Goal: Task Accomplishment & Management: Manage account settings

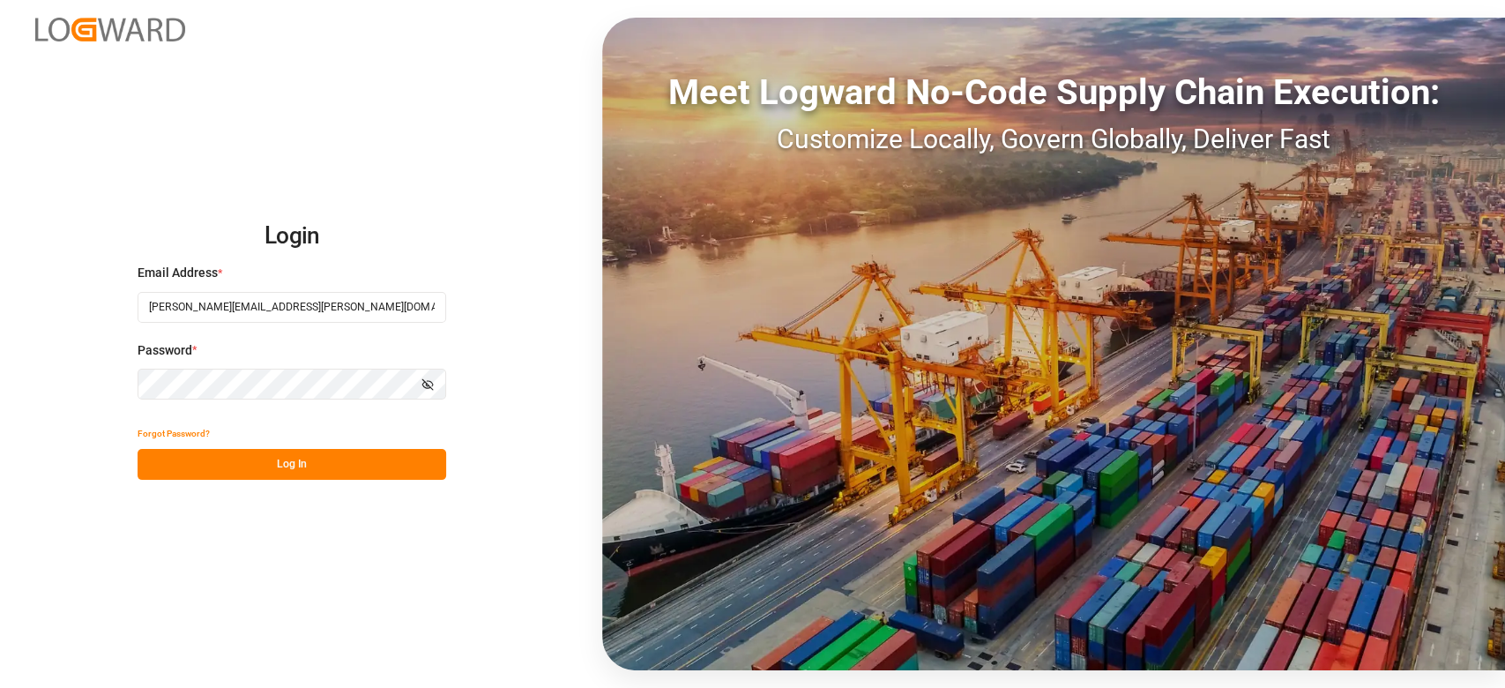
click at [331, 467] on button "Log In" at bounding box center [292, 464] width 309 height 31
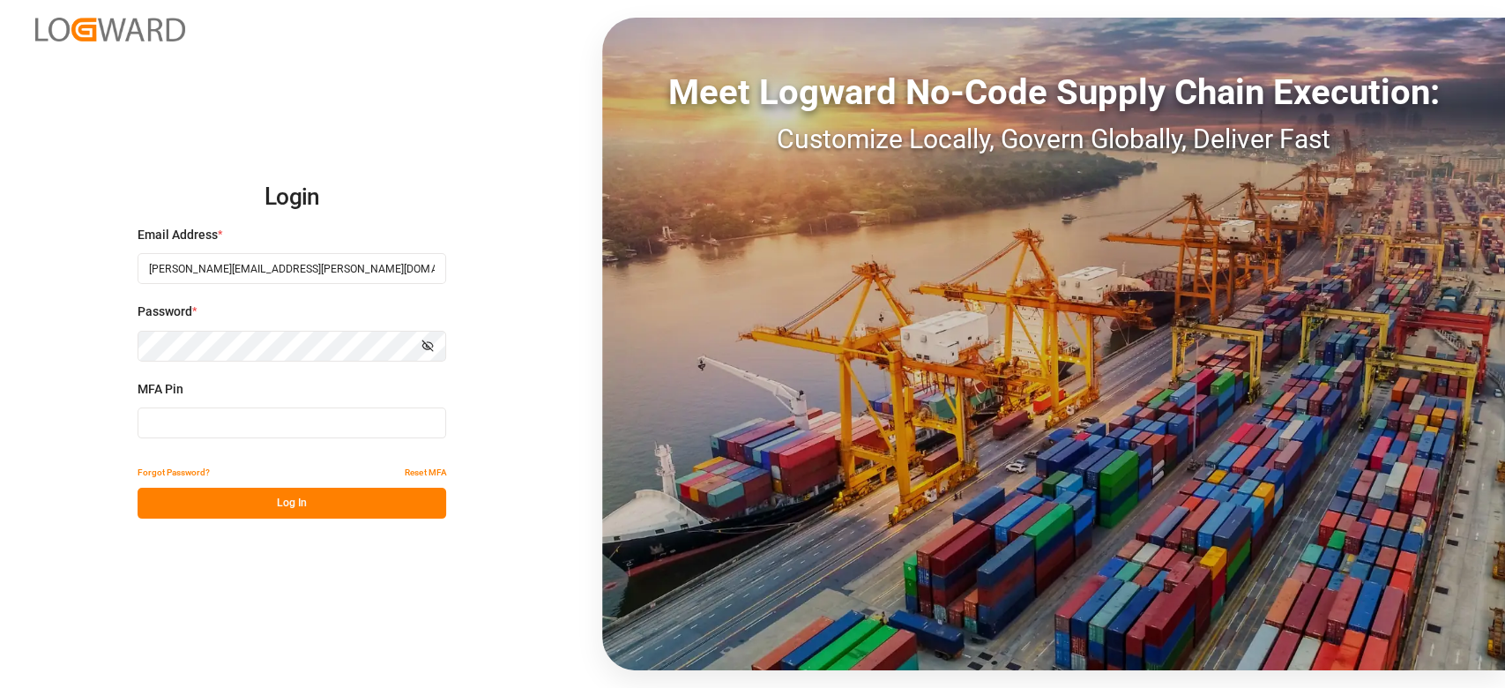
click at [339, 434] on input at bounding box center [292, 422] width 309 height 31
click at [328, 509] on button "Log In" at bounding box center [292, 503] width 309 height 31
click at [238, 413] on input at bounding box center [292, 422] width 309 height 31
click at [188, 431] on input at bounding box center [292, 422] width 309 height 31
type input "026341"
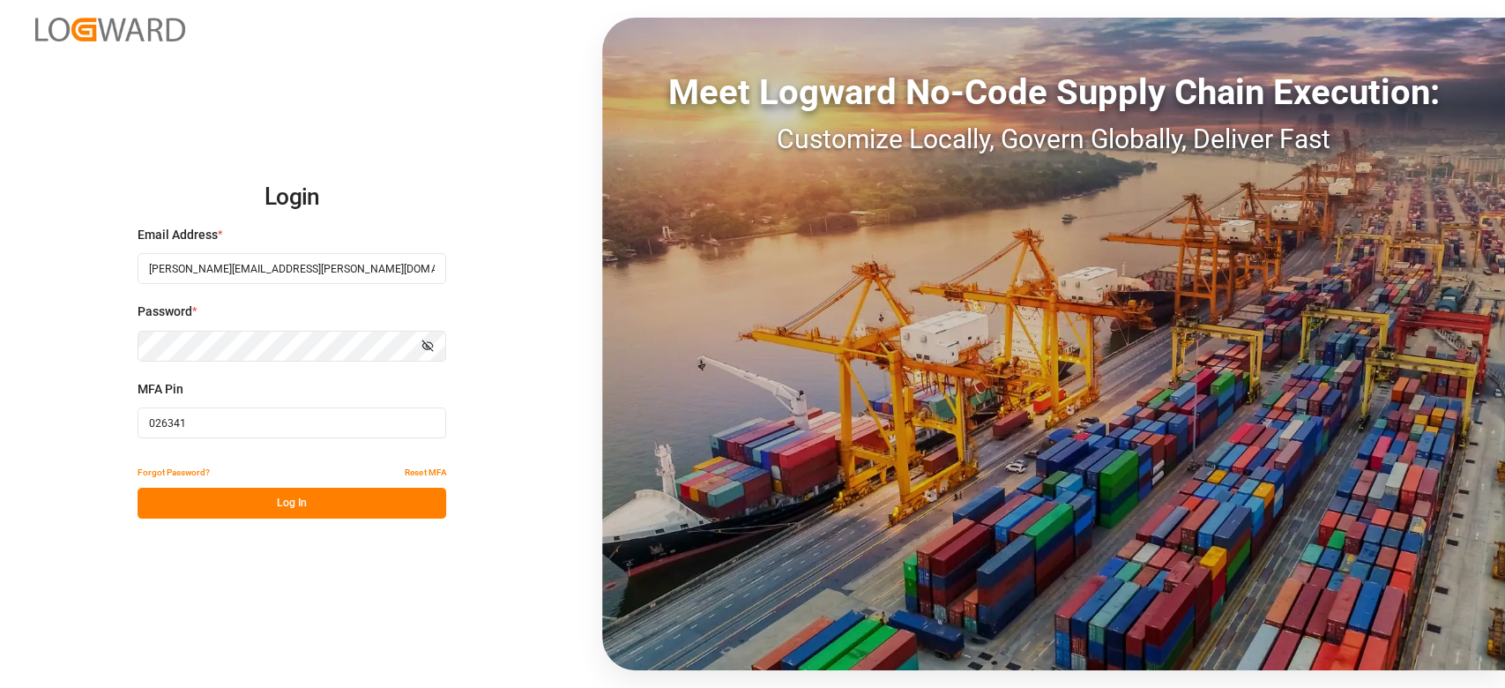
click at [258, 504] on button "Log In" at bounding box center [292, 503] width 309 height 31
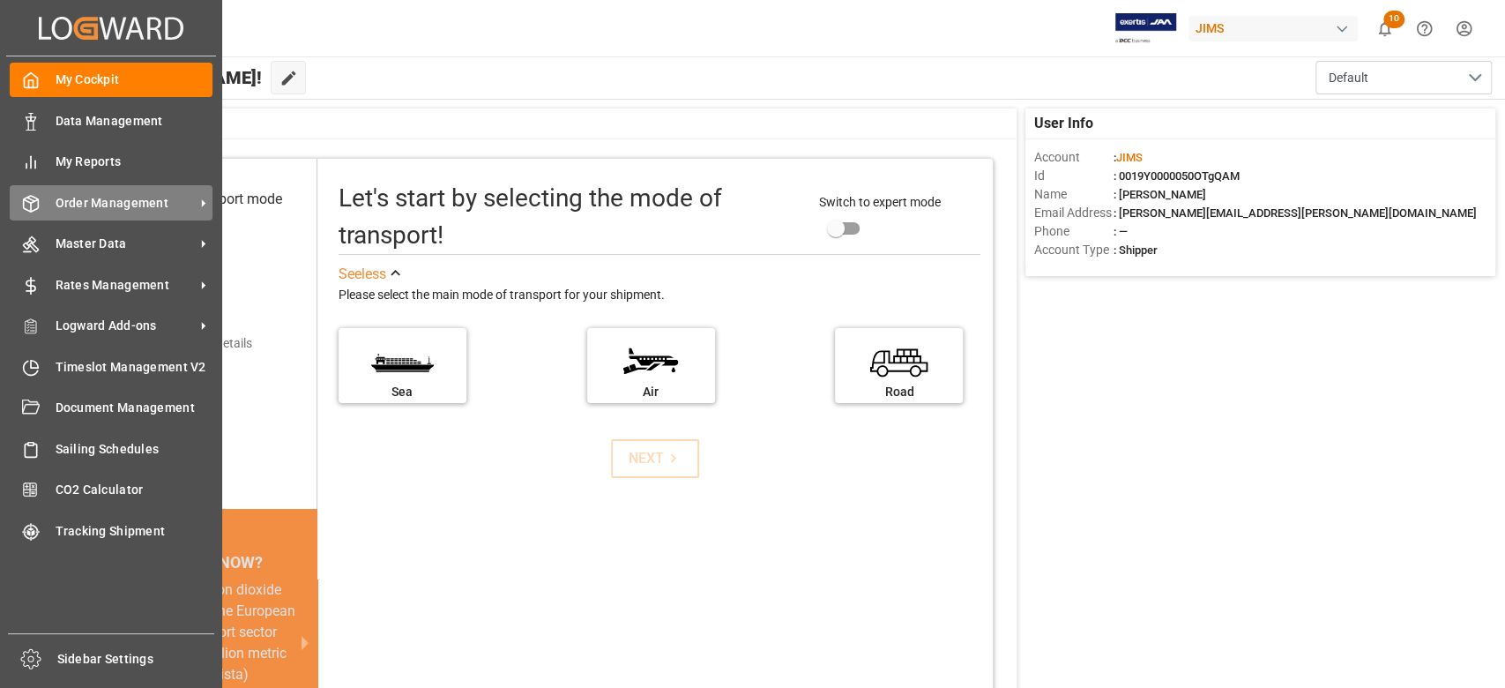
click at [102, 205] on span "Order Management" at bounding box center [125, 203] width 139 height 19
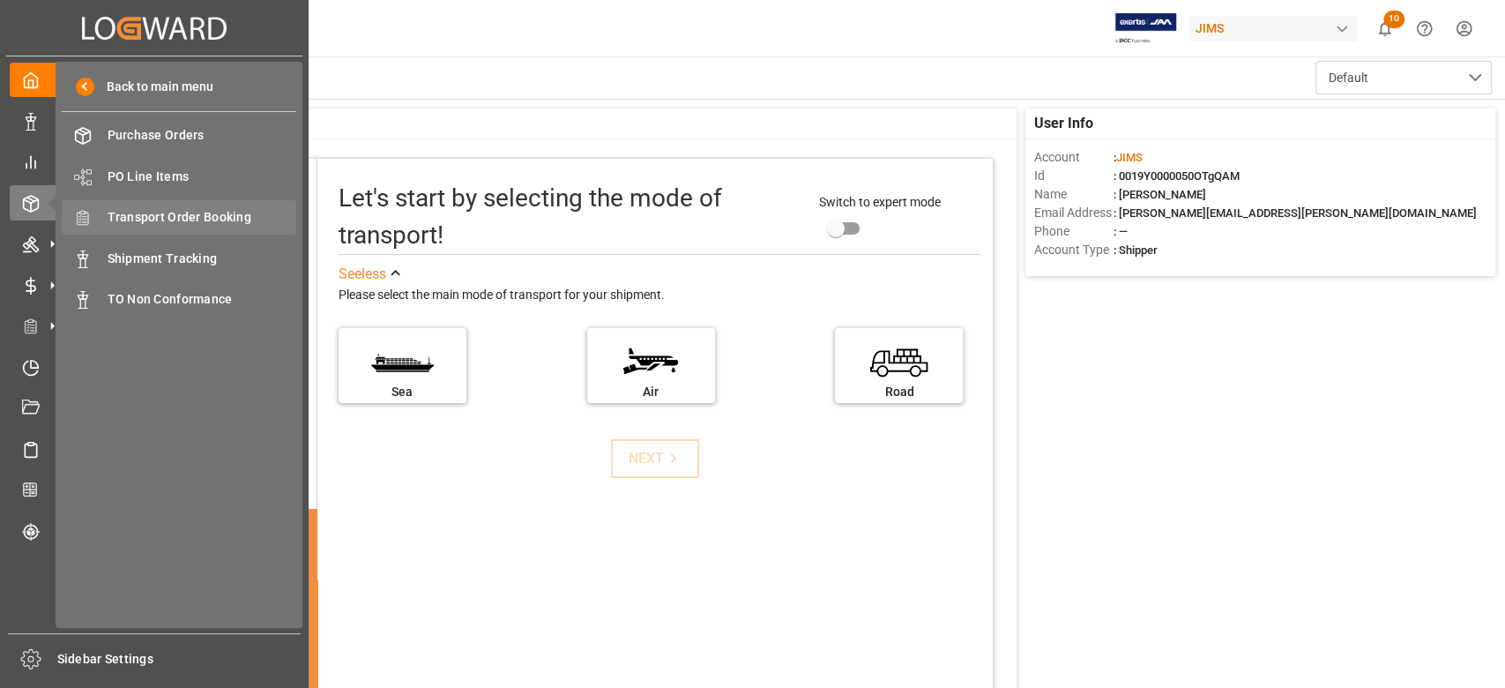
click at [193, 219] on span "Transport Order Booking" at bounding box center [203, 217] width 190 height 19
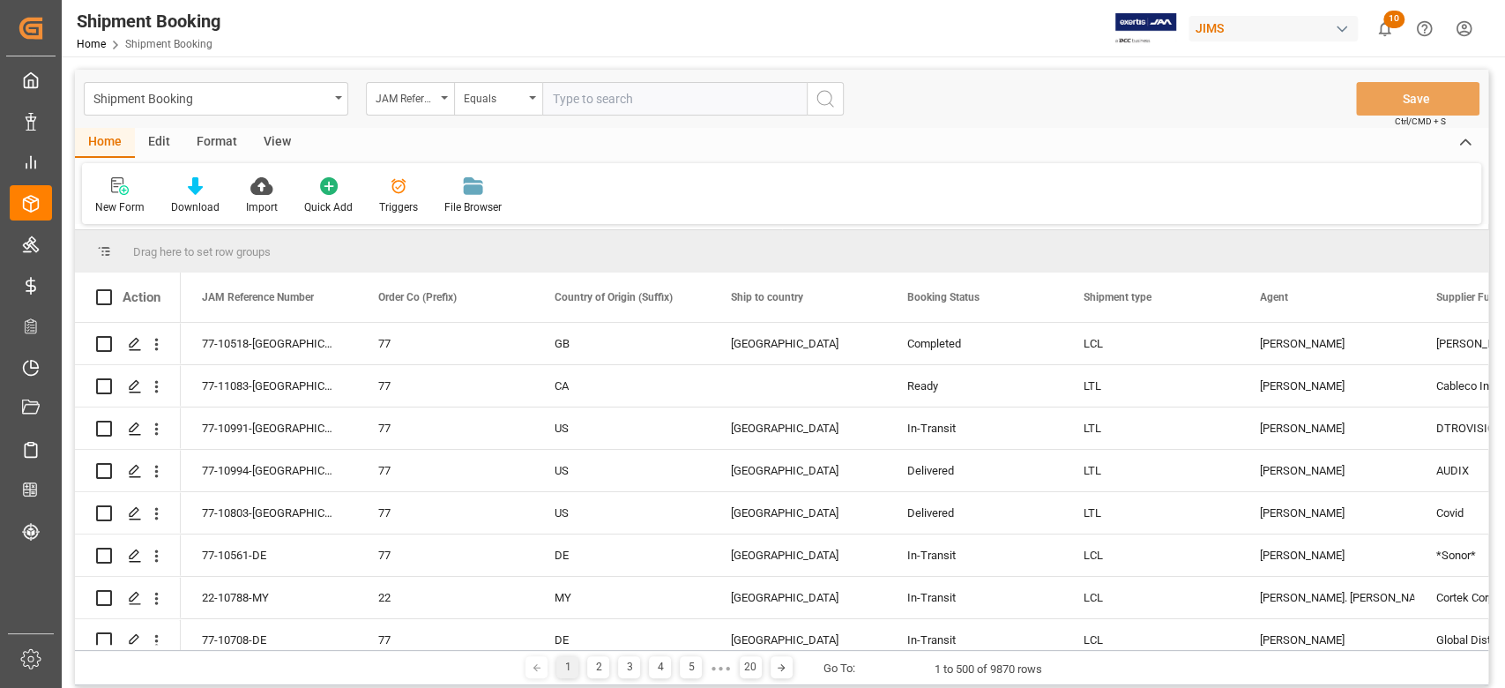
click at [634, 101] on input "text" at bounding box center [674, 99] width 264 height 34
paste input "77-11069-CN"
type input "77-11069-CN"
click at [838, 109] on button "search button" at bounding box center [825, 99] width 37 height 34
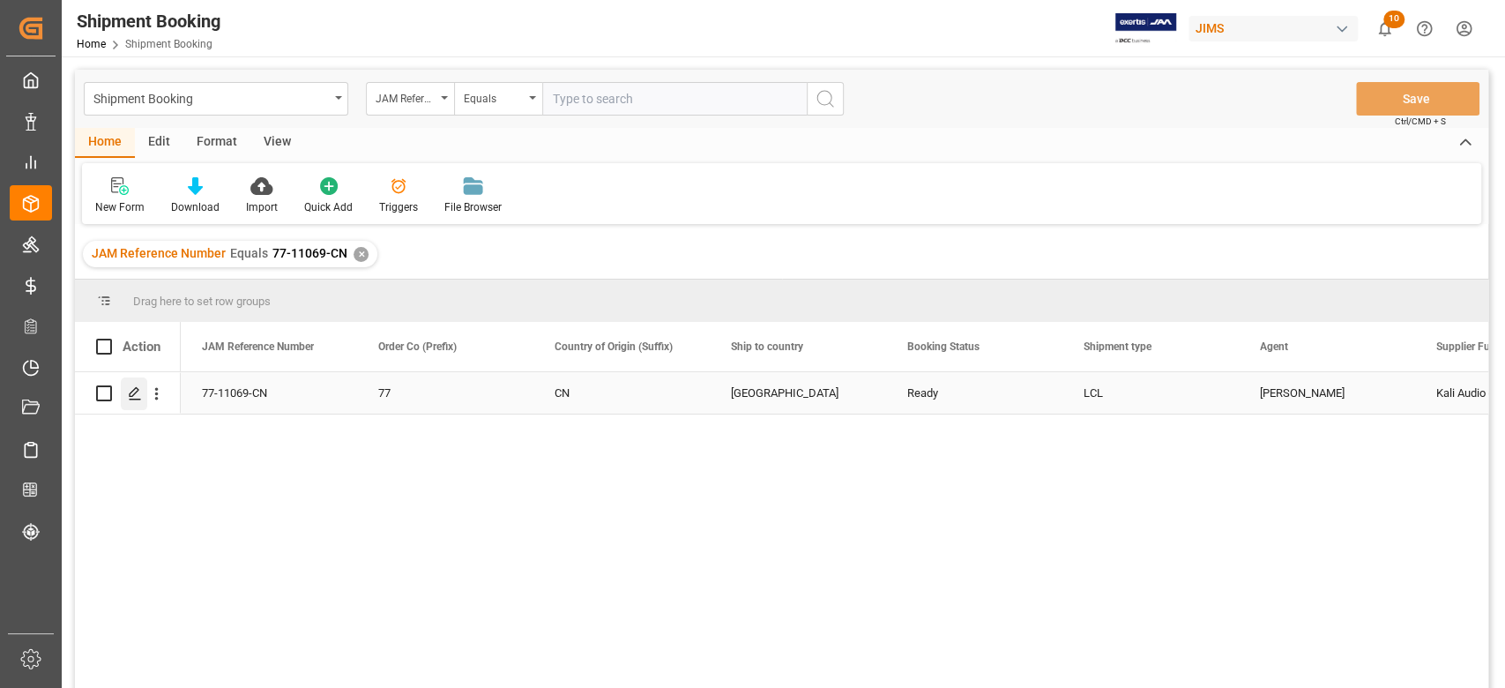
click at [134, 399] on icon "Press SPACE to select this row." at bounding box center [135, 393] width 14 height 14
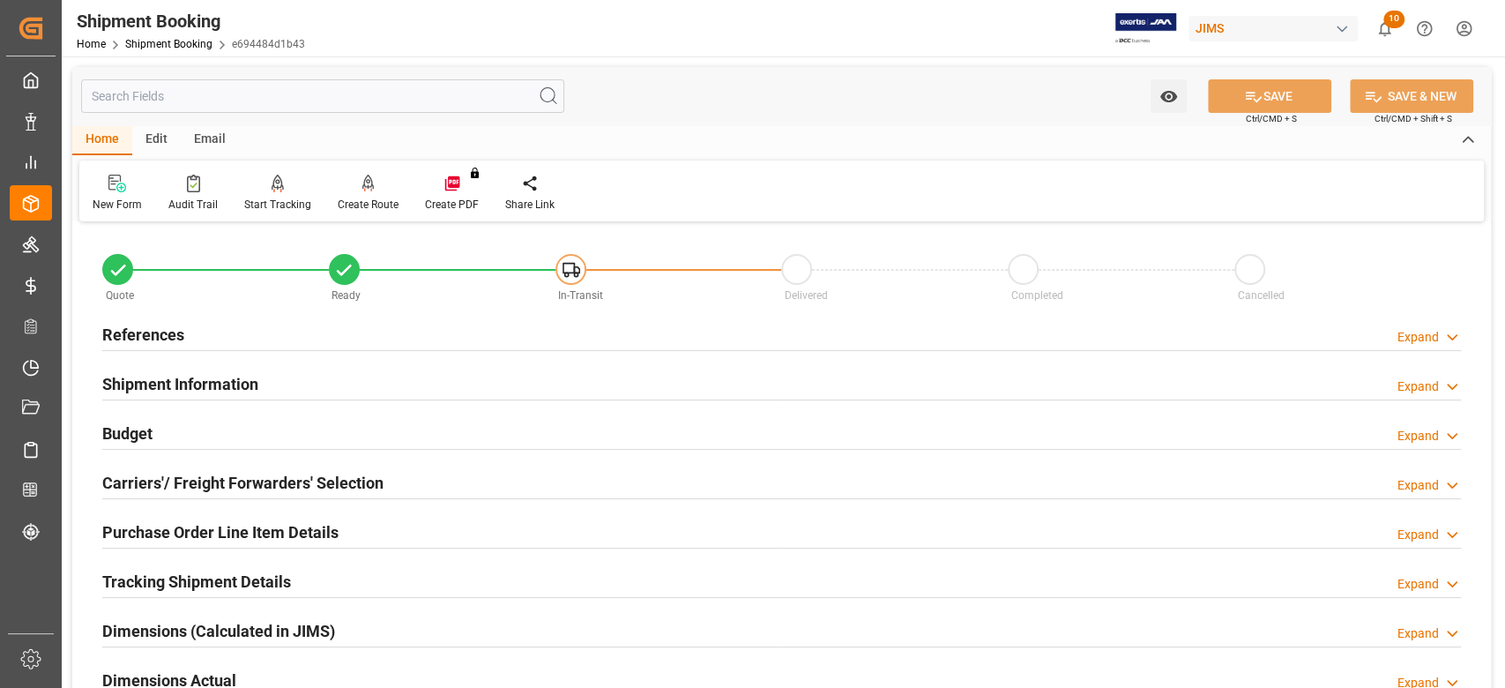
click at [160, 337] on h2 "References" at bounding box center [143, 335] width 82 height 24
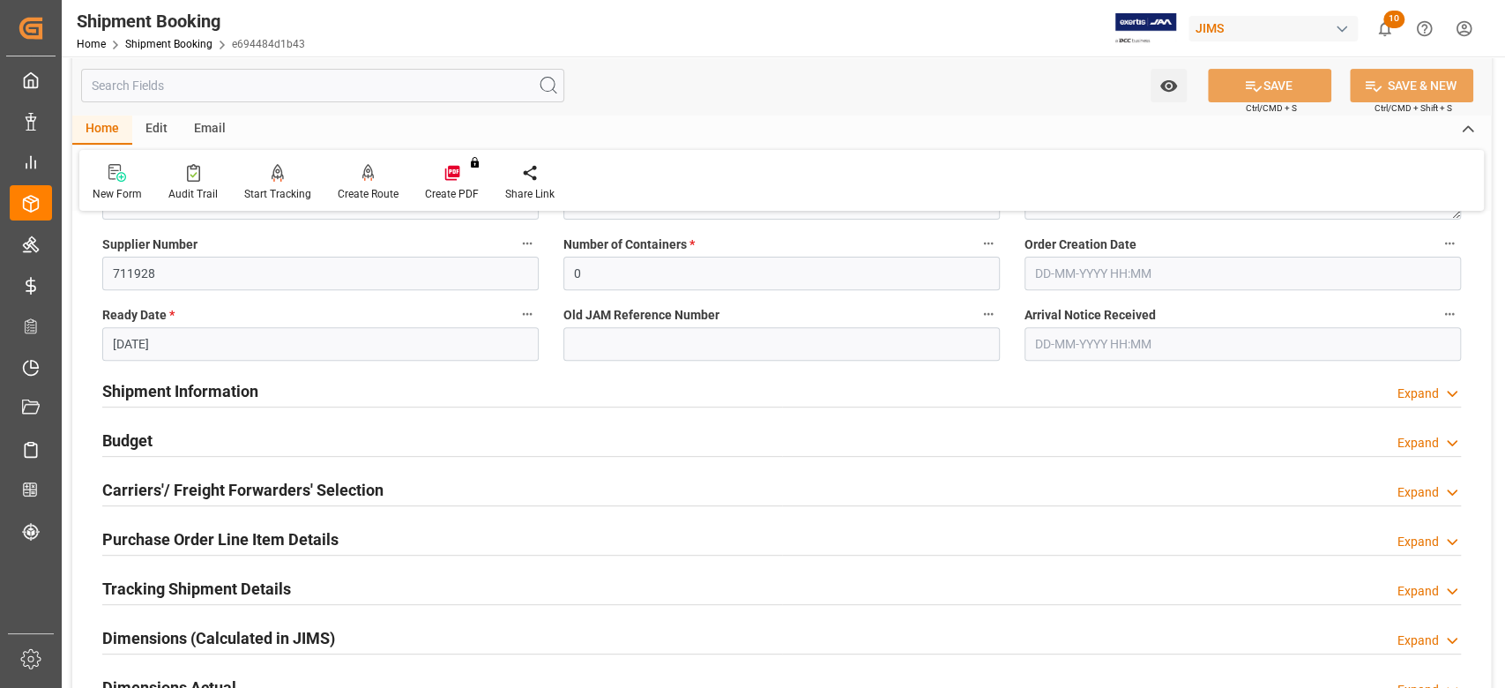
scroll to position [353, 0]
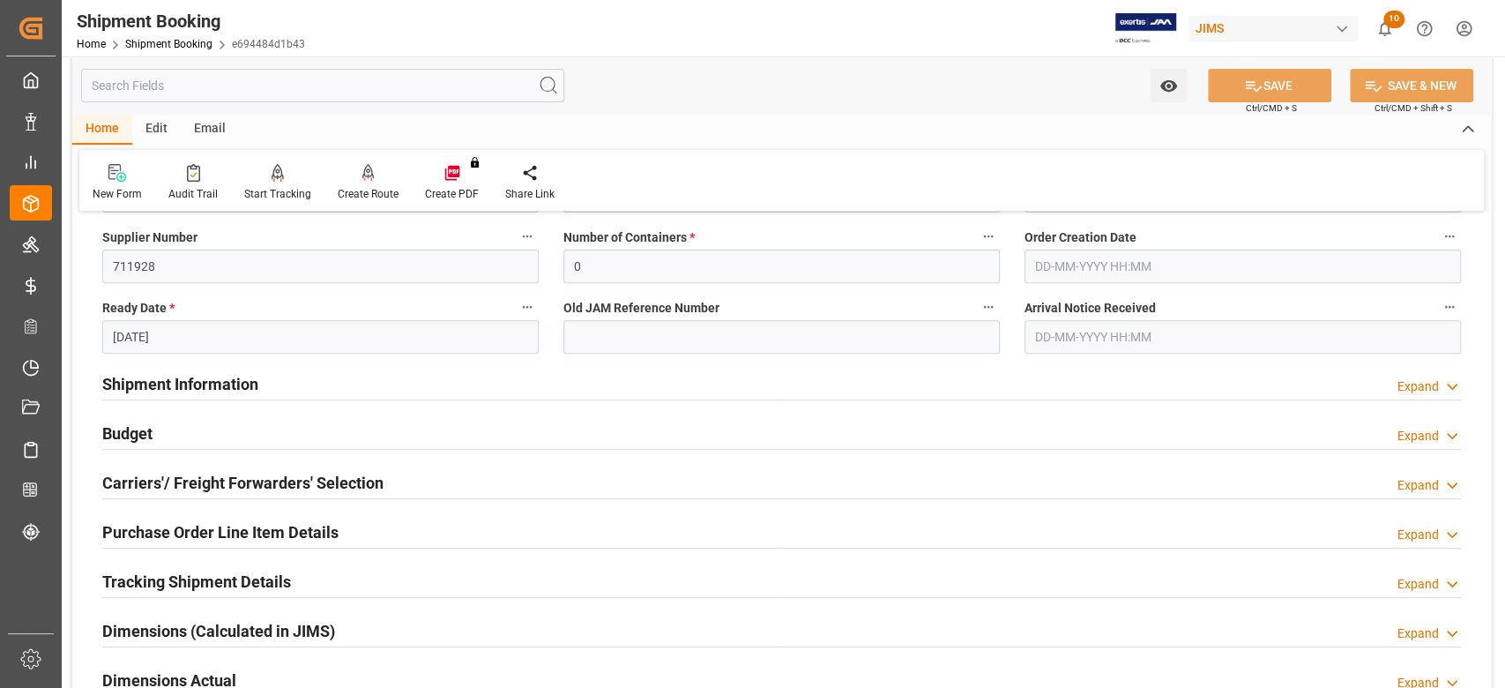
click at [207, 384] on h2 "Shipment Information" at bounding box center [180, 384] width 156 height 24
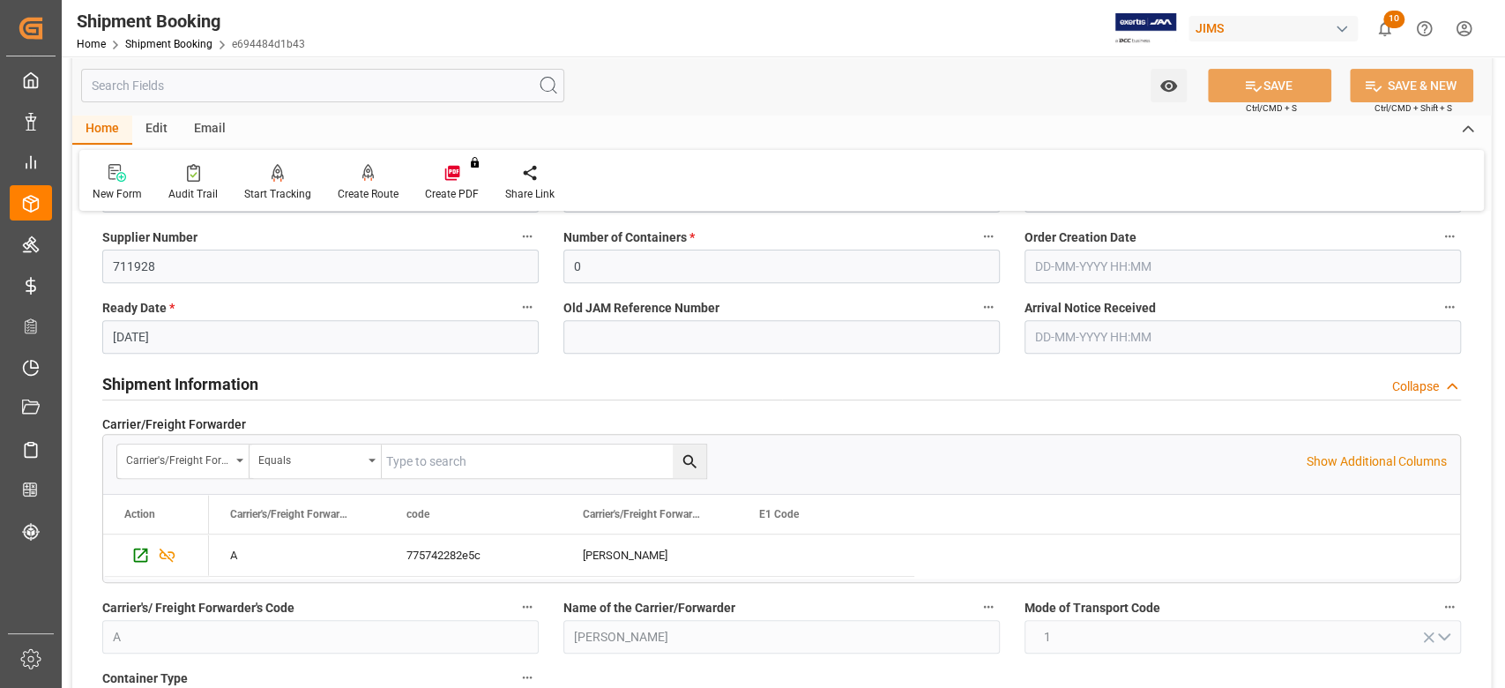
click at [242, 387] on h2 "Shipment Information" at bounding box center [180, 384] width 156 height 24
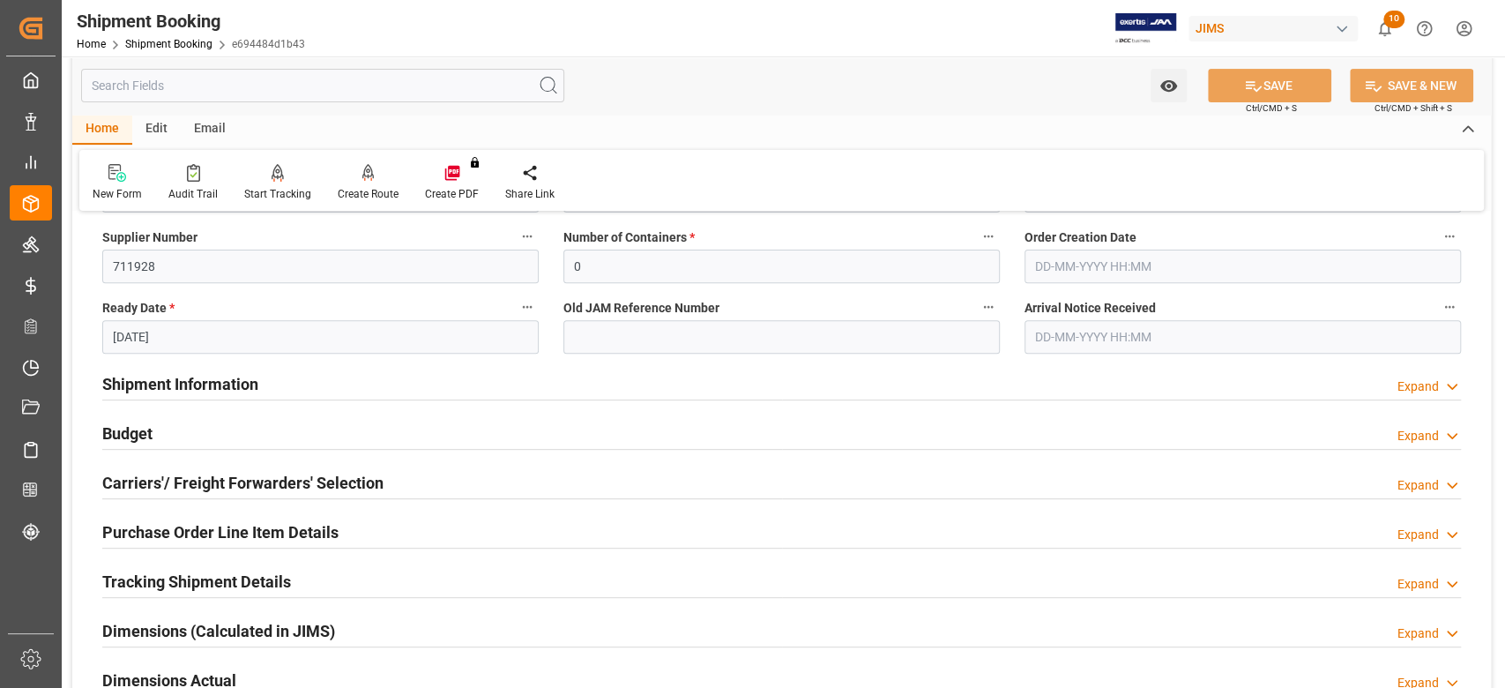
click at [142, 434] on h2 "Budget" at bounding box center [127, 433] width 50 height 24
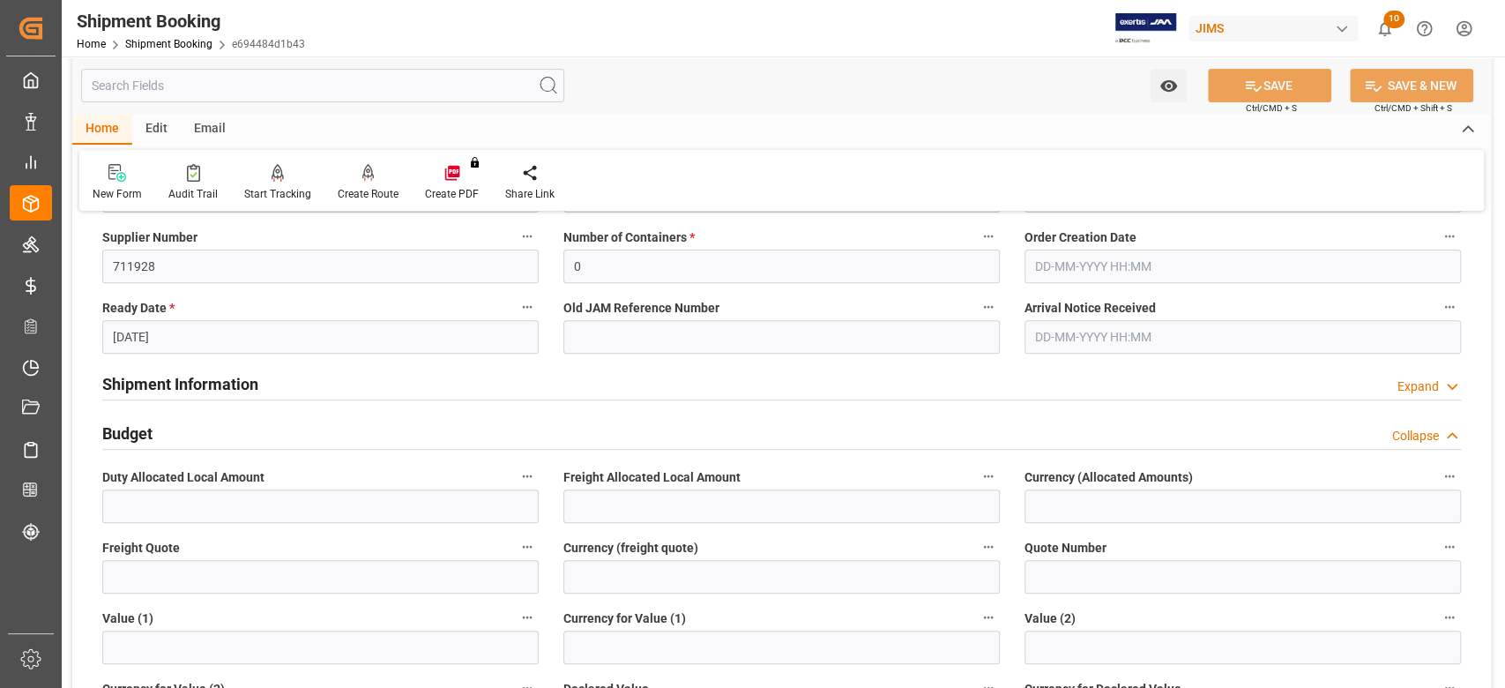
click at [127, 431] on h2 "Budget" at bounding box center [127, 433] width 50 height 24
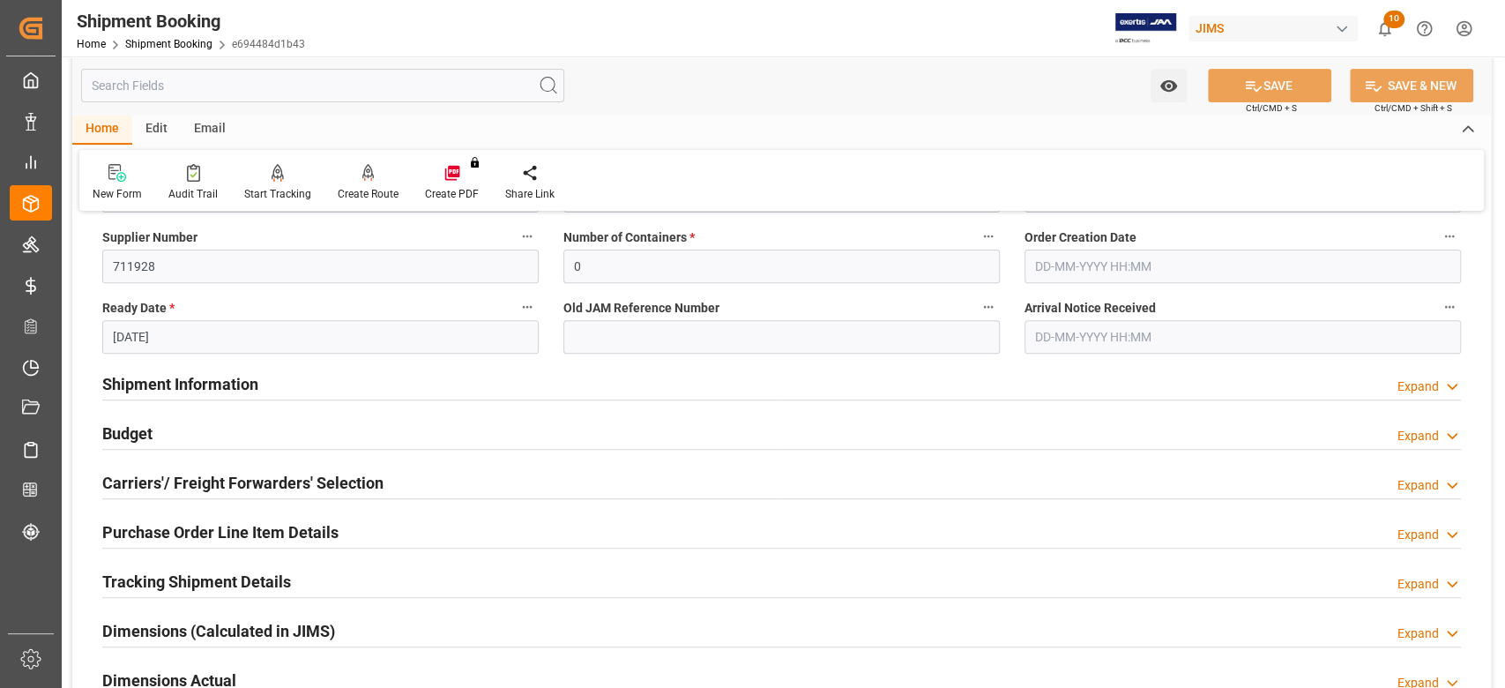
scroll to position [823, 0]
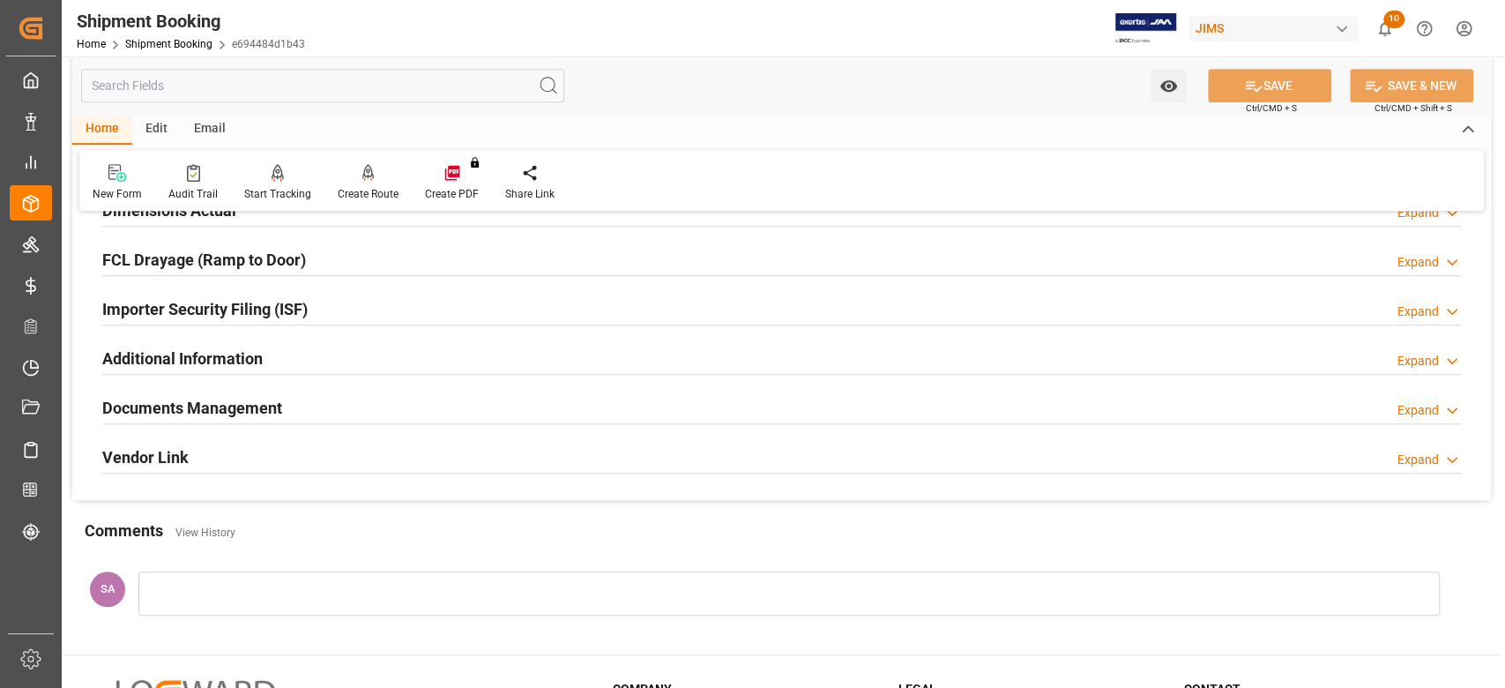
click at [183, 407] on h2 "Documents Management" at bounding box center [192, 408] width 180 height 24
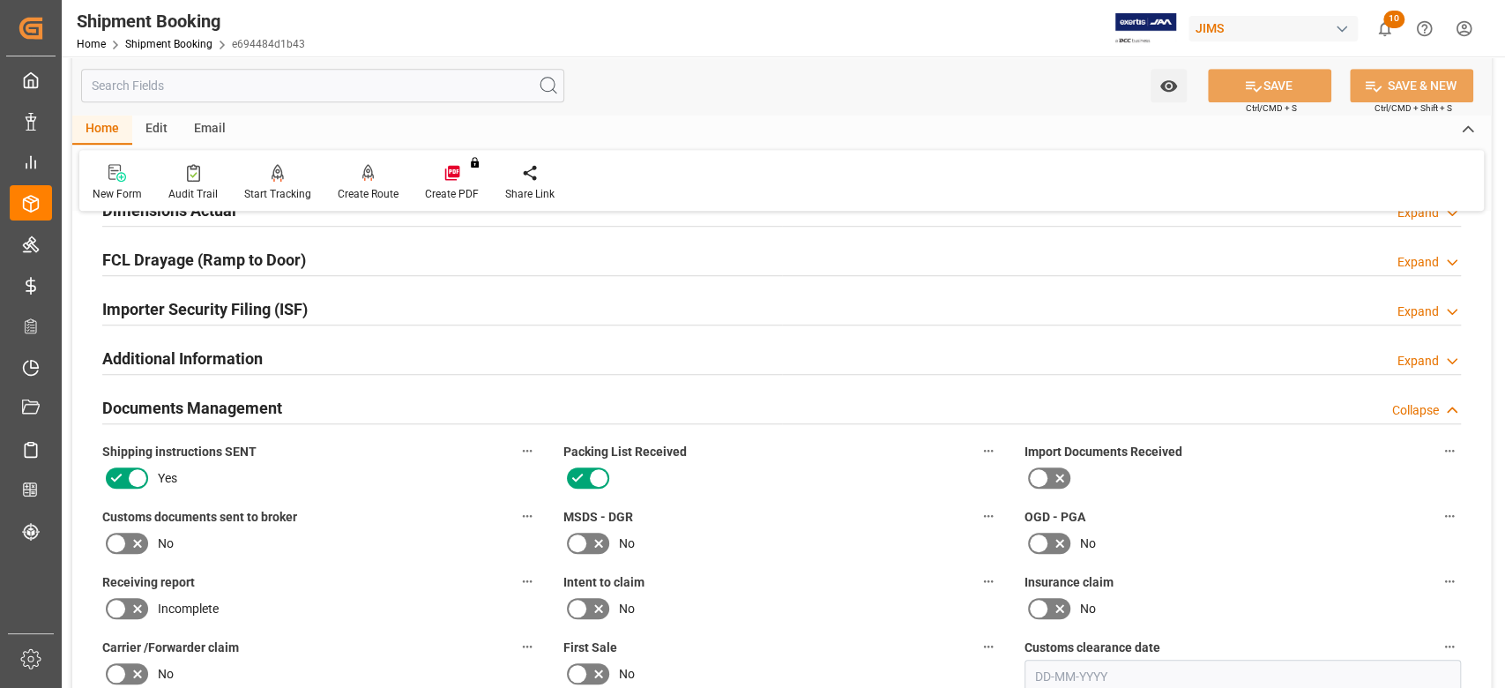
click at [190, 406] on h2 "Documents Management" at bounding box center [192, 408] width 180 height 24
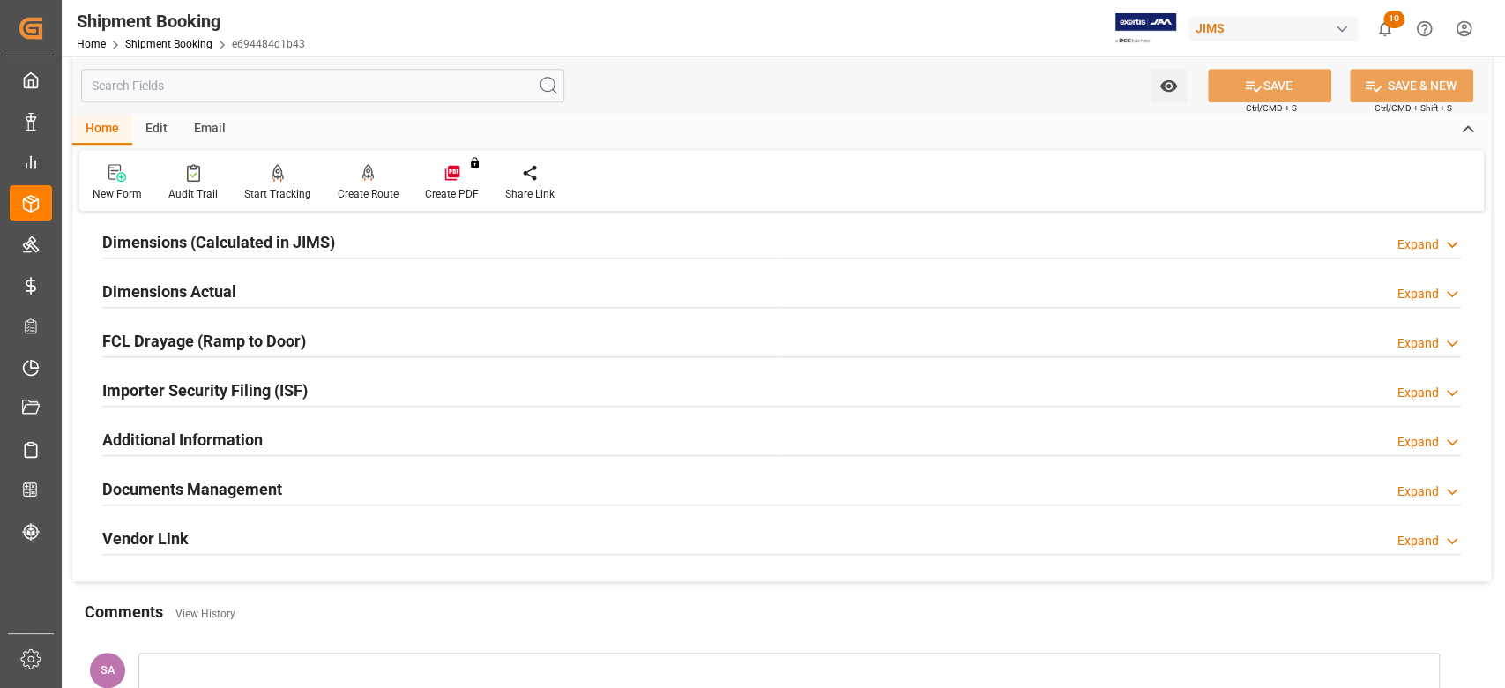
scroll to position [705, 0]
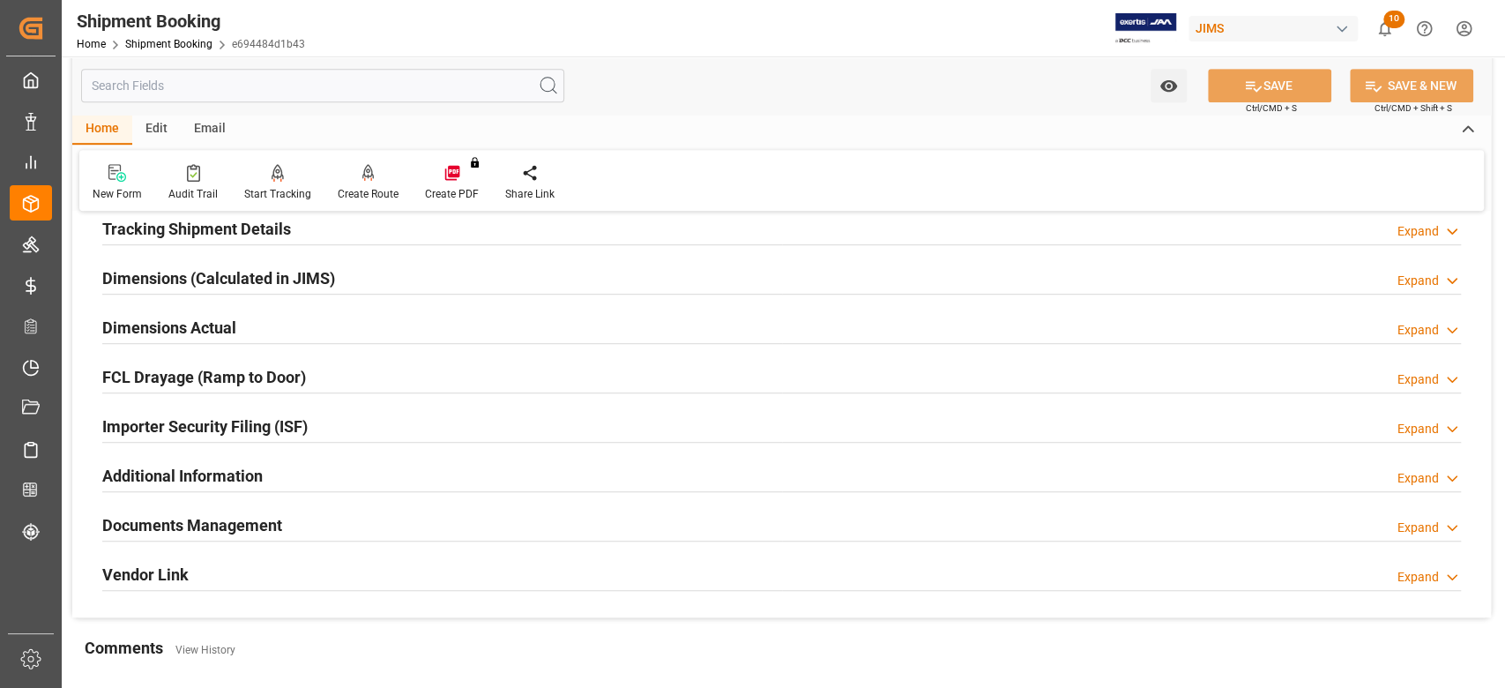
click at [158, 311] on div "Dimensions Actual" at bounding box center [169, 326] width 134 height 34
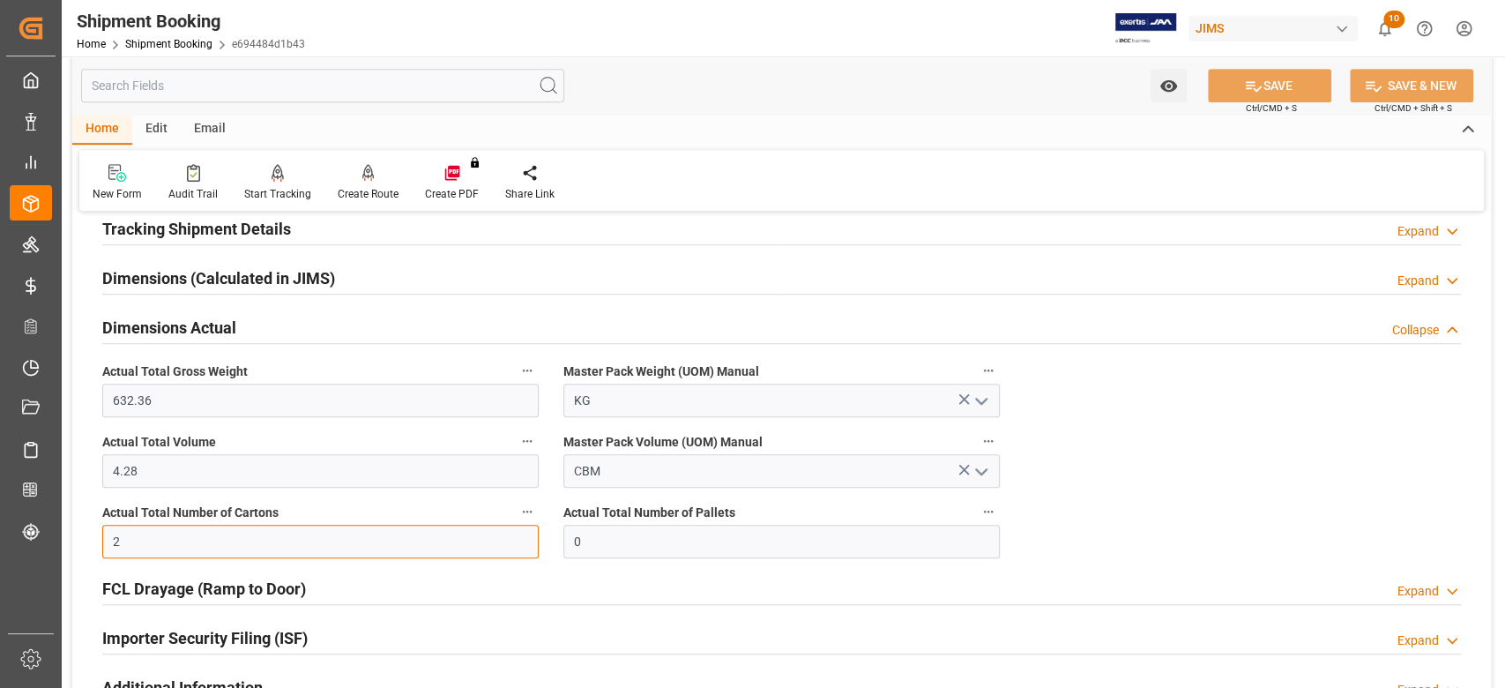
click at [250, 549] on input "2" at bounding box center [320, 542] width 436 height 34
type input "58"
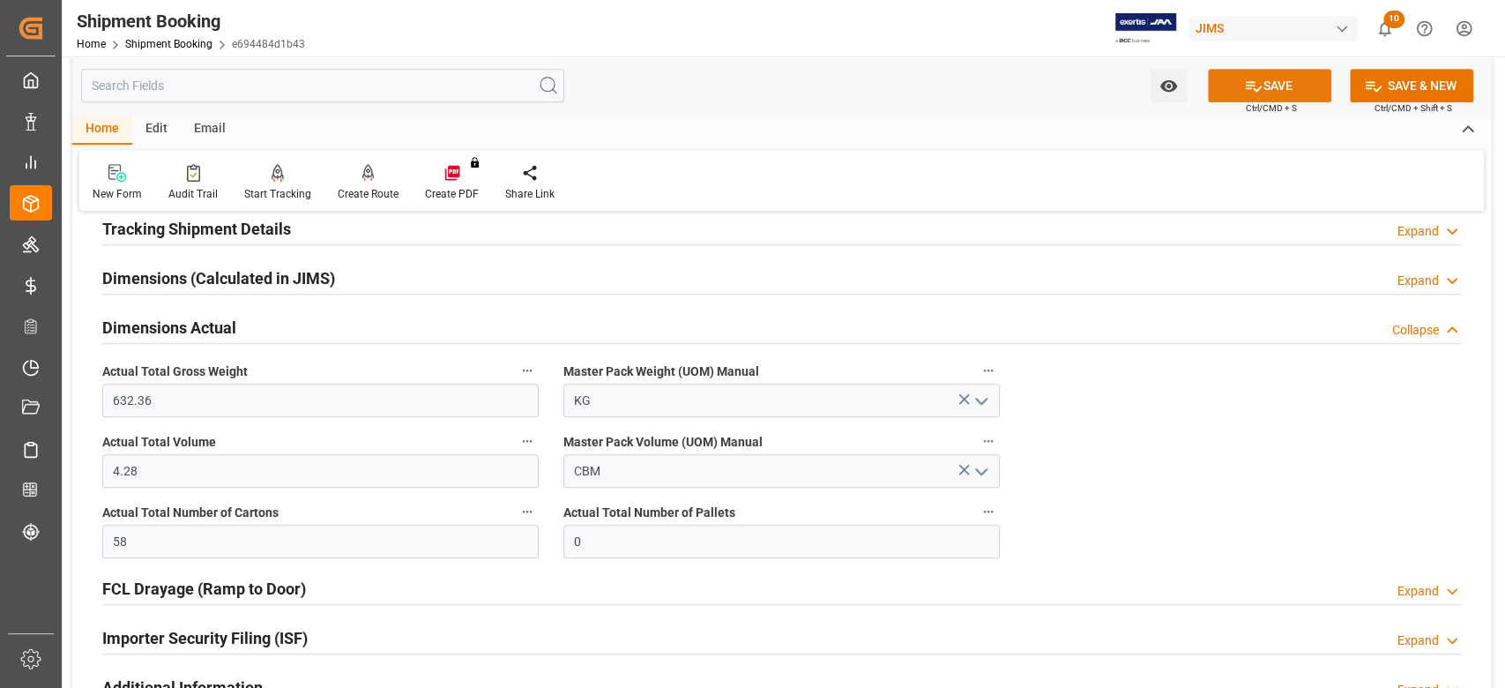
click at [1265, 84] on button "SAVE" at bounding box center [1269, 86] width 123 height 34
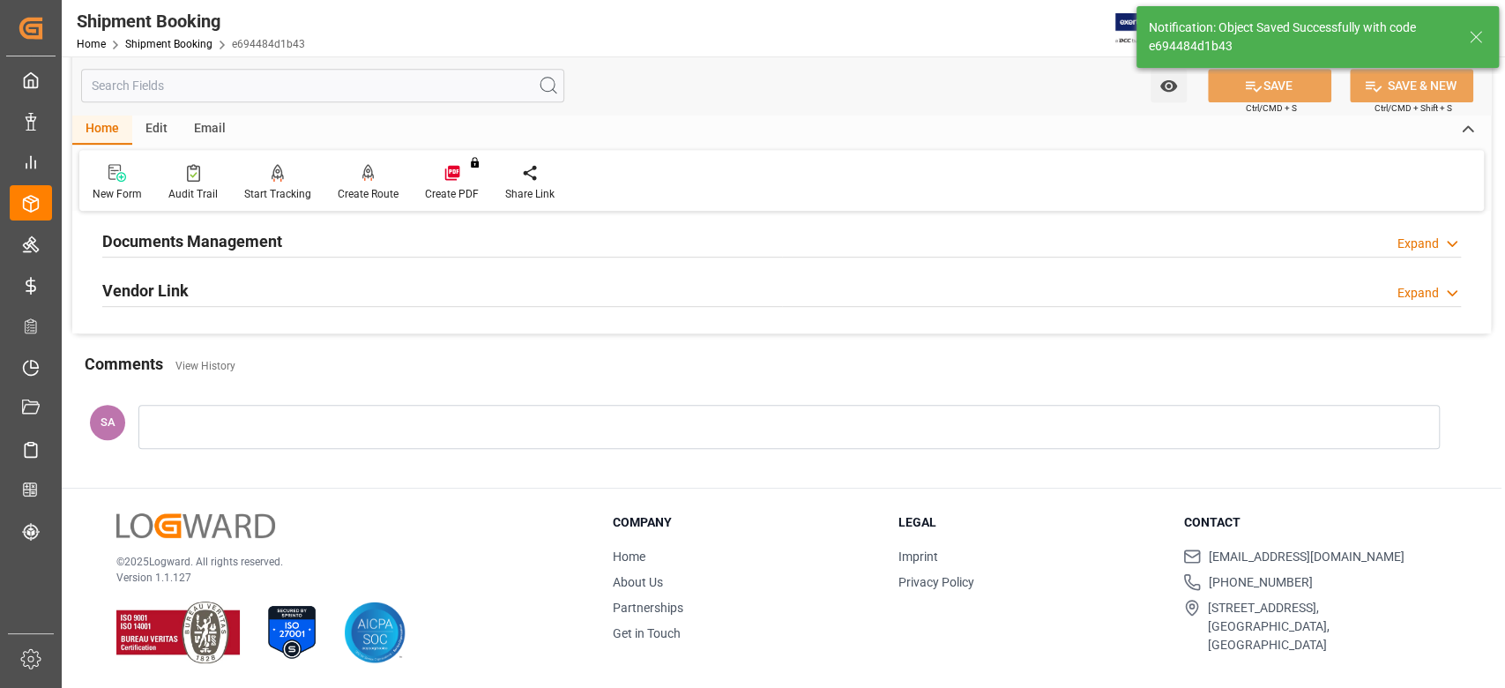
scroll to position [353, 0]
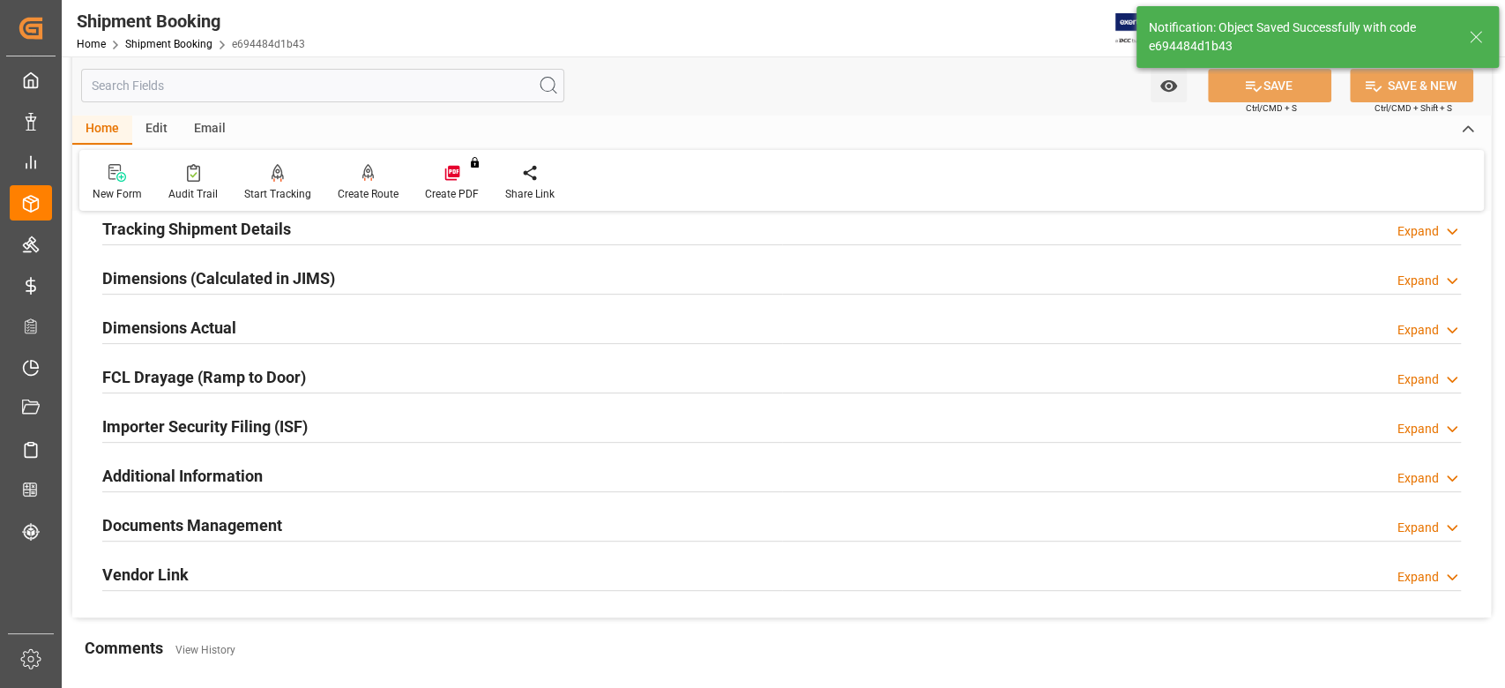
click at [161, 332] on h2 "Dimensions Actual" at bounding box center [169, 328] width 134 height 24
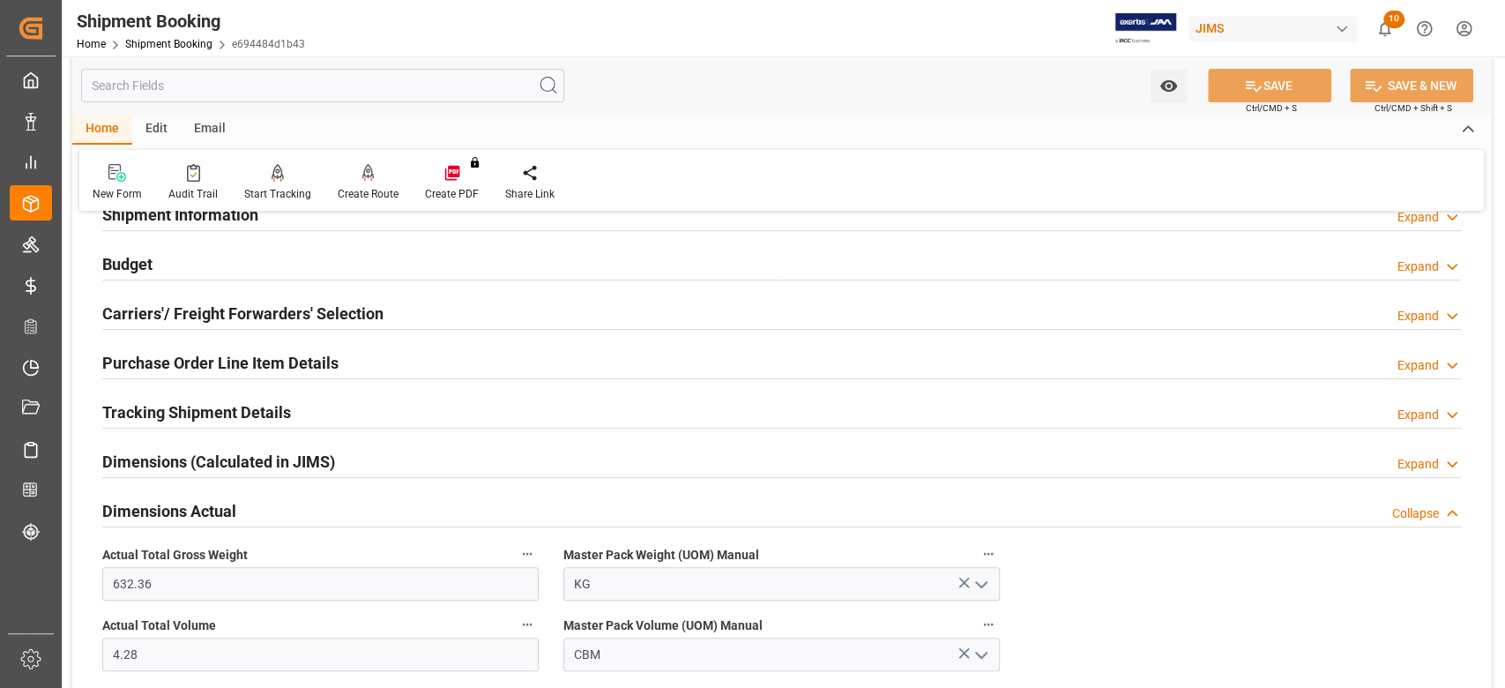
scroll to position [117, 0]
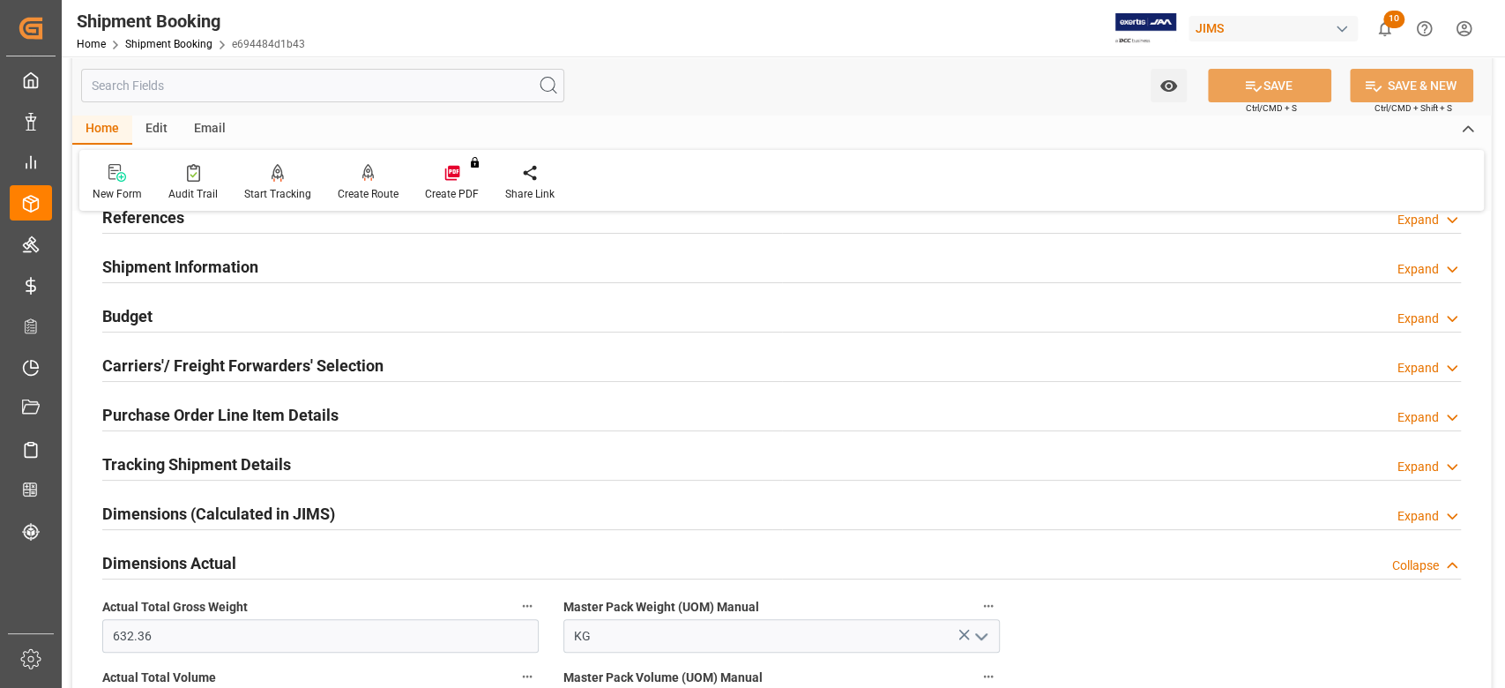
click at [134, 307] on h2 "Budget" at bounding box center [127, 316] width 50 height 24
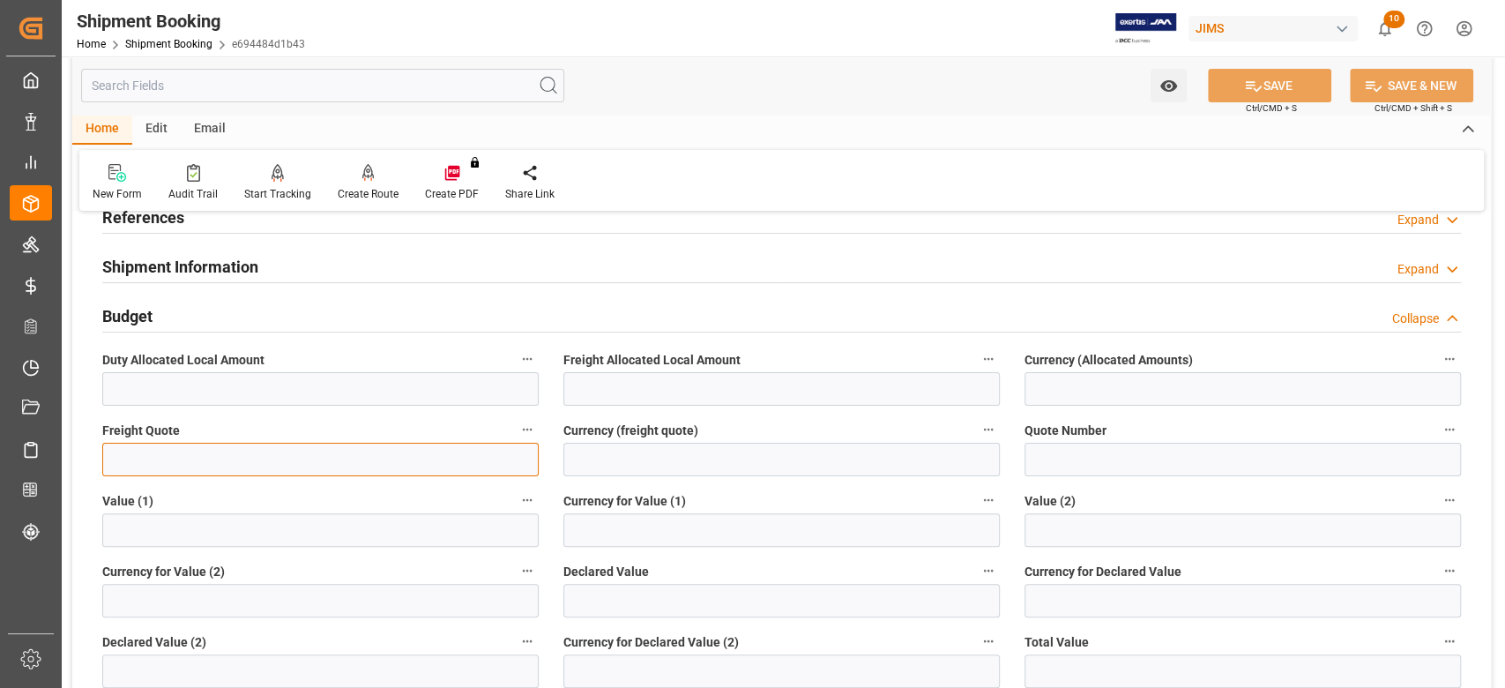
click at [193, 461] on input "text" at bounding box center [320, 460] width 436 height 34
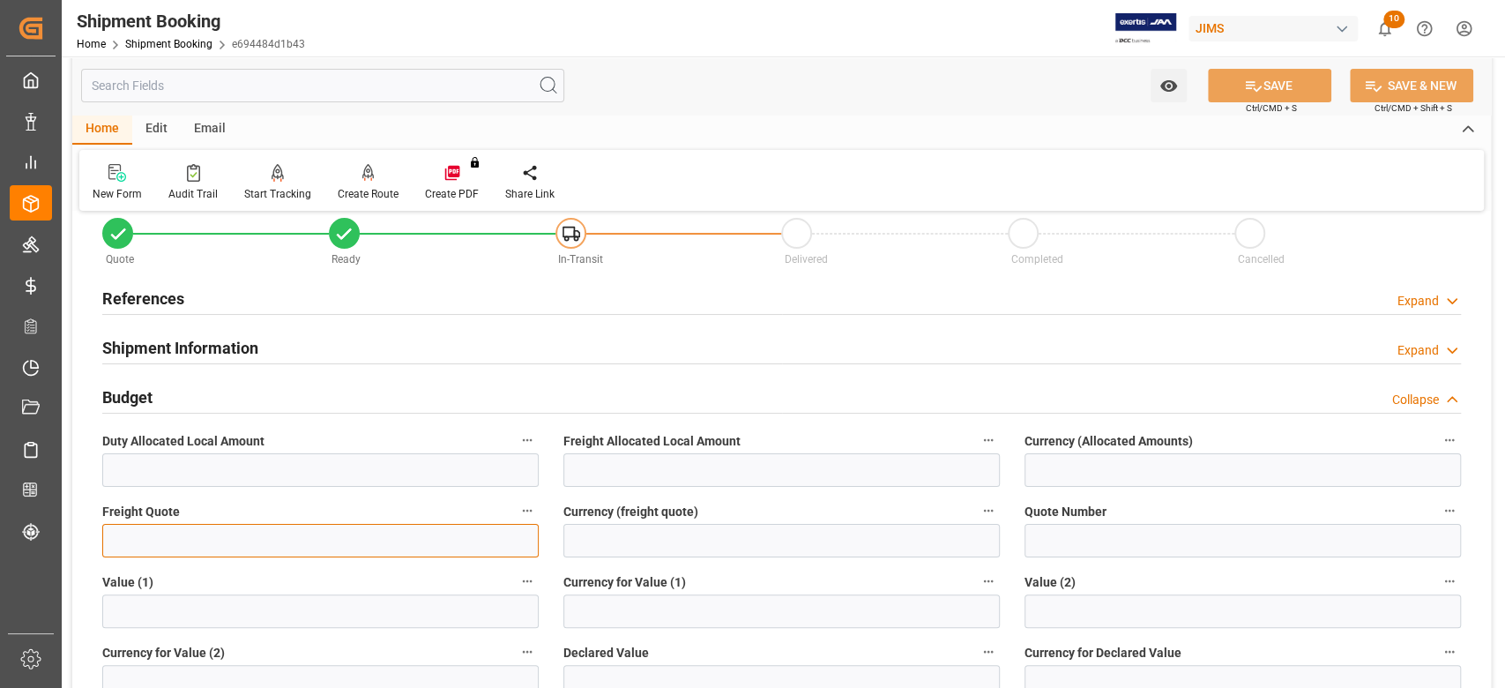
scroll to position [0, 0]
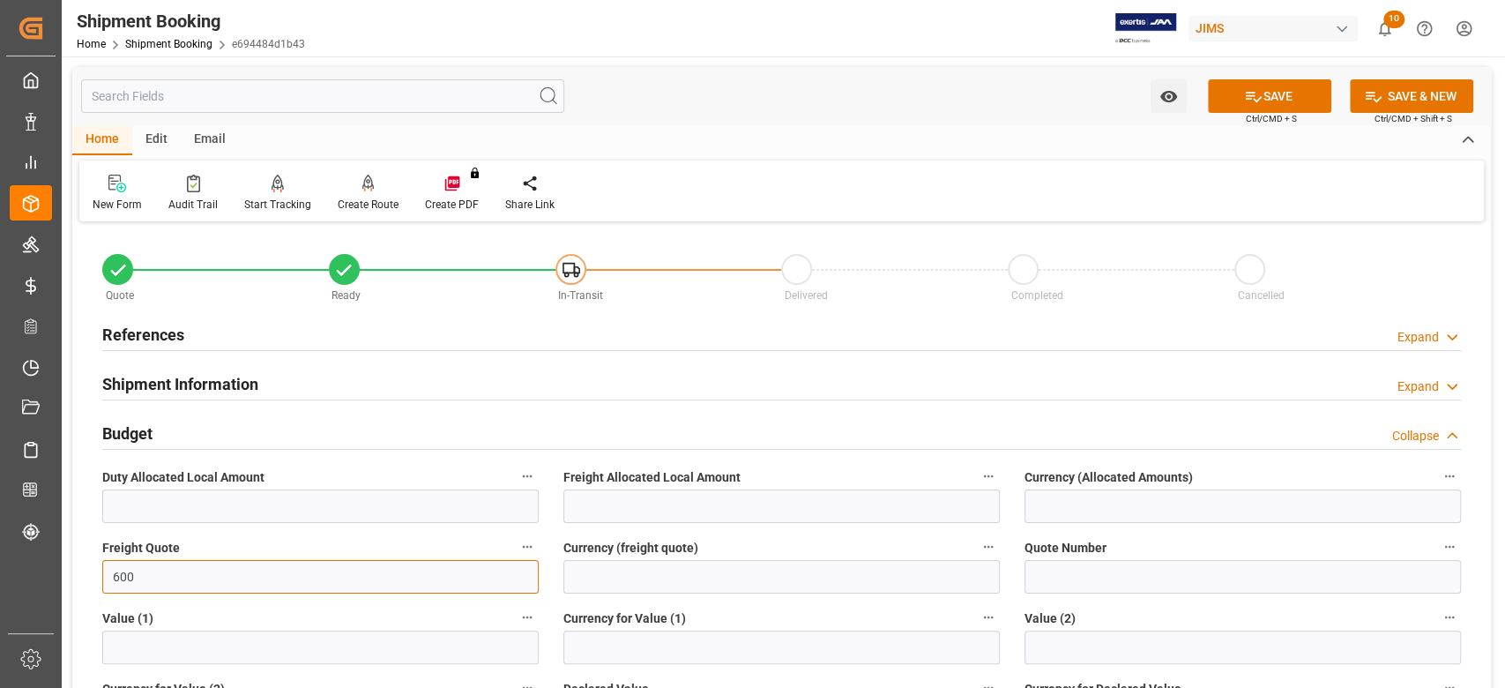
type input "600"
click at [598, 584] on input at bounding box center [781, 577] width 436 height 34
type input "USD"
click at [1292, 105] on button "SAVE" at bounding box center [1269, 96] width 123 height 34
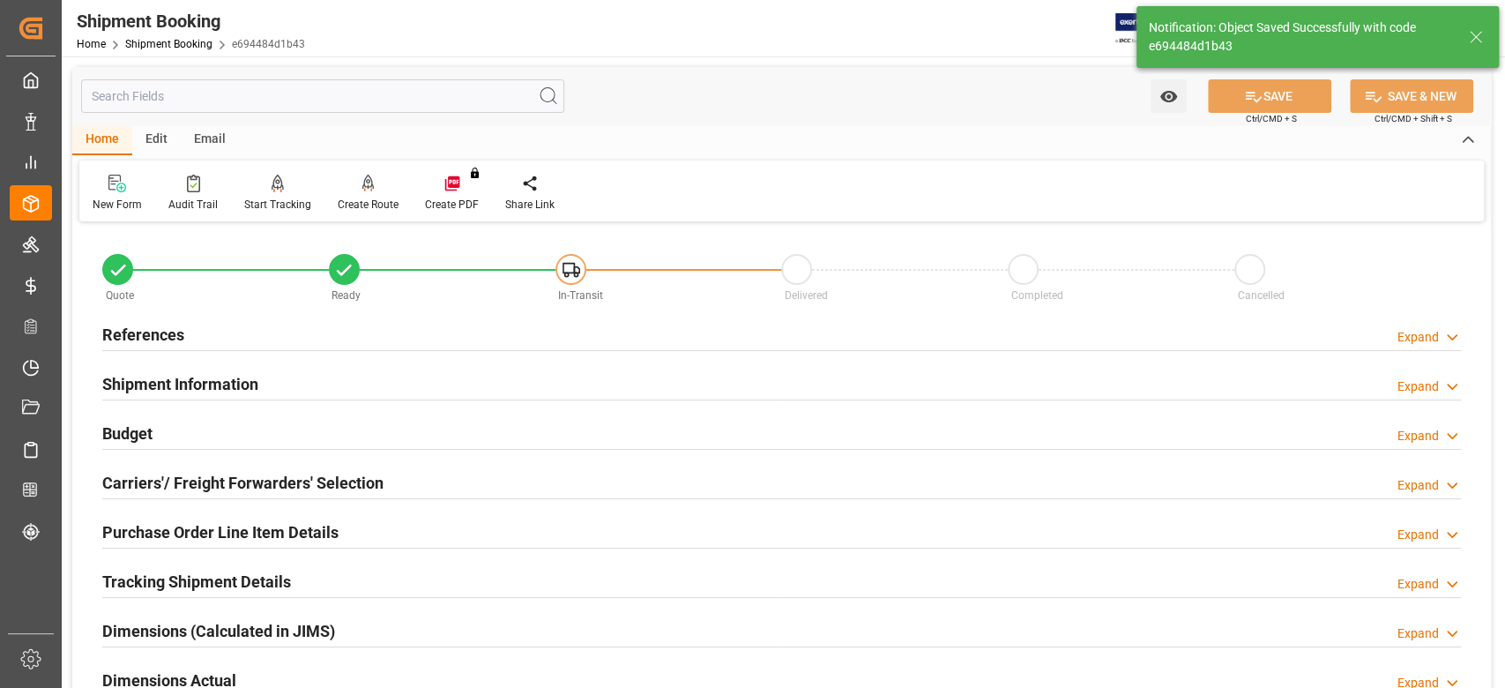
click at [165, 532] on h2 "Purchase Order Line Item Details" at bounding box center [220, 532] width 236 height 24
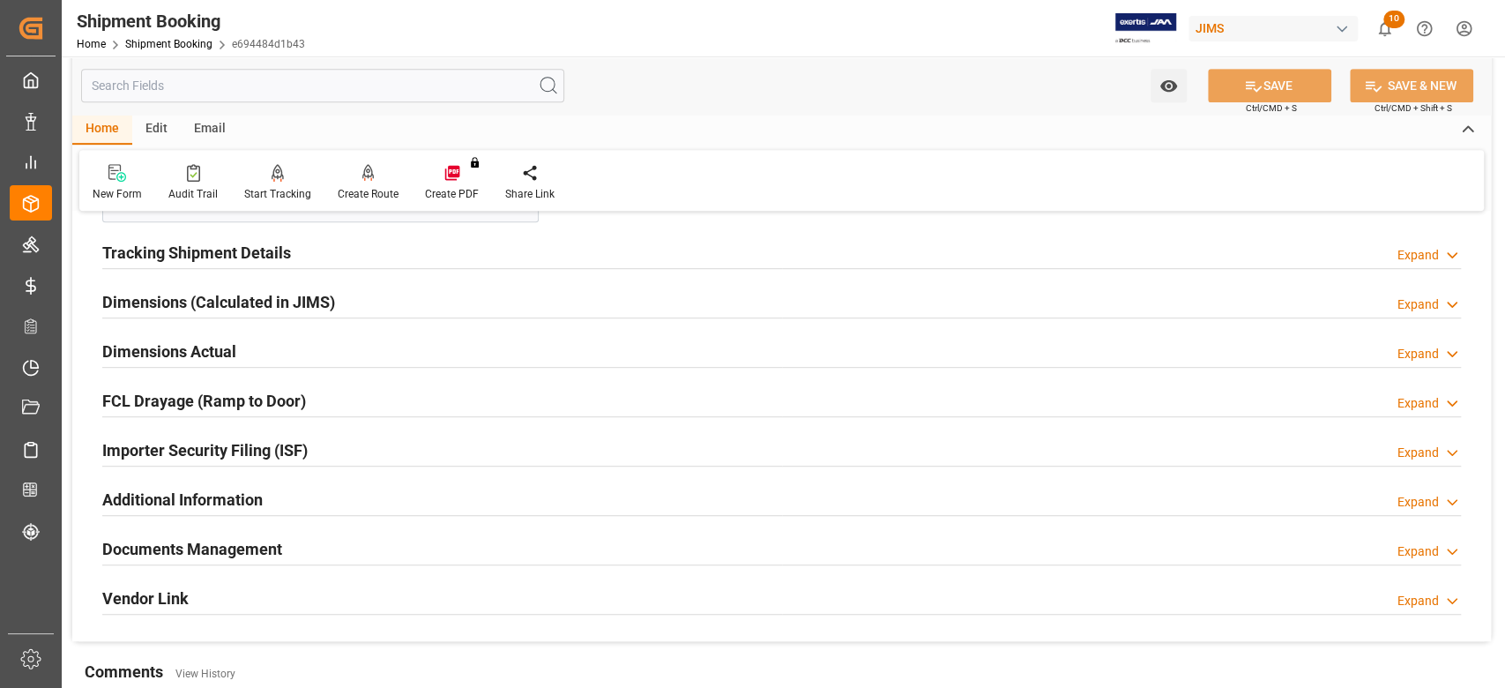
scroll to position [470, 0]
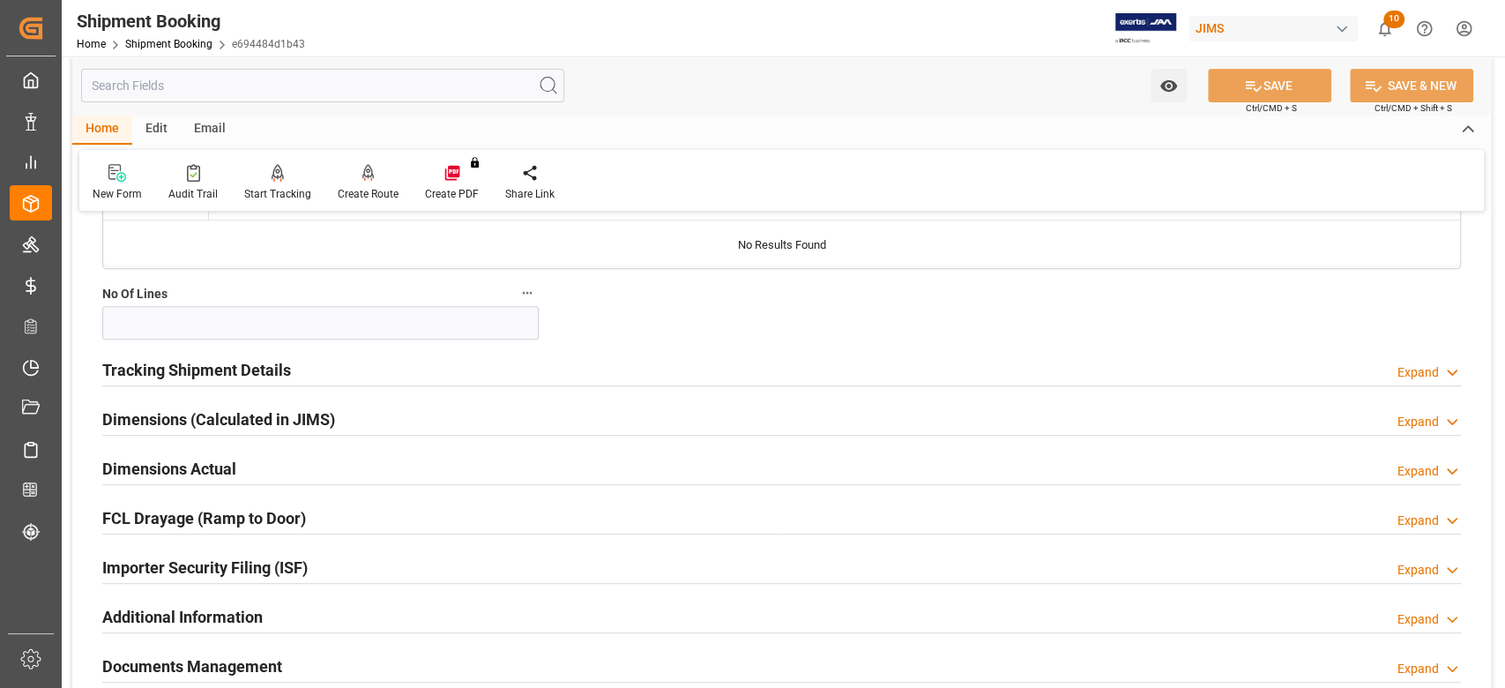
click at [185, 362] on div "Tracking Shipment Details" at bounding box center [196, 369] width 189 height 34
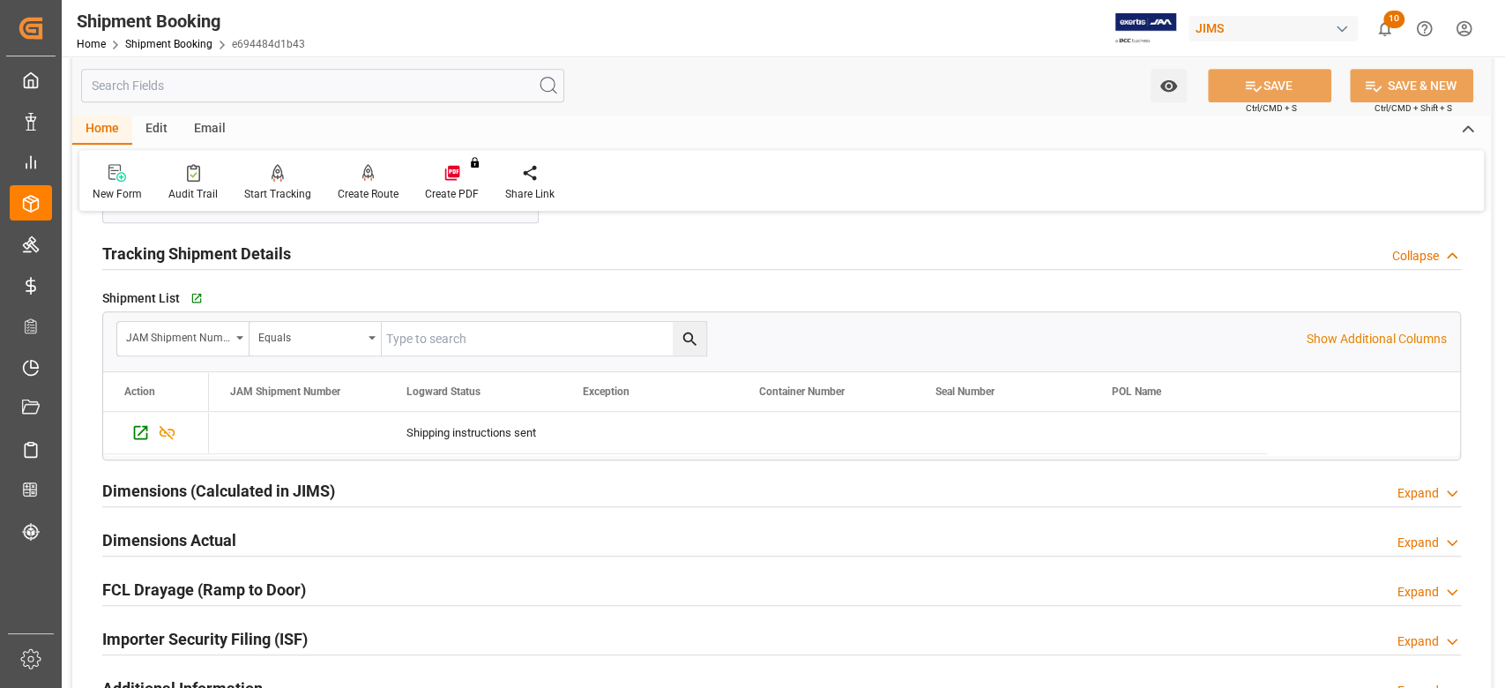
scroll to position [587, 0]
click at [142, 431] on icon "Press SPACE to select this row." at bounding box center [140, 431] width 19 height 19
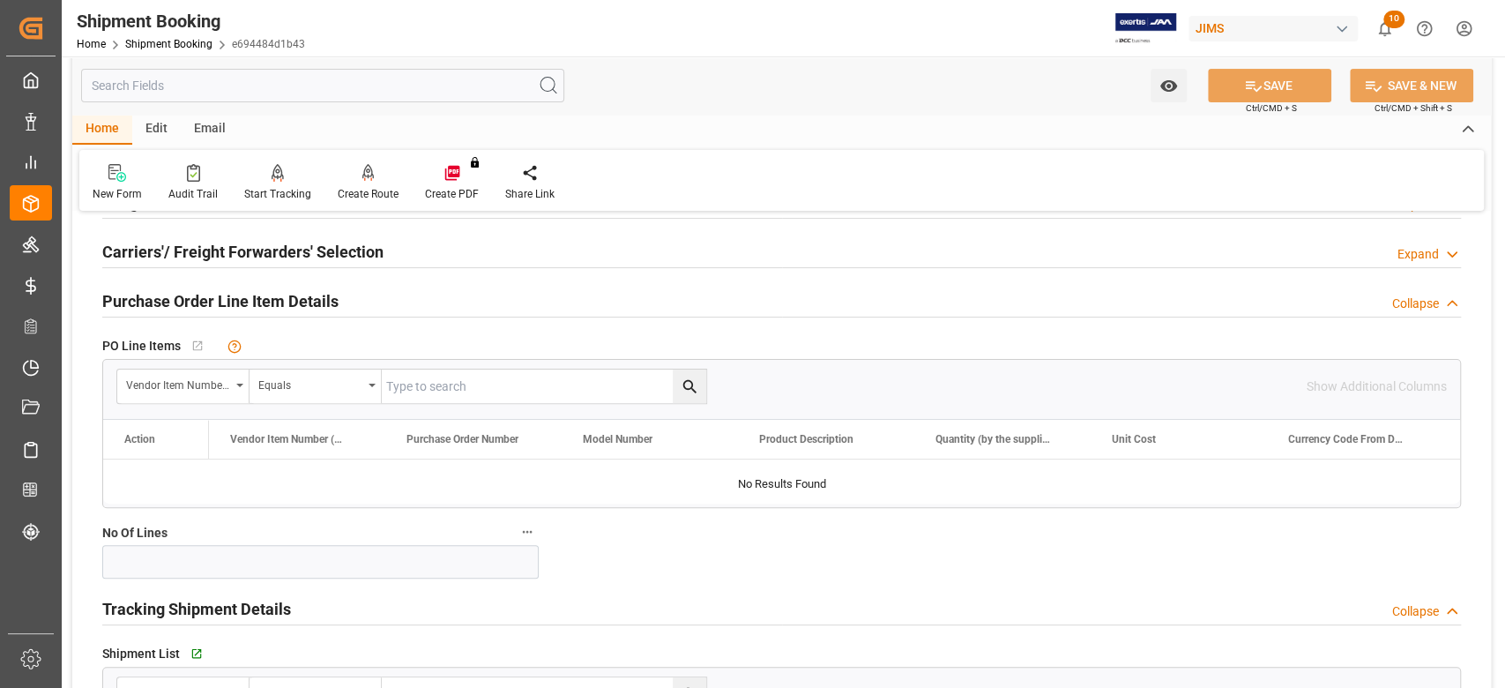
scroll to position [117, 0]
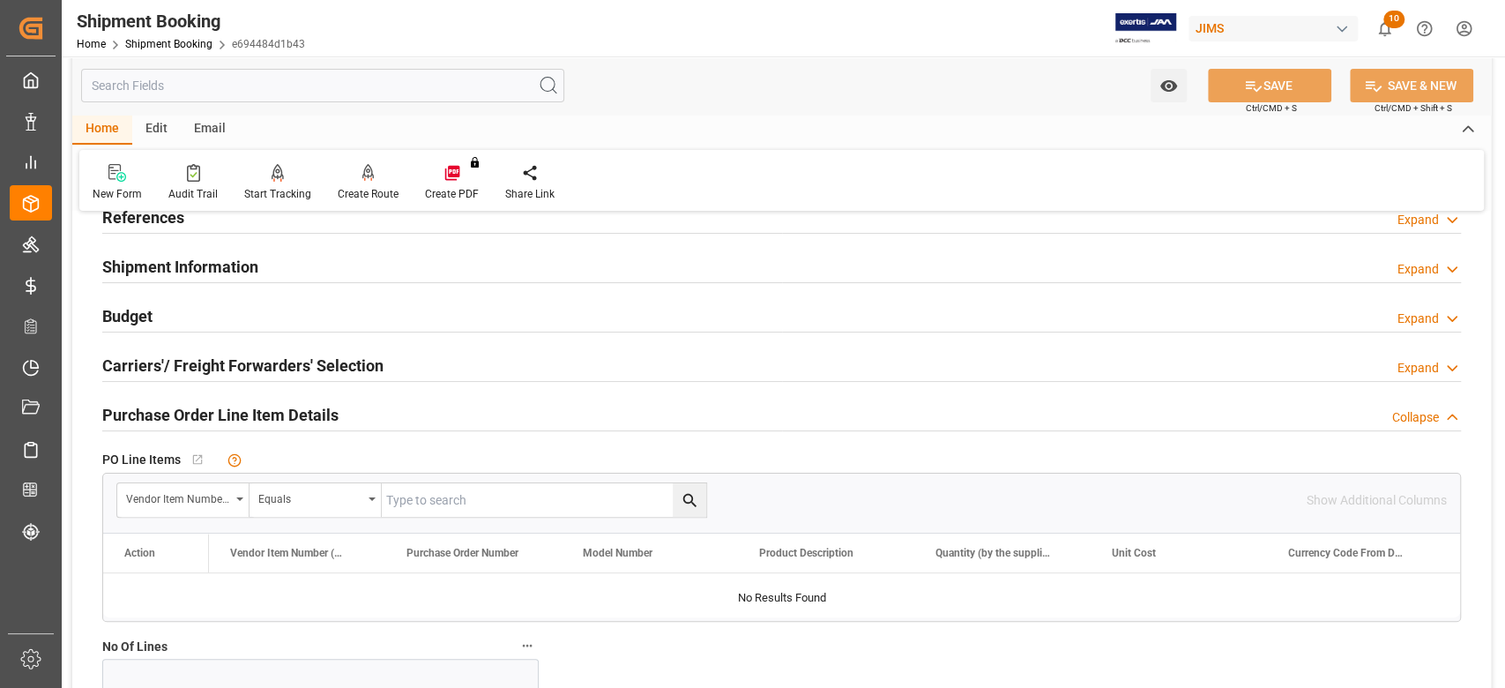
click at [152, 319] on h2 "Budget" at bounding box center [127, 316] width 50 height 24
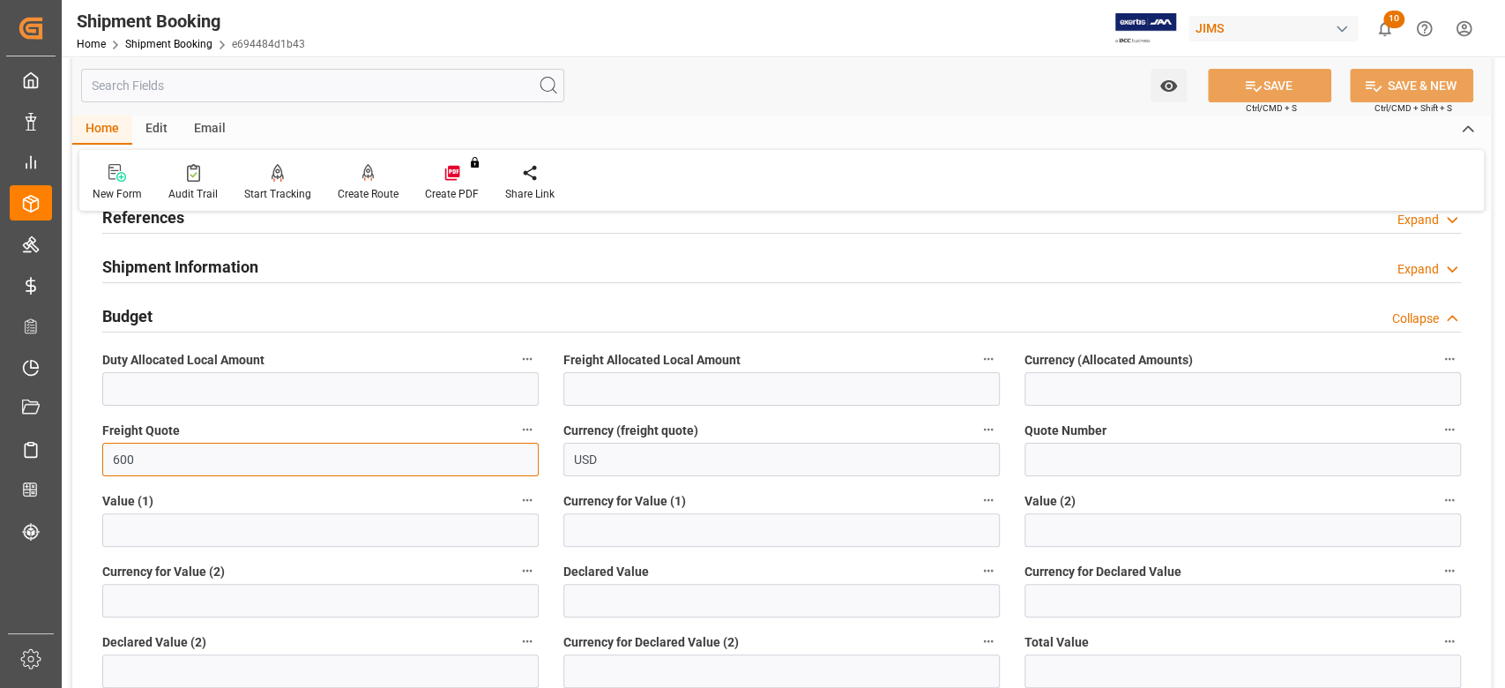
click at [176, 462] on input "600" at bounding box center [320, 460] width 436 height 34
click at [175, 462] on input "600" at bounding box center [320, 460] width 436 height 34
type input "1000"
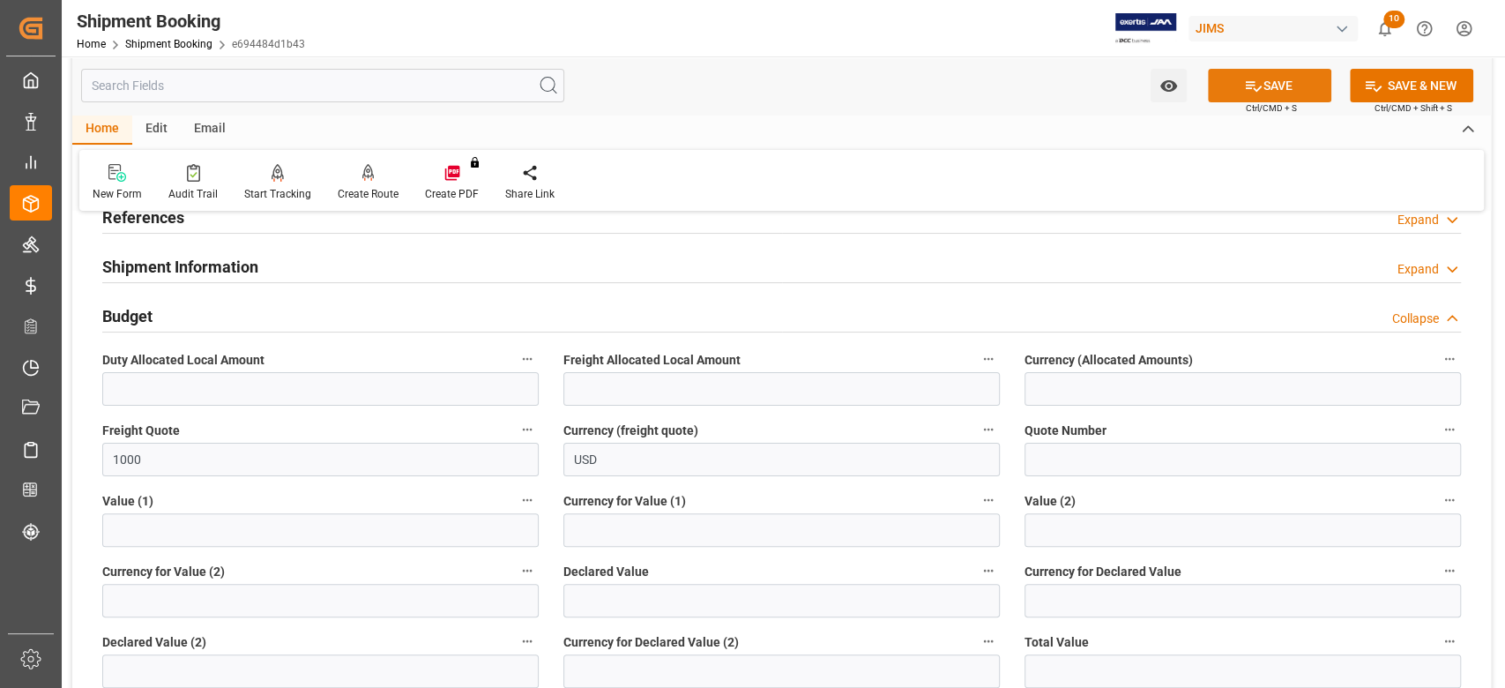
click at [1279, 91] on button "SAVE" at bounding box center [1269, 86] width 123 height 34
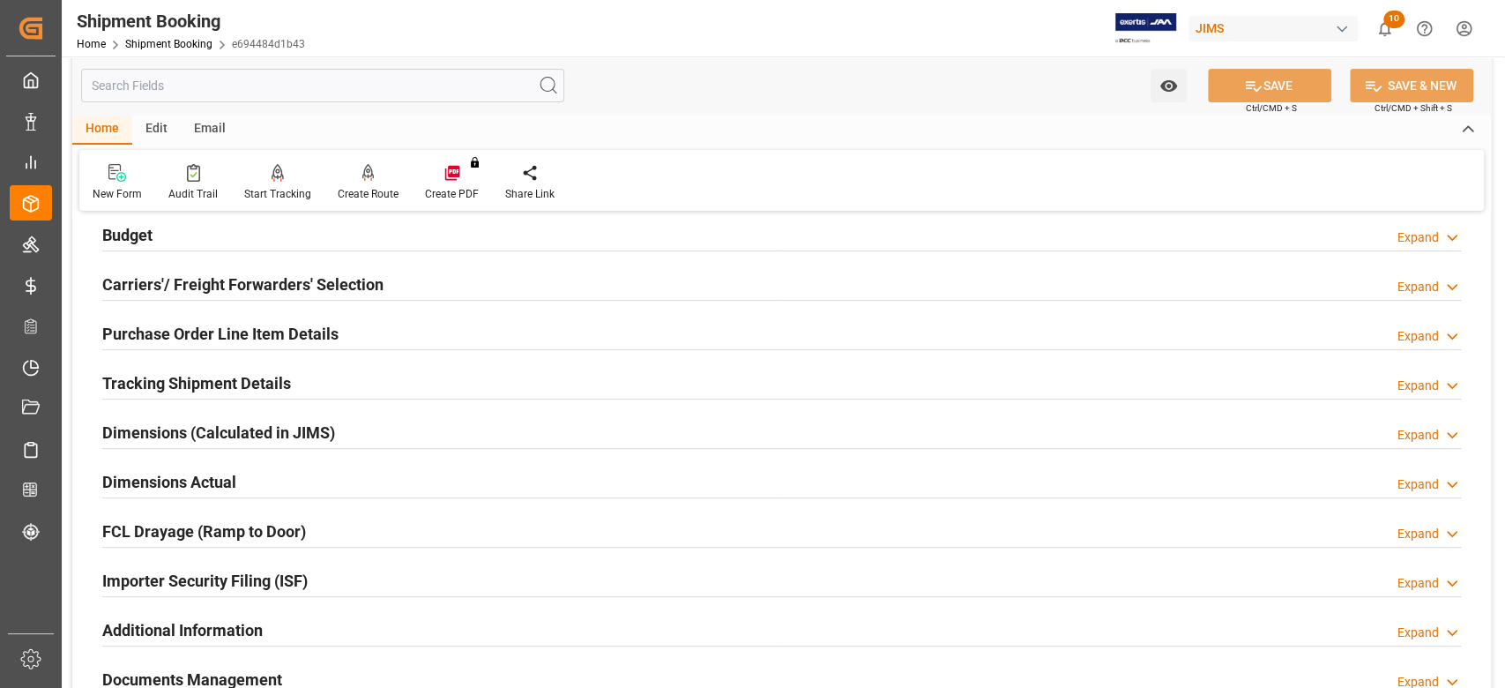
scroll to position [235, 0]
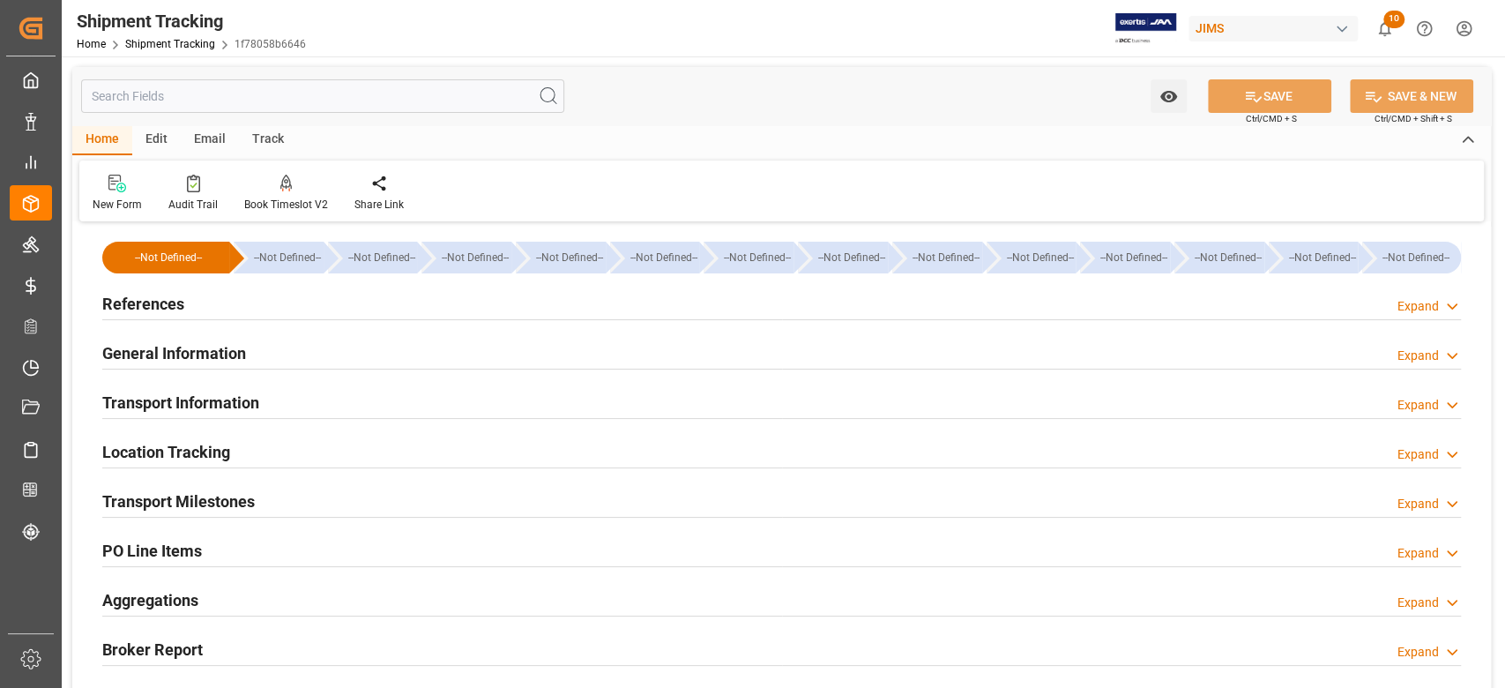
click at [227, 501] on h2 "Transport Milestones" at bounding box center [178, 501] width 153 height 24
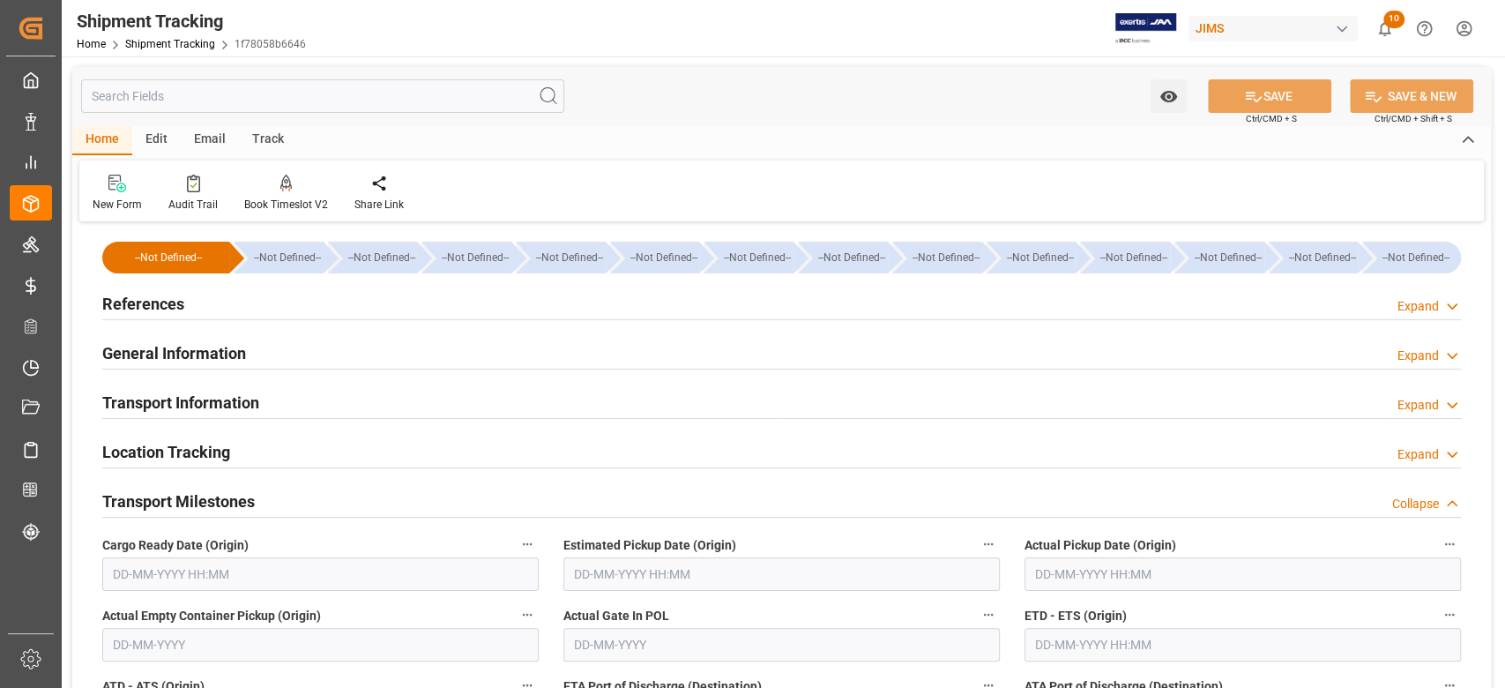
click at [239, 570] on input "text" at bounding box center [320, 574] width 436 height 34
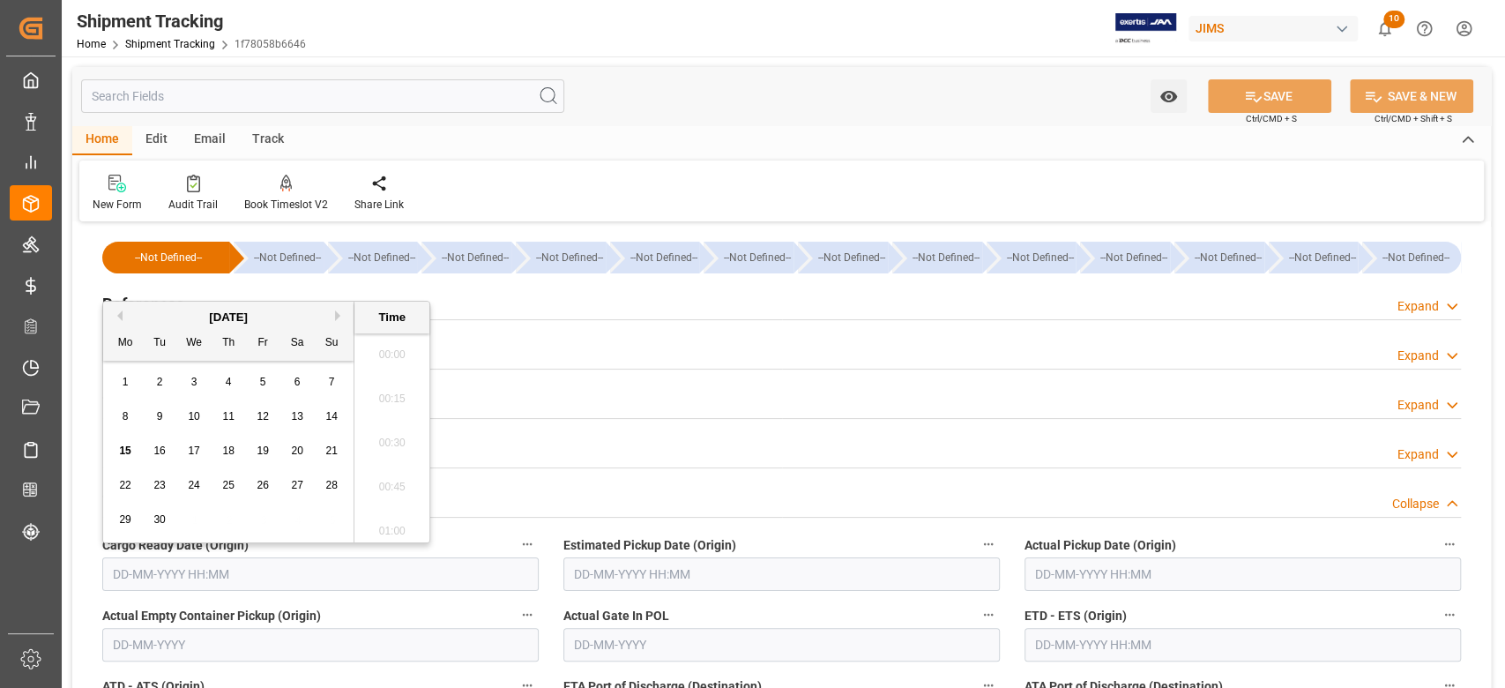
scroll to position [2386, 0]
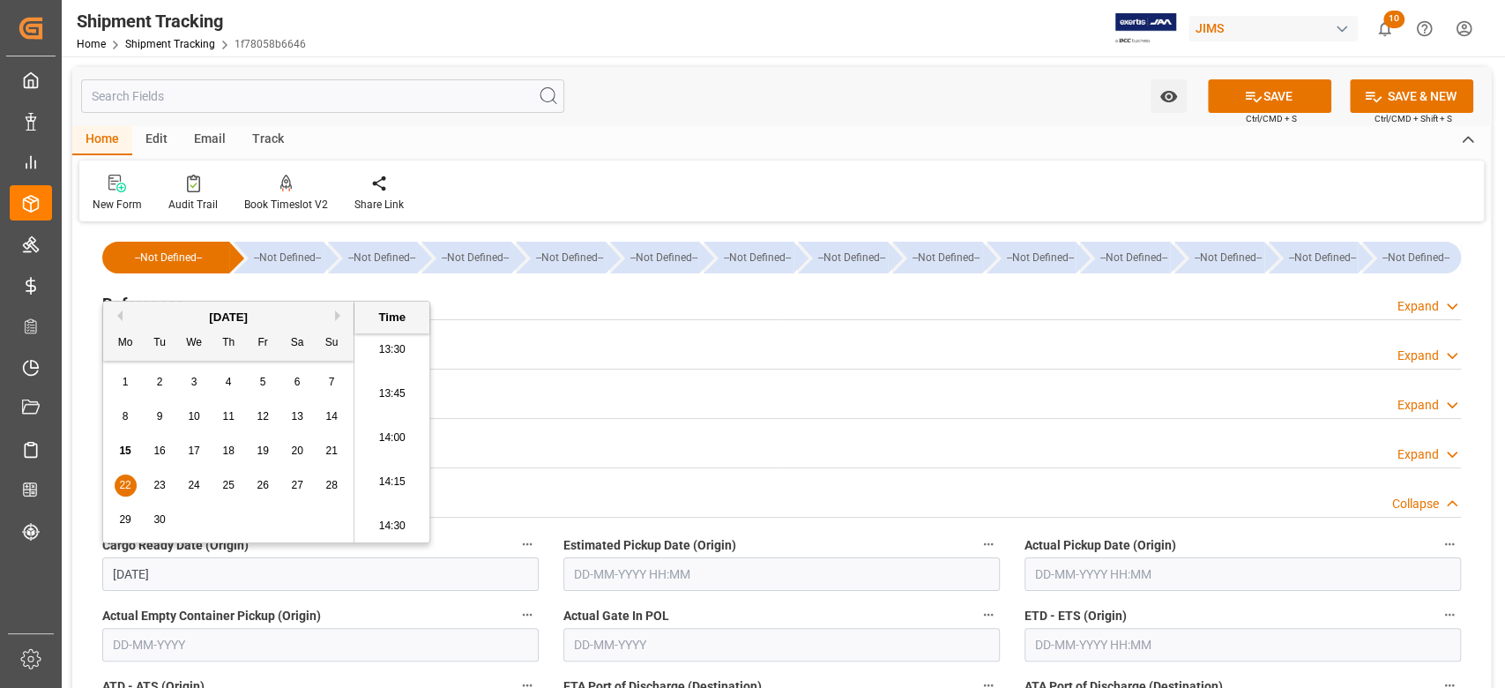
click at [682, 561] on input "text" at bounding box center [781, 574] width 436 height 34
type input "22-09-2025 00:00"
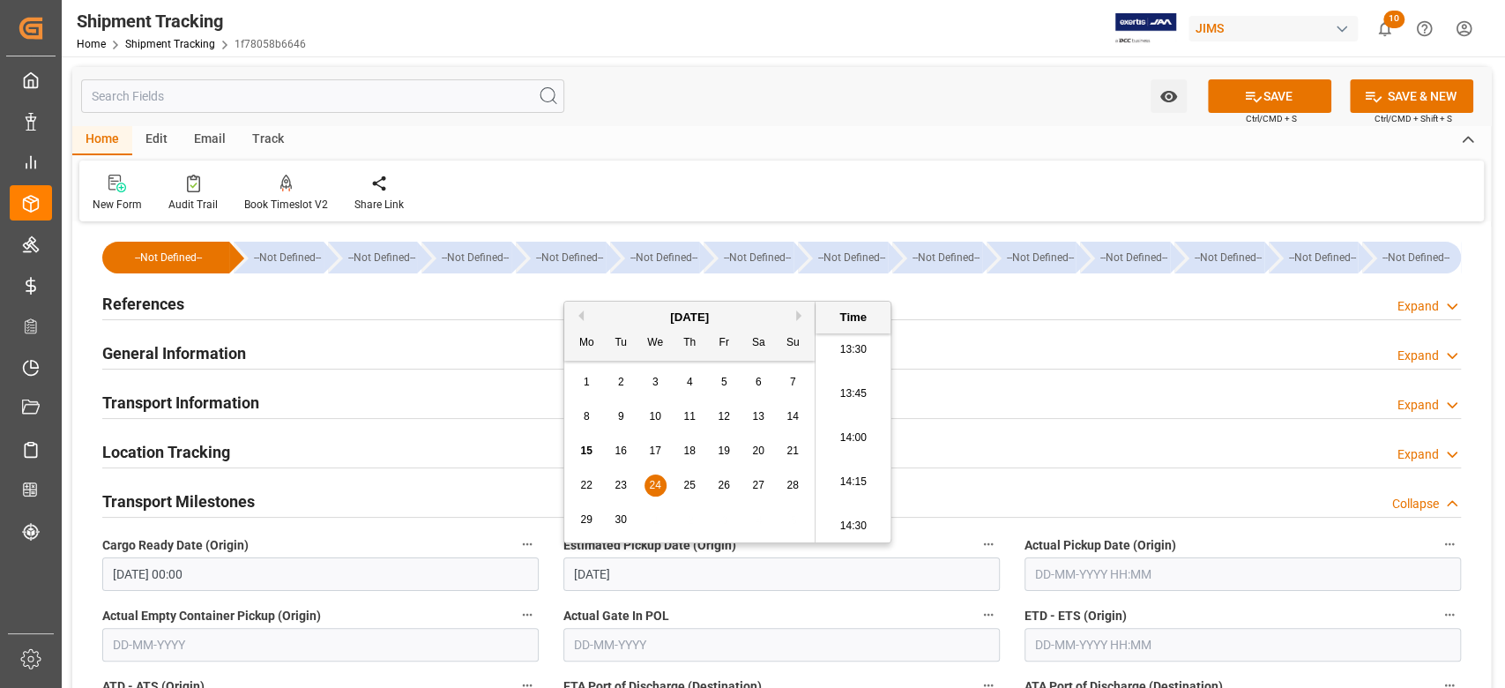
click at [1111, 646] on input "text" at bounding box center [1242, 645] width 436 height 34
type input "24-09-2025 00:00"
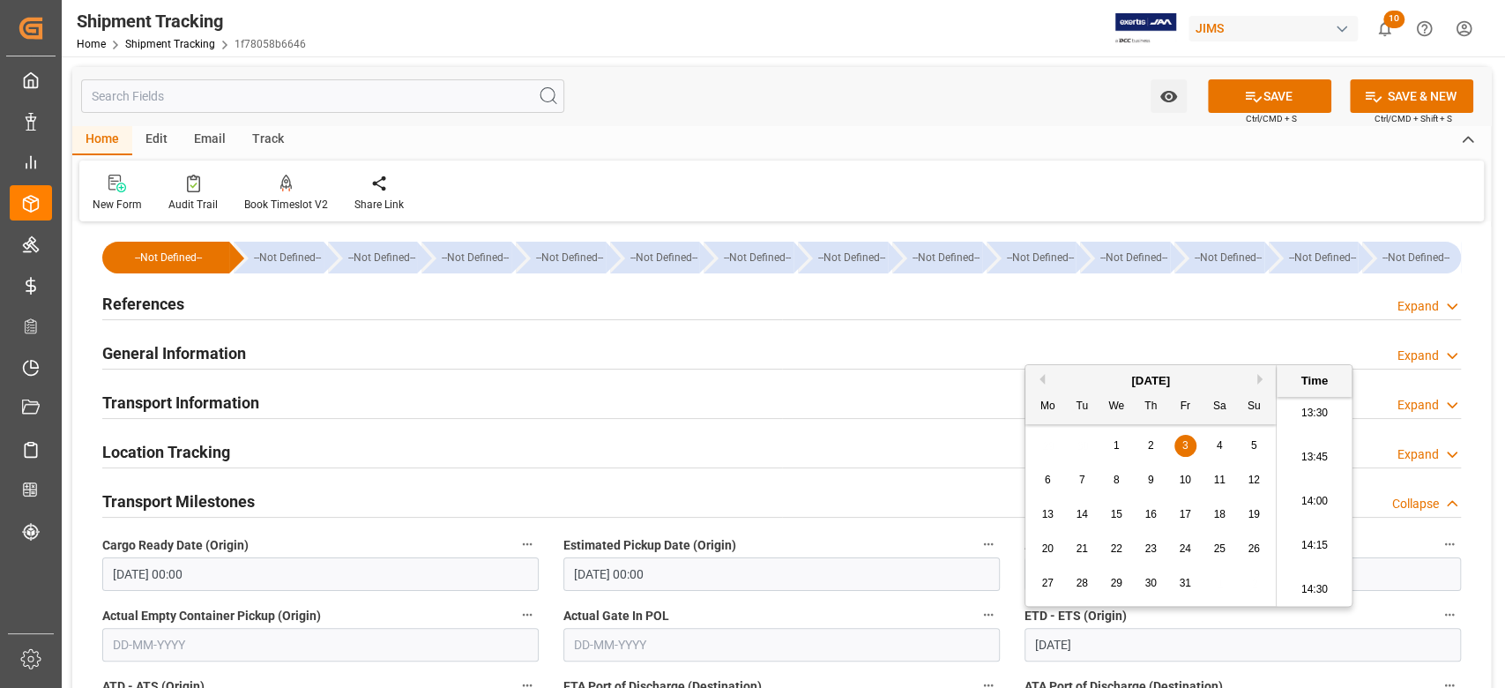
scroll to position [235, 0]
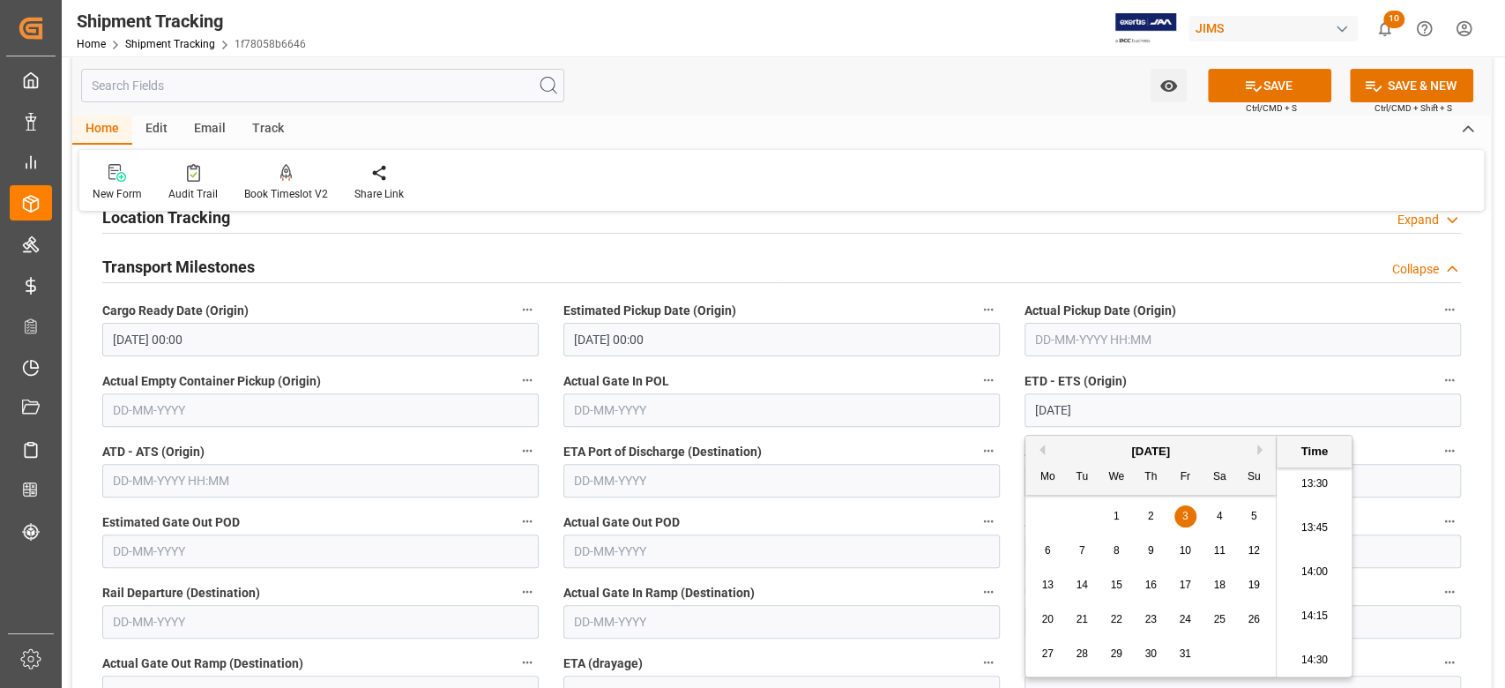
type input "03-10-2025 00:00"
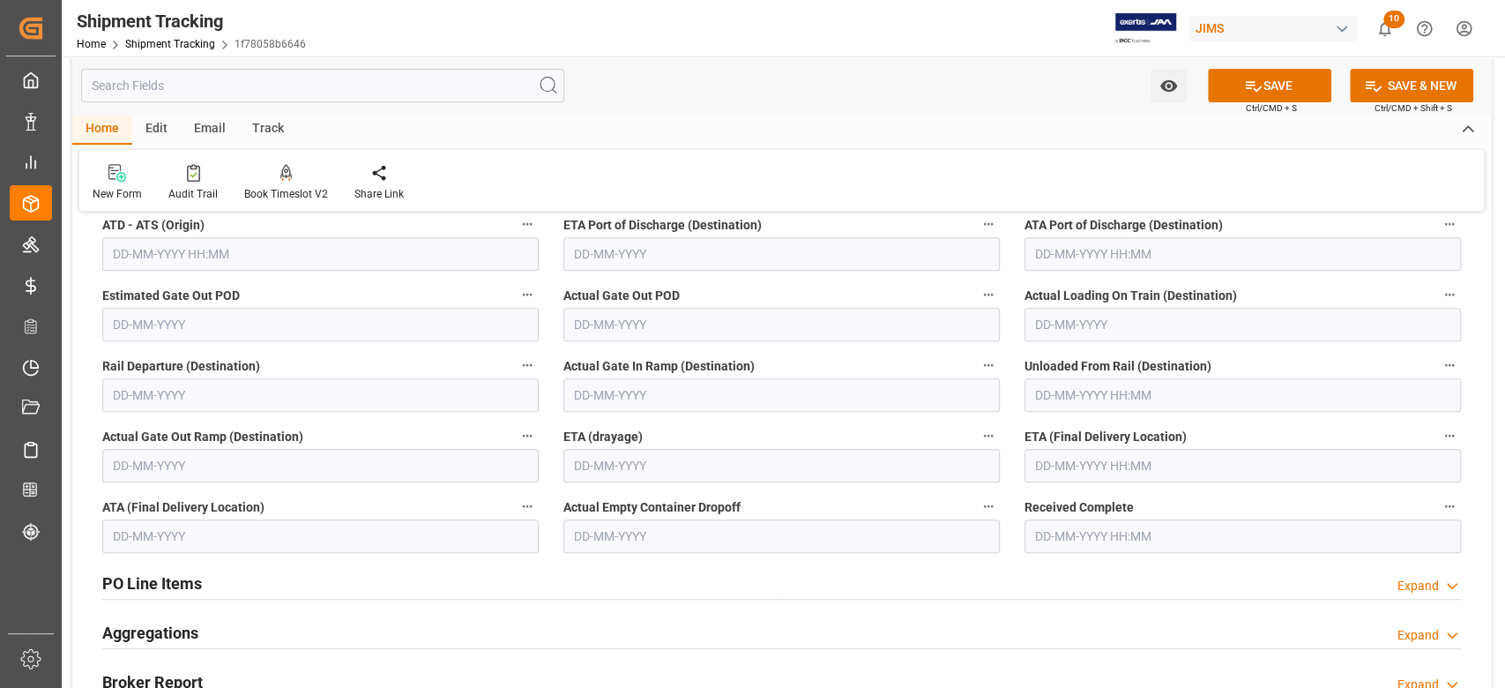
scroll to position [470, 0]
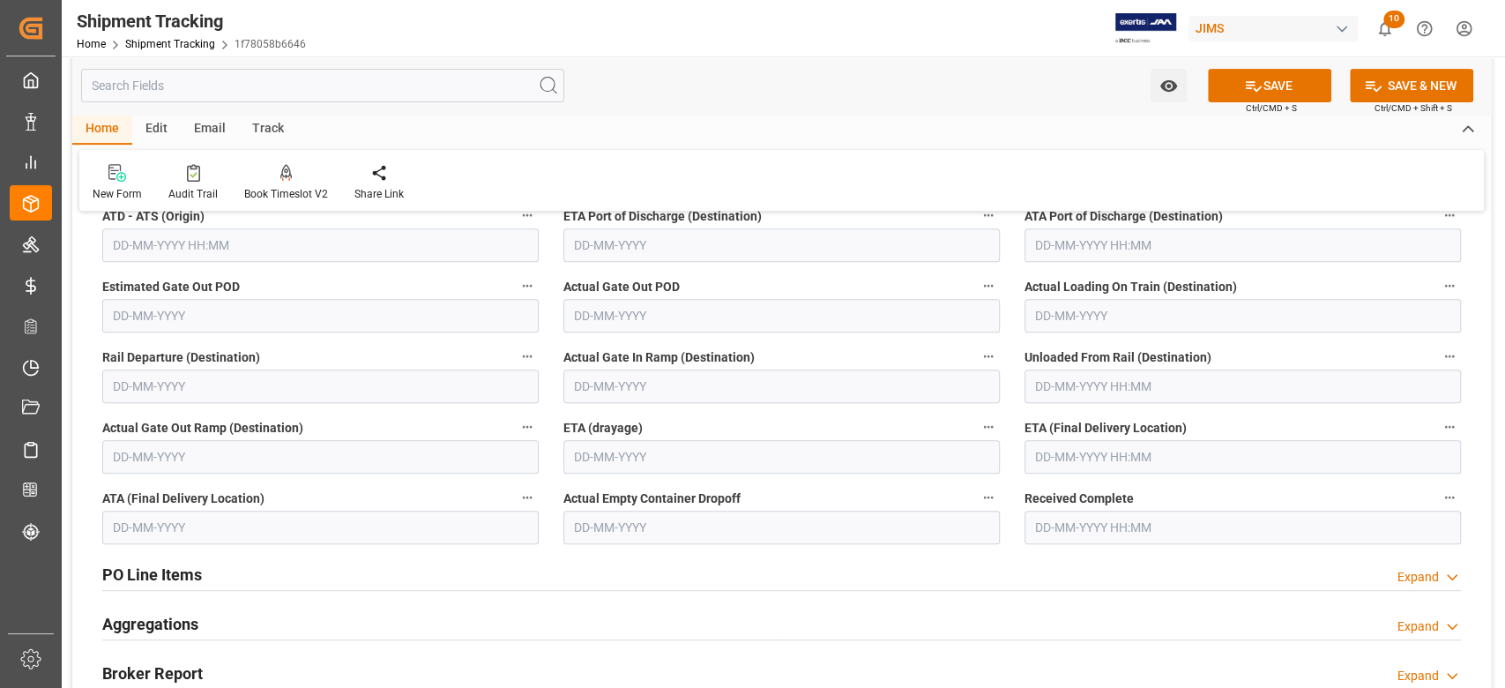
click at [1227, 452] on input "text" at bounding box center [1242, 457] width 436 height 34
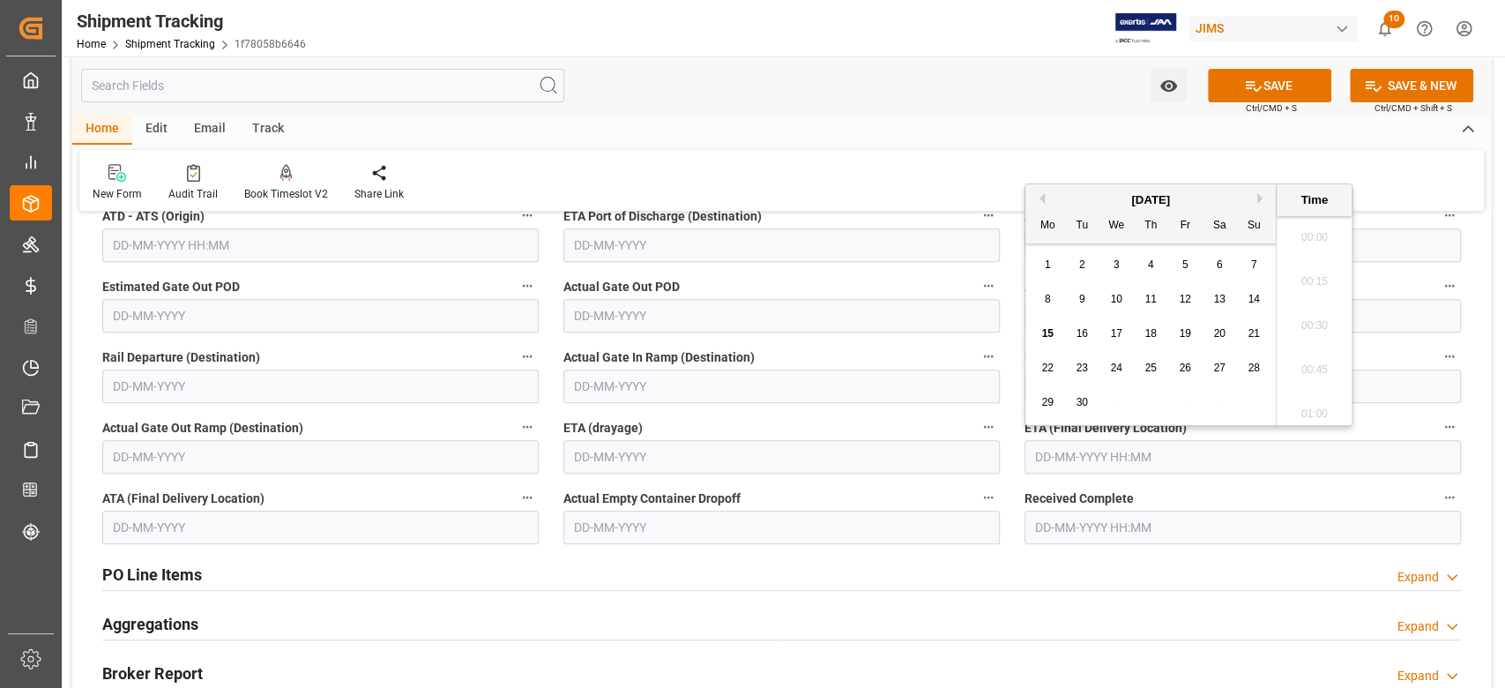
scroll to position [2386, 0]
click at [1259, 193] on button "Next Month" at bounding box center [1262, 198] width 11 height 11
click at [1119, 334] on span "12" at bounding box center [1115, 333] width 11 height 12
type input "[DATE] 00:00"
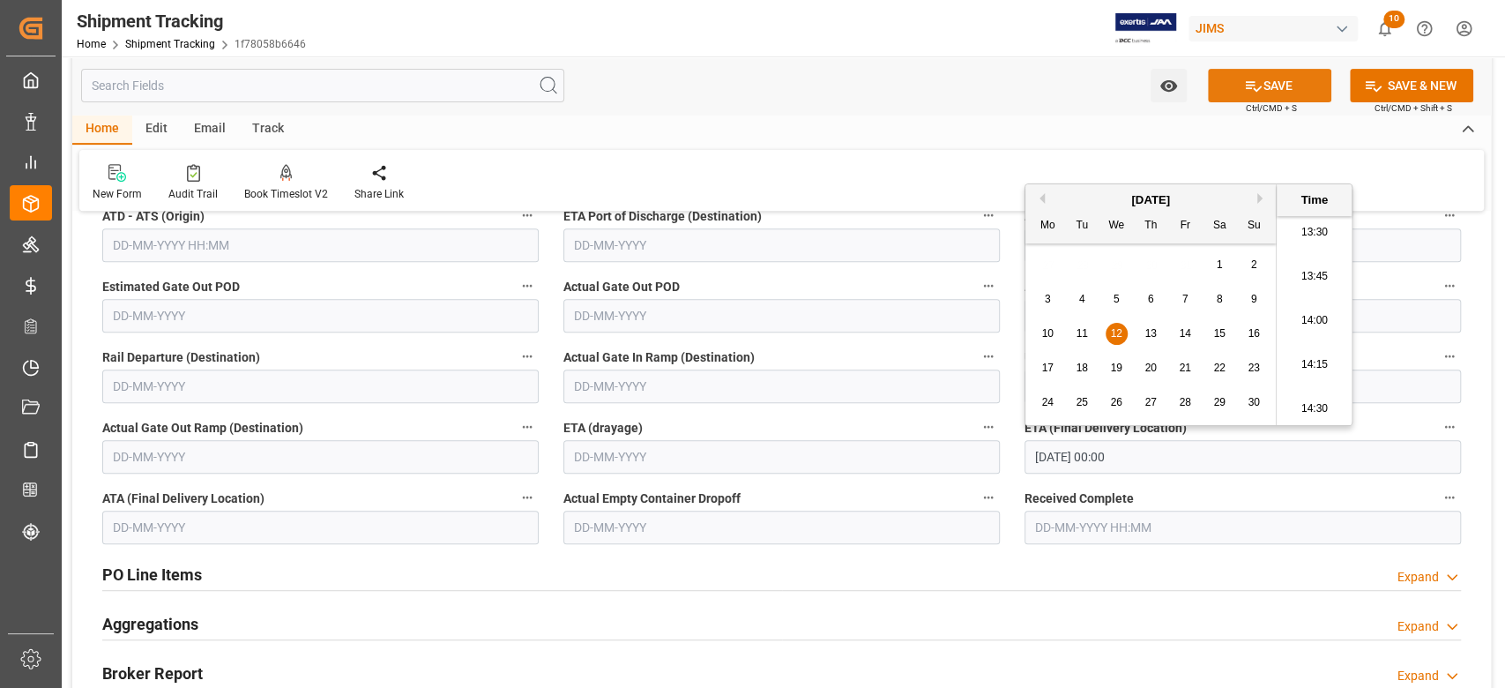
click at [1274, 74] on button "SAVE" at bounding box center [1269, 86] width 123 height 34
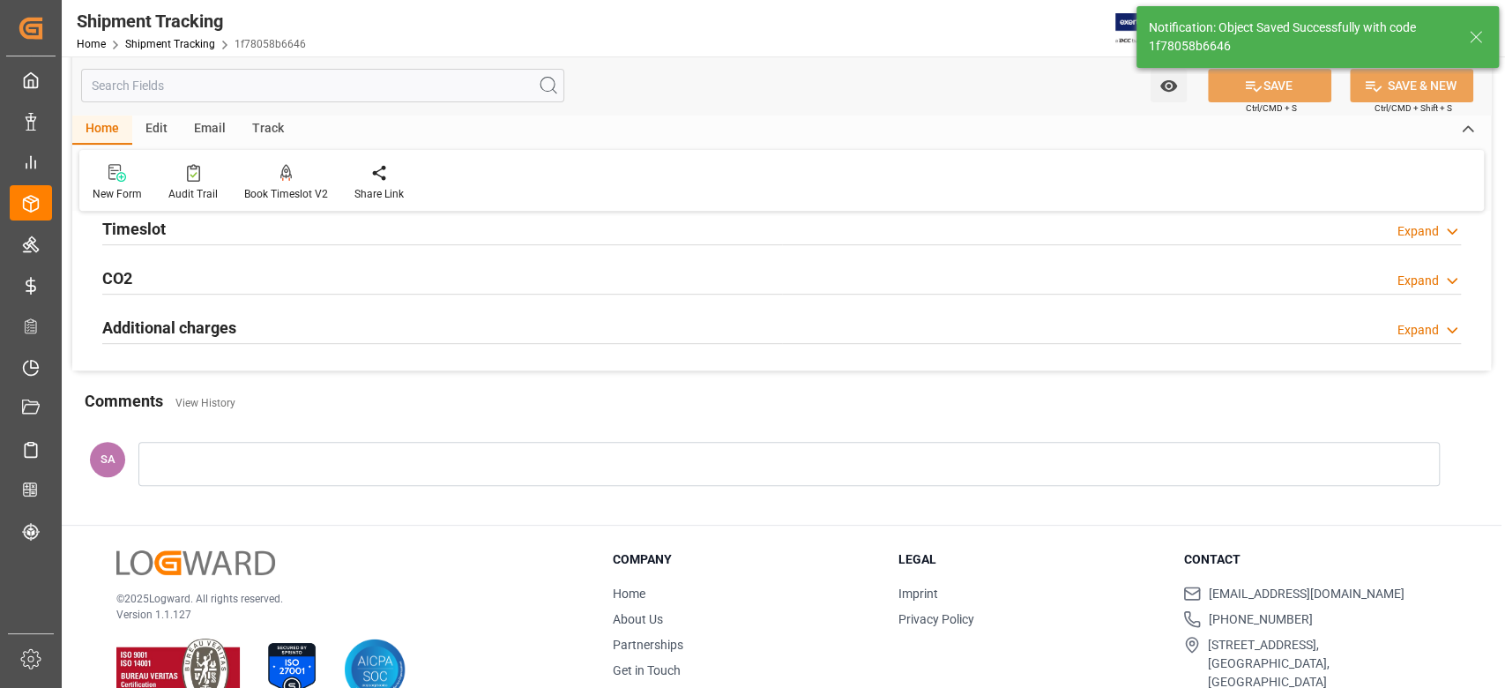
scroll to position [0, 0]
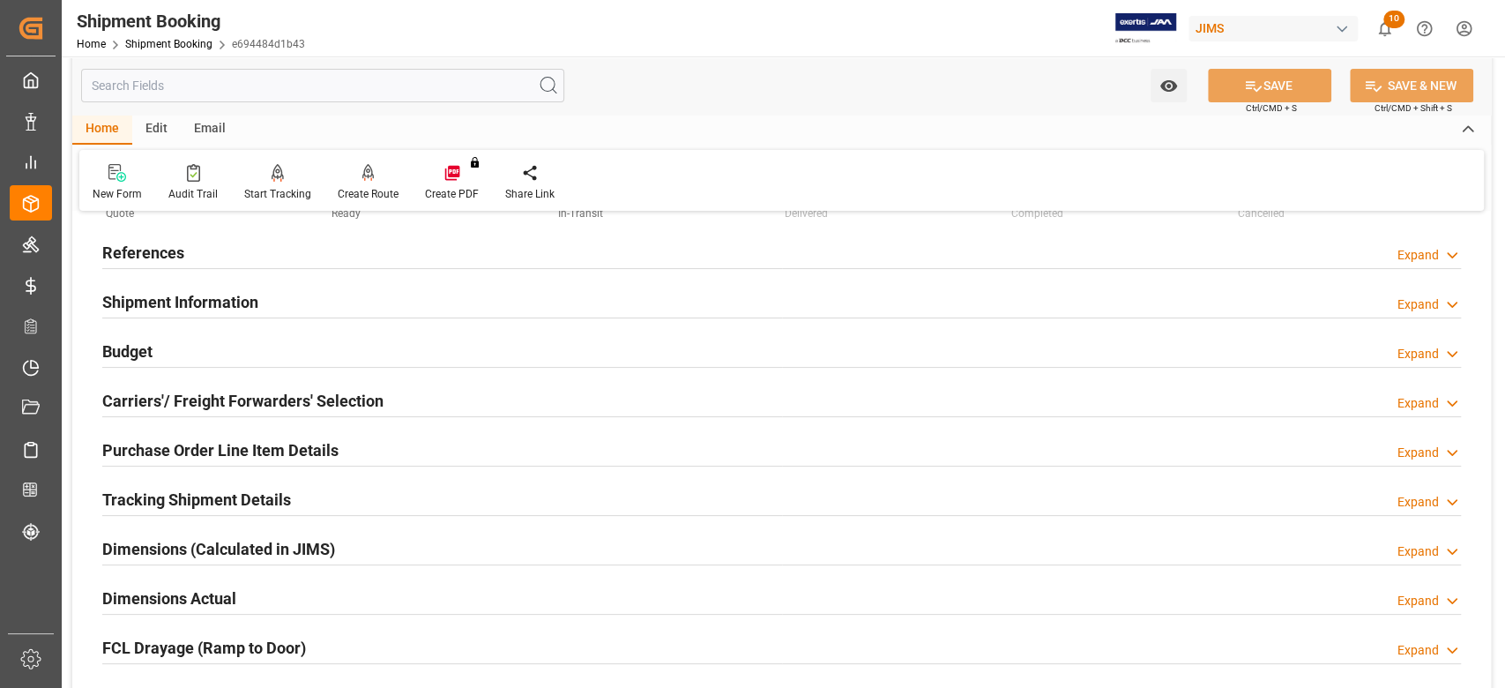
scroll to position [117, 0]
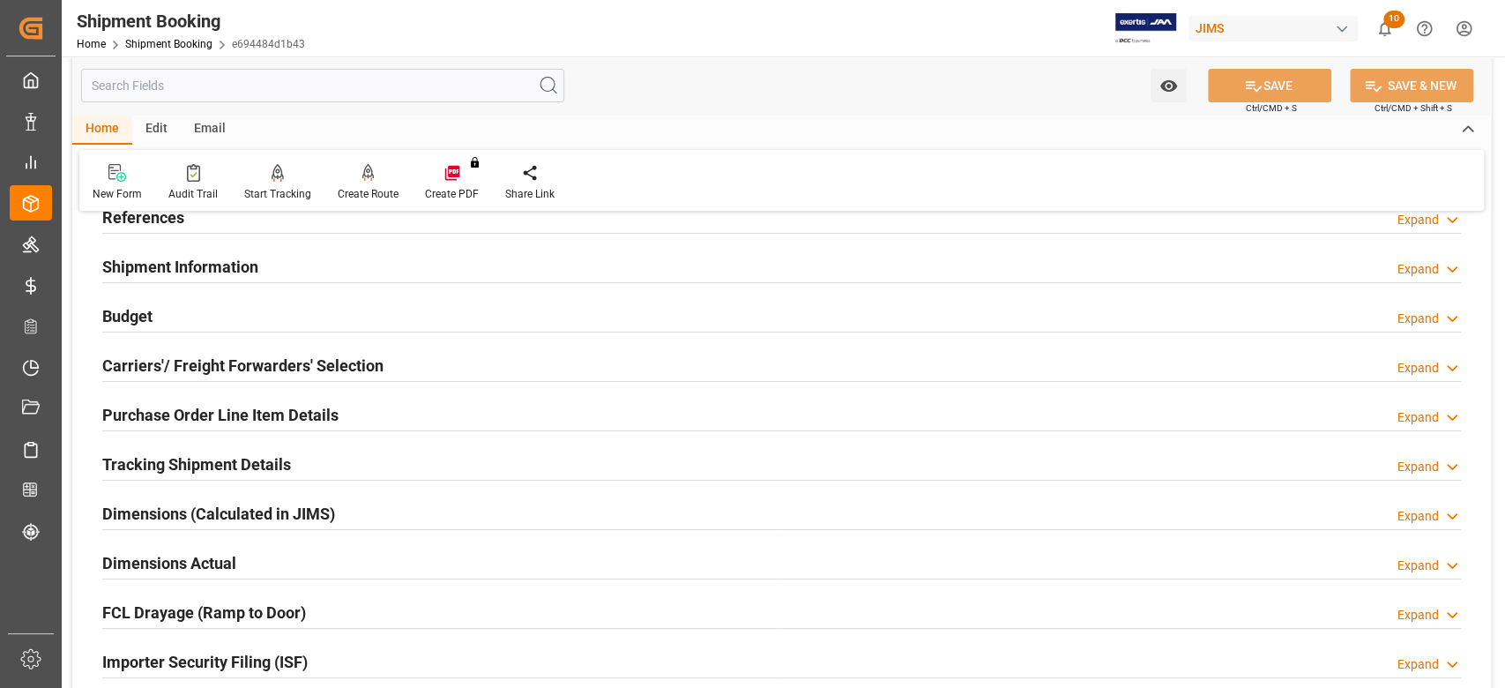
click at [160, 452] on h2 "Tracking Shipment Details" at bounding box center [196, 464] width 189 height 24
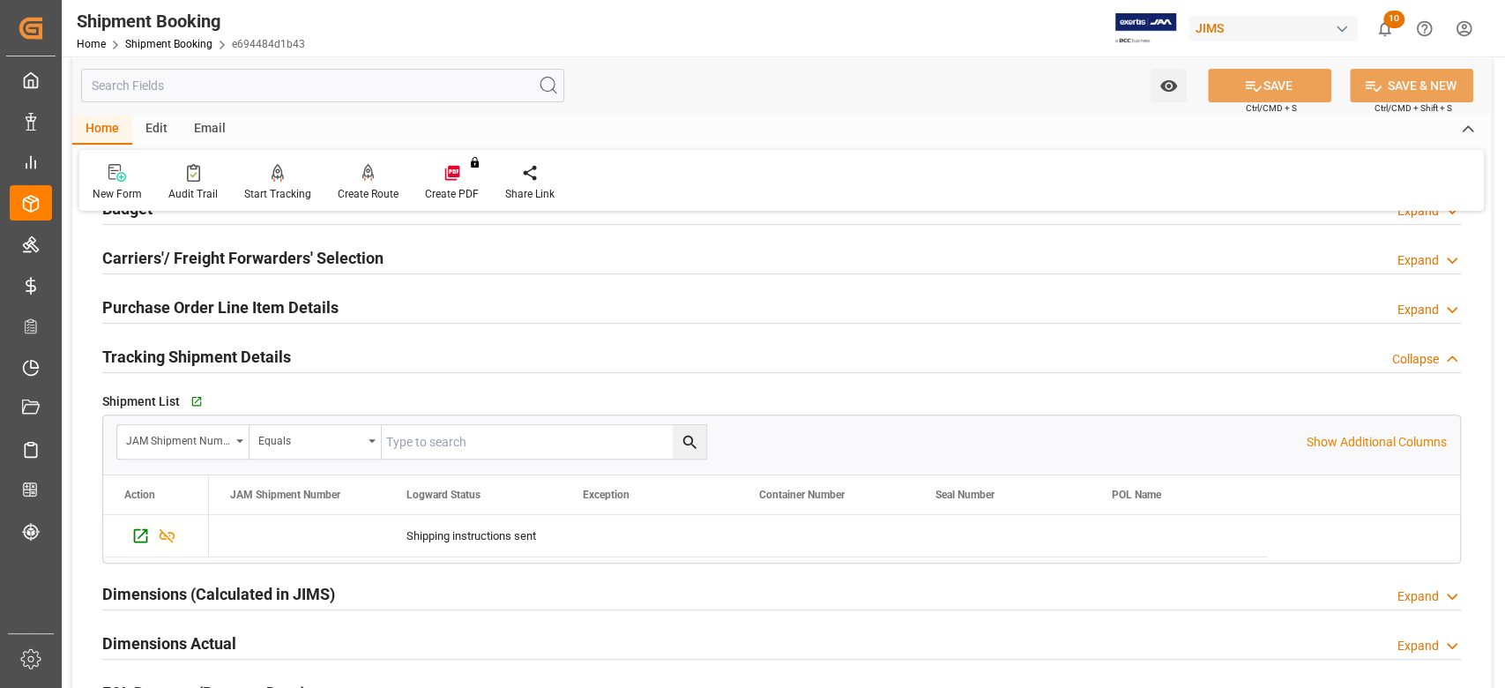
scroll to position [353, 0]
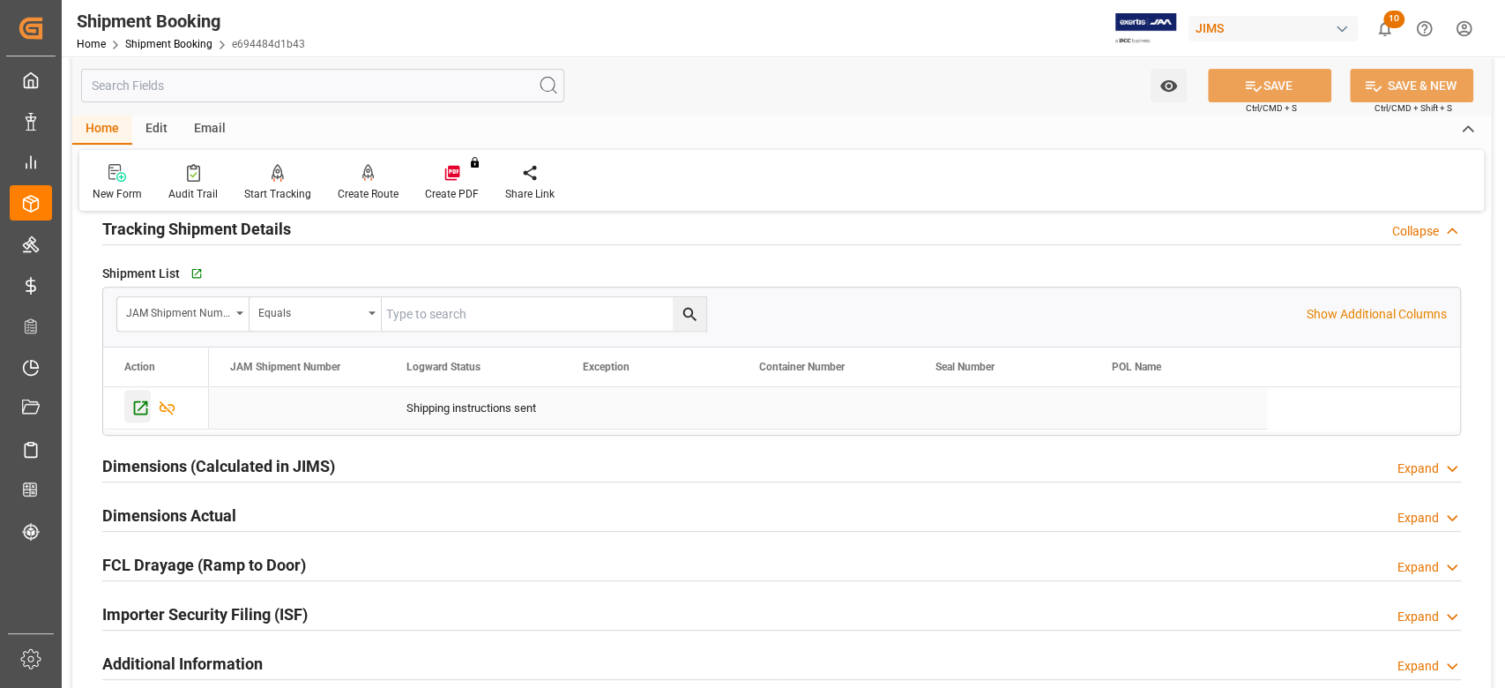
click at [145, 414] on icon "Press SPACE to select this row." at bounding box center [140, 408] width 19 height 19
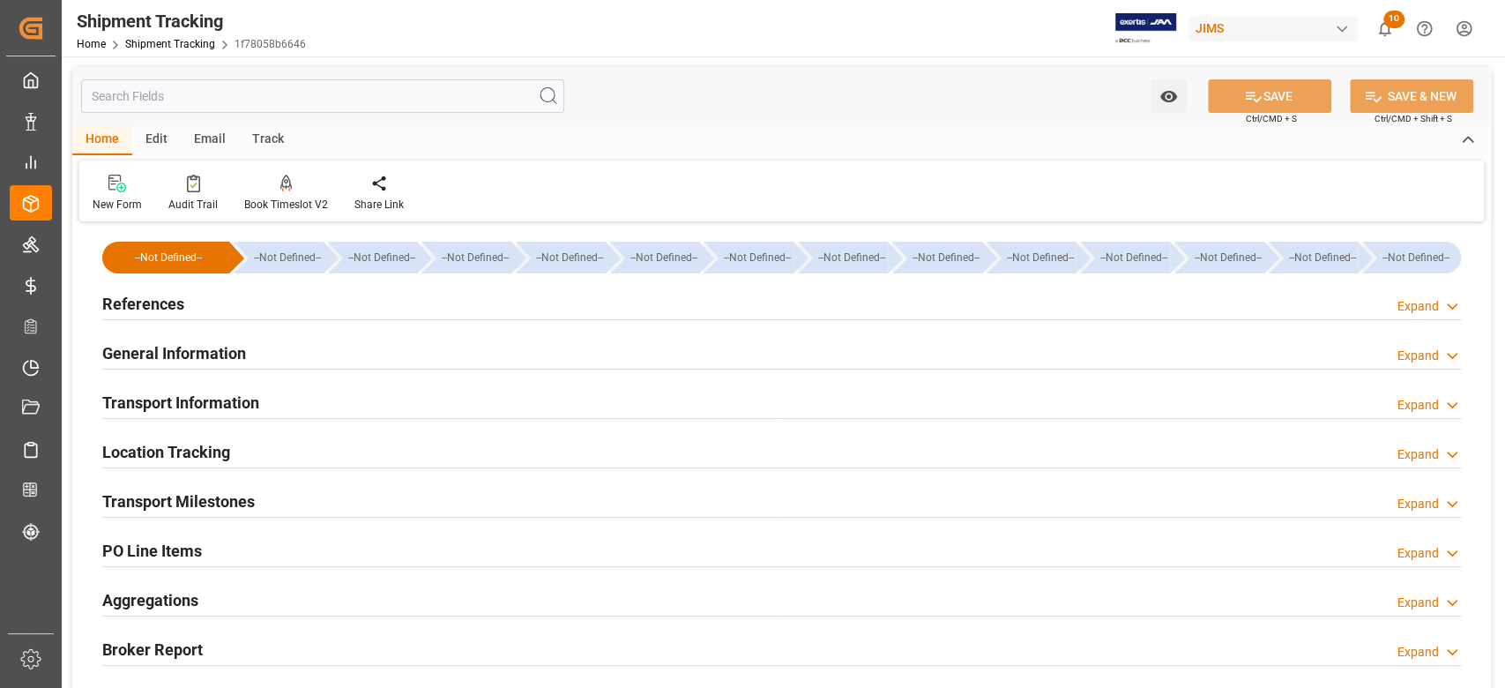
type input "[DATE]"
click at [148, 302] on h2 "References" at bounding box center [143, 304] width 82 height 24
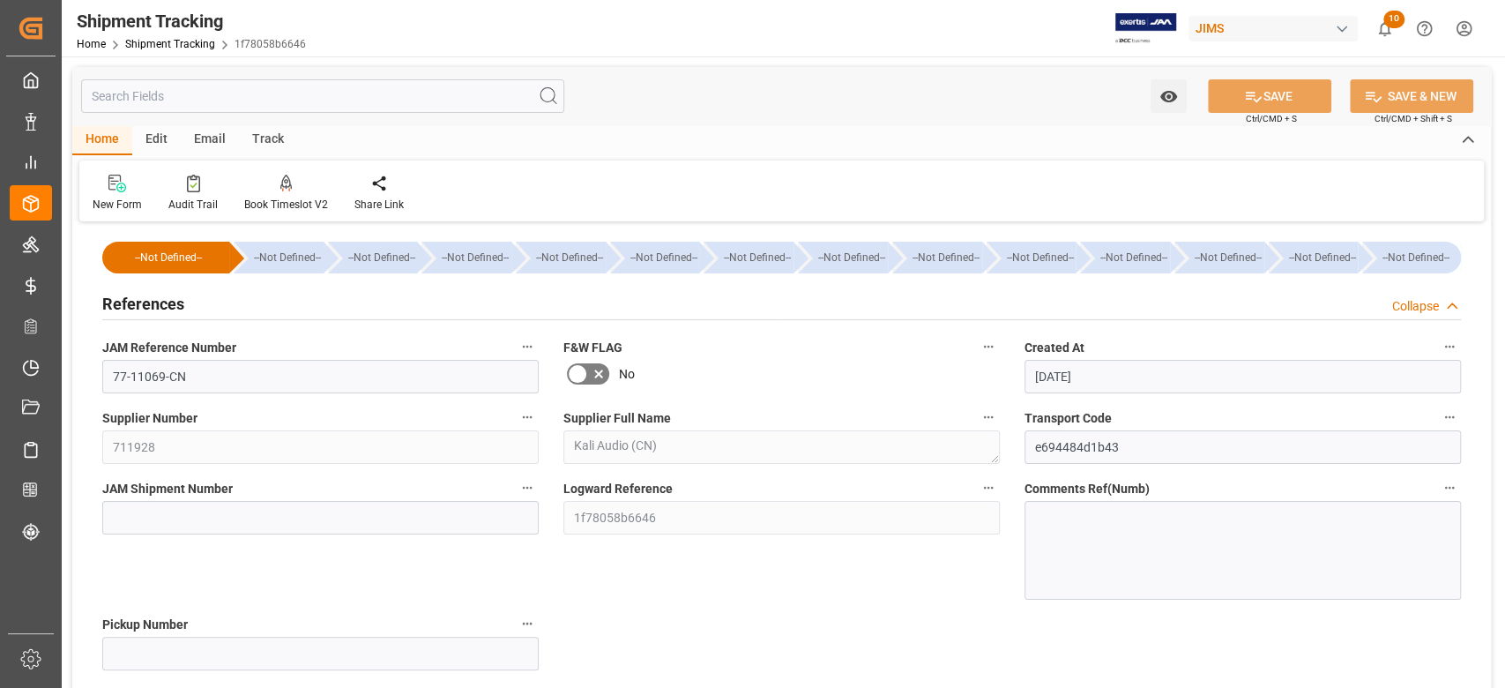
click at [213, 497] on span "JAM Shipment Number" at bounding box center [167, 489] width 130 height 19
click at [516, 497] on button "JAM Shipment Number" at bounding box center [527, 487] width 23 height 23
click at [213, 510] on div at bounding box center [752, 344] width 1505 height 688
click at [212, 518] on input at bounding box center [320, 518] width 436 height 34
paste input "73034"
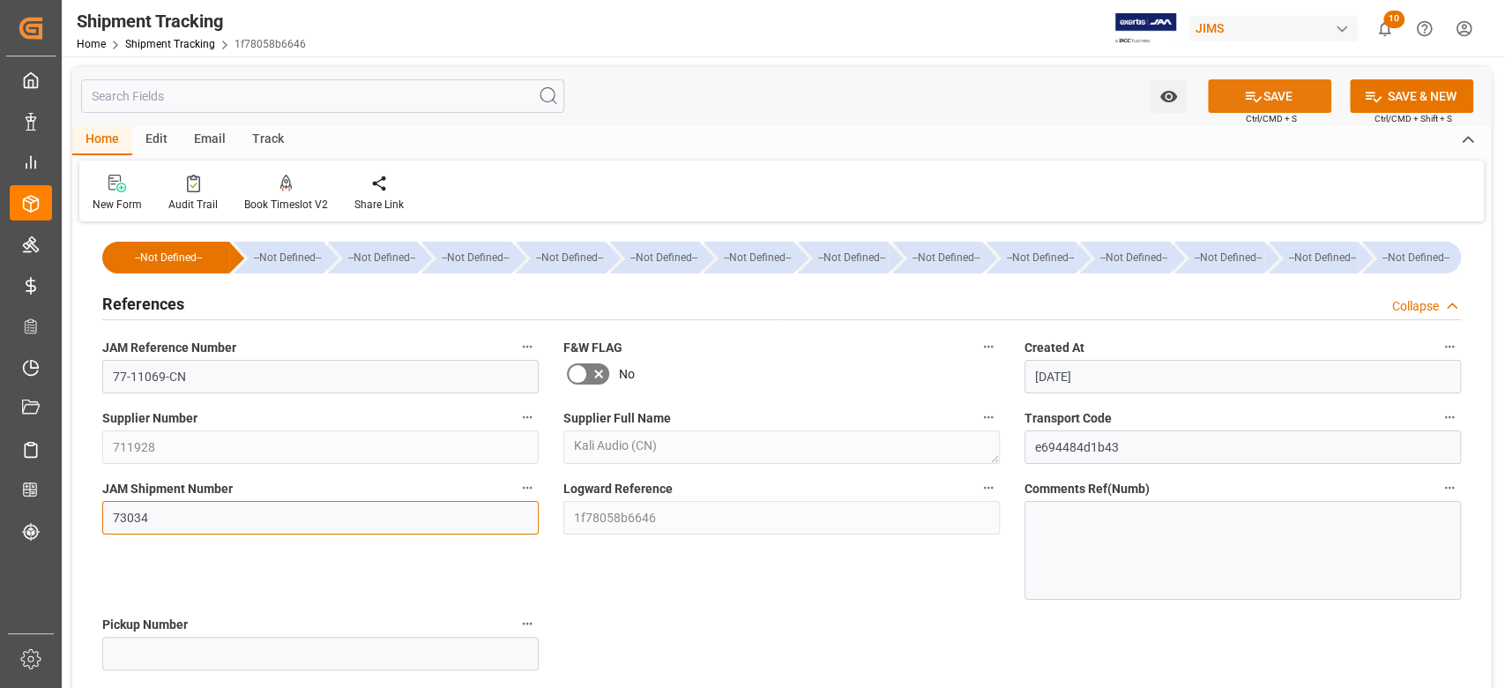
type input "73034"
click at [1245, 97] on icon at bounding box center [1253, 96] width 19 height 19
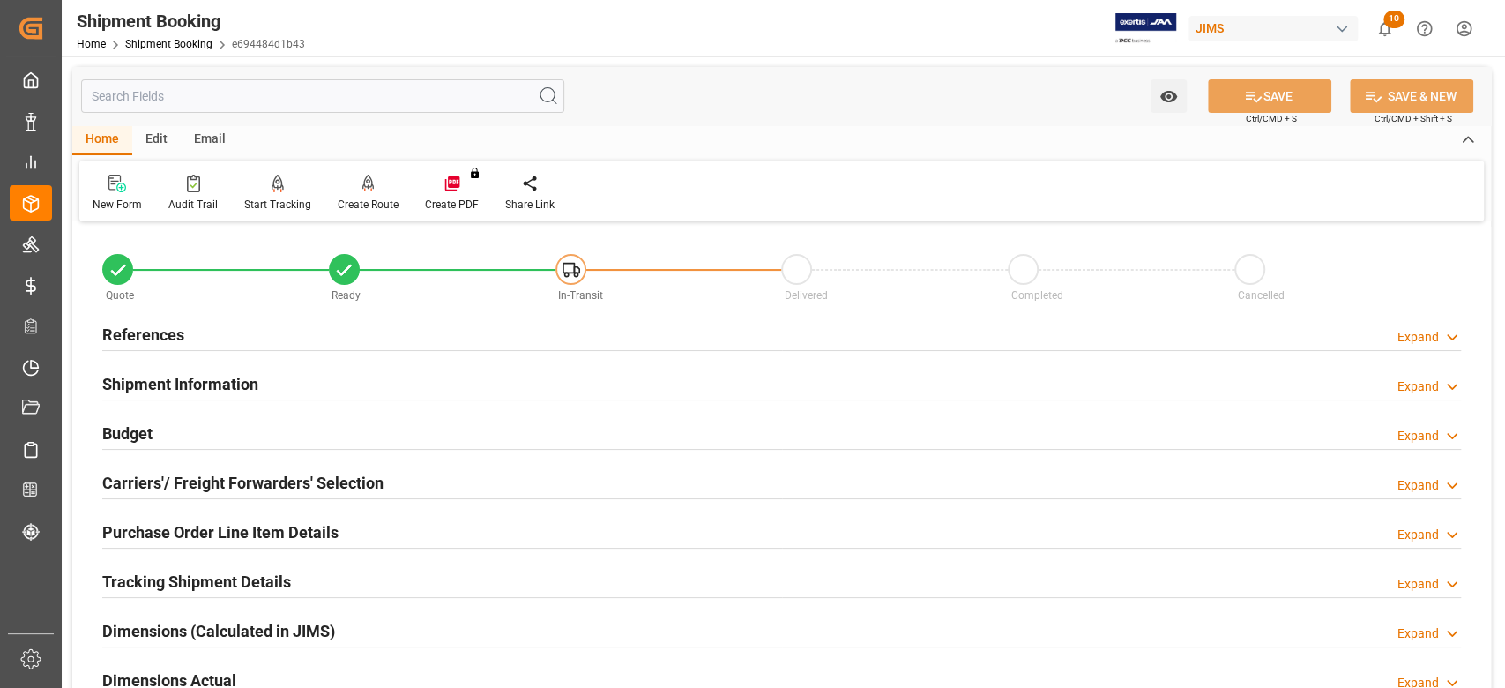
click at [185, 574] on h2 "Tracking Shipment Details" at bounding box center [196, 582] width 189 height 24
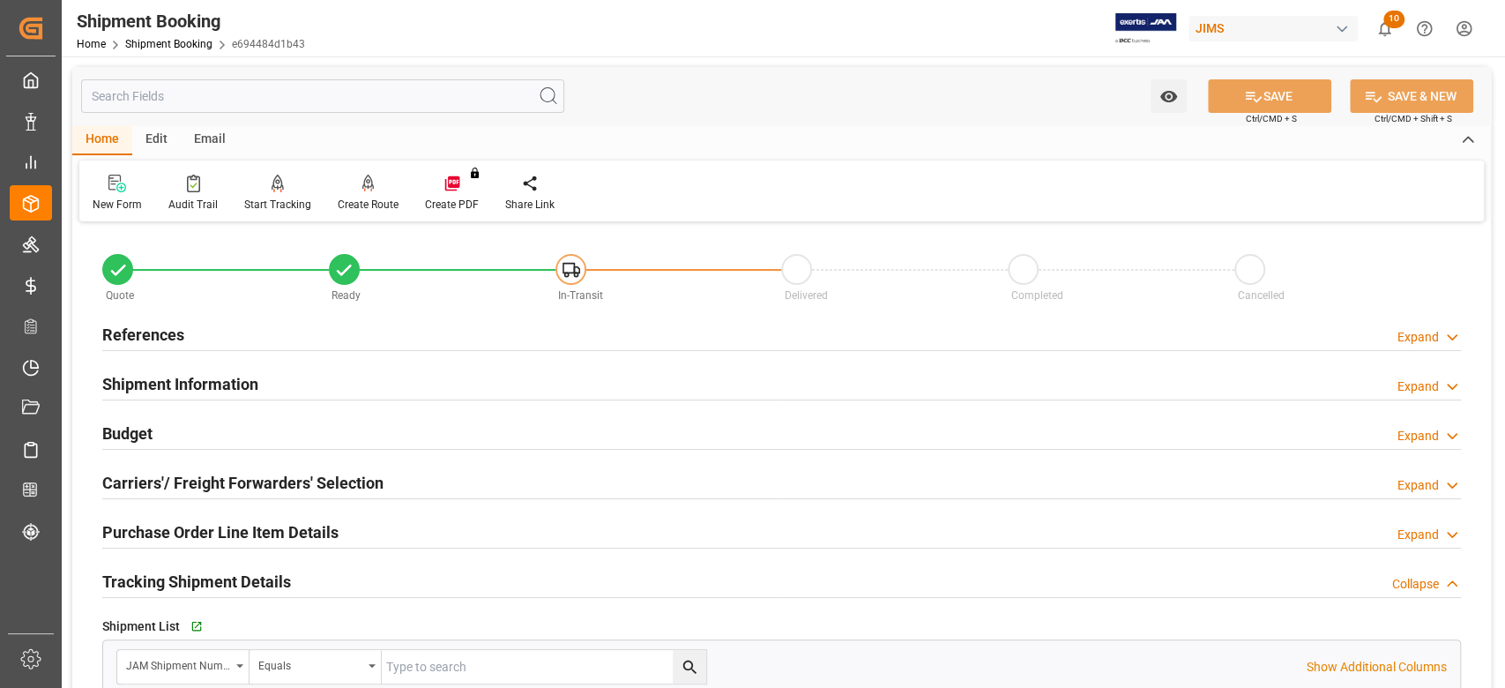
scroll to position [353, 0]
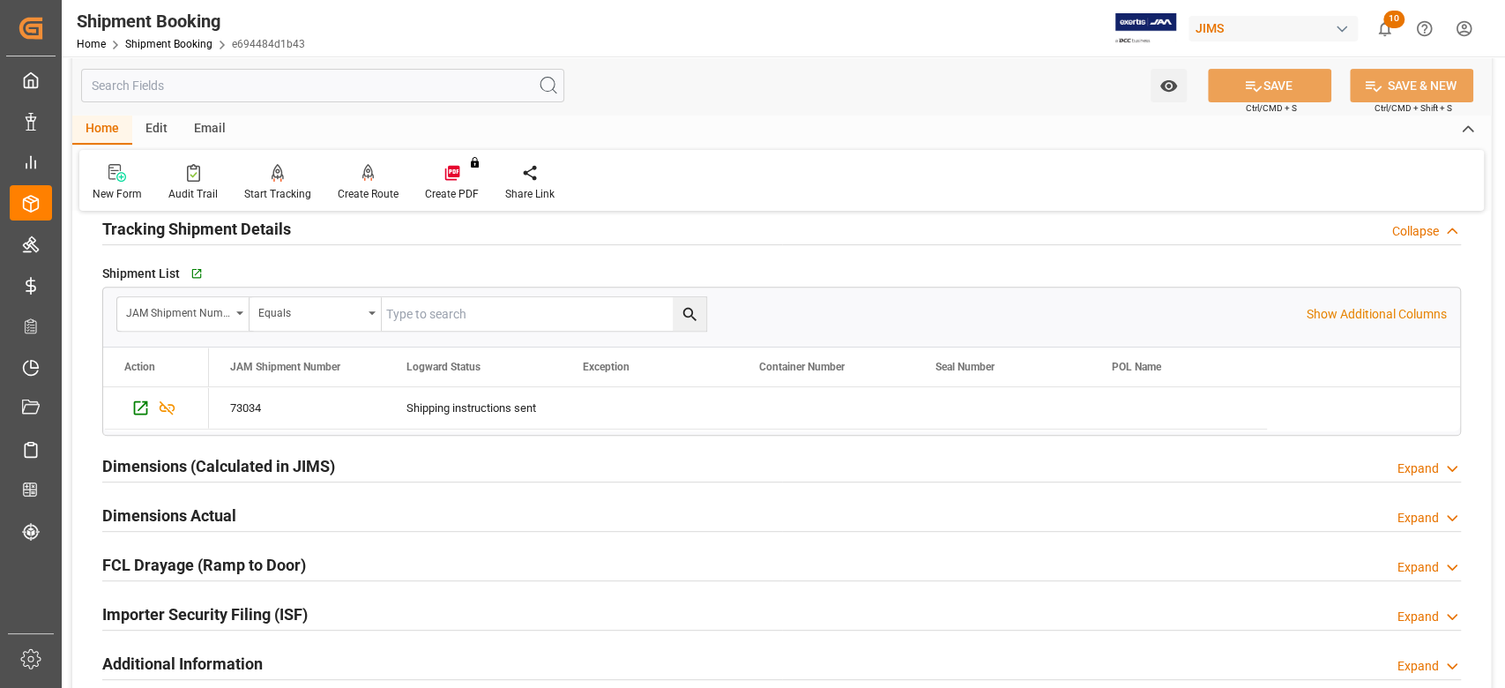
click at [191, 229] on h2 "Tracking Shipment Details" at bounding box center [196, 229] width 189 height 24
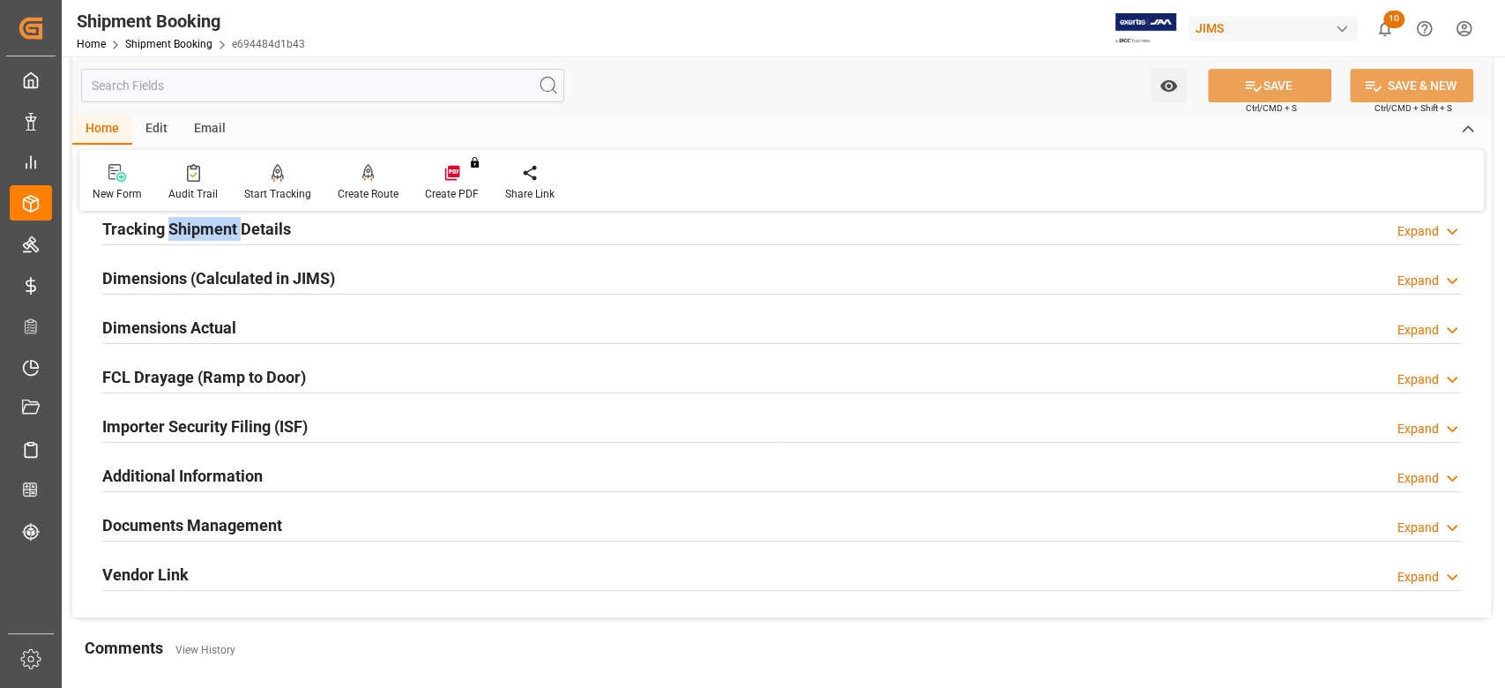
click at [191, 229] on h2 "Tracking Shipment Details" at bounding box center [196, 229] width 189 height 24
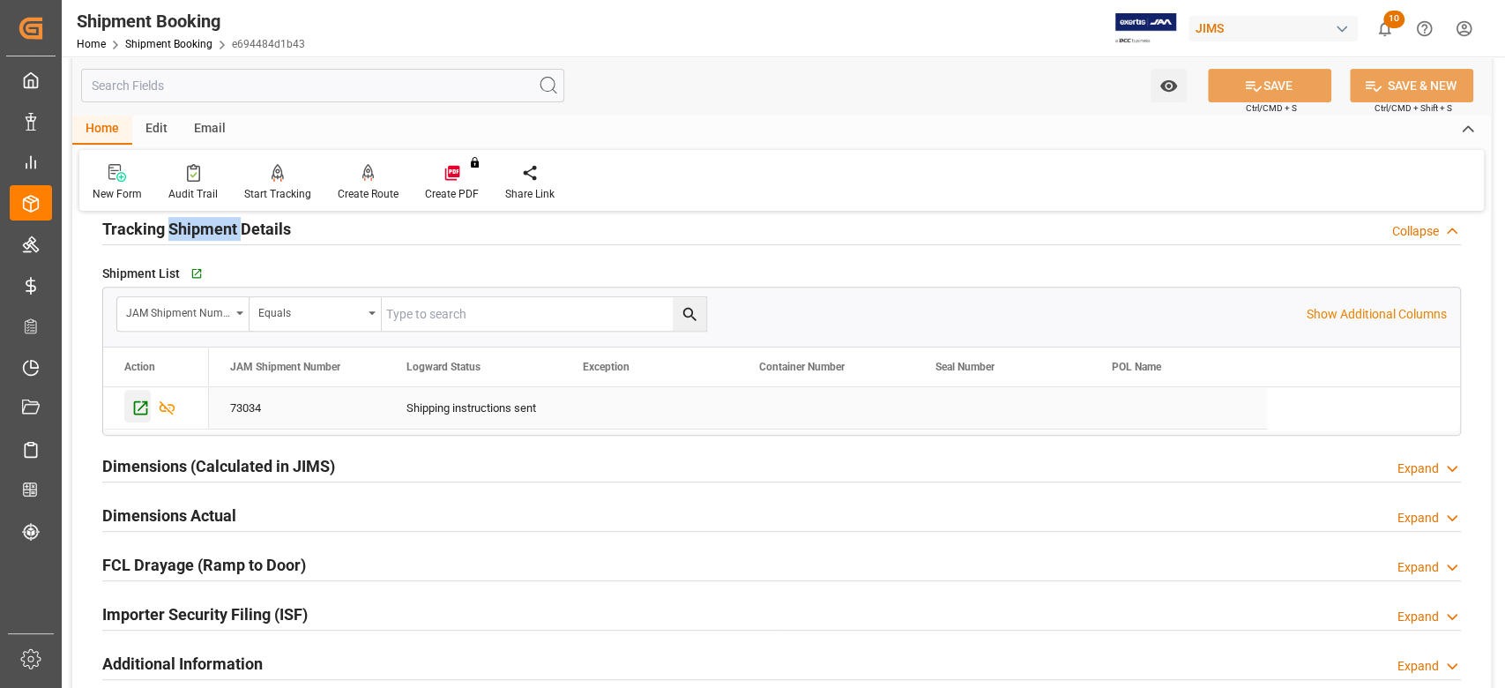
click at [138, 410] on icon "Press SPACE to select this row." at bounding box center [140, 408] width 19 height 19
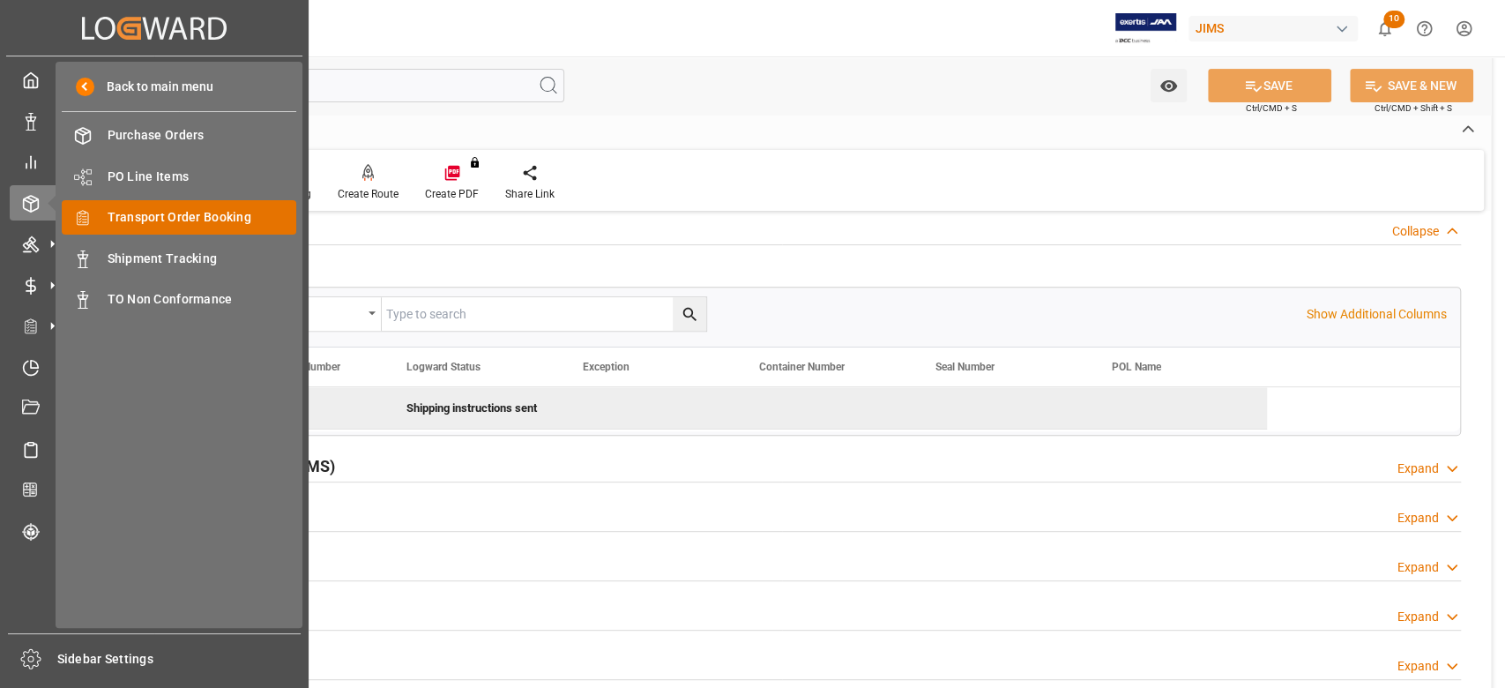
click at [195, 211] on span "Transport Order Booking" at bounding box center [203, 217] width 190 height 19
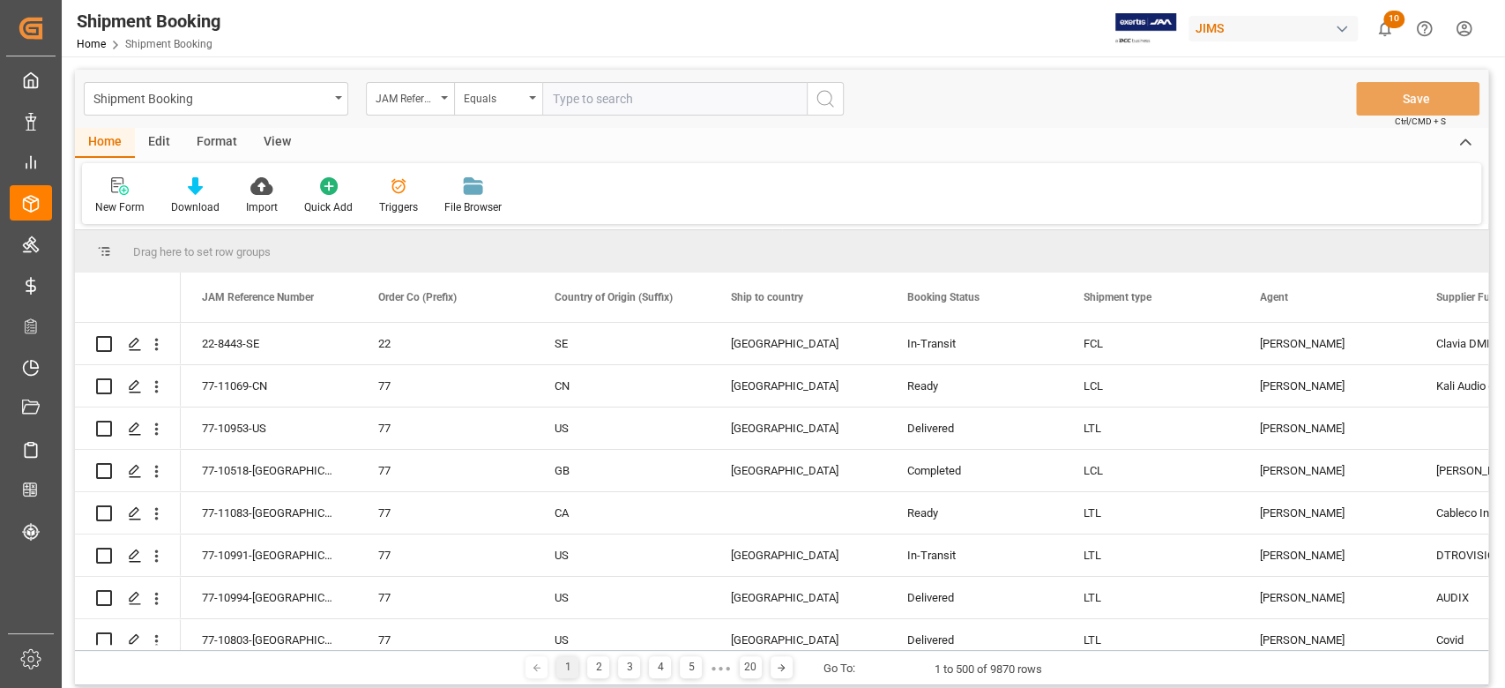
click at [612, 94] on input "text" at bounding box center [674, 99] width 264 height 34
type input "77-10035-CN"
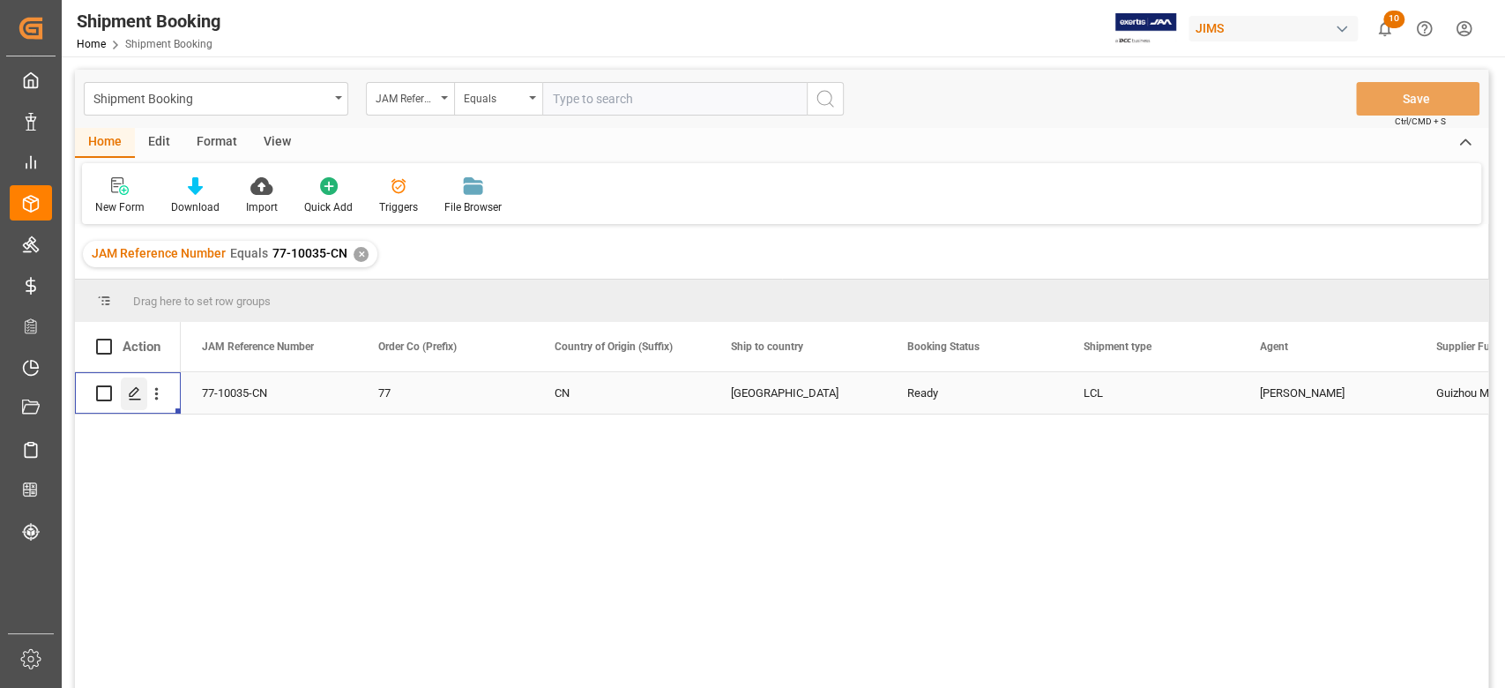
click at [138, 395] on icon "Press SPACE to select this row." at bounding box center [135, 393] width 14 height 14
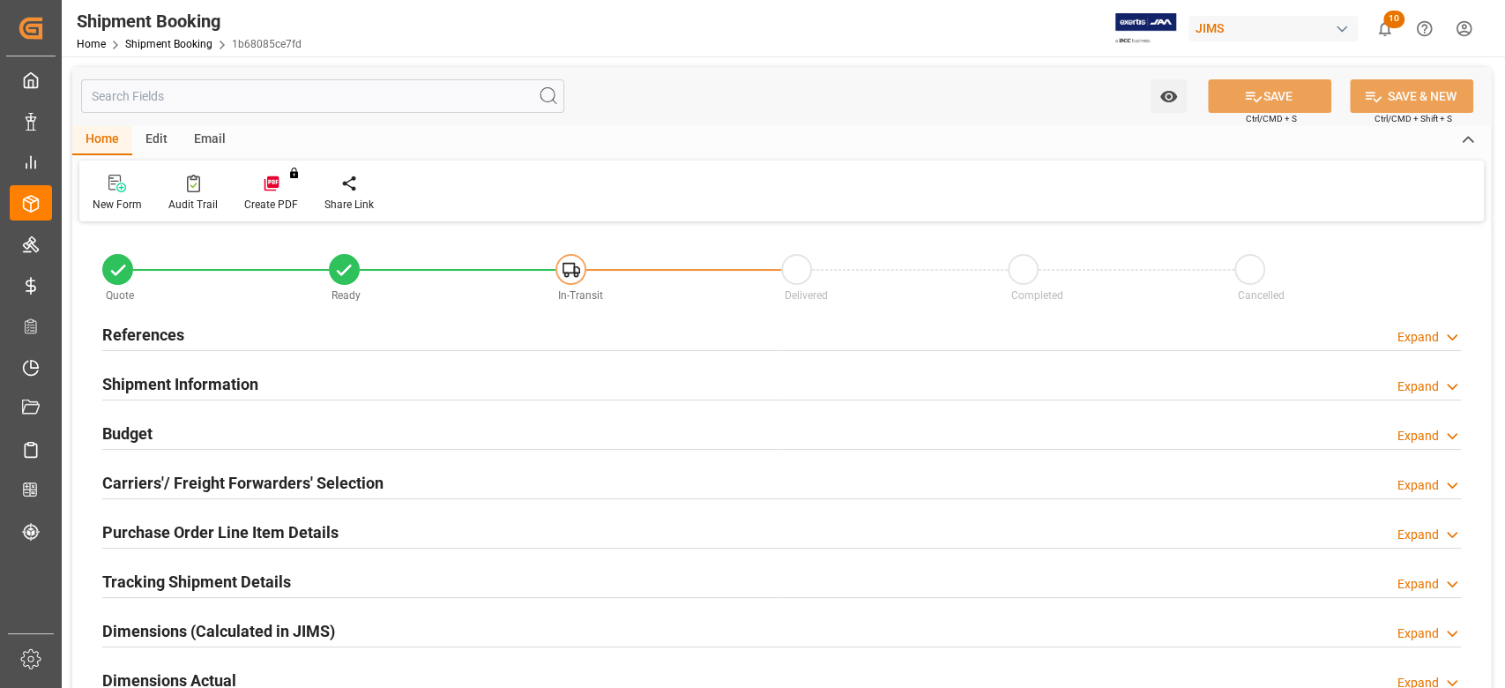
type input "0"
type input "08-09-2025"
click at [183, 328] on h2 "References" at bounding box center [143, 335] width 82 height 24
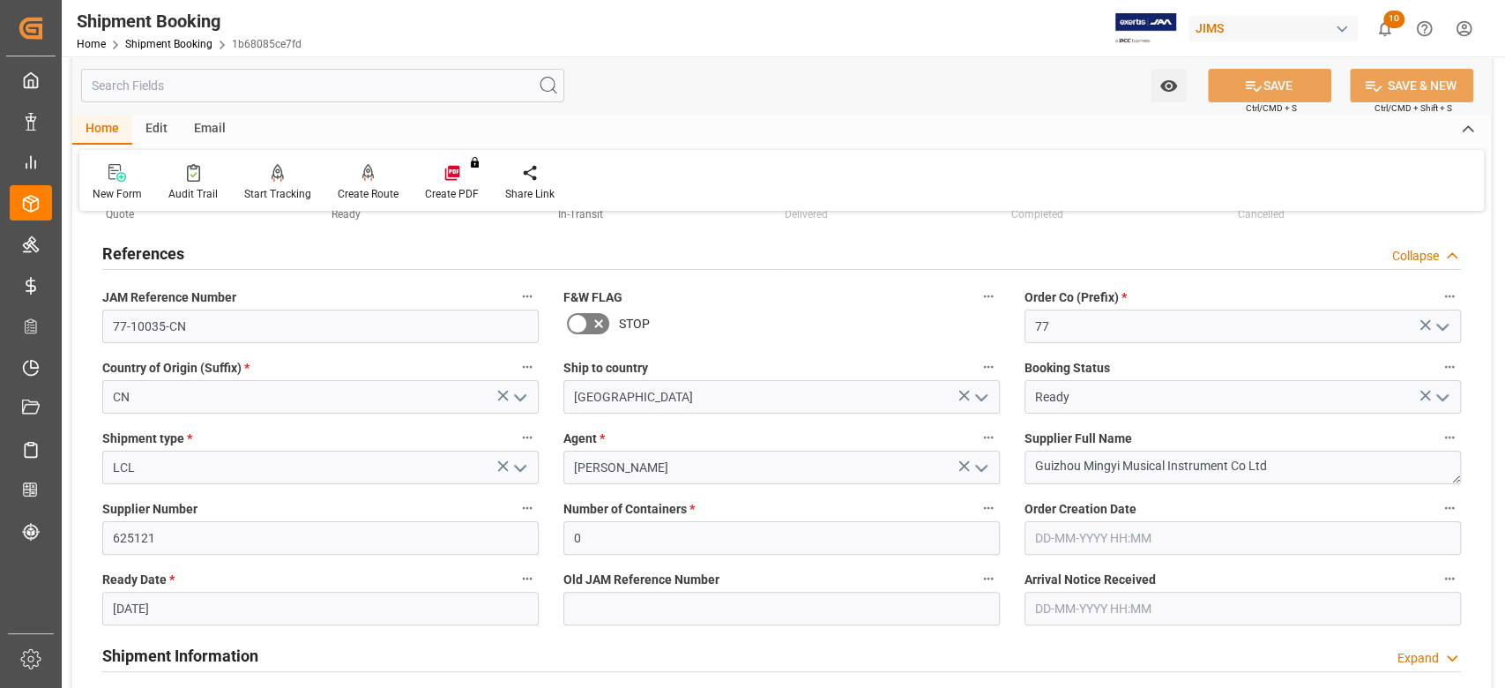
scroll to position [235, 0]
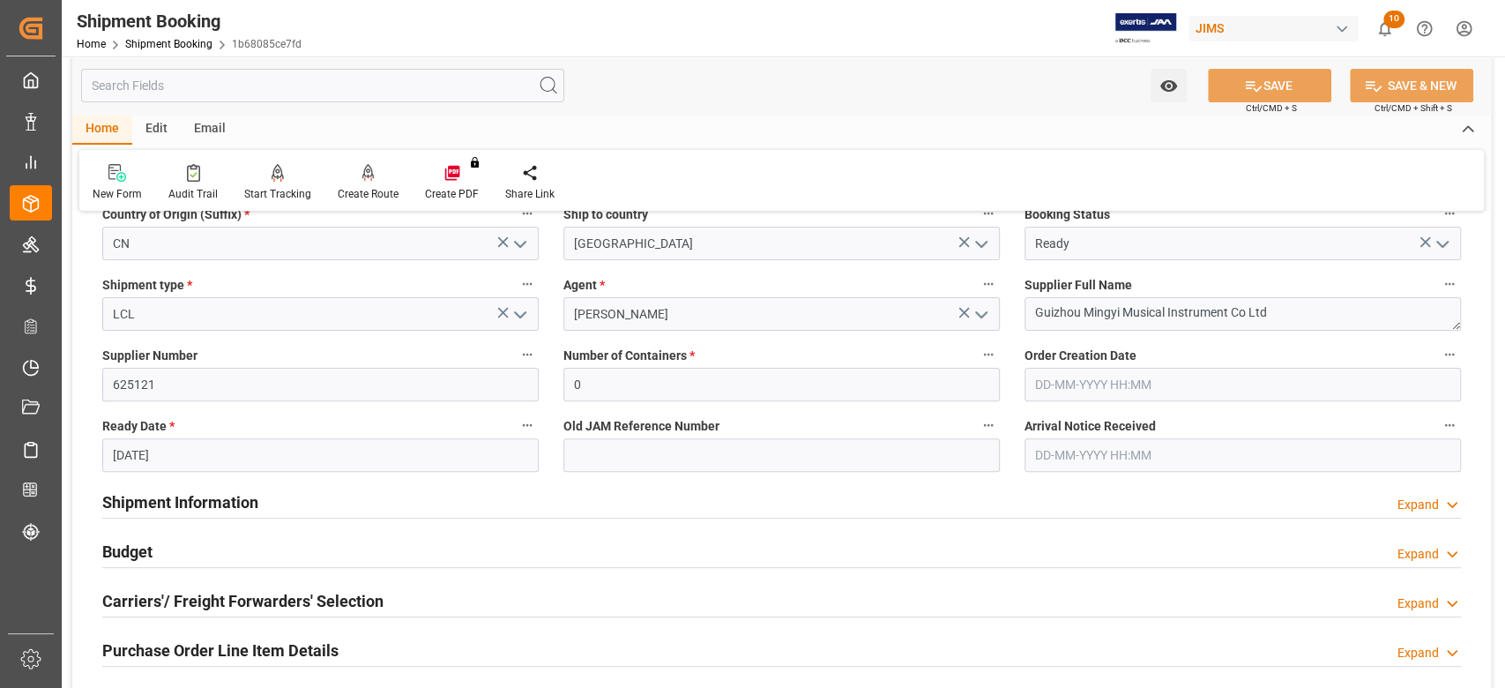
click at [130, 543] on h2 "Budget" at bounding box center [127, 552] width 50 height 24
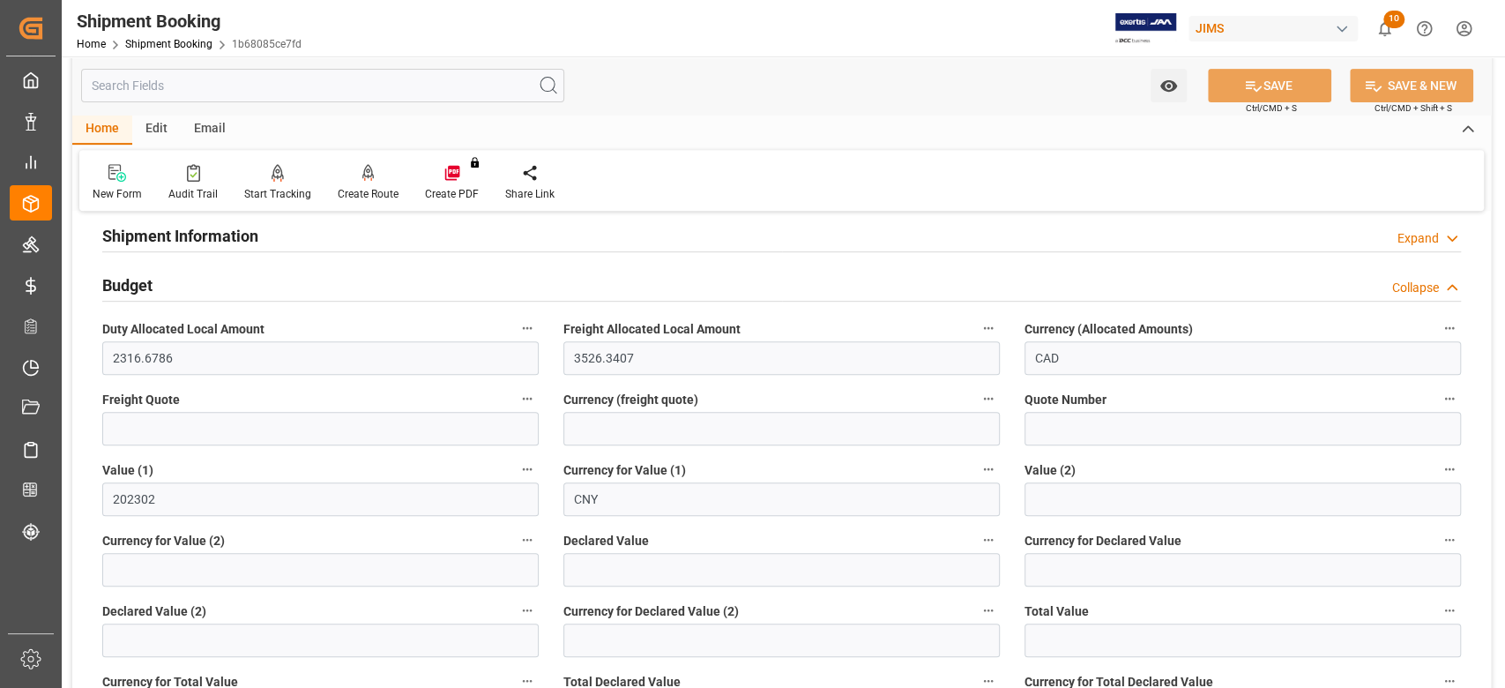
scroll to position [470, 0]
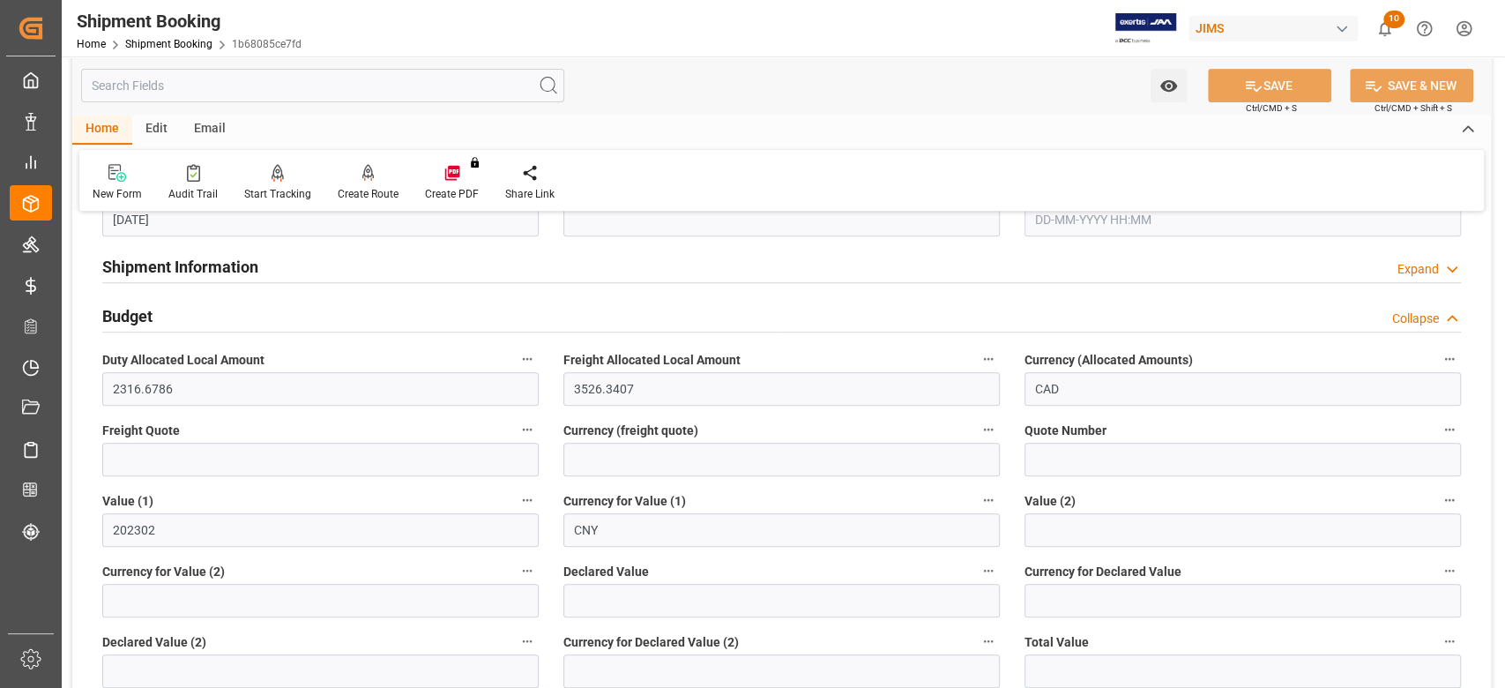
click at [131, 314] on h2 "Budget" at bounding box center [127, 316] width 50 height 24
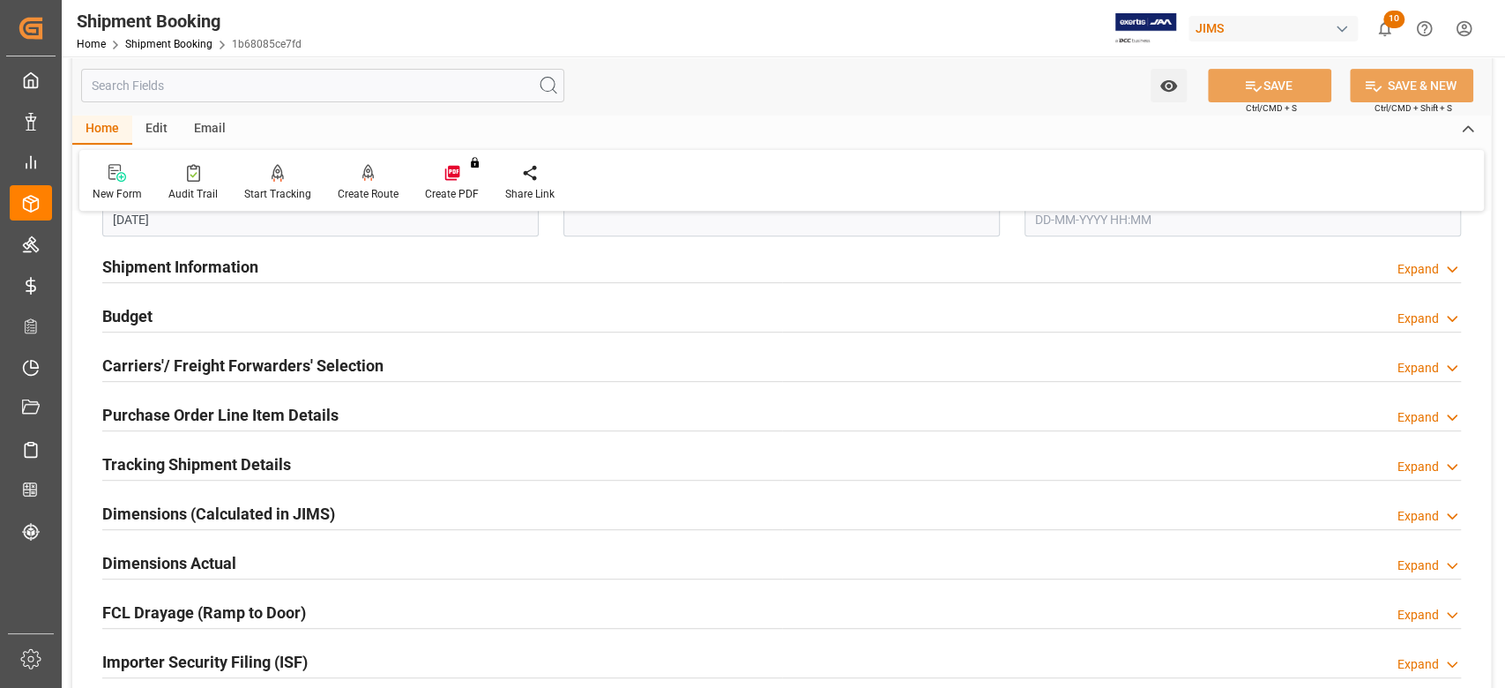
click at [142, 458] on h2 "Tracking Shipment Details" at bounding box center [196, 464] width 189 height 24
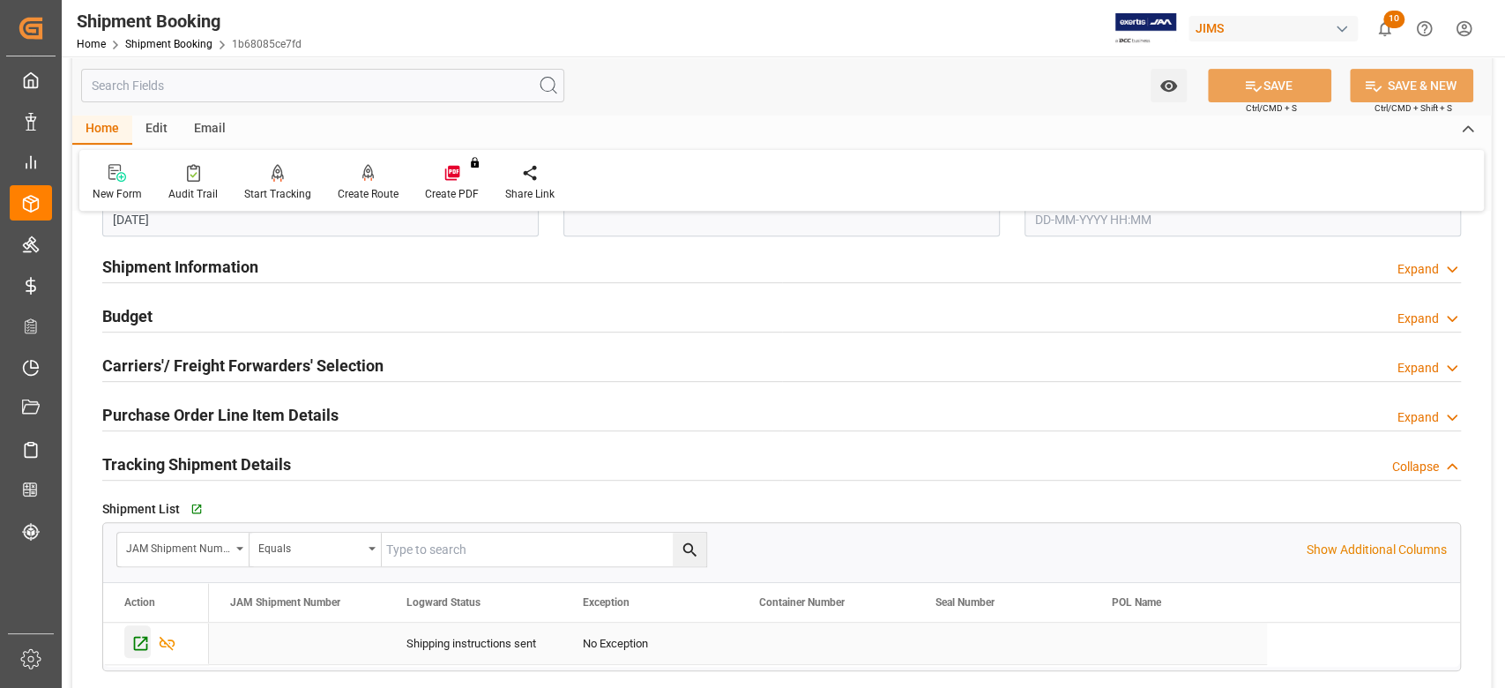
click at [141, 644] on icon "Press SPACE to select this row." at bounding box center [140, 643] width 19 height 19
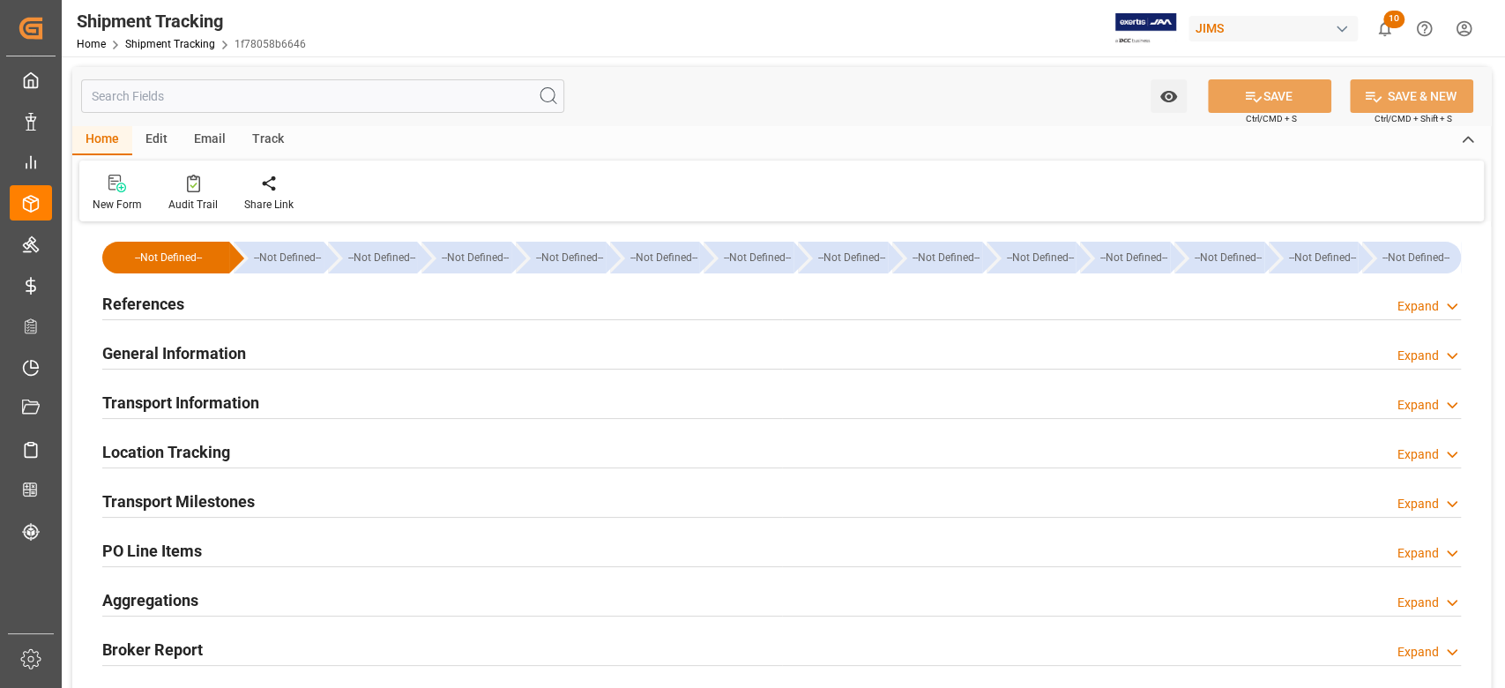
type input "22-09-2025 00:00"
type input "24-09-2025 00:00"
type input "03-10-2025 00:00"
type input "12-11-2025 00:00"
click at [187, 505] on h2 "Transport Milestones" at bounding box center [178, 501] width 153 height 24
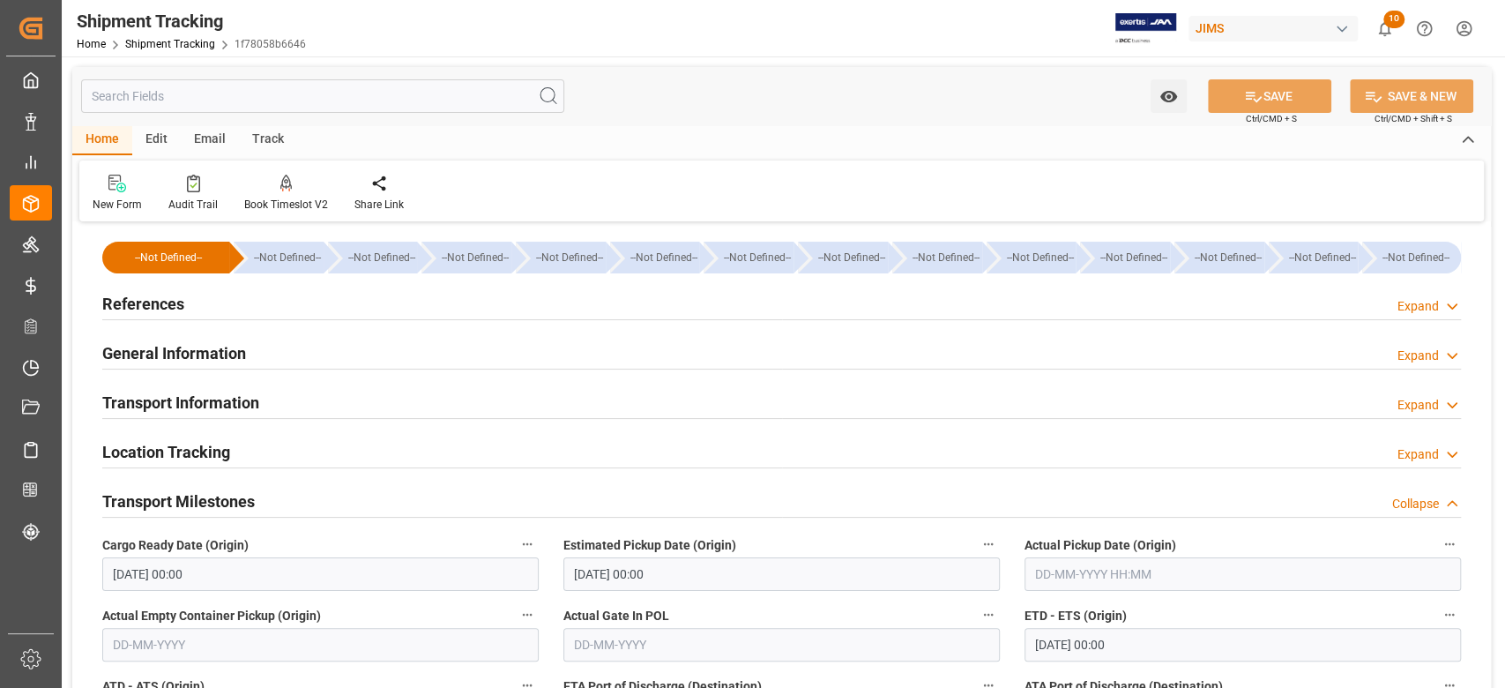
click at [153, 299] on h2 "References" at bounding box center [143, 304] width 82 height 24
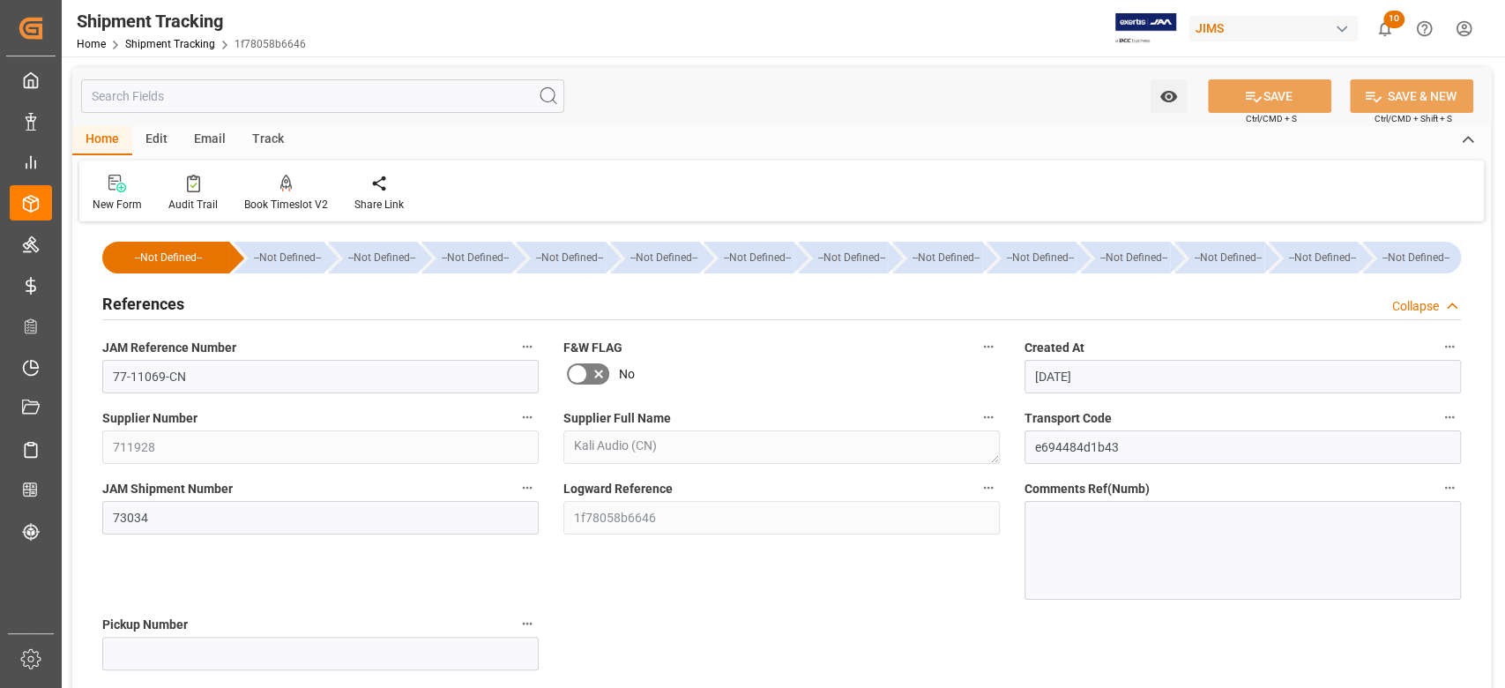
click at [134, 301] on h2 "References" at bounding box center [143, 304] width 82 height 24
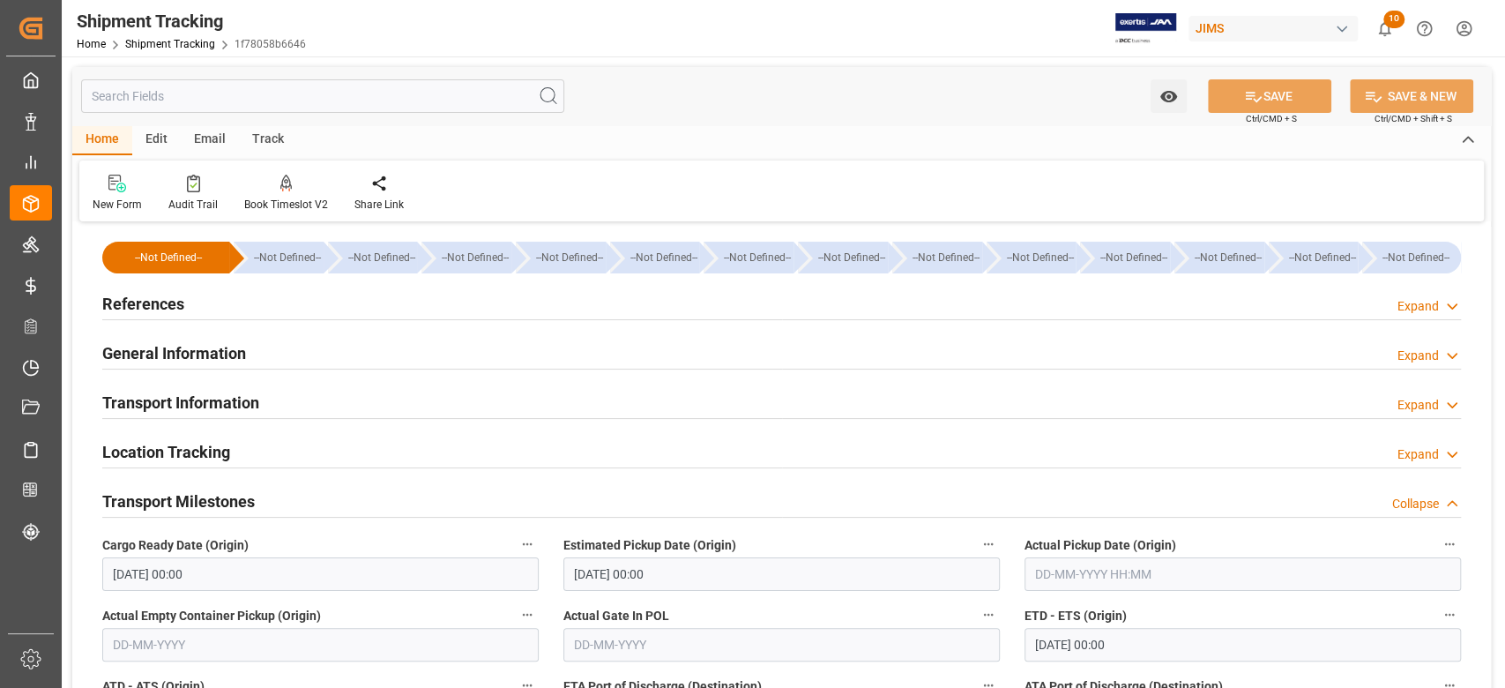
click at [165, 401] on h2 "Transport Information" at bounding box center [180, 403] width 157 height 24
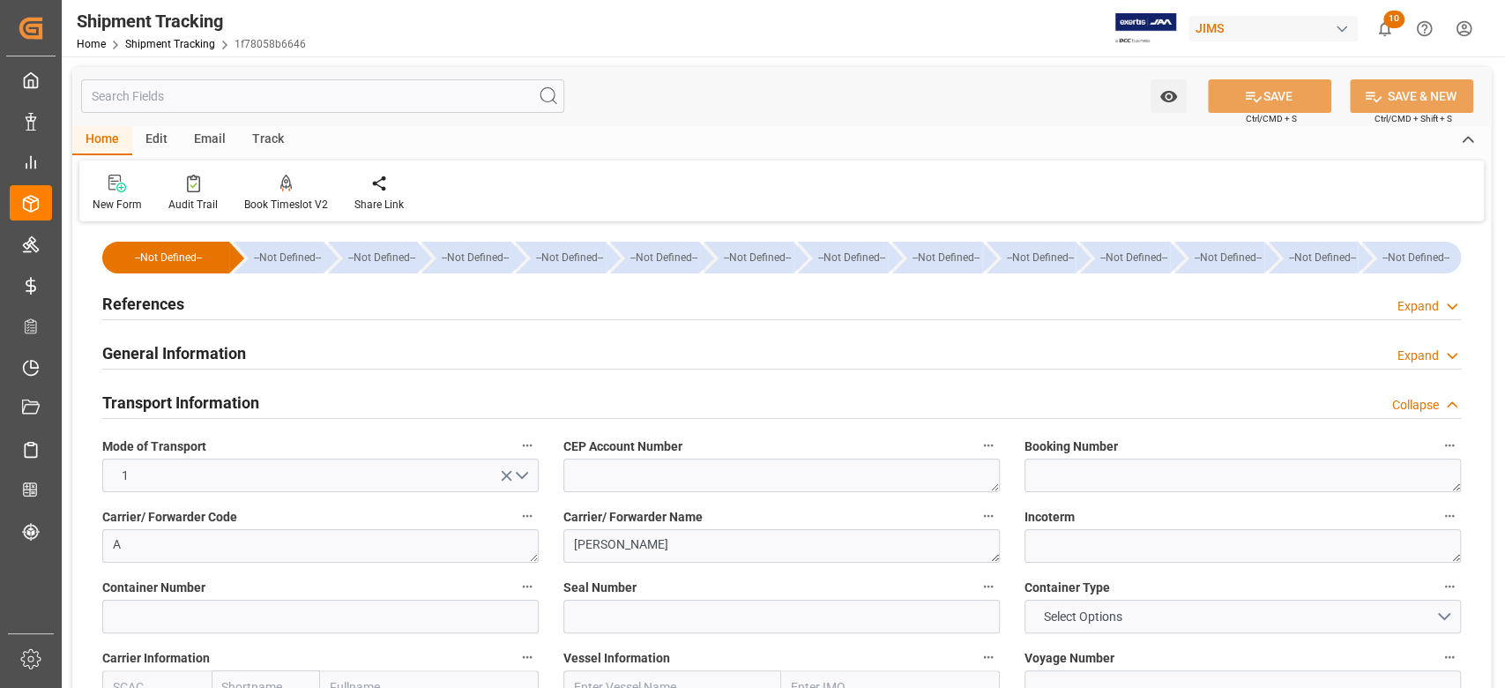
click at [171, 401] on h2 "Transport Information" at bounding box center [180, 403] width 157 height 24
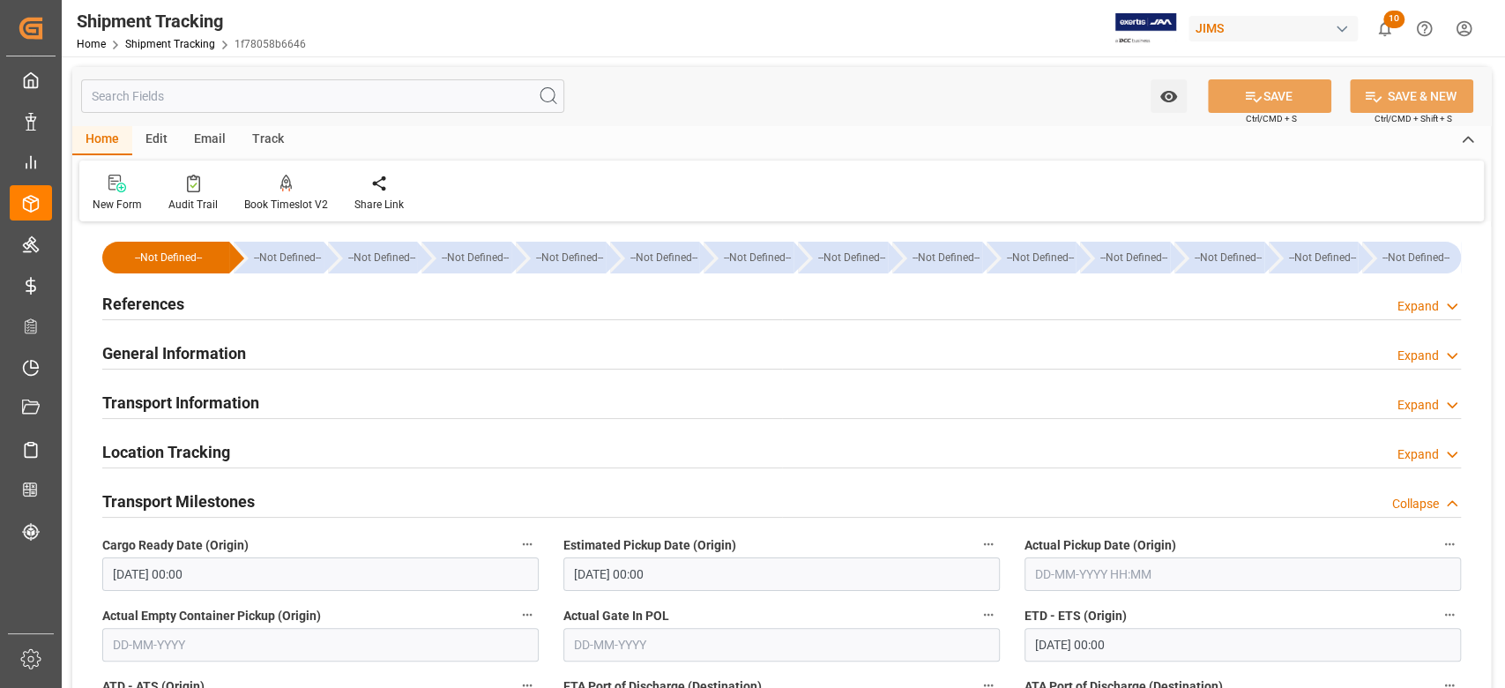
click at [169, 354] on h2 "General Information" at bounding box center [174, 353] width 144 height 24
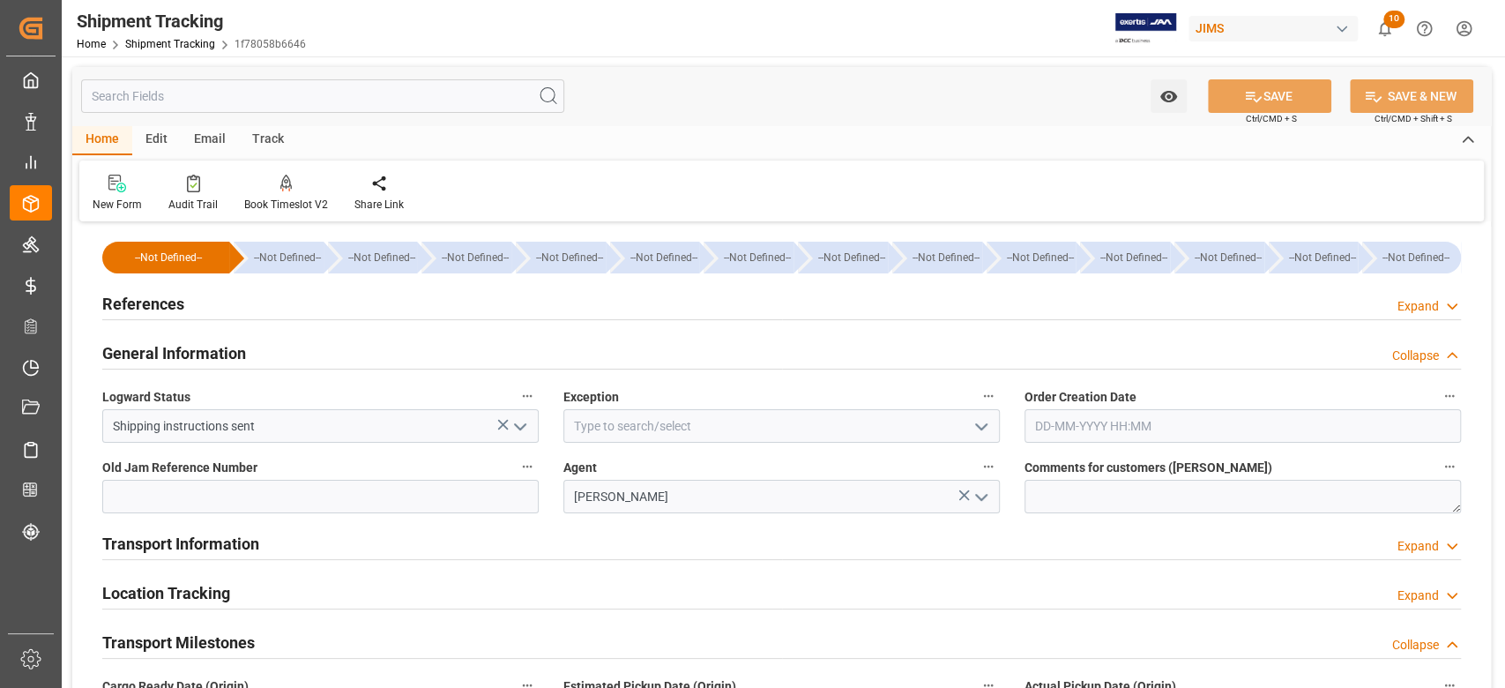
click at [522, 435] on icon "open menu" at bounding box center [520, 426] width 21 height 21
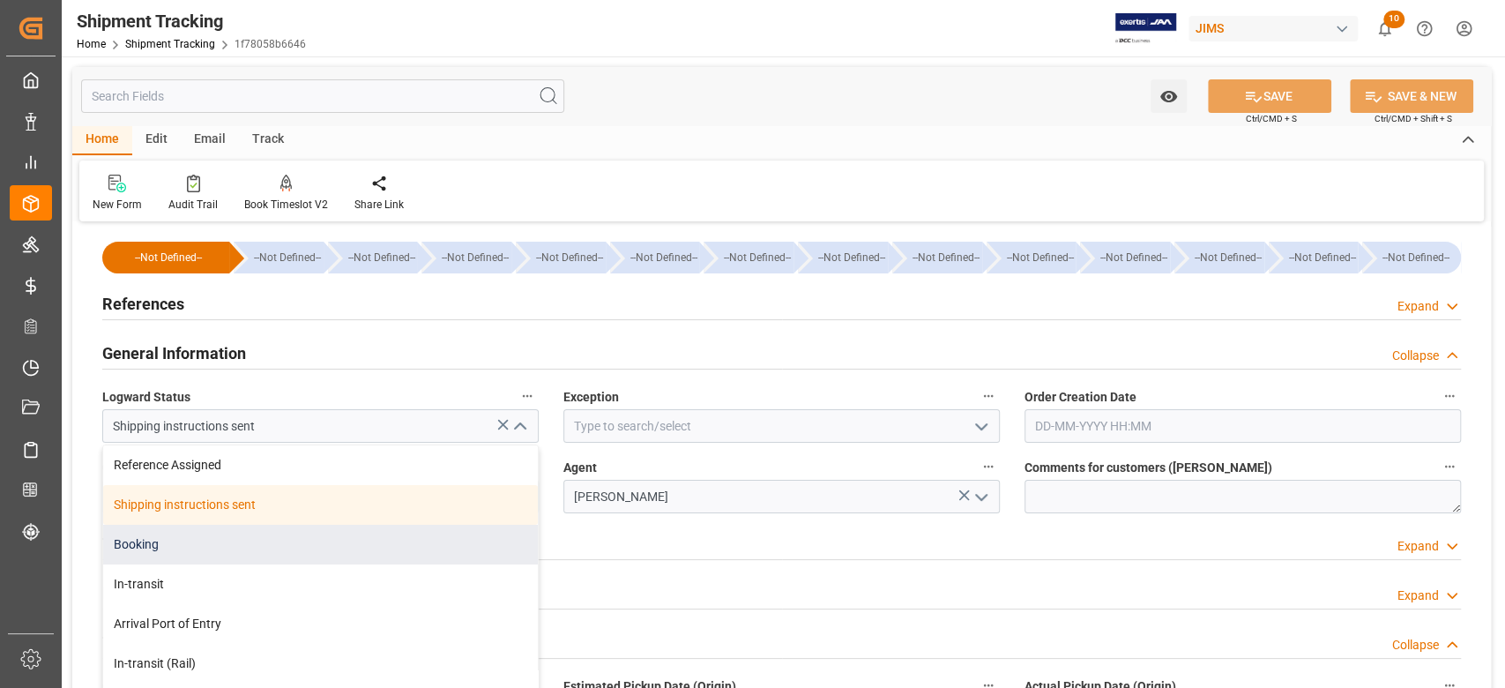
click at [340, 546] on div "Booking" at bounding box center [320, 545] width 435 height 40
type input "Booking"
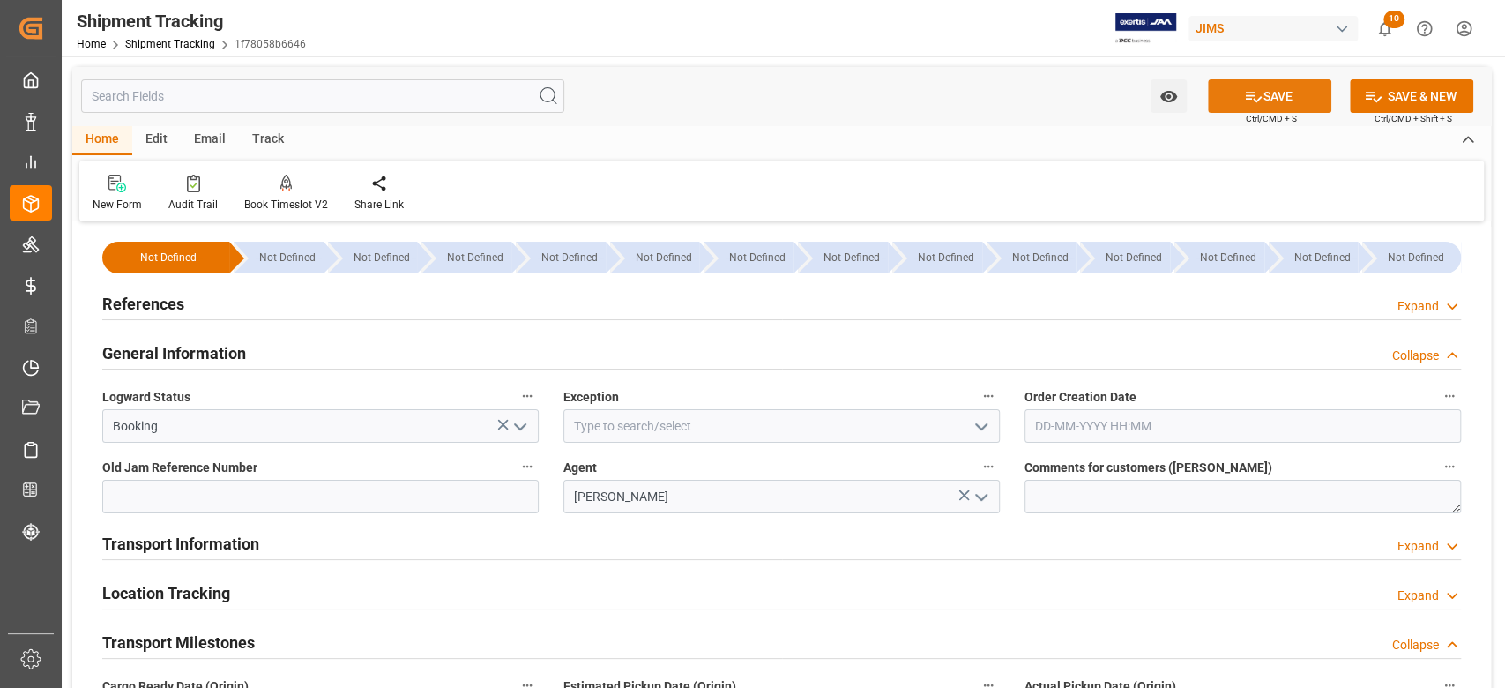
click at [1282, 100] on button "SAVE" at bounding box center [1269, 96] width 123 height 34
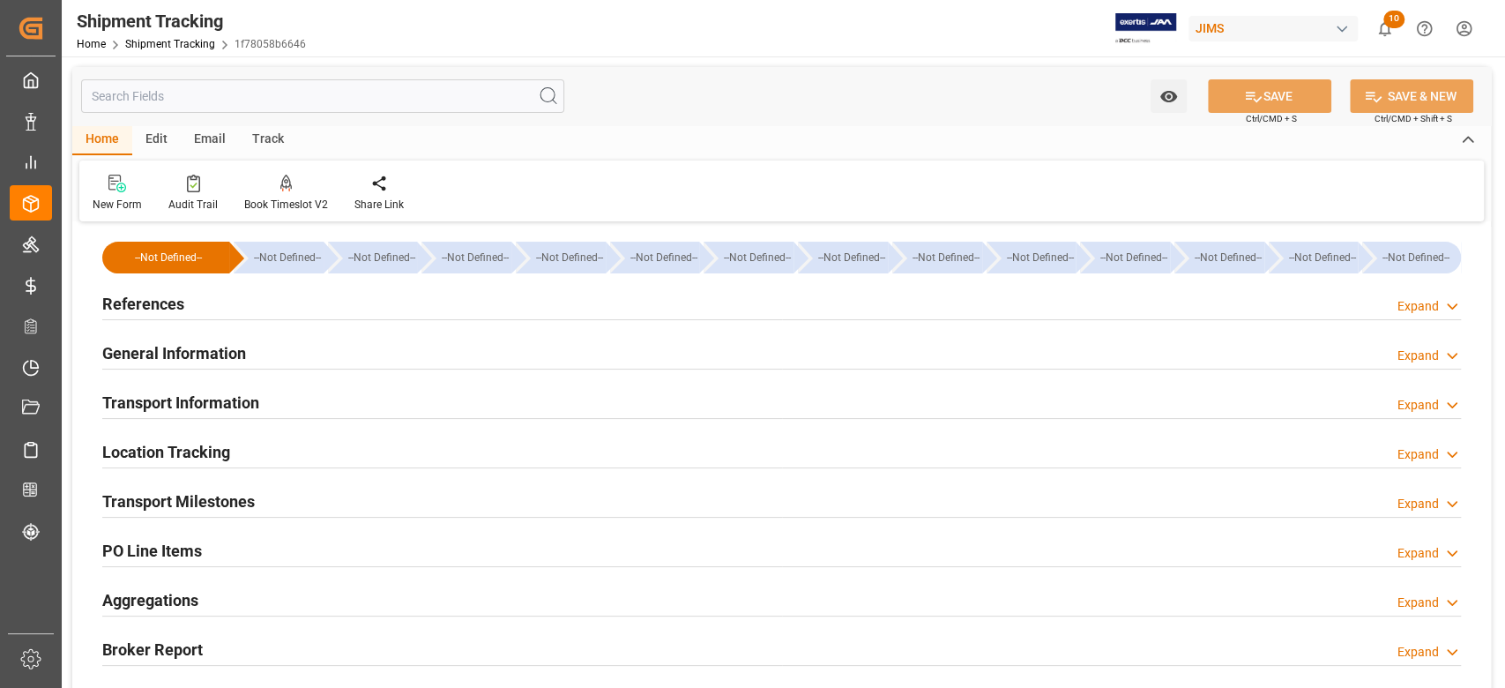
click at [218, 495] on h2 "Transport Milestones" at bounding box center [178, 501] width 153 height 24
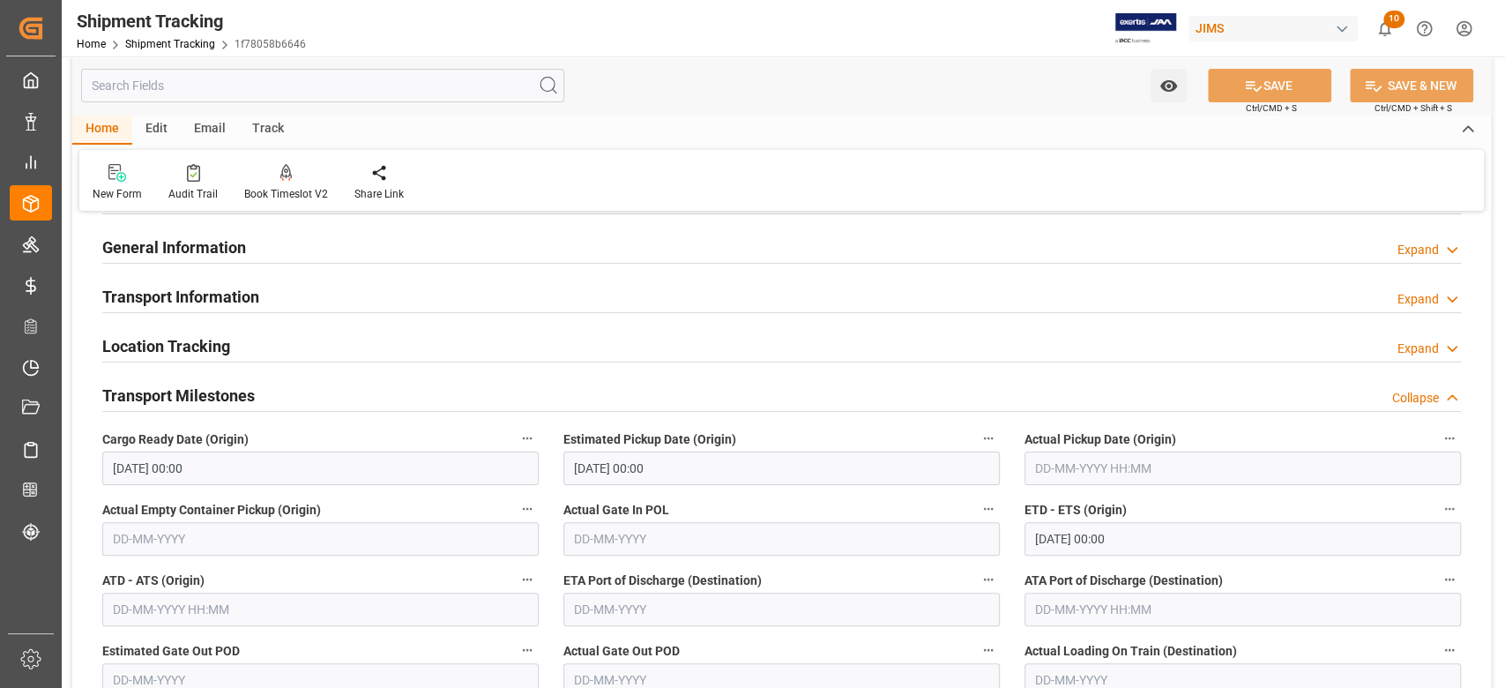
scroll to position [353, 0]
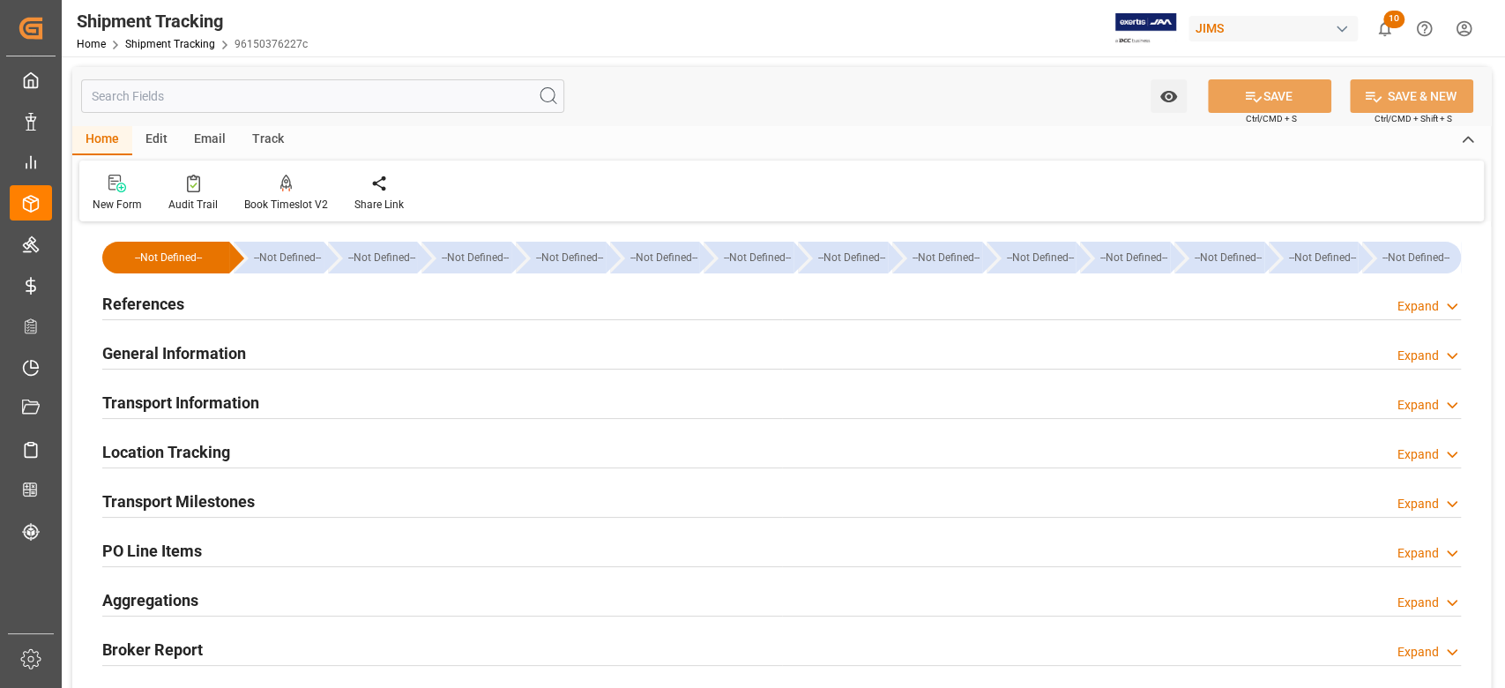
type input "[DATE]"
drag, startPoint x: 162, startPoint y: 298, endPoint x: 183, endPoint y: 367, distance: 72.0
click at [162, 298] on h2 "References" at bounding box center [143, 304] width 82 height 24
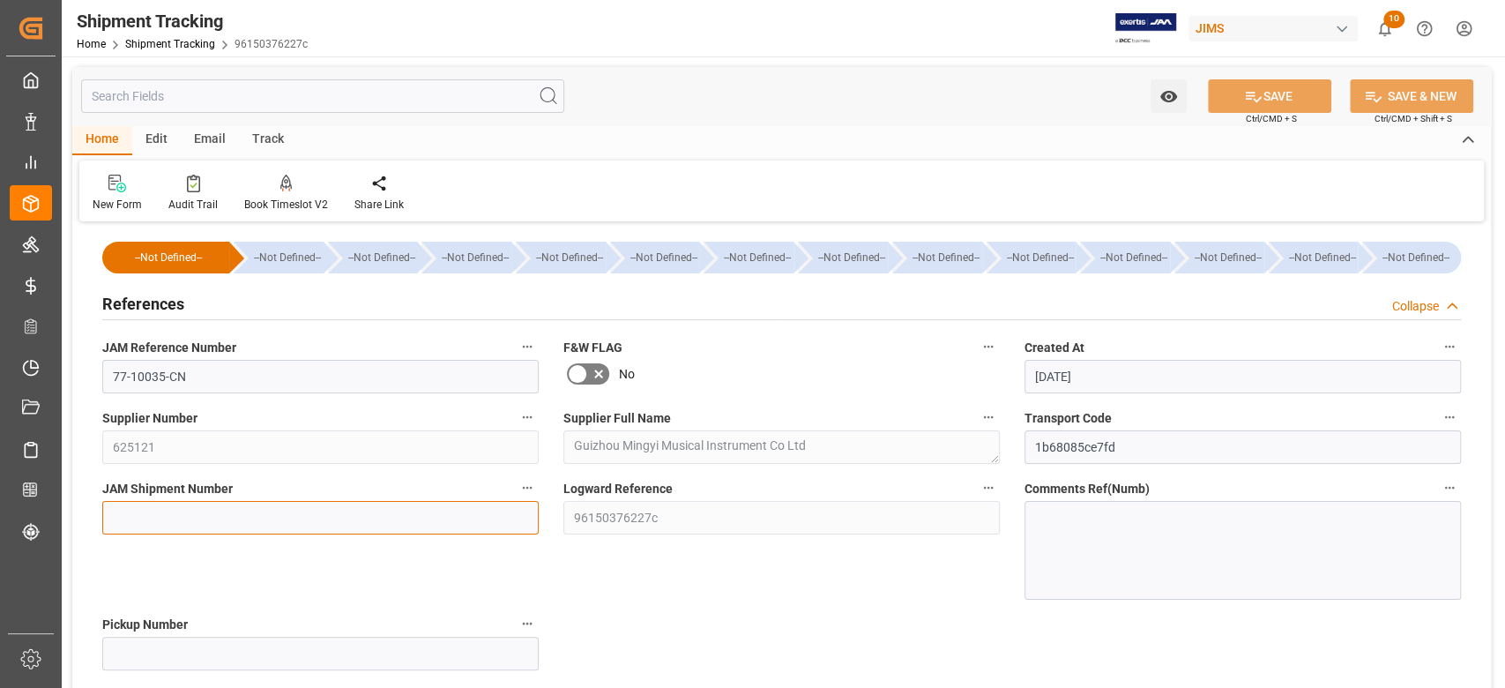
click at [170, 511] on input at bounding box center [320, 518] width 436 height 34
paste input "73017"
type input "73017"
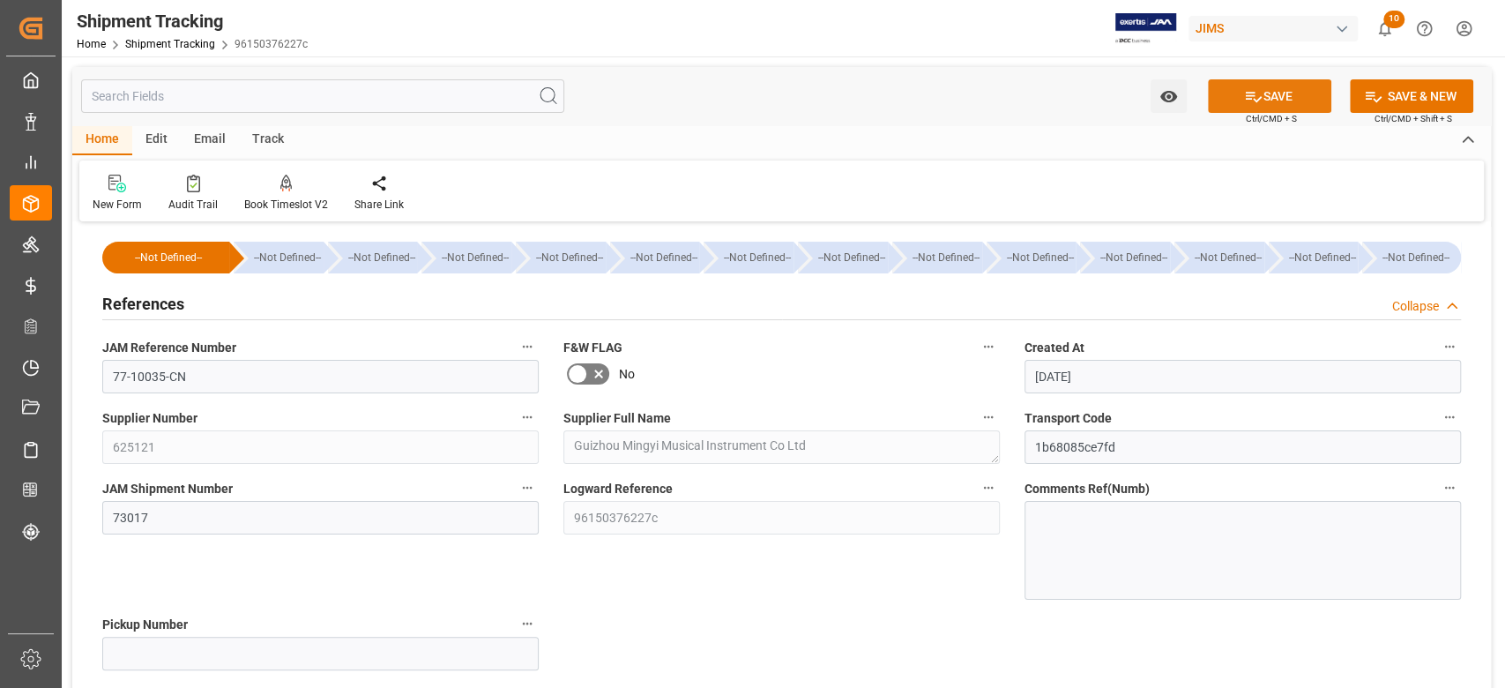
click at [1265, 110] on button "SAVE" at bounding box center [1269, 96] width 123 height 34
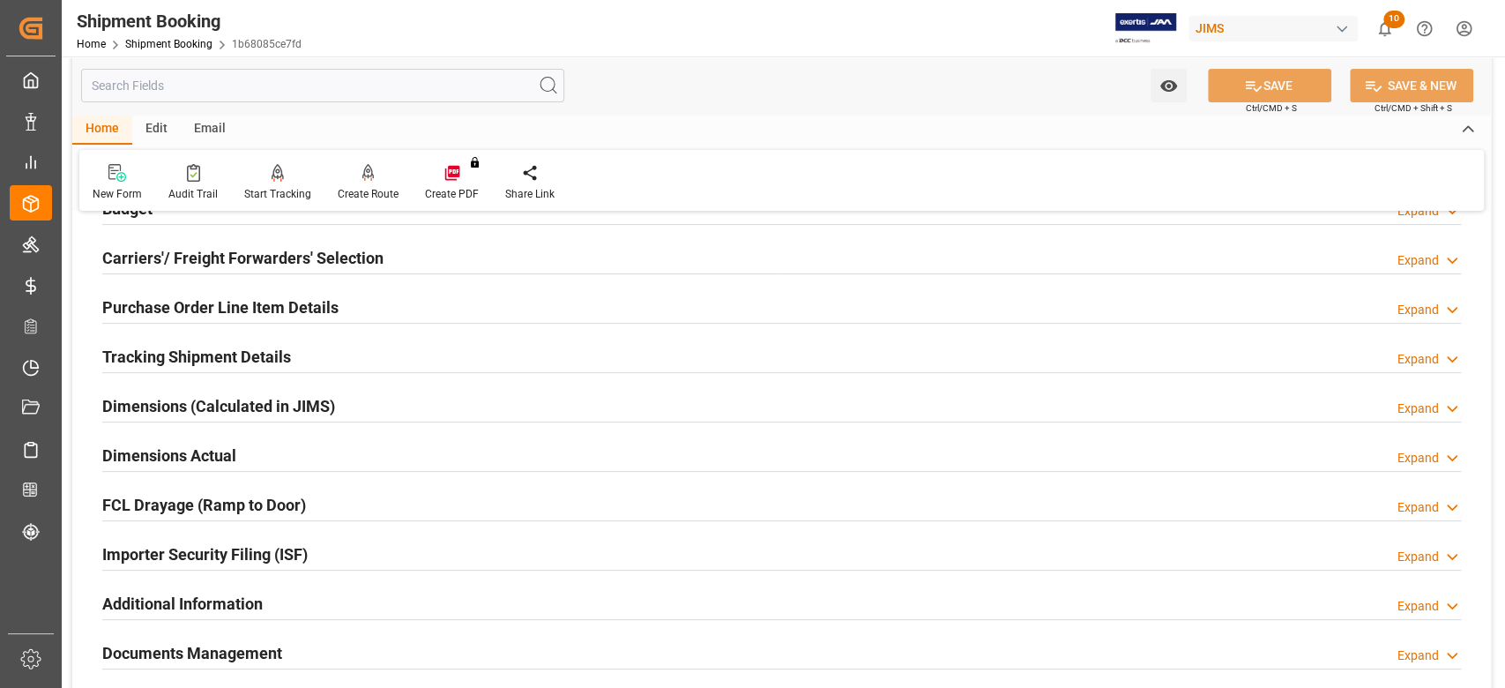
scroll to position [235, 0]
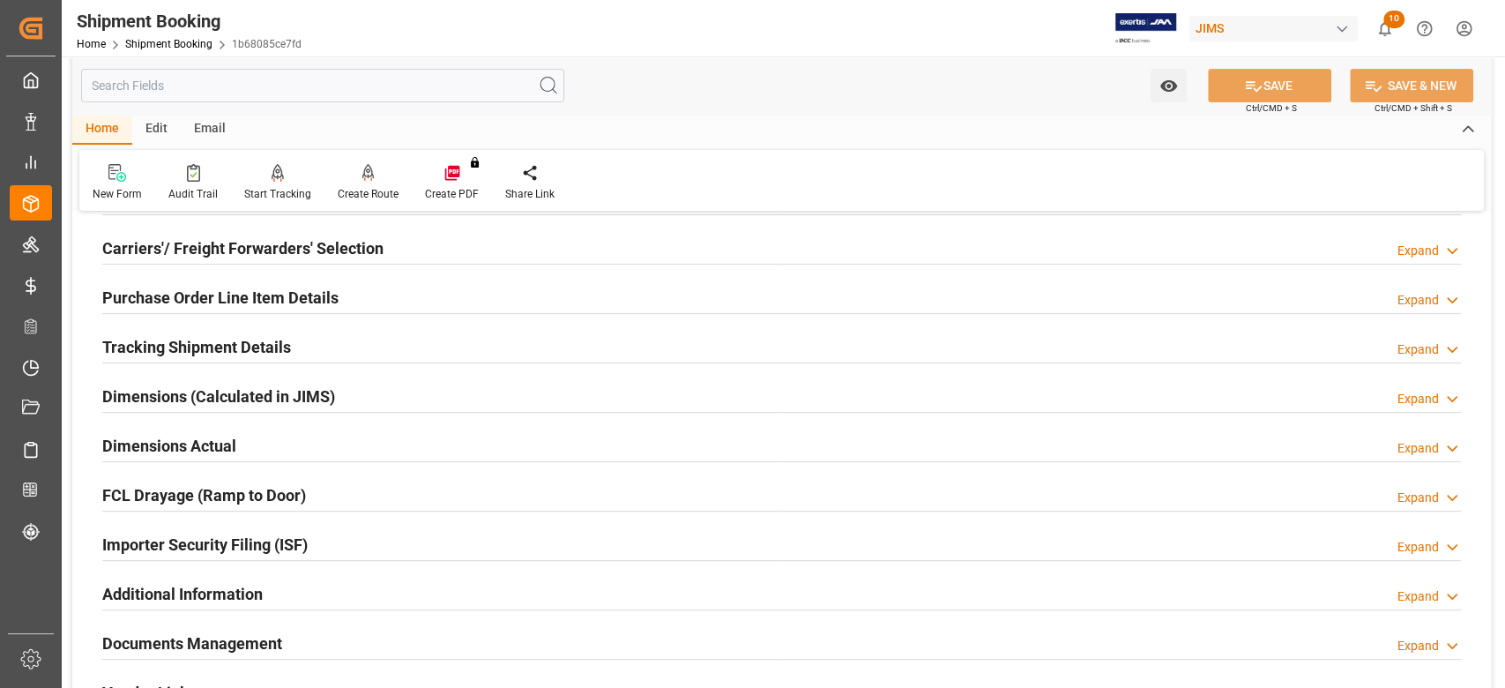
click at [176, 227] on div "Carriers'/ Freight Forwarders' Selection Expand" at bounding box center [781, 248] width 1383 height 49
click at [182, 246] on h2 "Carriers'/ Freight Forwarders' Selection" at bounding box center [242, 248] width 281 height 24
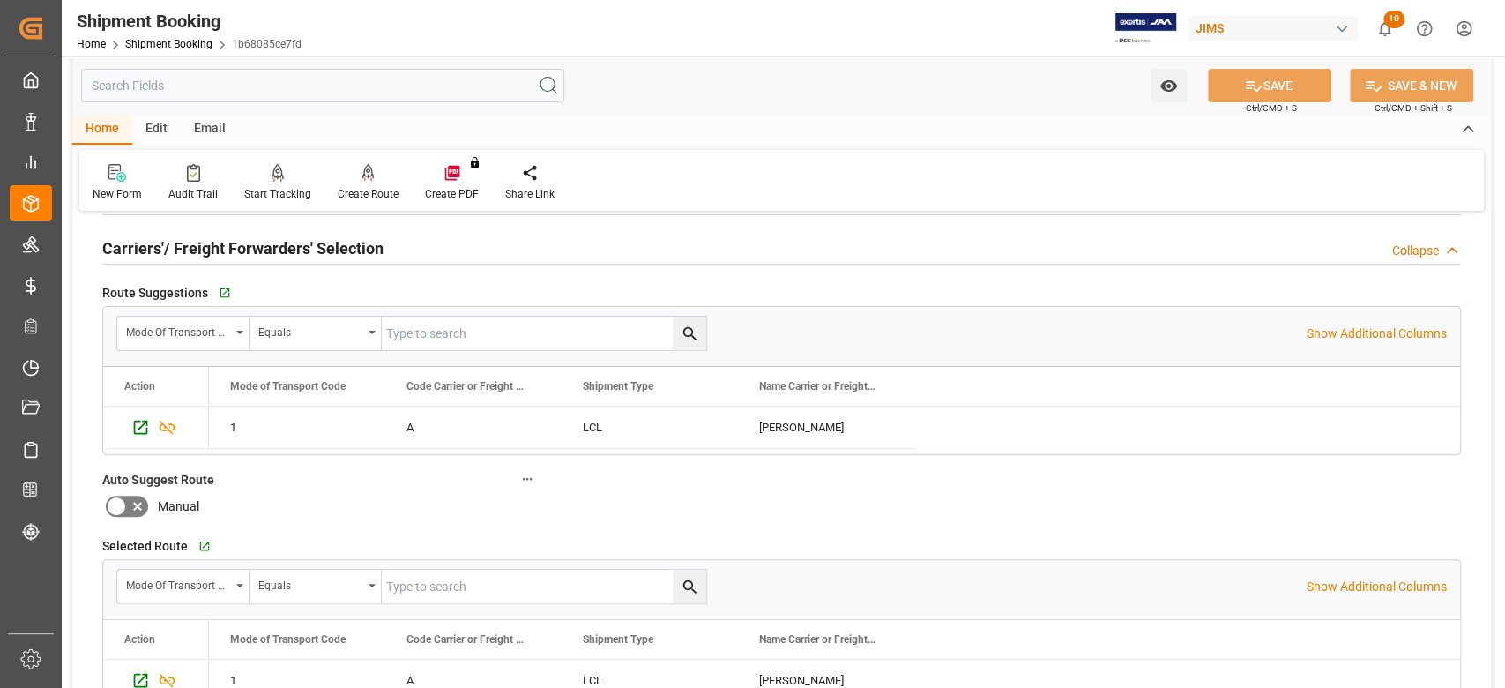
click at [182, 246] on h2 "Carriers'/ Freight Forwarders' Selection" at bounding box center [242, 248] width 281 height 24
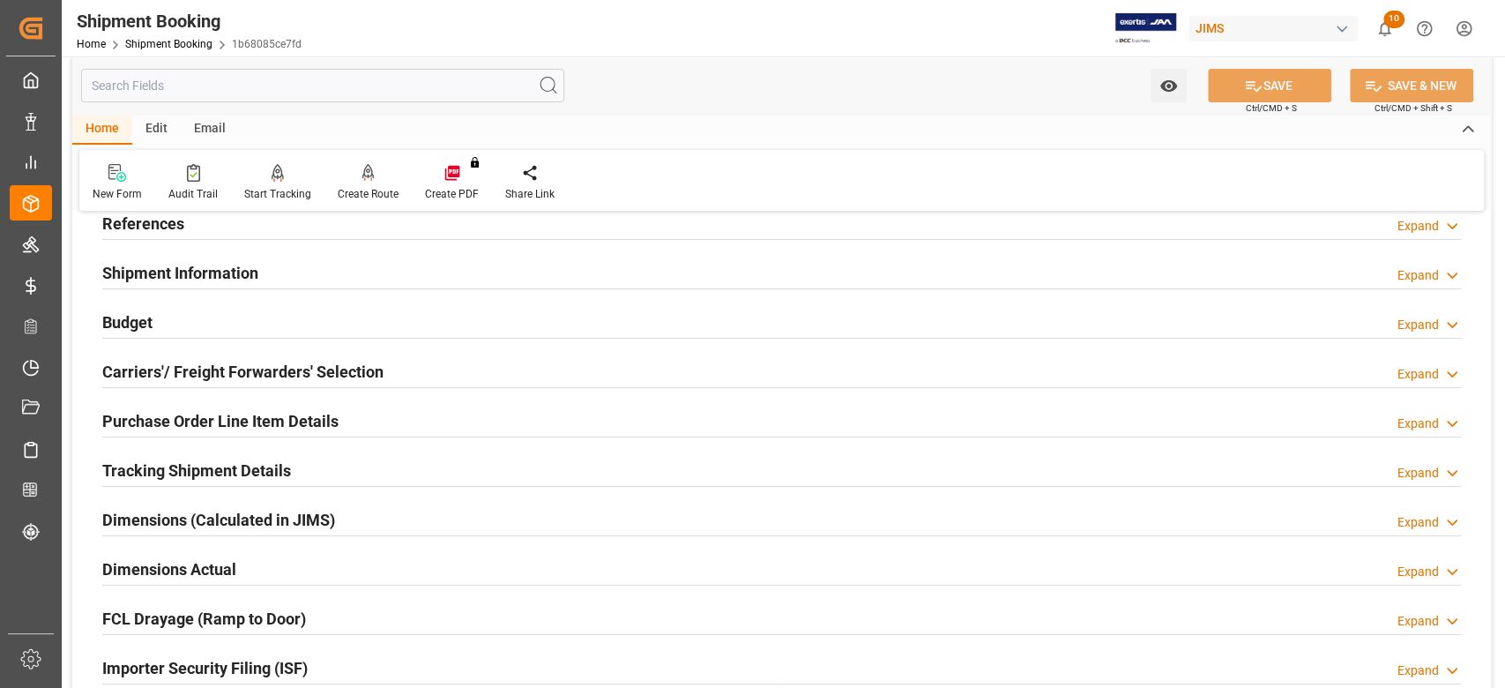
scroll to position [0, 0]
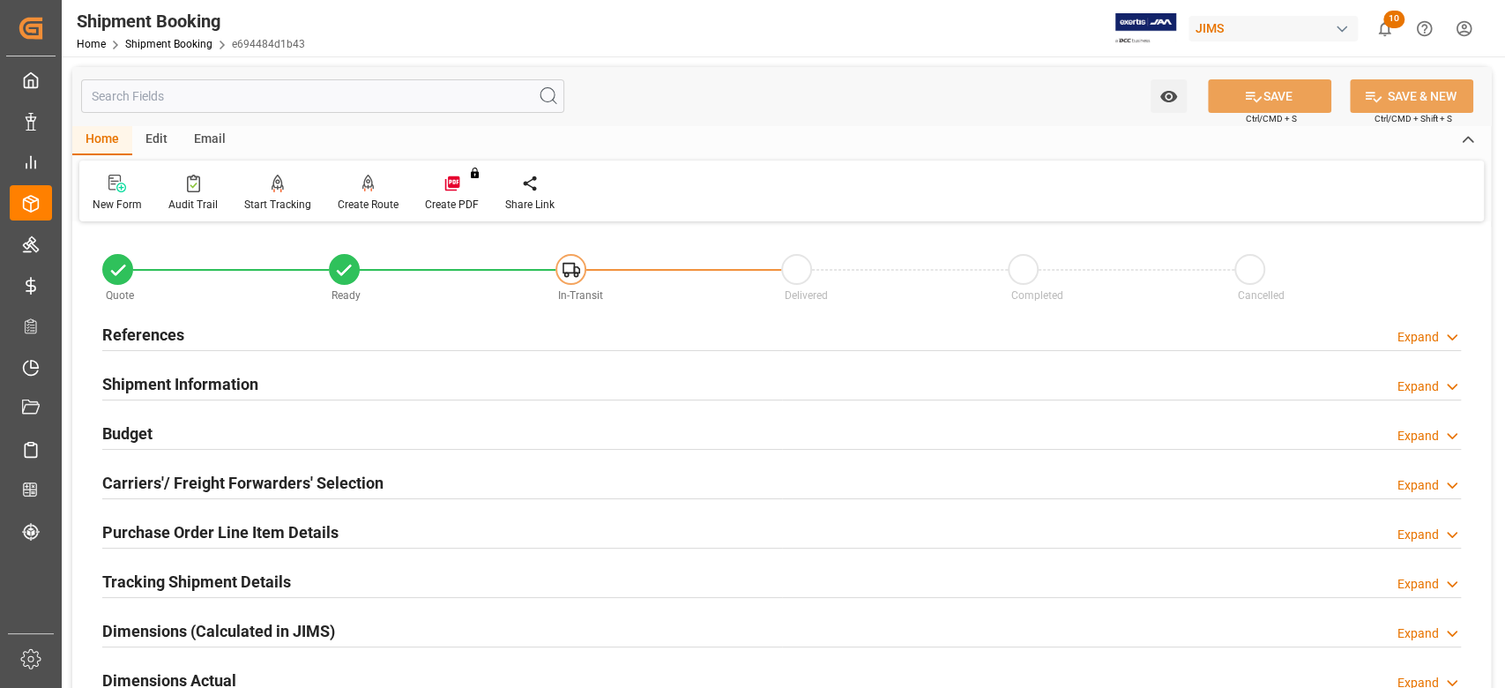
click at [221, 391] on h2 "Shipment Information" at bounding box center [180, 384] width 156 height 24
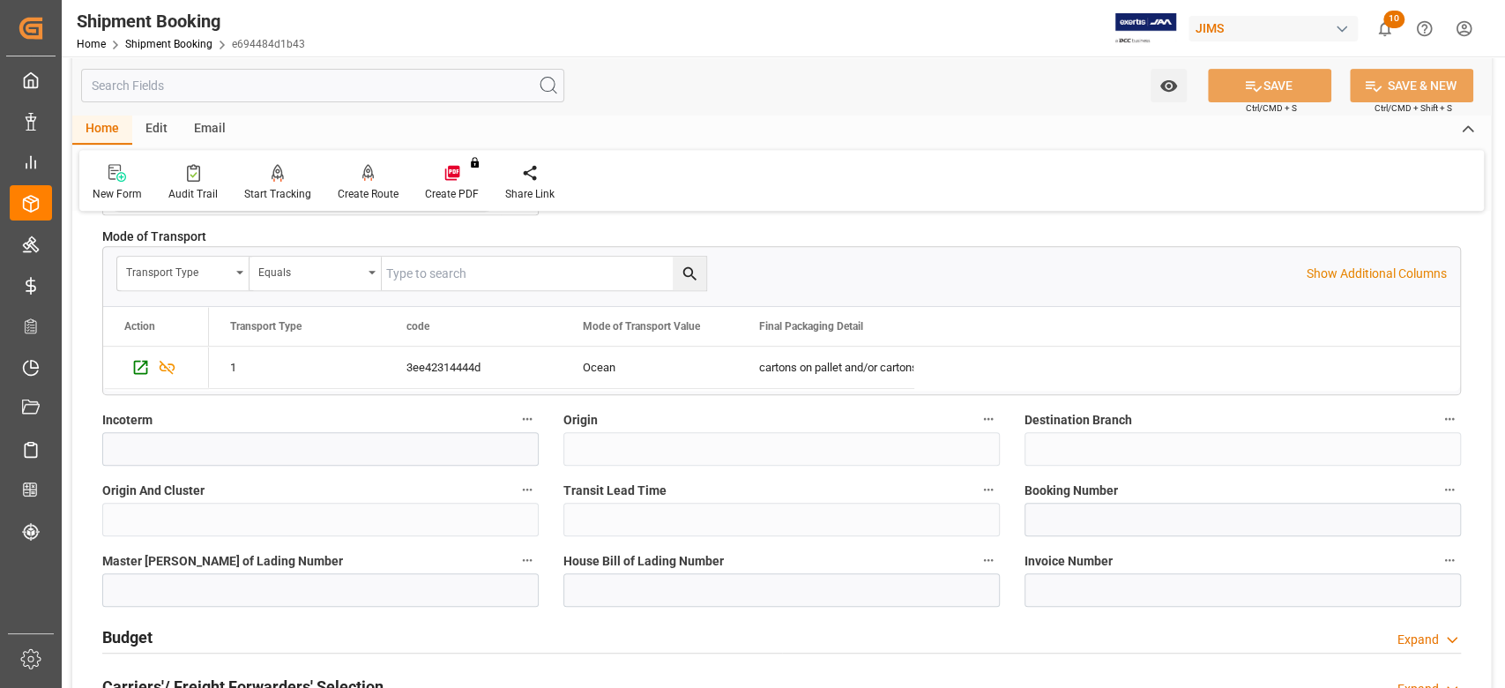
scroll to position [587, 0]
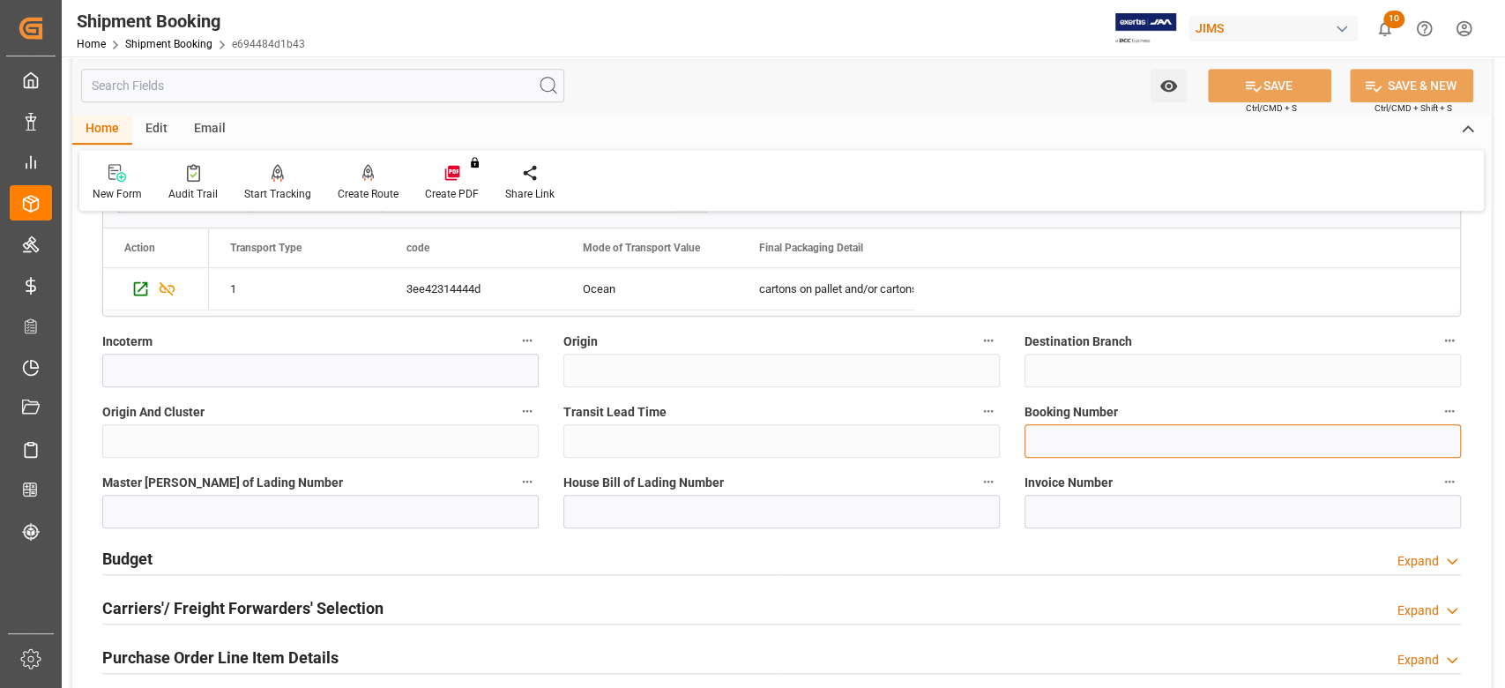
click at [1060, 436] on input at bounding box center [1242, 441] width 436 height 34
paste input "13638372"
type input "13638372"
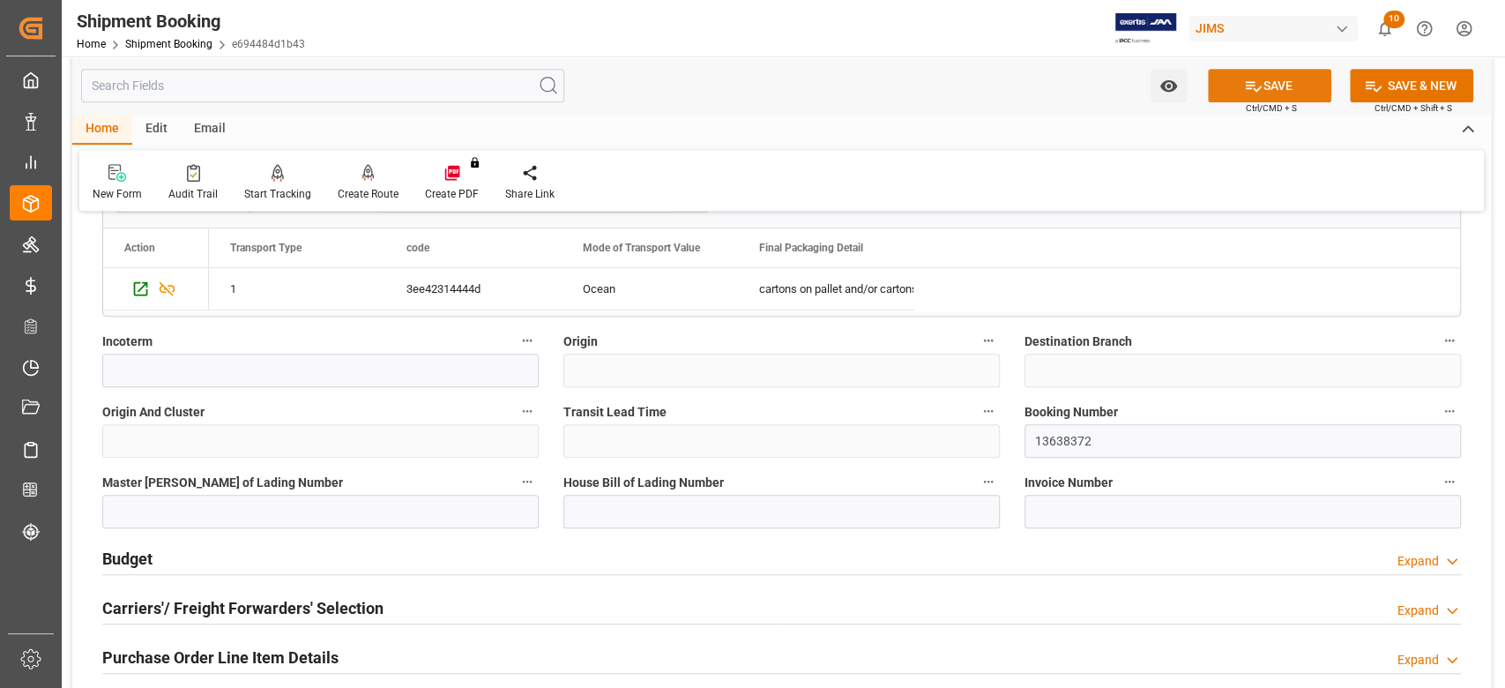
click at [1244, 81] on icon at bounding box center [1253, 86] width 19 height 19
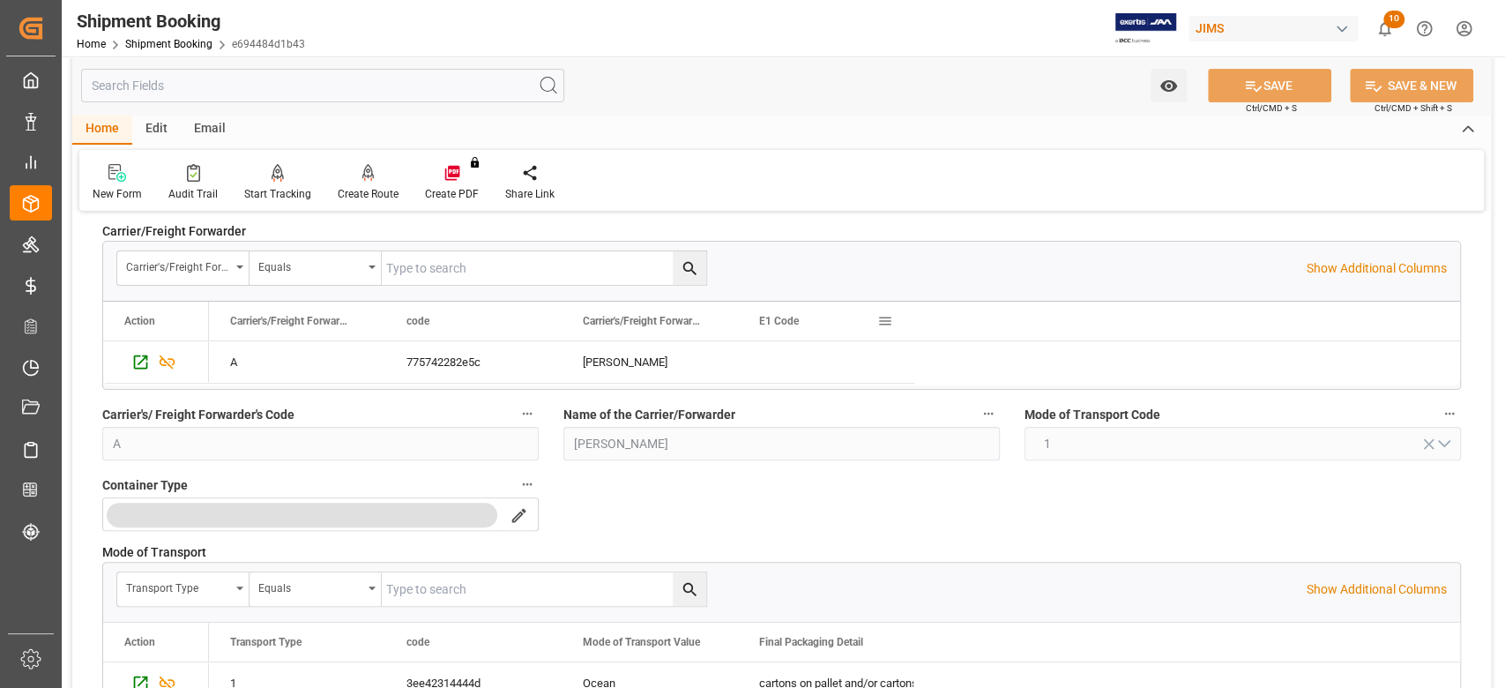
scroll to position [0, 0]
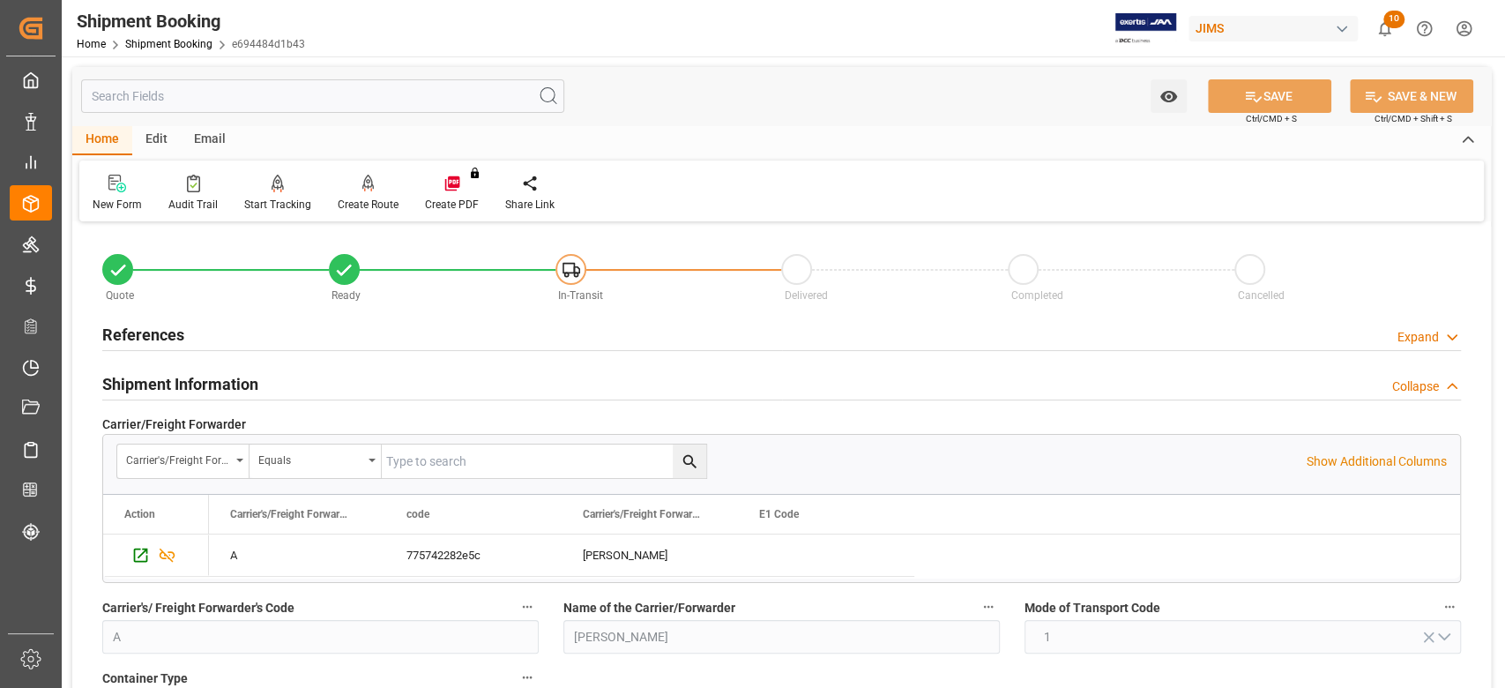
click at [163, 331] on h2 "References" at bounding box center [143, 335] width 82 height 24
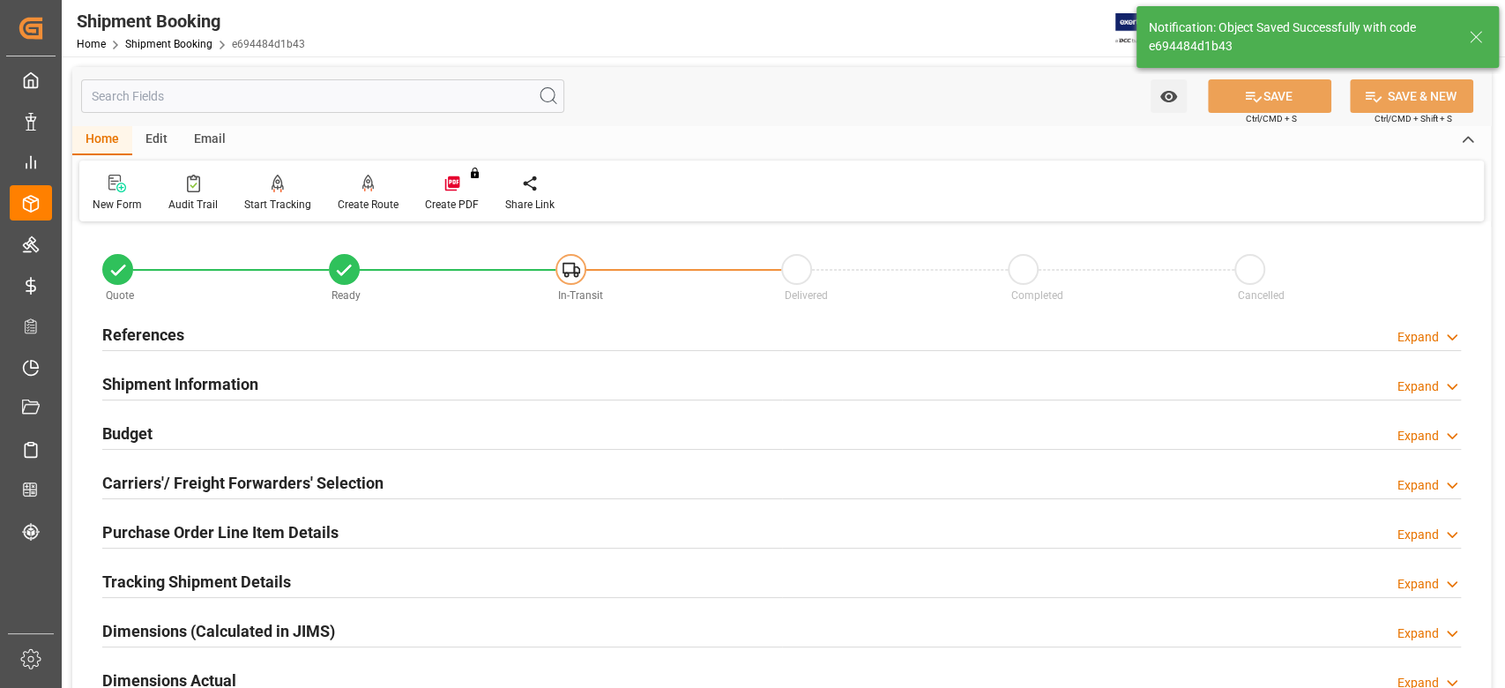
click at [175, 339] on h2 "References" at bounding box center [143, 335] width 82 height 24
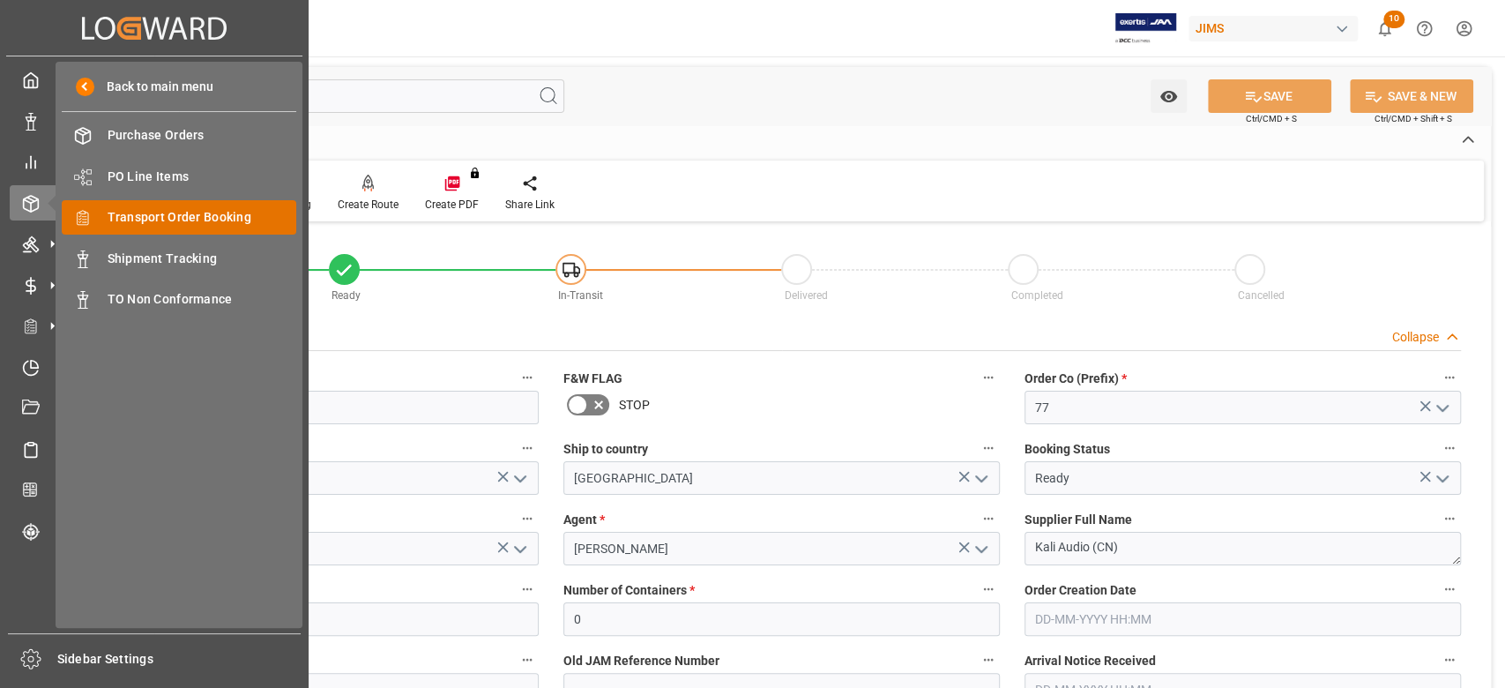
click at [141, 226] on span "Transport Order Booking" at bounding box center [203, 217] width 190 height 19
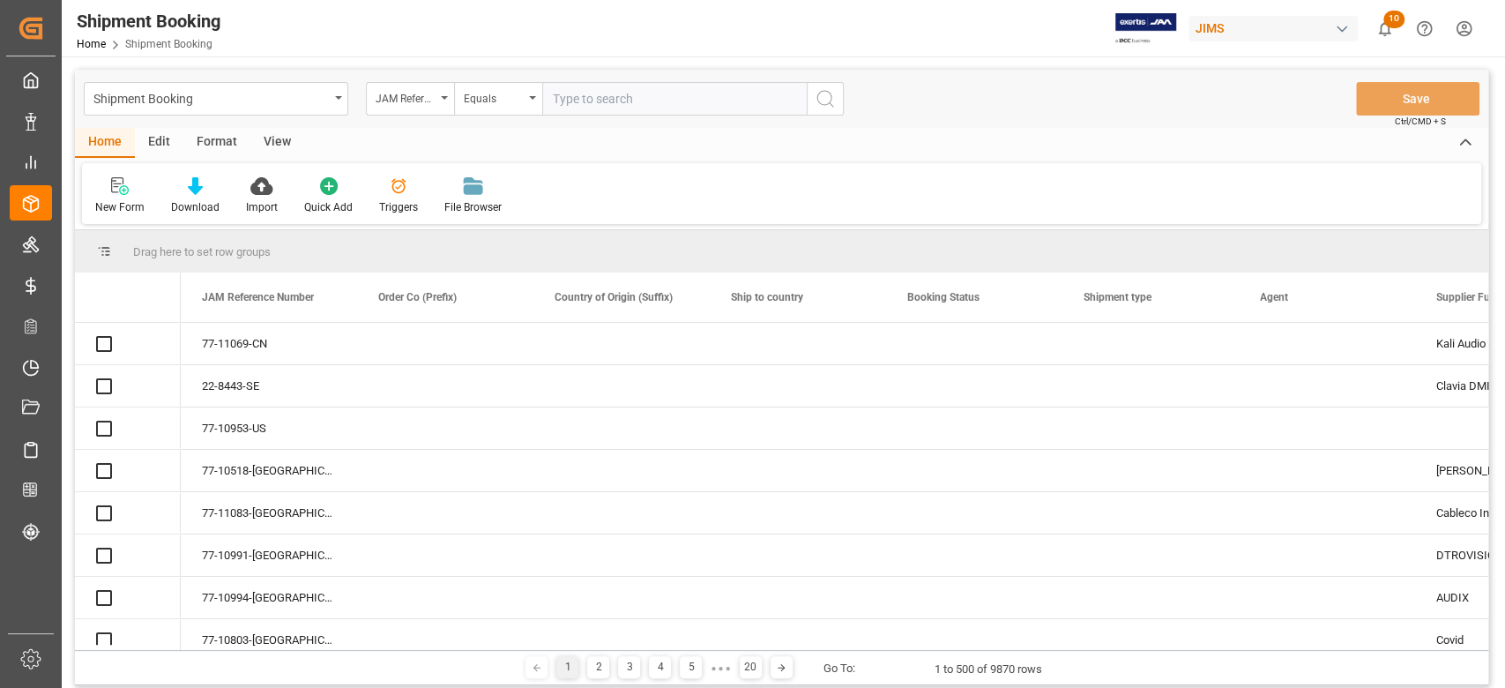
click at [605, 97] on input "text" at bounding box center [674, 99] width 264 height 34
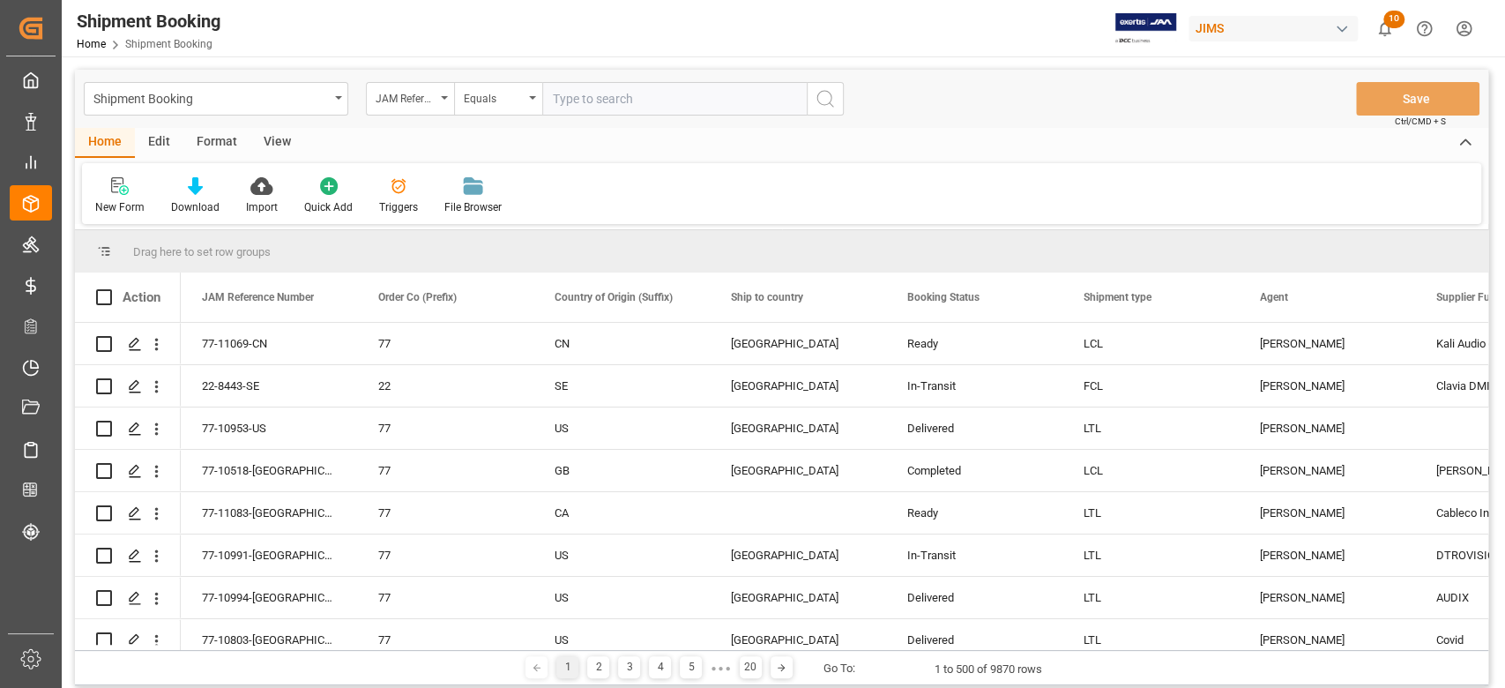
paste input "77-10035-CN"
type input "77-10035-CN"
click at [827, 98] on icon "search button" at bounding box center [825, 98] width 21 height 21
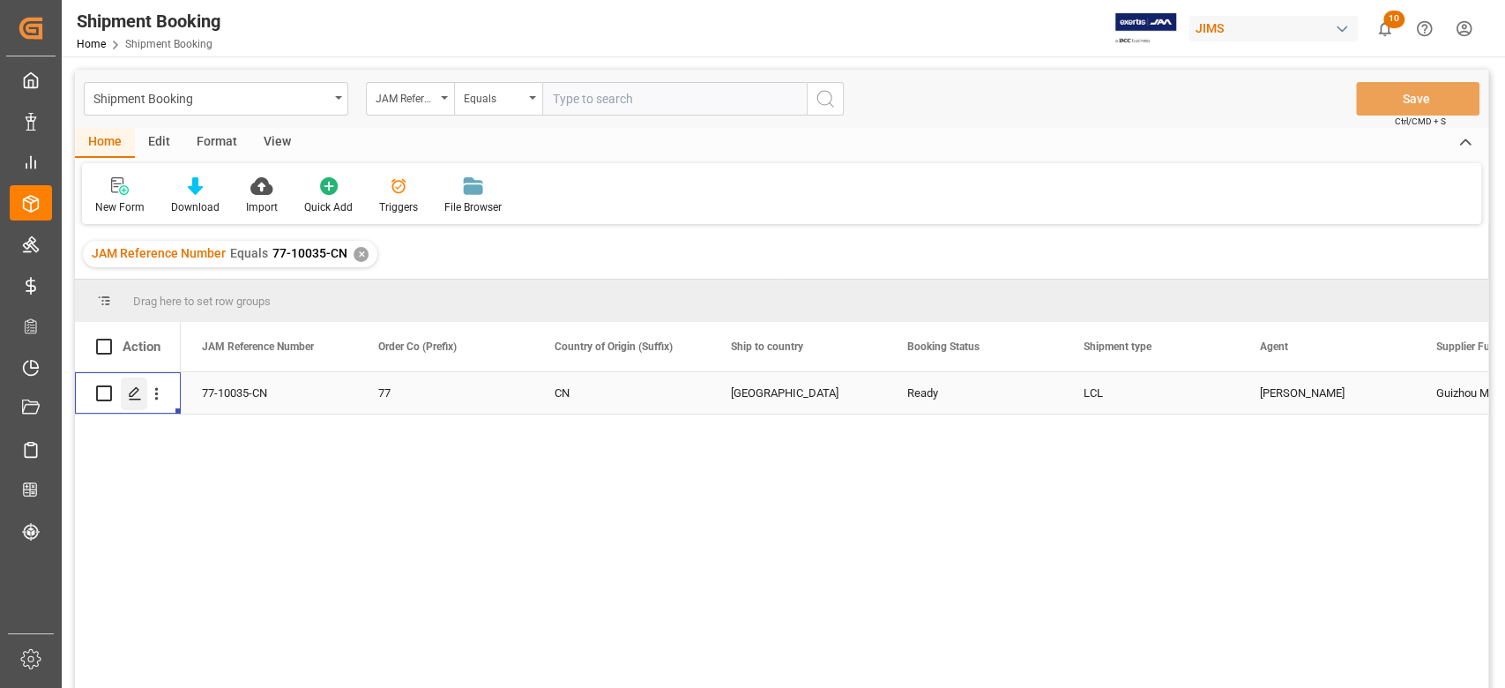
click at [134, 391] on icon "Press SPACE to select this row." at bounding box center [135, 393] width 14 height 14
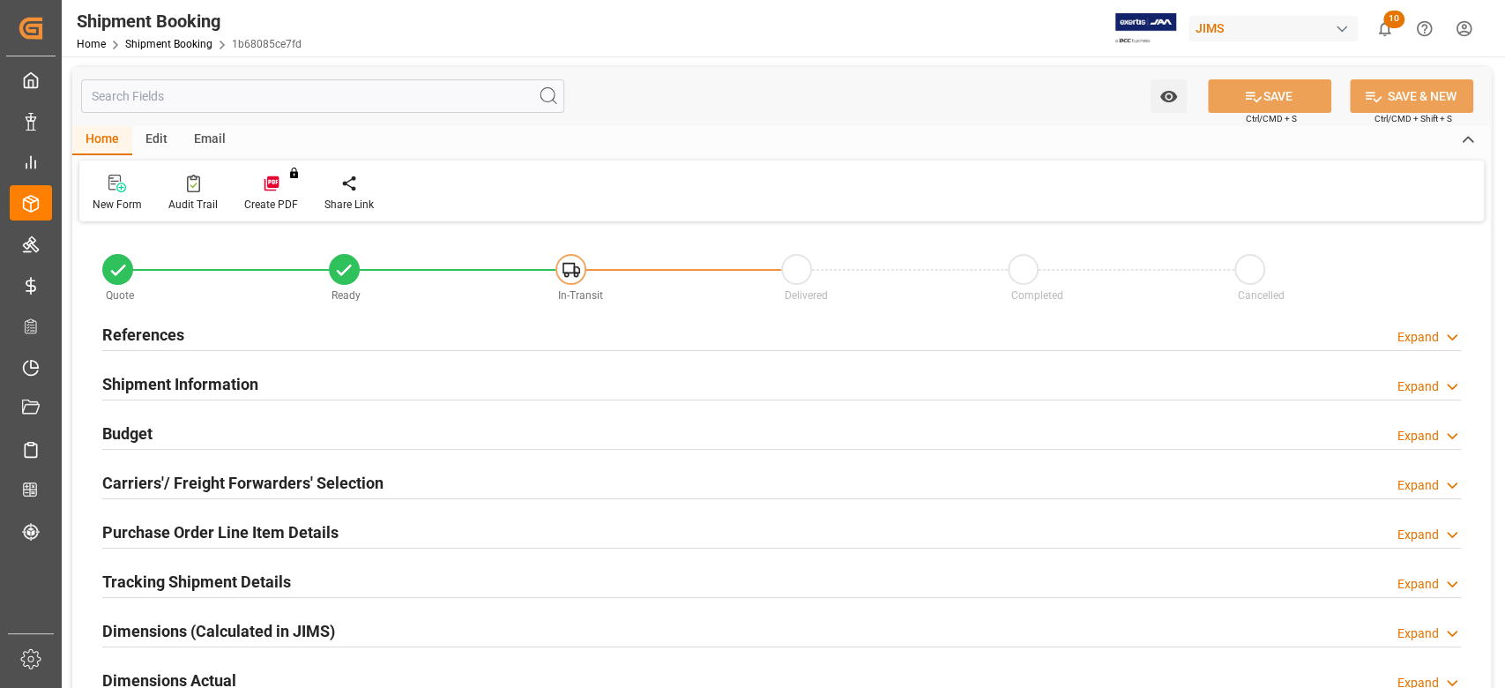
type input "0"
type input "[DATE]"
click at [157, 335] on h2 "References" at bounding box center [143, 335] width 82 height 24
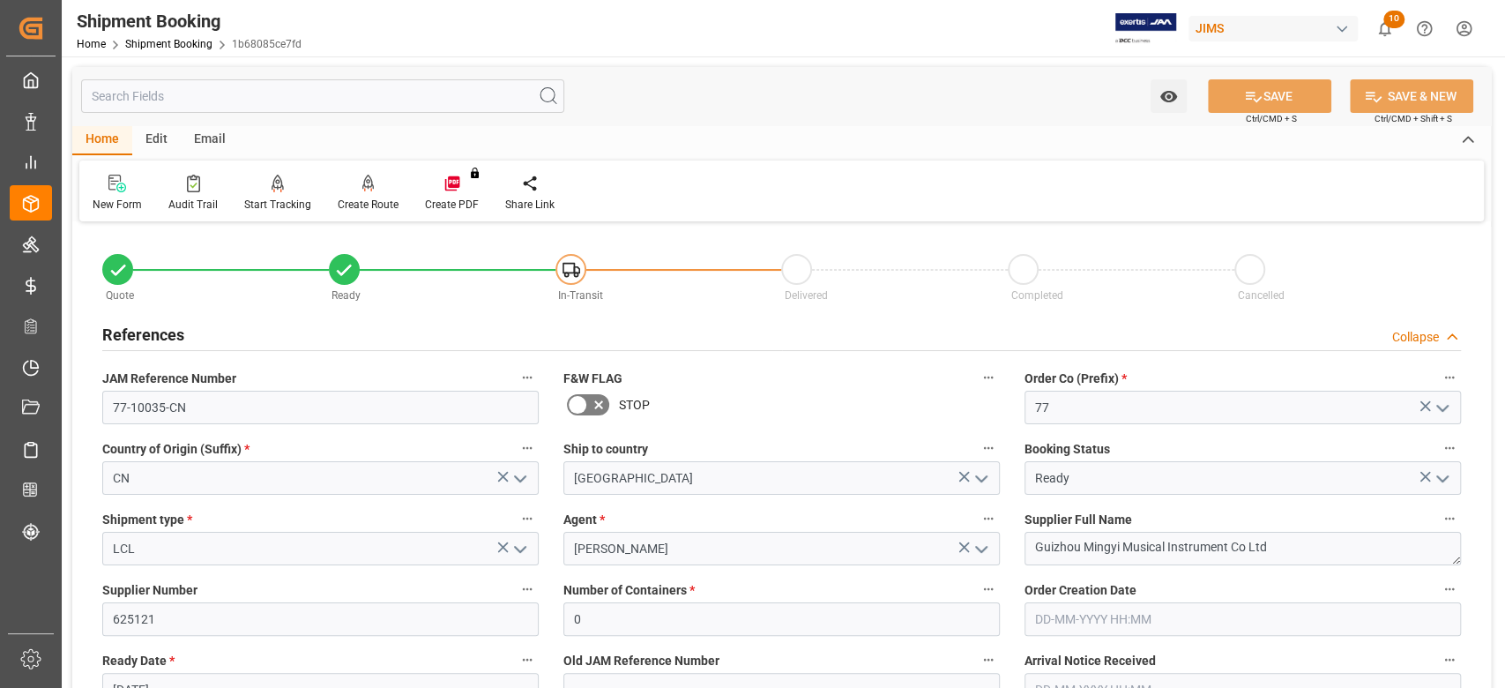
click at [165, 328] on h2 "References" at bounding box center [143, 335] width 82 height 24
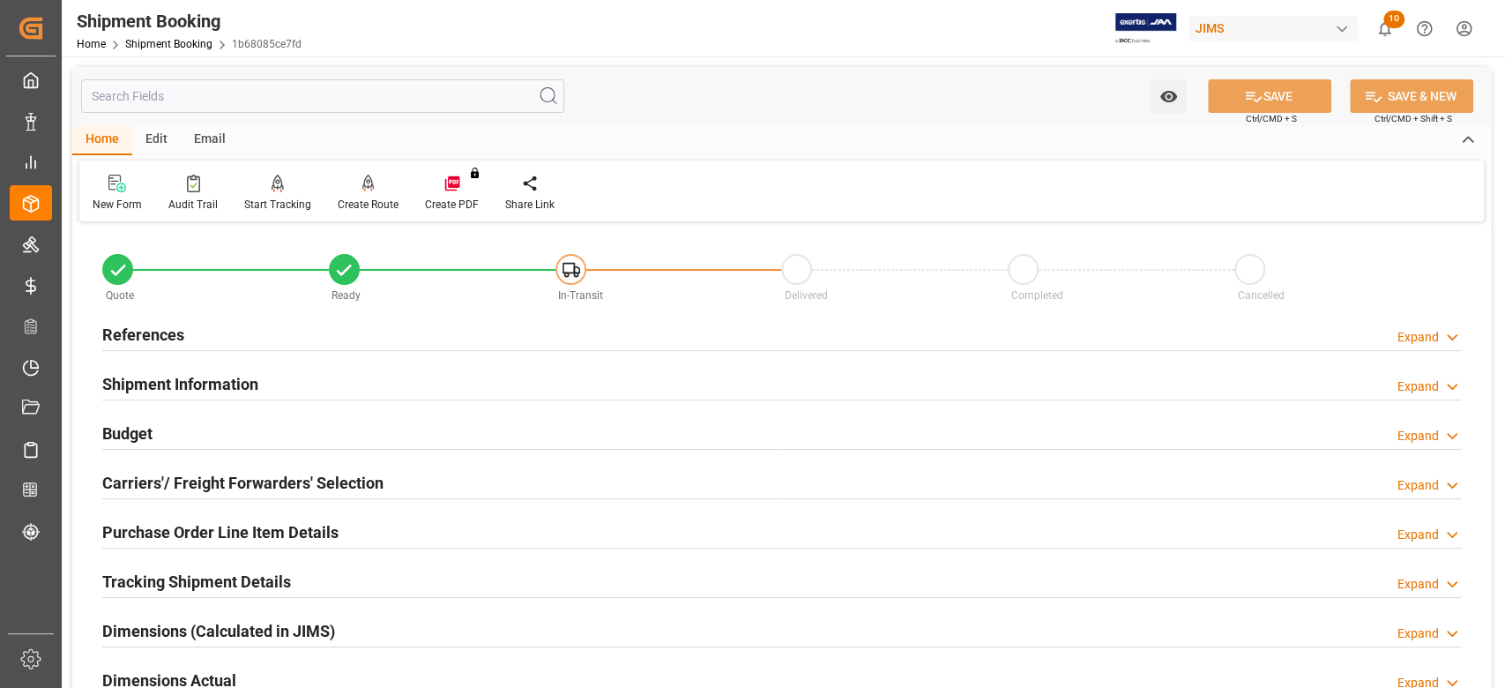
click at [158, 381] on h2 "Shipment Information" at bounding box center [180, 384] width 156 height 24
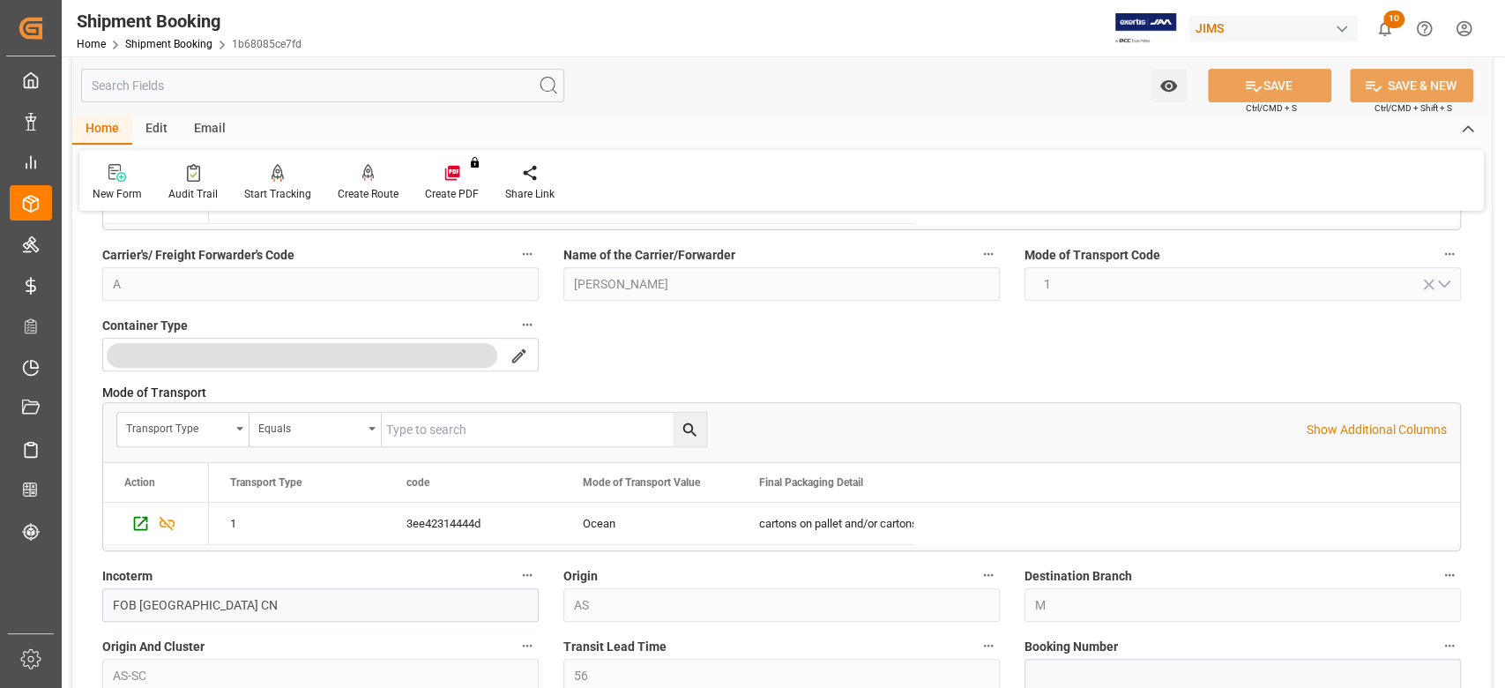
scroll to position [470, 0]
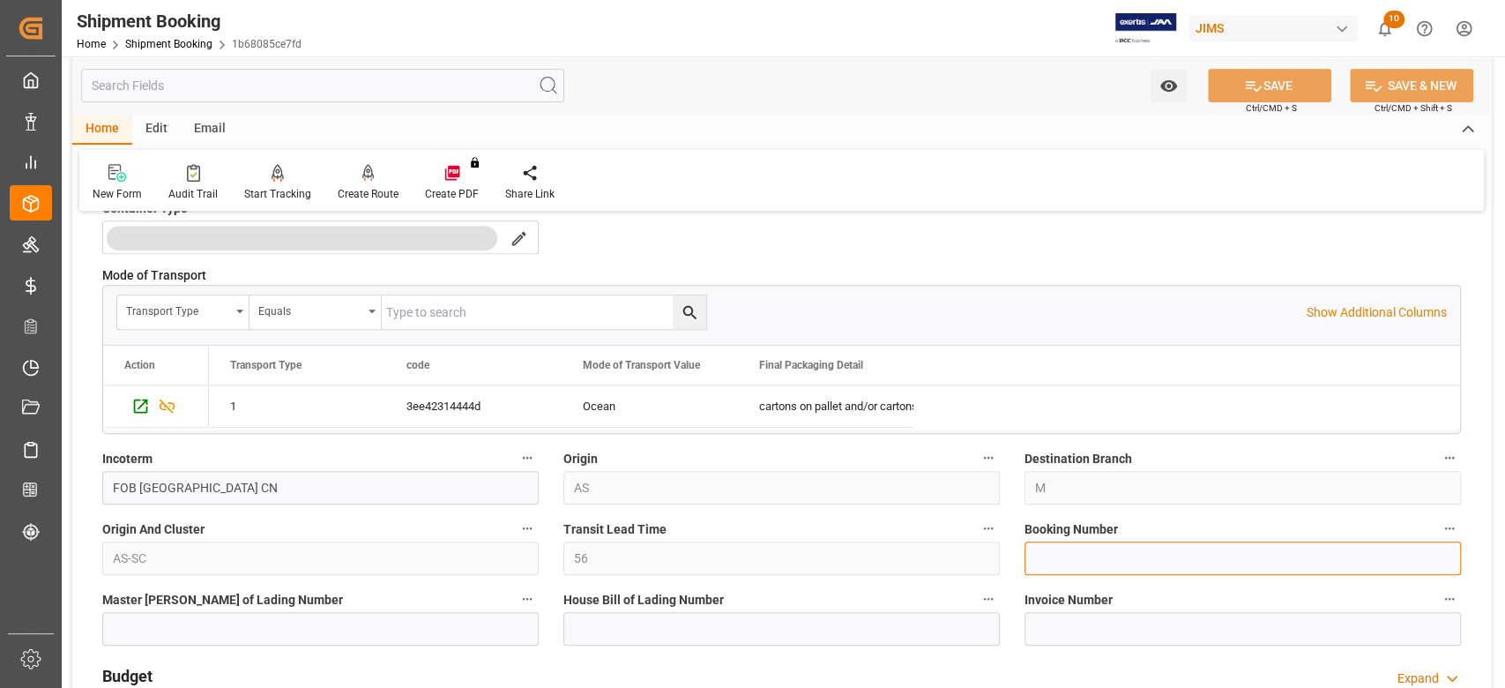
click at [1037, 547] on input at bounding box center [1242, 558] width 436 height 34
paste input "13638280"
type input "13638280"
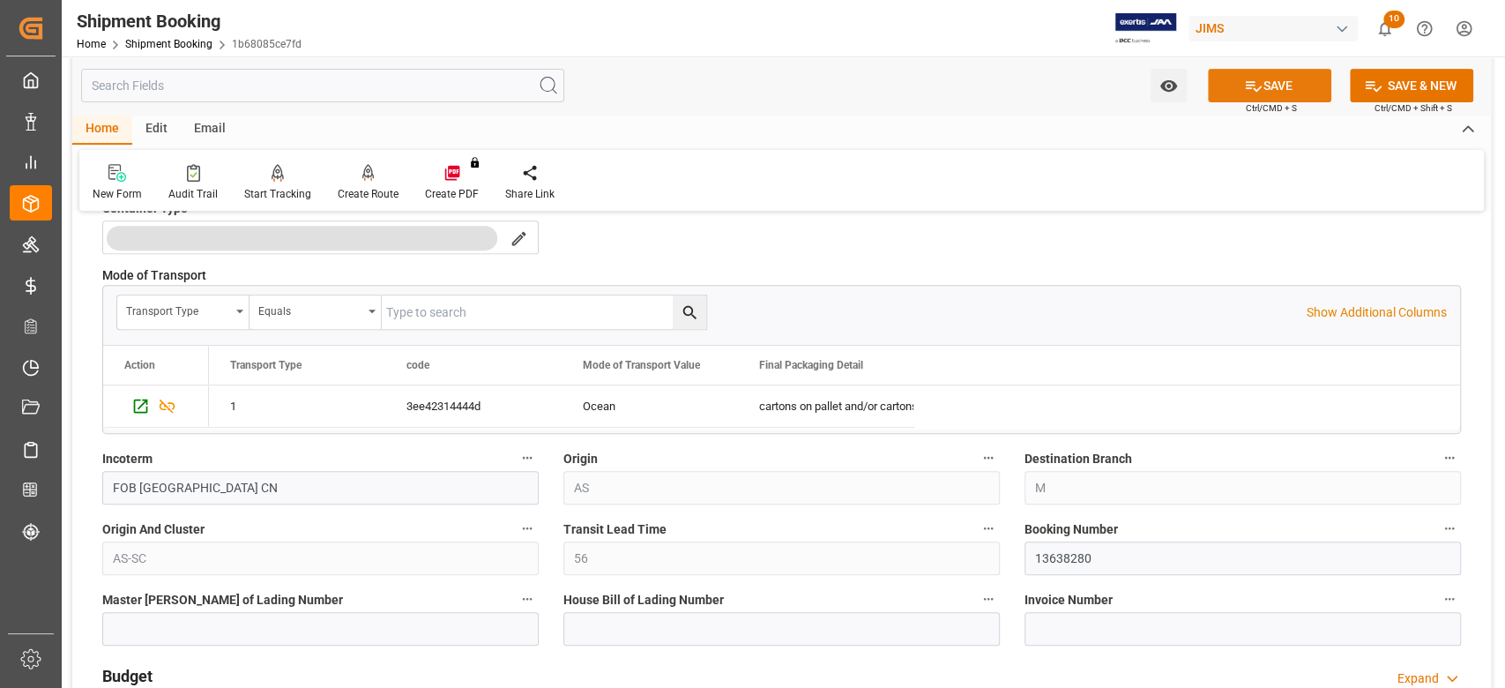
click at [1269, 96] on button "SAVE" at bounding box center [1269, 86] width 123 height 34
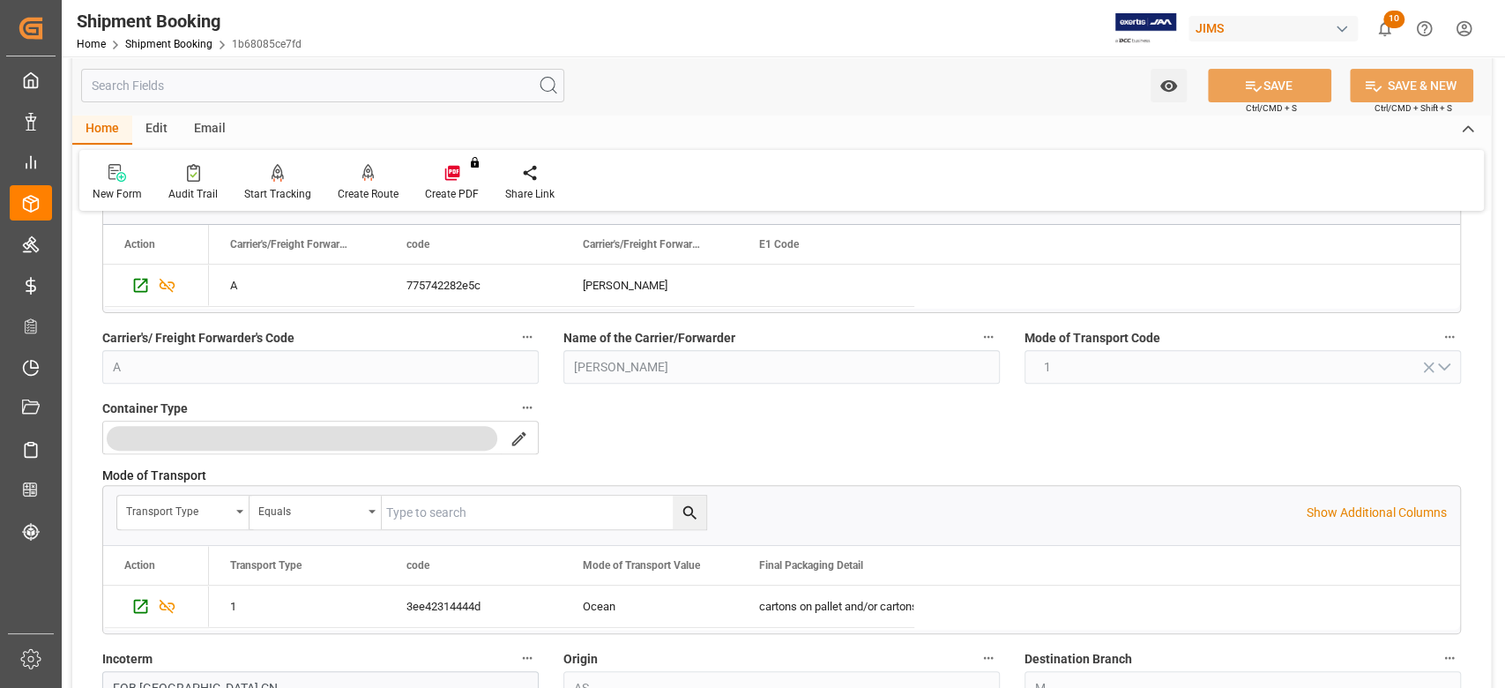
scroll to position [117, 0]
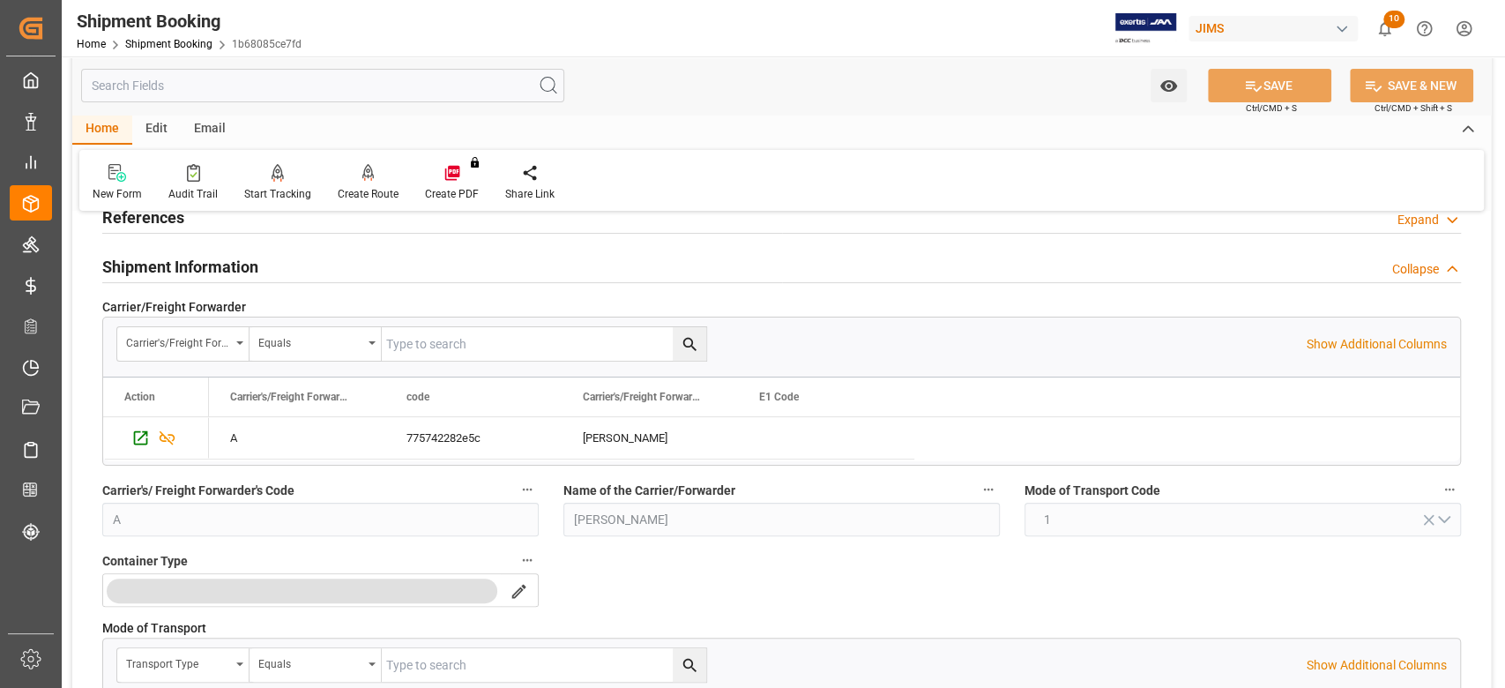
click at [198, 265] on h2 "Shipment Information" at bounding box center [180, 267] width 156 height 24
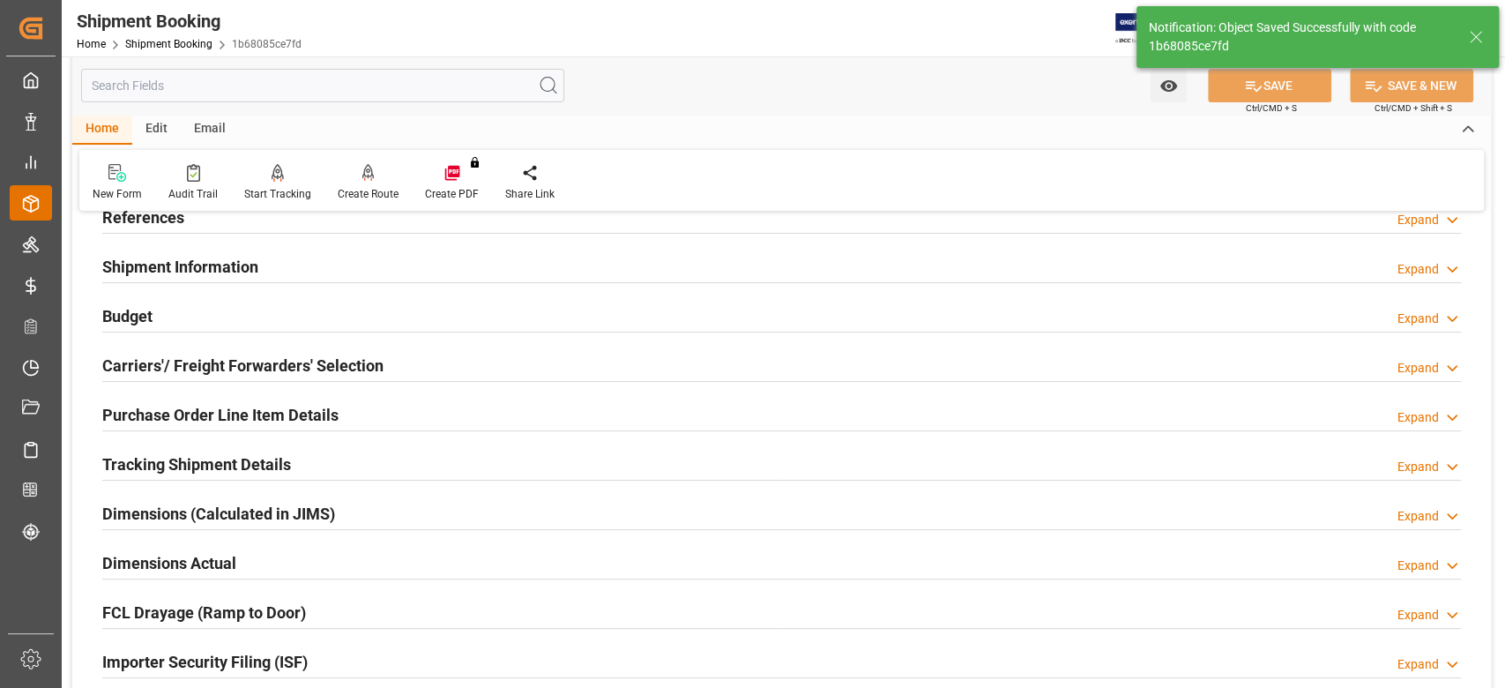
scroll to position [0, 0]
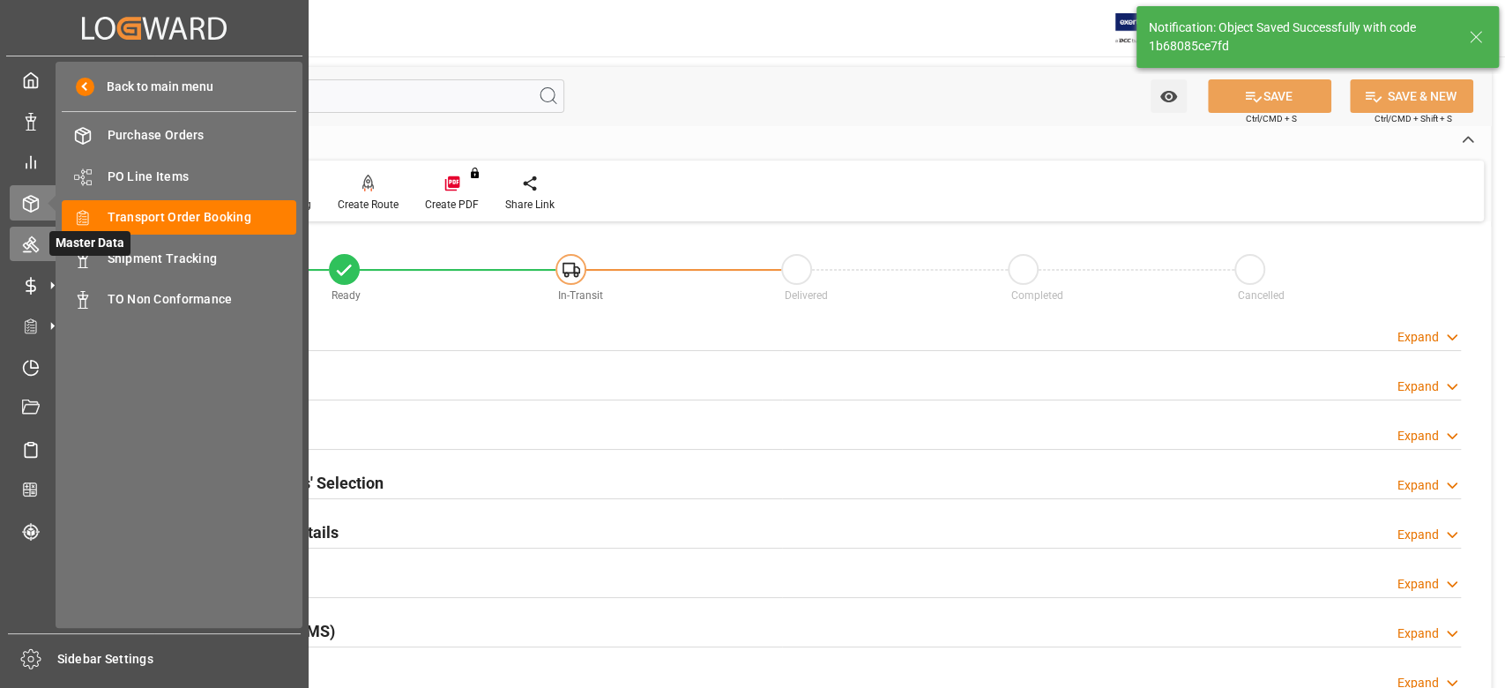
click at [32, 251] on icon at bounding box center [31, 244] width 18 height 18
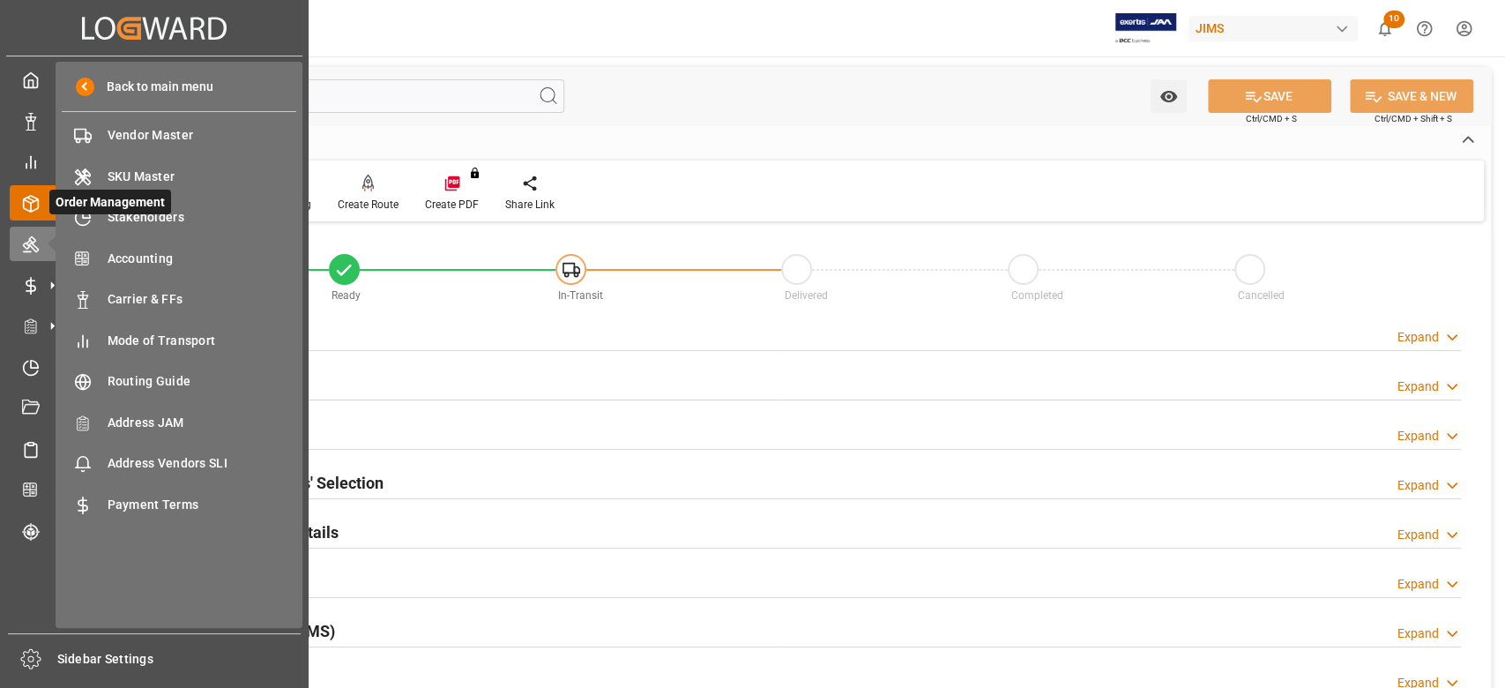
click at [26, 208] on icon at bounding box center [31, 204] width 15 height 16
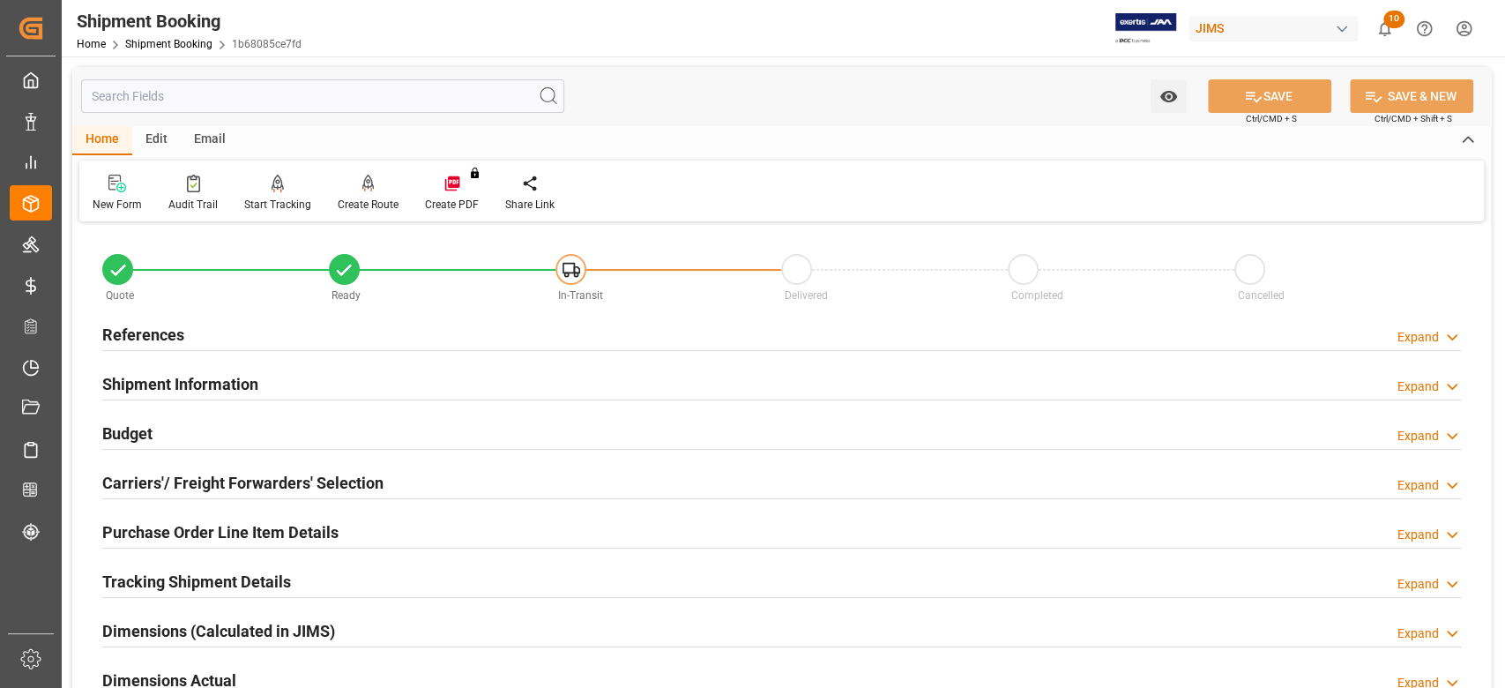
click at [132, 334] on h2 "References" at bounding box center [143, 335] width 82 height 24
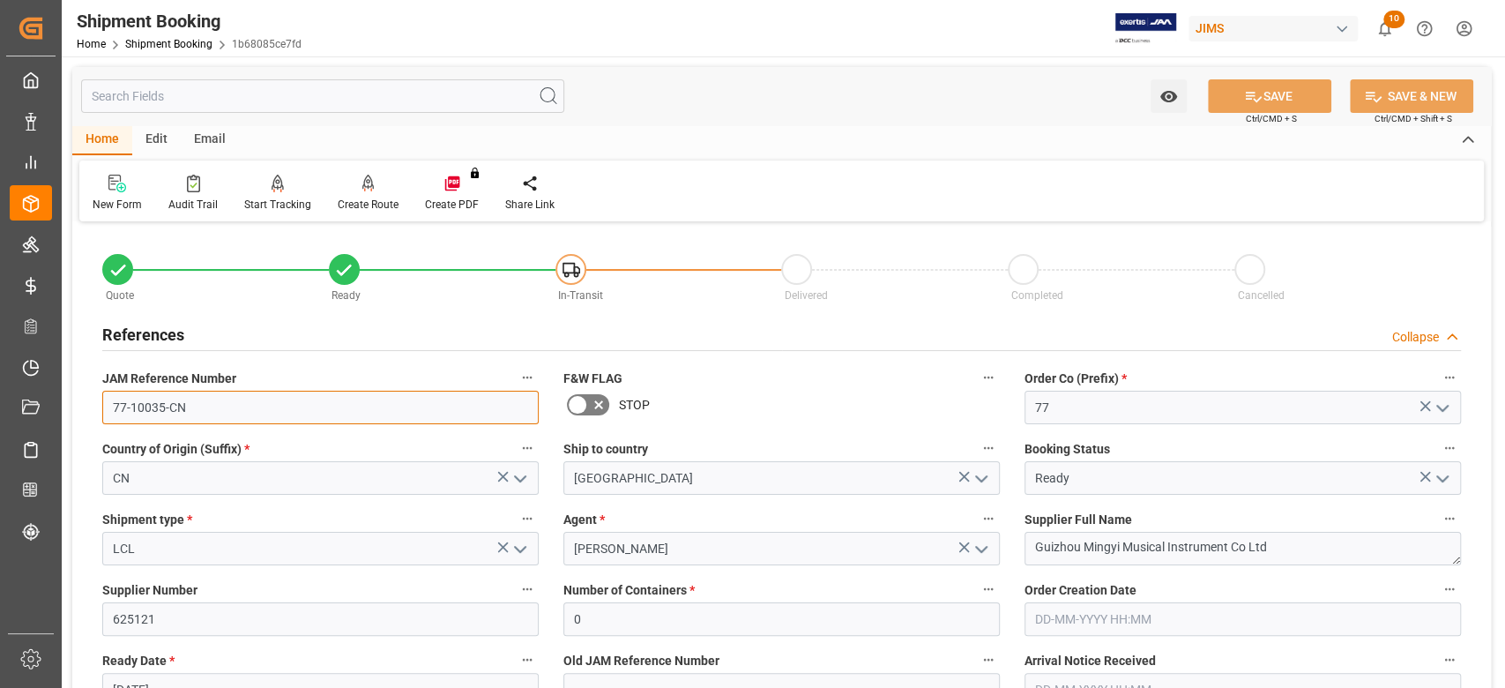
click at [228, 413] on input "77-10035-CN" at bounding box center [320, 408] width 436 height 34
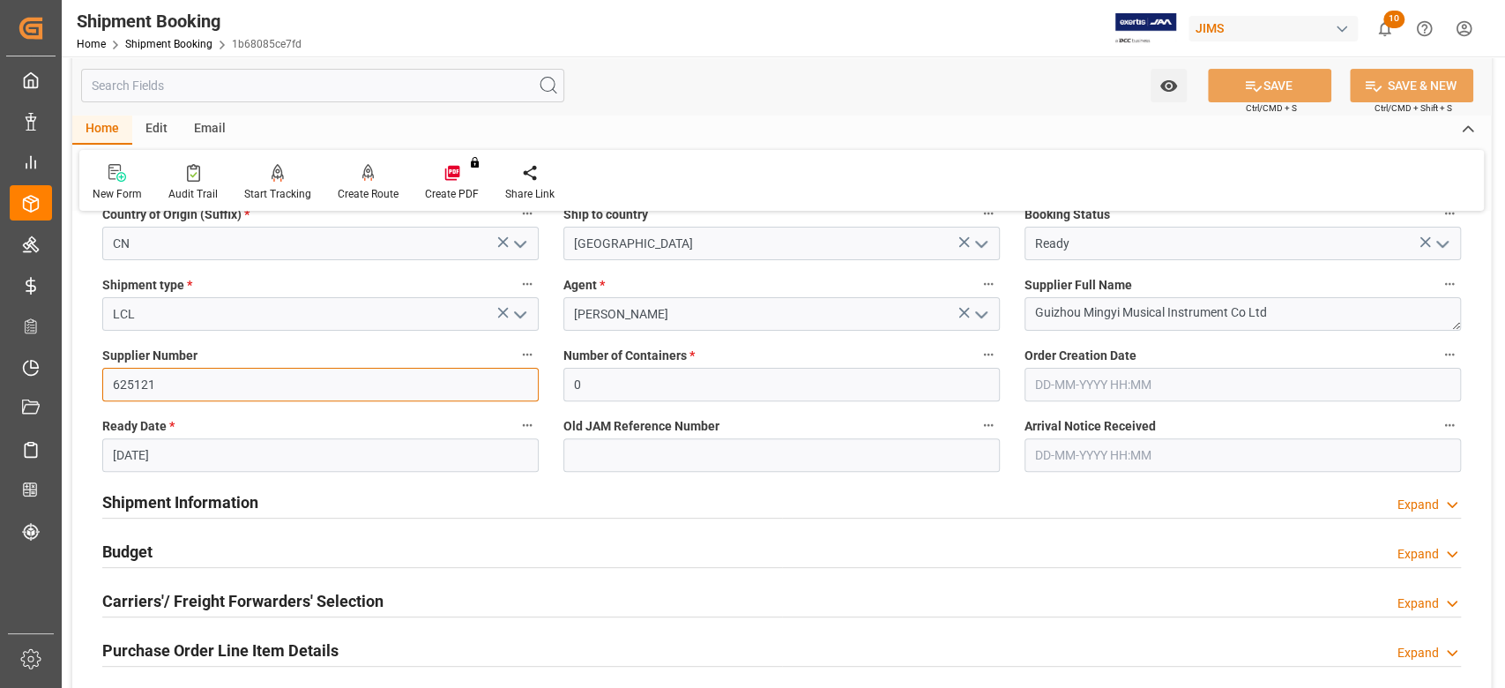
click at [123, 378] on input "625121" at bounding box center [320, 385] width 436 height 34
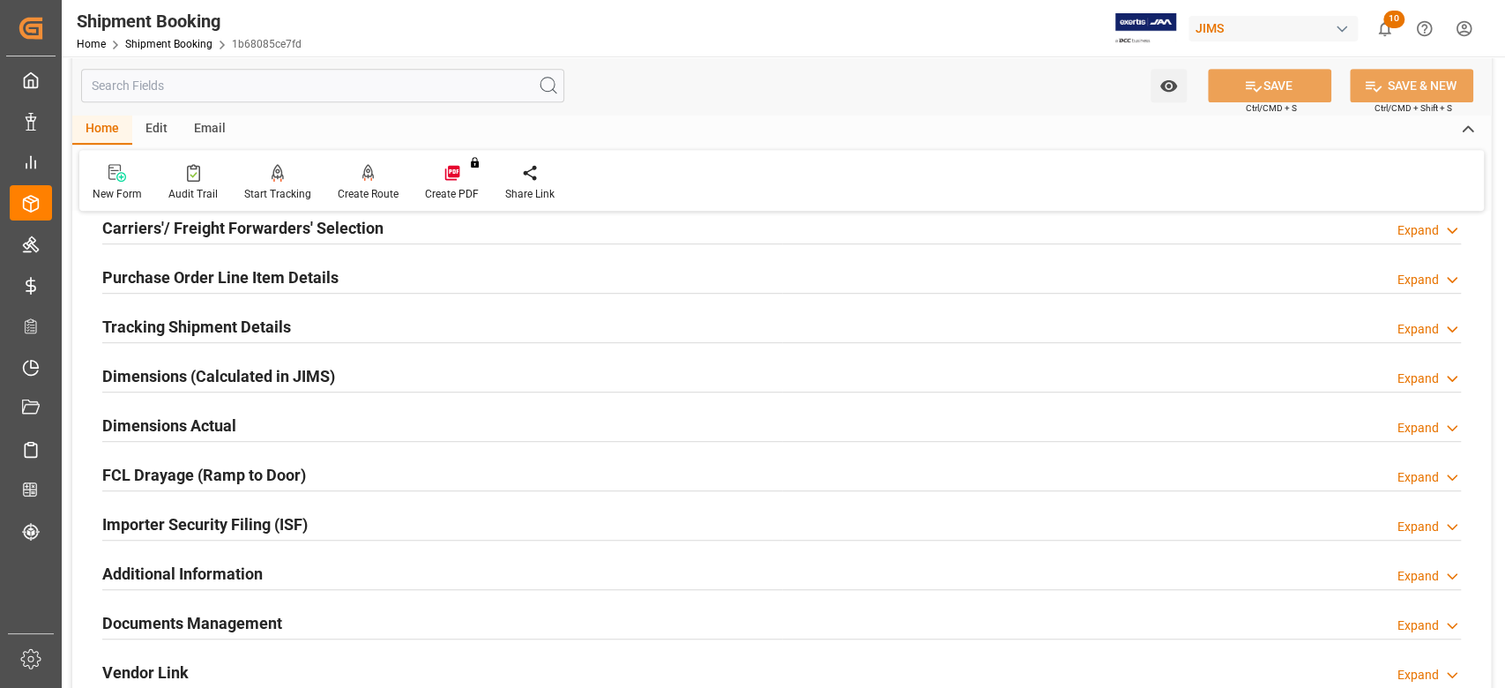
scroll to position [587, 0]
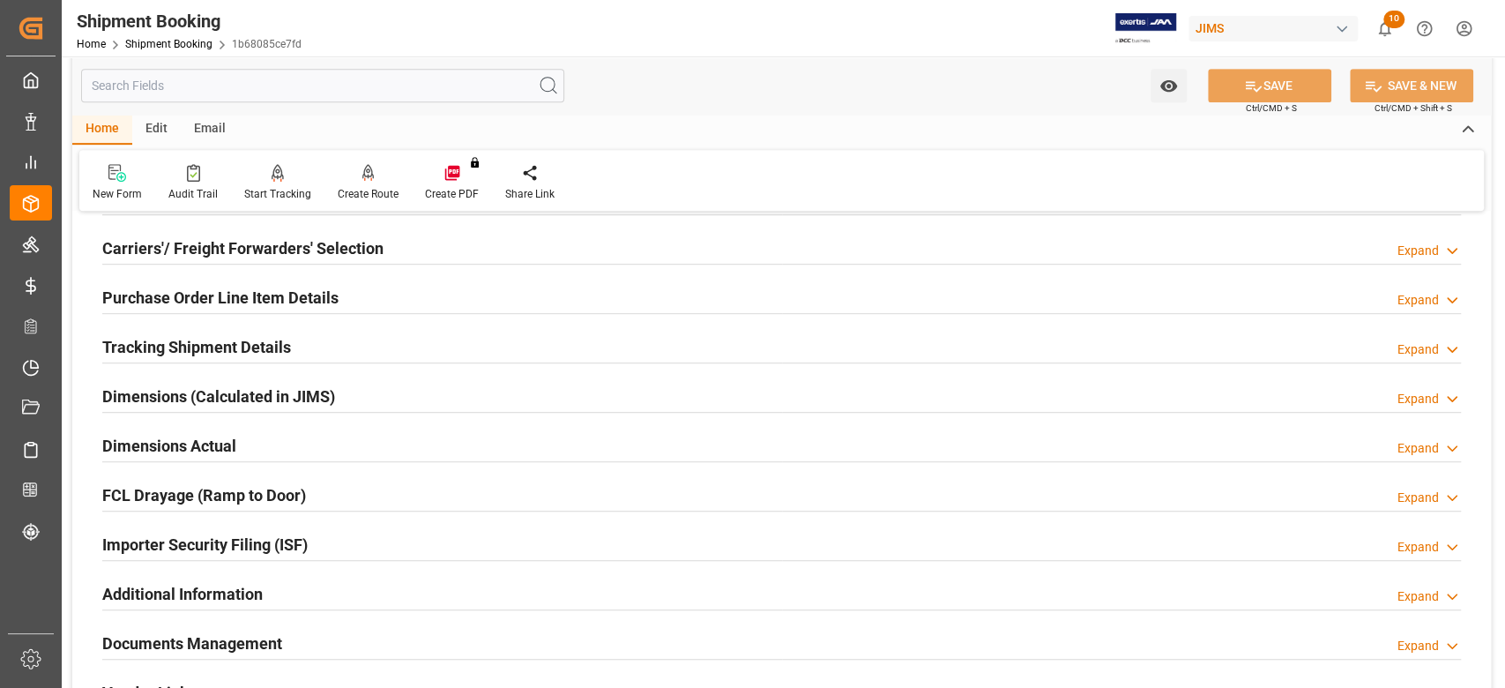
click at [169, 448] on h2 "Dimensions Actual" at bounding box center [169, 446] width 134 height 24
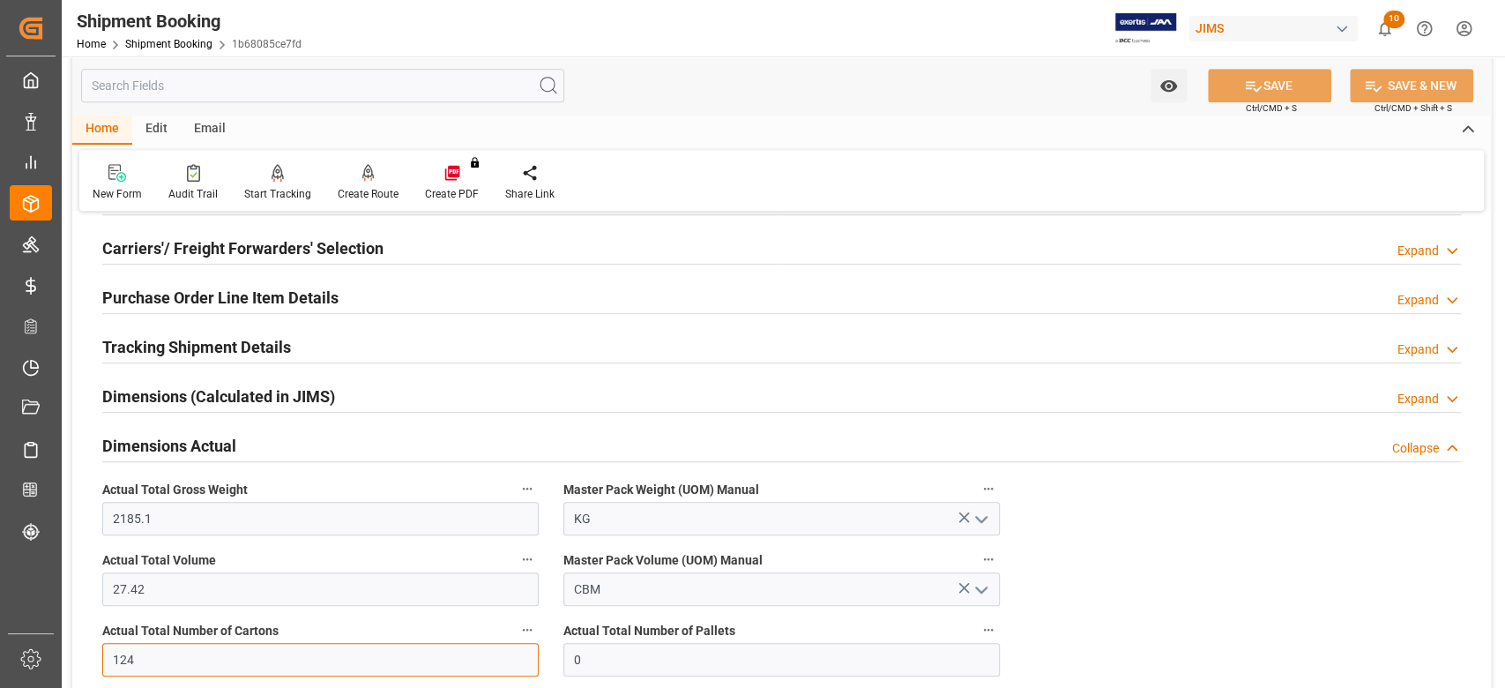
click at [165, 656] on input "124" at bounding box center [320, 660] width 436 height 34
type input "129"
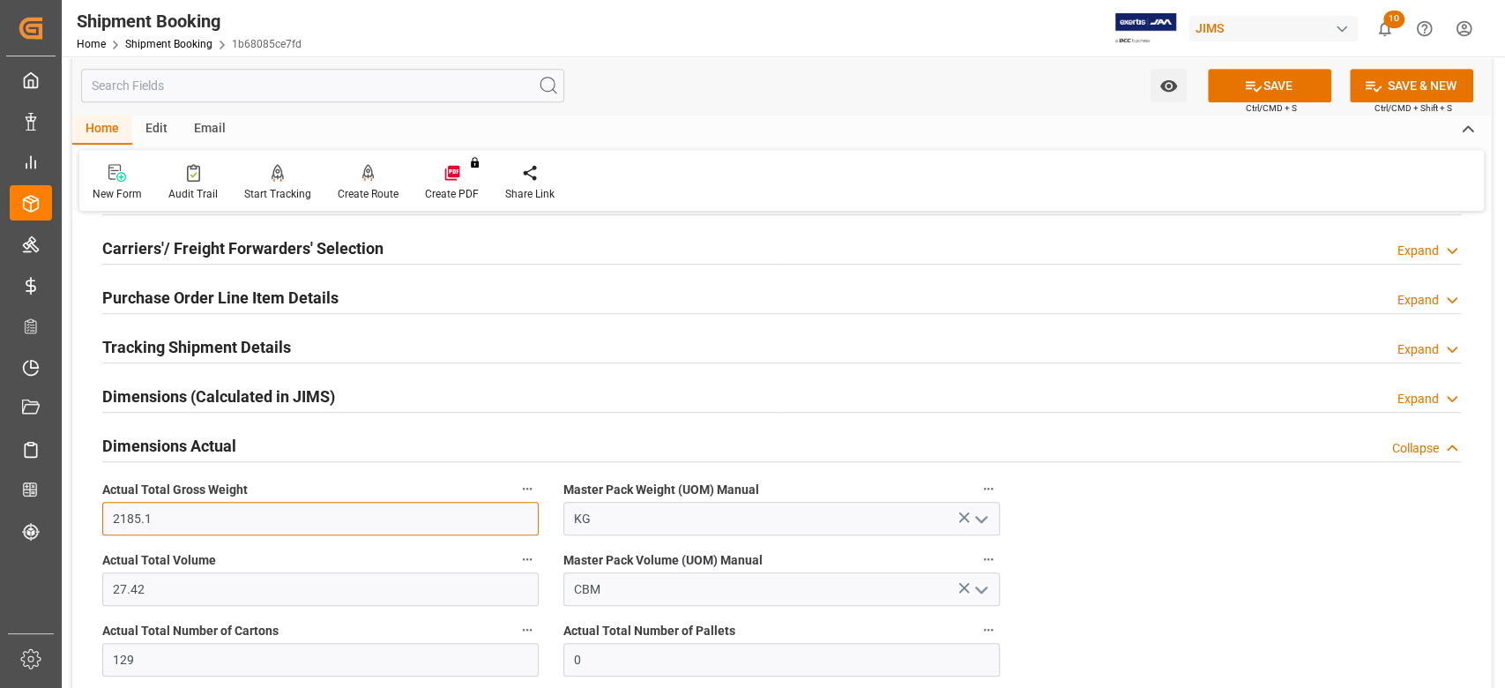
click at [229, 521] on input "2185.1" at bounding box center [320, 519] width 436 height 34
type input "2243.1"
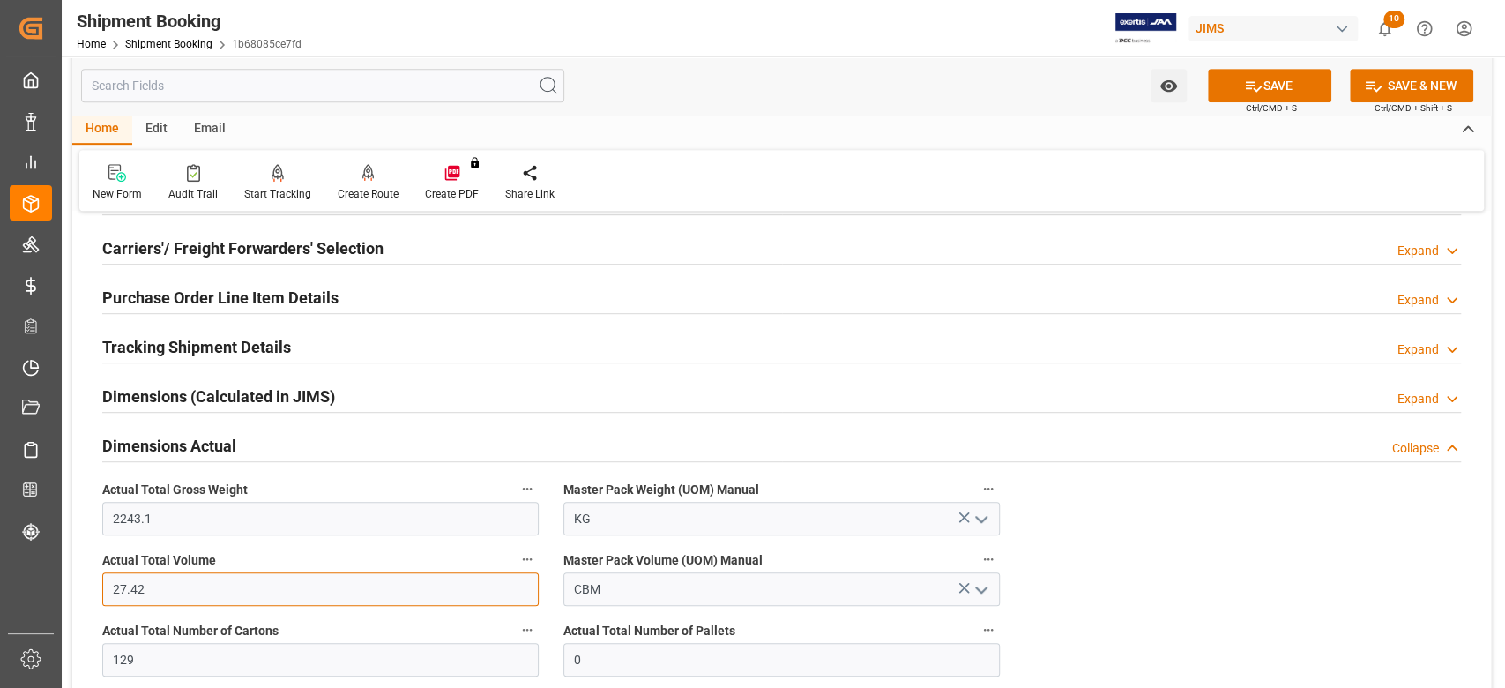
click at [243, 588] on input "27.42" at bounding box center [320, 589] width 436 height 34
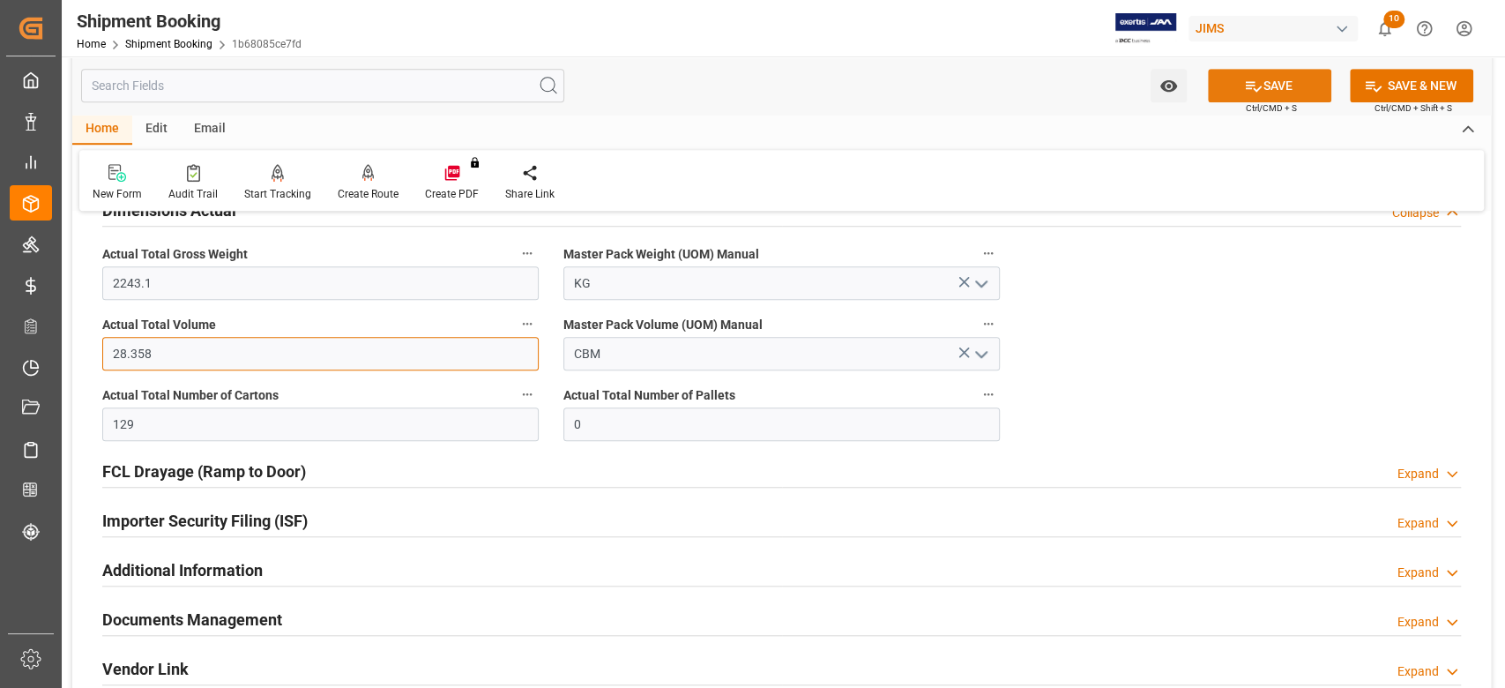
type input "28.358"
click at [1253, 89] on icon at bounding box center [1254, 86] width 16 height 11
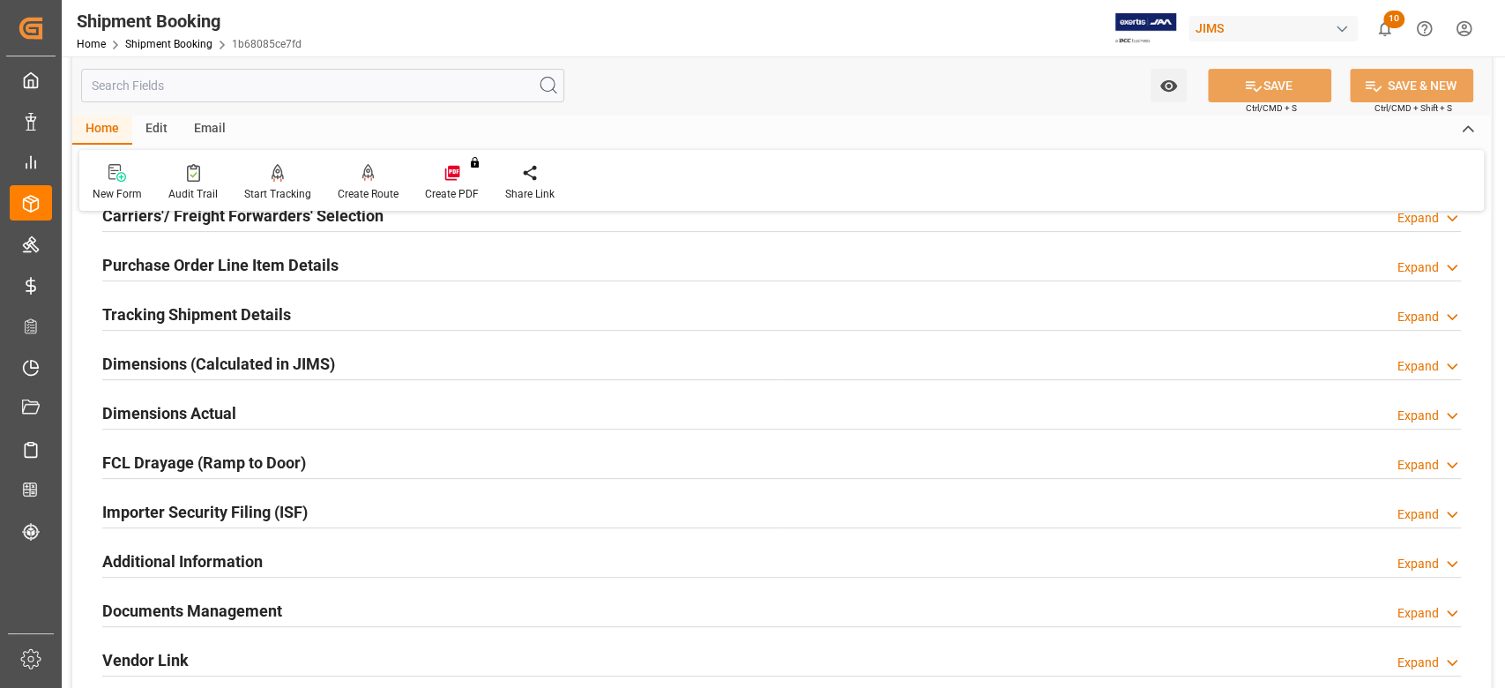
scroll to position [0, 0]
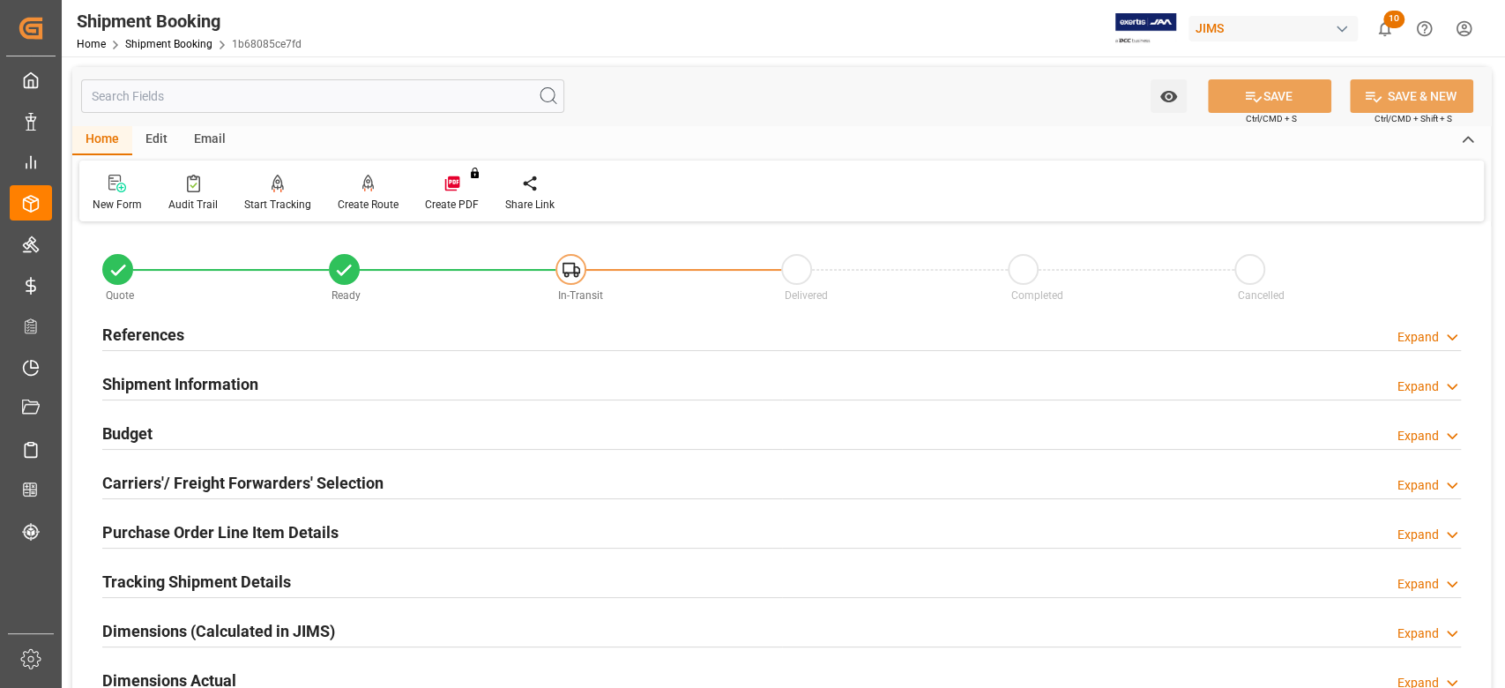
click at [155, 333] on h2 "References" at bounding box center [143, 335] width 82 height 24
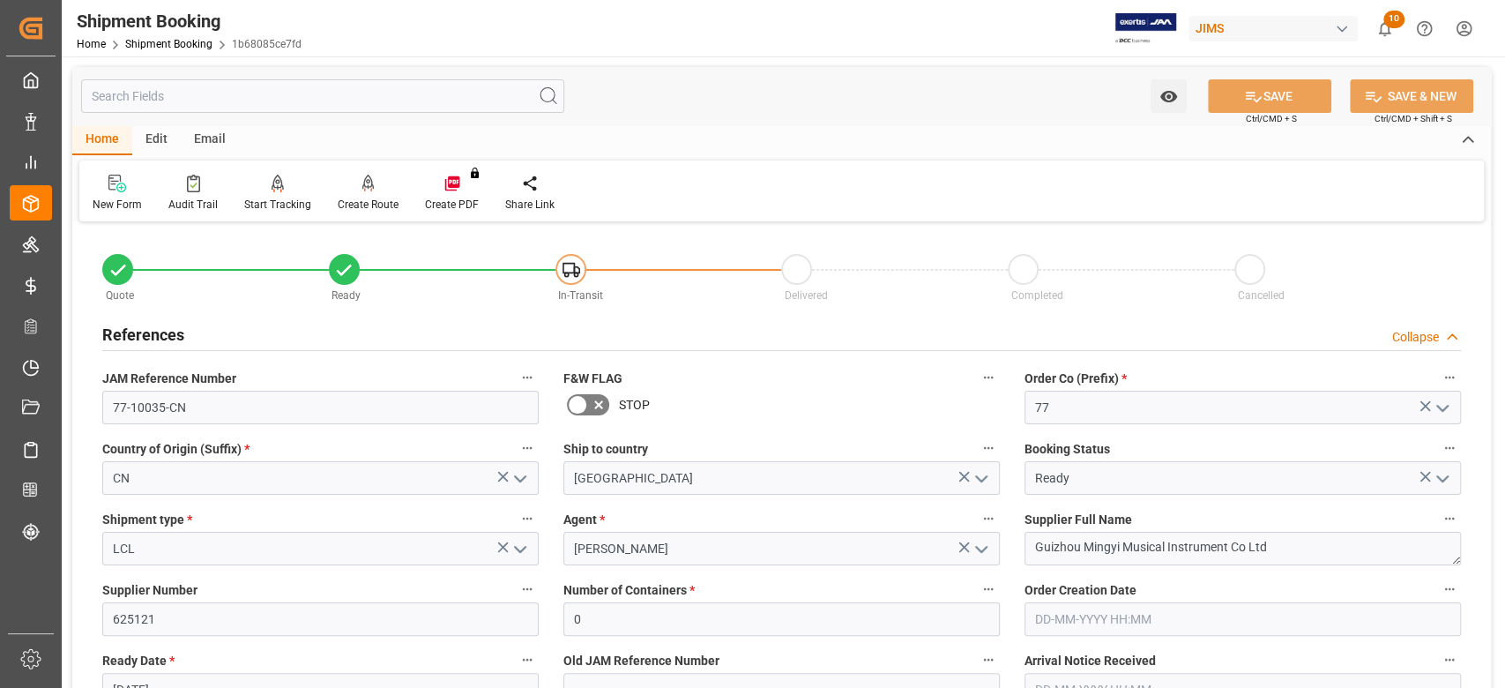
click at [155, 333] on h2 "References" at bounding box center [143, 335] width 82 height 24
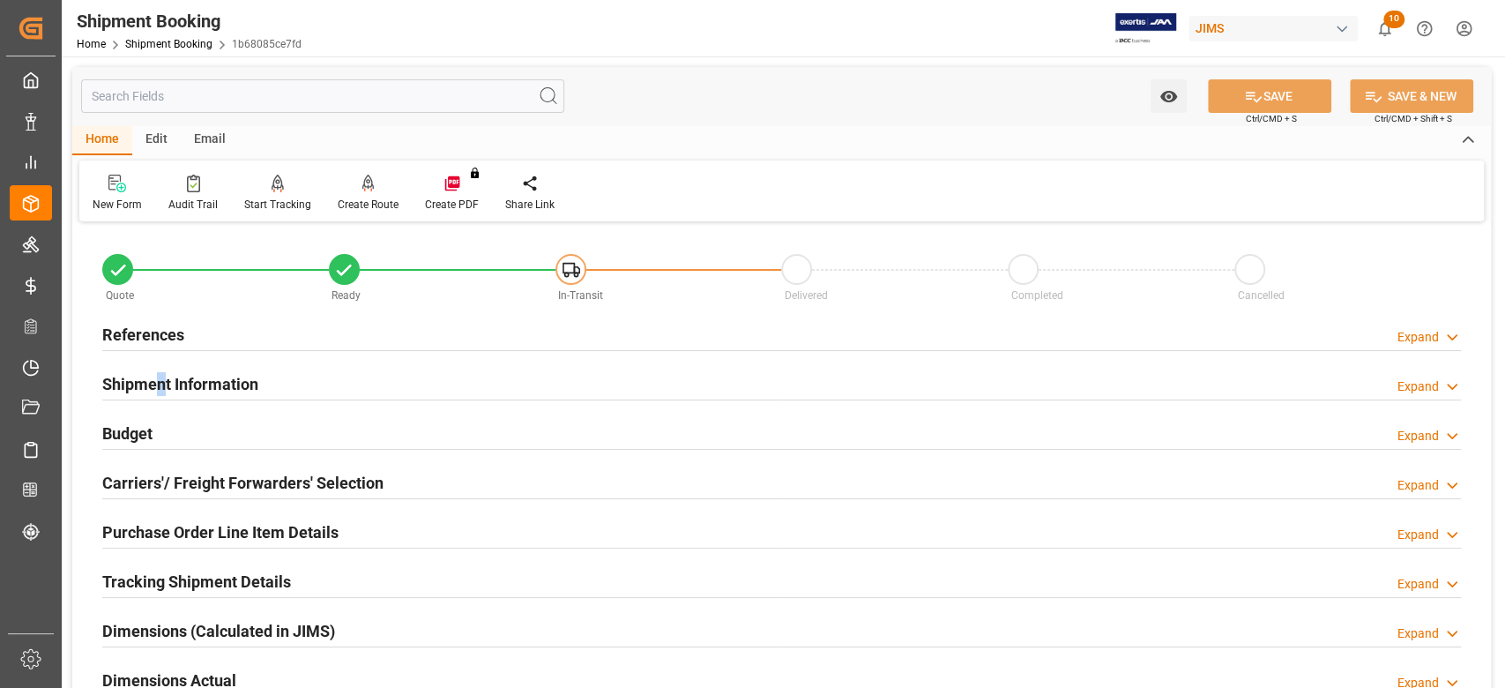
click at [161, 385] on h2 "Shipment Information" at bounding box center [180, 384] width 156 height 24
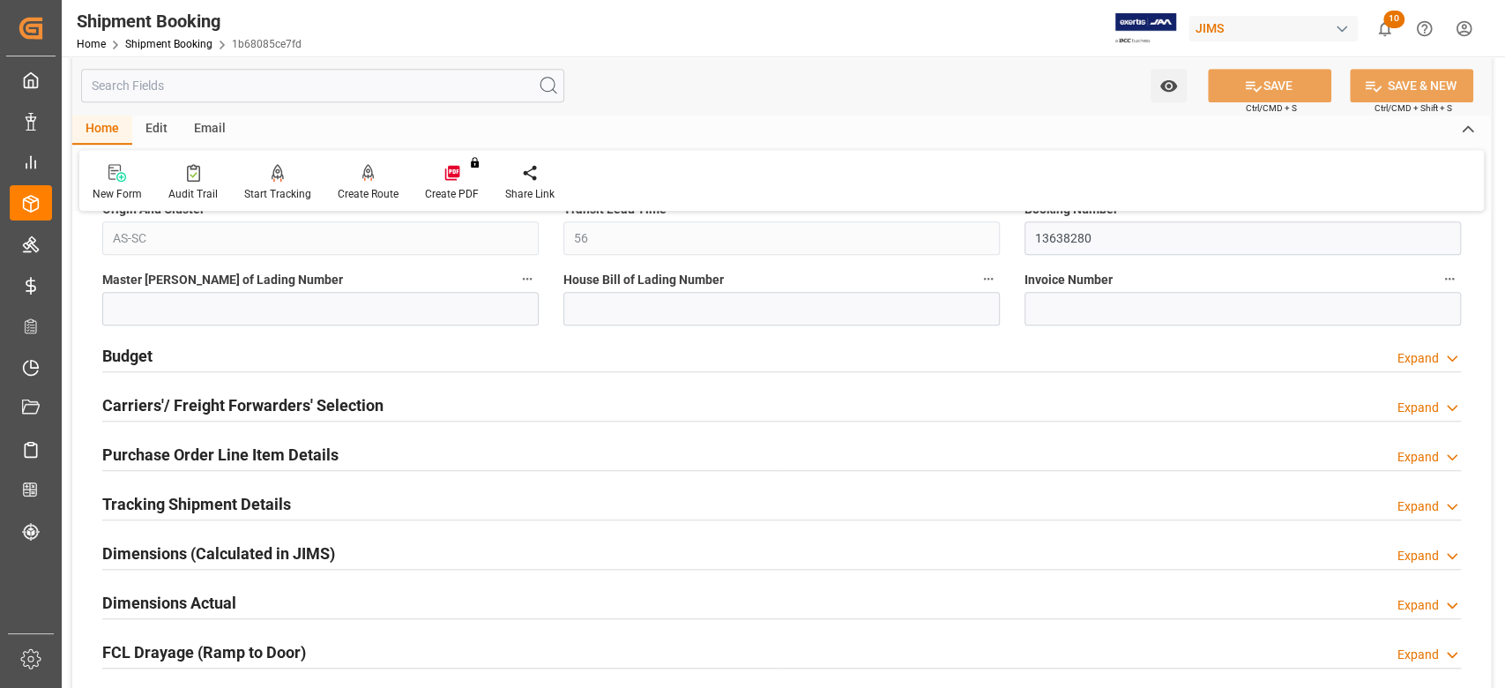
scroll to position [1058, 0]
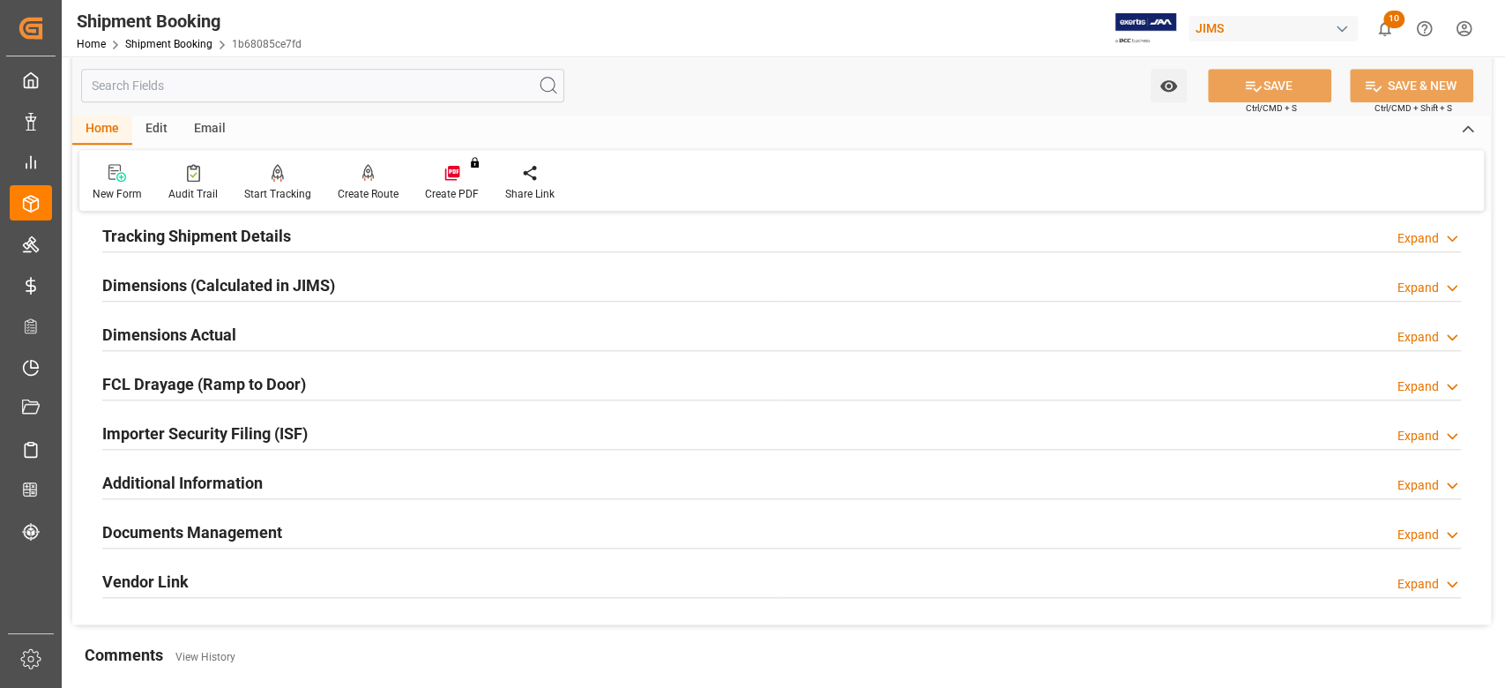
click at [183, 341] on h2 "Dimensions Actual" at bounding box center [169, 335] width 134 height 24
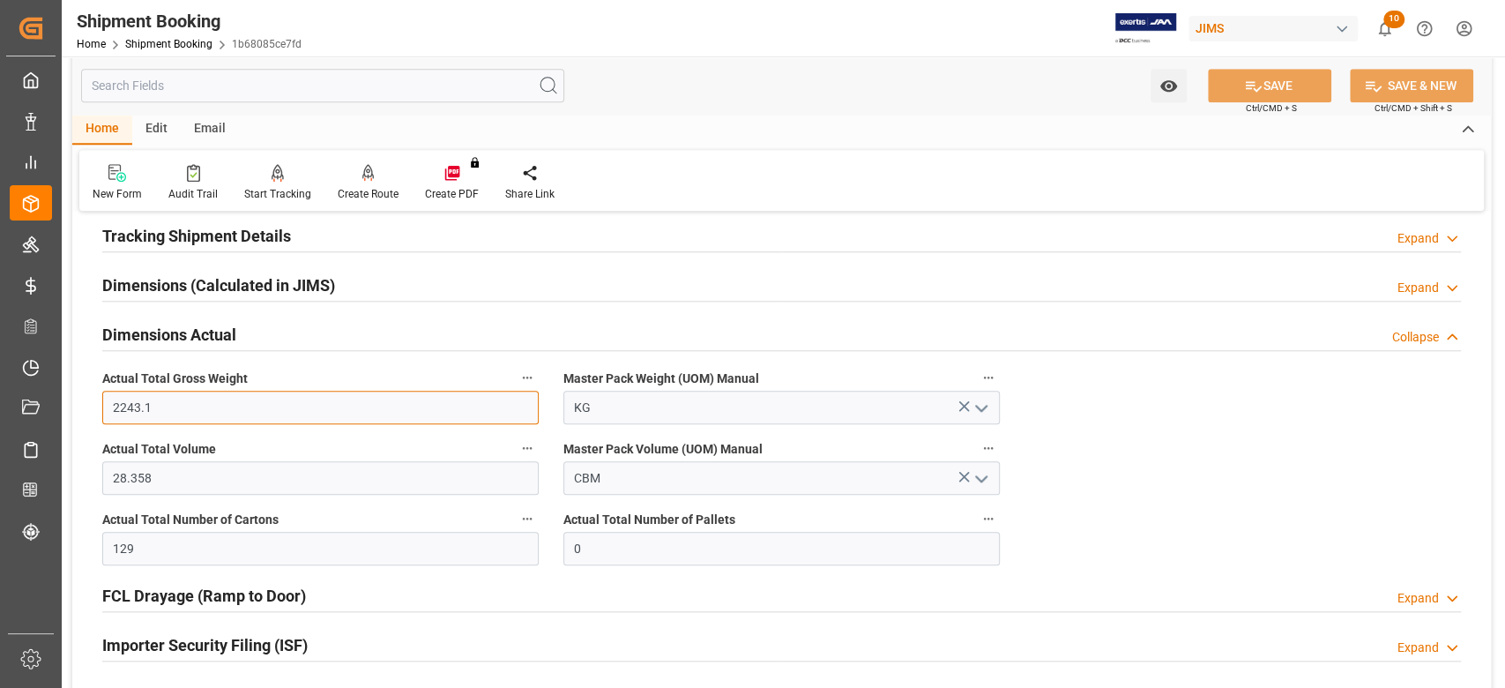
click at [258, 413] on input "2243.1" at bounding box center [320, 408] width 436 height 34
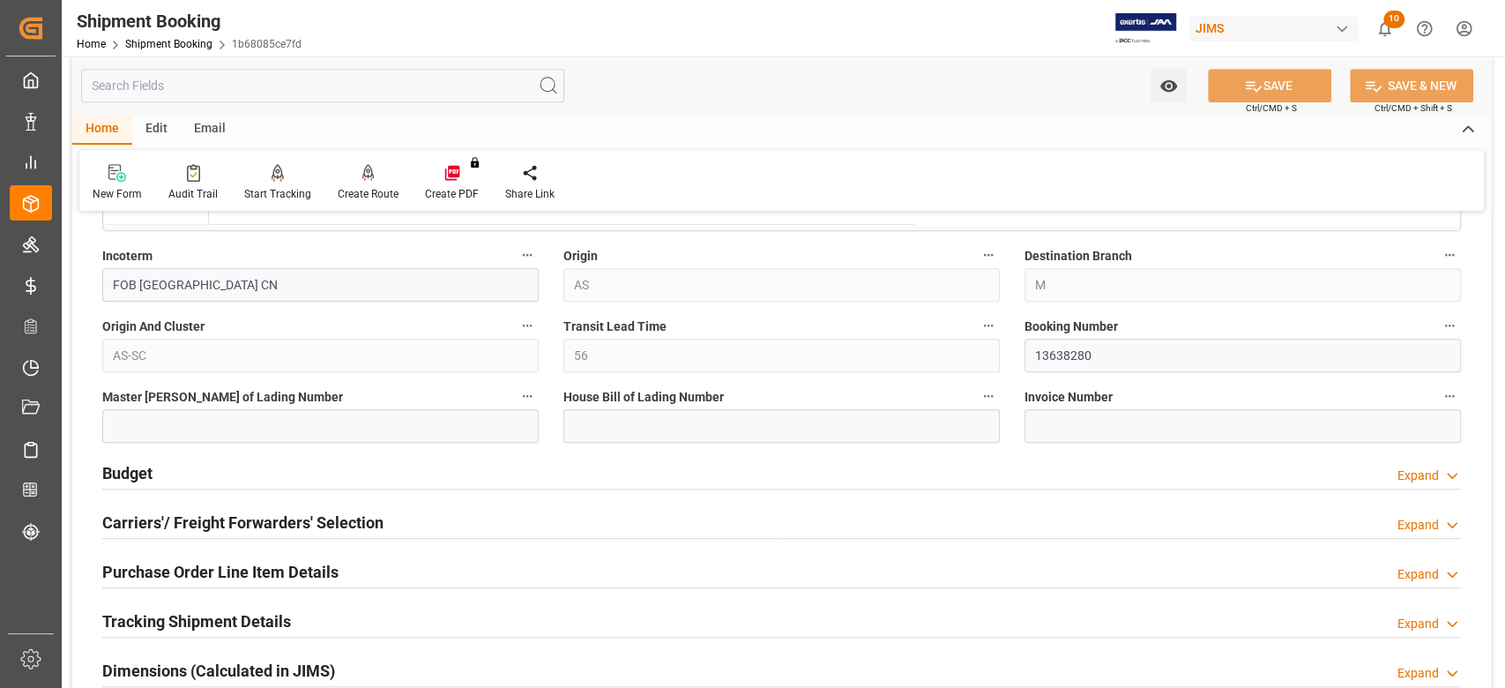
scroll to position [823, 0]
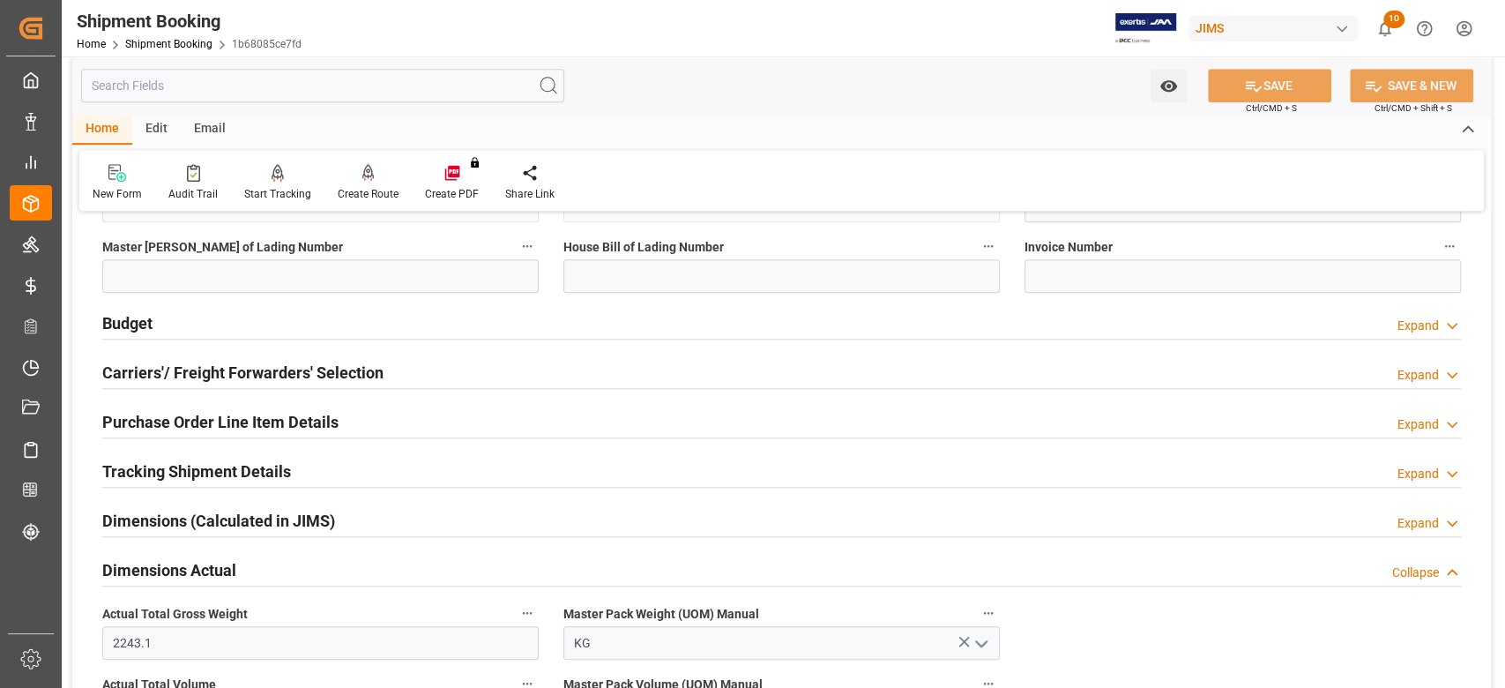
drag, startPoint x: 134, startPoint y: 323, endPoint x: 143, endPoint y: 369, distance: 47.6
click at [134, 323] on h2 "Budget" at bounding box center [127, 323] width 50 height 24
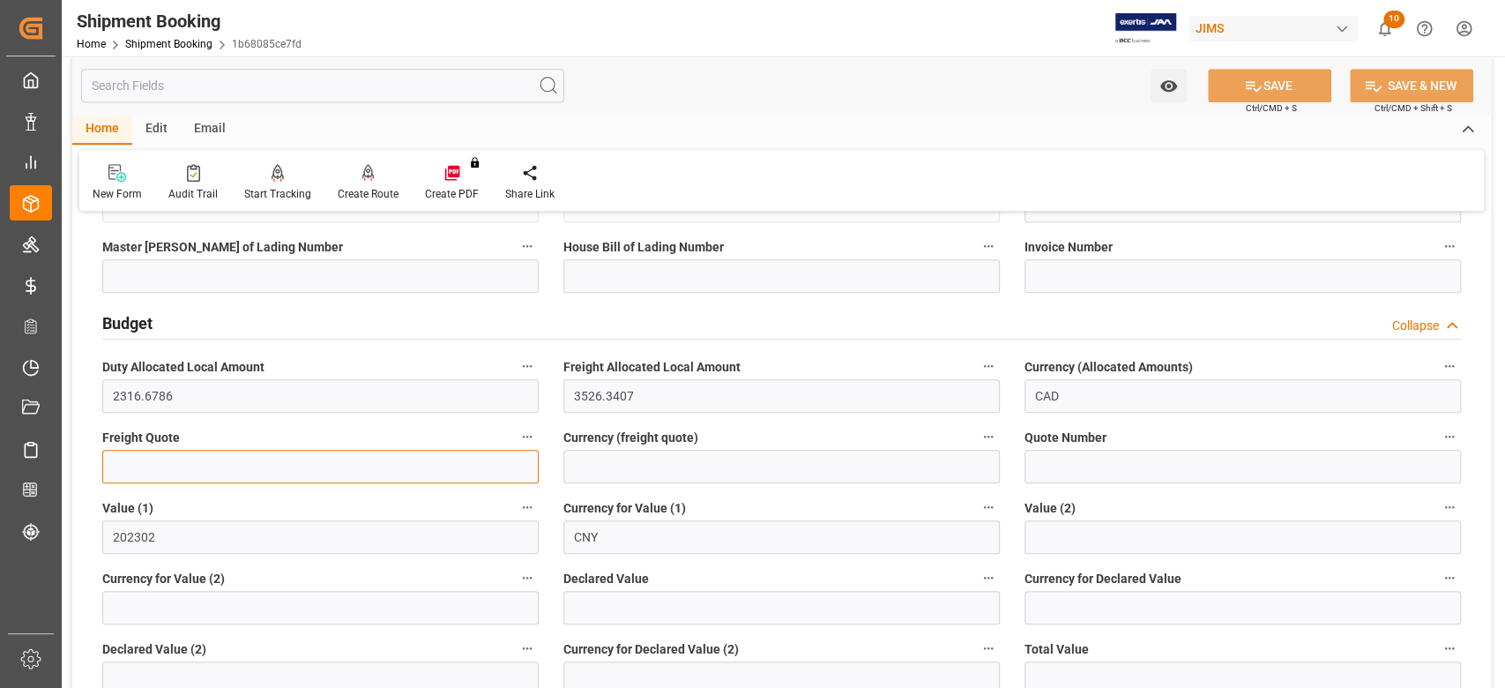
click at [169, 462] on input "text" at bounding box center [320, 467] width 436 height 34
type input "3250"
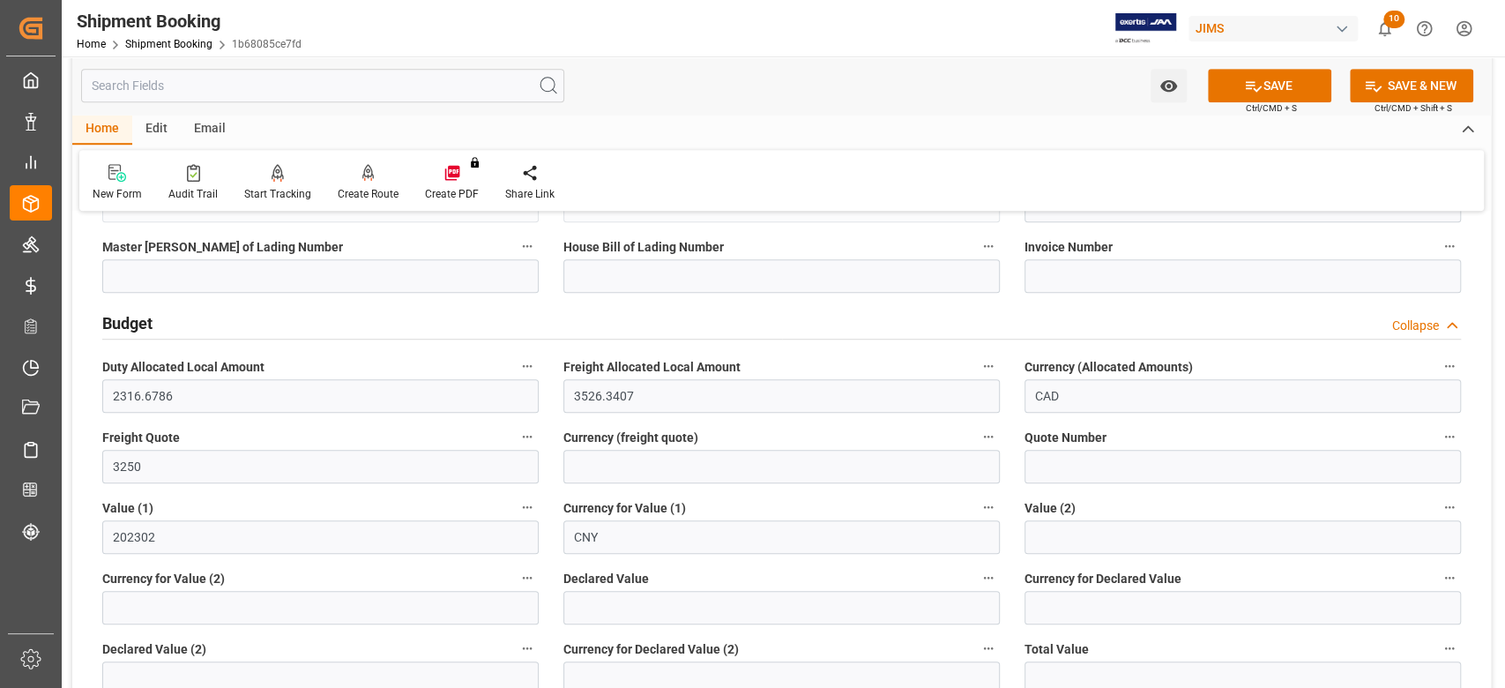
click at [634, 447] on label "Currency (freight quote)" at bounding box center [781, 437] width 436 height 25
click at [977, 447] on button "Currency (freight quote)" at bounding box center [988, 436] width 23 height 23
click at [635, 464] on div at bounding box center [752, 344] width 1505 height 688
click at [635, 469] on input at bounding box center [781, 467] width 436 height 34
type input "USD"
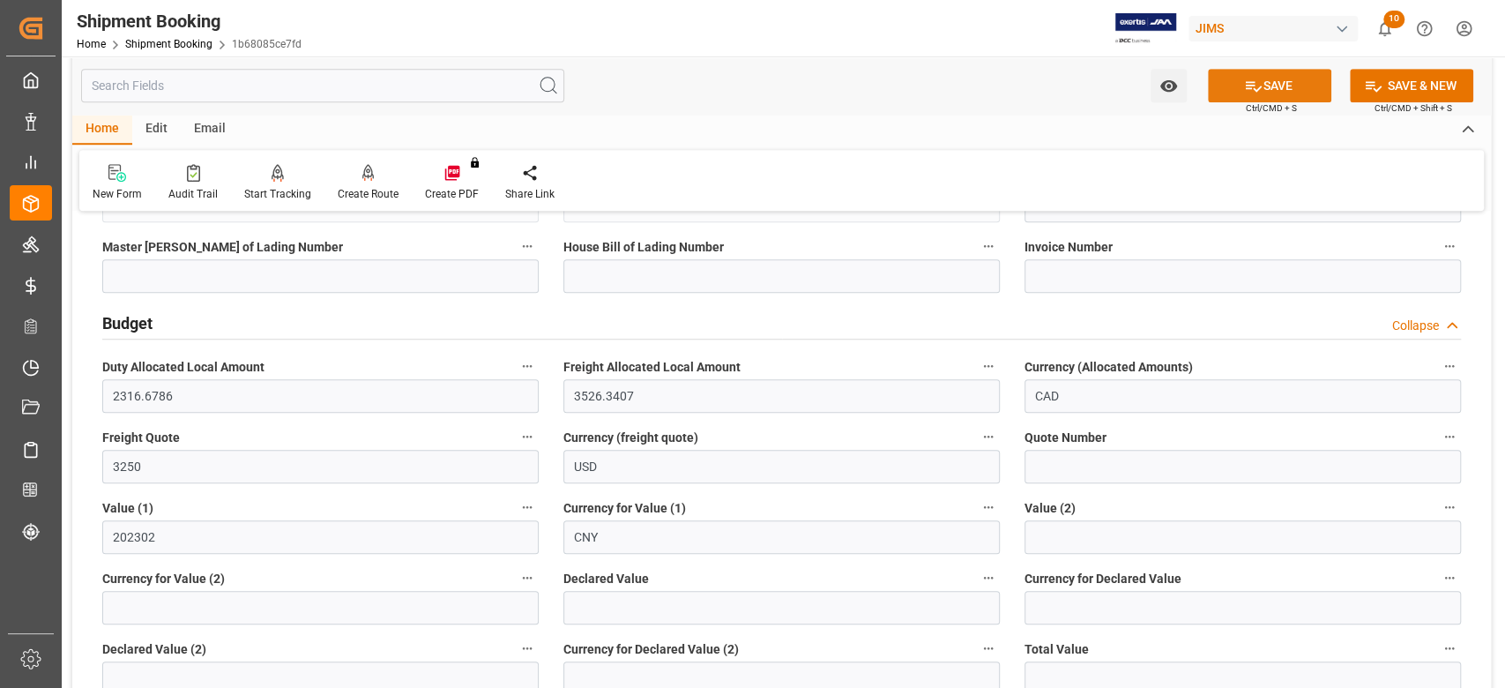
click at [1279, 89] on button "SAVE" at bounding box center [1269, 86] width 123 height 34
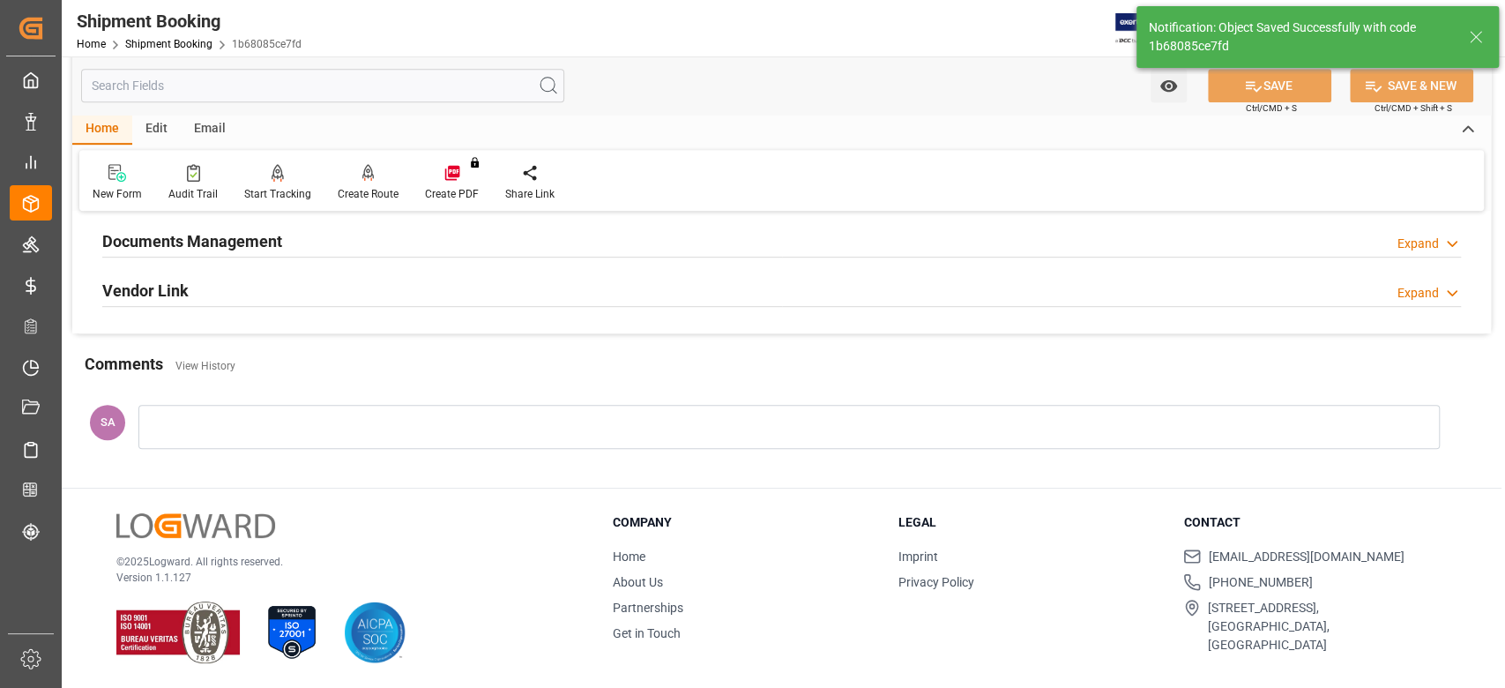
scroll to position [111, 0]
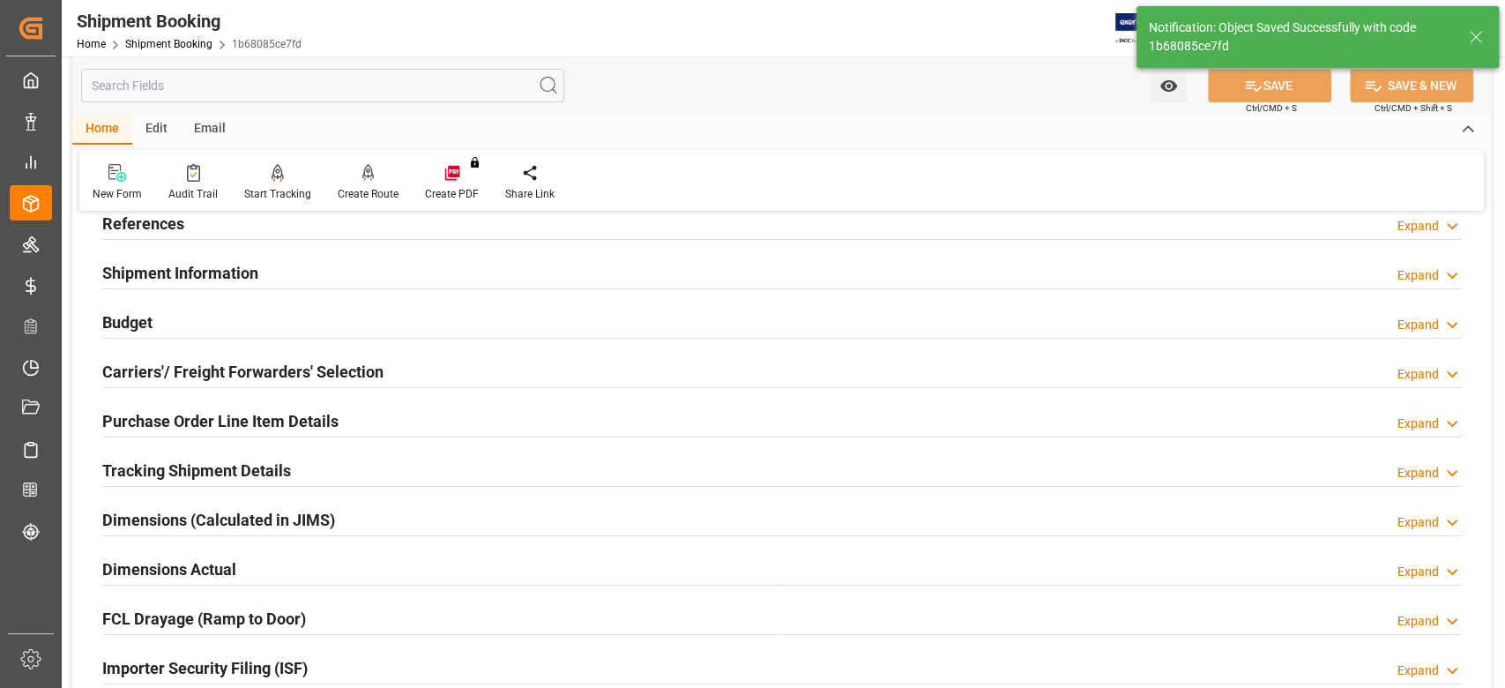
click at [167, 466] on h2 "Tracking Shipment Details" at bounding box center [196, 470] width 189 height 24
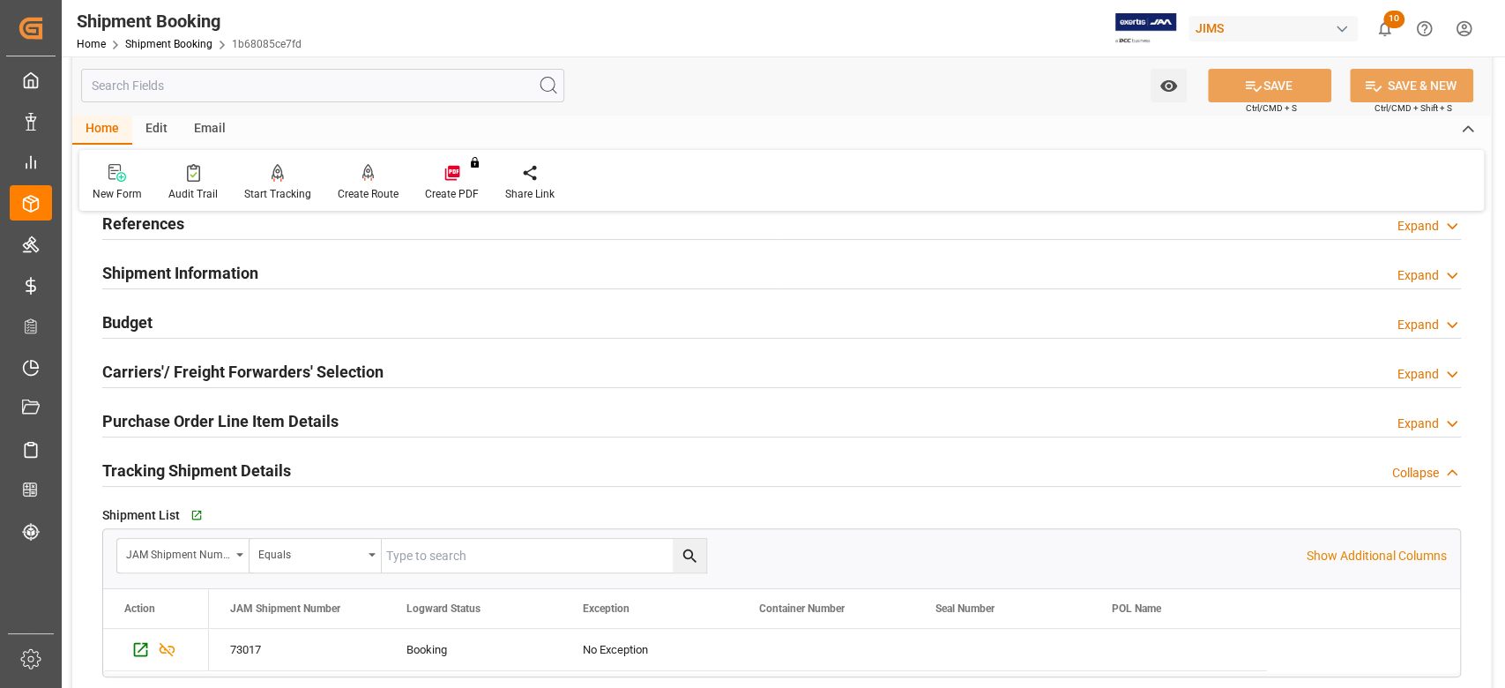
scroll to position [346, 0]
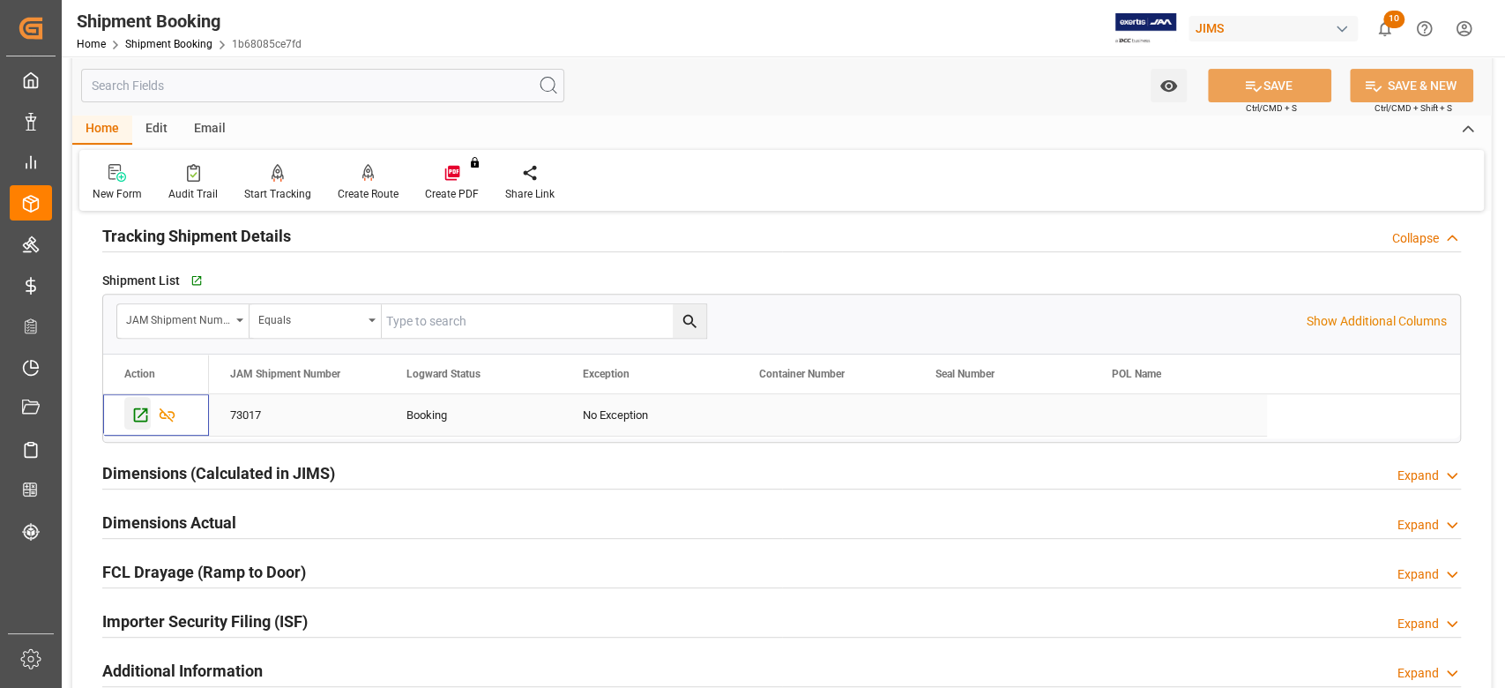
click at [132, 419] on icon "Press SPACE to select this row." at bounding box center [140, 415] width 19 height 19
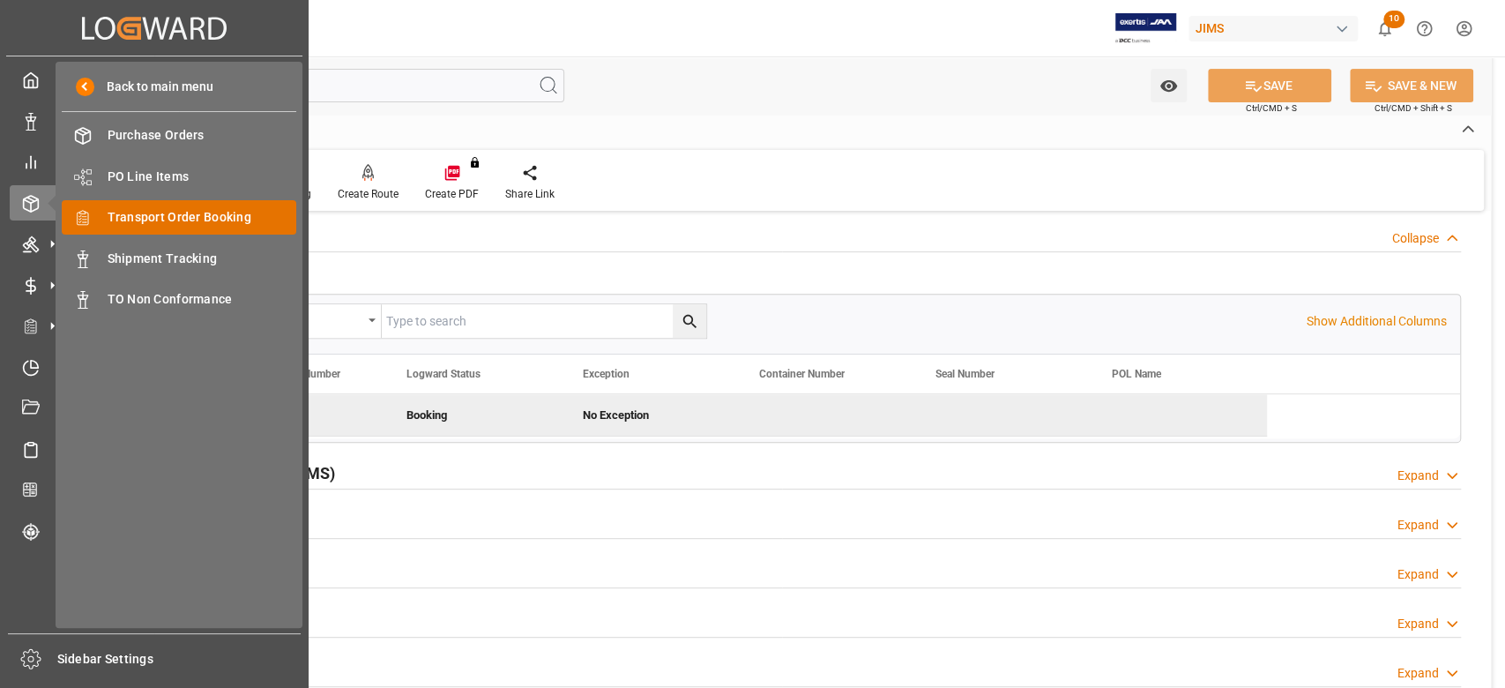
click at [141, 212] on span "Transport Order Booking" at bounding box center [203, 217] width 190 height 19
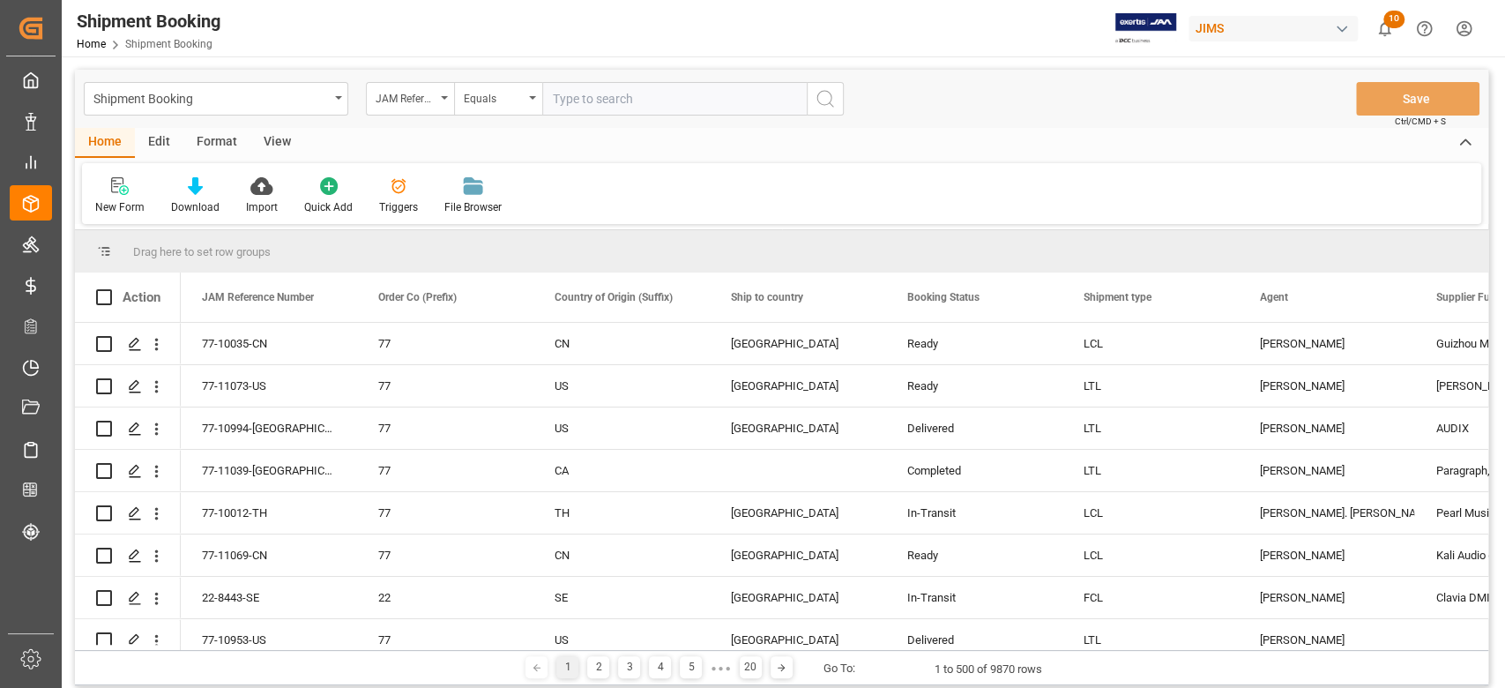
click at [675, 110] on input "text" at bounding box center [674, 99] width 264 height 34
click at [798, 109] on input "77-11069-CN" at bounding box center [674, 99] width 264 height 34
type input "77-11069-CN"
click at [811, 109] on button "search button" at bounding box center [825, 99] width 37 height 34
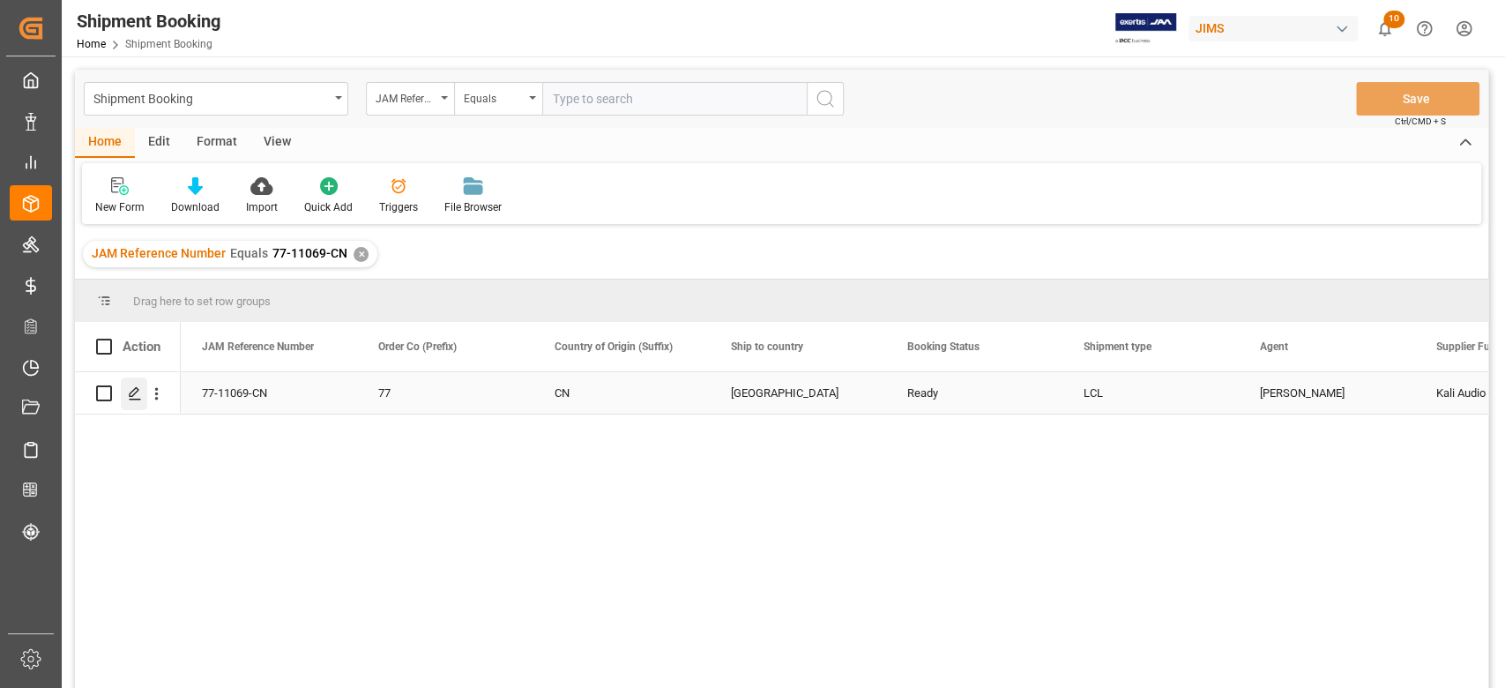
click at [140, 394] on icon "Press SPACE to select this row." at bounding box center [135, 393] width 14 height 14
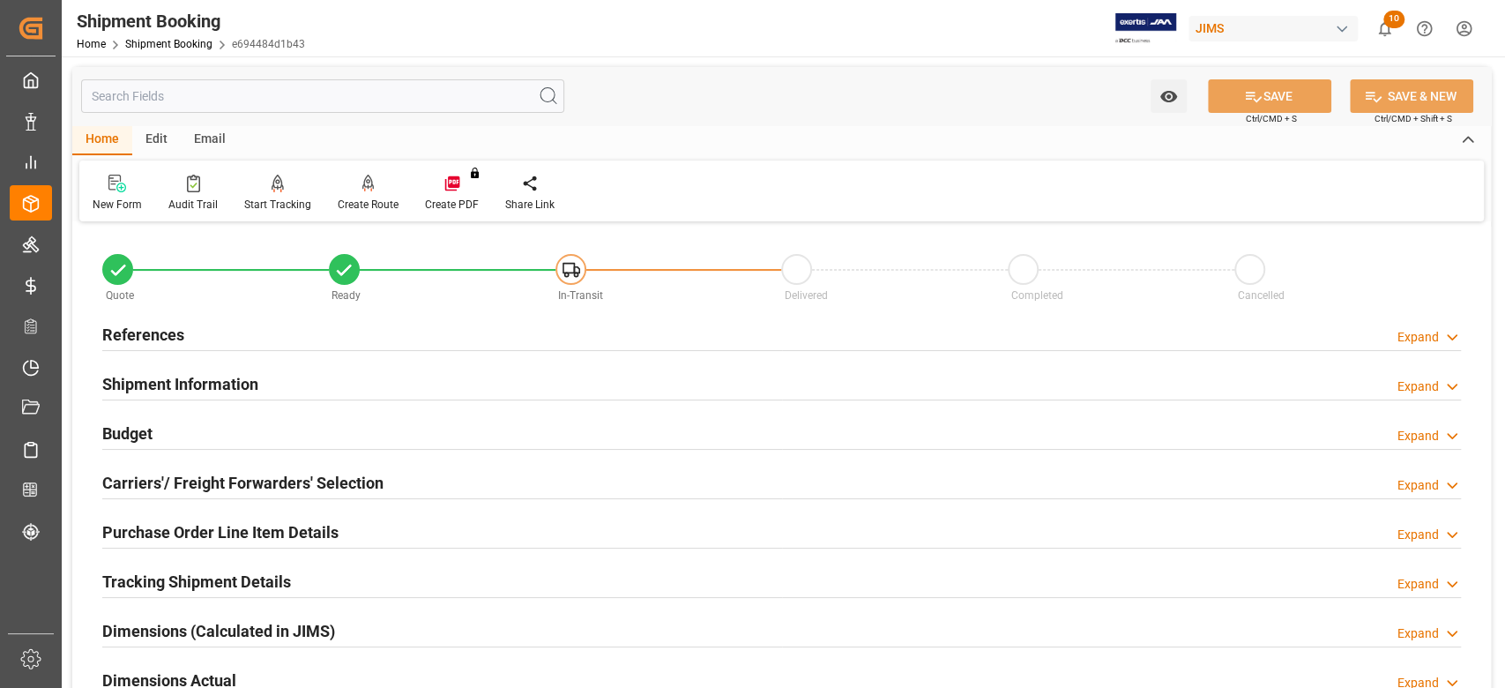
click at [186, 339] on div "References Expand" at bounding box center [781, 334] width 1359 height 34
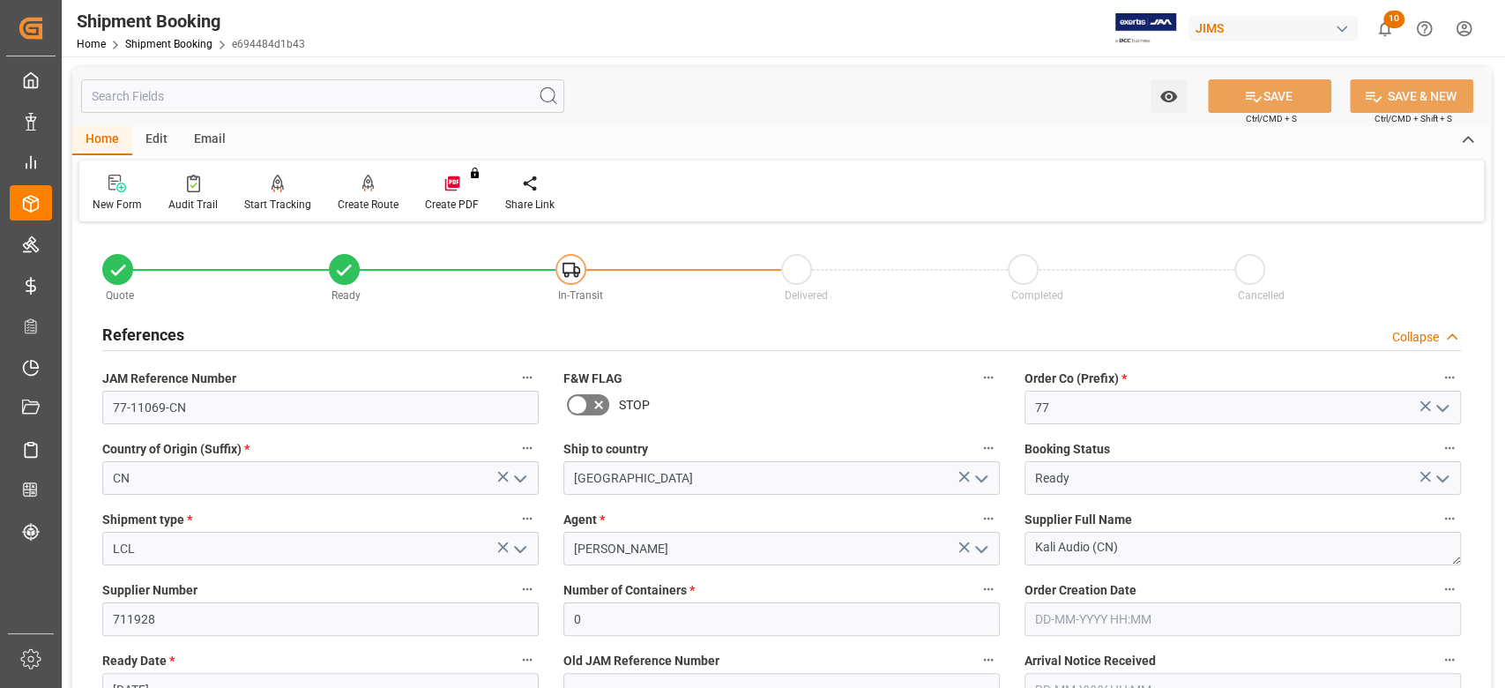
click at [186, 339] on div "References Collapse" at bounding box center [781, 334] width 1359 height 34
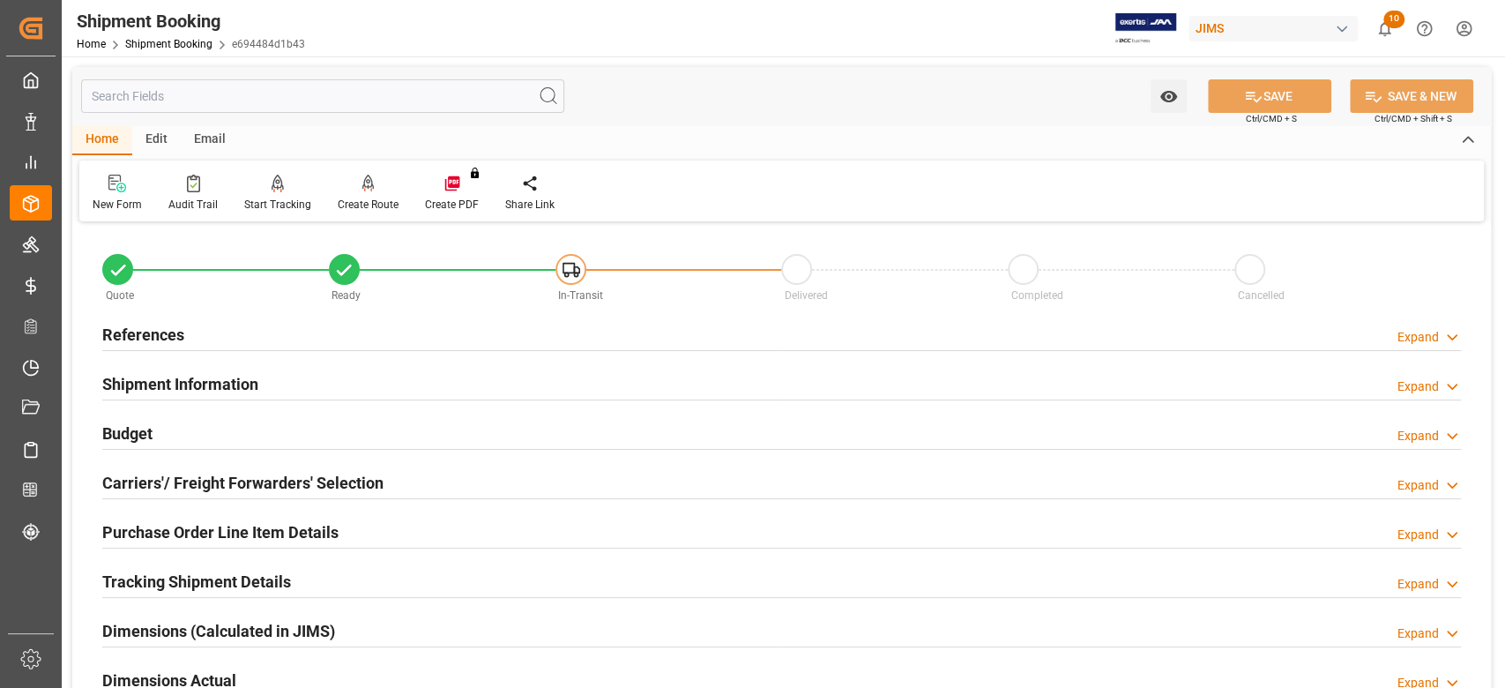
click at [189, 389] on h2 "Shipment Information" at bounding box center [180, 384] width 156 height 24
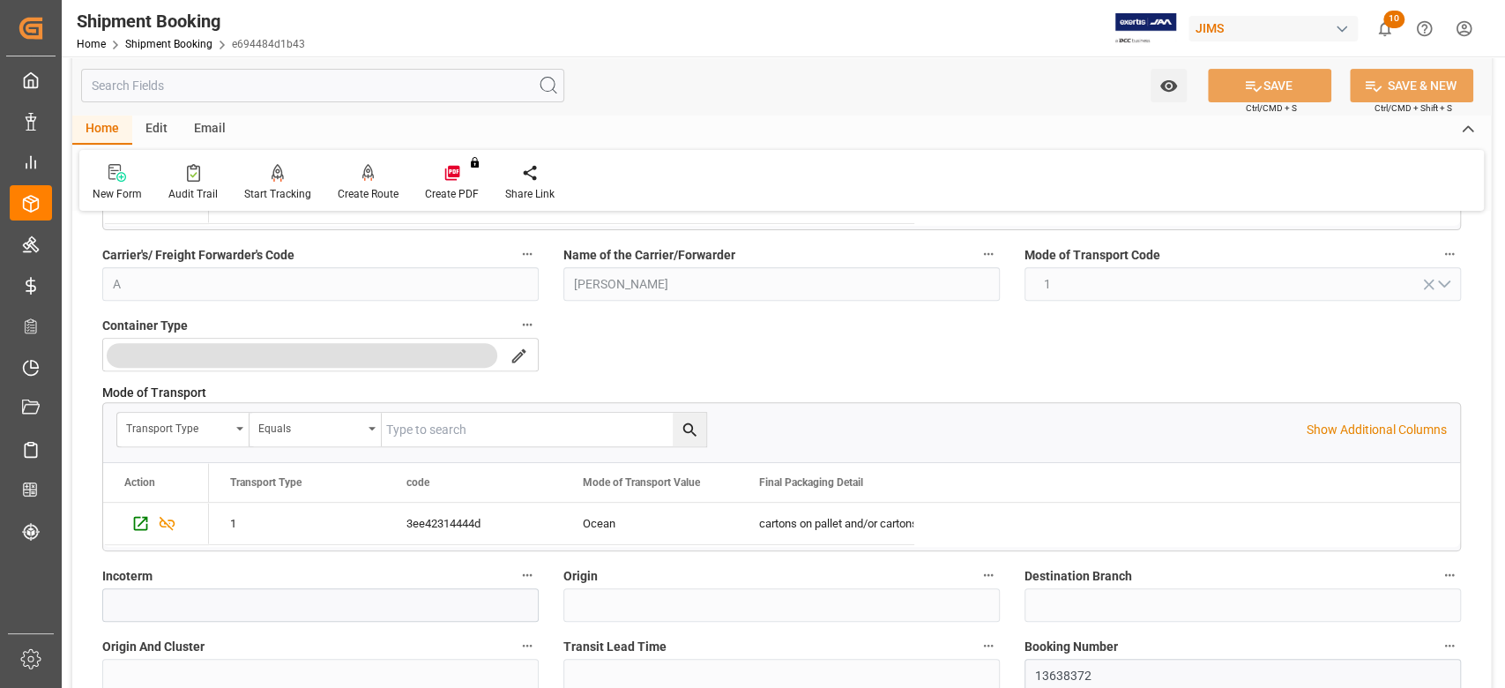
scroll to position [470, 0]
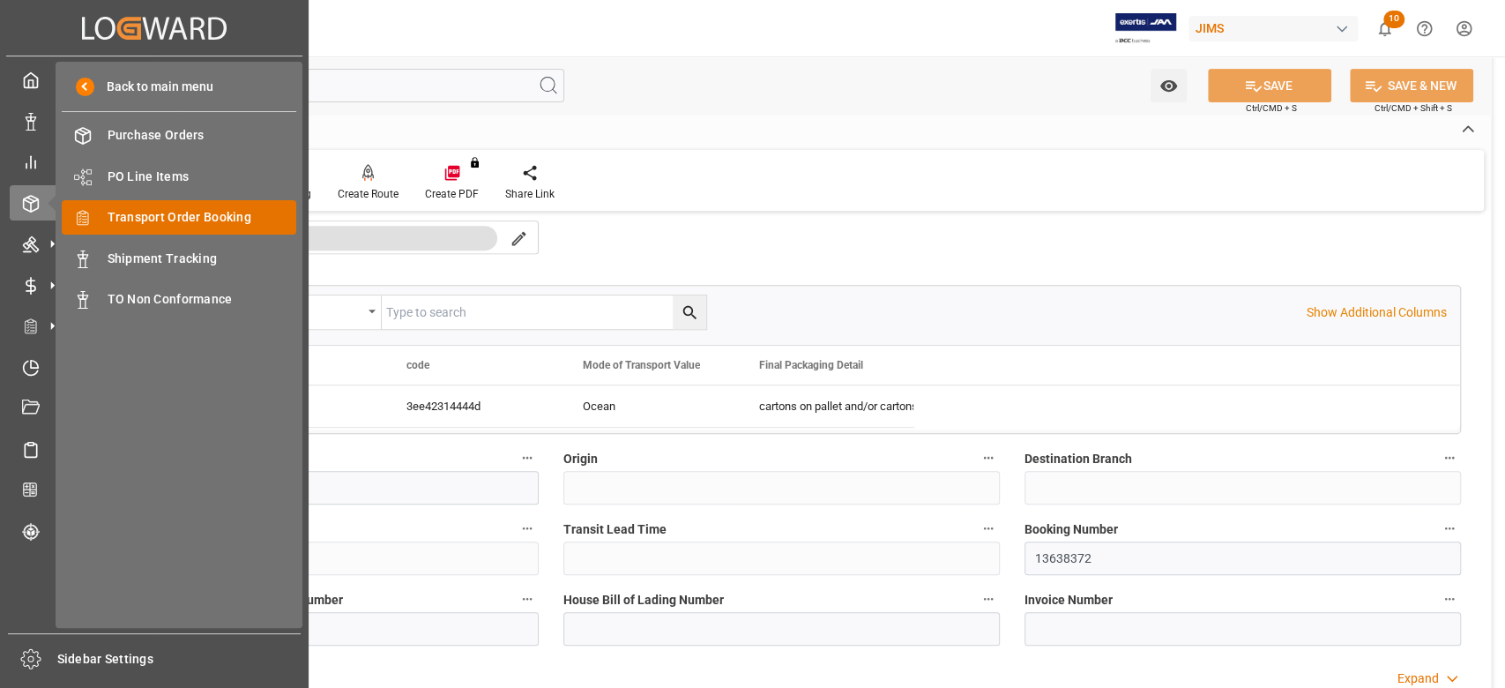
click at [175, 214] on span "Transport Order Booking" at bounding box center [203, 217] width 190 height 19
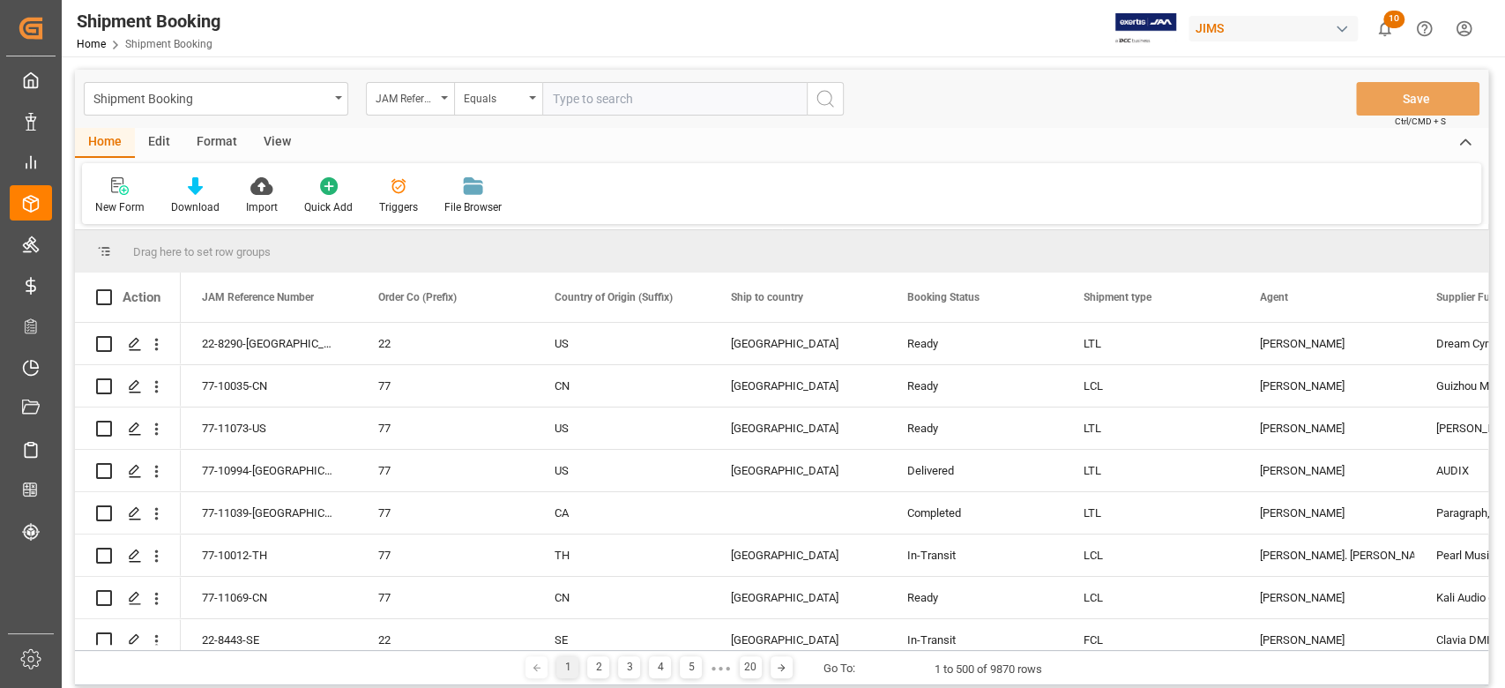
click at [727, 105] on input "text" at bounding box center [674, 99] width 264 height 34
type input "77-11025-ID"
click at [831, 101] on circle "search button" at bounding box center [824, 98] width 14 height 14
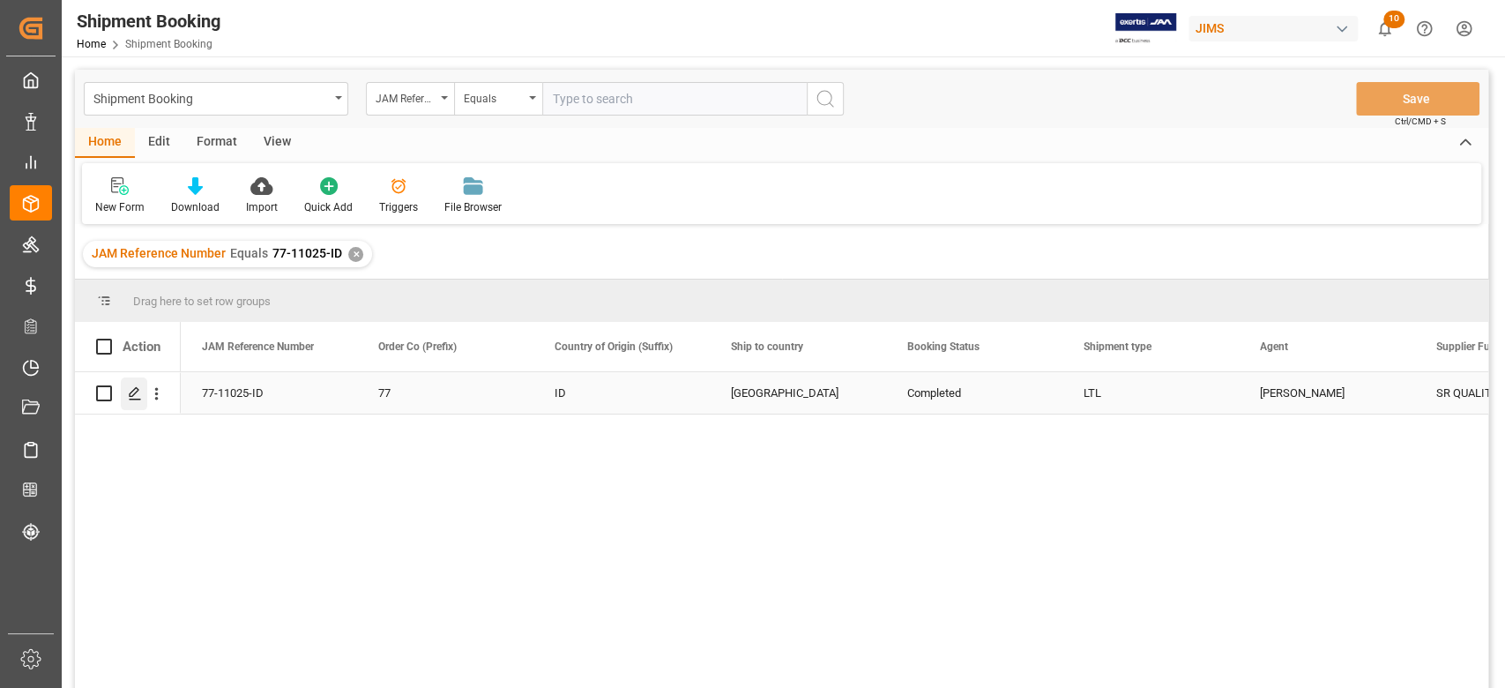
click at [131, 391] on polygon "Press SPACE to select this row." at bounding box center [134, 392] width 9 height 9
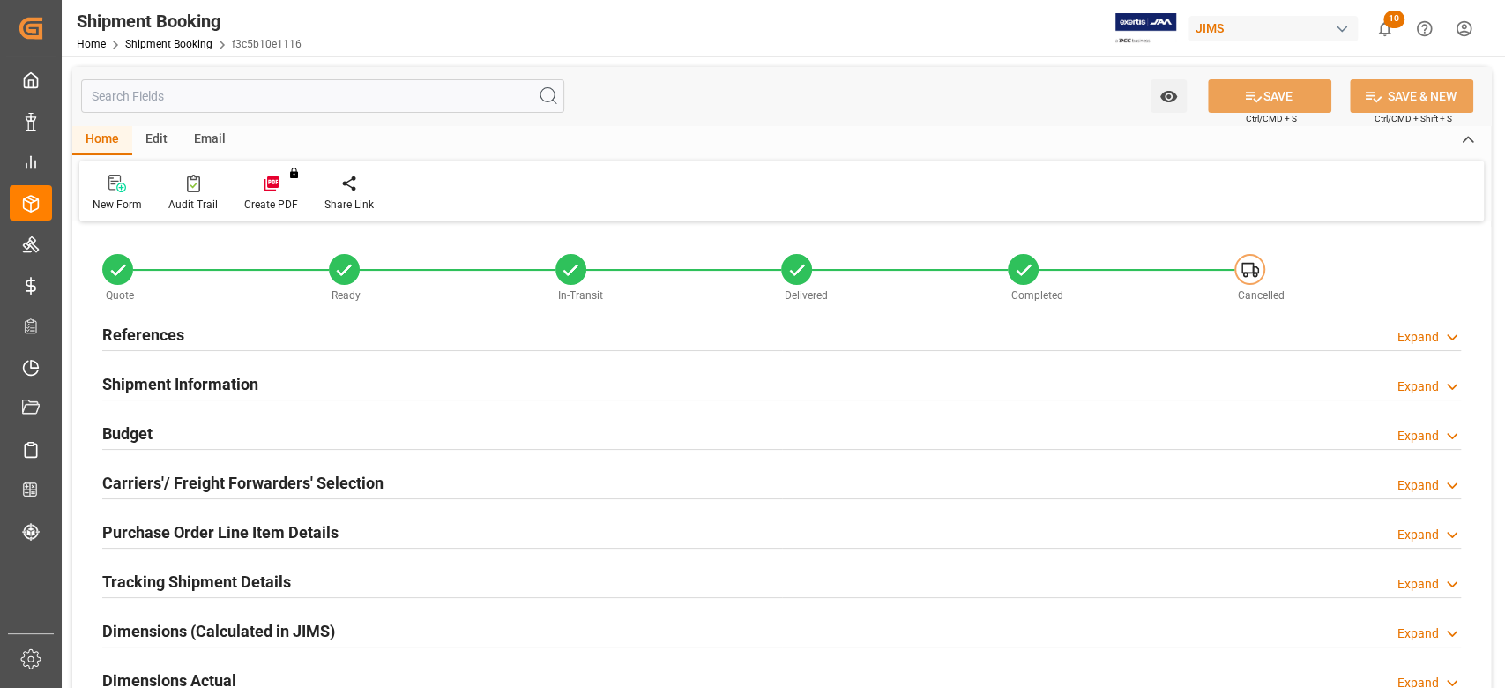
type input "0"
type input "[DATE]"
click at [141, 331] on h2 "References" at bounding box center [143, 335] width 82 height 24
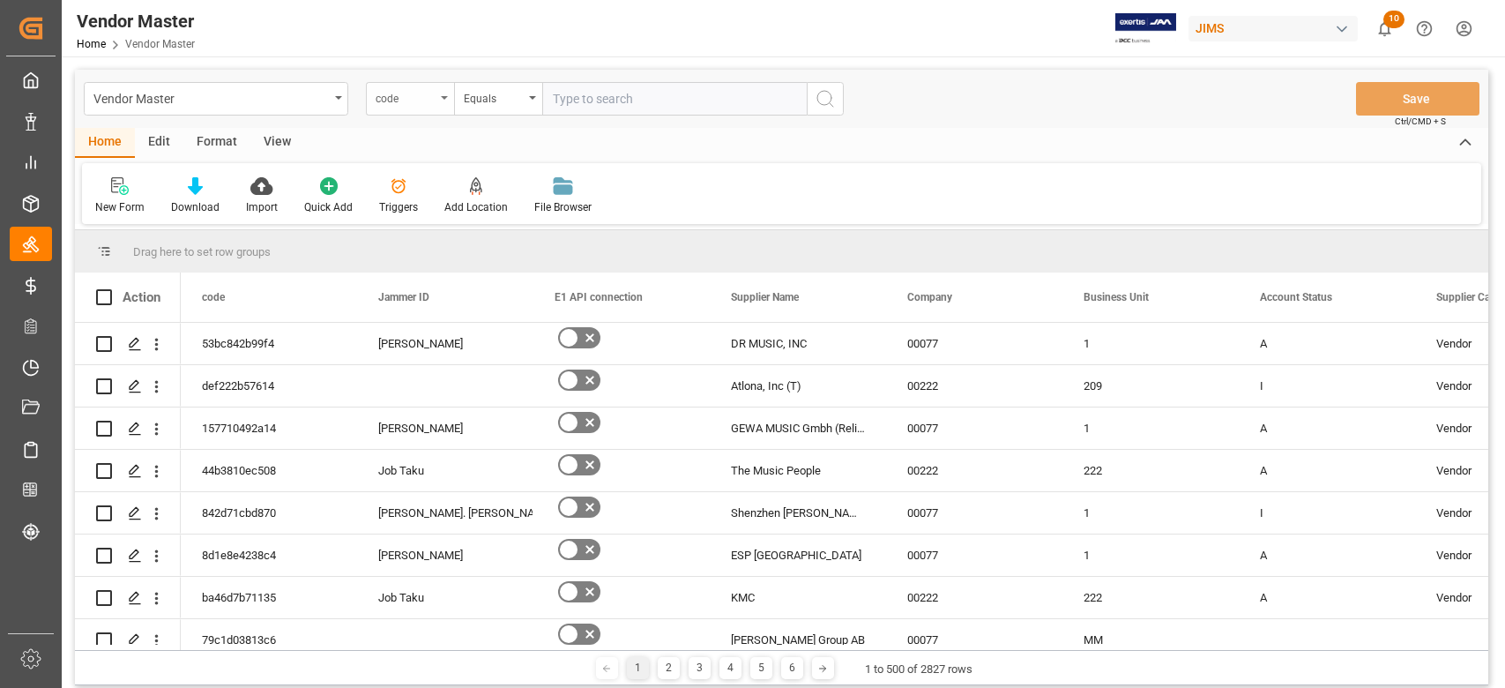
click at [431, 98] on div "code" at bounding box center [406, 96] width 60 height 20
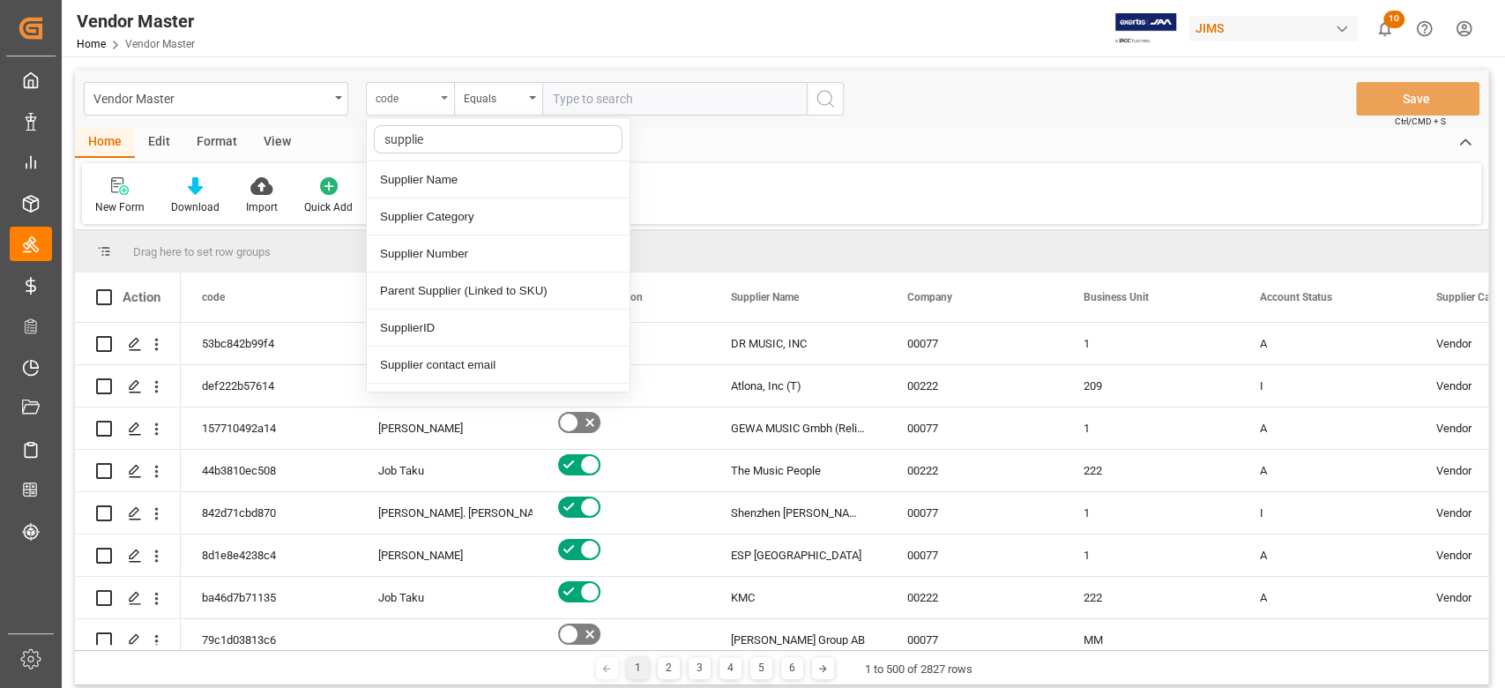
type input "supplier"
click at [508, 257] on div "Supplier Number" at bounding box center [498, 253] width 263 height 37
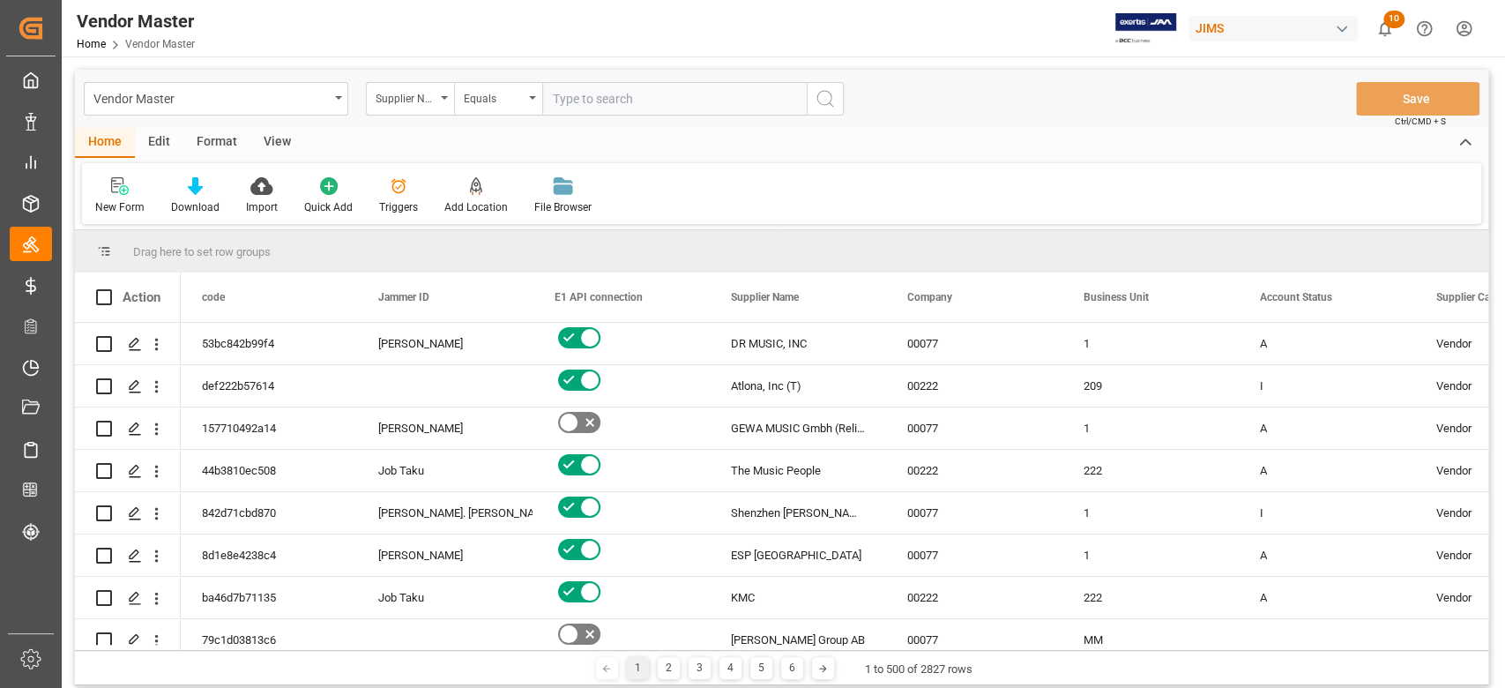
click at [632, 108] on input "text" at bounding box center [674, 99] width 264 height 34
paste input "625121"
type input "625121"
click at [822, 98] on icon "search button" at bounding box center [825, 98] width 21 height 21
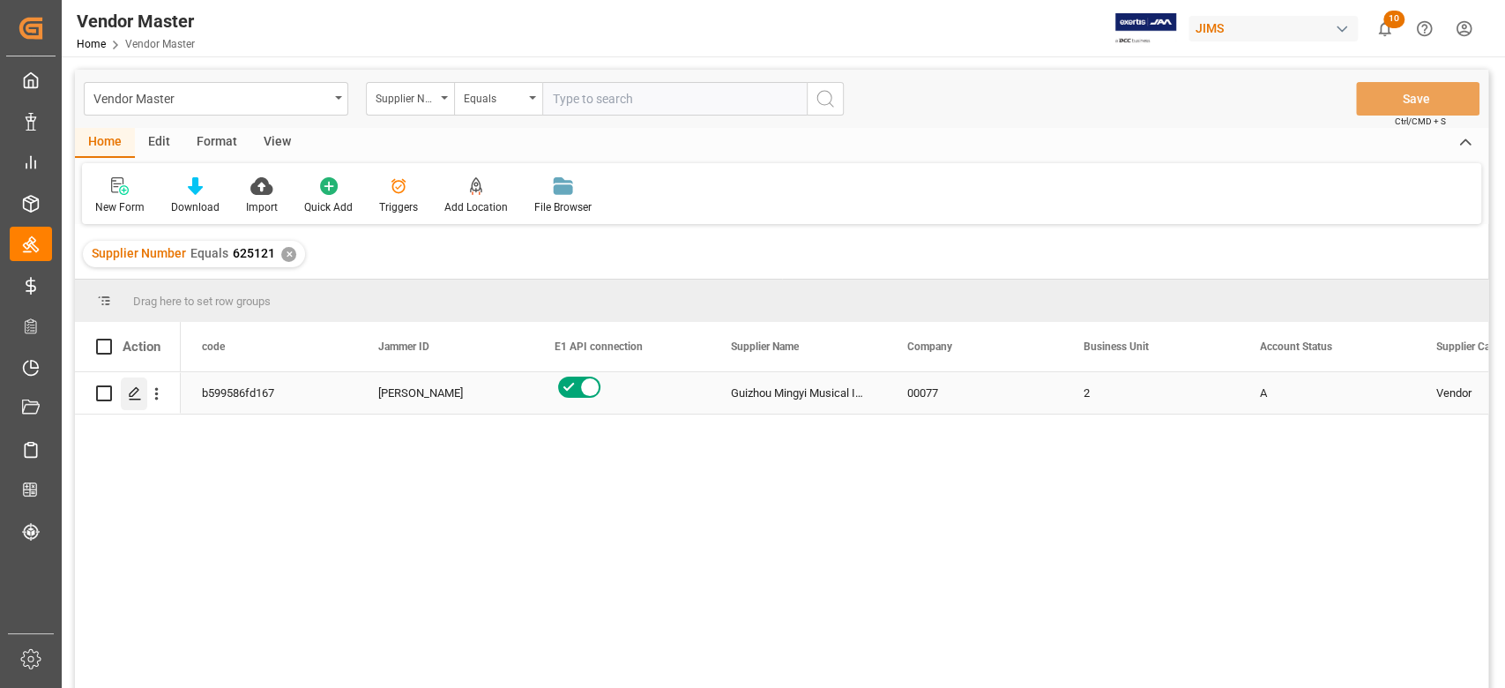
click at [129, 399] on icon "Press SPACE to select this row." at bounding box center [135, 393] width 14 height 14
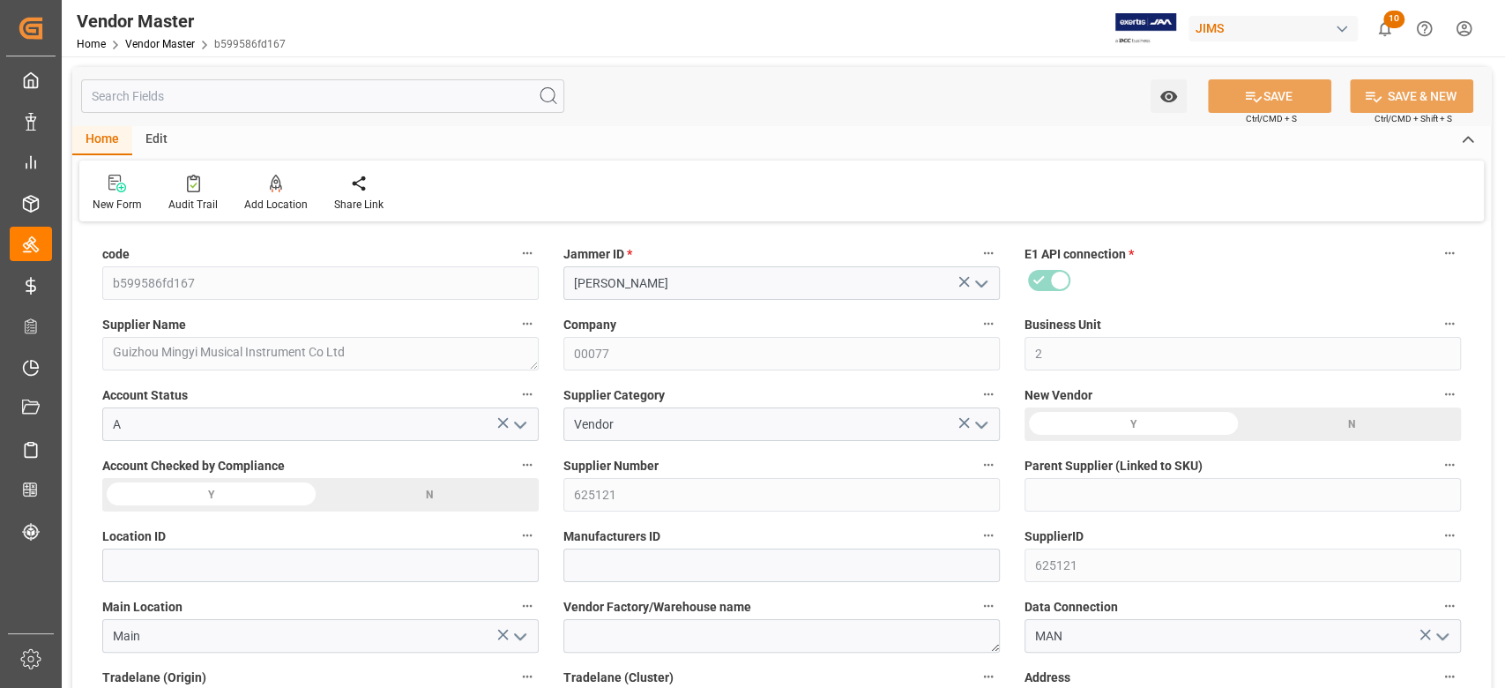
type input "12-08-2023 01:34"
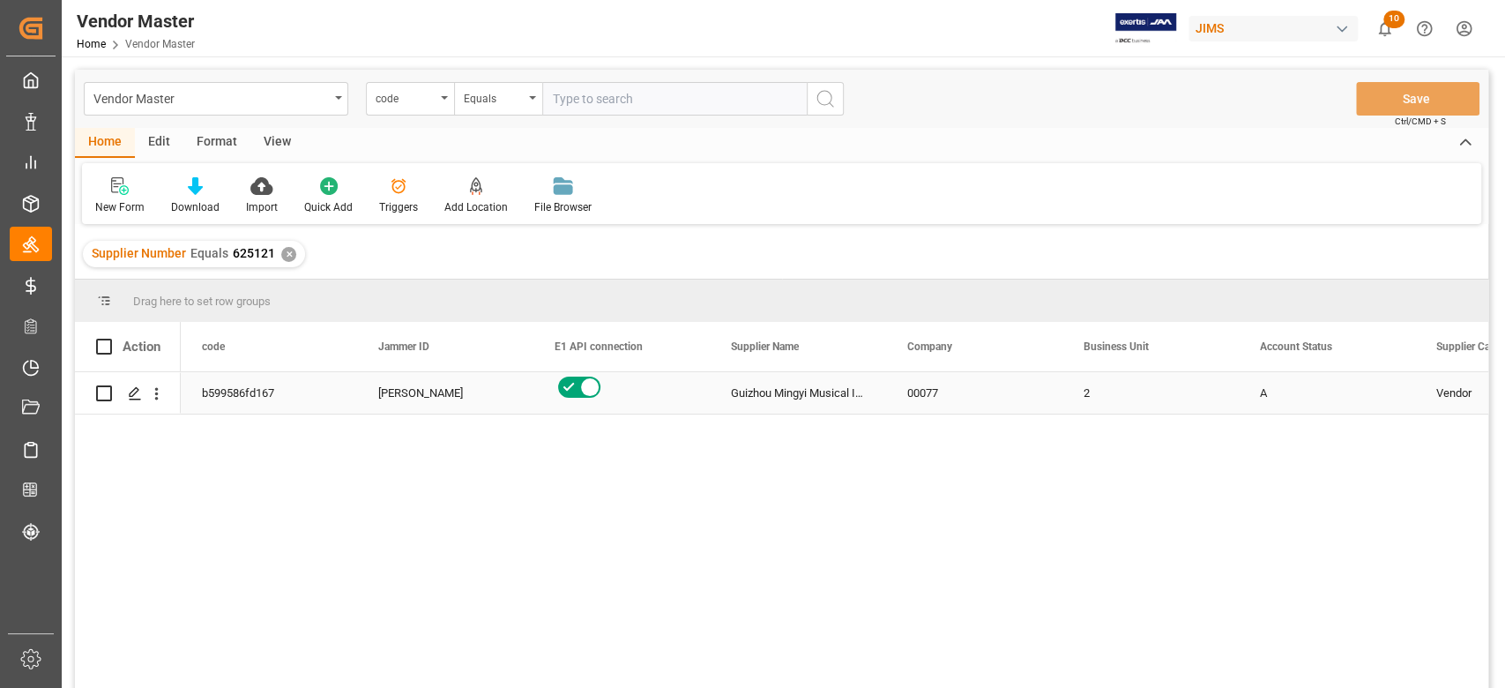
click at [1022, 401] on div "00077" at bounding box center [974, 392] width 176 height 41
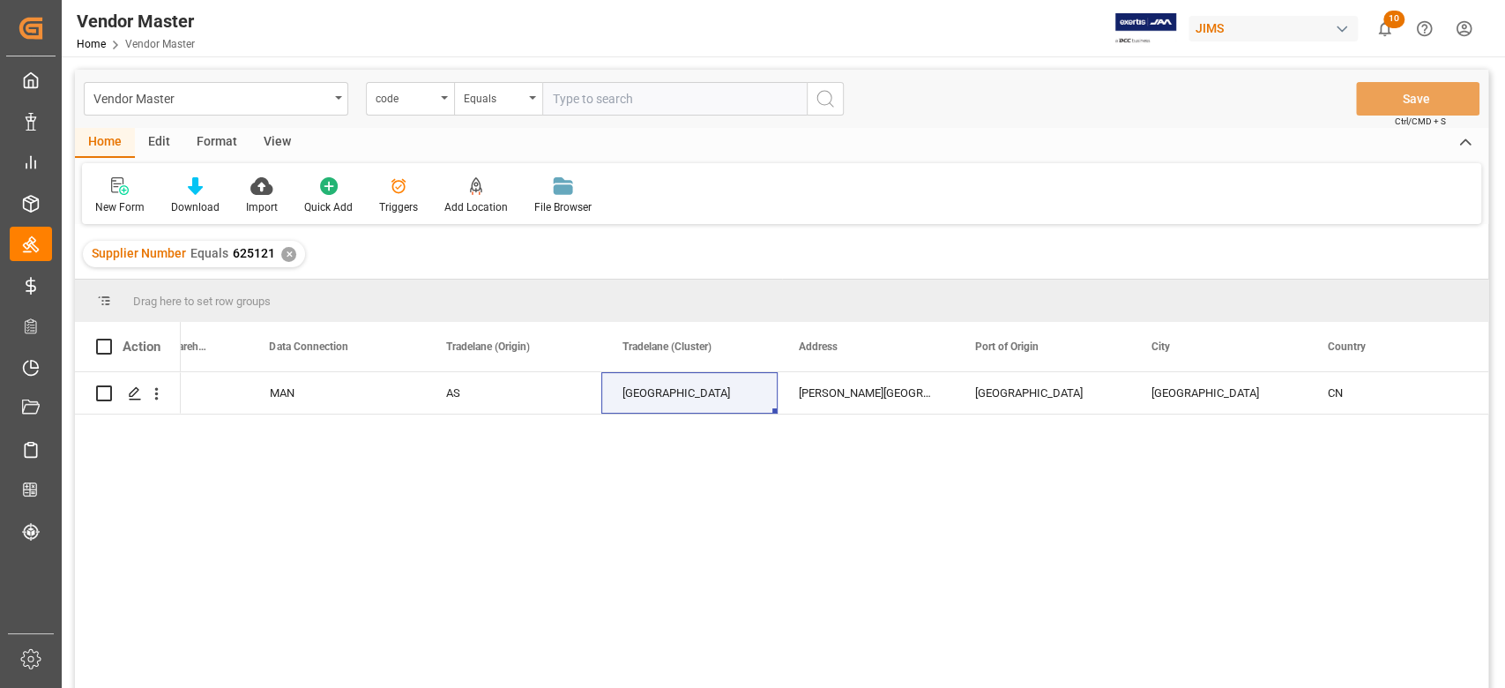
click at [282, 253] on div "✕" at bounding box center [288, 254] width 15 height 15
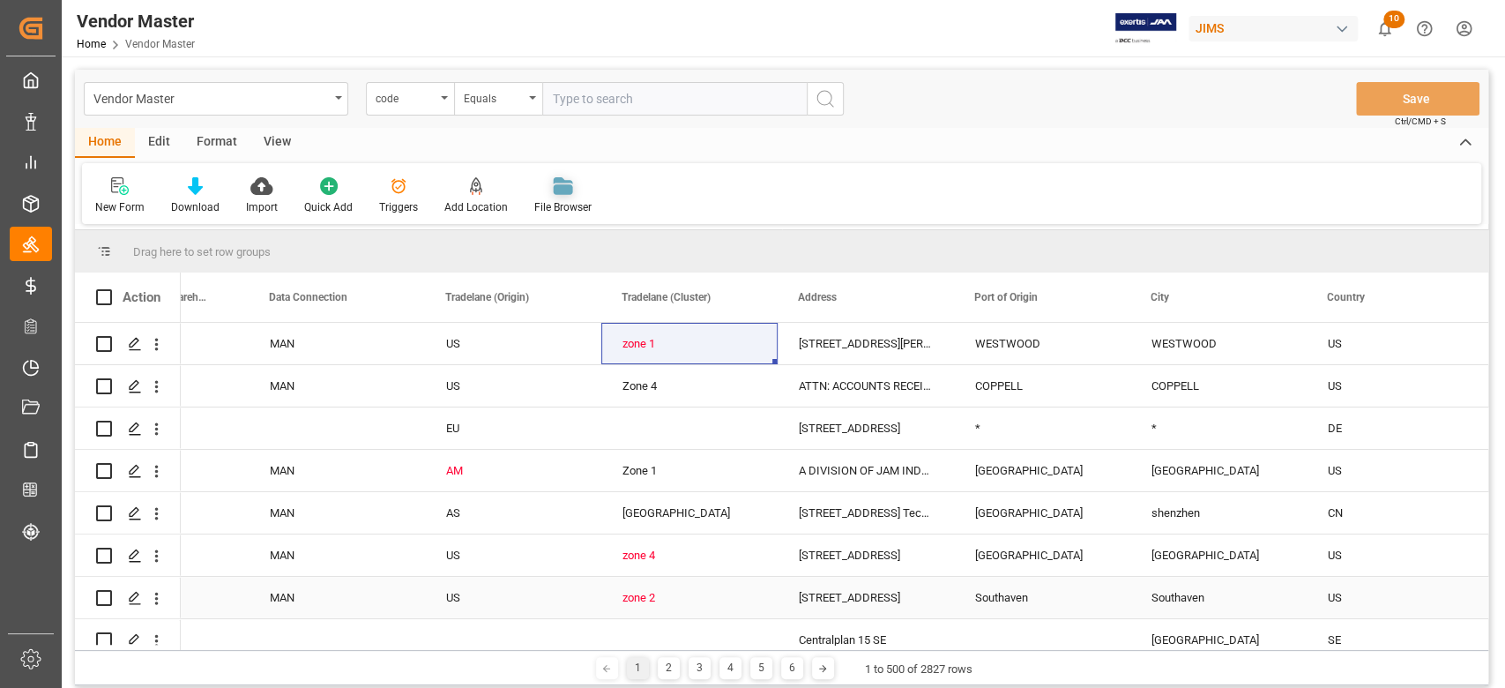
scroll to position [0, 2931]
click at [423, 106] on div "code" at bounding box center [406, 96] width 60 height 20
type input "s"
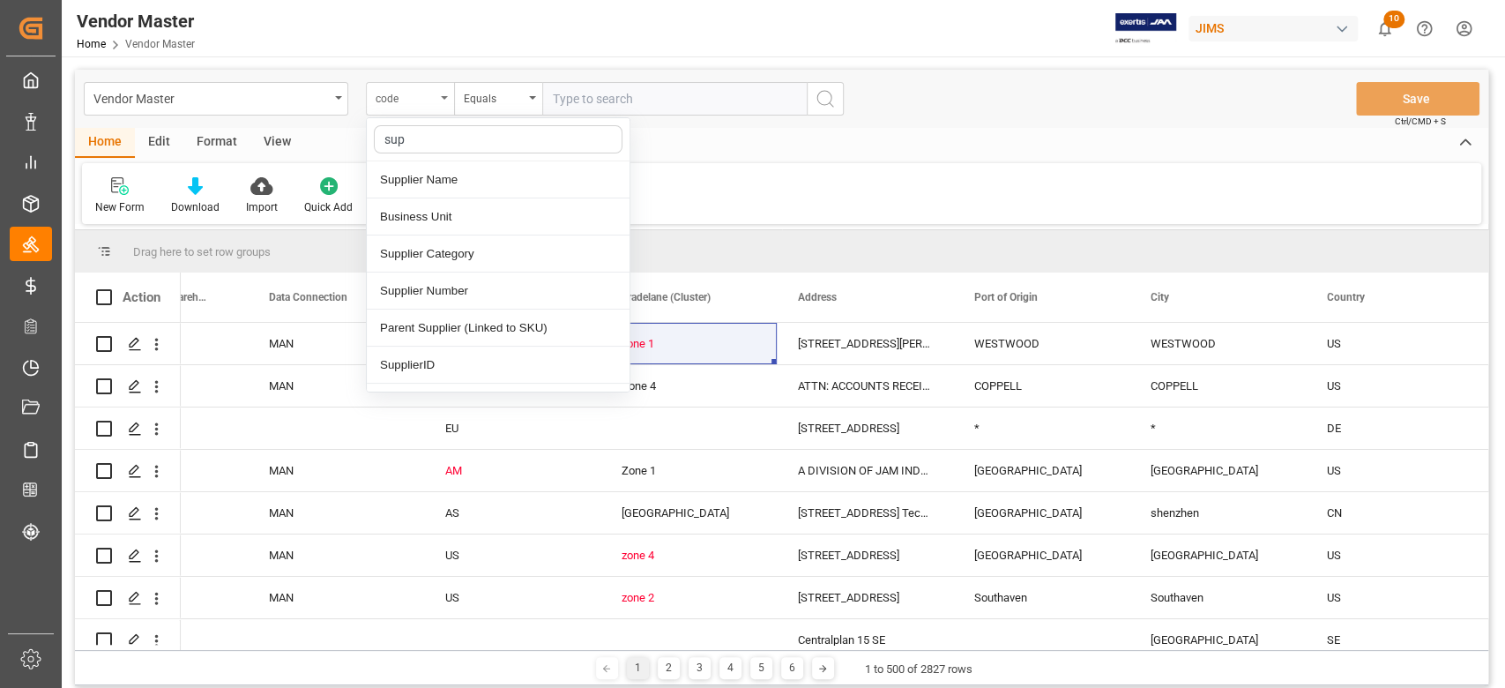
type input "supp"
click at [482, 248] on div "Supplier Number" at bounding box center [498, 253] width 263 height 37
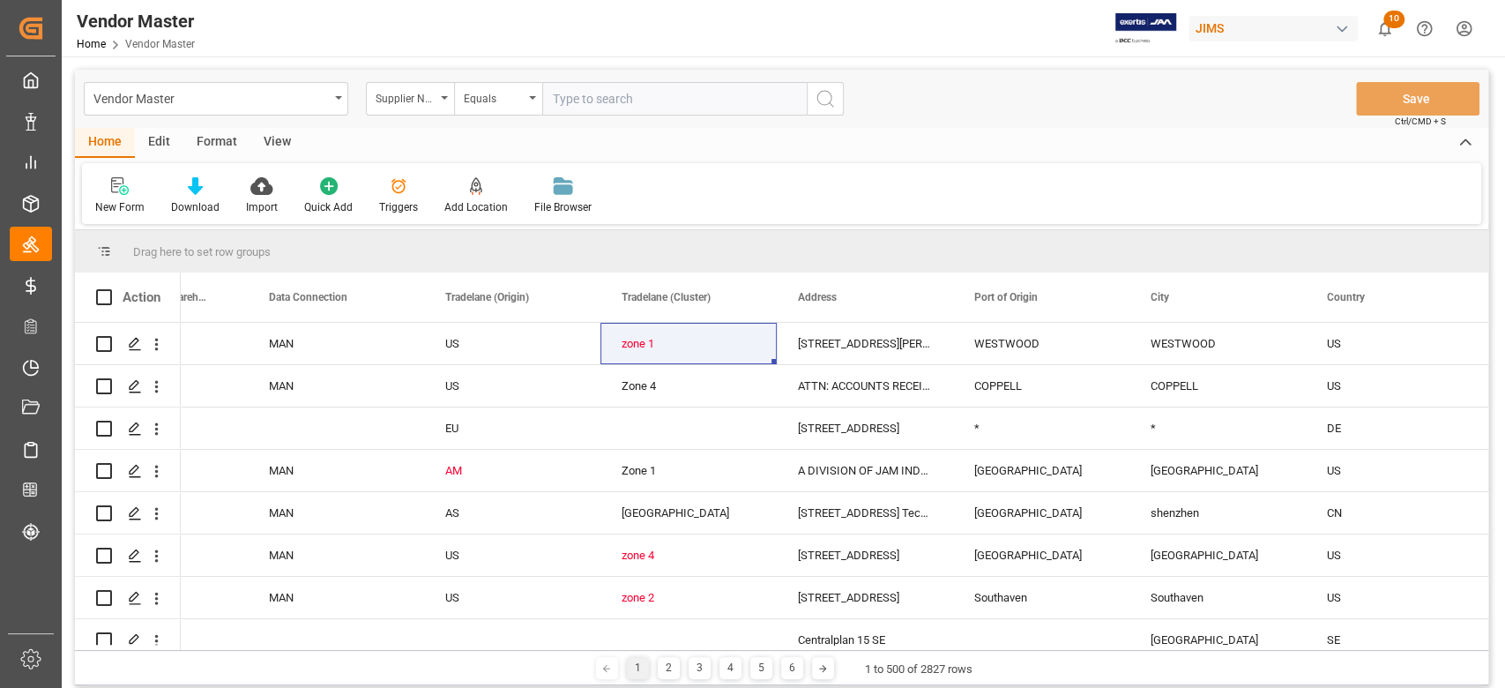
click at [648, 110] on input "text" at bounding box center [674, 99] width 264 height 34
paste input "296013"
type input "296013"
click at [821, 109] on button "search button" at bounding box center [825, 99] width 37 height 34
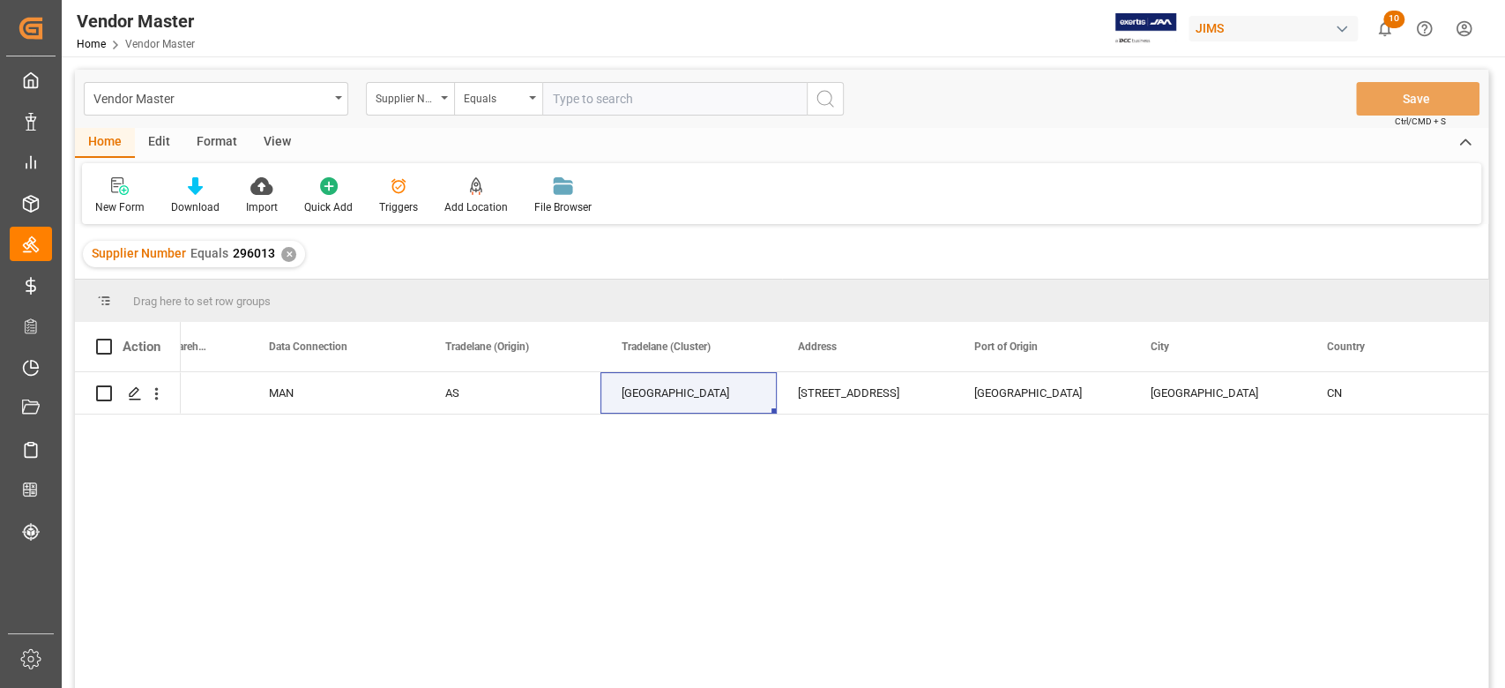
click at [288, 256] on div "✕" at bounding box center [288, 254] width 15 height 15
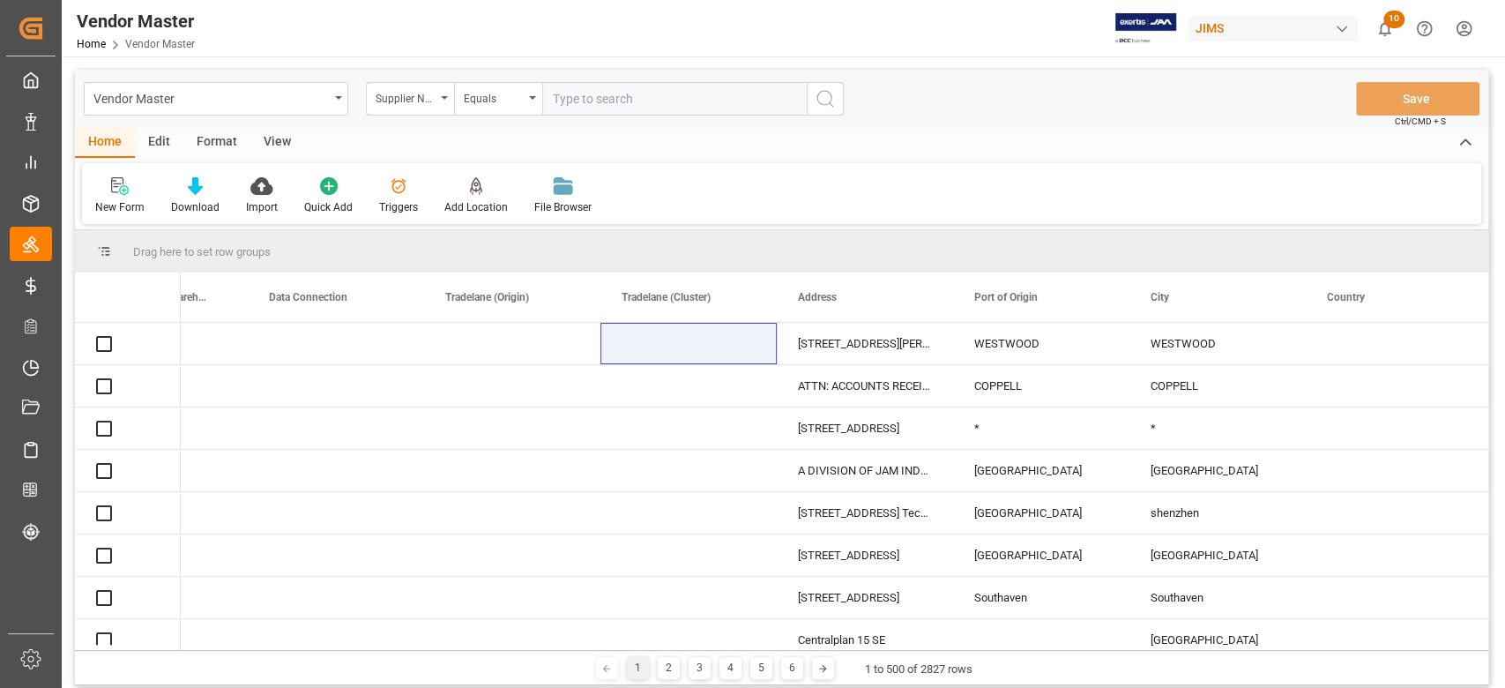
click at [630, 98] on input "text" at bounding box center [674, 99] width 264 height 34
paste input "218040"
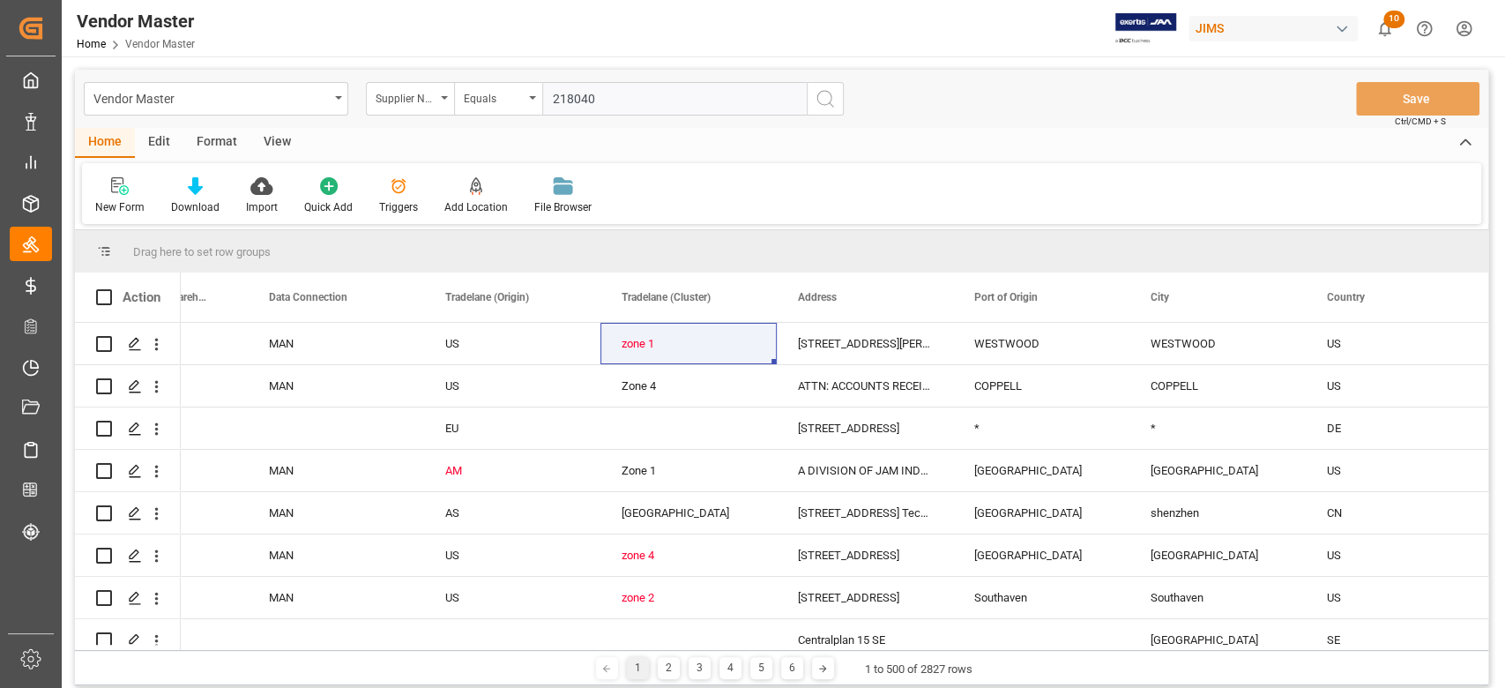
type input "218040"
click at [823, 106] on icon "search button" at bounding box center [825, 98] width 21 height 21
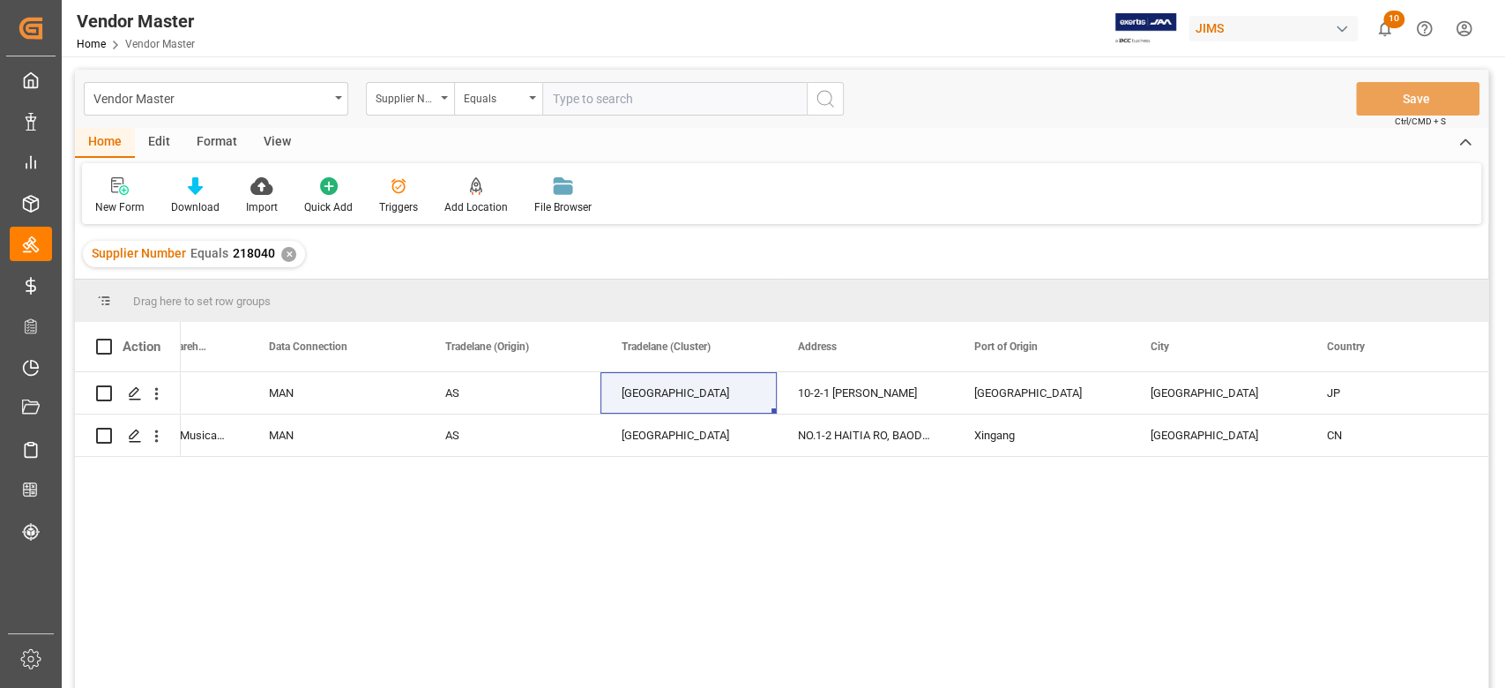
click at [282, 257] on div "✕" at bounding box center [288, 254] width 15 height 15
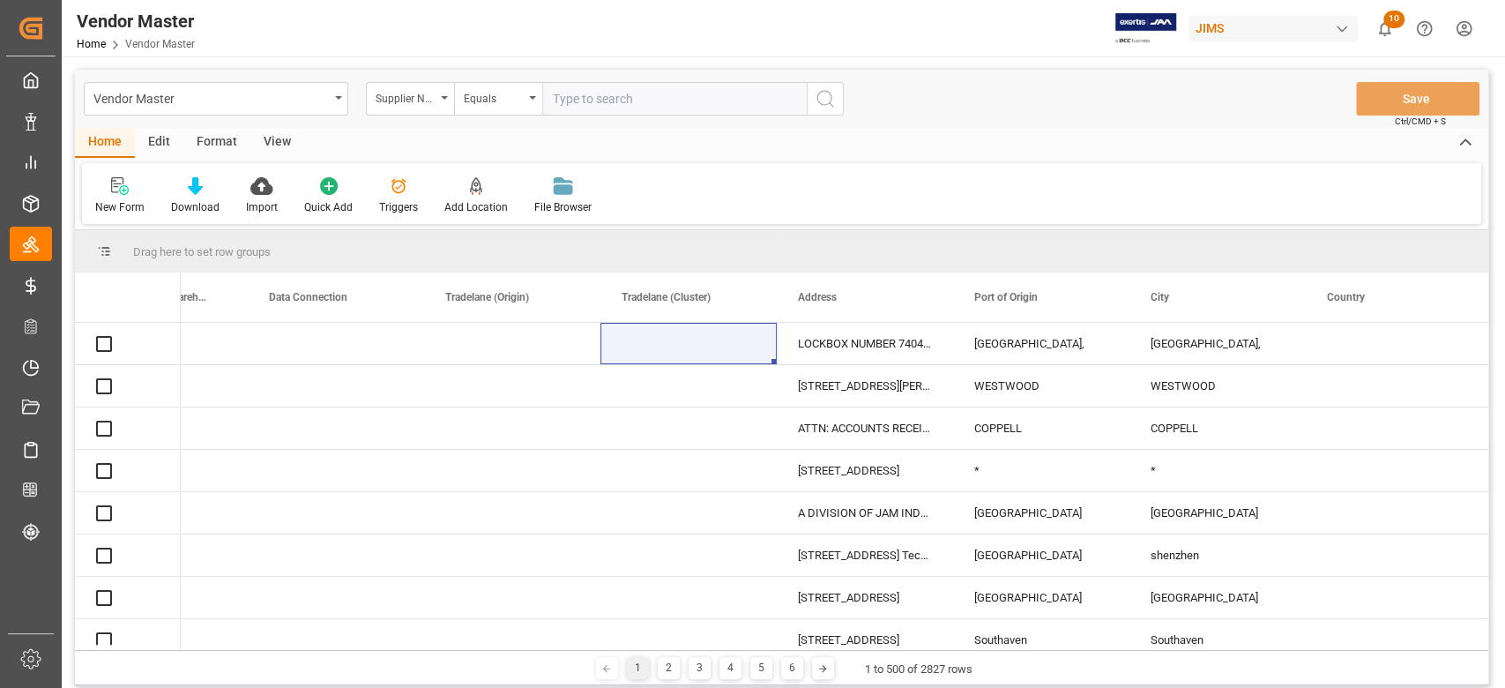
click at [642, 100] on input "text" at bounding box center [674, 99] width 264 height 34
paste input "711928"
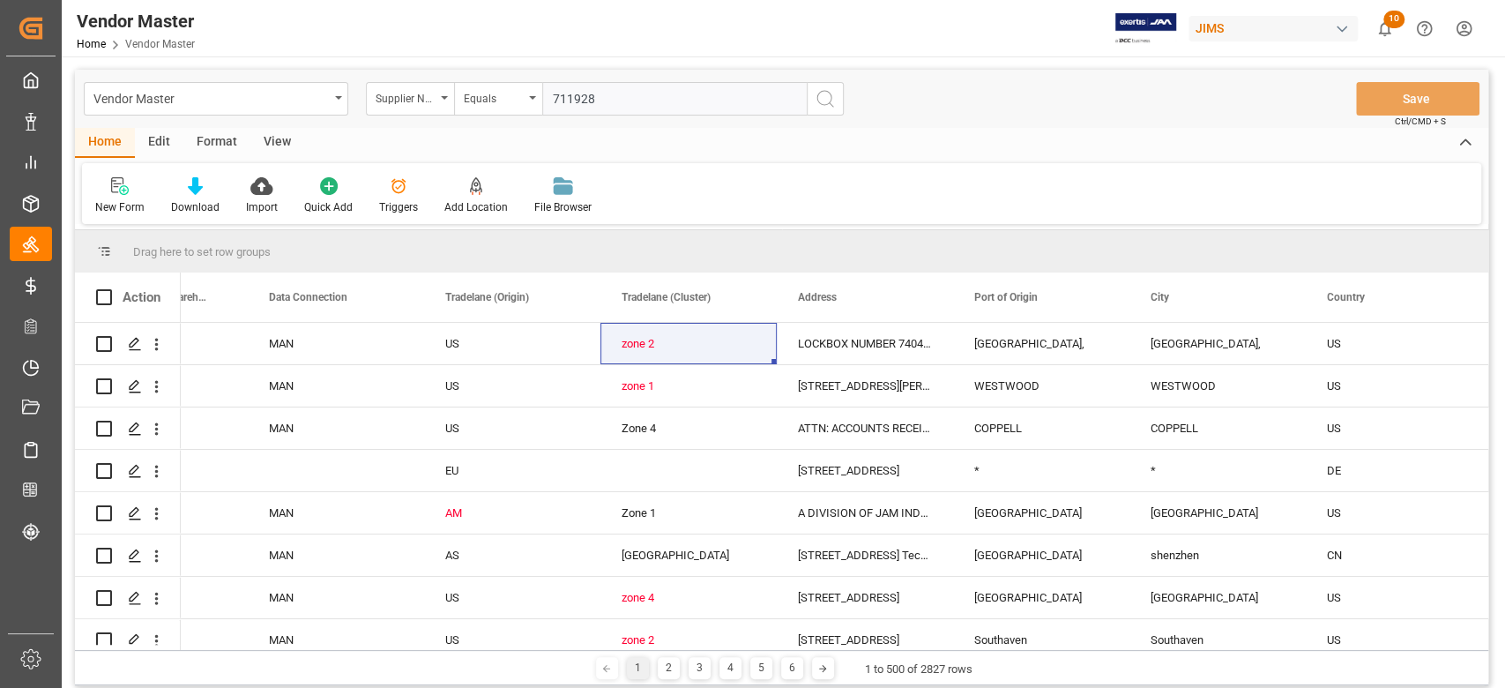
type input "711928"
click at [818, 98] on icon "search button" at bounding box center [825, 98] width 21 height 21
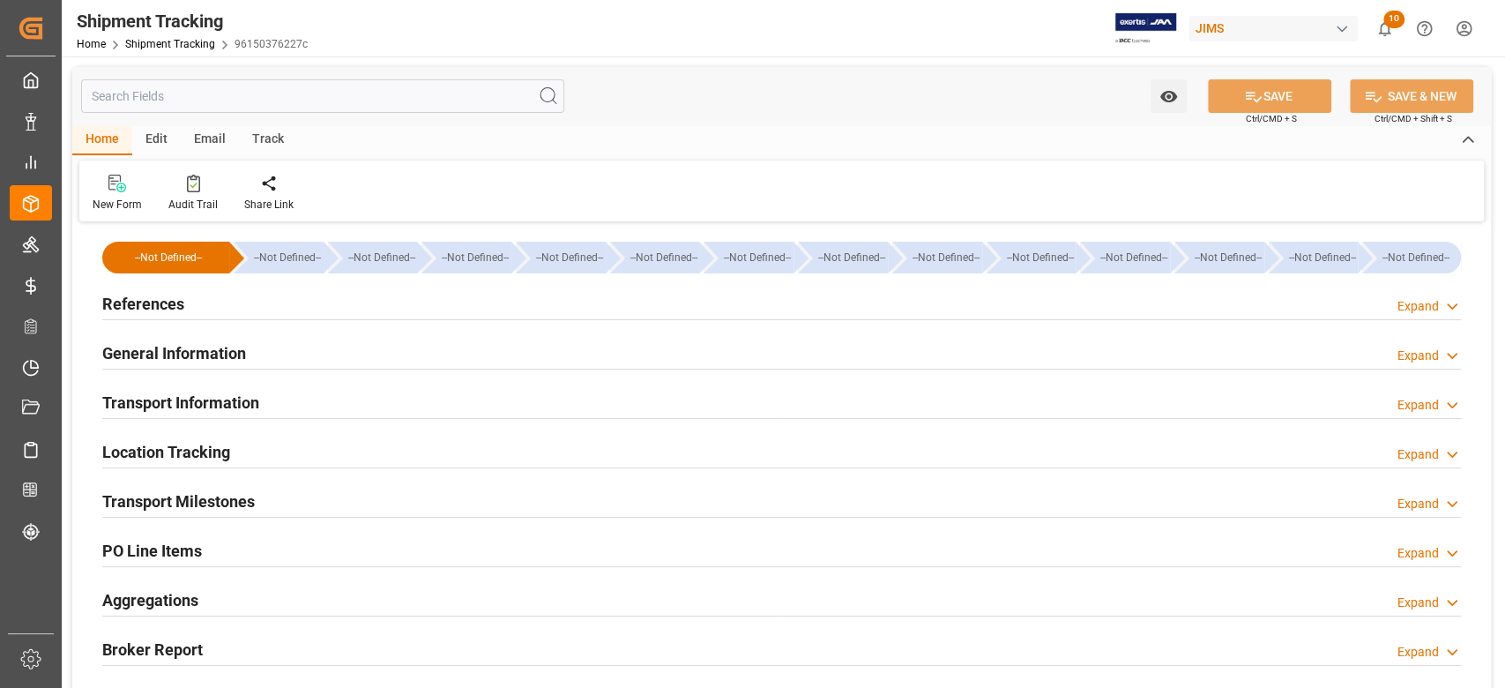
type input "[DATE] 00:00"
click at [220, 504] on h2 "Transport Milestones" at bounding box center [178, 501] width 153 height 24
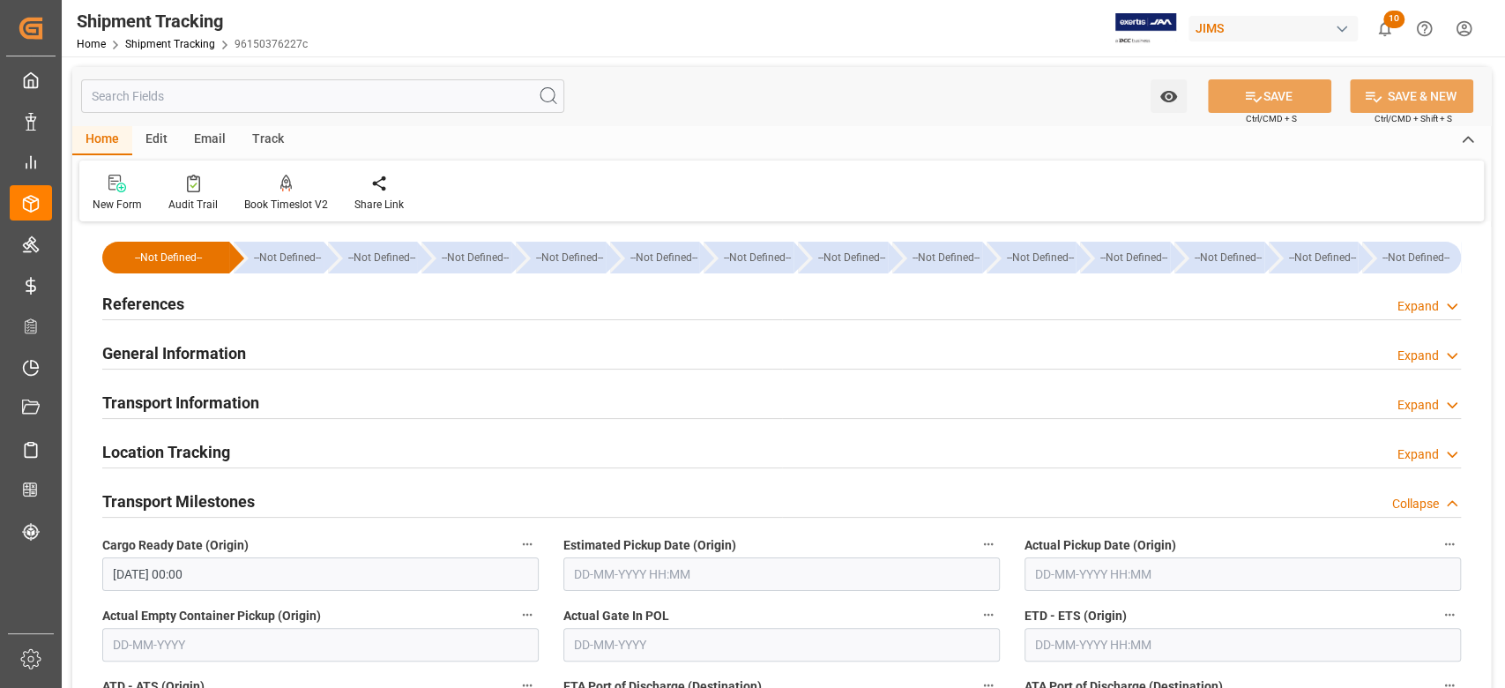
click at [226, 573] on input "[DATE] 00:00" at bounding box center [320, 574] width 436 height 34
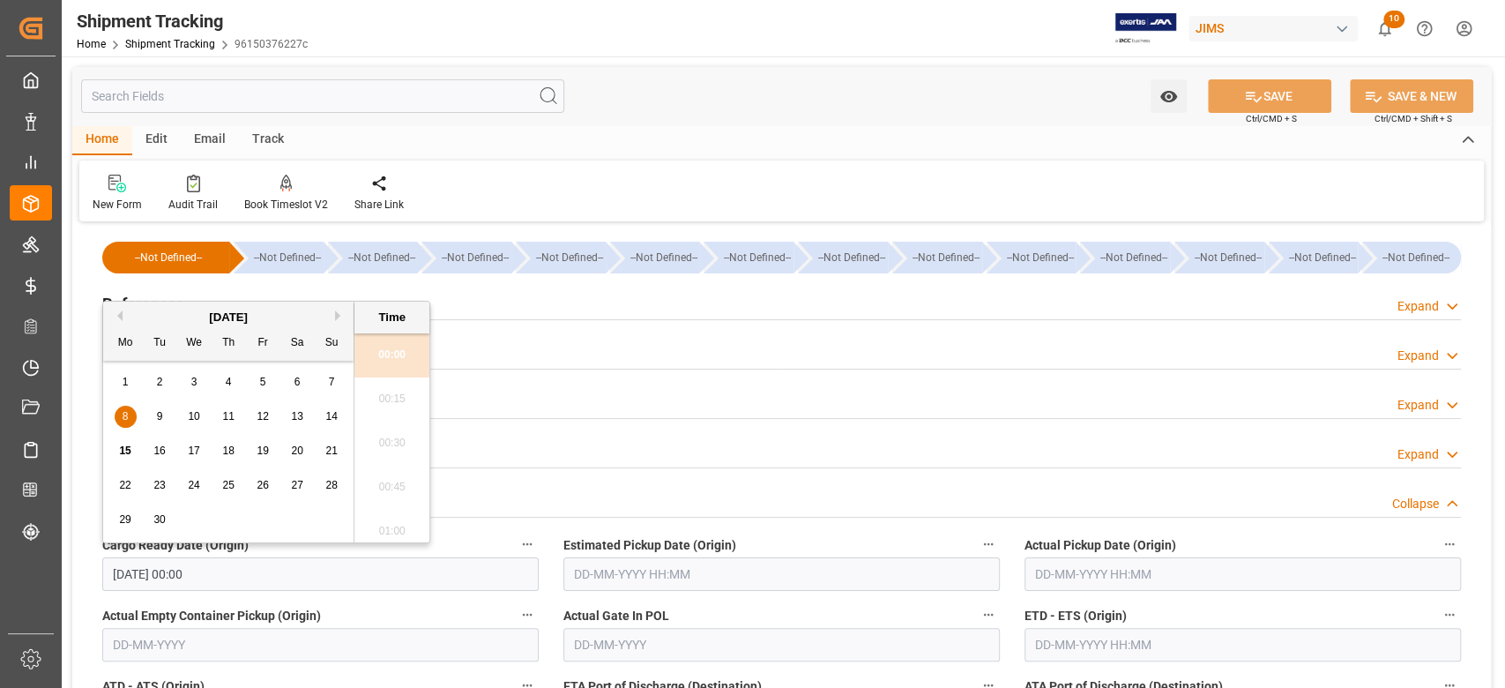
click at [226, 573] on input "[DATE] 00:00" at bounding box center [320, 574] width 436 height 34
click at [227, 573] on input "[DATE] 00:00" at bounding box center [320, 574] width 436 height 34
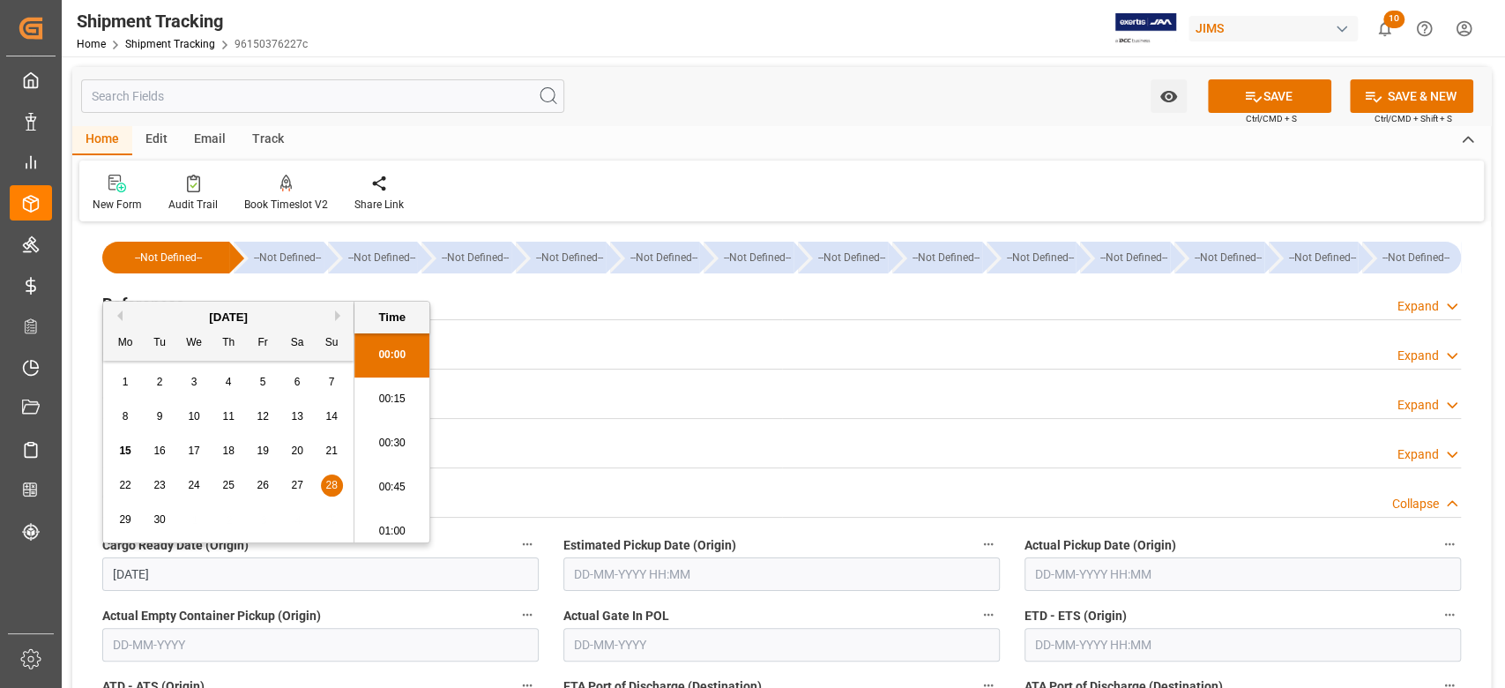
click at [706, 577] on input "text" at bounding box center [781, 574] width 436 height 34
type input "[DATE] 00:00"
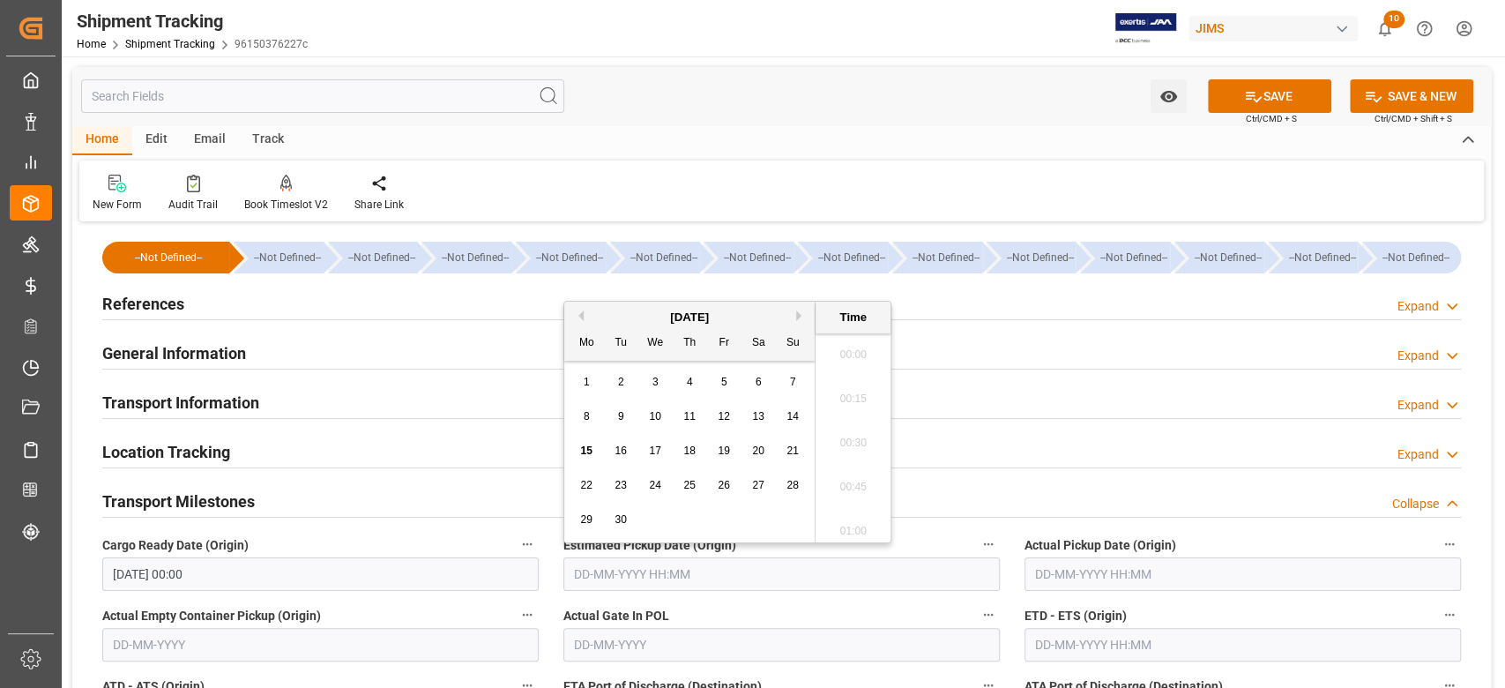
scroll to position [2430, 0]
type input "0"
click at [1106, 625] on label "ETD - ETS (Origin)" at bounding box center [1242, 615] width 436 height 25
click at [1438, 625] on button "ETD - ETS (Origin)" at bounding box center [1449, 614] width 23 height 23
type input "[DATE] 00:00"
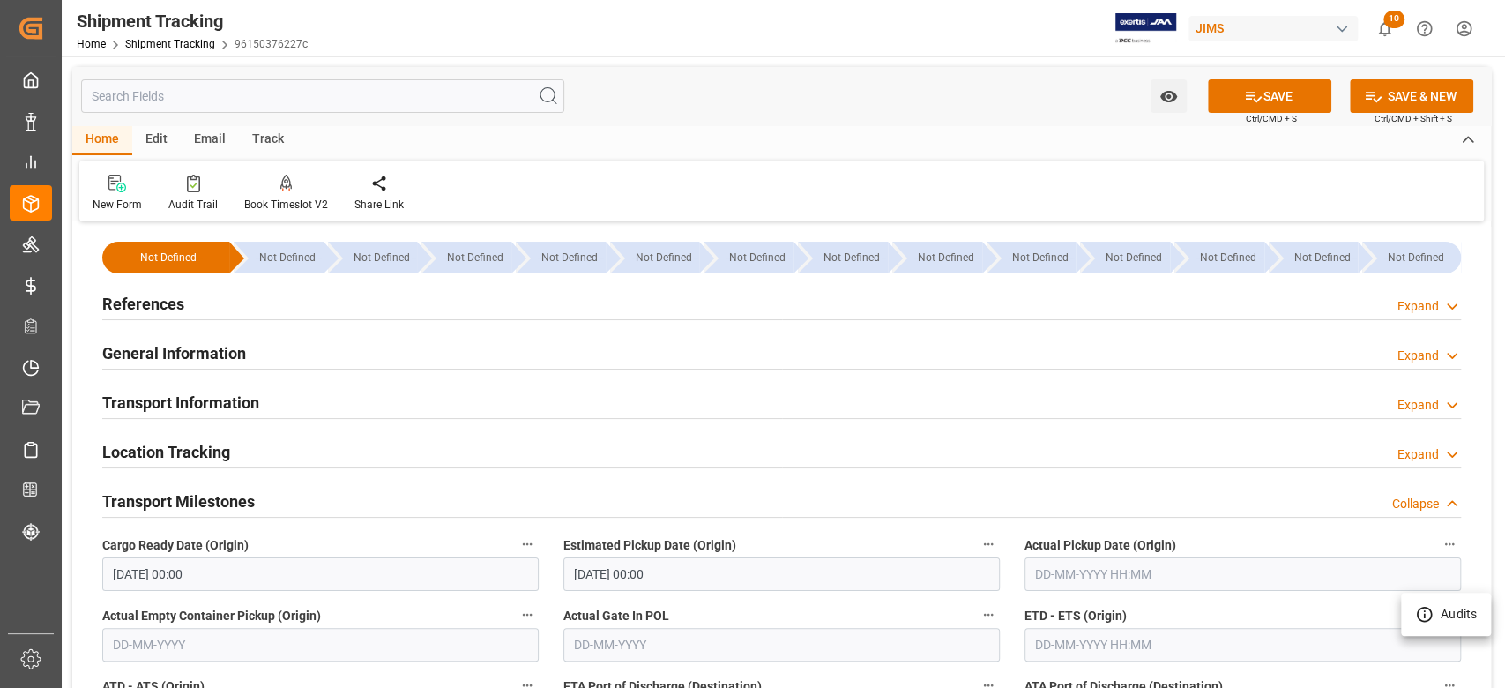
click at [1107, 639] on div at bounding box center [752, 344] width 1505 height 688
click at [1097, 646] on input "text" at bounding box center [1242, 645] width 436 height 34
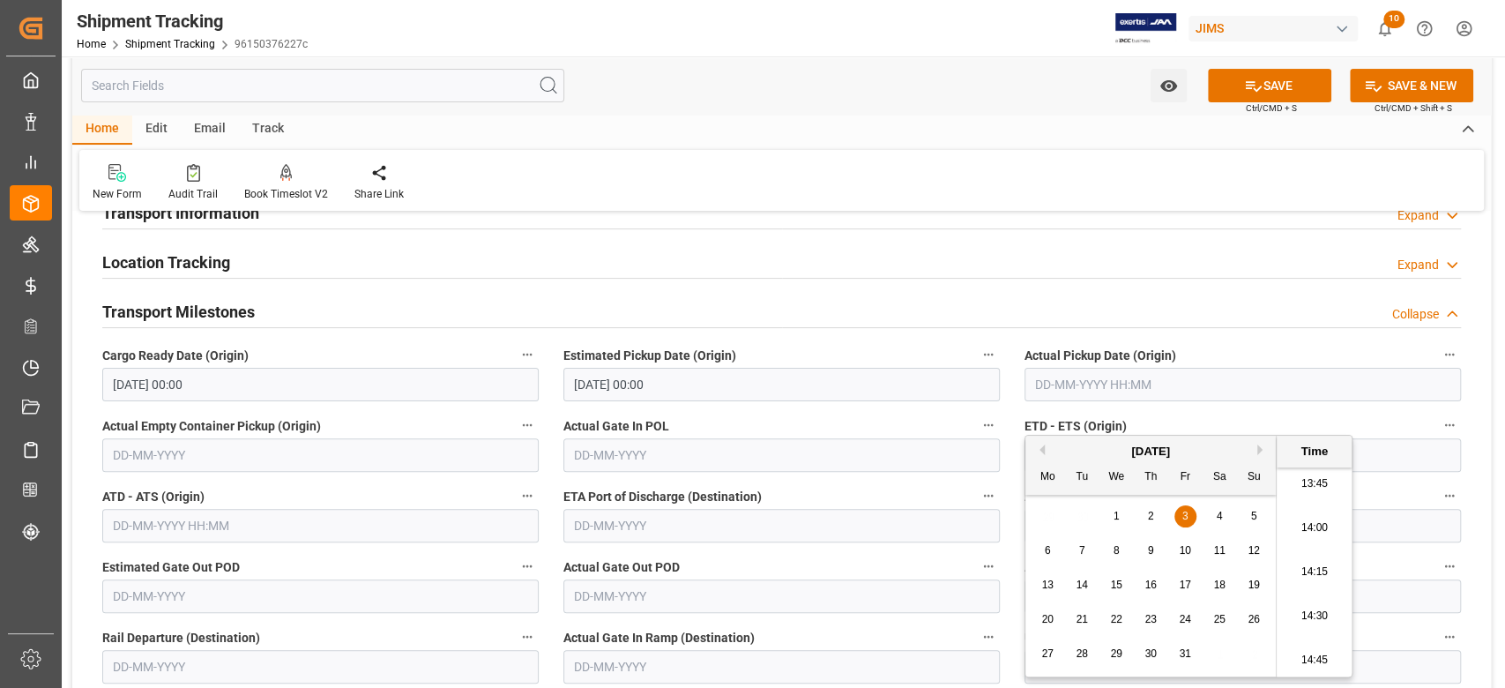
scroll to position [235, 0]
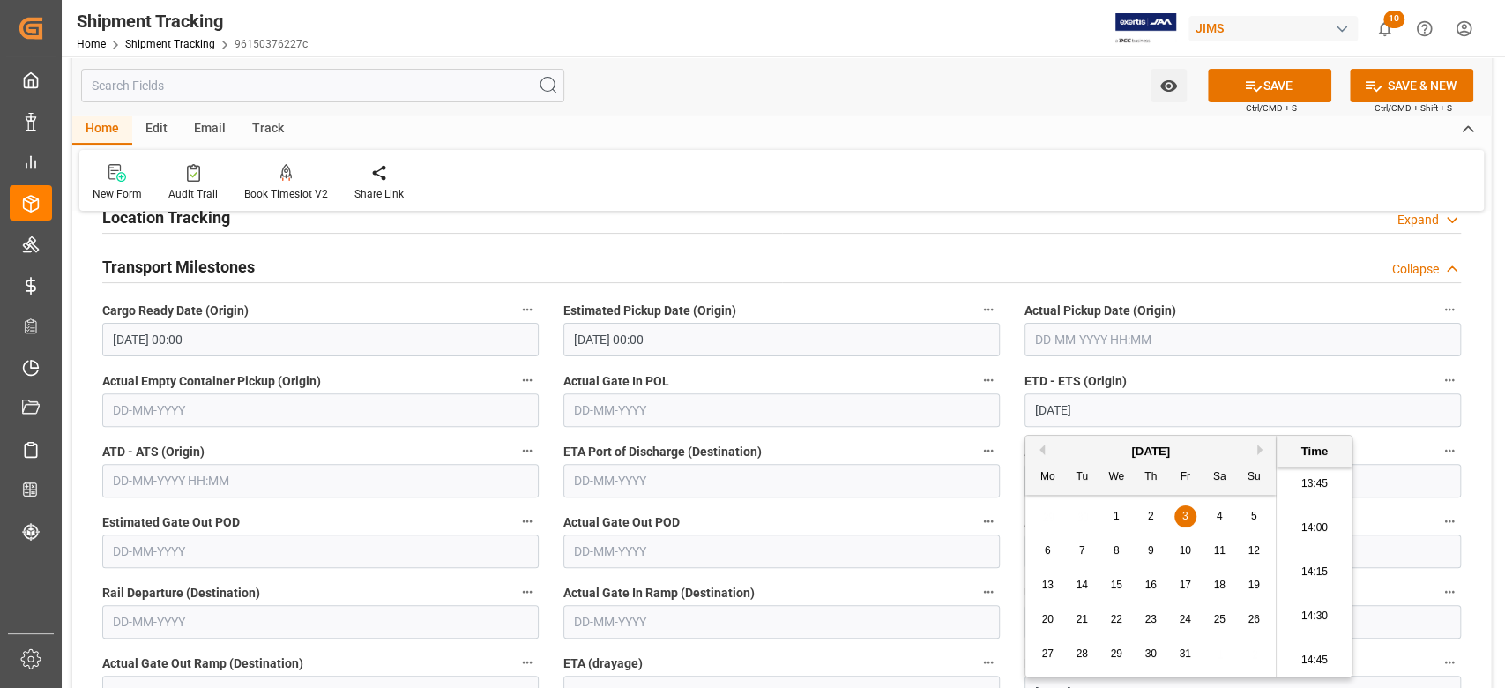
type input "[DATE] 00:00"
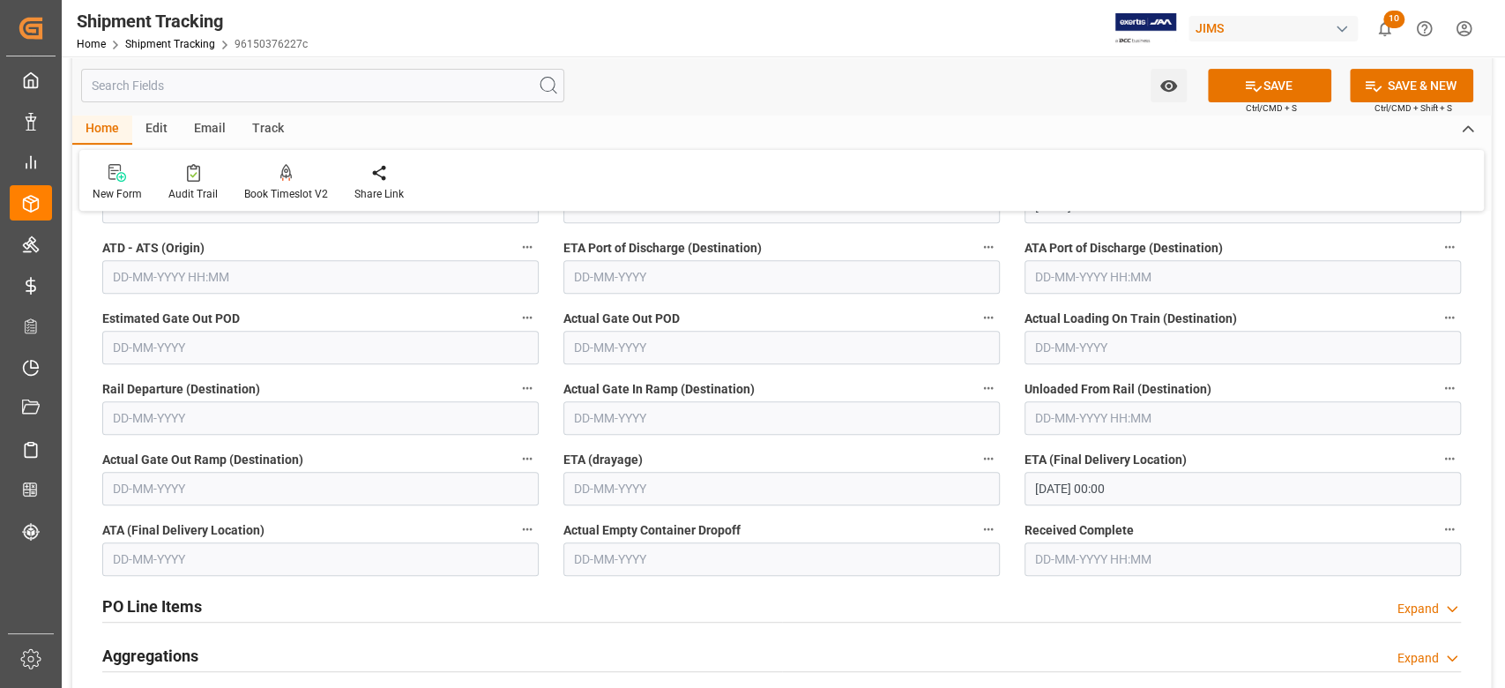
scroll to position [587, 0]
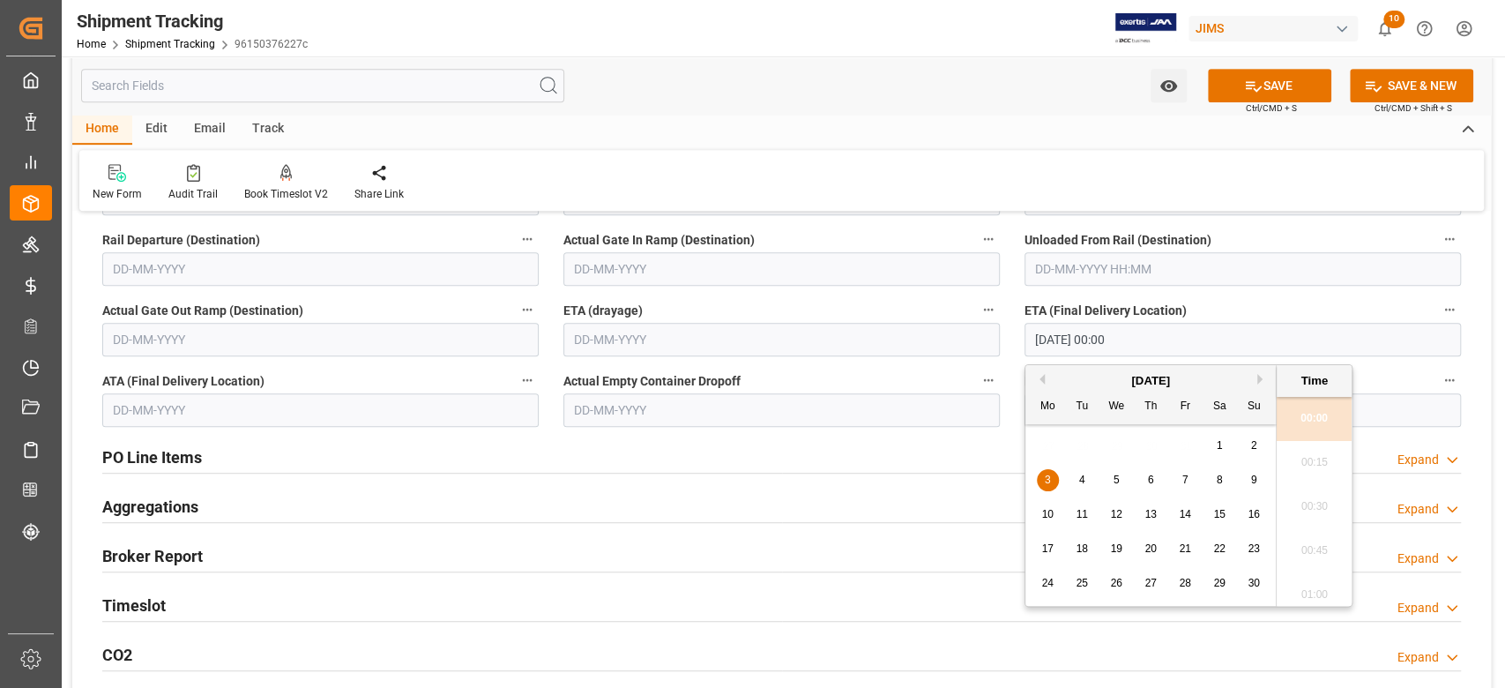
click at [1151, 343] on input "[DATE] 00:00" at bounding box center [1242, 340] width 436 height 34
click at [1118, 511] on span "12" at bounding box center [1115, 514] width 11 height 12
type input "[DATE] 00:00"
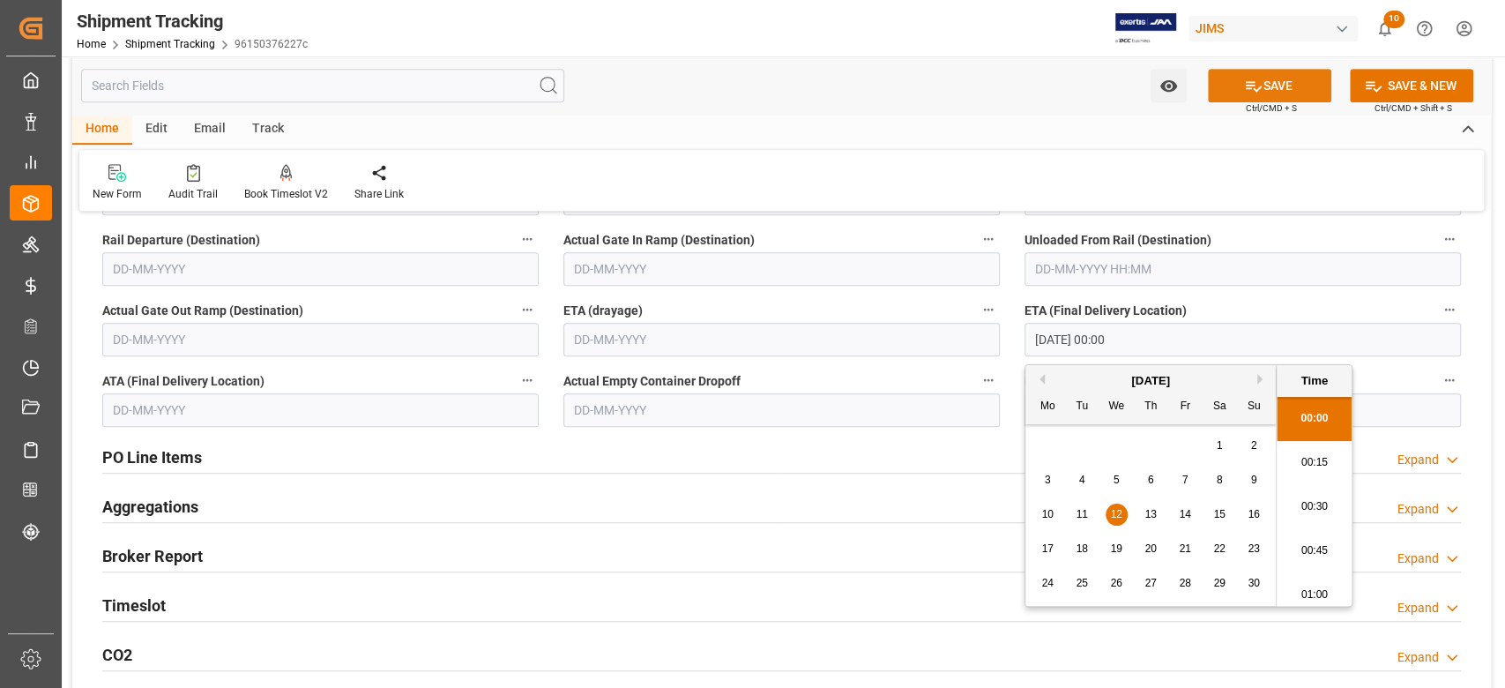
click at [1262, 91] on button "SAVE" at bounding box center [1269, 86] width 123 height 34
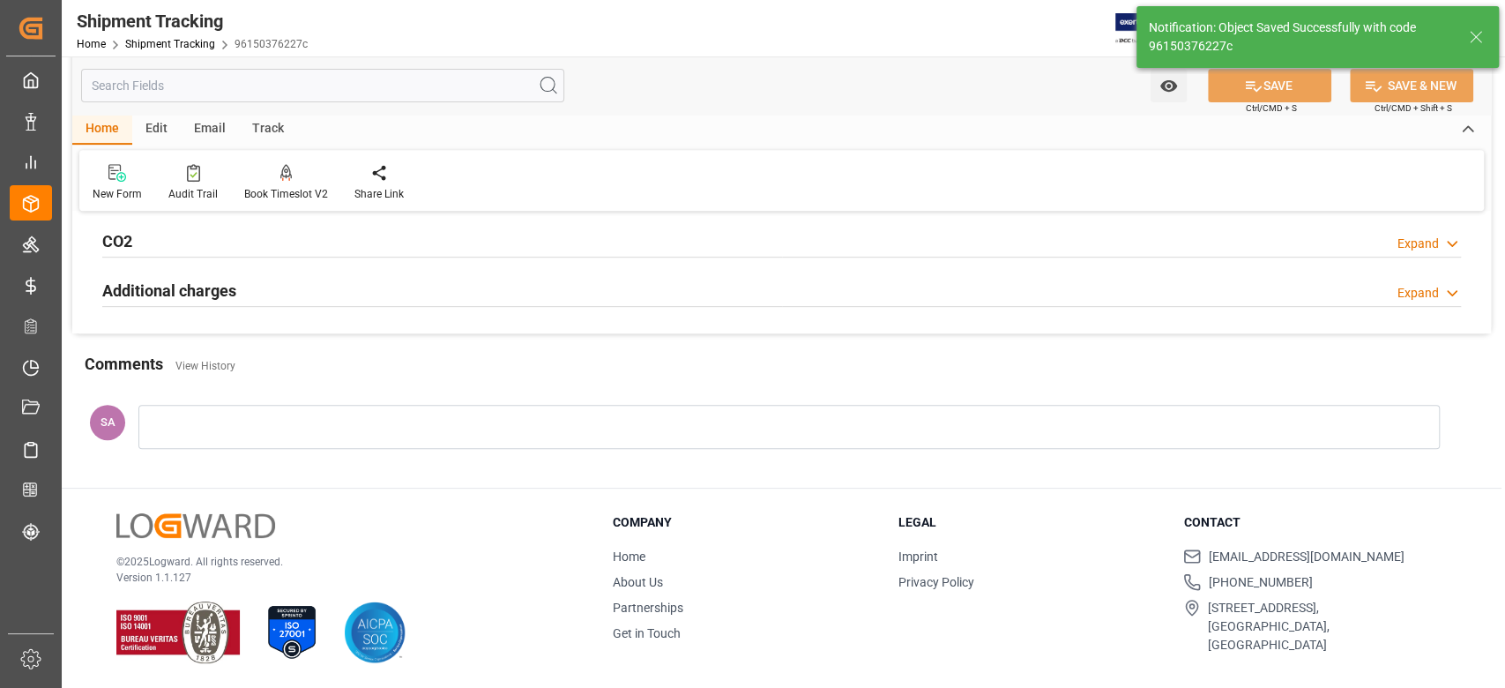
scroll to position [93, 0]
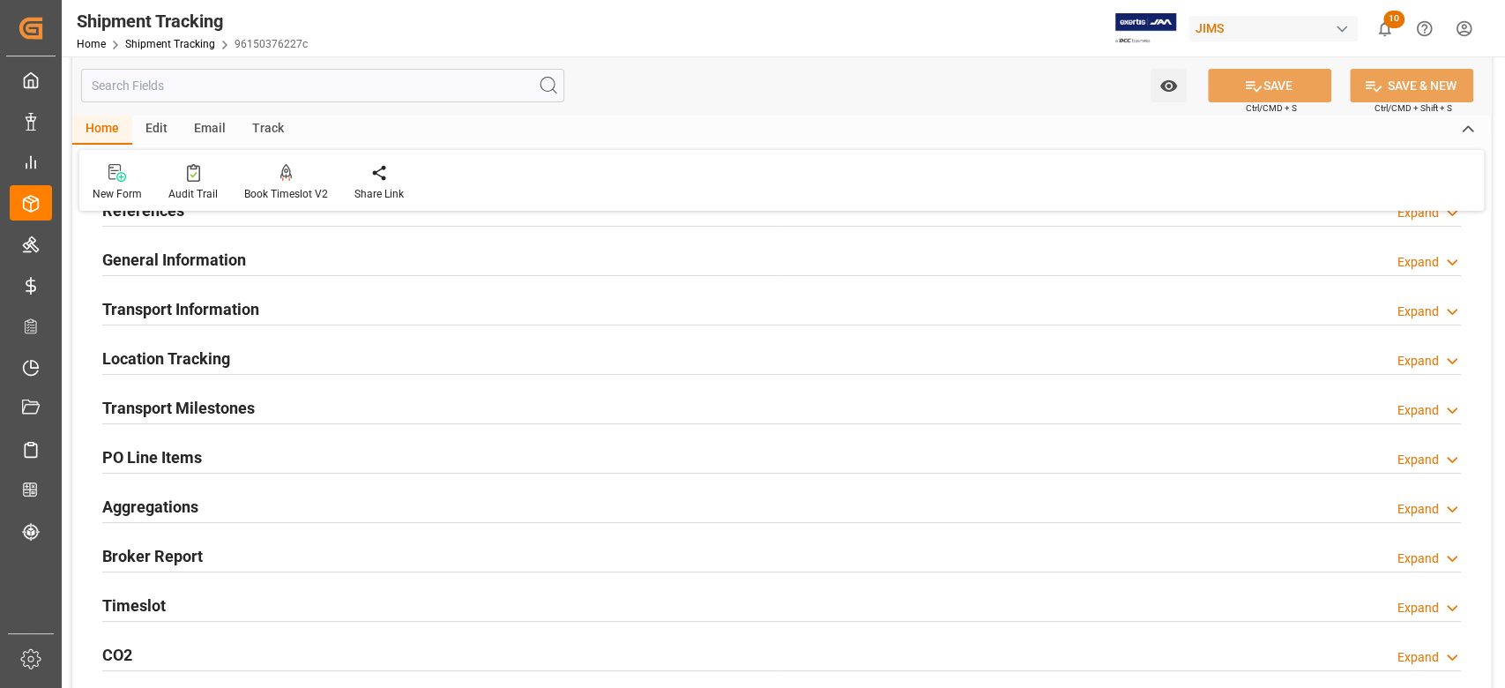
click at [229, 408] on h2 "Transport Milestones" at bounding box center [178, 408] width 153 height 24
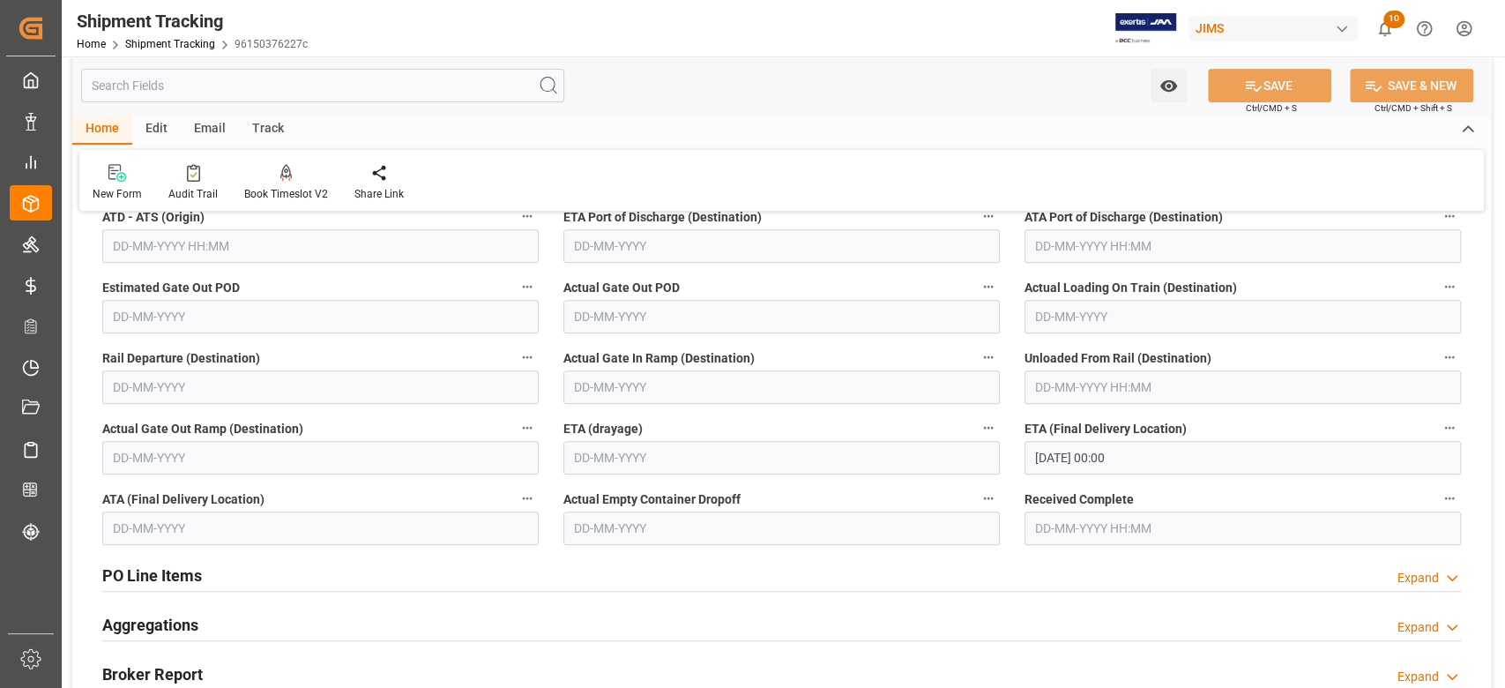
scroll to position [470, 0]
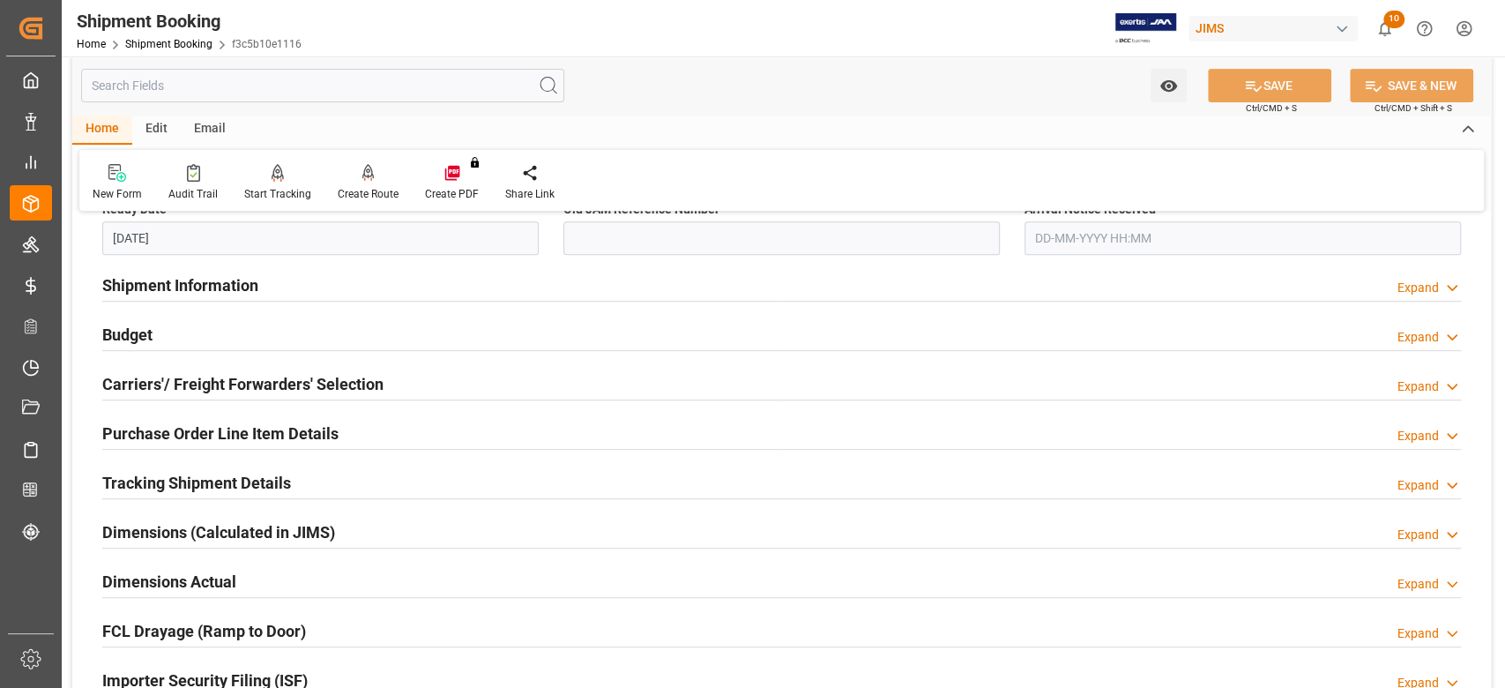
scroll to position [470, 0]
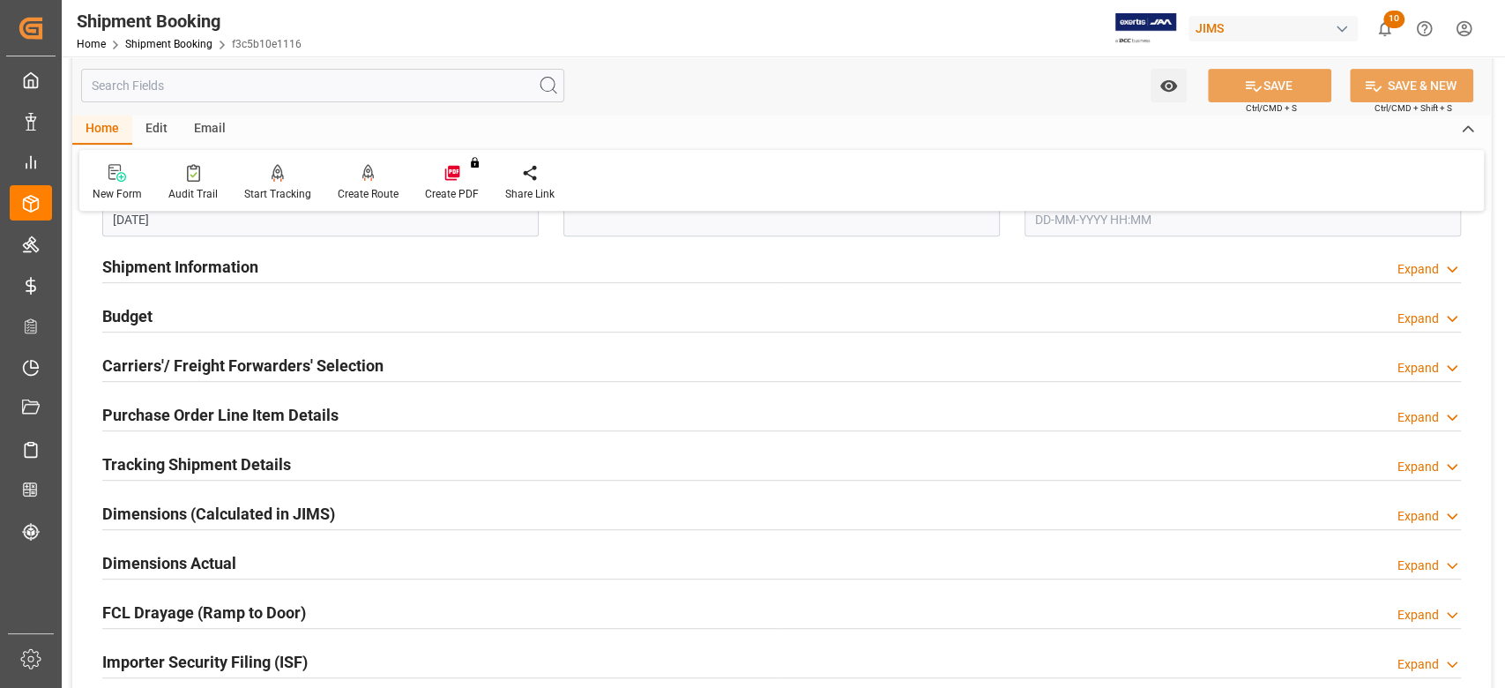
click at [143, 325] on h2 "Budget" at bounding box center [127, 316] width 50 height 24
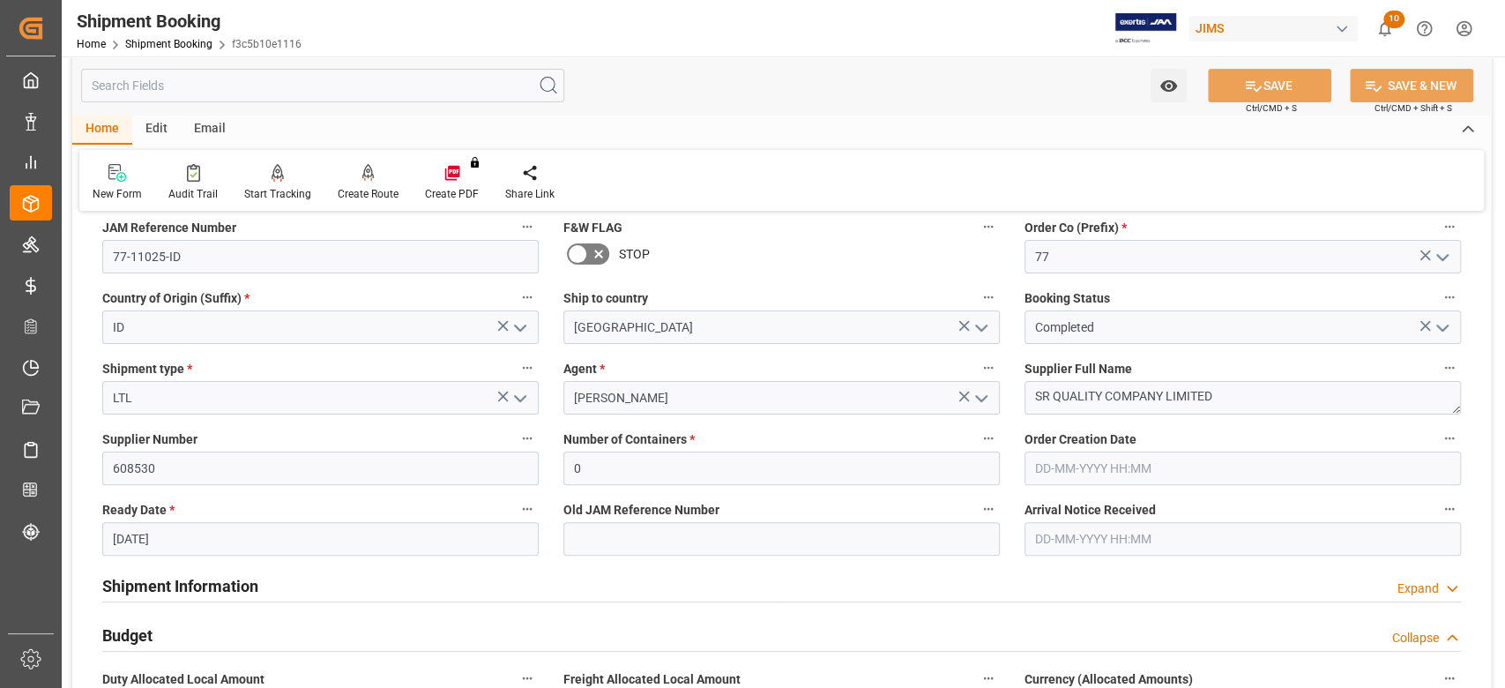
scroll to position [117, 0]
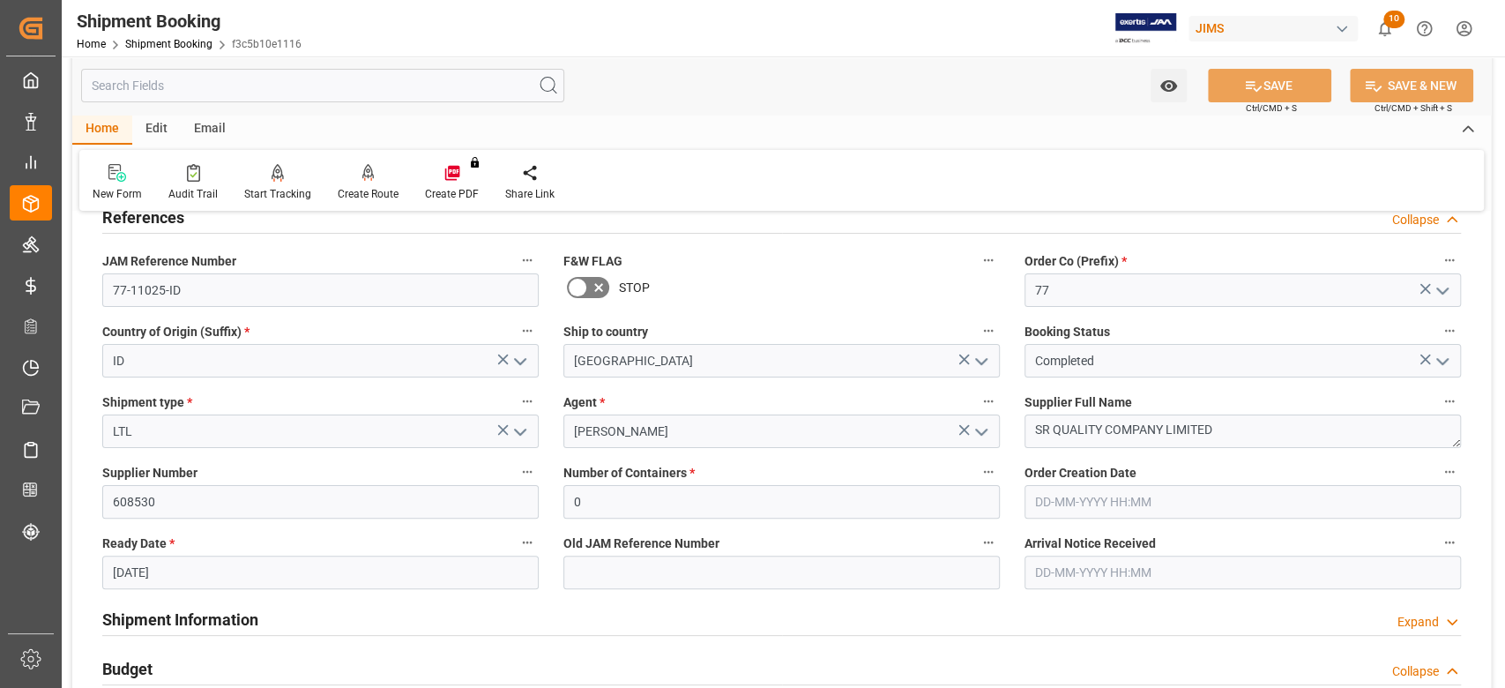
click at [209, 272] on label "JAM Reference Number" at bounding box center [320, 261] width 436 height 25
click at [516, 272] on button "JAM Reference Number" at bounding box center [527, 260] width 23 height 23
click at [207, 293] on div at bounding box center [752, 344] width 1505 height 688
click at [207, 293] on div "Audits" at bounding box center [752, 344] width 1505 height 688
click at [207, 293] on input "77-11025-ID" at bounding box center [320, 290] width 436 height 34
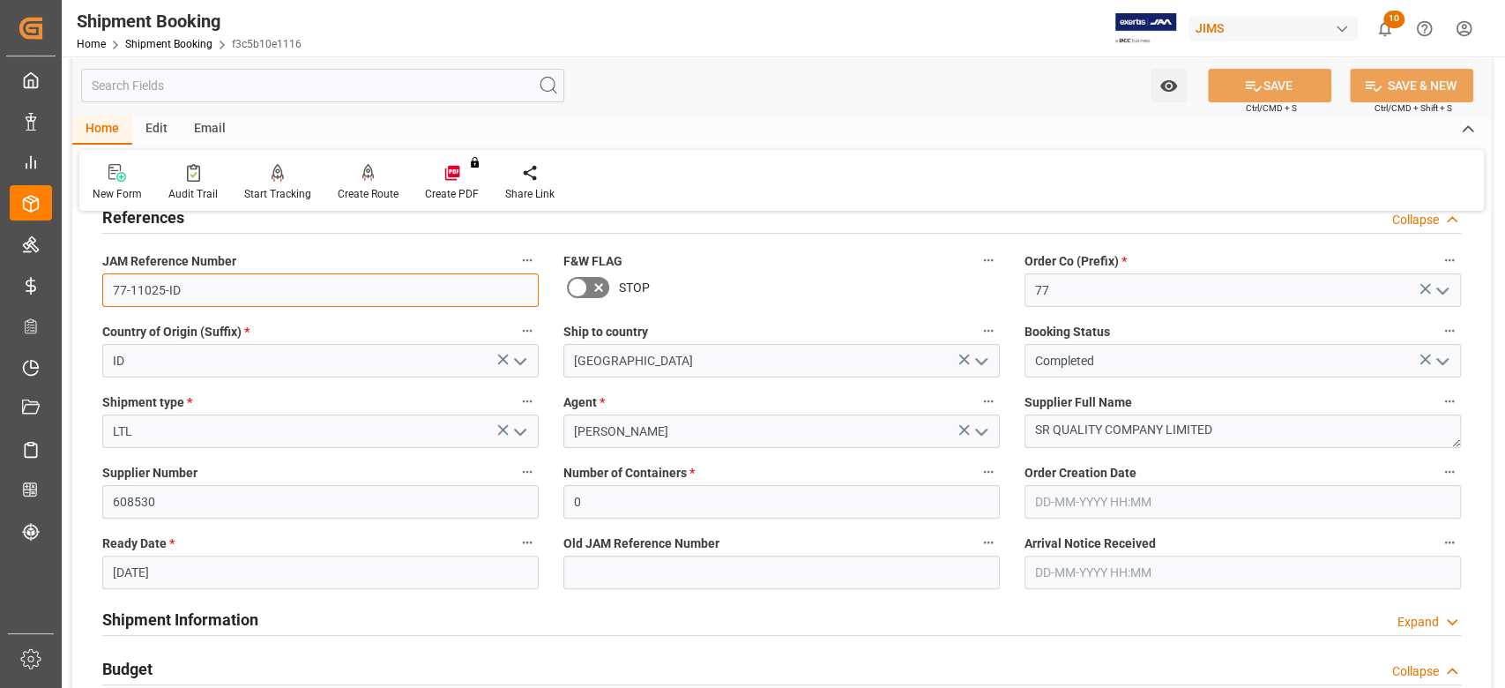
click at [247, 289] on input "77-11025-ID" at bounding box center [320, 290] width 436 height 34
click at [235, 288] on input "77-11025-ID" at bounding box center [320, 290] width 436 height 34
click at [235, 287] on input "77-11025-ID" at bounding box center [320, 290] width 436 height 34
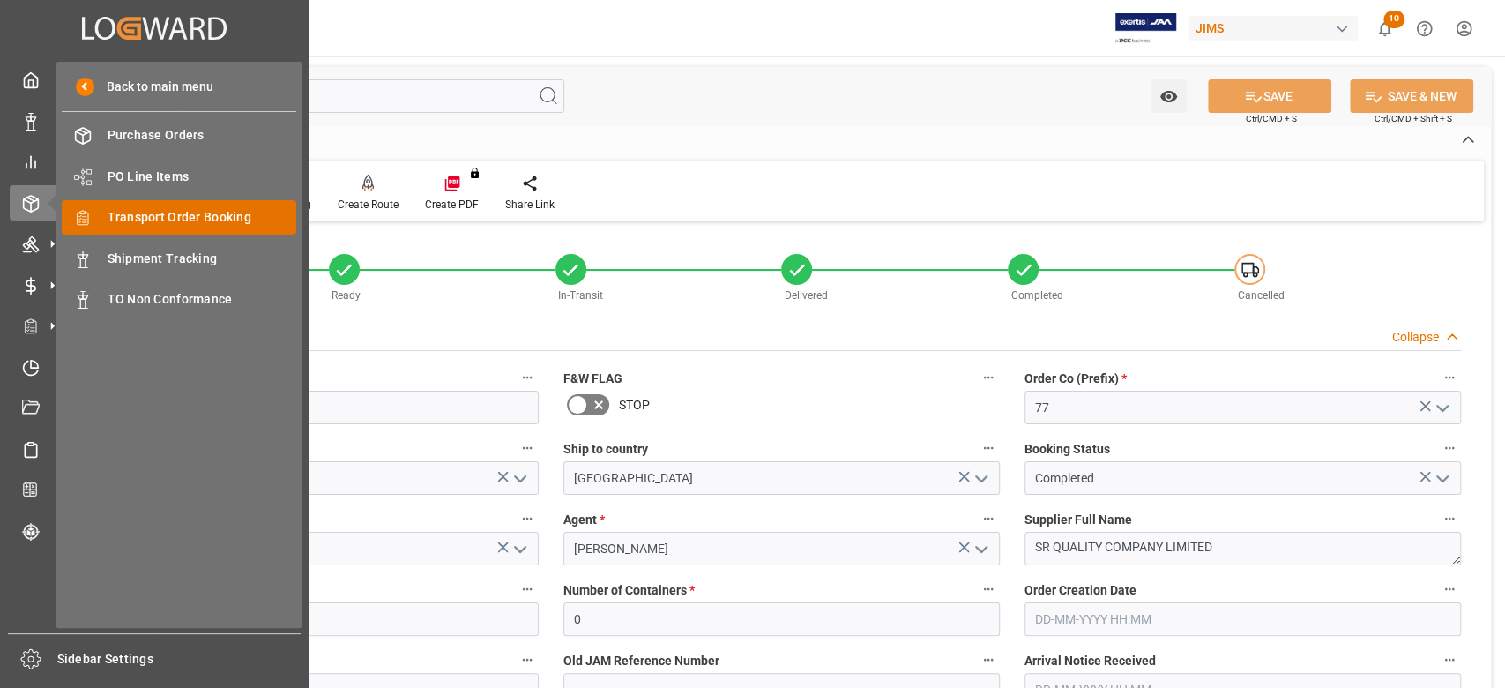
click at [180, 218] on span "Transport Order Booking" at bounding box center [203, 217] width 190 height 19
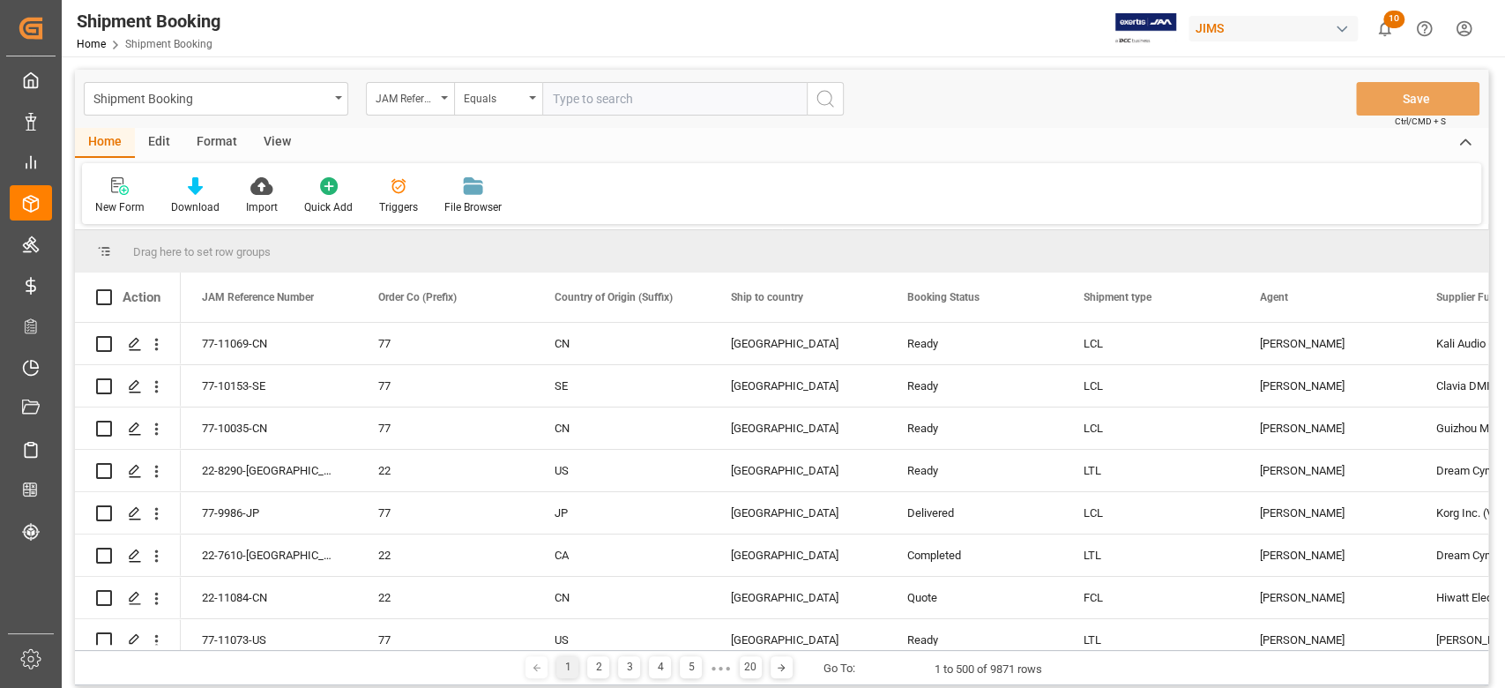
click at [577, 90] on input "text" at bounding box center [674, 99] width 264 height 34
type input "77-10701-CN"
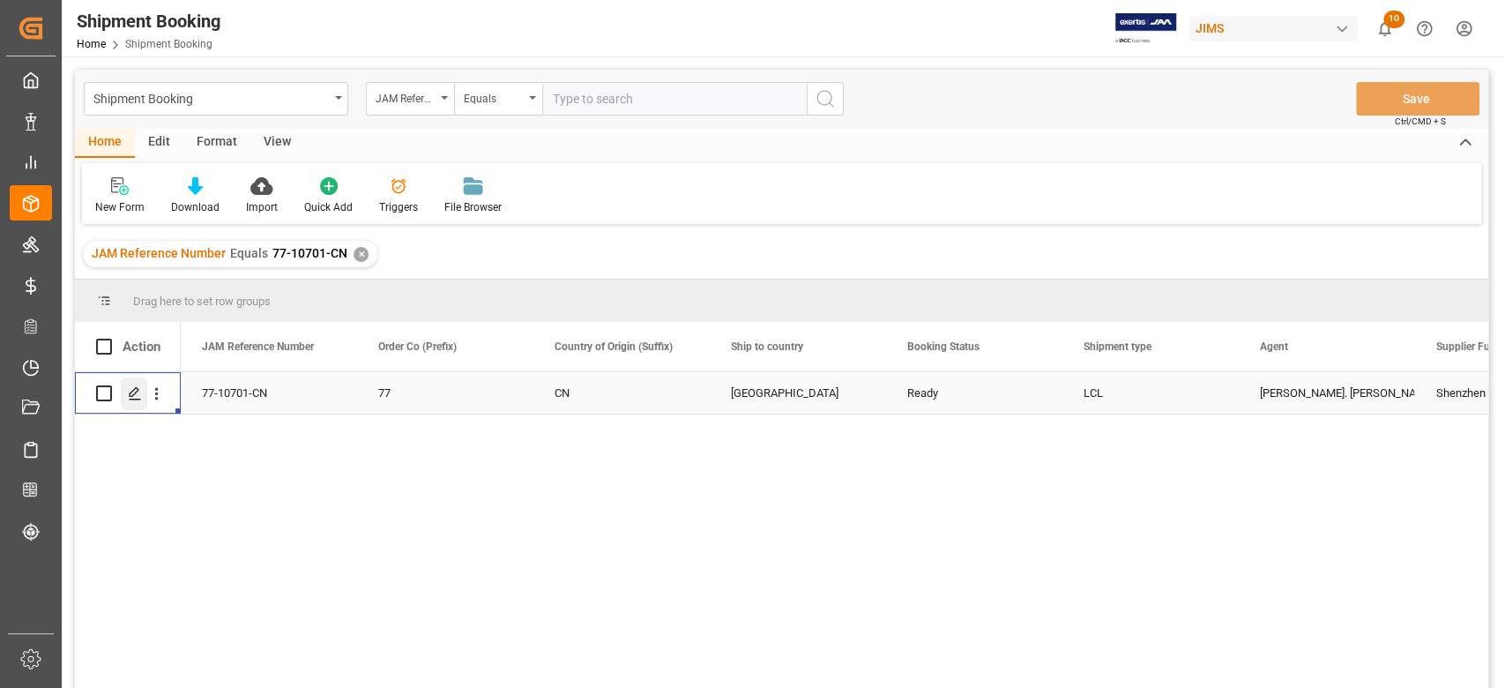
click at [130, 395] on polygon "Press SPACE to select this row." at bounding box center [134, 392] width 9 height 9
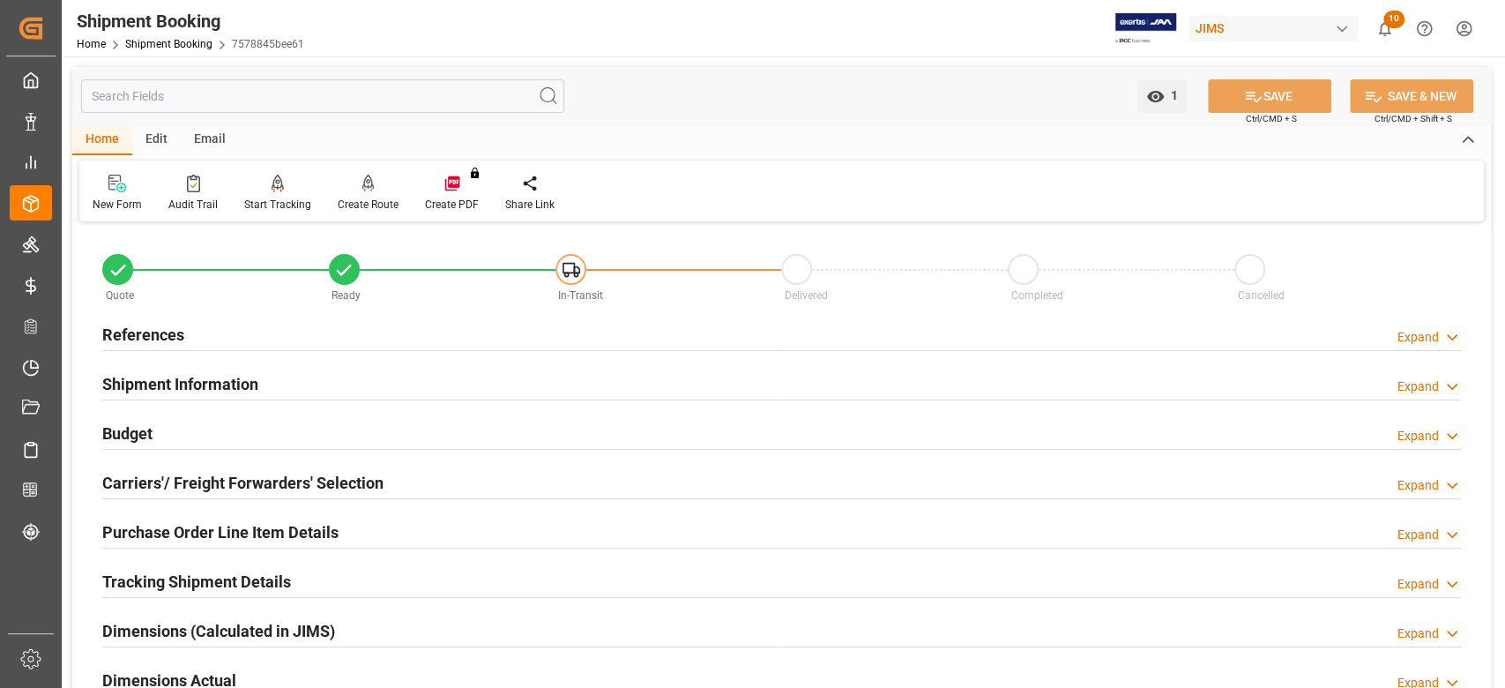
click at [177, 337] on h2 "References" at bounding box center [143, 335] width 82 height 24
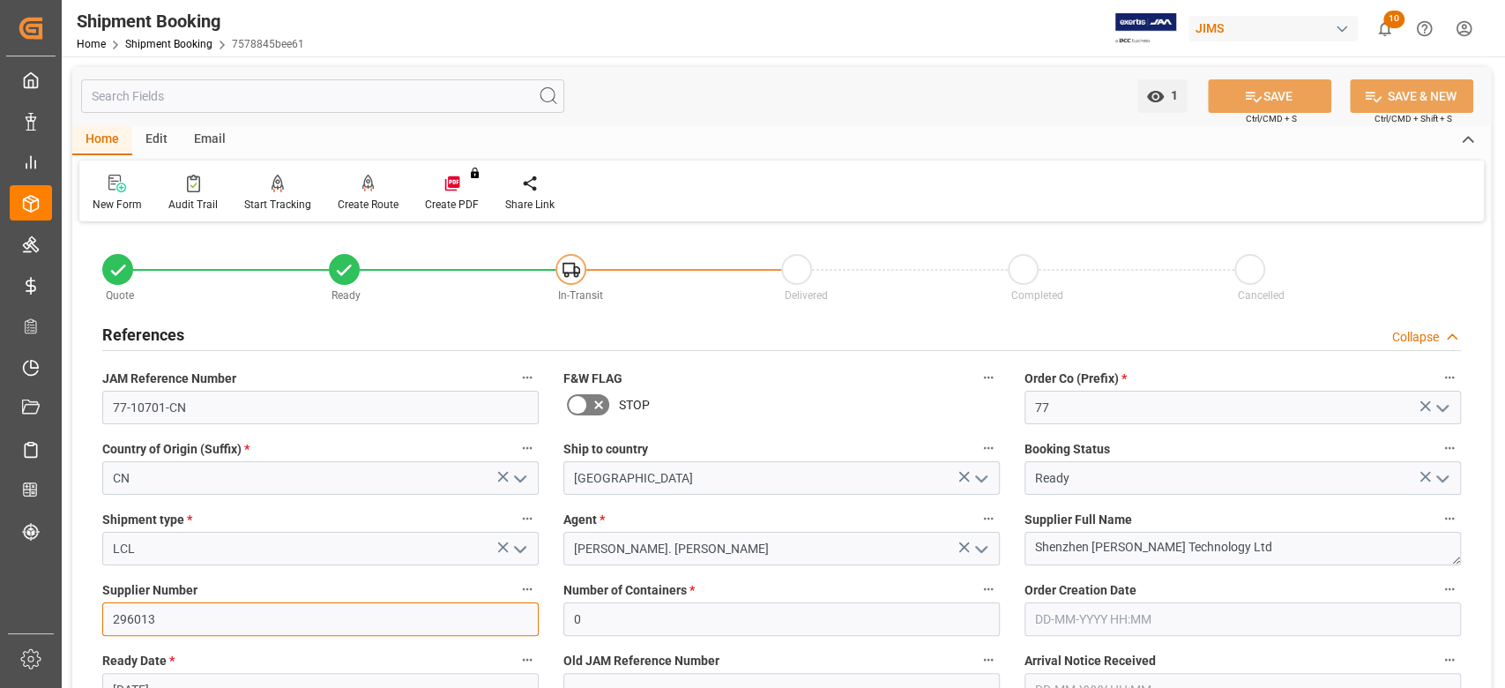
click at [145, 620] on input "296013" at bounding box center [320, 619] width 436 height 34
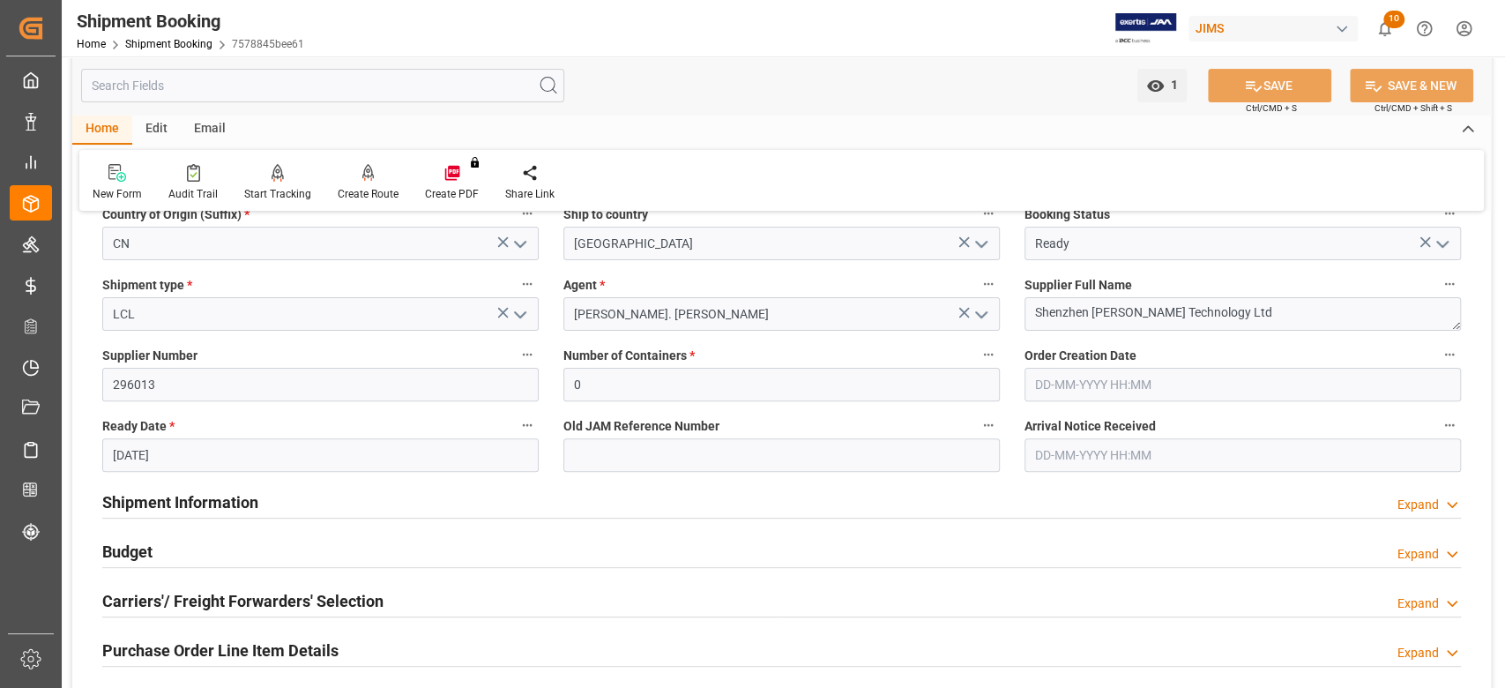
scroll to position [353, 0]
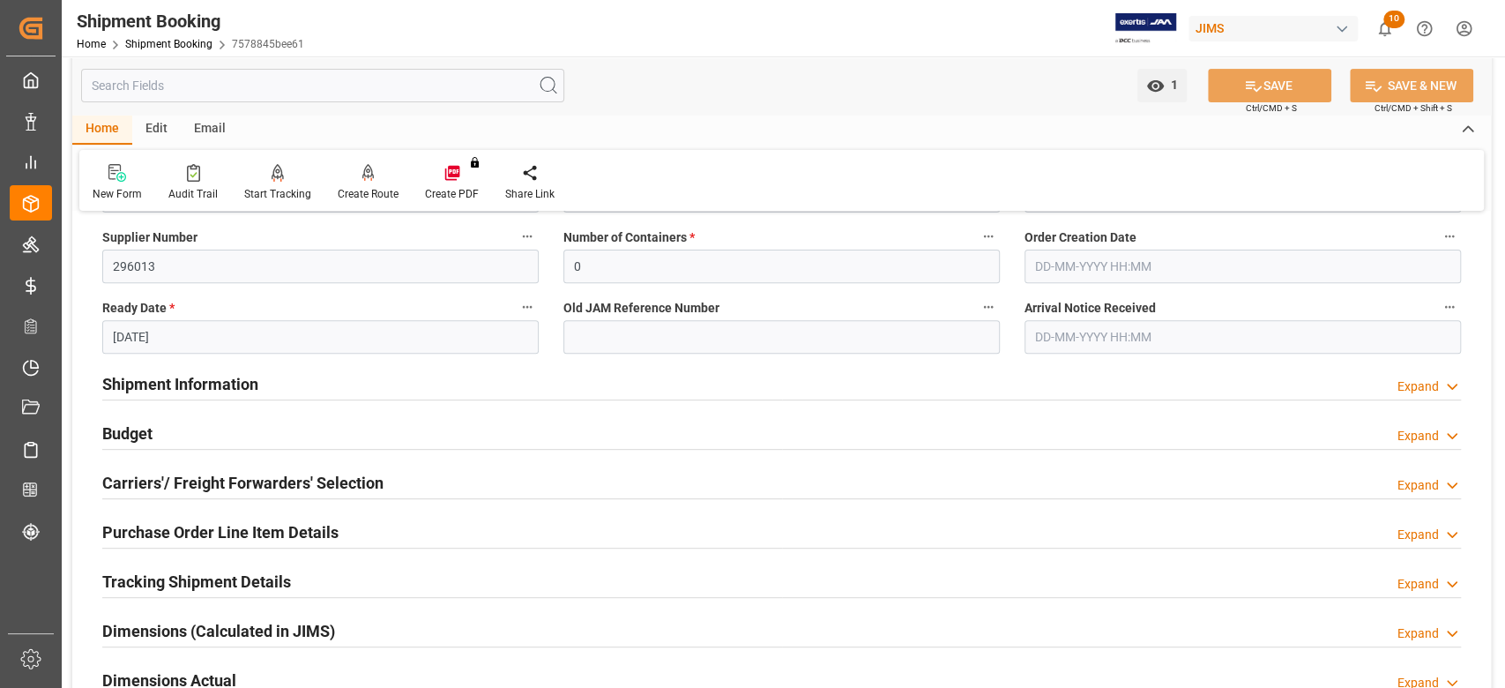
click at [127, 433] on h2 "Budget" at bounding box center [127, 433] width 50 height 24
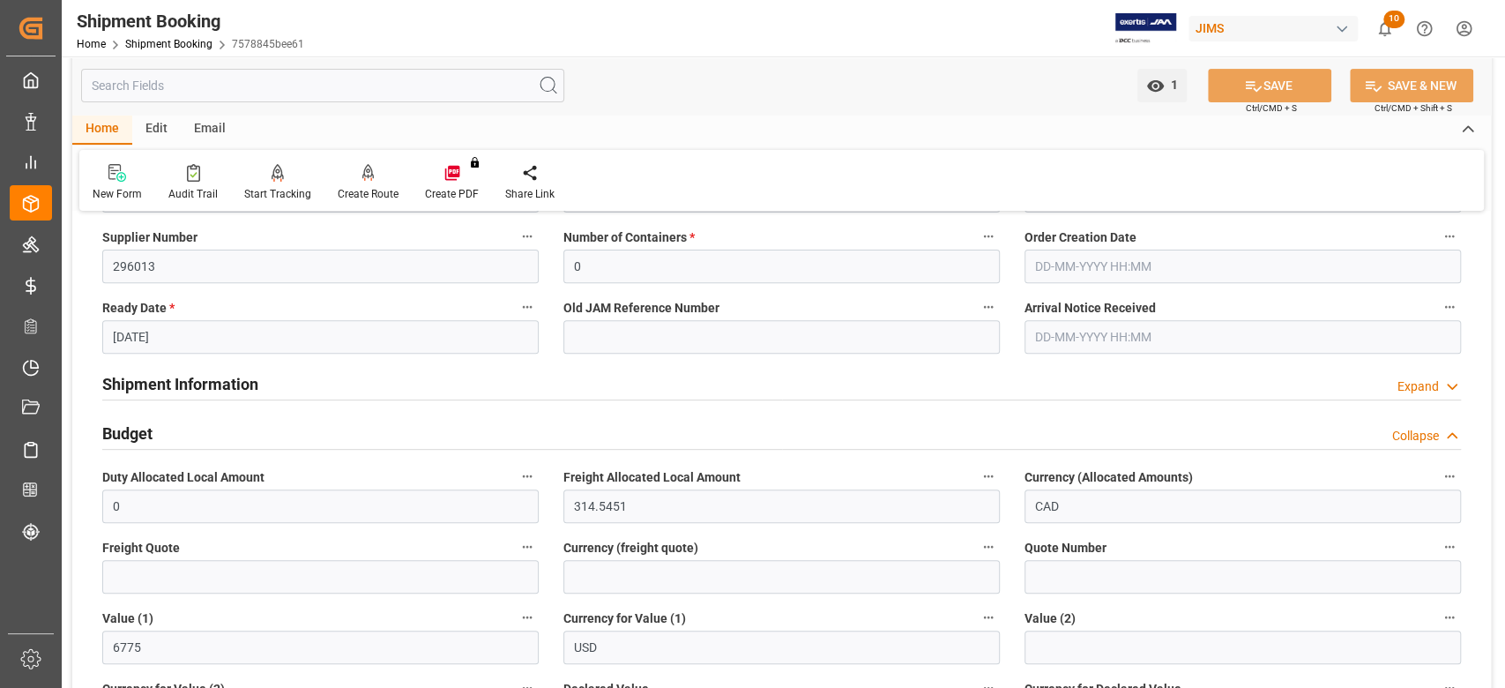
click at [127, 433] on h2 "Budget" at bounding box center [127, 433] width 50 height 24
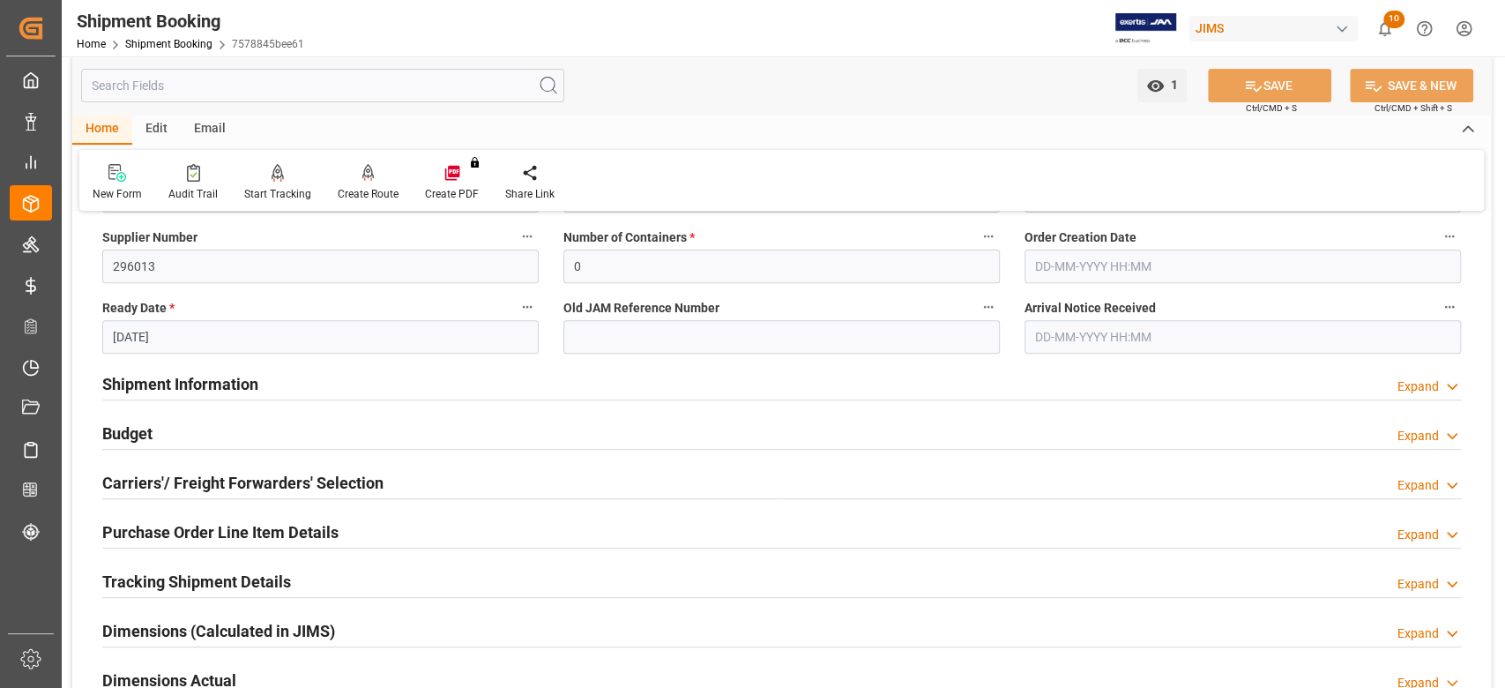
click at [190, 484] on h2 "Carriers'/ Freight Forwarders' Selection" at bounding box center [242, 483] width 281 height 24
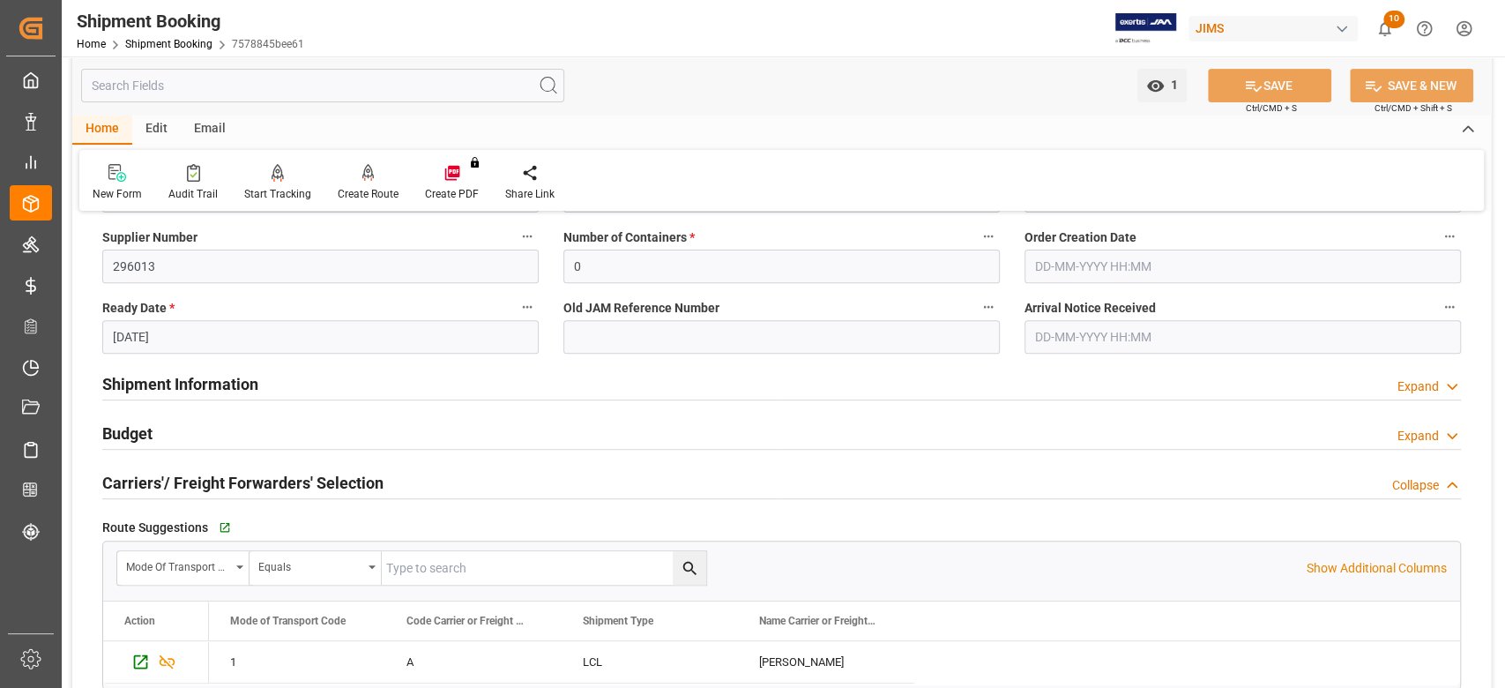
click at [190, 484] on h2 "Carriers'/ Freight Forwarders' Selection" at bounding box center [242, 483] width 281 height 24
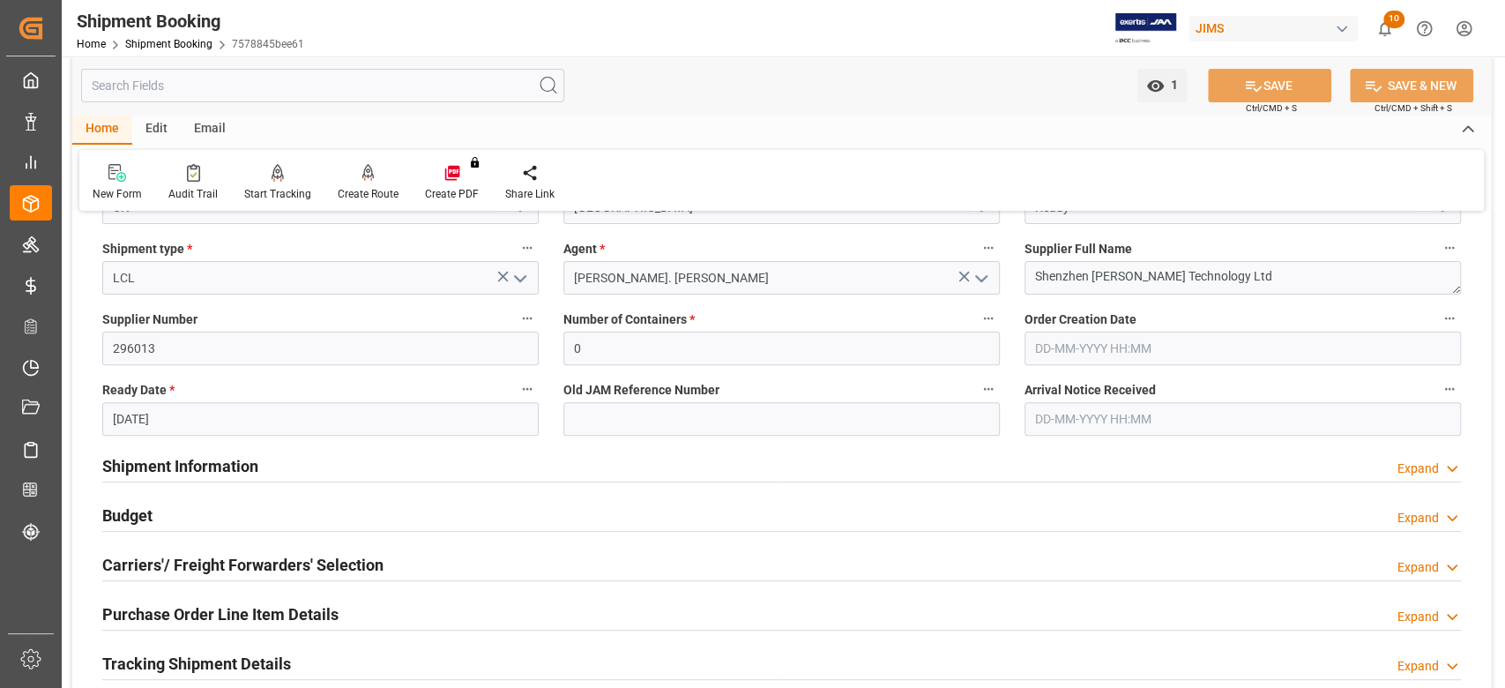
scroll to position [235, 0]
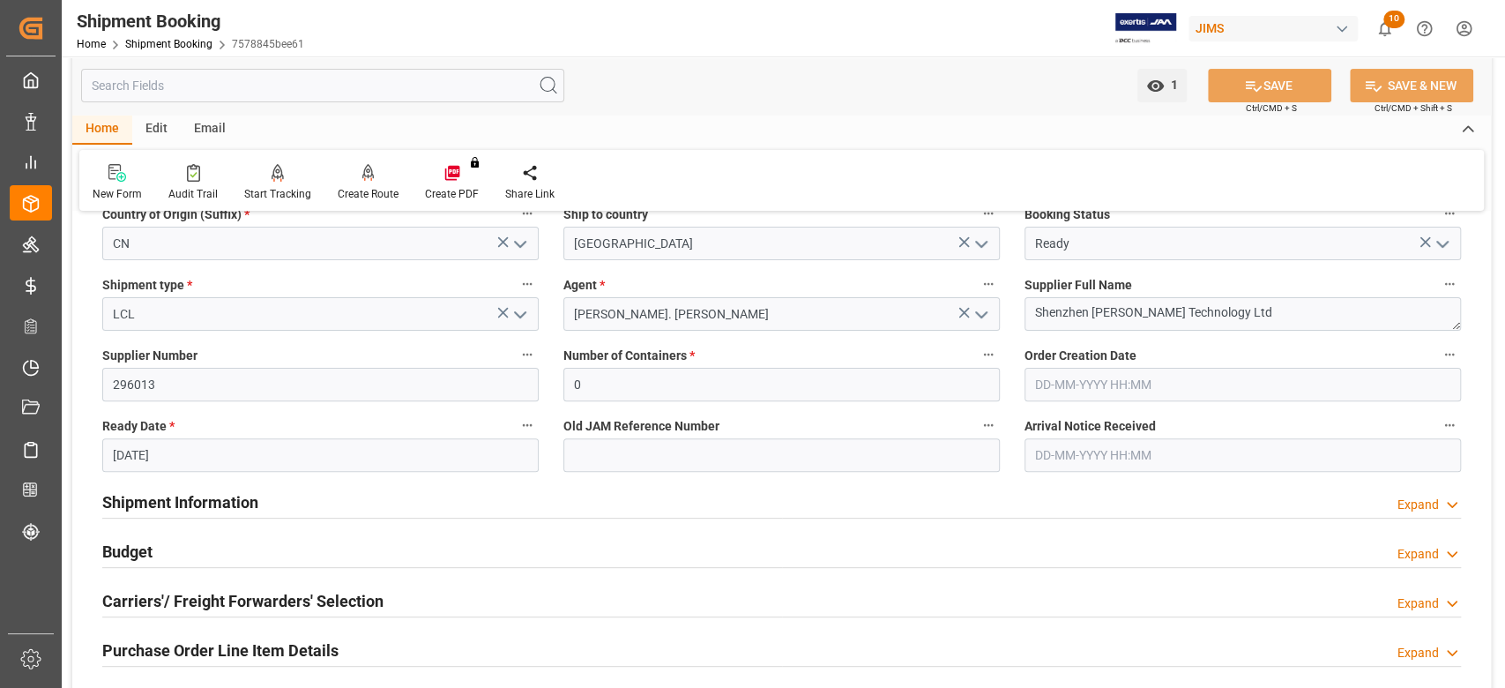
click at [212, 518] on div at bounding box center [781, 518] width 1359 height 1
click at [169, 490] on h2 "Shipment Information" at bounding box center [180, 502] width 156 height 24
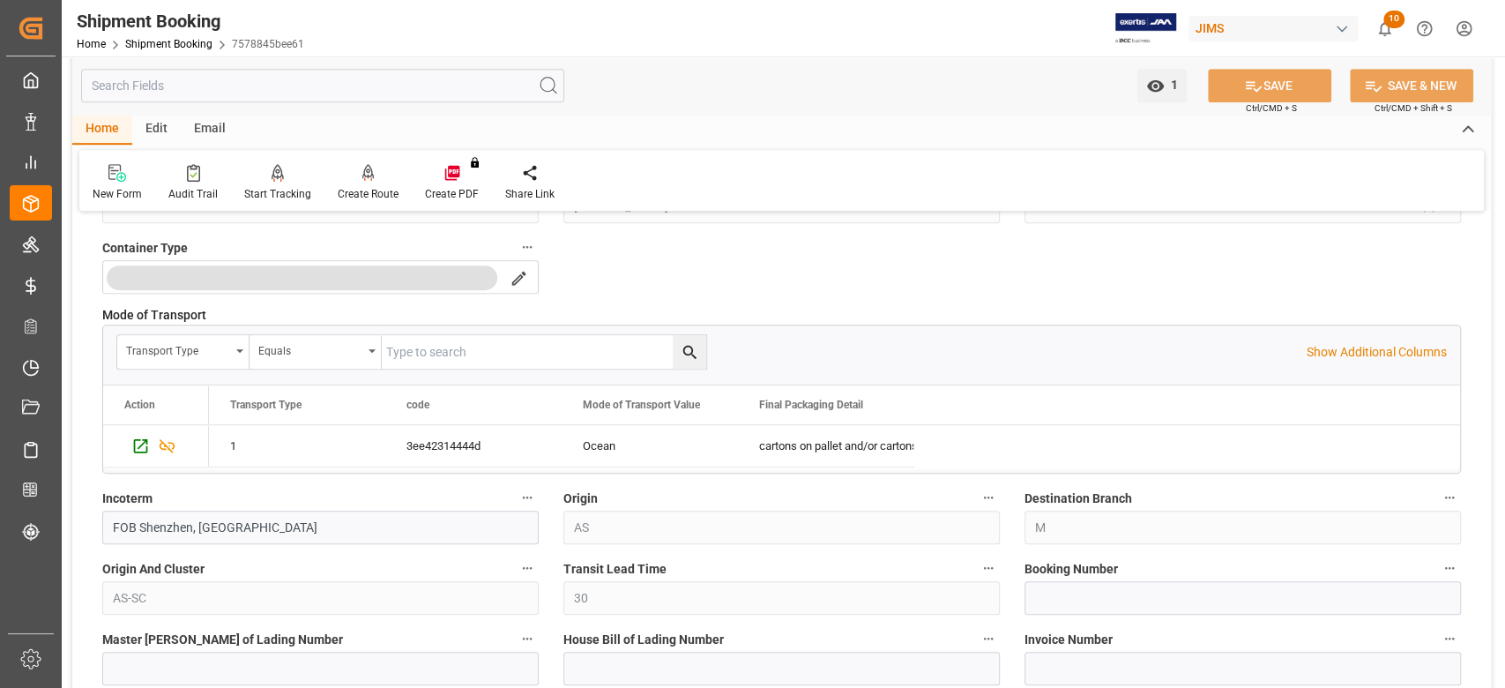
scroll to position [823, 0]
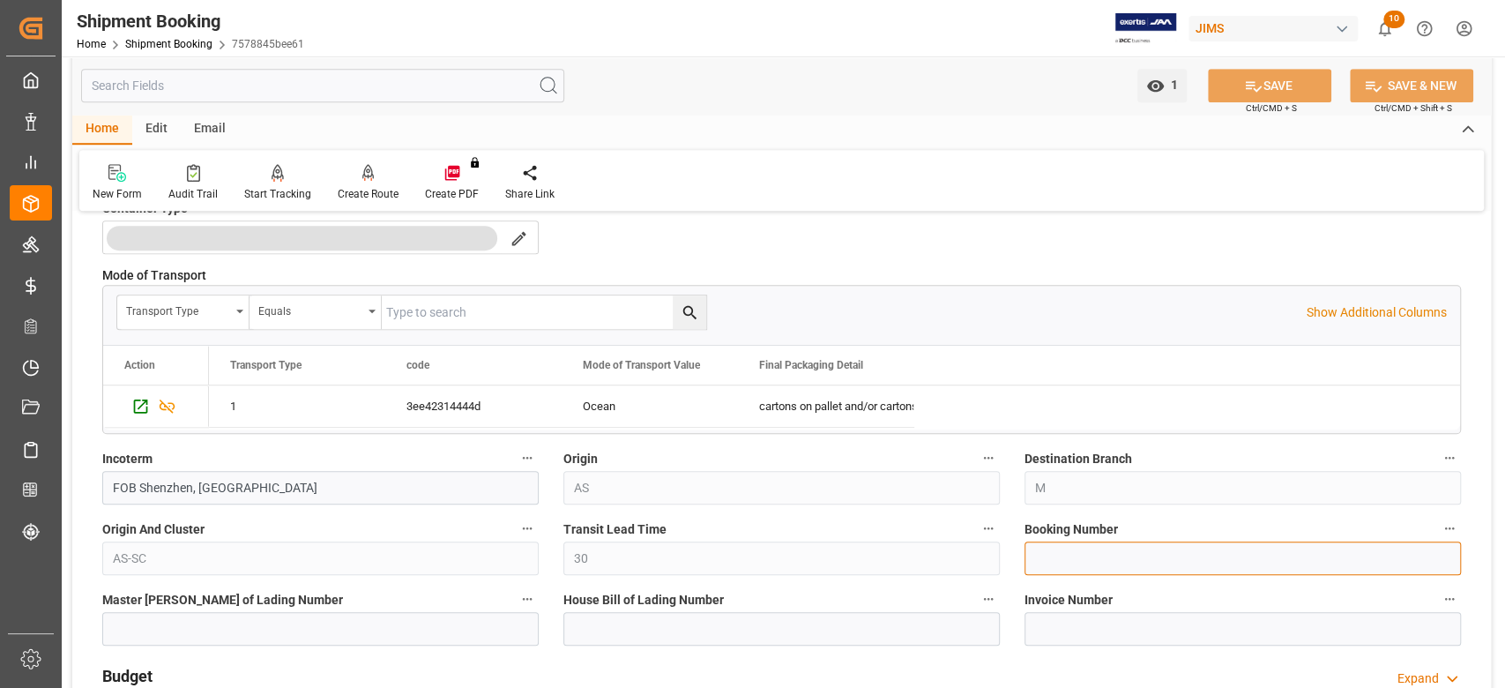
click at [1078, 559] on input at bounding box center [1242, 558] width 436 height 34
paste input "13638367"
type input "13638367"
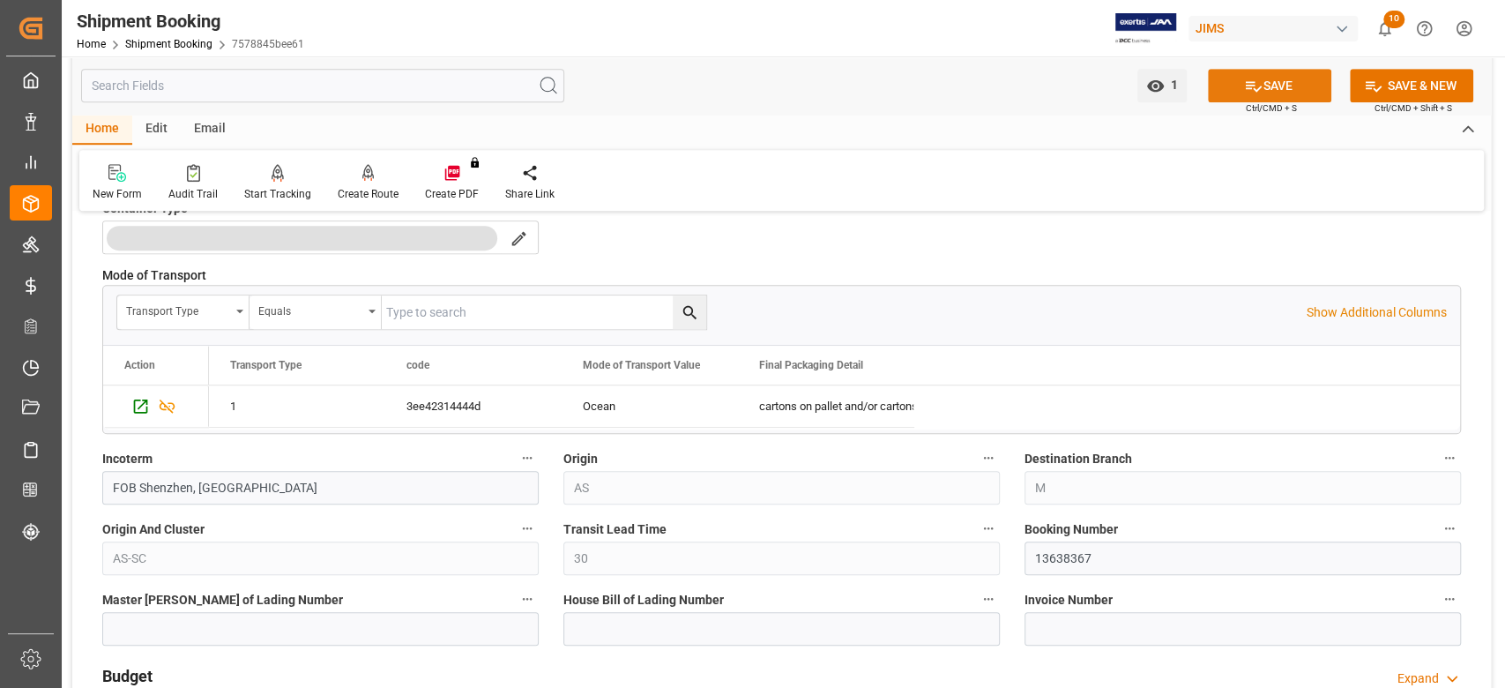
click at [1269, 81] on button "SAVE" at bounding box center [1269, 86] width 123 height 34
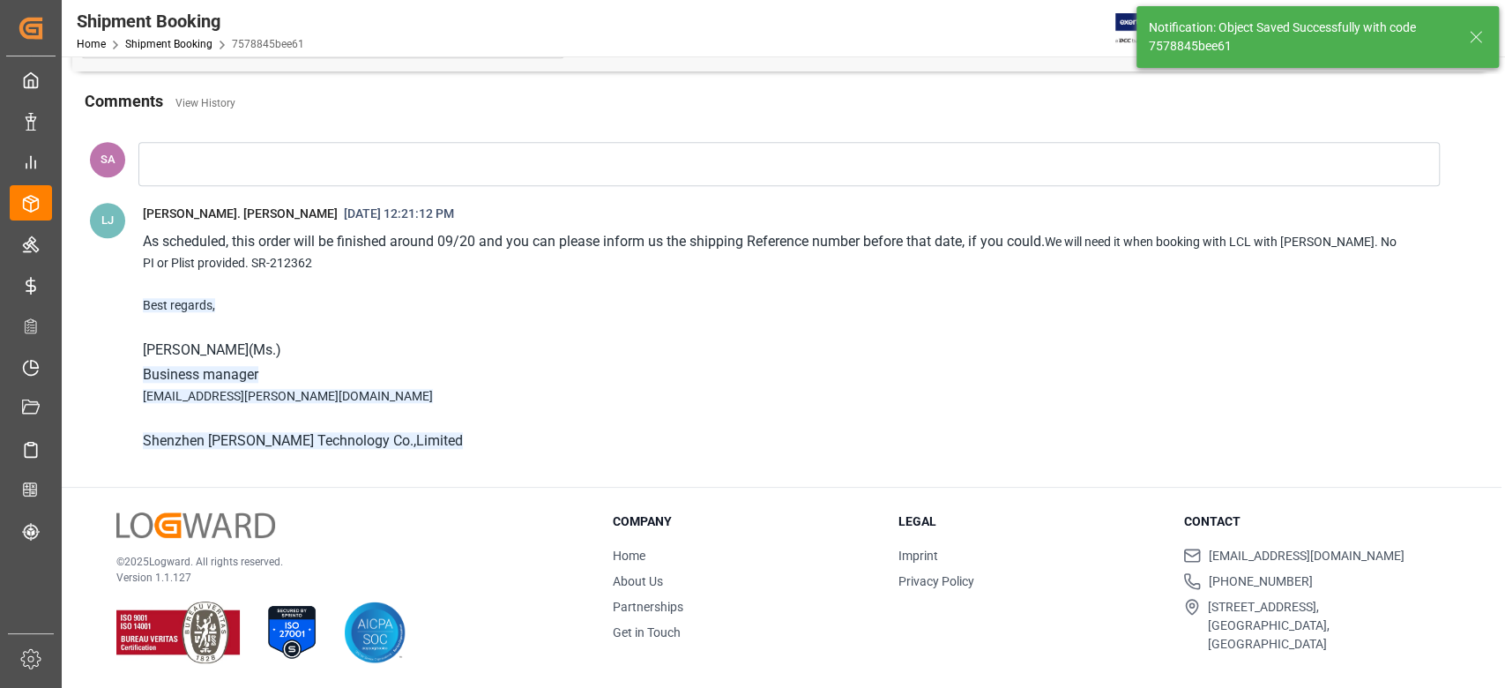
scroll to position [346, 0]
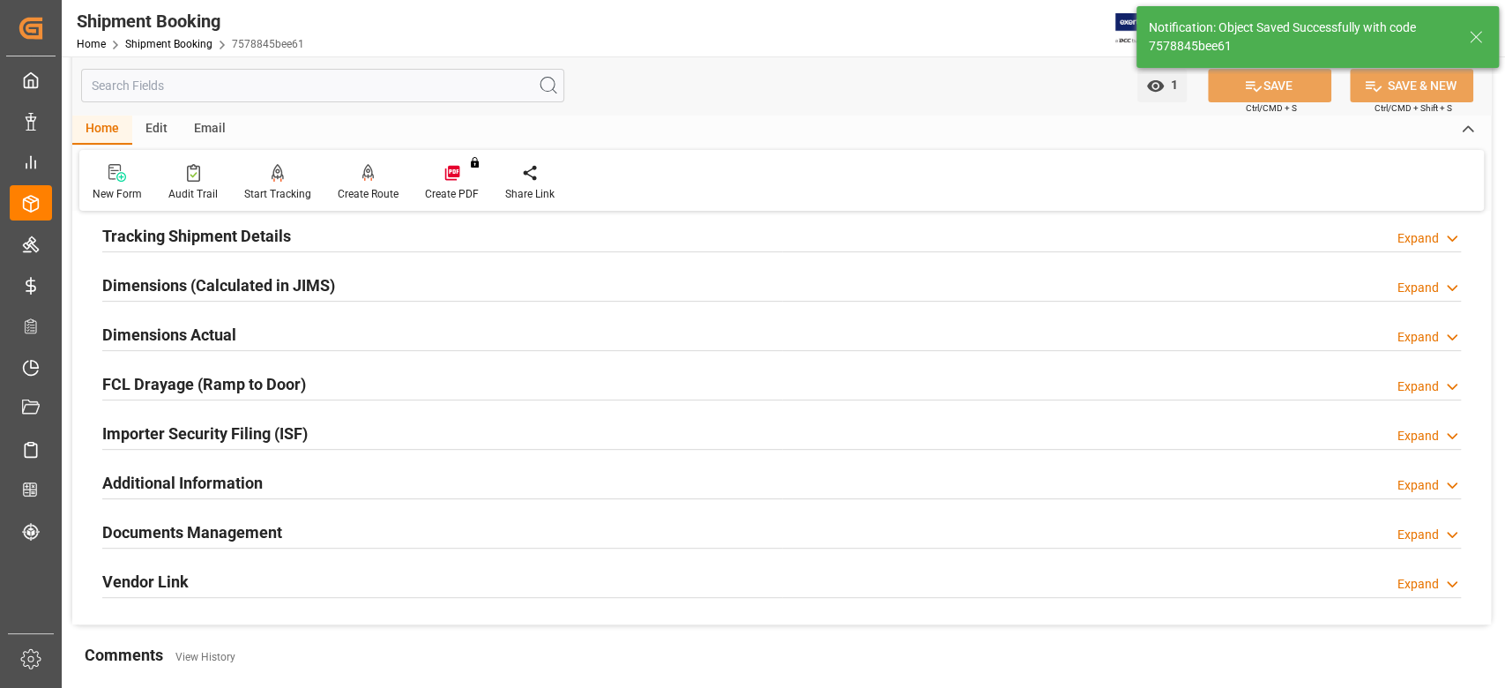
click at [178, 225] on h2 "Tracking Shipment Details" at bounding box center [196, 236] width 189 height 24
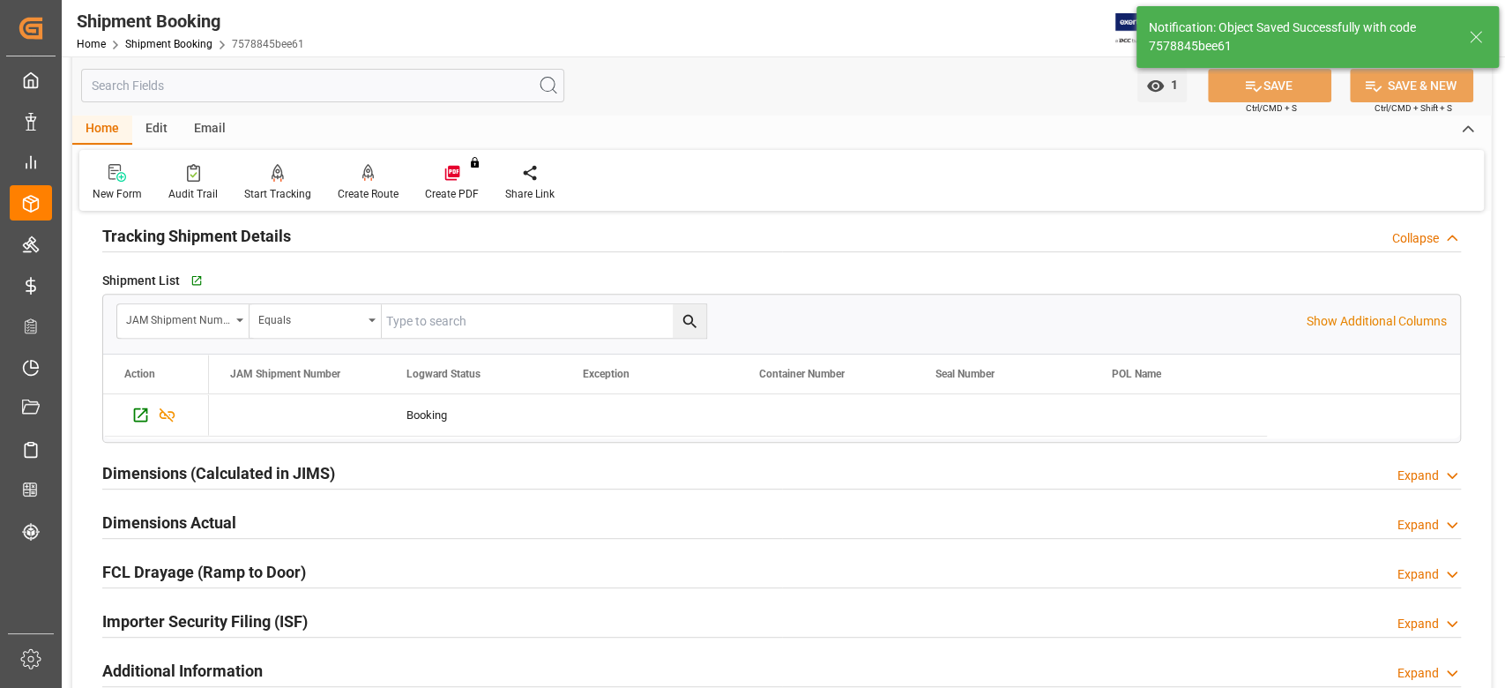
click at [183, 236] on h2 "Tracking Shipment Details" at bounding box center [196, 236] width 189 height 24
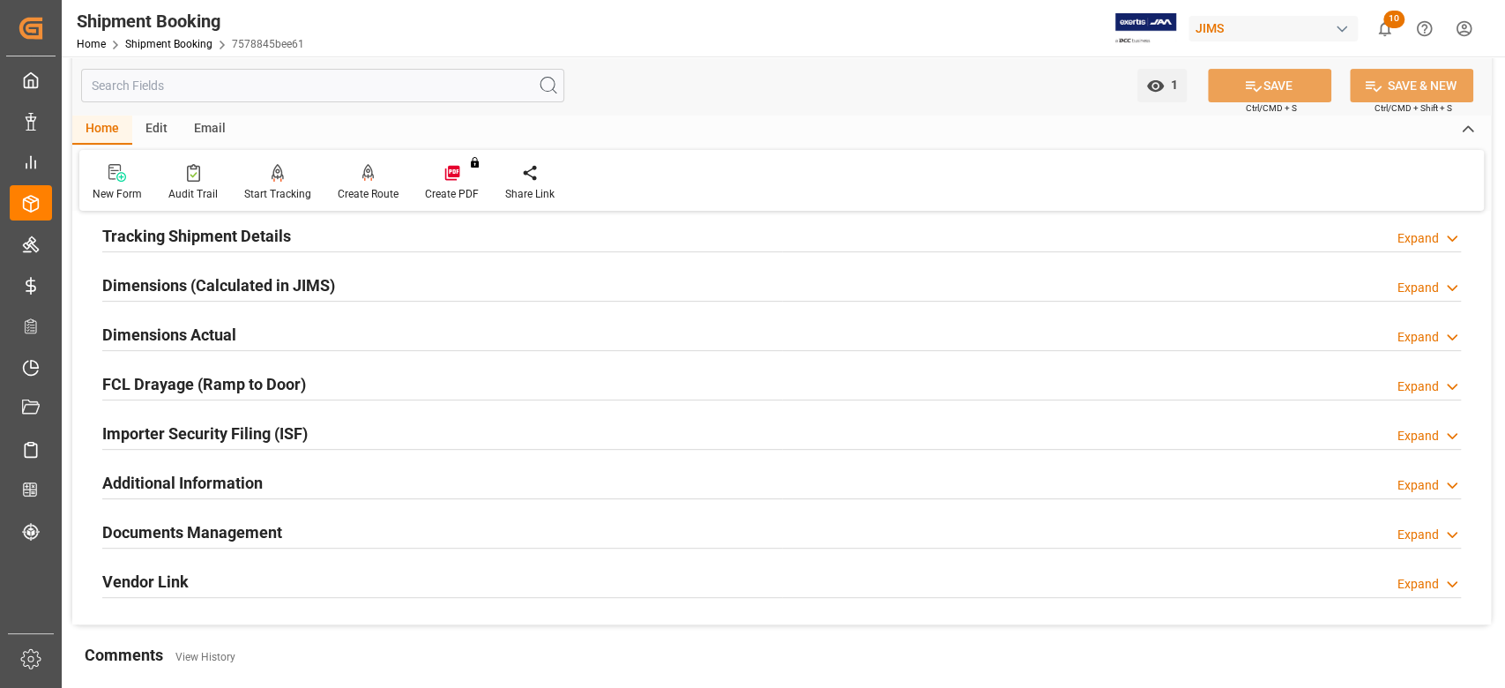
click at [163, 340] on h2 "Dimensions Actual" at bounding box center [169, 335] width 134 height 24
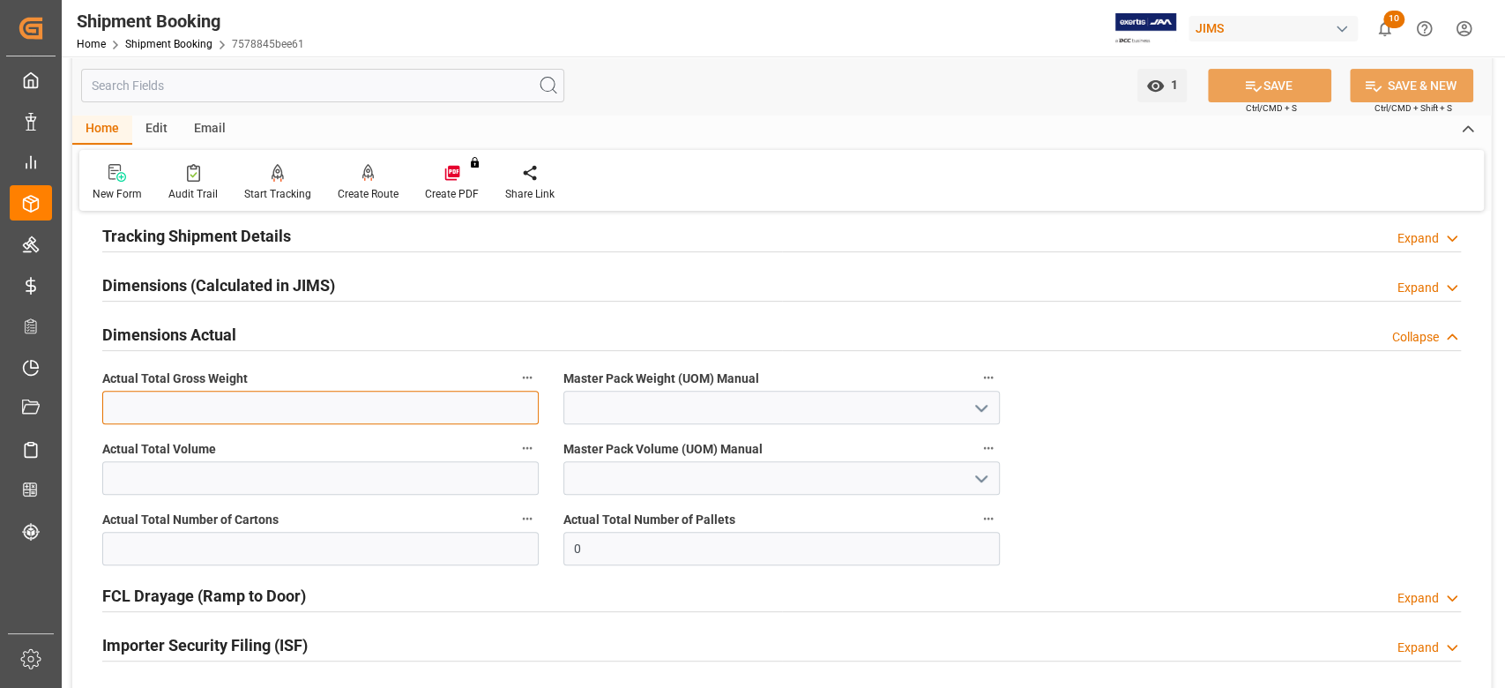
click at [175, 406] on input "text" at bounding box center [320, 408] width 436 height 34
type input "132"
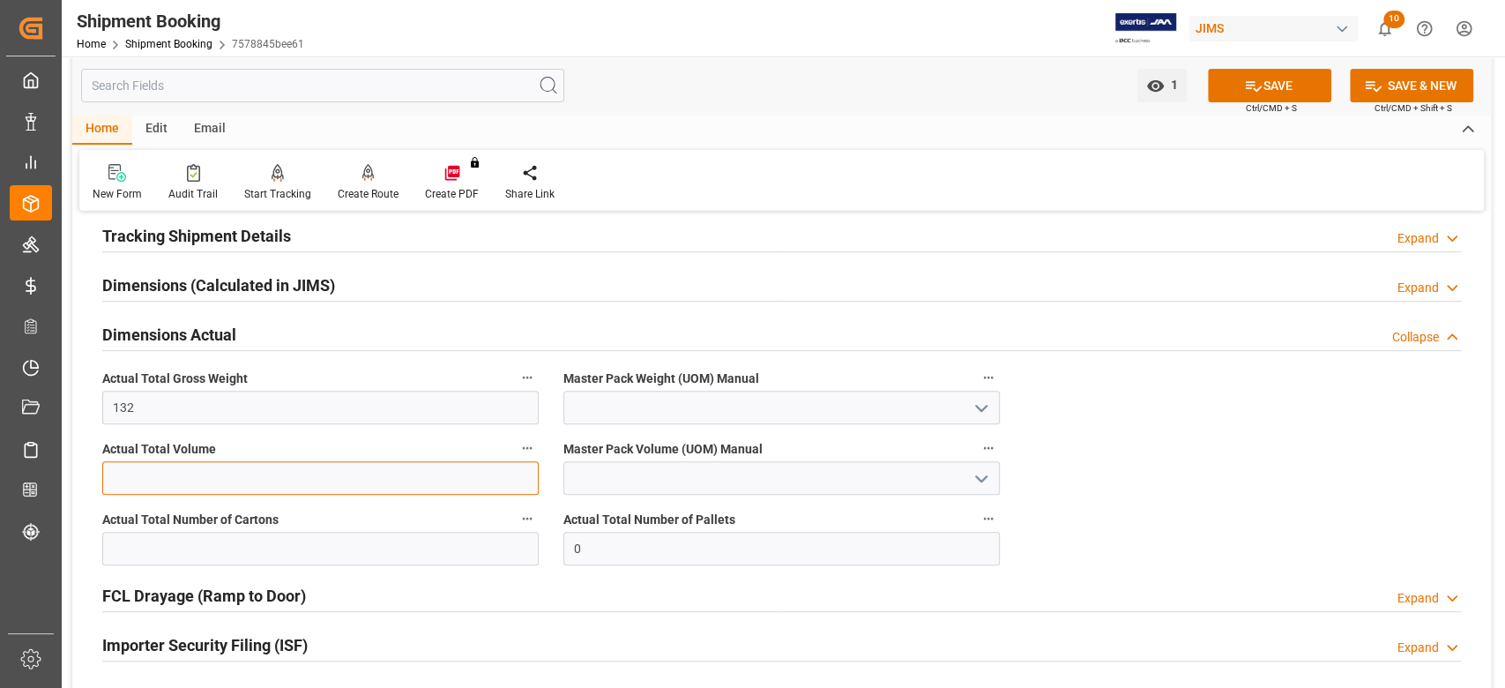
click at [164, 470] on input "text" at bounding box center [320, 478] width 436 height 34
type input "0.89"
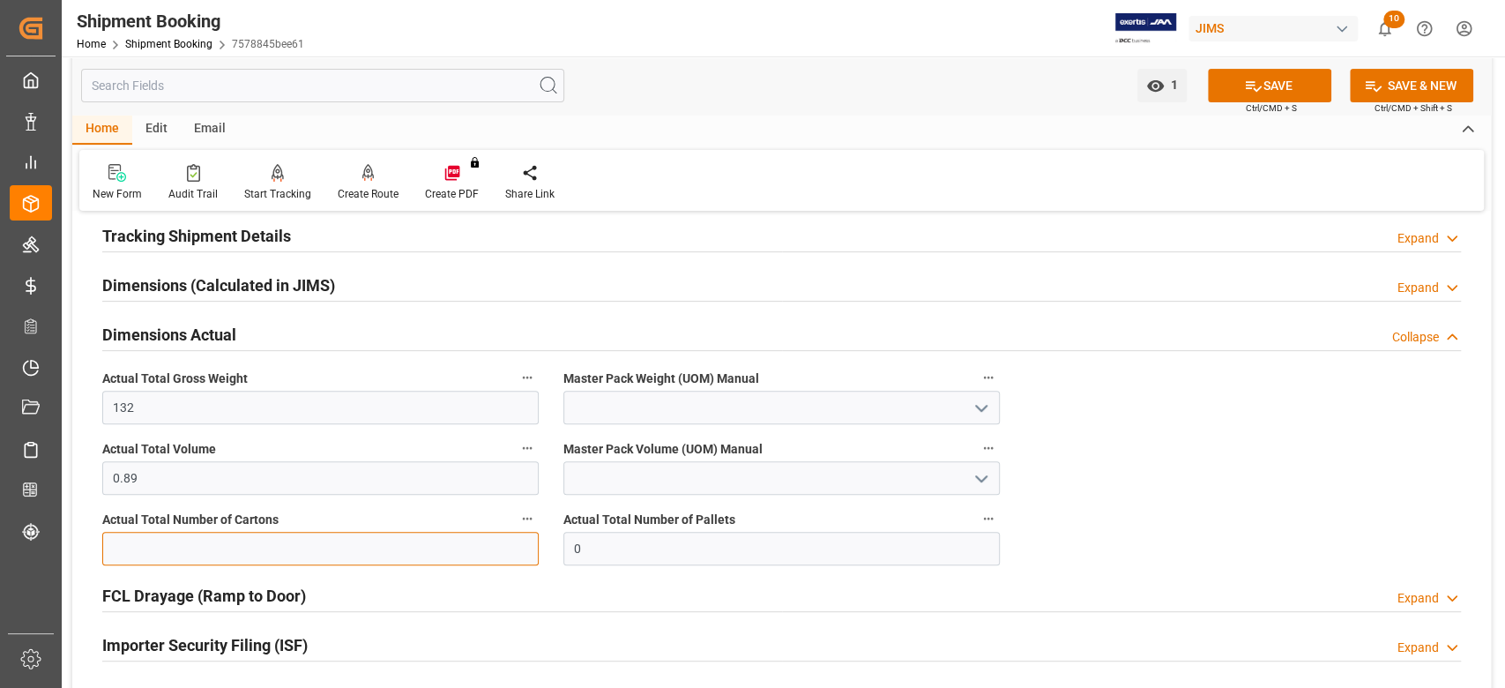
click at [156, 548] on input "text" at bounding box center [320, 549] width 436 height 34
type input "28"
click at [607, 405] on input at bounding box center [781, 408] width 436 height 34
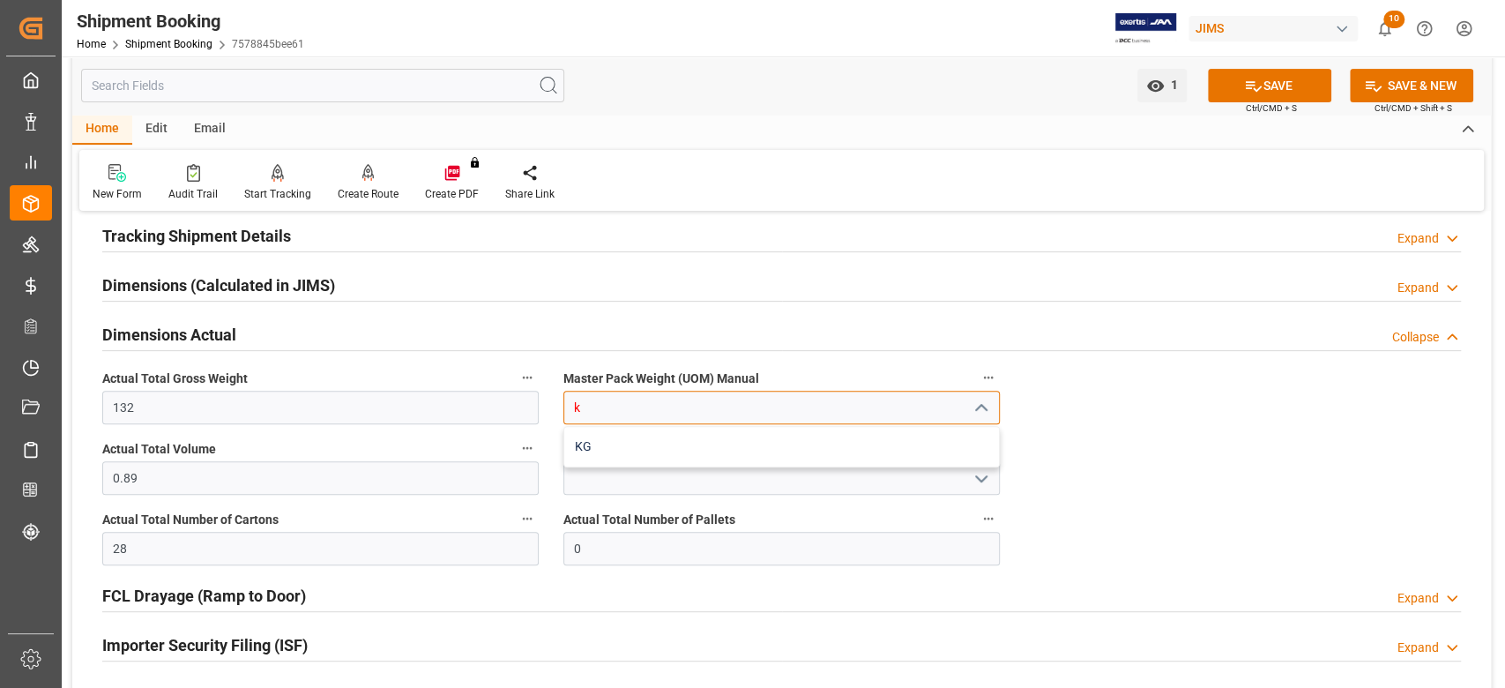
click at [607, 443] on div "KG" at bounding box center [781, 447] width 435 height 40
type input "KG"
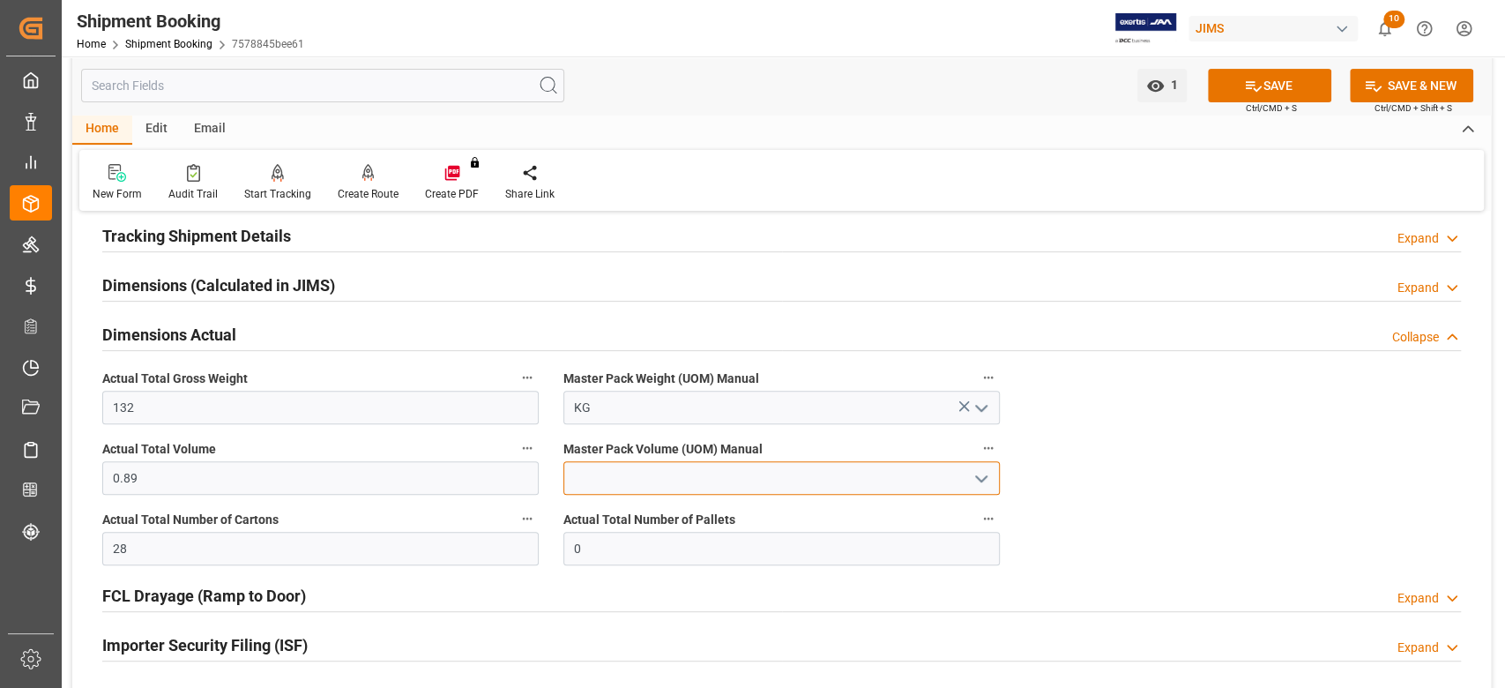
click at [615, 464] on input at bounding box center [781, 478] width 436 height 34
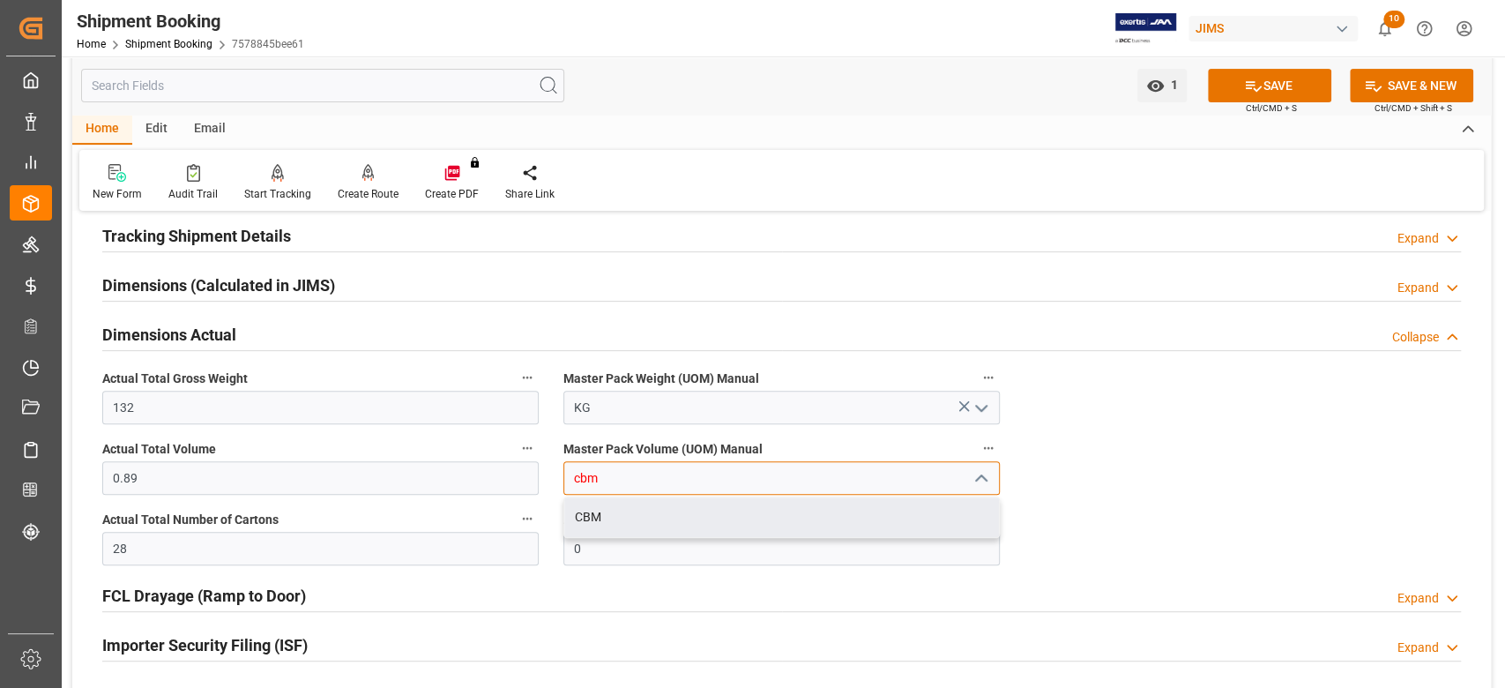
drag, startPoint x: 627, startPoint y: 517, endPoint x: 672, endPoint y: 531, distance: 47.1
click at [627, 518] on div "CBM" at bounding box center [781, 517] width 435 height 40
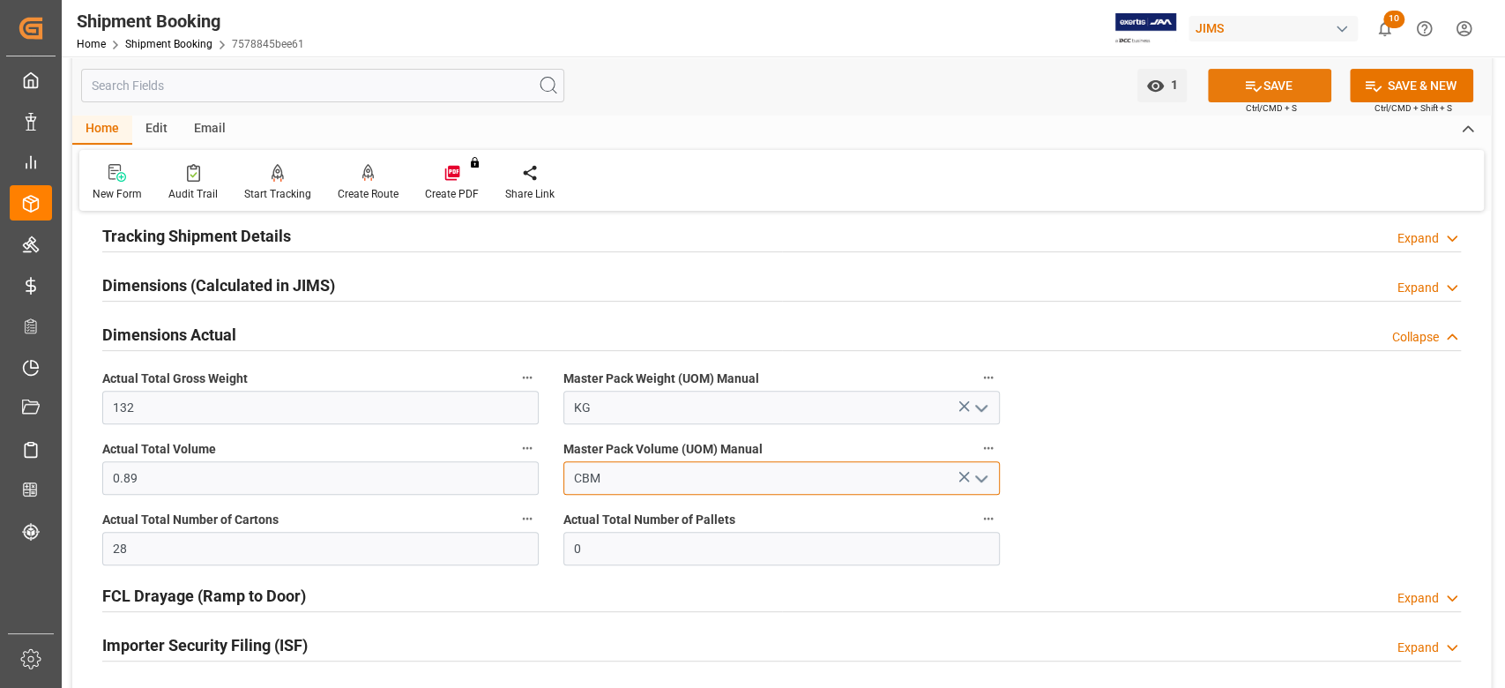
type input "CBM"
click at [1261, 88] on button "SAVE" at bounding box center [1269, 86] width 123 height 34
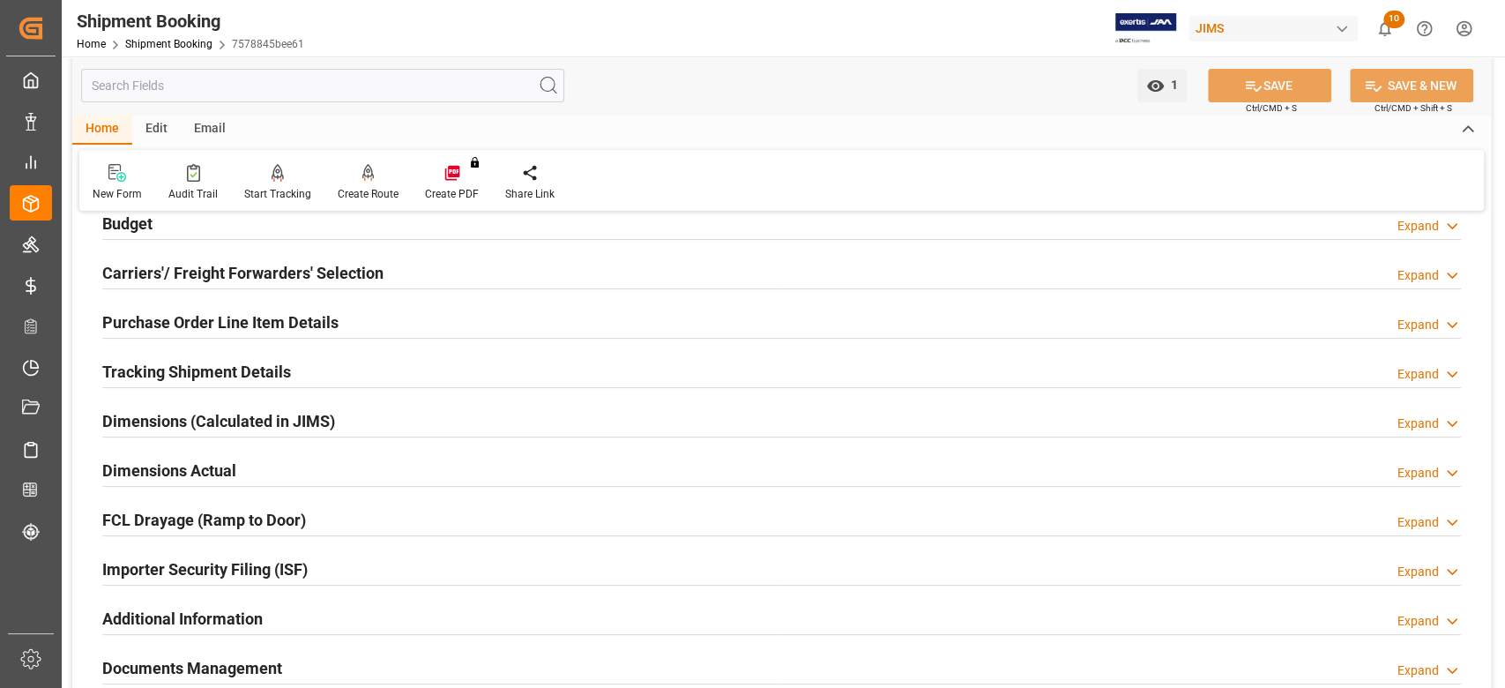
scroll to position [111, 0]
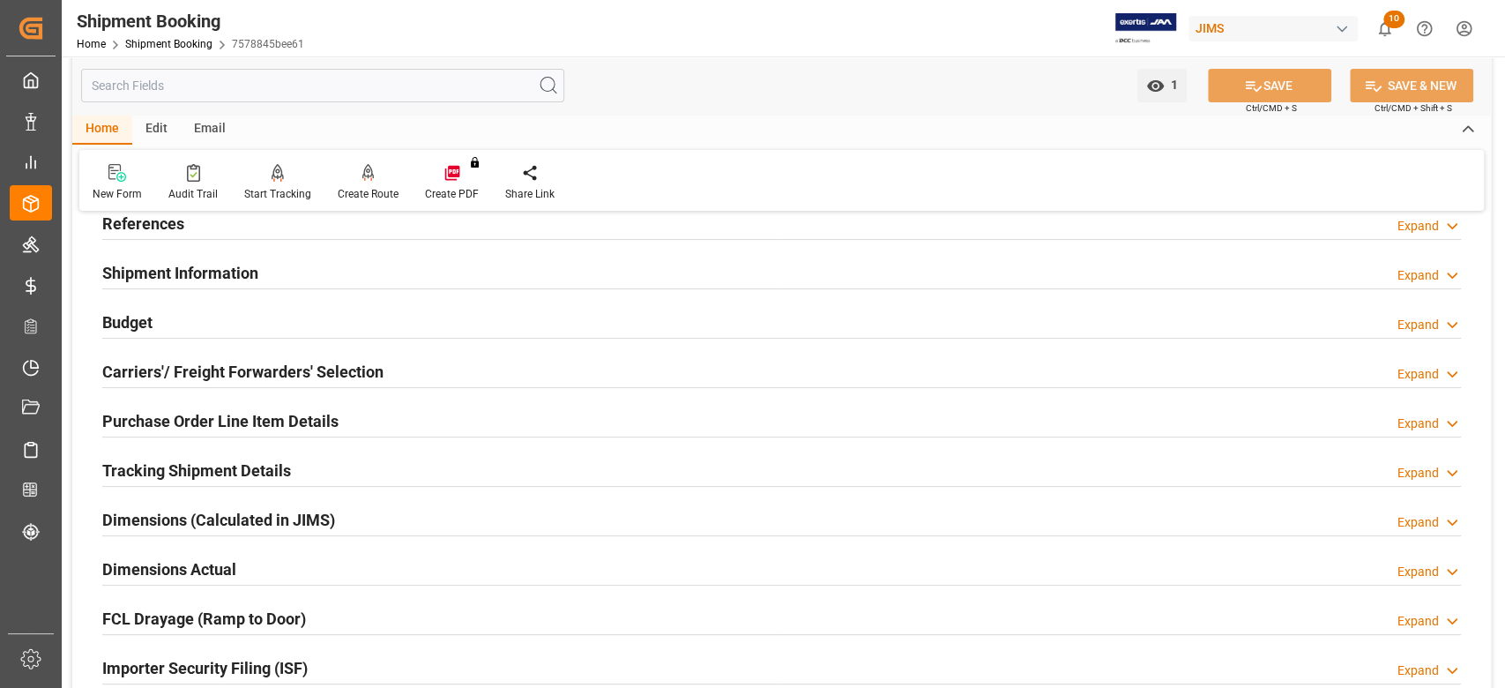
click at [138, 326] on h2 "Budget" at bounding box center [127, 322] width 50 height 24
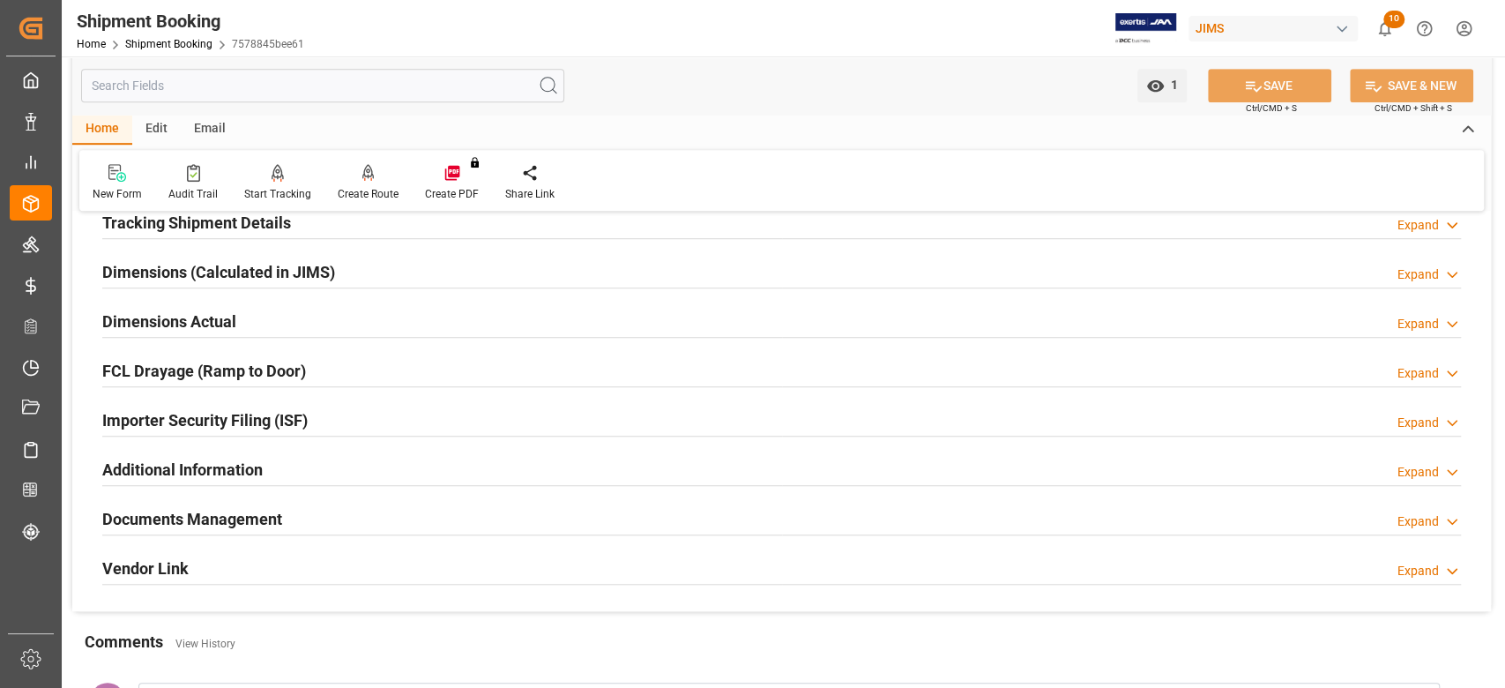
scroll to position [816, 0]
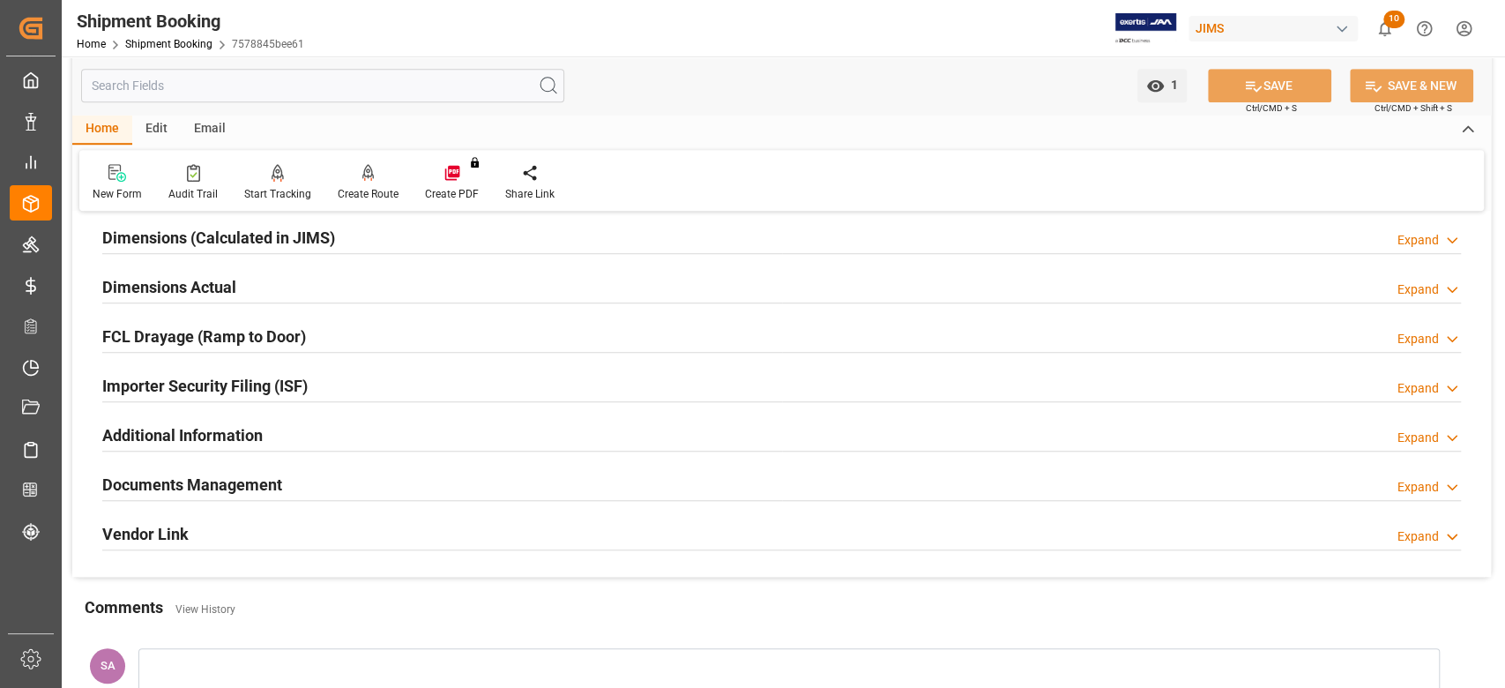
click at [155, 270] on div "Dimensions Actual" at bounding box center [169, 286] width 134 height 34
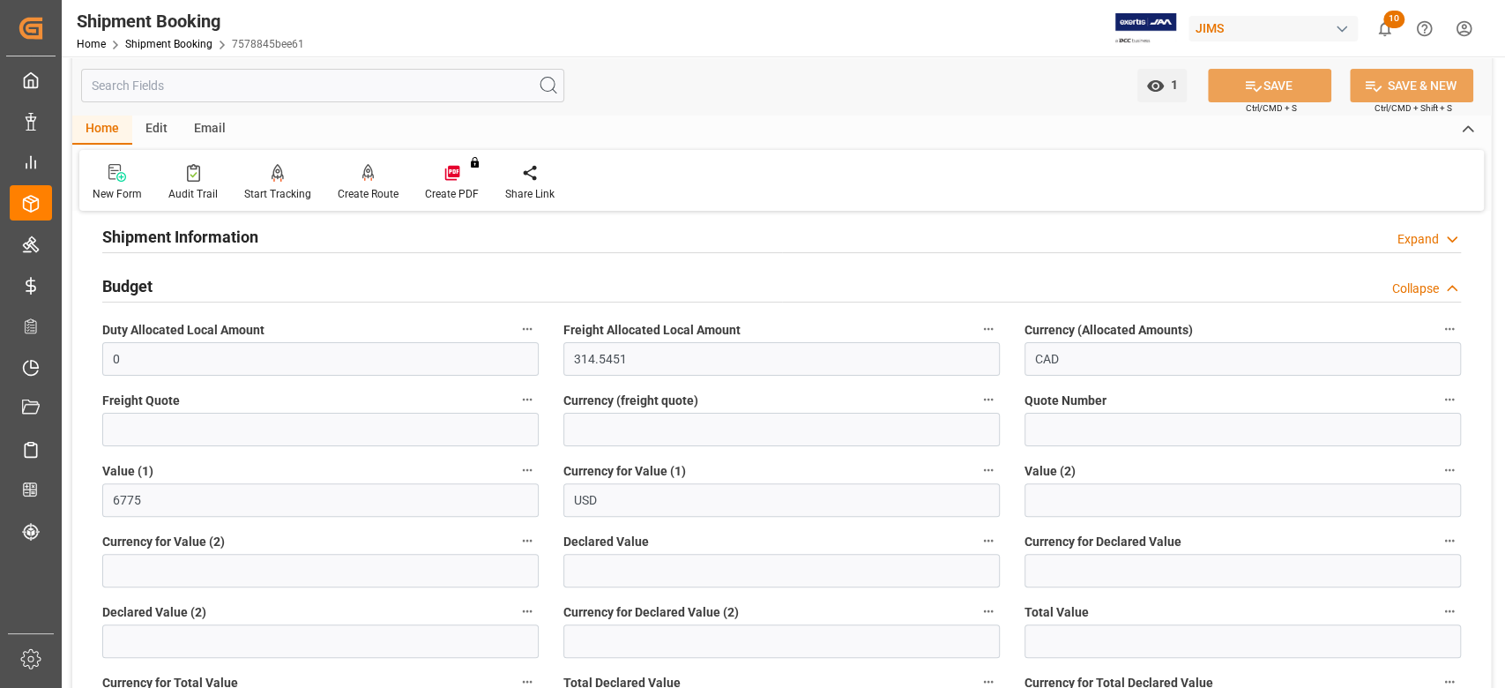
scroll to position [111, 0]
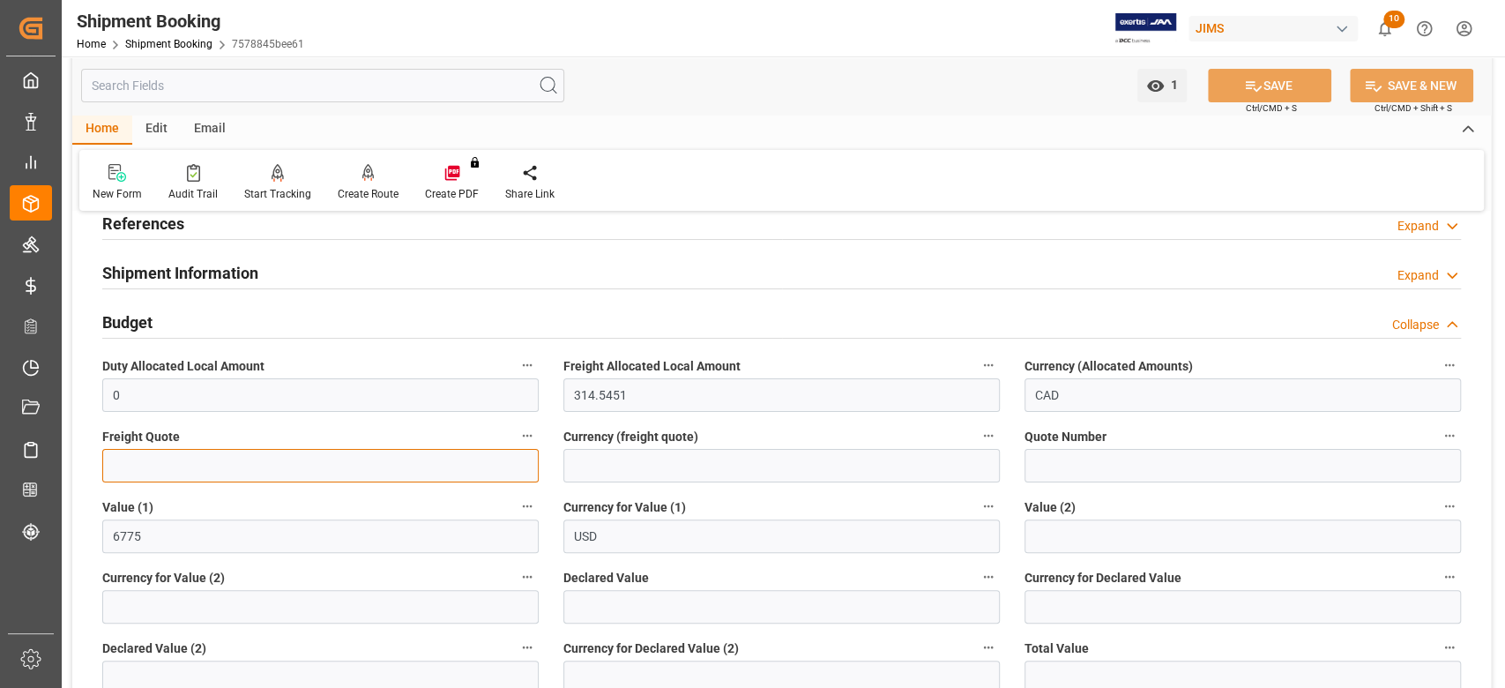
click at [155, 465] on input "text" at bounding box center [320, 466] width 436 height 34
type input "250"
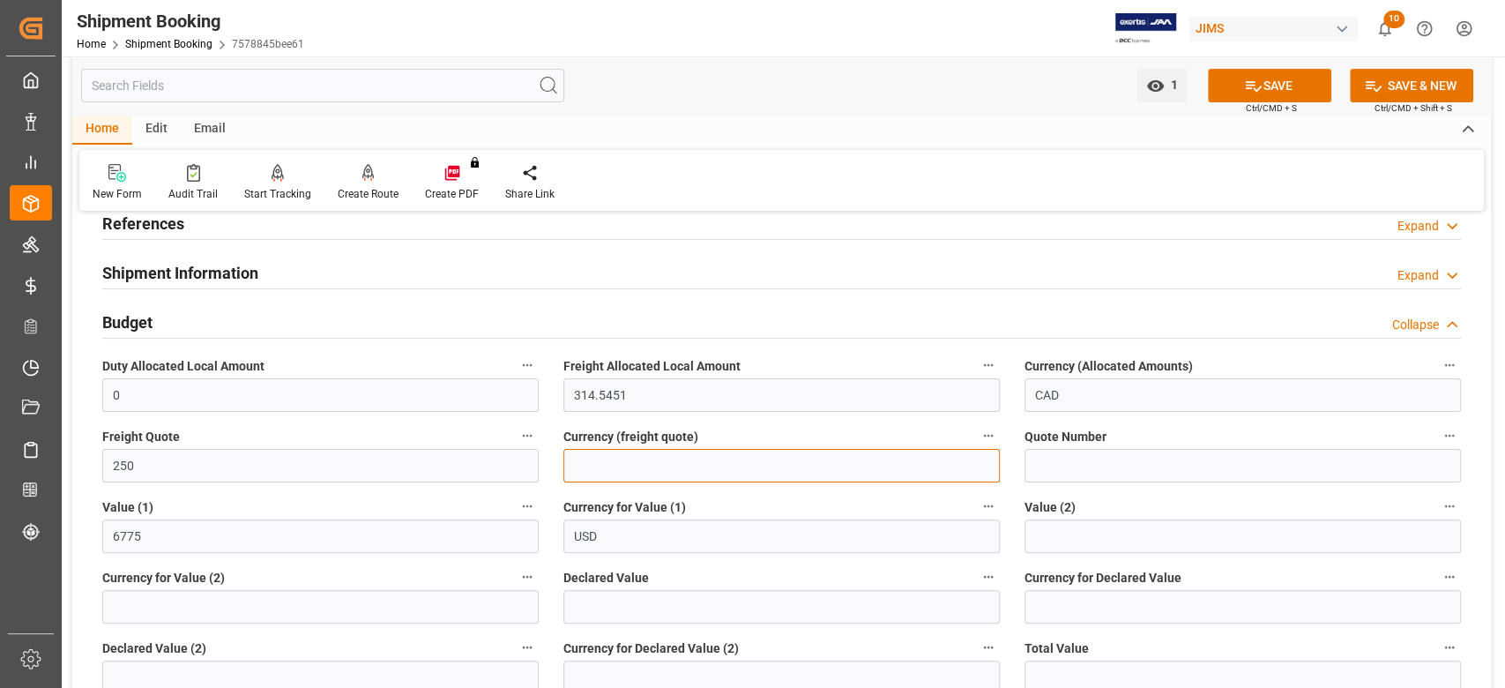
click at [649, 466] on input at bounding box center [781, 466] width 436 height 34
type input "USD"
click at [1244, 90] on icon at bounding box center [1253, 86] width 19 height 19
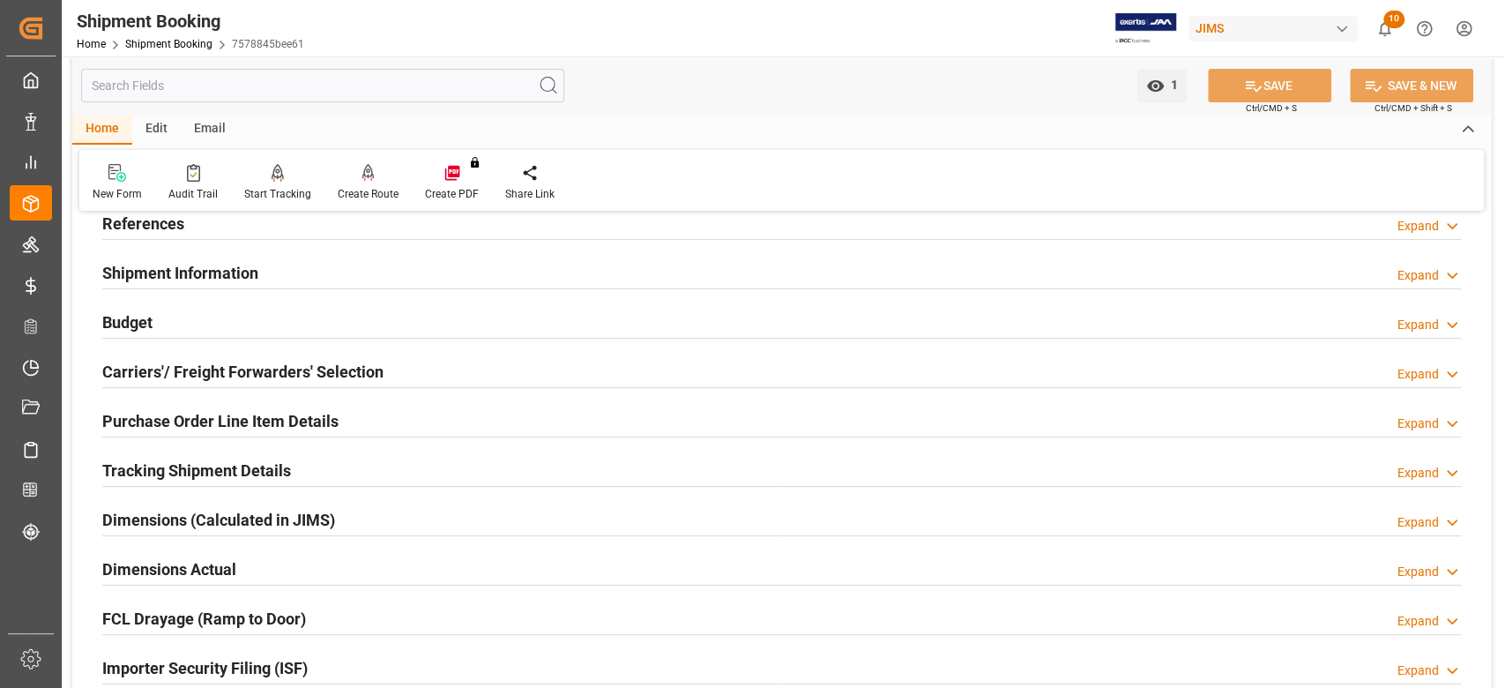
click at [130, 466] on h2 "Tracking Shipment Details" at bounding box center [196, 470] width 189 height 24
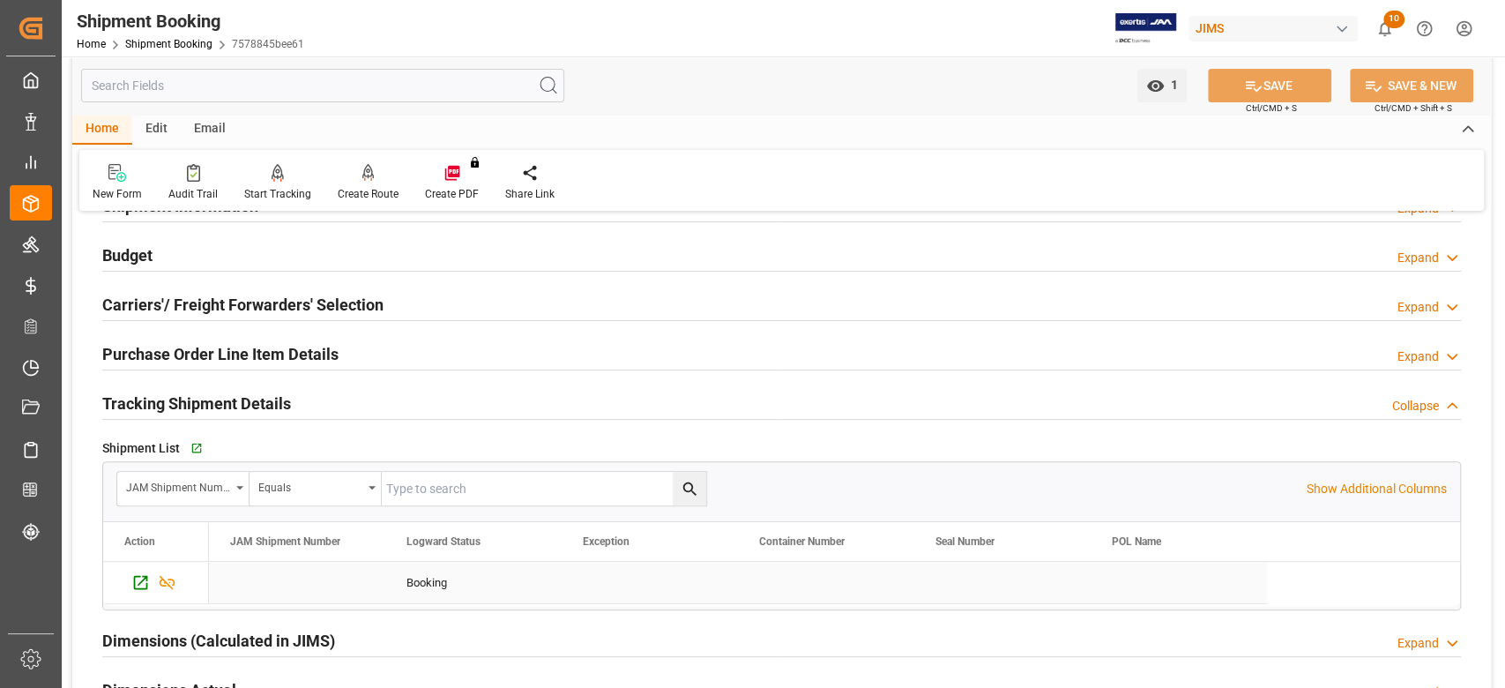
scroll to position [228, 0]
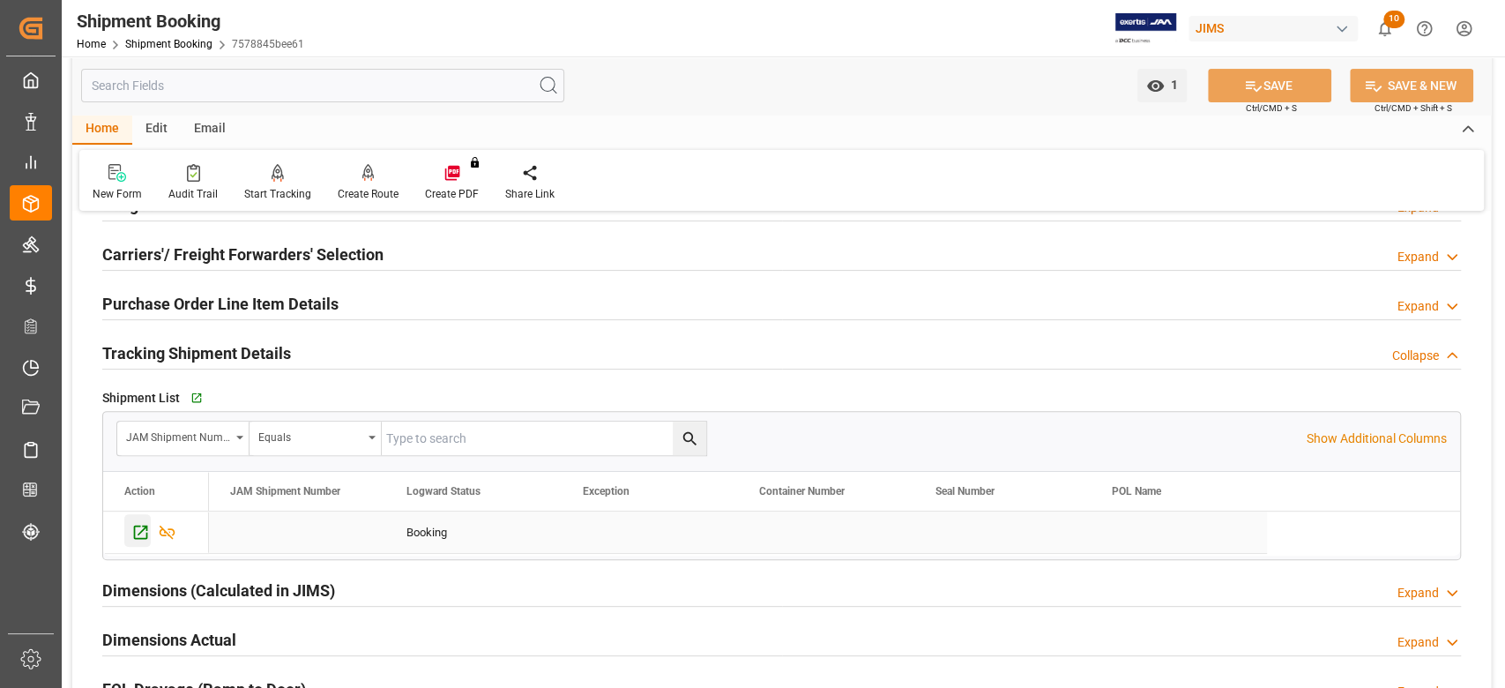
click at [135, 523] on icon "Press SPACE to select this row." at bounding box center [140, 532] width 19 height 19
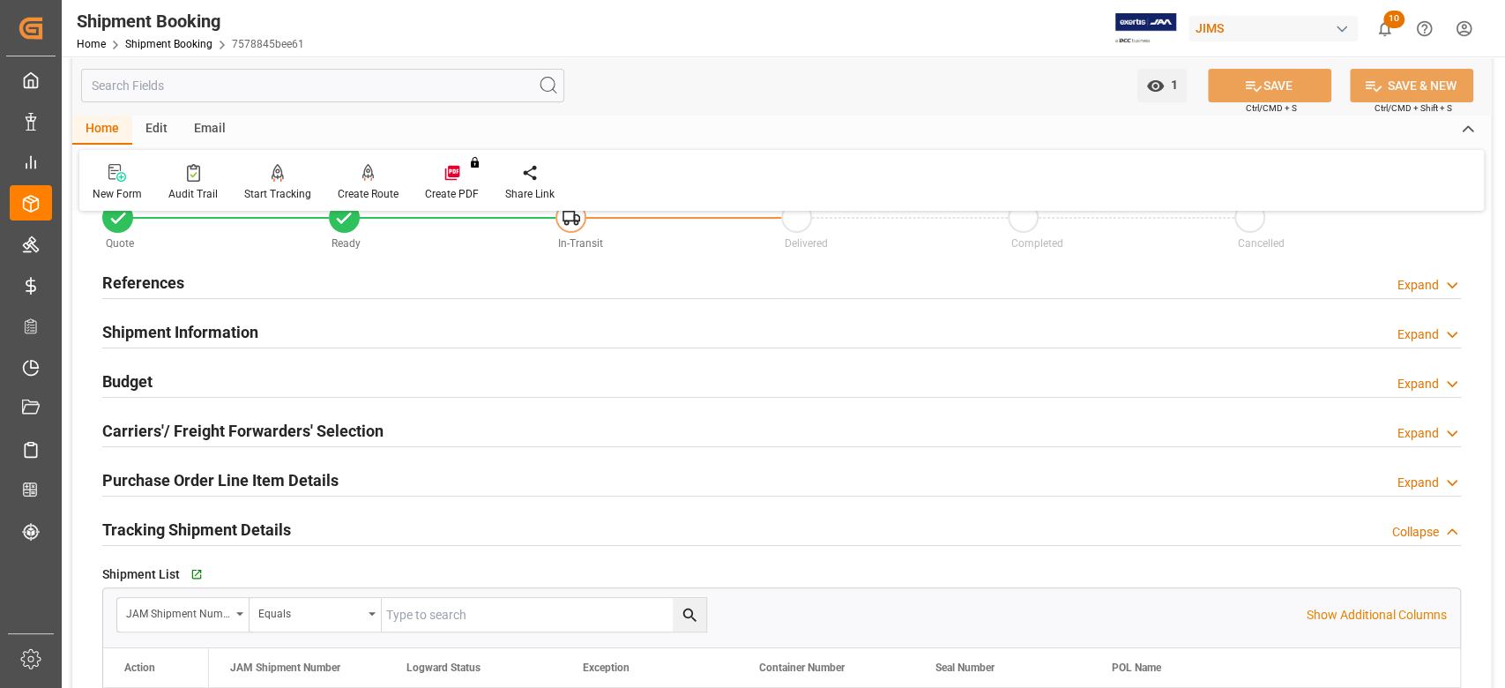
scroll to position [0, 0]
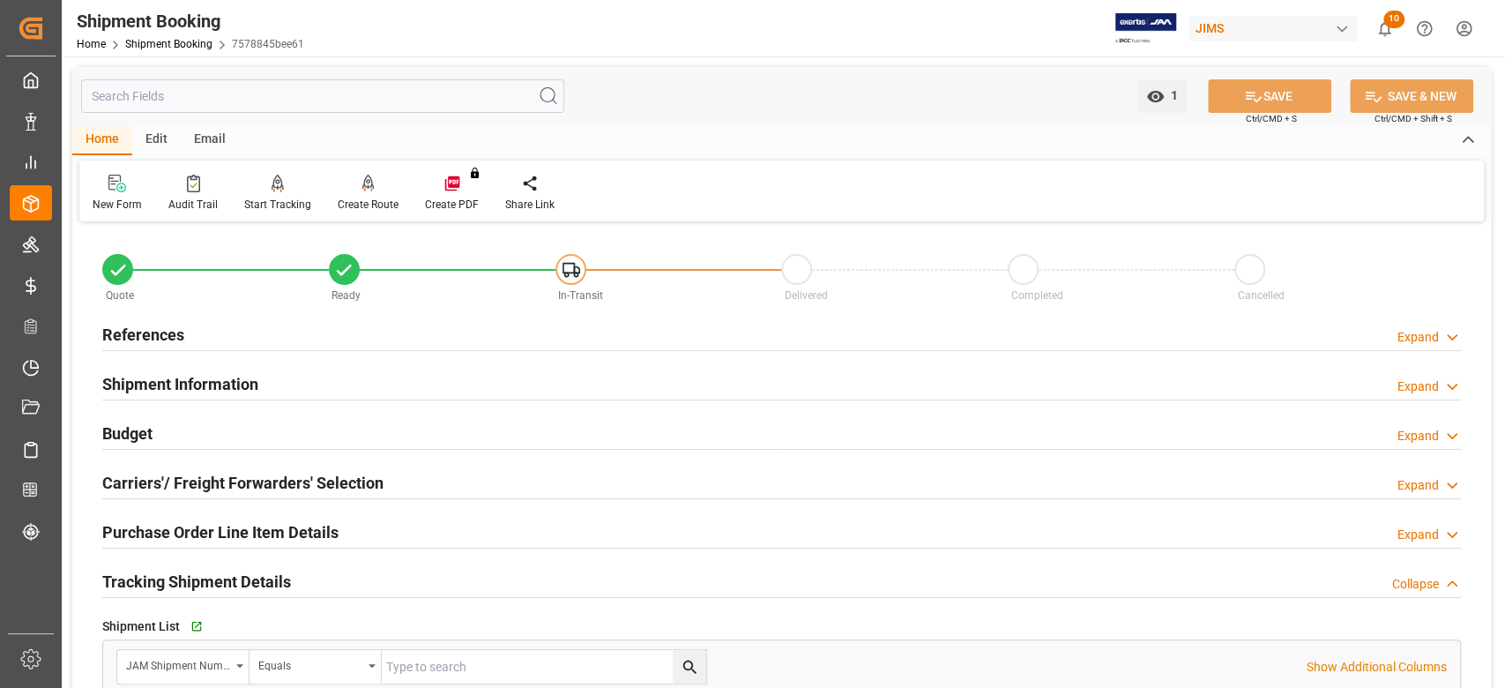
click at [149, 377] on h2 "Shipment Information" at bounding box center [180, 384] width 156 height 24
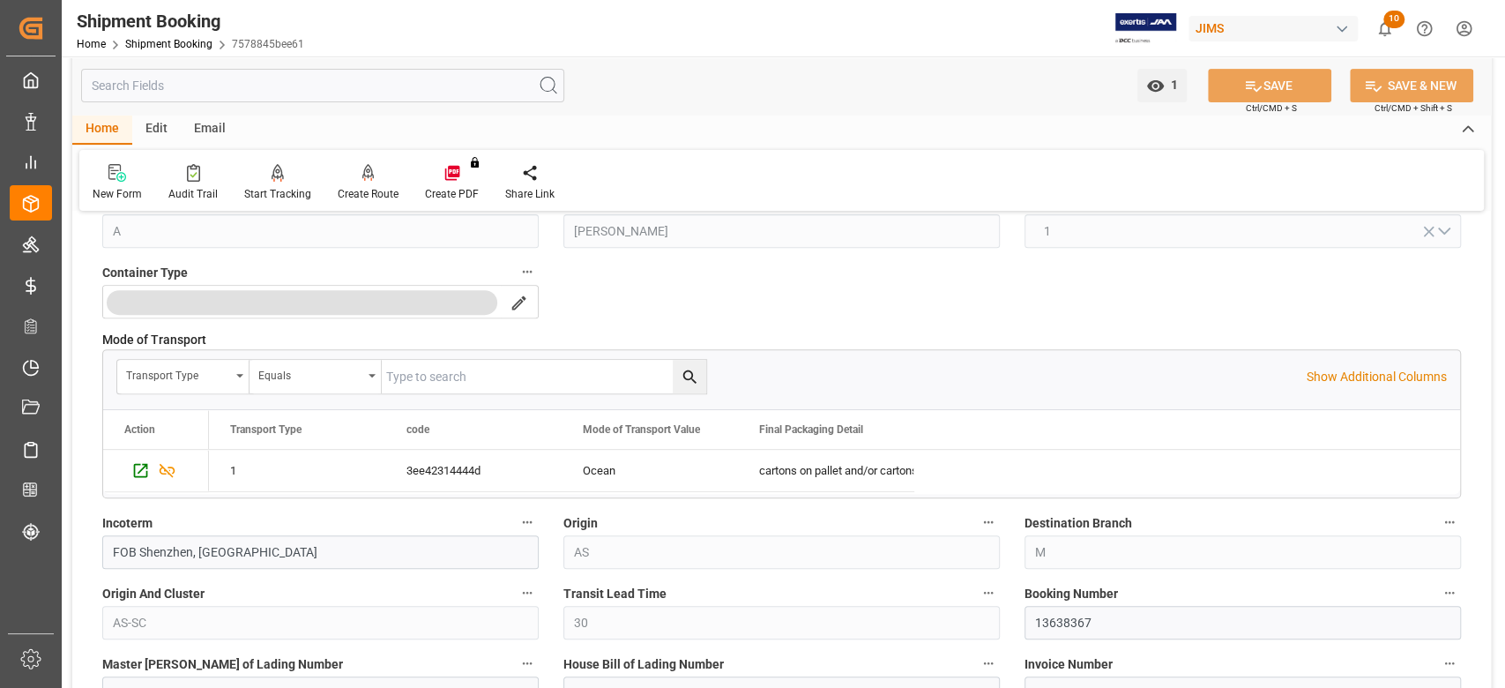
scroll to position [470, 0]
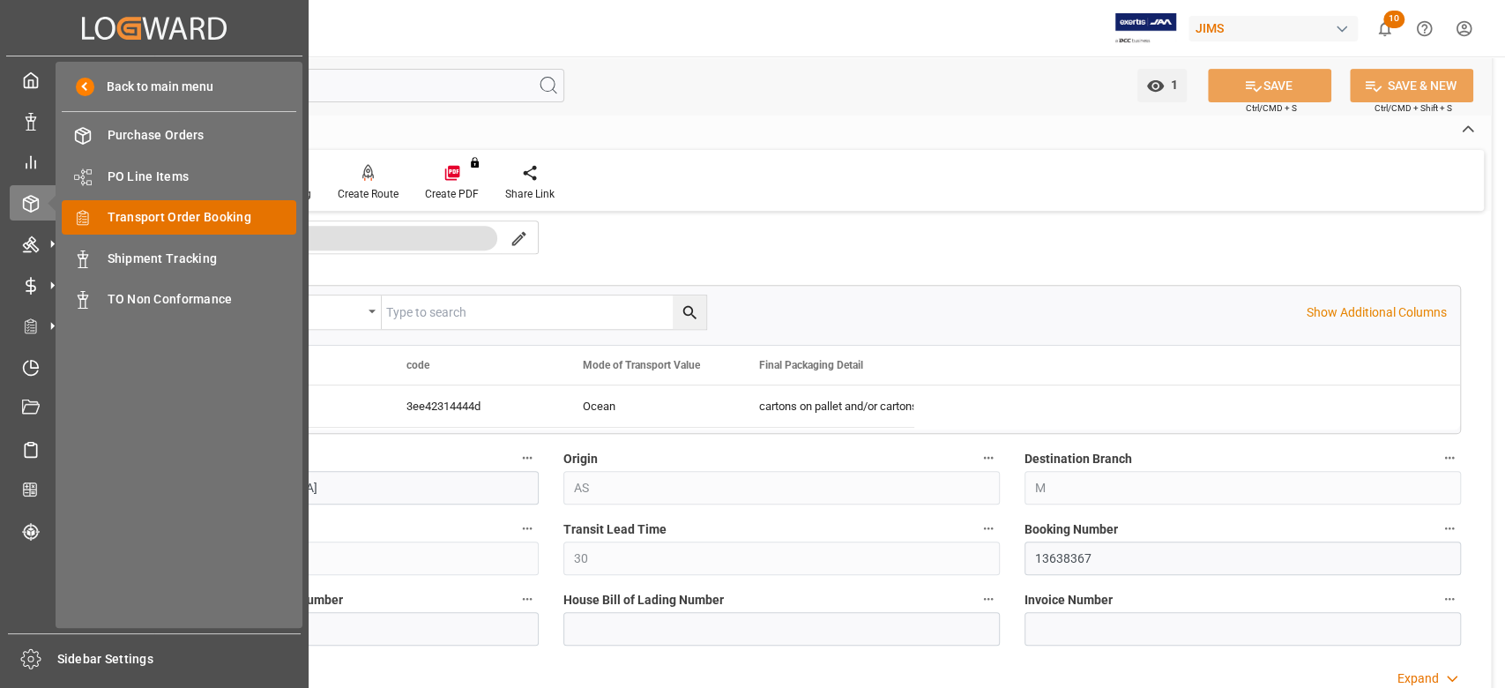
click at [169, 218] on span "Transport Order Booking" at bounding box center [203, 217] width 190 height 19
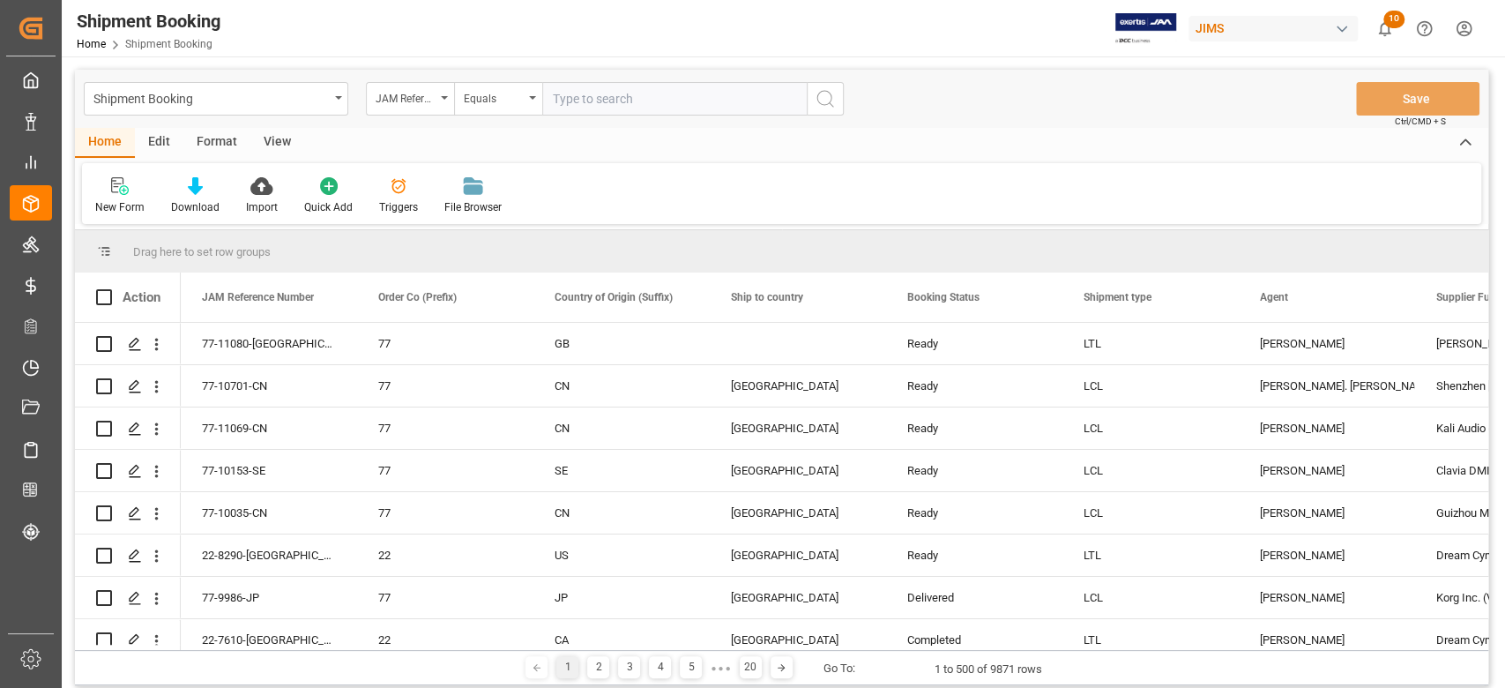
click at [585, 106] on input "text" at bounding box center [674, 99] width 264 height 34
paste input "77-10869-CN"
type input "77-10869-CN"
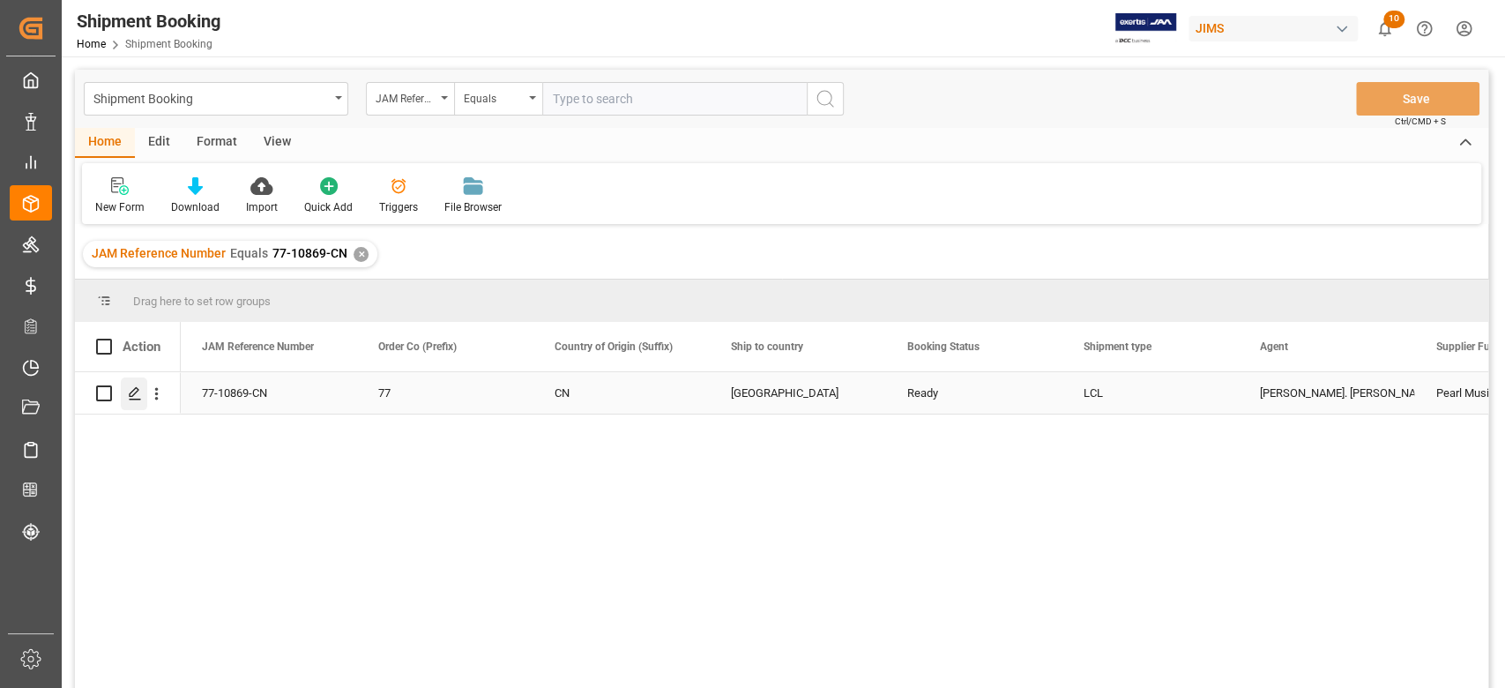
click at [128, 392] on icon "Press SPACE to select this row." at bounding box center [135, 393] width 14 height 14
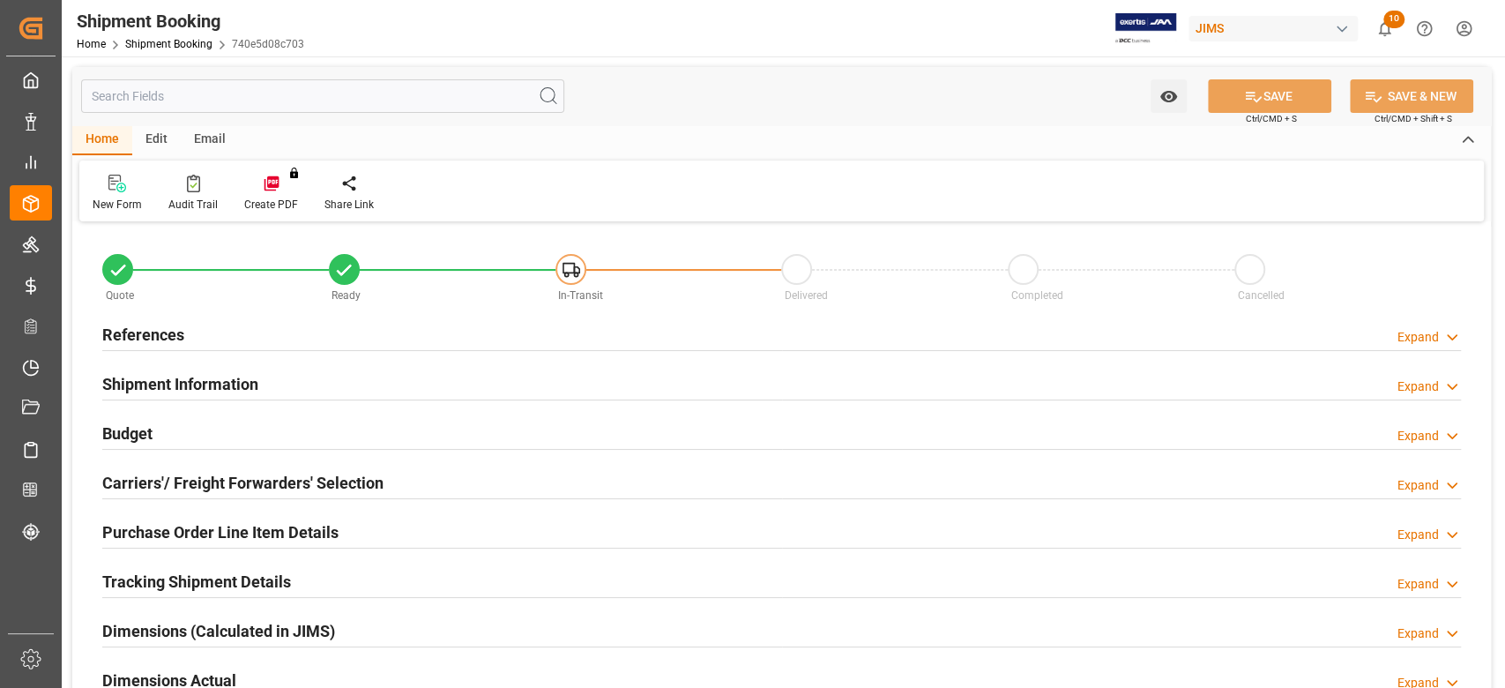
type input "0"
type input "[DATE]"
click at [171, 332] on h2 "References" at bounding box center [143, 335] width 82 height 24
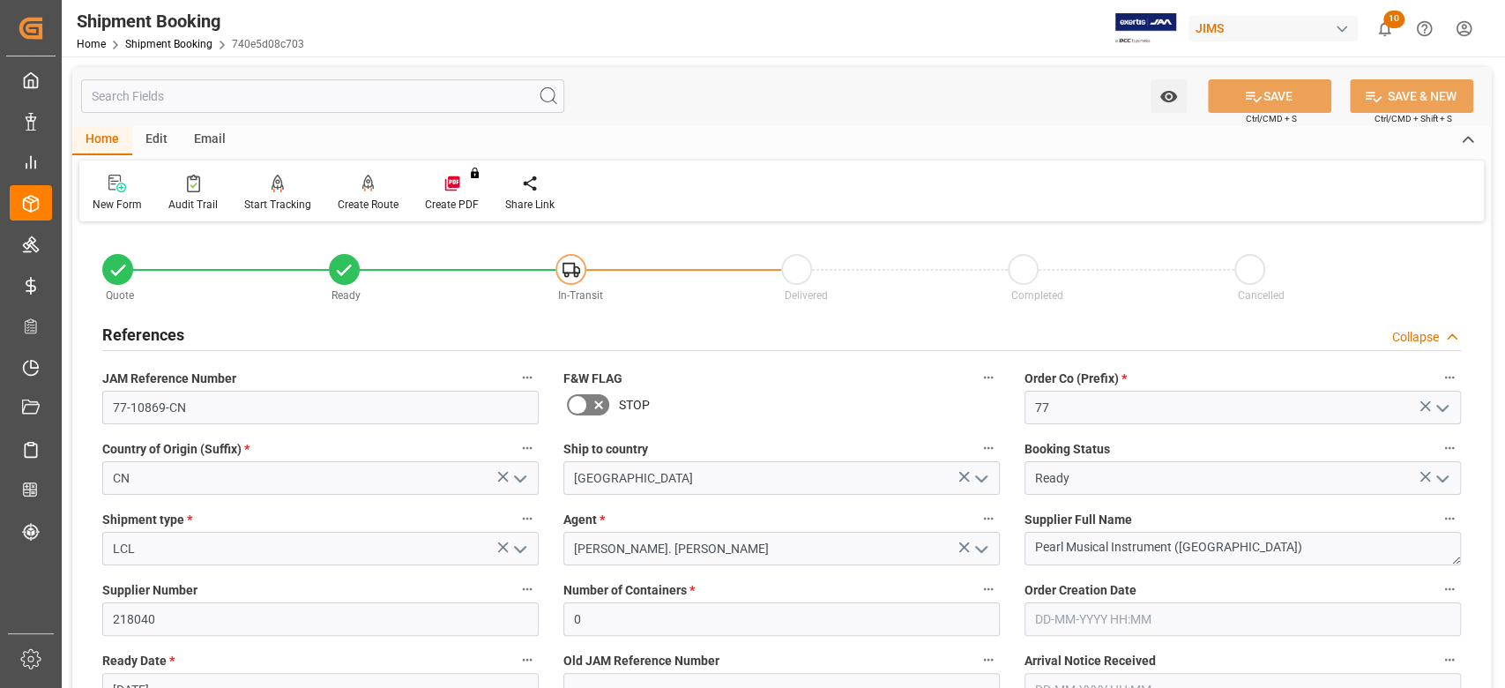
scroll to position [117, 0]
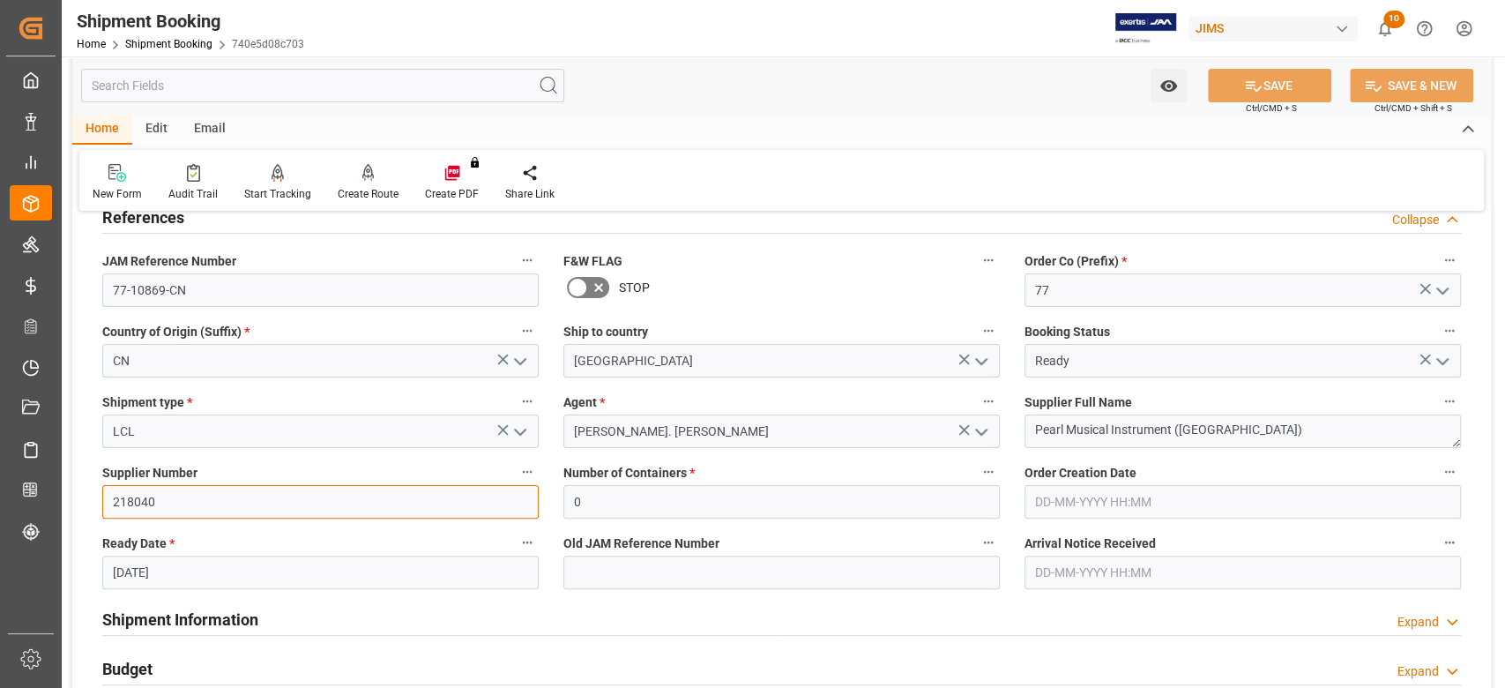
click at [138, 498] on input "218040" at bounding box center [320, 502] width 436 height 34
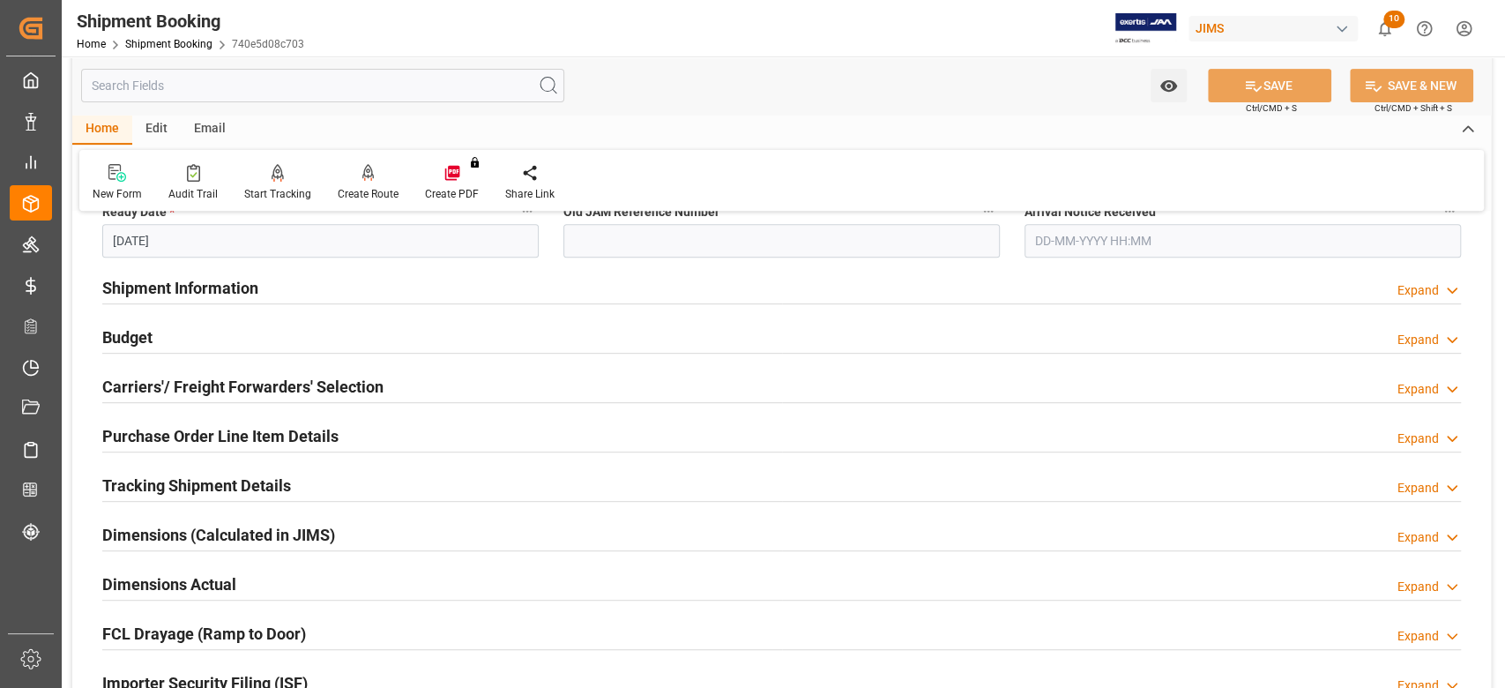
scroll to position [470, 0]
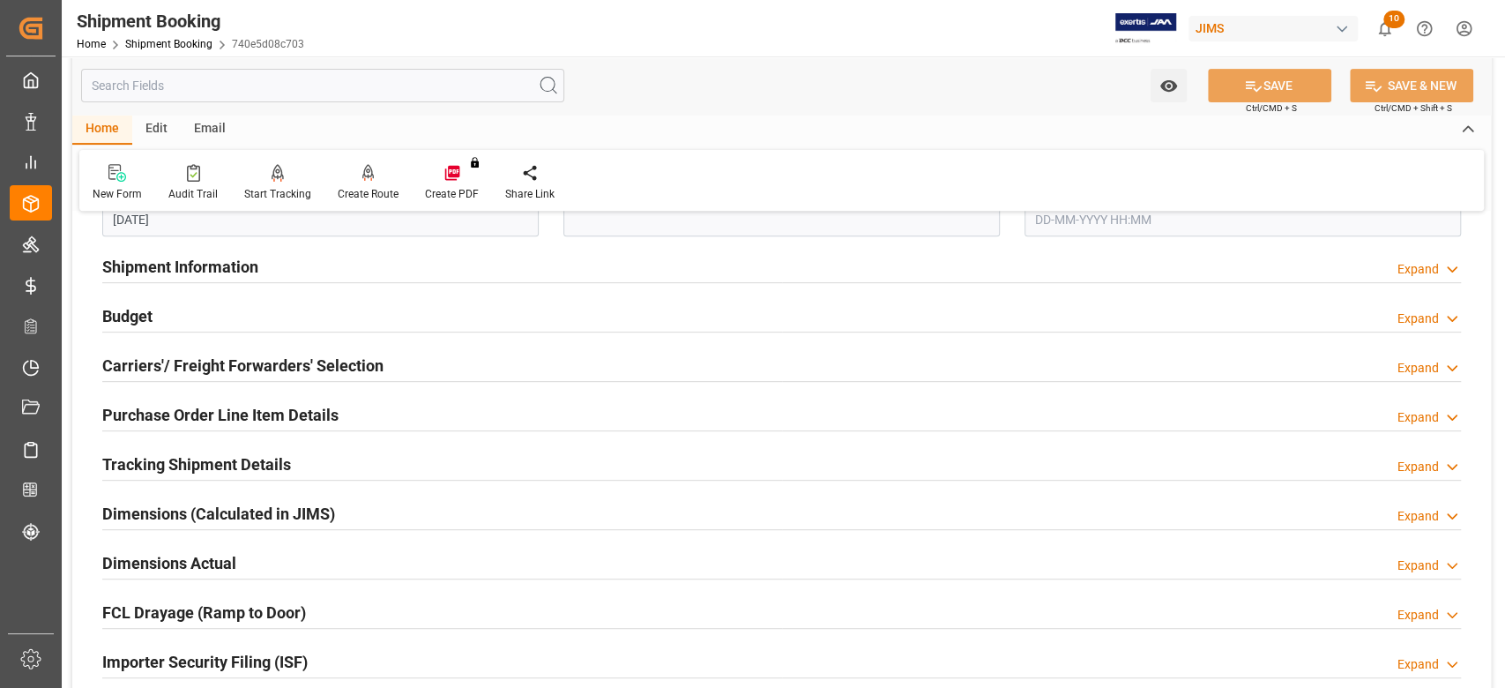
click at [205, 262] on h2 "Shipment Information" at bounding box center [180, 267] width 156 height 24
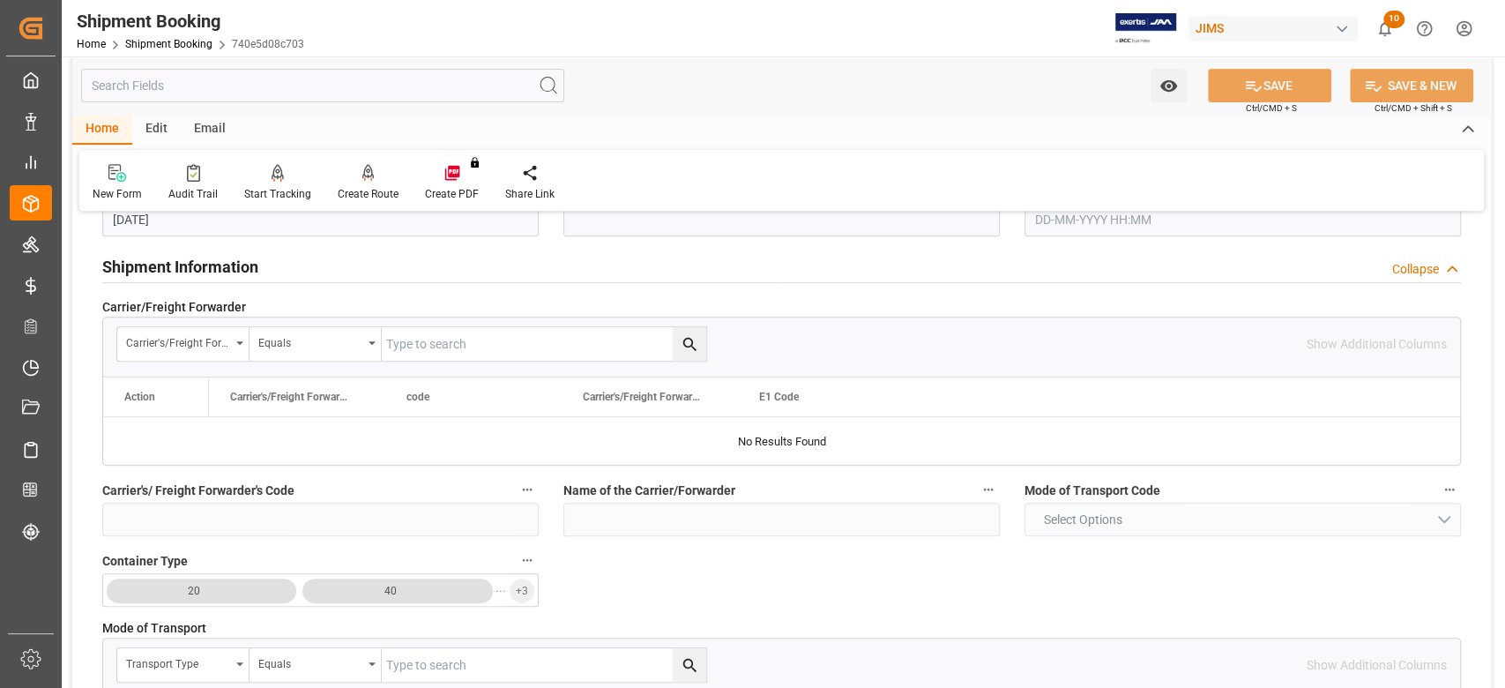
scroll to position [823, 0]
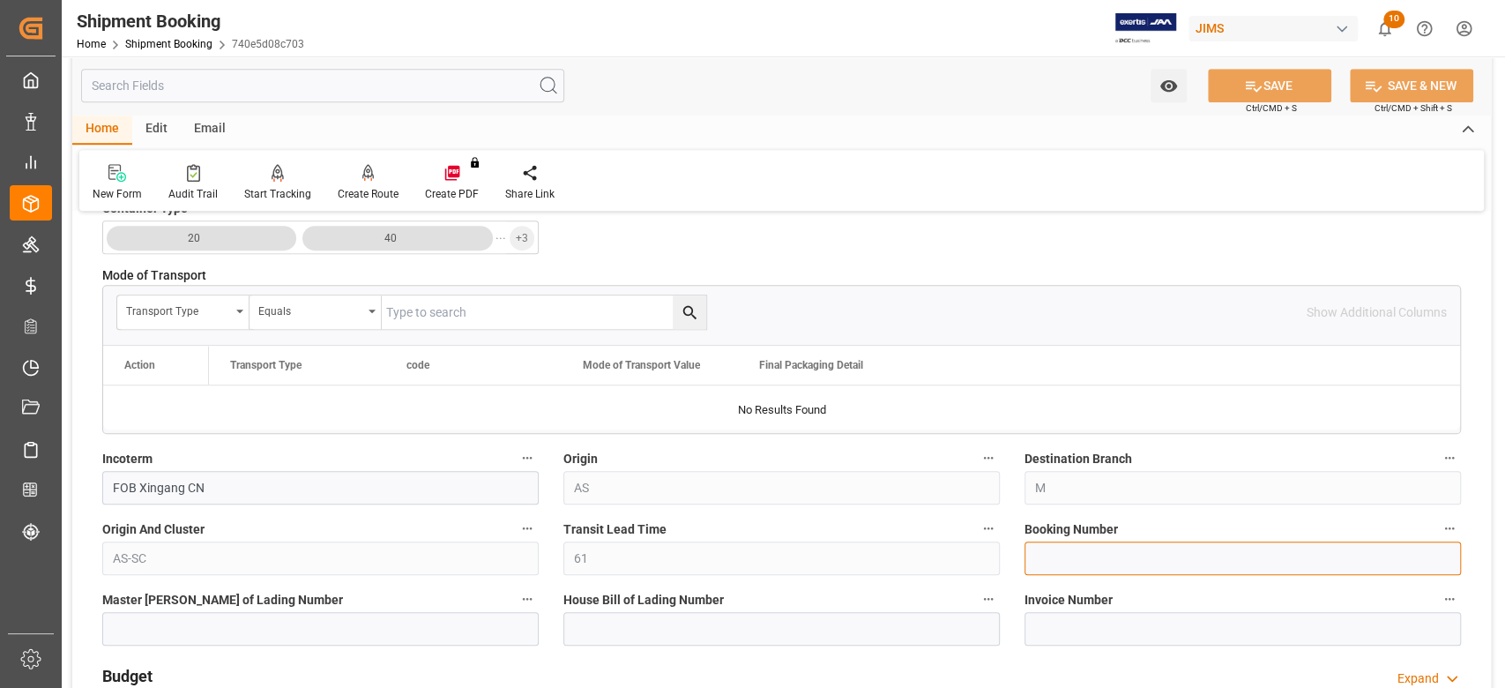
click at [1086, 552] on input at bounding box center [1242, 558] width 436 height 34
paste input "13638472"
type input "13638472"
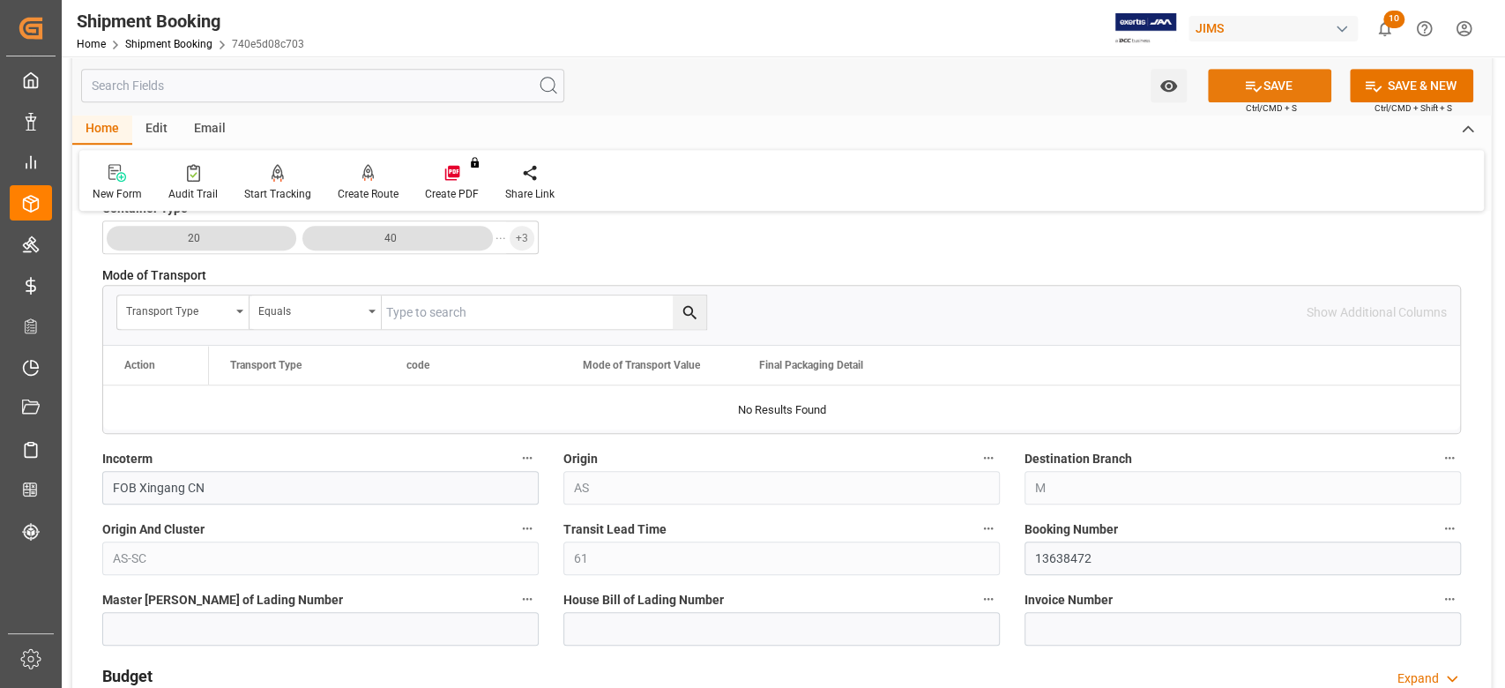
click at [1245, 86] on icon at bounding box center [1253, 86] width 19 height 19
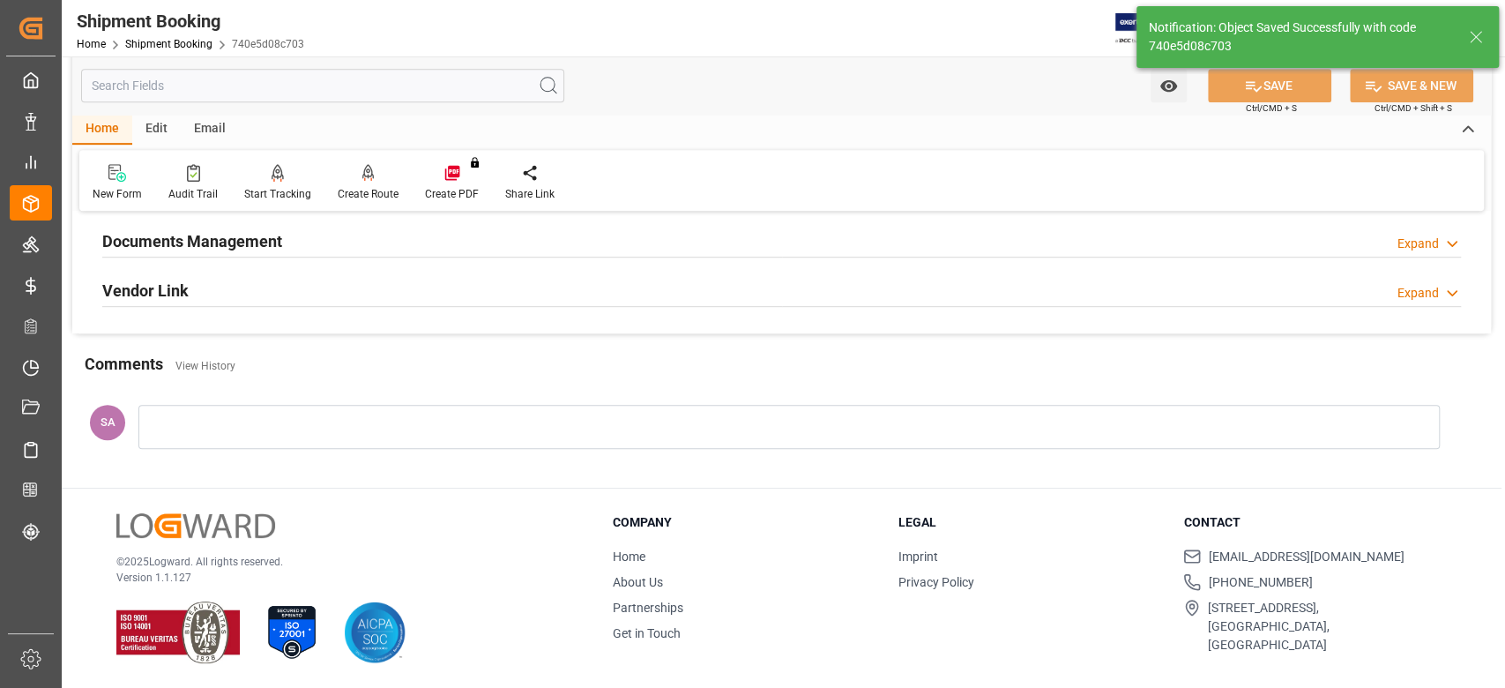
scroll to position [0, 0]
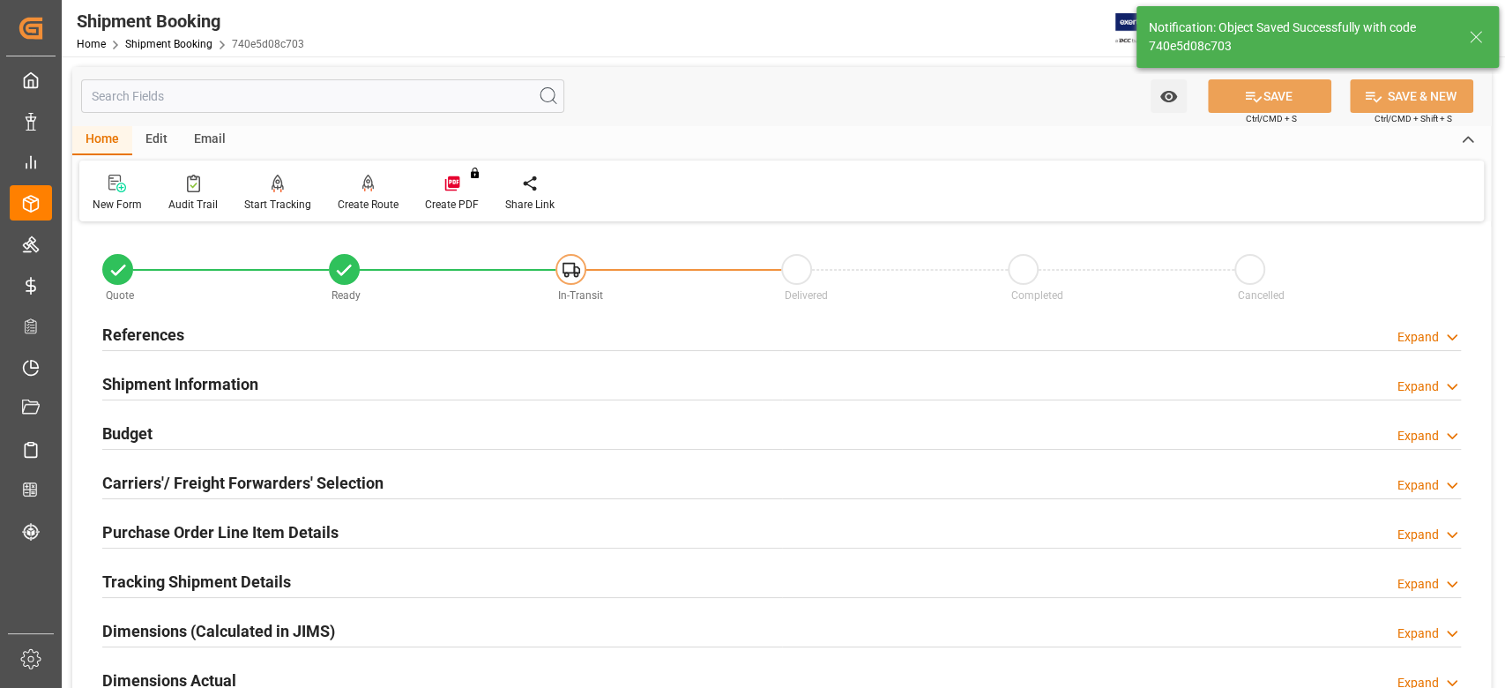
click at [149, 437] on h2 "Budget" at bounding box center [127, 433] width 50 height 24
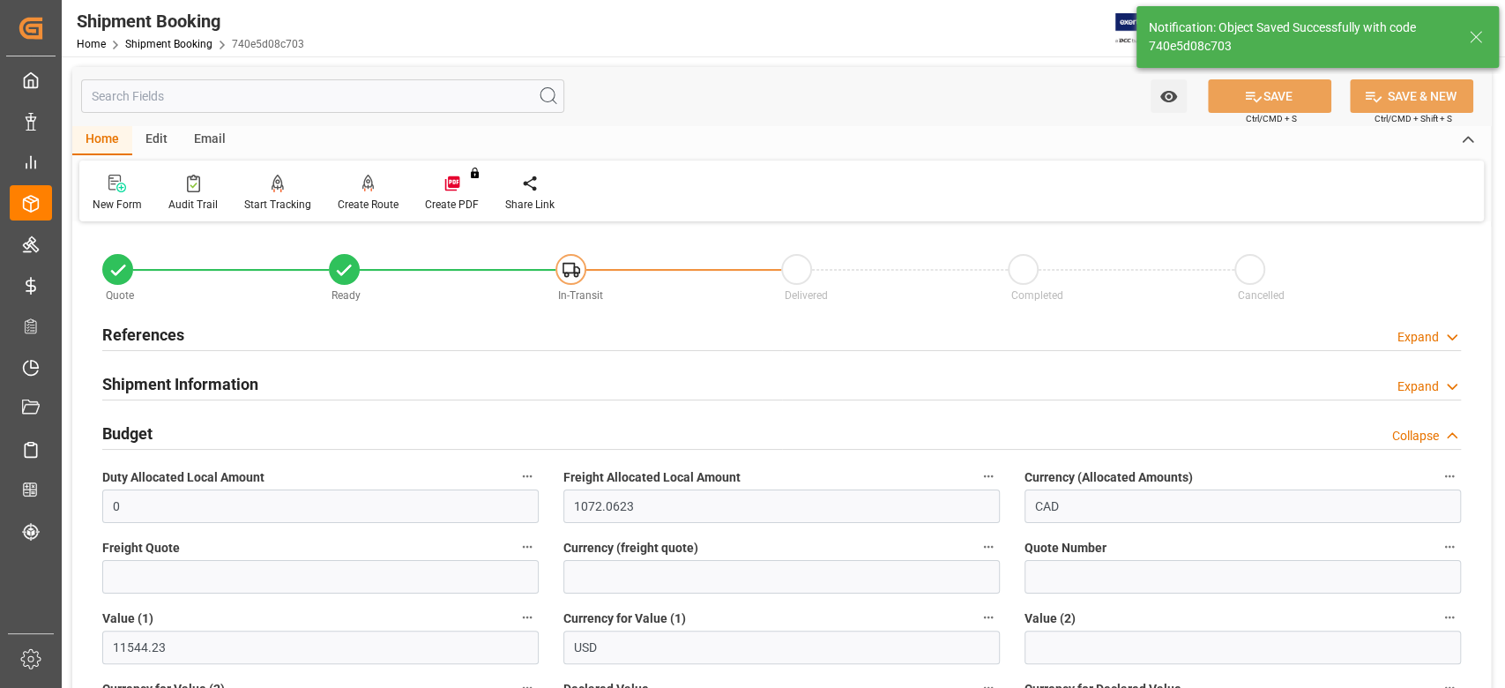
click at [149, 437] on h2 "Budget" at bounding box center [127, 433] width 50 height 24
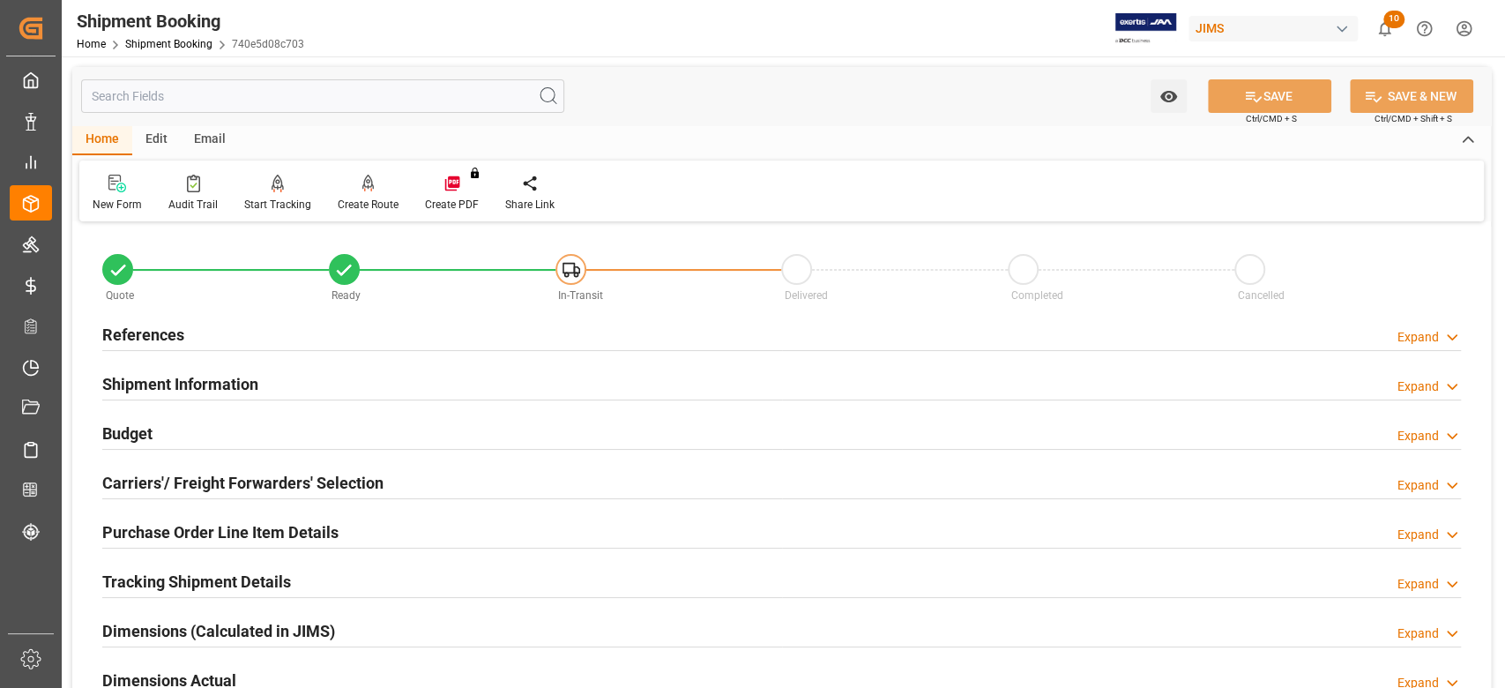
click at [183, 482] on h2 "Carriers'/ Freight Forwarders' Selection" at bounding box center [242, 483] width 281 height 24
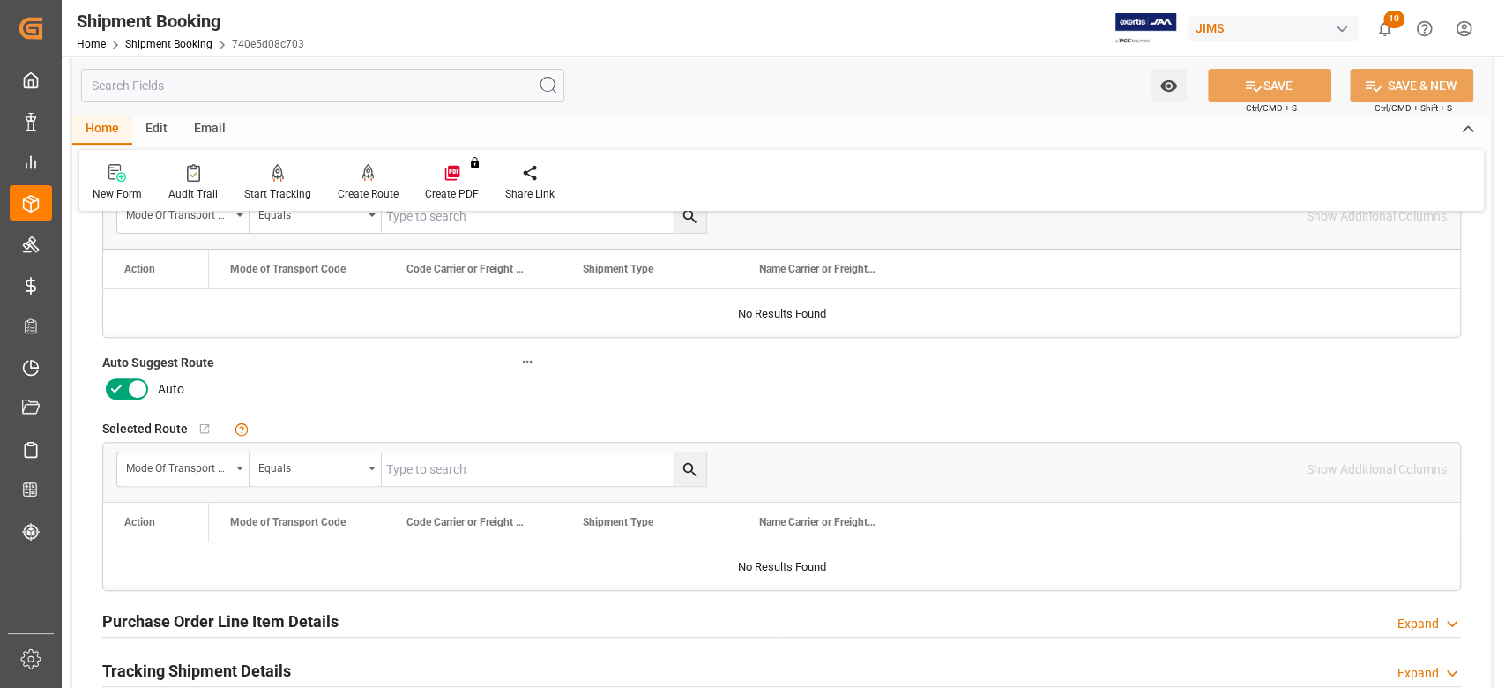
scroll to position [353, 0]
click at [138, 388] on icon at bounding box center [137, 388] width 9 height 9
click at [0, 0] on input "checkbox" at bounding box center [0, 0] width 0 height 0
click at [1281, 85] on button "SAVE" at bounding box center [1269, 86] width 123 height 34
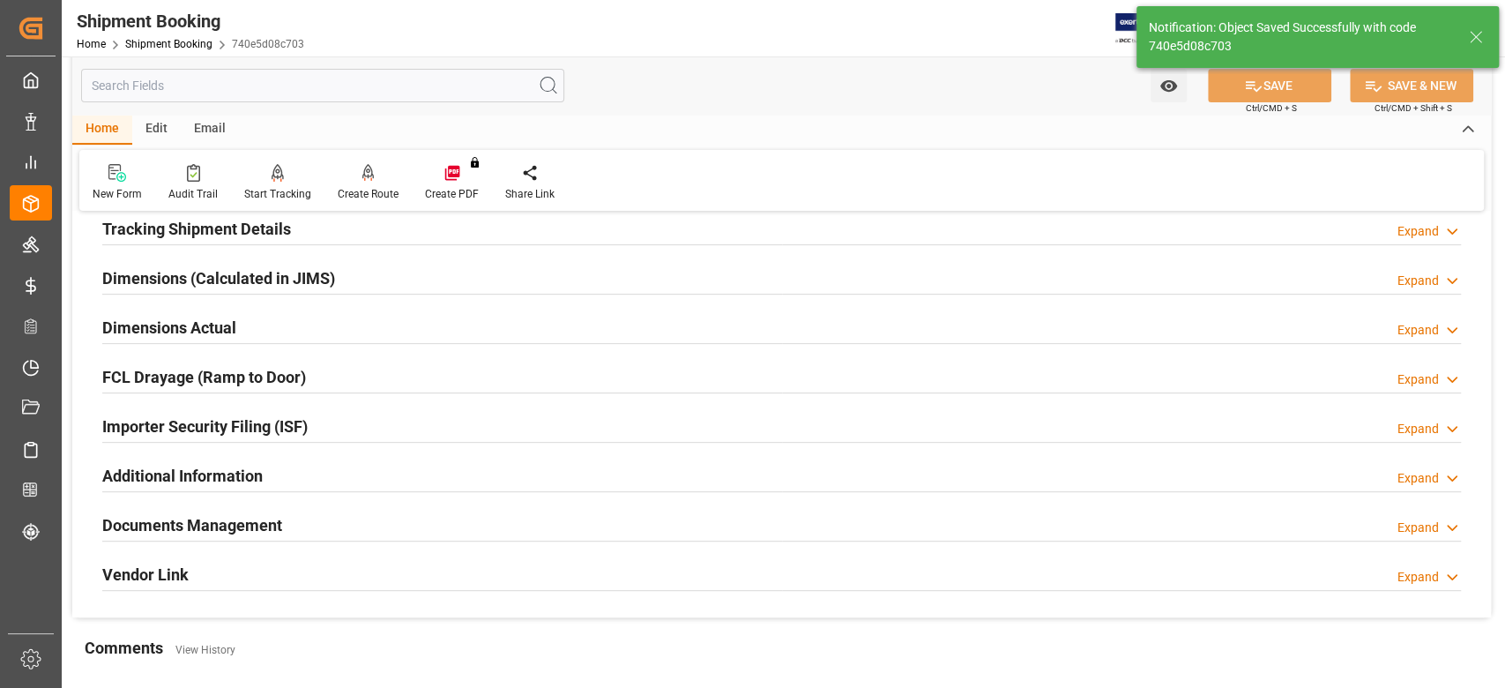
scroll to position [0, 0]
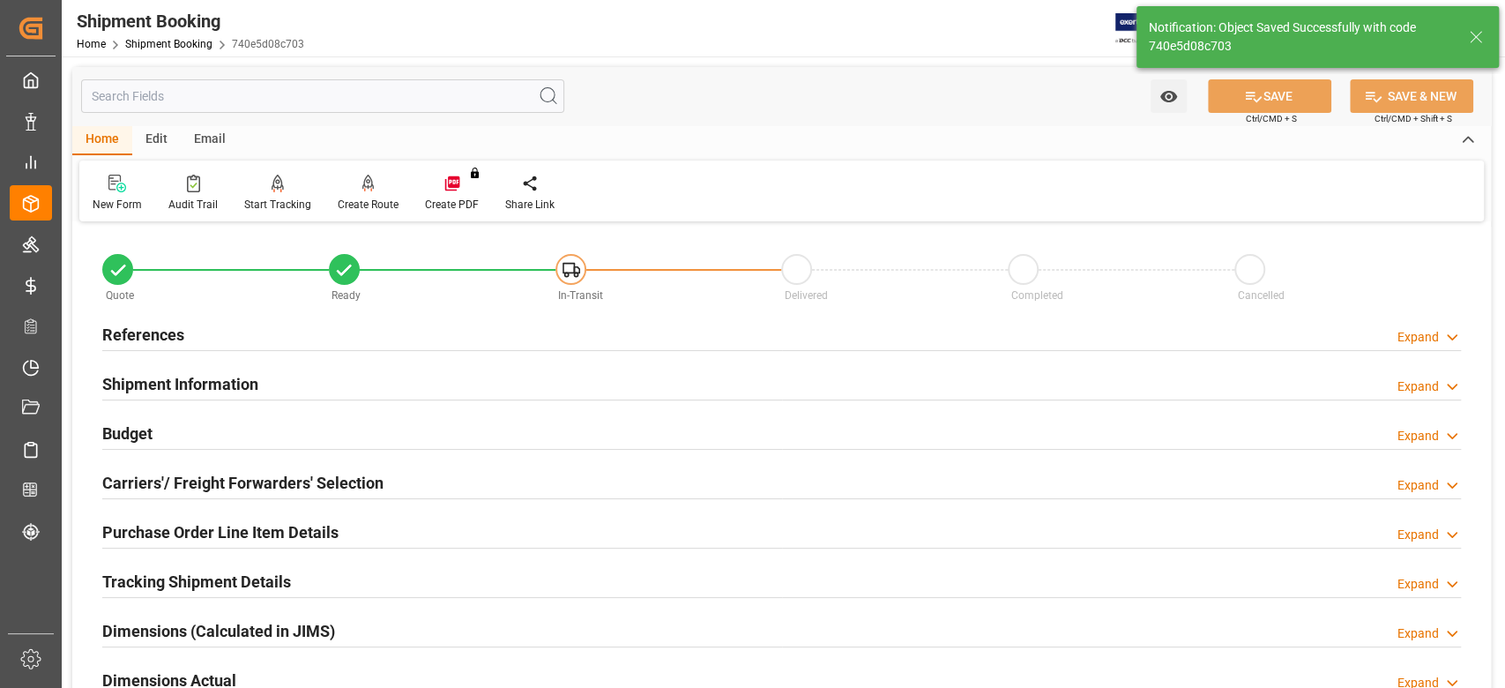
click at [165, 328] on h2 "References" at bounding box center [143, 335] width 82 height 24
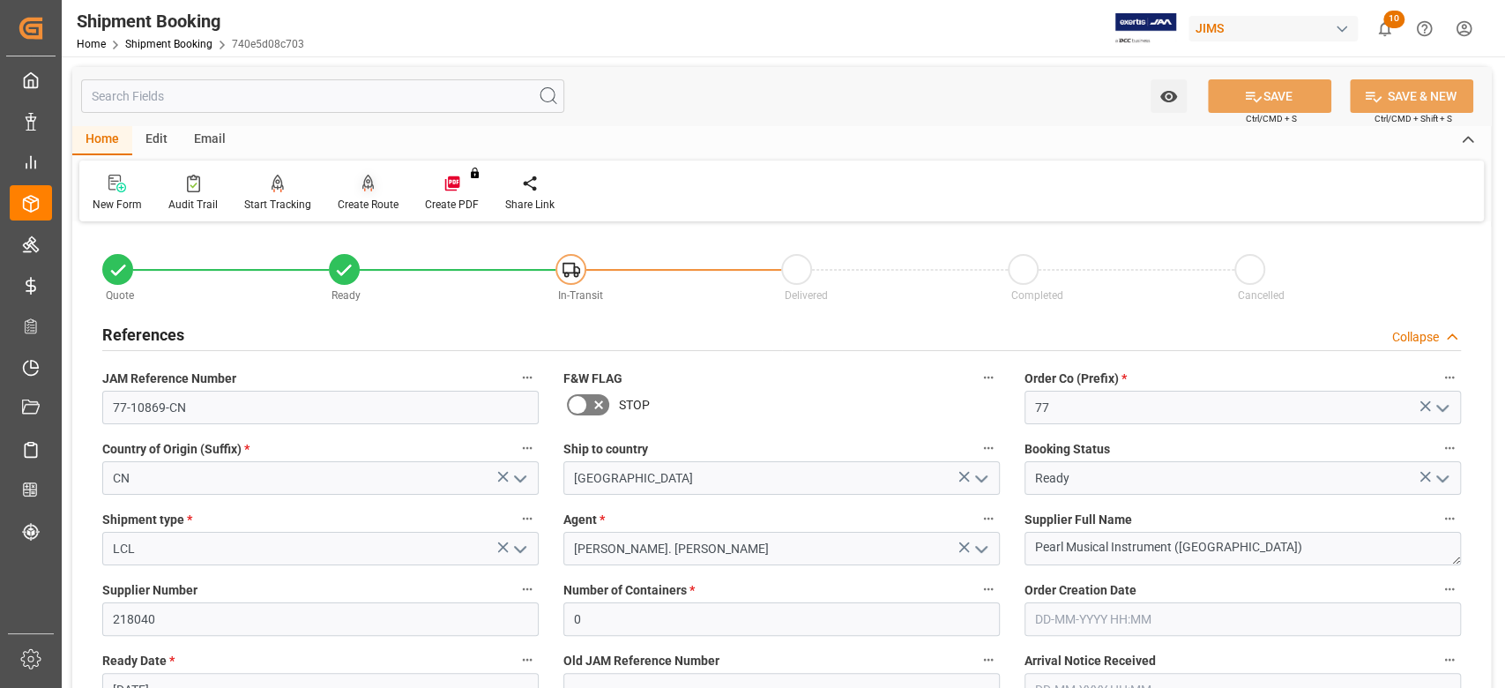
click at [367, 194] on div "Create Route" at bounding box center [367, 193] width 87 height 39
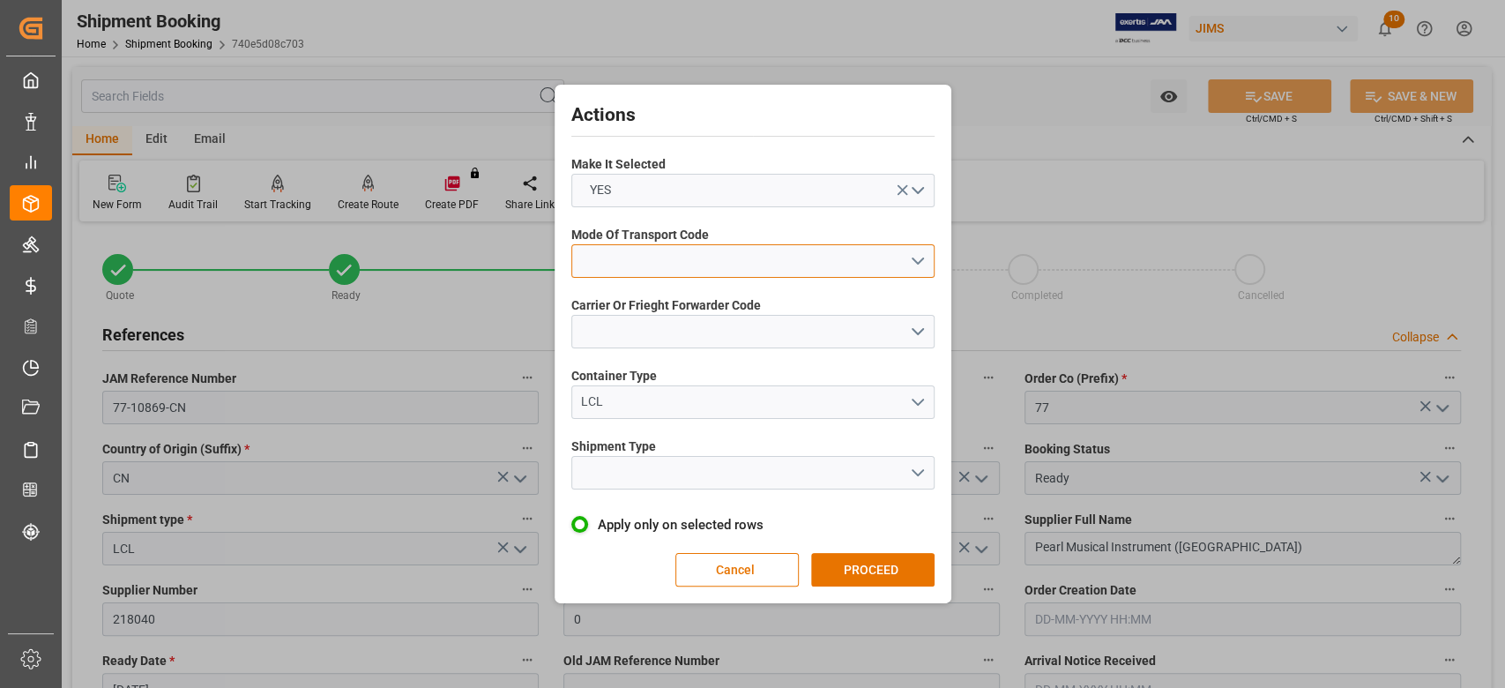
click at [722, 258] on button "open menu" at bounding box center [752, 261] width 363 height 34
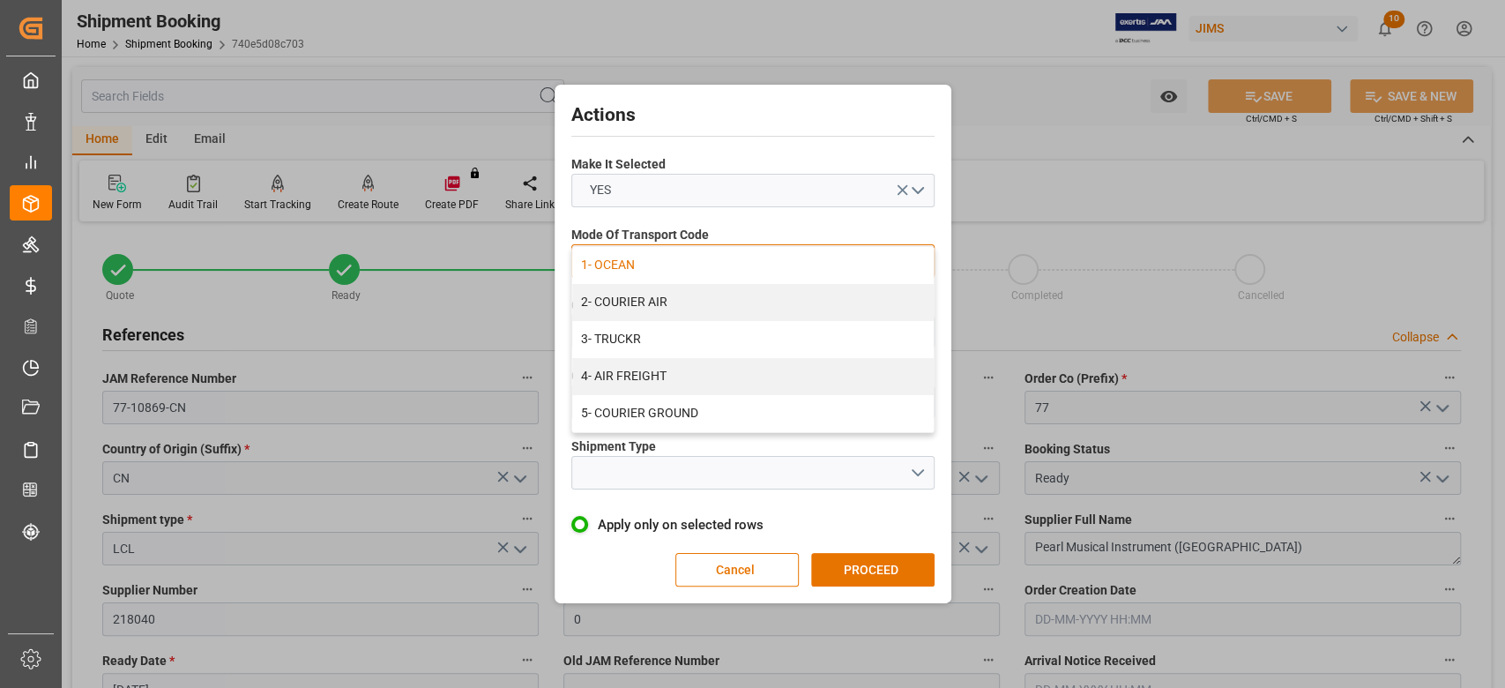
click at [708, 272] on div "1- OCEAN" at bounding box center [752, 265] width 361 height 37
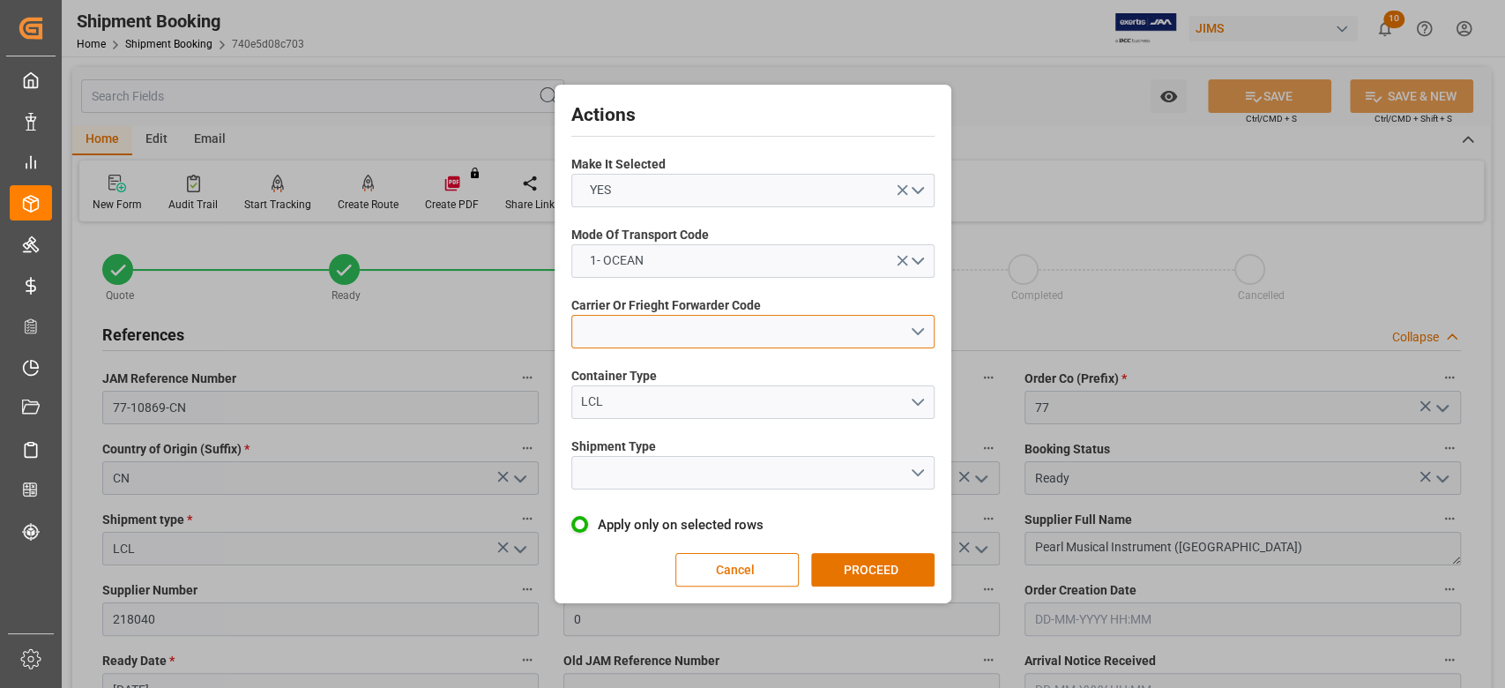
click at [689, 321] on button "open menu" at bounding box center [752, 332] width 363 height 34
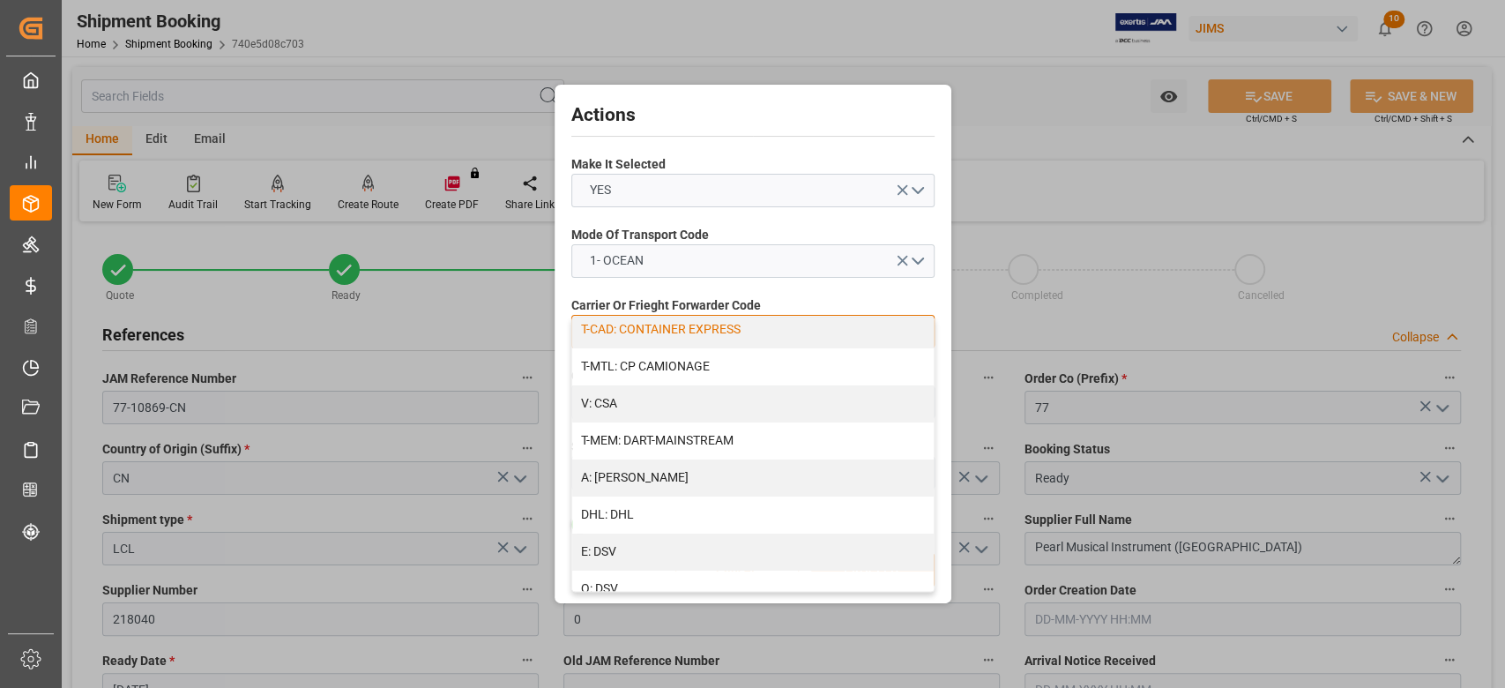
scroll to position [235, 0]
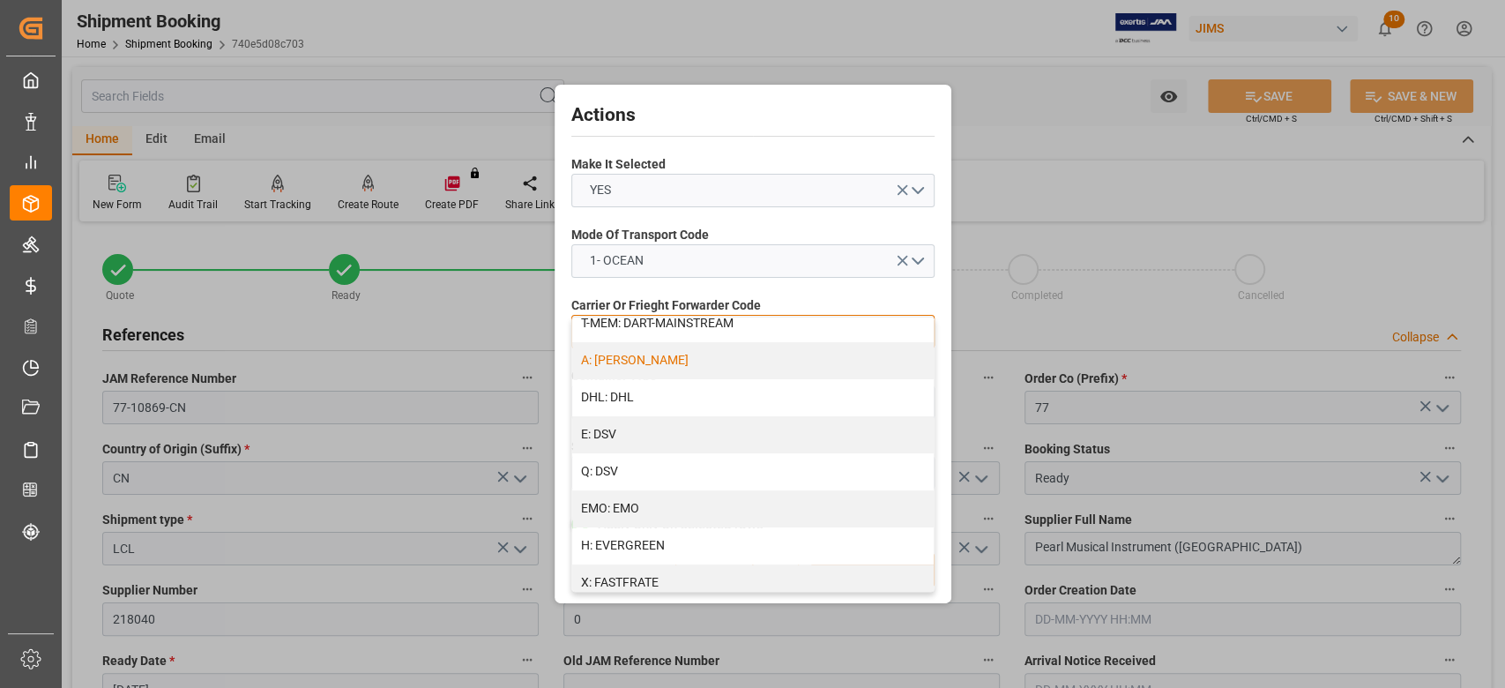
click at [622, 362] on div "A: DELMAR" at bounding box center [752, 360] width 361 height 37
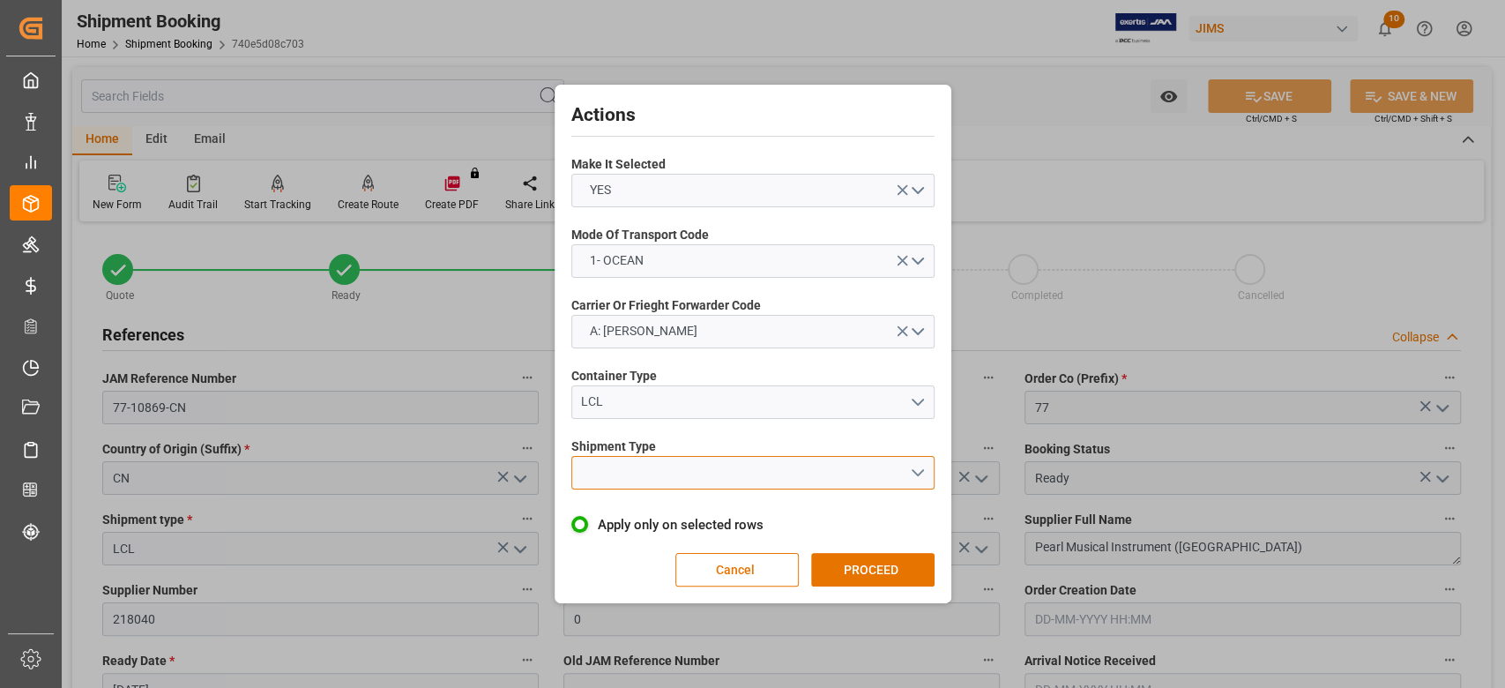
click at [660, 473] on button "open menu" at bounding box center [752, 473] width 363 height 34
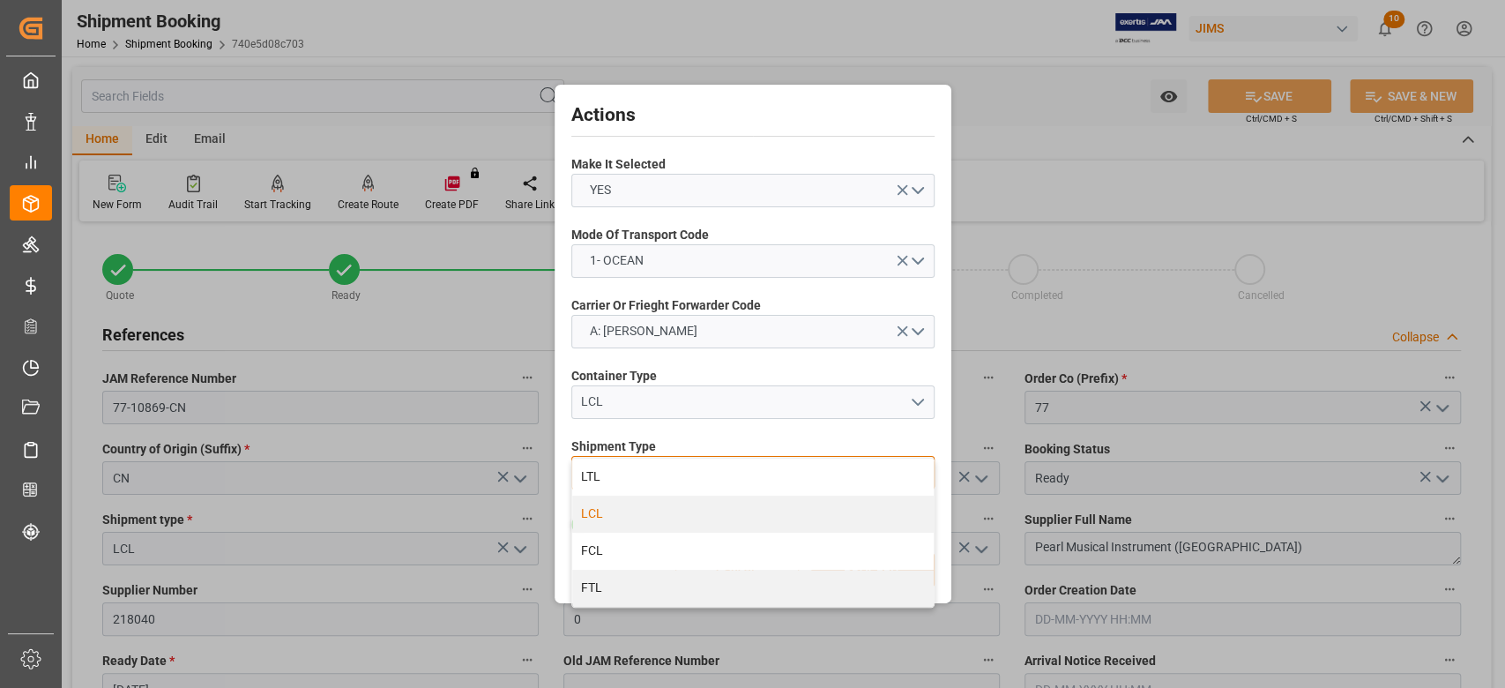
click at [632, 516] on div "LCL" at bounding box center [752, 513] width 361 height 37
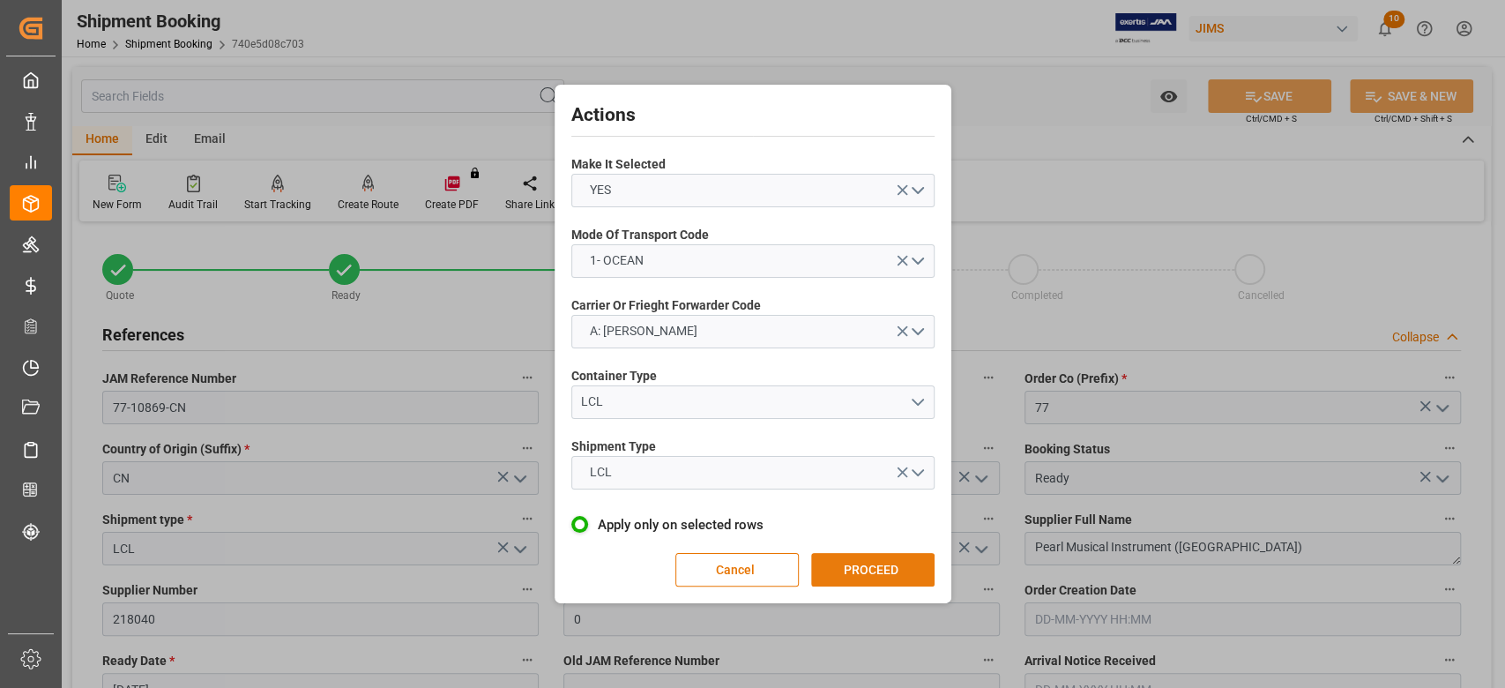
click at [900, 554] on button "PROCEED" at bounding box center [872, 570] width 123 height 34
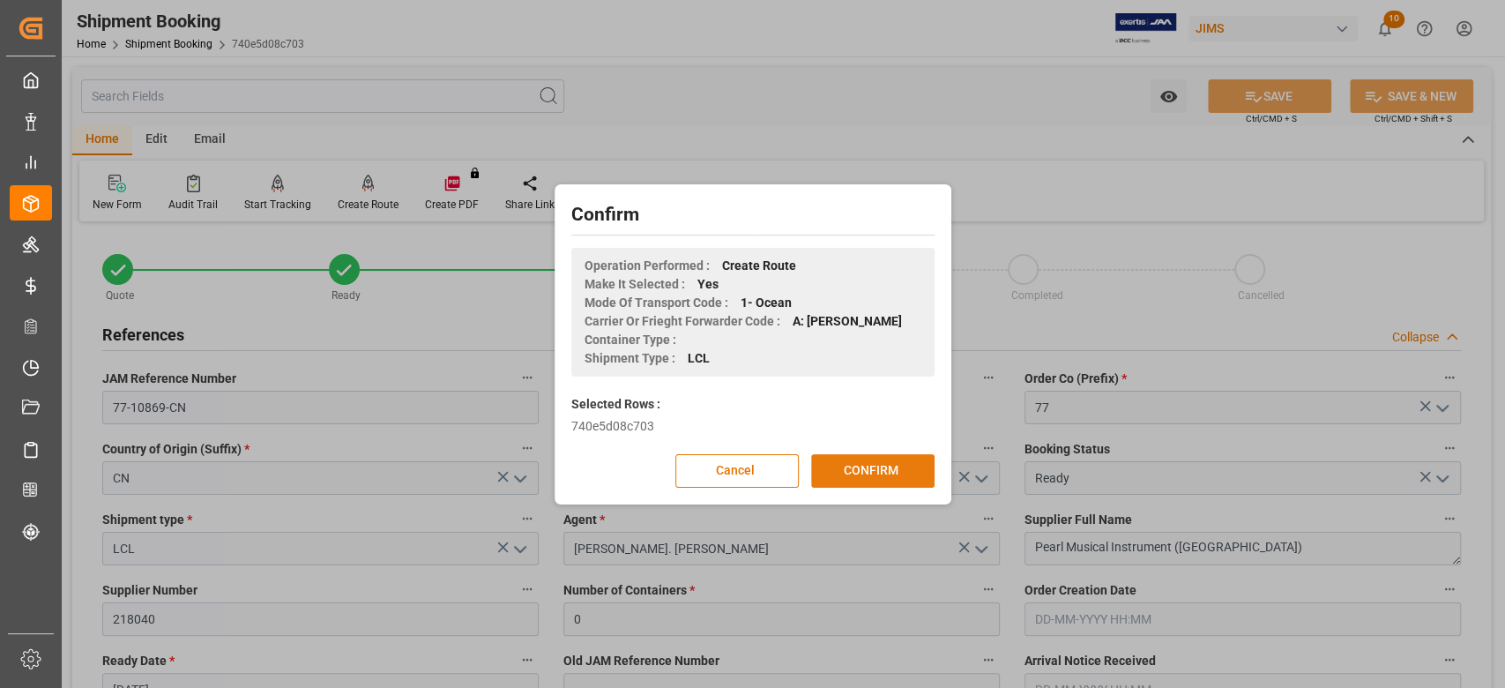
click at [890, 477] on button "CONFIRM" at bounding box center [872, 471] width 123 height 34
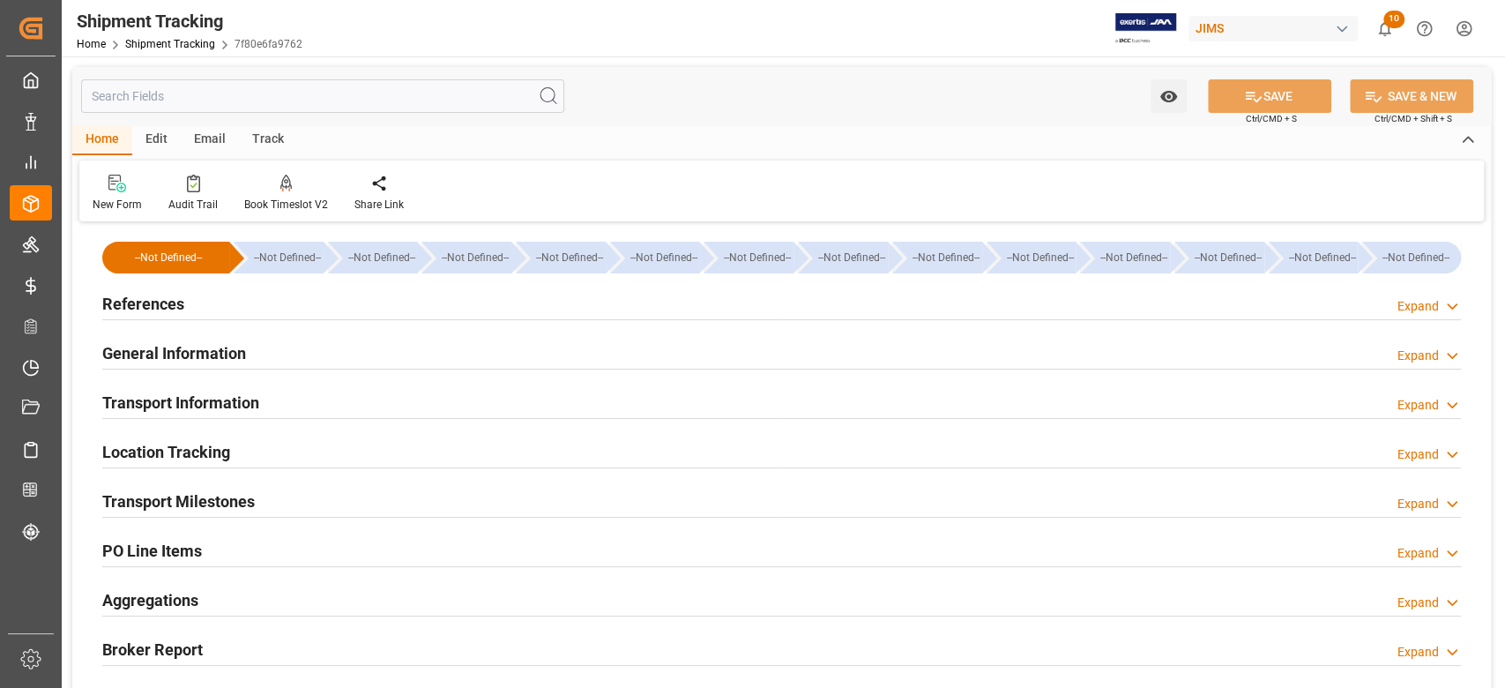
click at [202, 362] on h2 "General Information" at bounding box center [174, 353] width 144 height 24
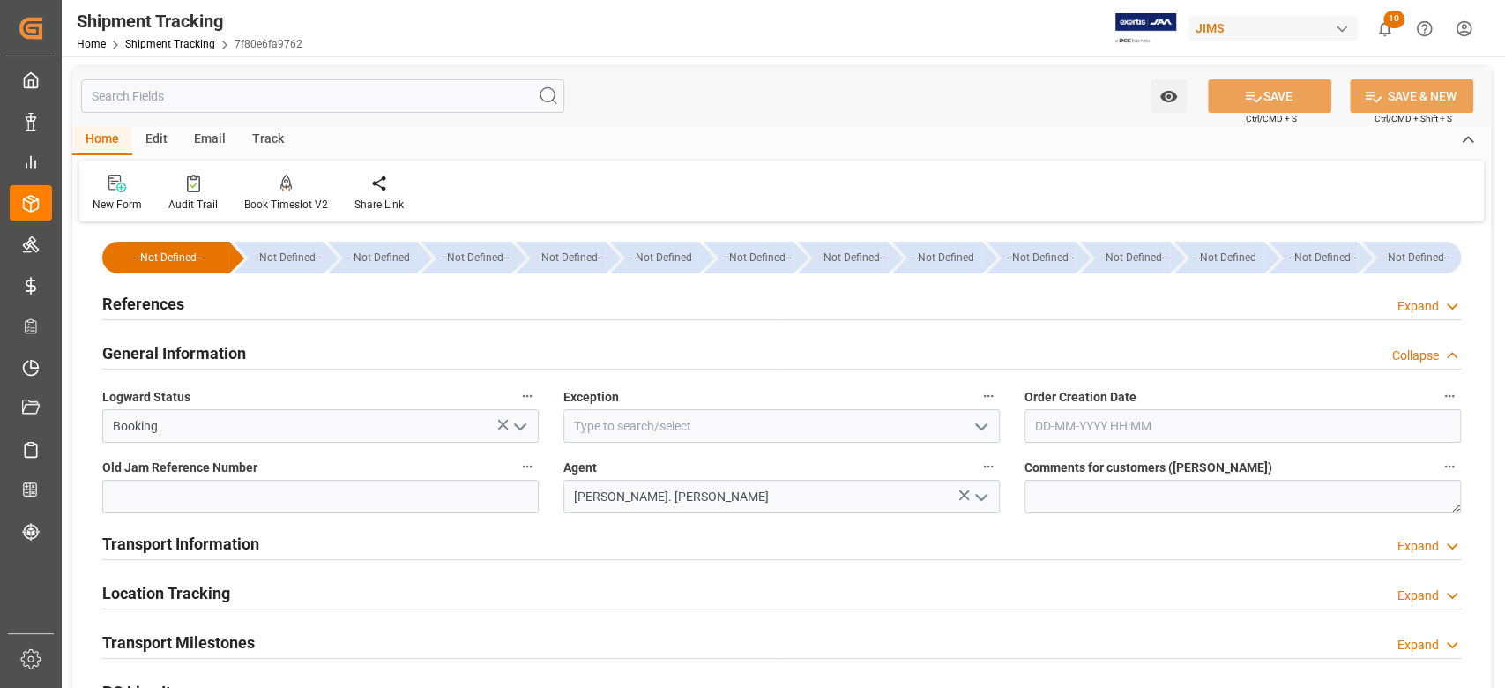
click at [202, 362] on h2 "General Information" at bounding box center [174, 353] width 144 height 24
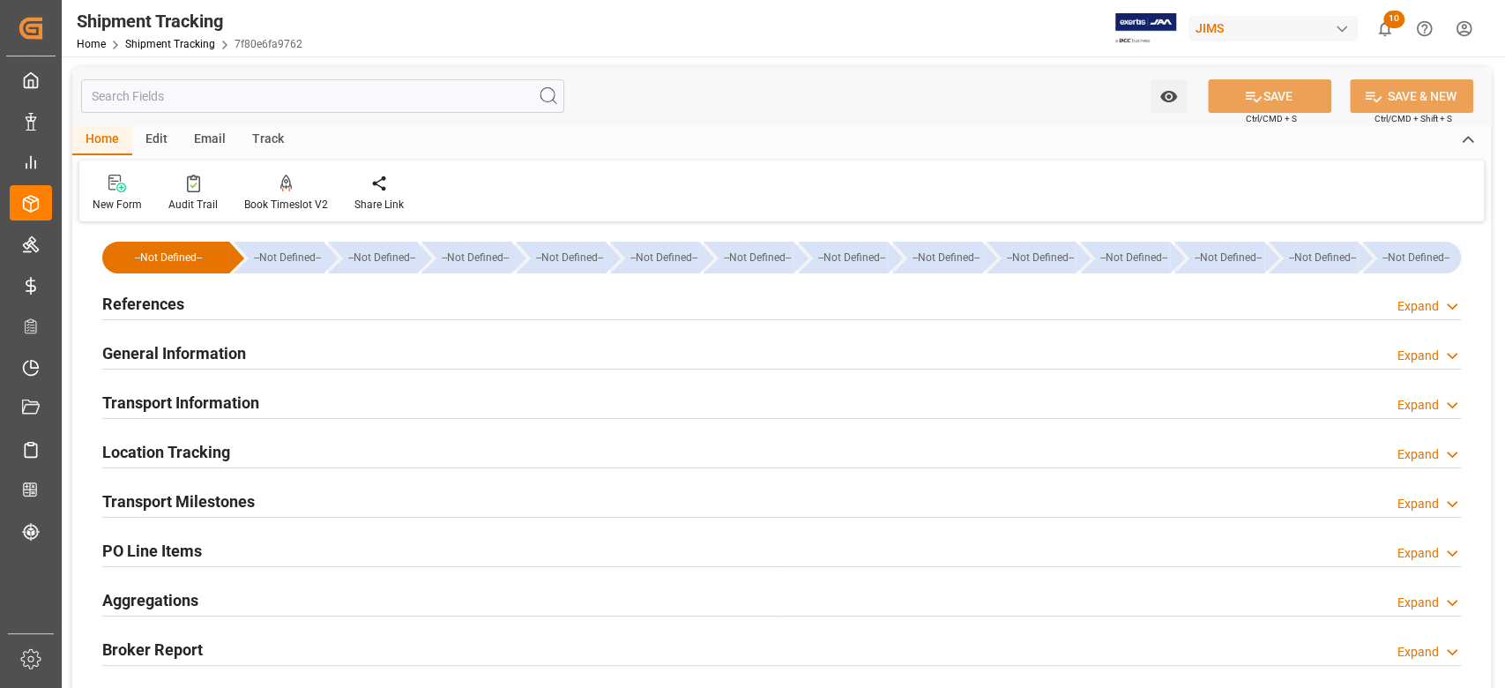
click at [168, 305] on h2 "References" at bounding box center [143, 304] width 82 height 24
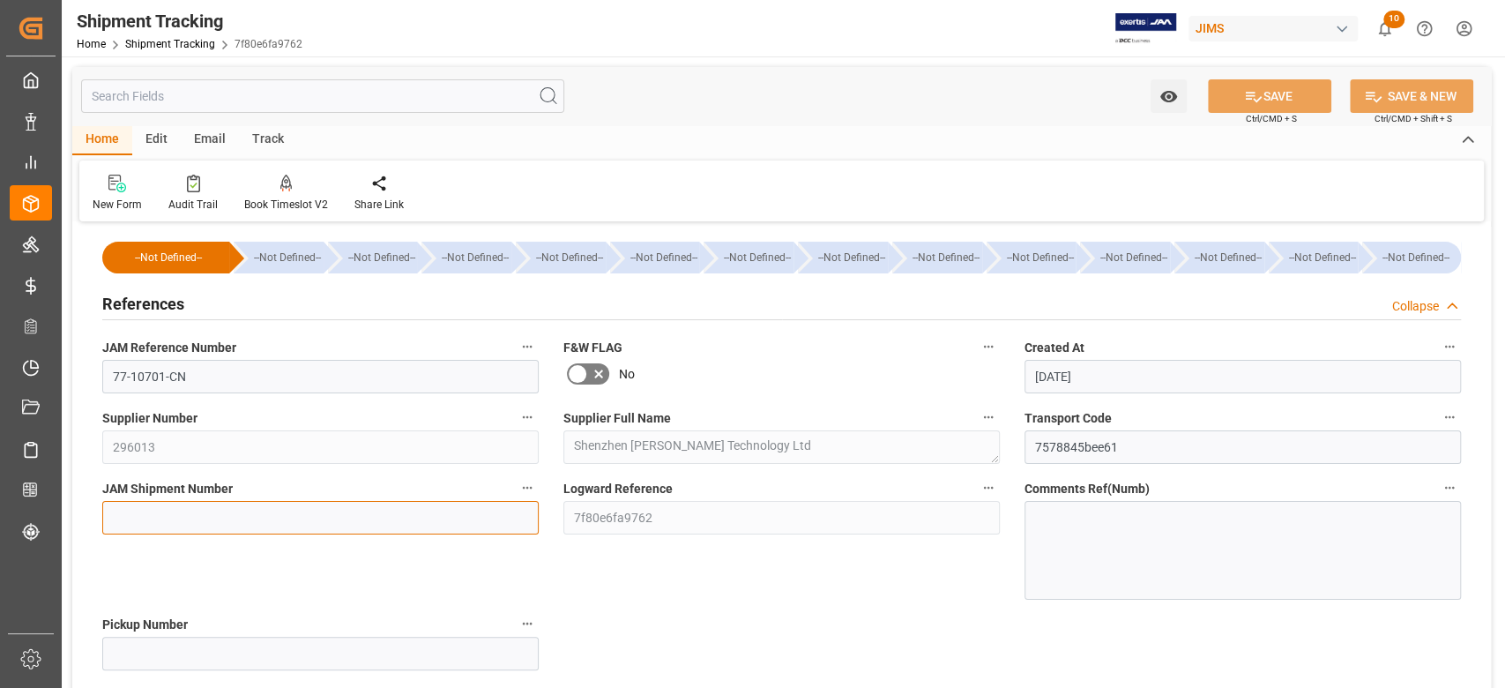
click at [362, 518] on input at bounding box center [320, 518] width 436 height 34
paste input "73035"
type input "73035"
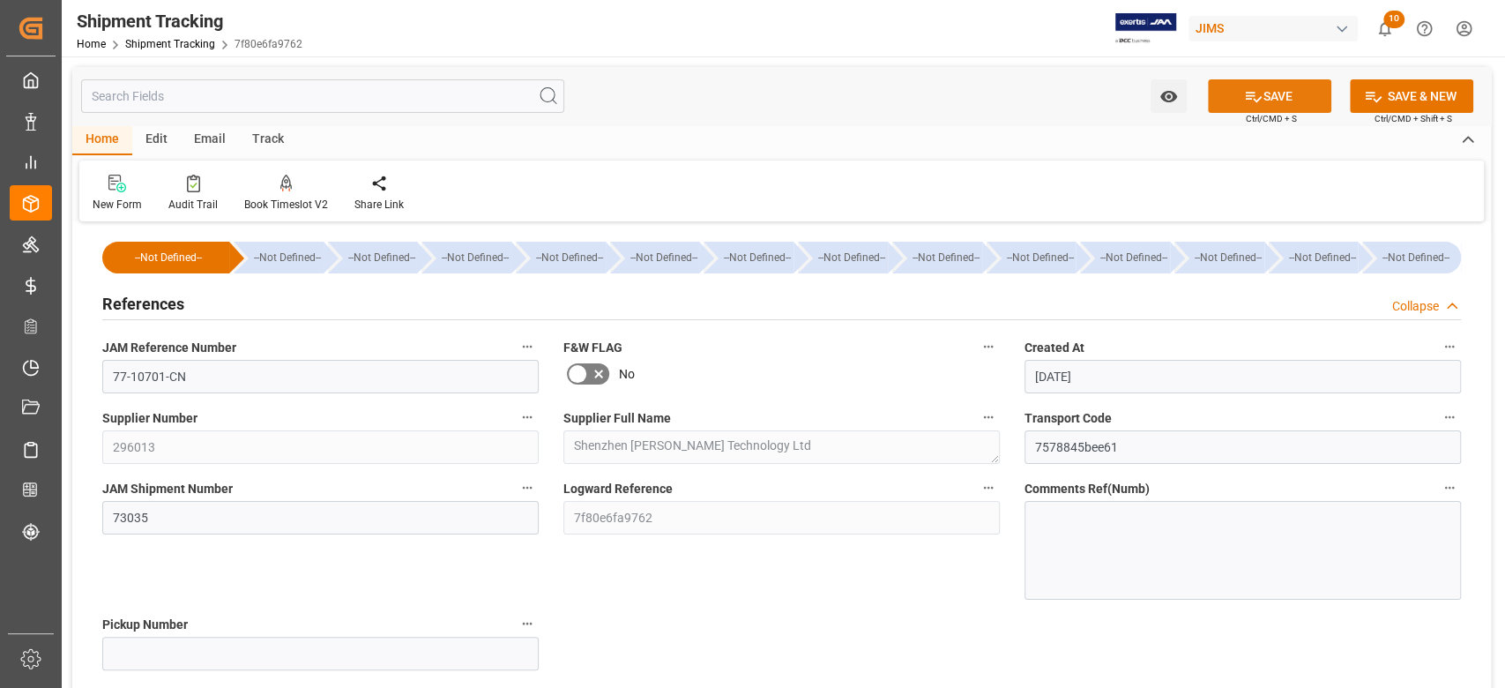
click at [1278, 92] on button "SAVE" at bounding box center [1269, 96] width 123 height 34
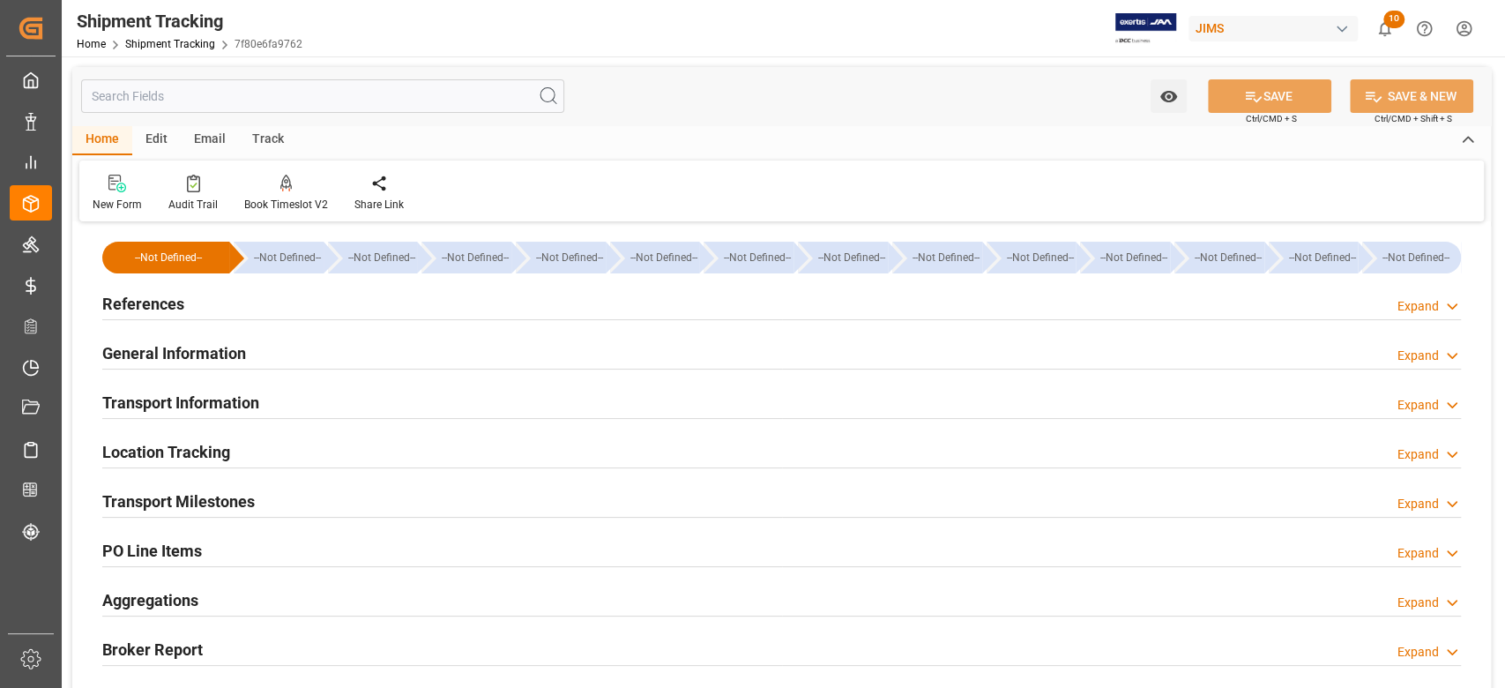
click at [141, 306] on h2 "References" at bounding box center [143, 304] width 82 height 24
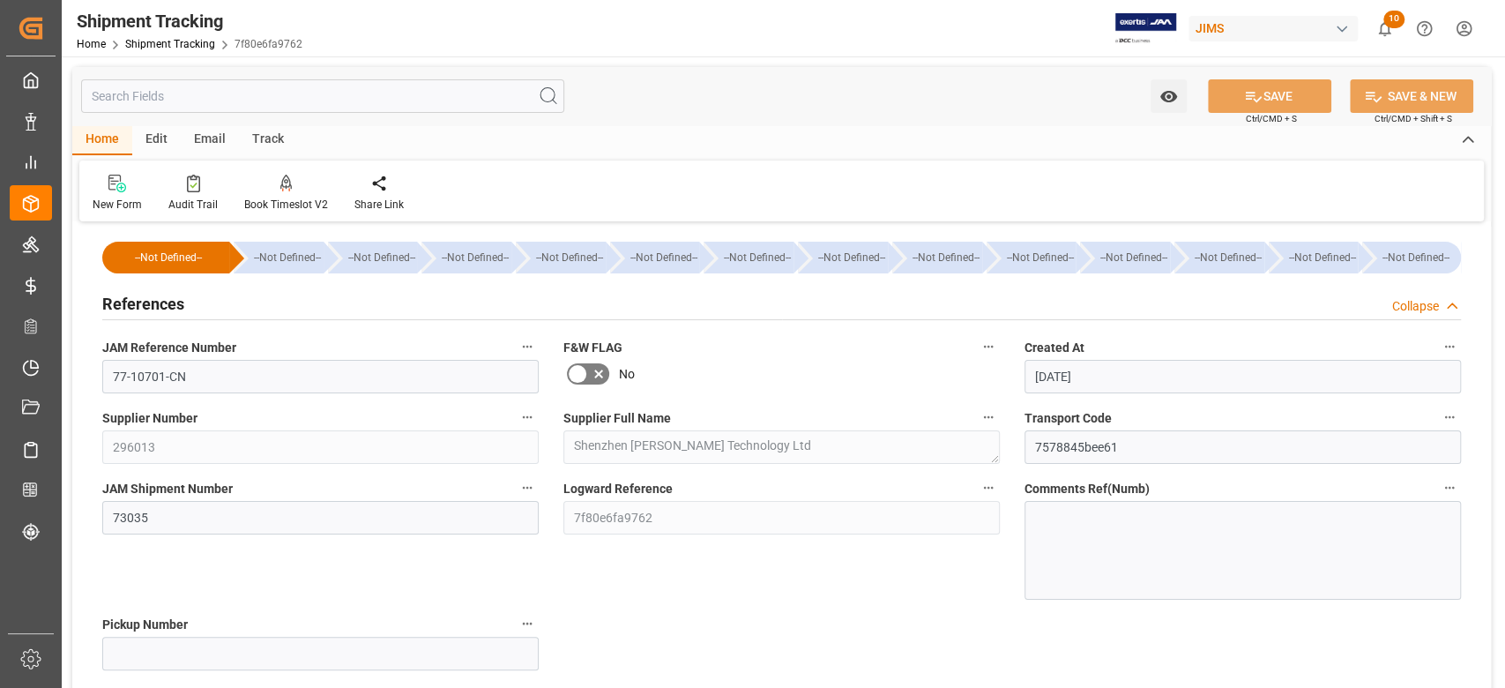
click at [141, 306] on h2 "References" at bounding box center [143, 304] width 82 height 24
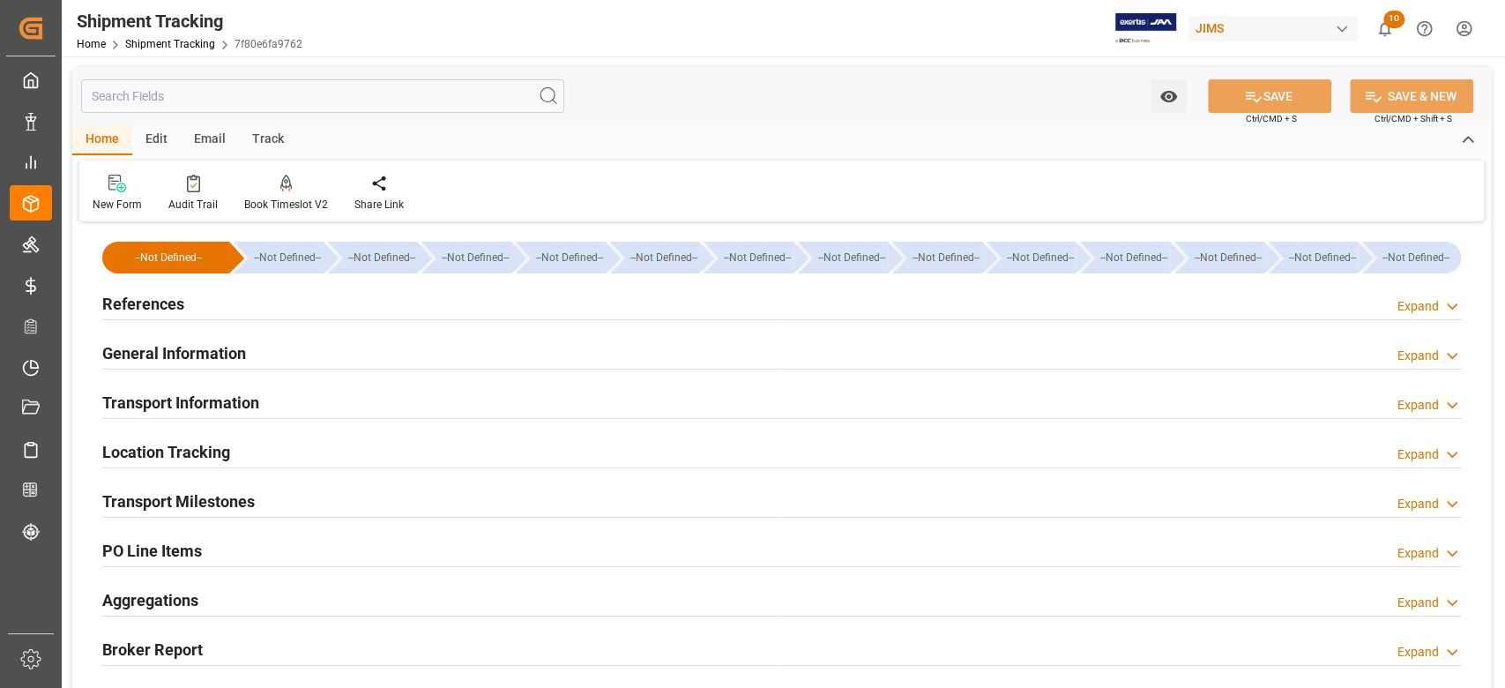
click at [228, 500] on h2 "Transport Milestones" at bounding box center [178, 501] width 153 height 24
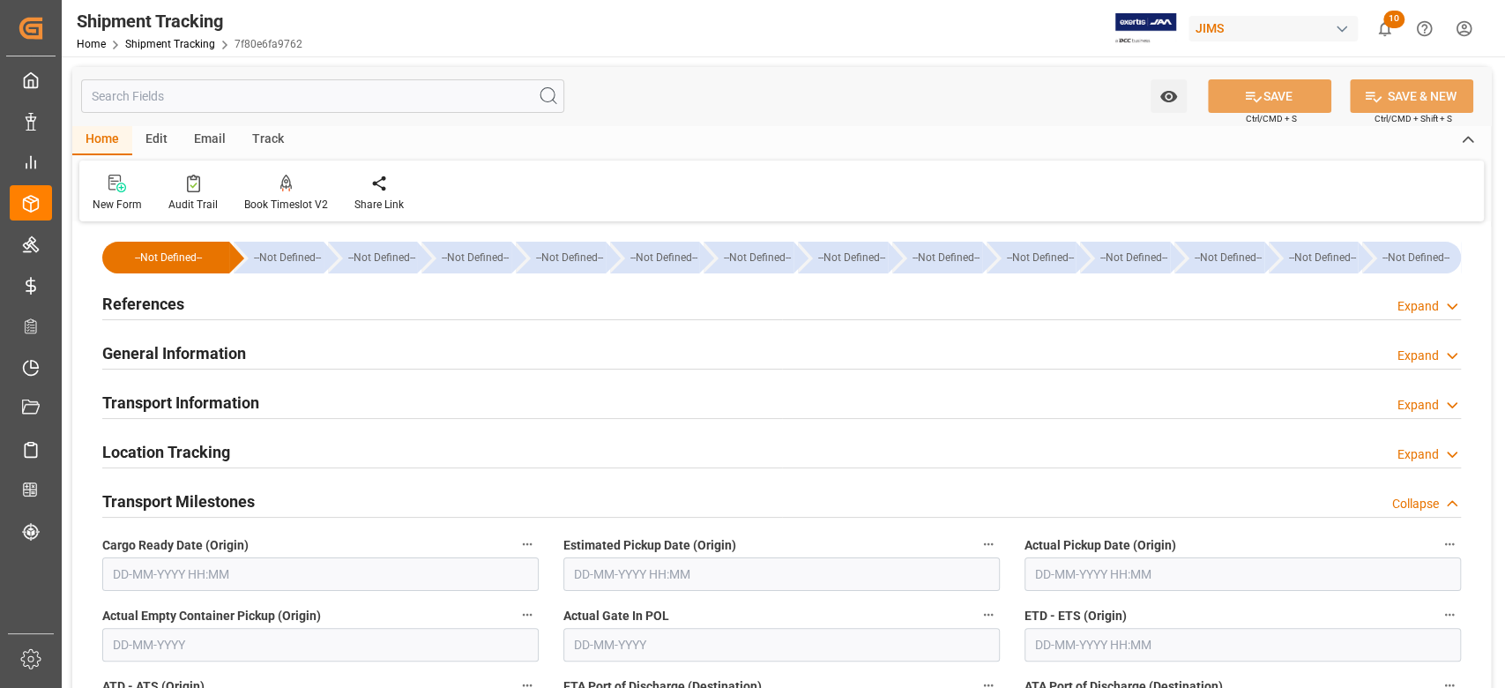
click at [352, 575] on input "text" at bounding box center [320, 574] width 436 height 34
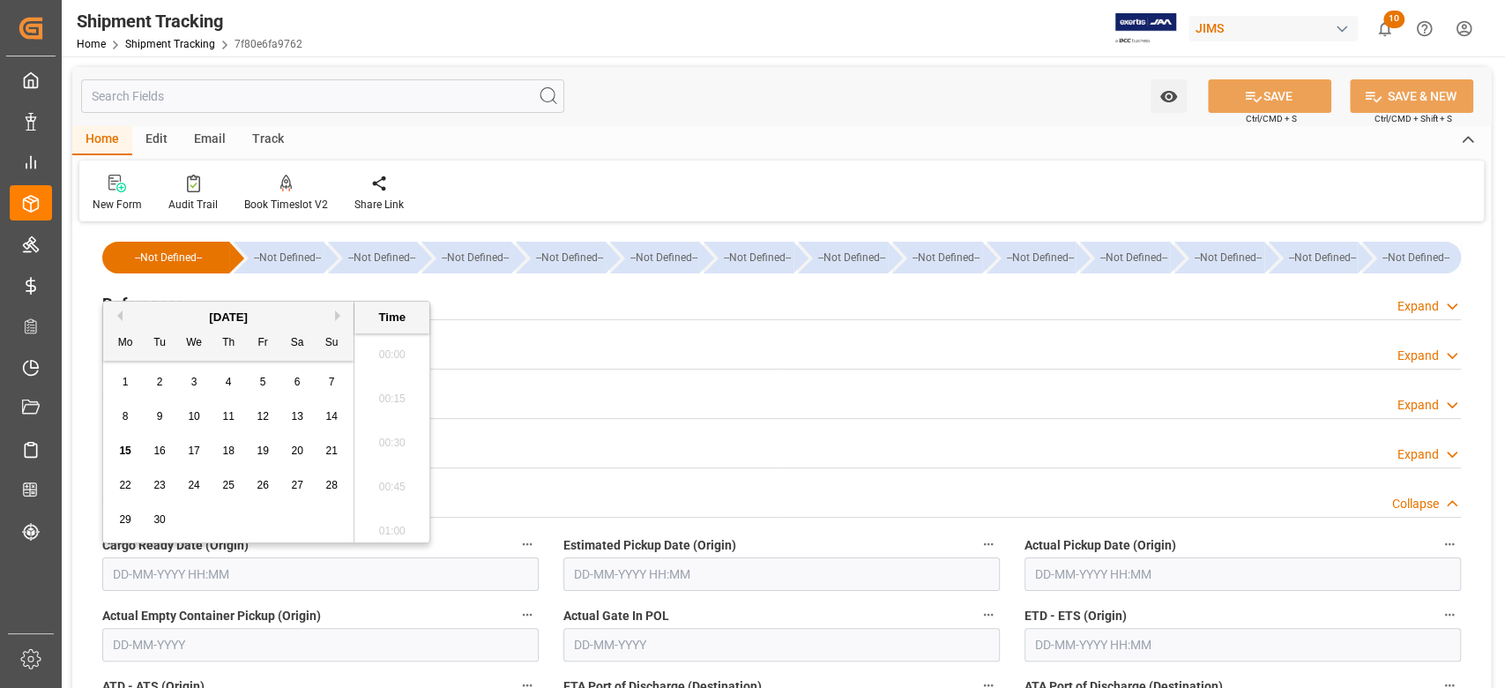
scroll to position [2518, 0]
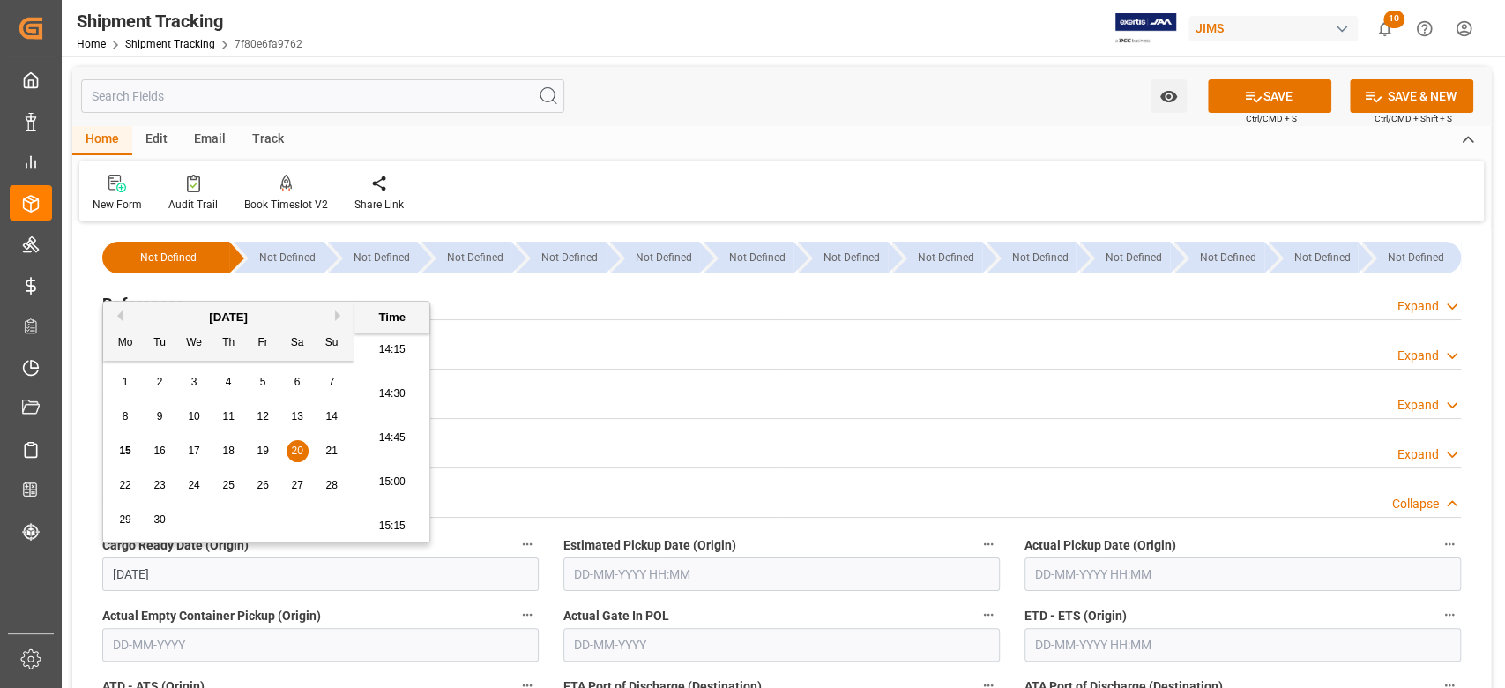
click at [659, 565] on input "text" at bounding box center [781, 574] width 436 height 34
type input "[DATE] 00:00"
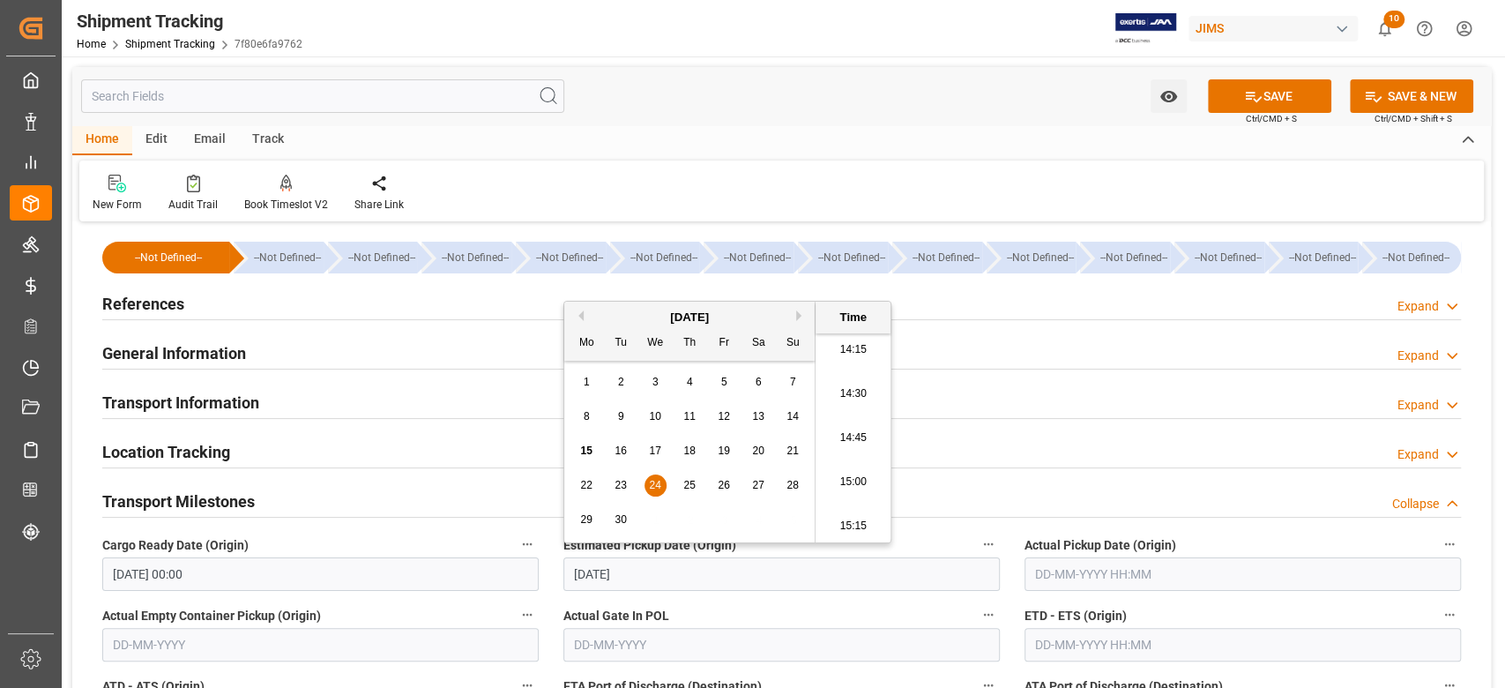
click at [1137, 639] on input "text" at bounding box center [1242, 645] width 436 height 34
type input "[DATE] 00:00"
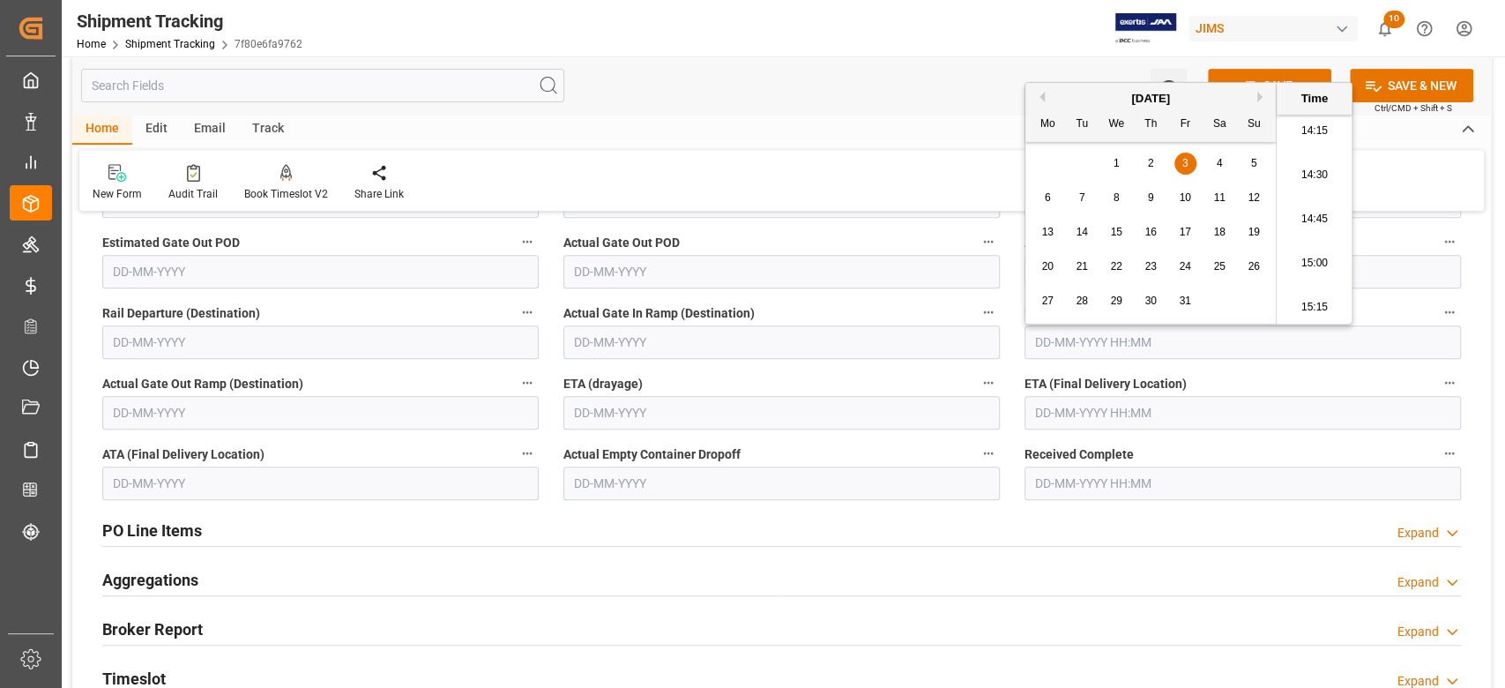
scroll to position [587, 0]
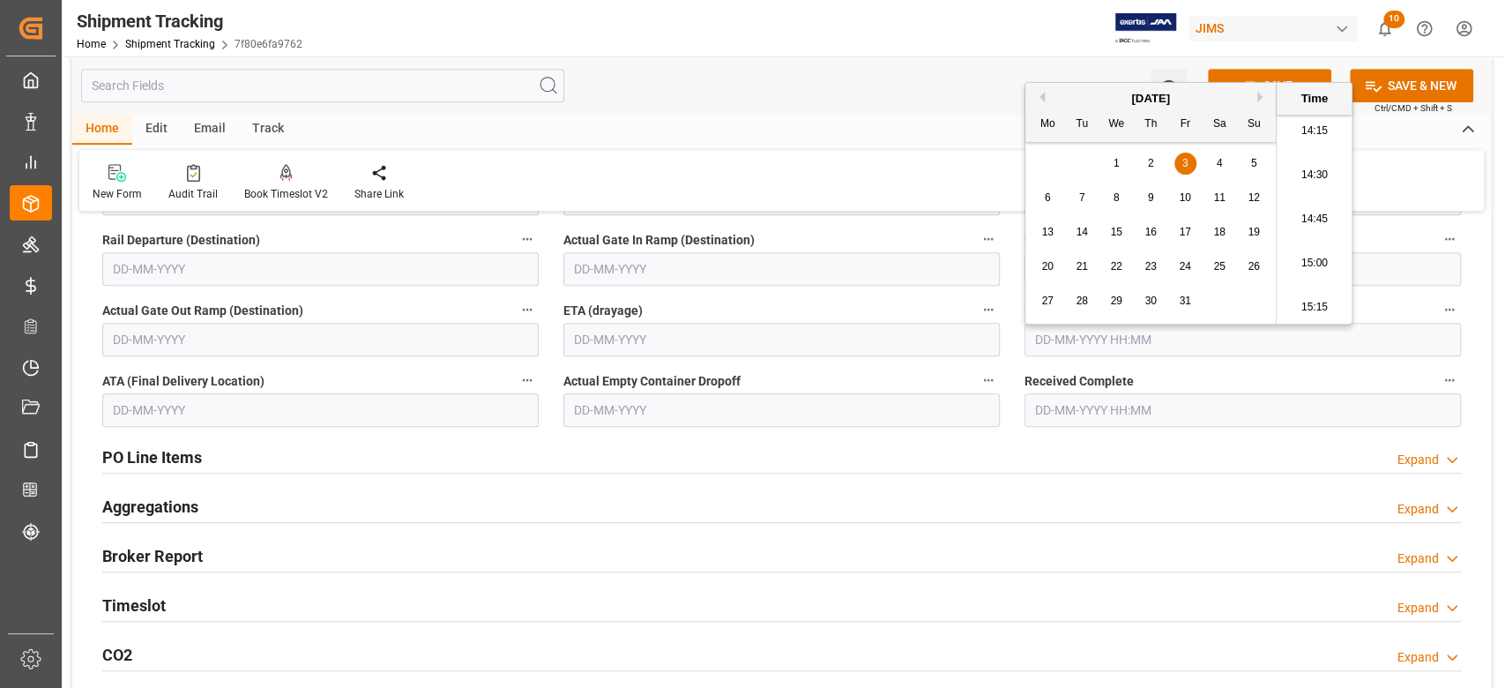
type input "[DATE] 00:00"
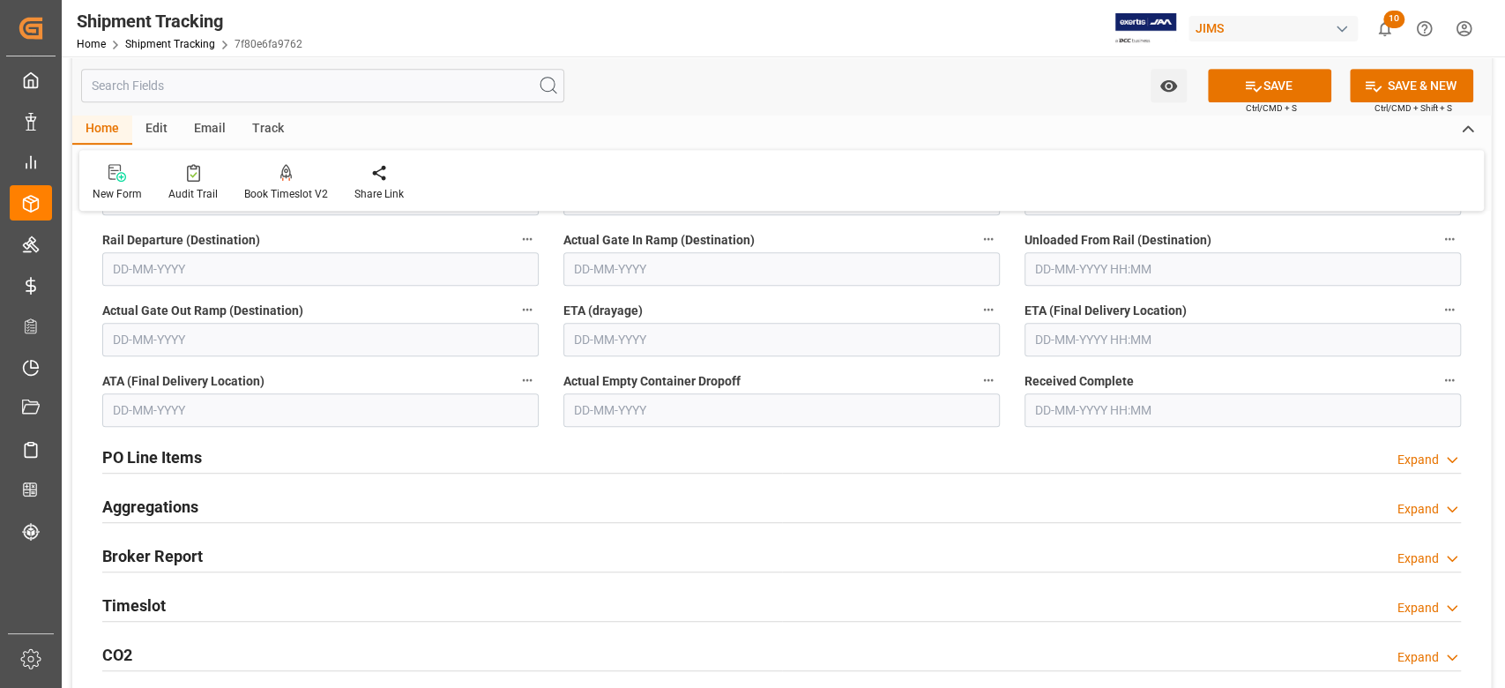
click at [1075, 344] on input "text" at bounding box center [1242, 340] width 436 height 34
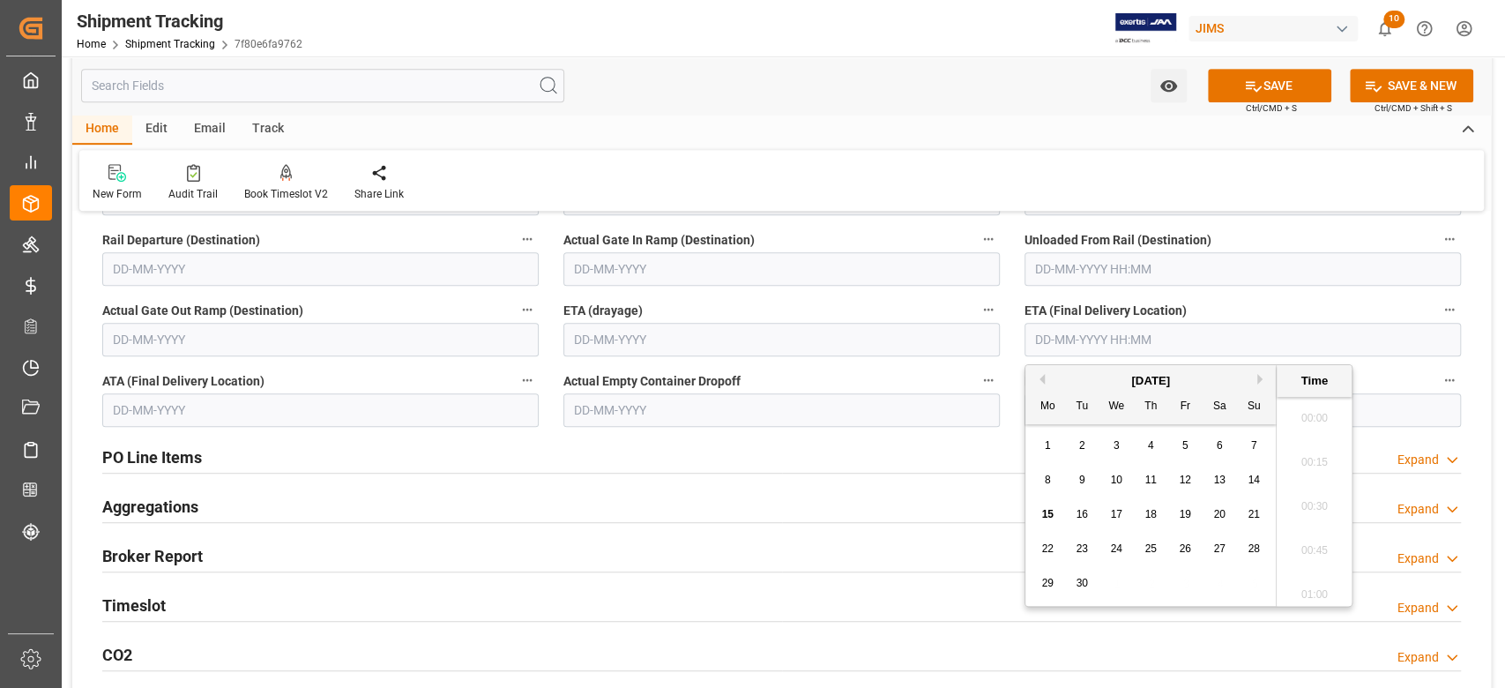
scroll to position [2518, 0]
click at [1255, 379] on div "[DATE]" at bounding box center [1150, 381] width 250 height 18
click at [1257, 377] on button "Next Month" at bounding box center [1262, 379] width 11 height 11
click at [1120, 515] on span "12" at bounding box center [1115, 514] width 11 height 12
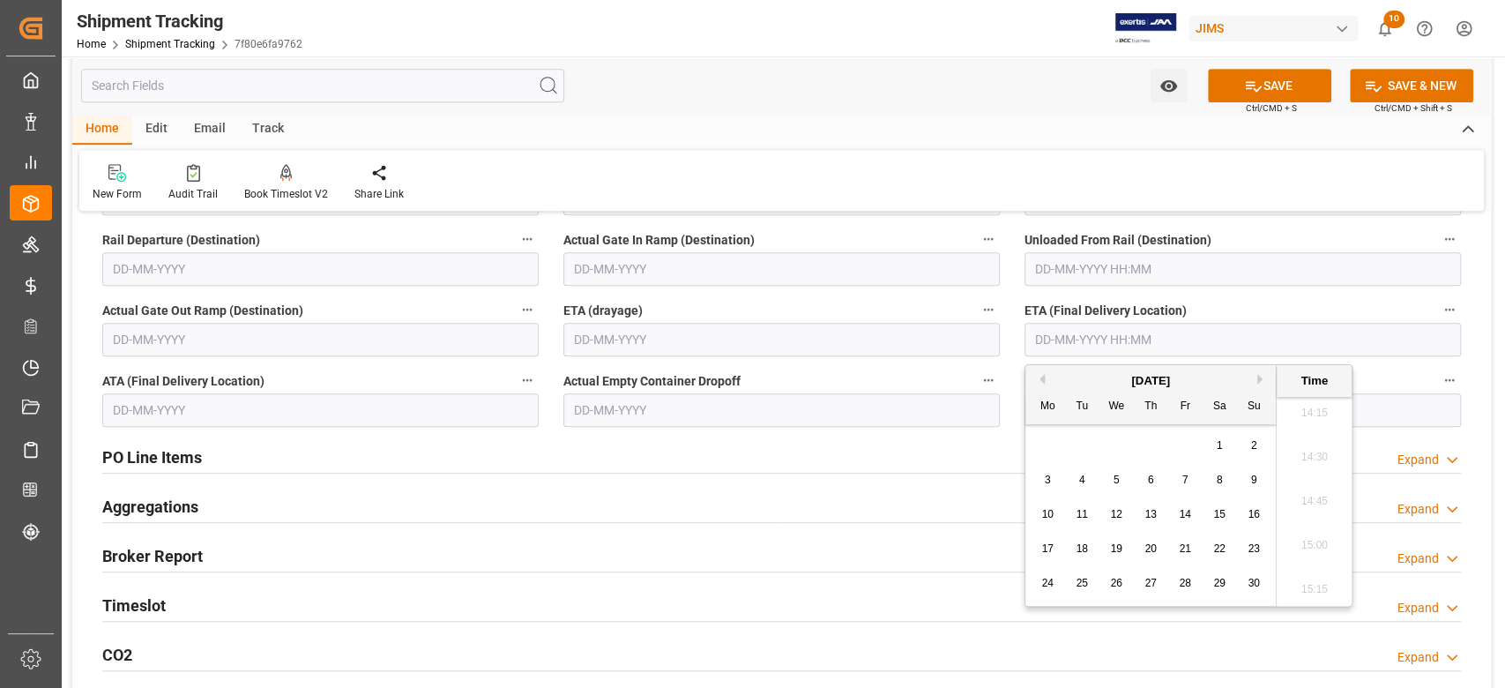
type input "[DATE] 00:00"
click at [1270, 83] on button "SAVE" at bounding box center [1269, 86] width 123 height 34
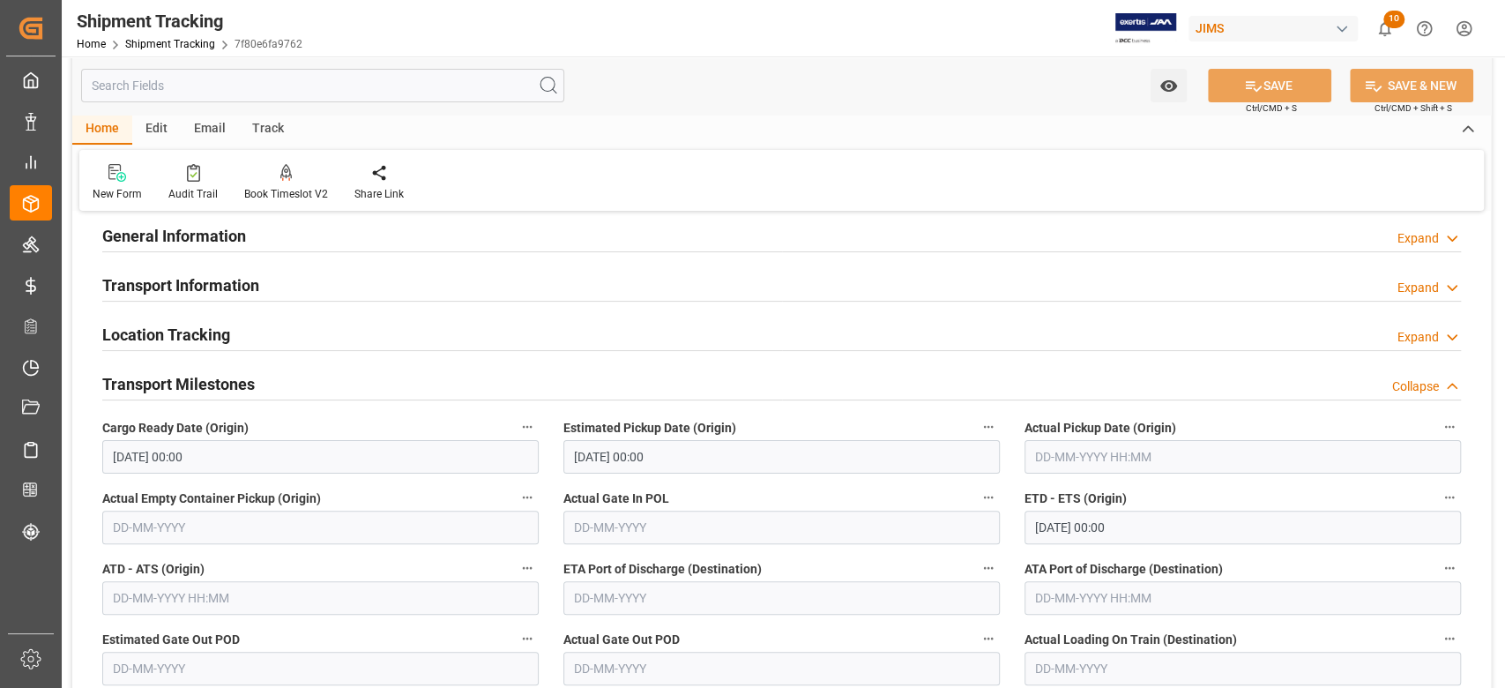
scroll to position [0, 0]
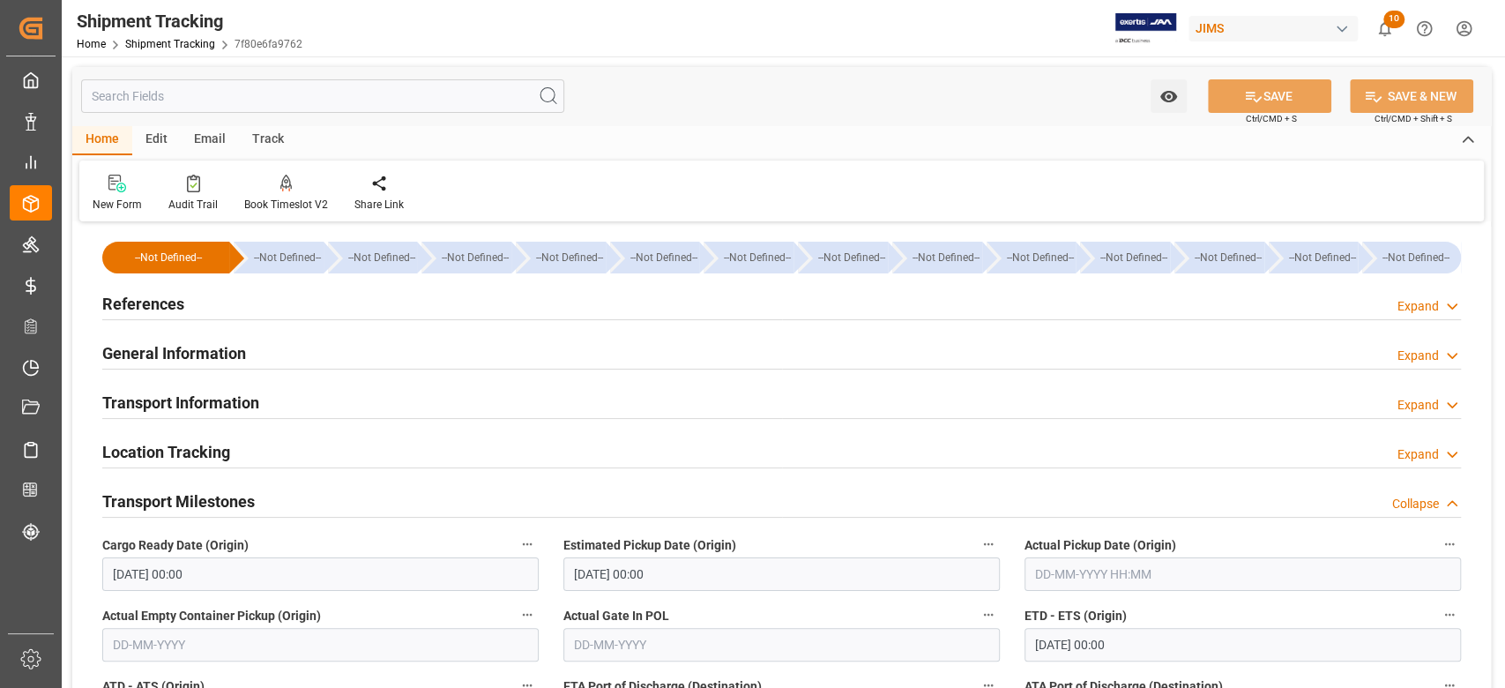
drag, startPoint x: 113, startPoint y: 295, endPoint x: 160, endPoint y: 335, distance: 61.3
click at [113, 295] on h2 "References" at bounding box center [143, 304] width 82 height 24
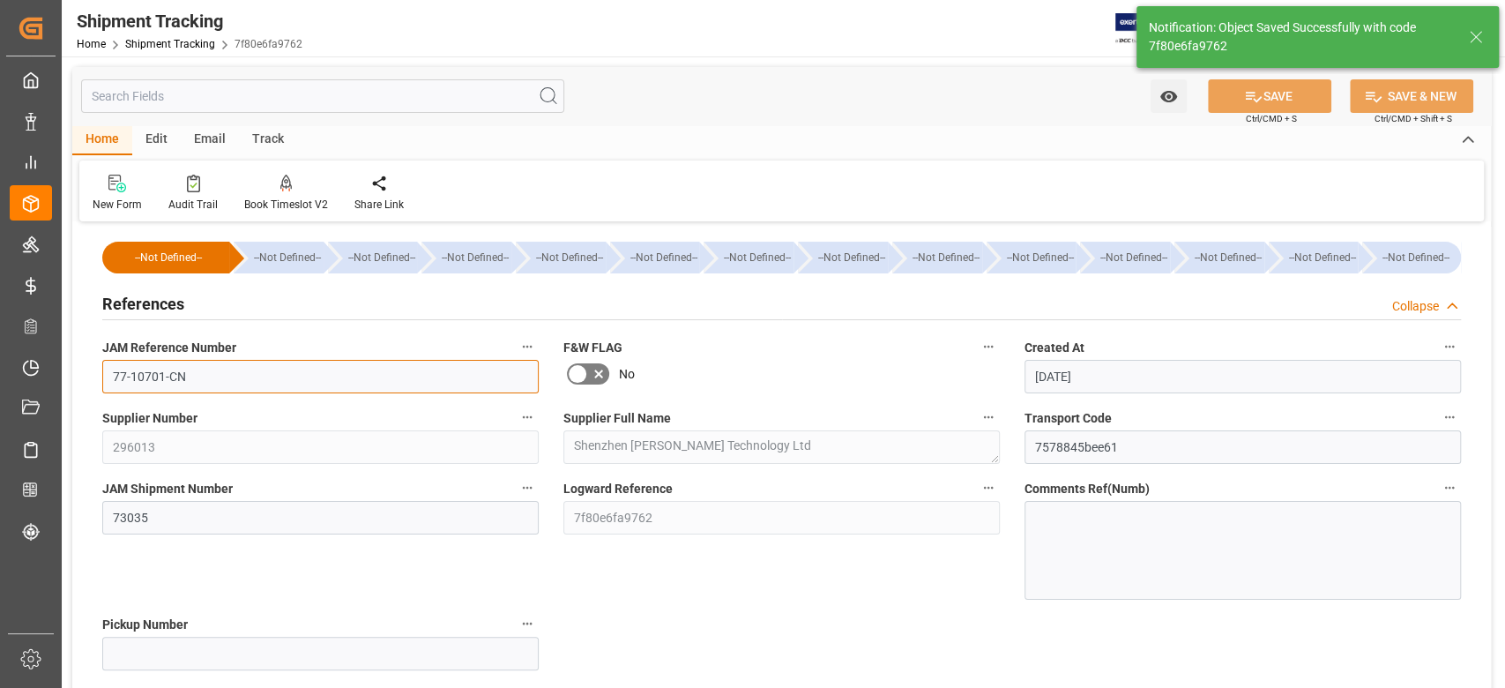
click at [172, 385] on input "77-10701-CN" at bounding box center [320, 377] width 436 height 34
click at [228, 374] on input "77-10701-CN" at bounding box center [320, 377] width 436 height 34
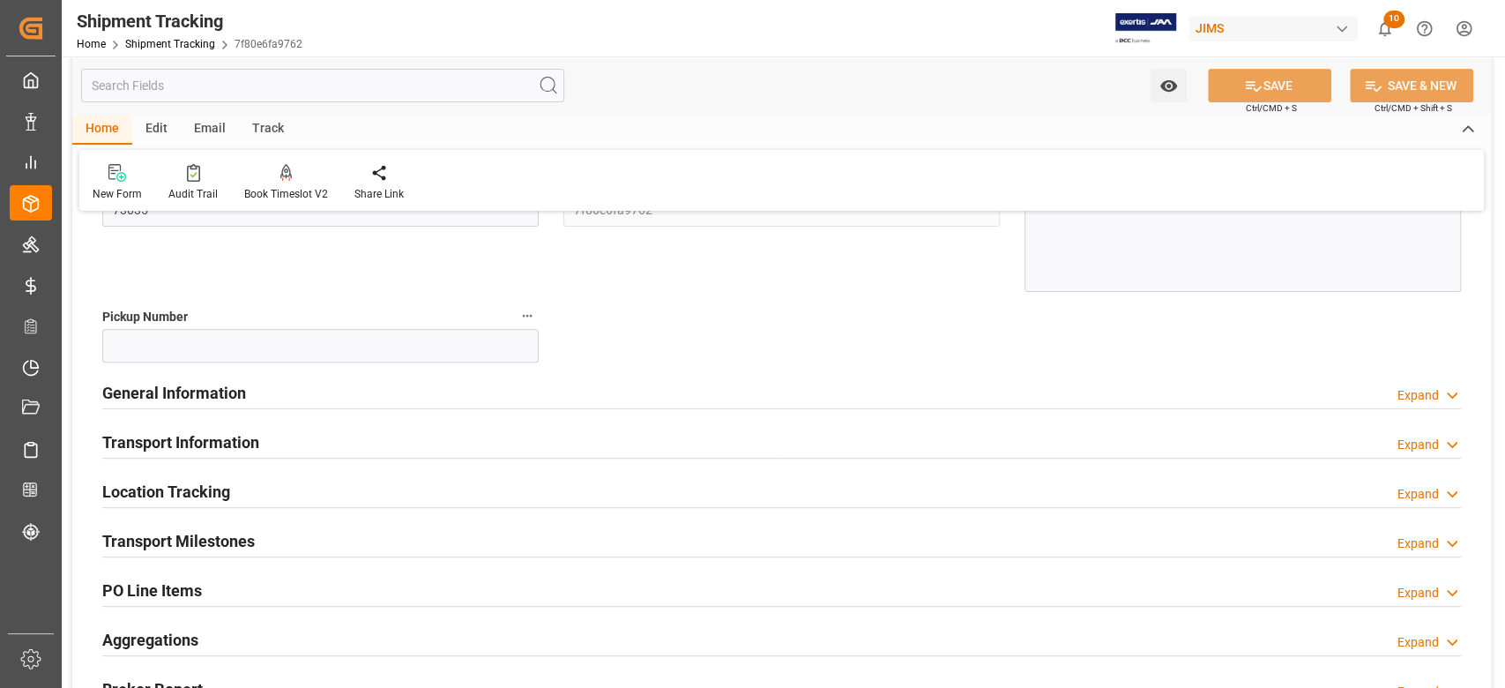
scroll to position [470, 0]
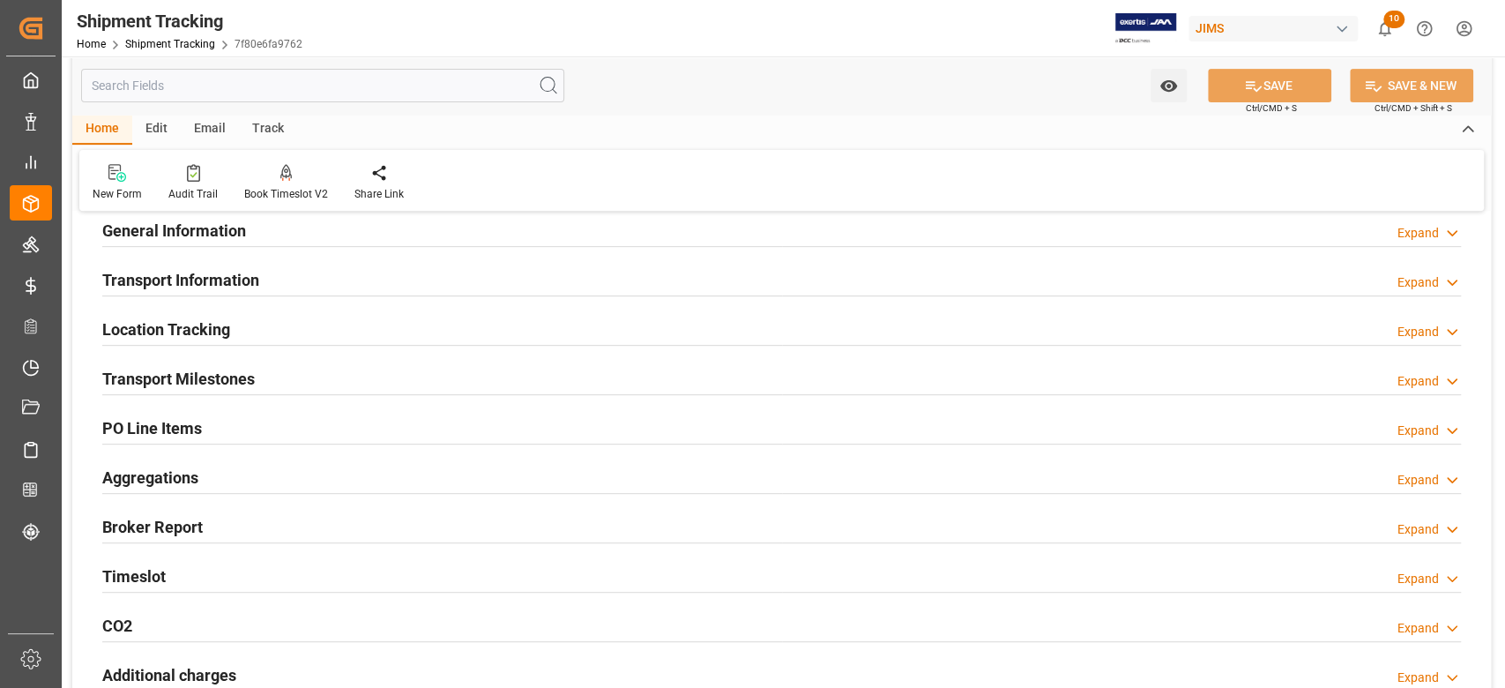
click at [242, 378] on h2 "Transport Milestones" at bounding box center [178, 379] width 153 height 24
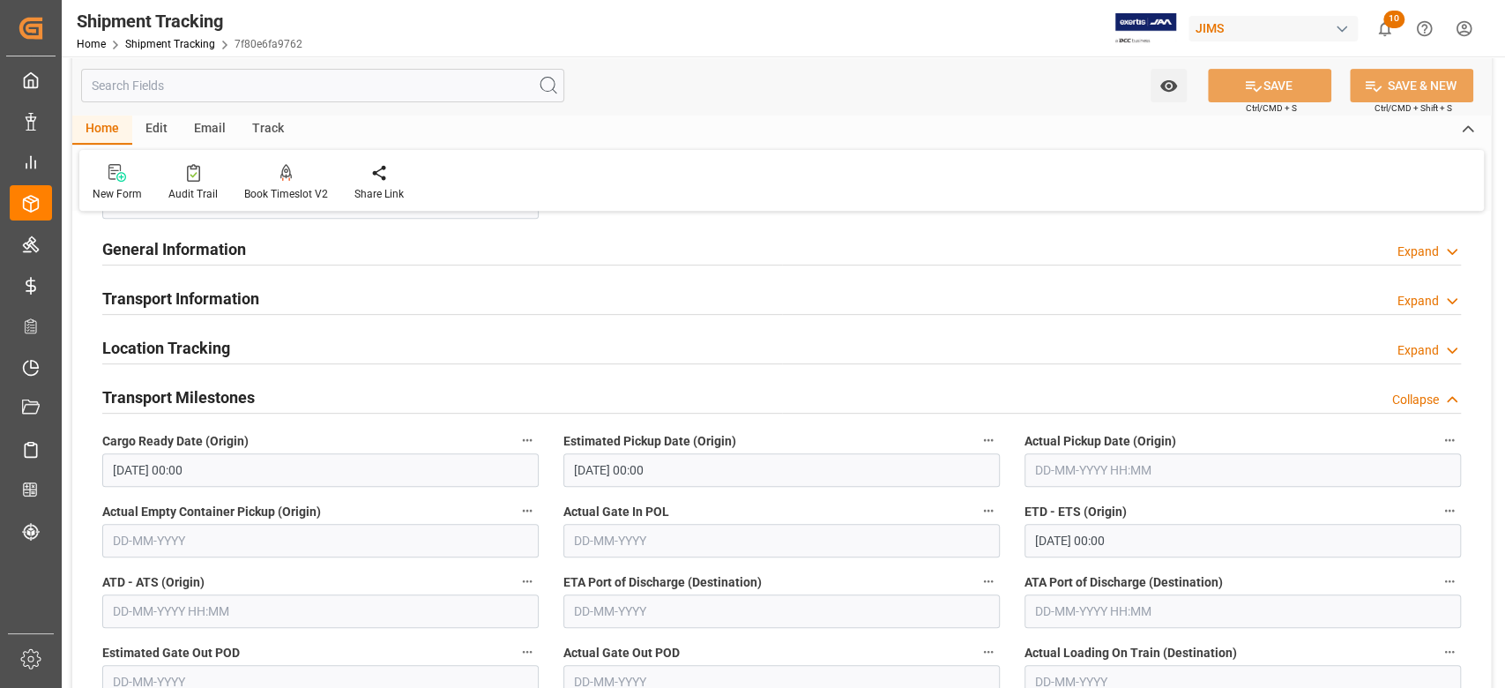
scroll to position [353, 0]
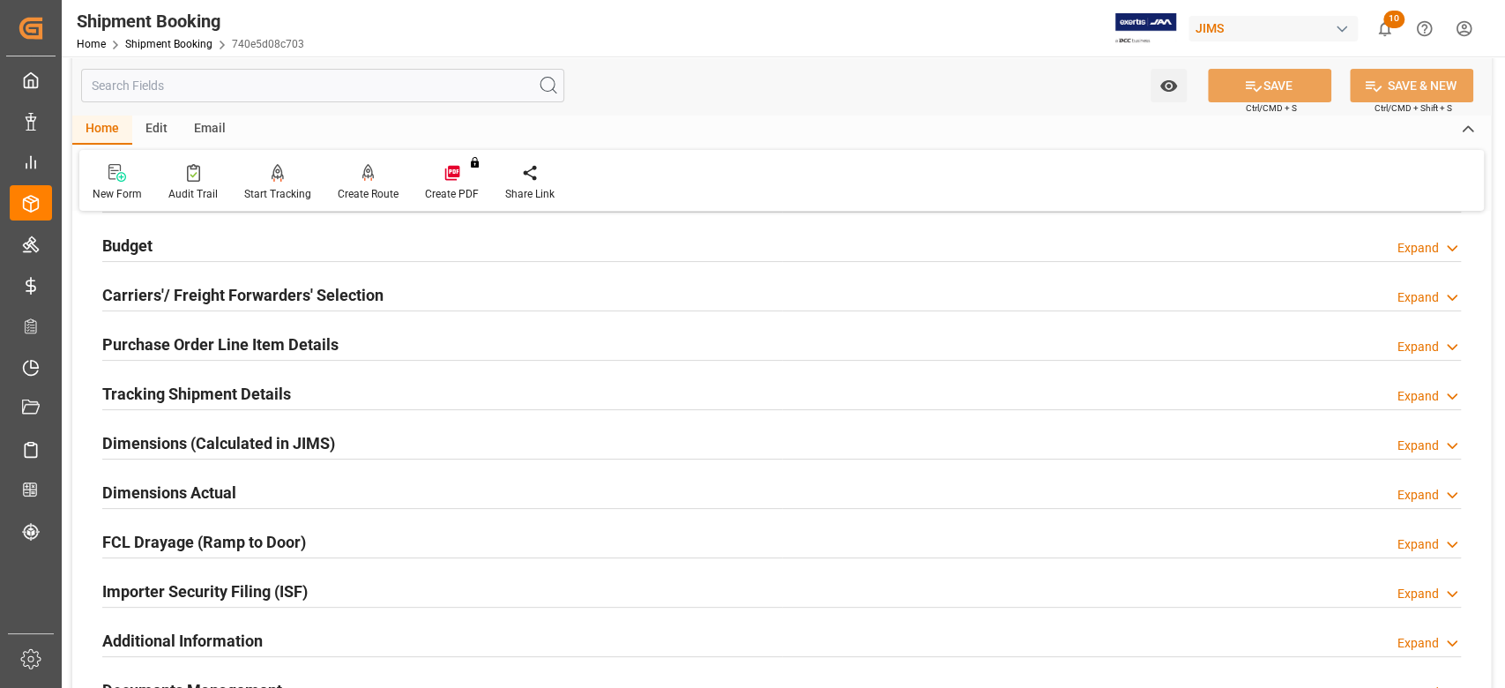
scroll to position [353, 0]
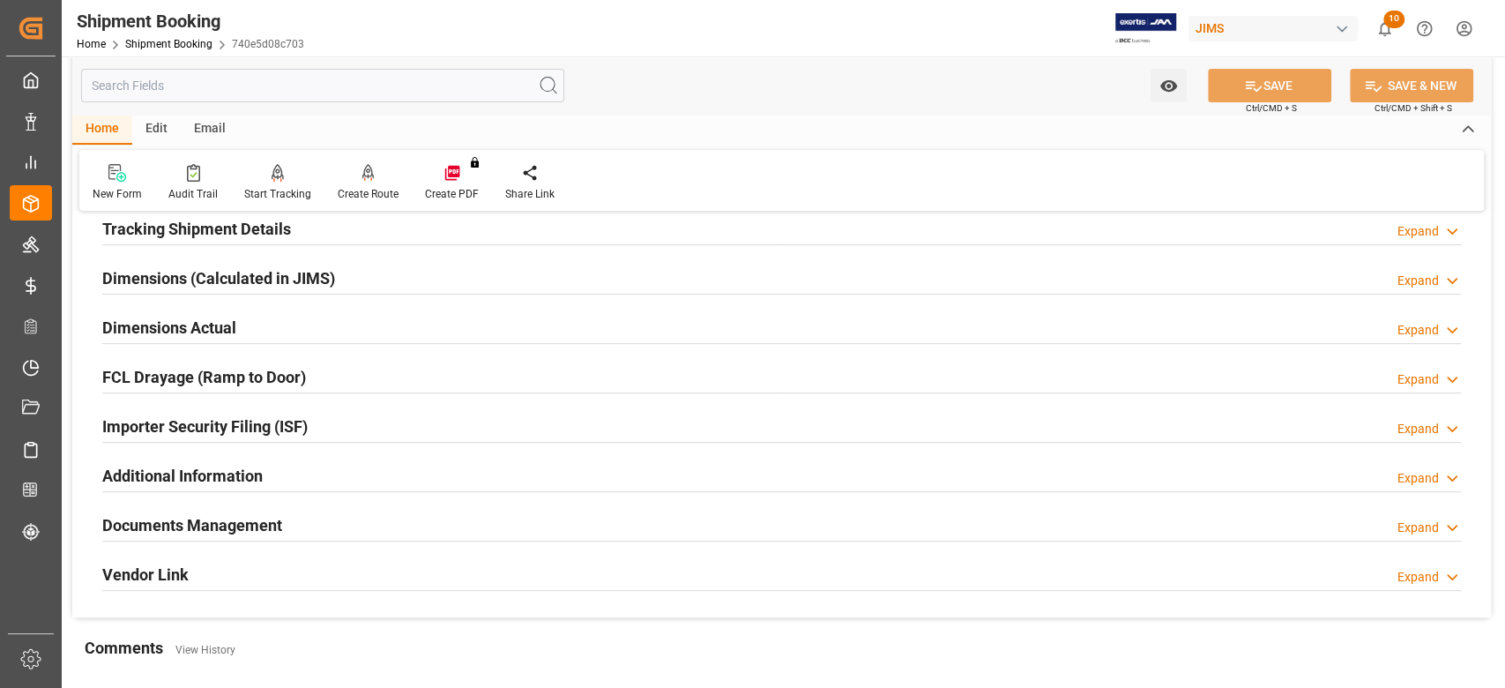
click at [166, 325] on h2 "Dimensions Actual" at bounding box center [169, 328] width 134 height 24
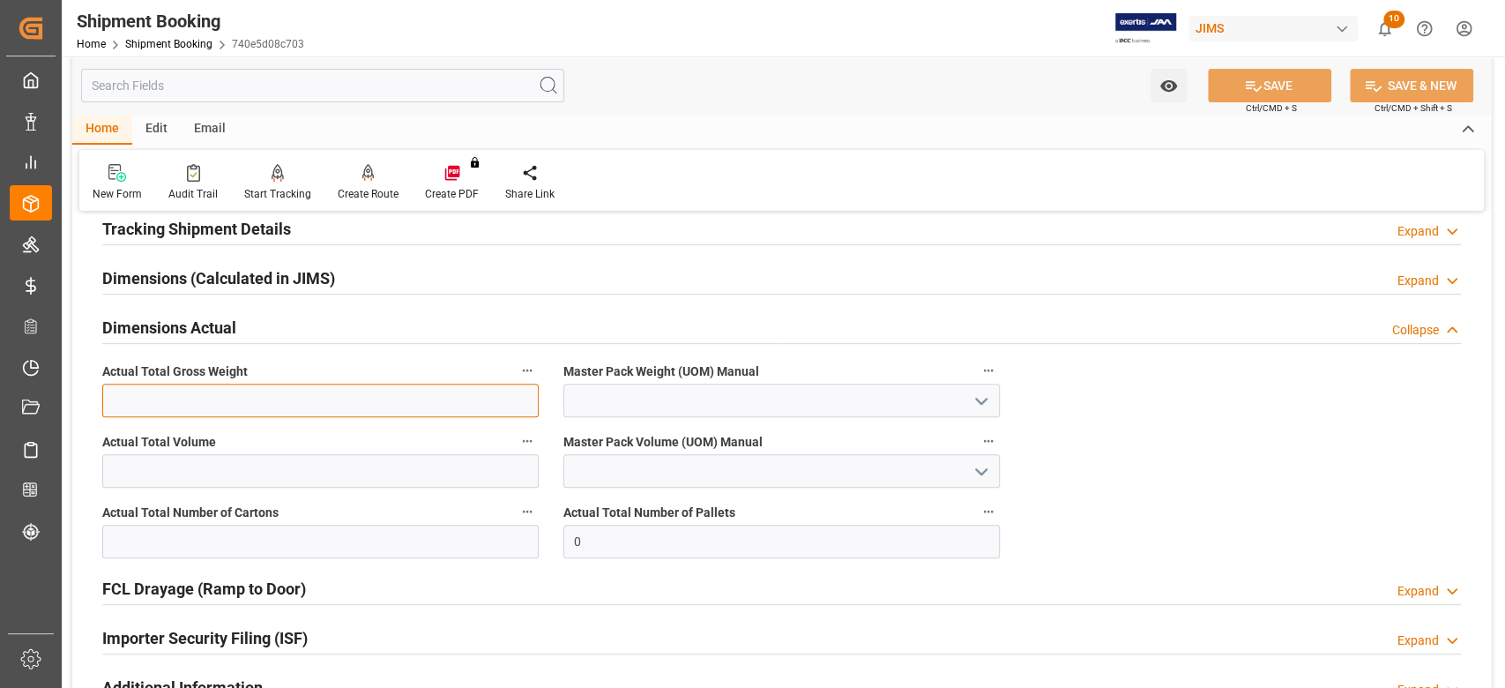
click at [280, 401] on input "text" at bounding box center [320, 401] width 436 height 34
type input "1700"
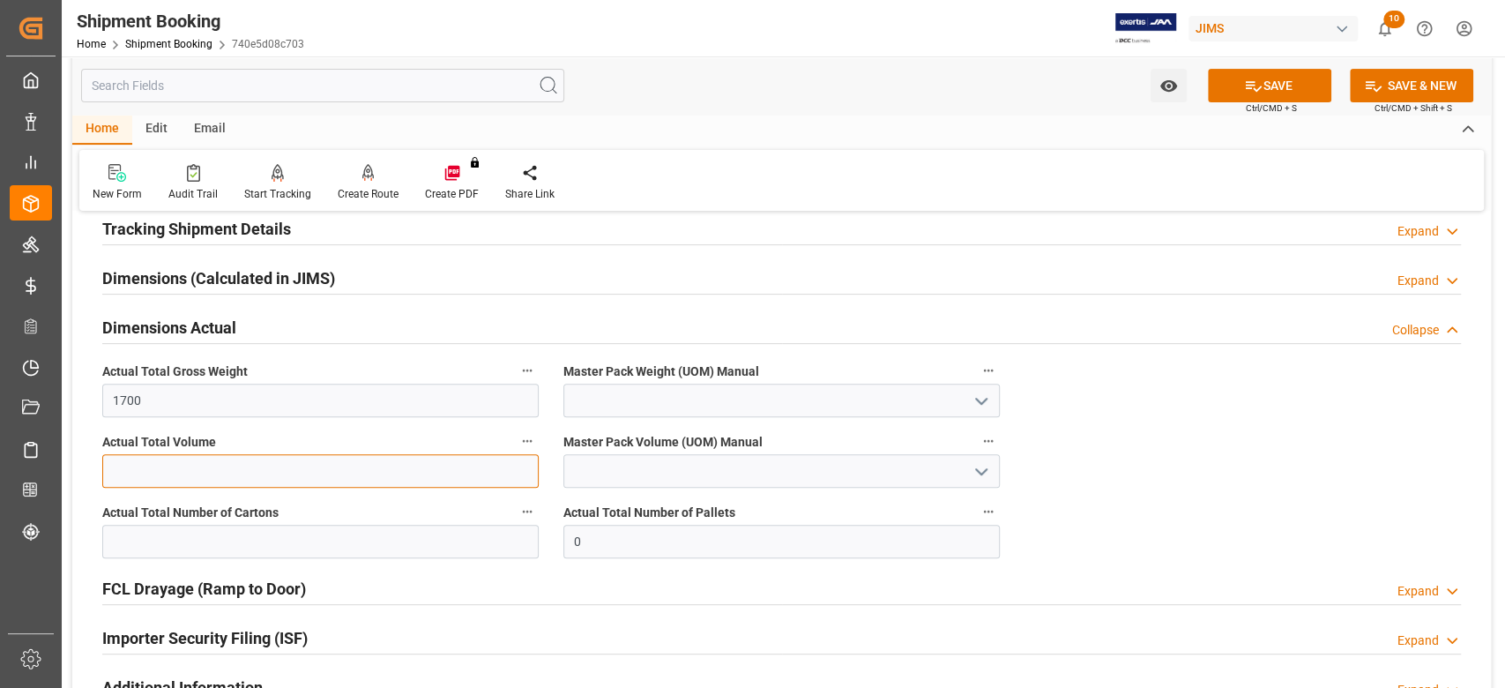
click at [493, 469] on input "text" at bounding box center [320, 471] width 436 height 34
type input "9.56"
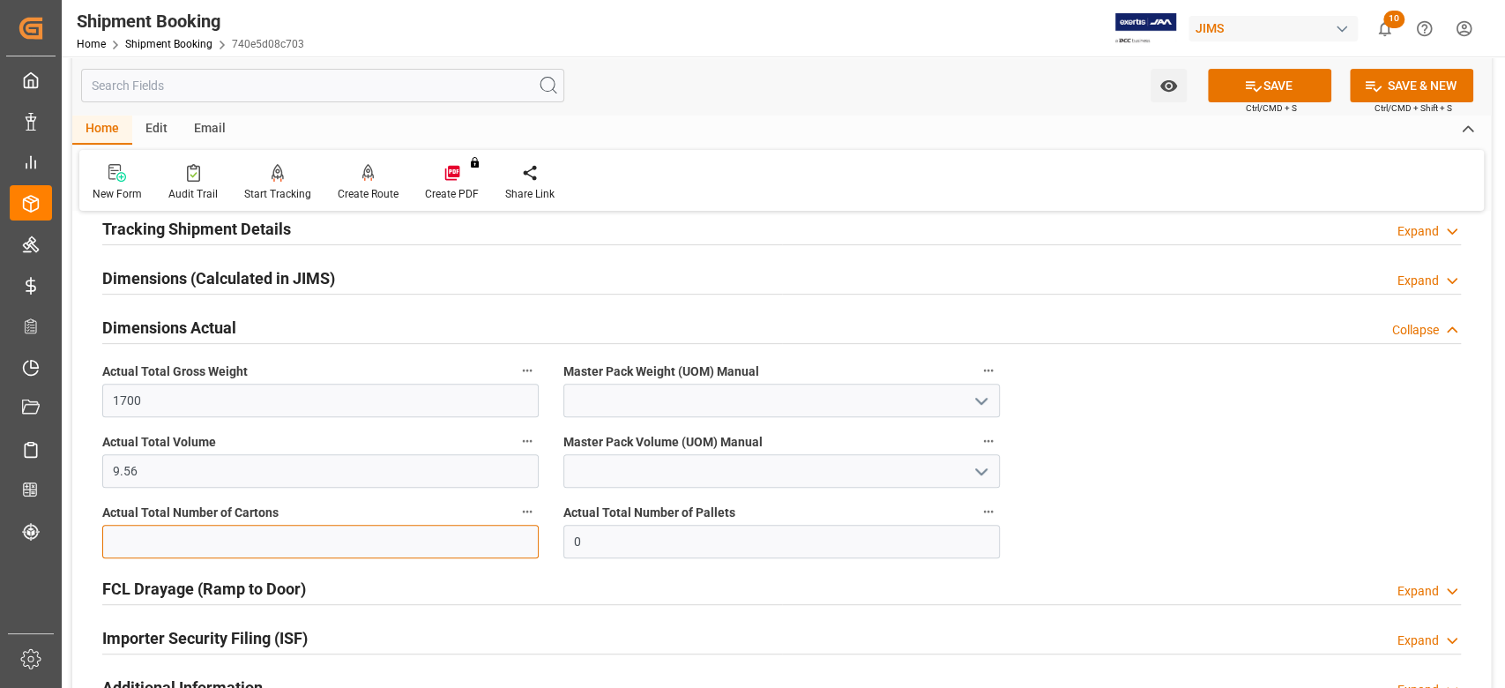
click at [236, 540] on input "text" at bounding box center [320, 542] width 436 height 34
type input "106"
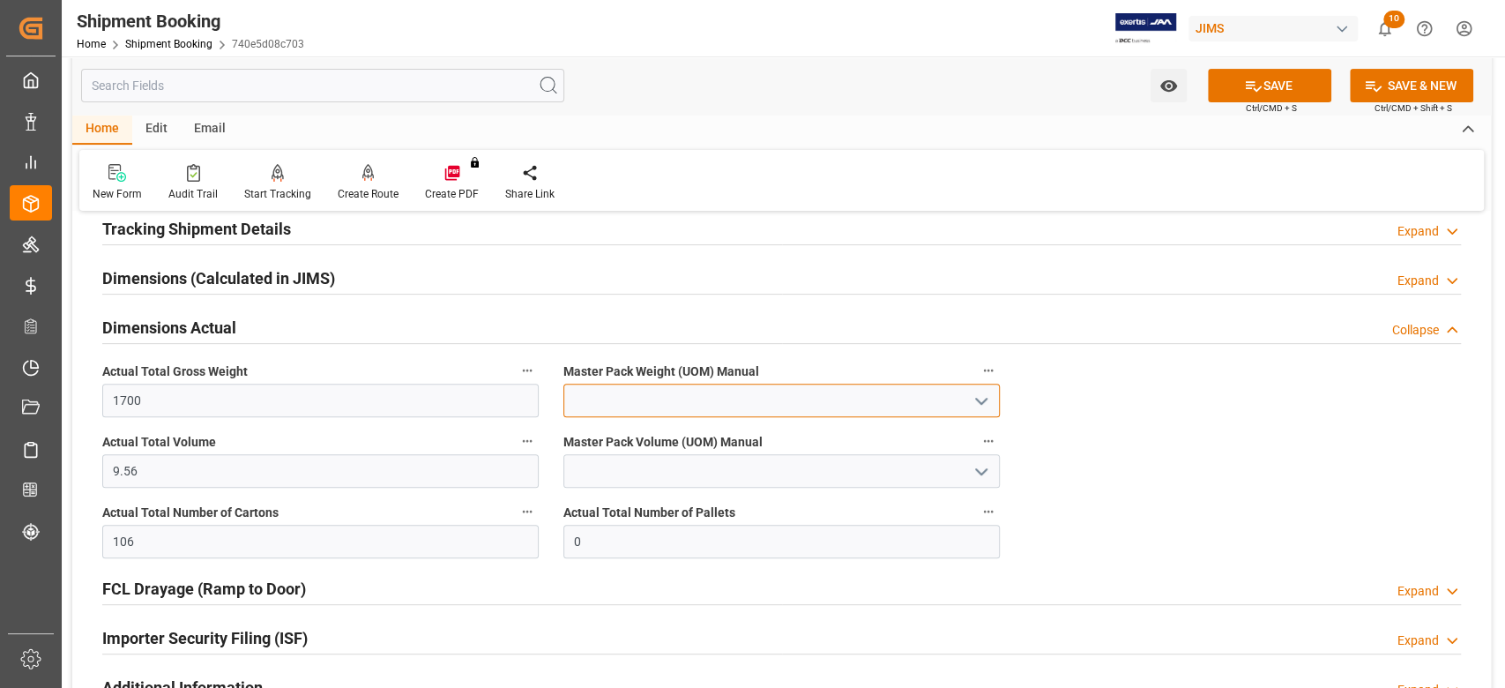
click at [729, 392] on input at bounding box center [781, 401] width 436 height 34
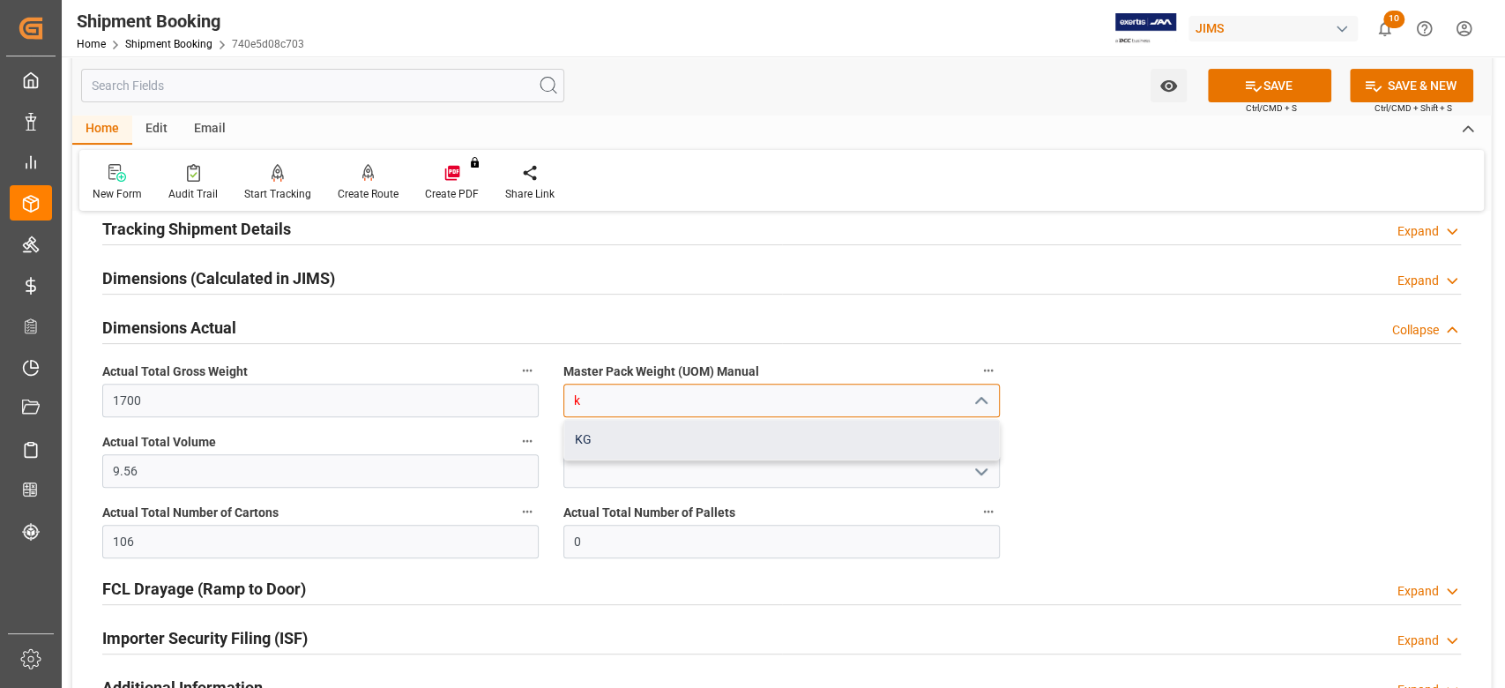
click at [714, 424] on div "KG" at bounding box center [781, 440] width 435 height 40
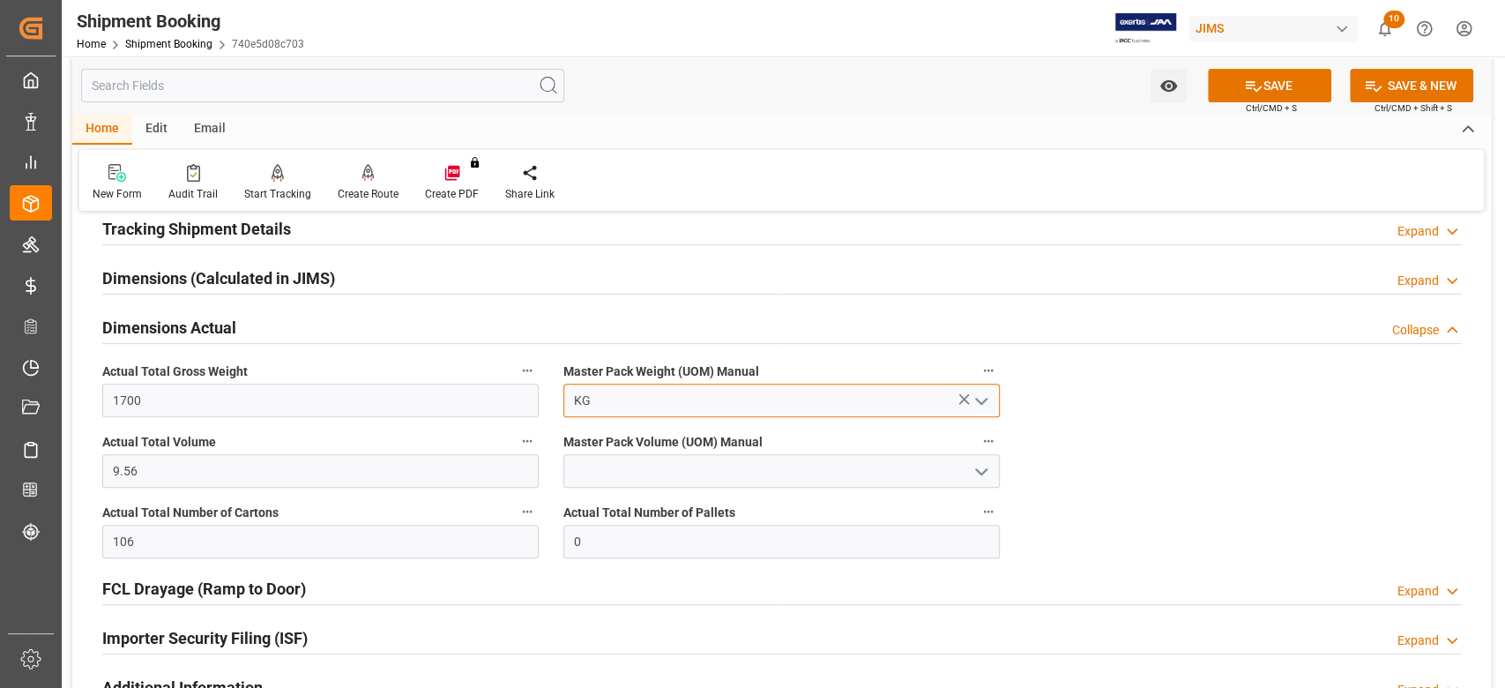
type input "KG"
click at [706, 454] on input at bounding box center [781, 471] width 436 height 34
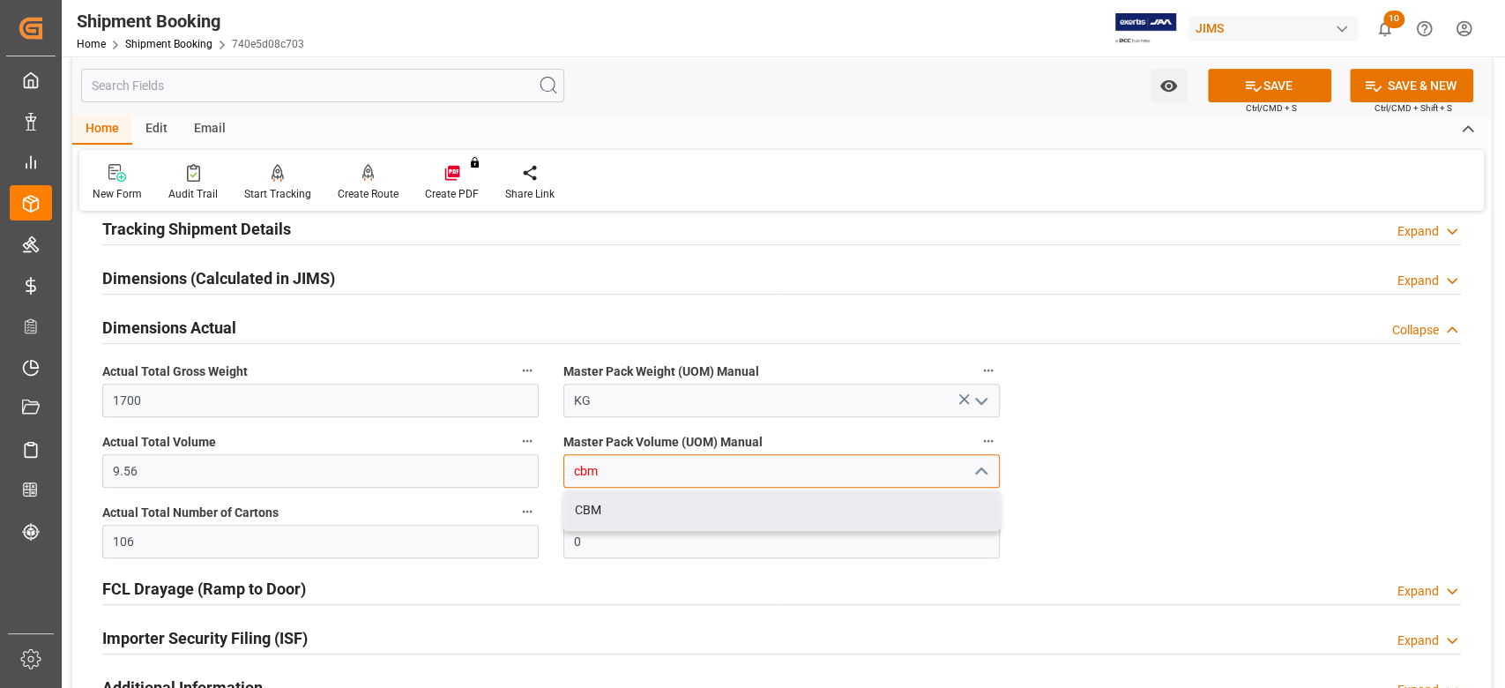
click at [674, 508] on div "CBM" at bounding box center [781, 510] width 435 height 40
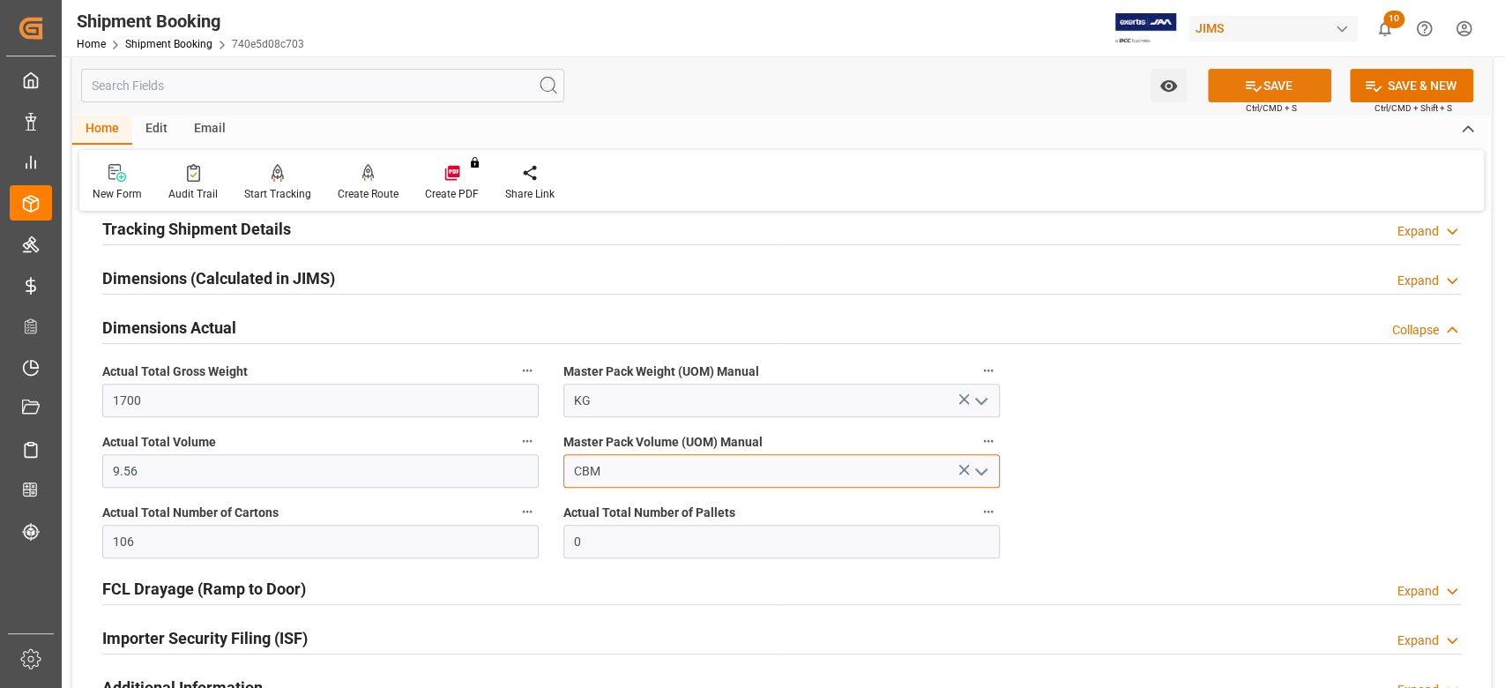
type input "CBM"
click at [1266, 88] on button "SAVE" at bounding box center [1269, 86] width 123 height 34
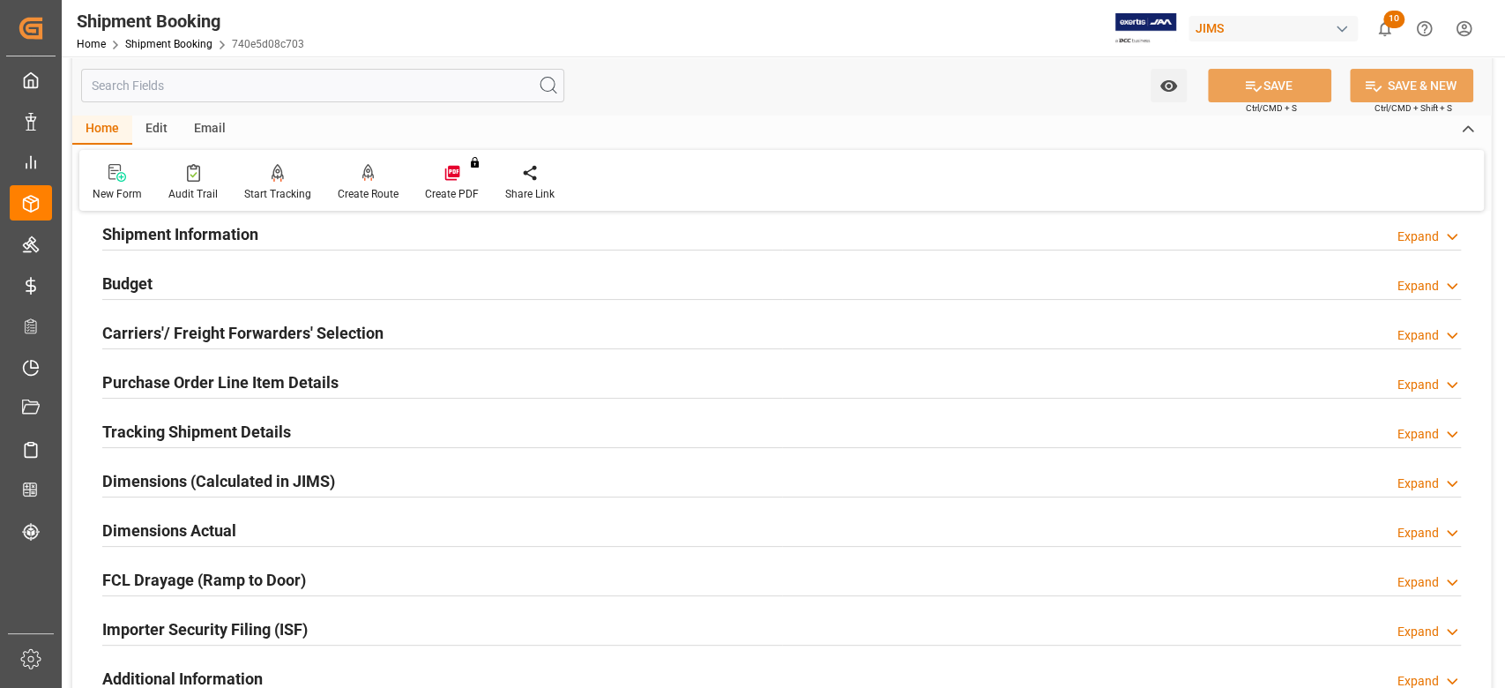
scroll to position [235, 0]
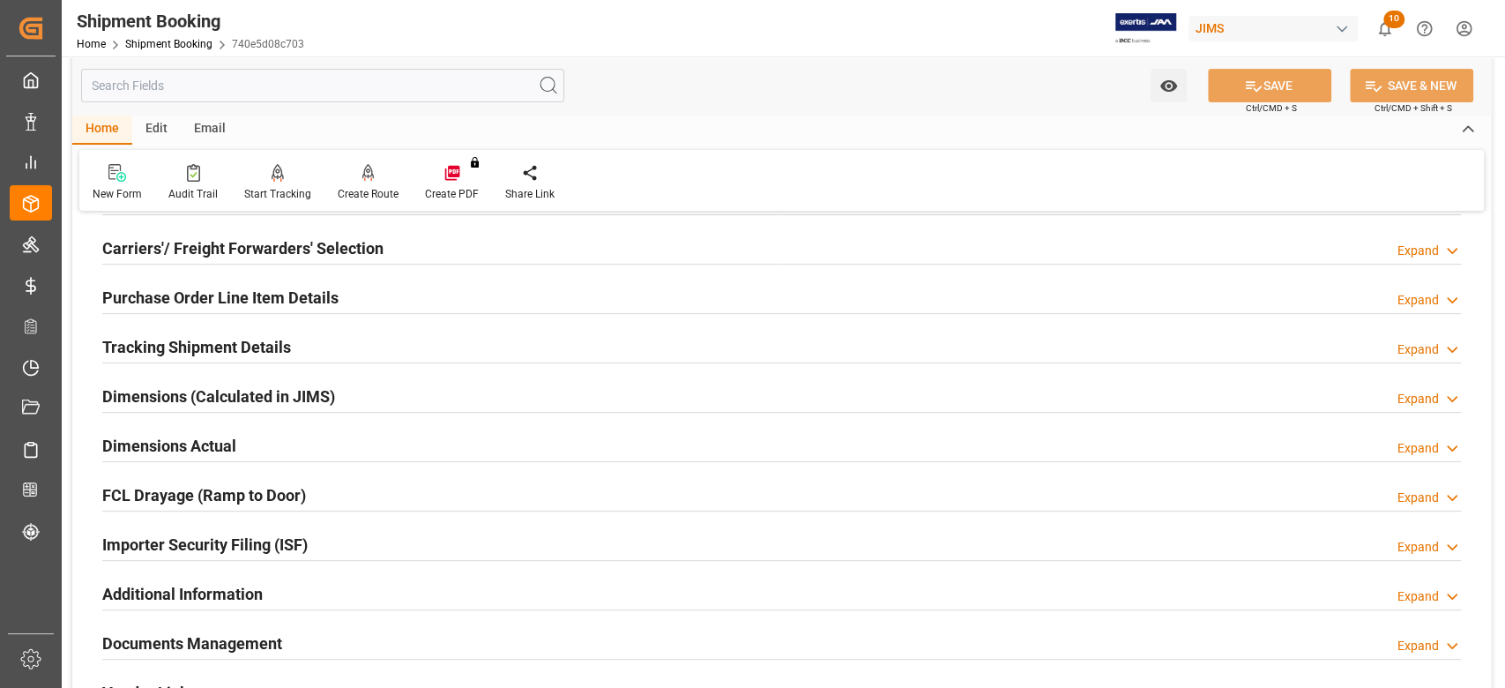
click at [138, 352] on h2 "Tracking Shipment Details" at bounding box center [196, 347] width 189 height 24
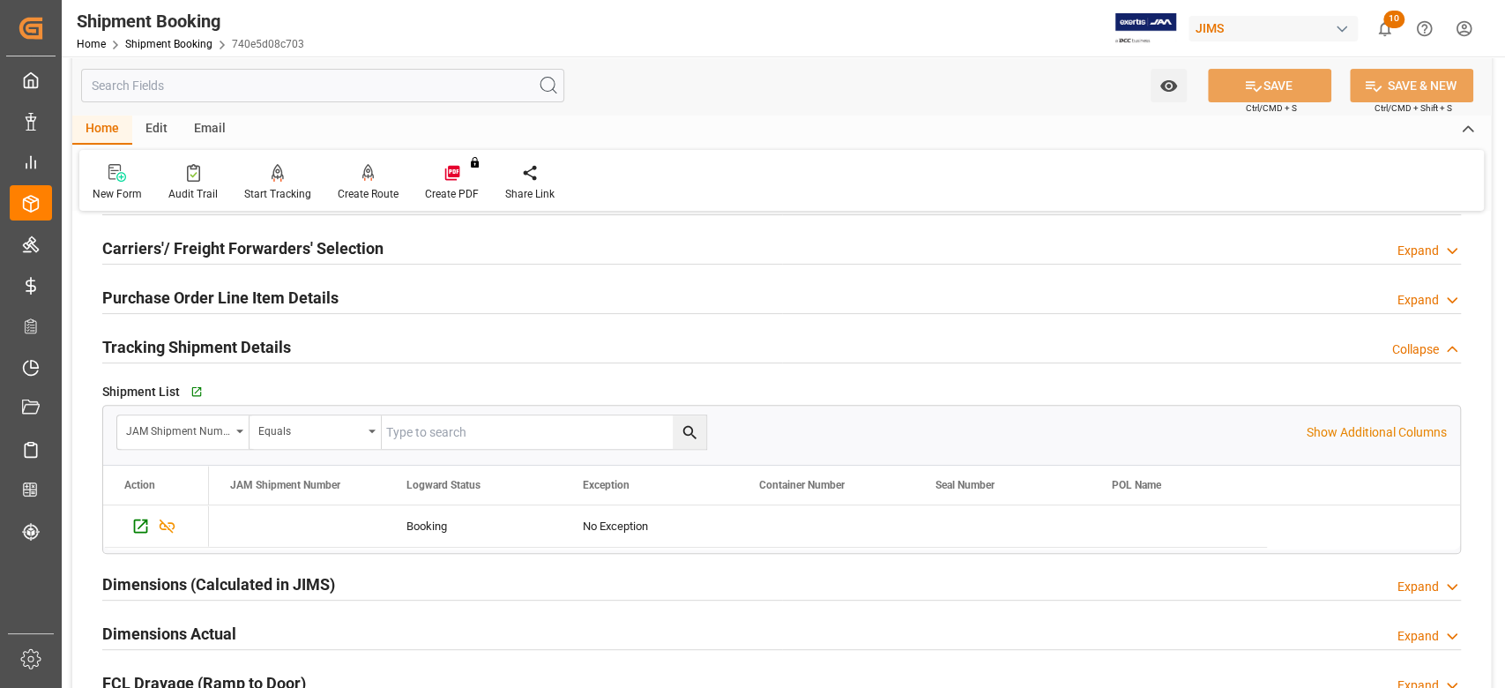
click at [138, 352] on h2 "Tracking Shipment Details" at bounding box center [196, 347] width 189 height 24
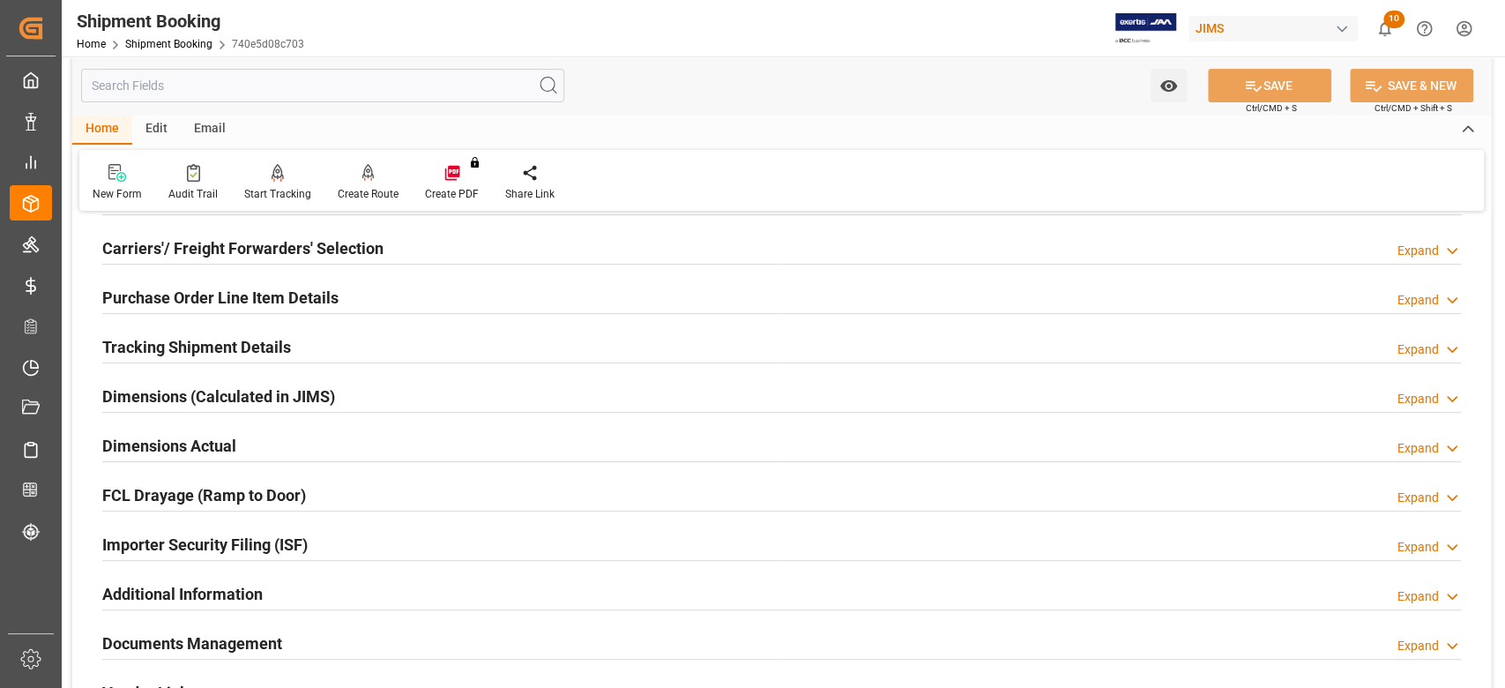
click at [162, 448] on h2 "Dimensions Actual" at bounding box center [169, 446] width 134 height 24
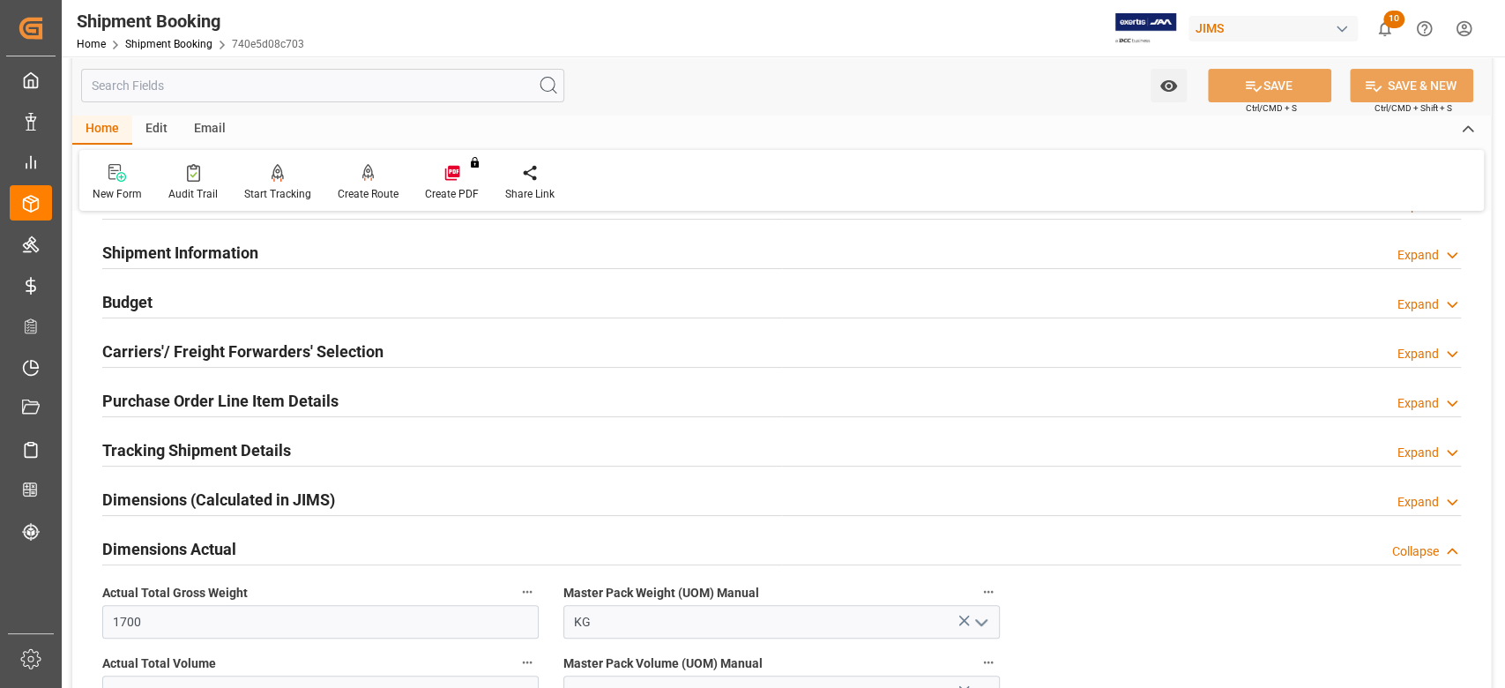
scroll to position [0, 0]
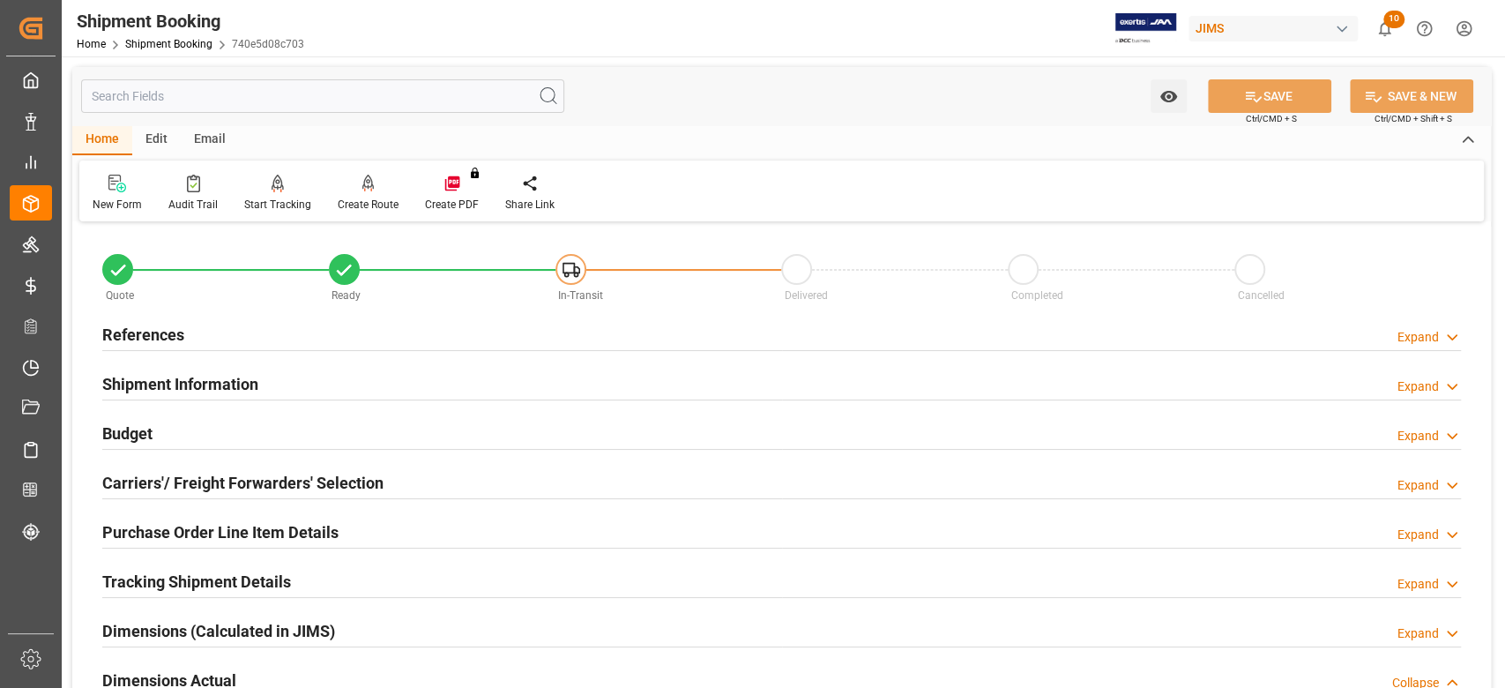
click at [141, 434] on h2 "Budget" at bounding box center [127, 433] width 50 height 24
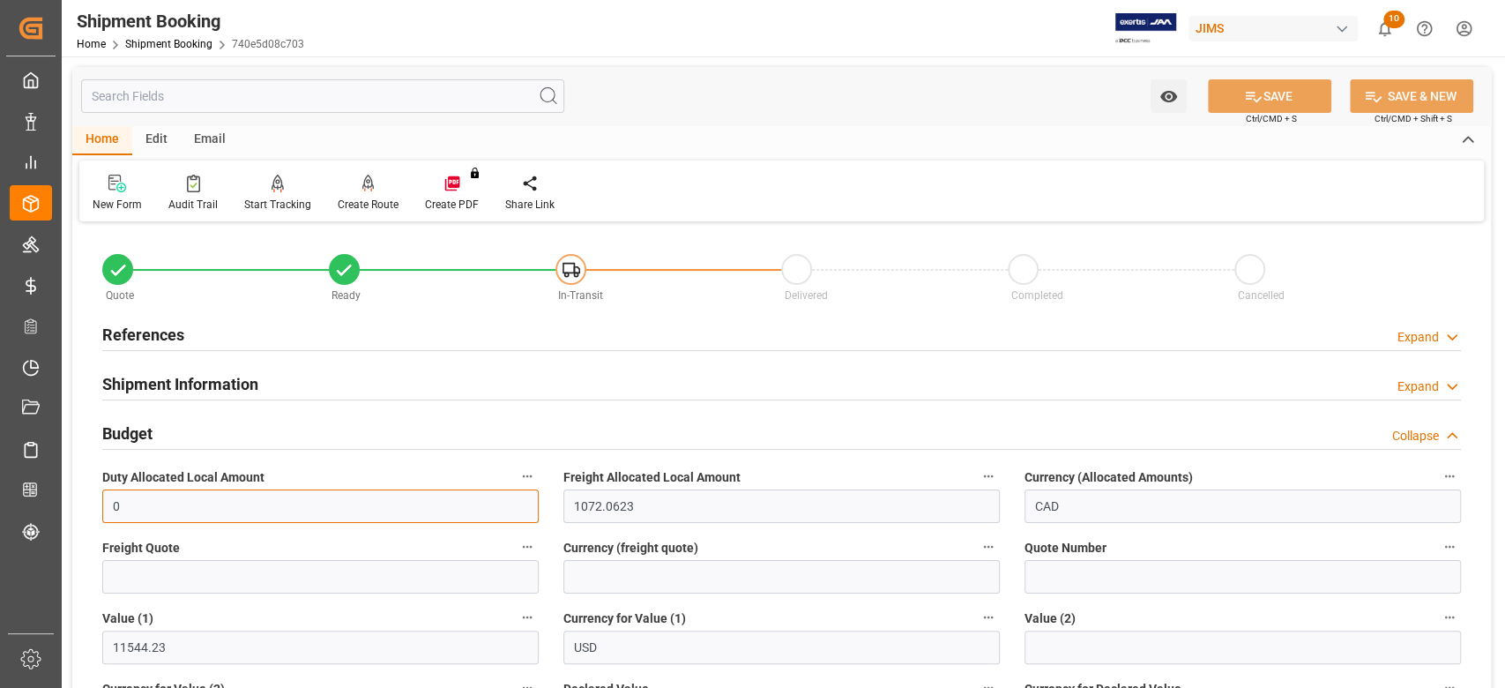
click at [187, 506] on input "0" at bounding box center [320, 506] width 436 height 34
click at [189, 575] on input "text" at bounding box center [320, 577] width 436 height 34
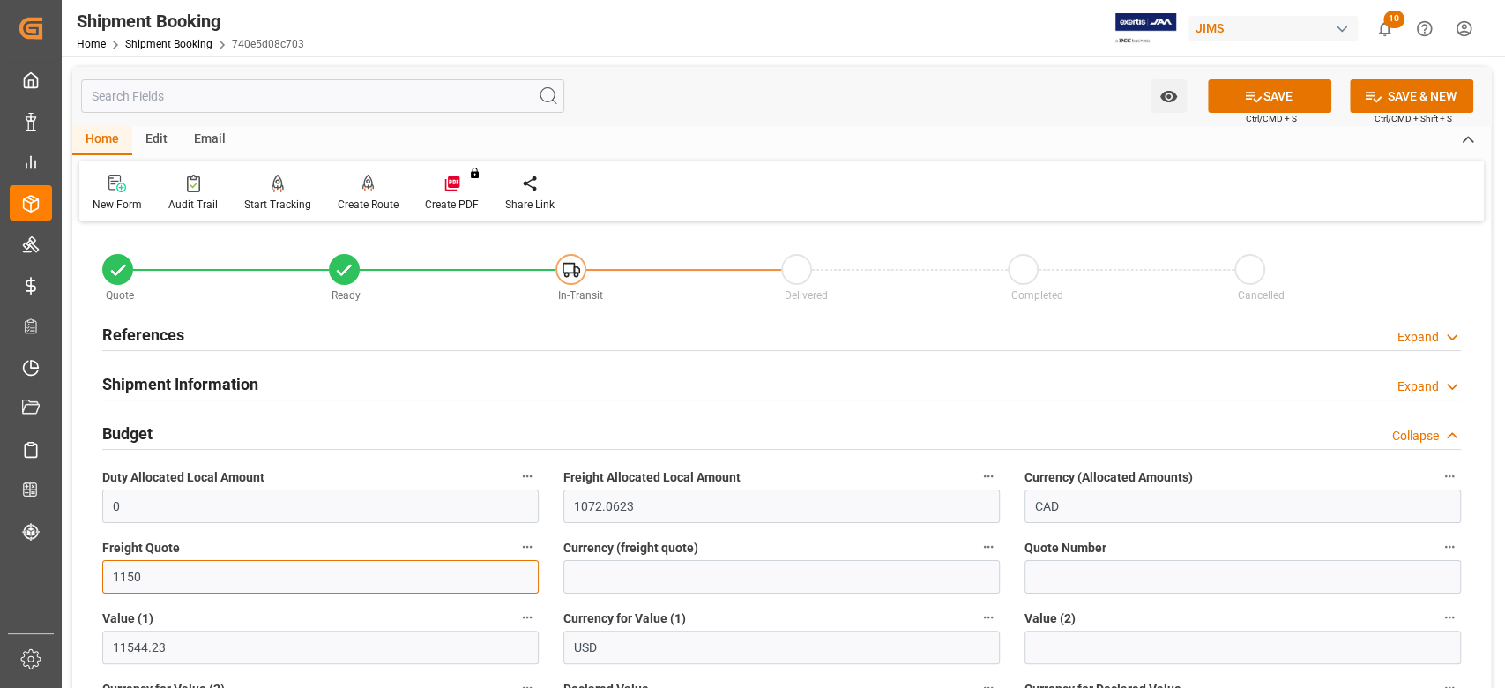
type input "1150"
click at [766, 582] on input at bounding box center [781, 577] width 436 height 34
type input "USD"
click at [1234, 102] on button "SAVE" at bounding box center [1269, 96] width 123 height 34
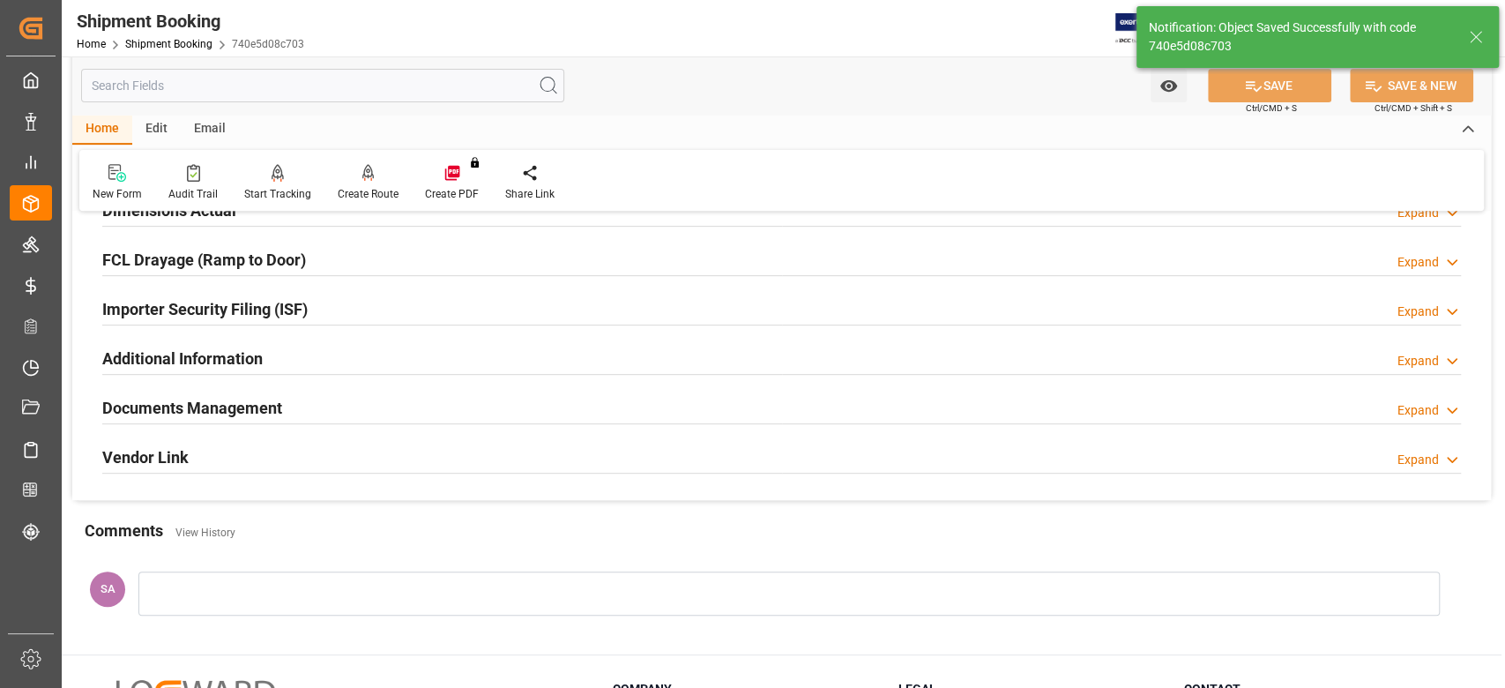
scroll to position [353, 0]
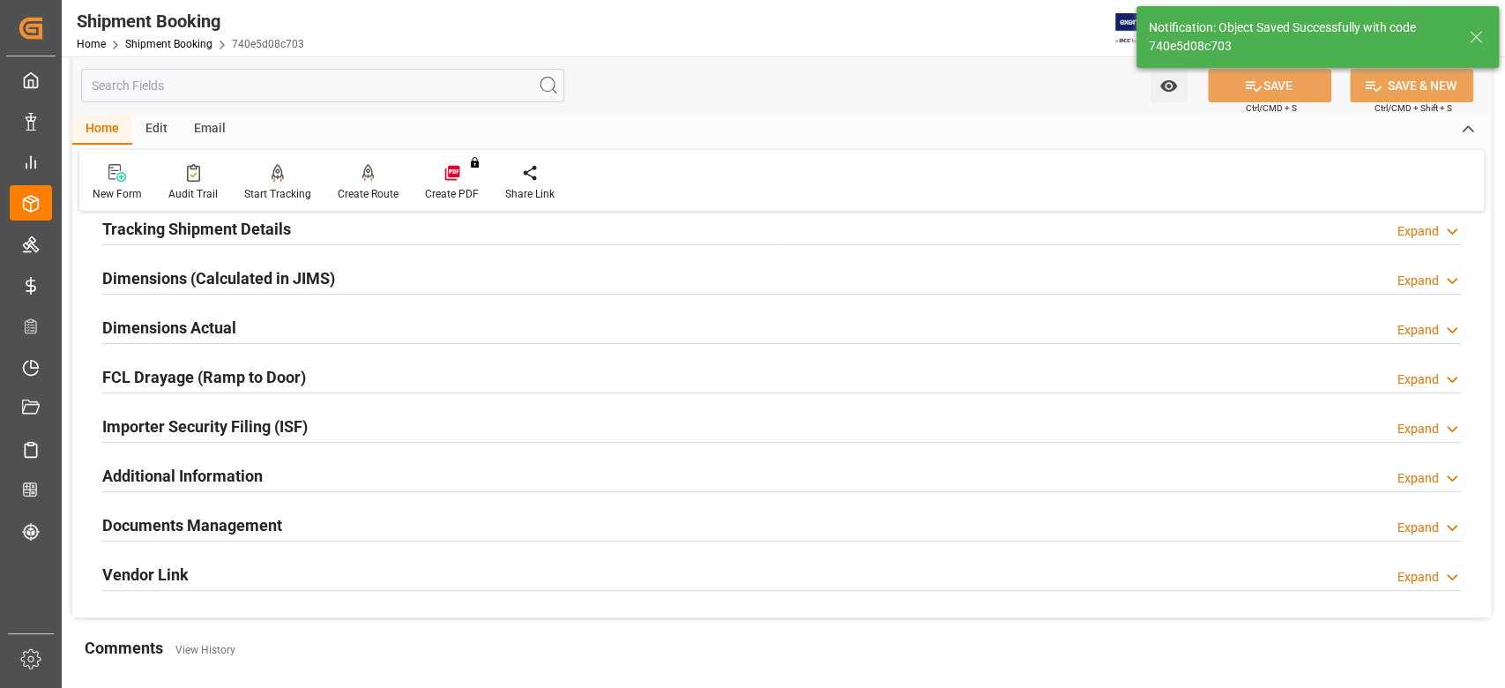
click at [153, 235] on h2 "Tracking Shipment Details" at bounding box center [196, 229] width 189 height 24
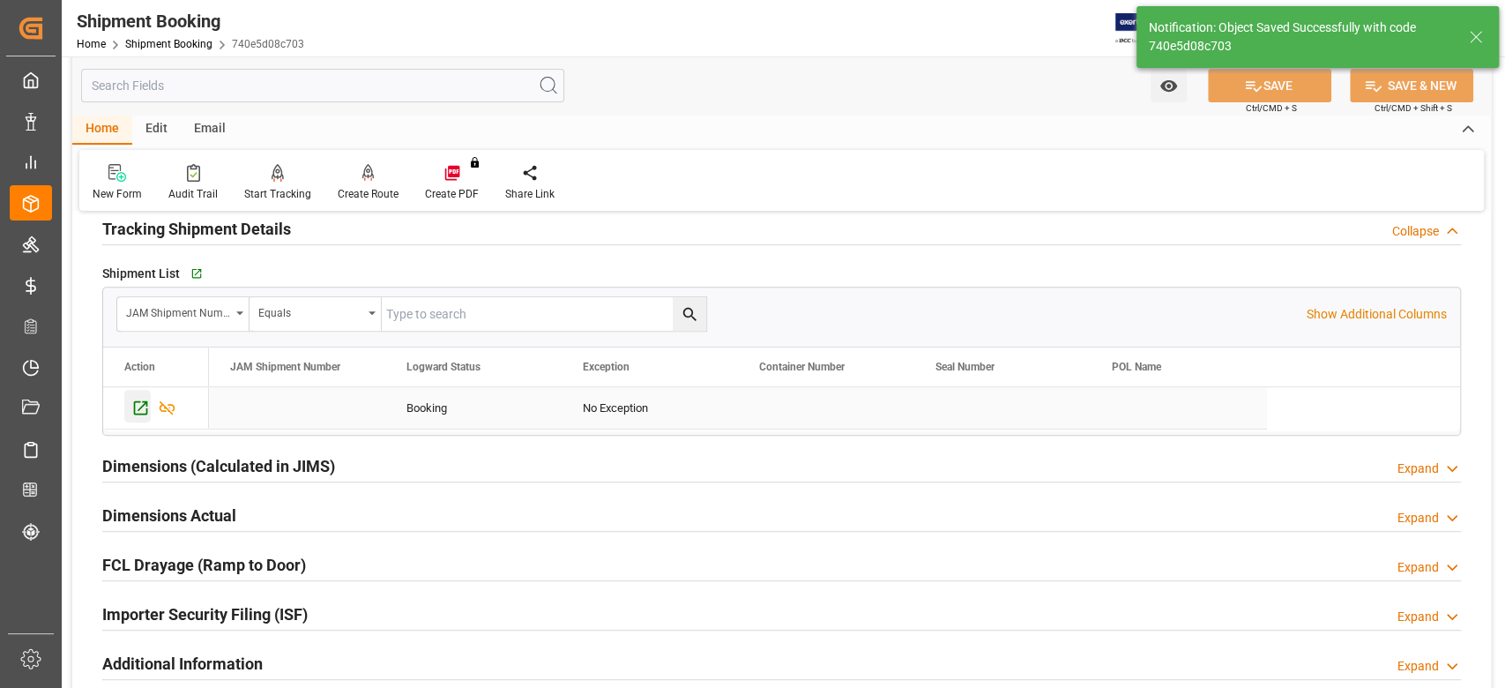
click at [143, 411] on icon "Press SPACE to select this row." at bounding box center [140, 408] width 19 height 19
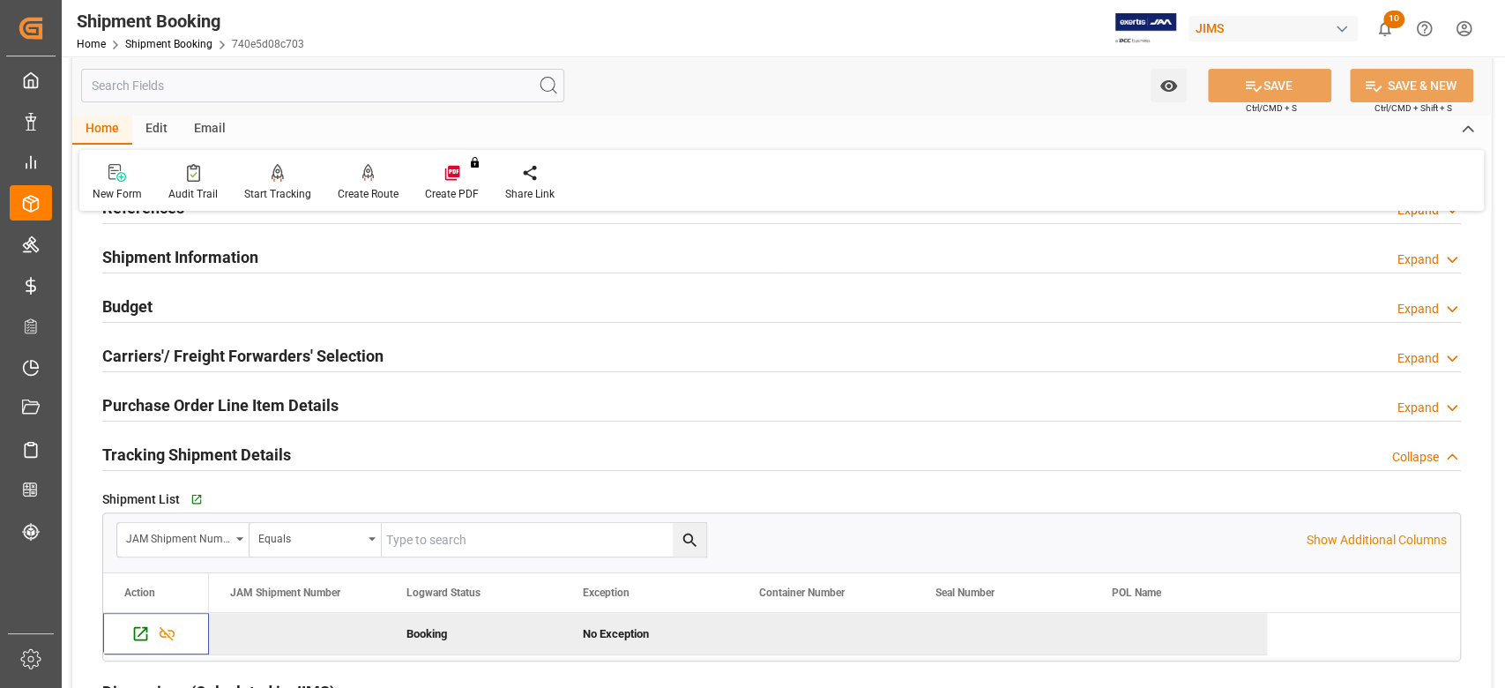
scroll to position [0, 0]
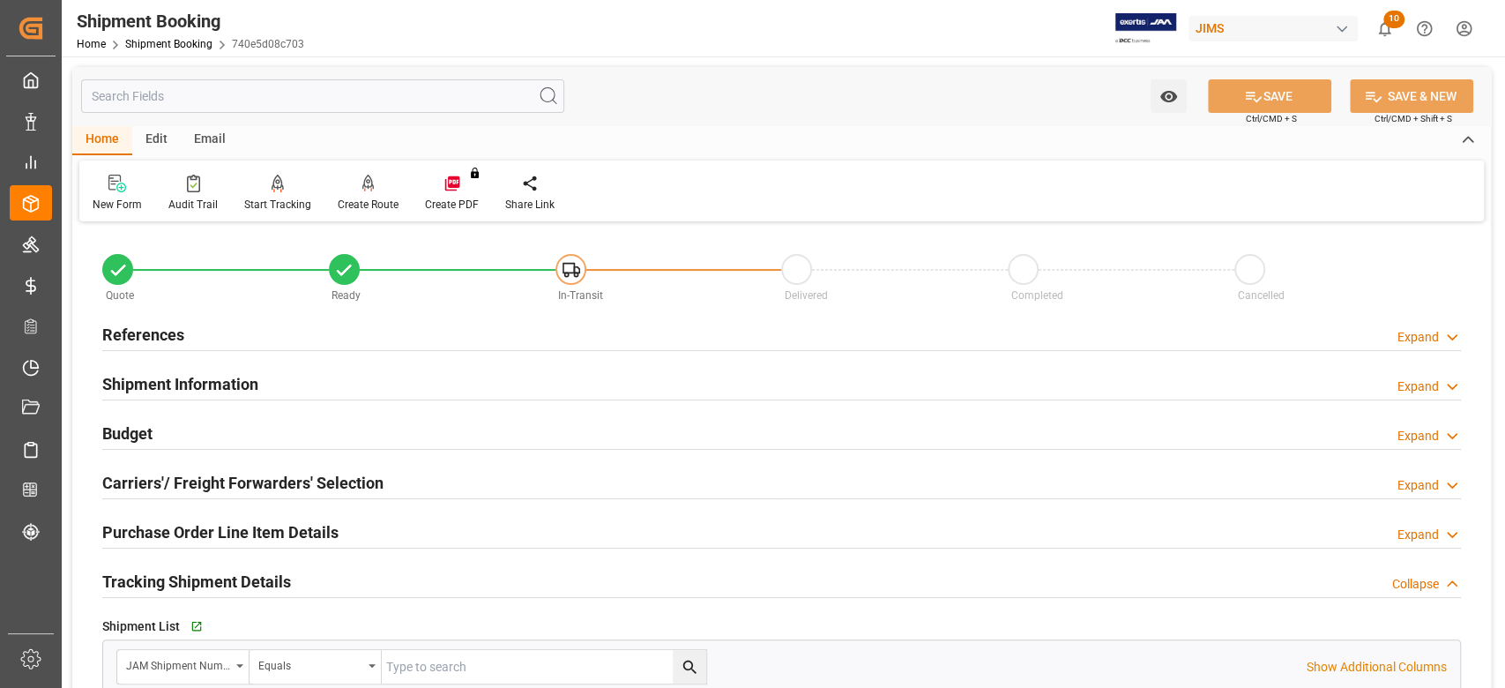
click at [208, 384] on h2 "Shipment Information" at bounding box center [180, 384] width 156 height 24
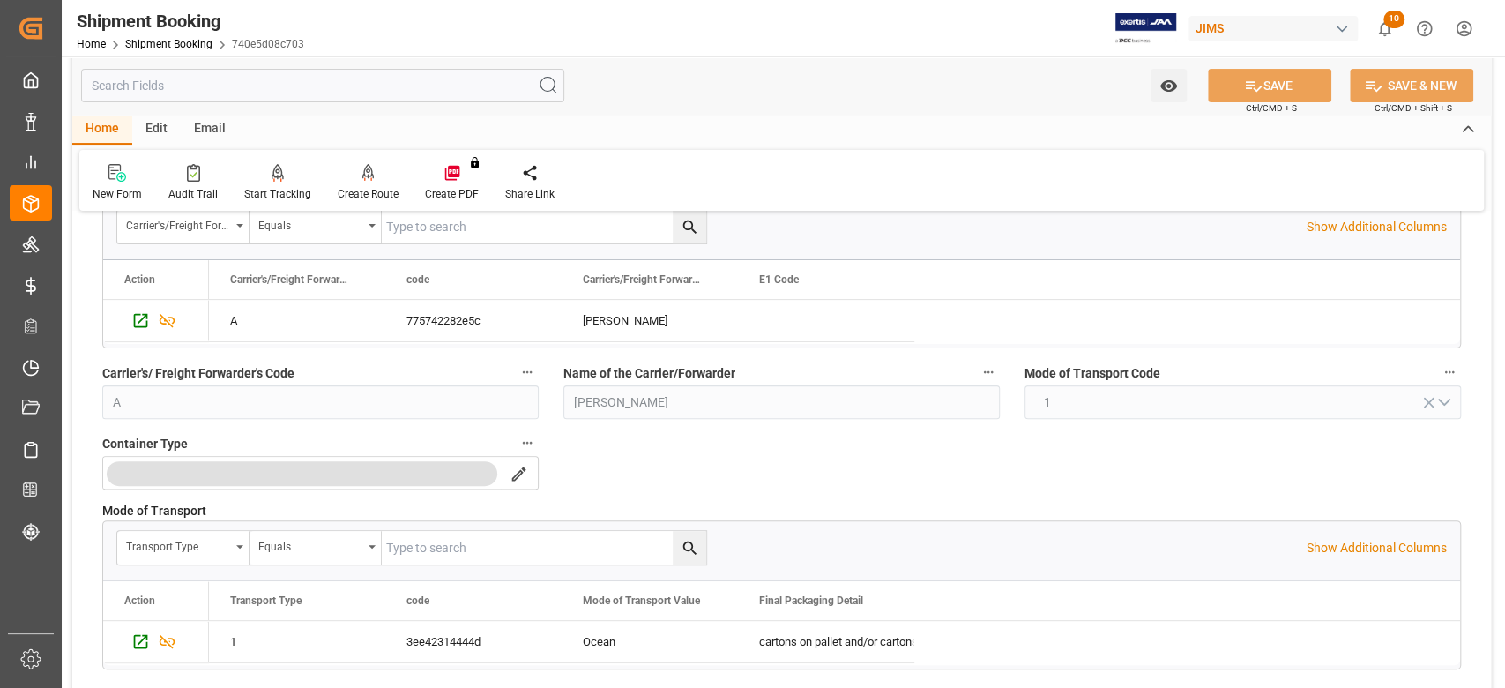
scroll to position [587, 0]
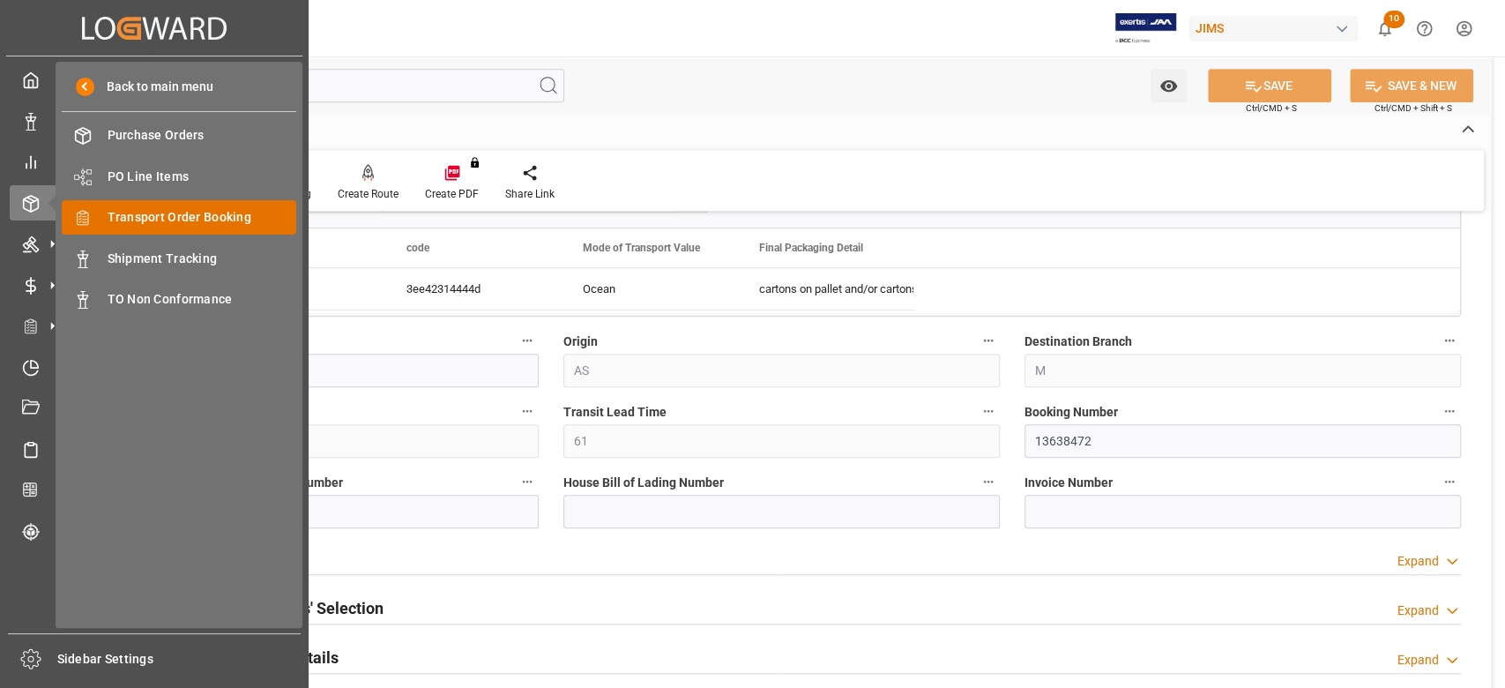
click at [155, 212] on span "Transport Order Booking" at bounding box center [203, 217] width 190 height 19
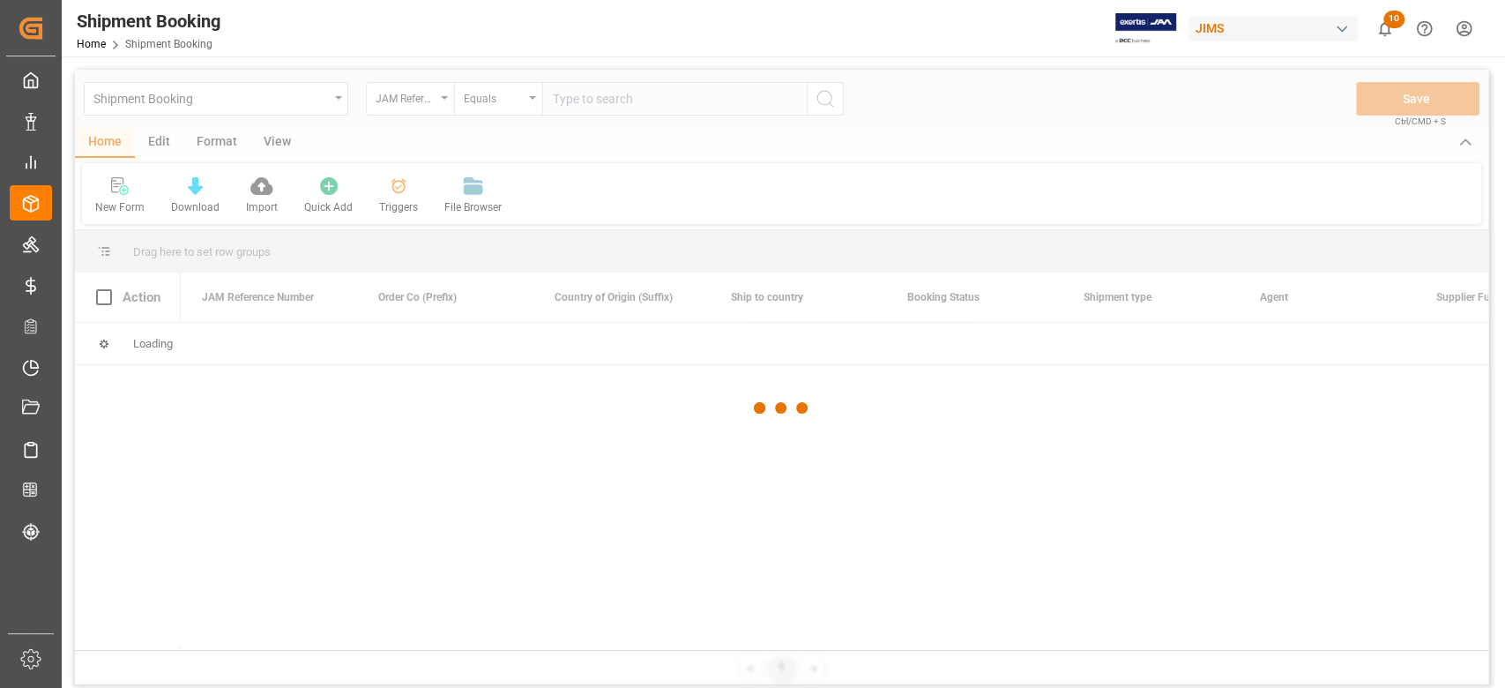
click at [615, 102] on div at bounding box center [781, 408] width 1413 height 677
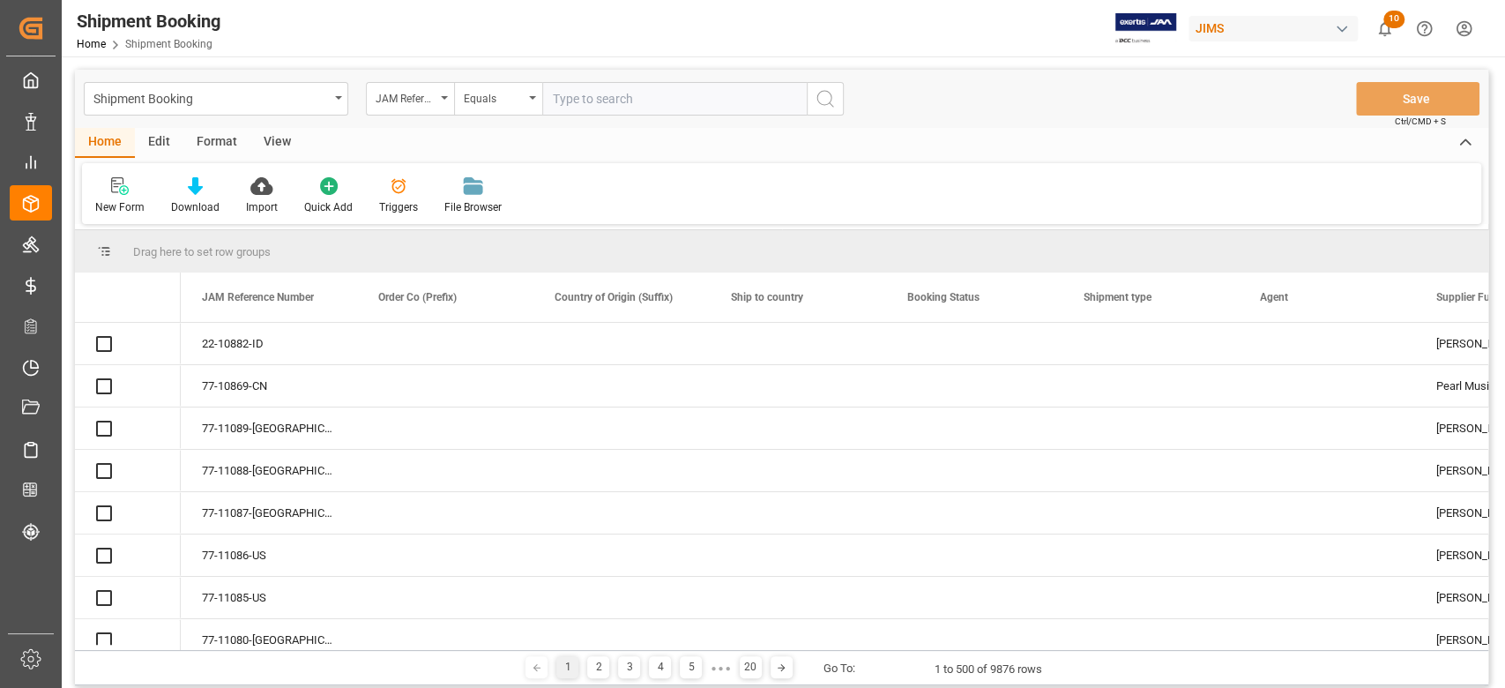
click at [615, 102] on input "text" at bounding box center [674, 99] width 264 height 34
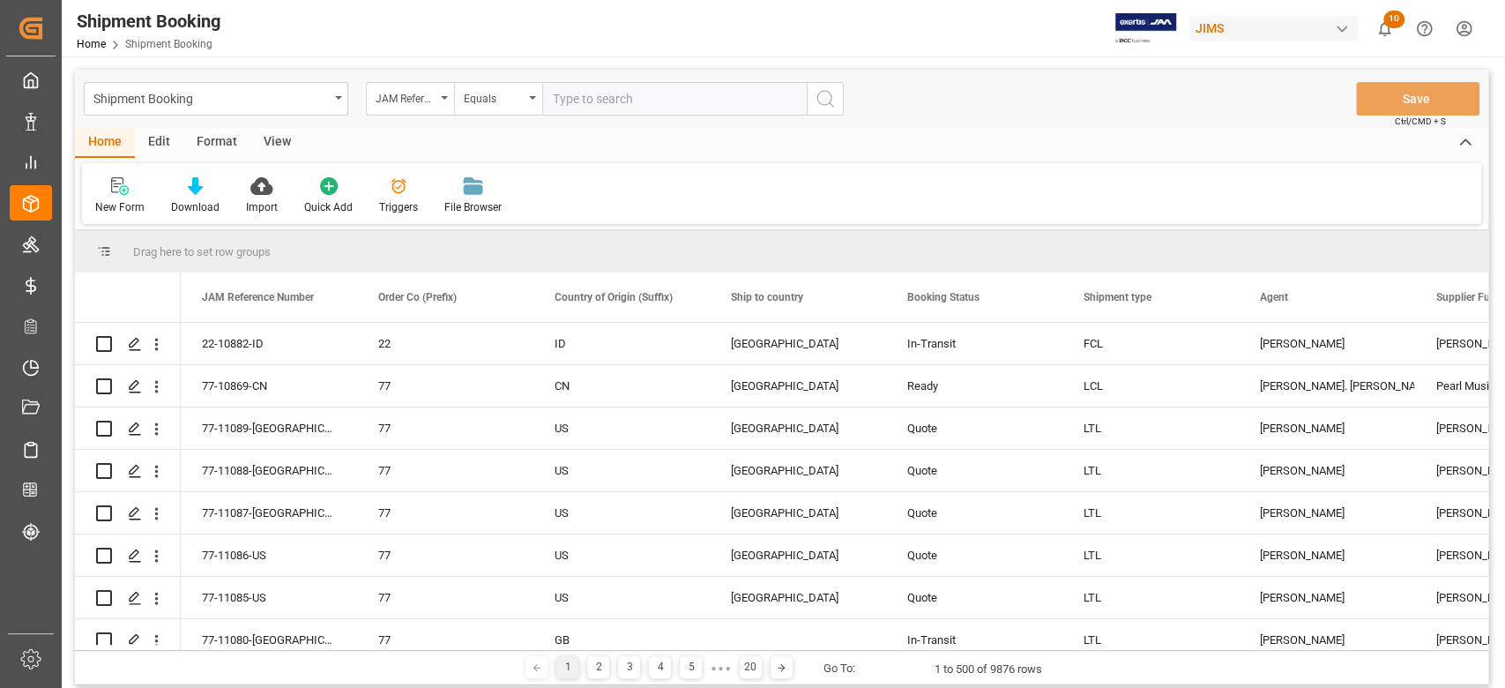
paste input "77-11069-CN"
type input "77-11069-CN"
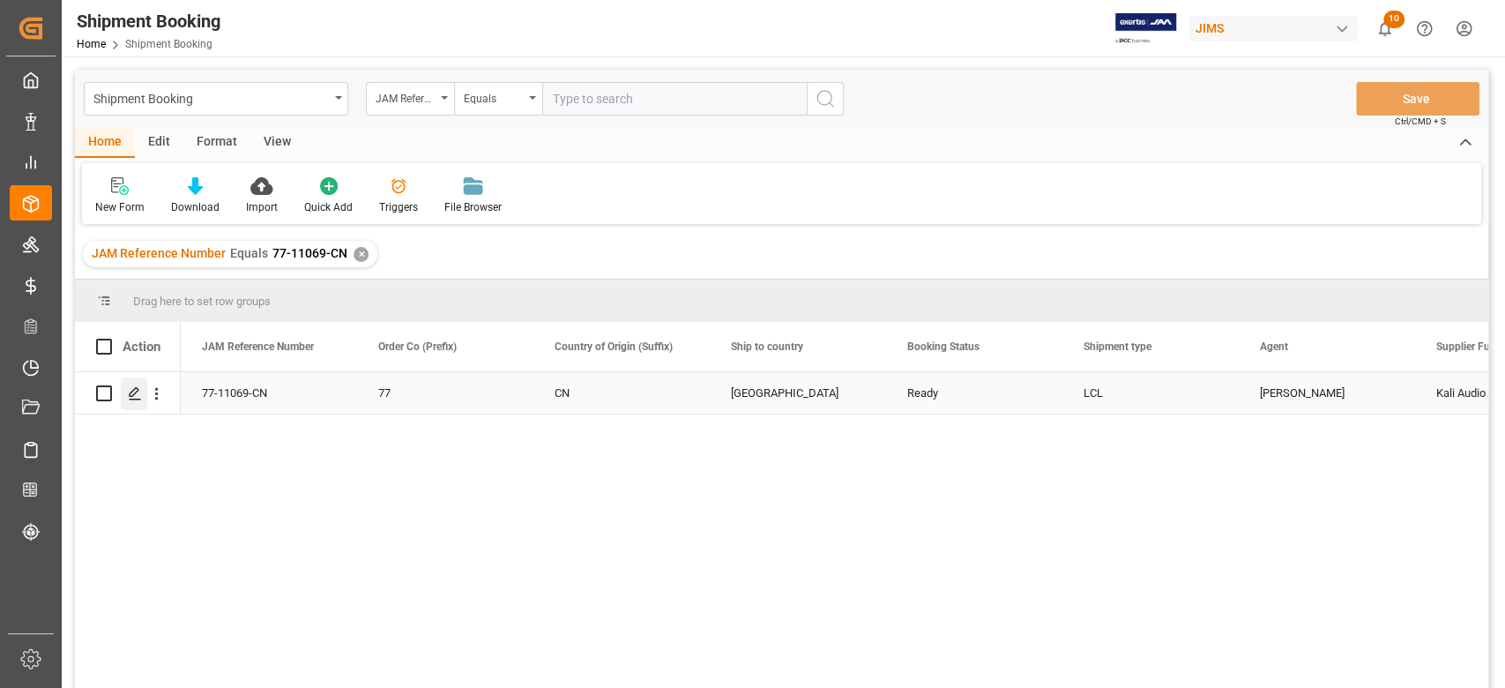
click at [138, 391] on icon "Press SPACE to select this row." at bounding box center [135, 393] width 14 height 14
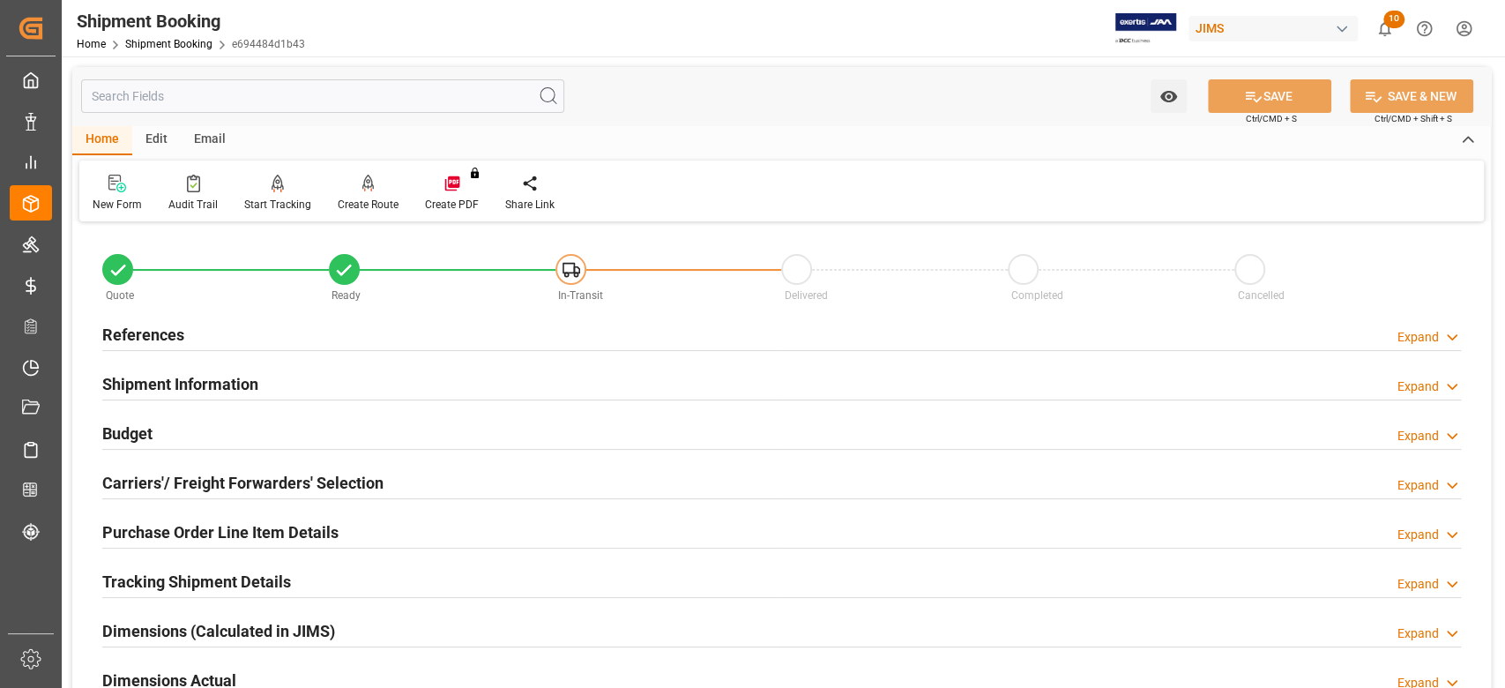
click at [157, 328] on h2 "References" at bounding box center [143, 335] width 82 height 24
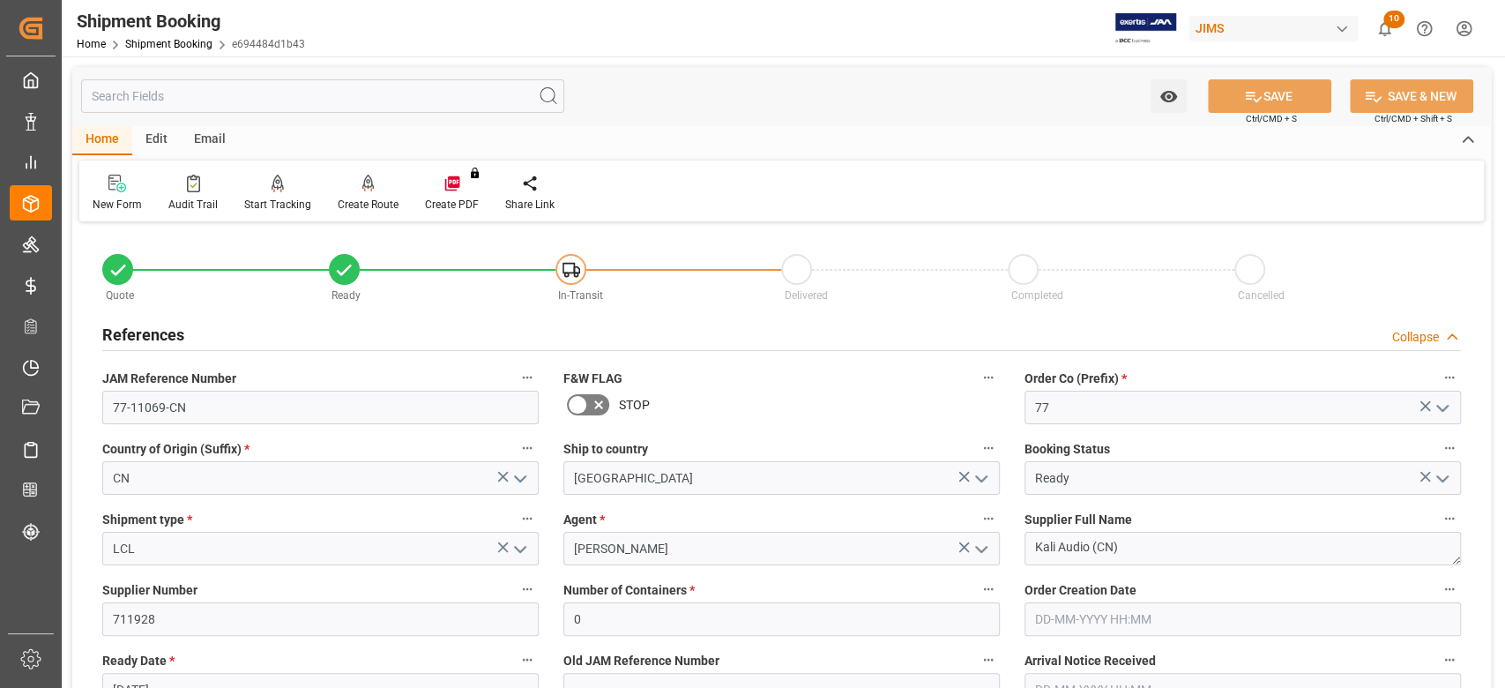
click at [152, 331] on h2 "References" at bounding box center [143, 335] width 82 height 24
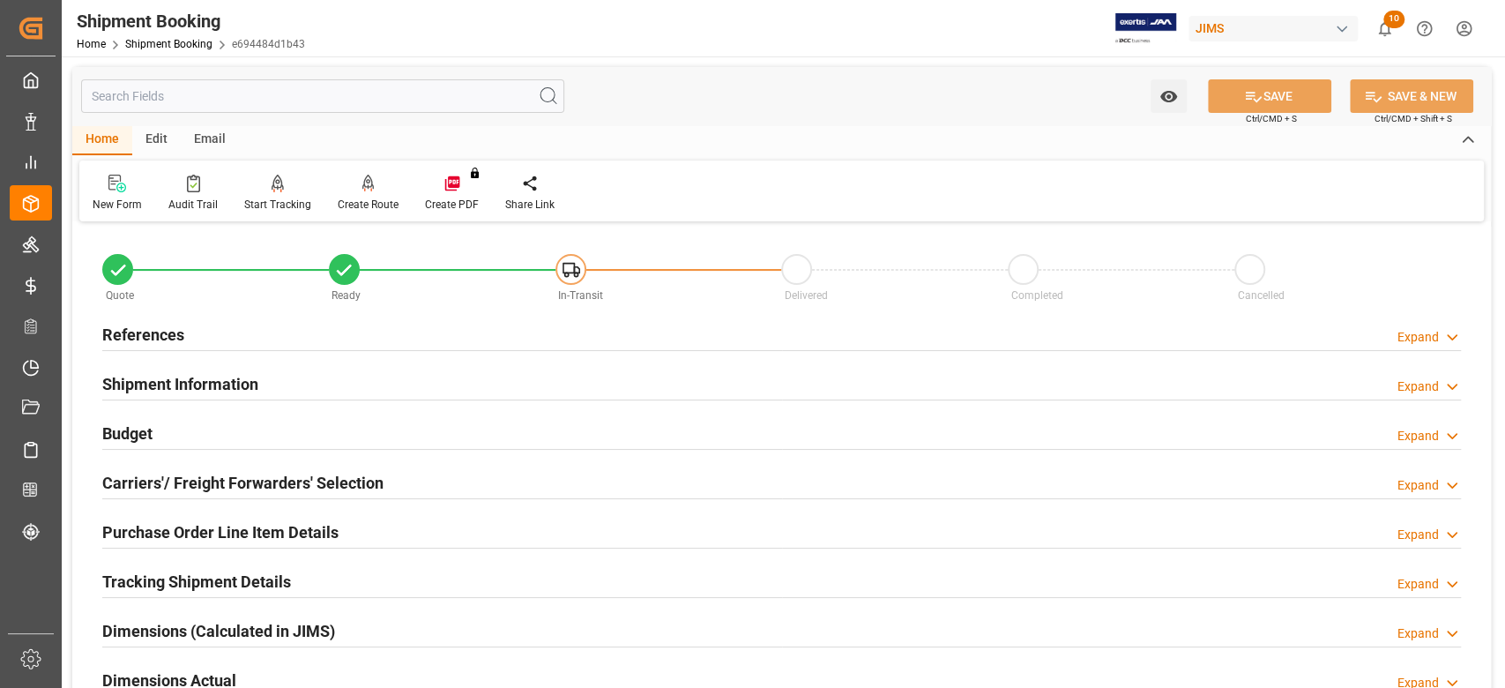
click at [176, 394] on h2 "Shipment Information" at bounding box center [180, 384] width 156 height 24
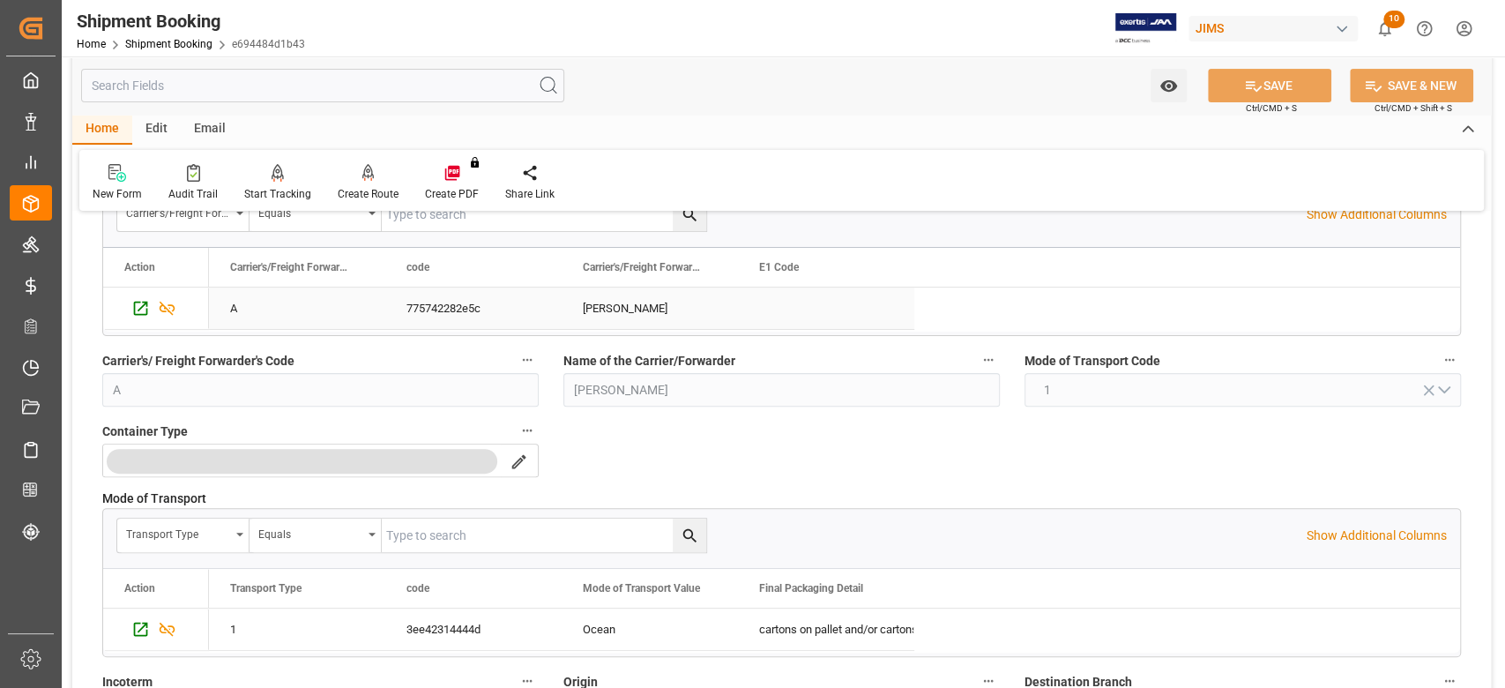
scroll to position [470, 0]
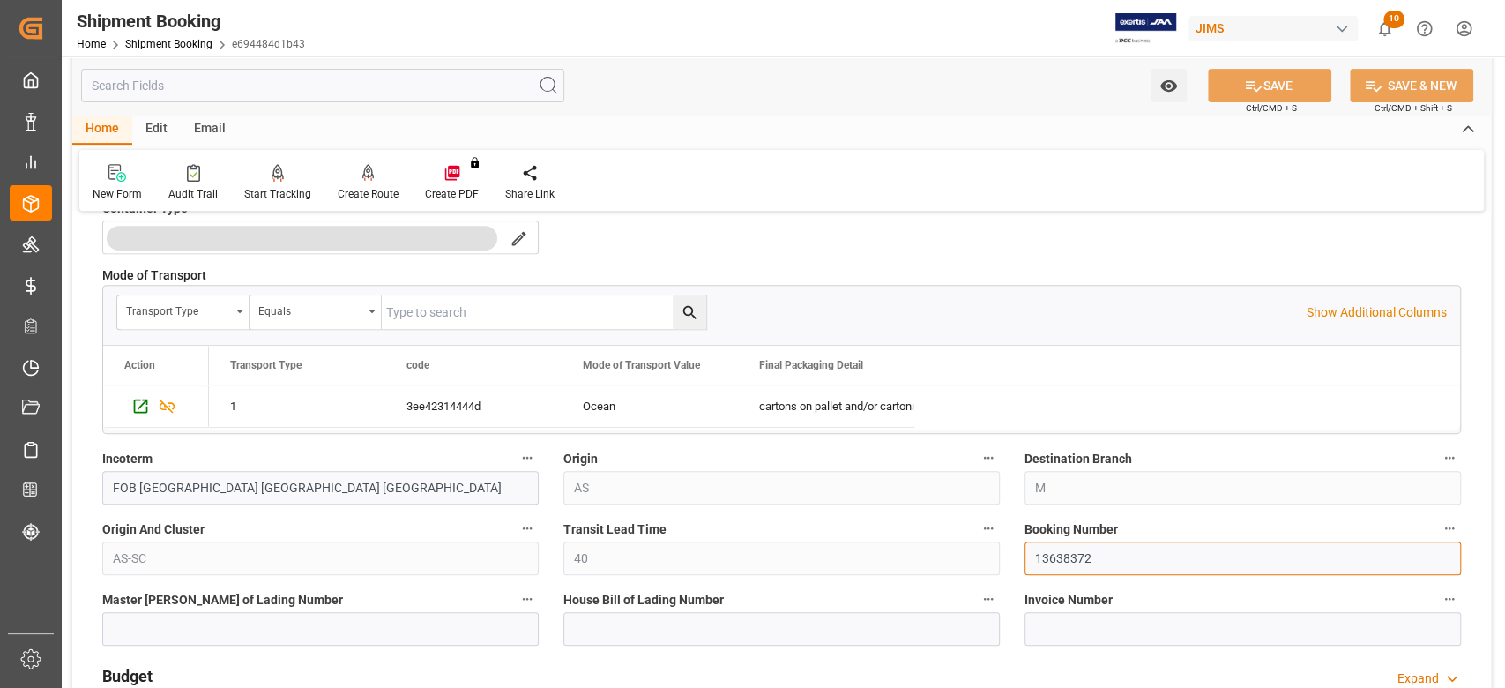
click at [1075, 560] on input "13638372" at bounding box center [1242, 558] width 436 height 34
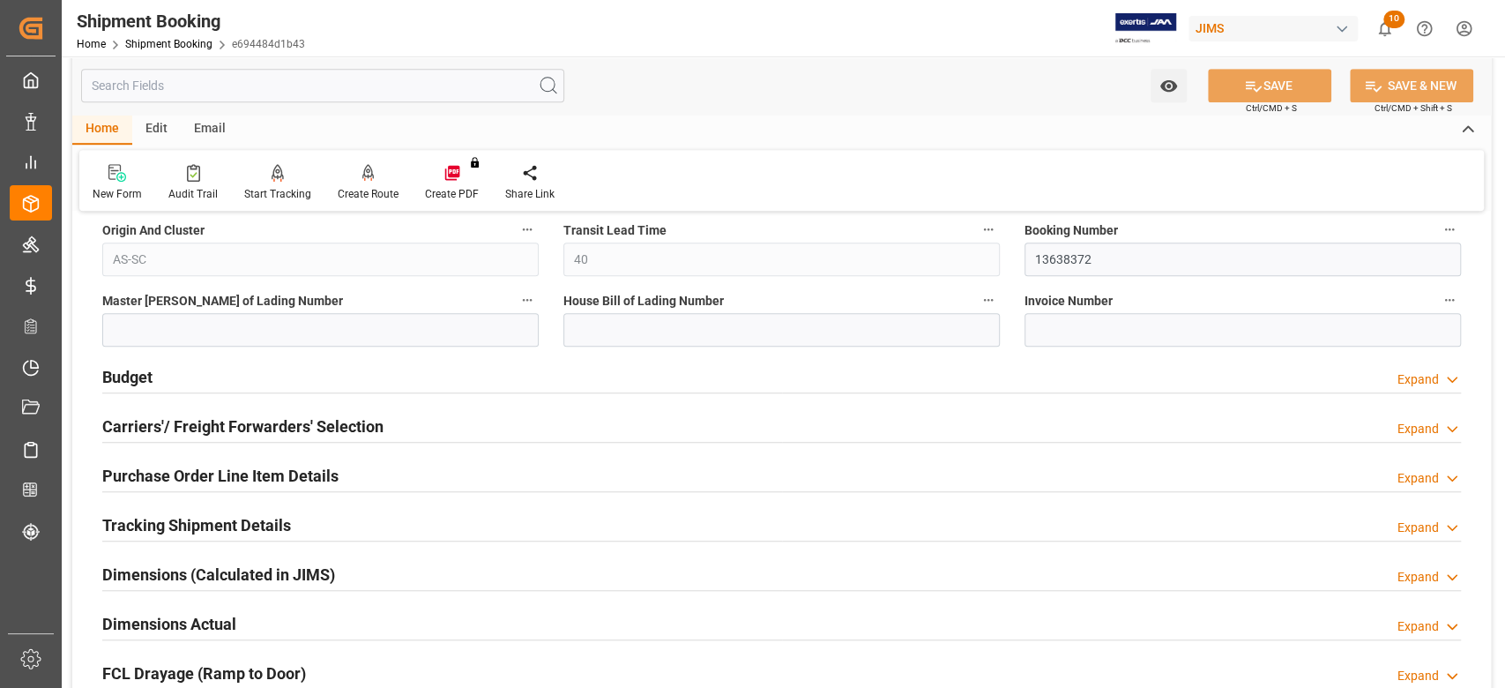
scroll to position [823, 0]
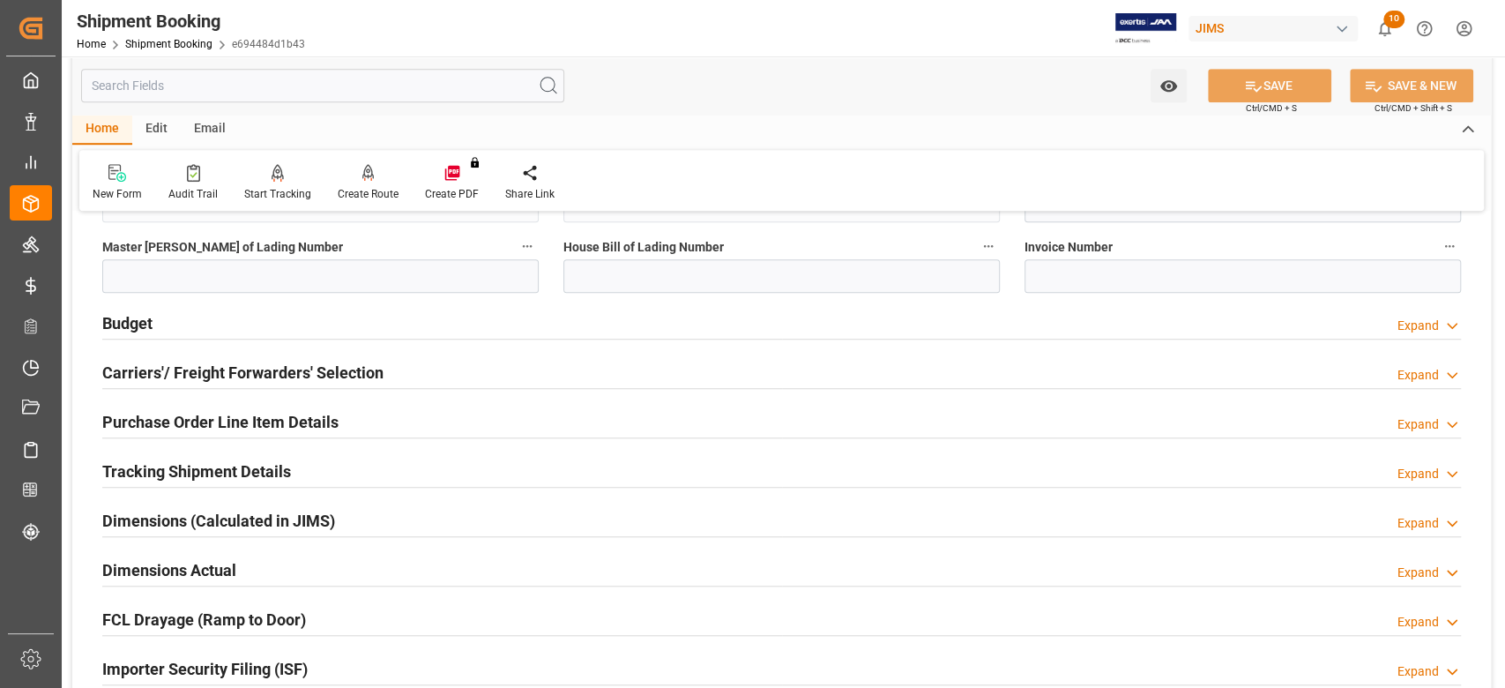
click at [136, 322] on h2 "Budget" at bounding box center [127, 323] width 50 height 24
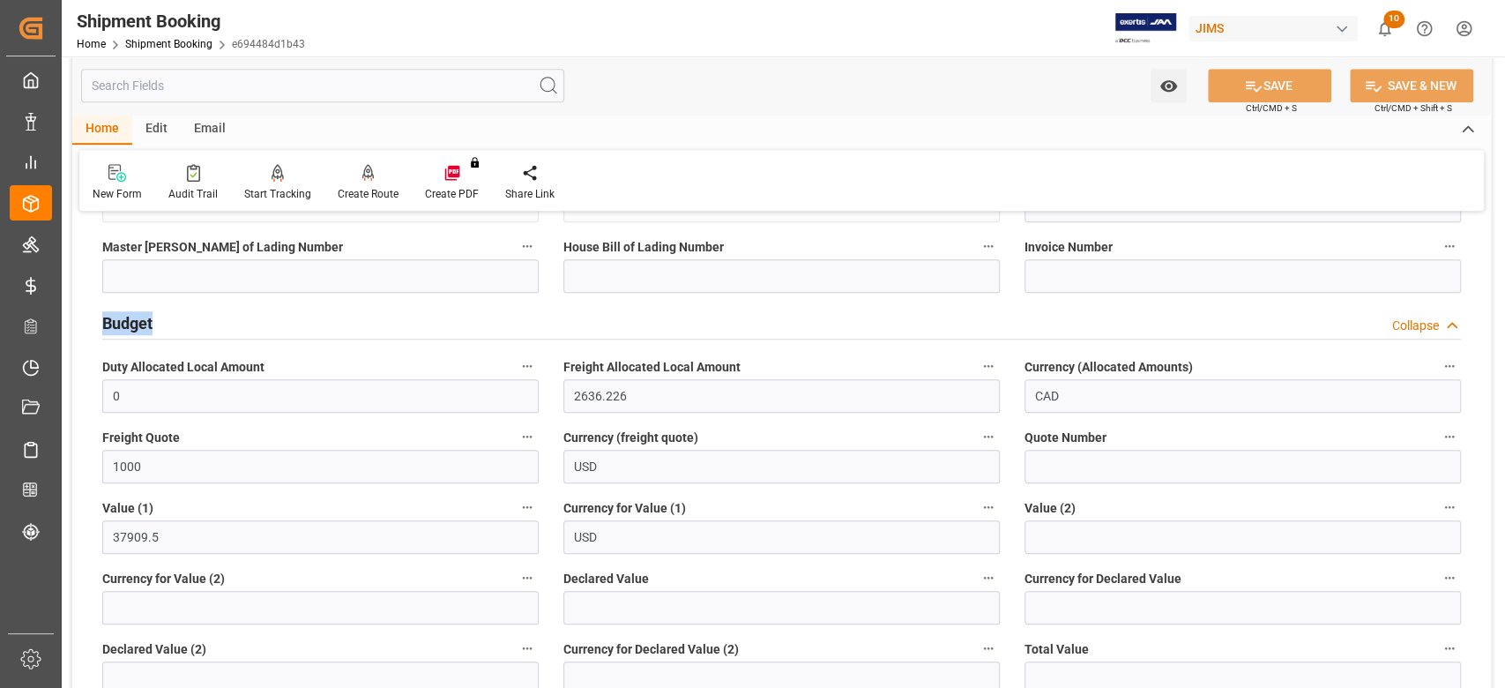
click at [136, 322] on h2 "Budget" at bounding box center [127, 323] width 50 height 24
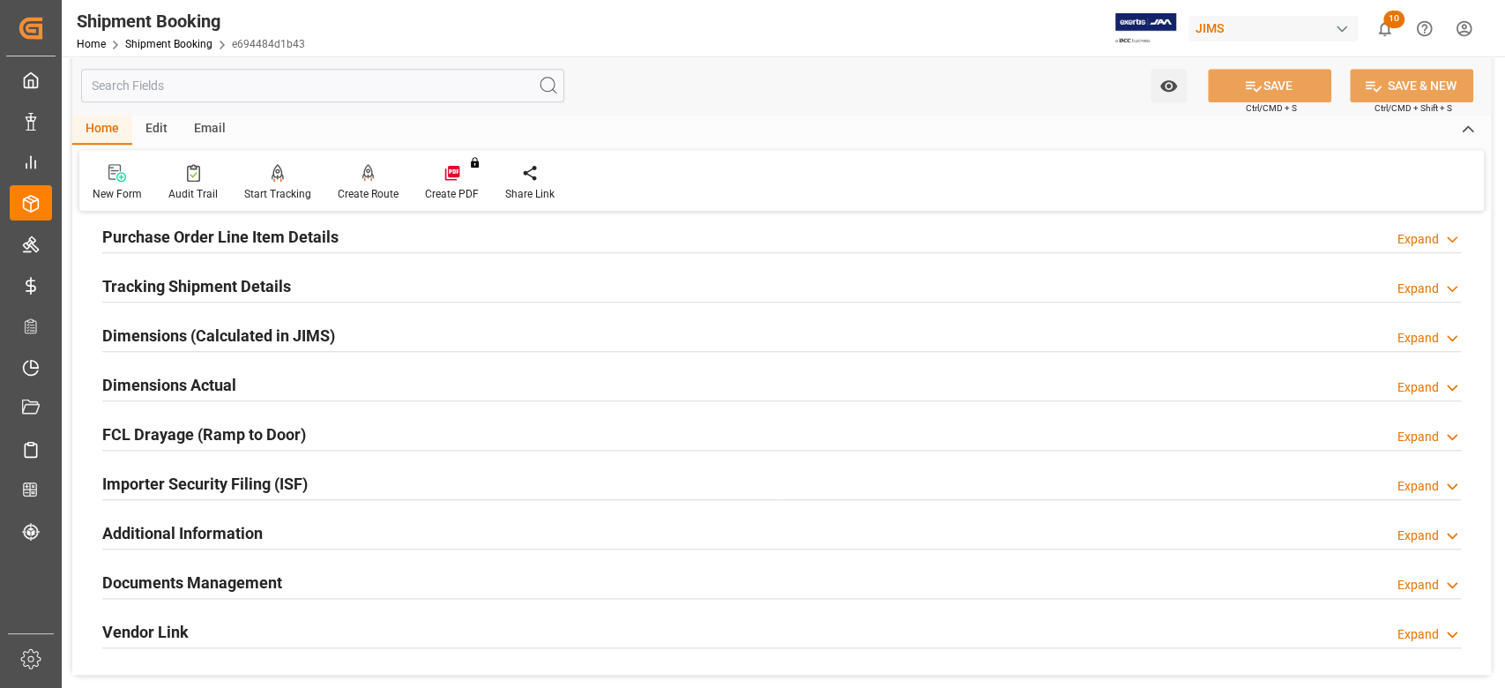
scroll to position [1058, 0]
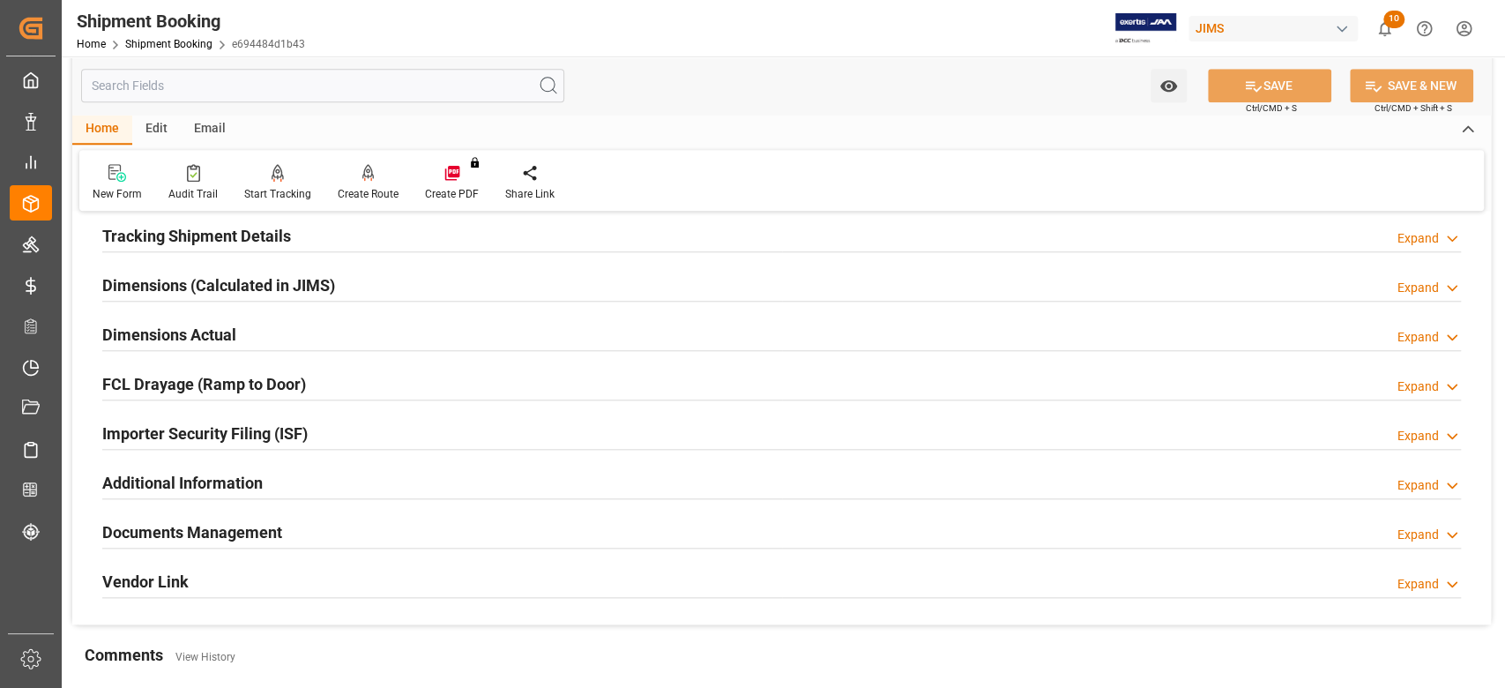
click at [143, 339] on h2 "Dimensions Actual" at bounding box center [169, 335] width 134 height 24
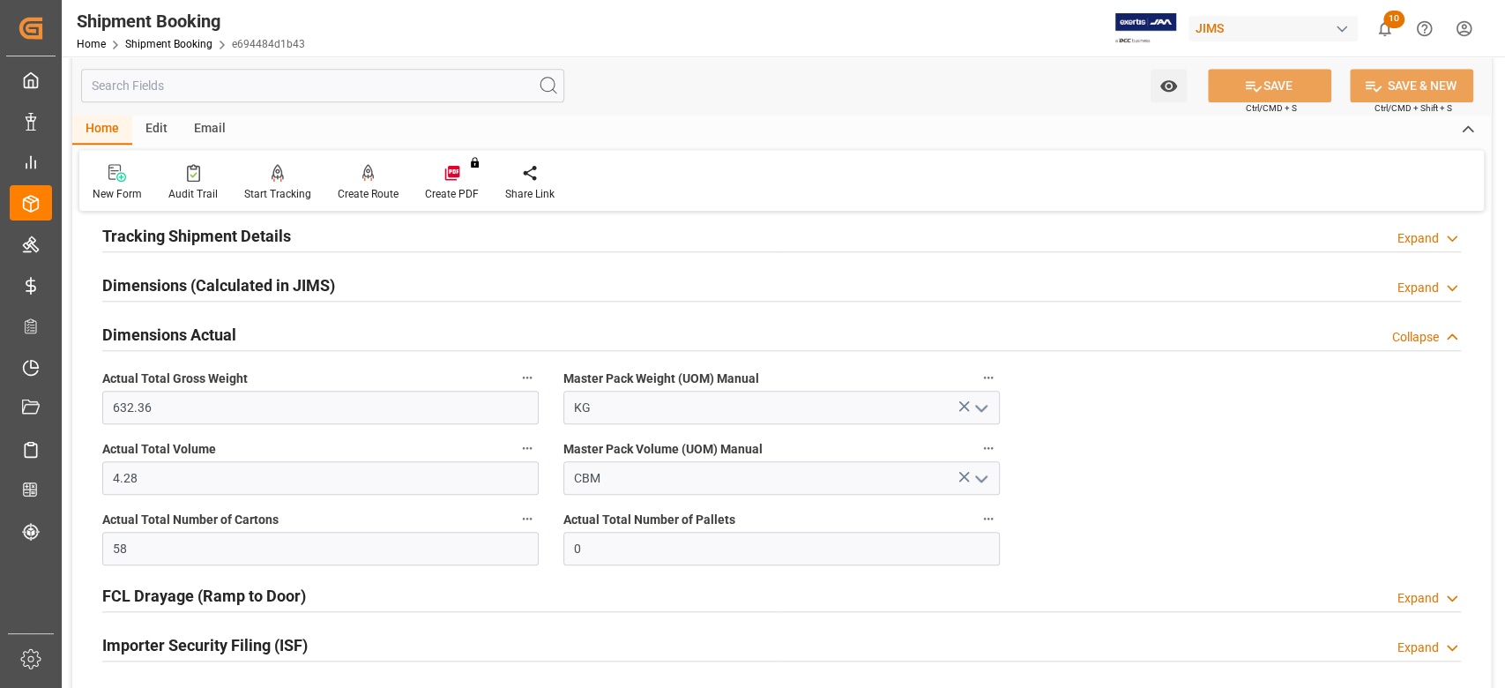
scroll to position [823, 0]
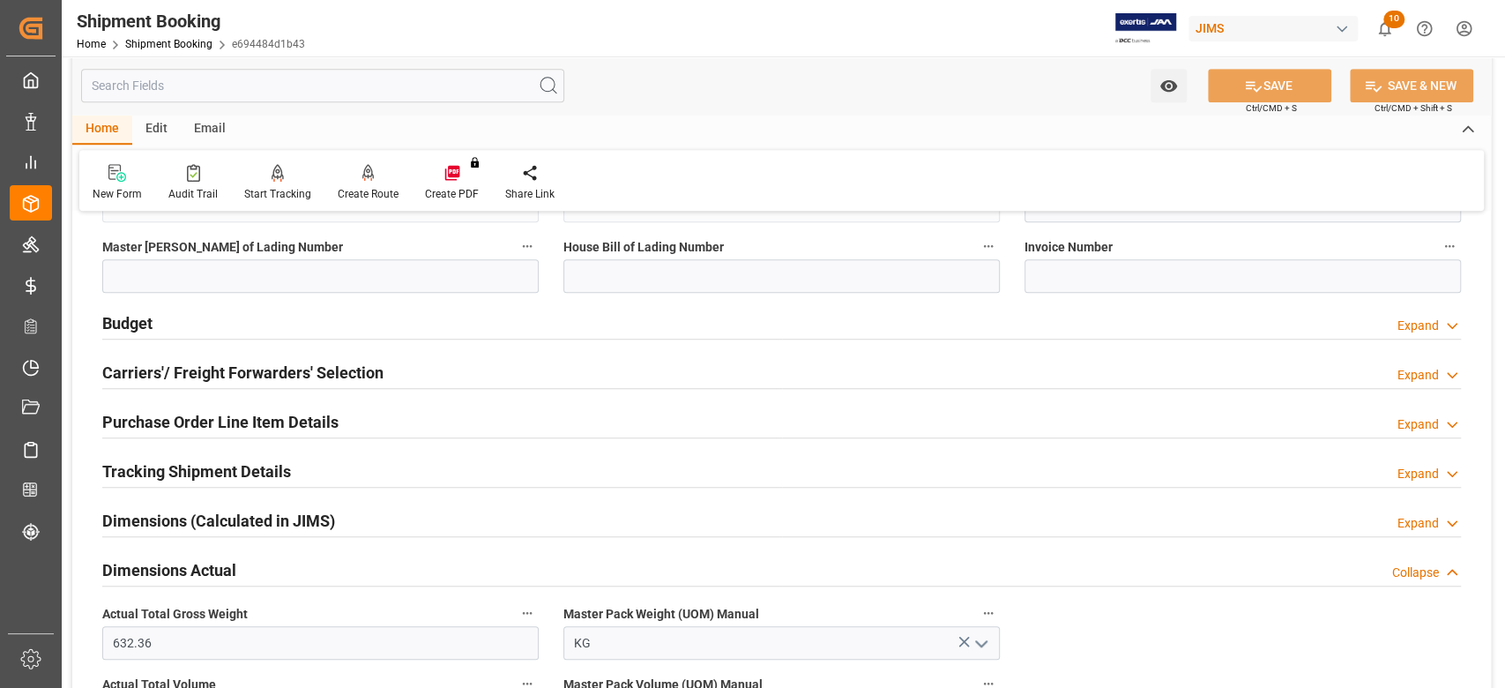
click at [157, 413] on h2 "Purchase Order Line Item Details" at bounding box center [220, 422] width 236 height 24
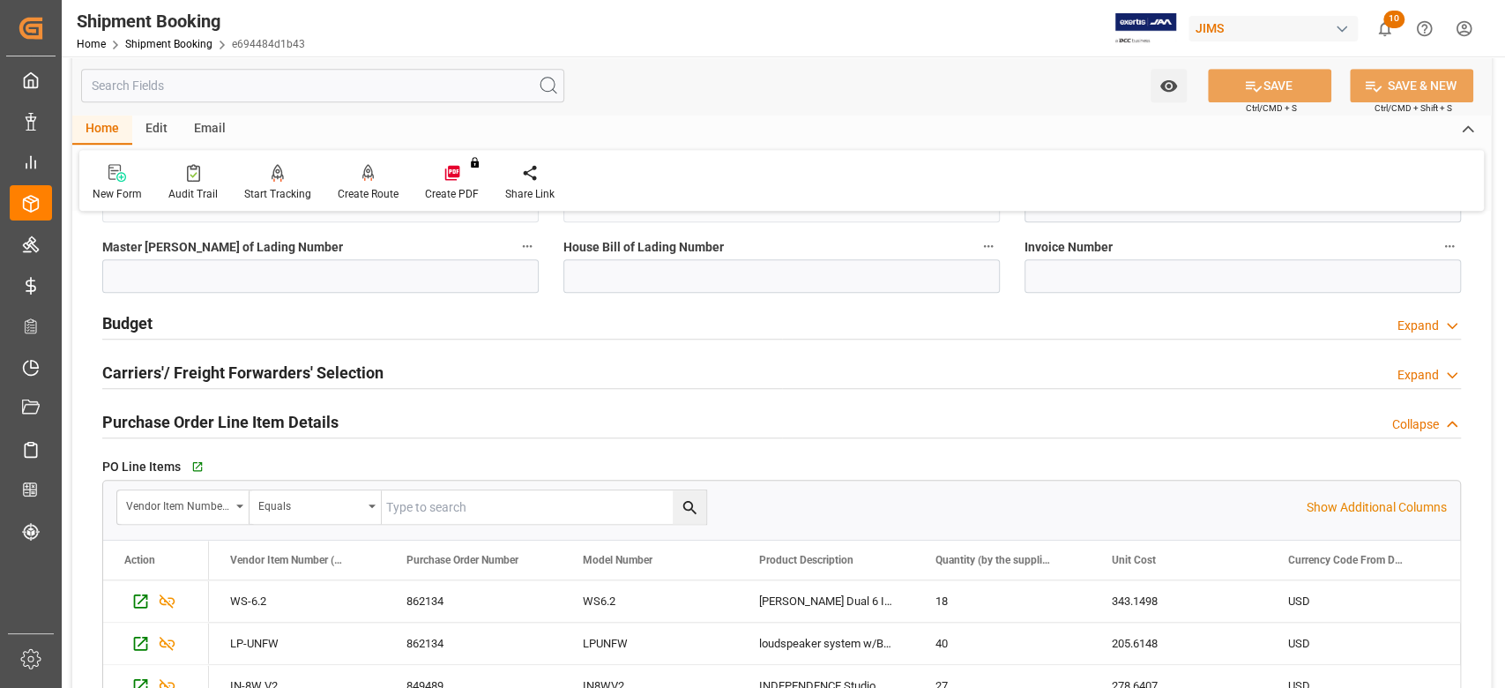
click at [157, 413] on h2 "Purchase Order Line Item Details" at bounding box center [220, 422] width 236 height 24
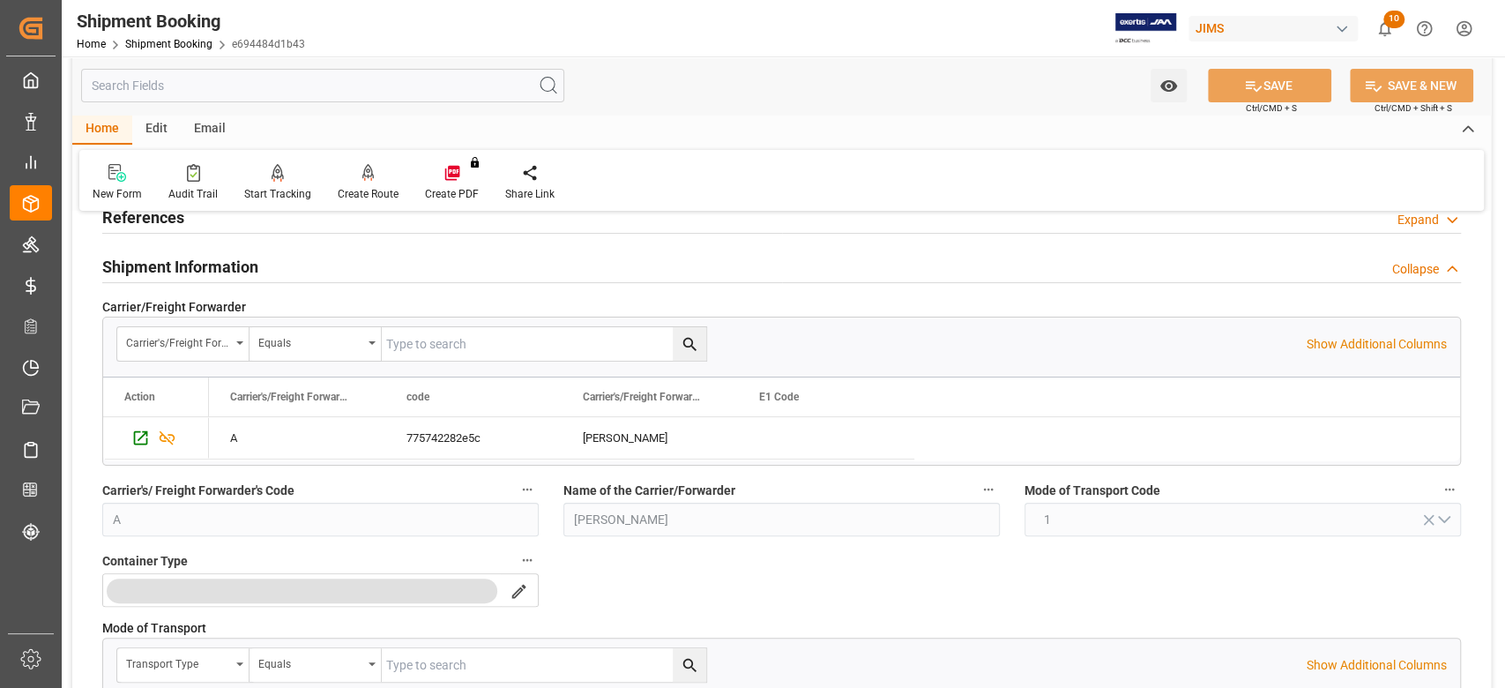
scroll to position [0, 0]
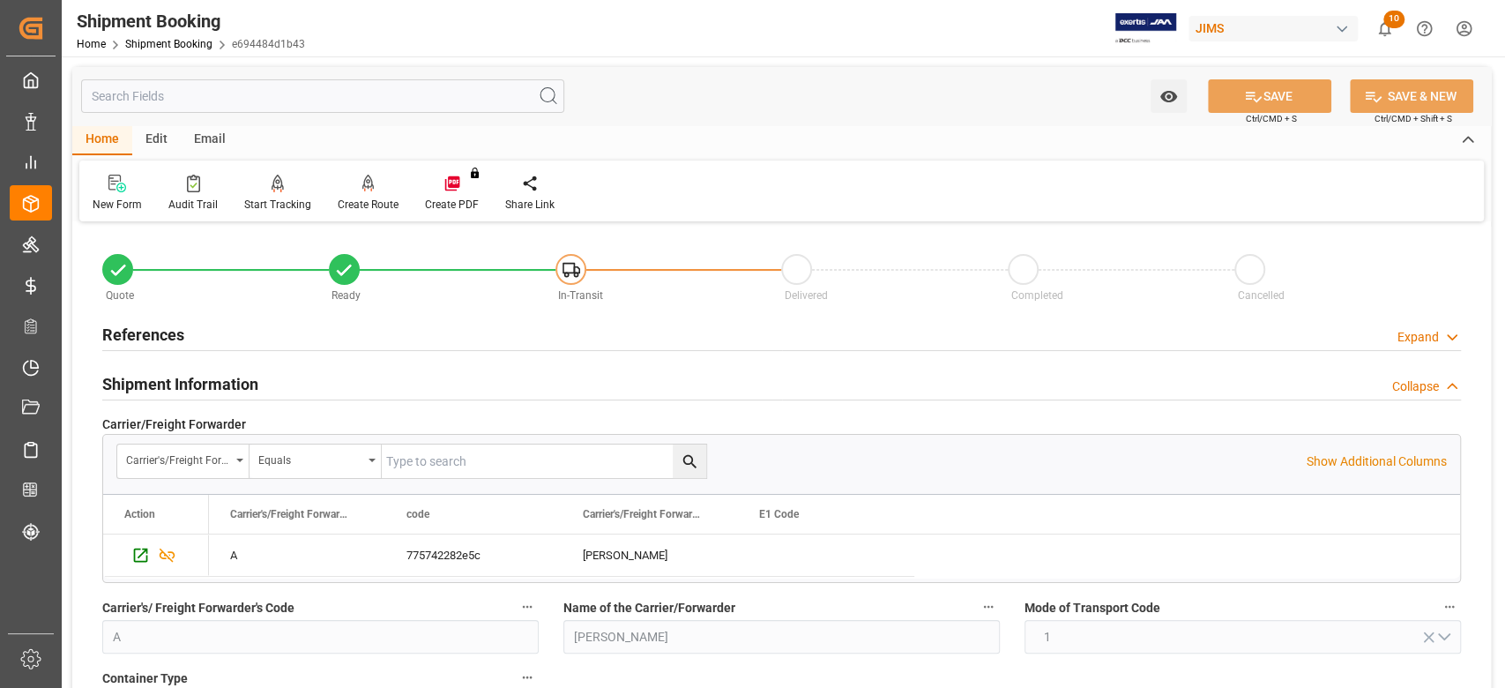
click at [144, 331] on h2 "References" at bounding box center [143, 335] width 82 height 24
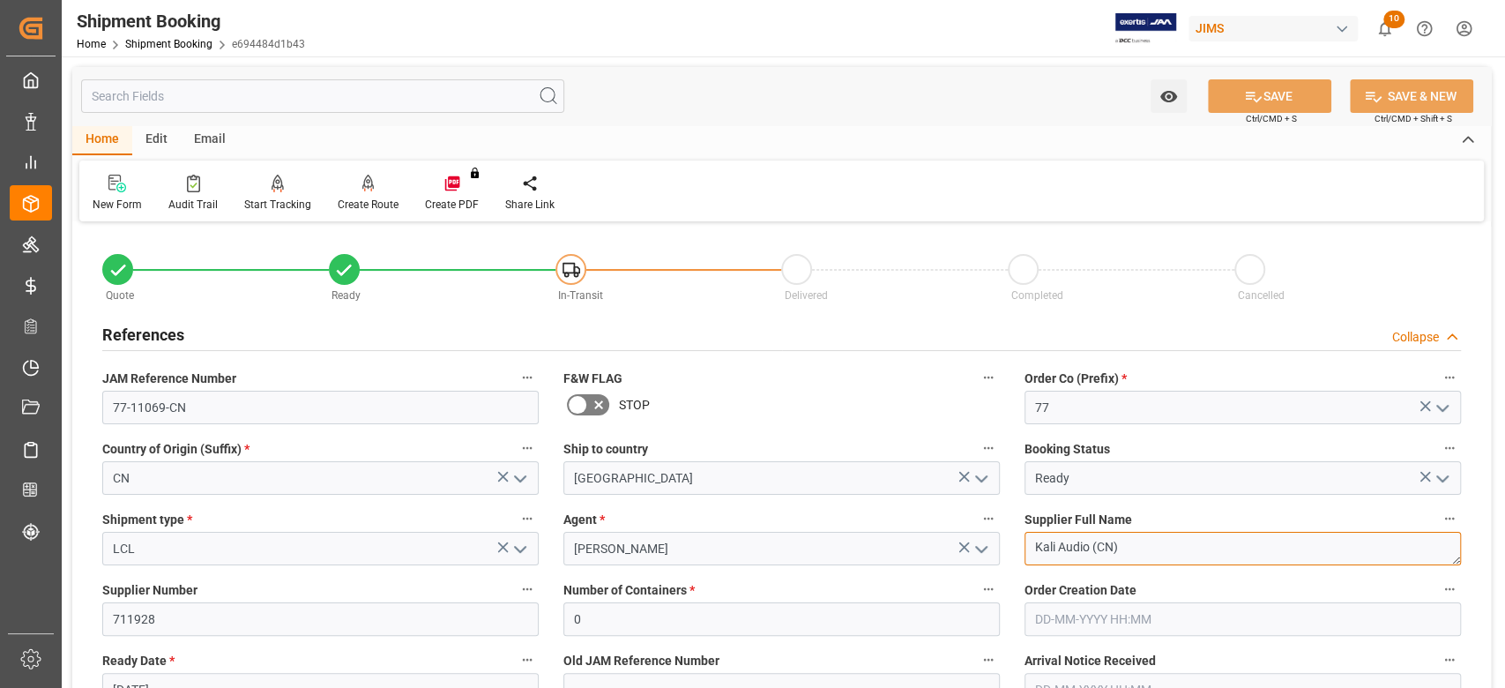
click at [1151, 554] on textarea "Kali Audio (CN)" at bounding box center [1242, 549] width 436 height 34
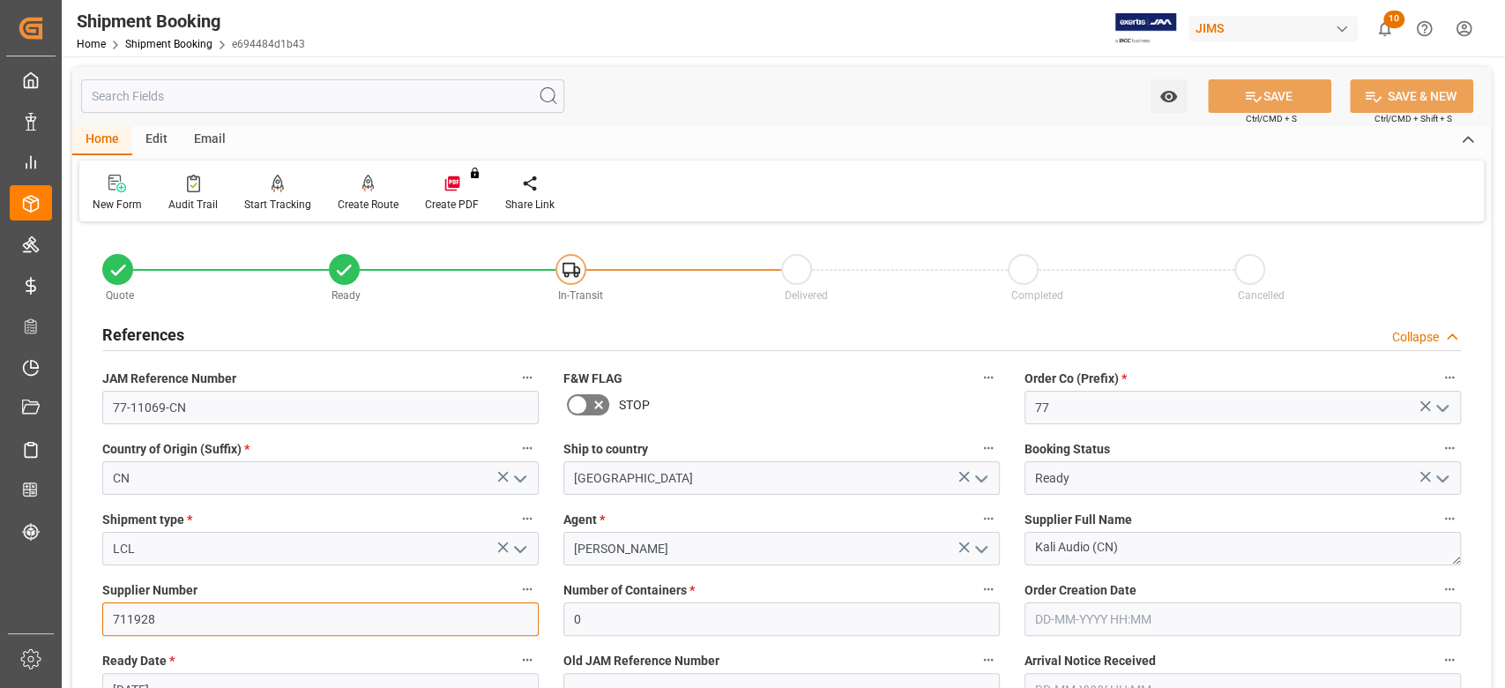
click at [176, 626] on input "711928" at bounding box center [320, 619] width 436 height 34
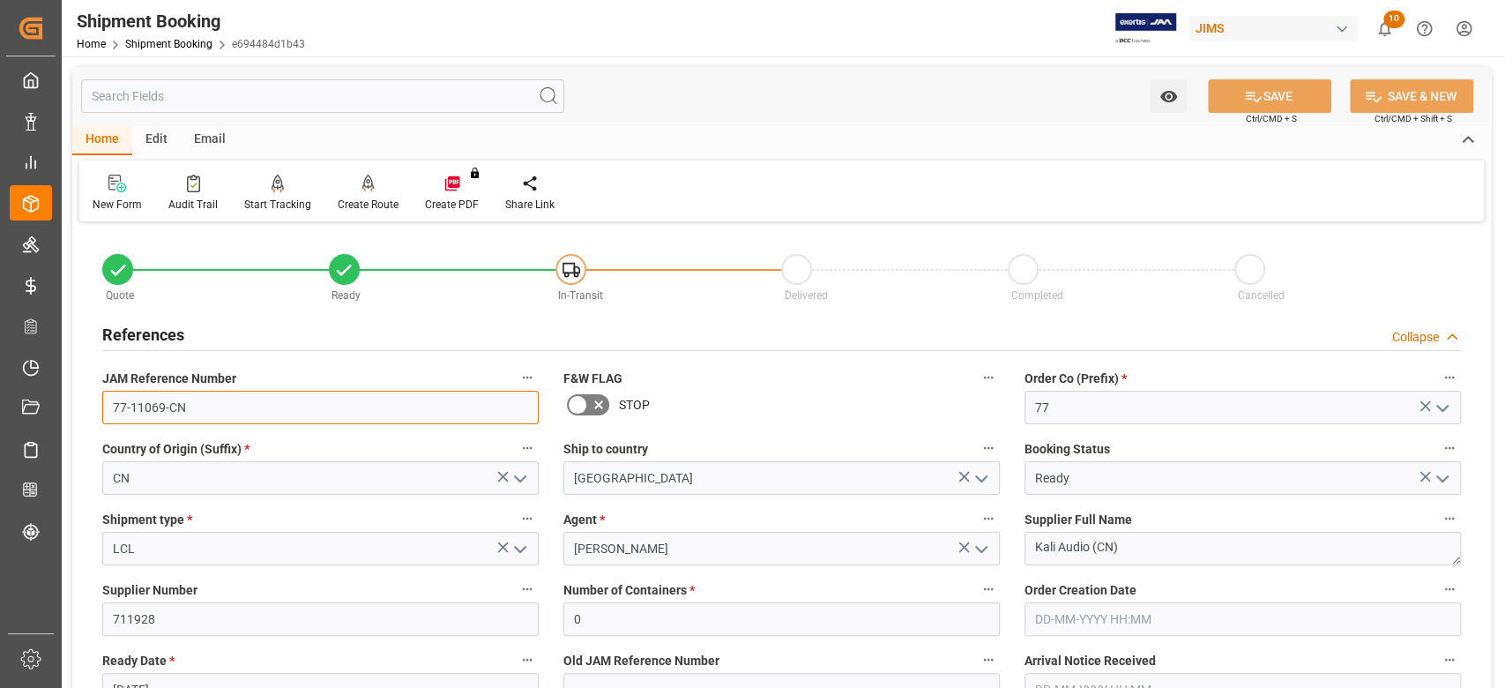
click at [245, 406] on input "77-11069-CN" at bounding box center [320, 408] width 436 height 34
click at [205, 413] on input "77-11069-CN" at bounding box center [320, 408] width 436 height 34
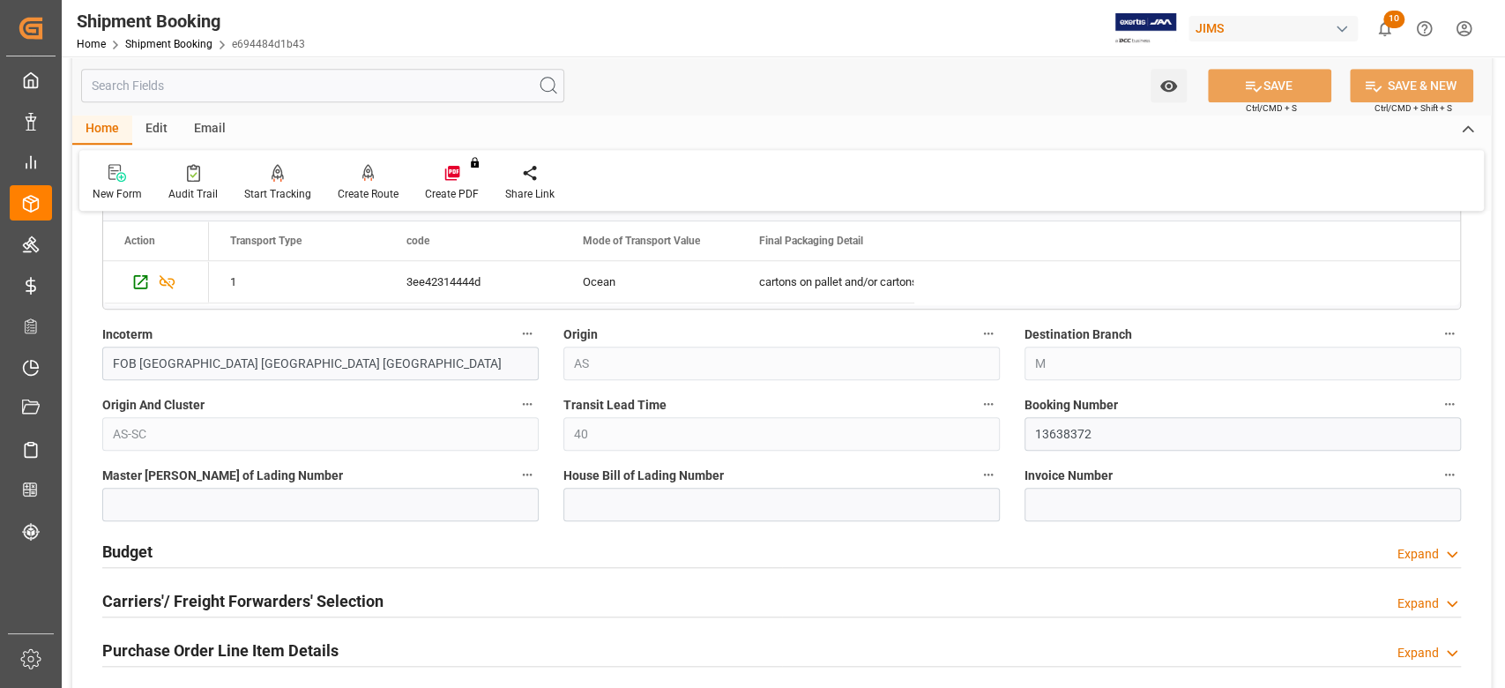
scroll to position [1058, 0]
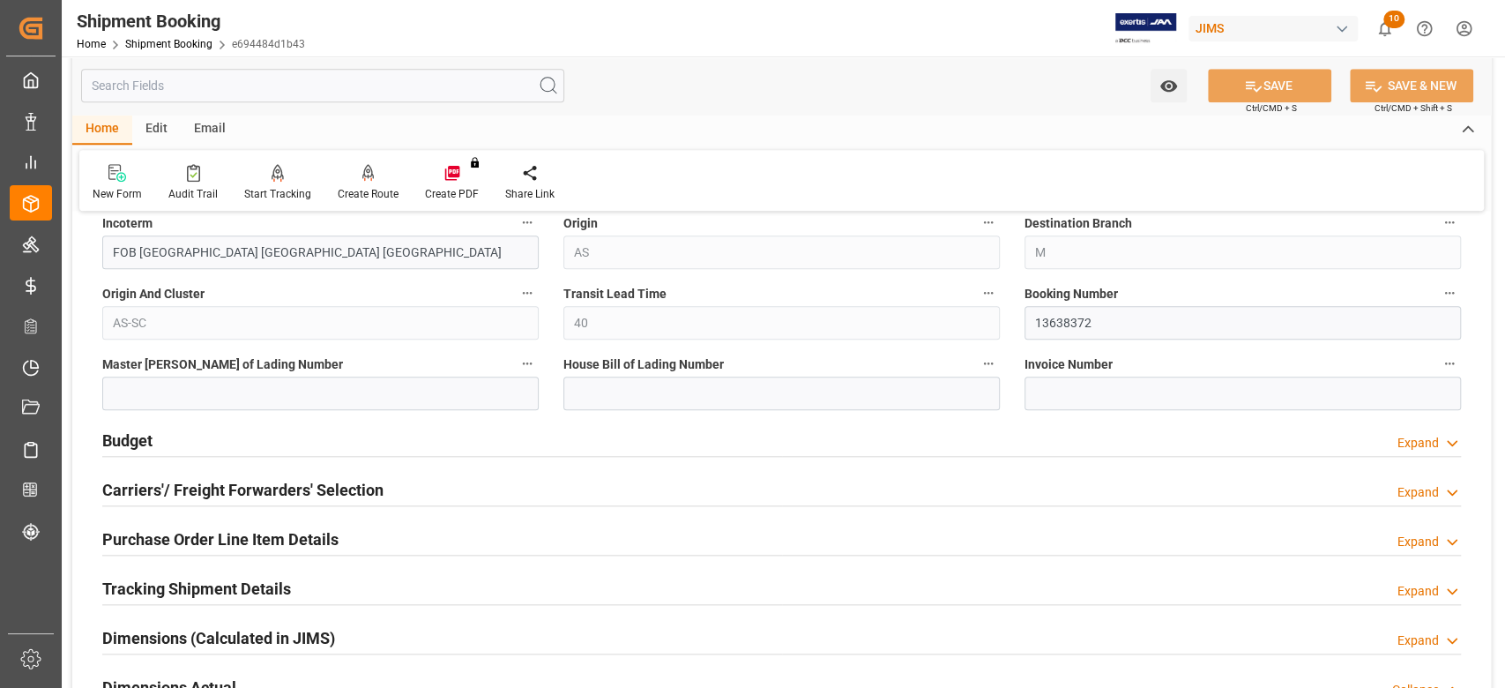
click at [204, 534] on h2 "Purchase Order Line Item Details" at bounding box center [220, 539] width 236 height 24
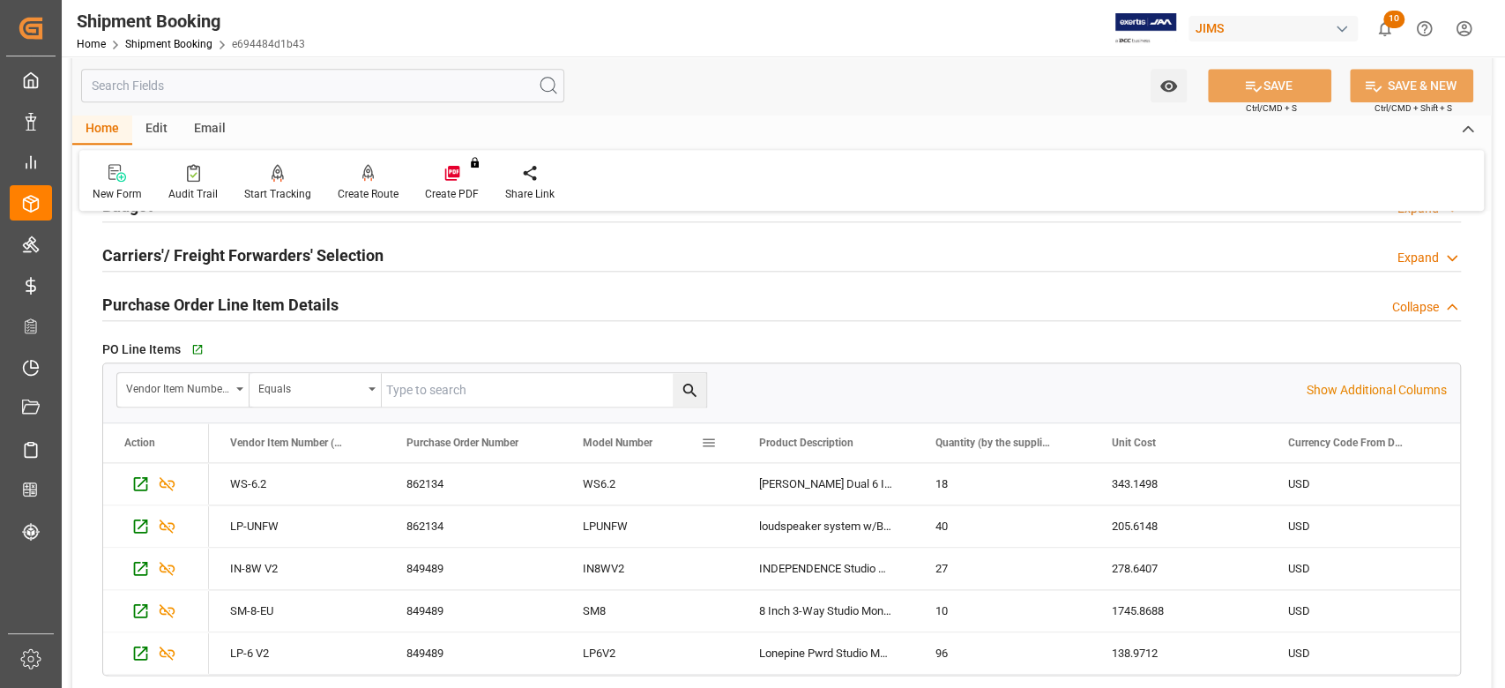
scroll to position [1411, 0]
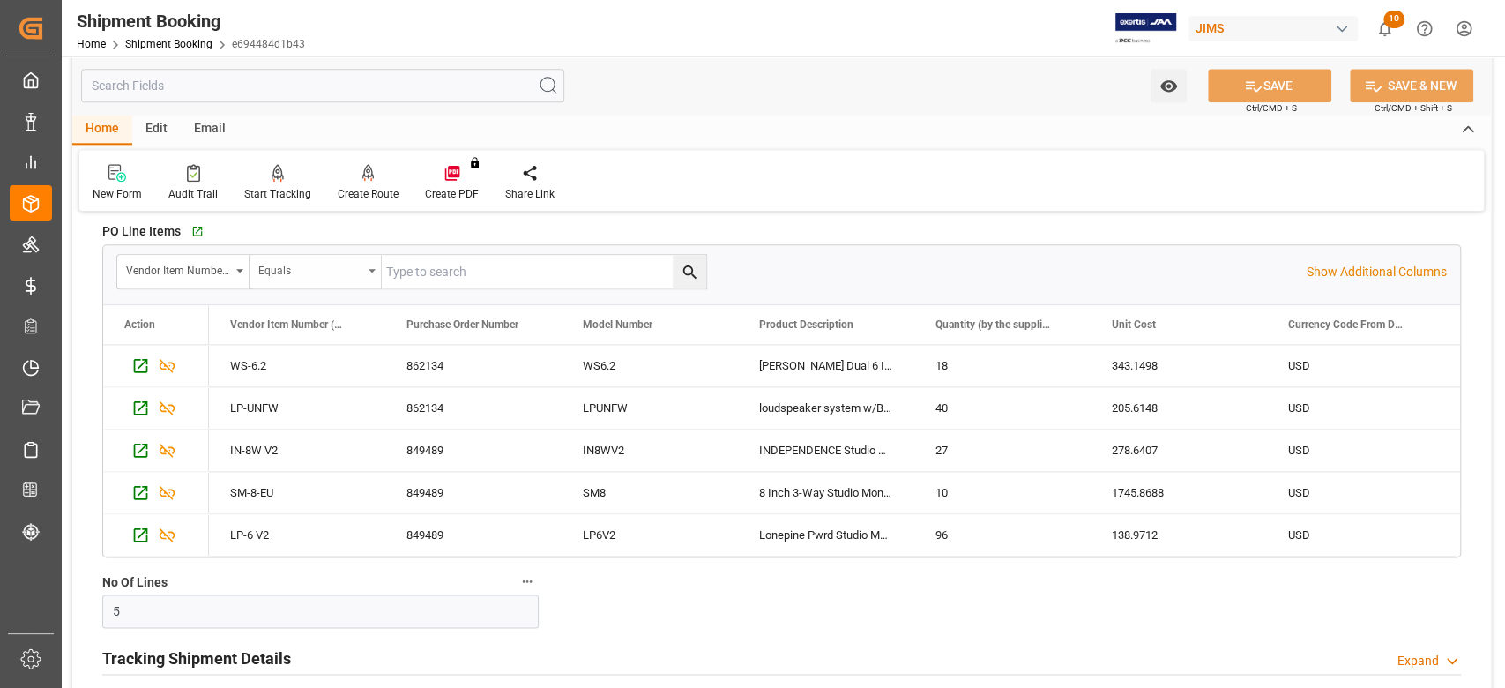
click at [372, 270] on icon "open menu" at bounding box center [372, 271] width 7 height 4
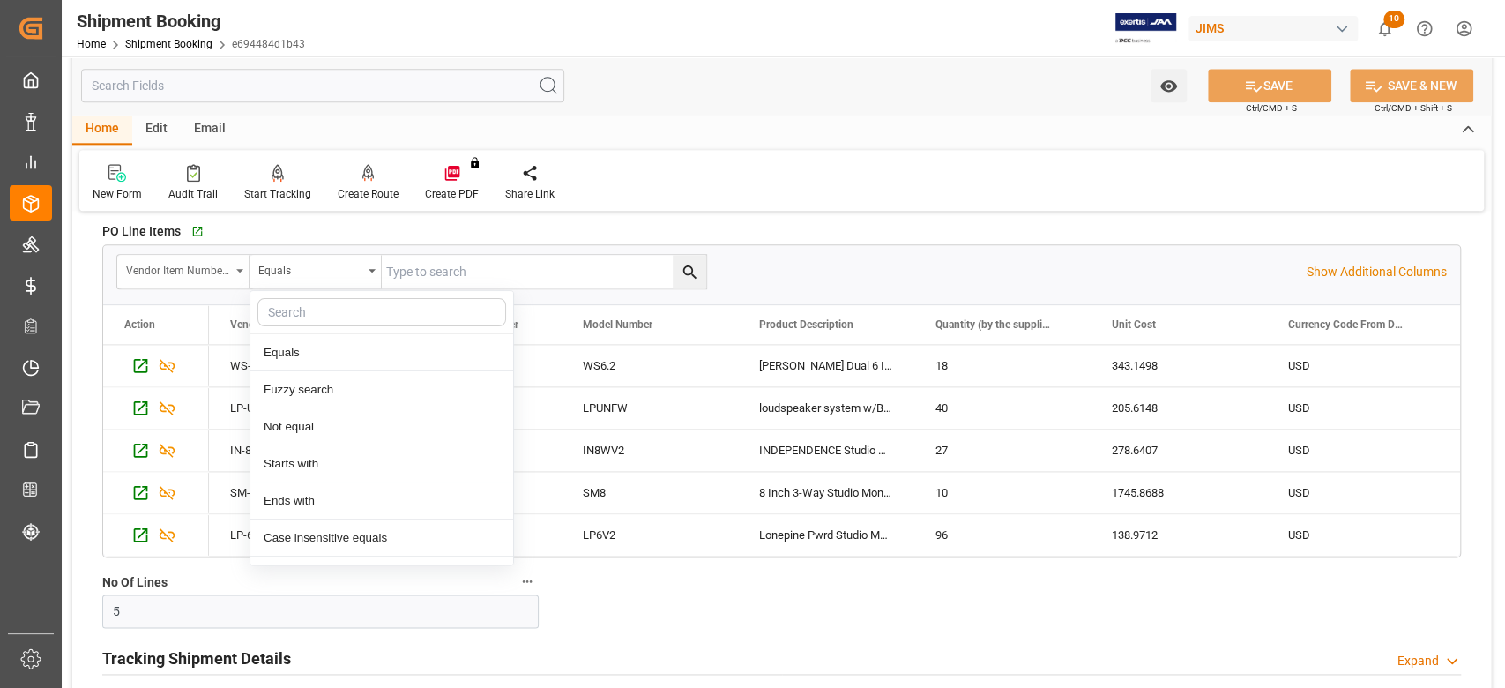
click at [242, 269] on icon "open menu" at bounding box center [239, 271] width 7 height 4
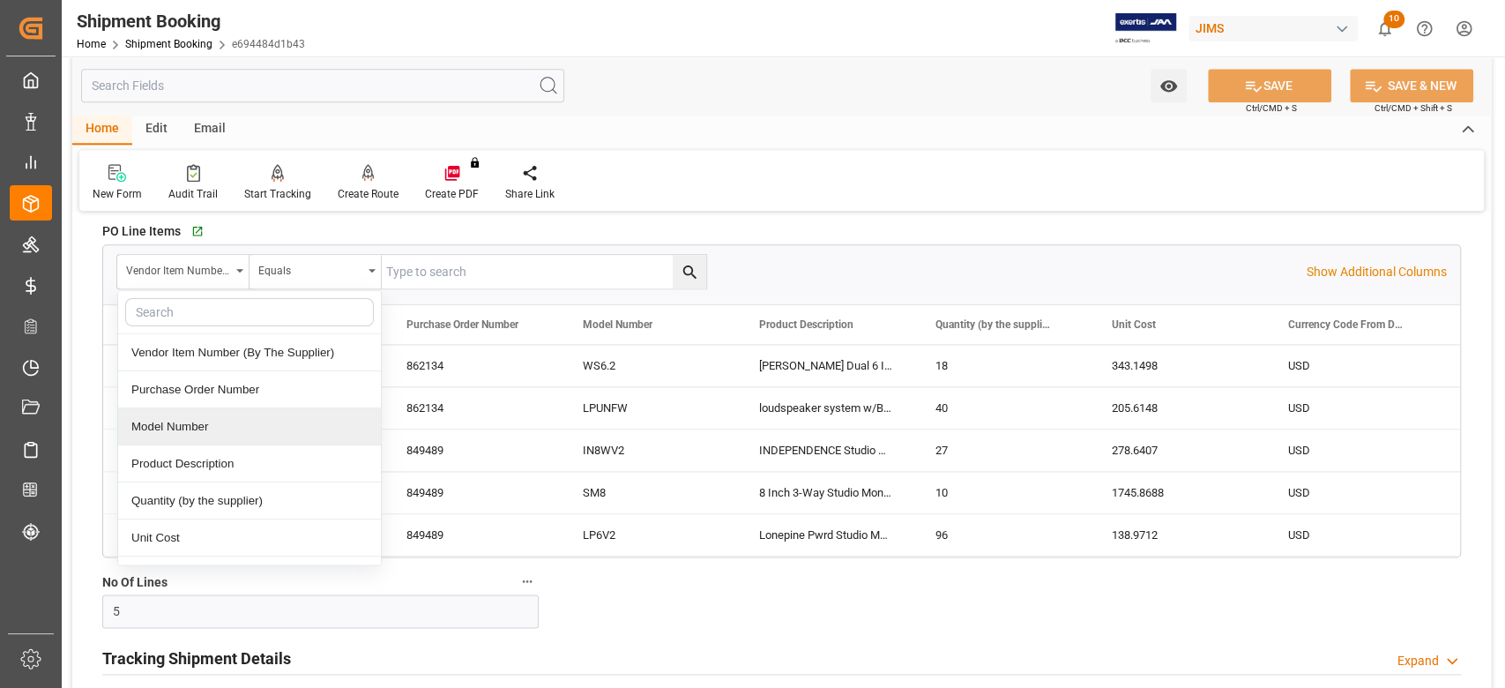
click at [218, 421] on div "Model Number" at bounding box center [249, 426] width 263 height 37
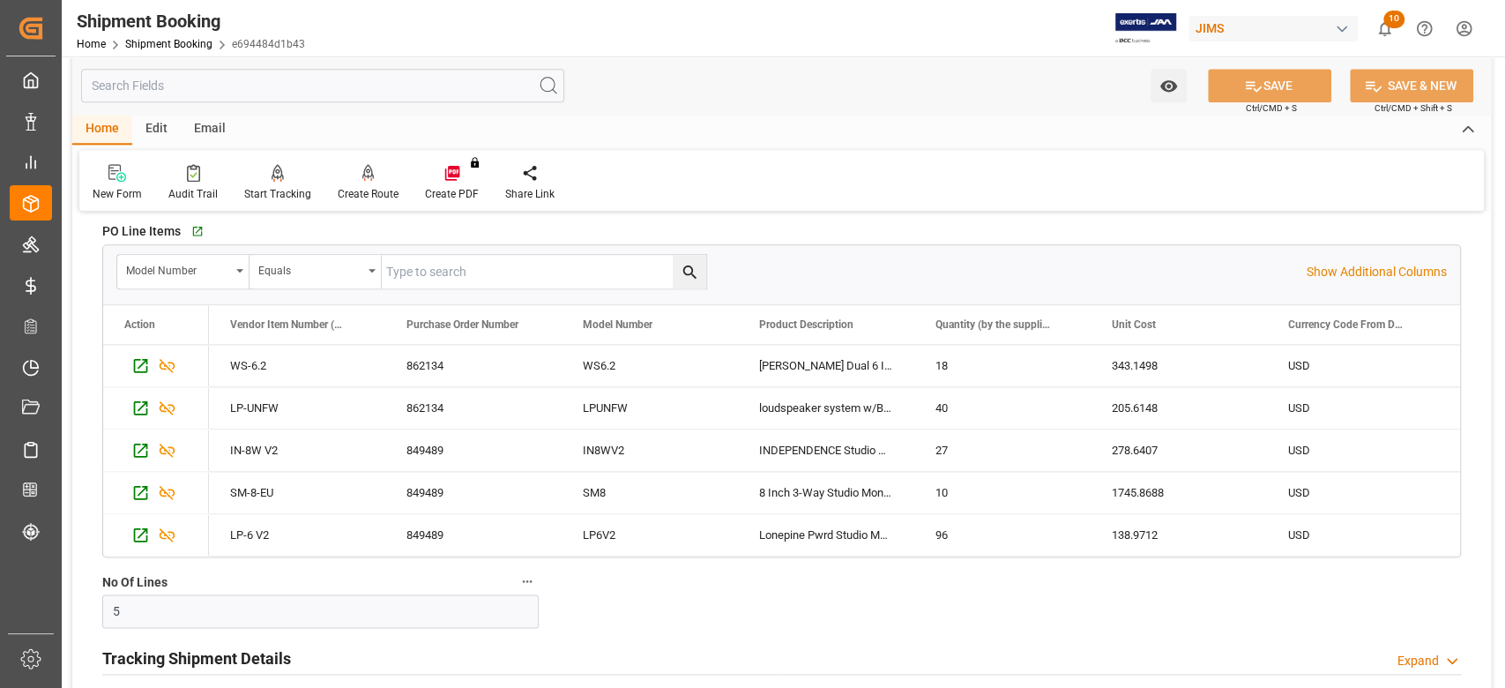
click at [458, 275] on input "text" at bounding box center [544, 272] width 324 height 34
paste input "LP6V2"
click at [689, 267] on icon "search button" at bounding box center [690, 272] width 19 height 19
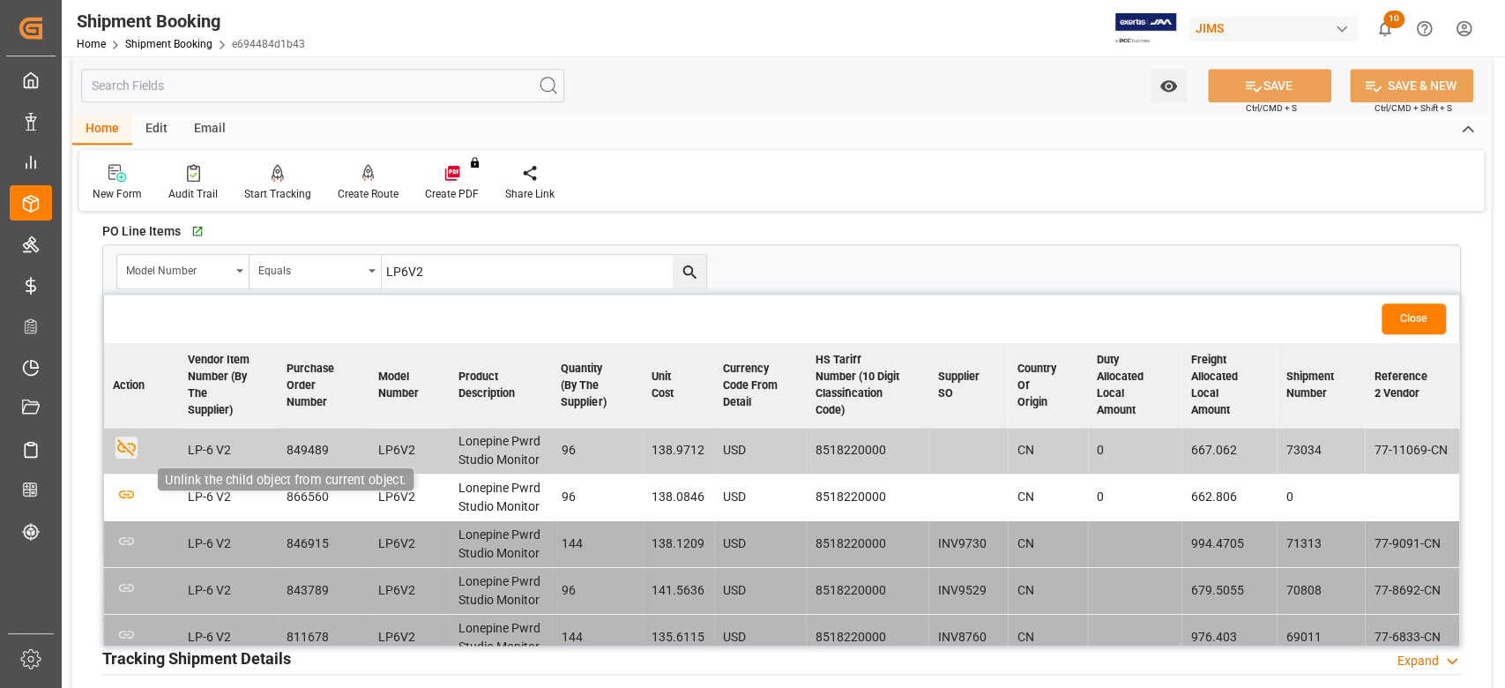
click at [127, 443] on icon "button" at bounding box center [126, 447] width 19 height 17
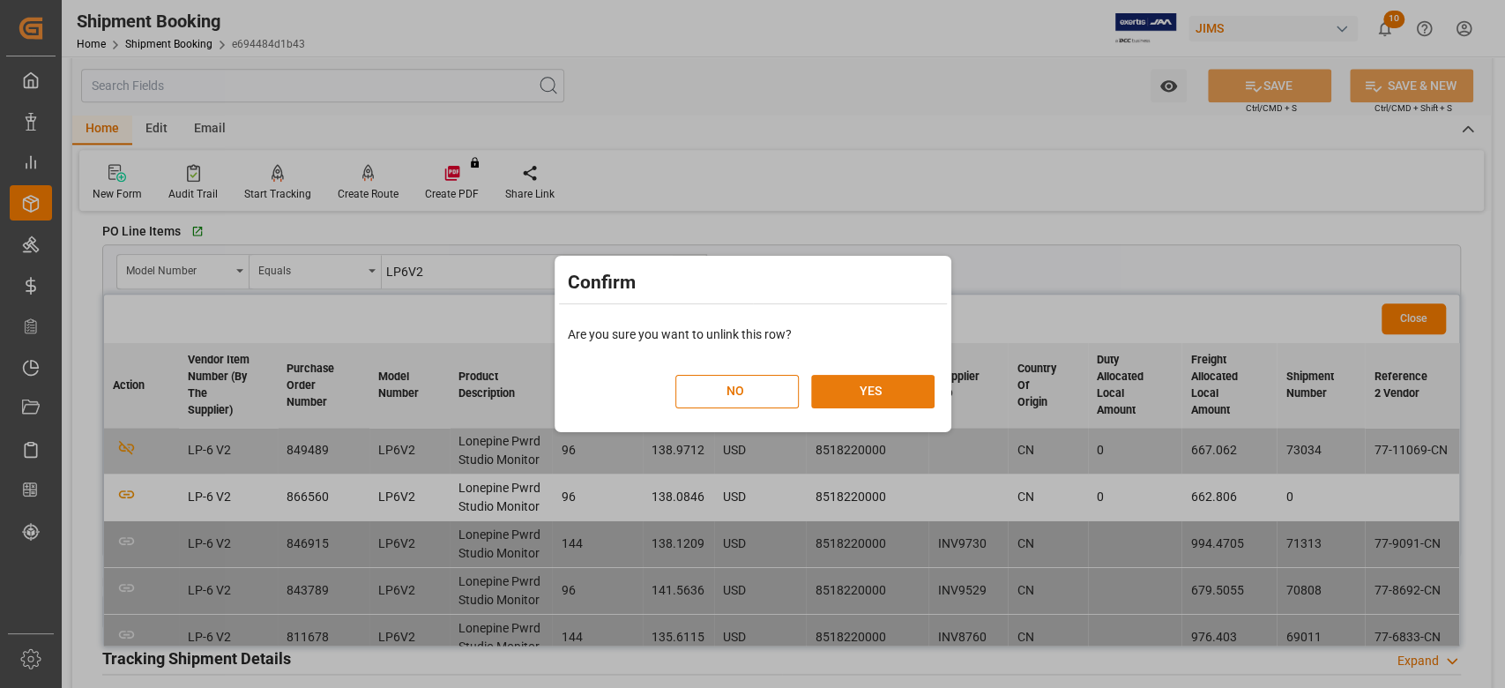
click at [840, 388] on button "YES" at bounding box center [872, 392] width 123 height 34
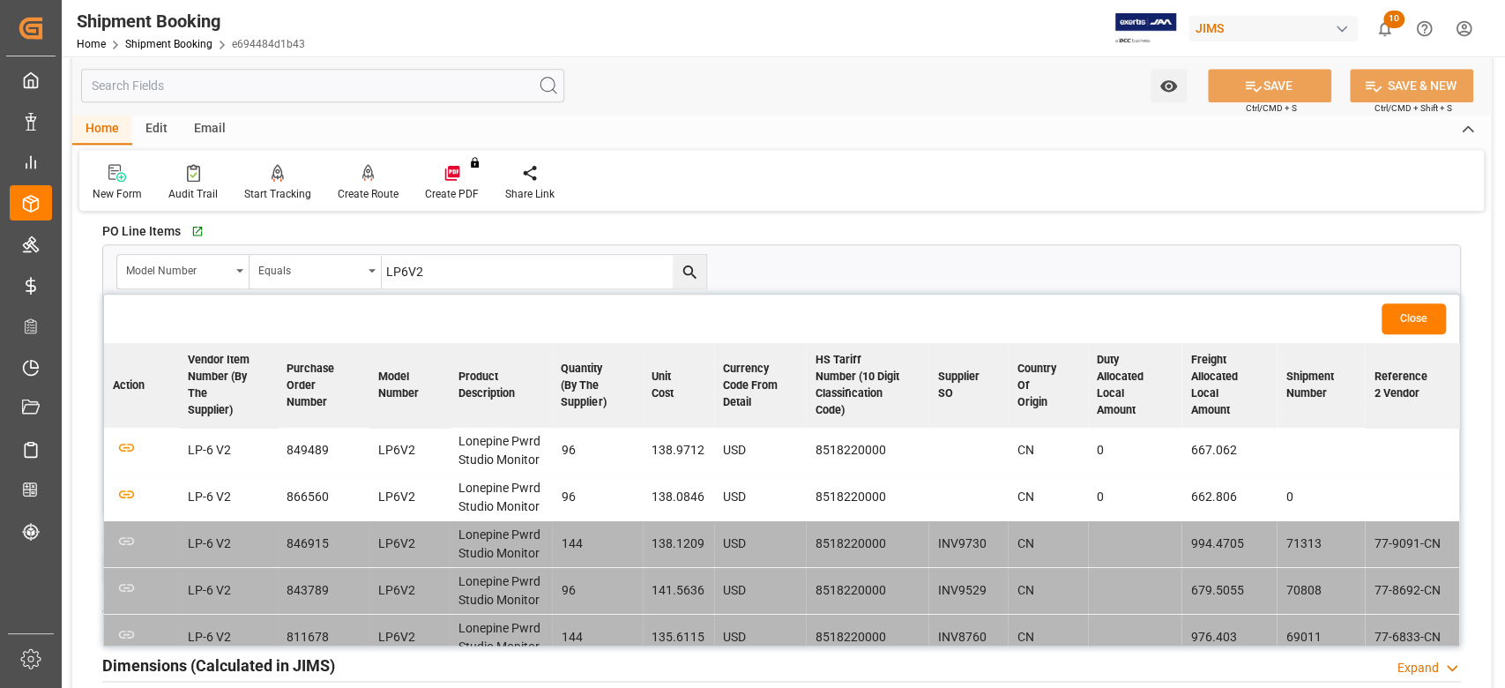
click at [499, 279] on input "LP6V2" at bounding box center [544, 272] width 324 height 34
paste input "IN8W"
click at [693, 273] on icon "search button" at bounding box center [688, 271] width 13 height 13
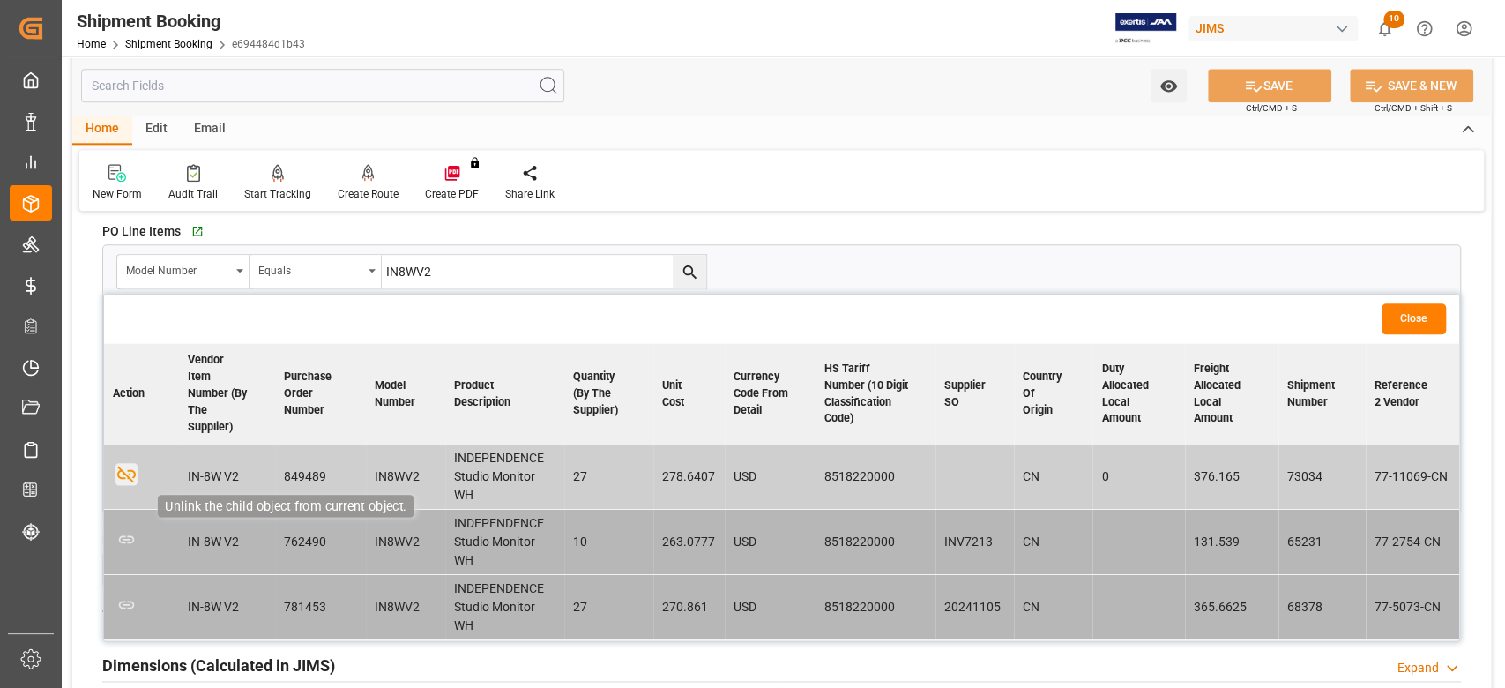
click at [127, 469] on icon "button" at bounding box center [126, 474] width 19 height 17
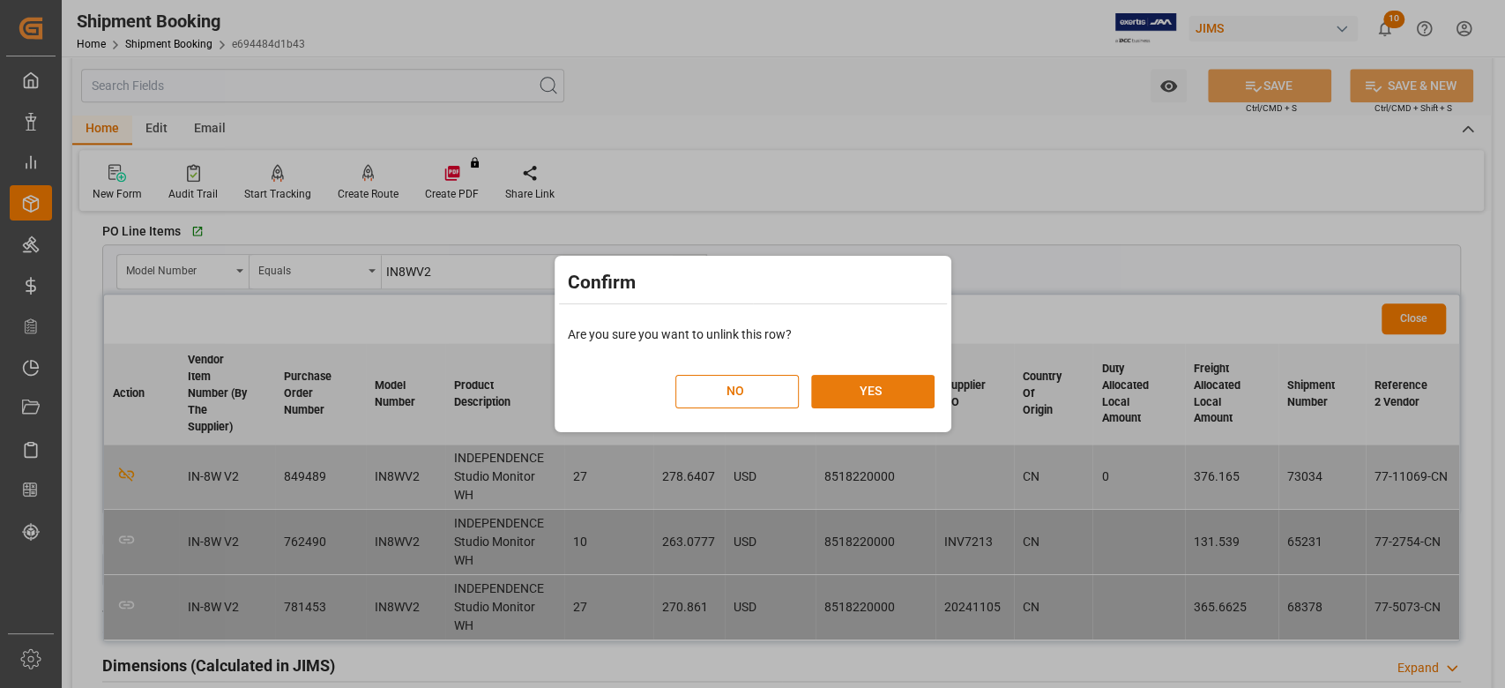
click at [904, 393] on button "YES" at bounding box center [872, 392] width 123 height 34
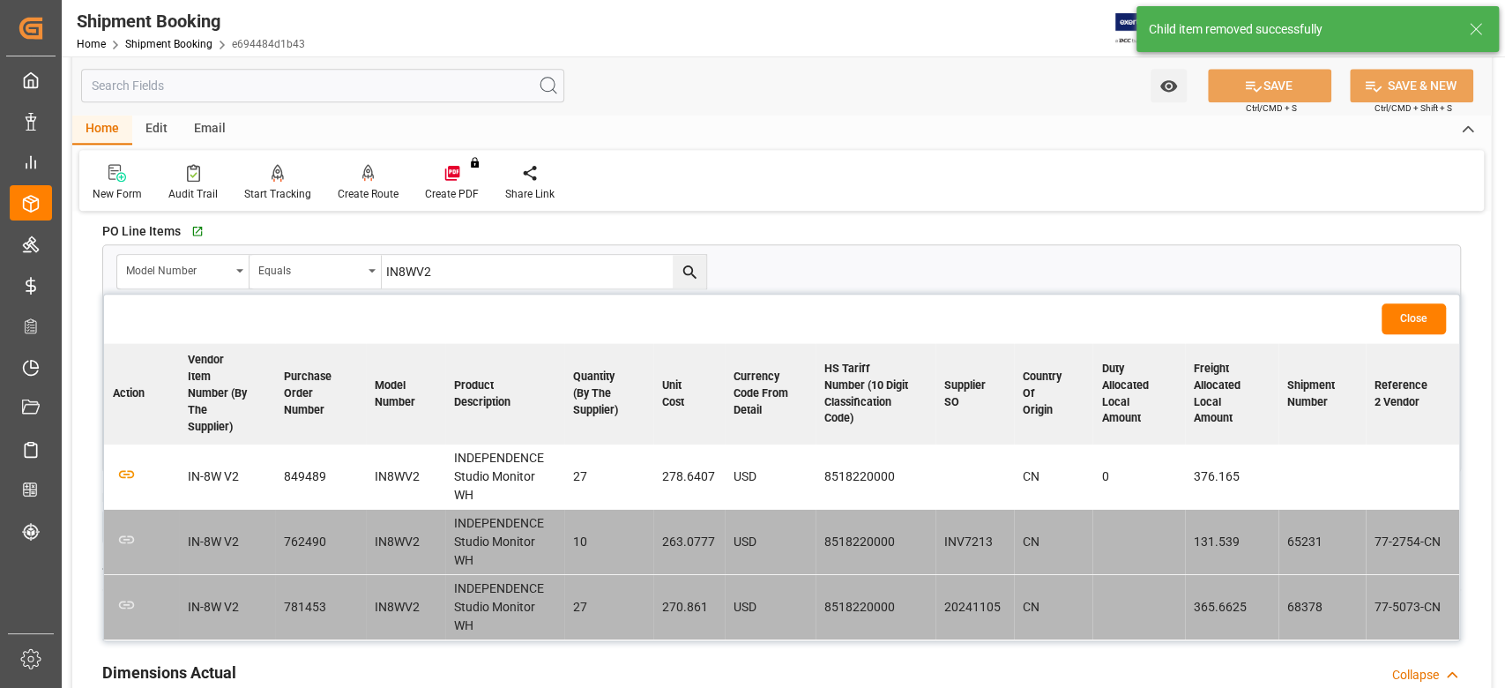
click at [459, 269] on input "IN8WV2" at bounding box center [544, 272] width 324 height 34
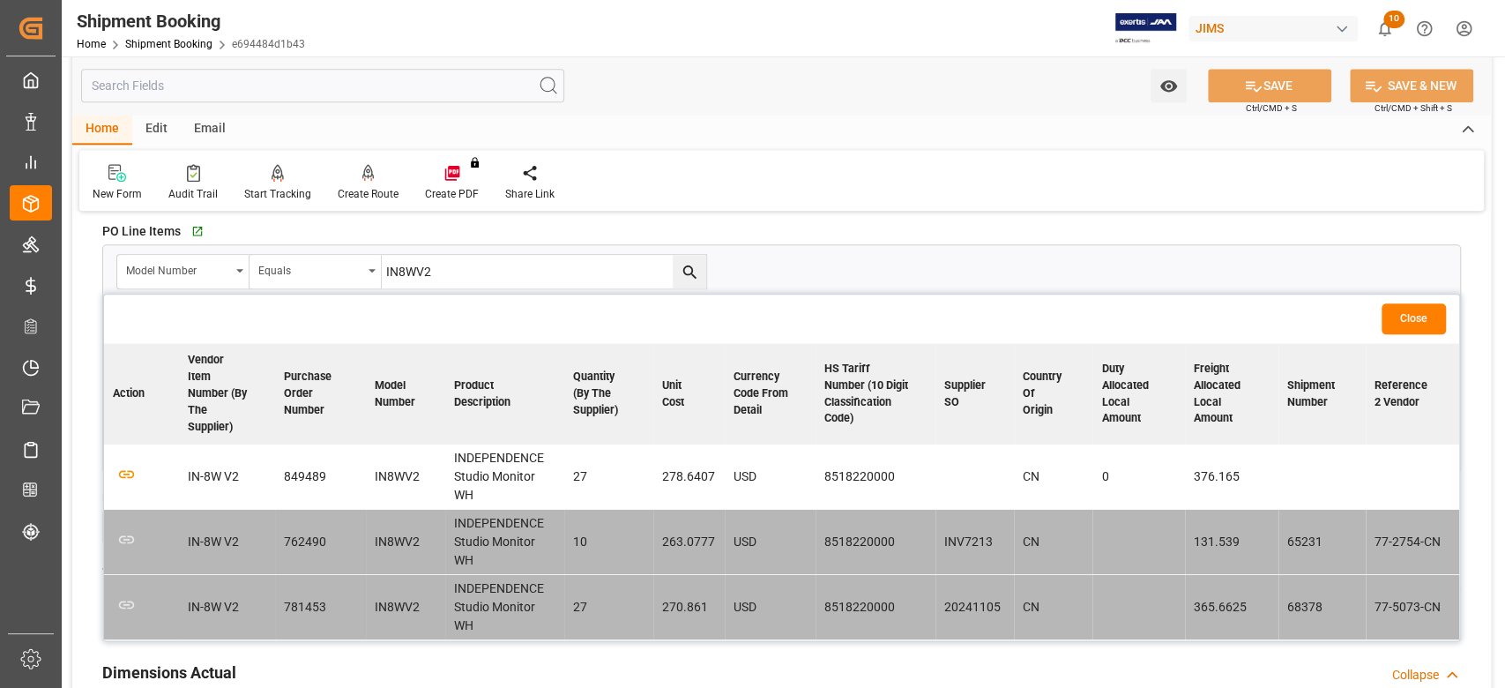
click at [459, 269] on input "IN8WV2" at bounding box center [544, 272] width 324 height 34
paste input "SM8"
type input "SM8"
click at [685, 276] on icon "search button" at bounding box center [690, 272] width 19 height 19
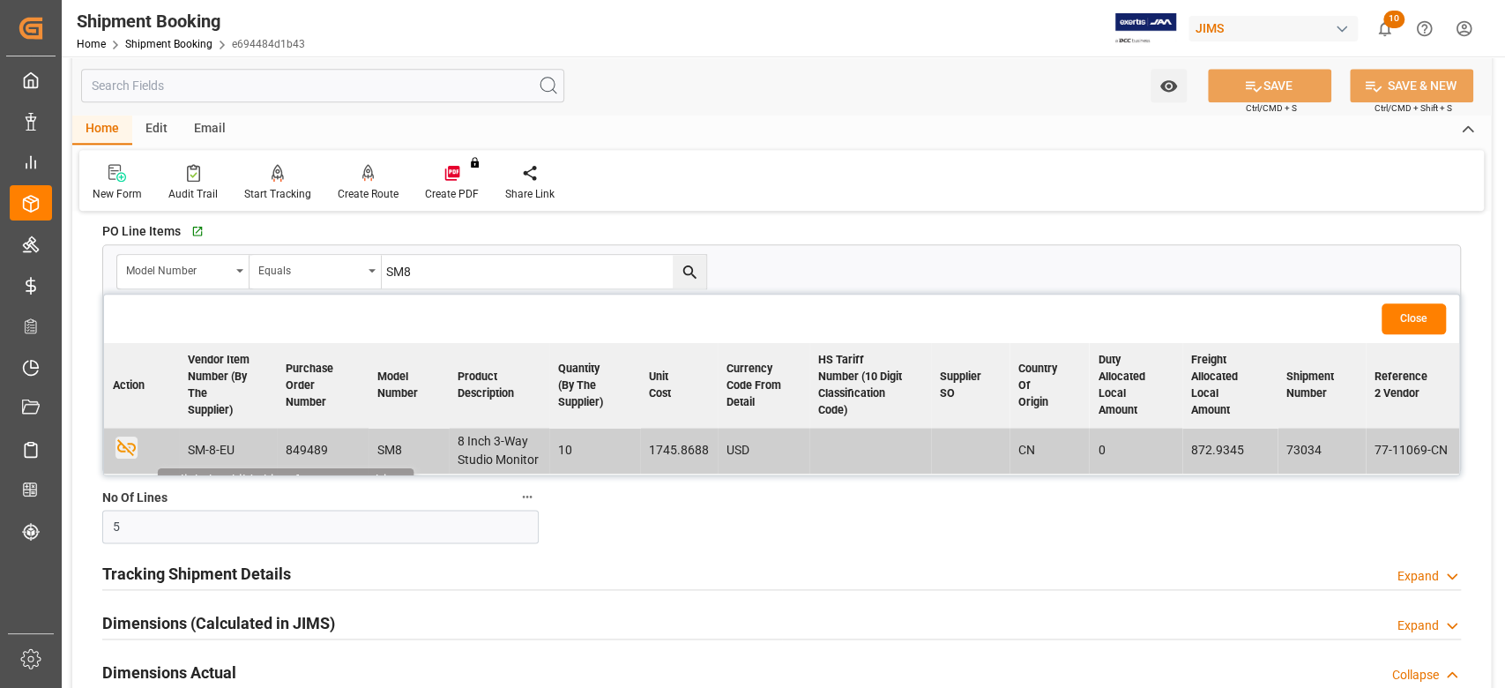
click at [119, 446] on icon "button" at bounding box center [126, 447] width 22 height 22
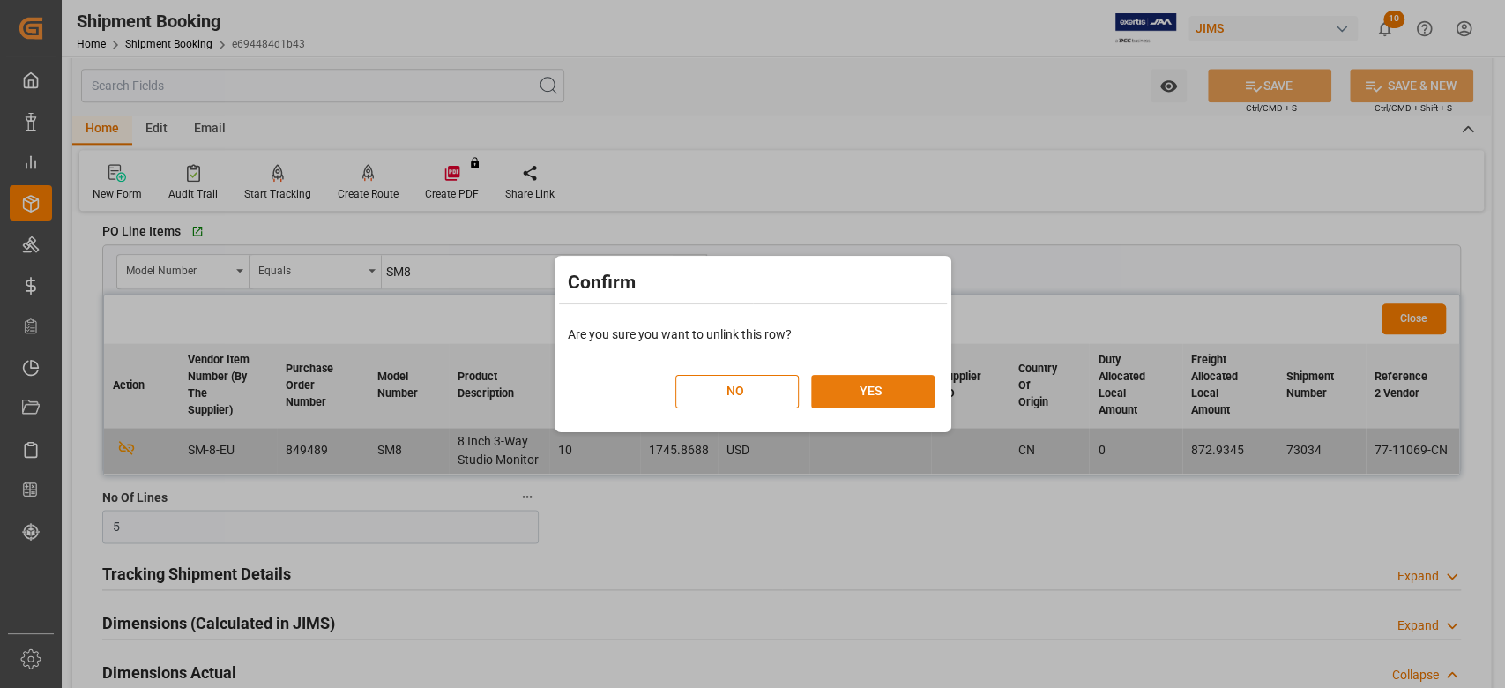
click at [907, 387] on button "YES" at bounding box center [872, 392] width 123 height 34
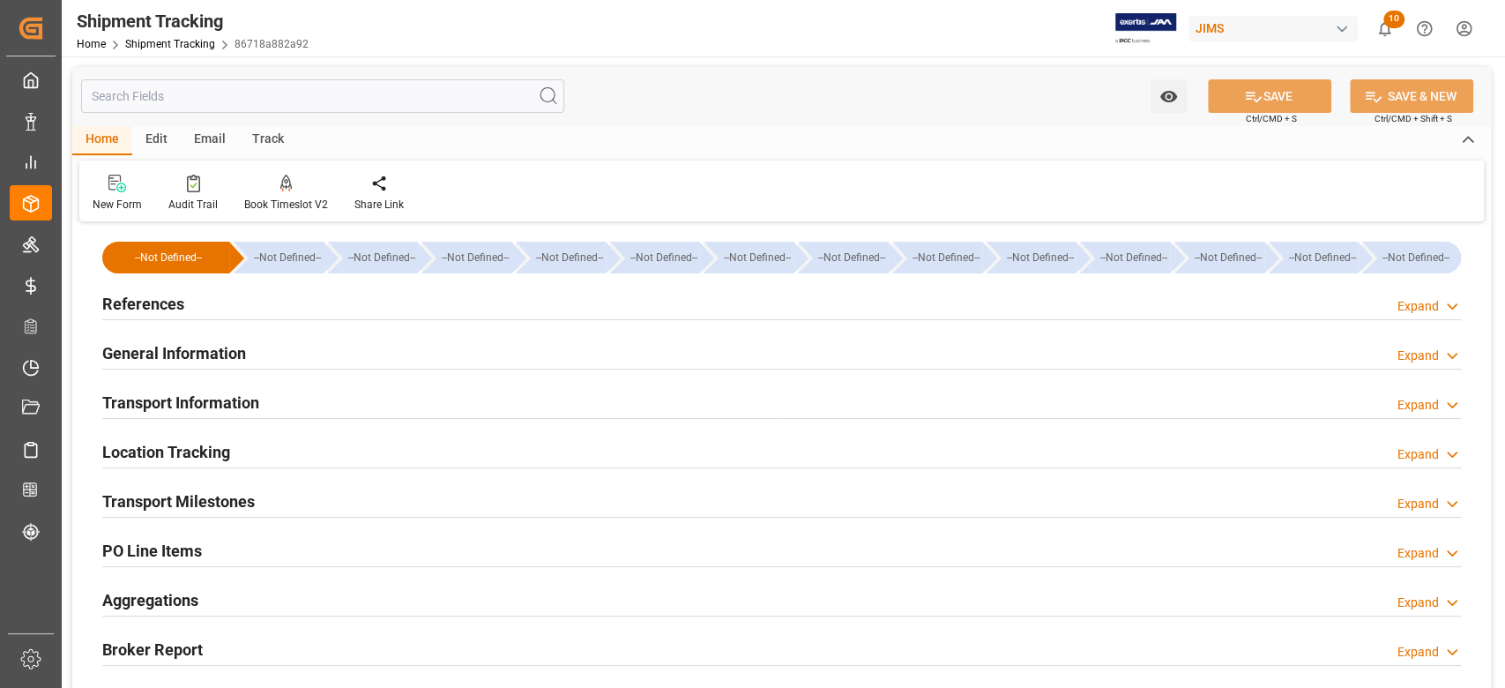
click at [166, 303] on h2 "References" at bounding box center [143, 304] width 82 height 24
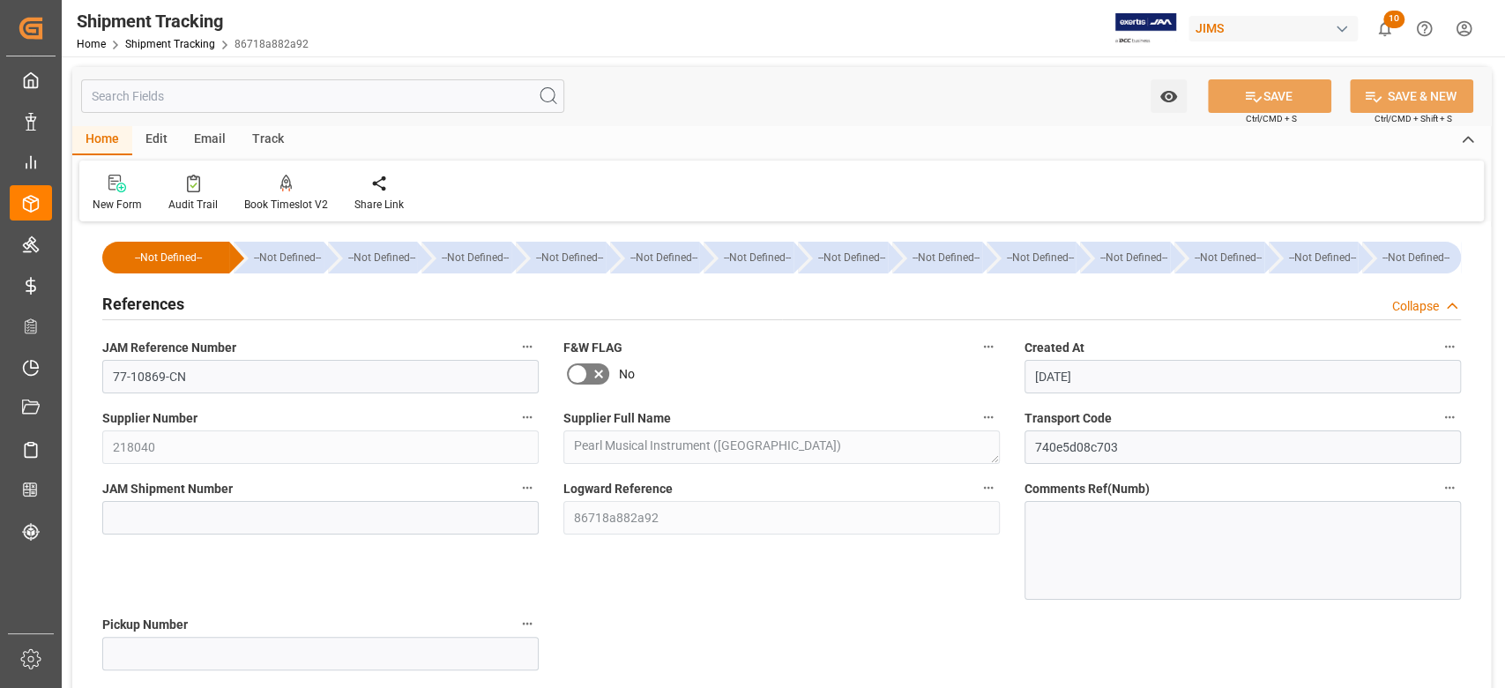
click at [166, 303] on h2 "References" at bounding box center [143, 304] width 82 height 24
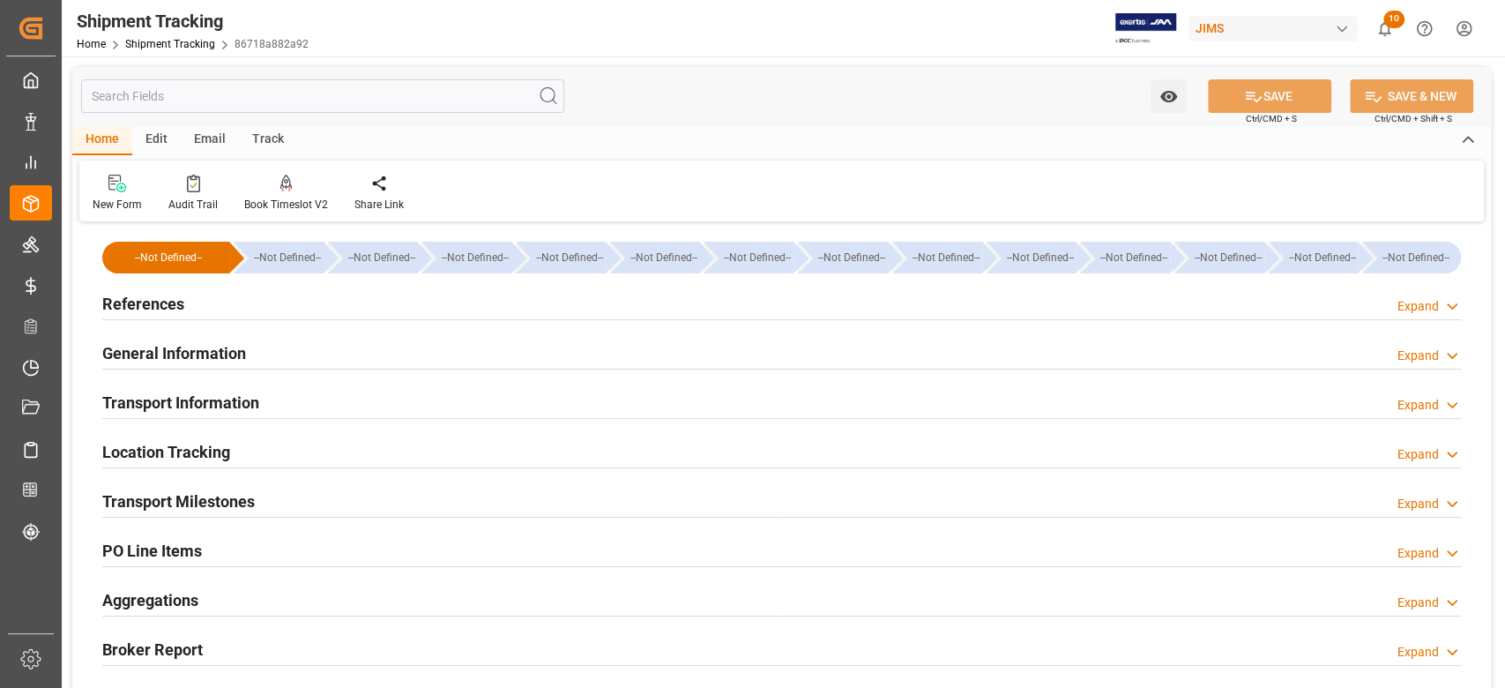
click at [171, 302] on h2 "References" at bounding box center [143, 304] width 82 height 24
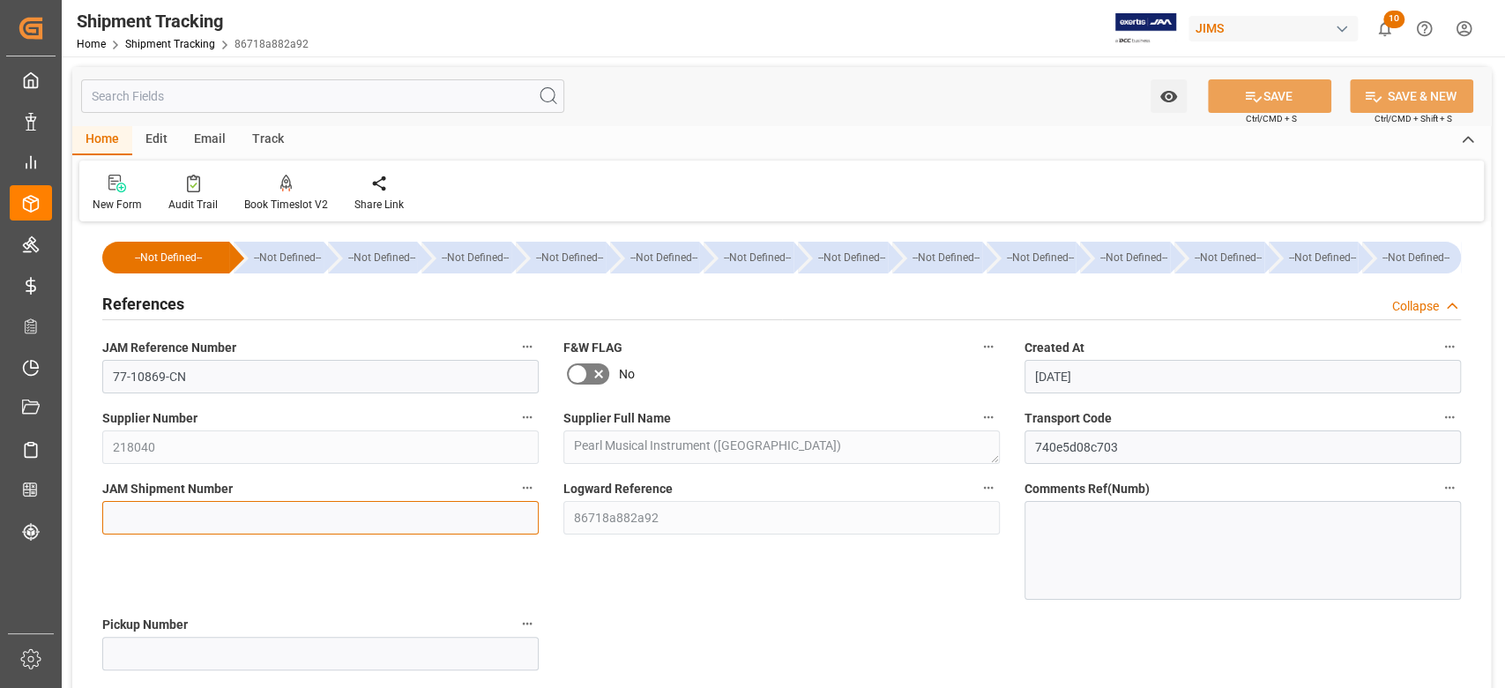
click at [213, 507] on input at bounding box center [320, 518] width 436 height 34
paste input "73037"
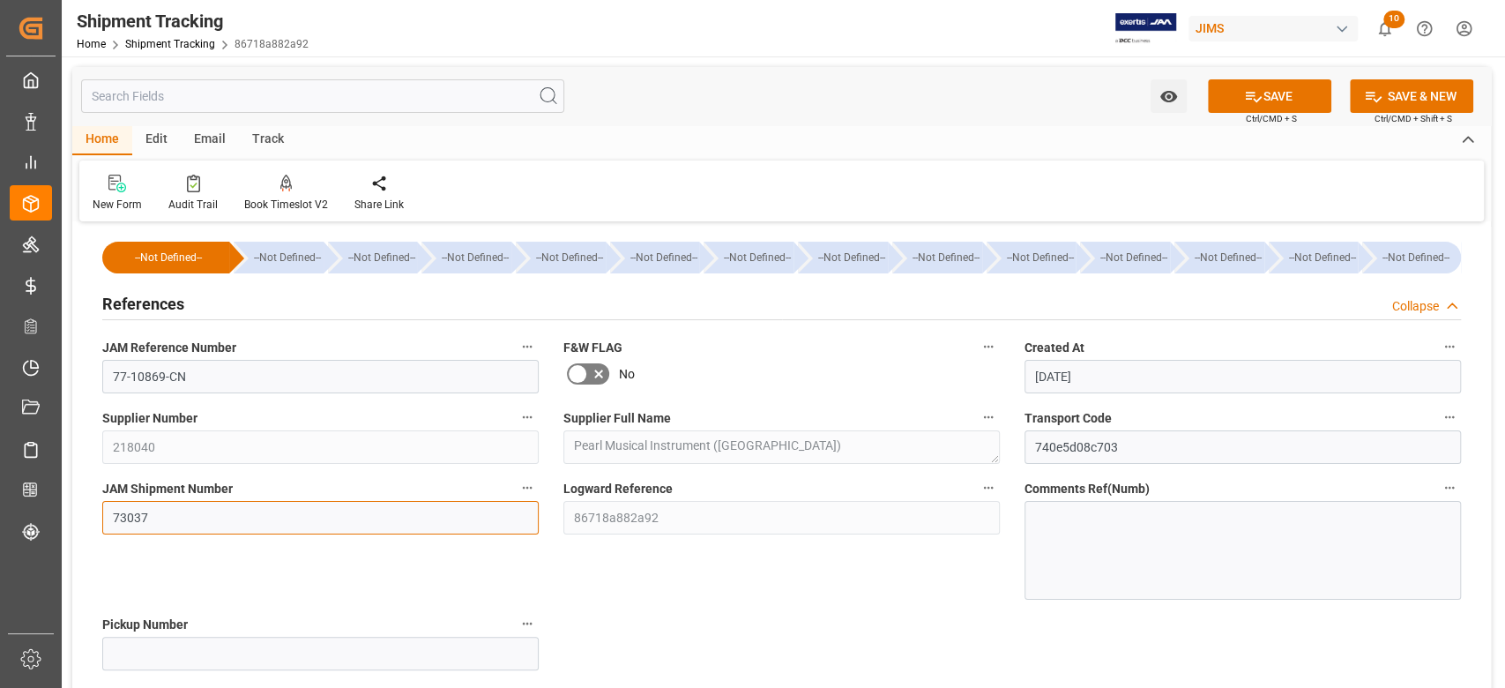
type input "73037"
click at [1219, 114] on div "Watch Option SAVE Ctrl/CMD + S SAVE & NEW Ctrl/CMD + Shift + S" at bounding box center [781, 96] width 1419 height 58
click at [1227, 102] on button "SAVE" at bounding box center [1269, 96] width 123 height 34
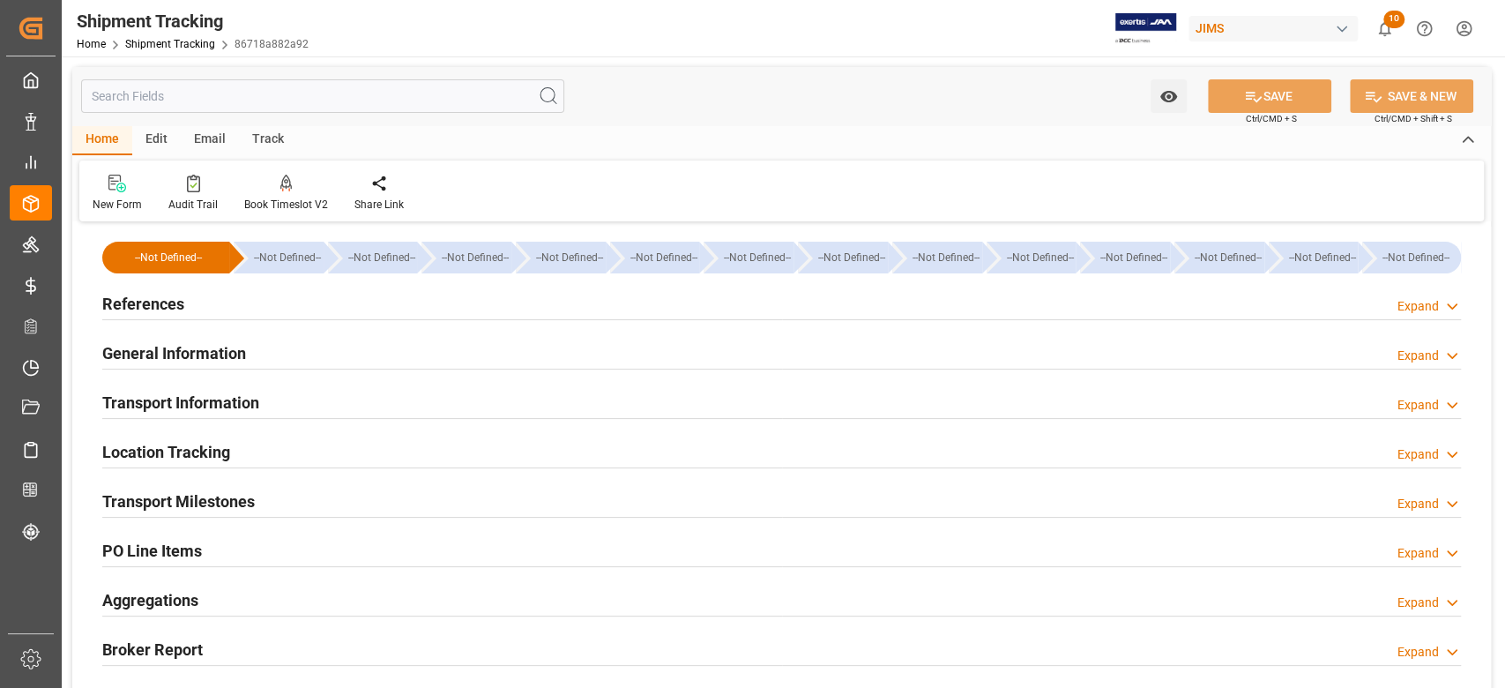
drag, startPoint x: 235, startPoint y: 499, endPoint x: 427, endPoint y: 474, distance: 192.9
click at [235, 500] on h2 "Transport Milestones" at bounding box center [178, 501] width 153 height 24
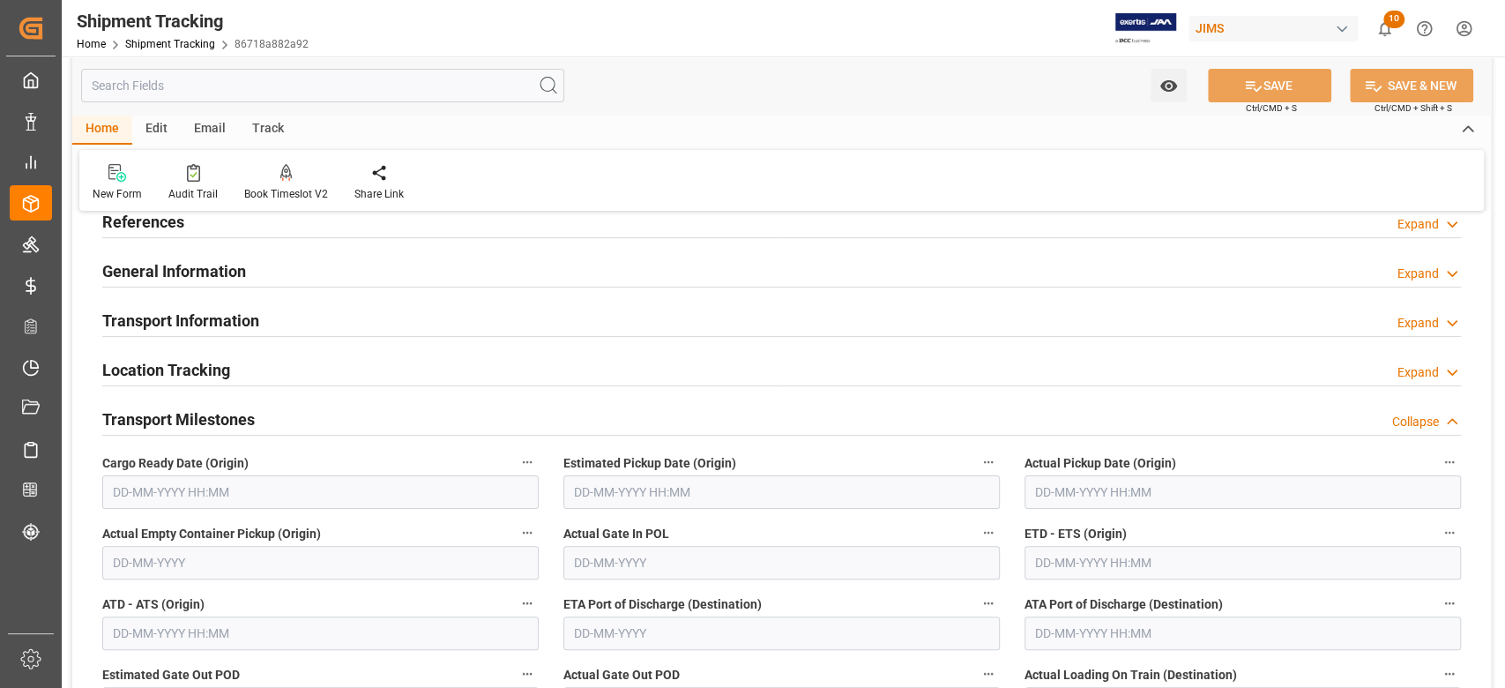
scroll to position [117, 0]
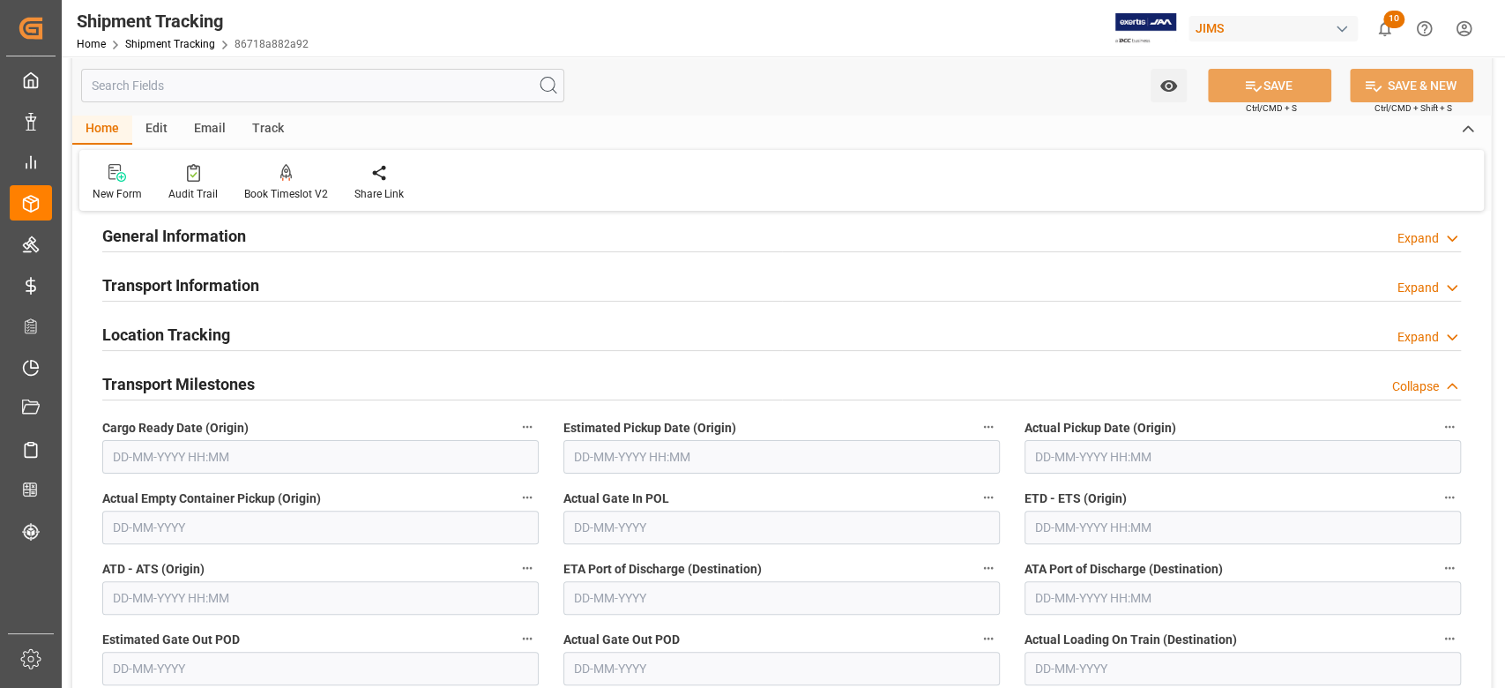
click at [294, 459] on input "text" at bounding box center [320, 457] width 436 height 34
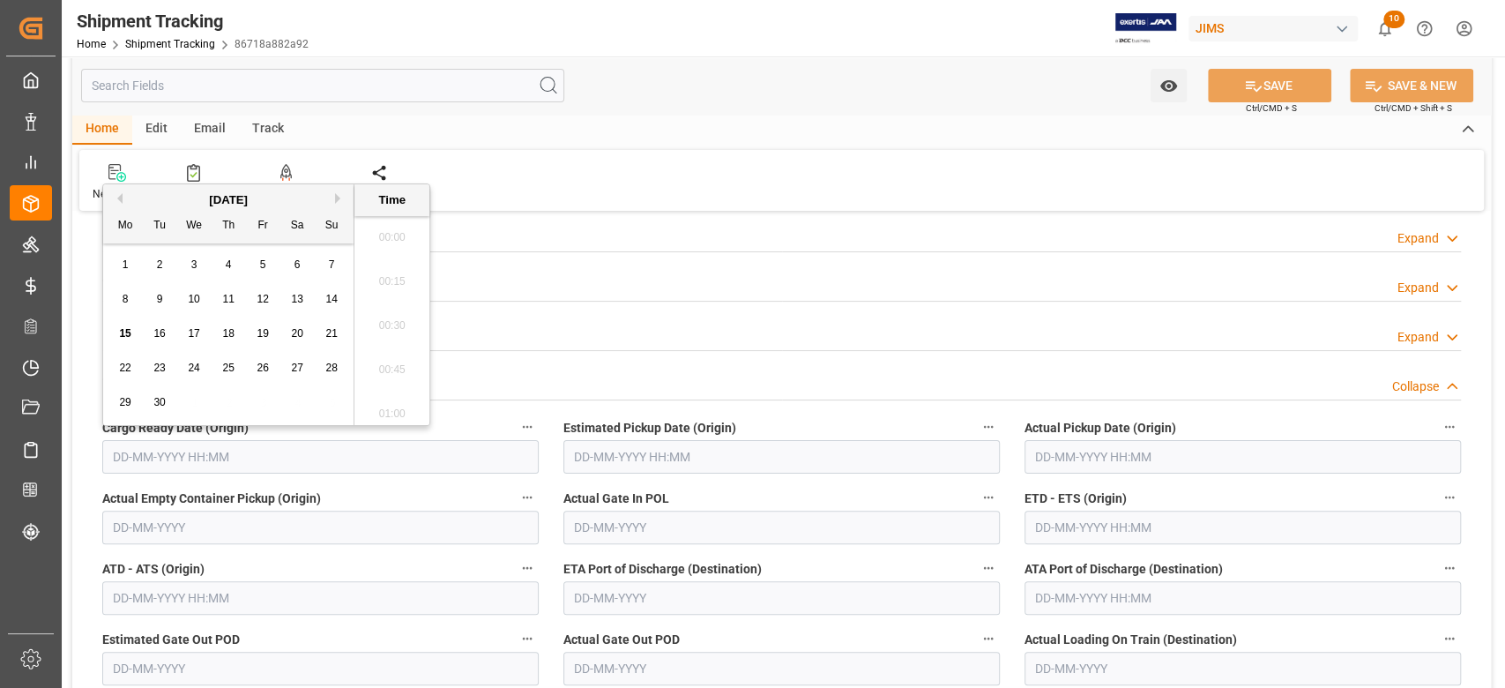
scroll to position [2606, 0]
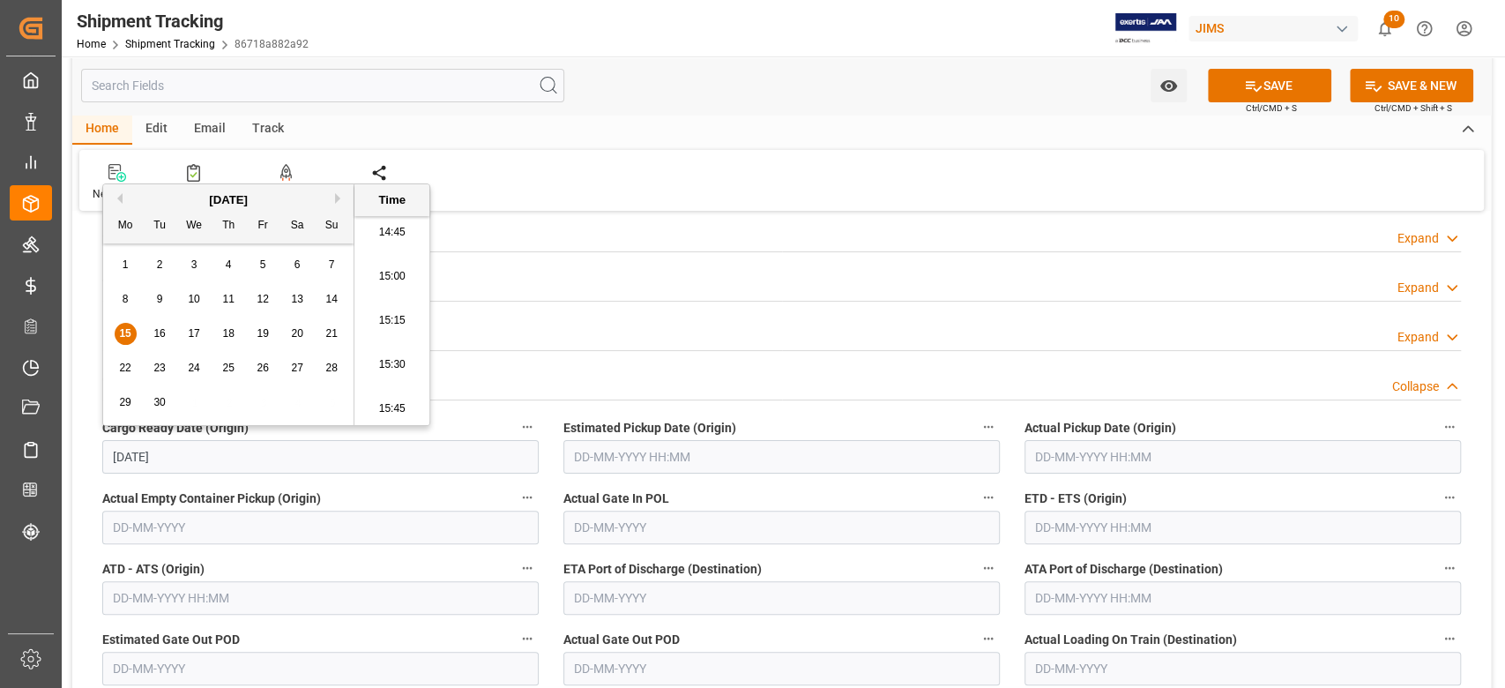
click at [629, 448] on input "text" at bounding box center [781, 457] width 436 height 34
type input "15-09-2025 00:00"
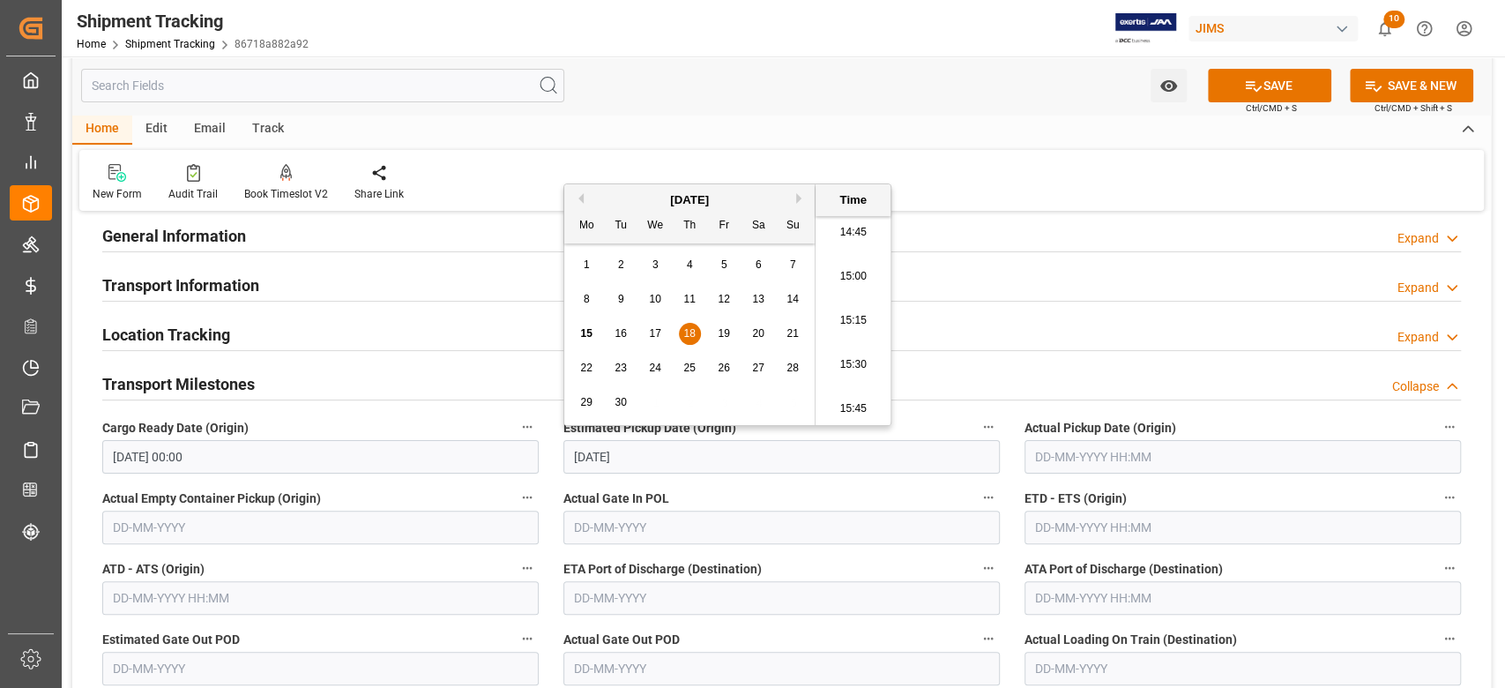
click at [1044, 525] on input "text" at bounding box center [1242, 527] width 436 height 34
type input "18-09-2025 00:00"
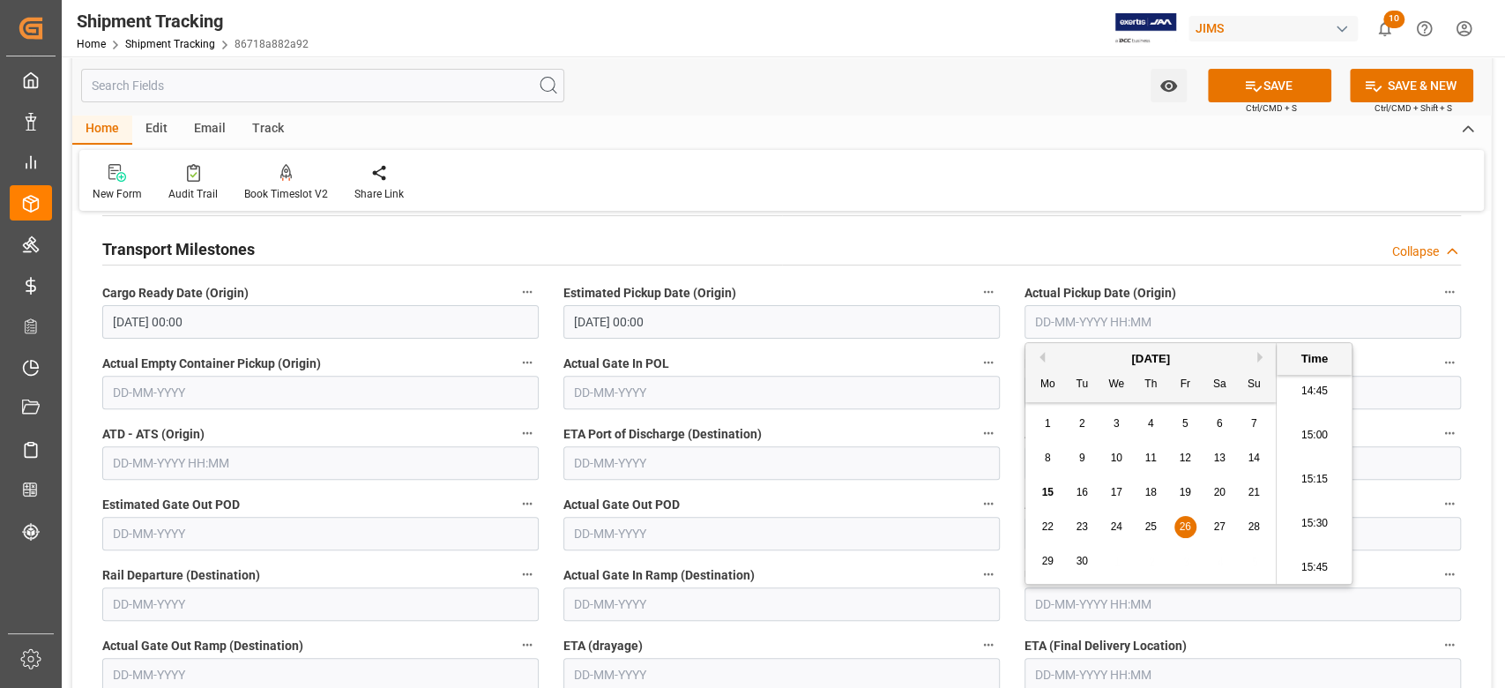
scroll to position [353, 0]
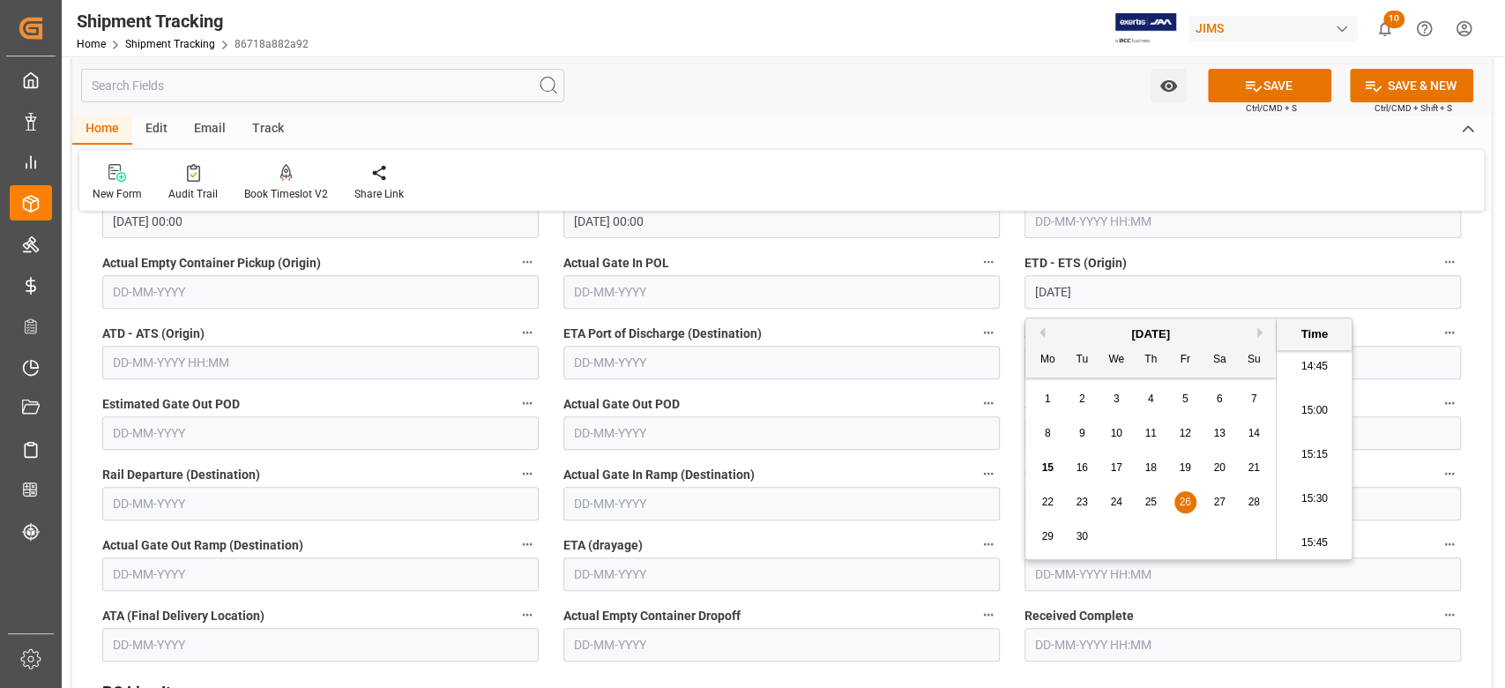
type input "26-09-2025 00:00"
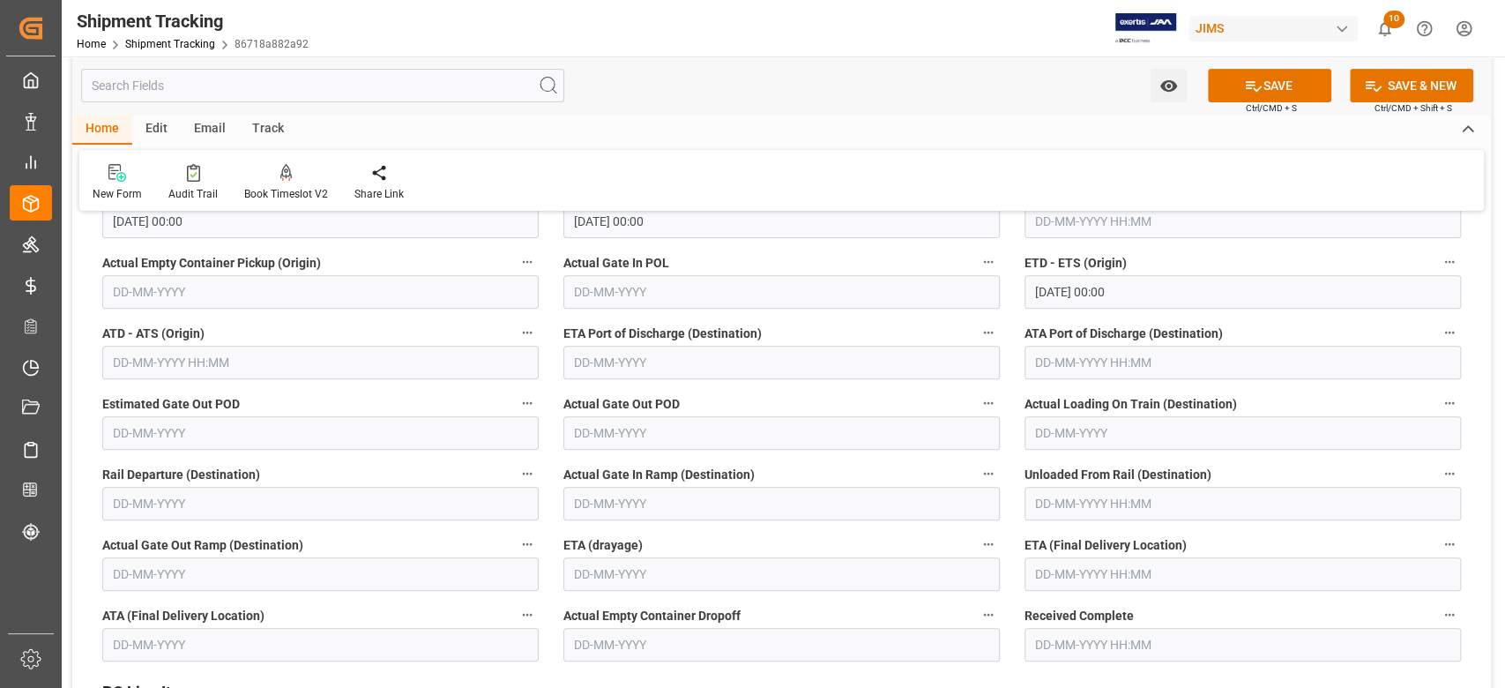
click at [1164, 568] on input "text" at bounding box center [1242, 574] width 436 height 34
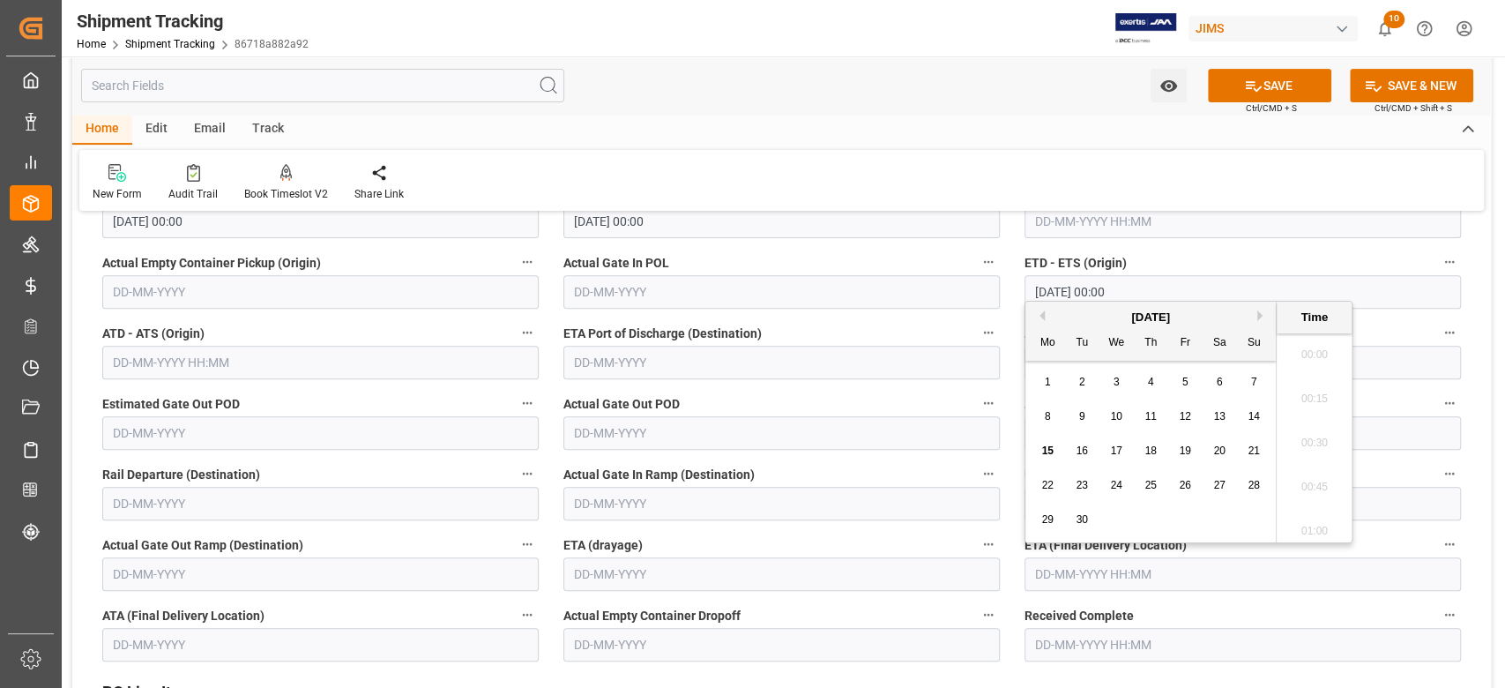
scroll to position [2606, 0]
click at [1255, 317] on div "[DATE]" at bounding box center [1150, 318] width 250 height 18
click at [1258, 317] on button "Next Month" at bounding box center [1262, 315] width 11 height 11
click at [1263, 317] on button "Next Month" at bounding box center [1262, 315] width 11 height 11
click at [1051, 490] on span "17" at bounding box center [1046, 485] width 11 height 12
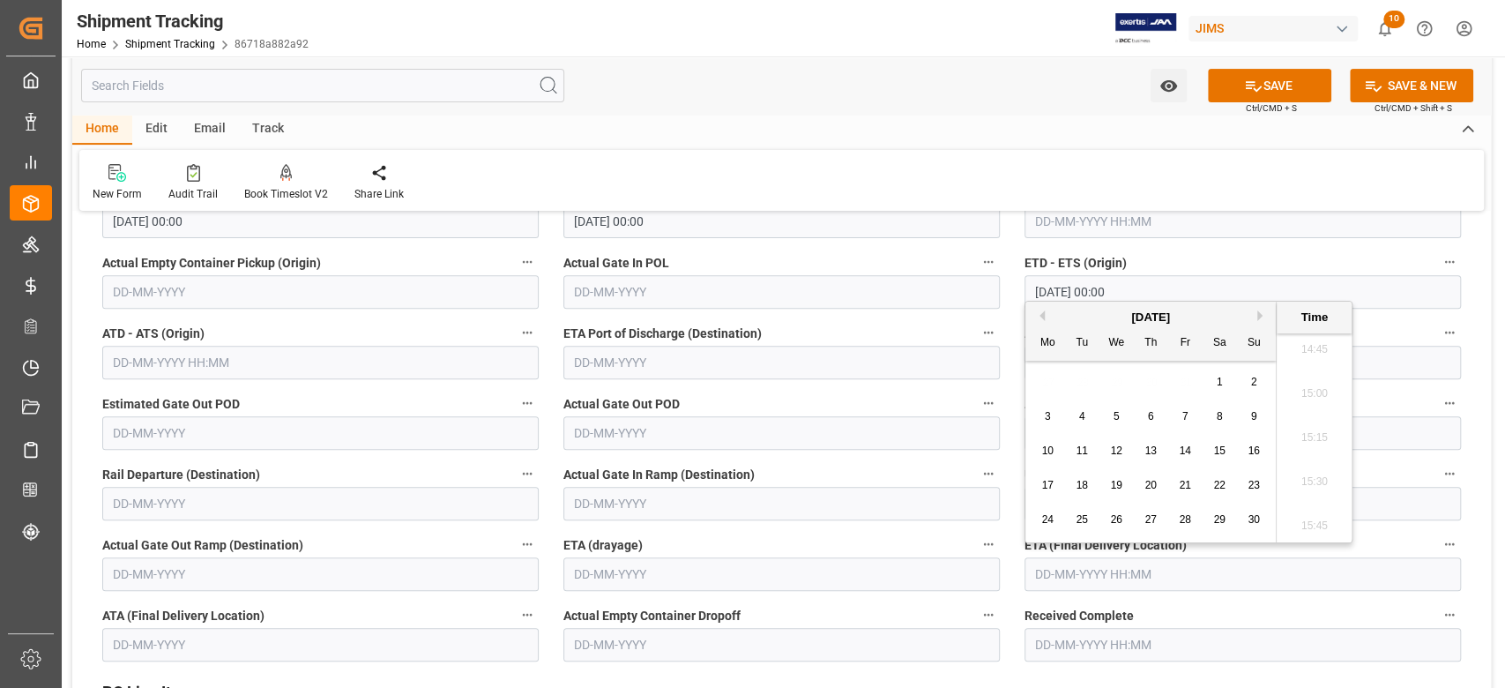
type input "17-11-2025 00:00"
click at [1291, 91] on button "SAVE" at bounding box center [1269, 86] width 123 height 34
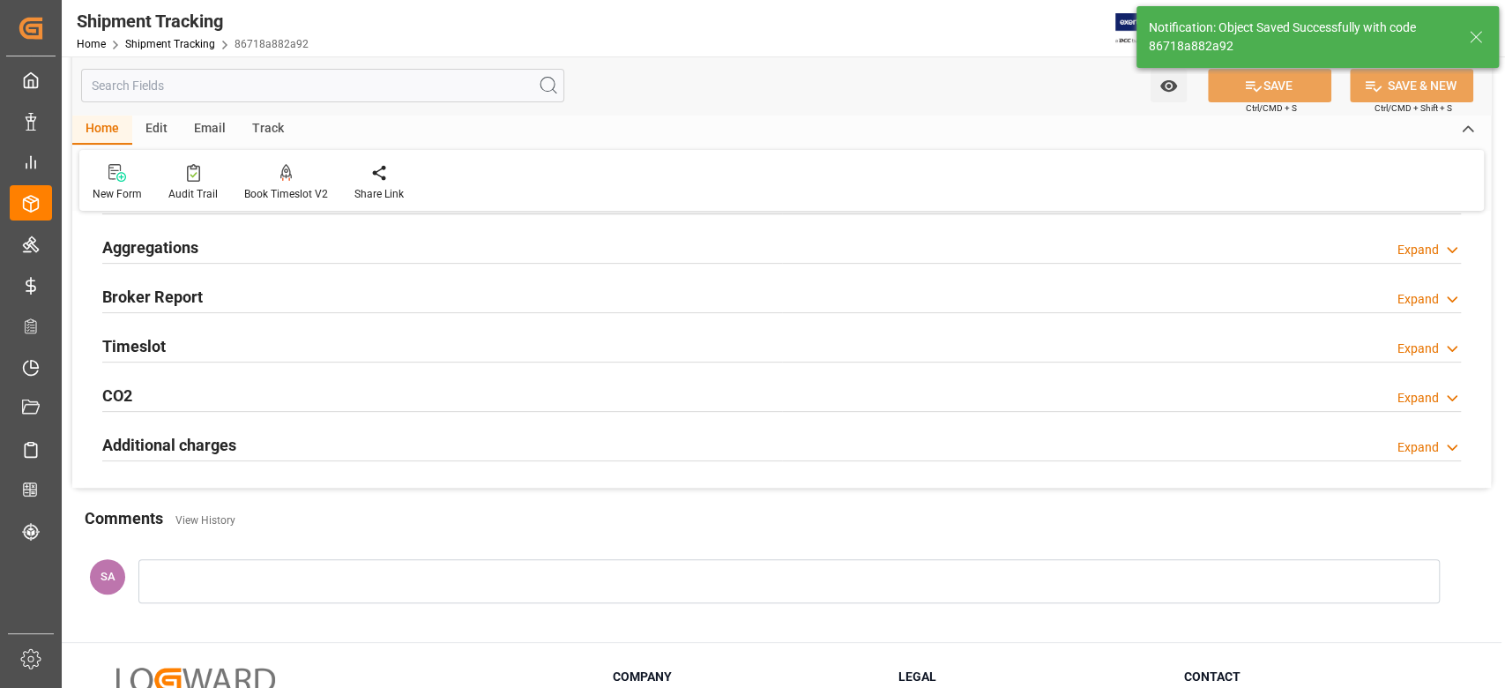
scroll to position [235, 0]
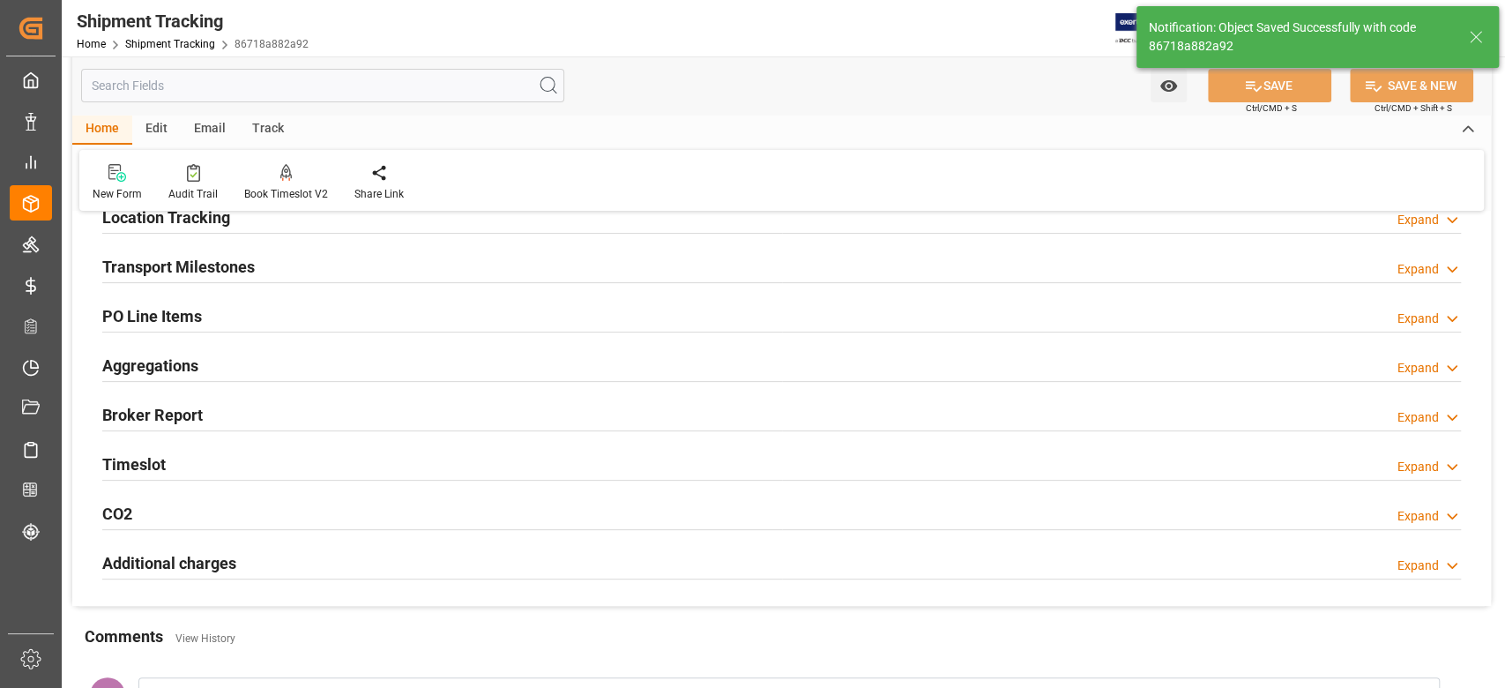
click at [187, 264] on h2 "Transport Milestones" at bounding box center [178, 267] width 153 height 24
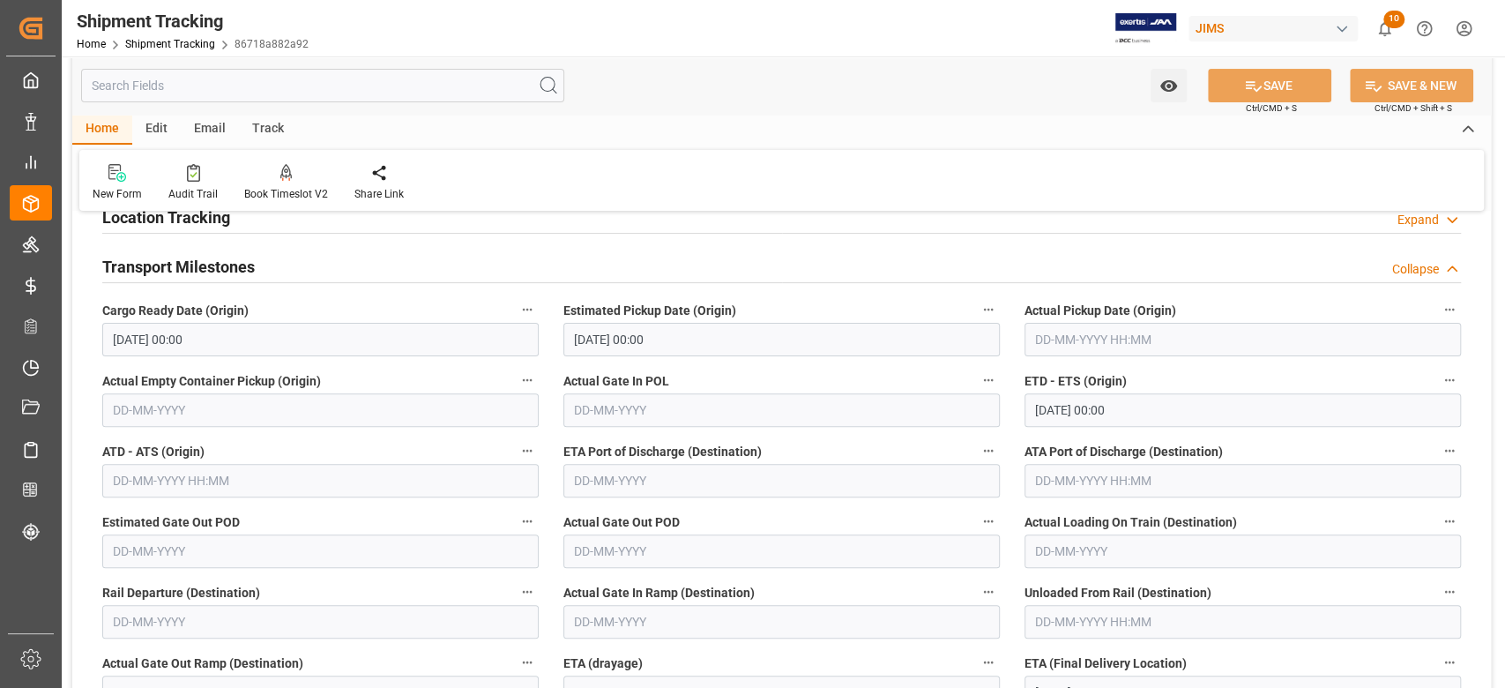
scroll to position [587, 0]
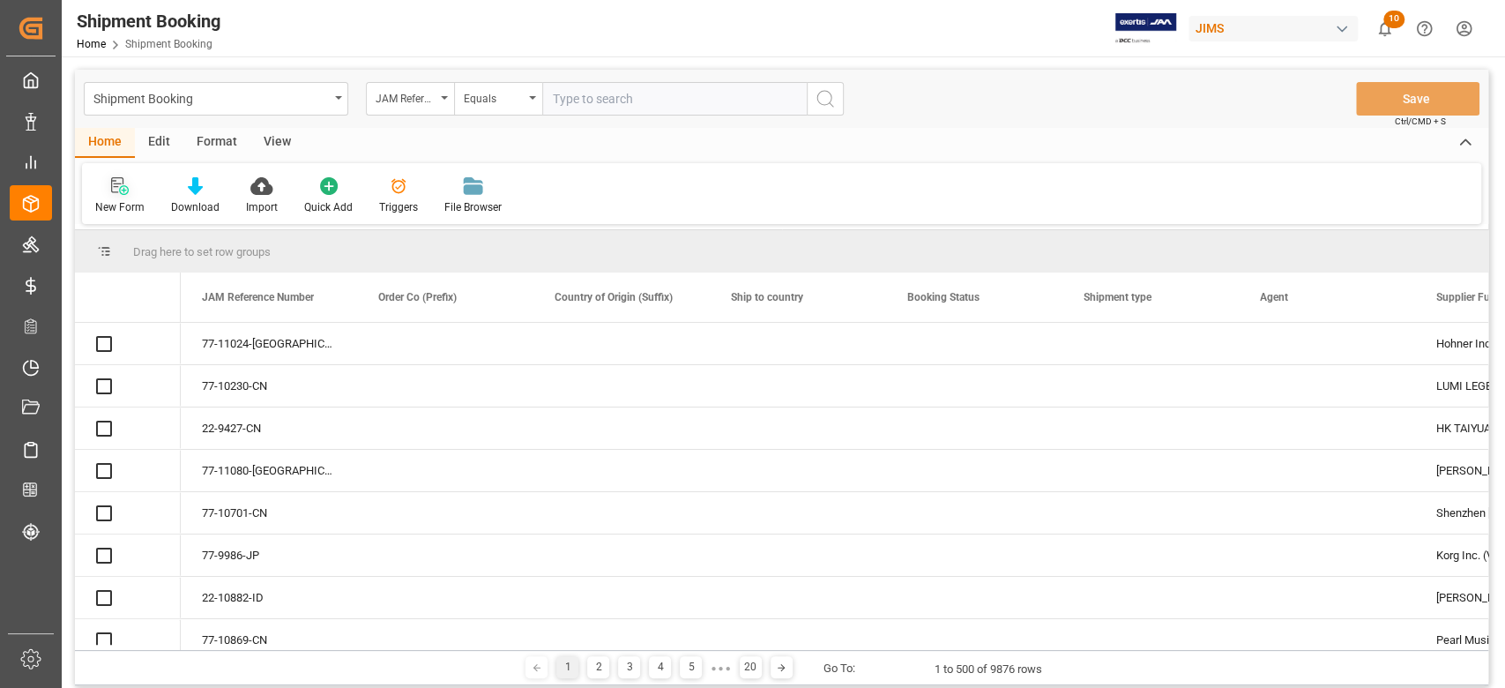
click at [125, 199] on div "New Form" at bounding box center [119, 207] width 49 height 16
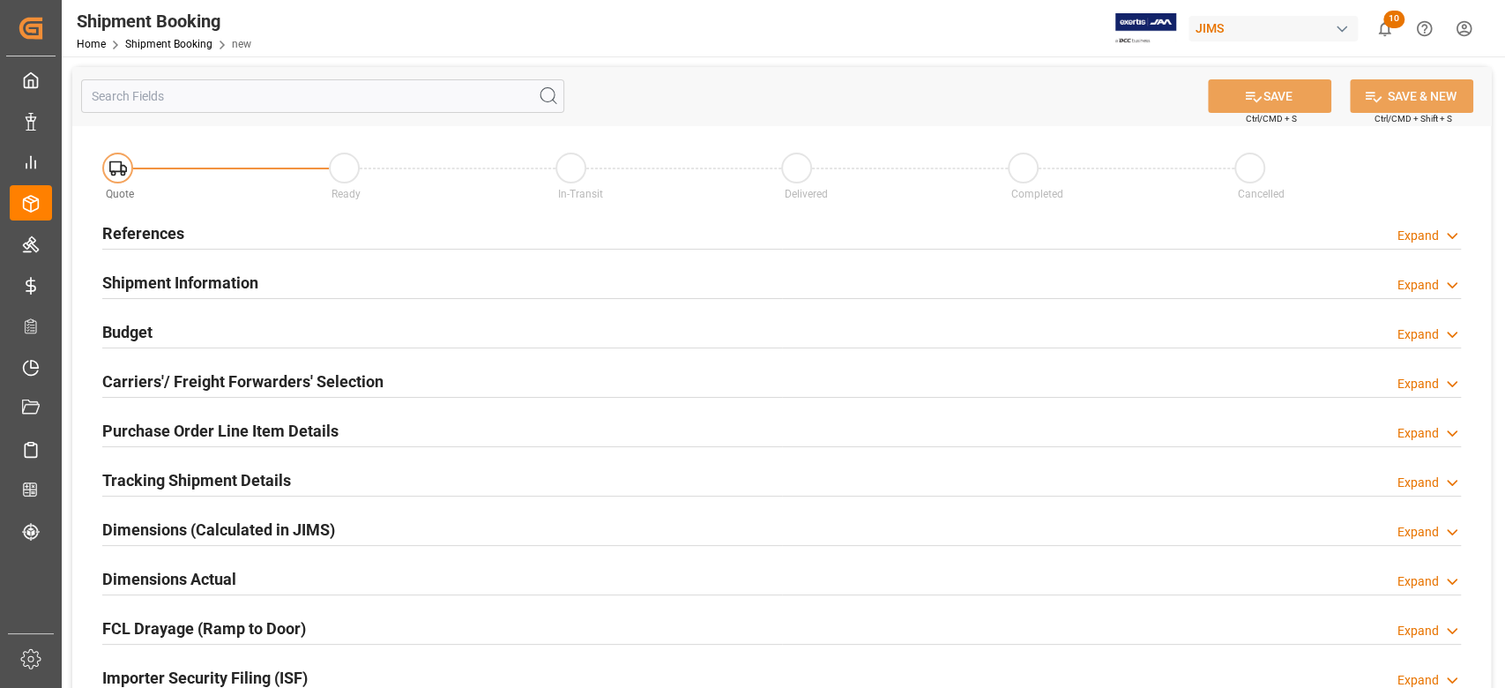
click at [165, 227] on h2 "References" at bounding box center [143, 233] width 82 height 24
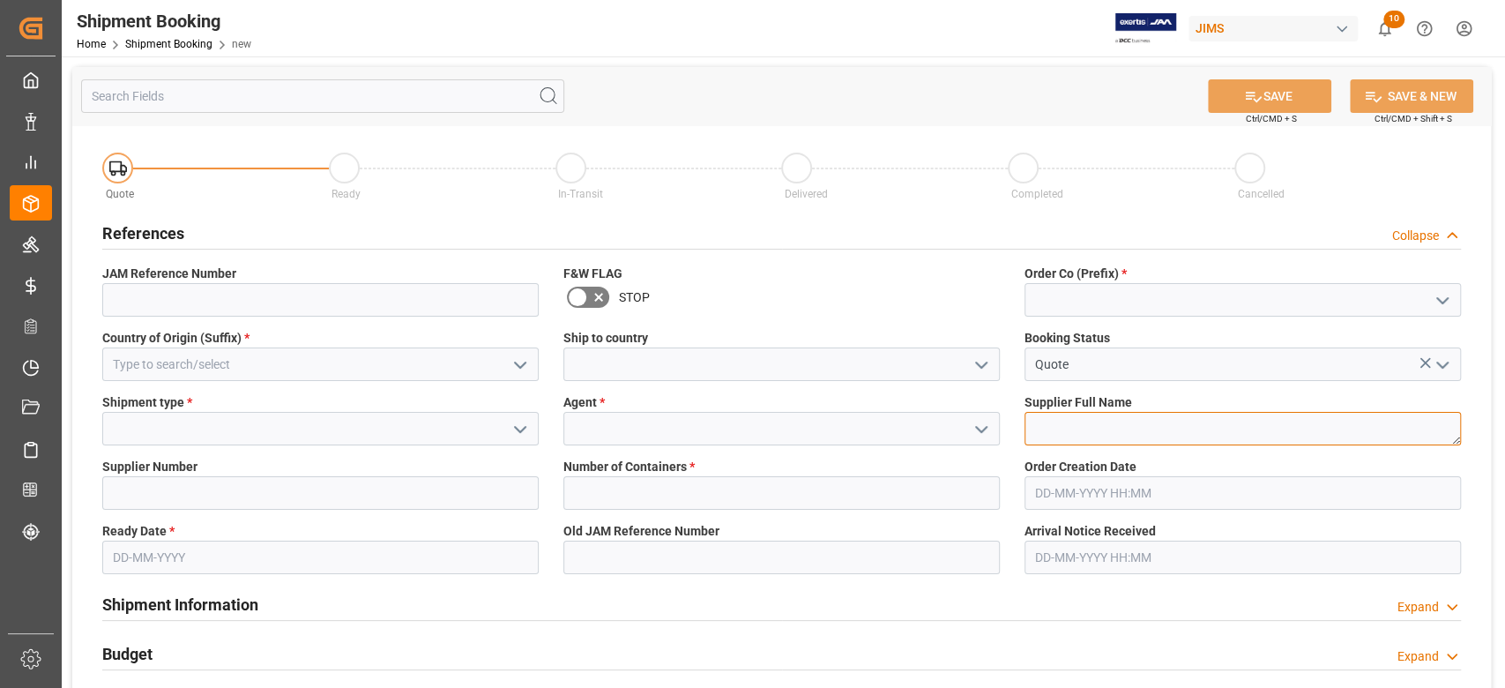
click at [1154, 435] on textarea at bounding box center [1242, 429] width 436 height 34
paste textarea "Kali Audio (CN)"
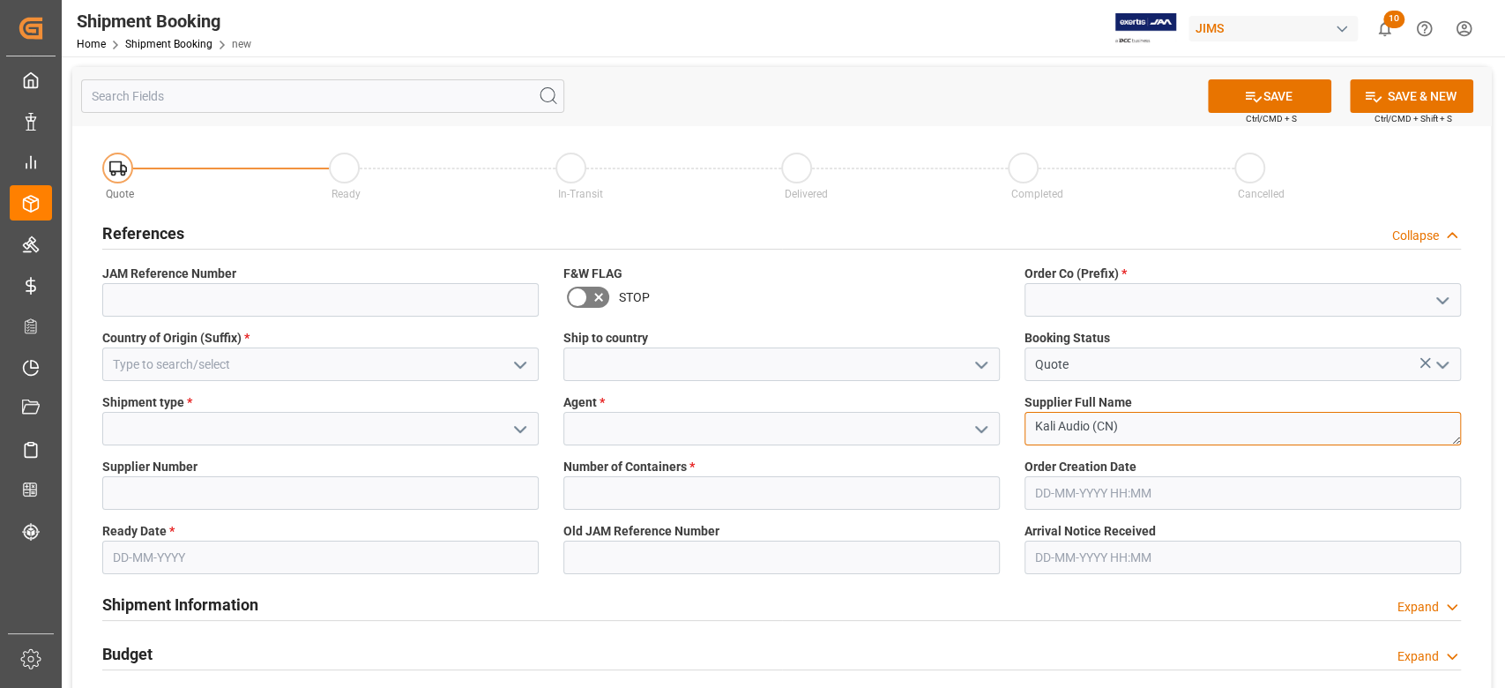
type textarea "Kali Audio (CN)"
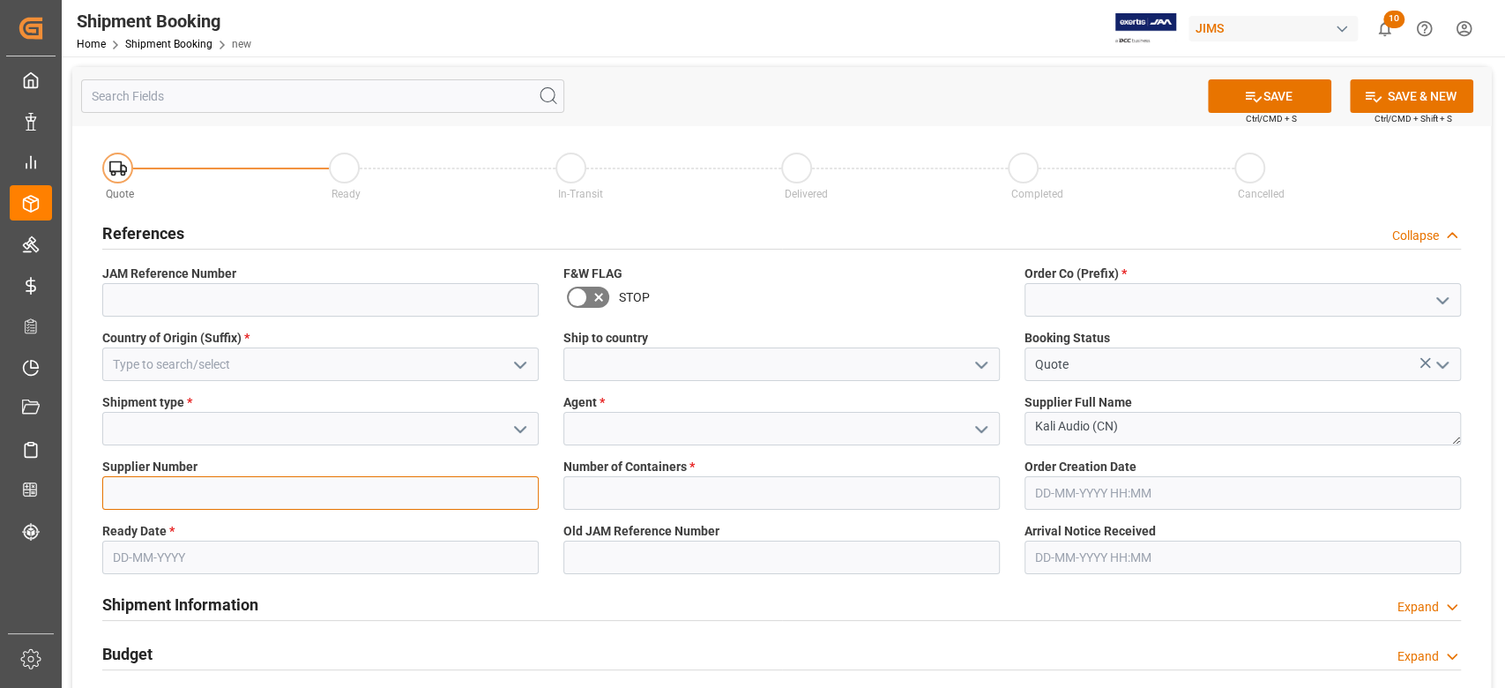
click at [206, 488] on input at bounding box center [320, 493] width 436 height 34
paste input "711928"
type input "711928"
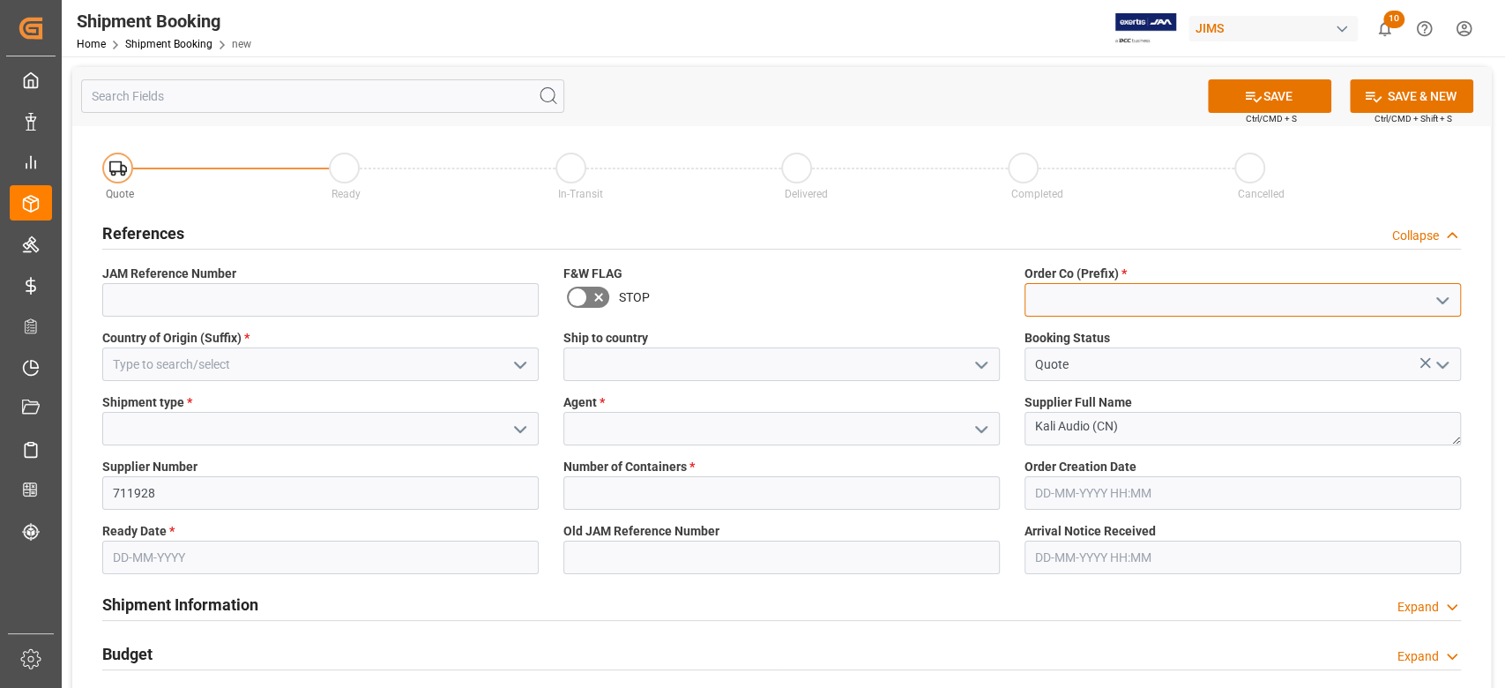
click at [1094, 302] on input at bounding box center [1242, 300] width 436 height 34
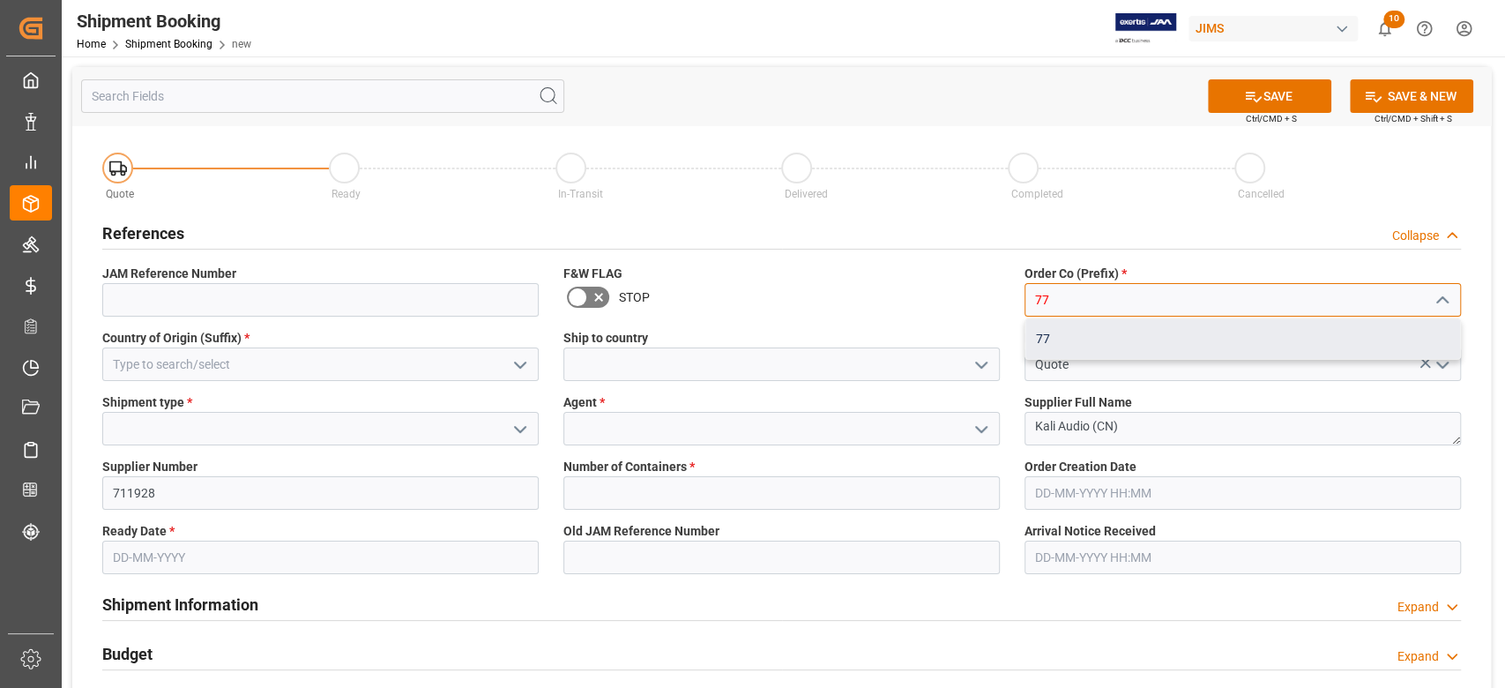
click at [1062, 338] on div "77" at bounding box center [1242, 339] width 435 height 40
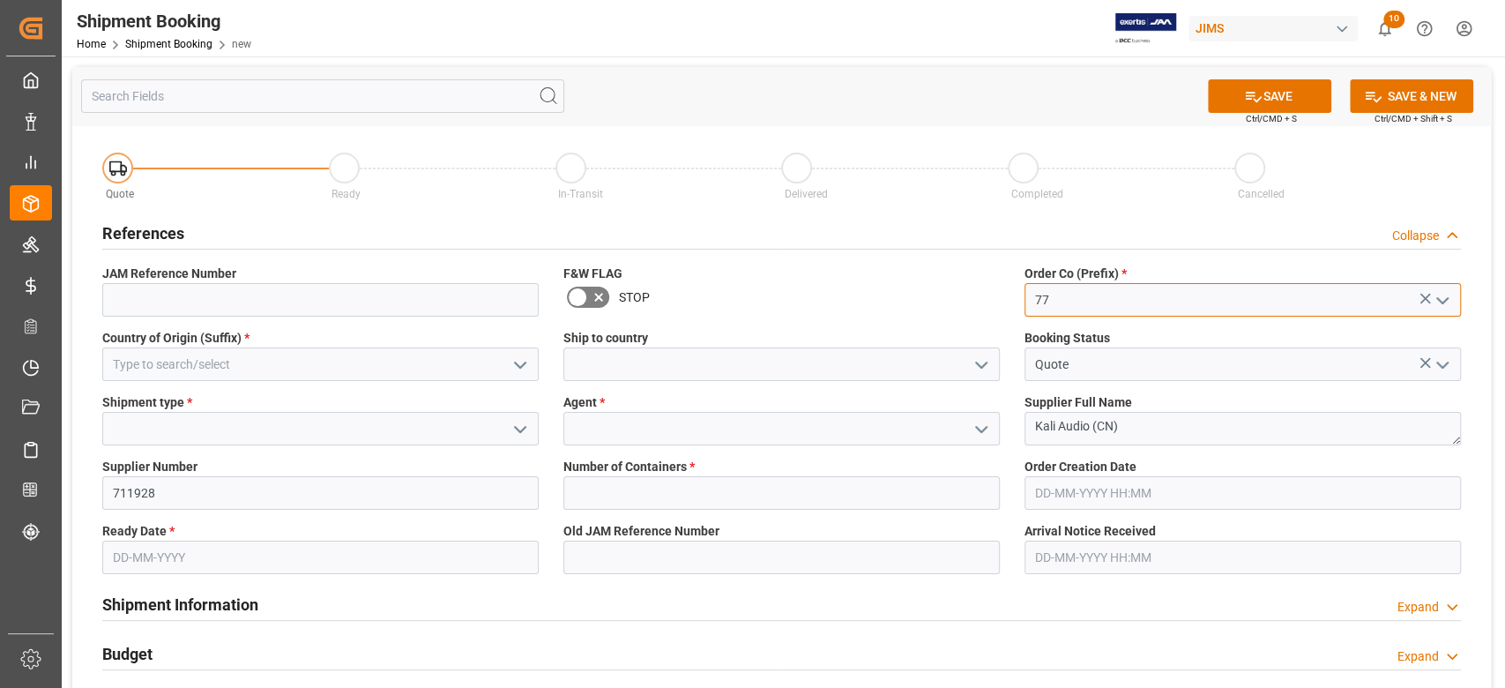
type input "77"
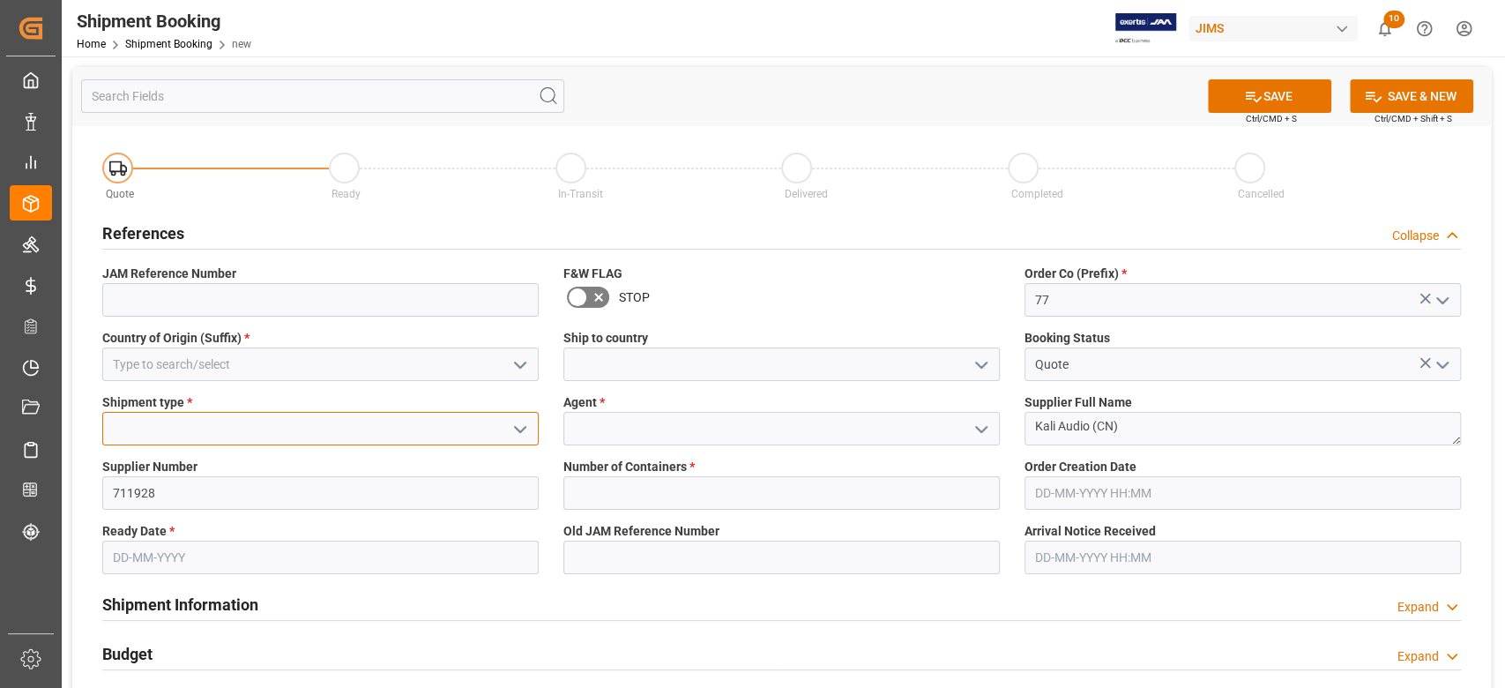
click at [265, 434] on input at bounding box center [320, 429] width 436 height 34
type input "CN"
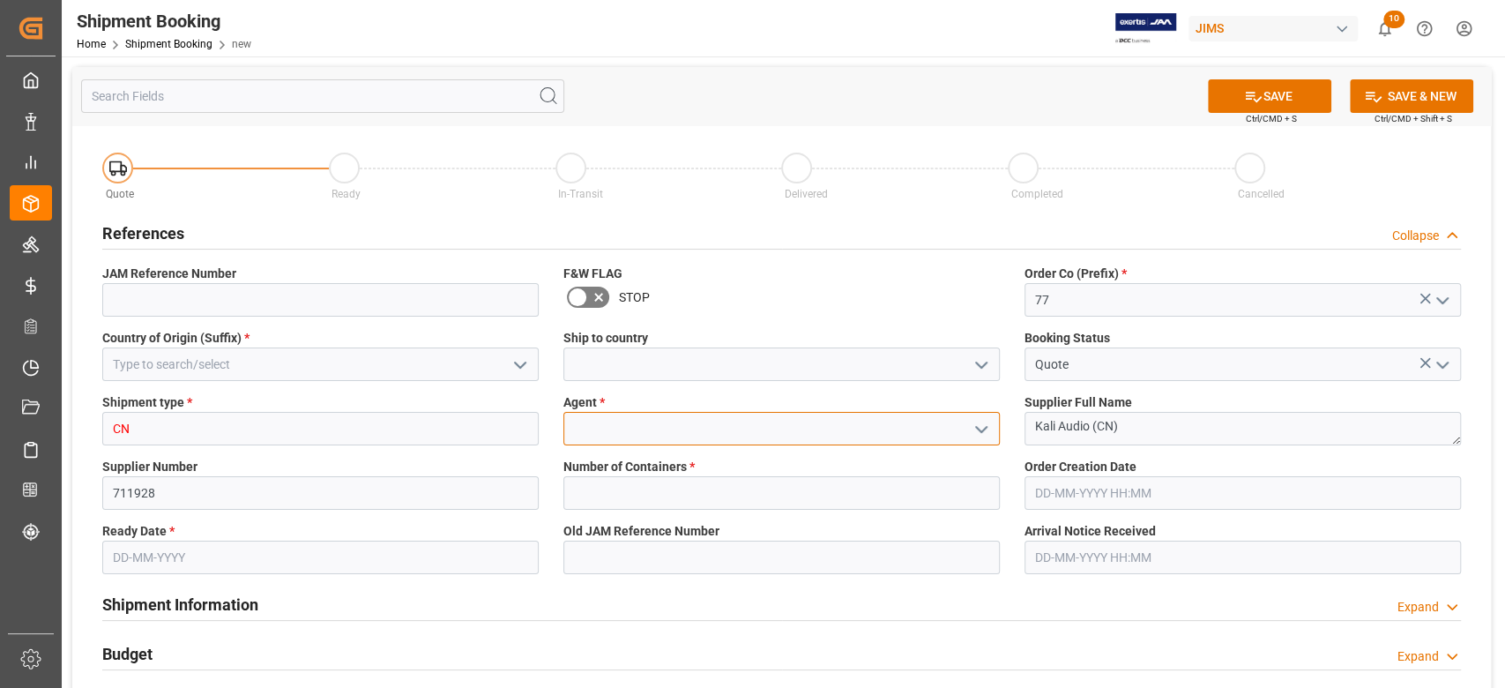
click at [617, 430] on input at bounding box center [781, 429] width 436 height 34
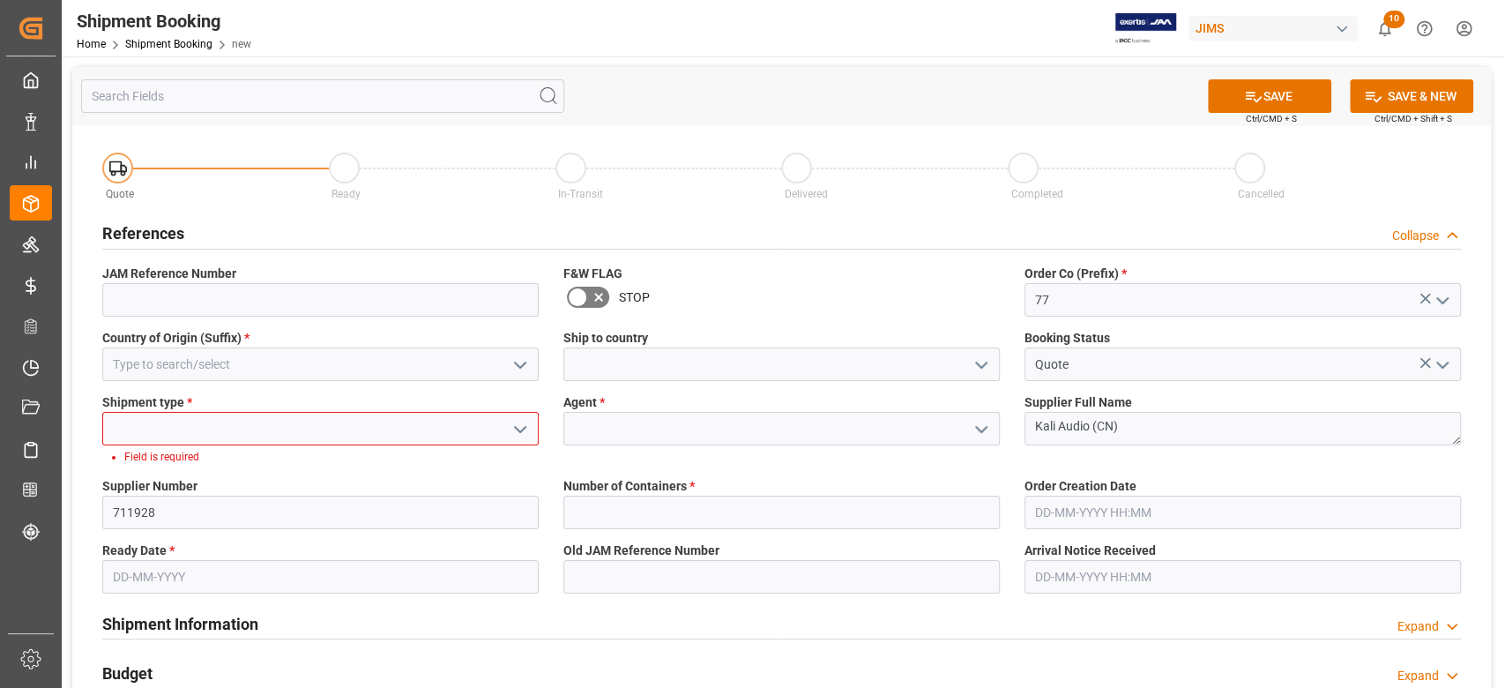
click at [316, 434] on input at bounding box center [320, 429] width 436 height 34
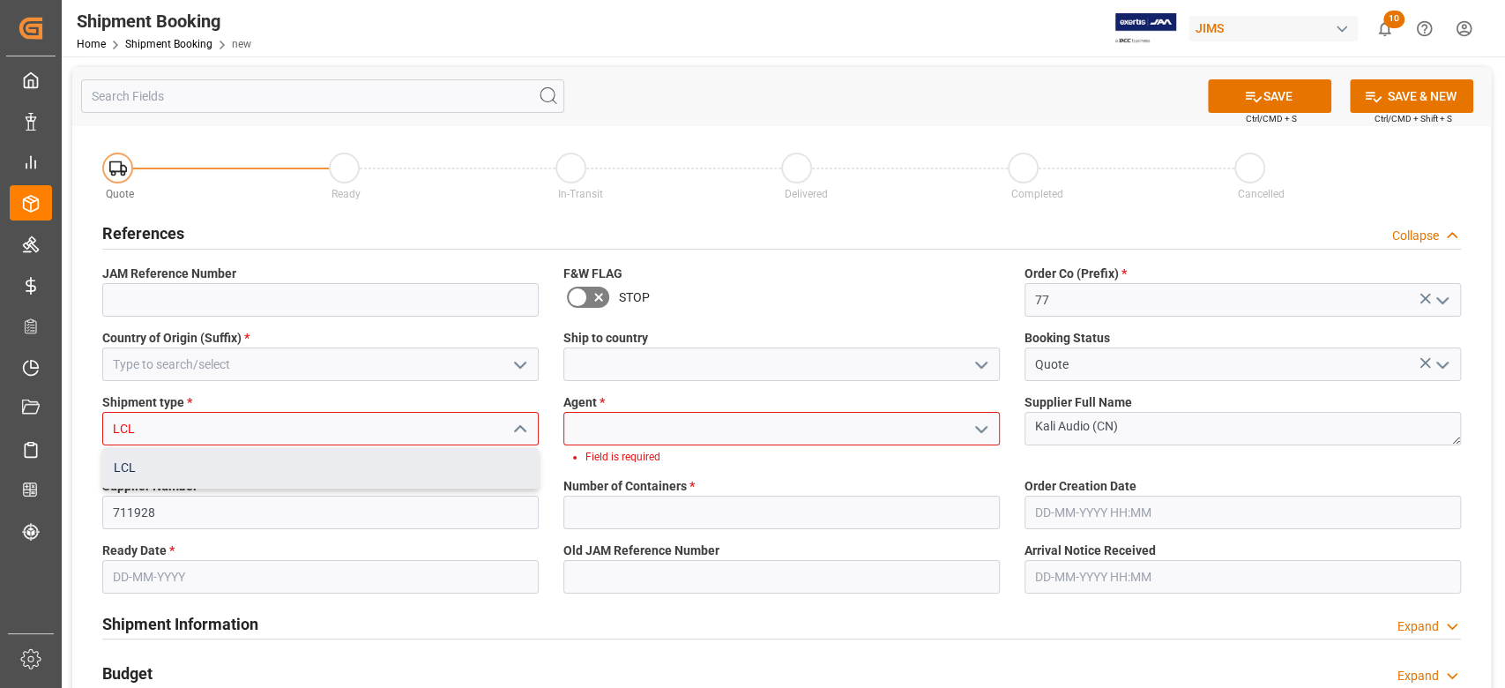
click at [315, 464] on div "LCL" at bounding box center [320, 468] width 435 height 40
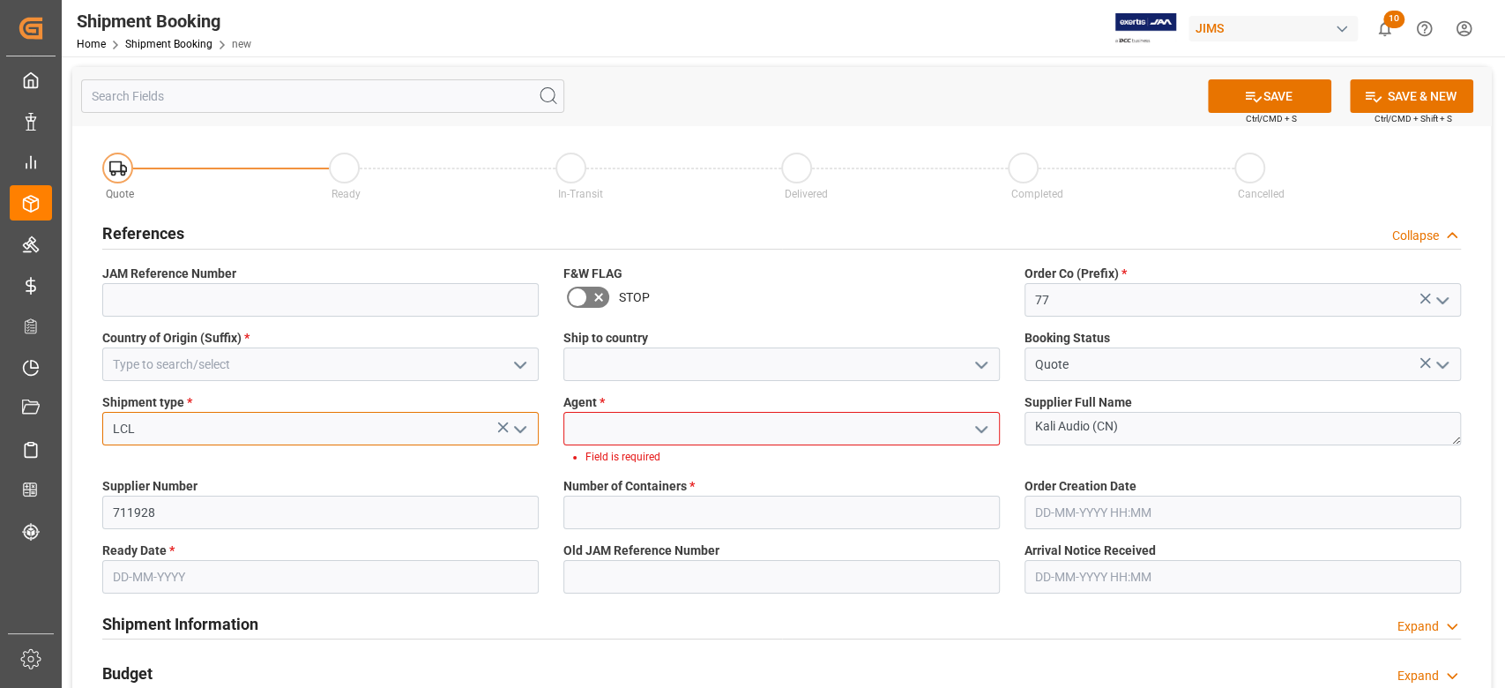
type input "LCL"
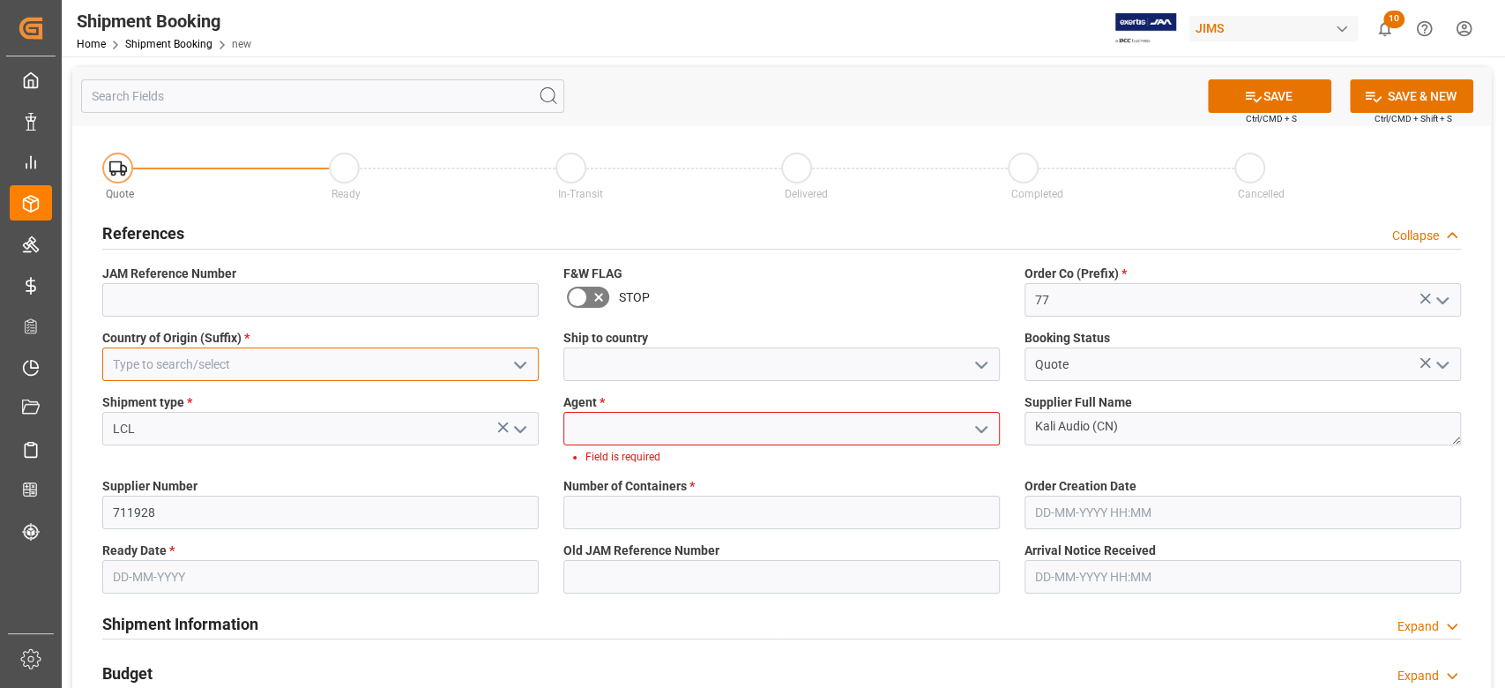
click at [276, 372] on input at bounding box center [320, 364] width 436 height 34
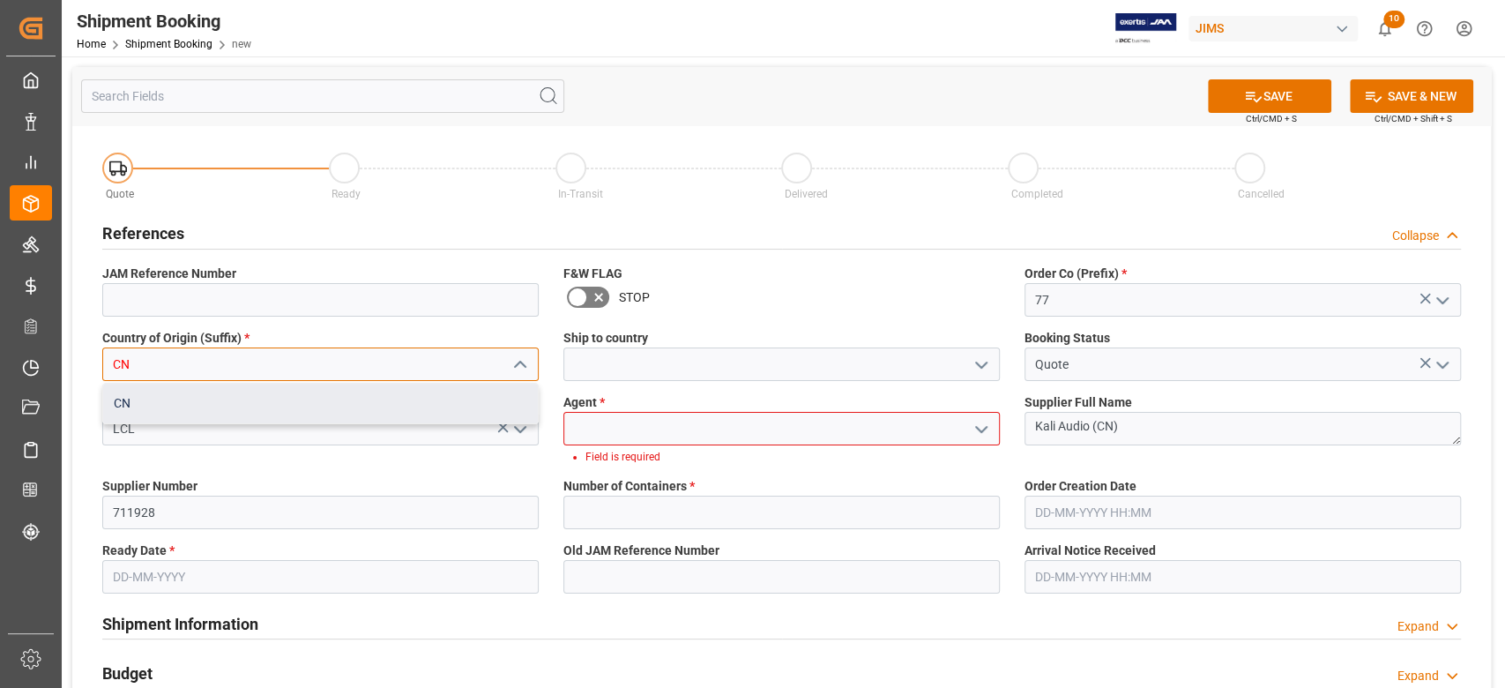
click at [261, 414] on div "CN" at bounding box center [320, 404] width 435 height 40
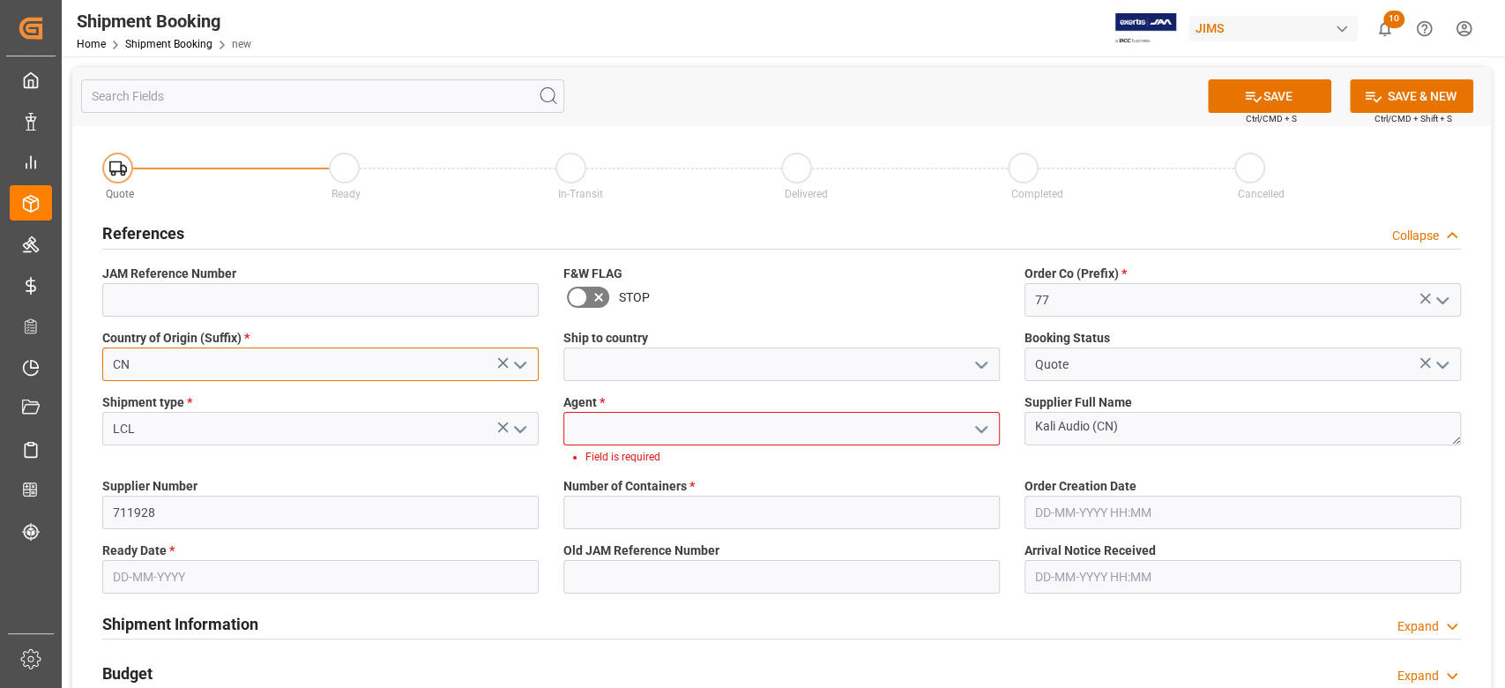
type input "CN"
click at [714, 423] on input at bounding box center [781, 429] width 436 height 34
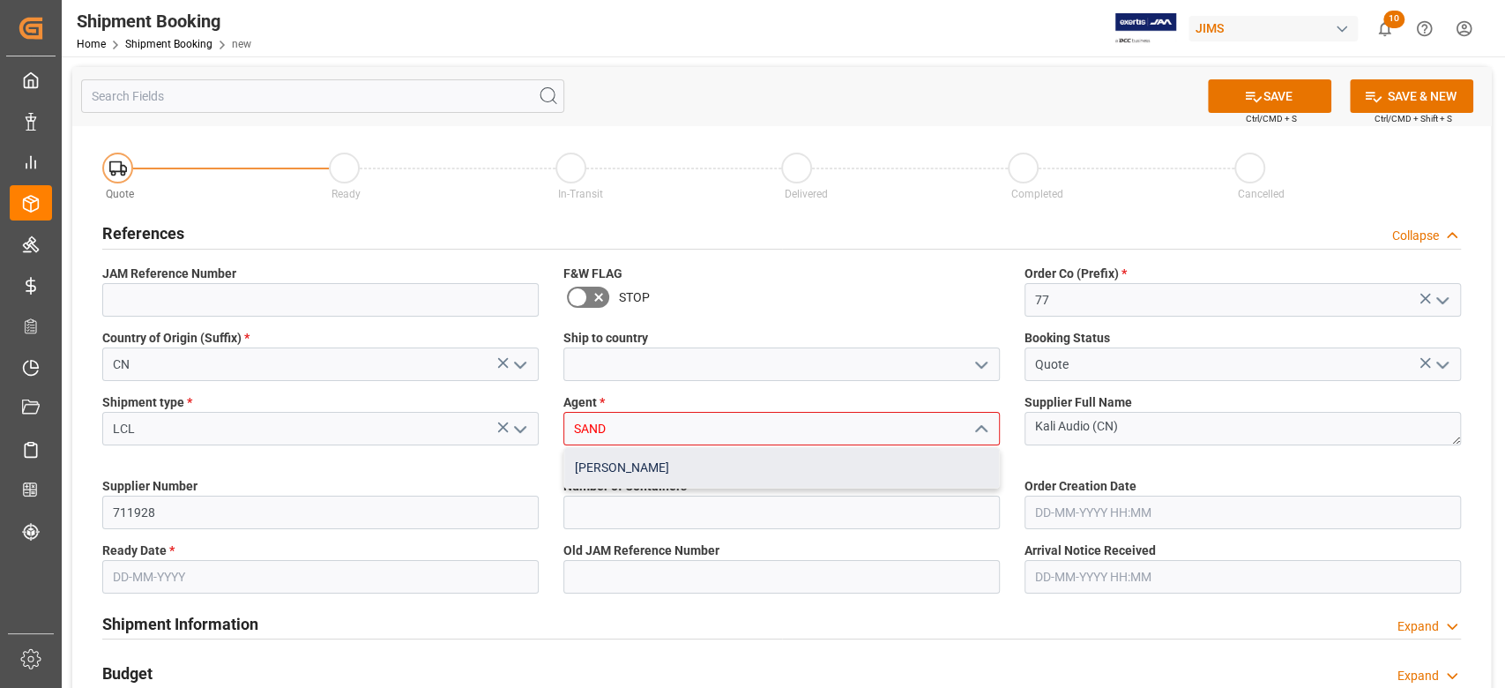
click at [689, 464] on div "[PERSON_NAME]" at bounding box center [781, 468] width 435 height 40
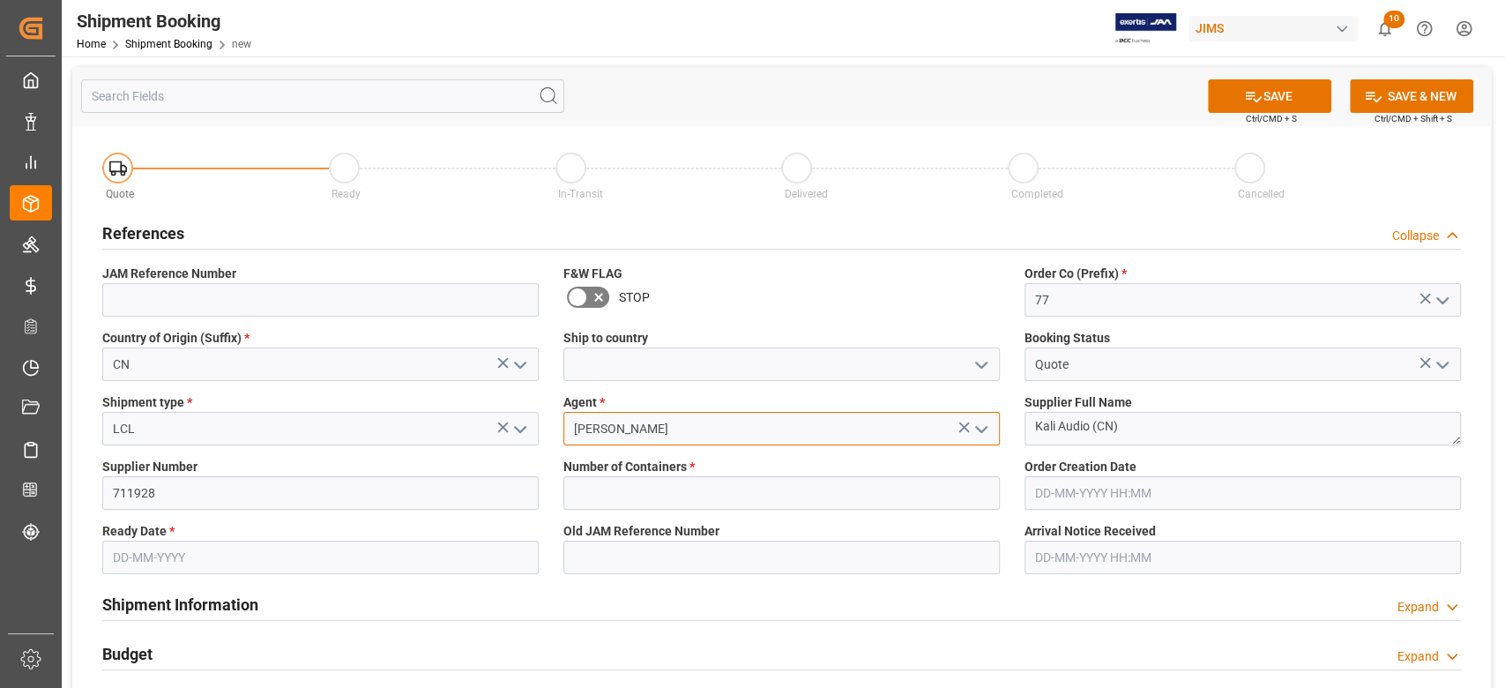
type input "[PERSON_NAME]"
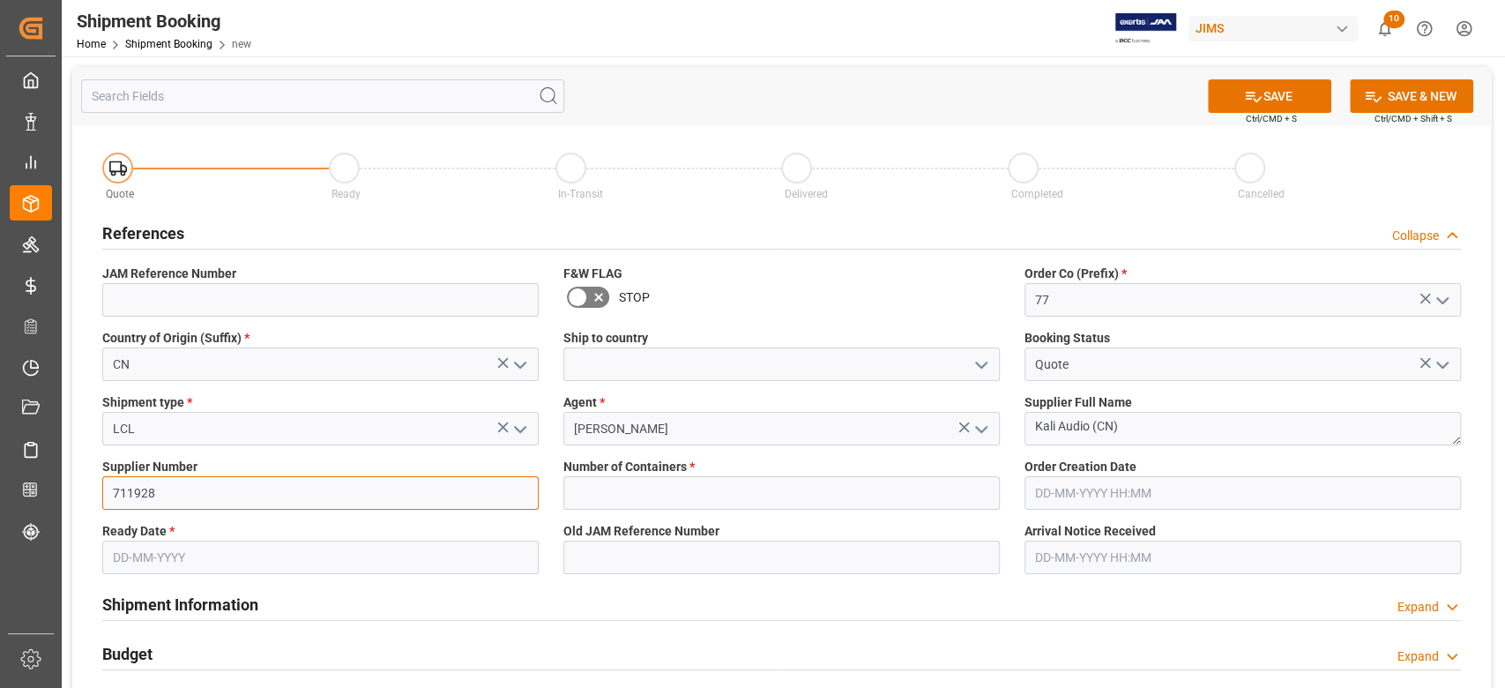
click at [180, 494] on input "711928" at bounding box center [320, 493] width 436 height 34
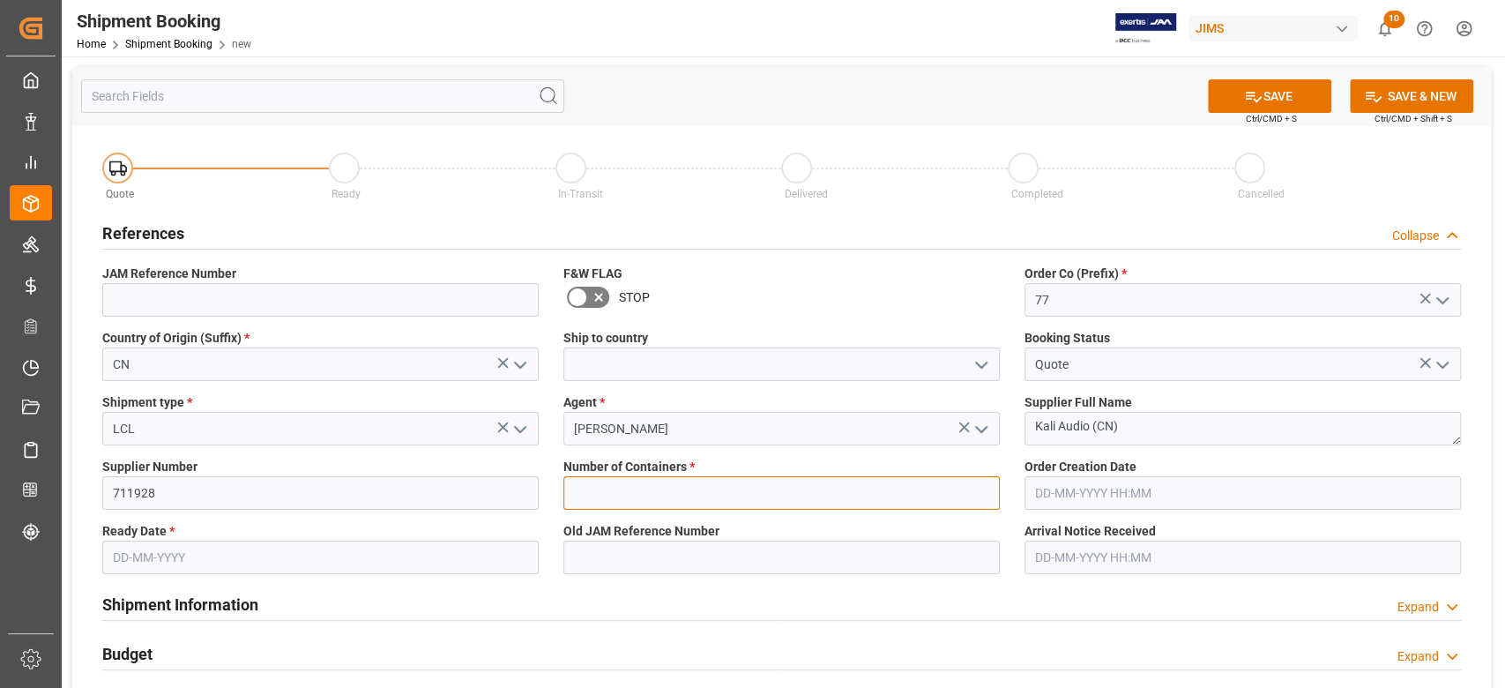
click at [653, 491] on input "text" at bounding box center [781, 493] width 436 height 34
type input "0"
click at [260, 554] on input "text" at bounding box center [320, 557] width 436 height 34
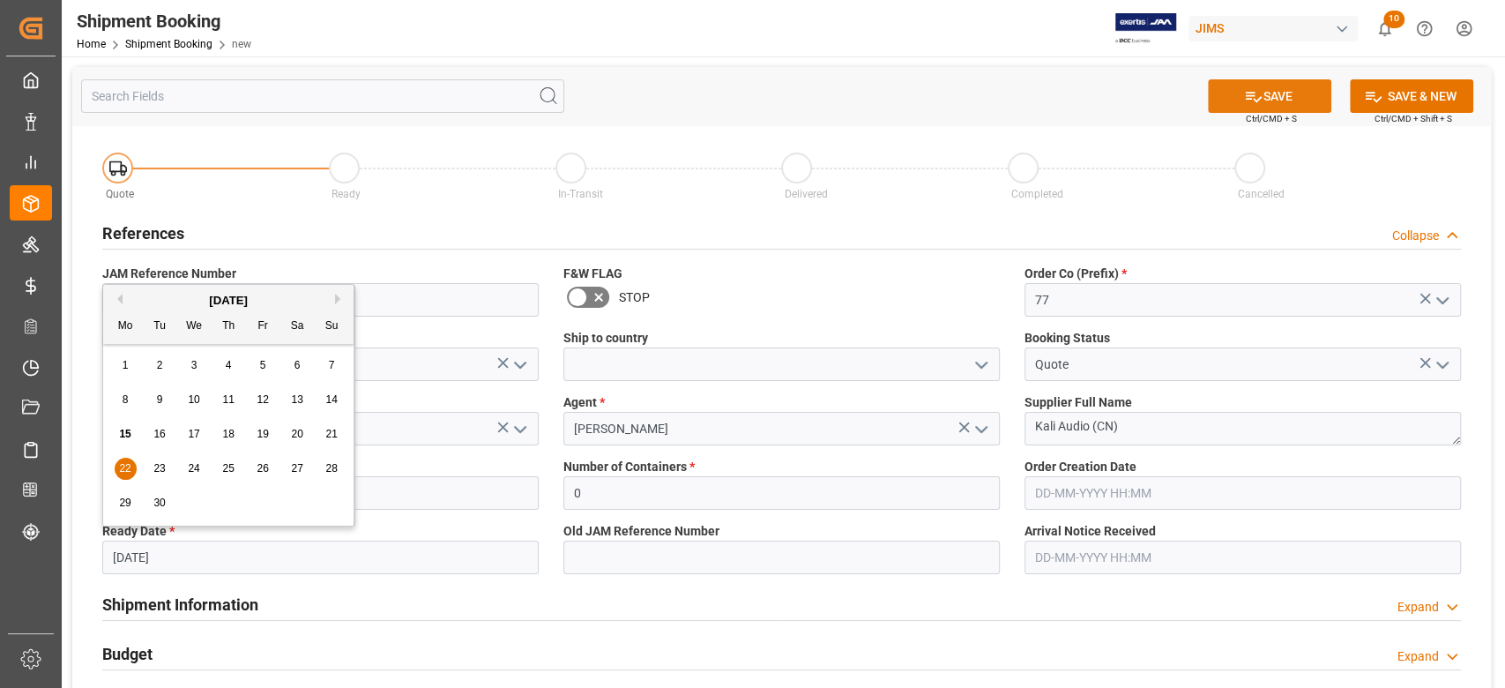
type input "[DATE]"
click at [1291, 90] on button "SAVE" at bounding box center [1269, 96] width 123 height 34
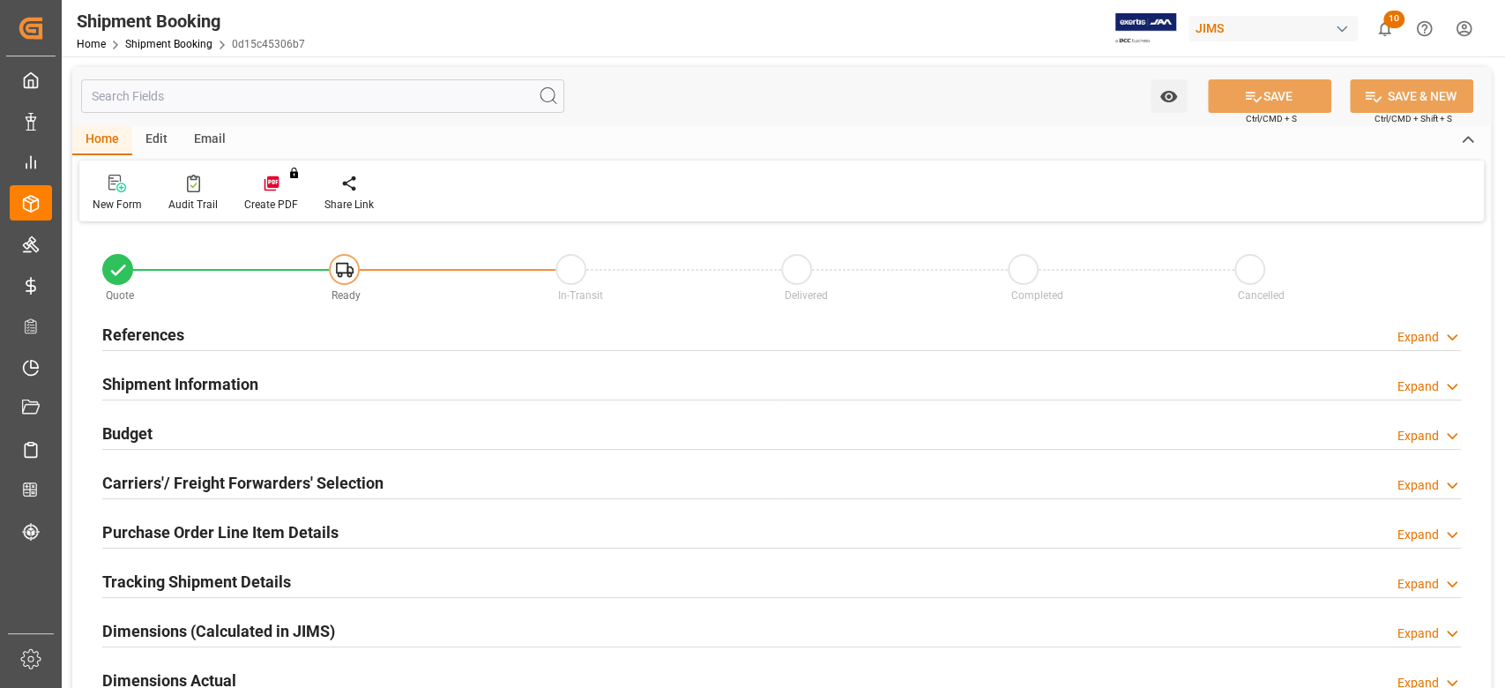
type input "0"
type input "[DATE]"
click at [159, 331] on h2 "References" at bounding box center [143, 335] width 82 height 24
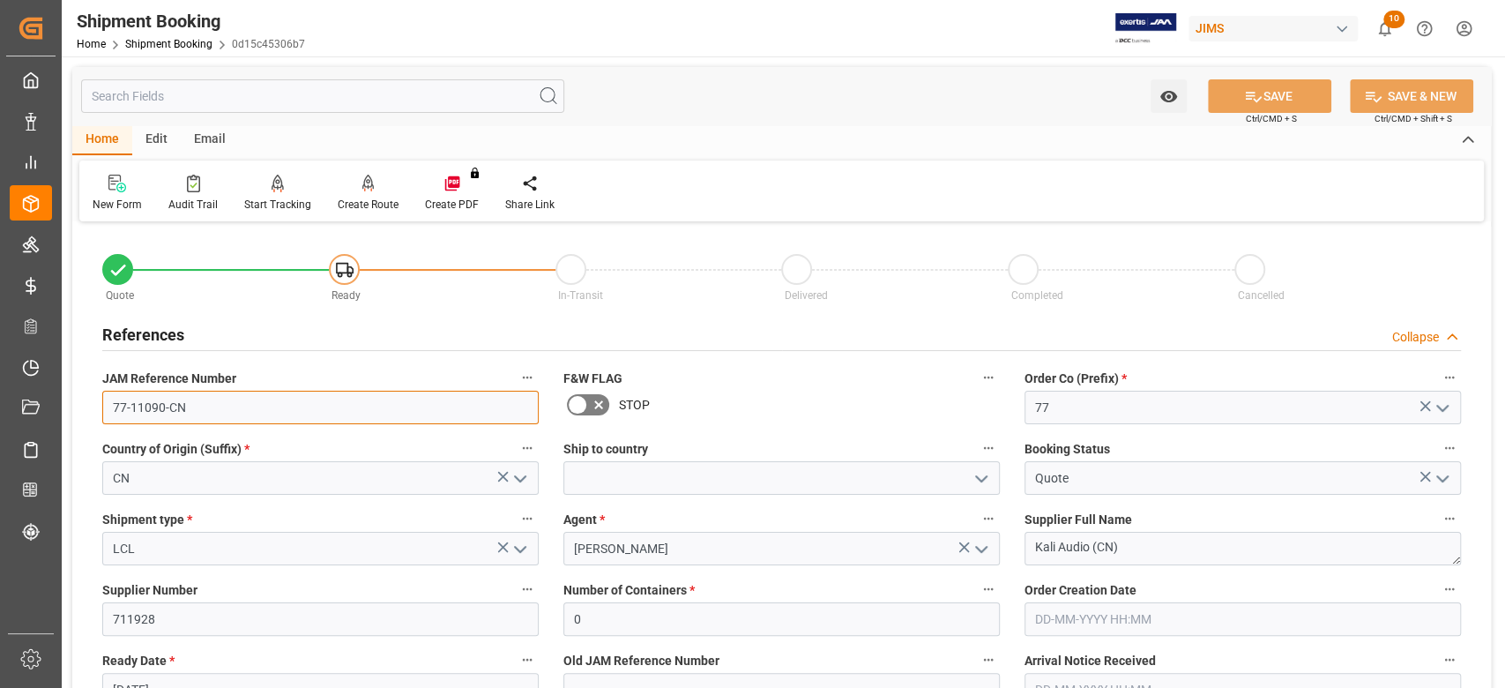
click at [226, 413] on input "77-11090-CN" at bounding box center [320, 408] width 436 height 34
click at [233, 402] on input "77-11090-CN" at bounding box center [320, 408] width 436 height 34
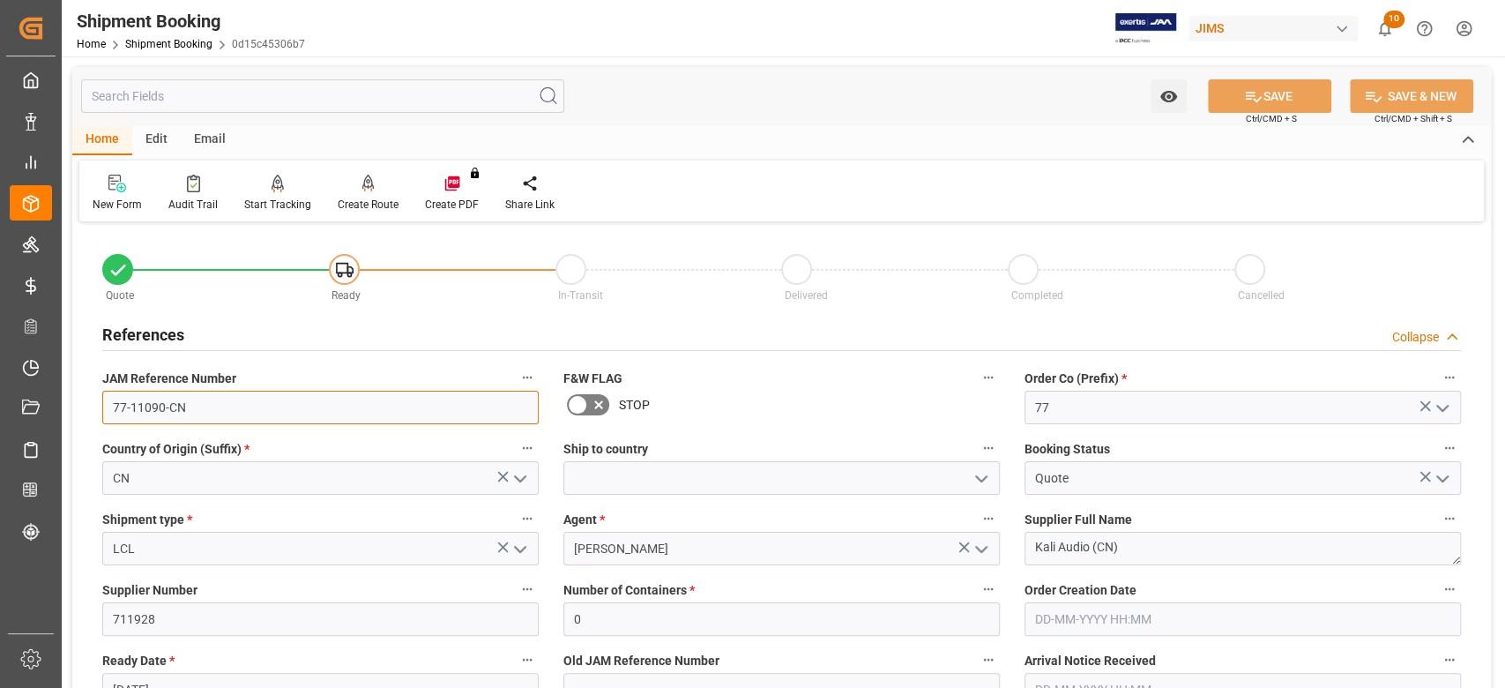
click at [233, 402] on input "77-11090-CN" at bounding box center [320, 408] width 436 height 34
click at [228, 406] on input "77-11090-CN" at bounding box center [320, 408] width 436 height 34
click at [229, 406] on input "77-11090-CN" at bounding box center [320, 408] width 436 height 34
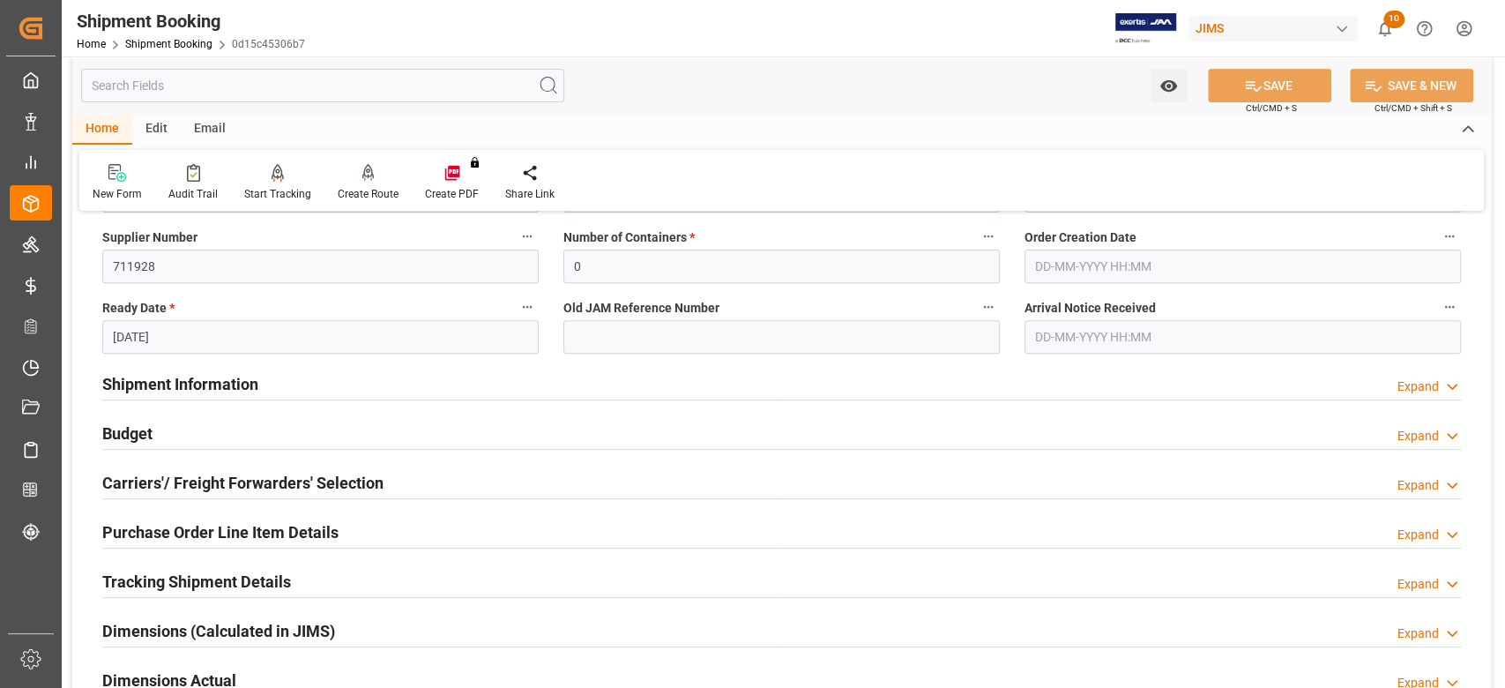
scroll to position [587, 0]
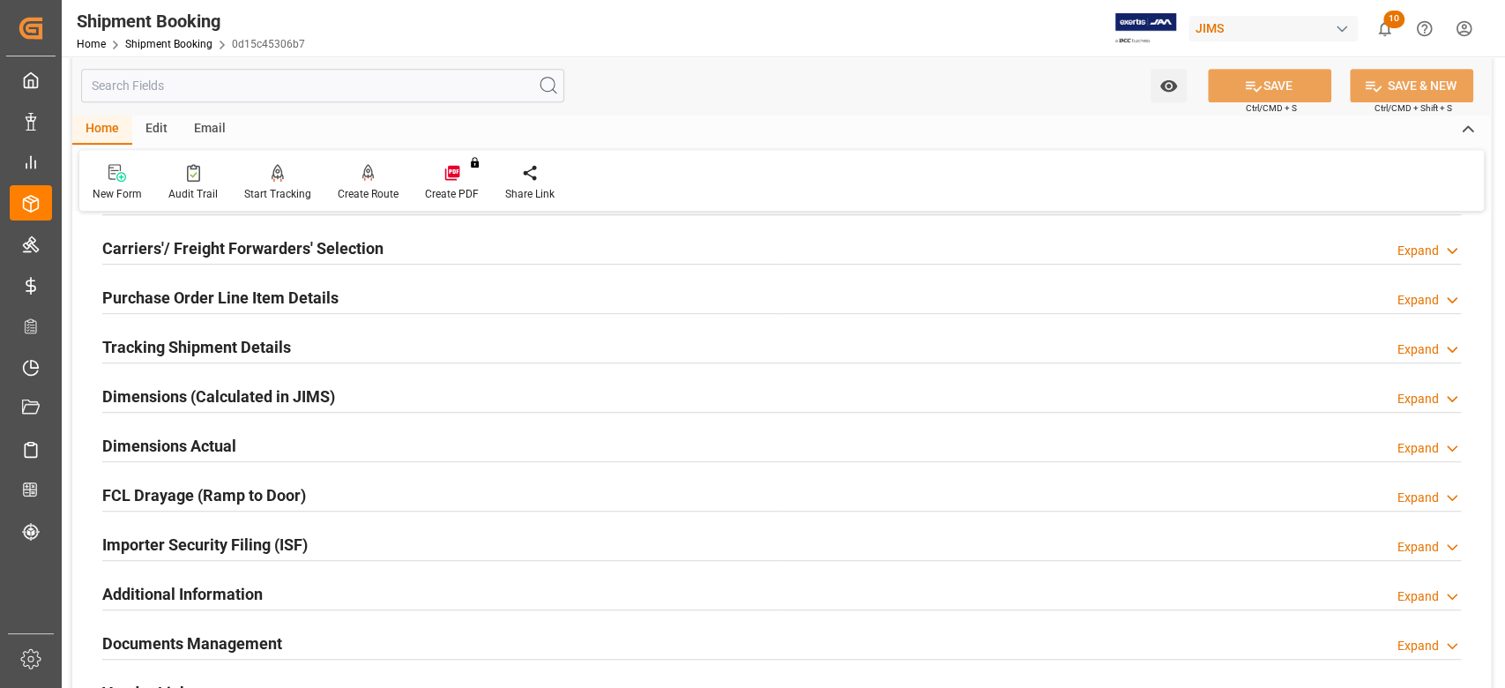
drag, startPoint x: 150, startPoint y: 354, endPoint x: 172, endPoint y: 358, distance: 22.3
click at [150, 353] on h2 "Tracking Shipment Details" at bounding box center [196, 347] width 189 height 24
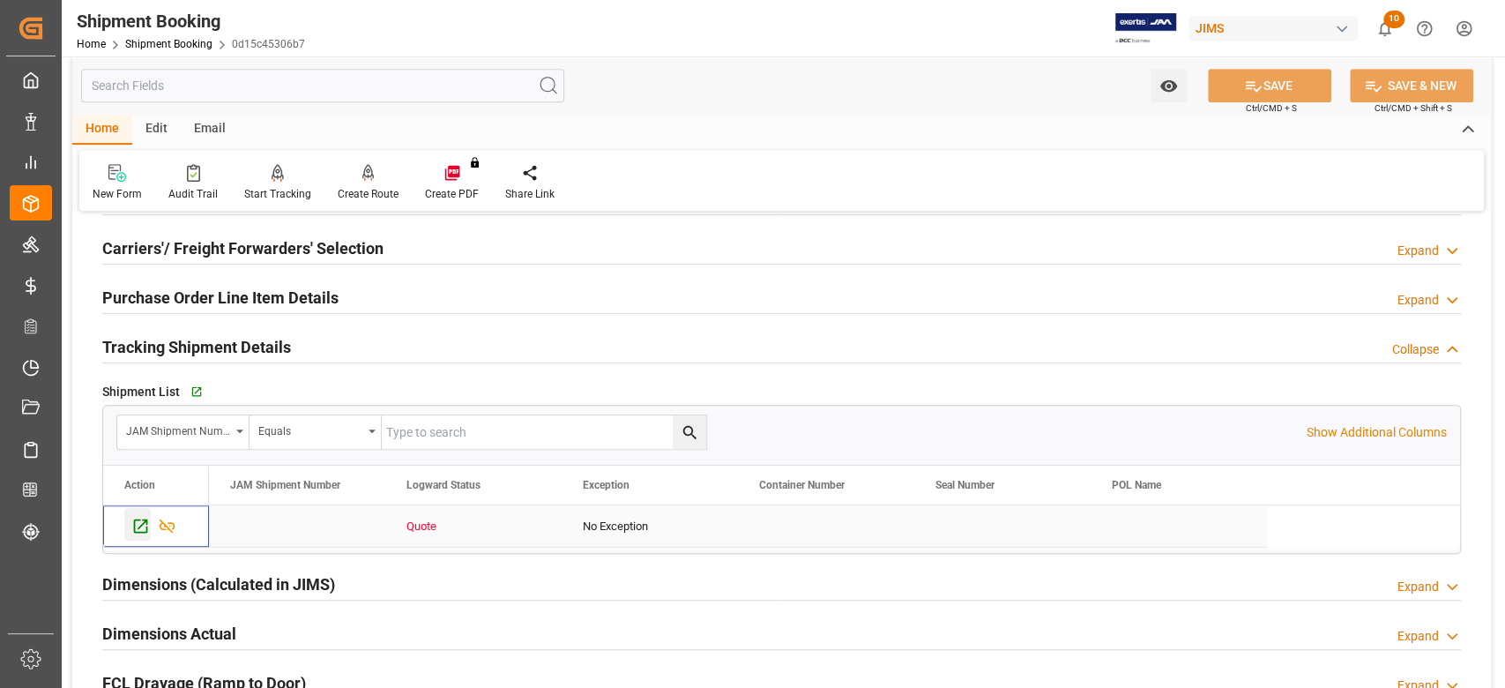
click at [141, 523] on icon "Press SPACE to select this row." at bounding box center [141, 526] width 14 height 14
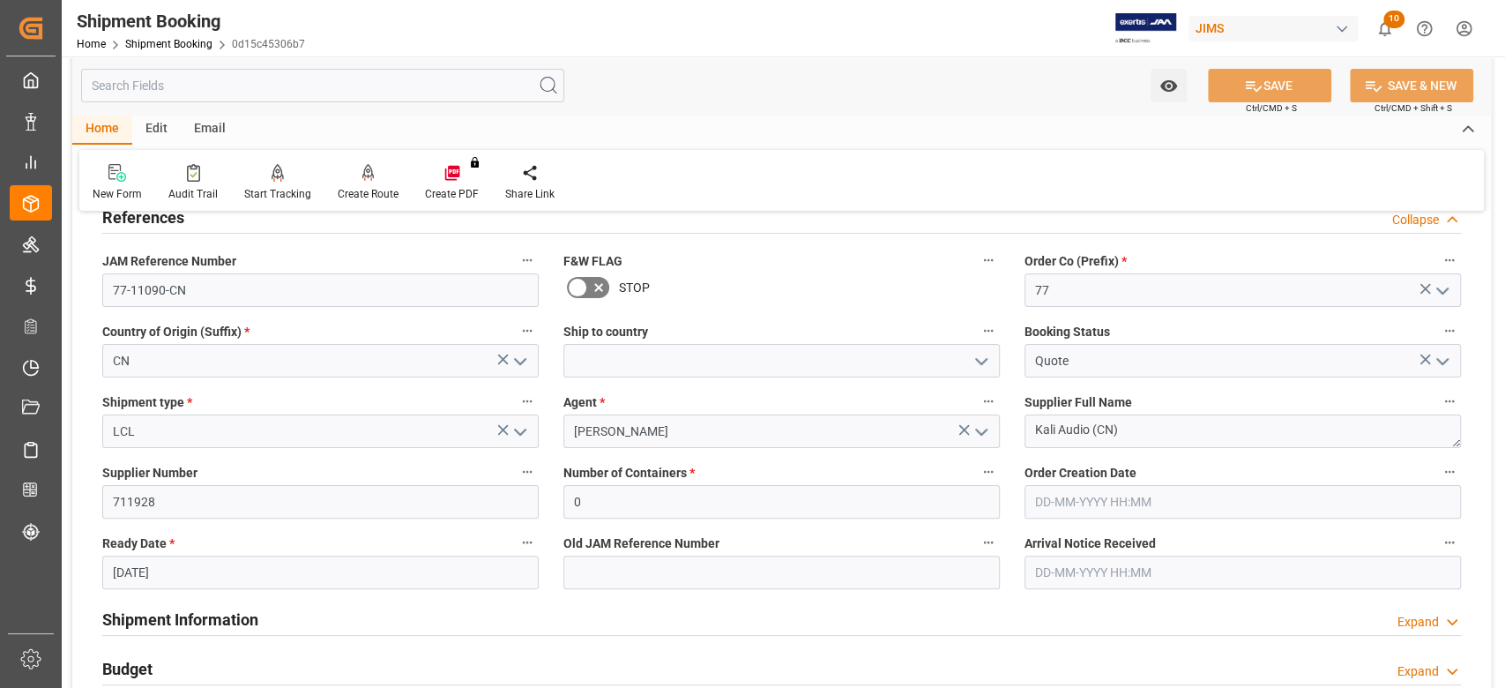
scroll to position [0, 0]
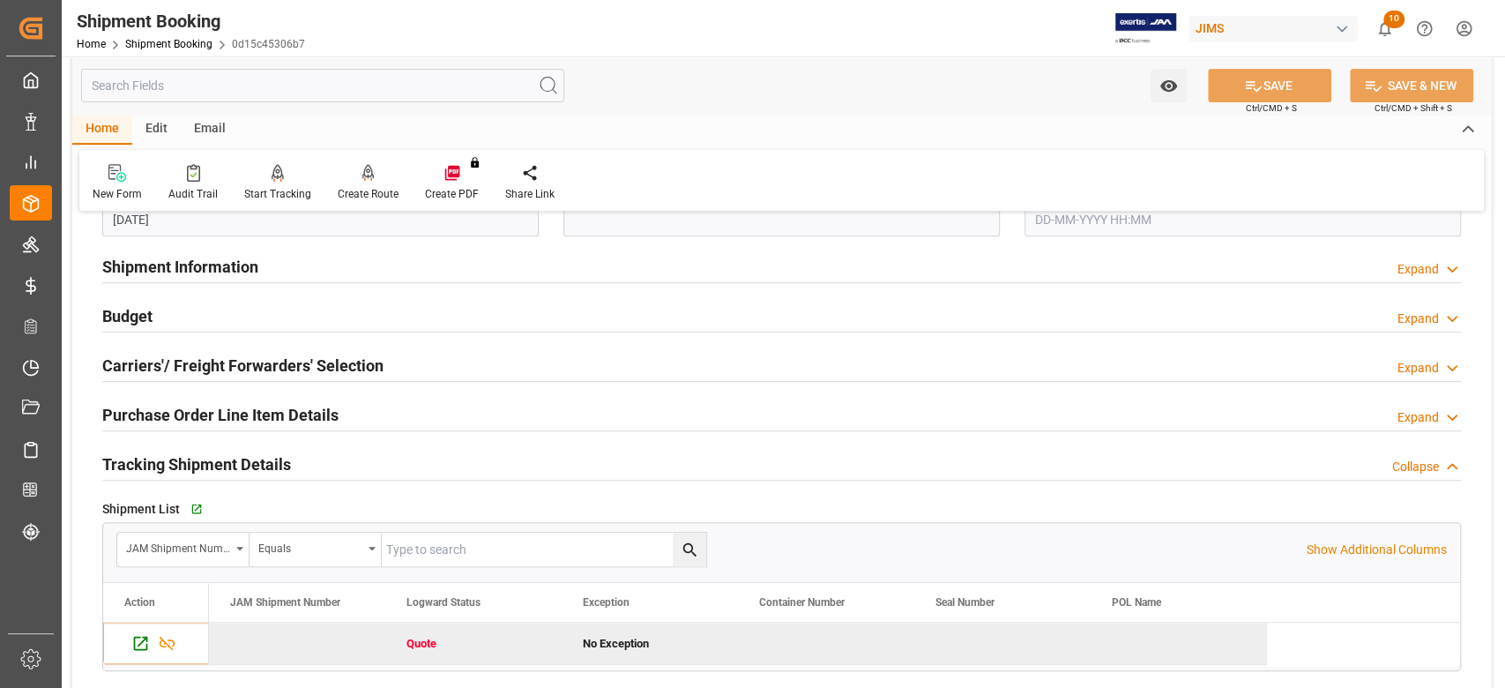
click at [188, 369] on h2 "Carriers'/ Freight Forwarders' Selection" at bounding box center [242, 366] width 281 height 24
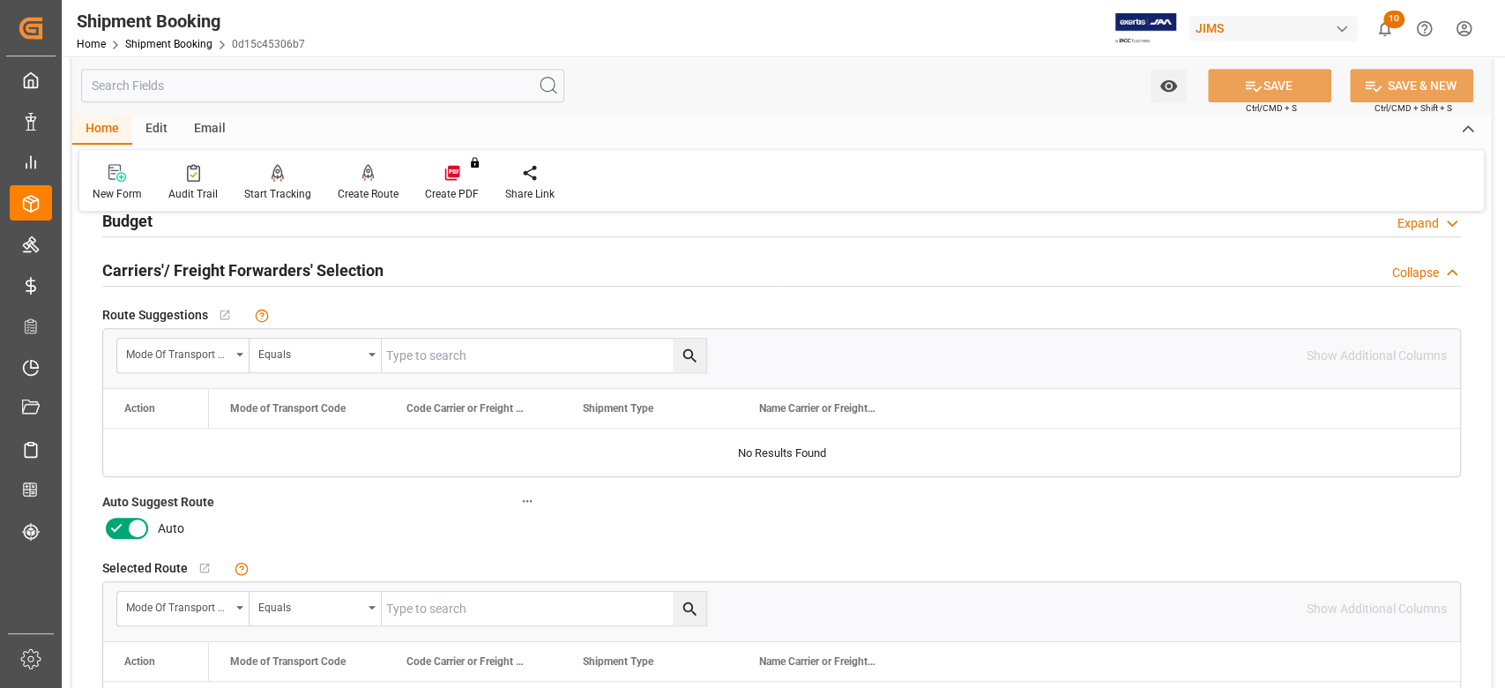
scroll to position [587, 0]
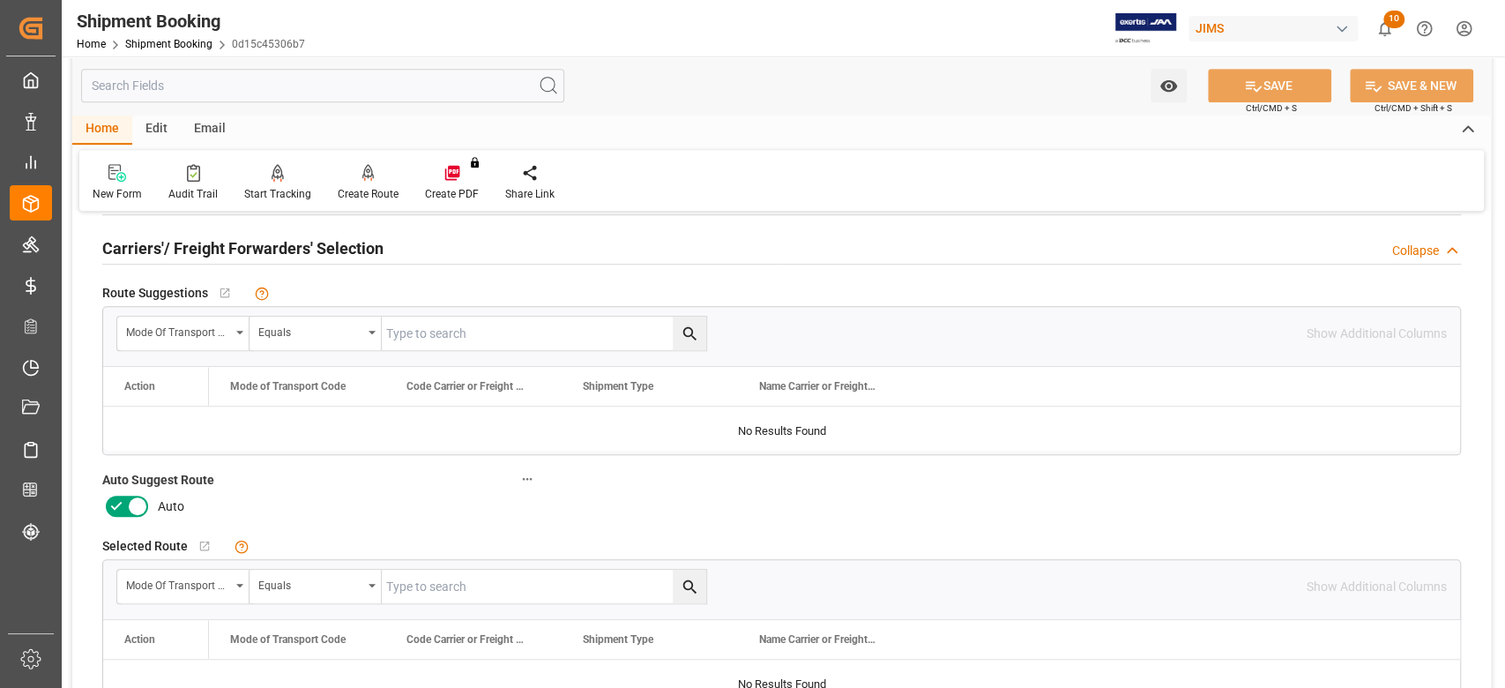
click at [141, 503] on icon at bounding box center [137, 505] width 21 height 21
click at [0, 0] on input "checkbox" at bounding box center [0, 0] width 0 height 0
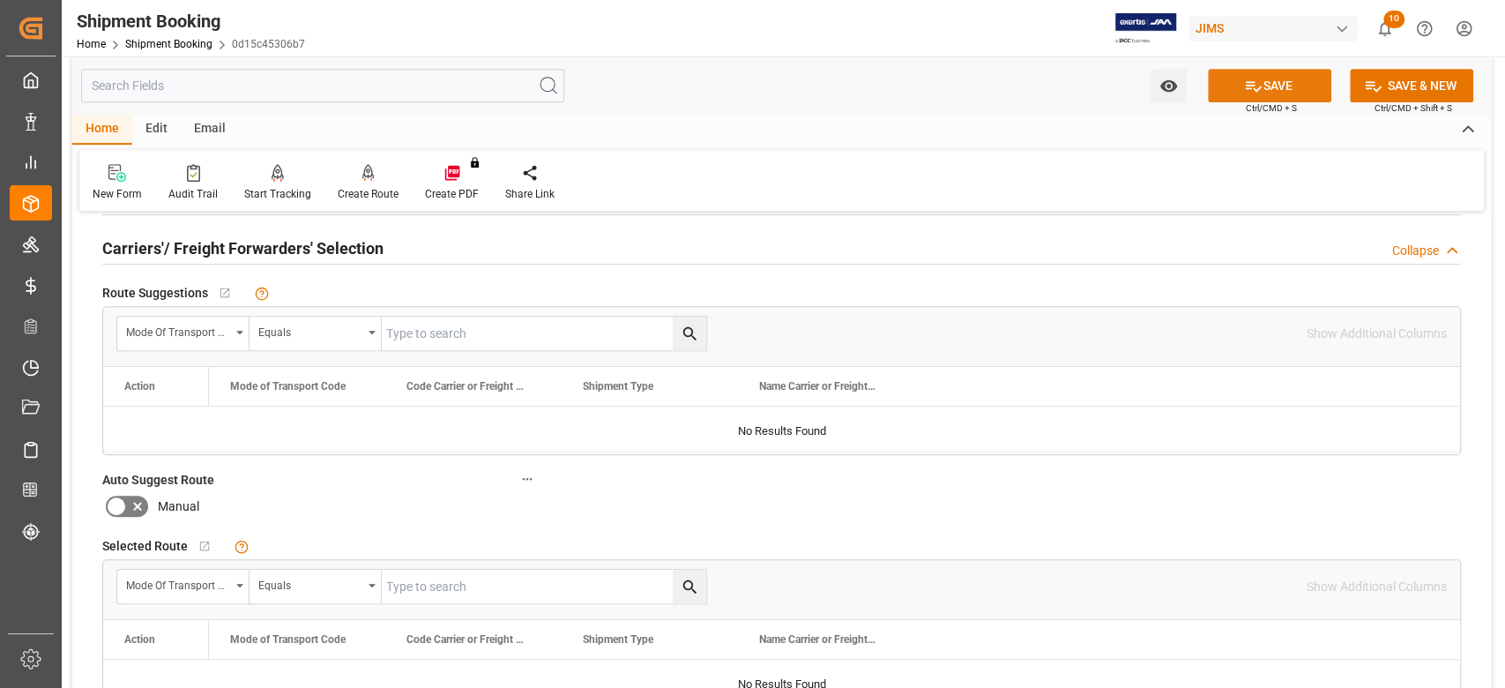
click at [1239, 93] on button "SAVE" at bounding box center [1269, 86] width 123 height 34
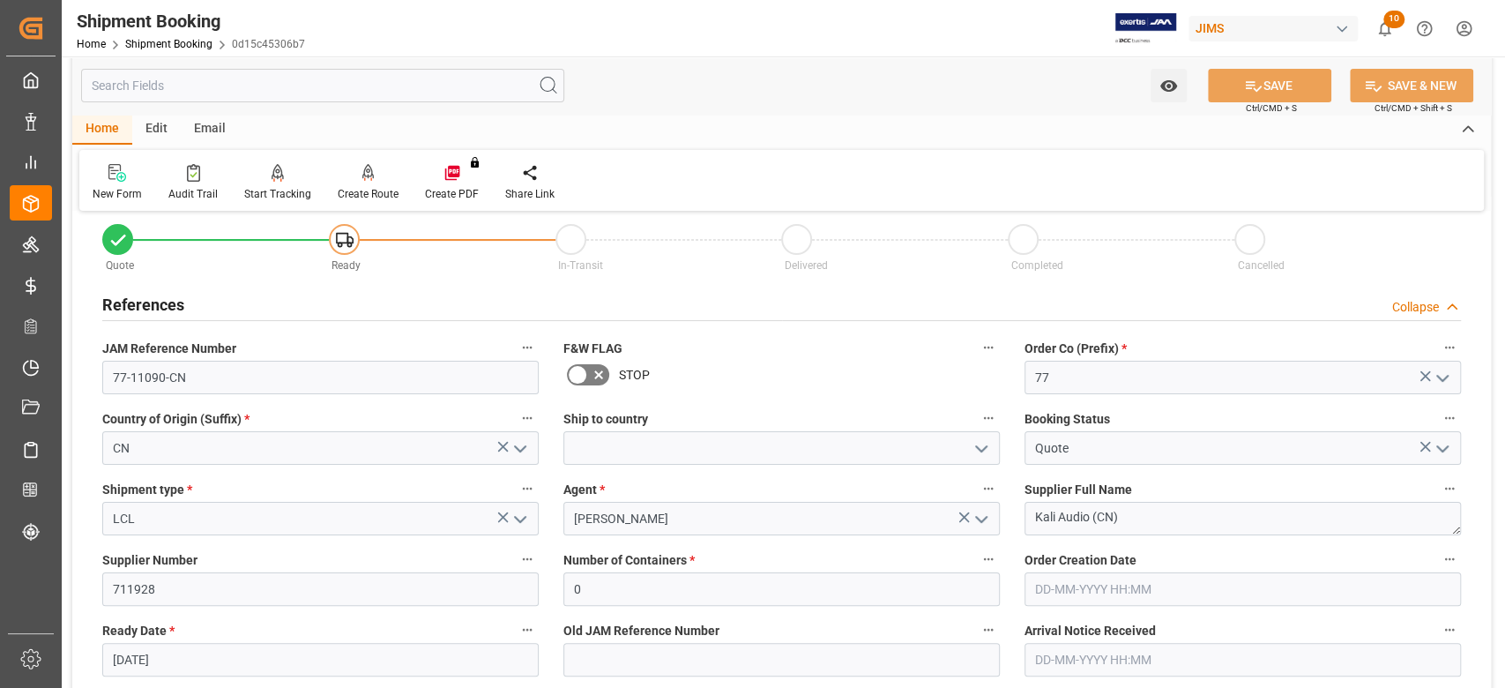
scroll to position [0, 0]
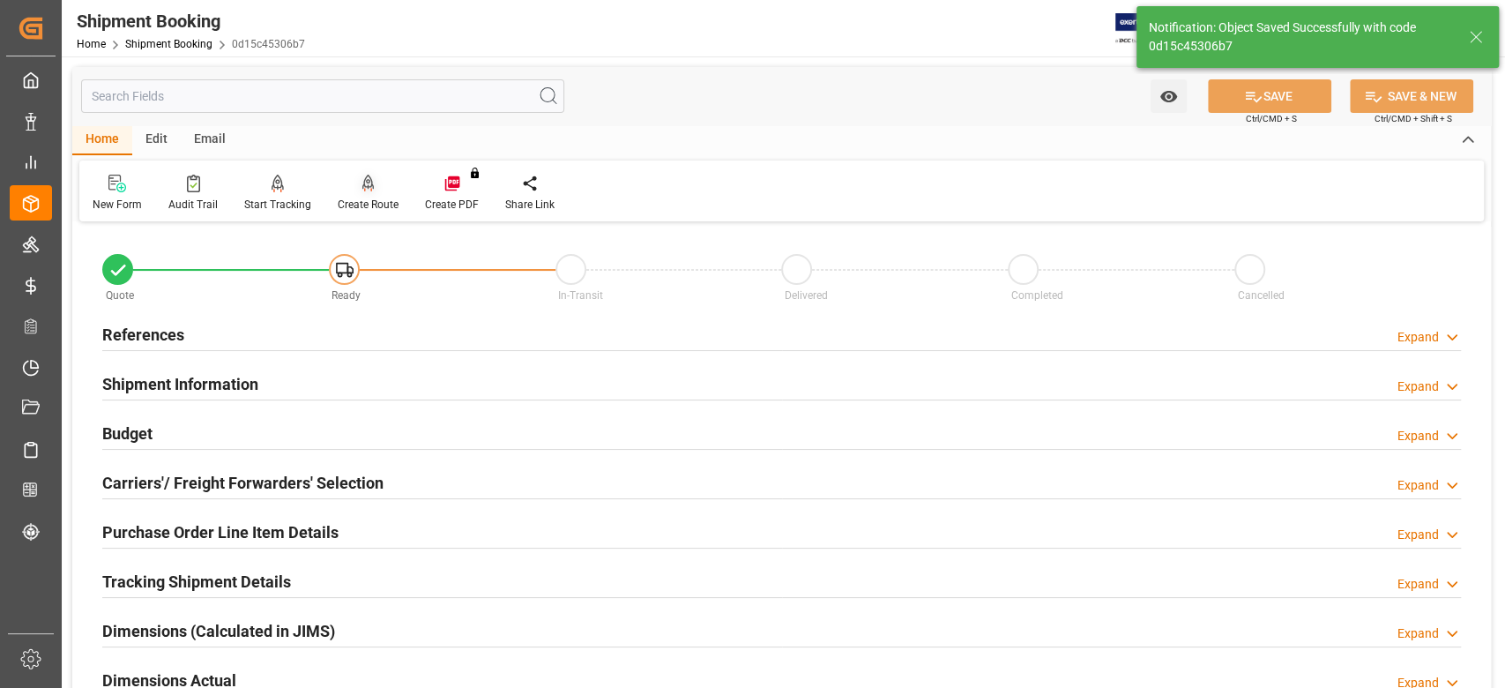
click at [375, 204] on div "Create Route" at bounding box center [368, 205] width 61 height 16
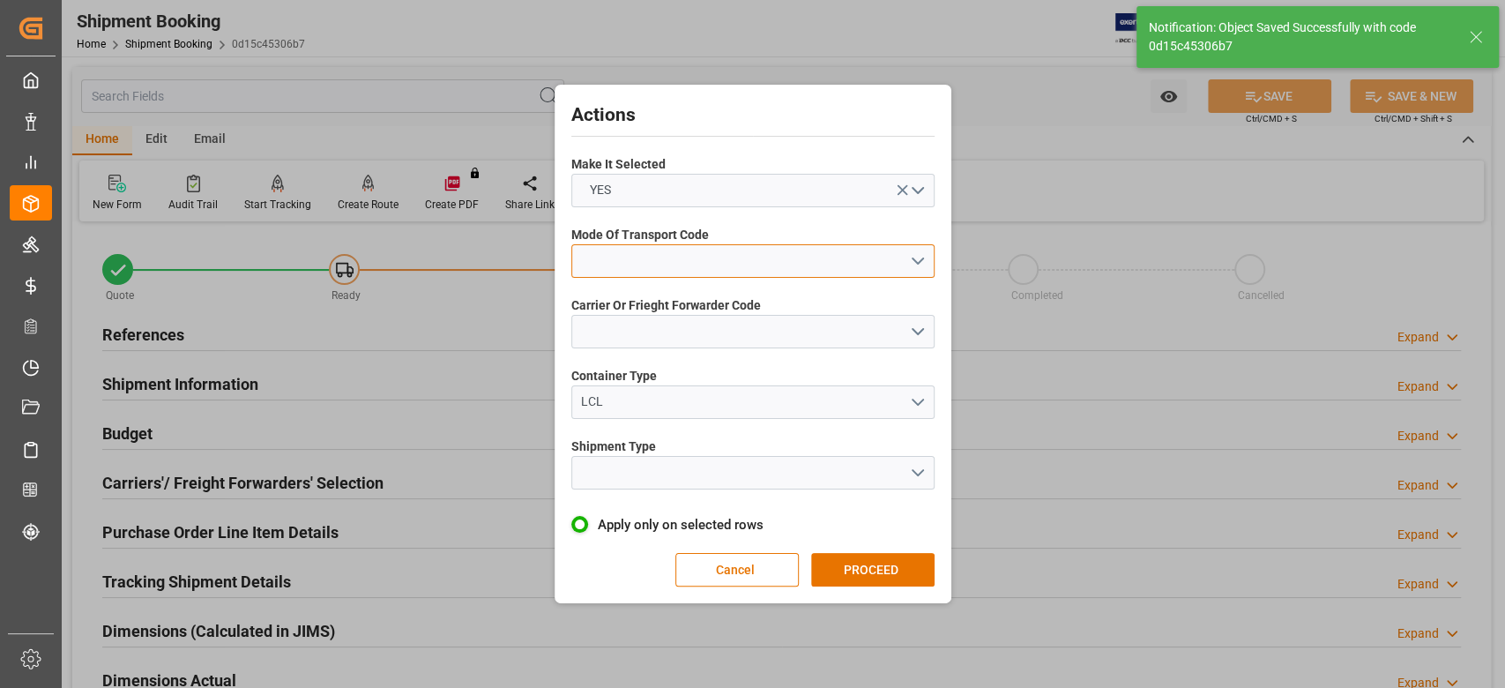
click at [684, 266] on button "open menu" at bounding box center [752, 261] width 363 height 34
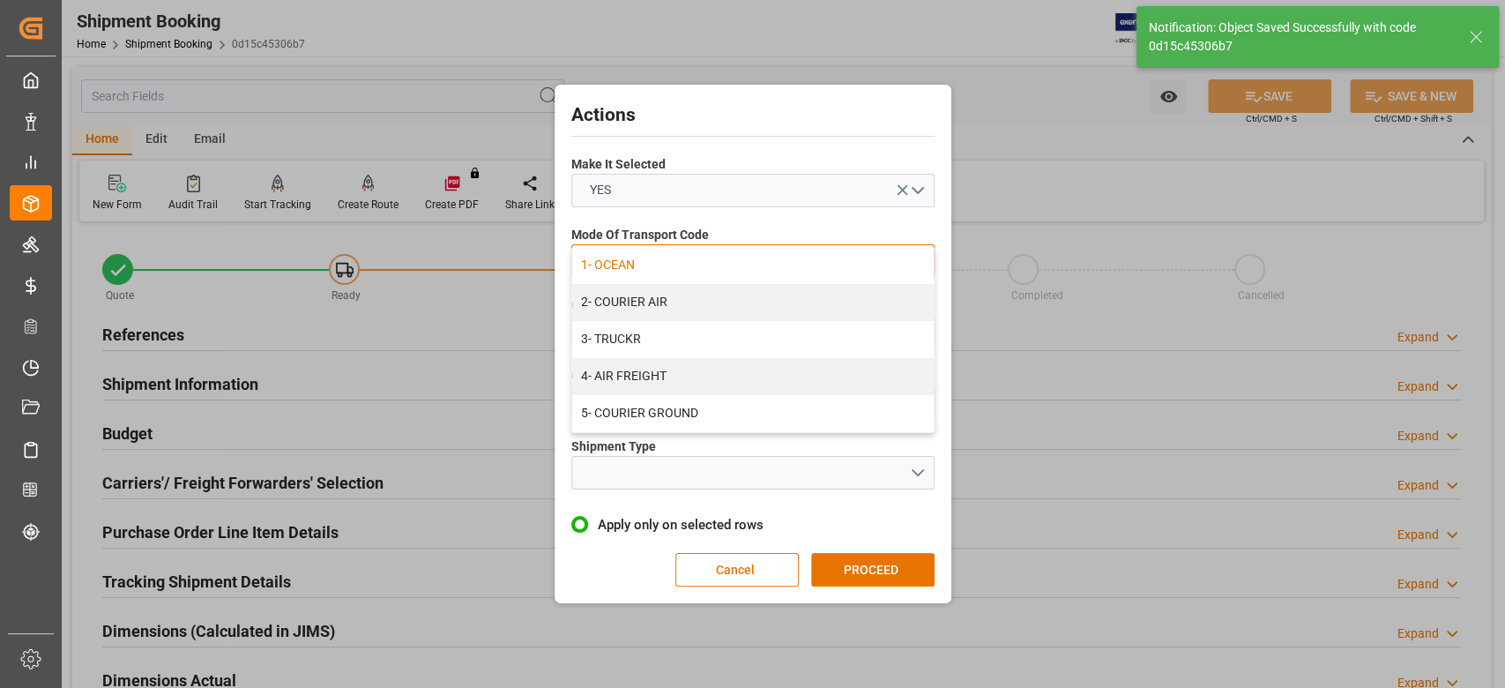
click at [672, 277] on div "1- OCEAN" at bounding box center [752, 265] width 361 height 37
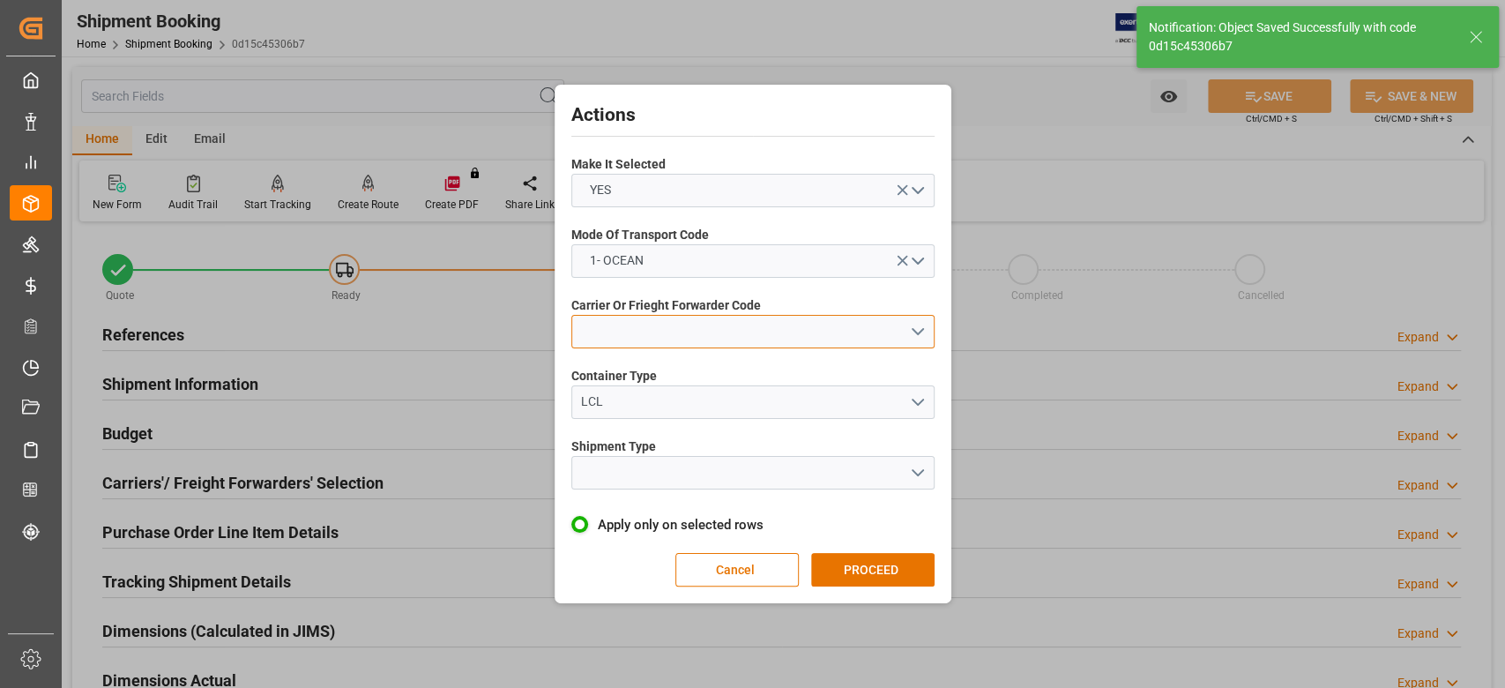
click at [668, 338] on button "open menu" at bounding box center [752, 332] width 363 height 34
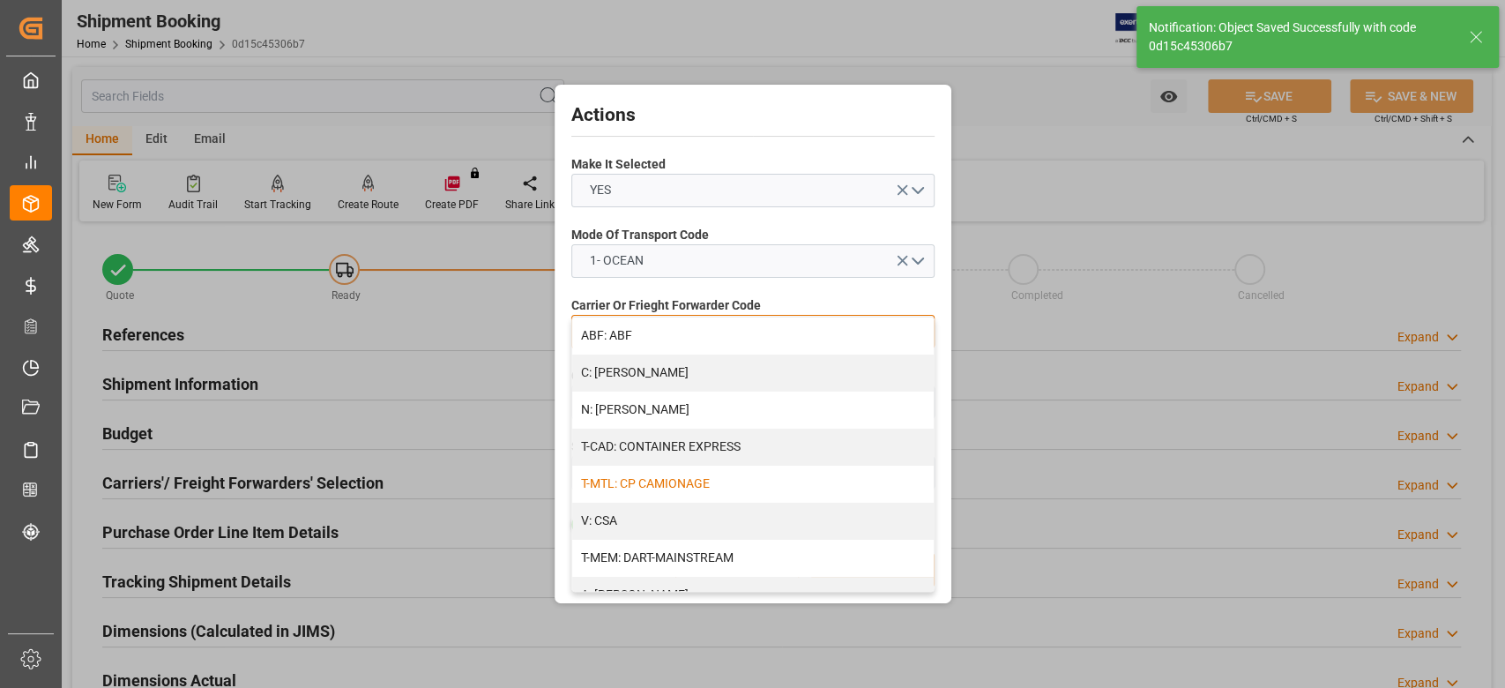
scroll to position [117, 0]
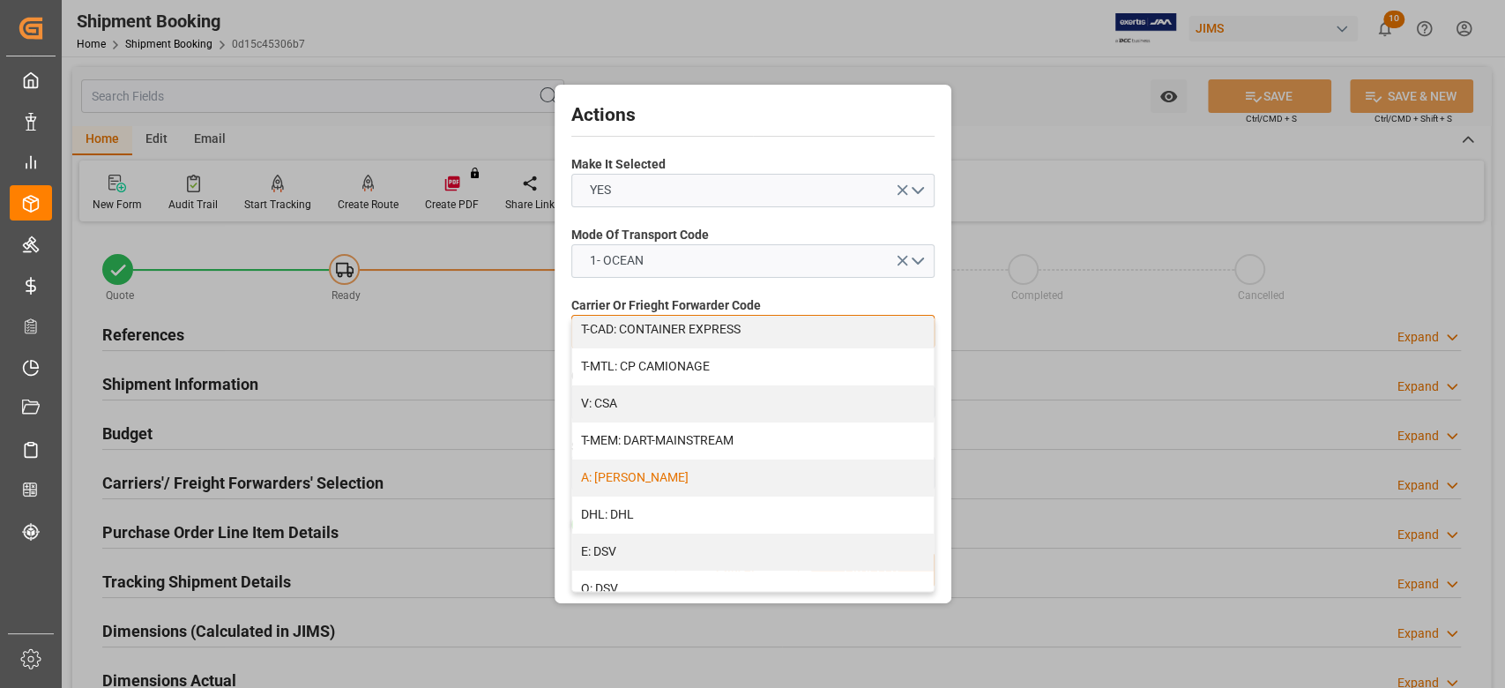
click at [681, 486] on div "A: DELMAR" at bounding box center [752, 477] width 361 height 37
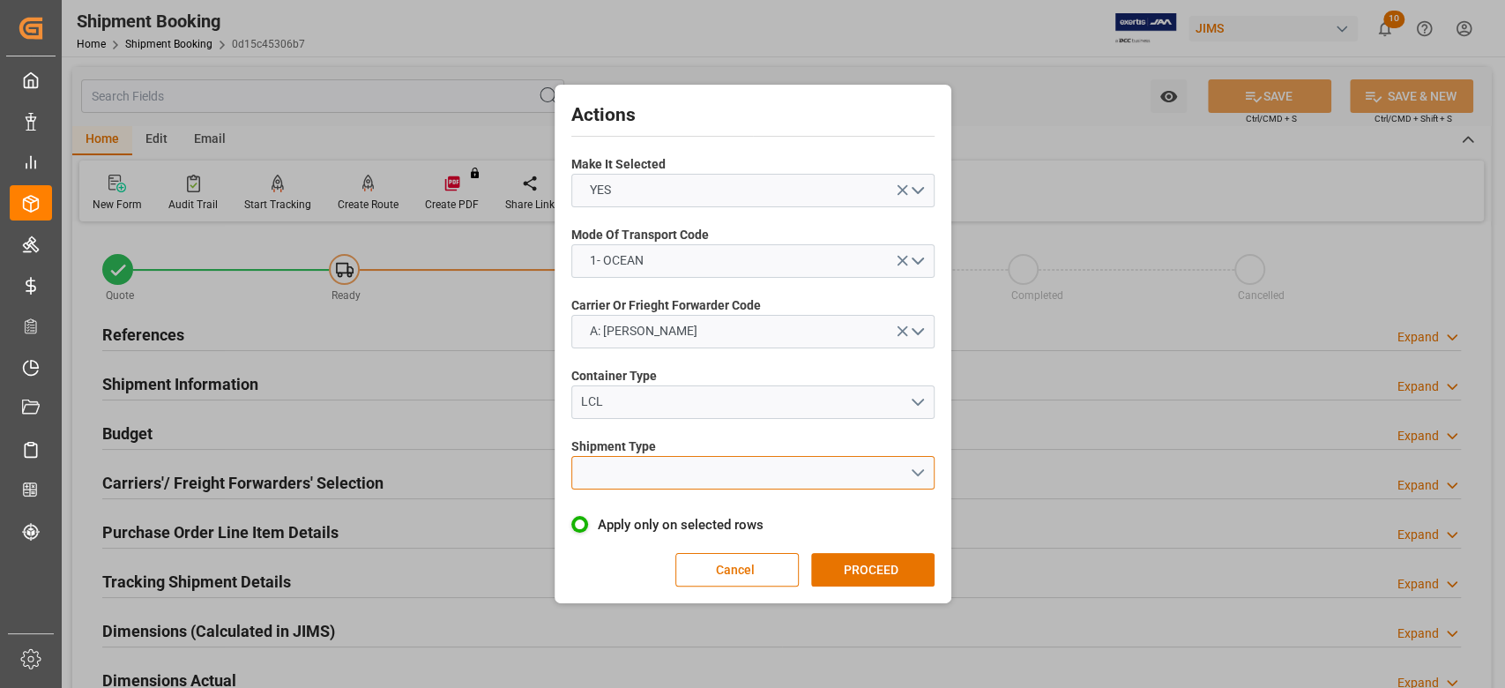
click at [656, 475] on button "open menu" at bounding box center [752, 473] width 363 height 34
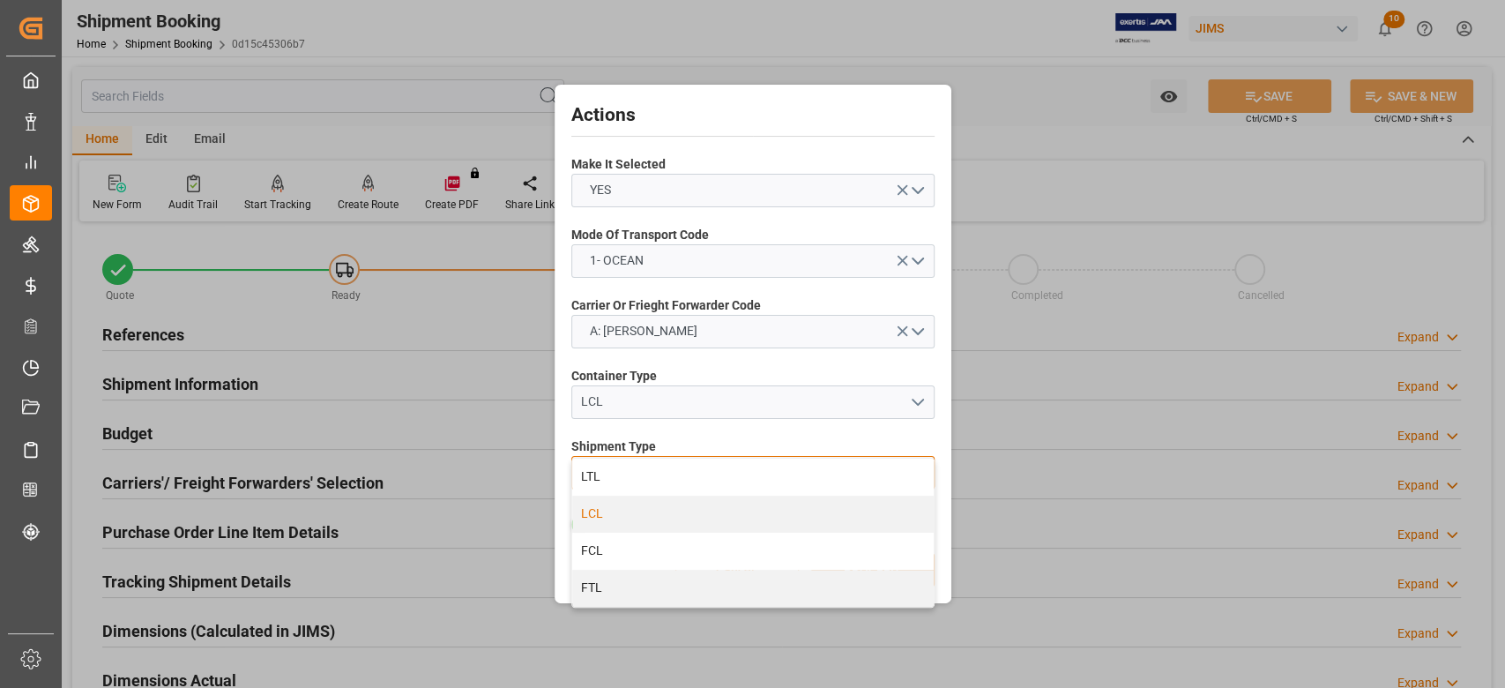
click at [652, 510] on div "LCL" at bounding box center [752, 513] width 361 height 37
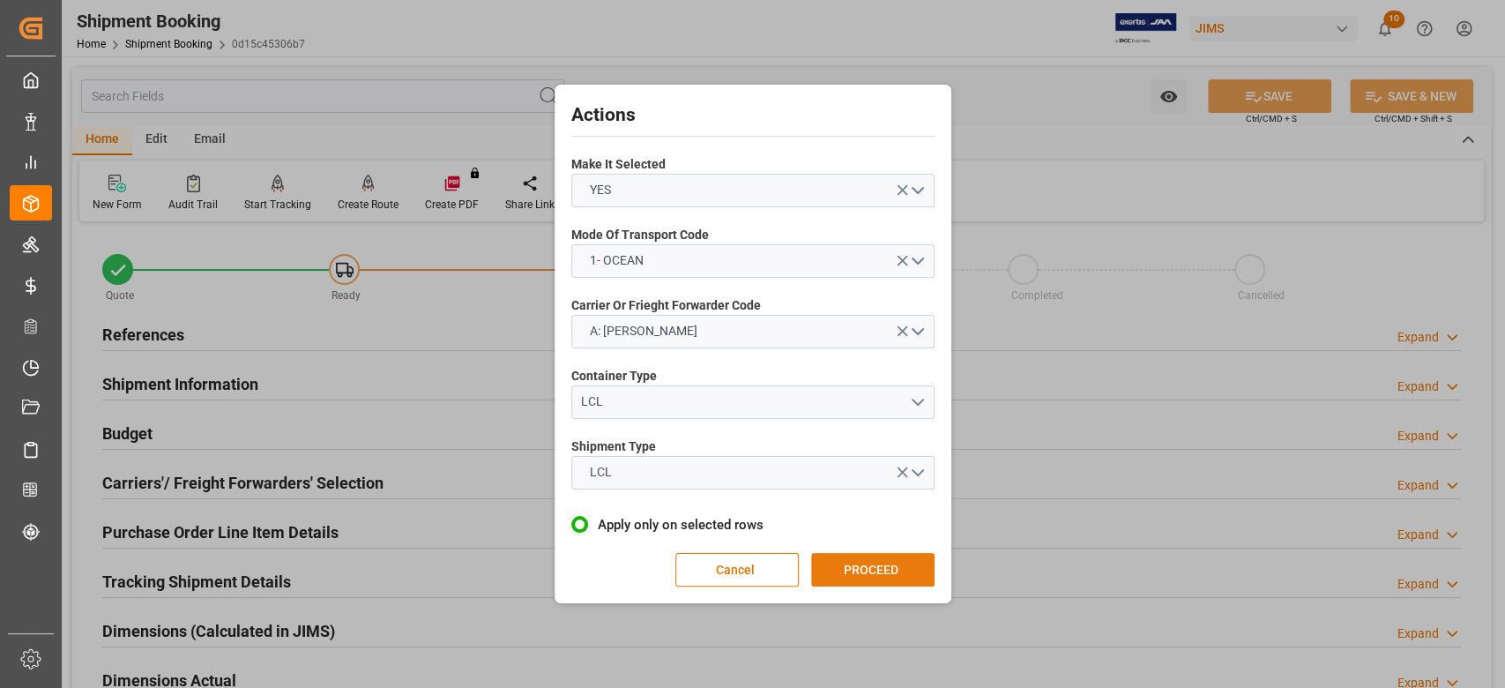
click at [853, 573] on button "PROCEED" at bounding box center [872, 570] width 123 height 34
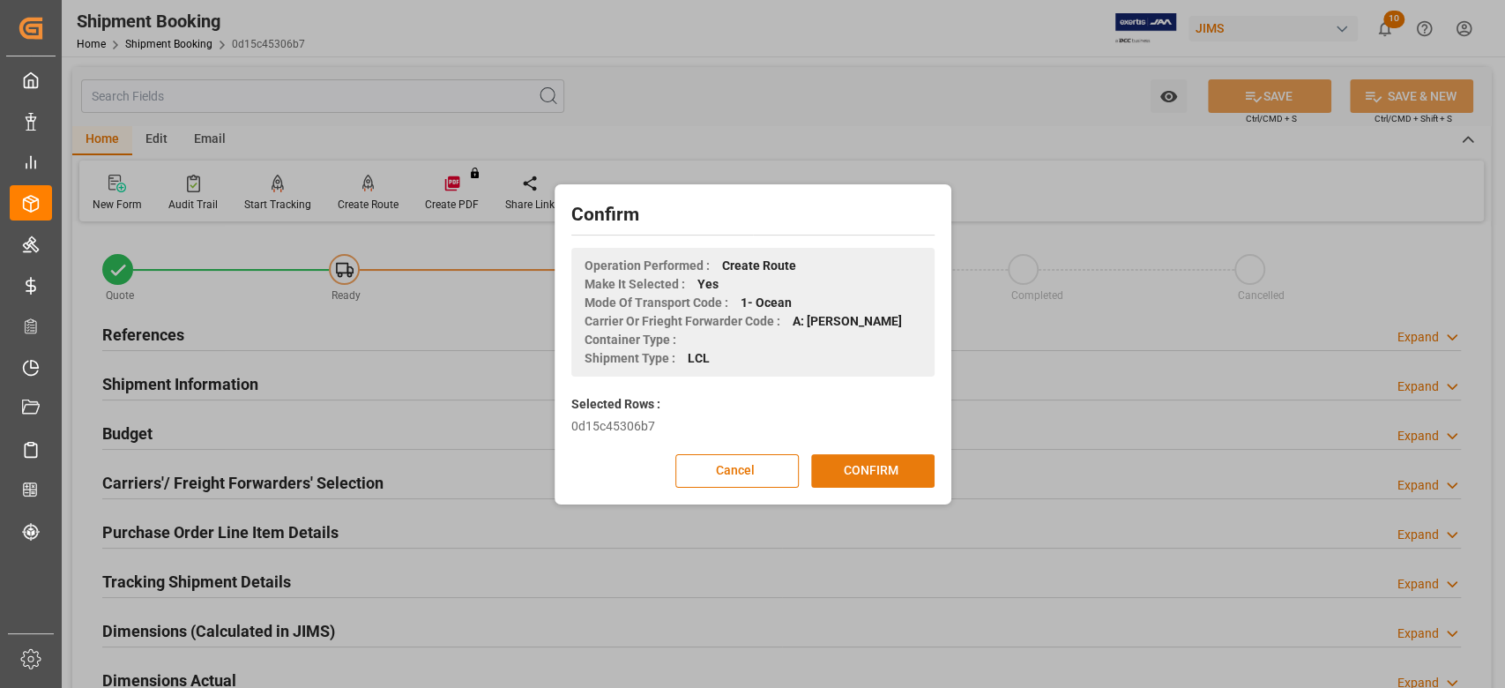
click at [860, 474] on button "CONFIRM" at bounding box center [872, 471] width 123 height 34
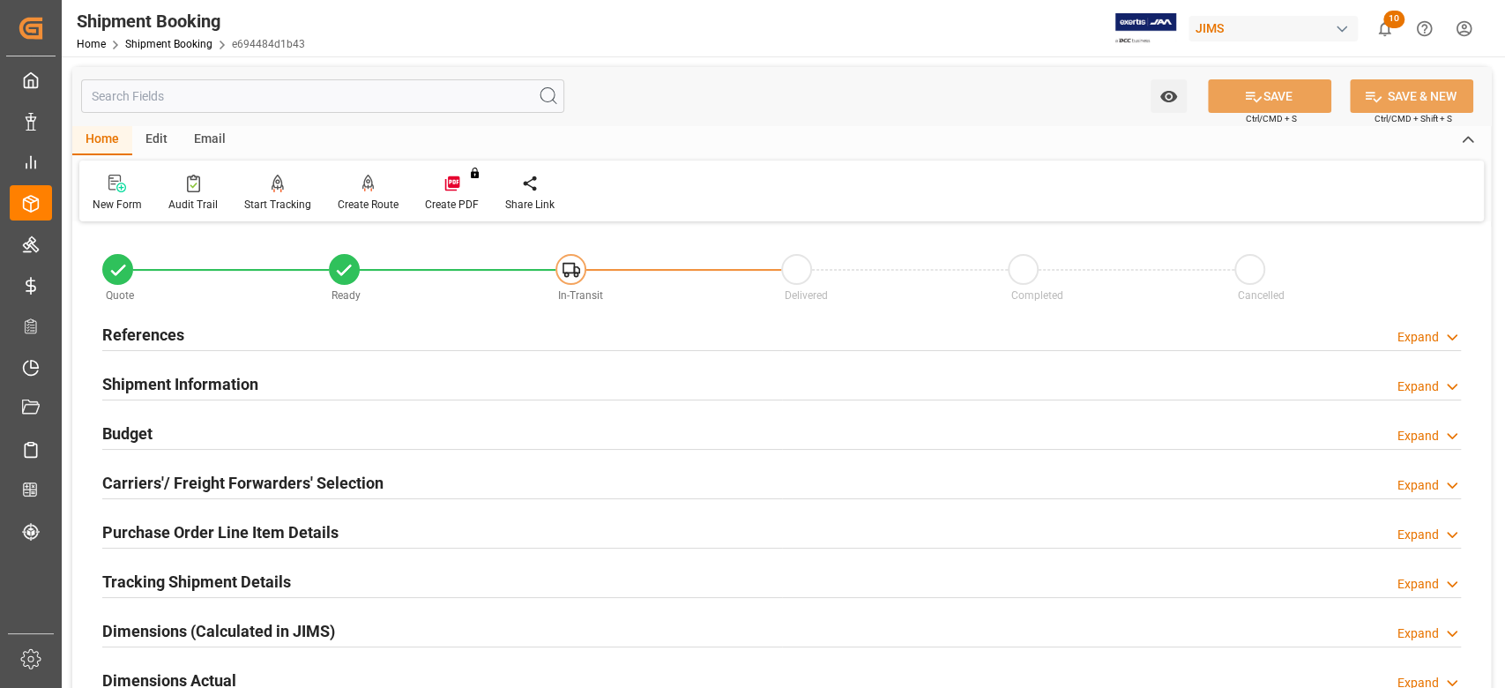
click at [173, 537] on h2 "Purchase Order Line Item Details" at bounding box center [220, 532] width 236 height 24
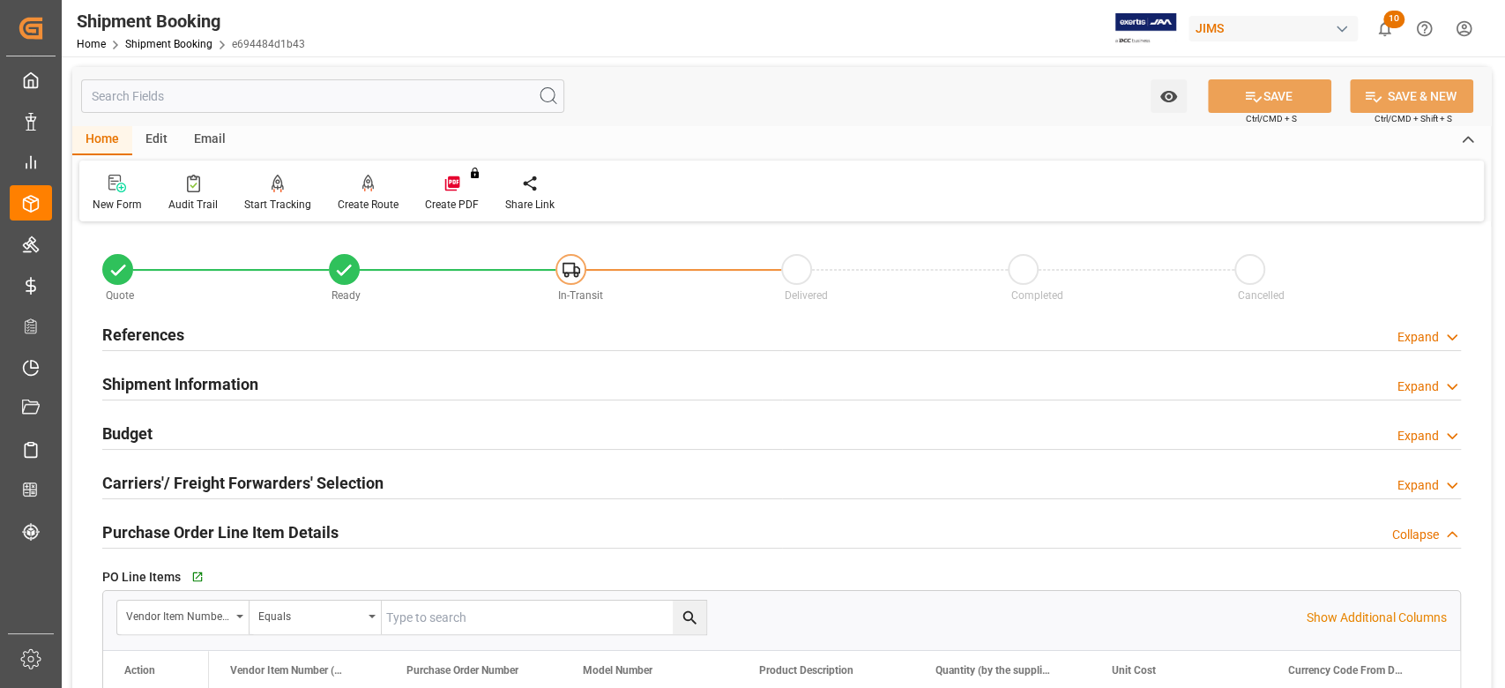
scroll to position [353, 0]
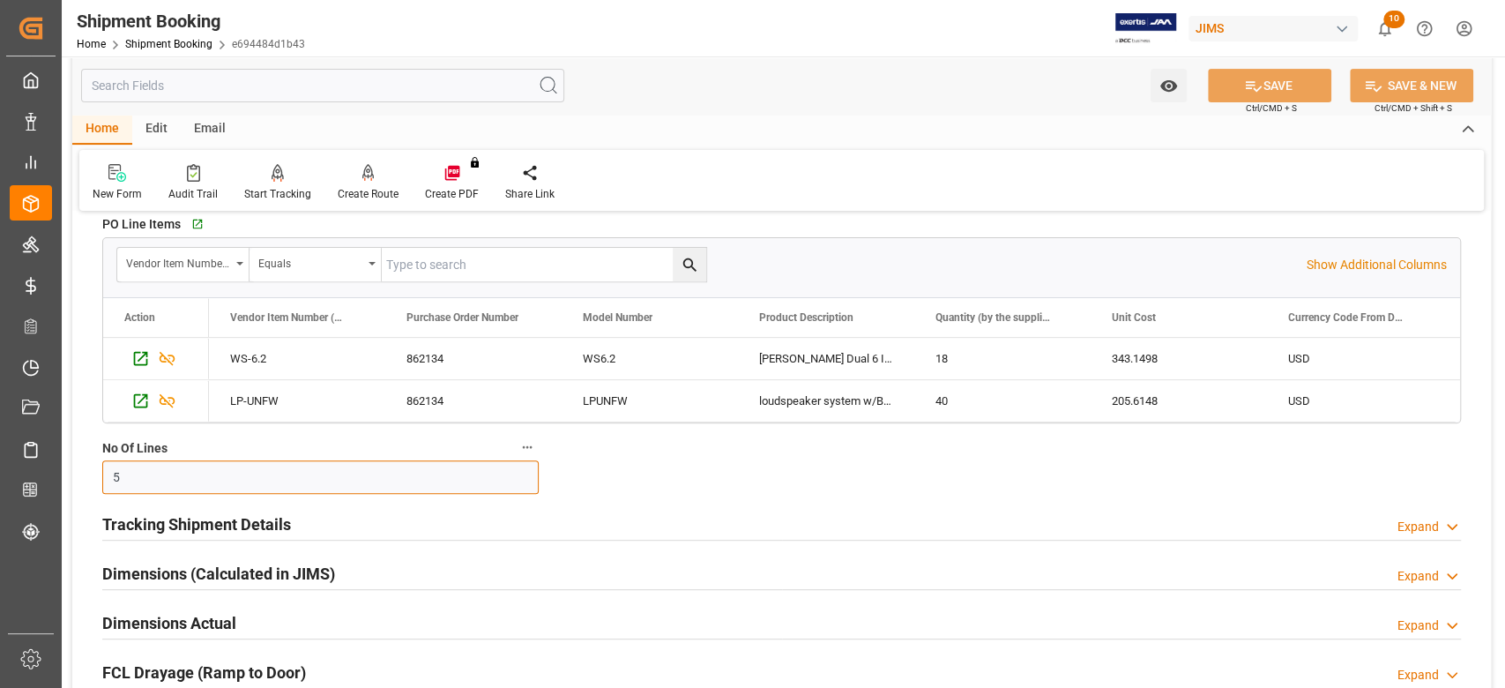
click at [182, 476] on input "5" at bounding box center [320, 477] width 436 height 34
type input "2"
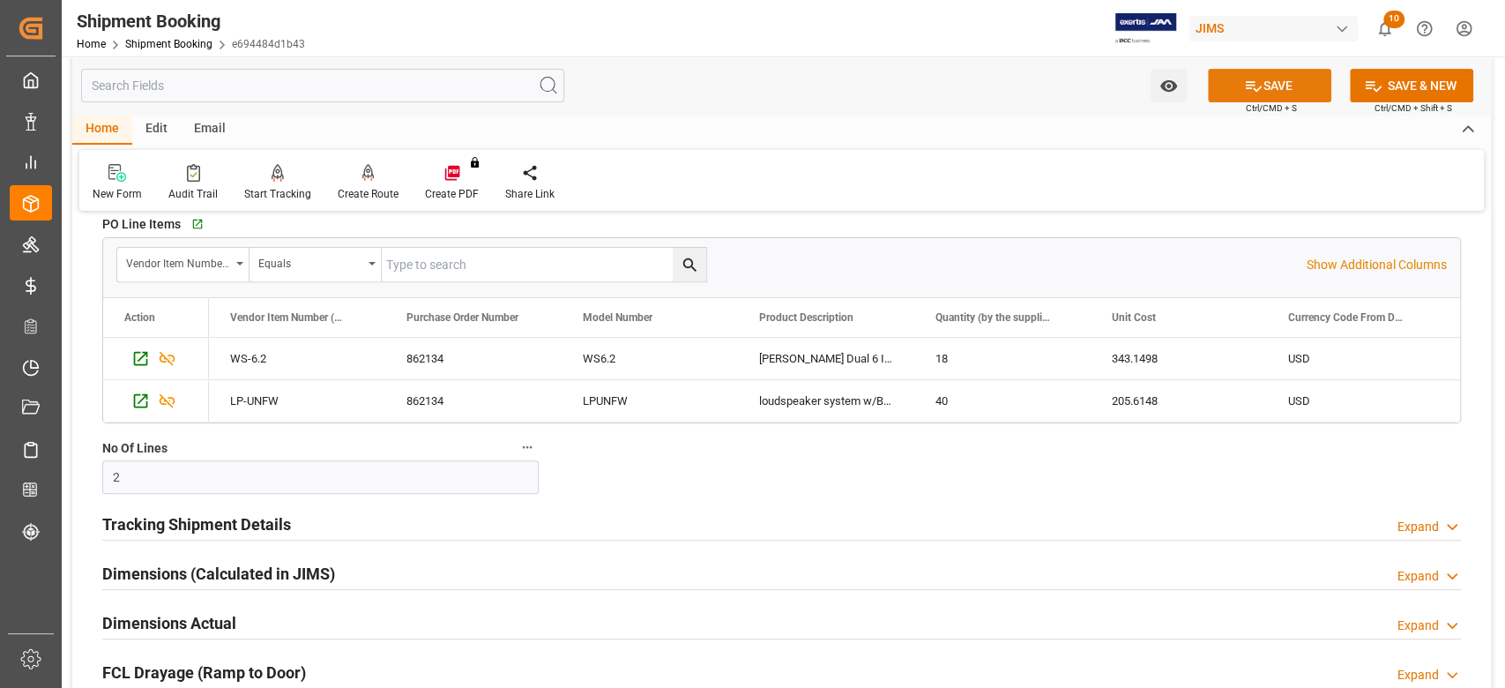
click at [1272, 70] on button "SAVE" at bounding box center [1269, 86] width 123 height 34
click at [679, 496] on div "Quote Ready In-Transit Delivered Completed Cancelled References Expand JAM Refe…" at bounding box center [781, 393] width 1419 height 1039
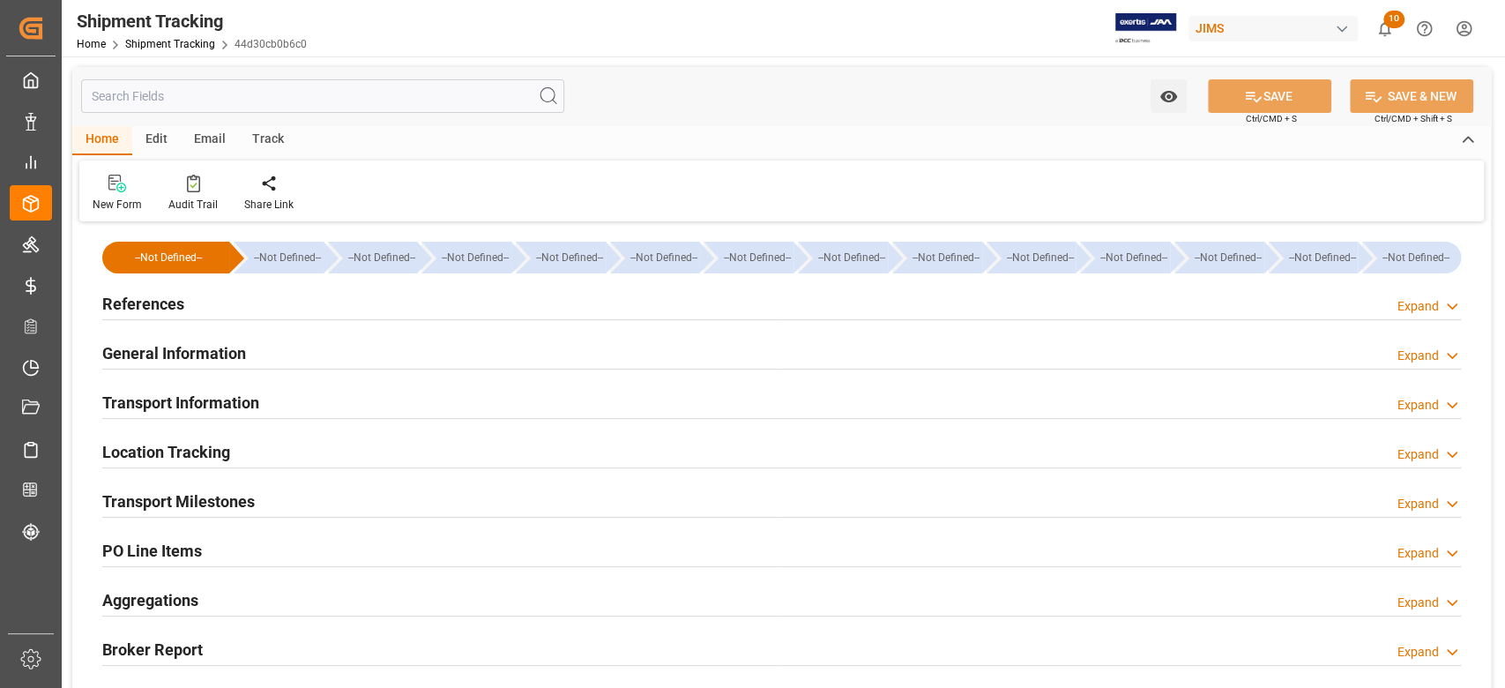
type input "15-09-2025"
drag, startPoint x: 168, startPoint y: 305, endPoint x: 162, endPoint y: 319, distance: 15.1
click at [168, 305] on h2 "References" at bounding box center [143, 304] width 82 height 24
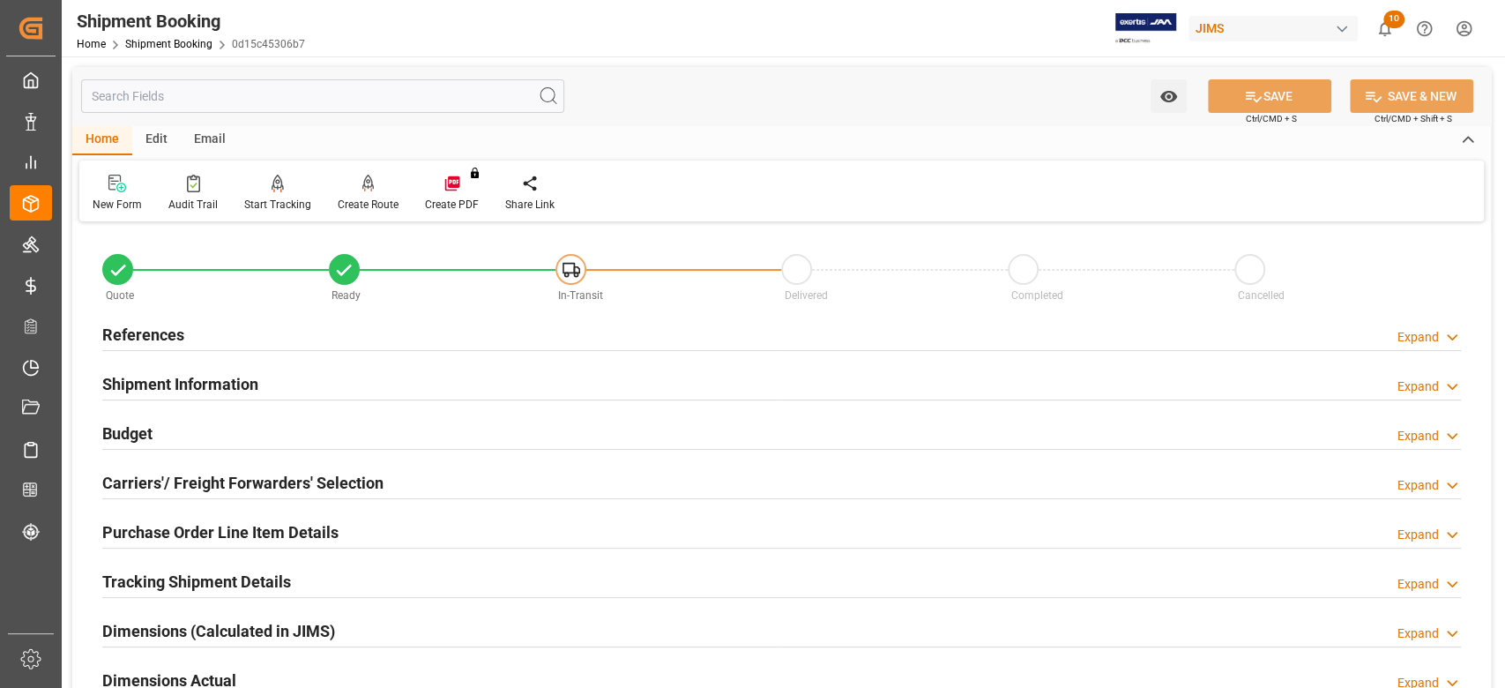
click at [145, 339] on h2 "References" at bounding box center [143, 335] width 82 height 24
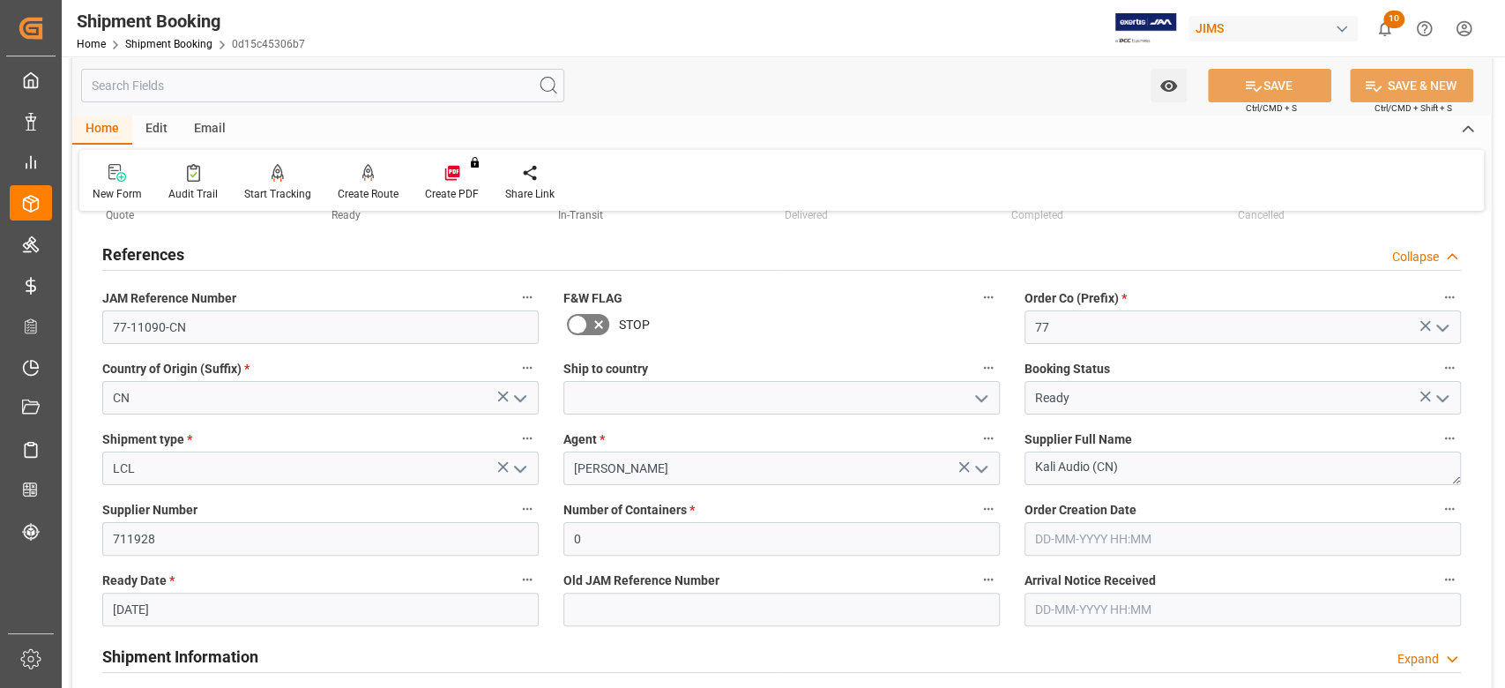
scroll to position [117, 0]
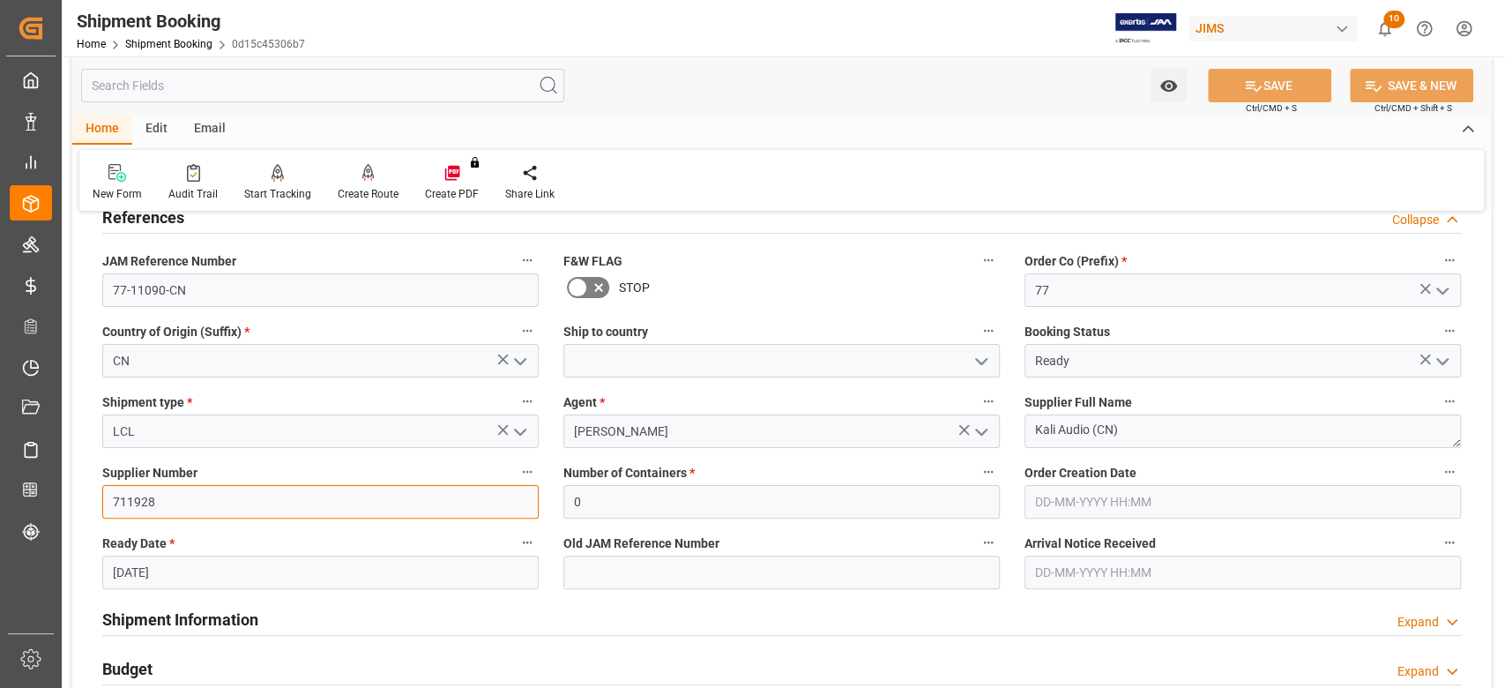
click at [169, 503] on input "711928" at bounding box center [320, 502] width 436 height 34
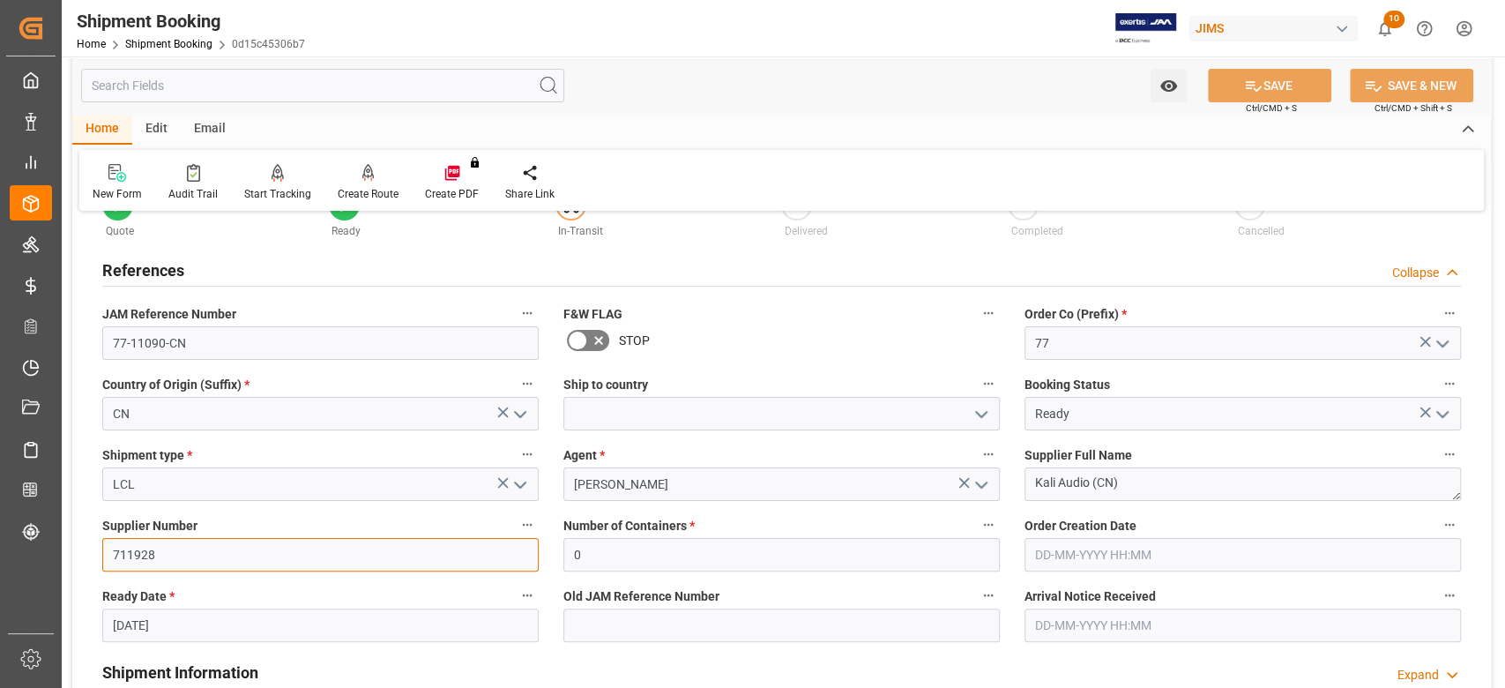
scroll to position [235, 0]
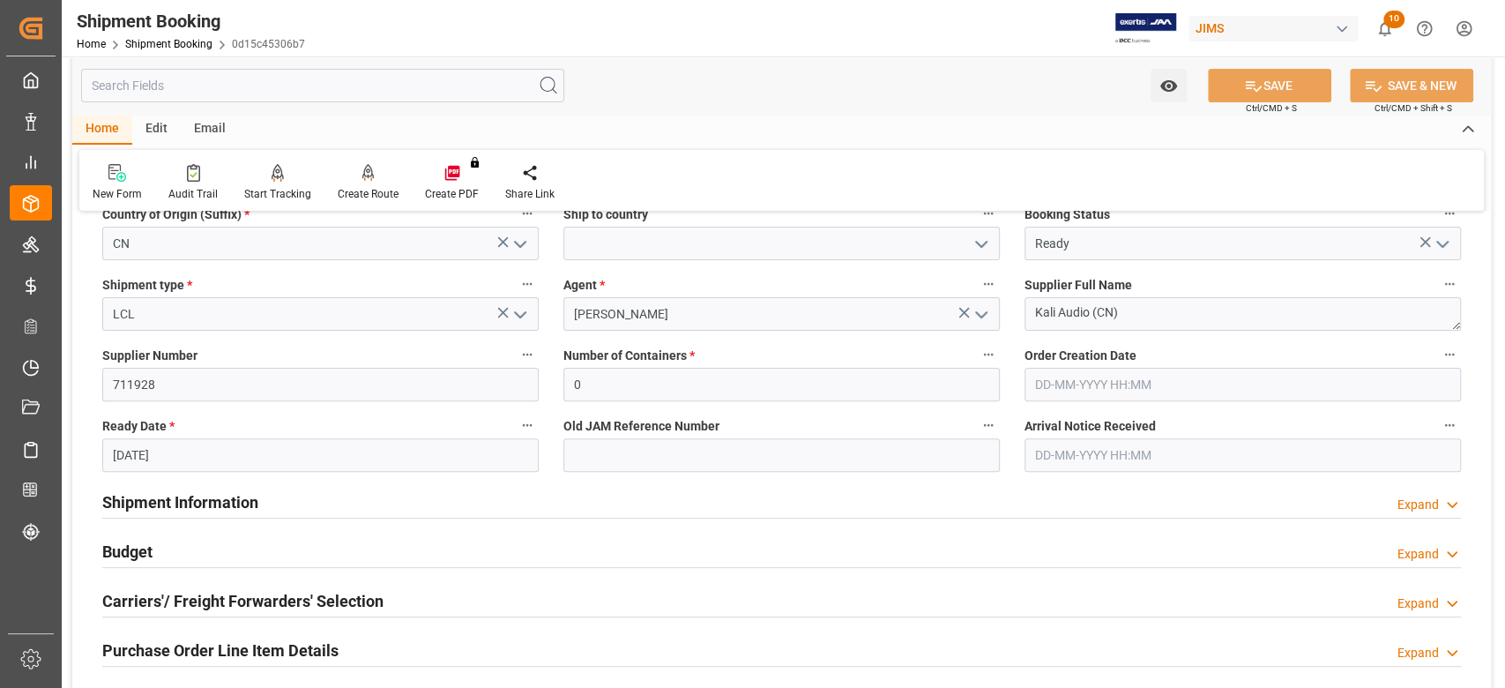
drag, startPoint x: 219, startPoint y: 502, endPoint x: 533, endPoint y: 455, distance: 317.3
click at [218, 503] on h2 "Shipment Information" at bounding box center [180, 502] width 156 height 24
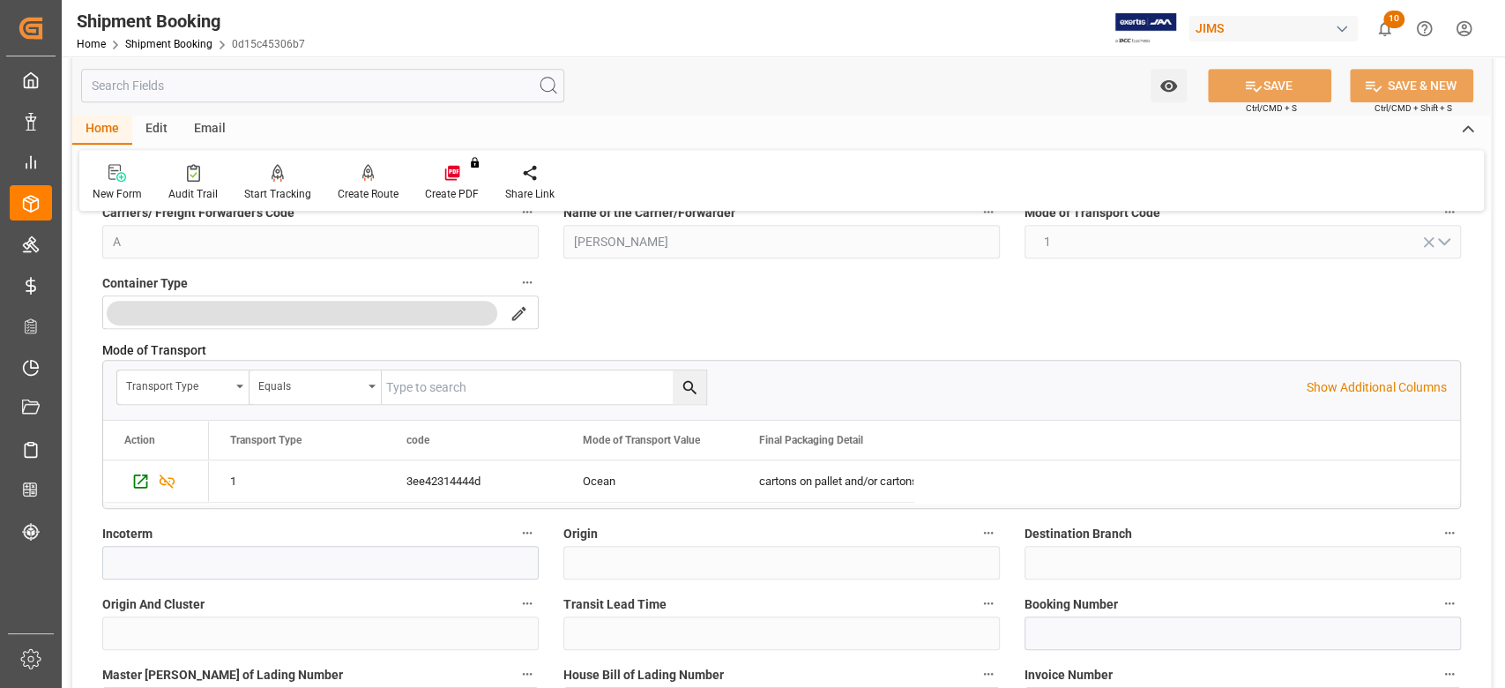
scroll to position [823, 0]
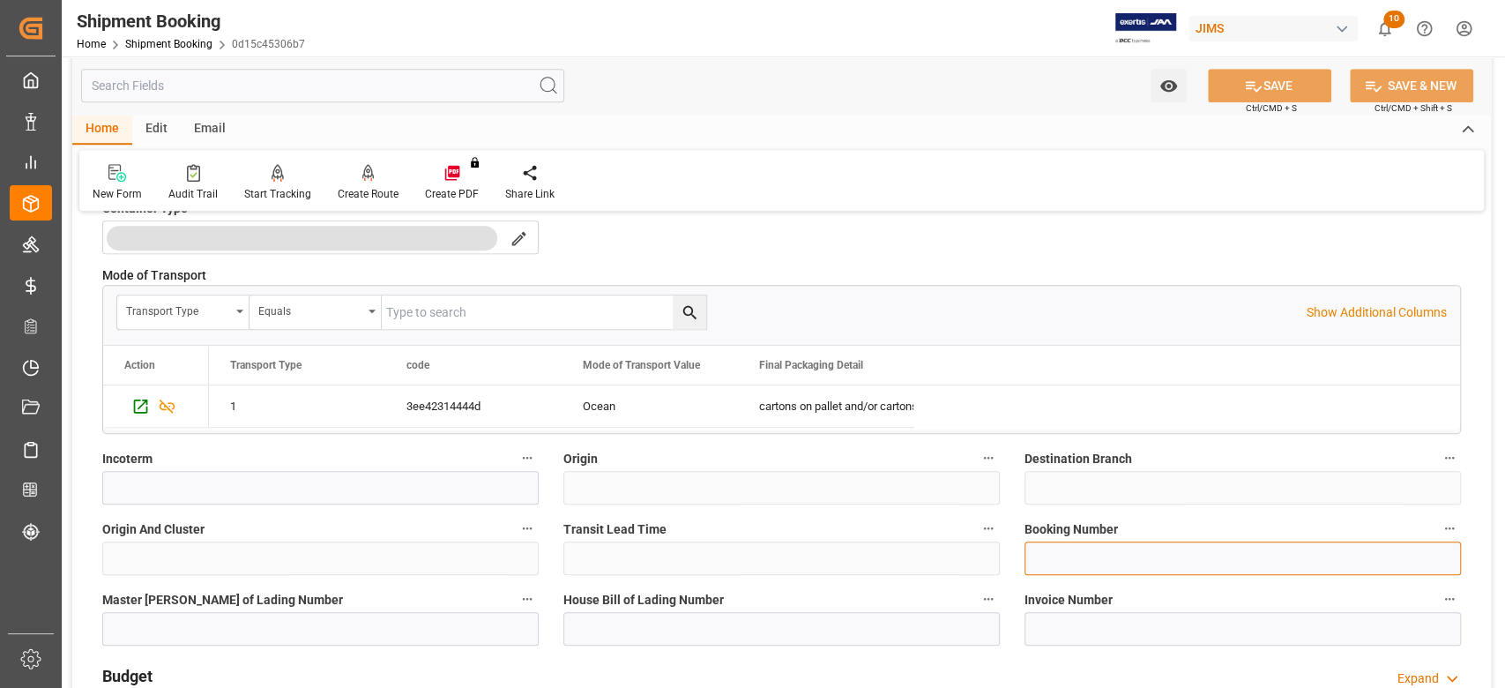
click at [1088, 561] on input at bounding box center [1242, 558] width 436 height 34
paste input "13638379"
type input "13638379"
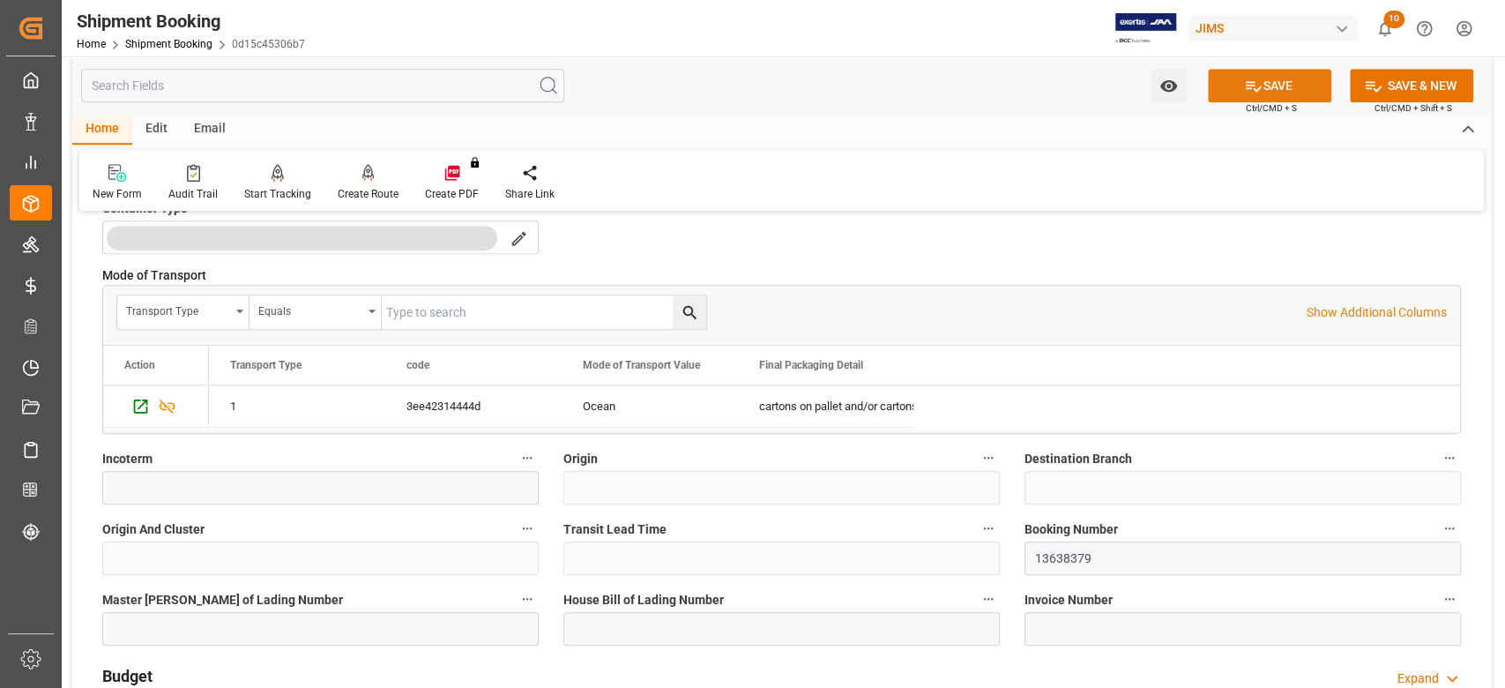
click at [1262, 84] on button "SAVE" at bounding box center [1269, 86] width 123 height 34
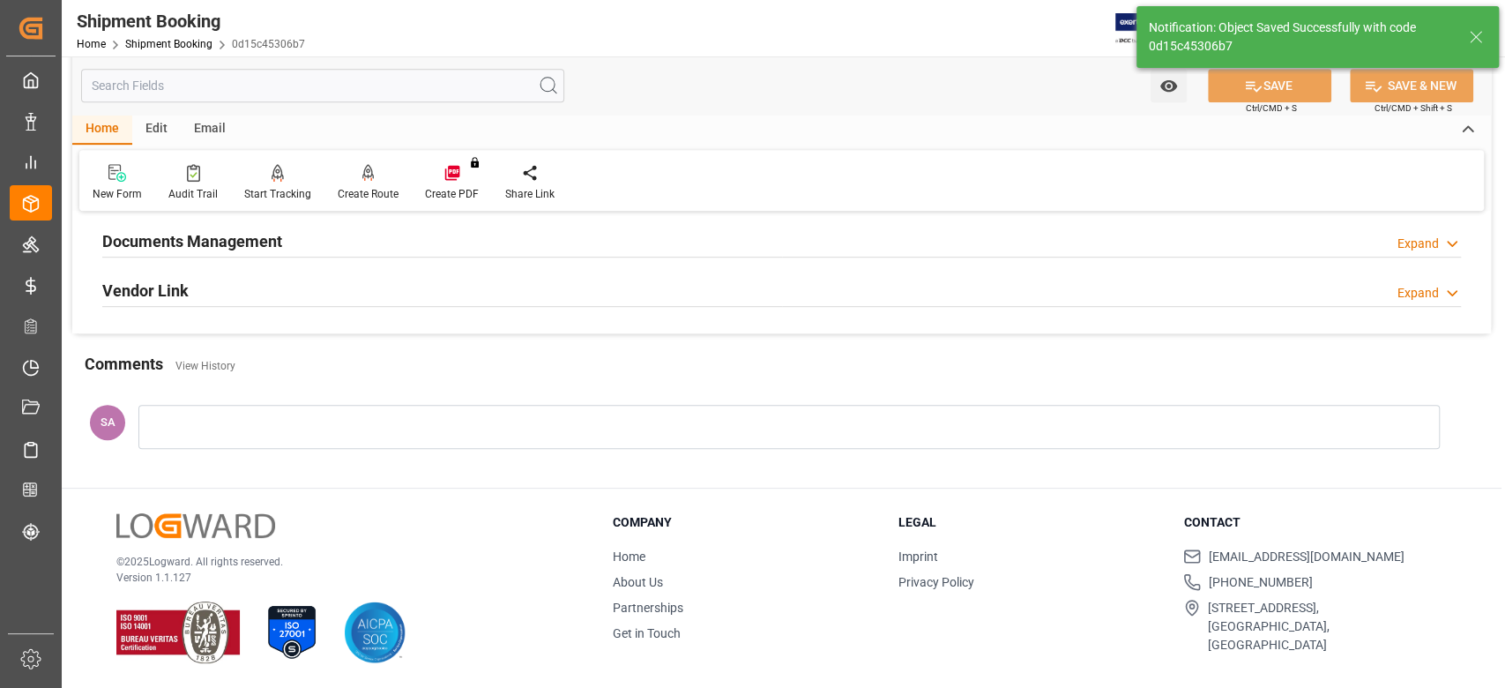
scroll to position [0, 0]
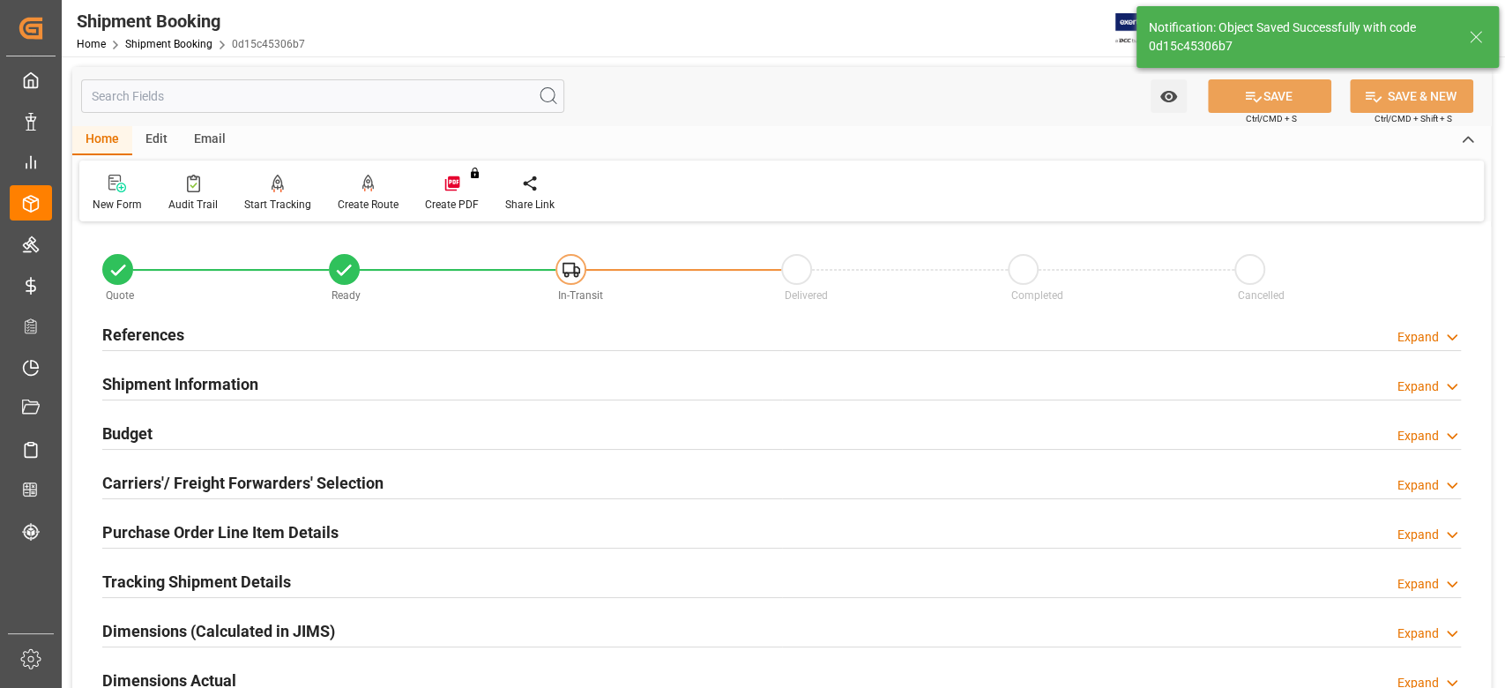
click at [249, 381] on h2 "Shipment Information" at bounding box center [180, 384] width 156 height 24
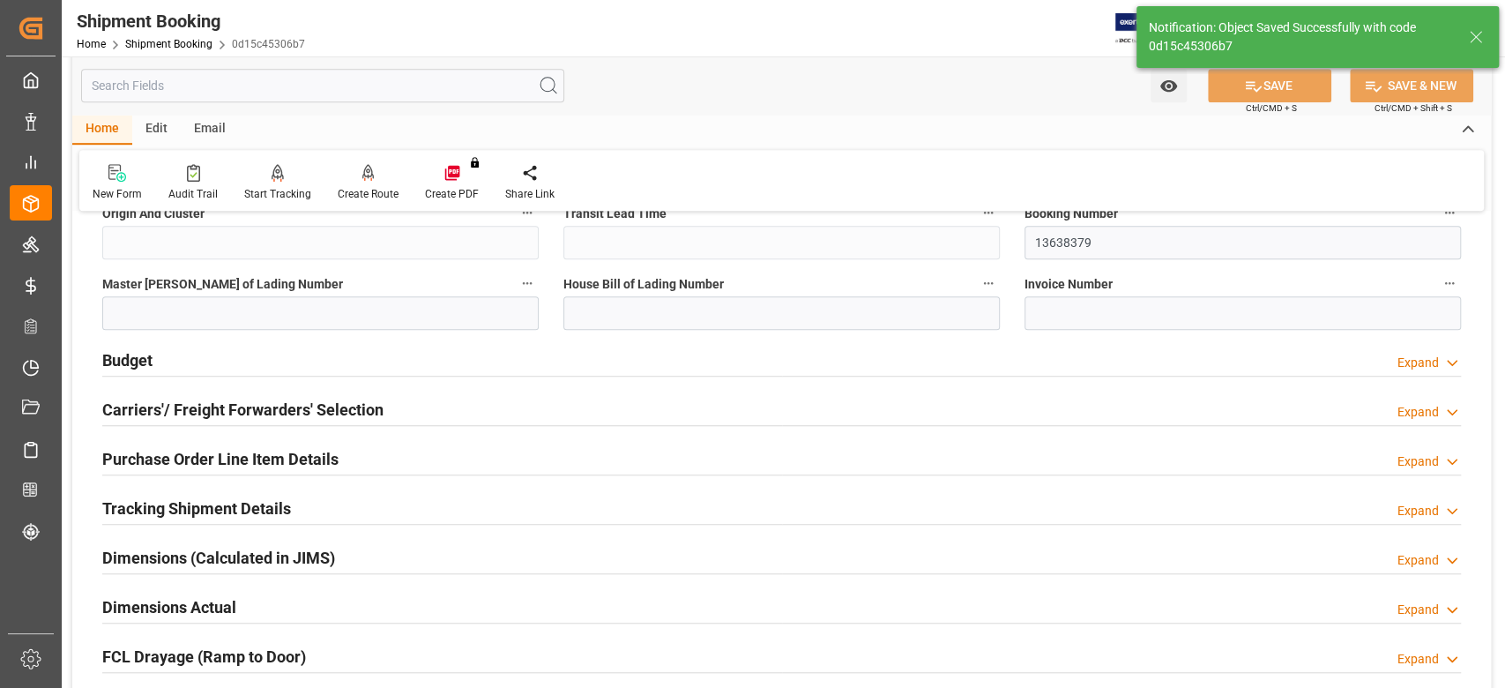
scroll to position [823, 0]
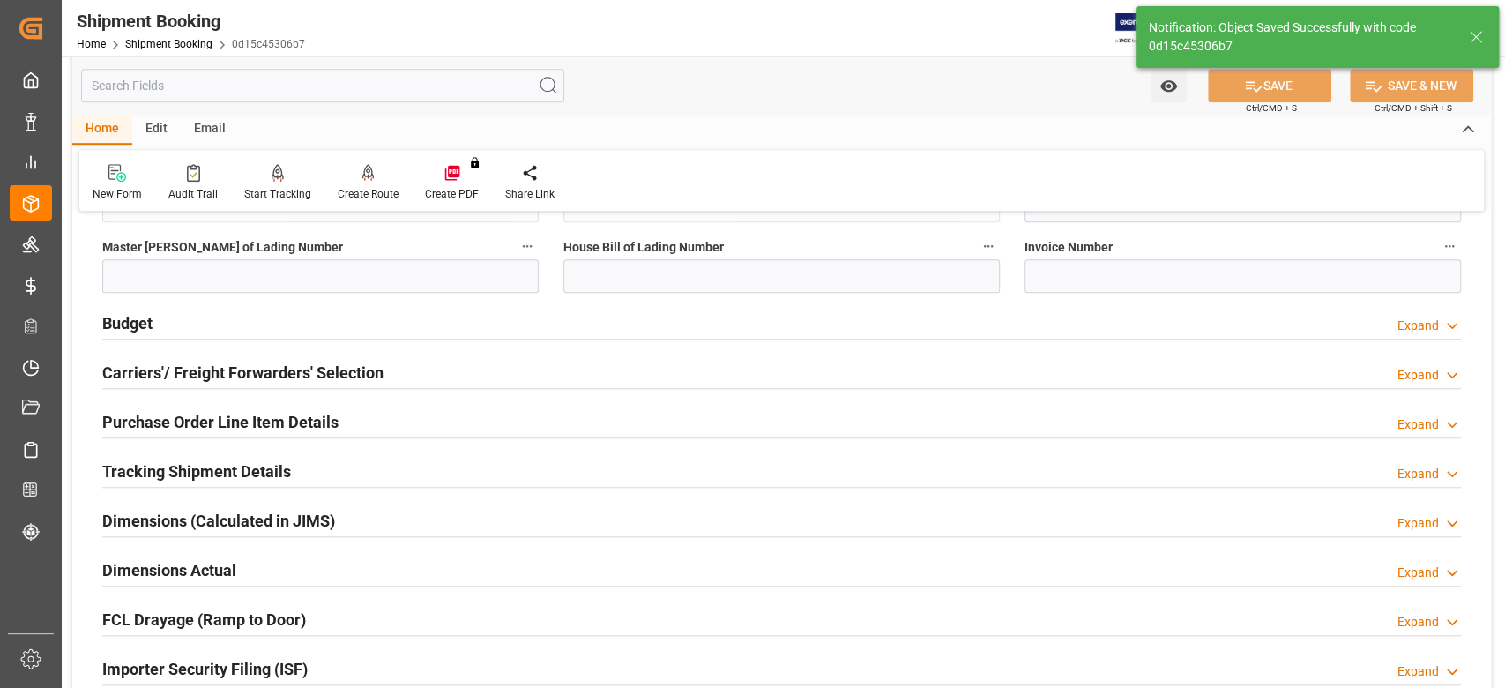
click at [132, 321] on h2 "Budget" at bounding box center [127, 323] width 50 height 24
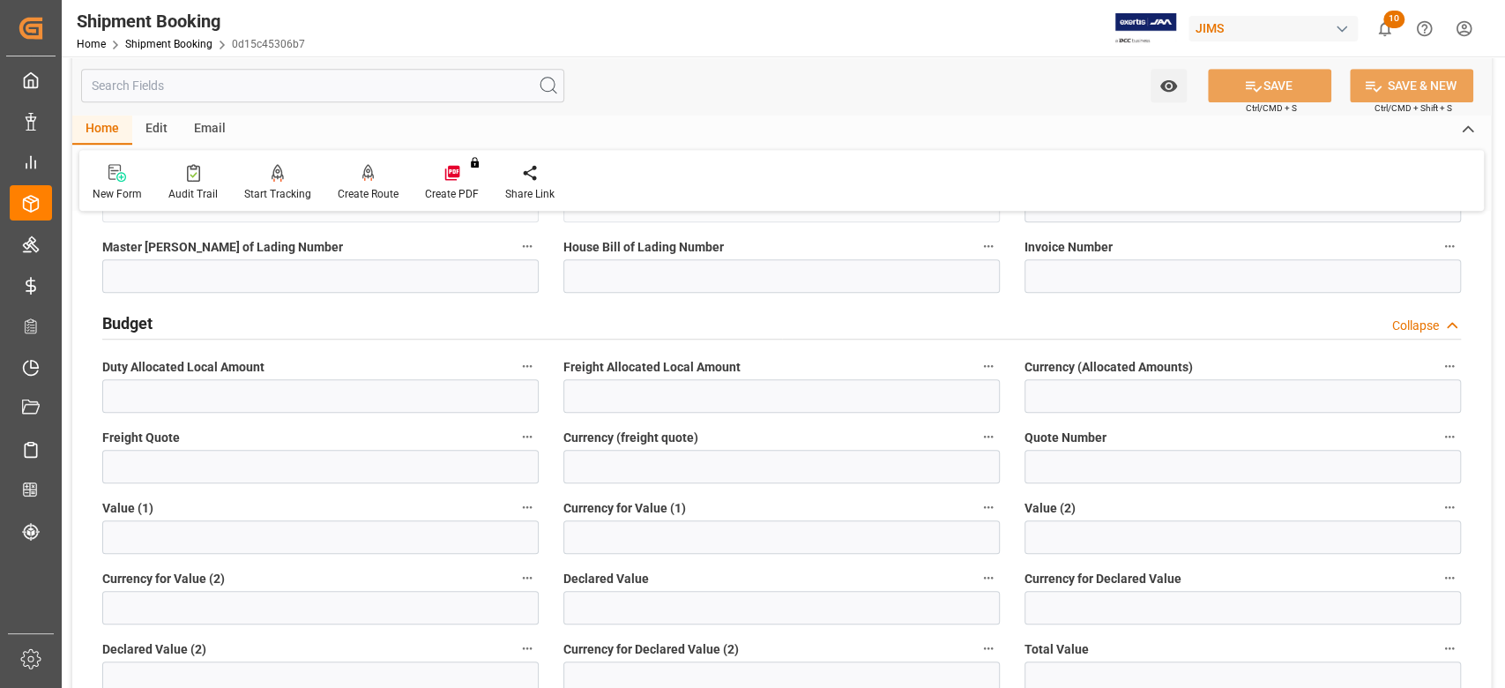
click at [132, 321] on h2 "Budget" at bounding box center [127, 323] width 50 height 24
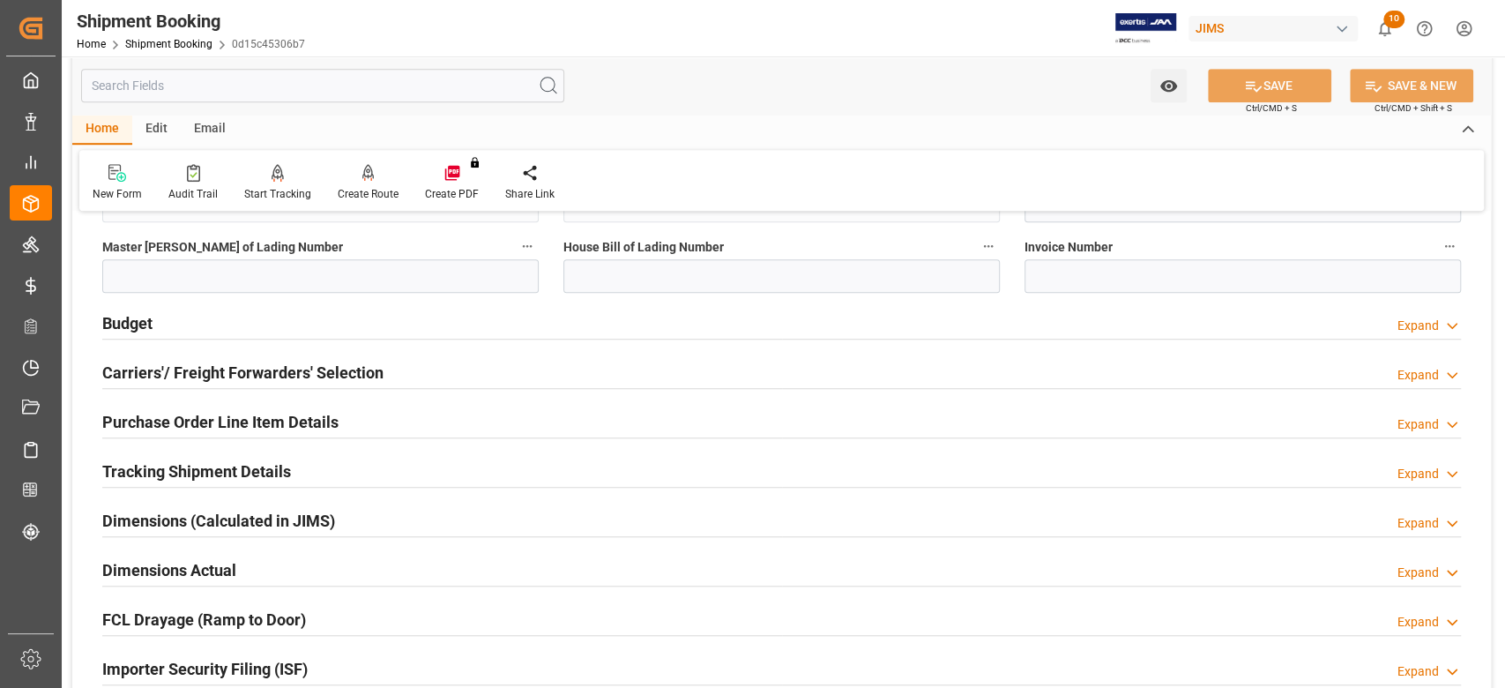
scroll to position [1058, 0]
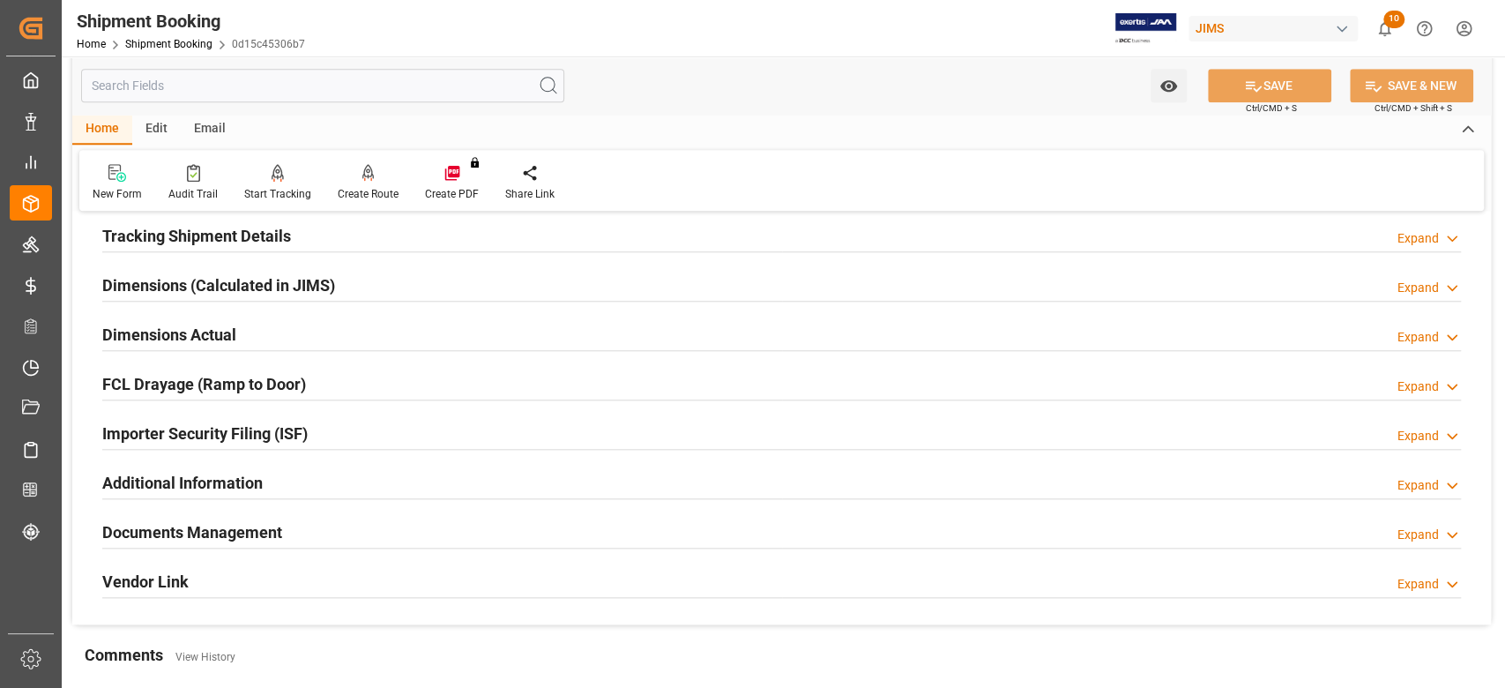
click at [132, 336] on h2 "Dimensions Actual" at bounding box center [169, 335] width 134 height 24
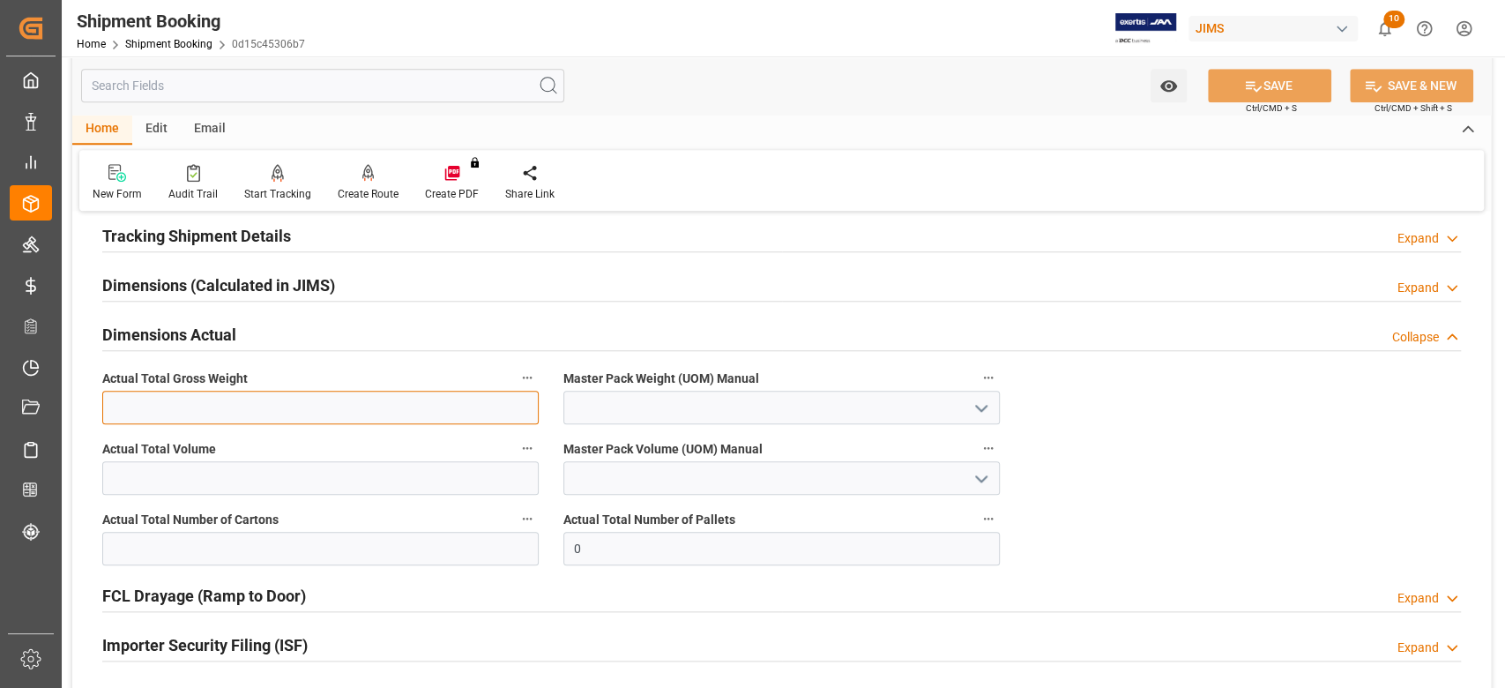
click at [200, 403] on input "text" at bounding box center [320, 408] width 436 height 34
type input "4"
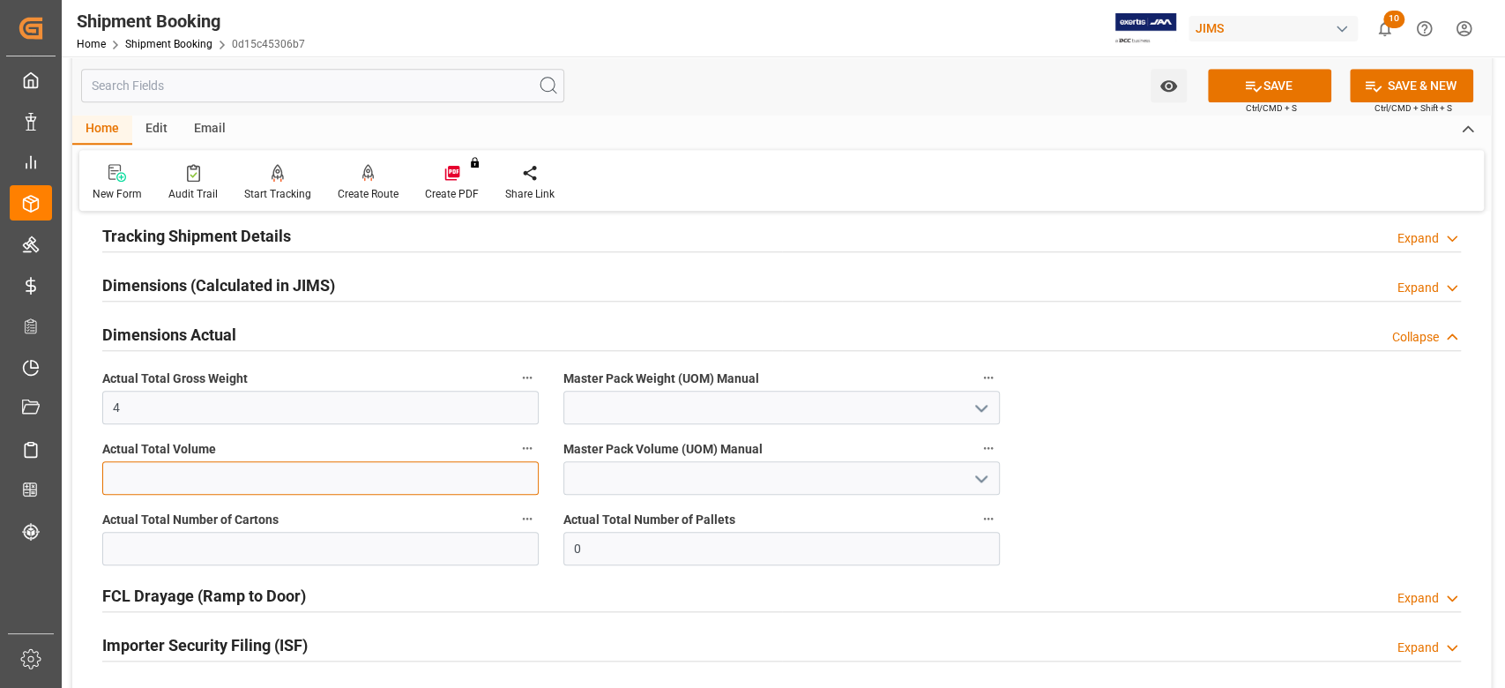
click at [202, 474] on input "text" at bounding box center [320, 478] width 436 height 34
type input "2090"
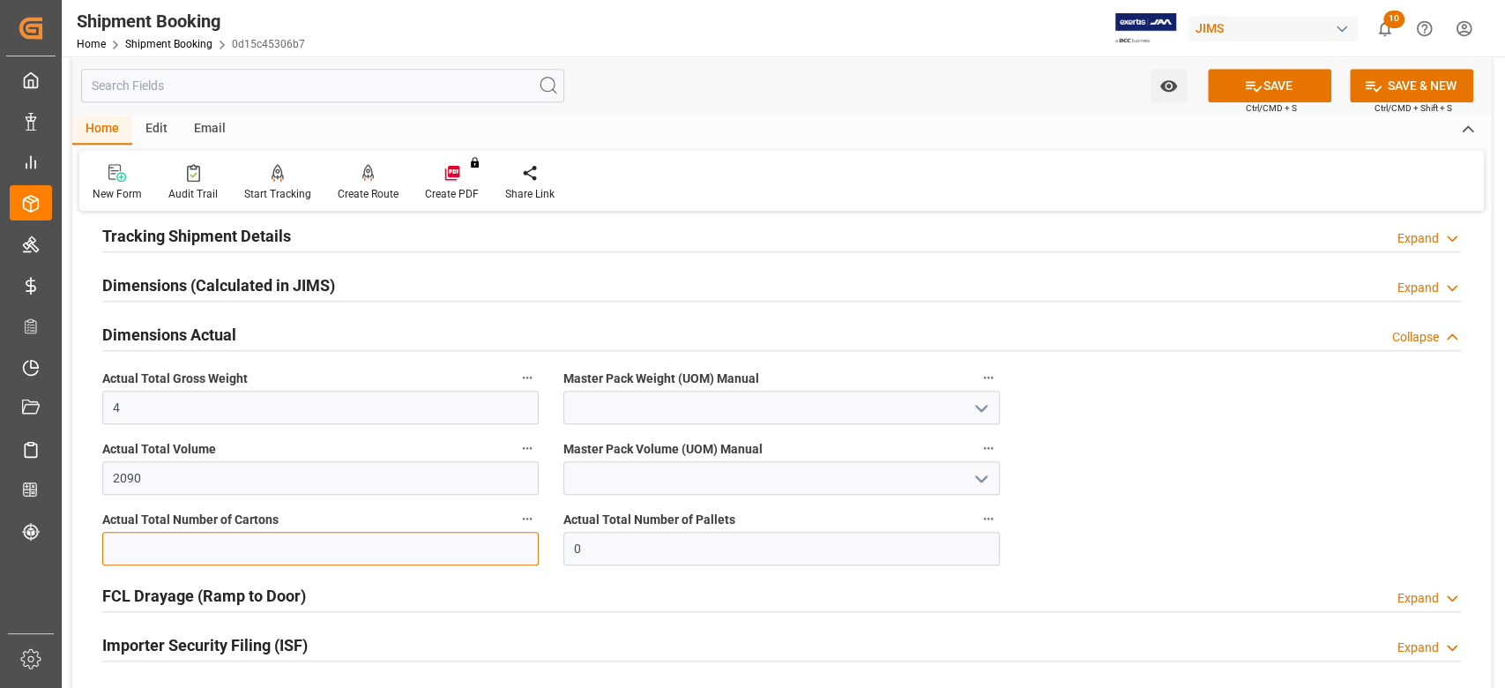
click at [175, 540] on input "text" at bounding box center [320, 549] width 436 height 34
click at [180, 418] on input "4" at bounding box center [320, 408] width 436 height 34
click at [179, 418] on input "4" at bounding box center [320, 408] width 436 height 34
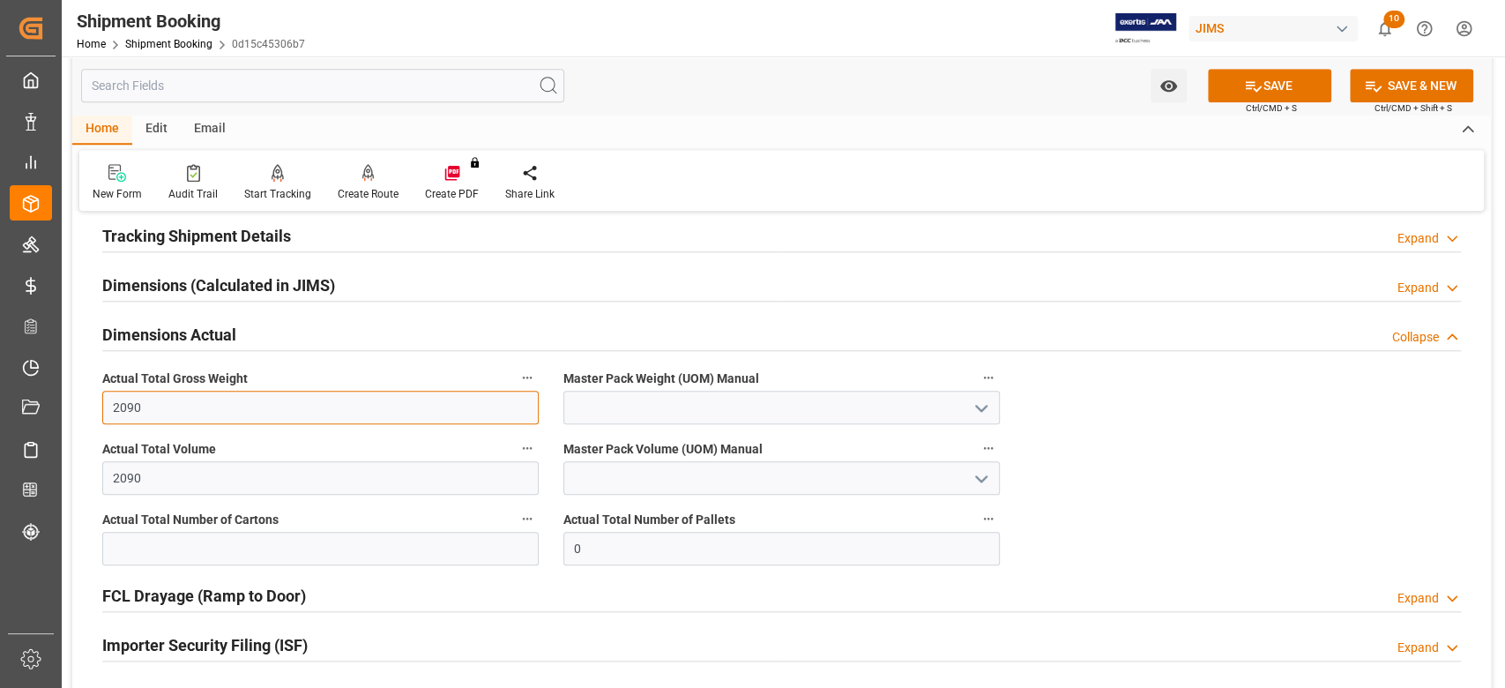
type input "2090"
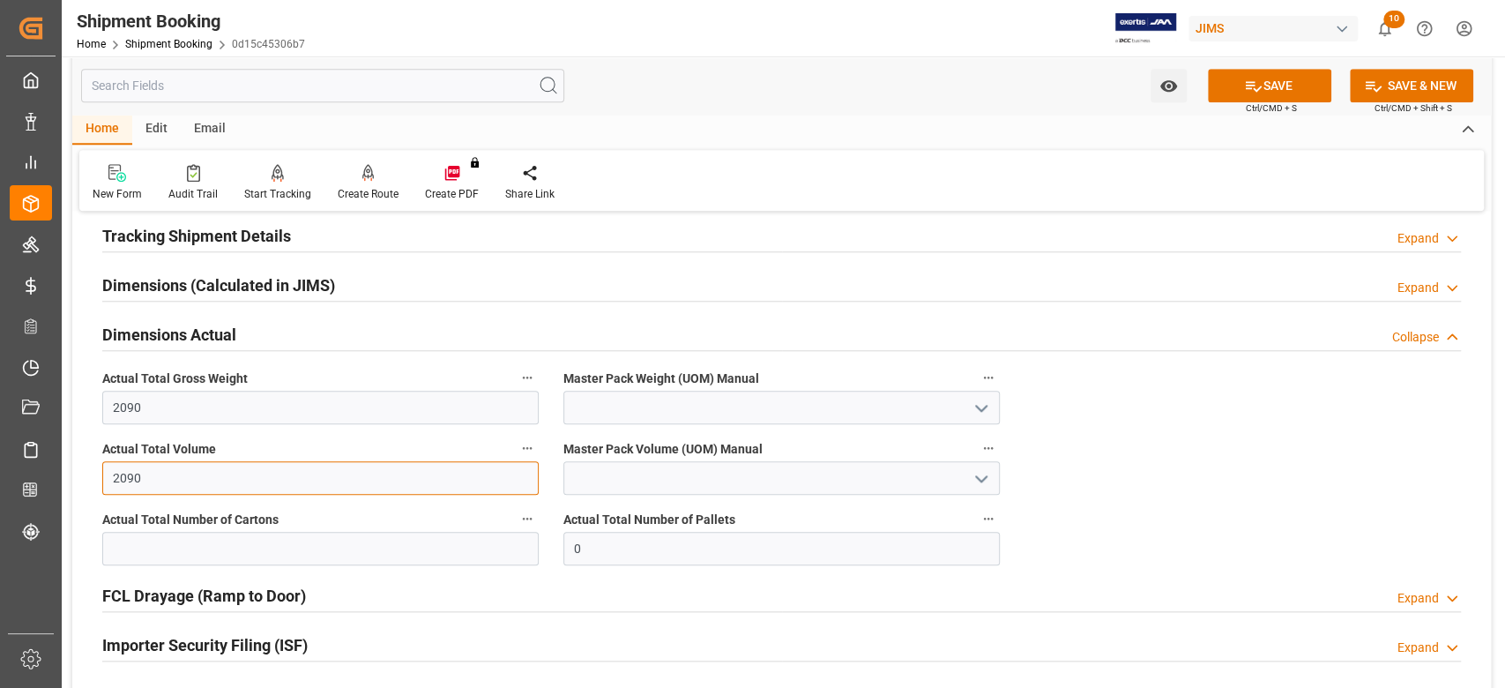
click at [154, 465] on input "2090" at bounding box center [320, 478] width 436 height 34
type input "8.172"
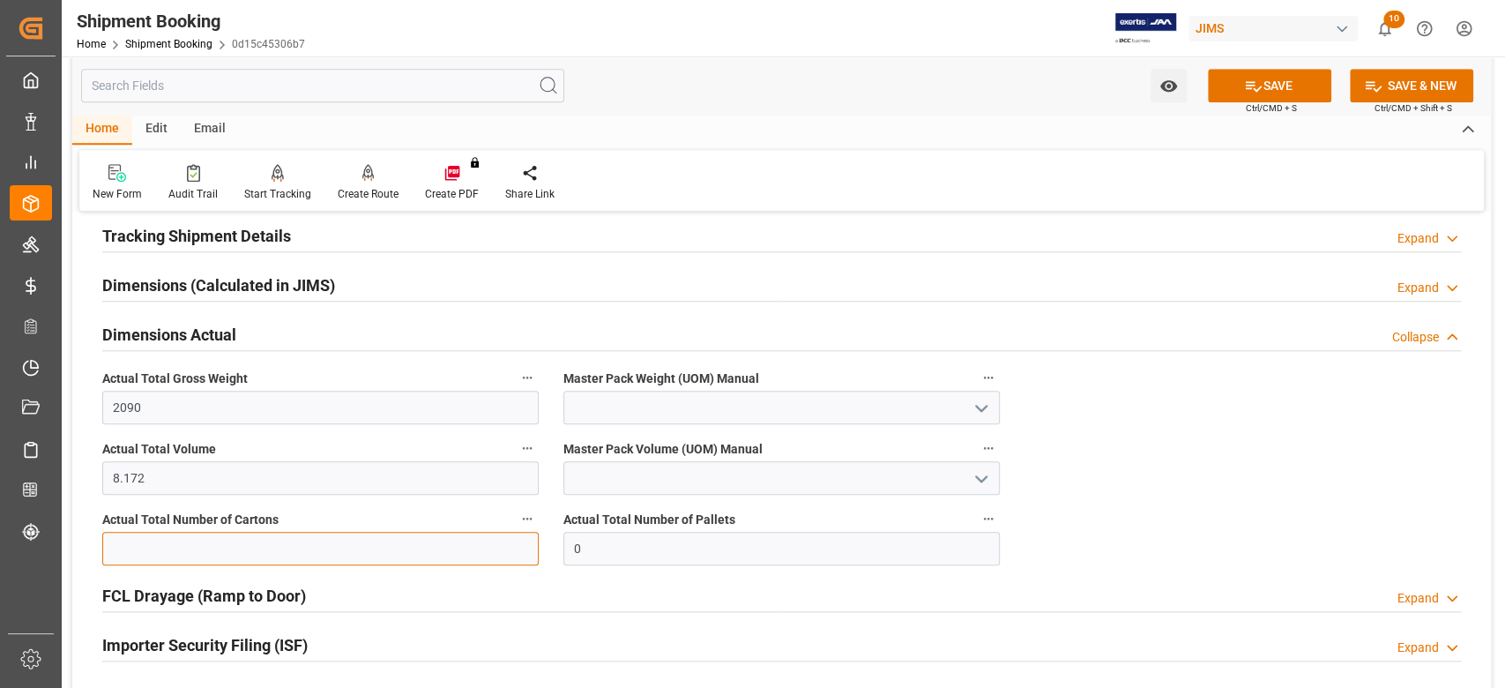
click at [160, 538] on input "text" at bounding box center [320, 549] width 436 height 34
type input "4"
click at [590, 404] on input at bounding box center [781, 408] width 436 height 34
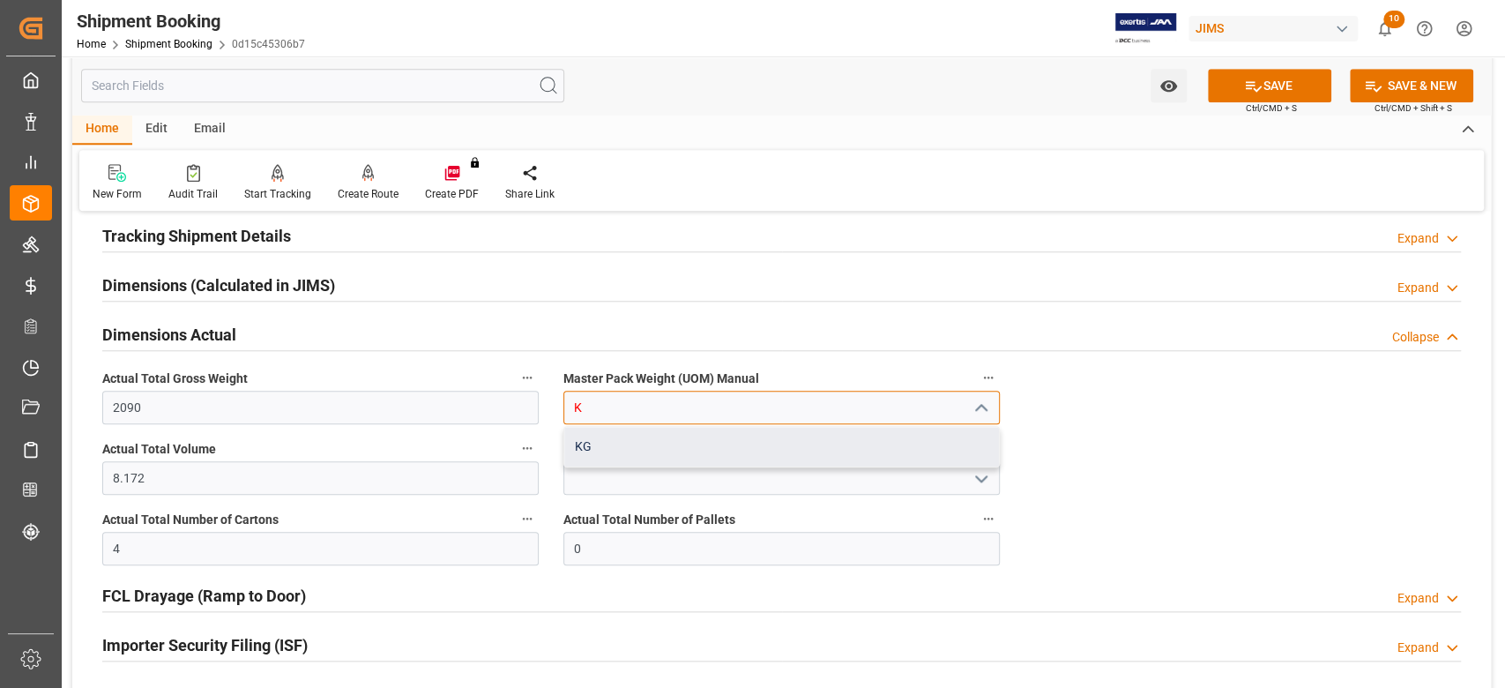
drag, startPoint x: 587, startPoint y: 436, endPoint x: 604, endPoint y: 457, distance: 27.0
click at [587, 437] on div "KG" at bounding box center [781, 447] width 435 height 40
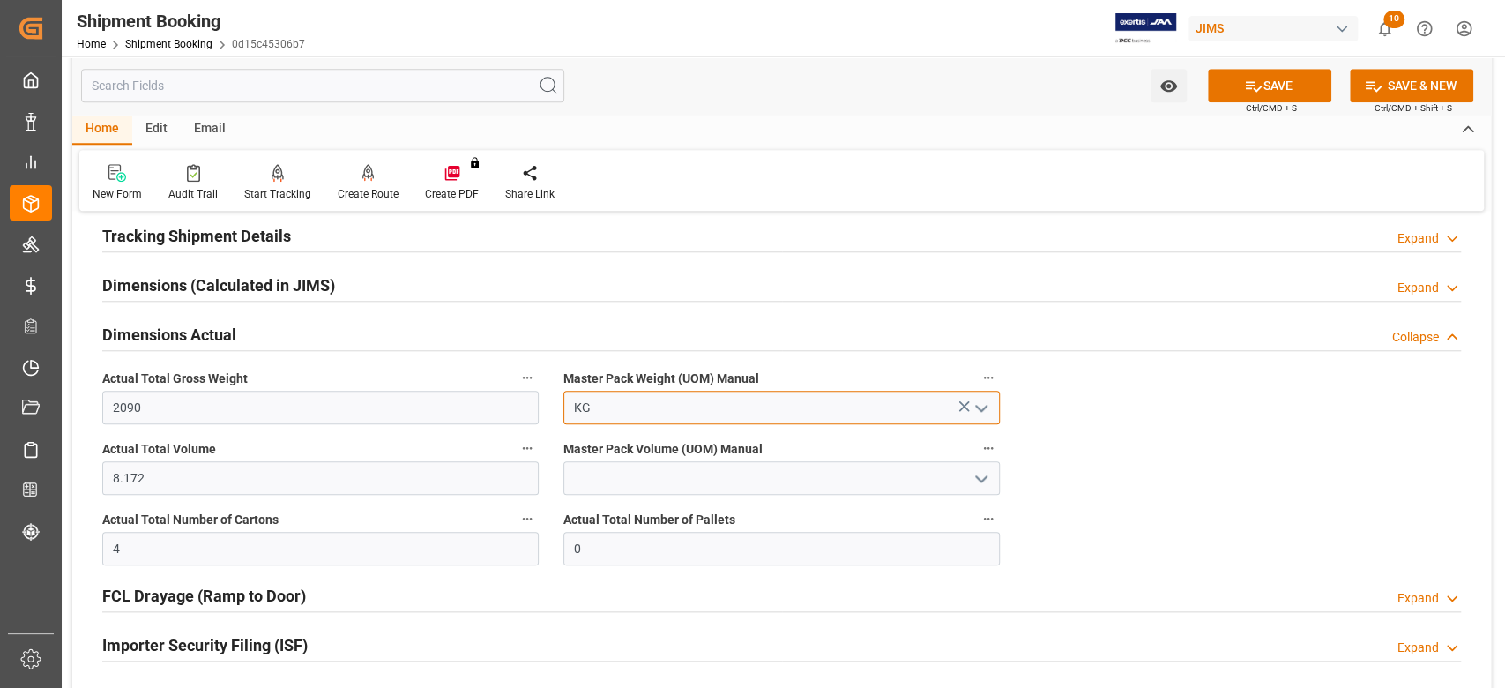
type input "KG"
click at [607, 476] on input at bounding box center [781, 478] width 436 height 34
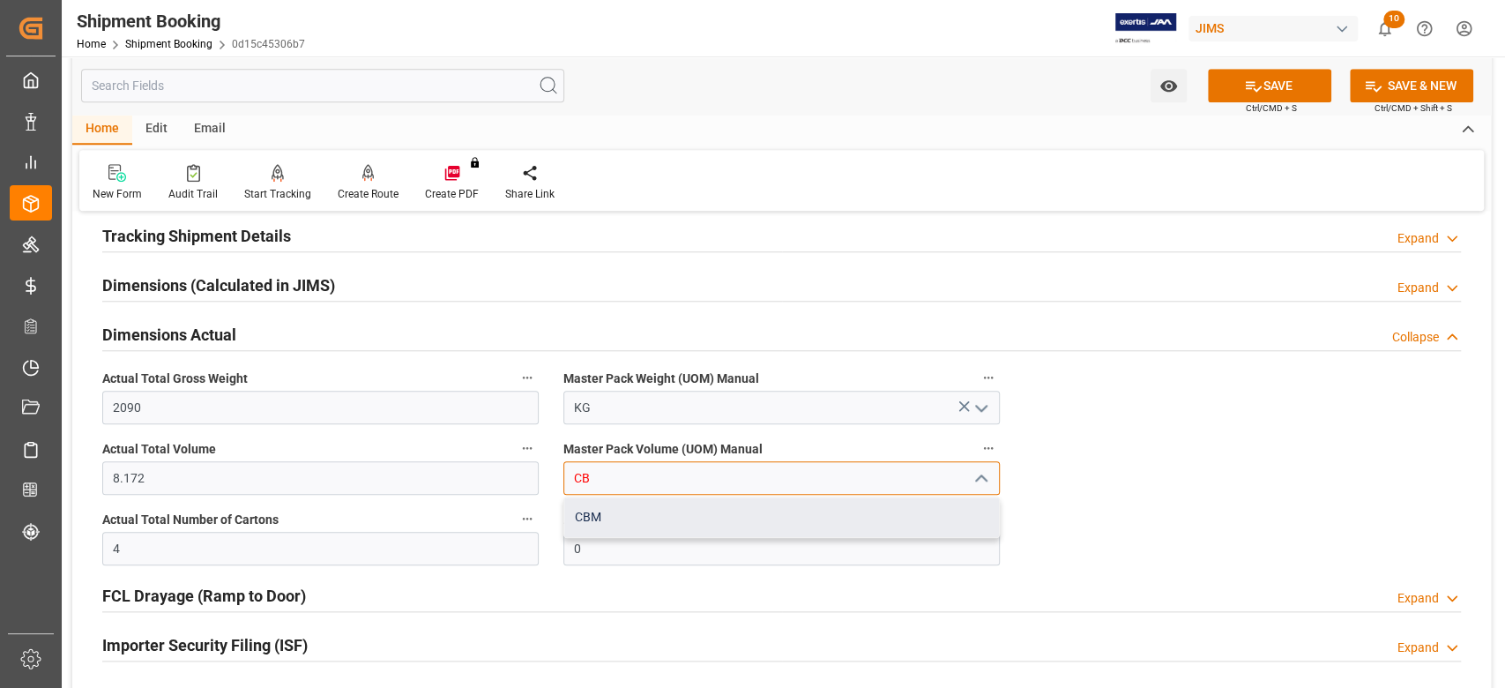
click at [622, 512] on div "CBM" at bounding box center [781, 517] width 435 height 40
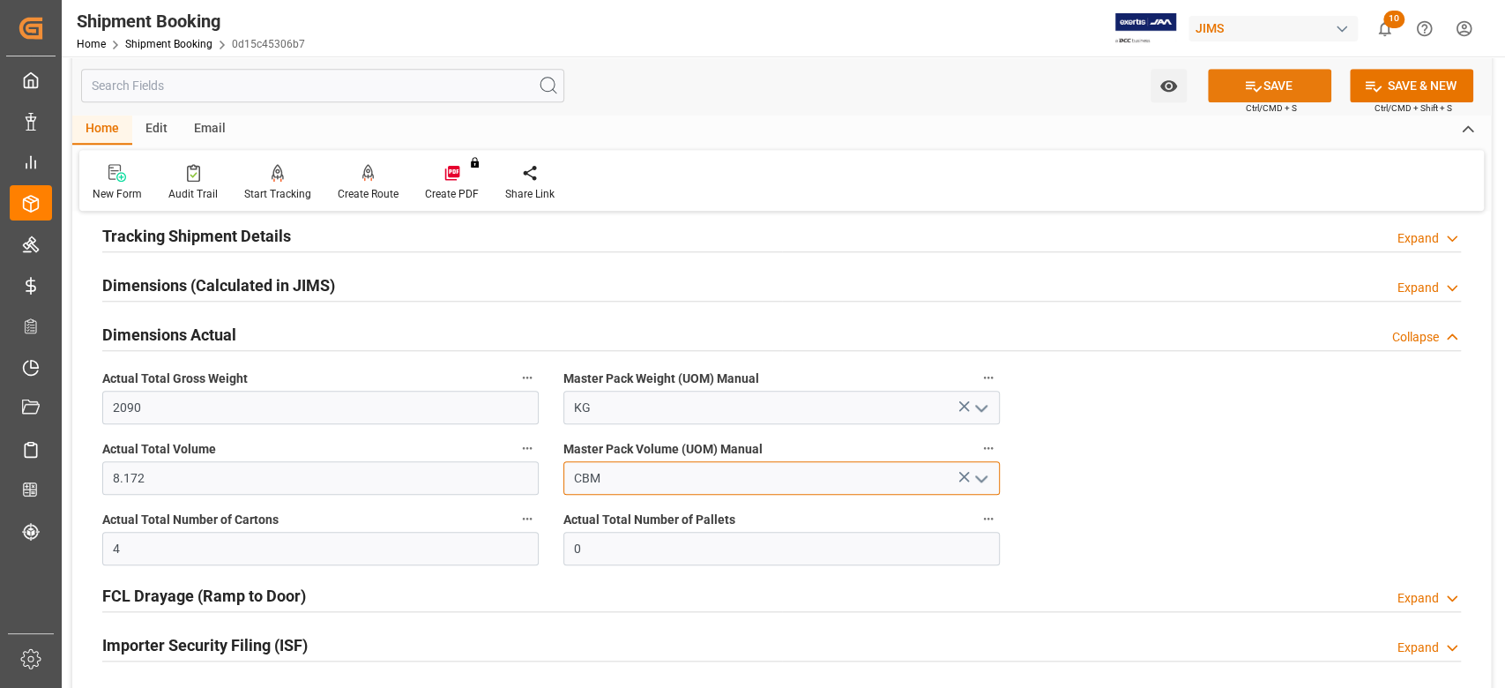
type input "CBM"
click at [1227, 85] on button "SAVE" at bounding box center [1269, 86] width 123 height 34
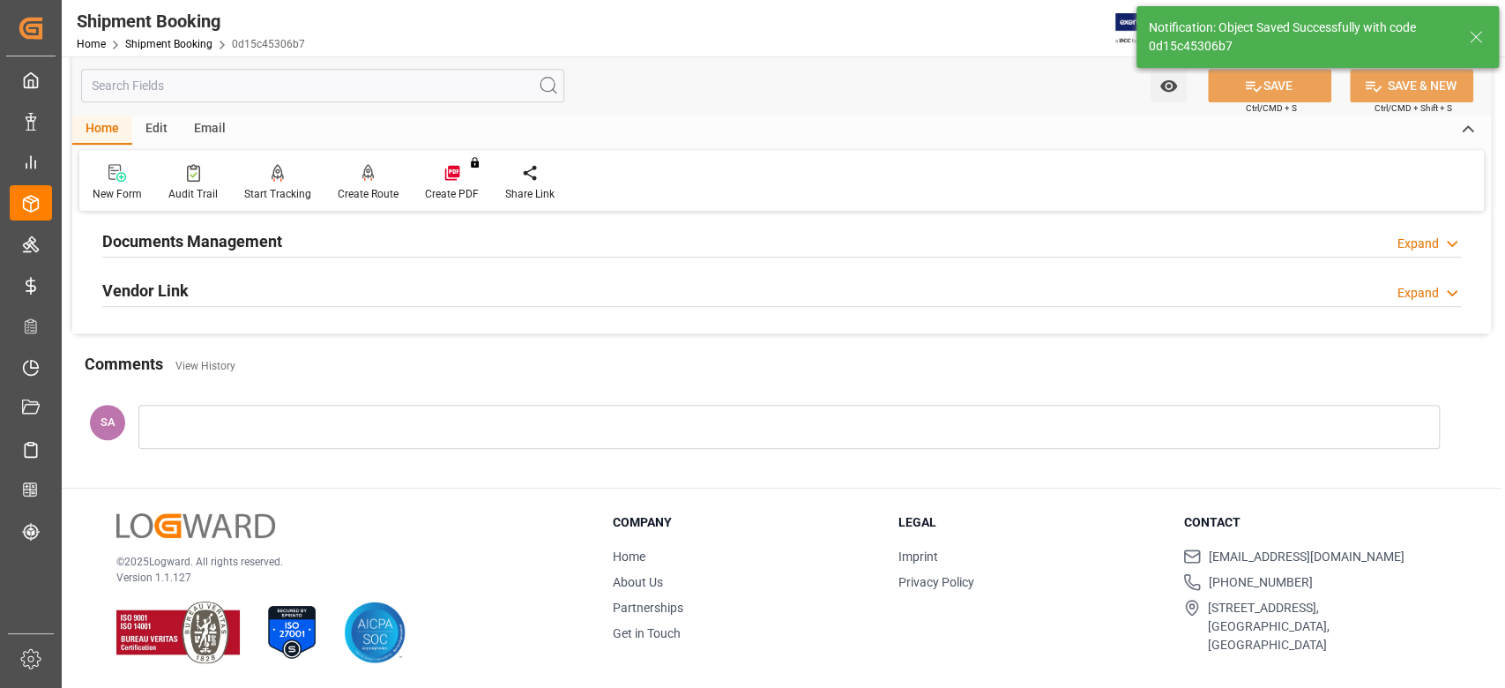
scroll to position [346, 0]
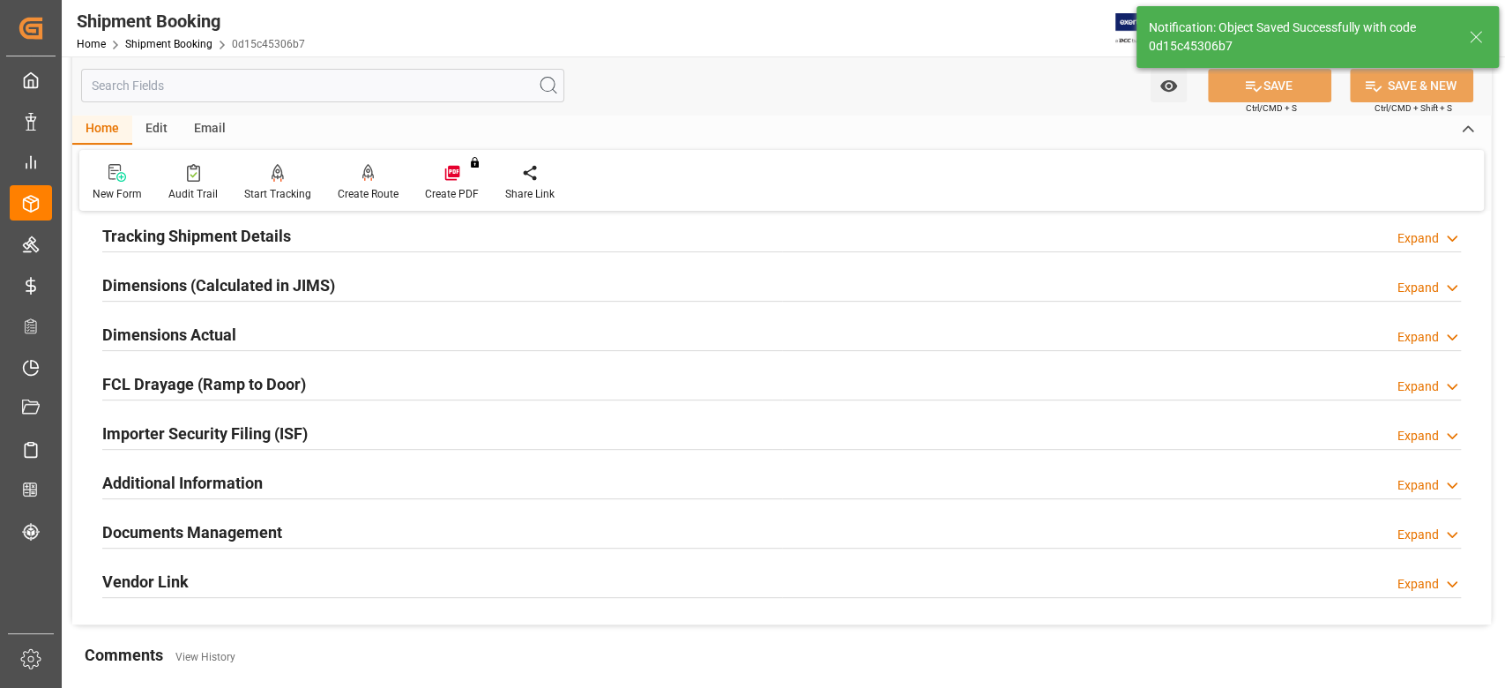
click at [174, 331] on h2 "Dimensions Actual" at bounding box center [169, 335] width 134 height 24
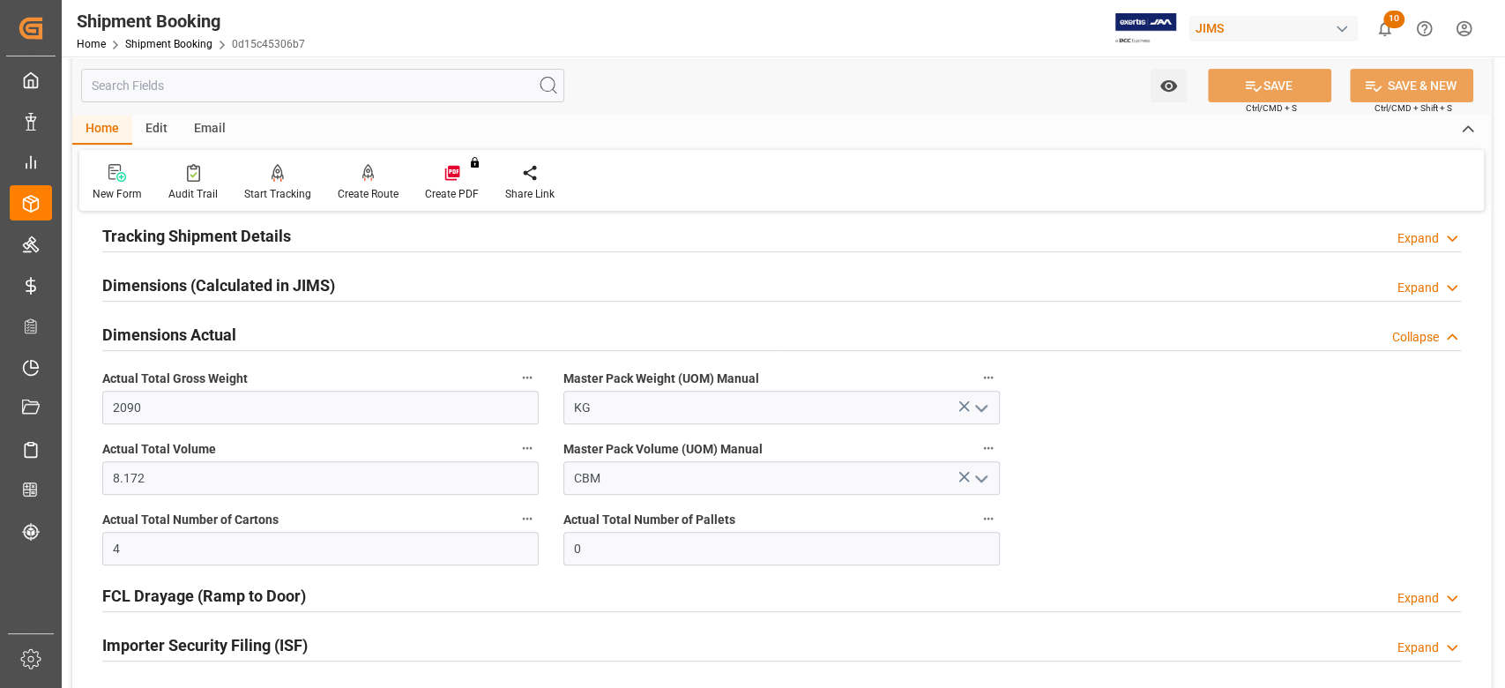
scroll to position [111, 0]
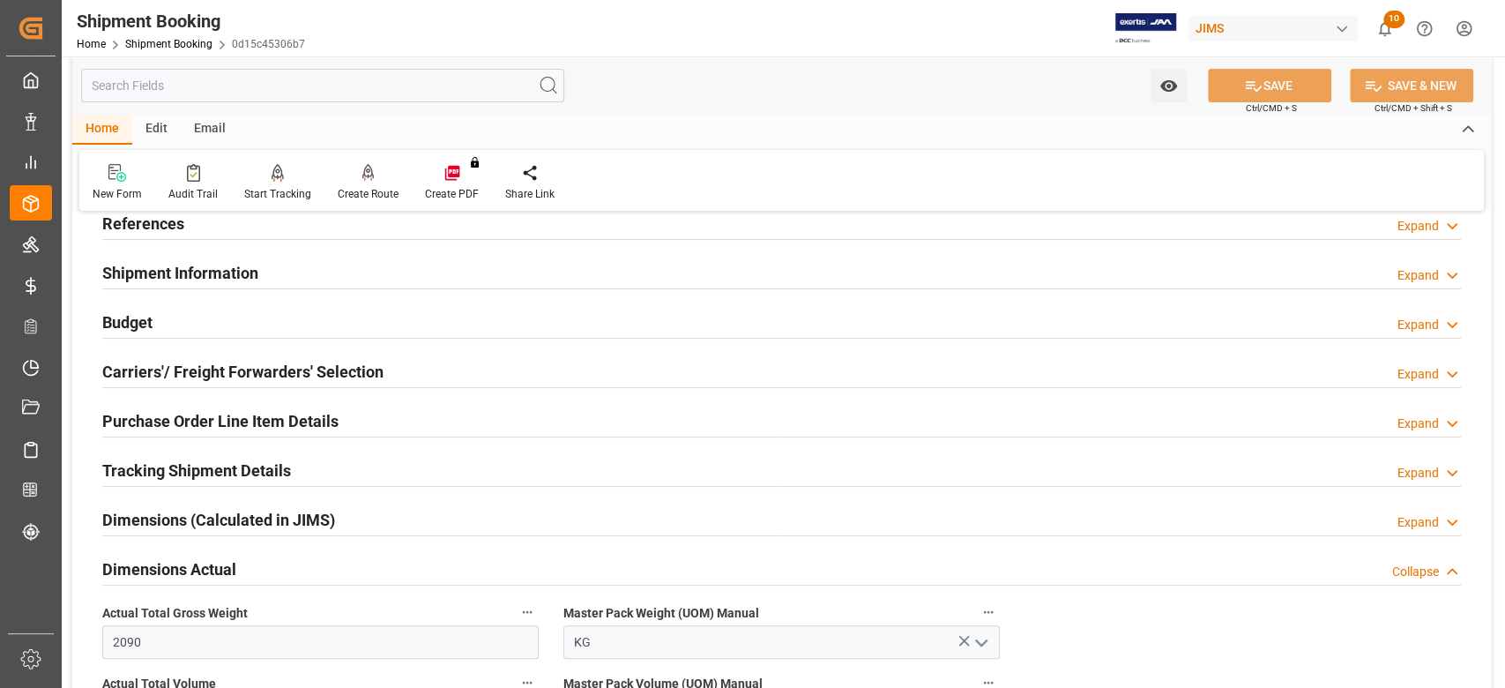
click at [130, 330] on h2 "Budget" at bounding box center [127, 322] width 50 height 24
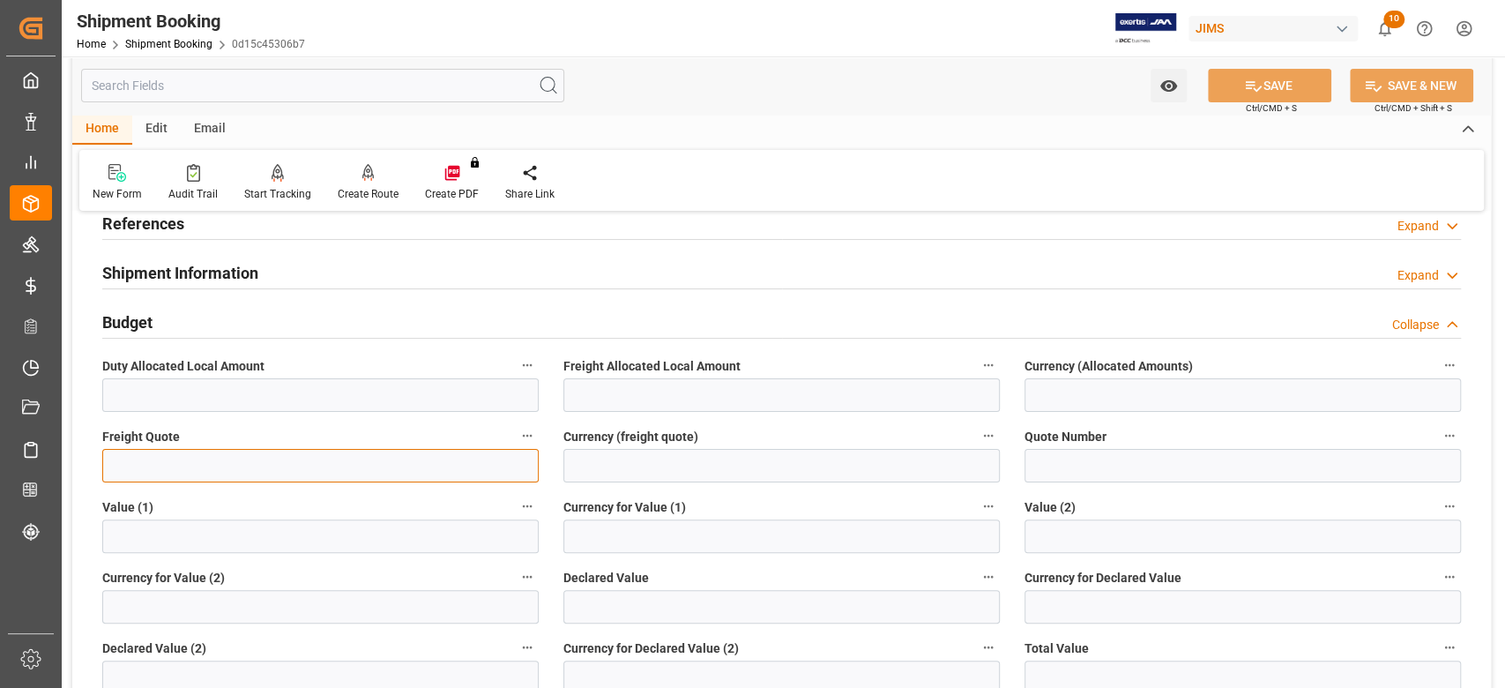
click at [184, 462] on input "text" at bounding box center [320, 466] width 436 height 34
type input "1"
type input "1450"
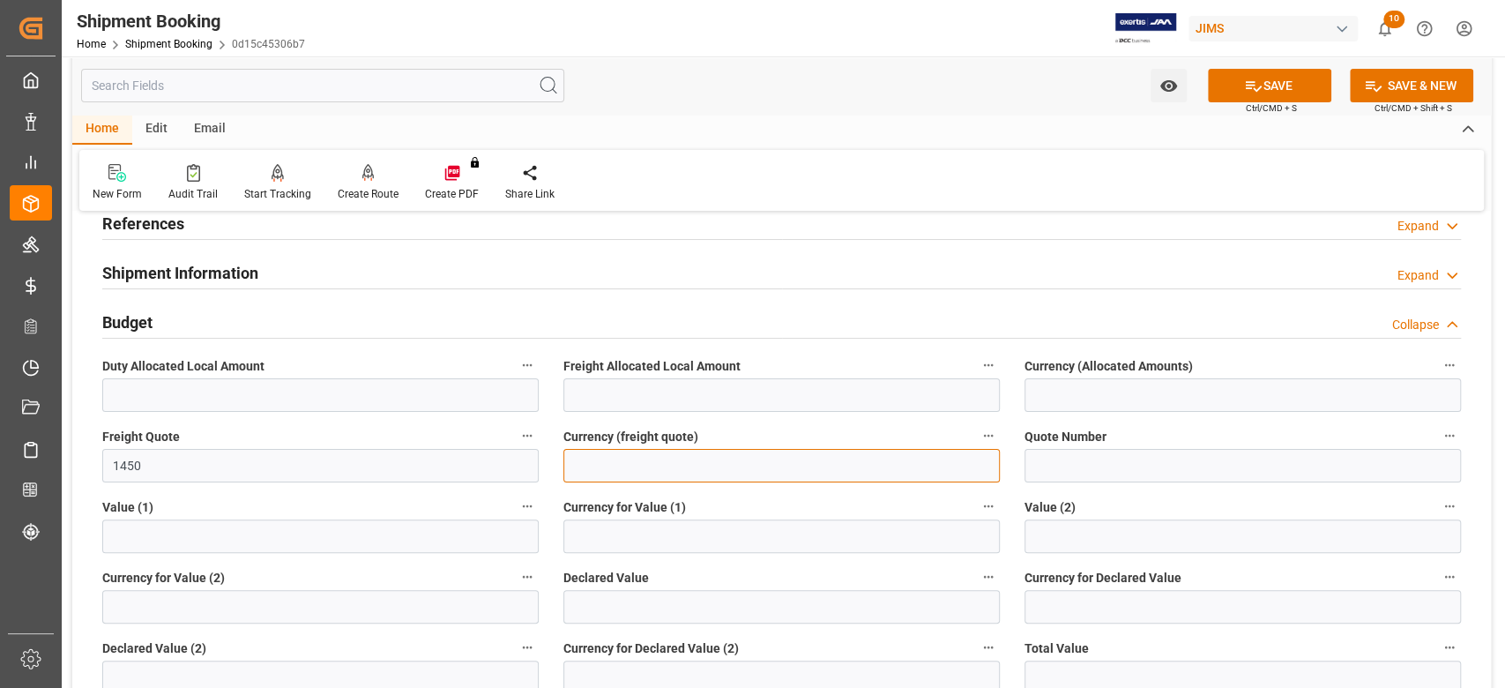
click at [698, 469] on input at bounding box center [781, 466] width 436 height 34
type input "USD"
click at [1249, 83] on icon at bounding box center [1253, 86] width 19 height 19
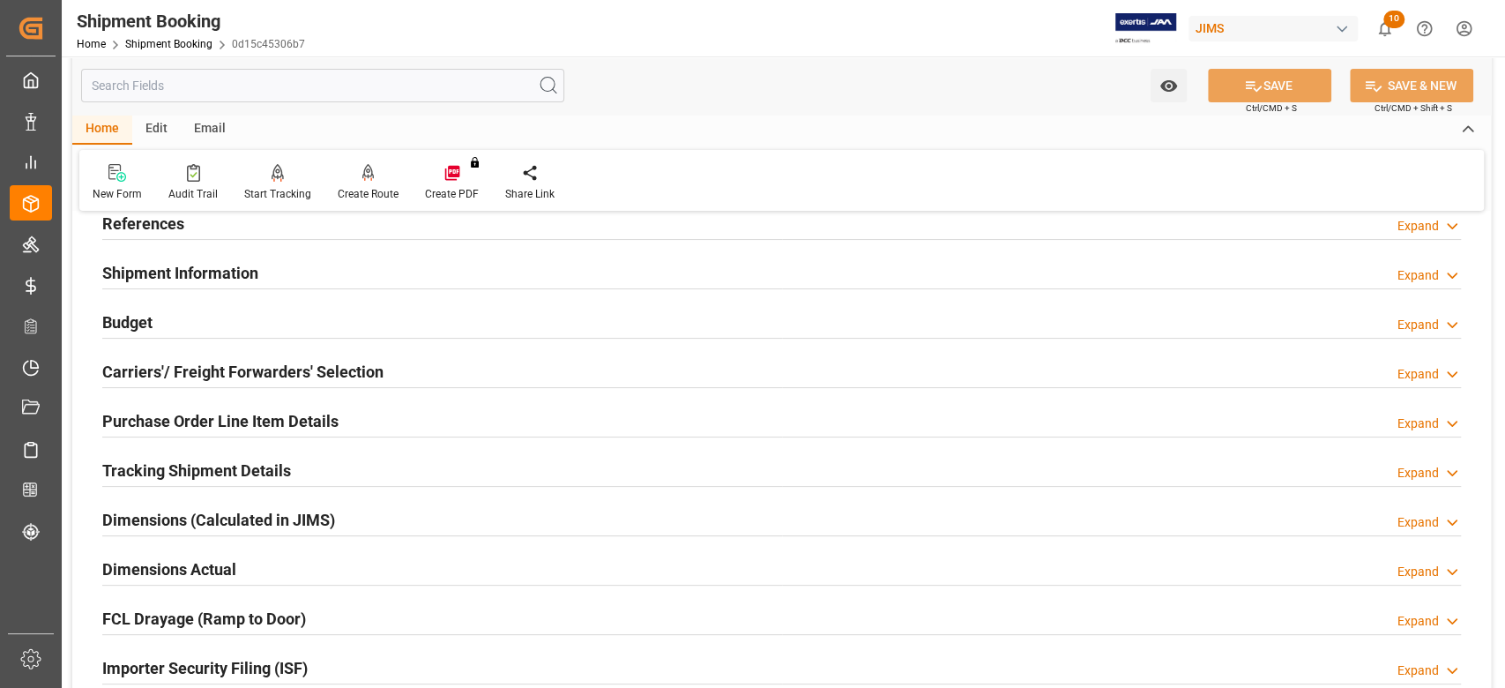
click at [241, 464] on h2 "Tracking Shipment Details" at bounding box center [196, 470] width 189 height 24
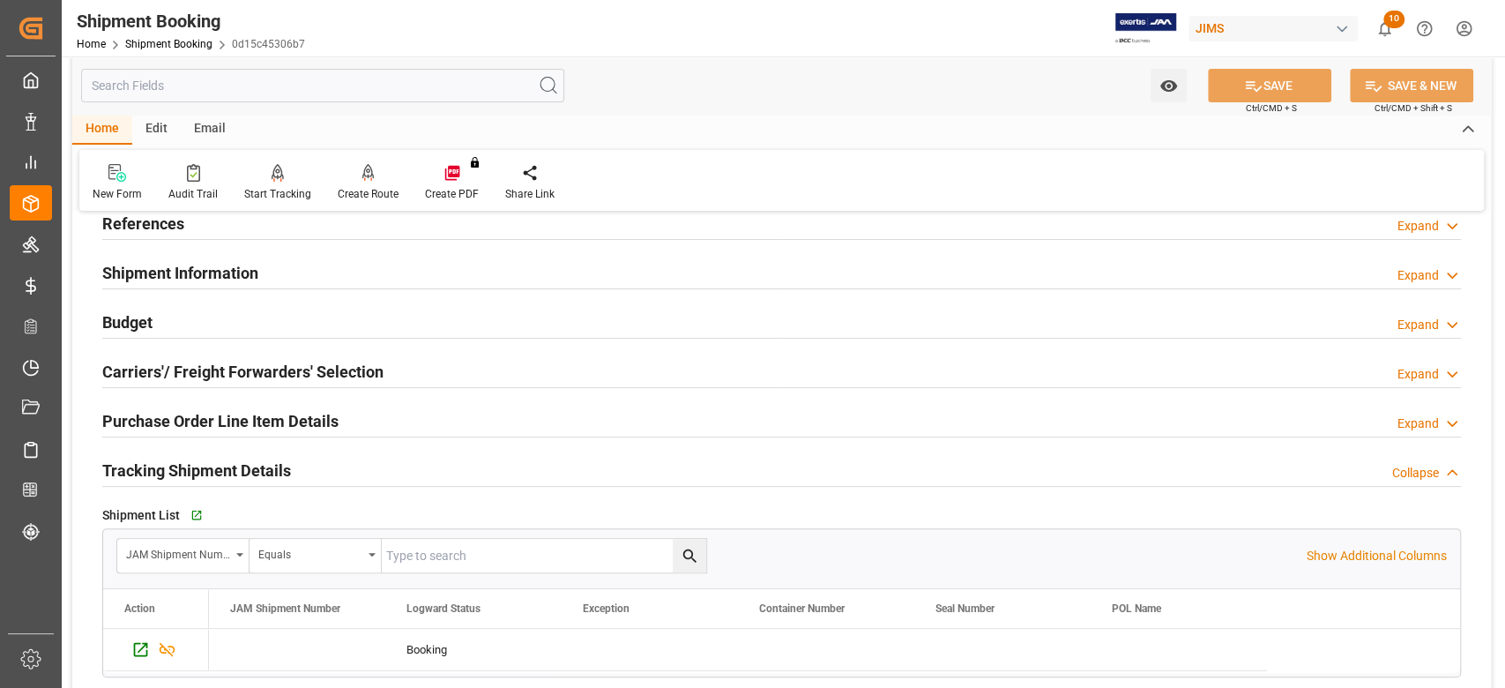
scroll to position [0, 0]
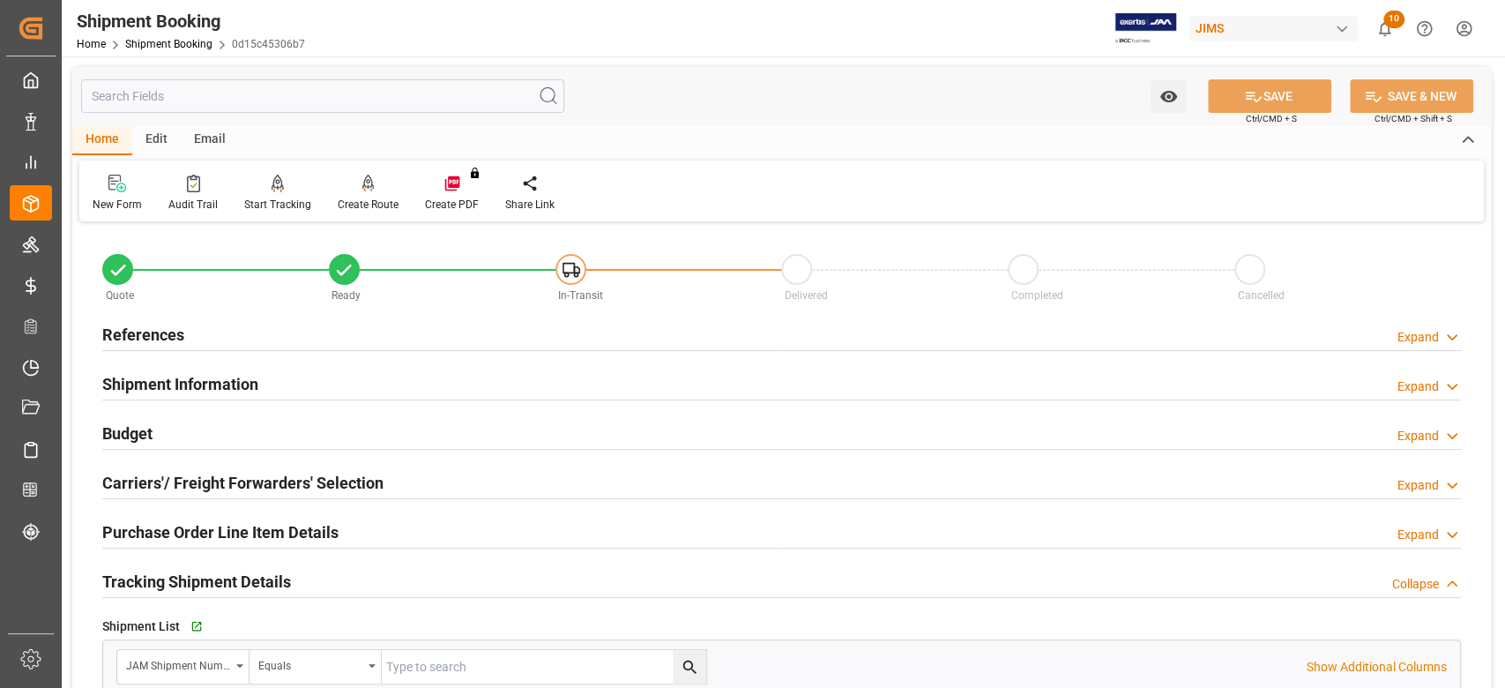
click at [201, 383] on h2 "Shipment Information" at bounding box center [180, 384] width 156 height 24
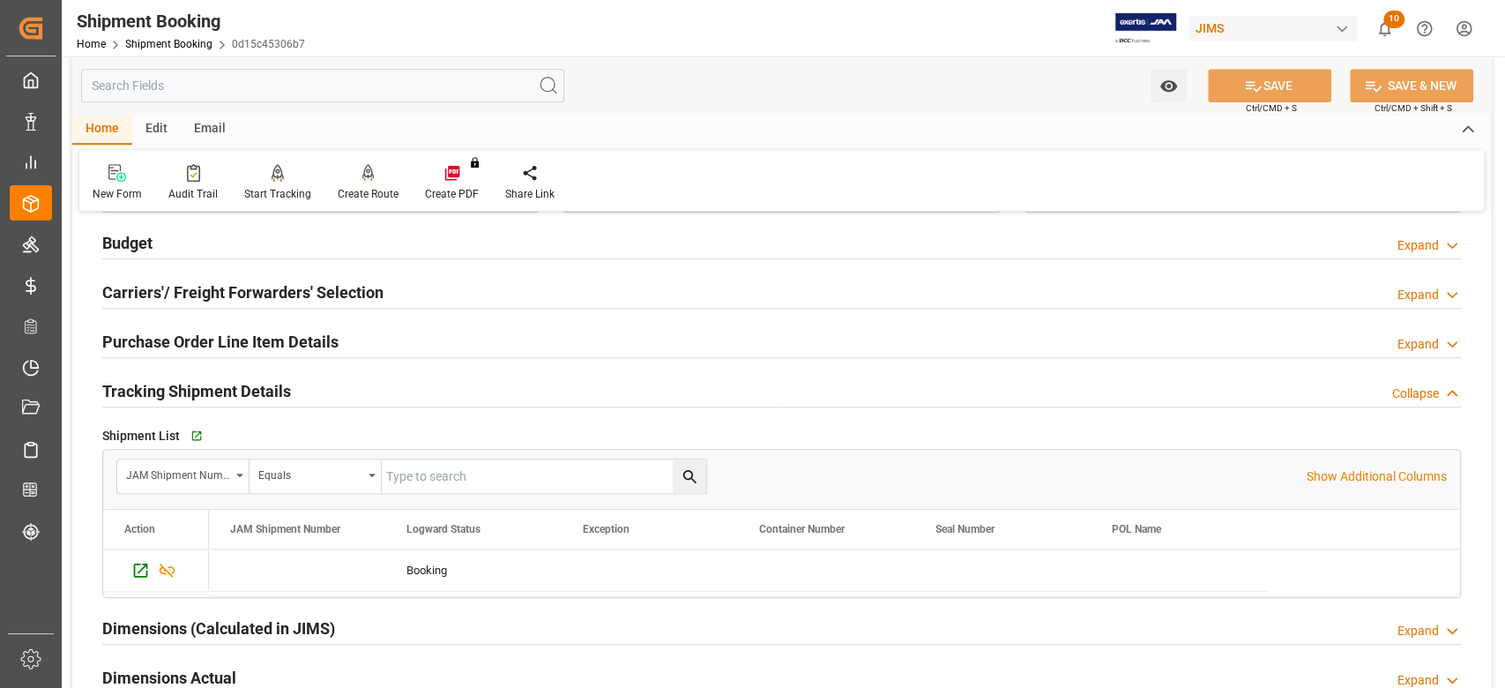
scroll to position [1058, 0]
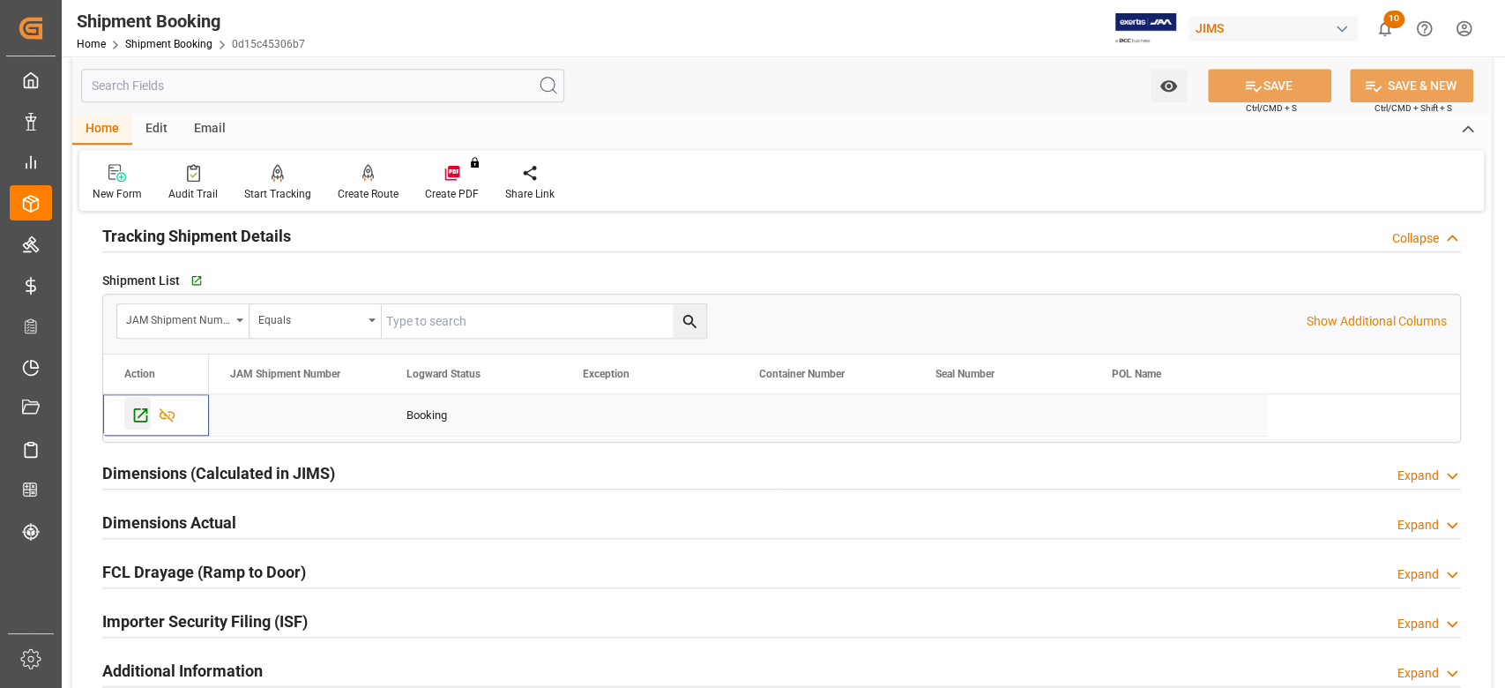
click at [138, 409] on icon "Press SPACE to select this row." at bounding box center [140, 415] width 19 height 19
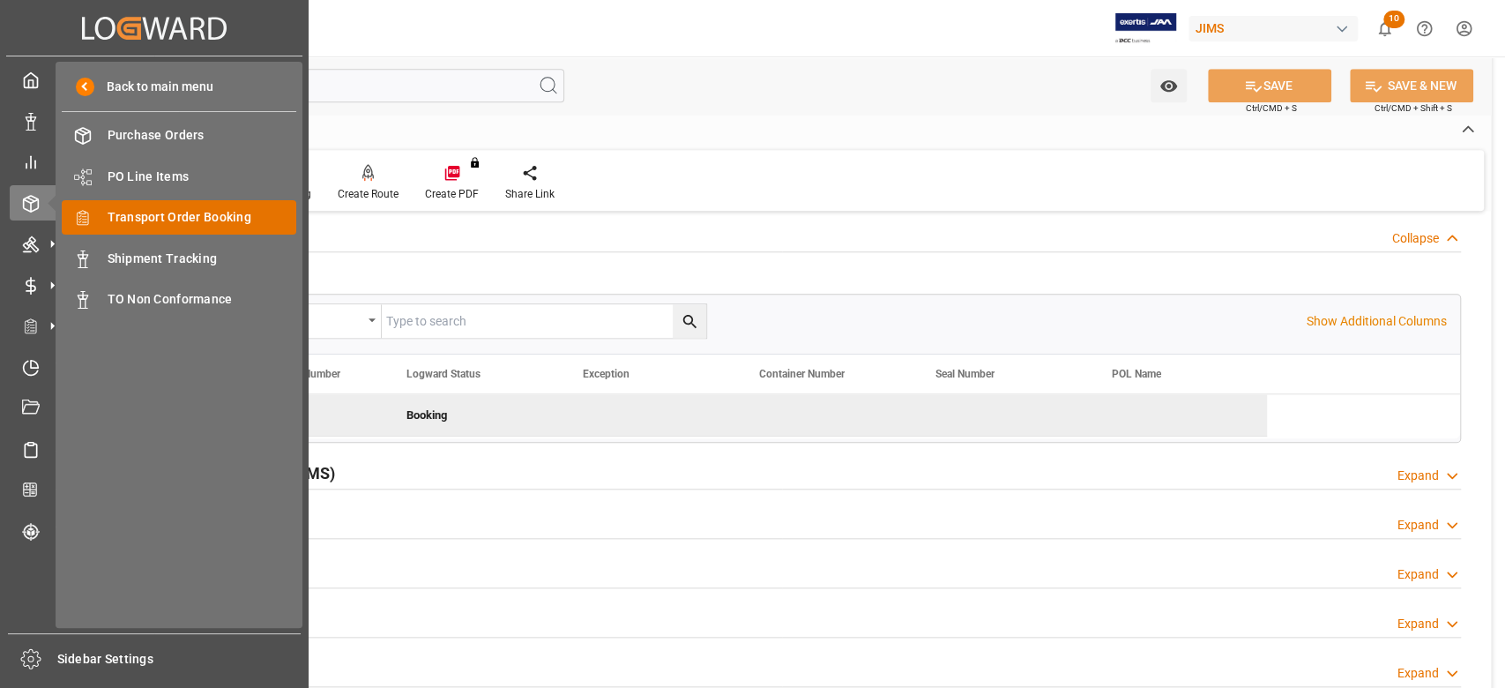
click at [167, 219] on span "Transport Order Booking" at bounding box center [203, 217] width 190 height 19
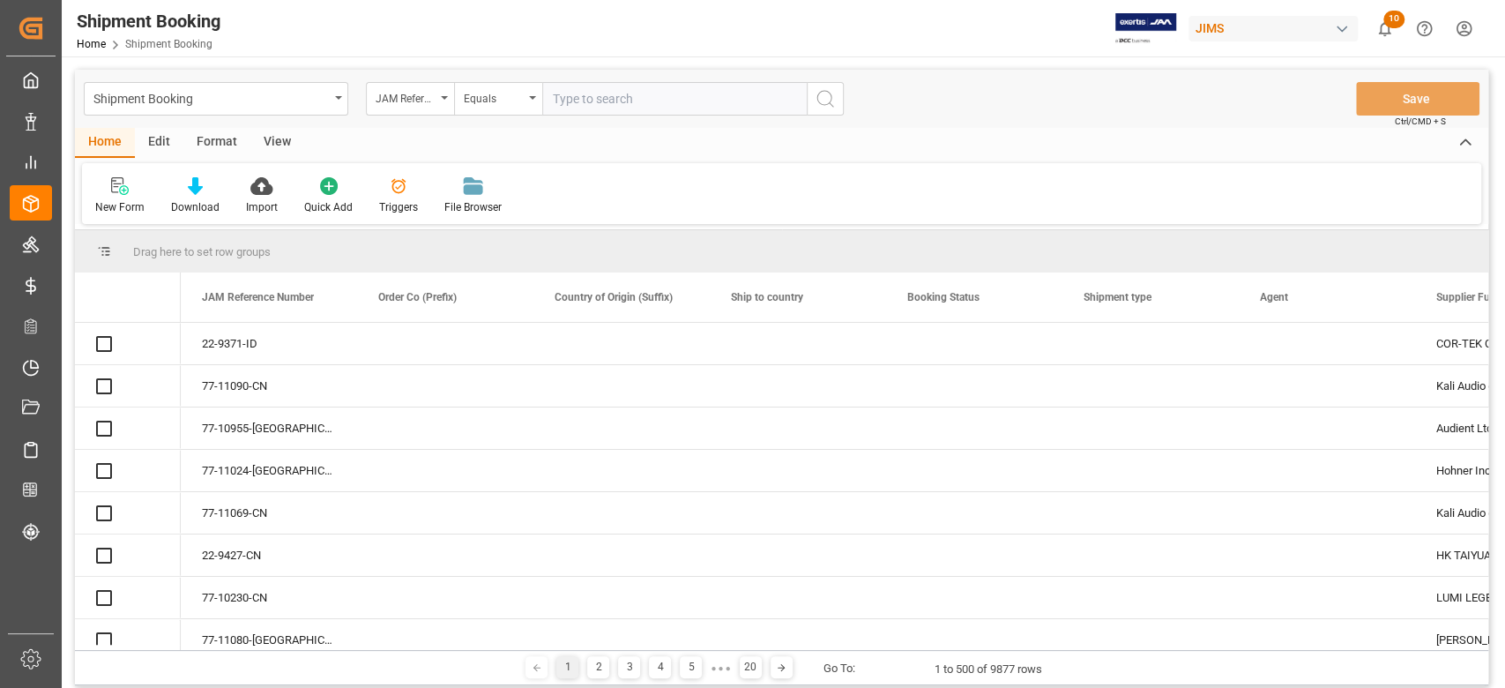
click at [598, 98] on input "text" at bounding box center [674, 99] width 264 height 34
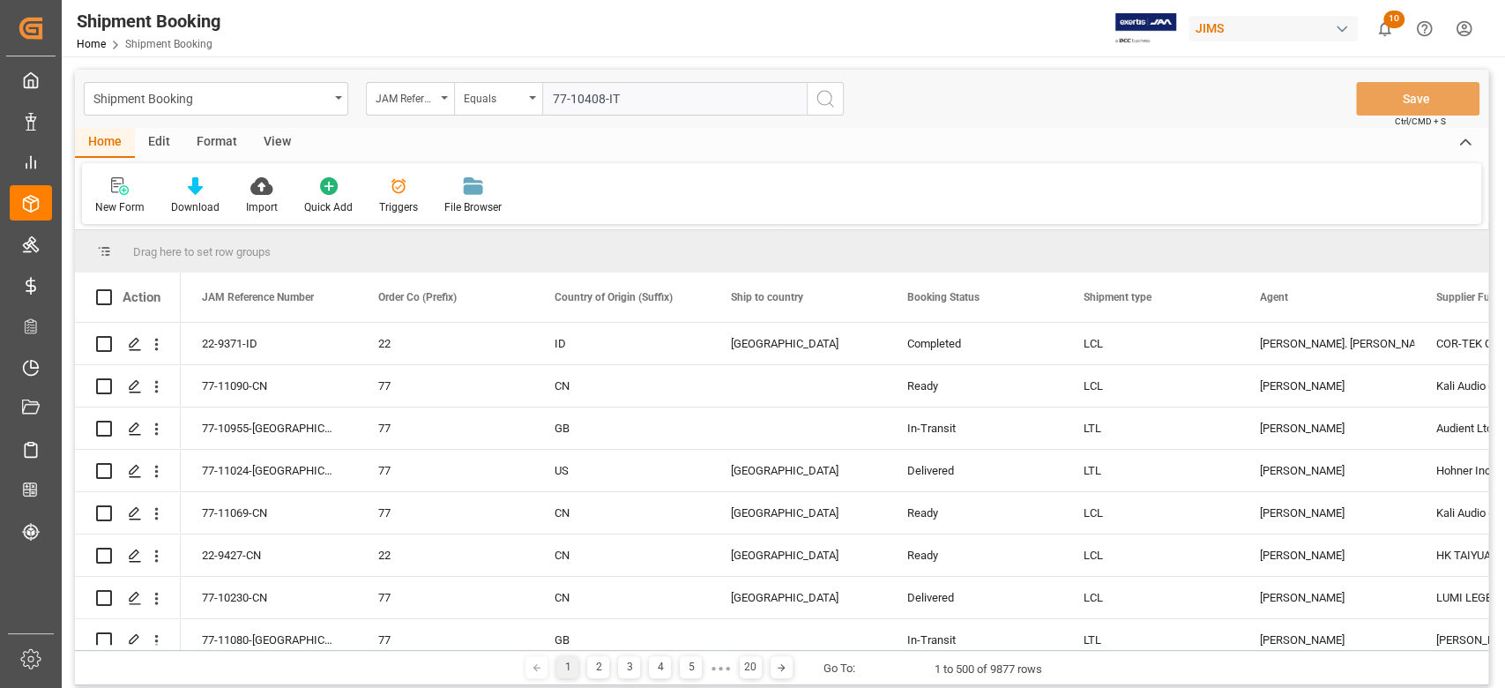
type input "77-10408-IT"
click at [823, 95] on icon "search button" at bounding box center [825, 98] width 21 height 21
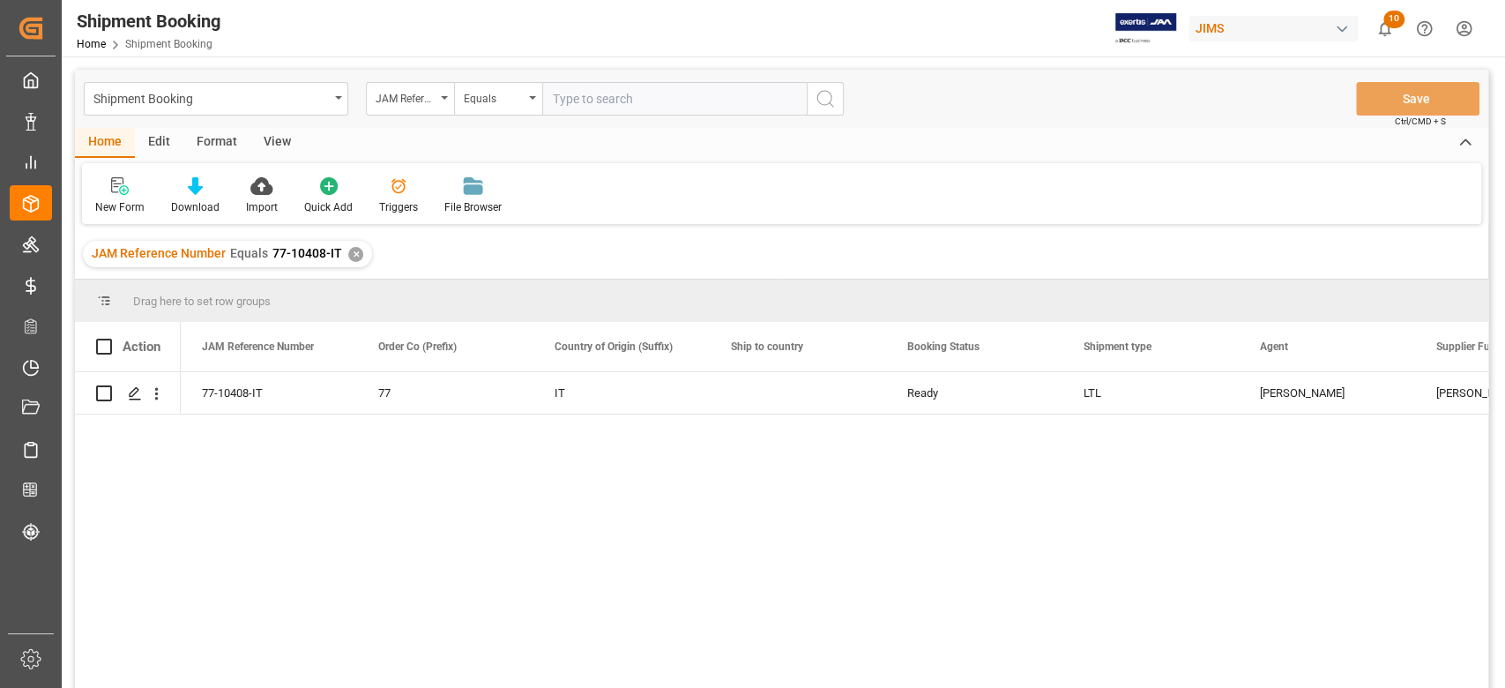
click at [348, 257] on div "✕" at bounding box center [355, 254] width 15 height 15
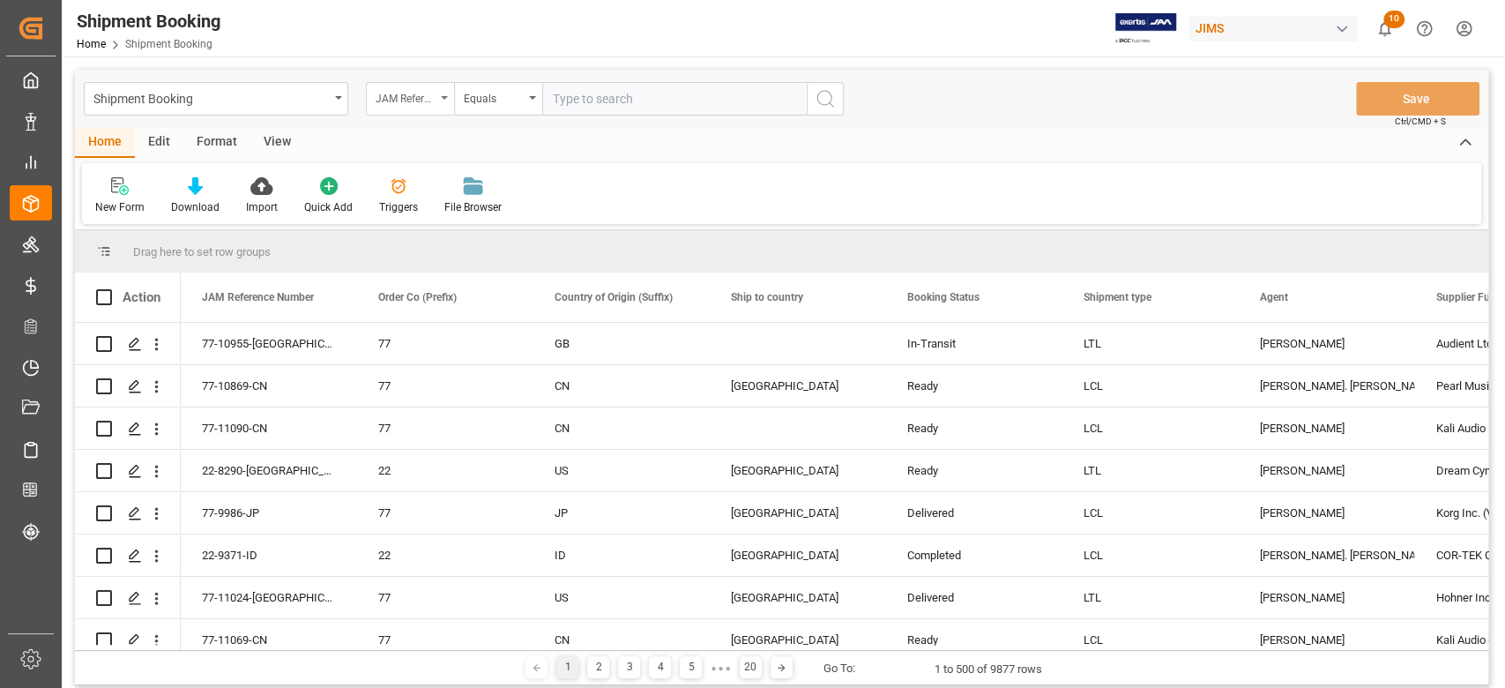
click at [445, 98] on icon "open menu" at bounding box center [444, 98] width 7 height 4
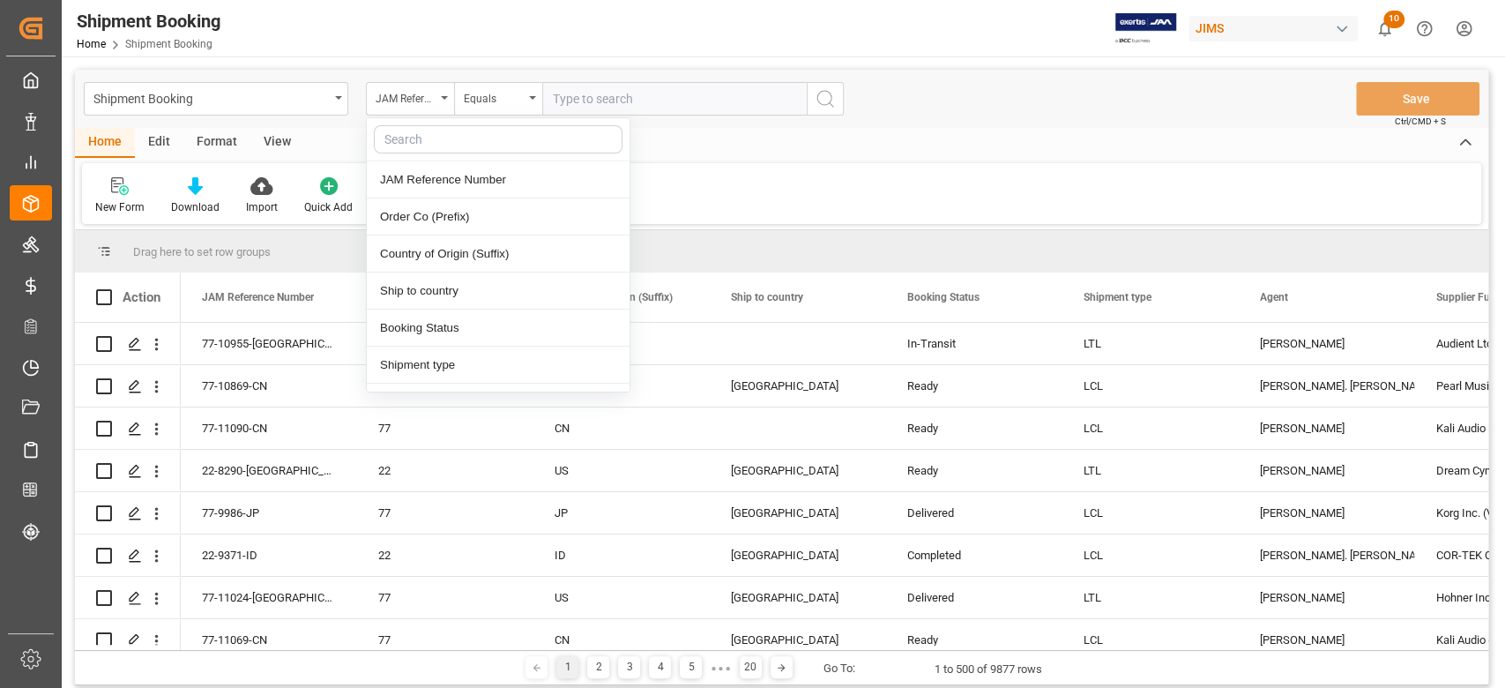
click at [440, 130] on input "text" at bounding box center [498, 139] width 249 height 28
type input "supp"
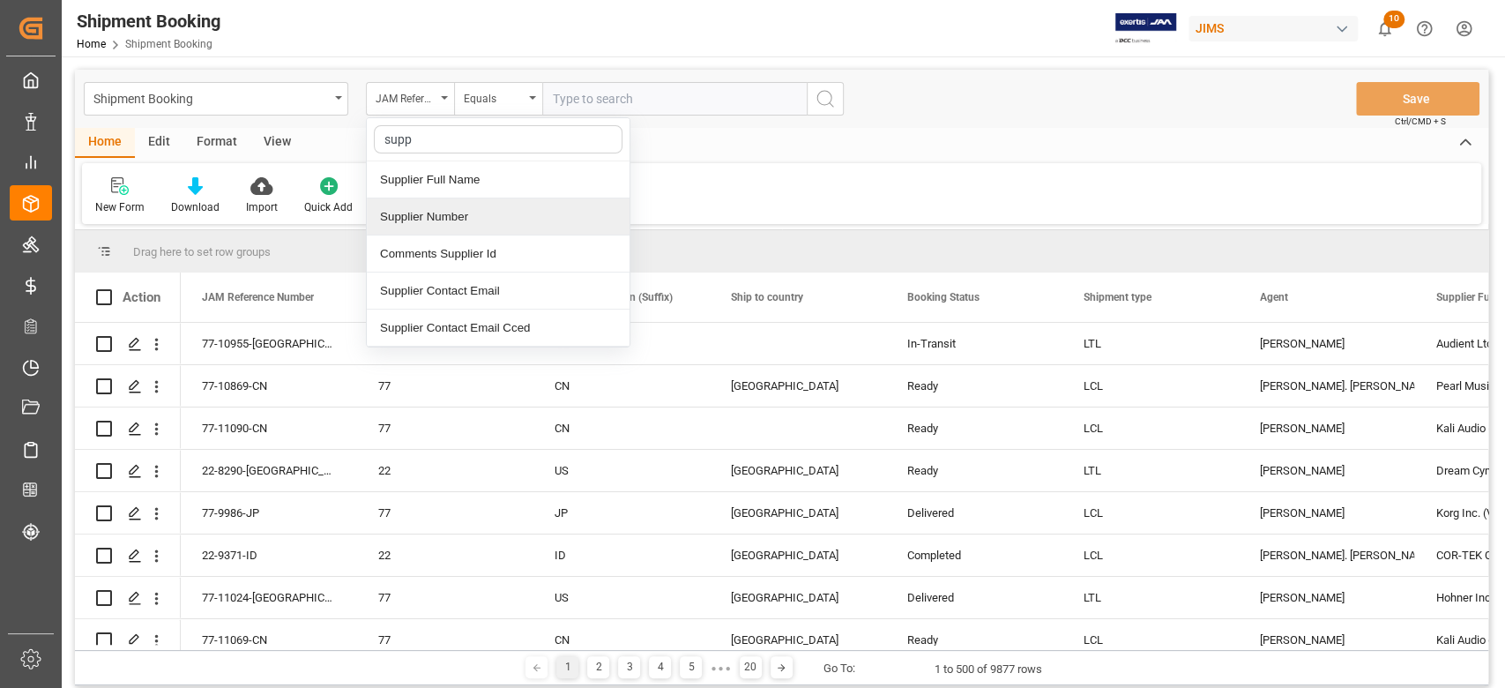
click at [473, 220] on div "Supplier Number" at bounding box center [498, 216] width 263 height 37
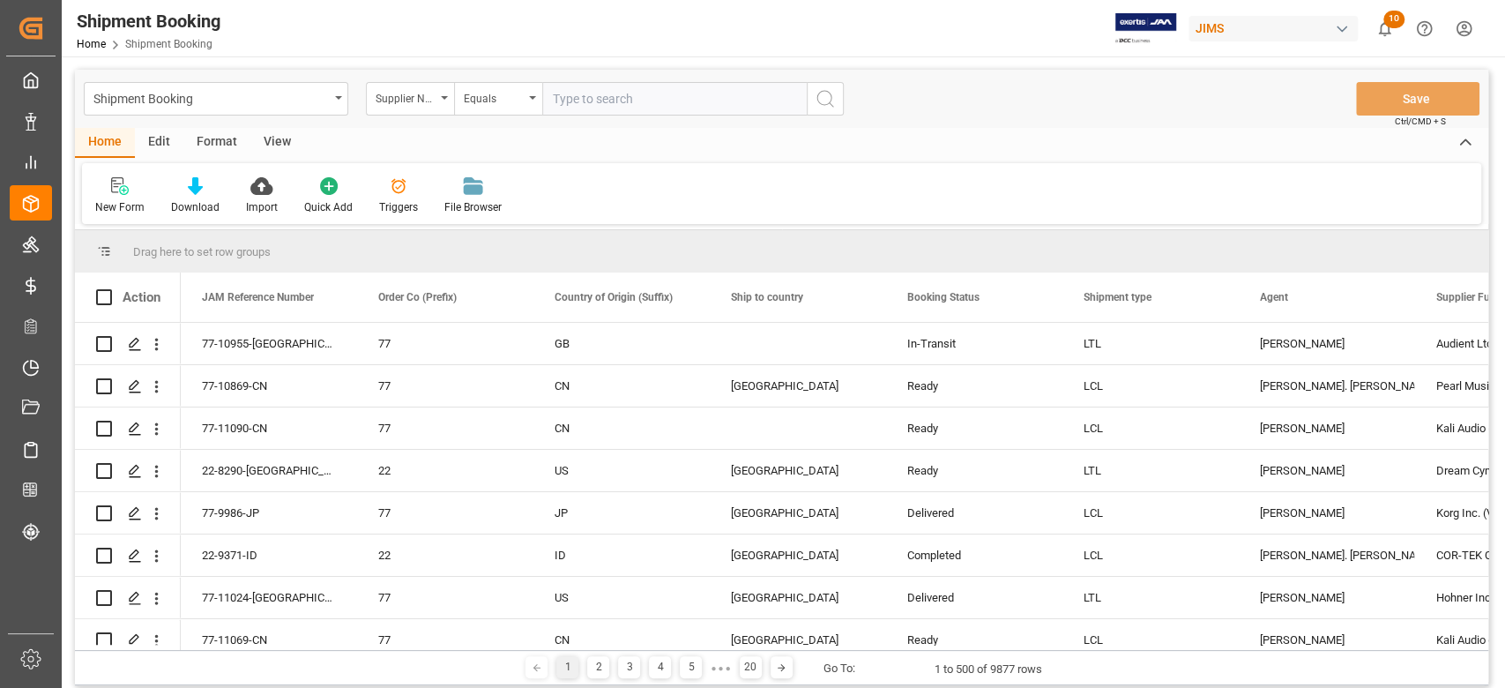
click at [615, 107] on input "text" at bounding box center [674, 99] width 264 height 34
paste input "748782"
type input "748782"
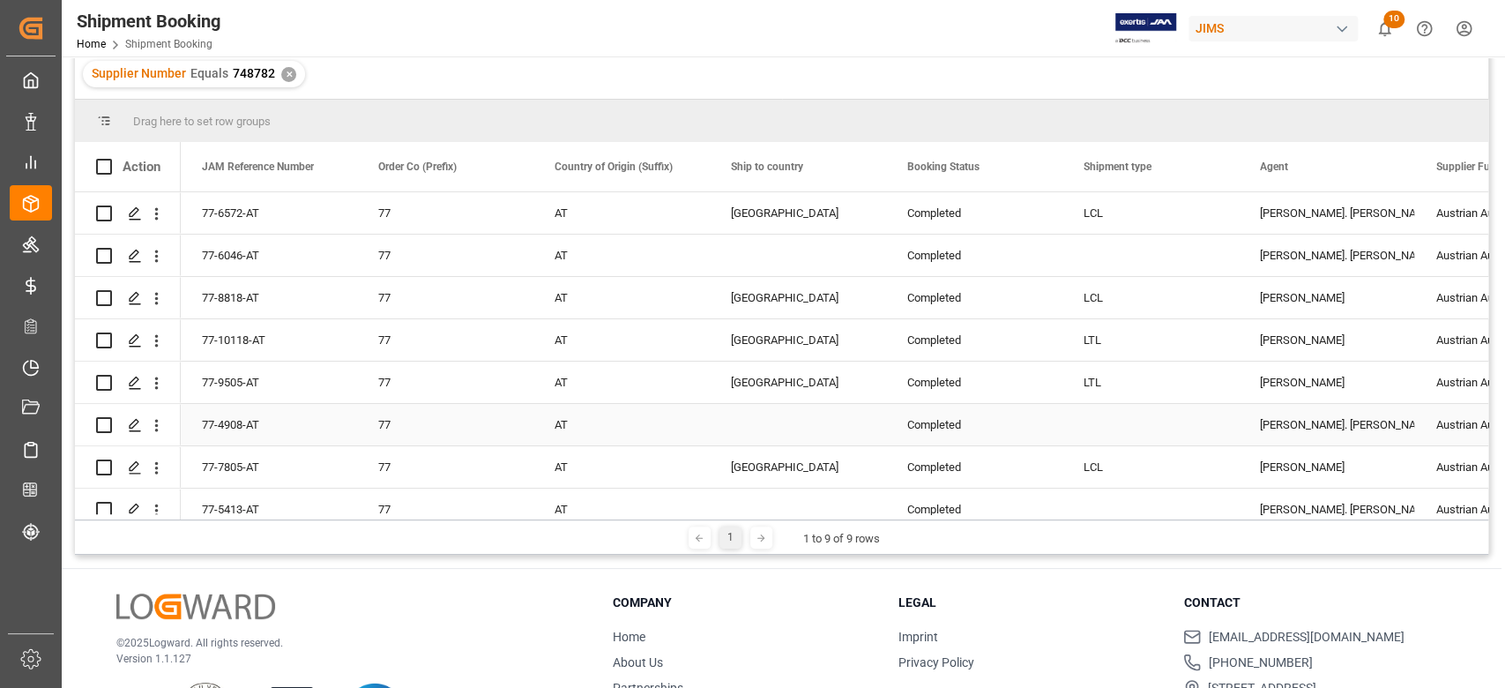
scroll to position [143, 0]
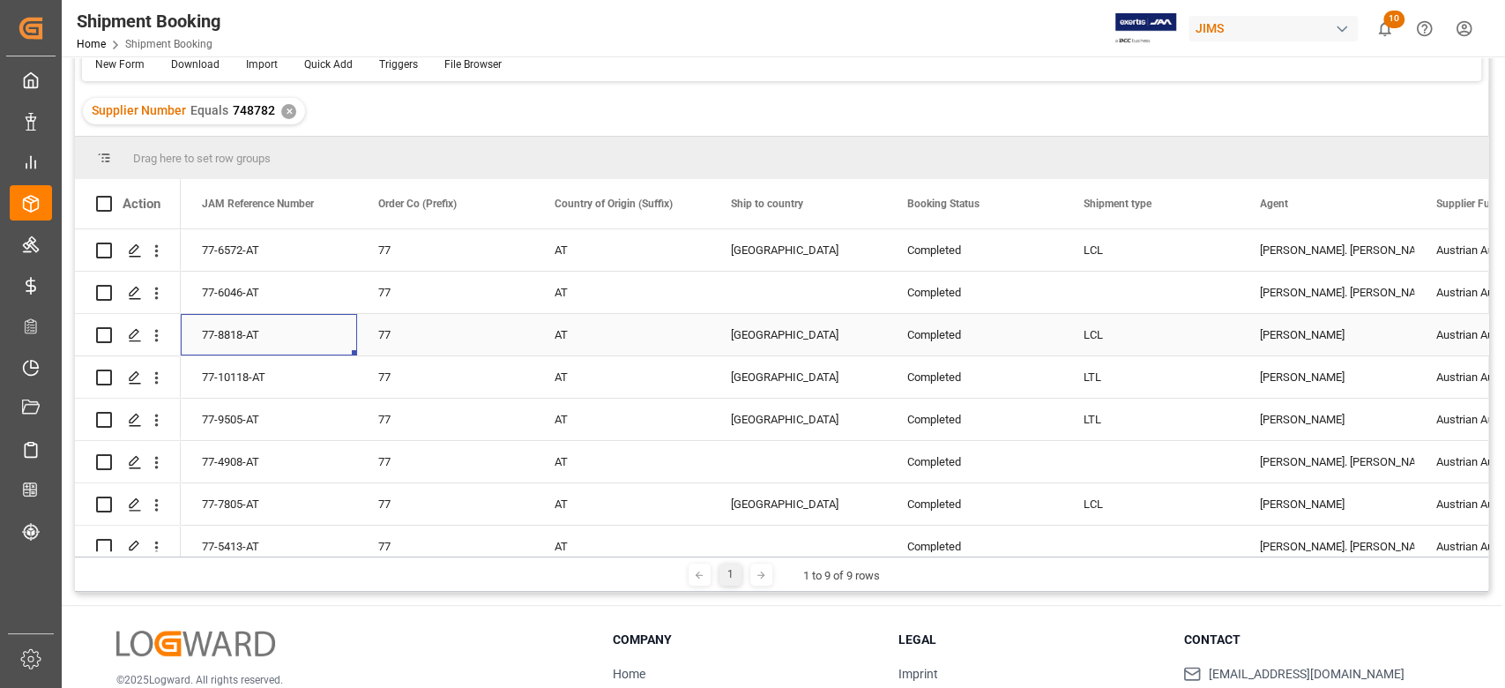
click at [263, 335] on div "77-8818-AT" at bounding box center [269, 334] width 176 height 41
click at [863, 331] on div "[GEOGRAPHIC_DATA]" at bounding box center [798, 335] width 134 height 41
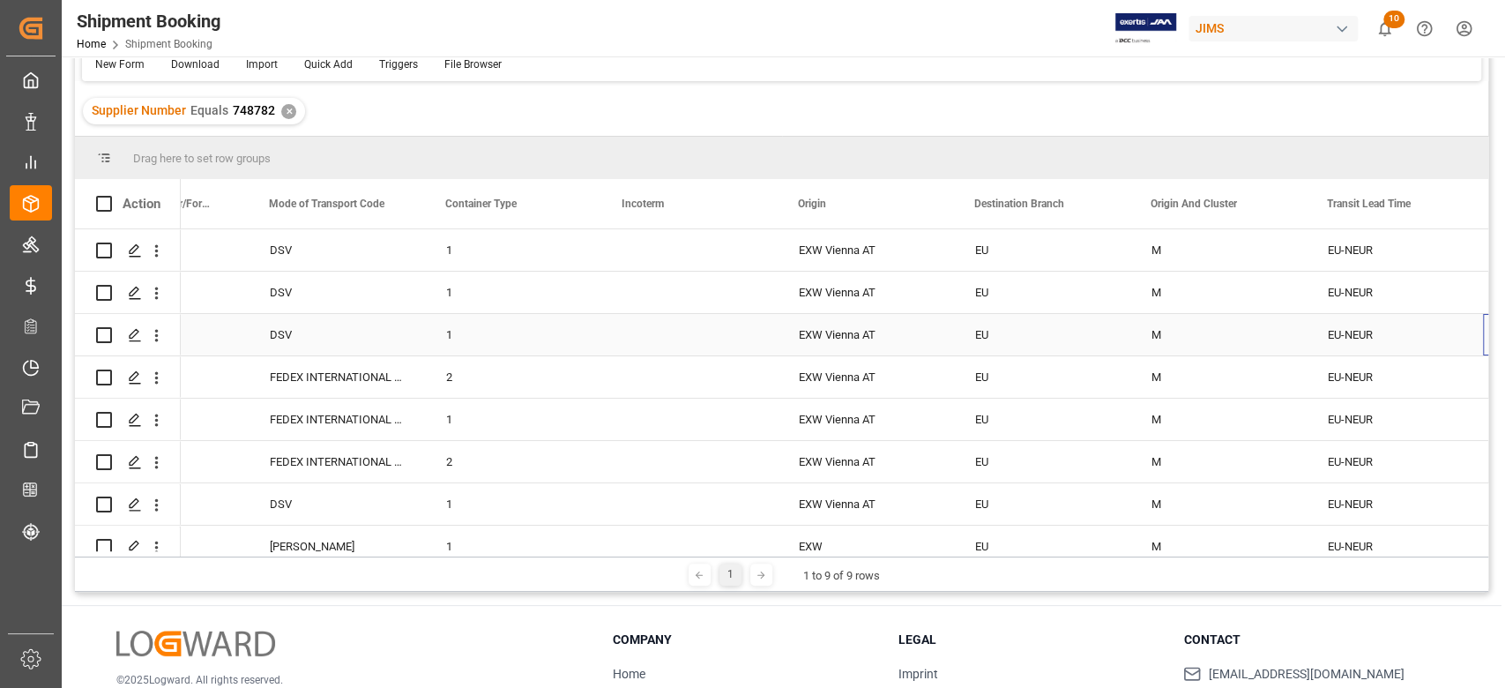
scroll to position [0, 0]
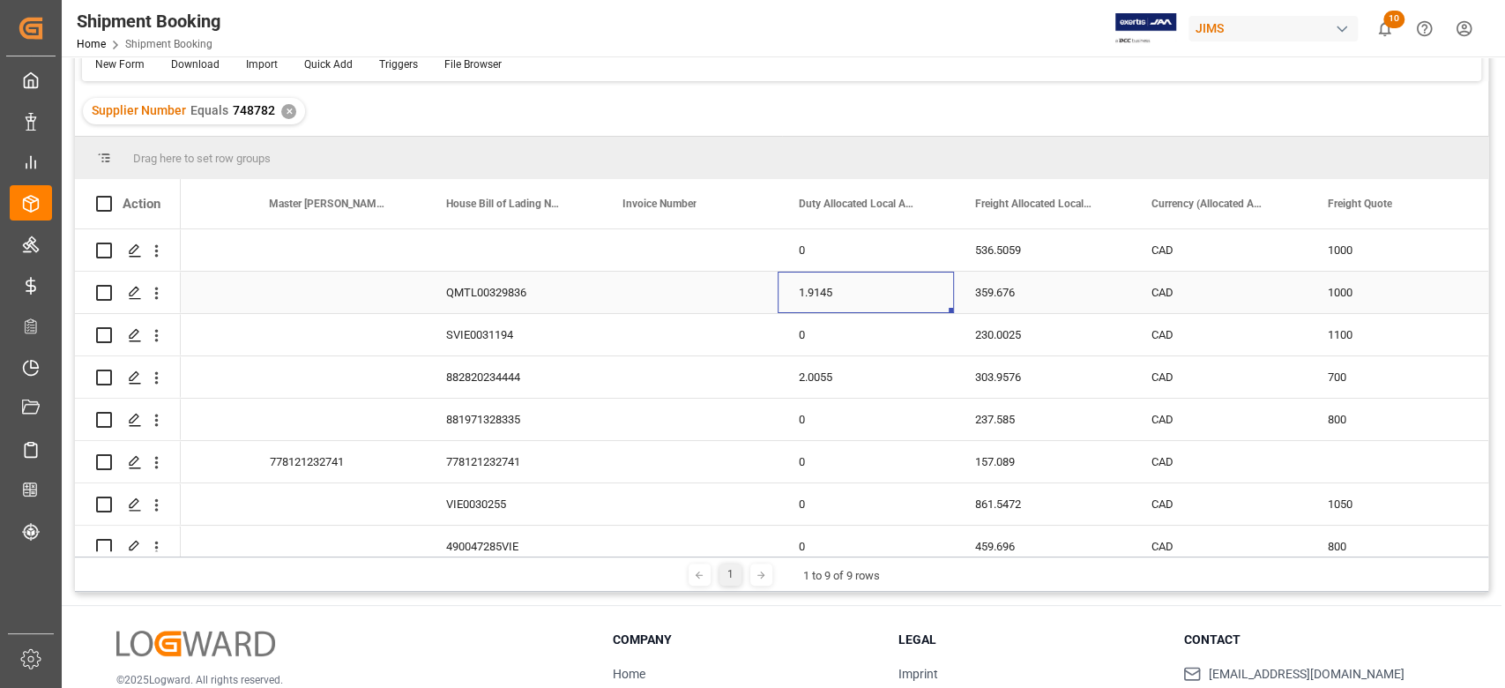
click at [841, 288] on div "1.9145" at bounding box center [866, 292] width 176 height 41
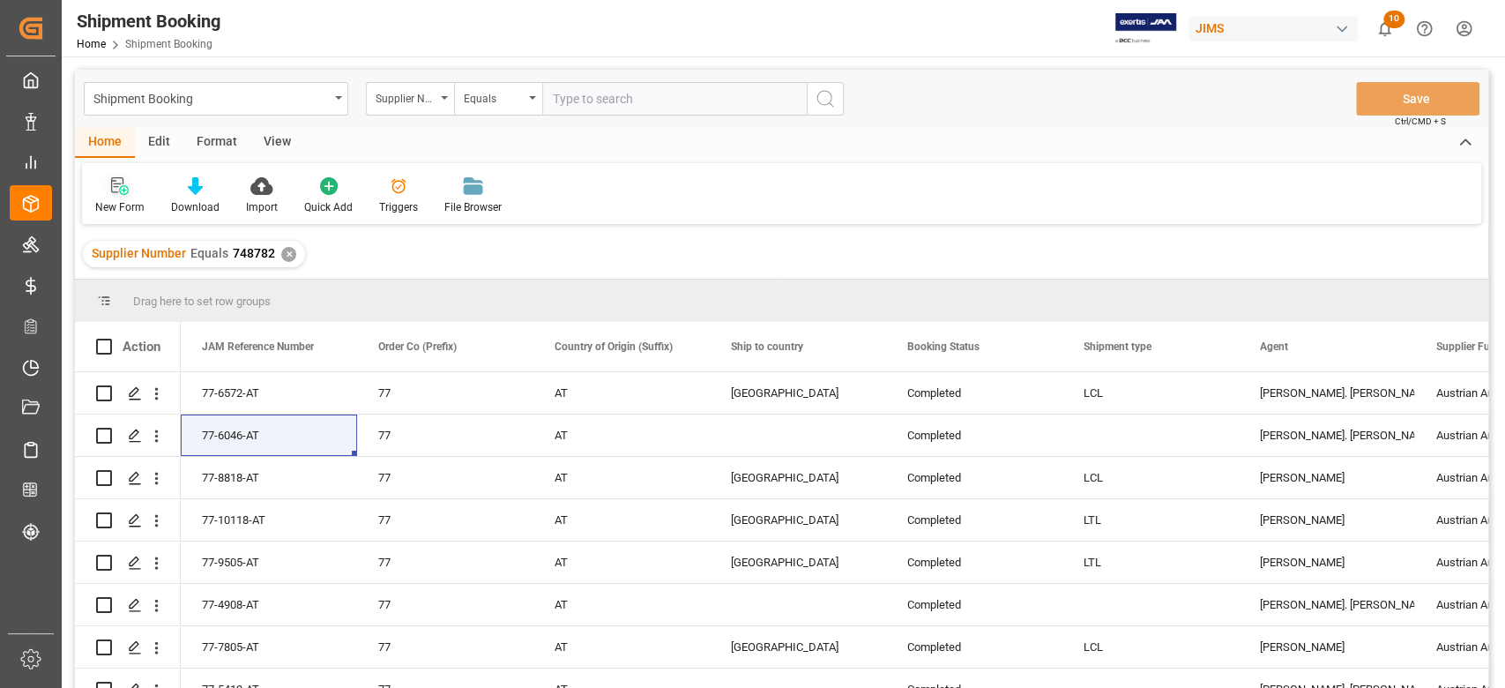
click at [123, 200] on div "New Form" at bounding box center [119, 207] width 49 height 16
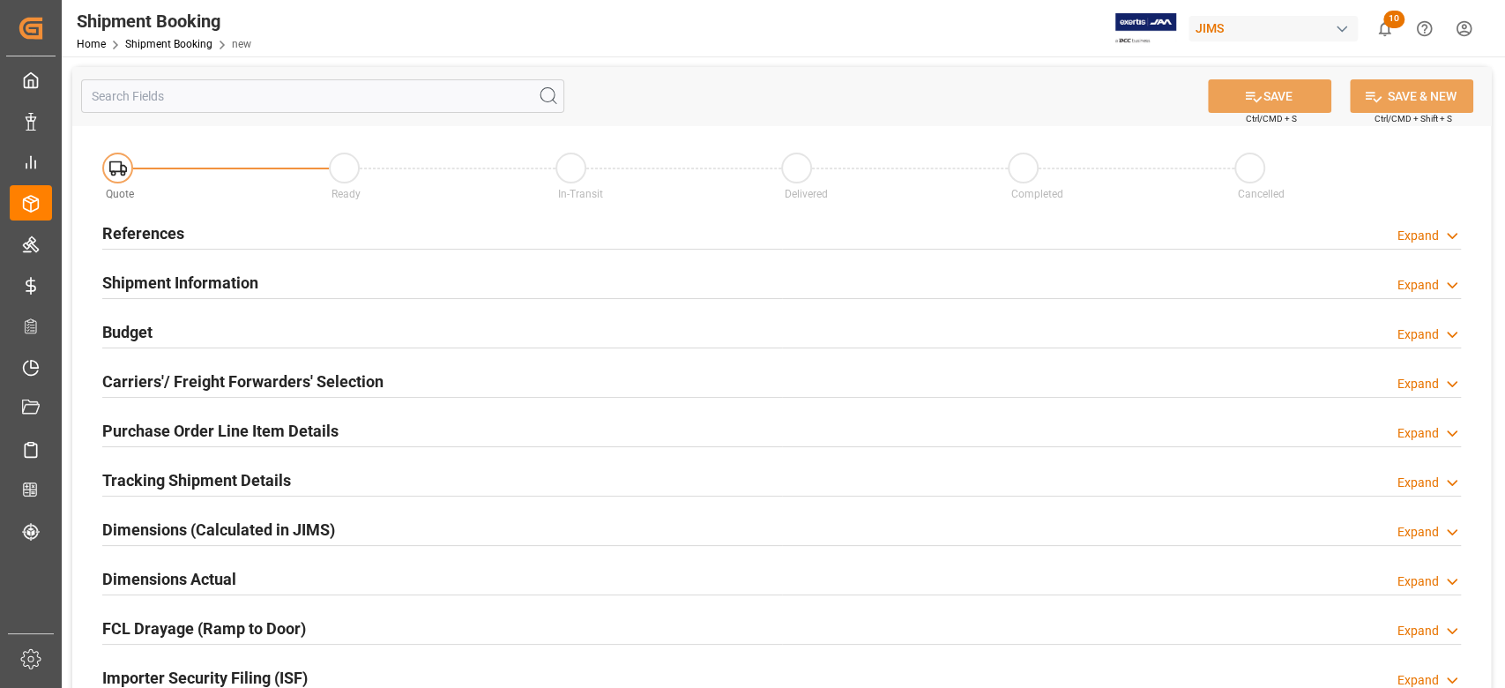
click at [154, 231] on h2 "References" at bounding box center [143, 233] width 82 height 24
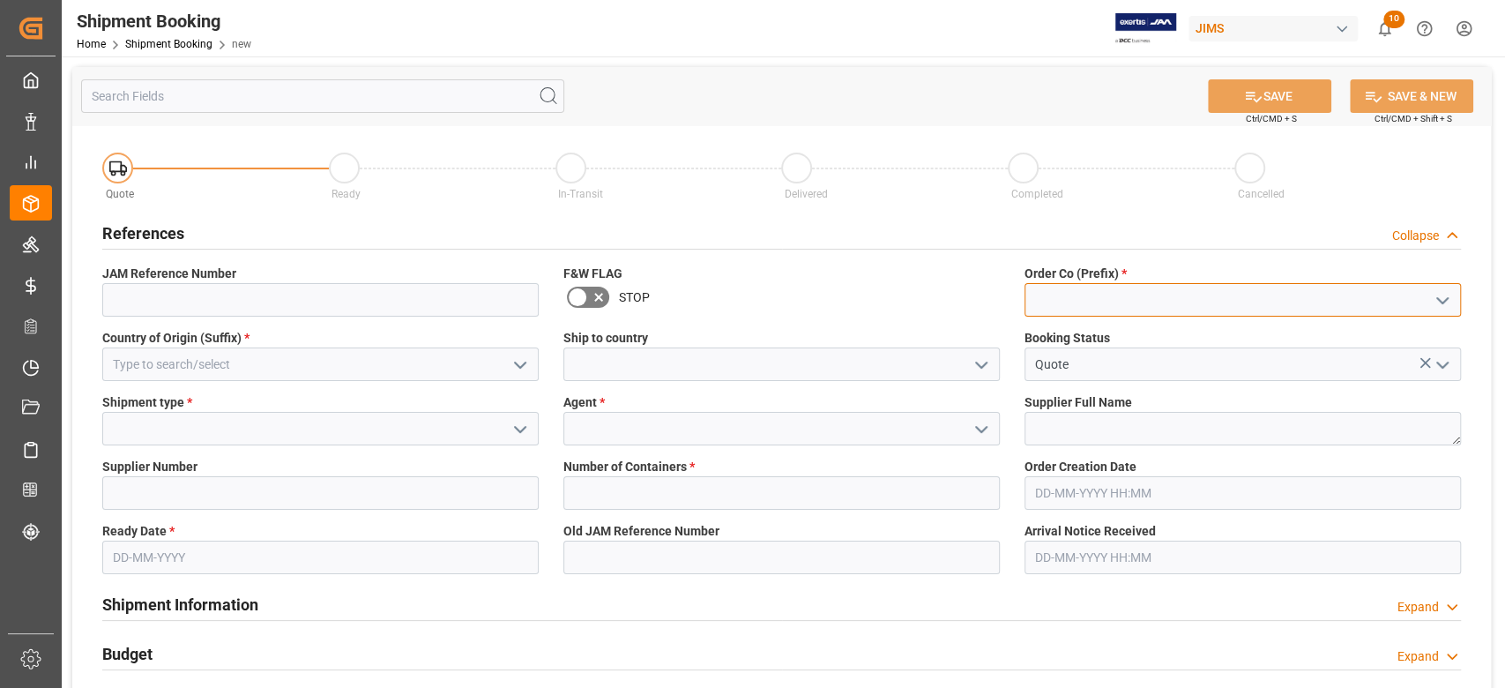
click at [1100, 299] on input at bounding box center [1242, 300] width 436 height 34
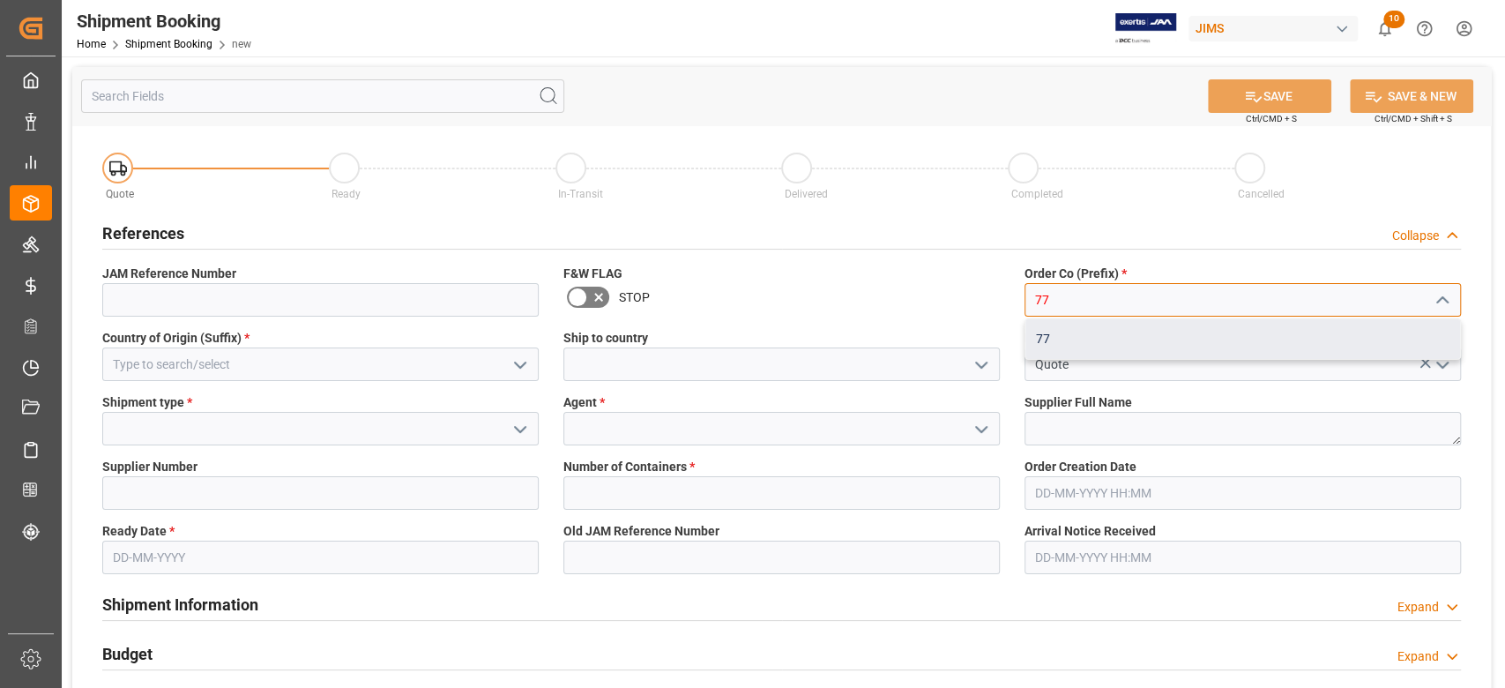
click at [1076, 334] on div "77" at bounding box center [1242, 339] width 435 height 40
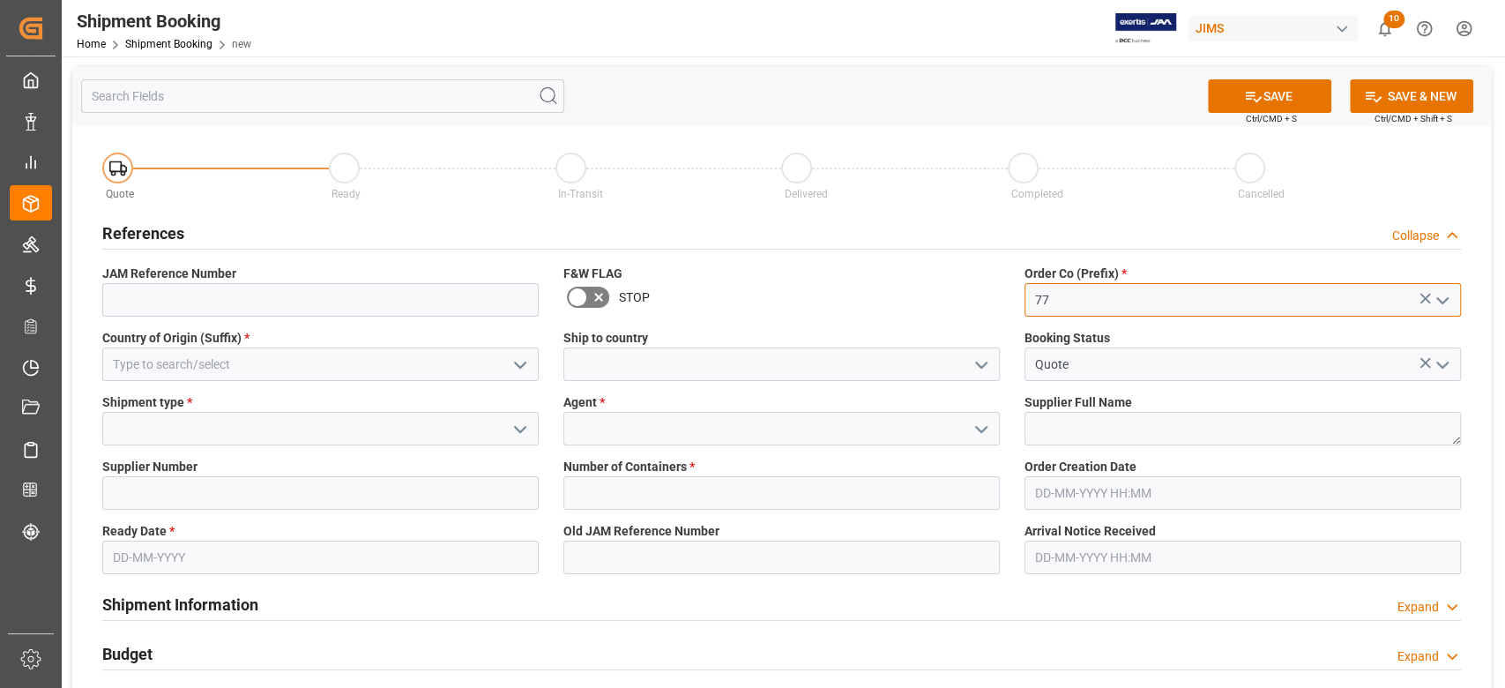
type input "77"
click at [164, 371] on input at bounding box center [320, 364] width 436 height 34
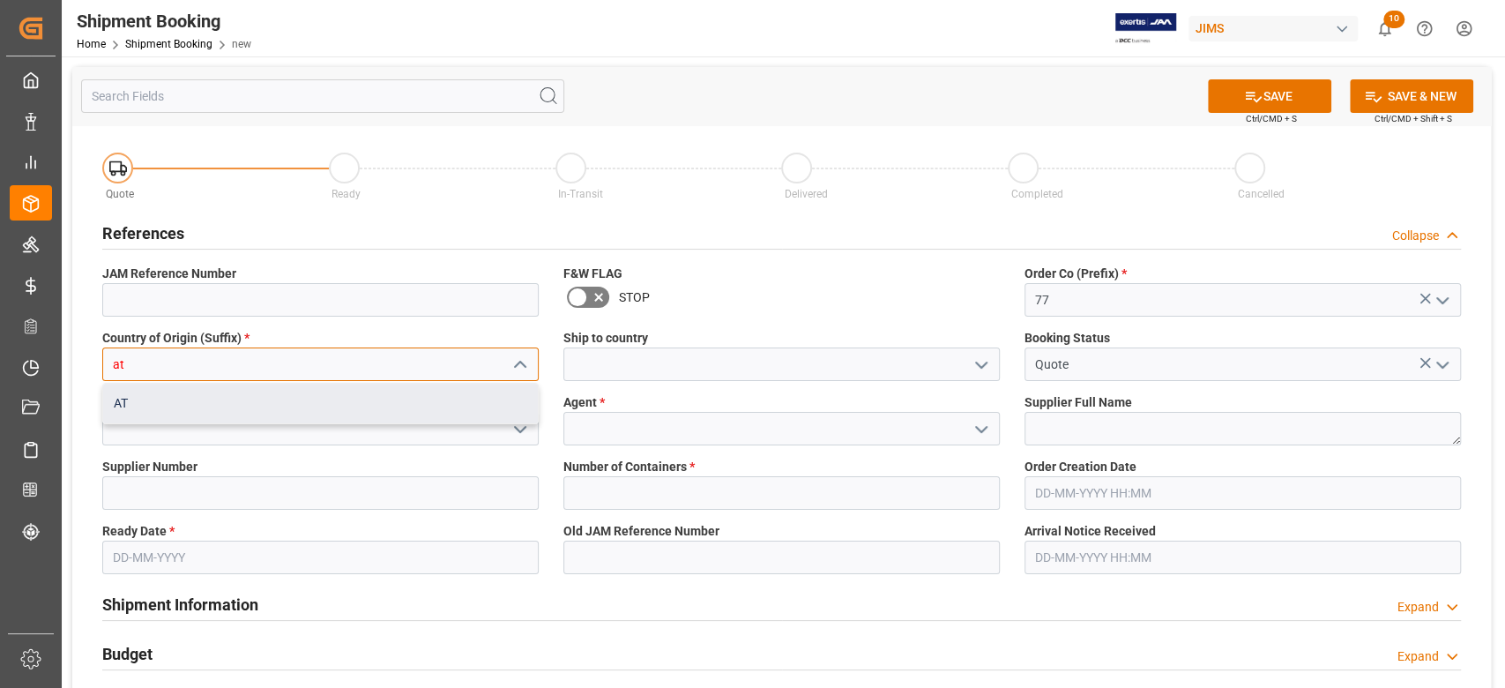
click at [148, 402] on div "AT" at bounding box center [320, 404] width 435 height 40
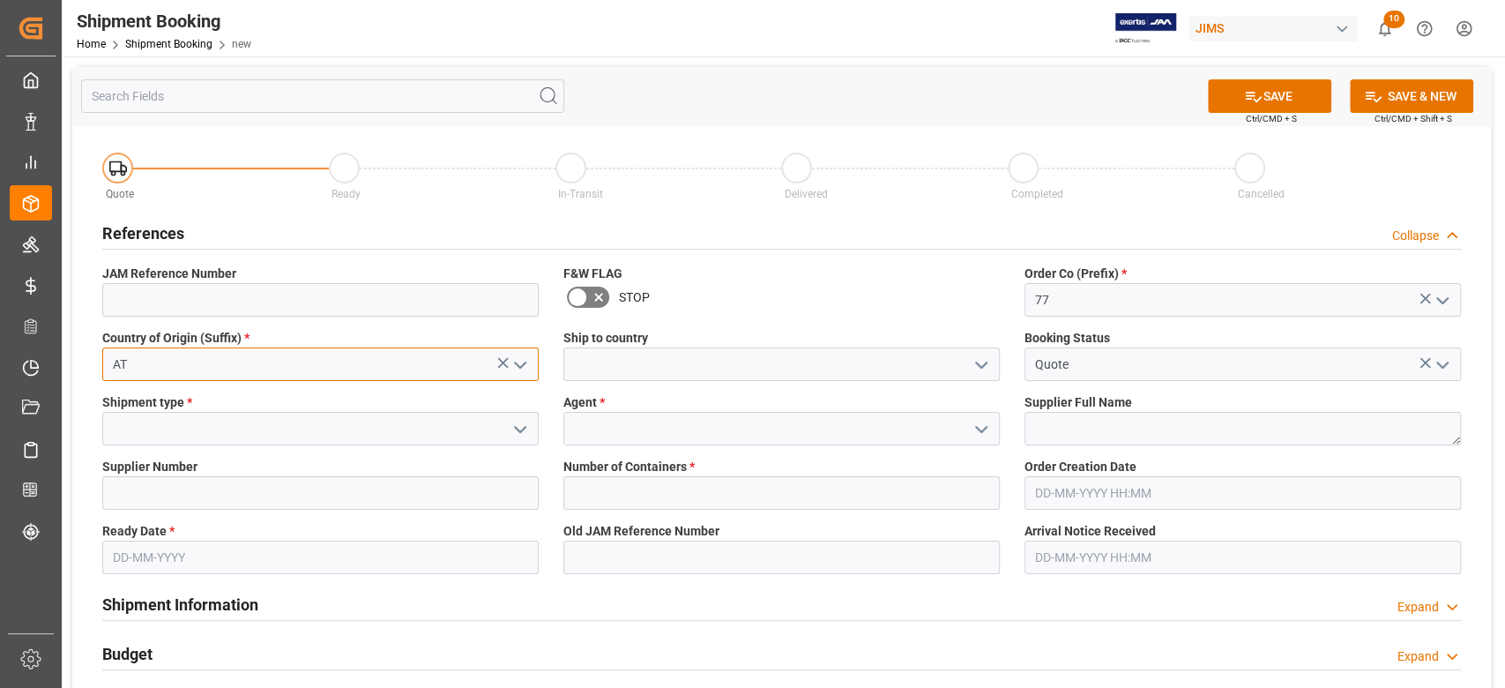
type input "AT"
click at [673, 365] on input at bounding box center [781, 364] width 436 height 34
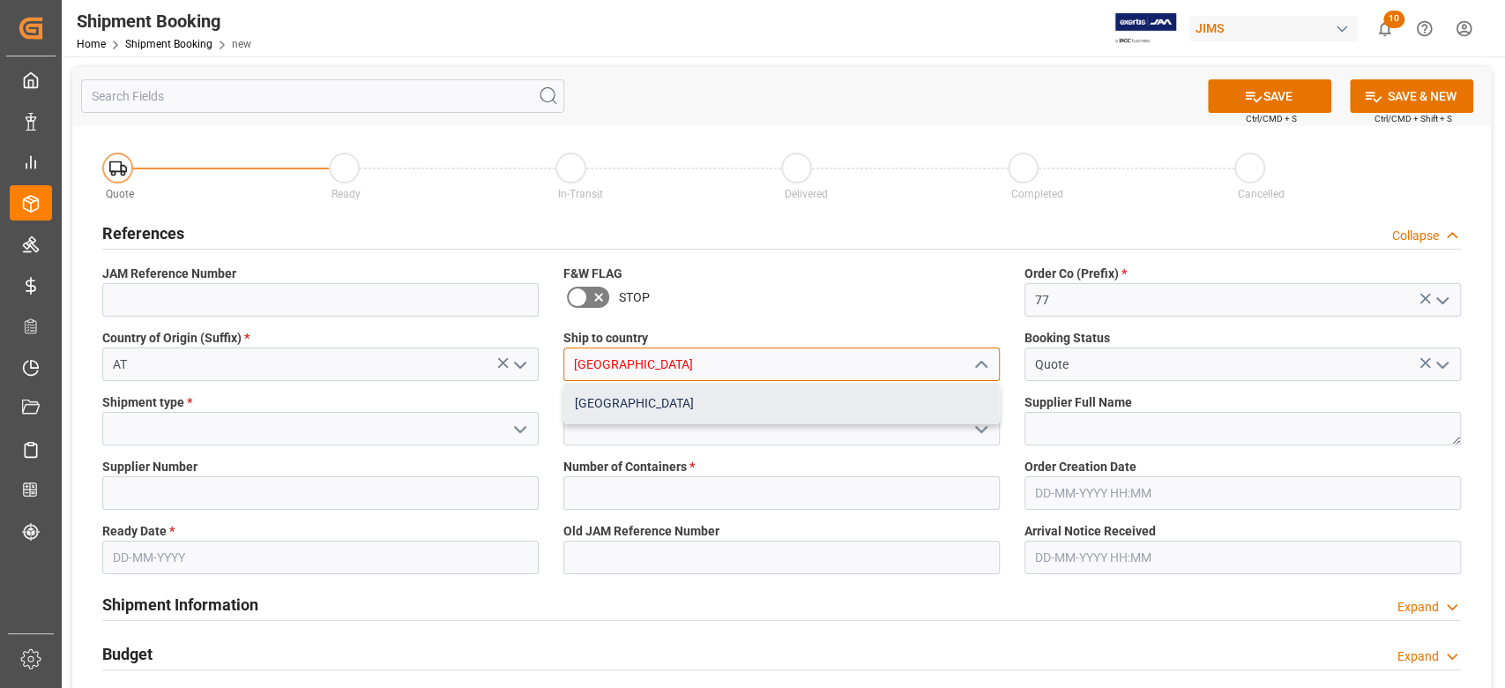
click at [668, 402] on div "[GEOGRAPHIC_DATA]" at bounding box center [781, 404] width 435 height 40
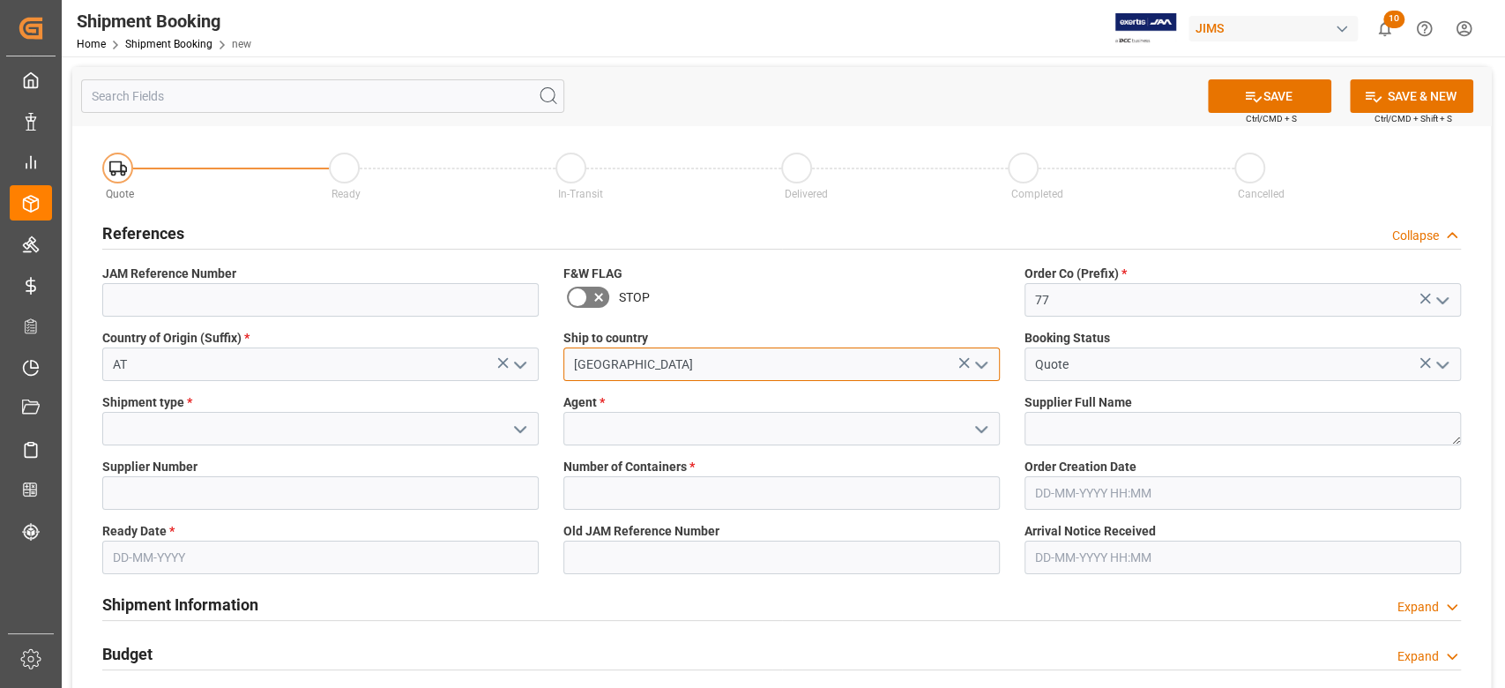
type input "[GEOGRAPHIC_DATA]"
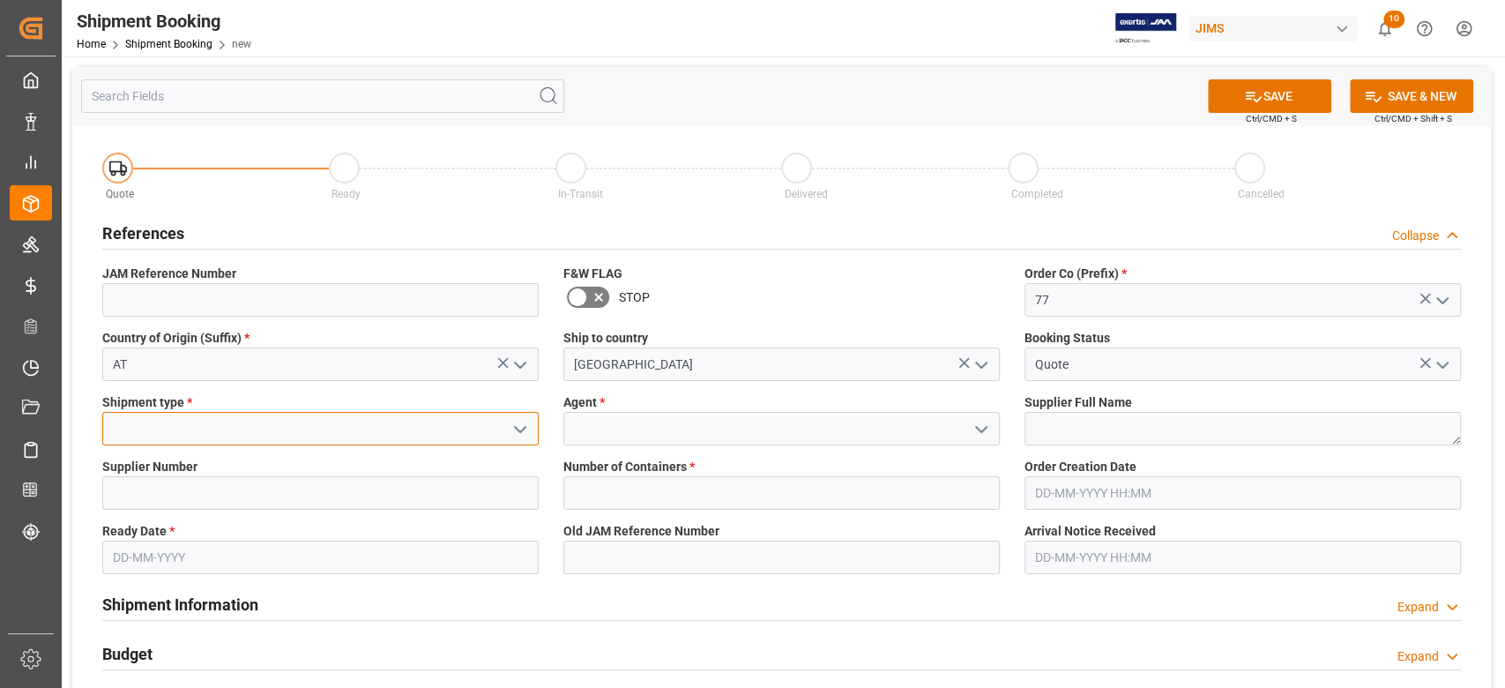
click at [226, 424] on input at bounding box center [320, 429] width 436 height 34
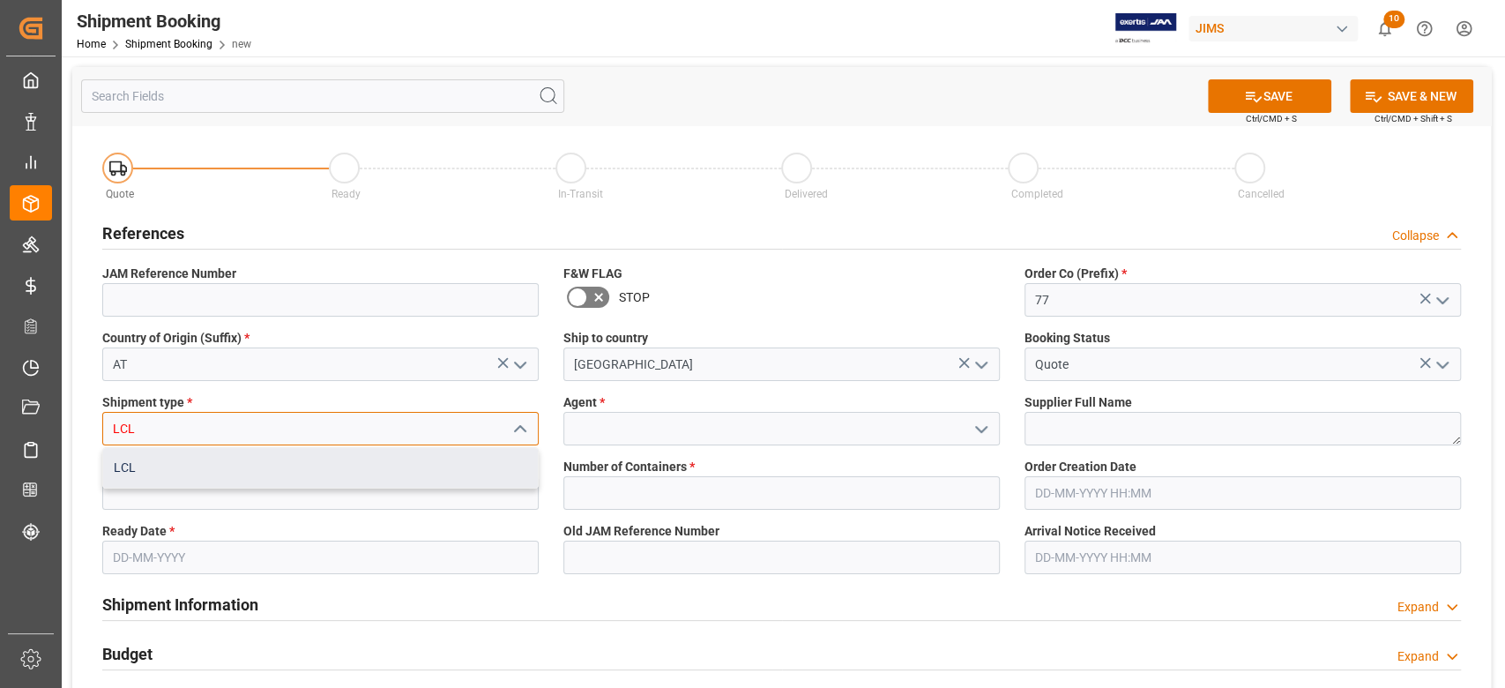
click at [189, 470] on div "LCL" at bounding box center [320, 468] width 435 height 40
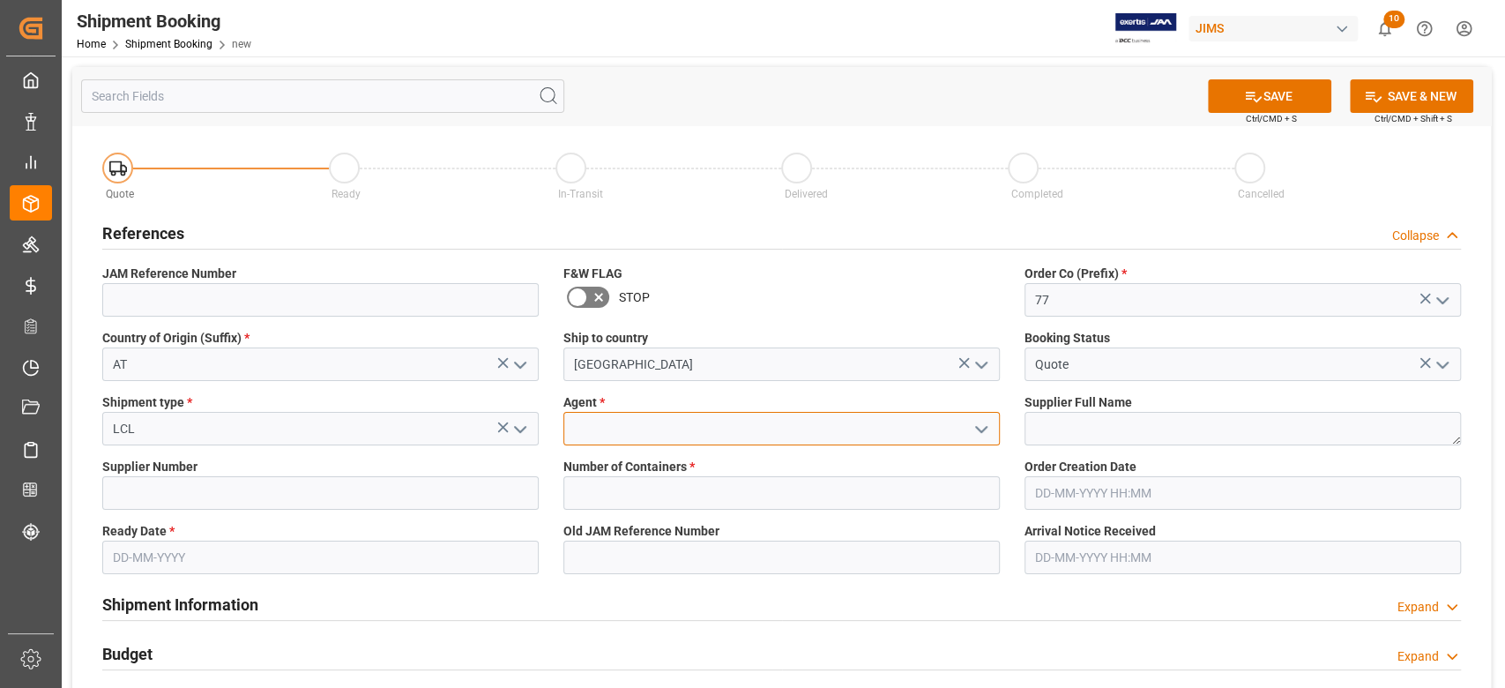
click at [600, 427] on input at bounding box center [781, 429] width 436 height 34
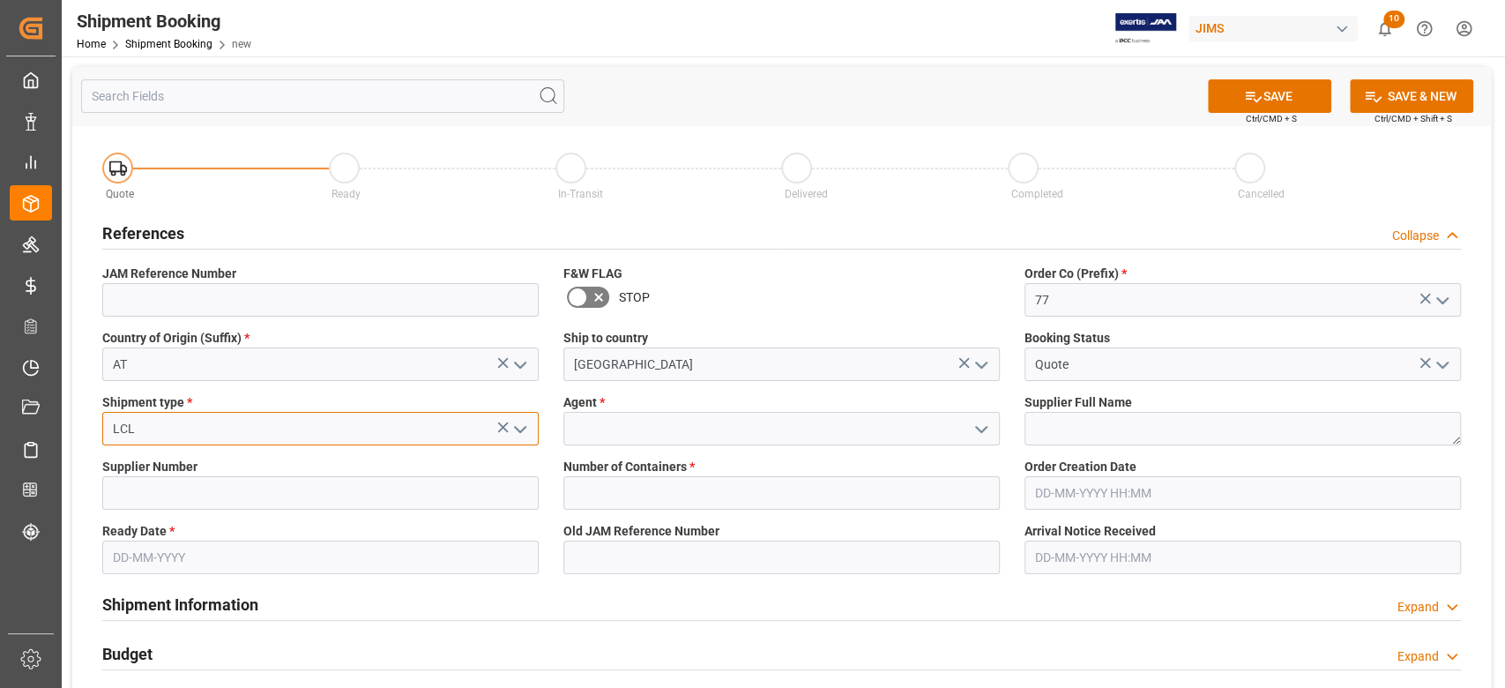
click at [174, 439] on input "LCL" at bounding box center [320, 429] width 436 height 34
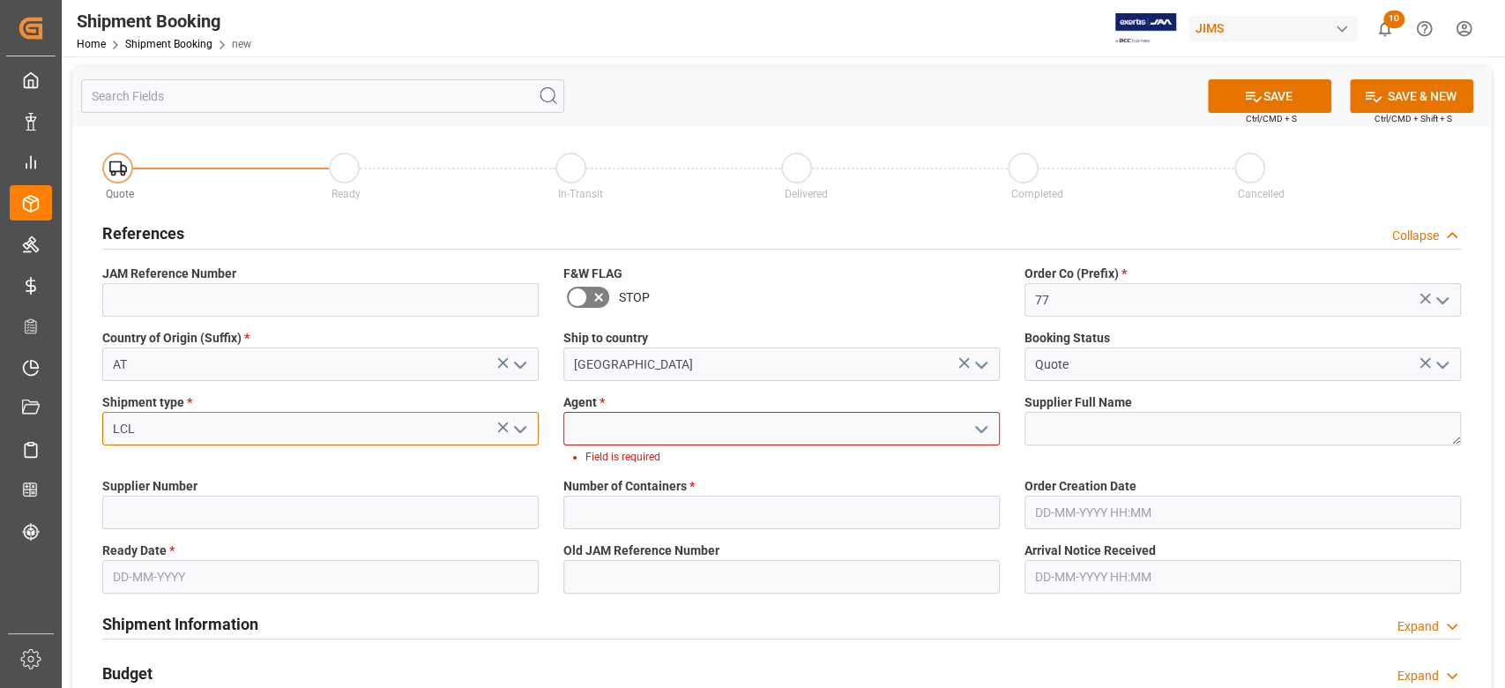
click at [174, 439] on input "LCL" at bounding box center [320, 429] width 436 height 34
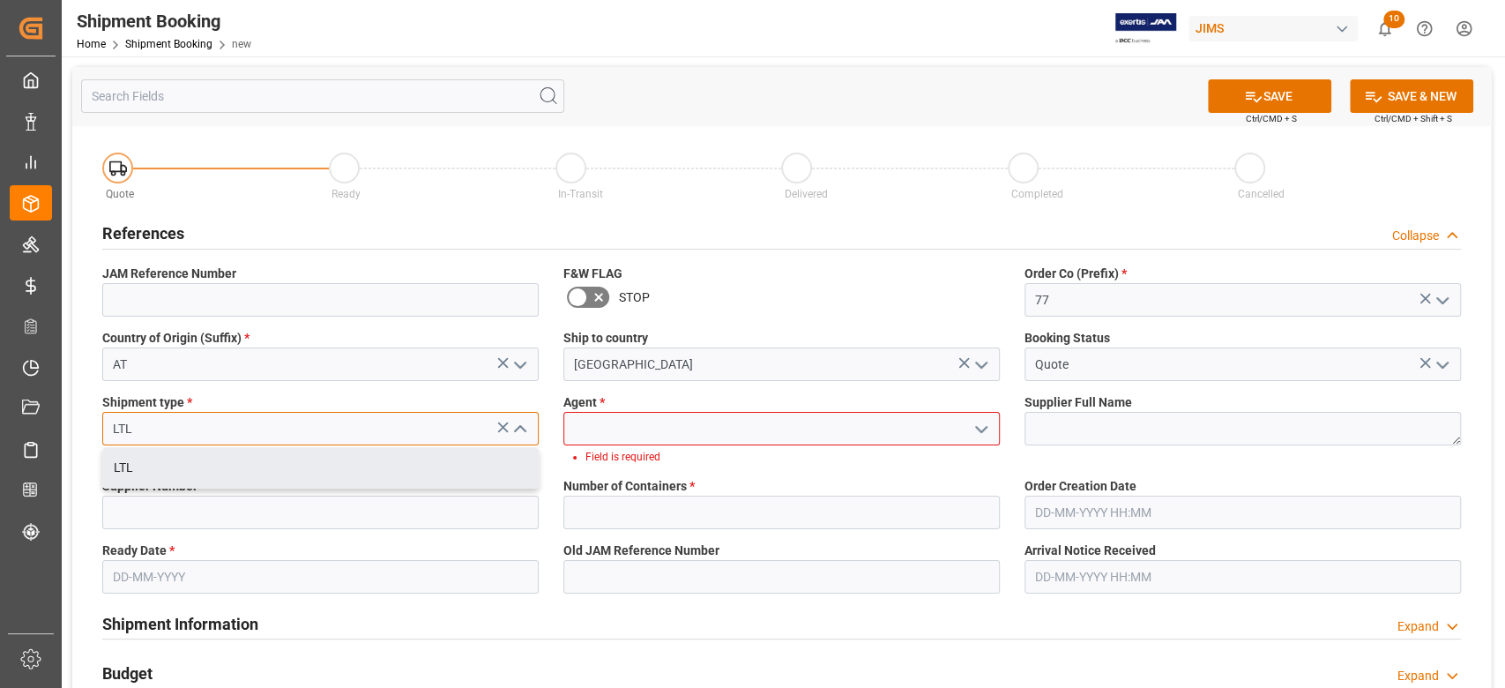
click at [174, 463] on div "LTL" at bounding box center [320, 468] width 435 height 40
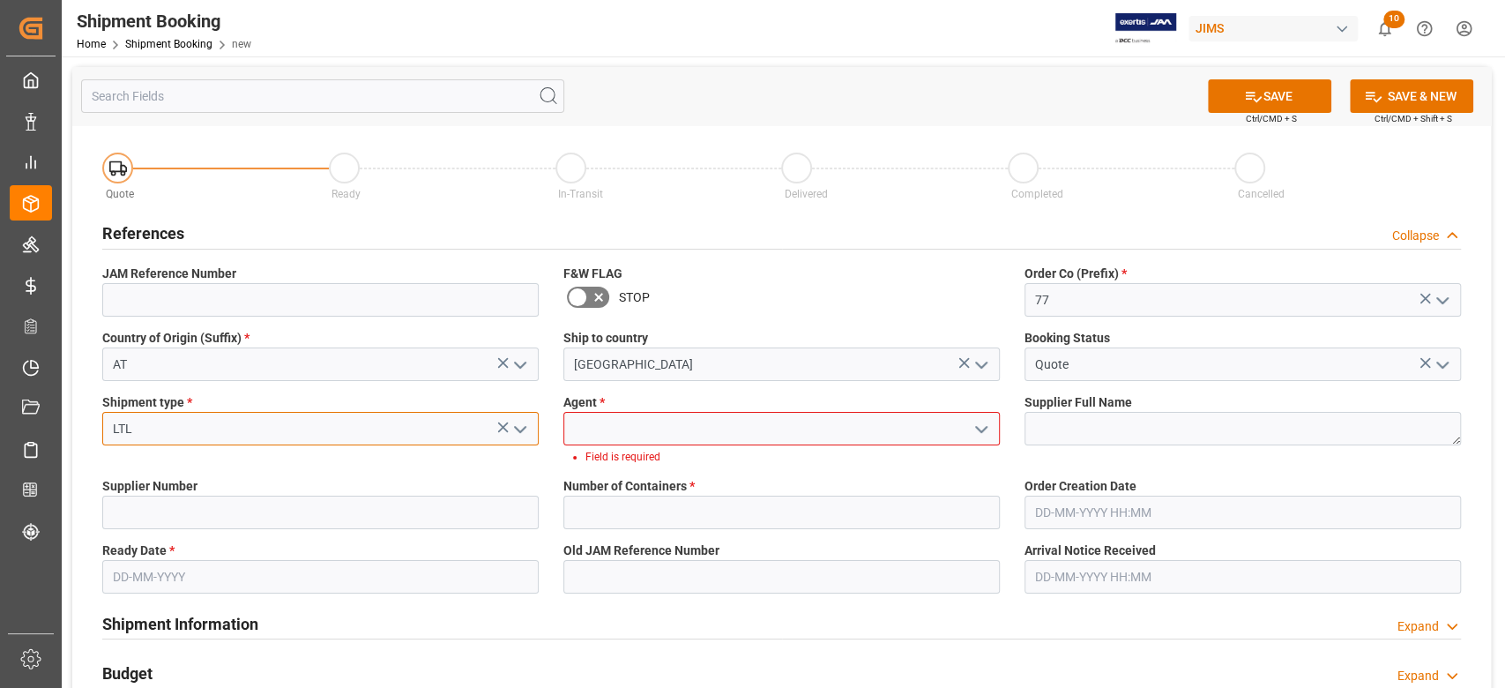
type input "LTL"
click at [725, 434] on input at bounding box center [781, 429] width 436 height 34
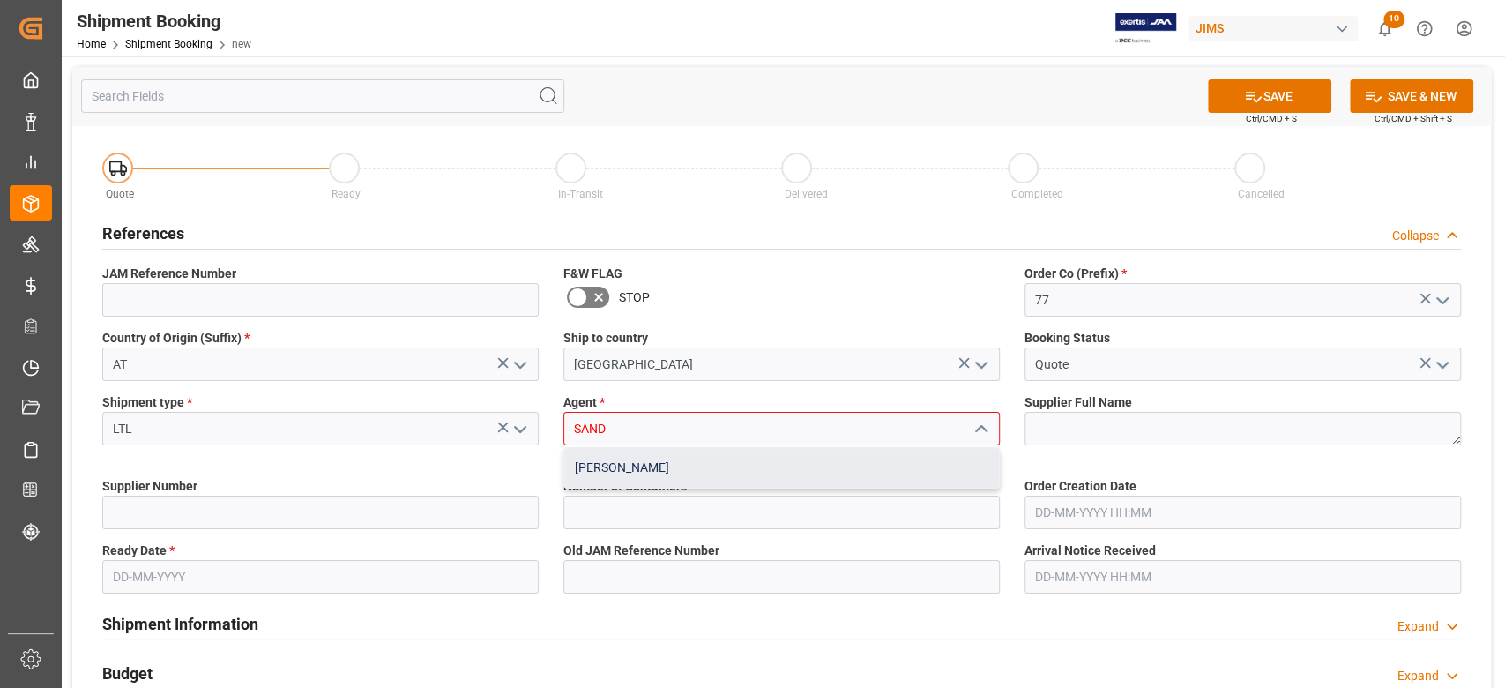
click at [672, 468] on div "[PERSON_NAME]" at bounding box center [781, 468] width 435 height 40
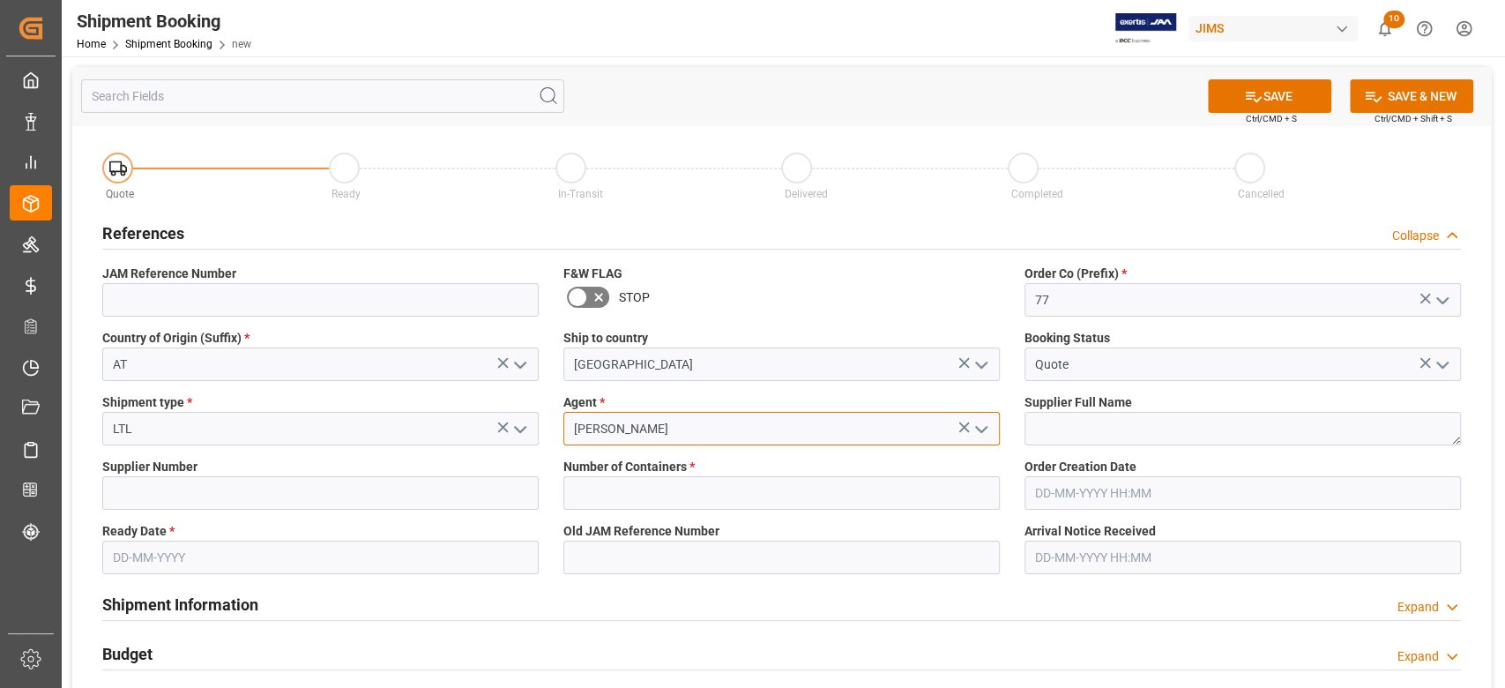
type input "[PERSON_NAME]"
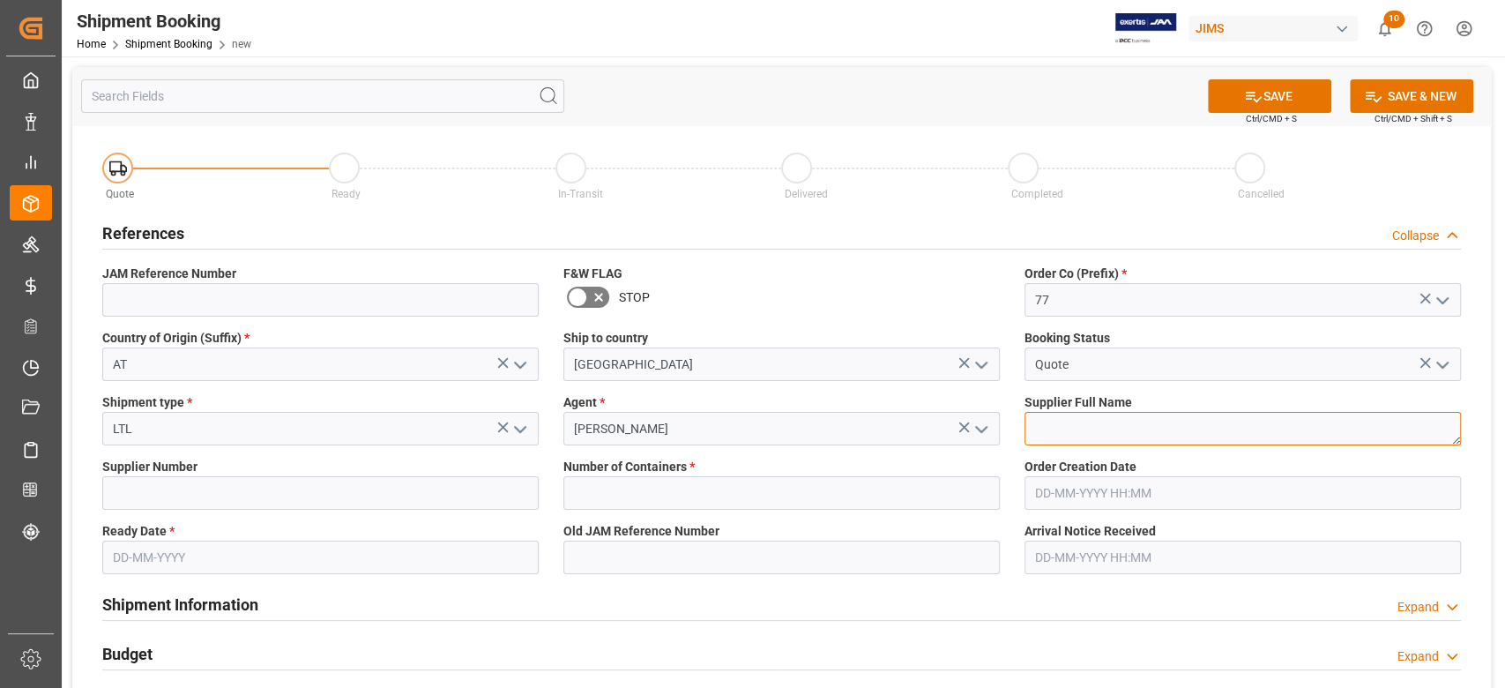
click at [1053, 422] on textarea at bounding box center [1242, 429] width 436 height 34
click at [1102, 427] on textarea at bounding box center [1242, 429] width 436 height 34
paste textarea "Austrian Audio GmbH"
type textarea "Austrian Audio GmbH"
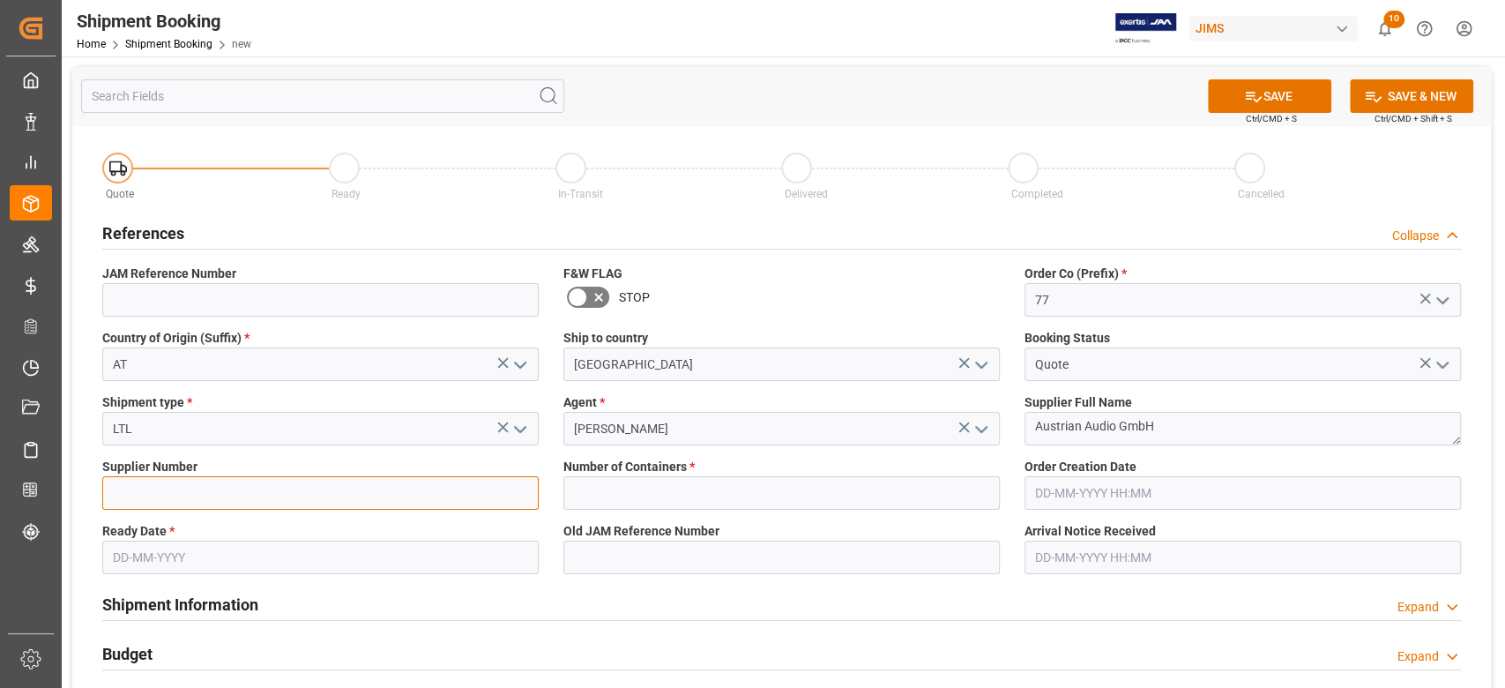
click at [296, 489] on input at bounding box center [320, 493] width 436 height 34
paste input "748782"
type input "748782"
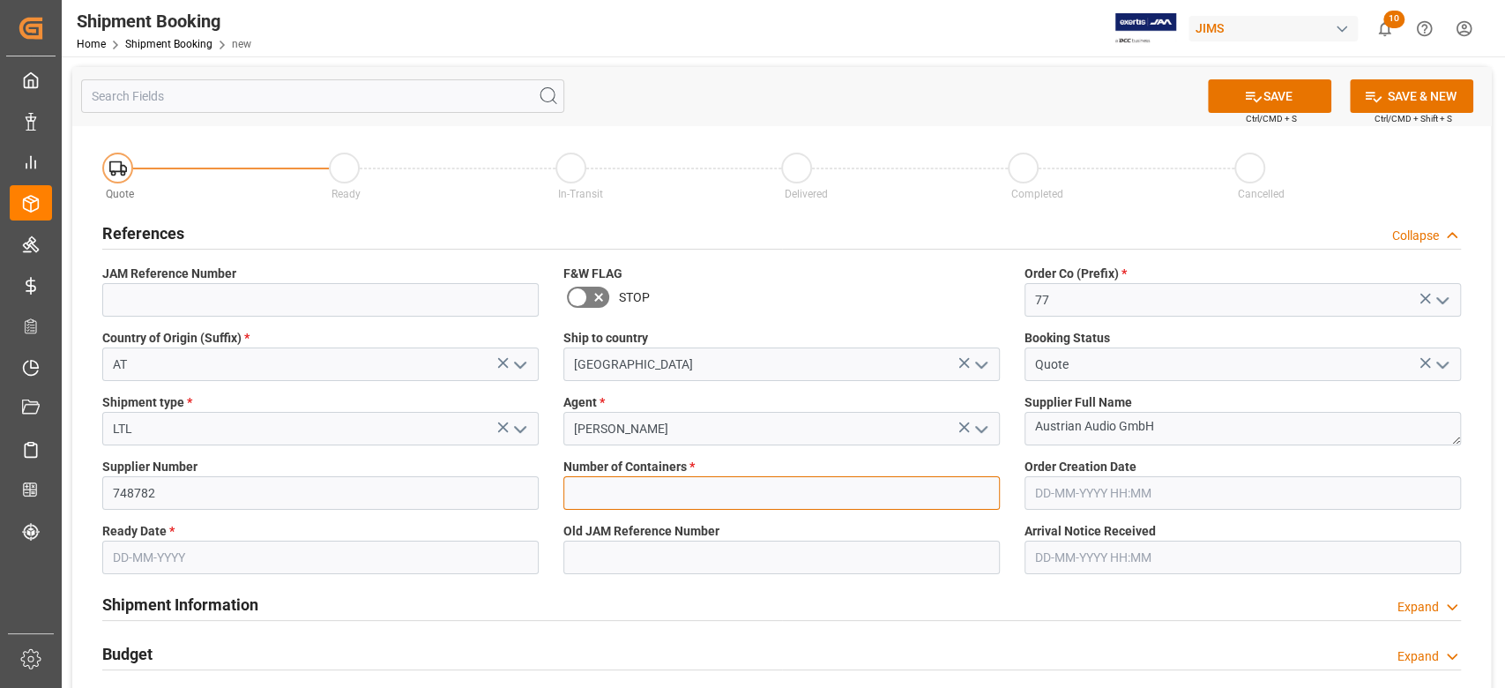
click at [636, 499] on input "text" at bounding box center [781, 493] width 436 height 34
type input "0"
click at [375, 559] on input "text" at bounding box center [320, 557] width 436 height 34
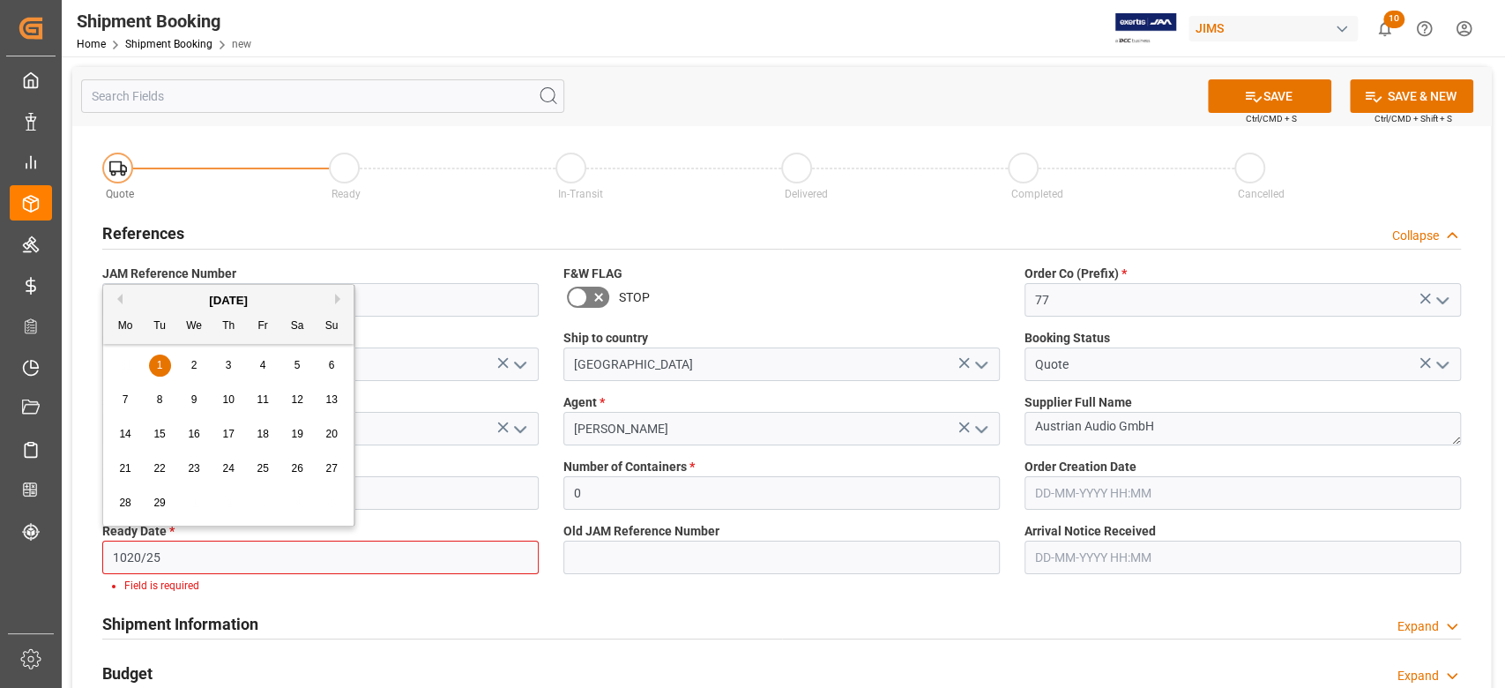
click at [177, 567] on input "1020/25" at bounding box center [320, 557] width 436 height 34
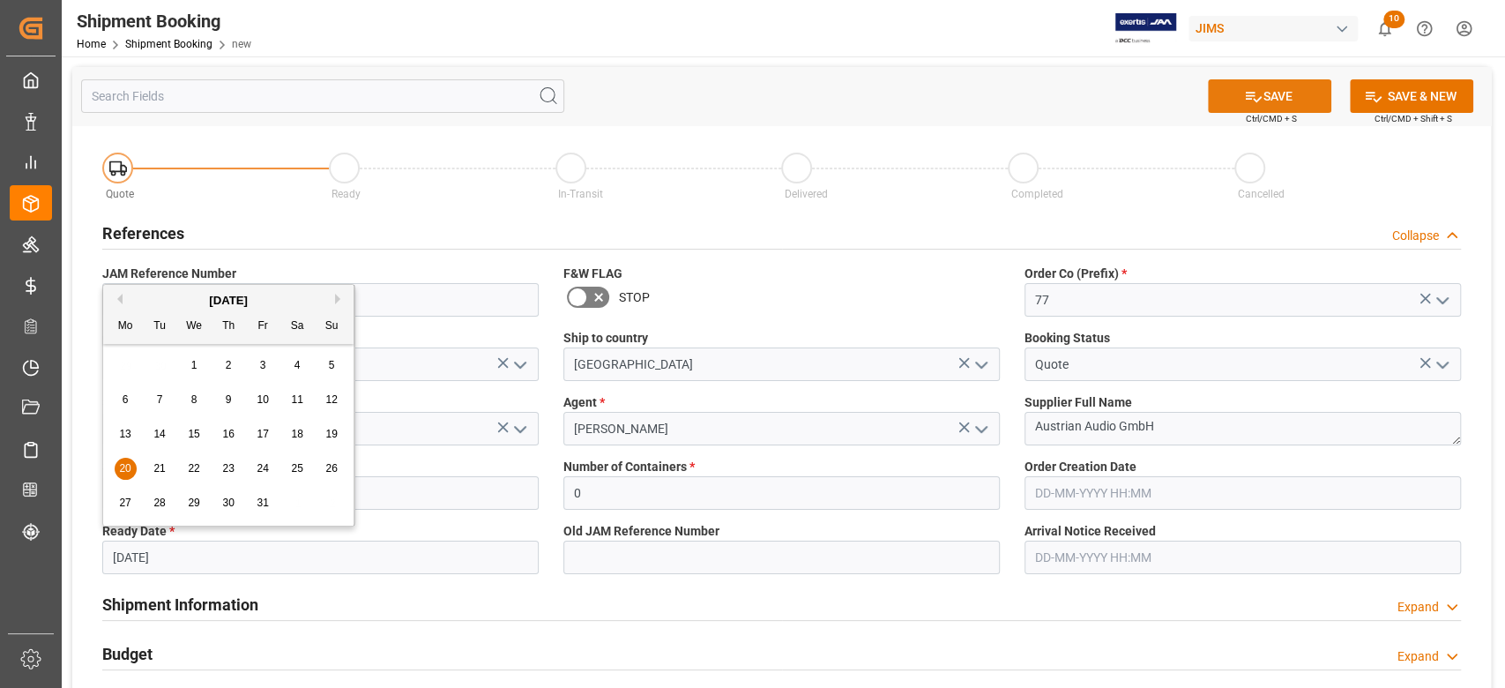
type input "20-10-2025"
click at [1280, 93] on button "SAVE" at bounding box center [1269, 96] width 123 height 34
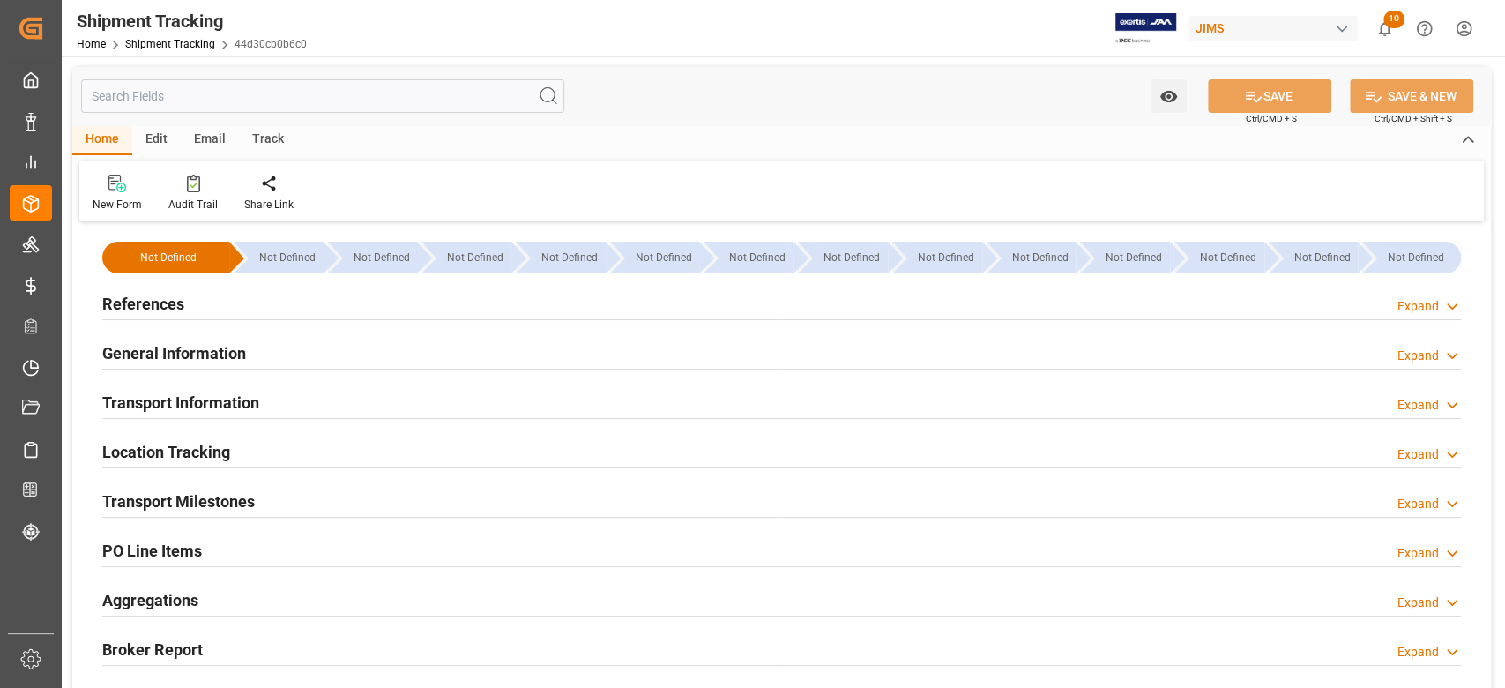
type input "[DATE]"
click at [175, 301] on h2 "References" at bounding box center [143, 304] width 82 height 24
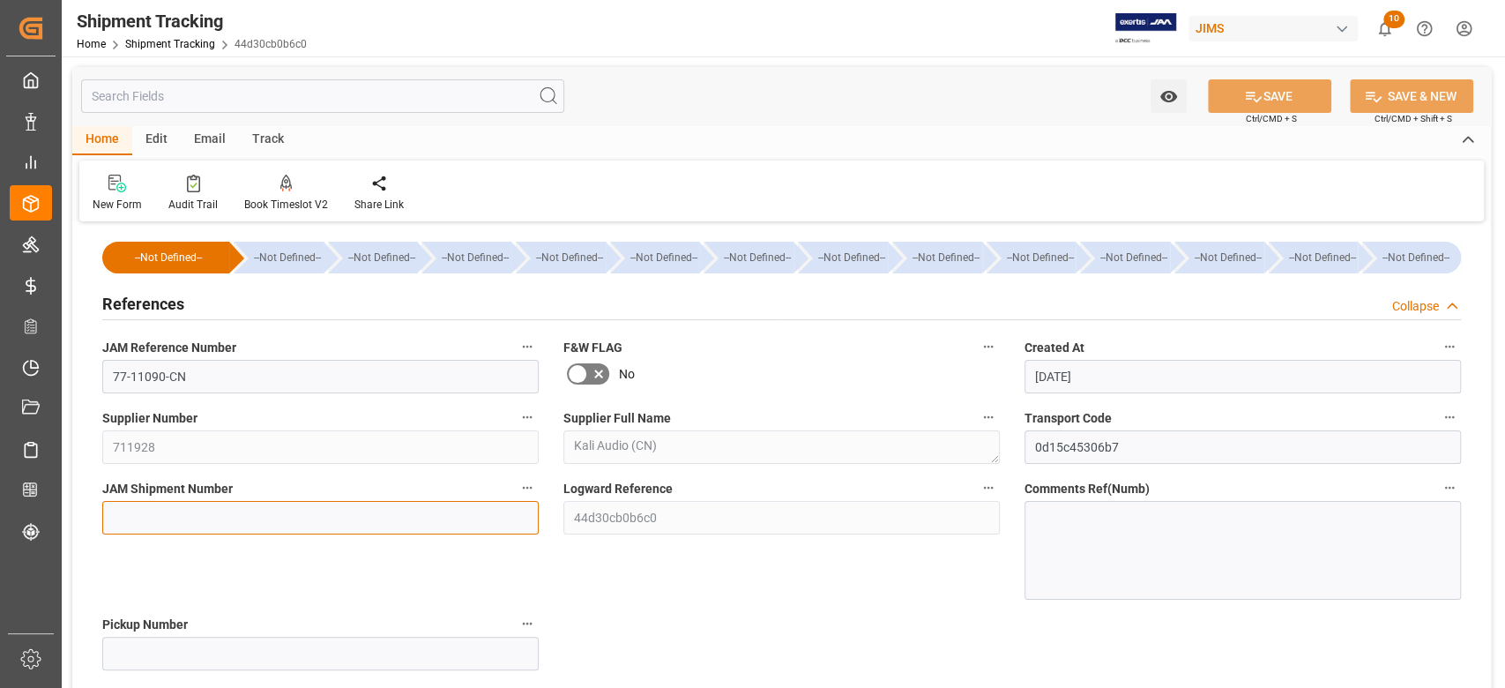
click at [444, 519] on input at bounding box center [320, 518] width 436 height 34
paste input "73039"
type input "73039"
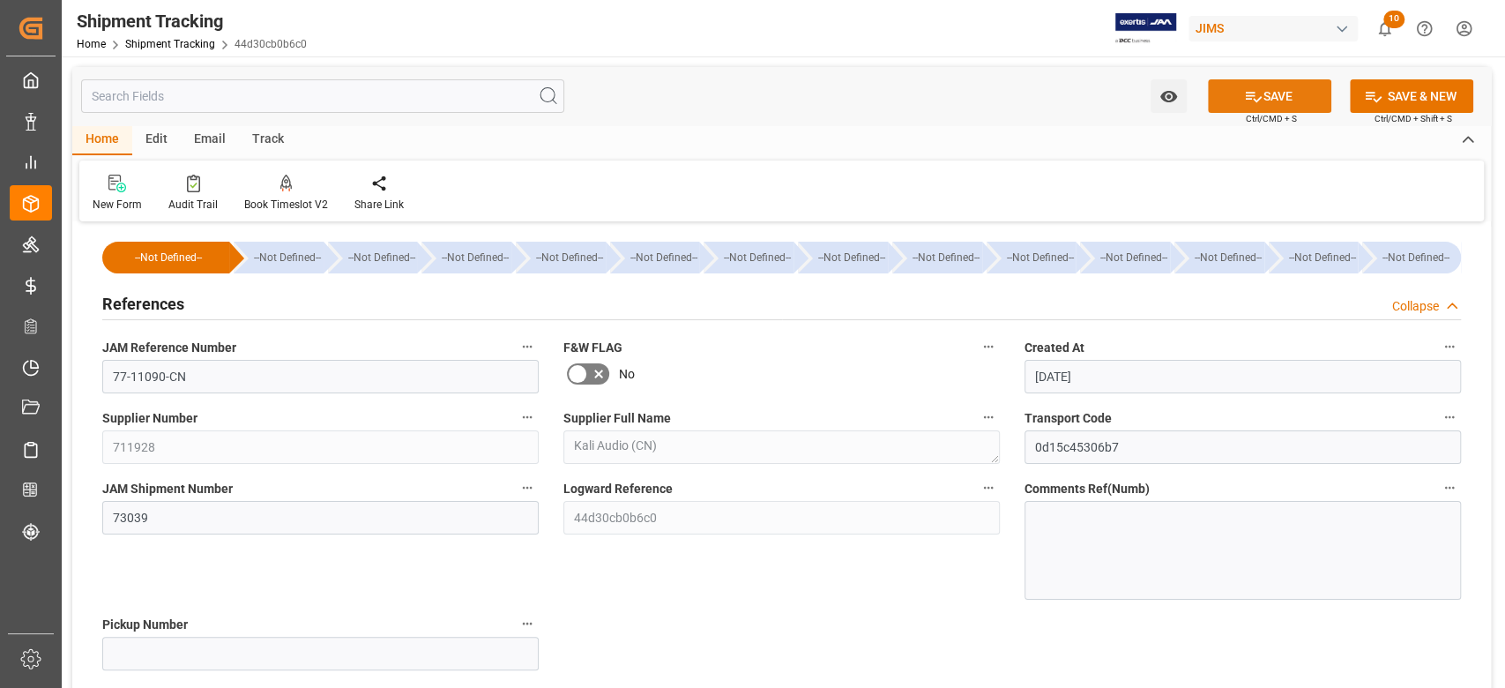
click at [1278, 92] on button "SAVE" at bounding box center [1269, 96] width 123 height 34
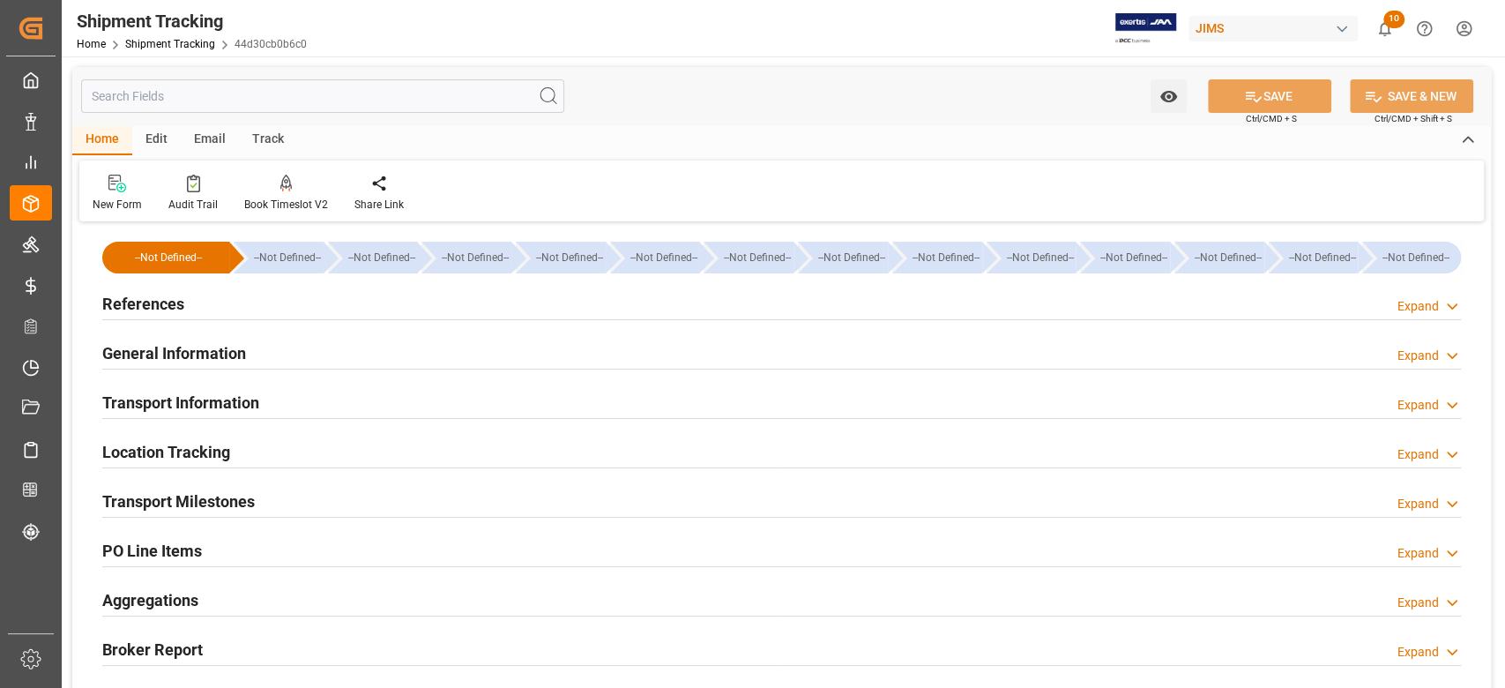
click at [222, 503] on h2 "Transport Milestones" at bounding box center [178, 501] width 153 height 24
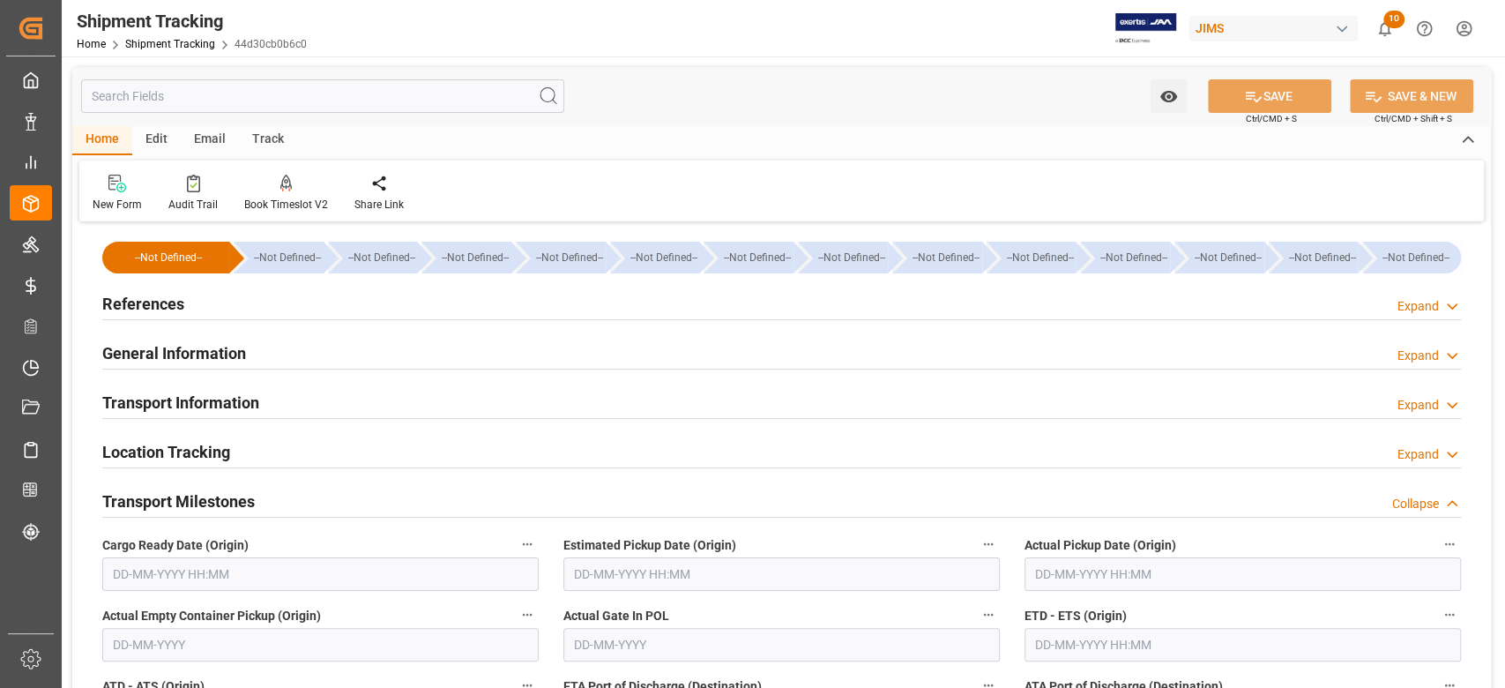
click at [212, 577] on input "text" at bounding box center [320, 574] width 436 height 34
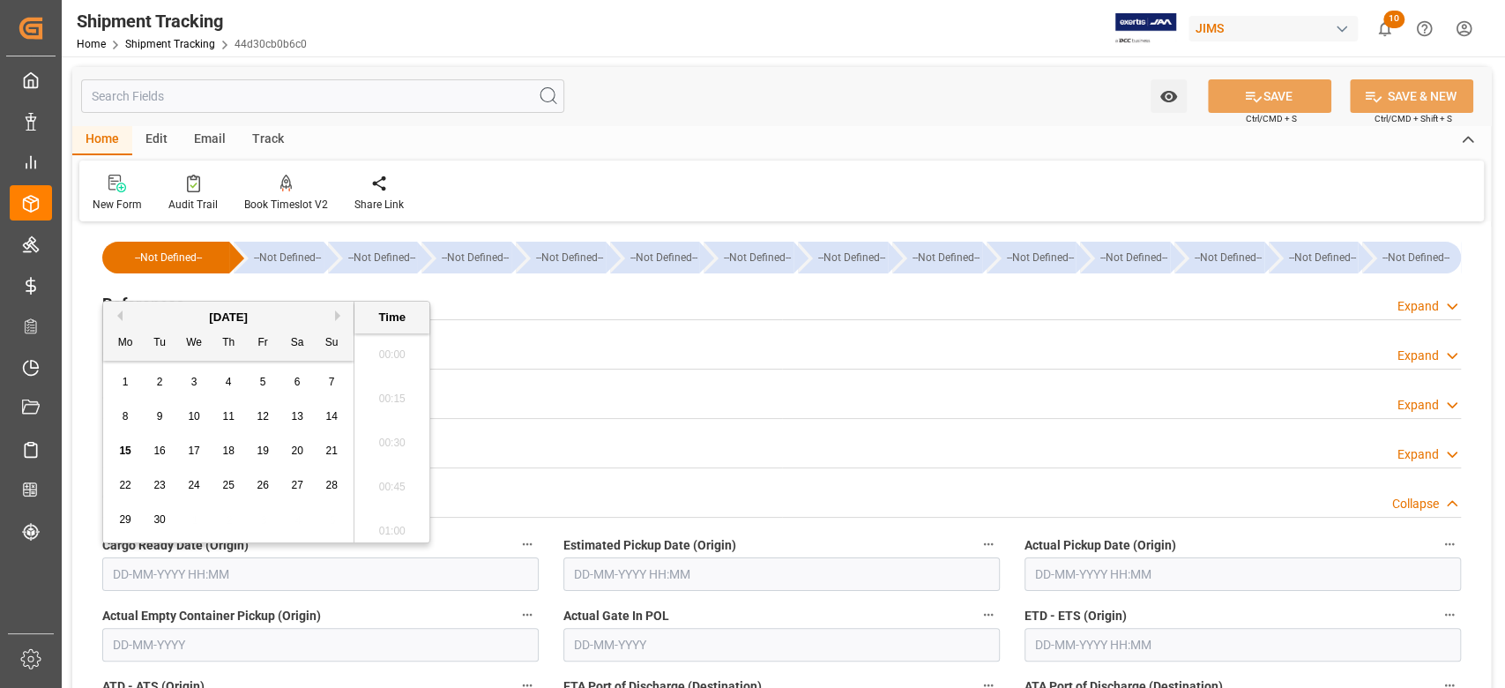
scroll to position [2650, 0]
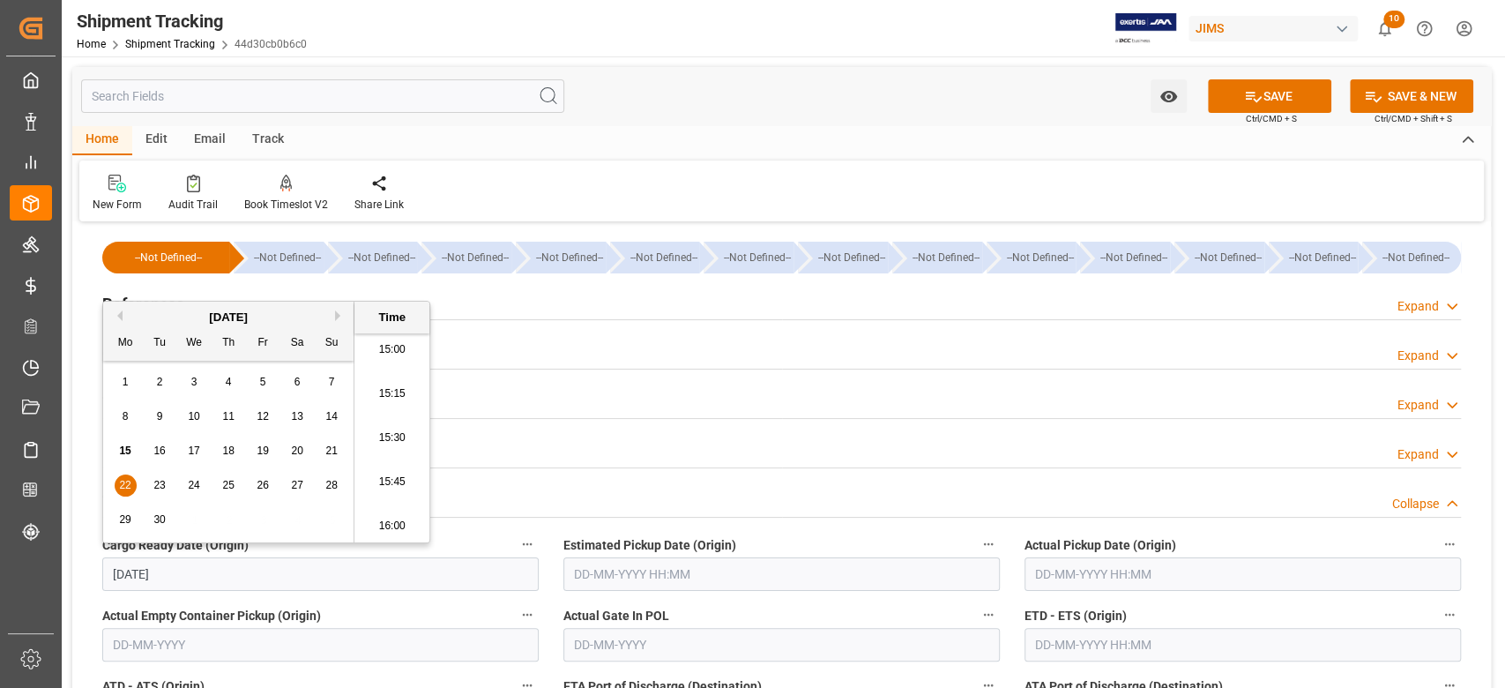
click at [1046, 573] on input "text" at bounding box center [1242, 574] width 436 height 34
type input "[DATE] 00:00"
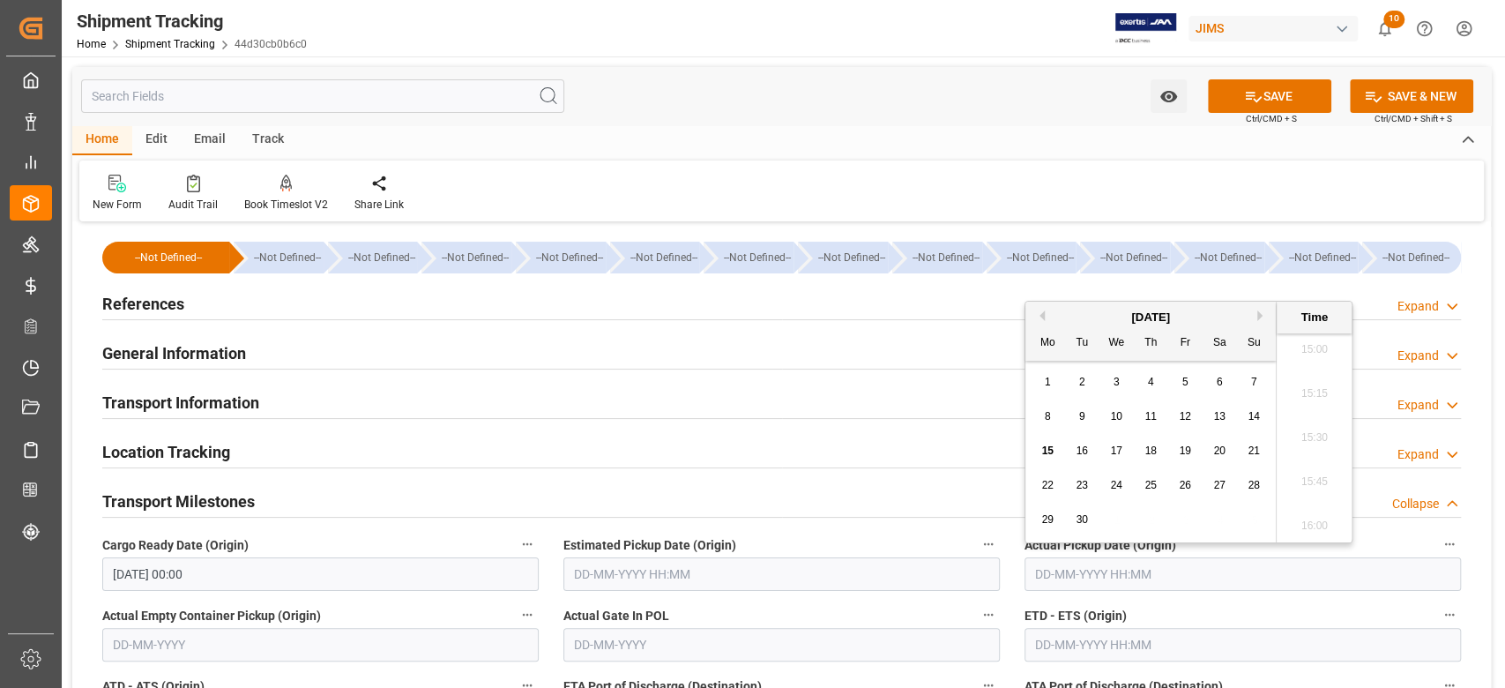
click at [908, 573] on input "text" at bounding box center [781, 574] width 436 height 34
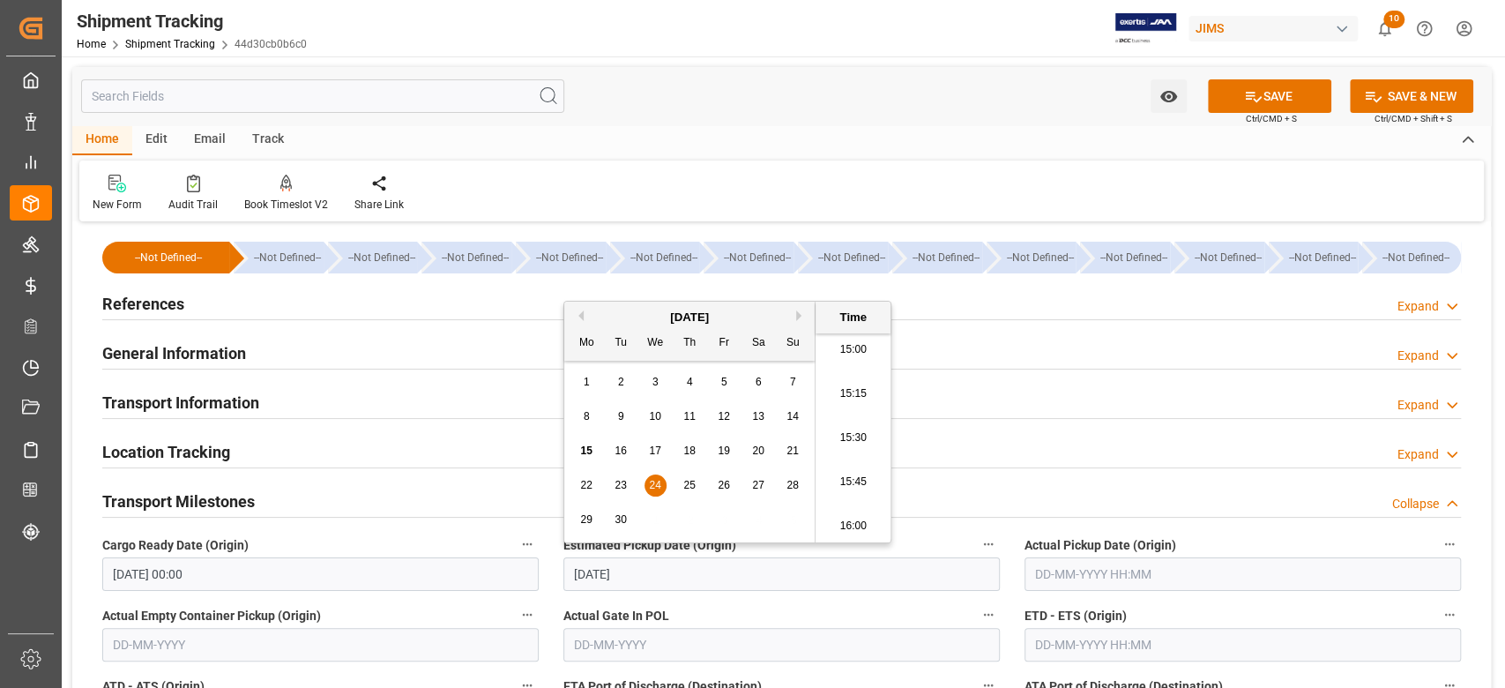
click at [1085, 648] on input "text" at bounding box center [1242, 645] width 436 height 34
type input "[DATE] 00:00"
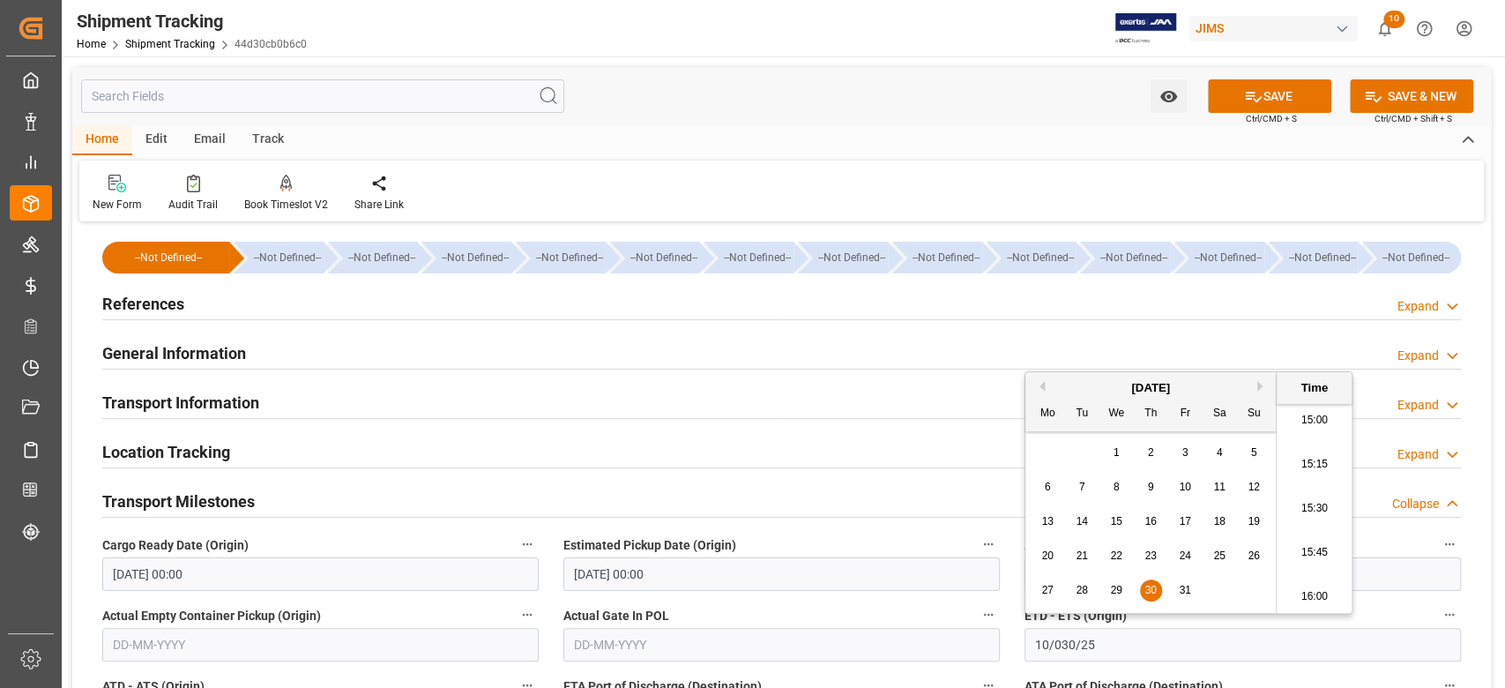
click at [1069, 647] on input "10/030/25" at bounding box center [1242, 645] width 436 height 34
click at [1186, 451] on span "3" at bounding box center [1185, 452] width 6 height 12
type input "[DATE] 00:00"
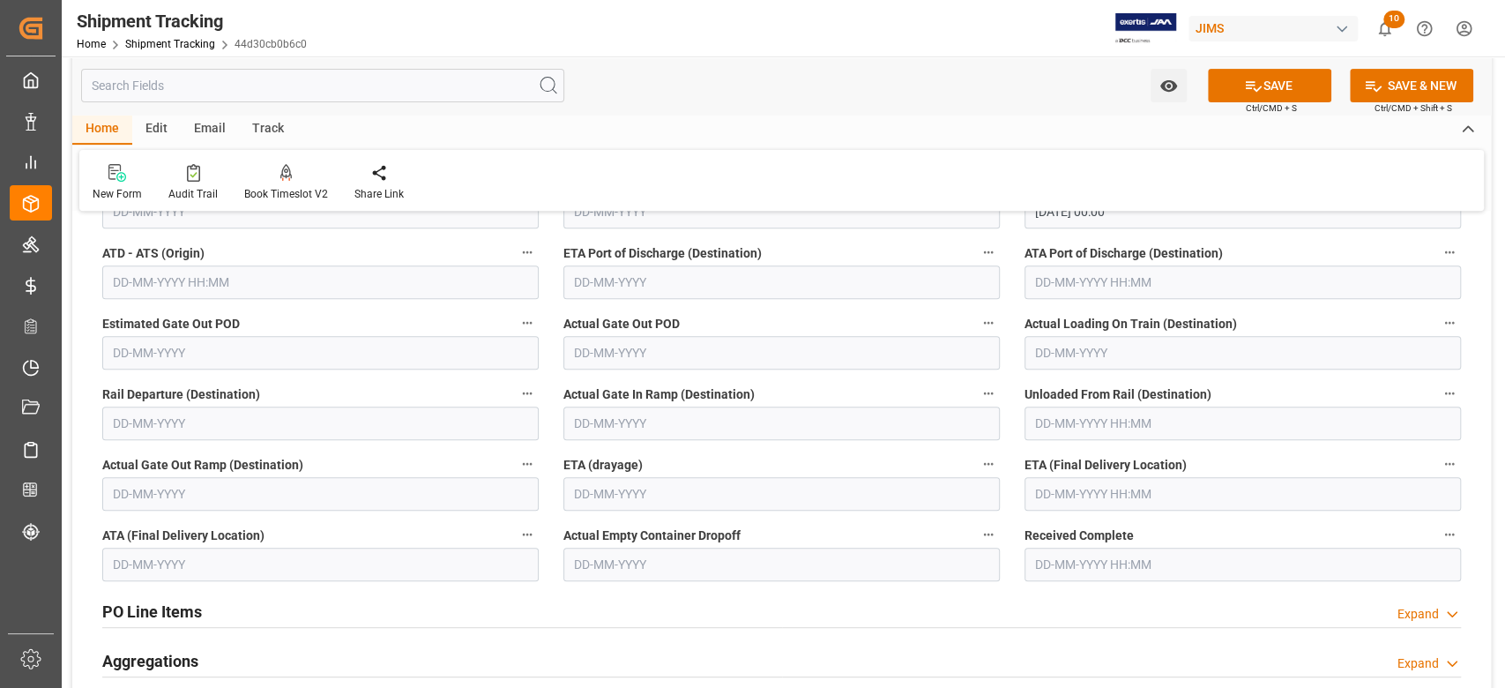
scroll to position [470, 0]
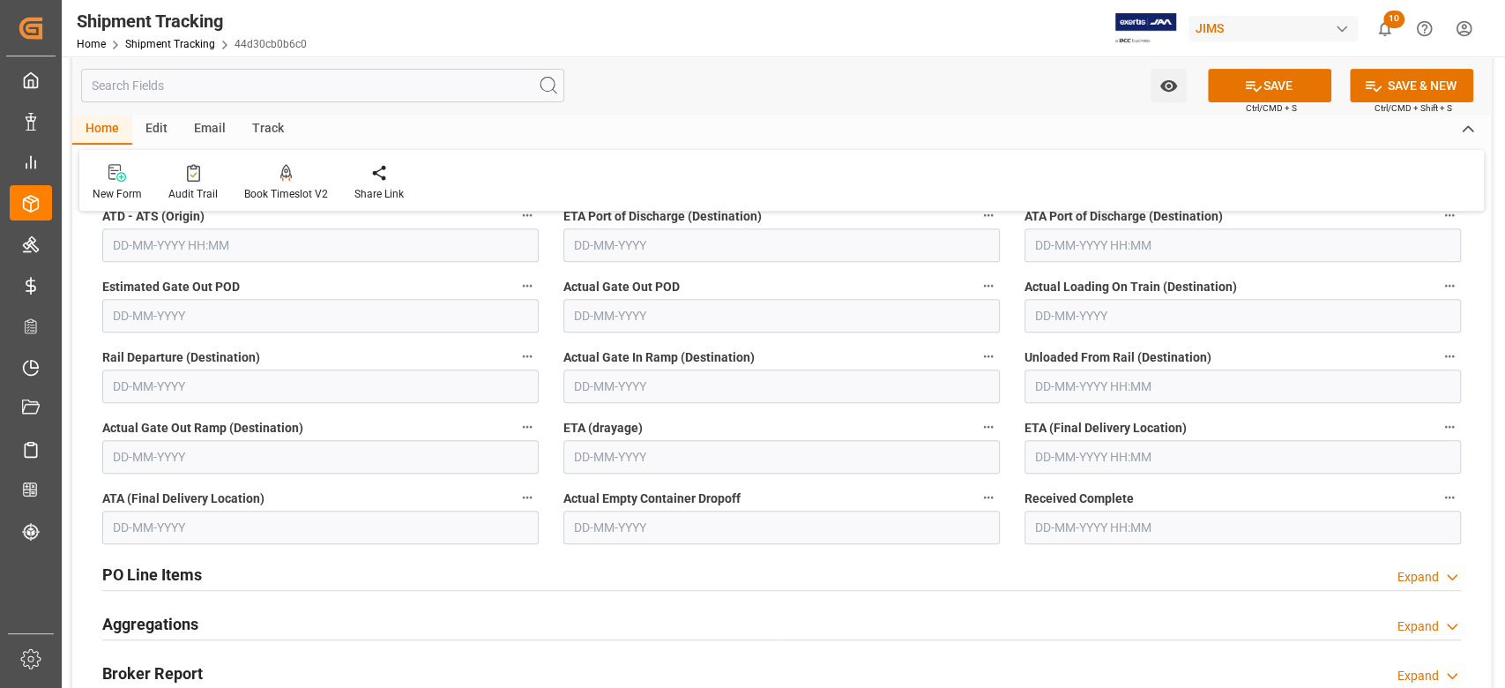
click at [1221, 441] on input "text" at bounding box center [1242, 457] width 436 height 34
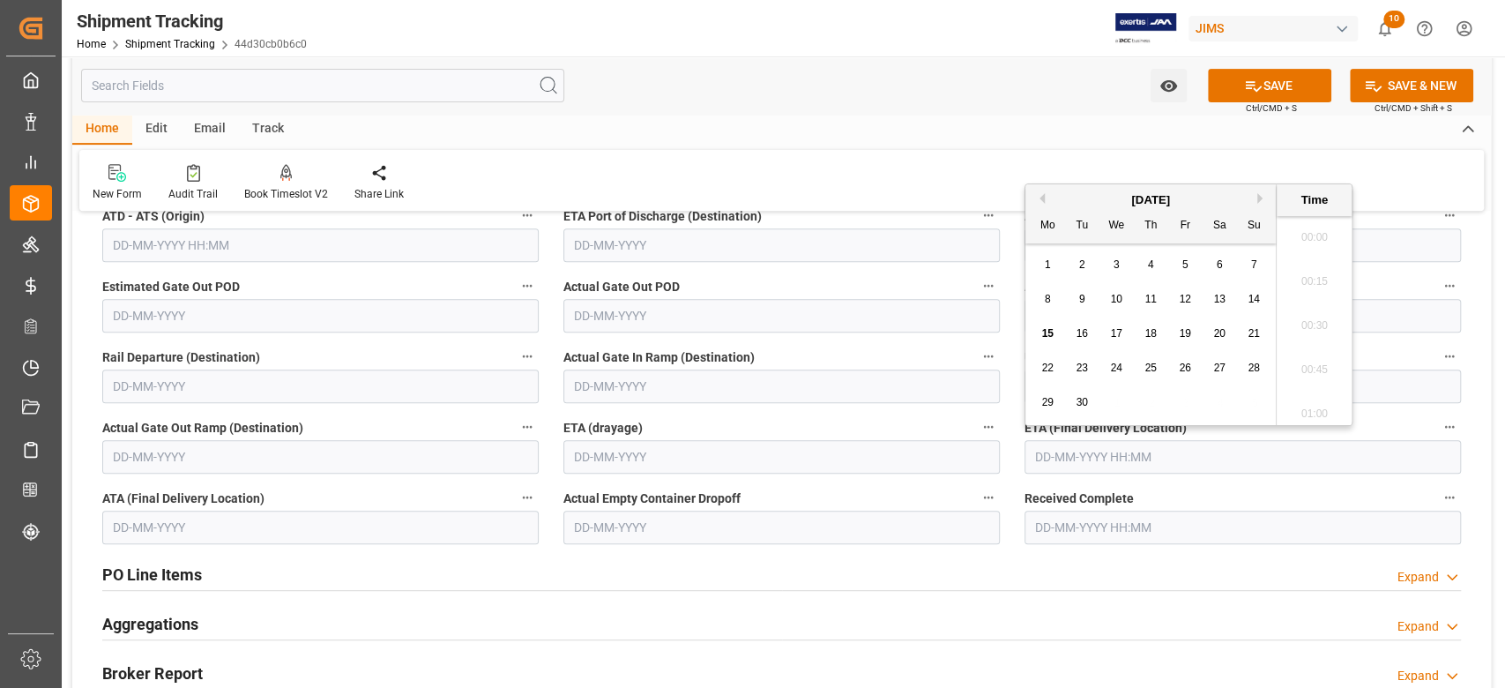
scroll to position [2650, 0]
click at [1255, 199] on div "[DATE]" at bounding box center [1150, 200] width 250 height 18
click at [1263, 198] on button "Next Month" at bounding box center [1262, 198] width 11 height 11
click at [1115, 330] on span "12" at bounding box center [1115, 333] width 11 height 12
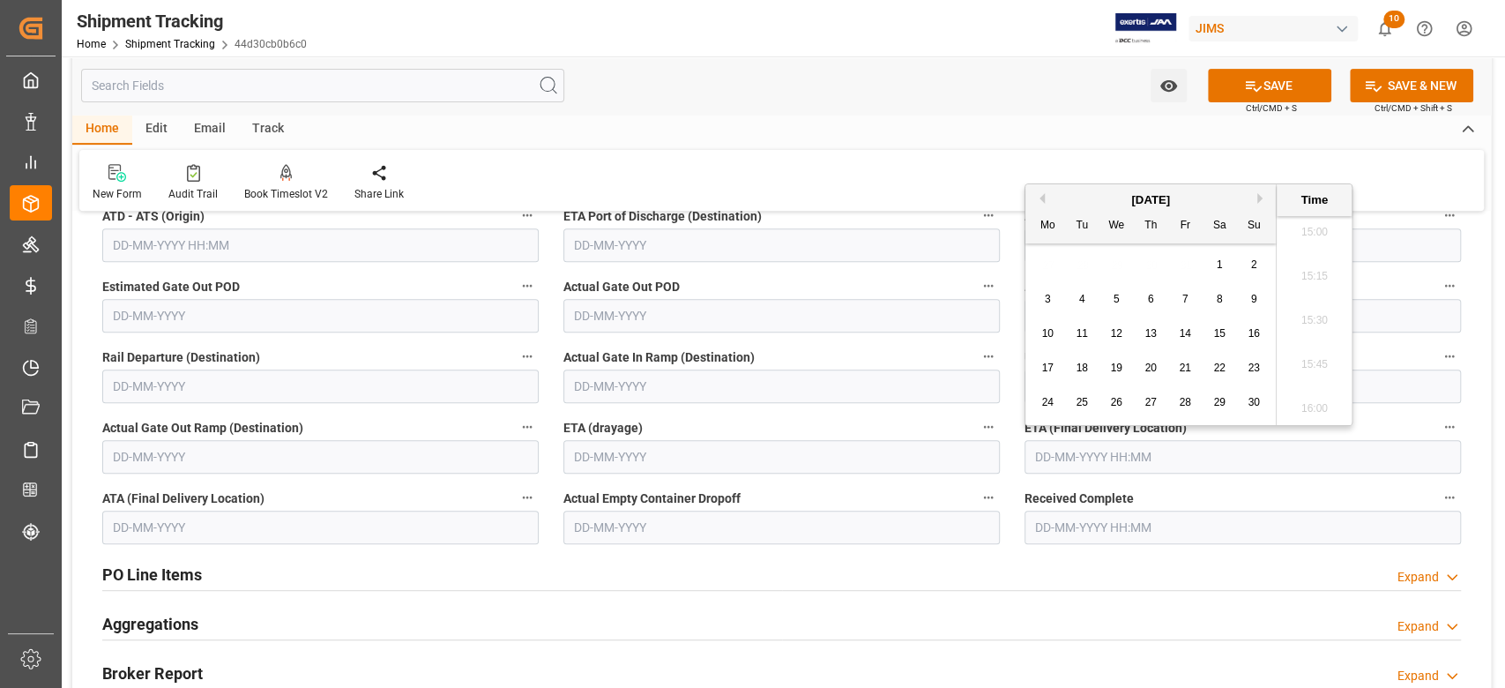
type input "[DATE] 00:00"
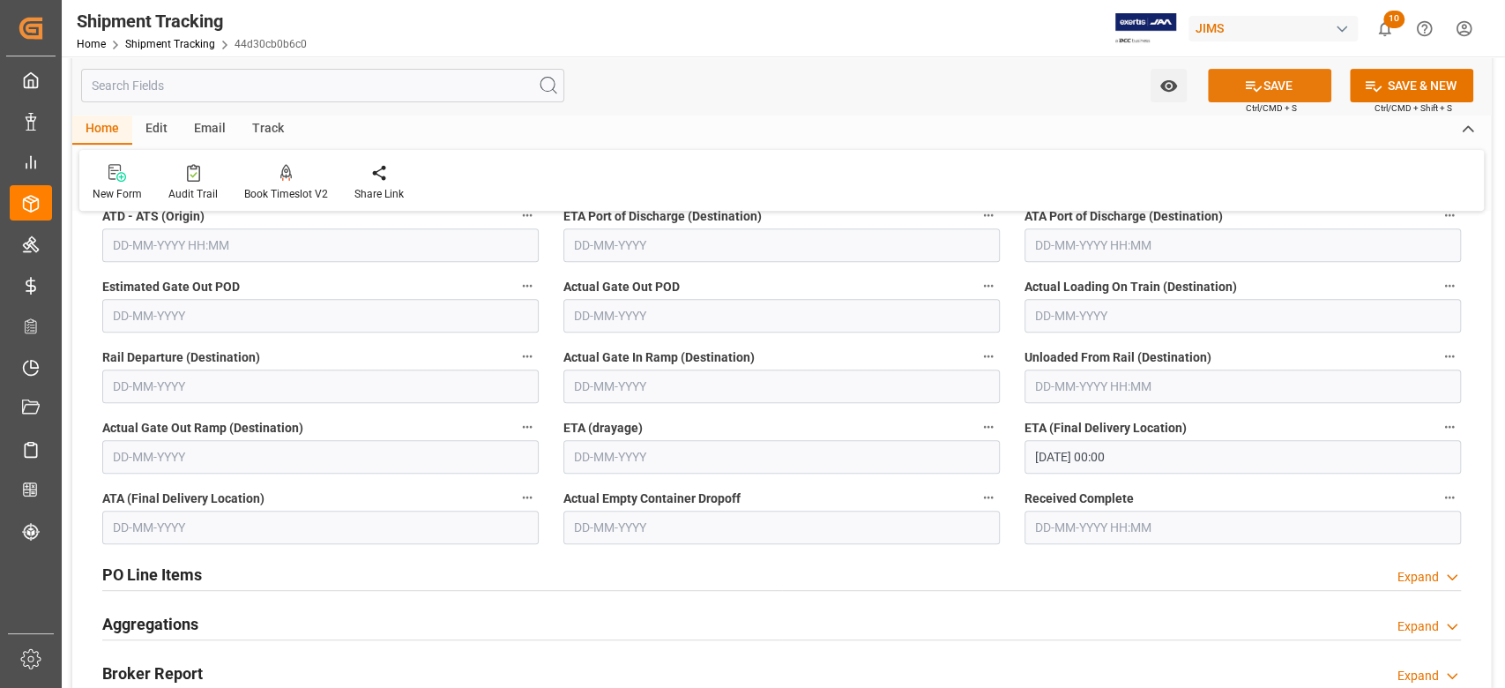
click at [1302, 79] on button "SAVE" at bounding box center [1269, 86] width 123 height 34
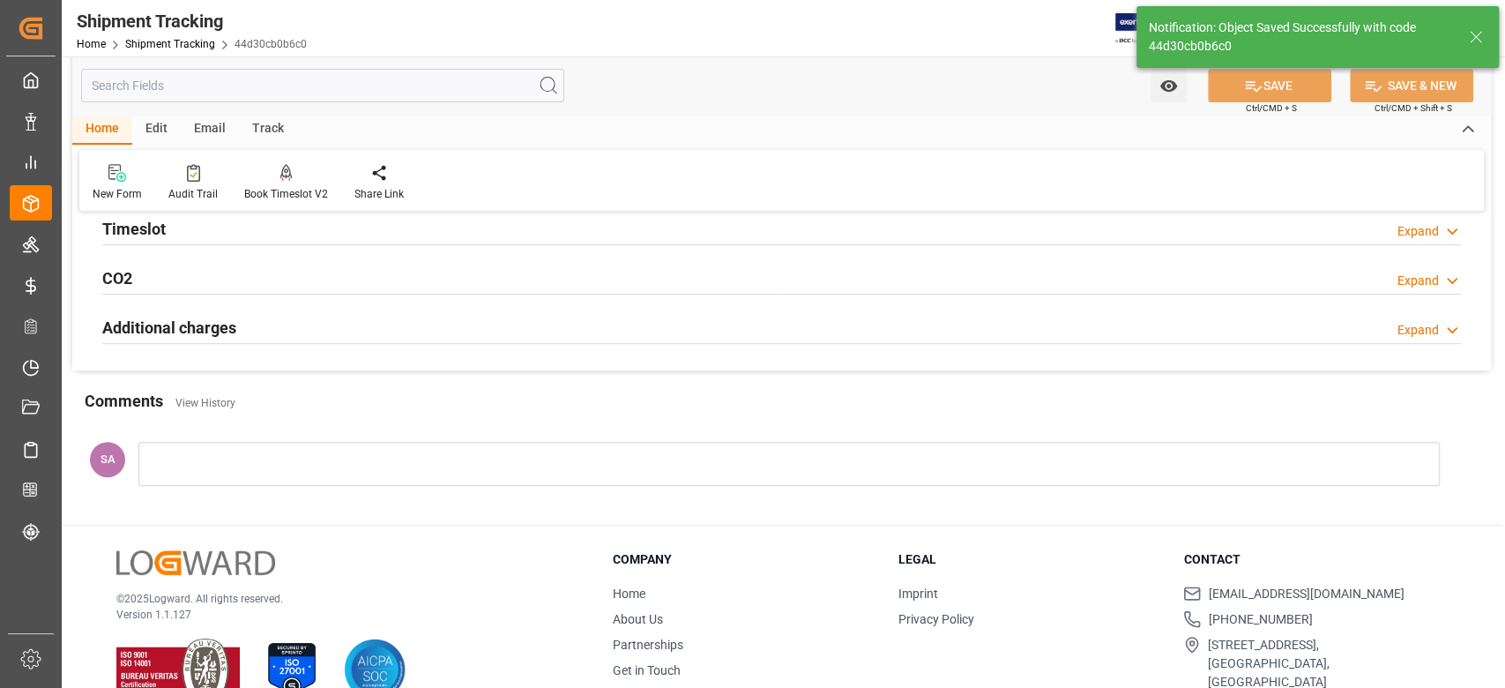
scroll to position [0, 0]
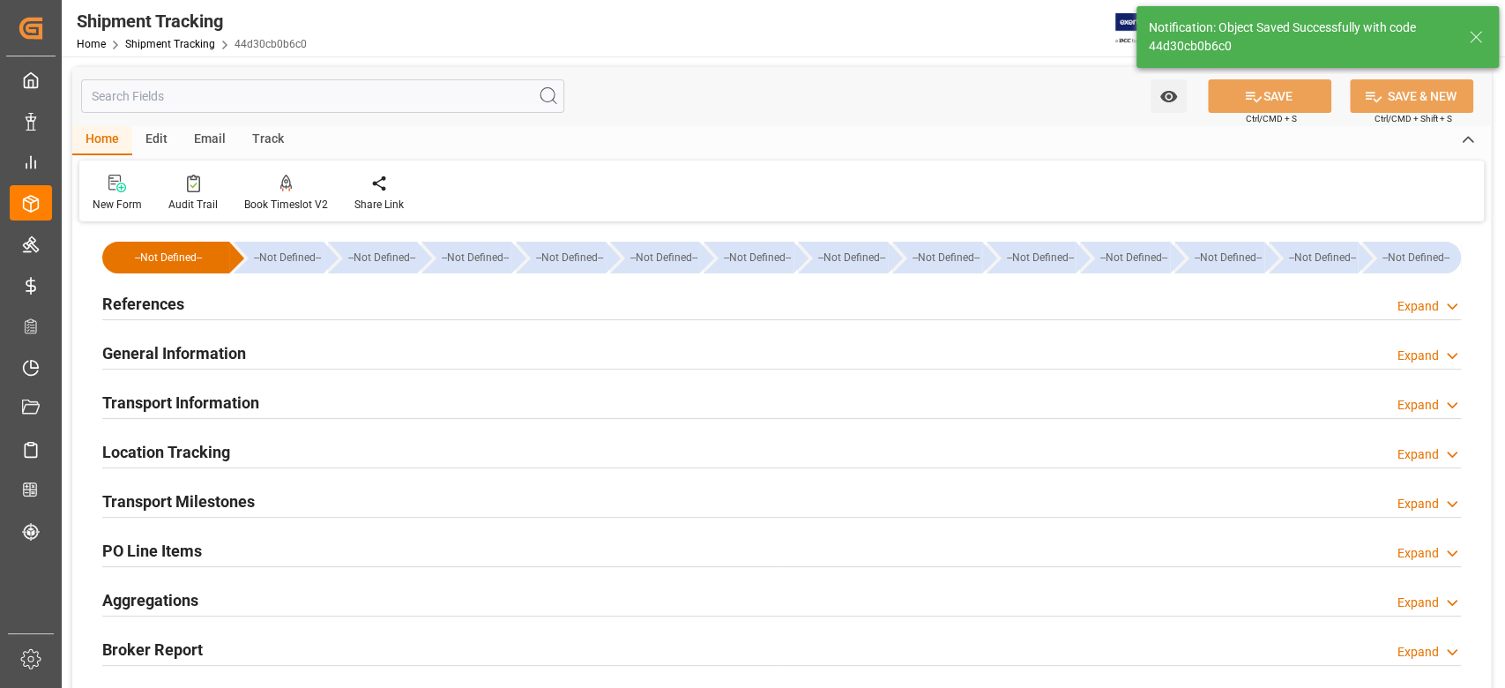
click at [207, 405] on h2 "Transport Information" at bounding box center [180, 403] width 157 height 24
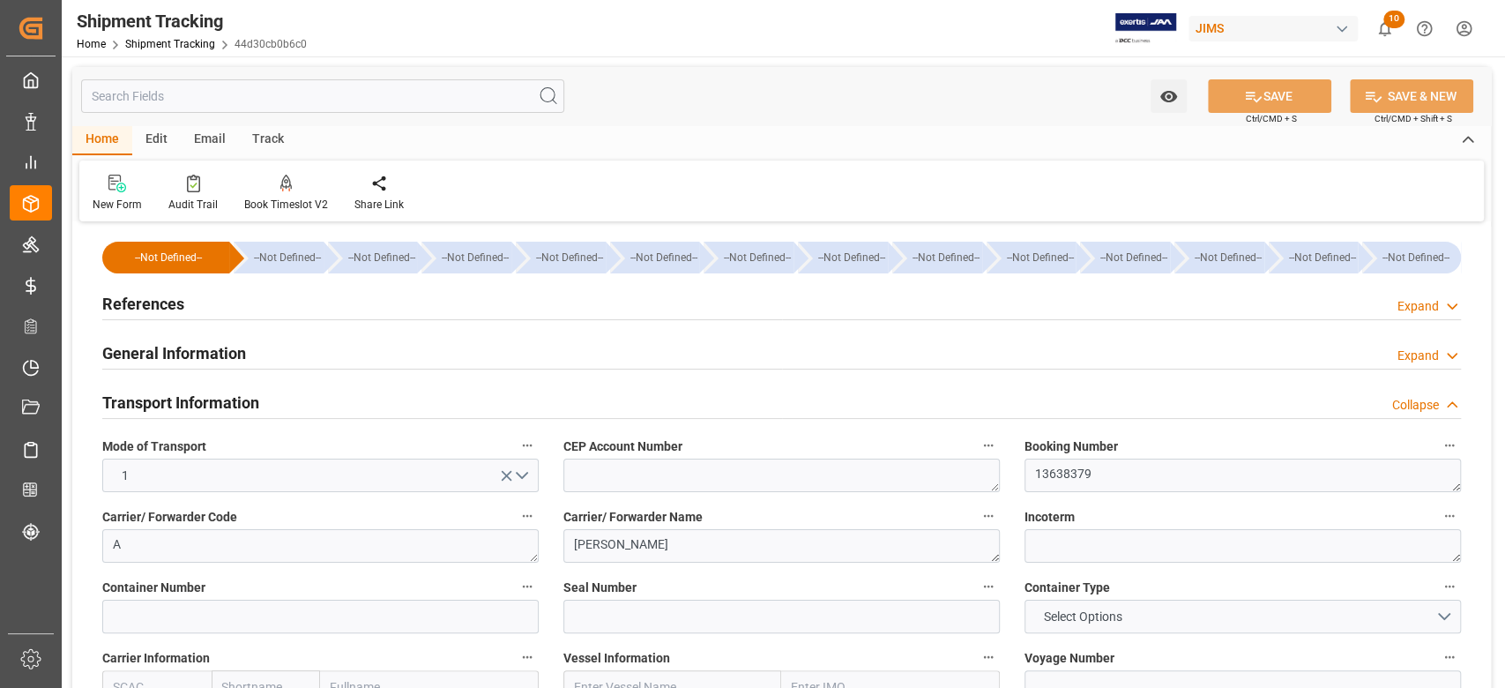
click at [252, 391] on h2 "Transport Information" at bounding box center [180, 403] width 157 height 24
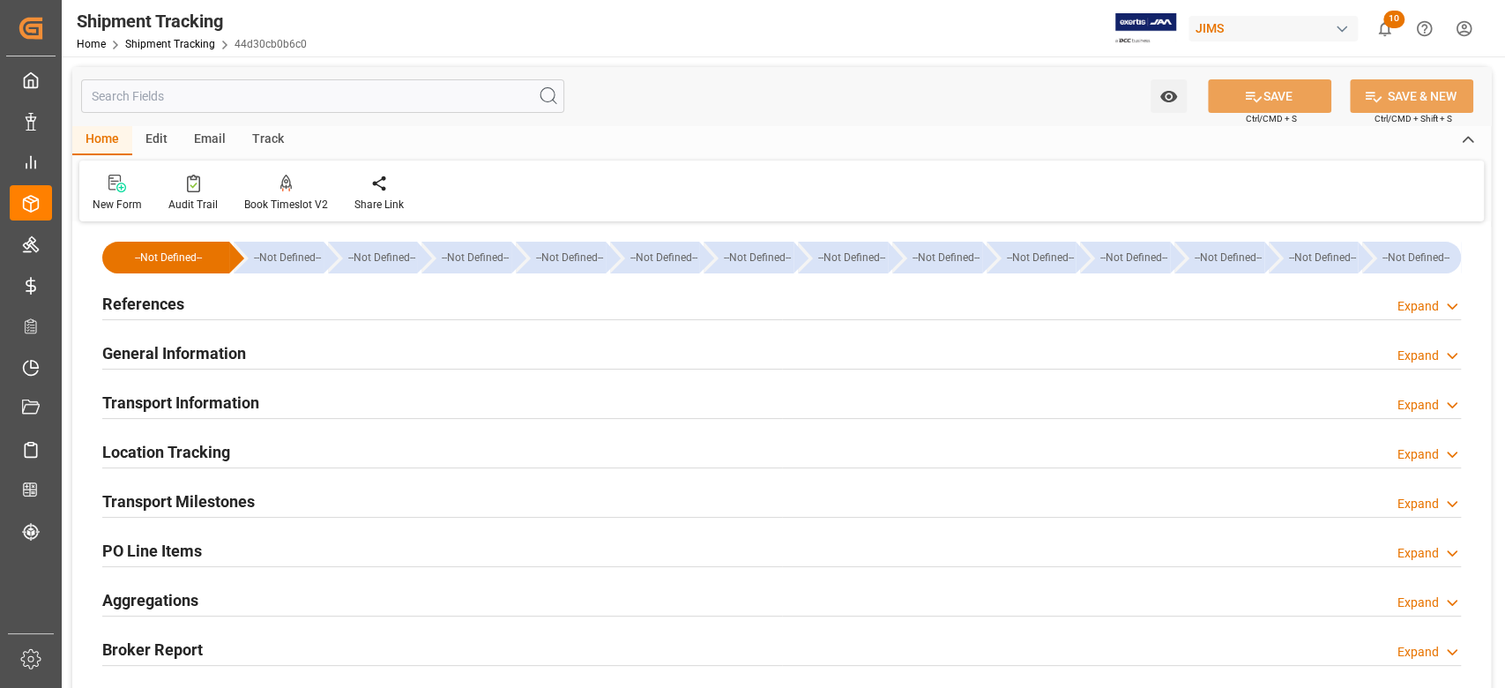
click at [192, 507] on h2 "Transport Milestones" at bounding box center [178, 501] width 153 height 24
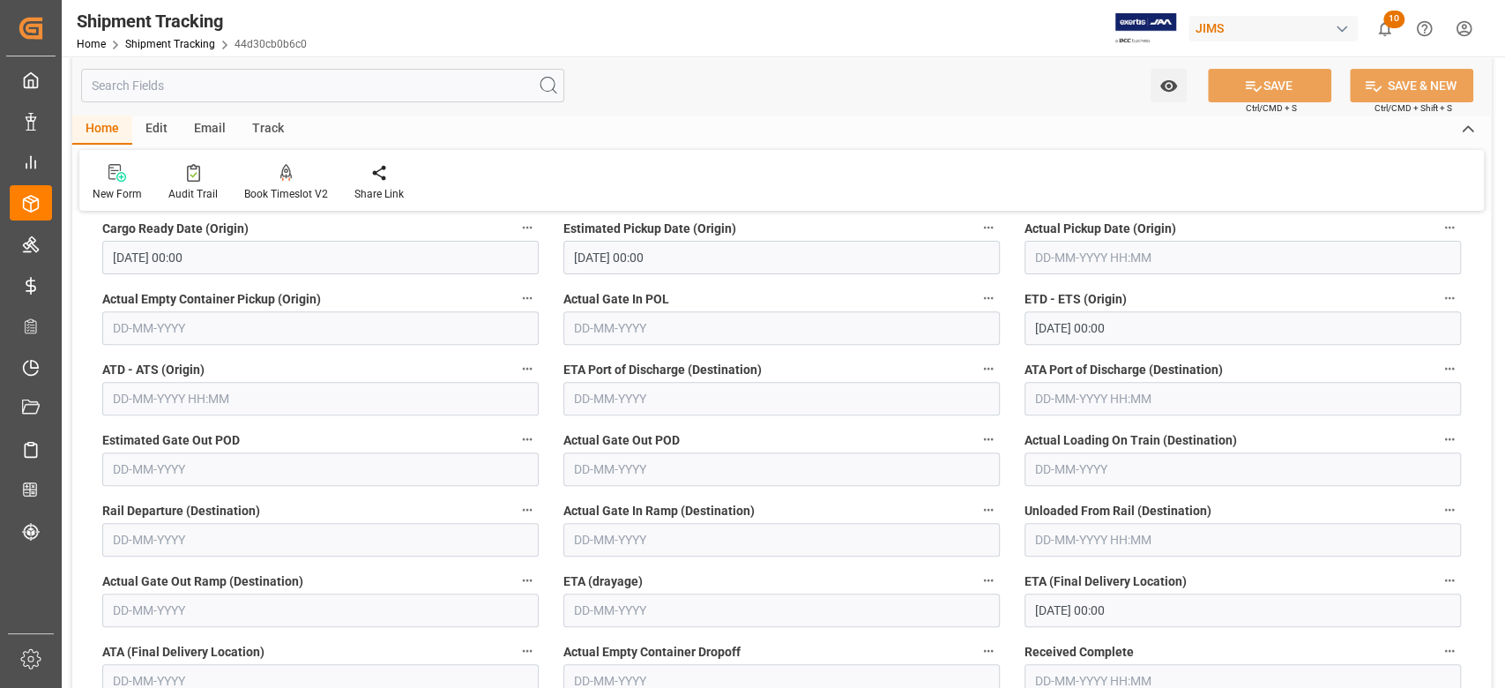
scroll to position [353, 0]
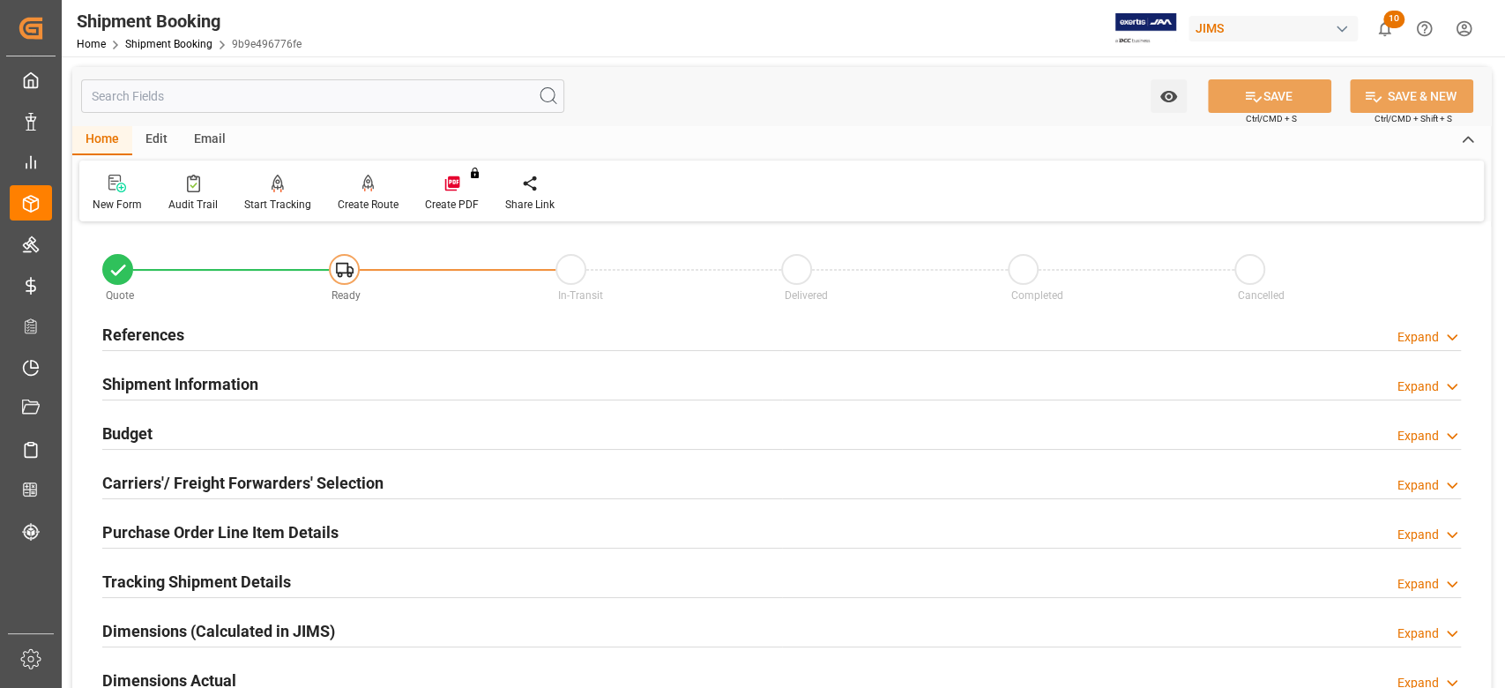
click at [175, 338] on h2 "References" at bounding box center [143, 335] width 82 height 24
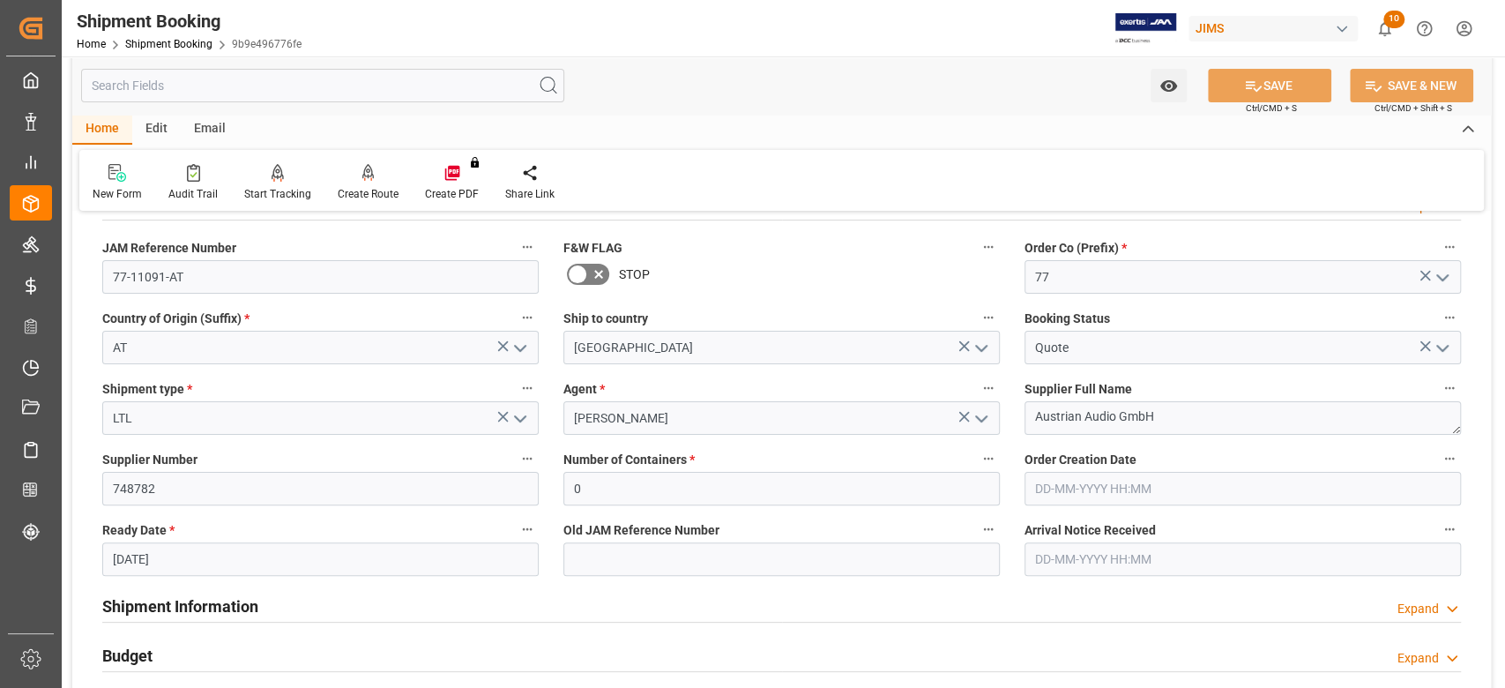
scroll to position [235, 0]
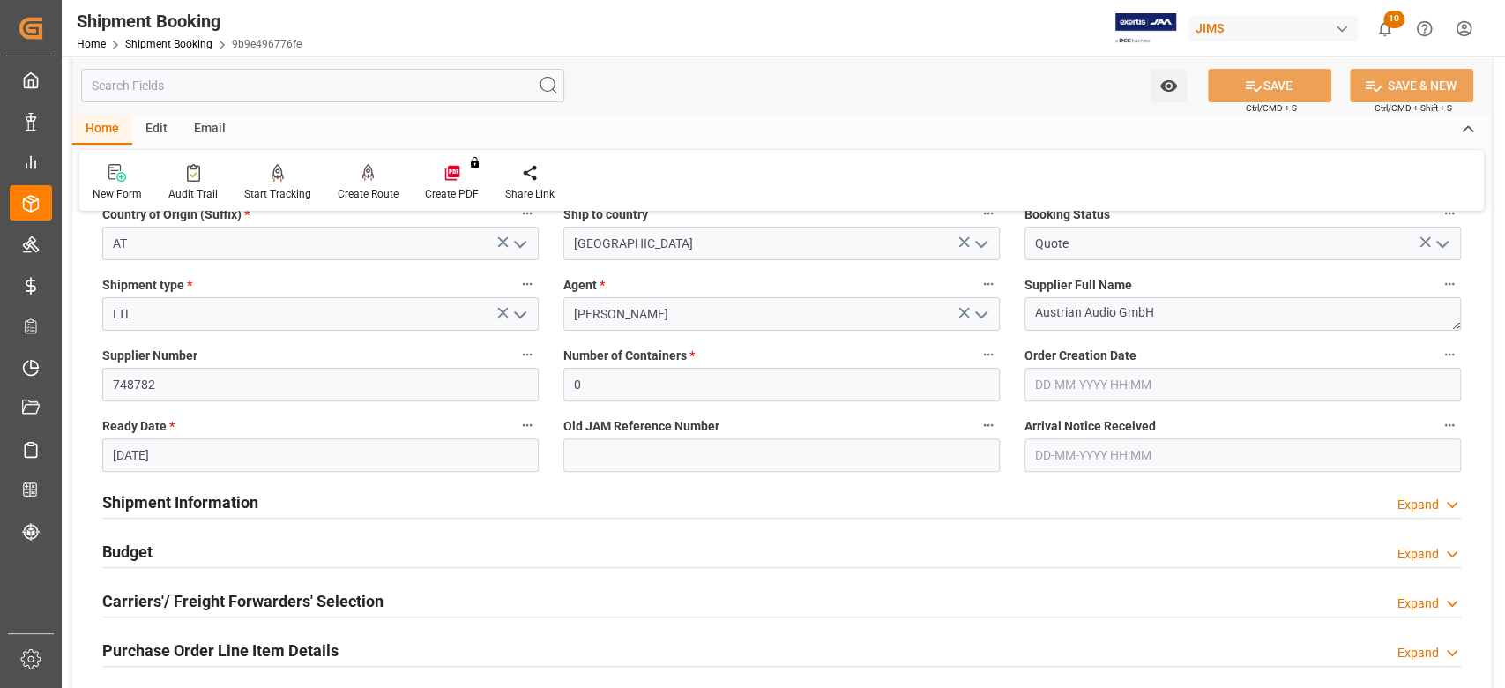
click at [240, 494] on h2 "Shipment Information" at bounding box center [180, 502] width 156 height 24
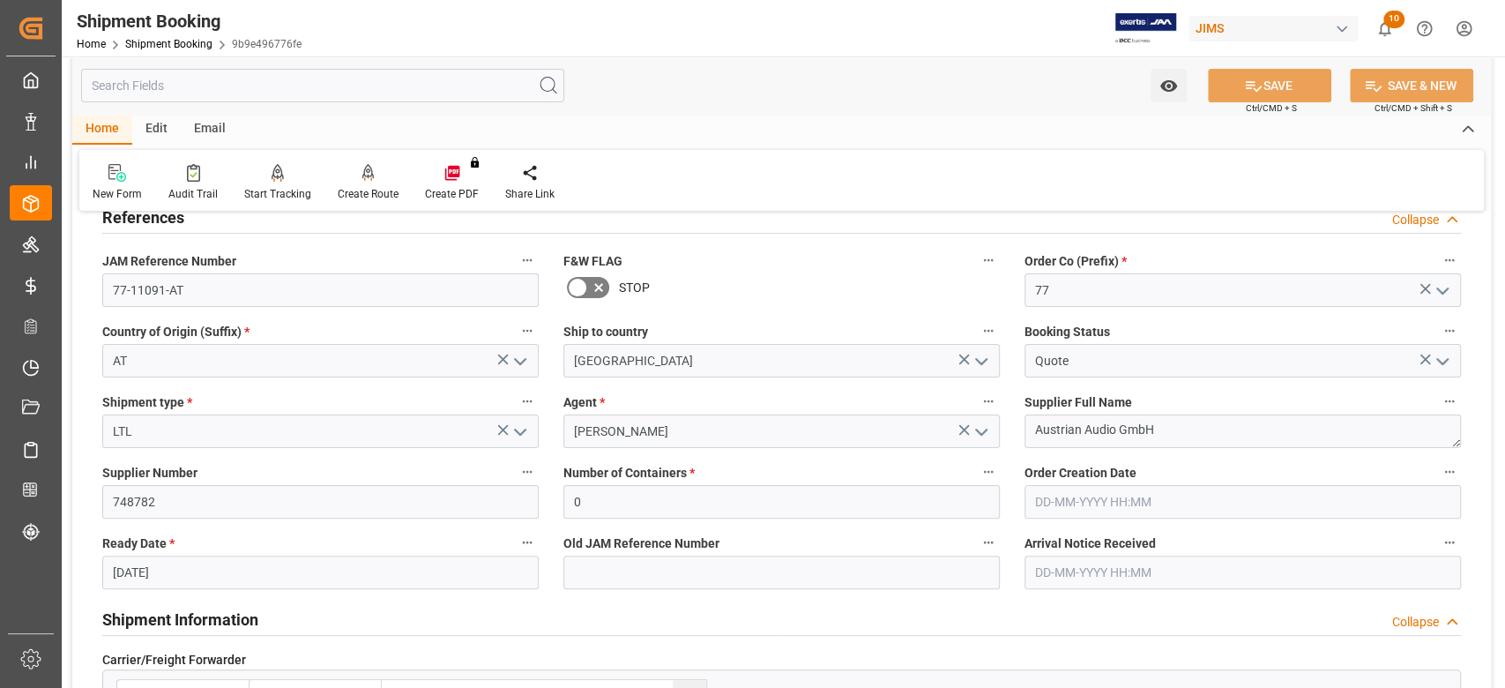
scroll to position [0, 0]
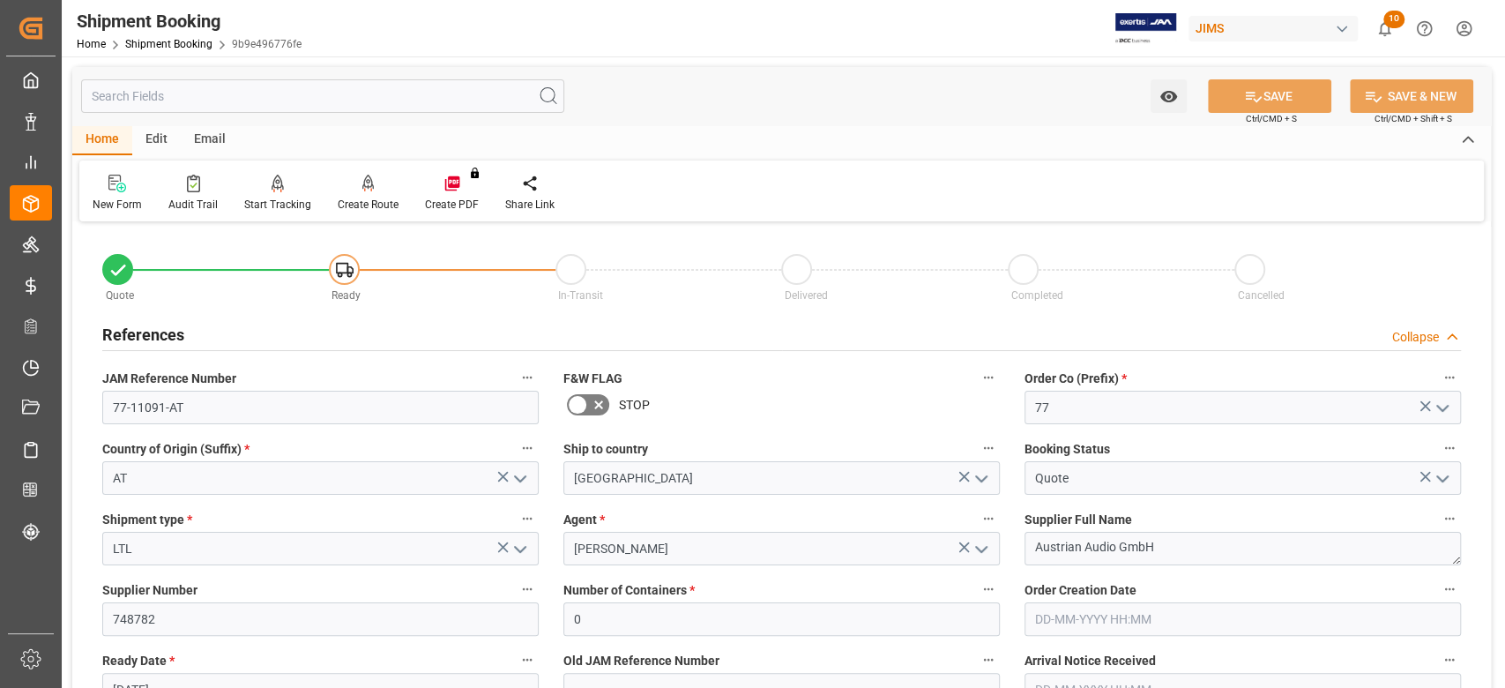
click at [229, 426] on div "JAM Reference Number 77-11091-AT" at bounding box center [320, 395] width 461 height 71
click at [219, 409] on input "77-11091-AT" at bounding box center [320, 408] width 436 height 34
click at [374, 201] on div "Create Route" at bounding box center [368, 205] width 61 height 16
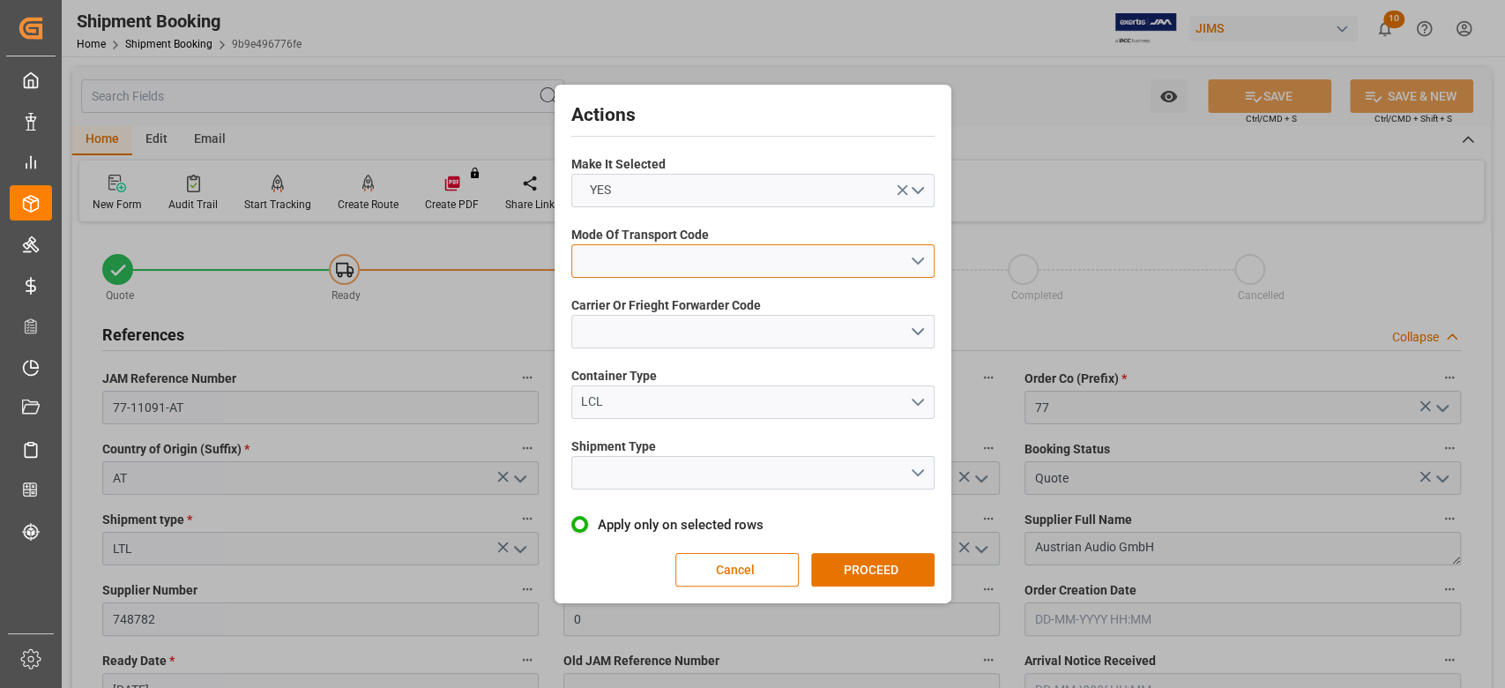
click at [638, 244] on button "open menu" at bounding box center [752, 261] width 363 height 34
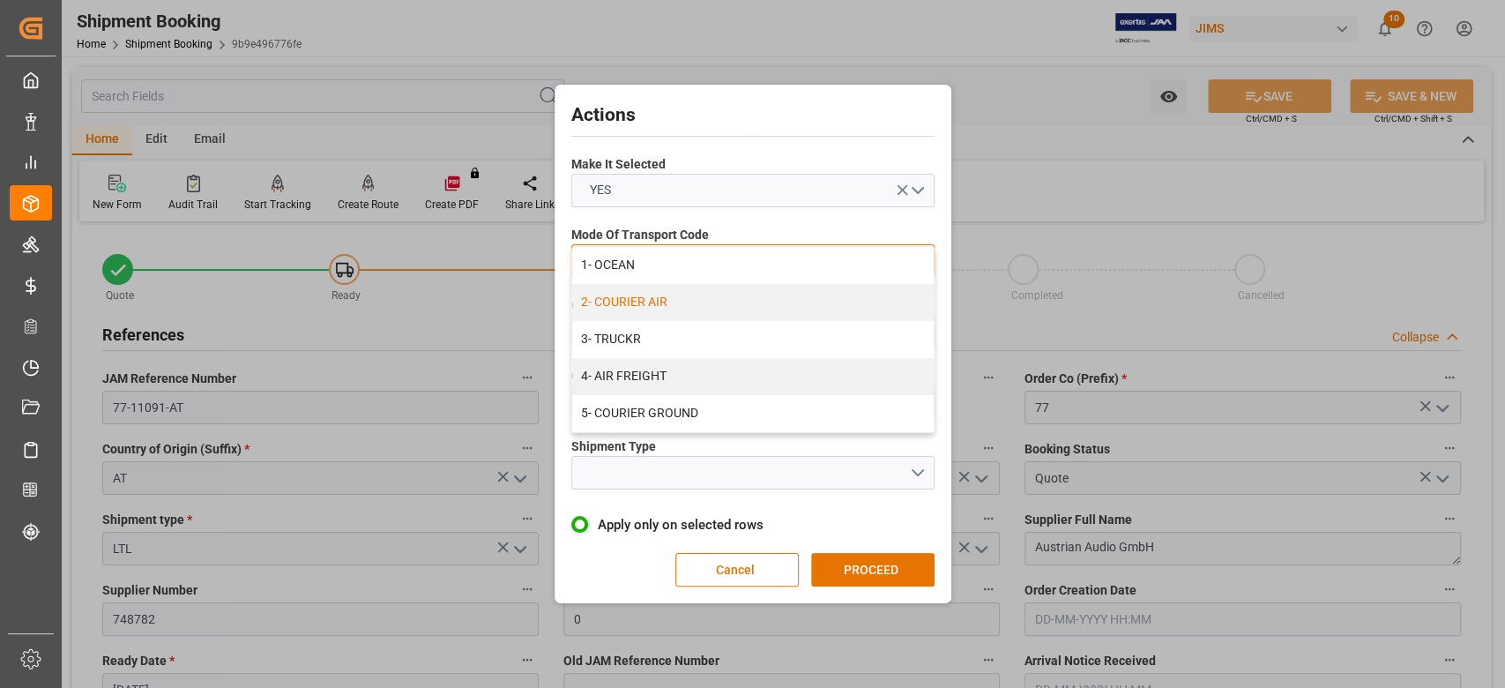
click at [662, 302] on div "2- COURIER AIR" at bounding box center [752, 302] width 361 height 37
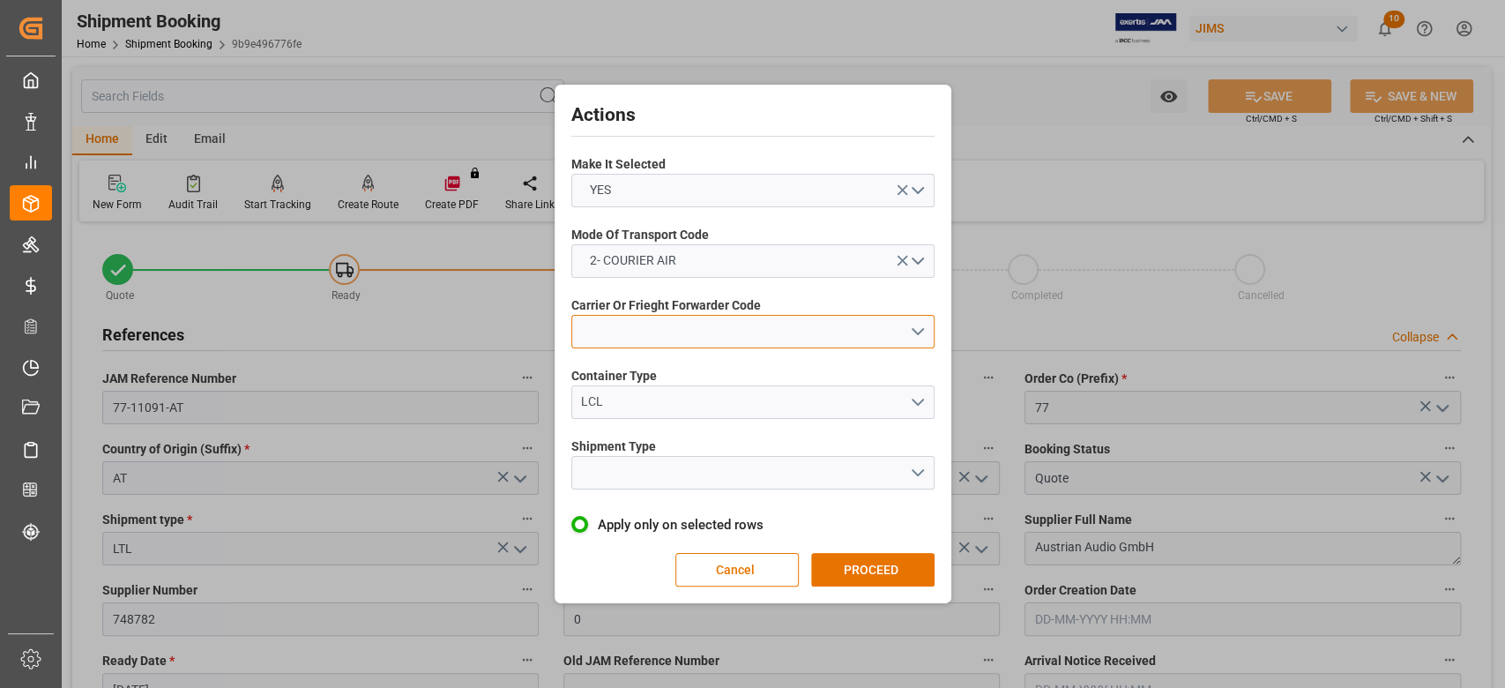
click at [659, 328] on button "open menu" at bounding box center [752, 332] width 363 height 34
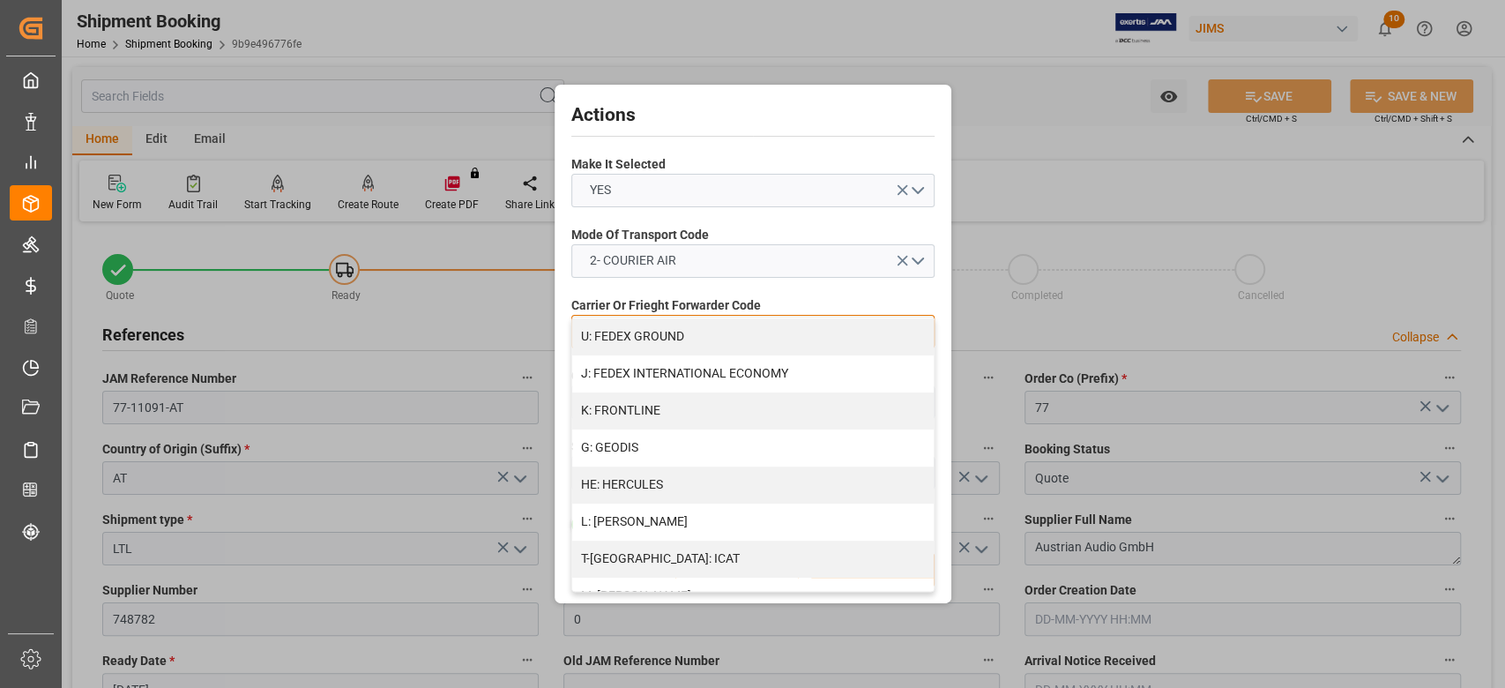
scroll to position [416, 0]
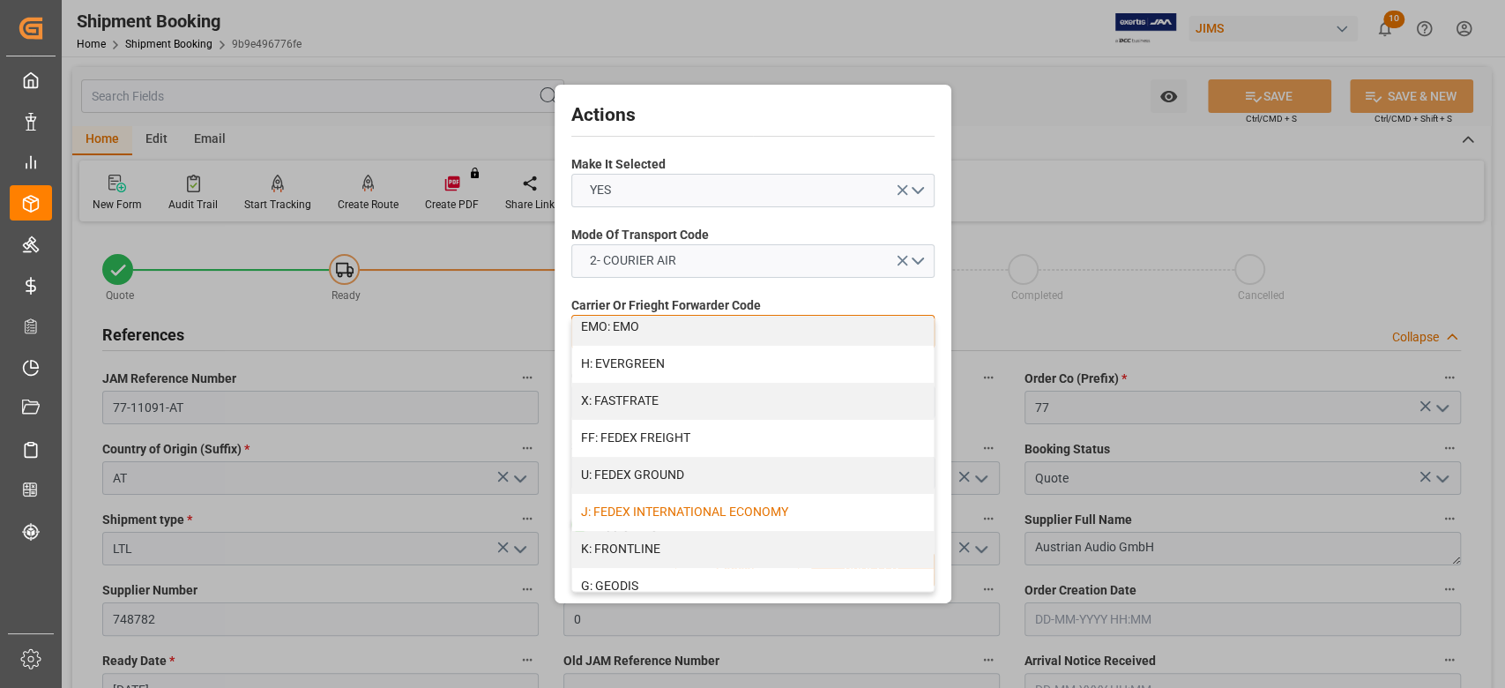
click at [776, 510] on div "J: FEDEX INTERNATIONAL ECONOMY" at bounding box center [752, 512] width 361 height 37
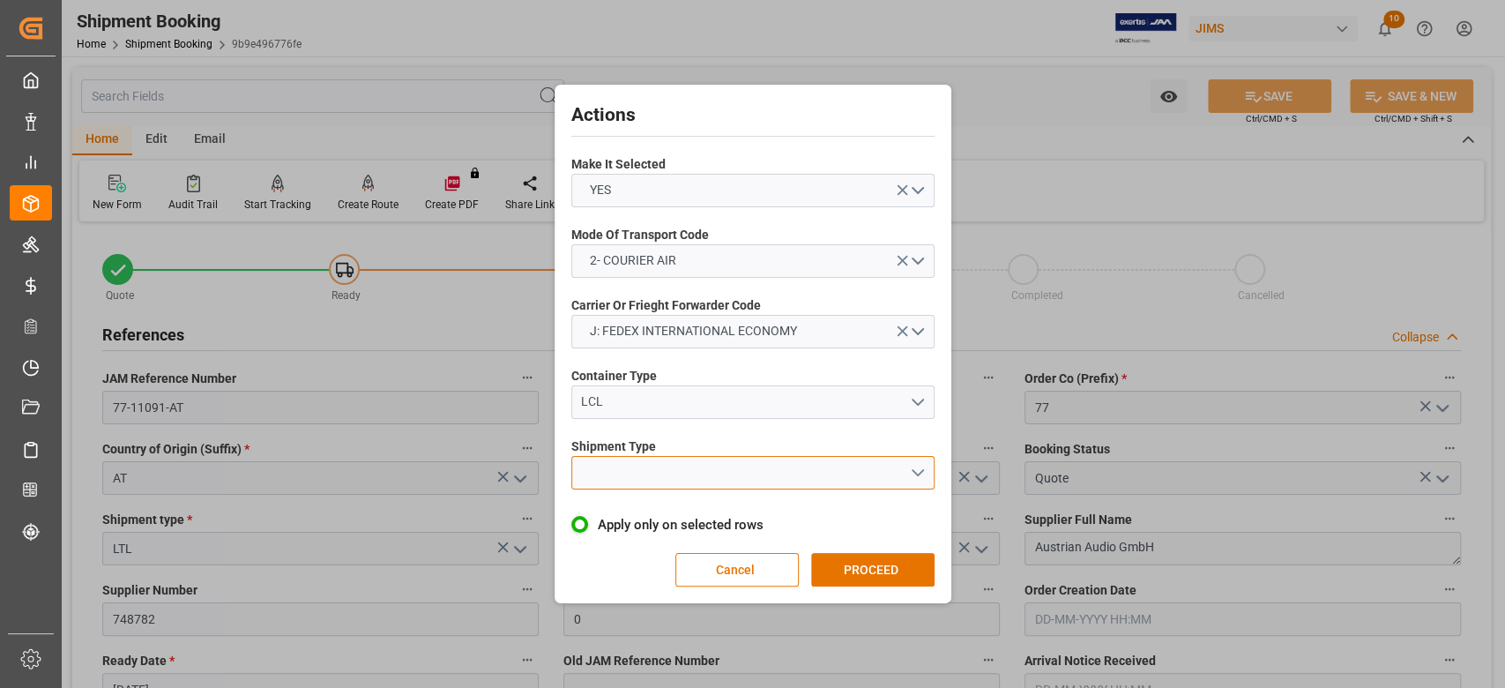
click at [926, 479] on button "open menu" at bounding box center [752, 473] width 363 height 34
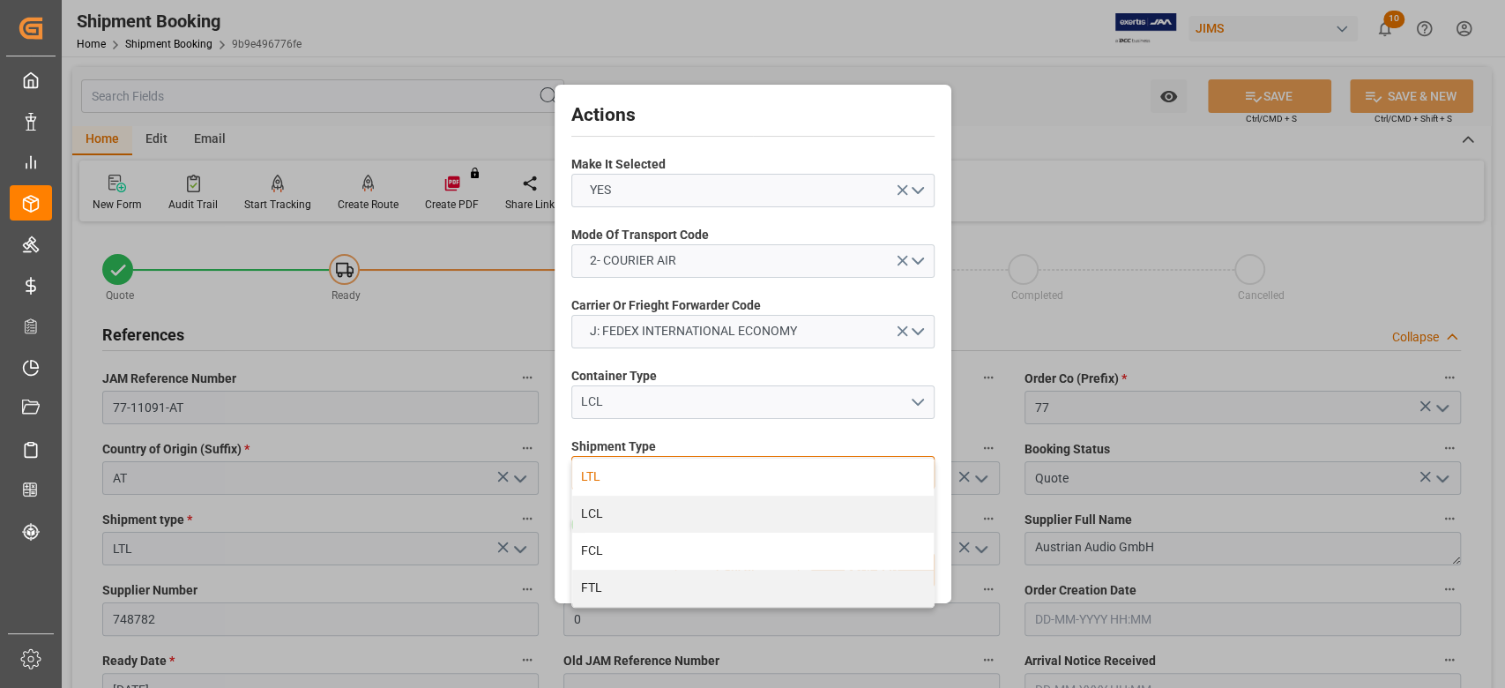
click at [812, 477] on div "LTL" at bounding box center [752, 476] width 361 height 37
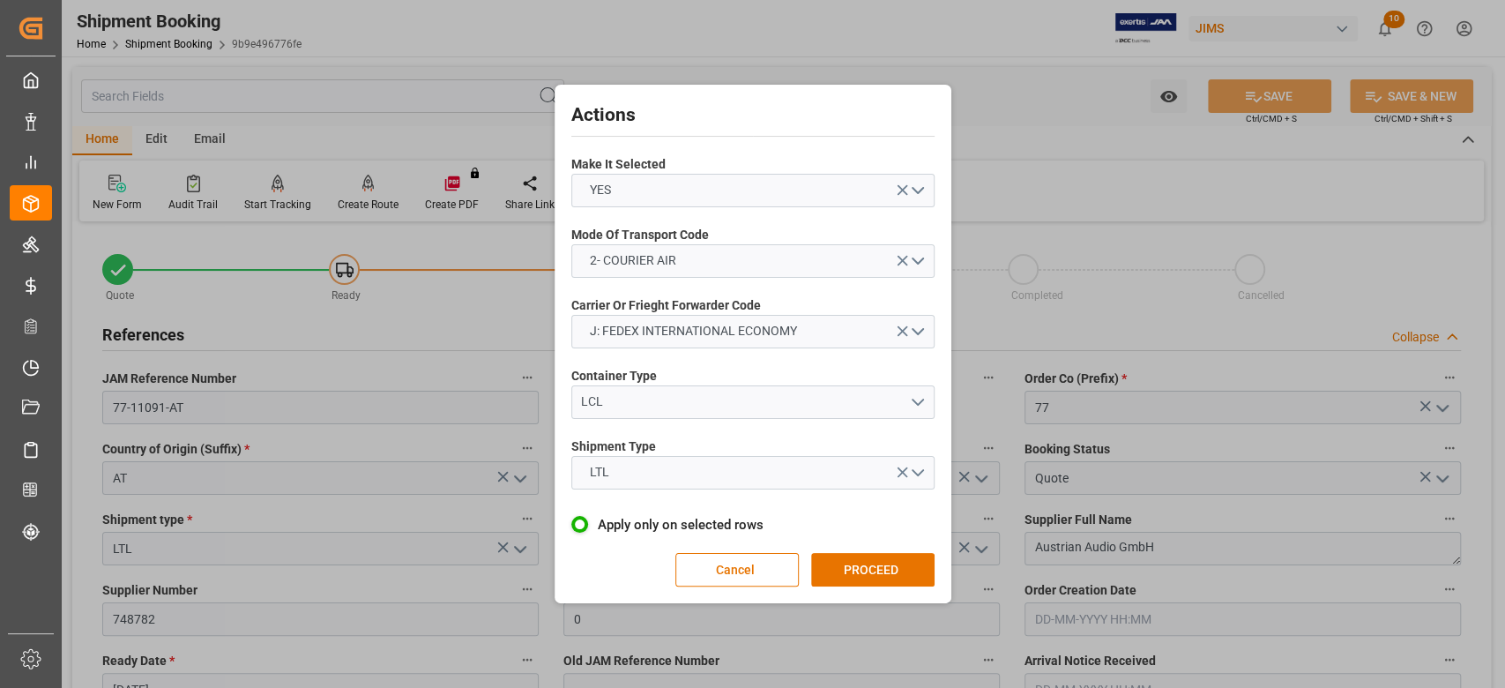
click at [898, 560] on button "PROCEED" at bounding box center [872, 570] width 123 height 34
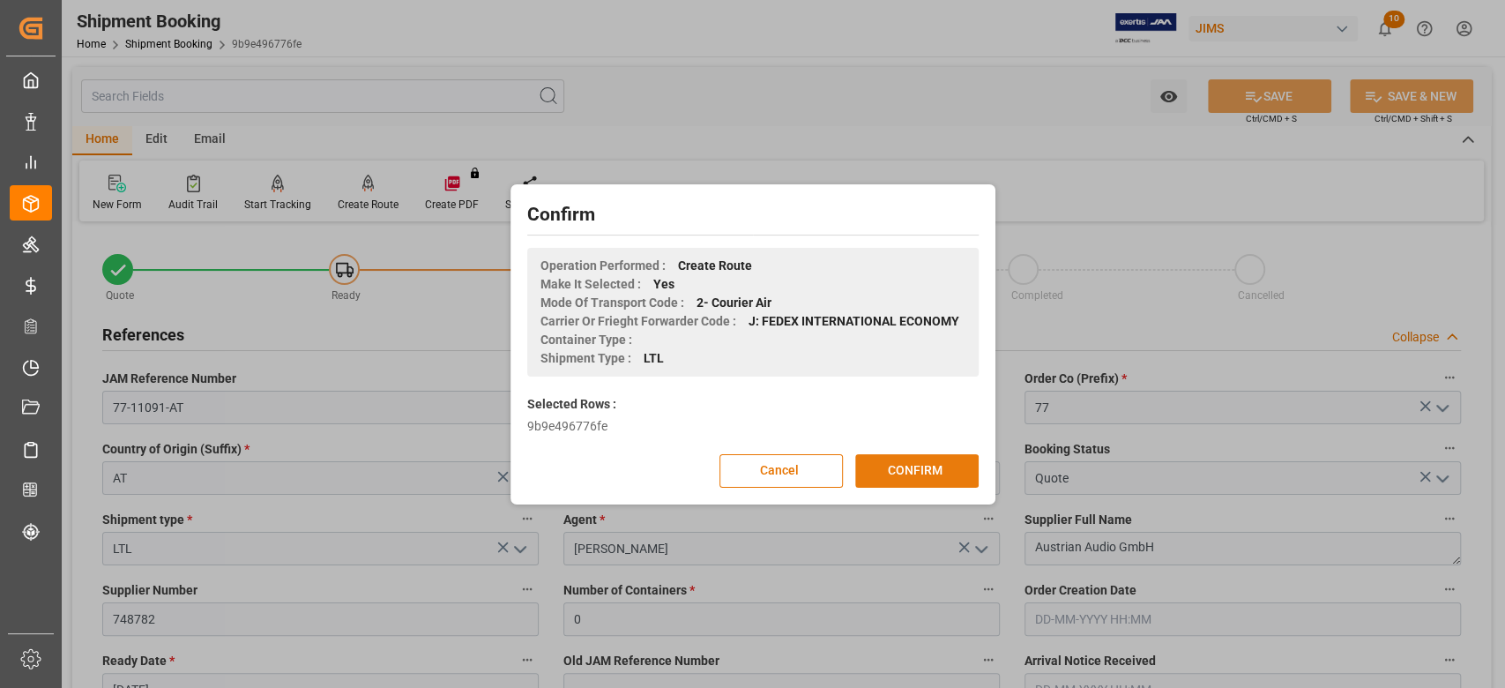
click at [906, 480] on button "CONFIRM" at bounding box center [916, 471] width 123 height 34
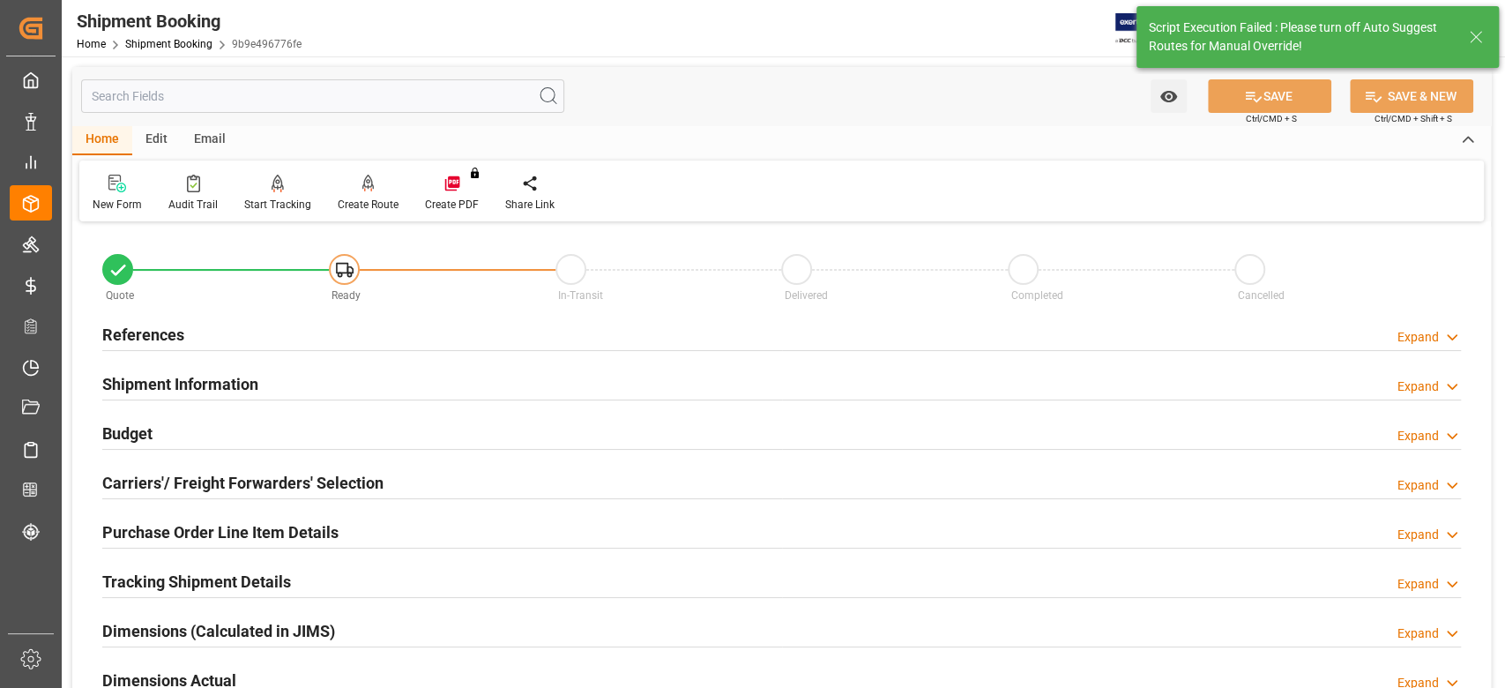
scroll to position [117, 0]
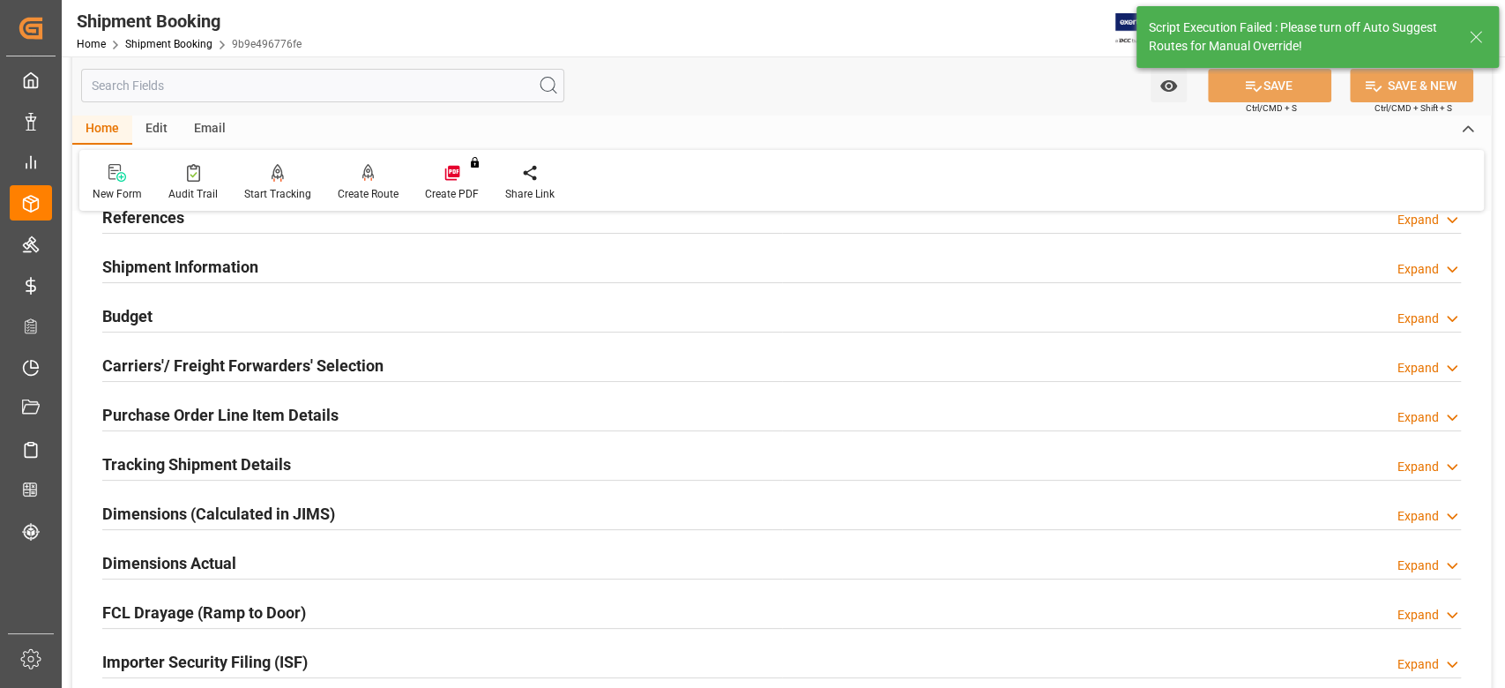
click at [133, 323] on h2 "Budget" at bounding box center [127, 316] width 50 height 24
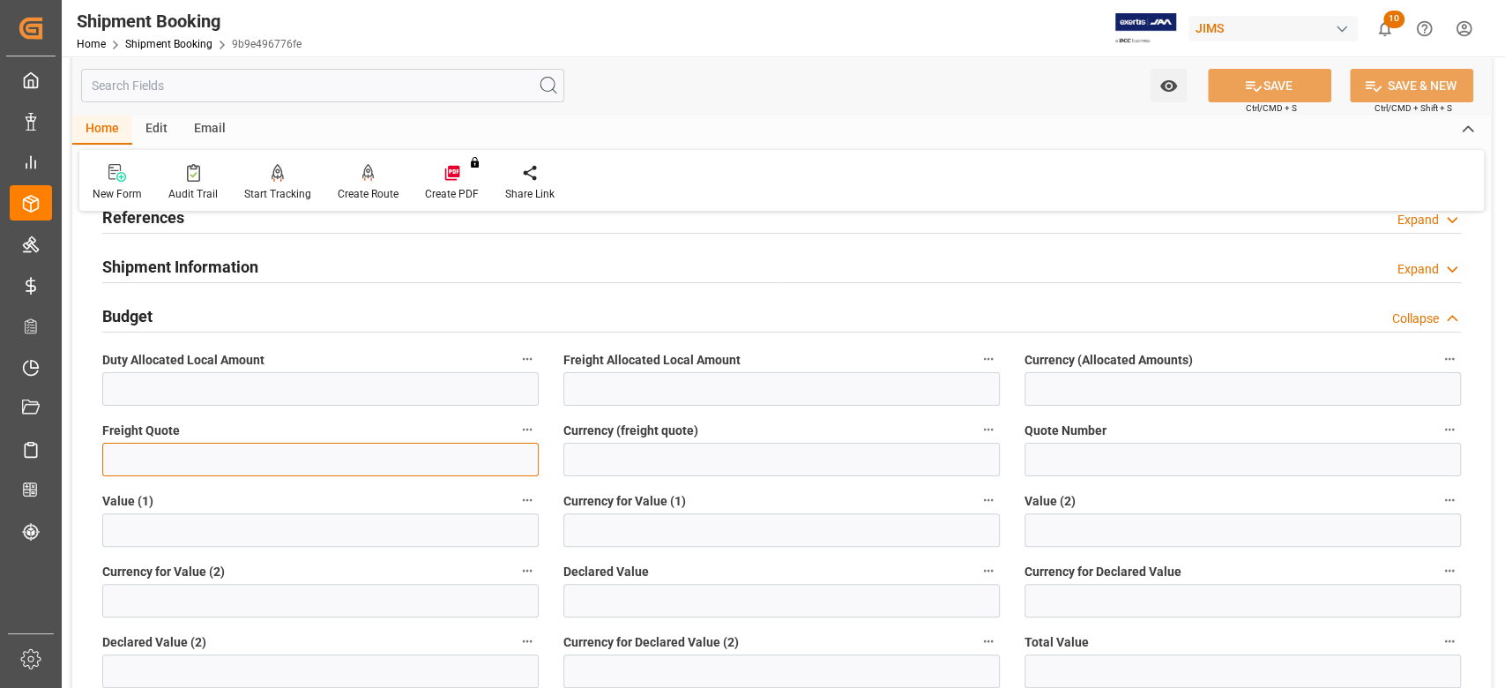
click at [170, 456] on input "text" at bounding box center [320, 460] width 436 height 34
type input "600"
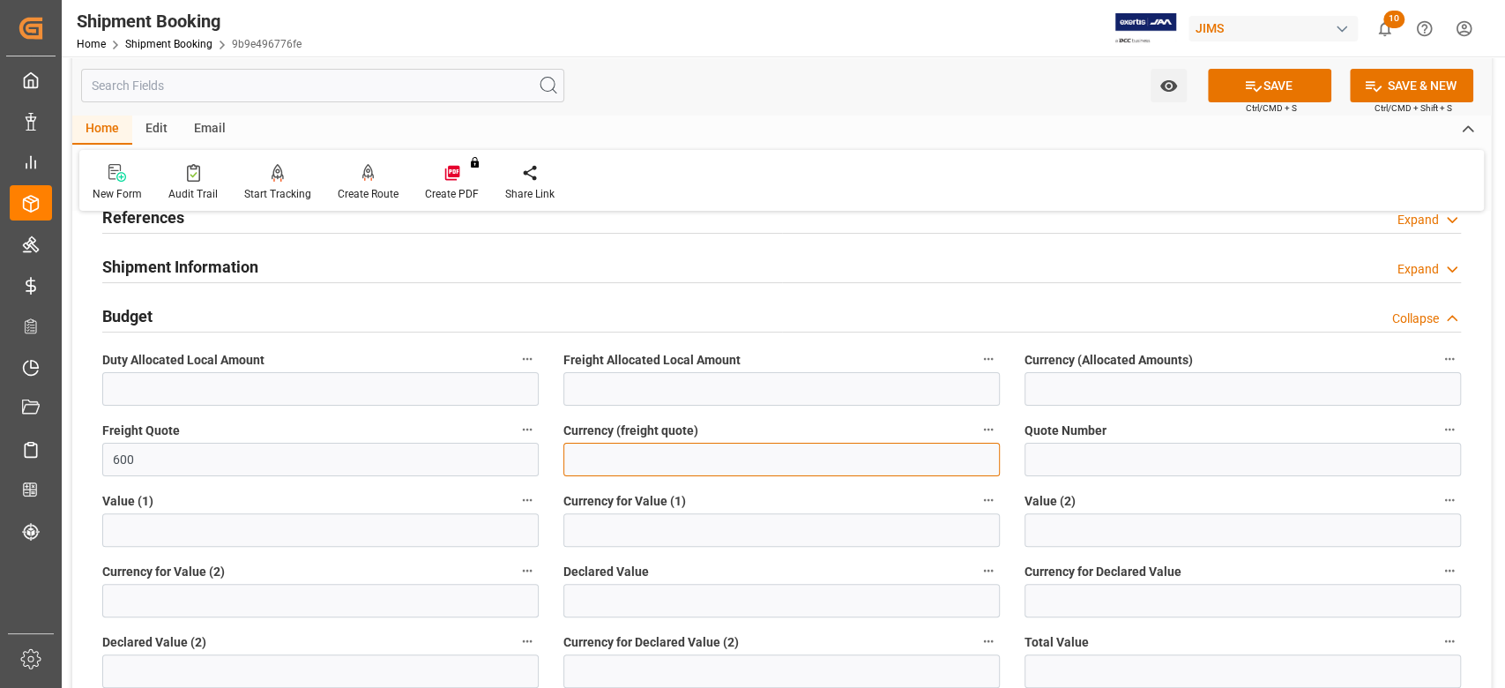
click at [652, 454] on input at bounding box center [781, 460] width 436 height 34
type input "USD"
click at [1270, 86] on button "SAVE" at bounding box center [1269, 86] width 123 height 34
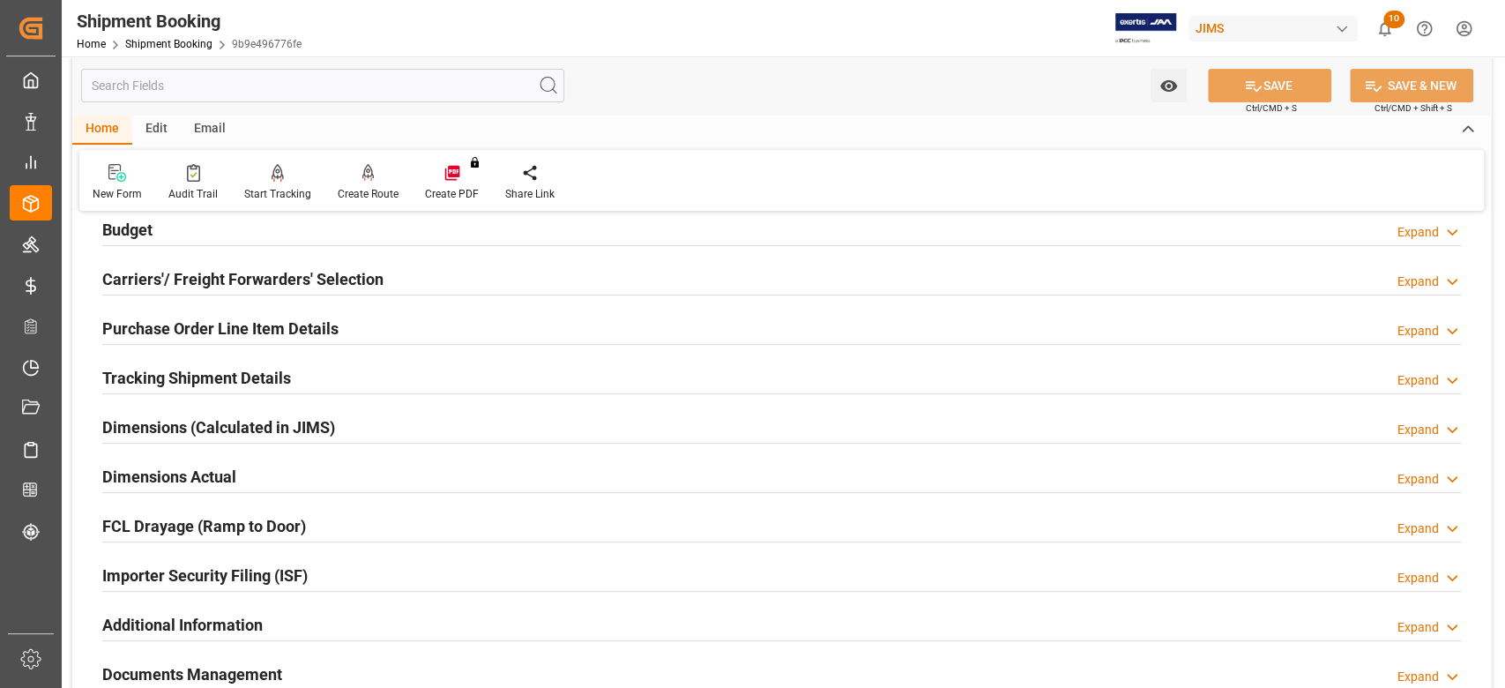
scroll to position [235, 0]
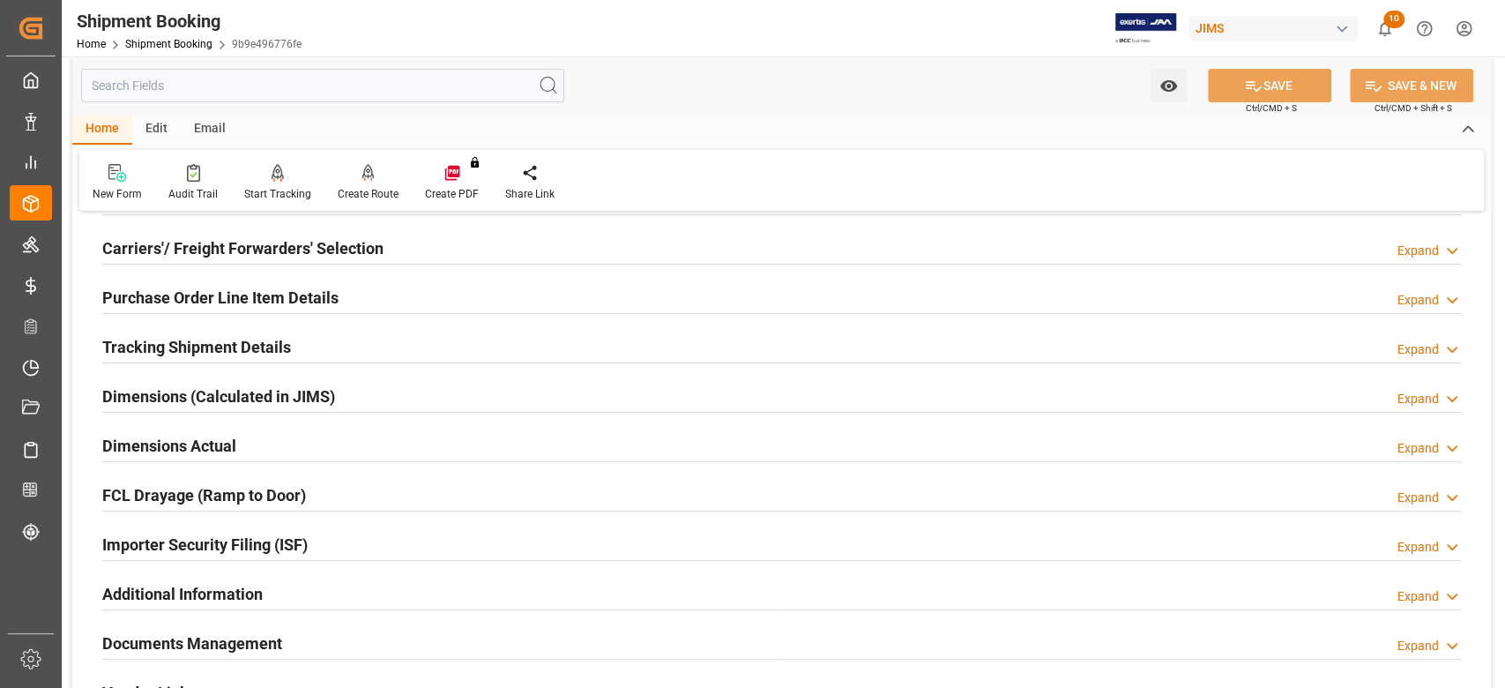
click at [226, 349] on h2 "Tracking Shipment Details" at bounding box center [196, 347] width 189 height 24
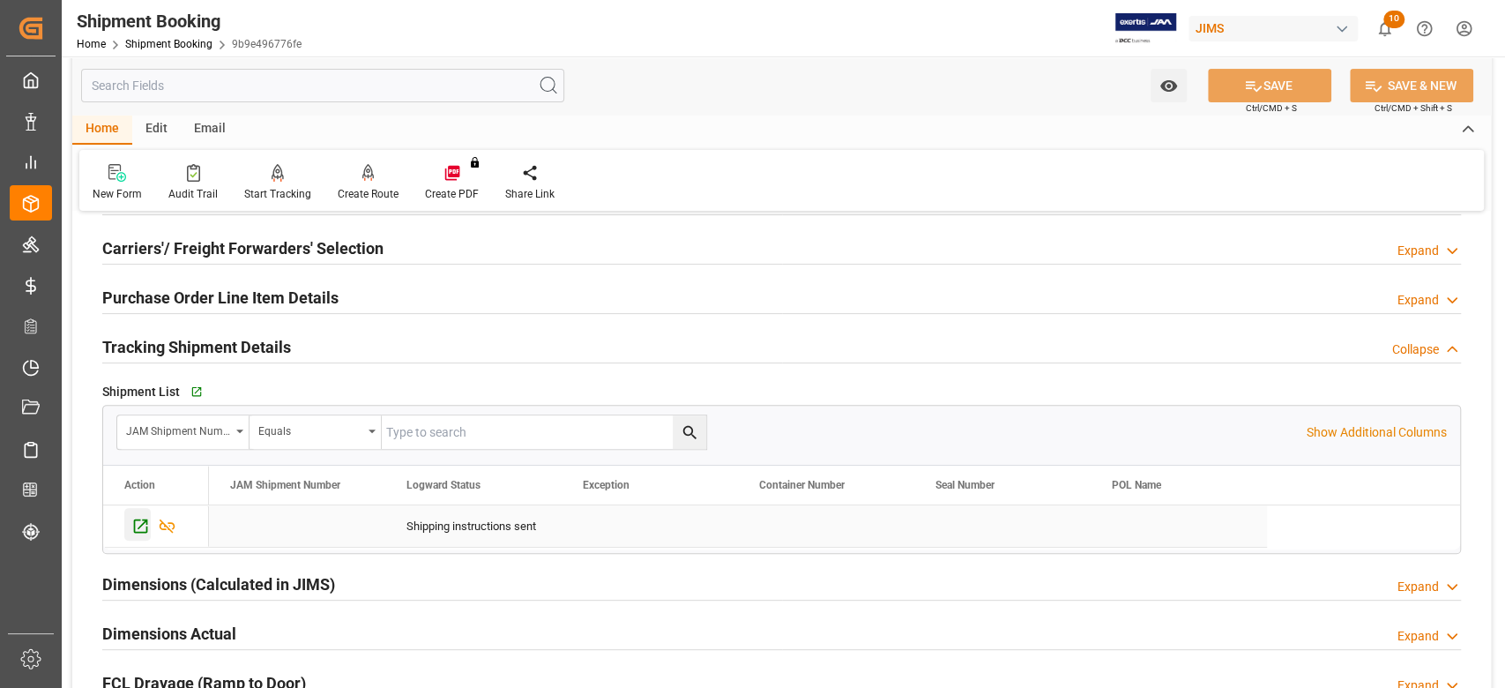
click at [141, 527] on icon "Press SPACE to select this row." at bounding box center [140, 526] width 19 height 19
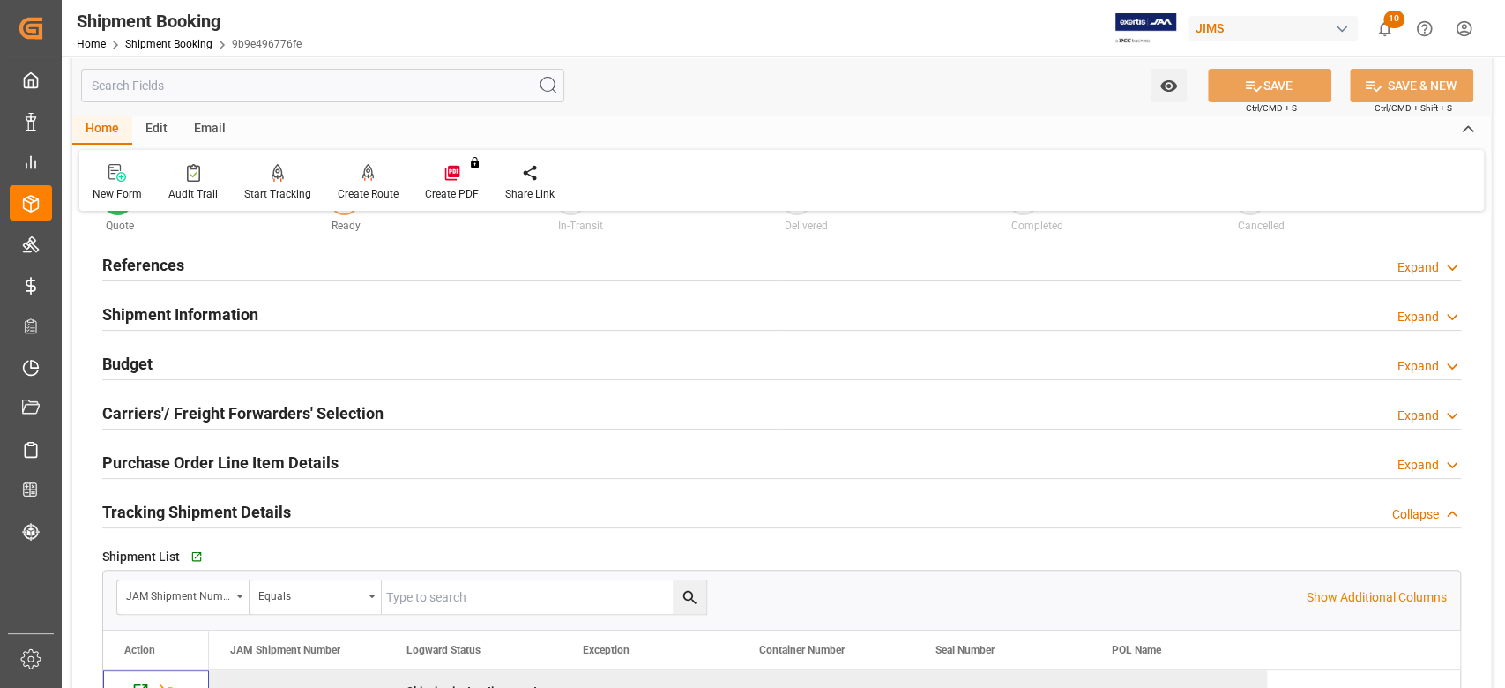
scroll to position [0, 0]
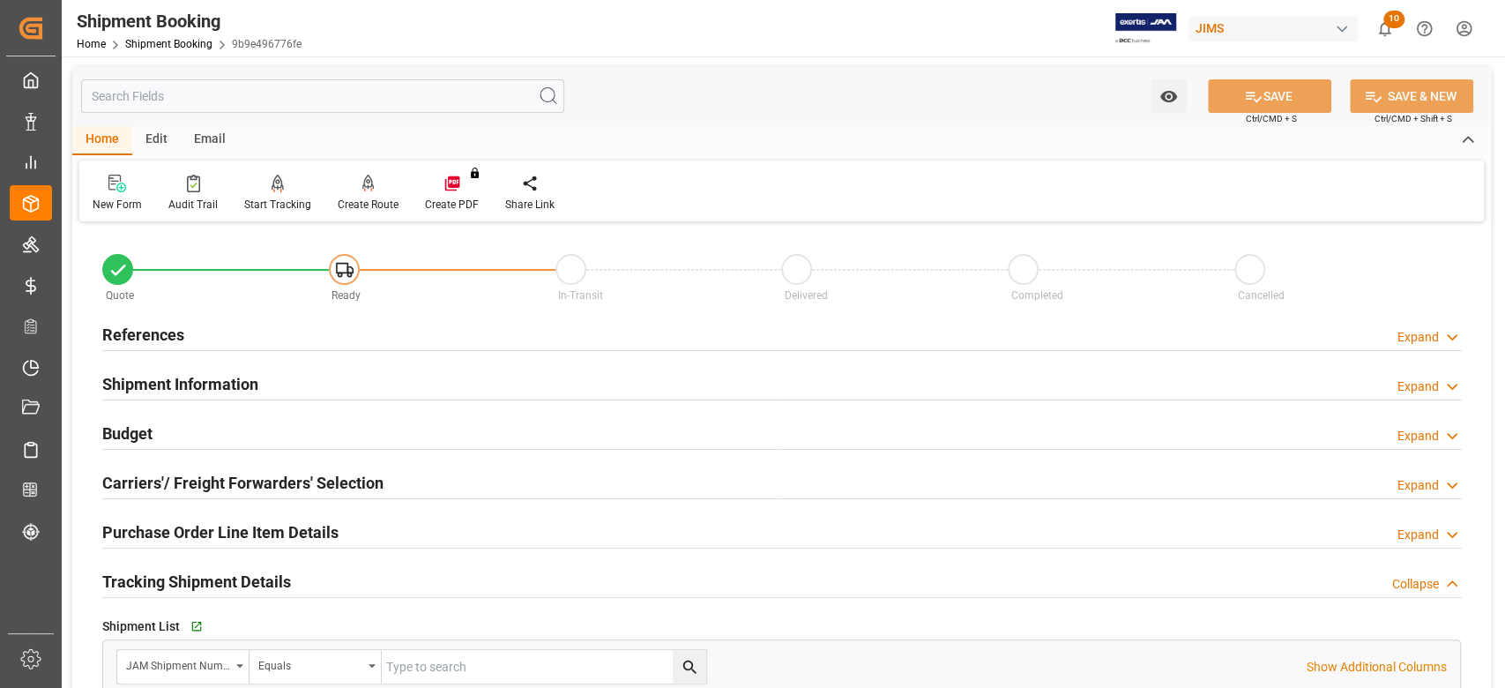
click at [154, 337] on h2 "References" at bounding box center [143, 335] width 82 height 24
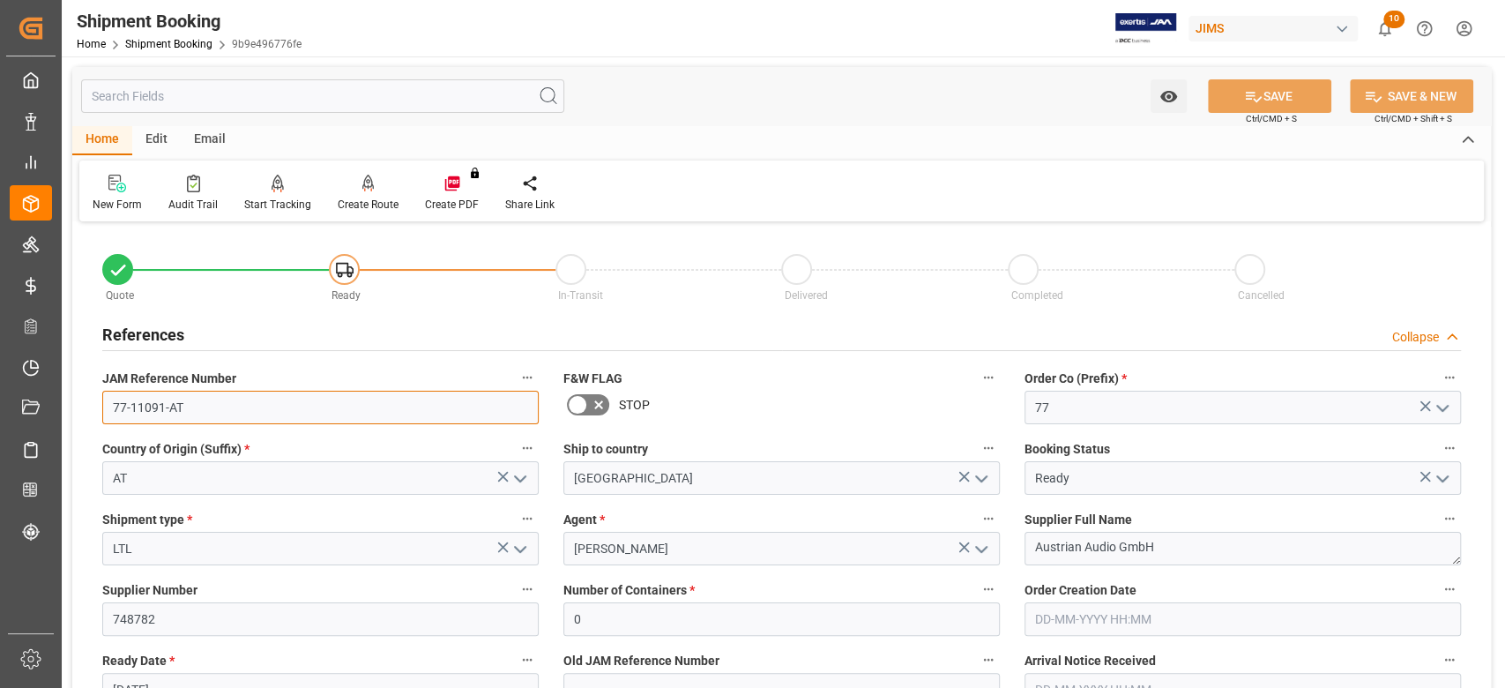
click at [196, 407] on input "77-11091-AT" at bounding box center [320, 408] width 436 height 34
click at [197, 406] on input "77-11091-AT" at bounding box center [320, 408] width 436 height 34
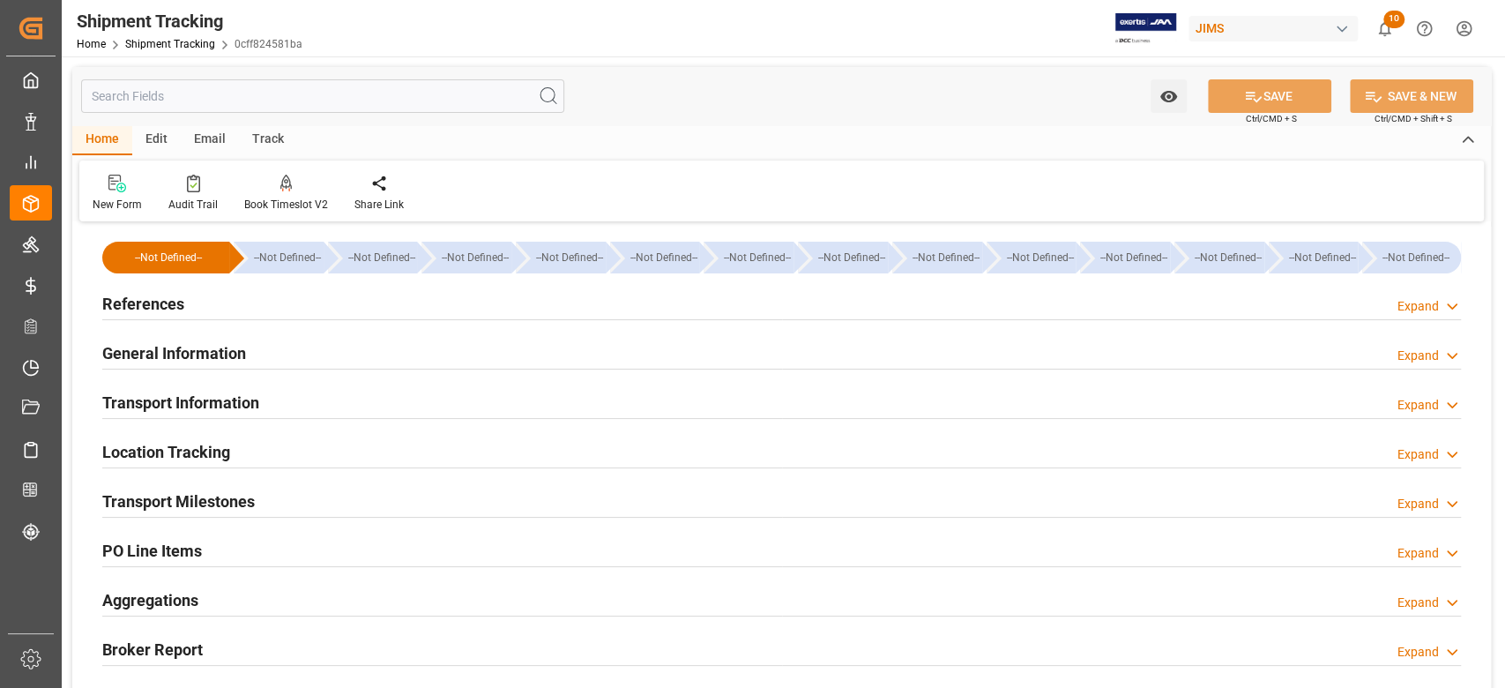
type input "15-09-2025"
click at [190, 305] on div "References Expand" at bounding box center [781, 303] width 1359 height 34
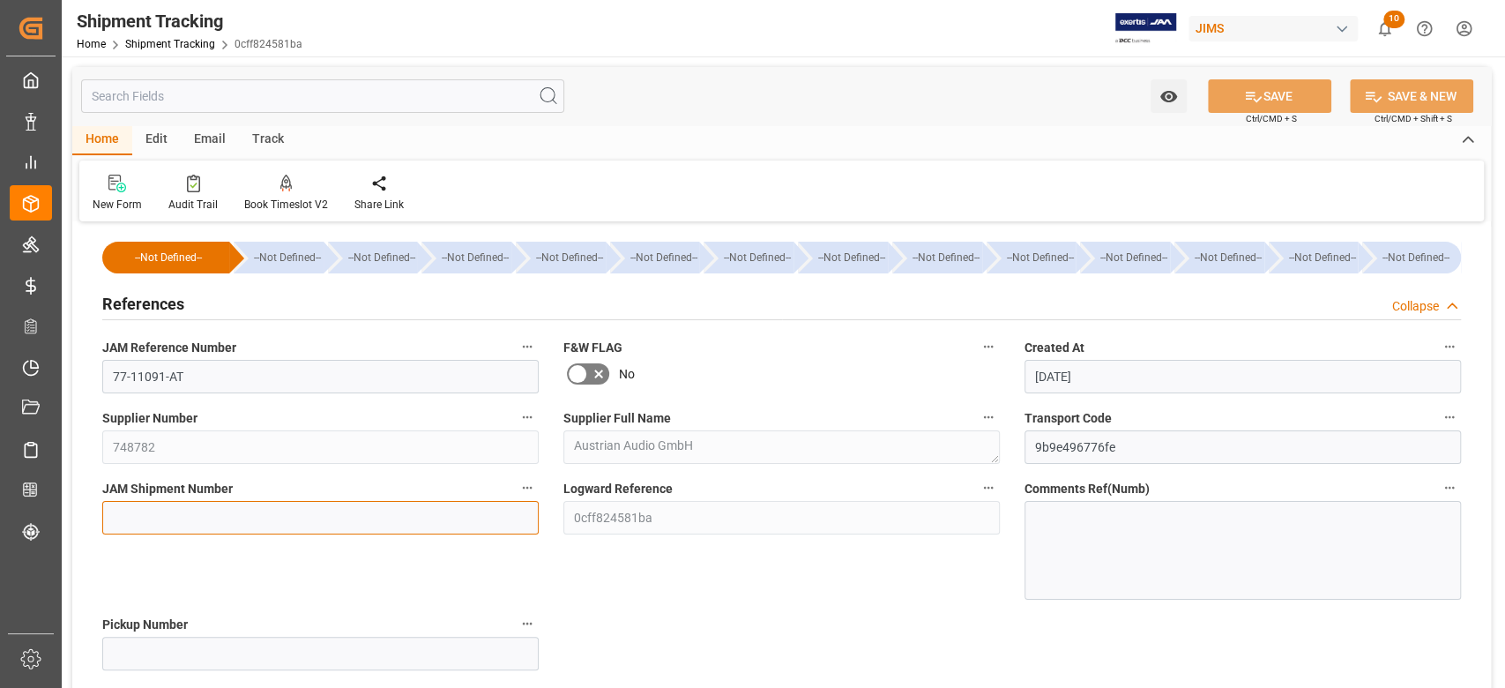
click at [198, 509] on input at bounding box center [320, 518] width 436 height 34
paste input "73041"
type input "73041"
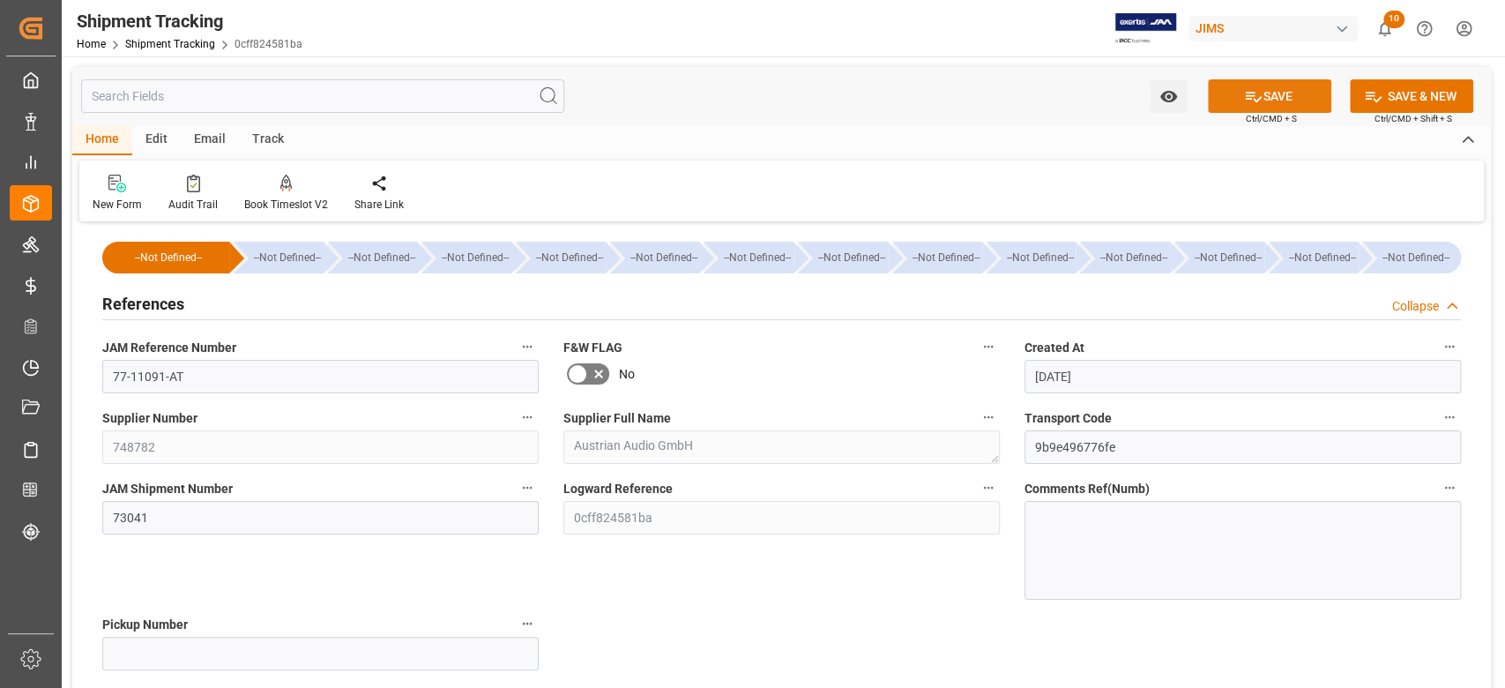
click at [1247, 101] on icon at bounding box center [1253, 96] width 19 height 19
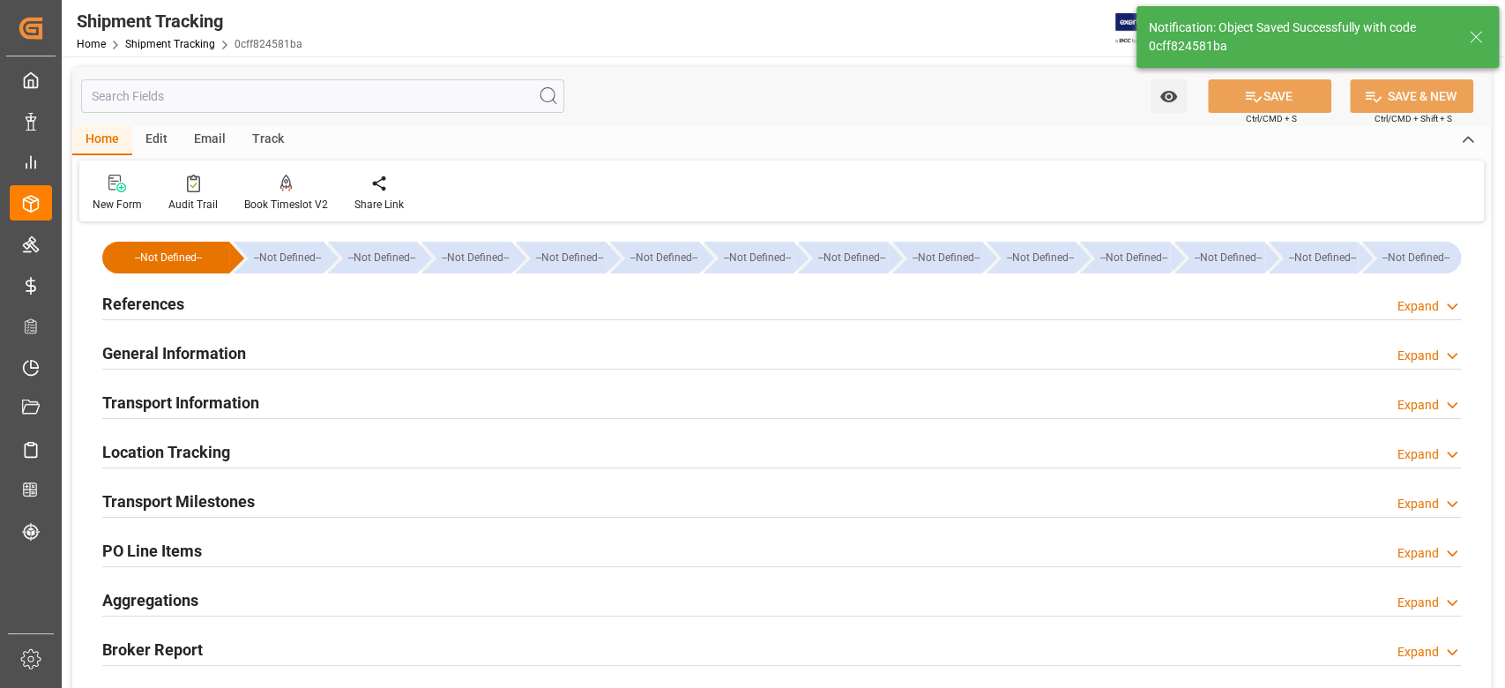
drag, startPoint x: 208, startPoint y: 498, endPoint x: 276, endPoint y: 494, distance: 68.0
click at [208, 498] on h2 "Transport Milestones" at bounding box center [178, 501] width 153 height 24
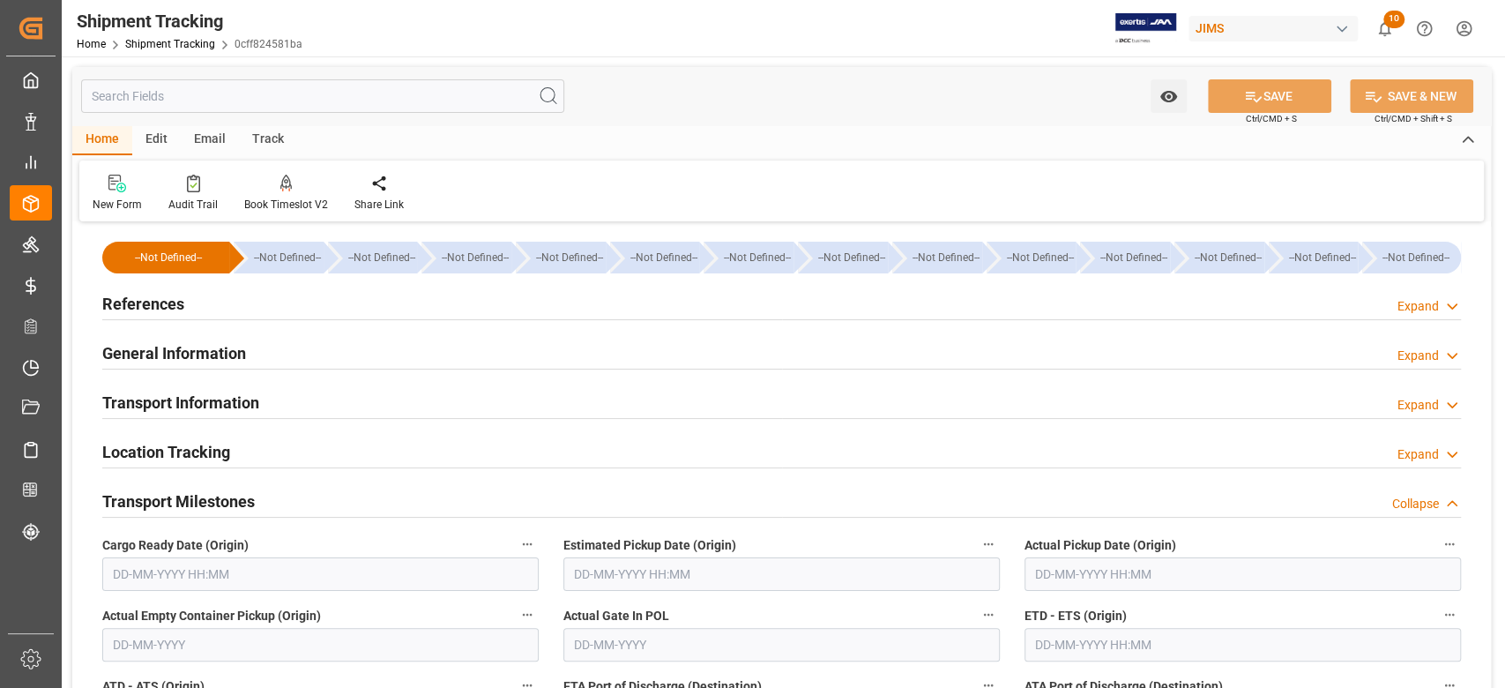
click at [211, 566] on input "text" at bounding box center [320, 574] width 436 height 34
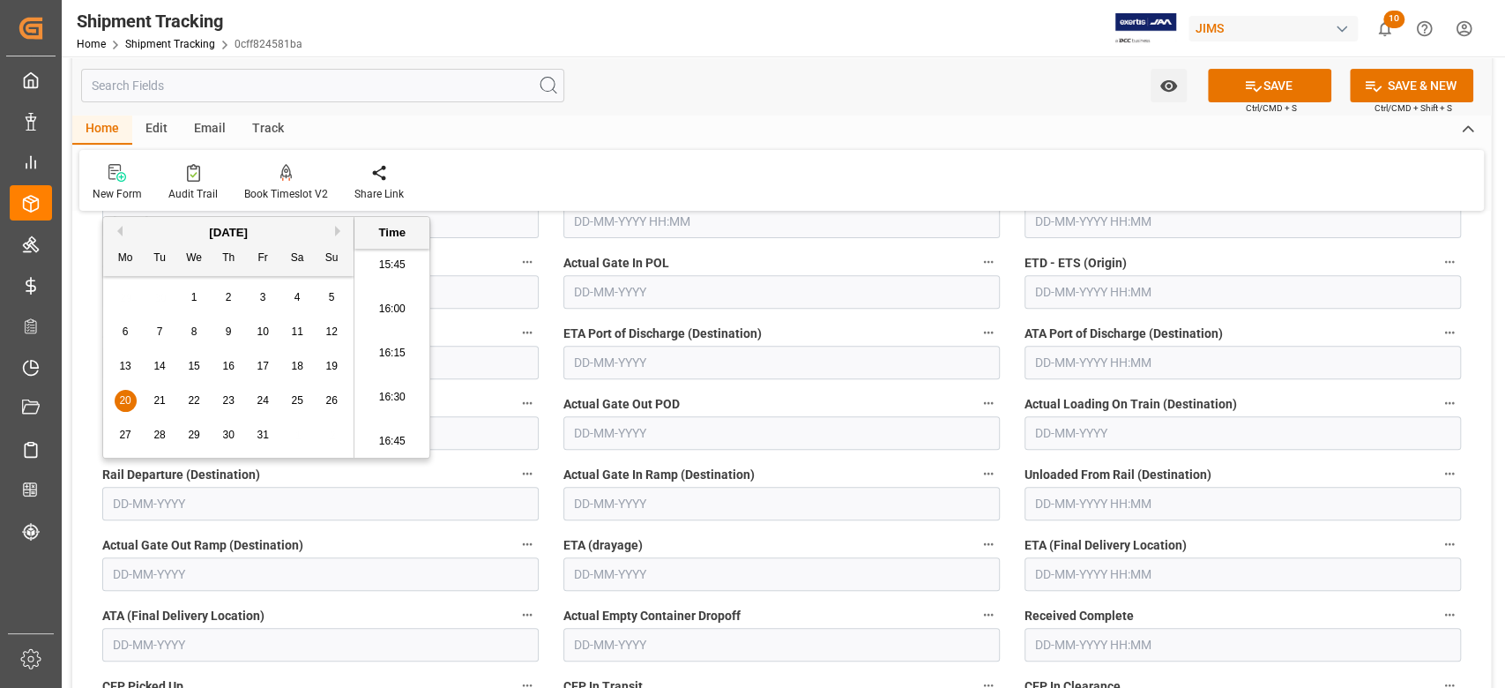
scroll to position [470, 0]
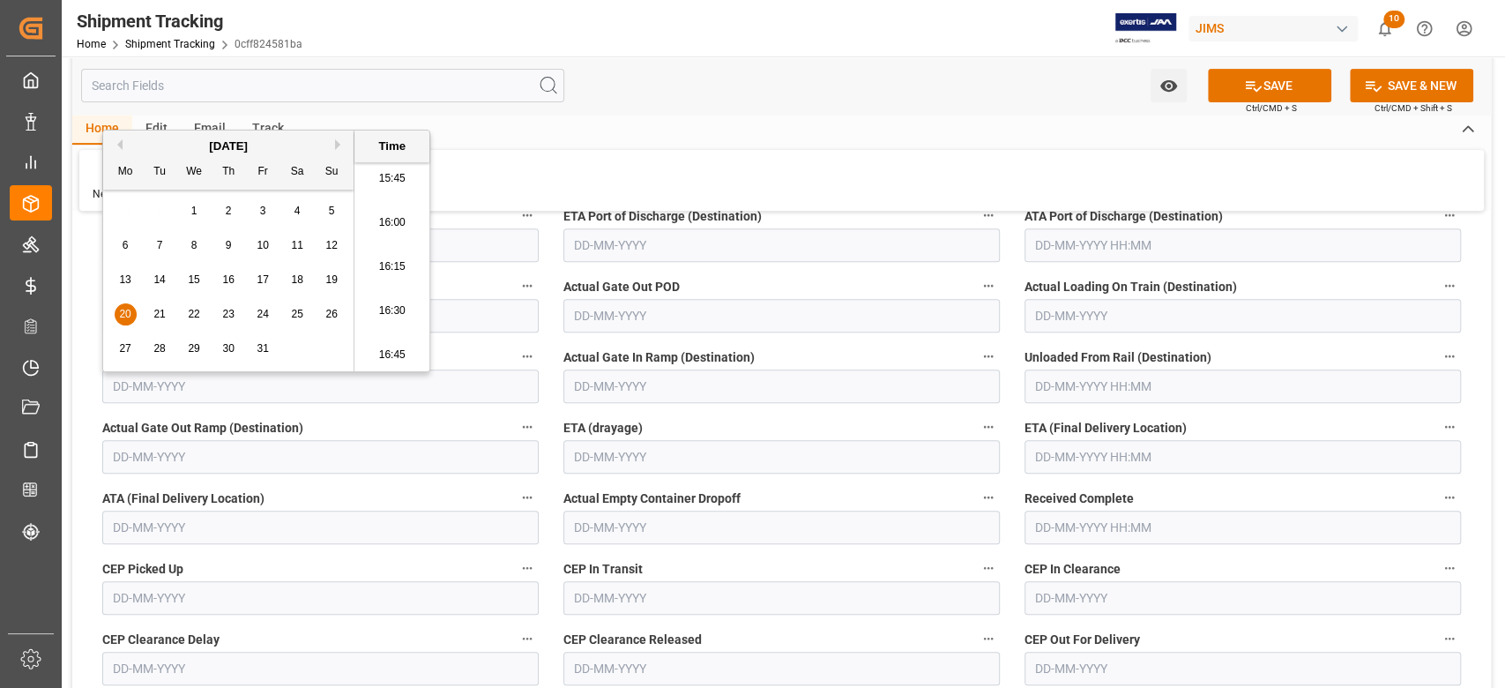
click at [1095, 464] on input "text" at bounding box center [1242, 457] width 436 height 34
type input "20-10-2025 00:00"
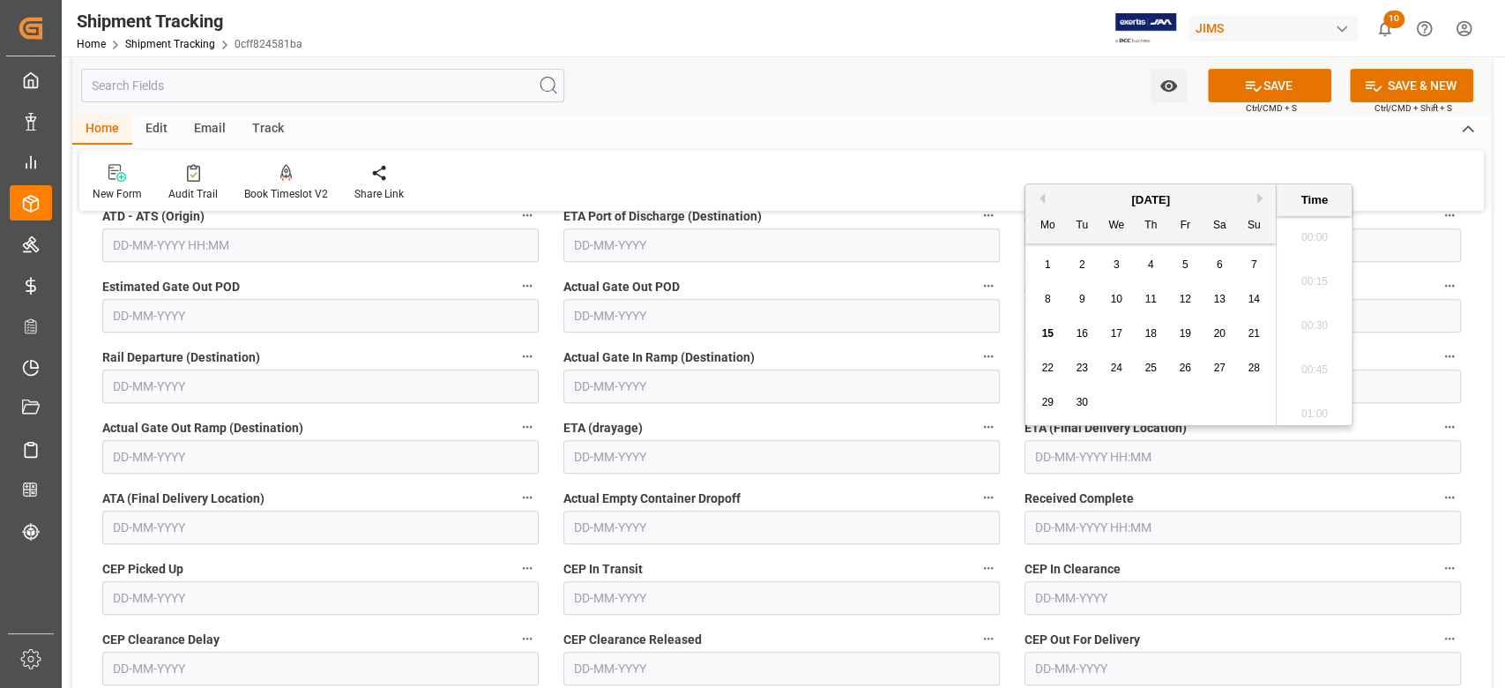
scroll to position [2782, 0]
click at [1263, 78] on button "SAVE" at bounding box center [1269, 86] width 123 height 34
type input "20-11-2025 00:00"
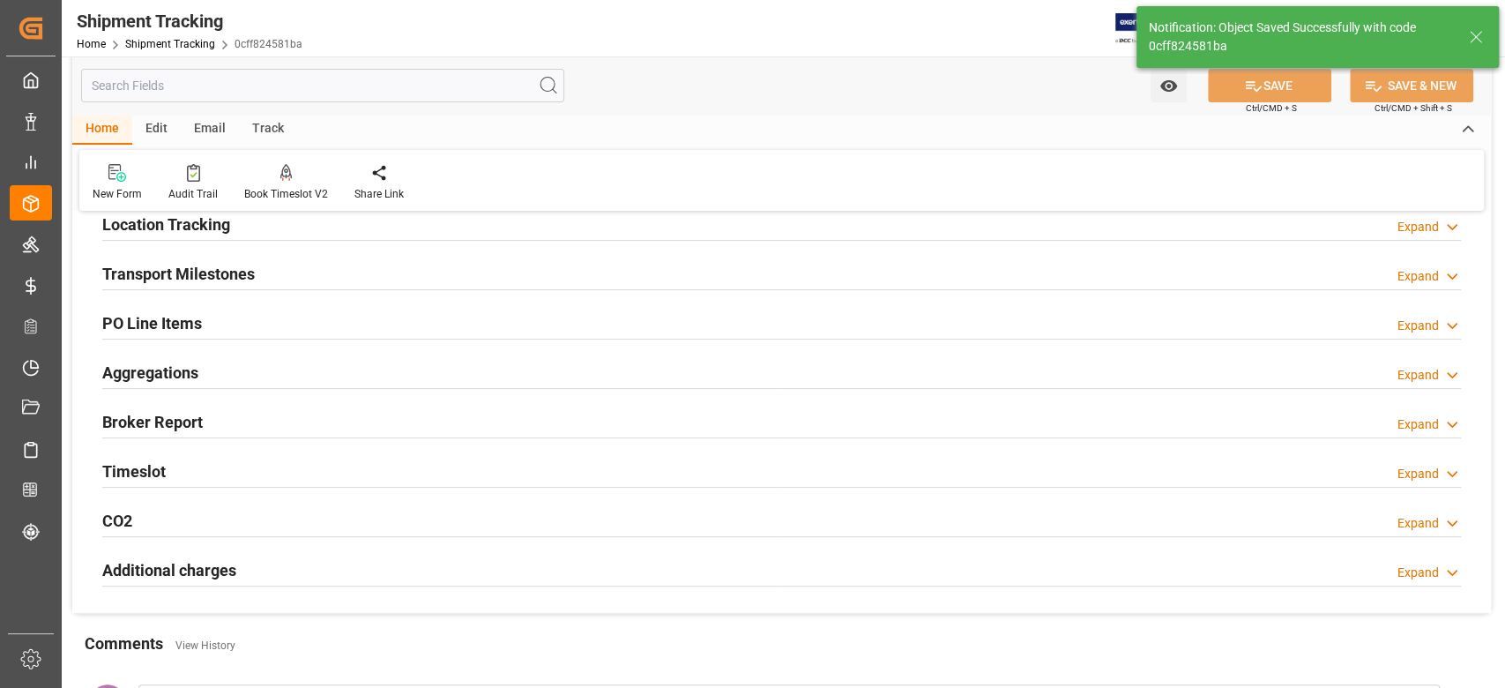
scroll to position [0, 0]
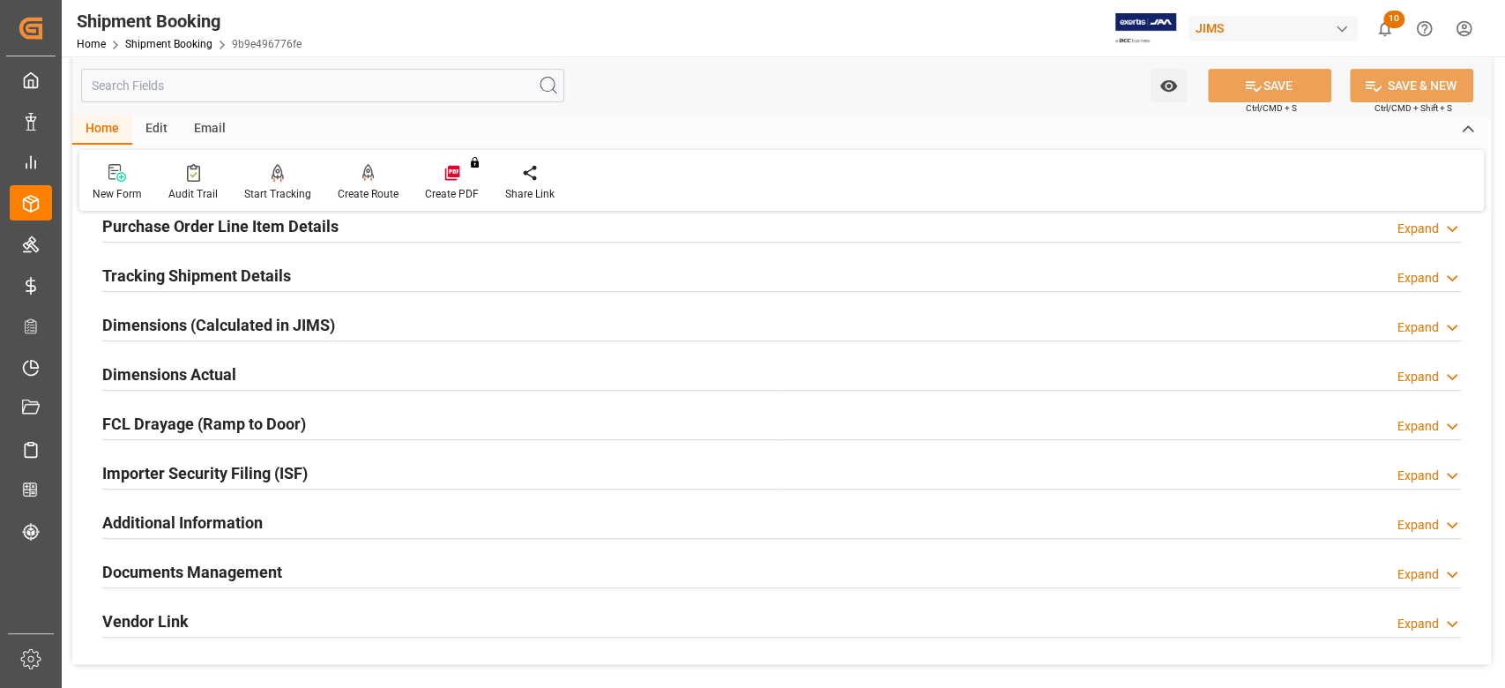
scroll to position [353, 0]
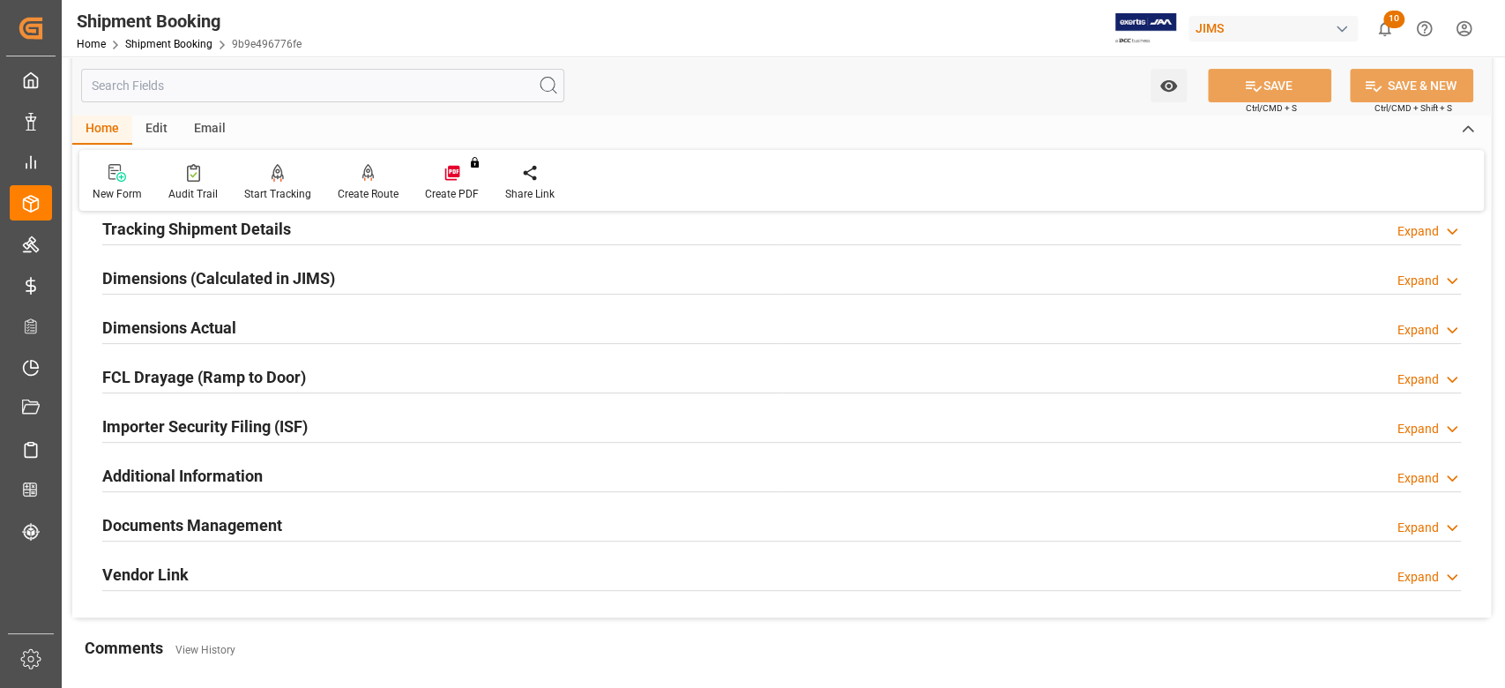
click at [168, 322] on h2 "Dimensions Actual" at bounding box center [169, 328] width 134 height 24
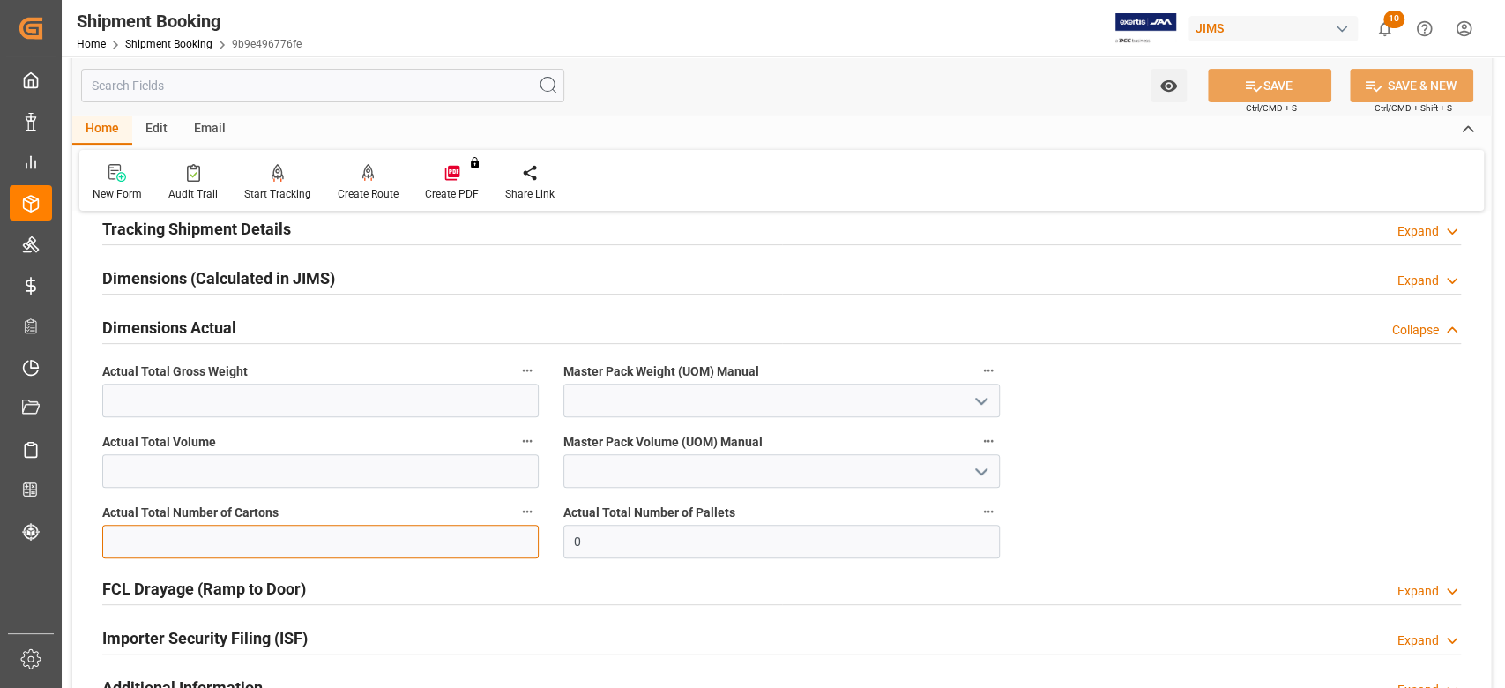
click at [188, 530] on input "text" at bounding box center [320, 542] width 436 height 34
type input "4"
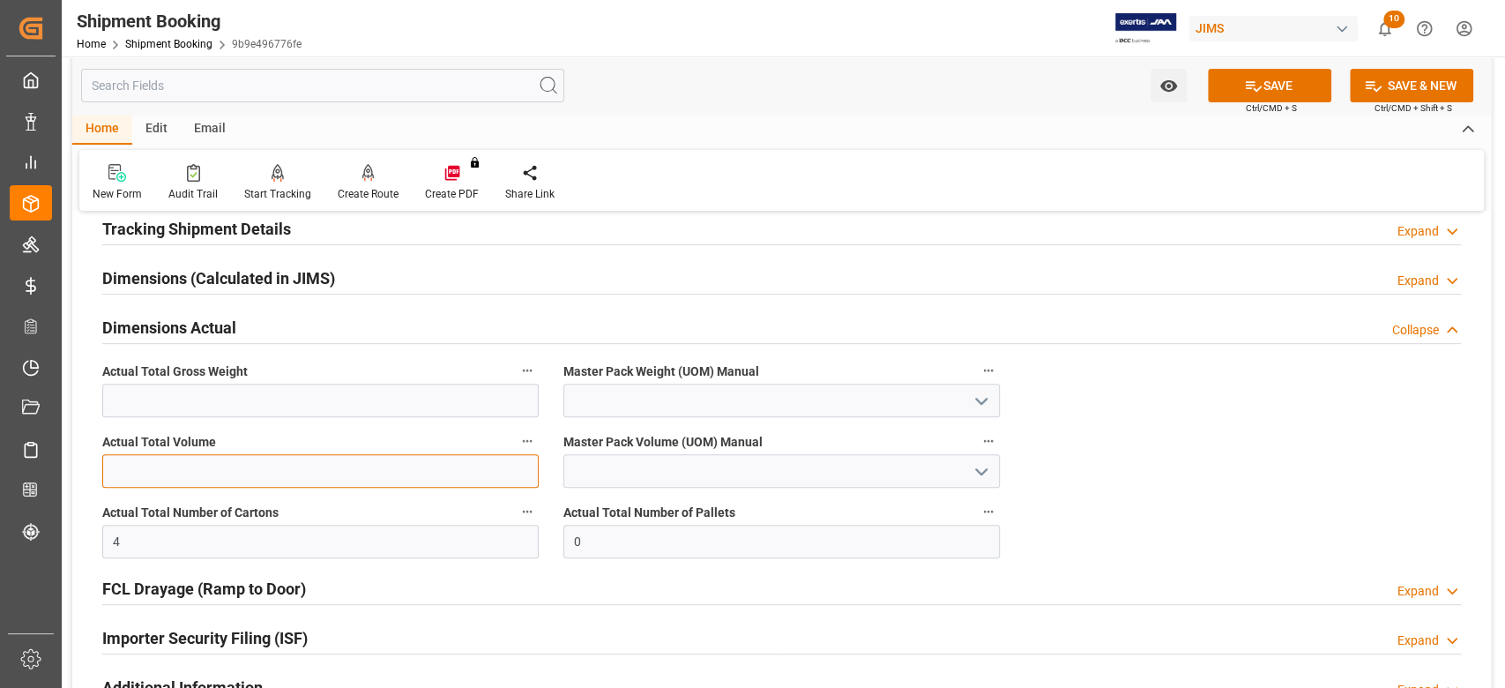
click at [134, 476] on input "text" at bounding box center [320, 471] width 436 height 34
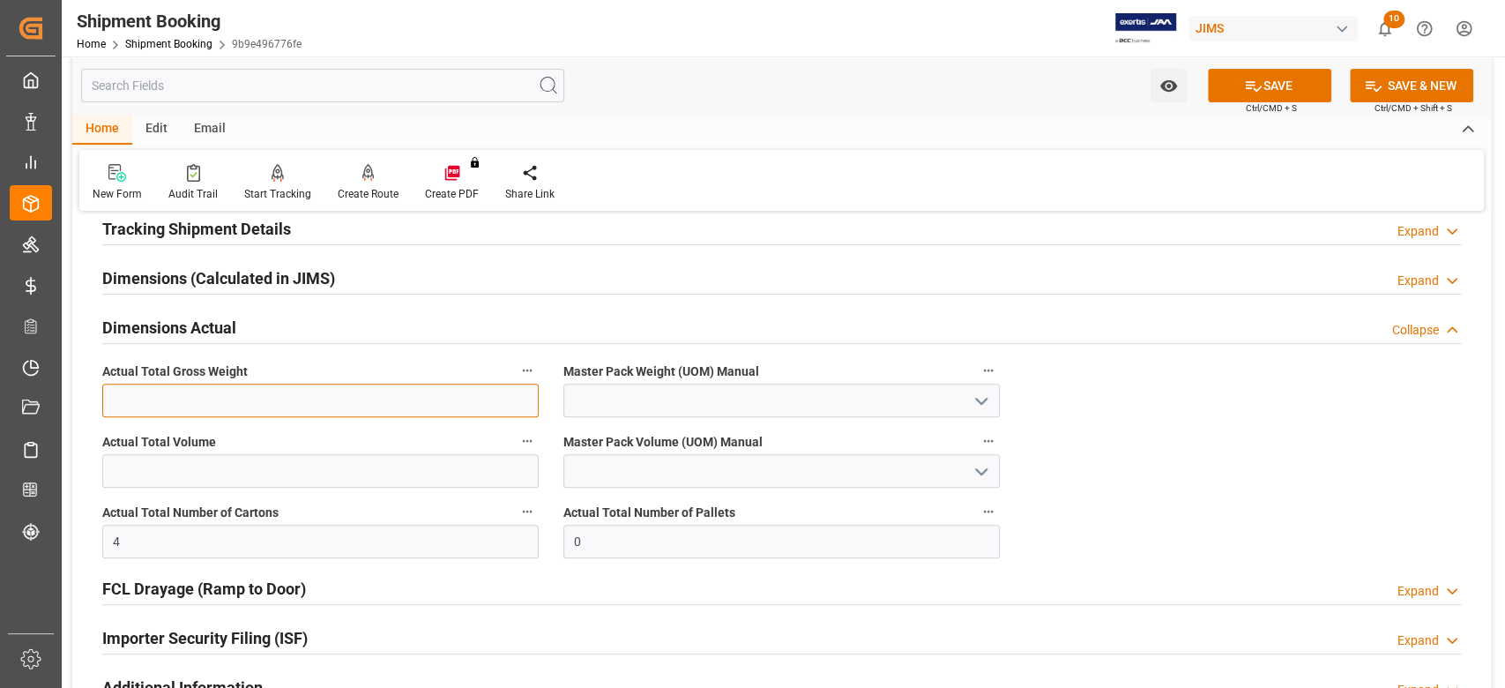
click at [142, 403] on input "text" at bounding box center [320, 401] width 436 height 34
type input "39.25"
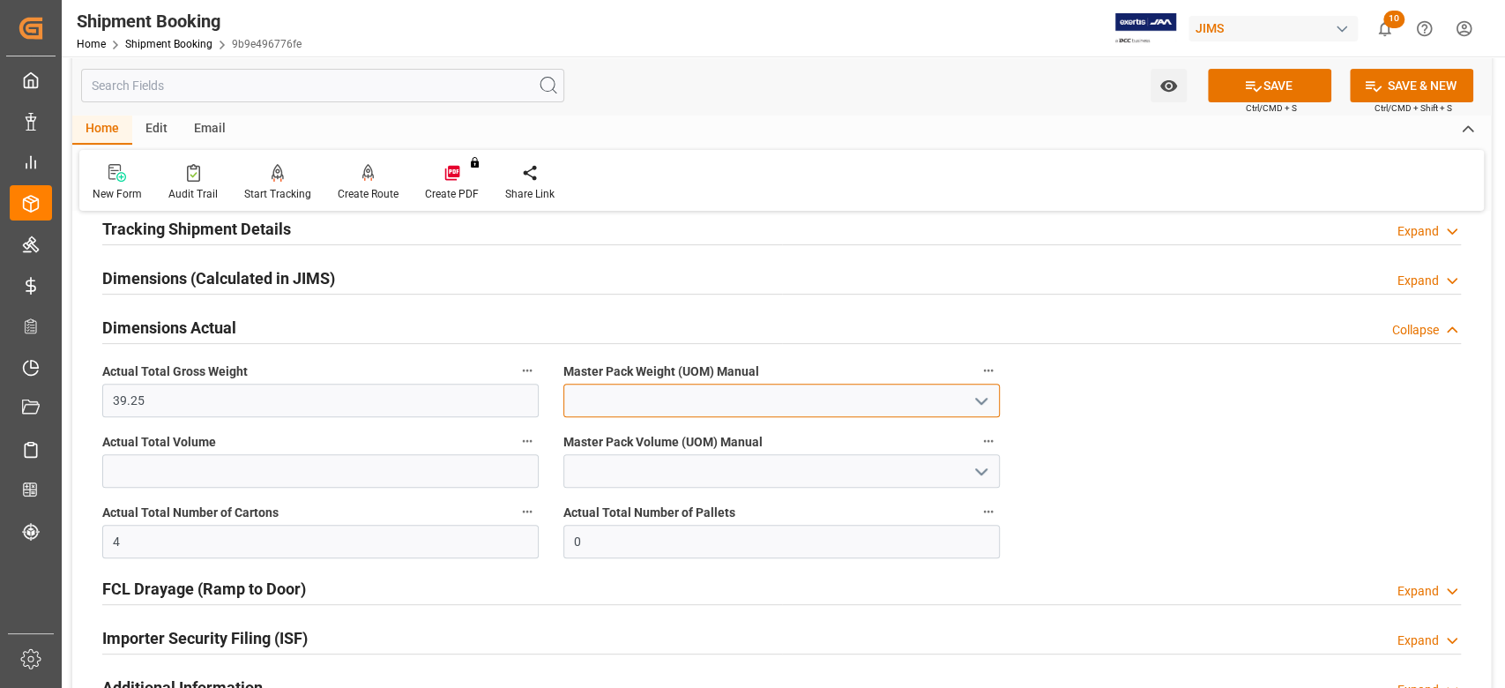
click at [617, 410] on input at bounding box center [781, 401] width 436 height 34
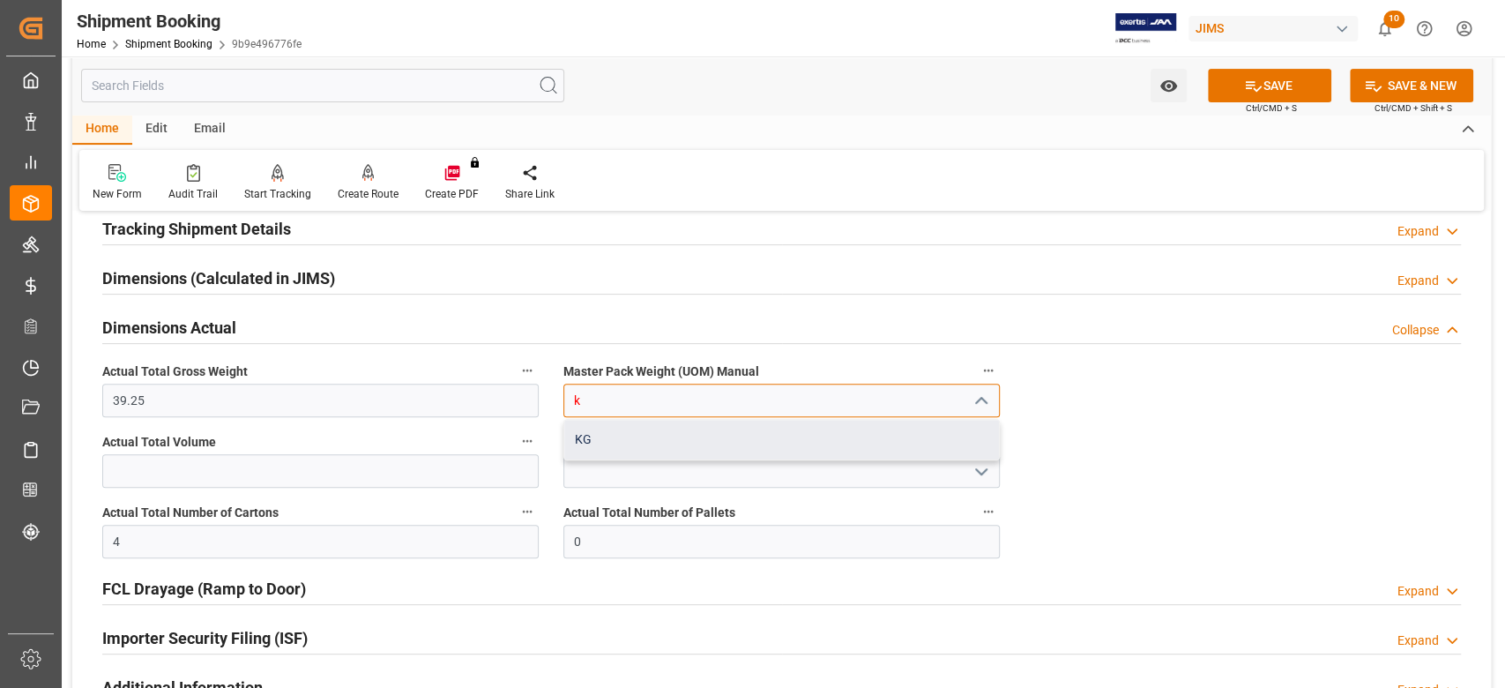
click at [627, 441] on div "KG" at bounding box center [781, 440] width 435 height 40
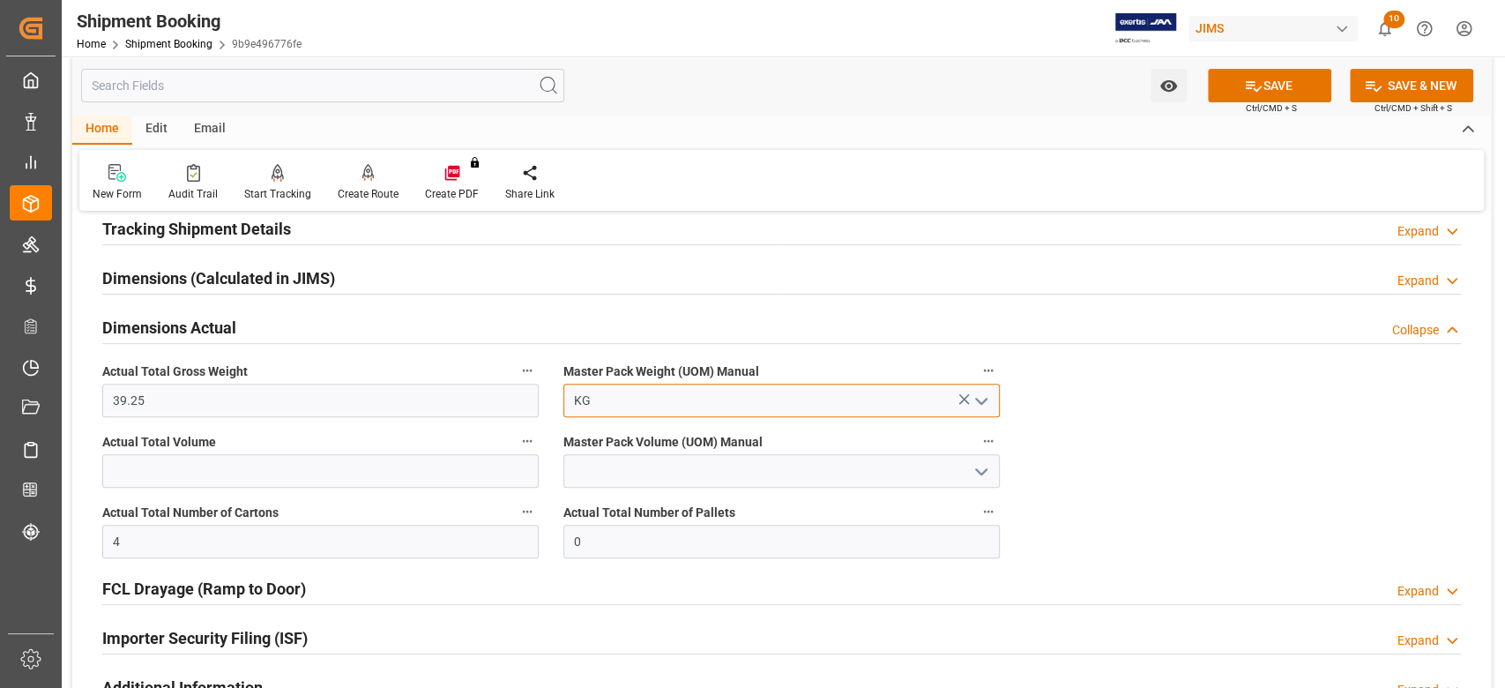
type input "KG"
click at [185, 469] on input "text" at bounding box center [320, 471] width 436 height 34
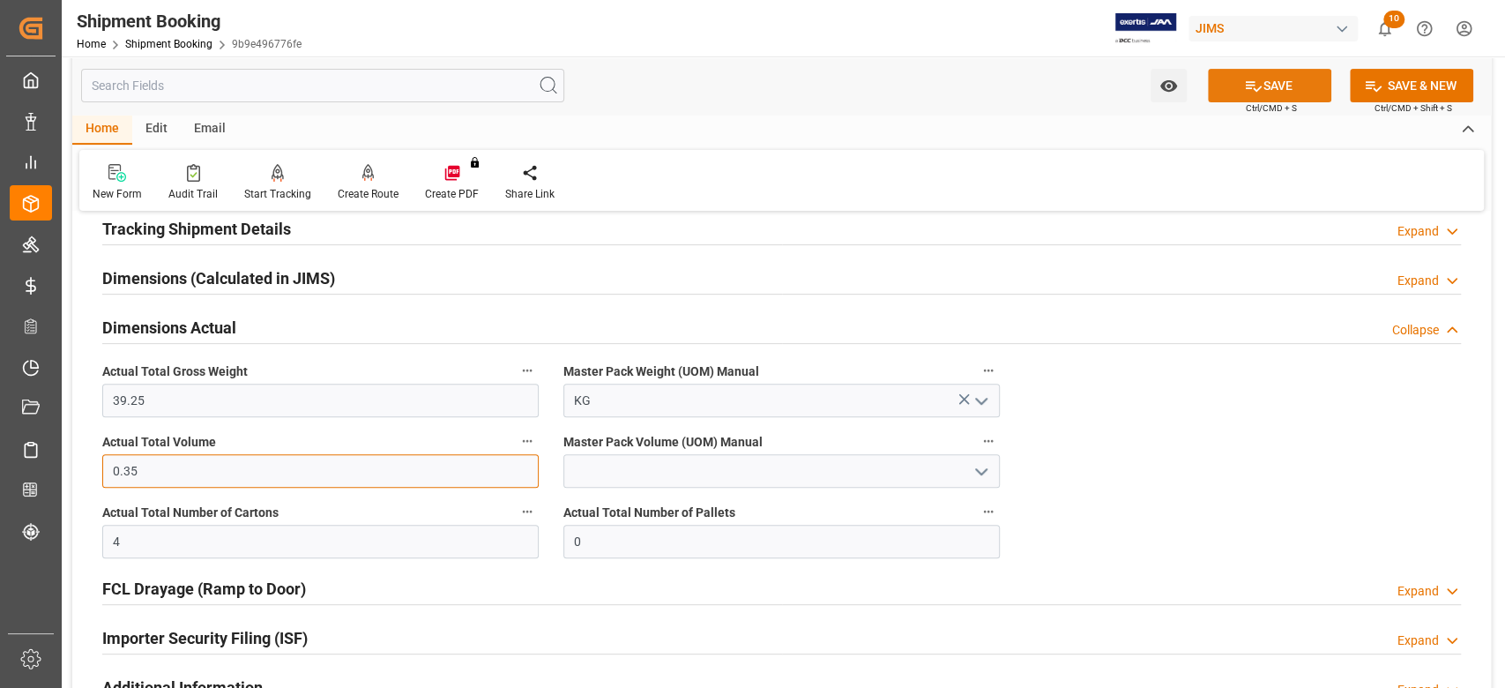
type input "0.35"
click at [1252, 81] on icon at bounding box center [1253, 86] width 19 height 19
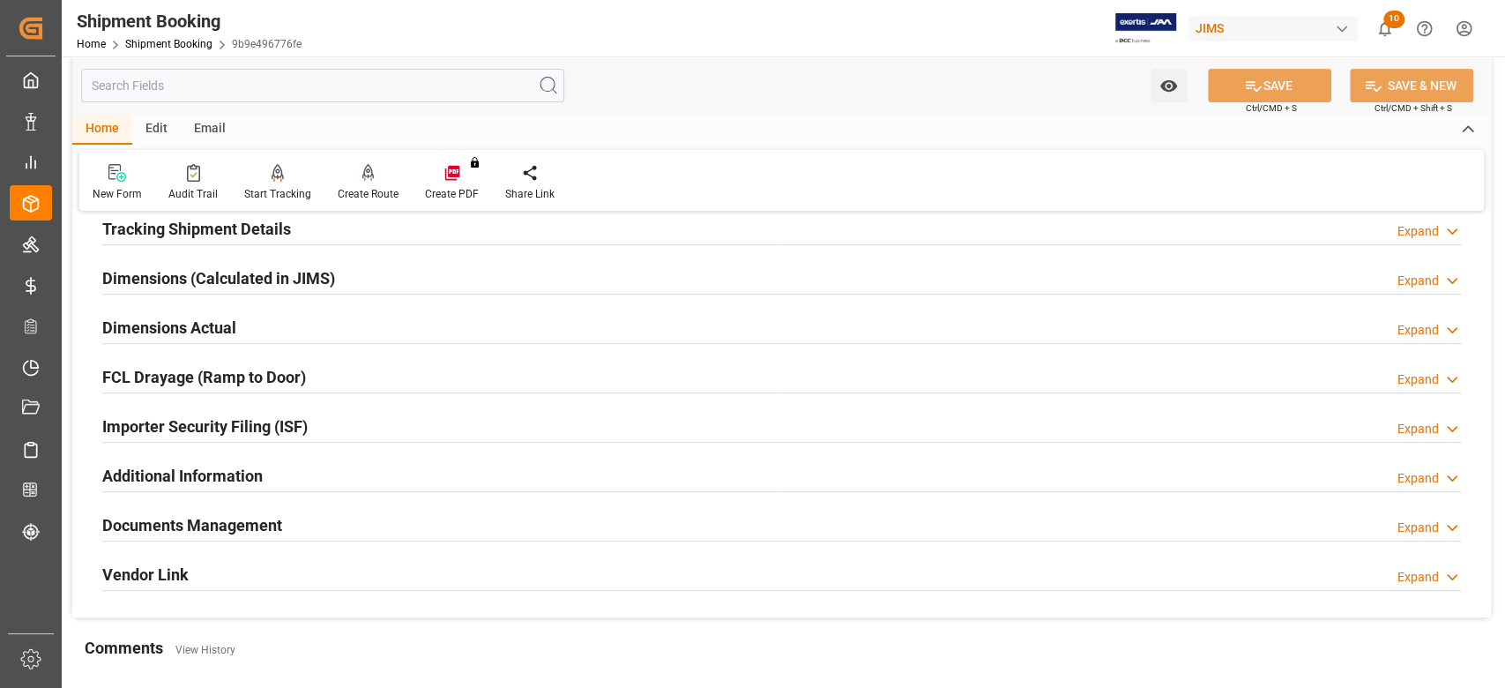
click at [226, 522] on h2 "Documents Management" at bounding box center [192, 525] width 180 height 24
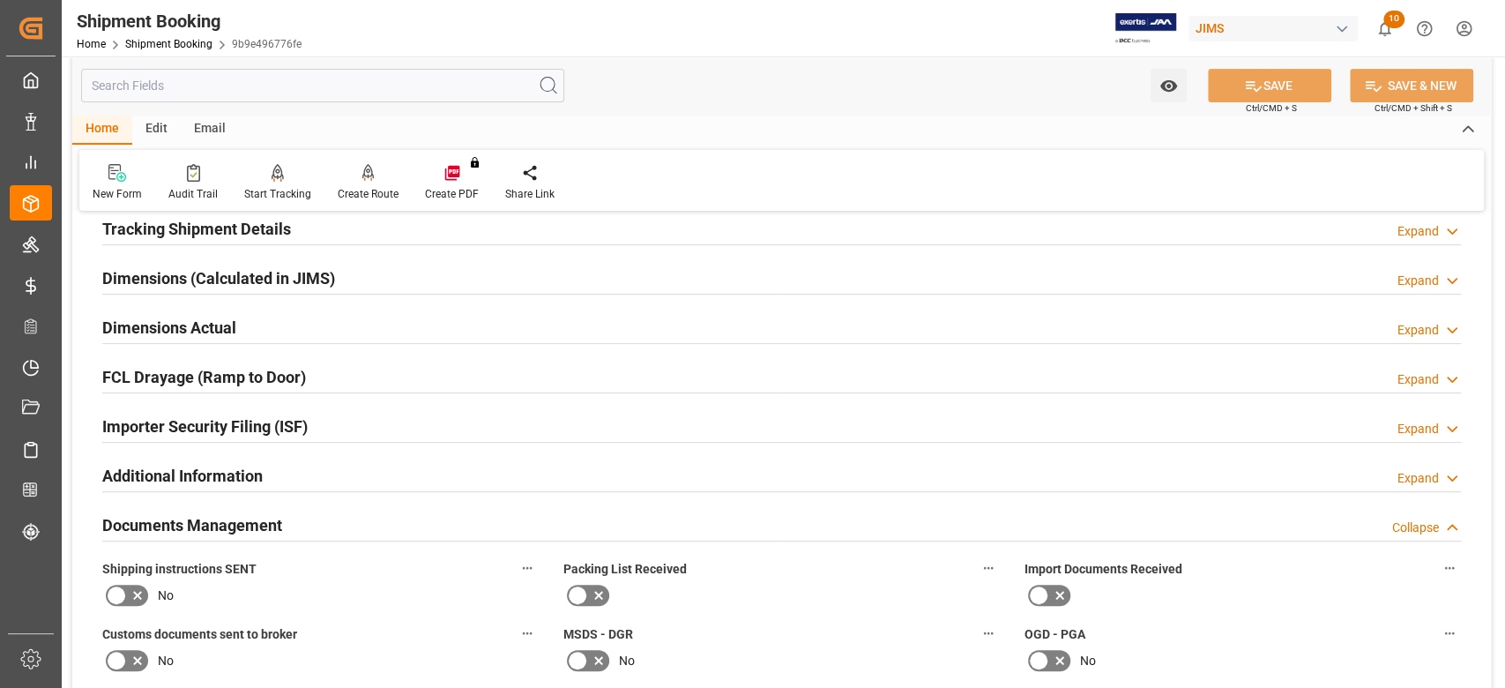
scroll to position [587, 0]
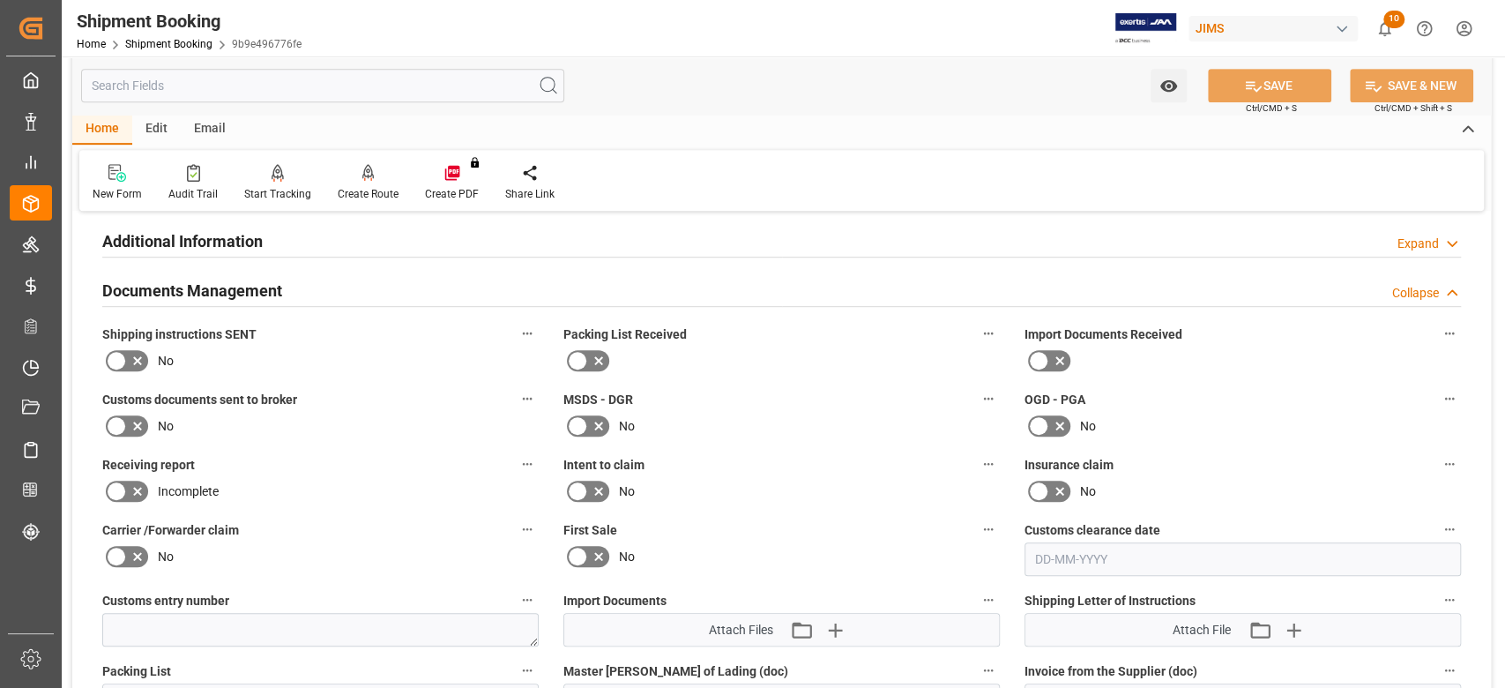
click at [110, 351] on icon at bounding box center [116, 360] width 21 height 21
click at [0, 0] on input "checkbox" at bounding box center [0, 0] width 0 height 0
click at [1252, 77] on icon at bounding box center [1253, 86] width 19 height 19
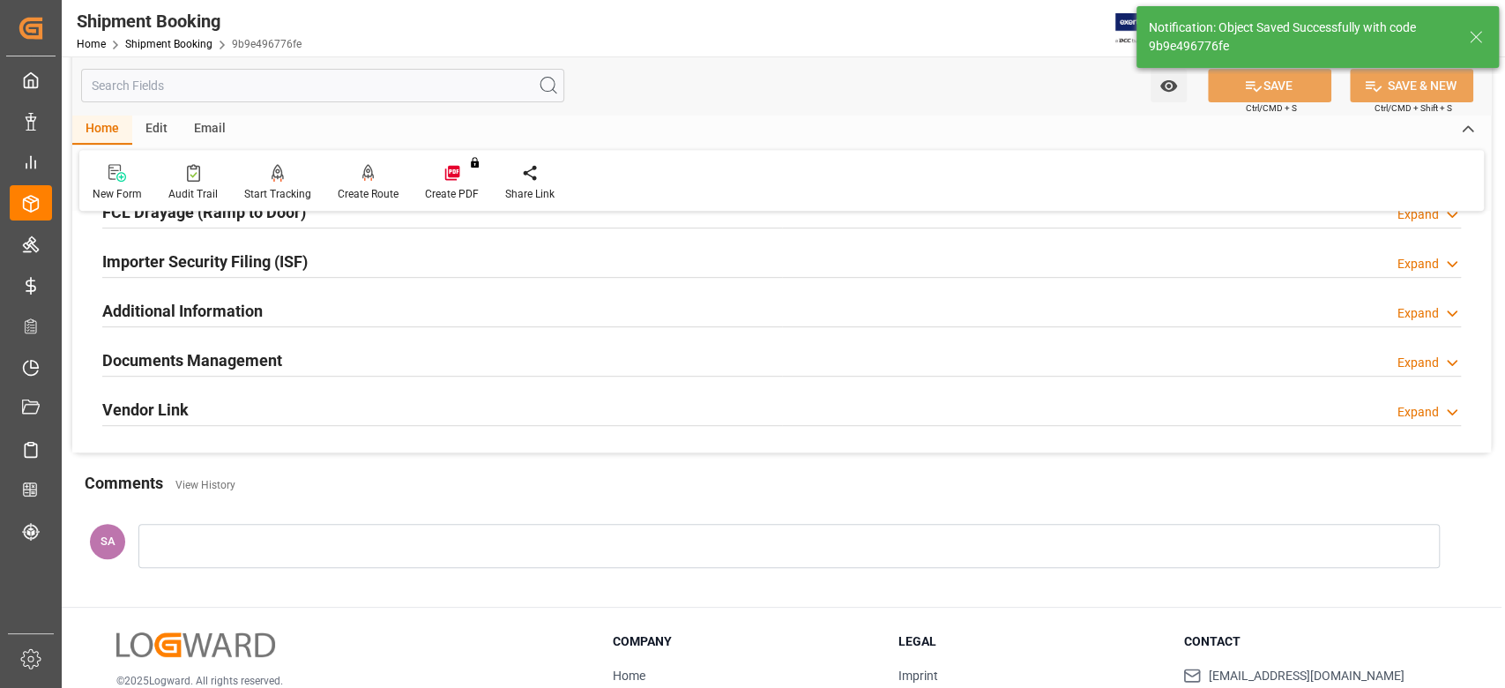
drag, startPoint x: 240, startPoint y: 361, endPoint x: 541, endPoint y: 356, distance: 301.6
click at [240, 361] on h2 "Documents Management" at bounding box center [192, 360] width 180 height 24
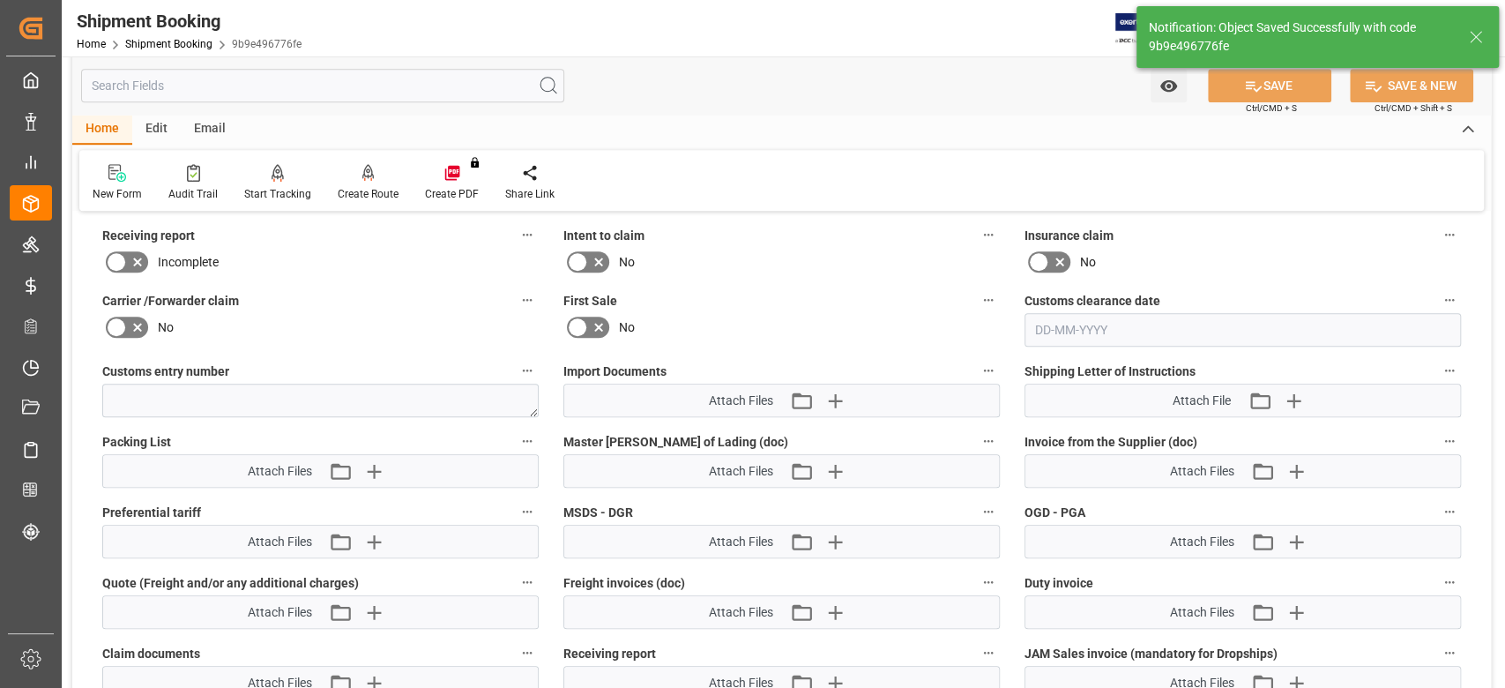
scroll to position [870, 0]
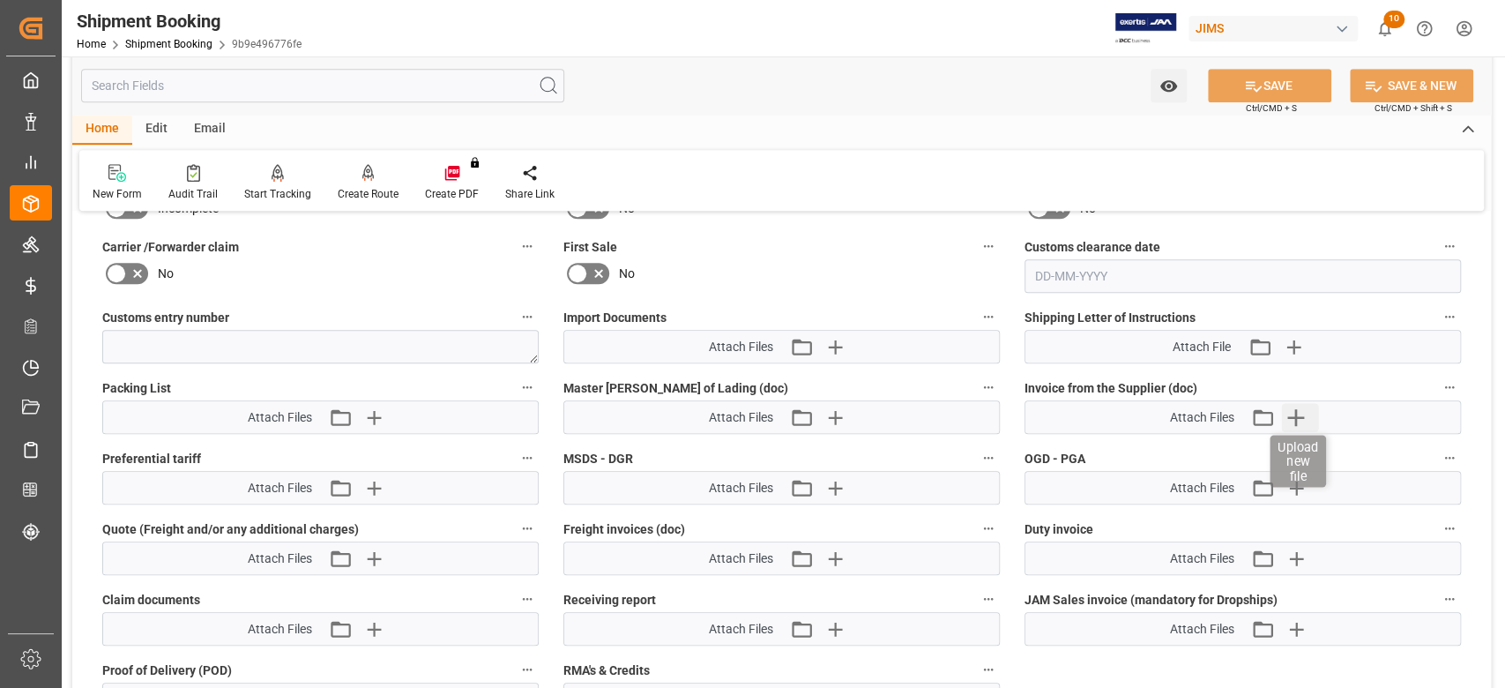
click at [1297, 424] on icon "button" at bounding box center [1296, 417] width 28 height 28
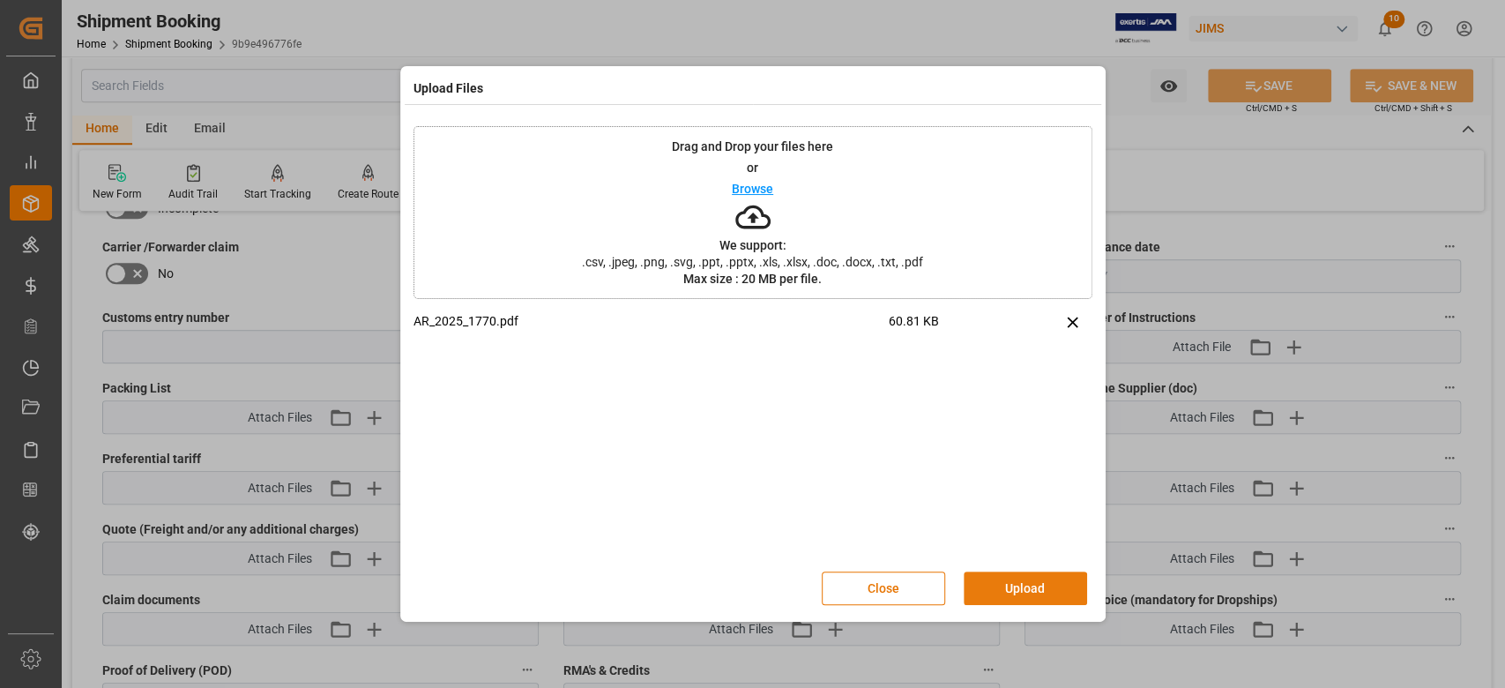
click at [1023, 585] on button "Upload" at bounding box center [1025, 588] width 123 height 34
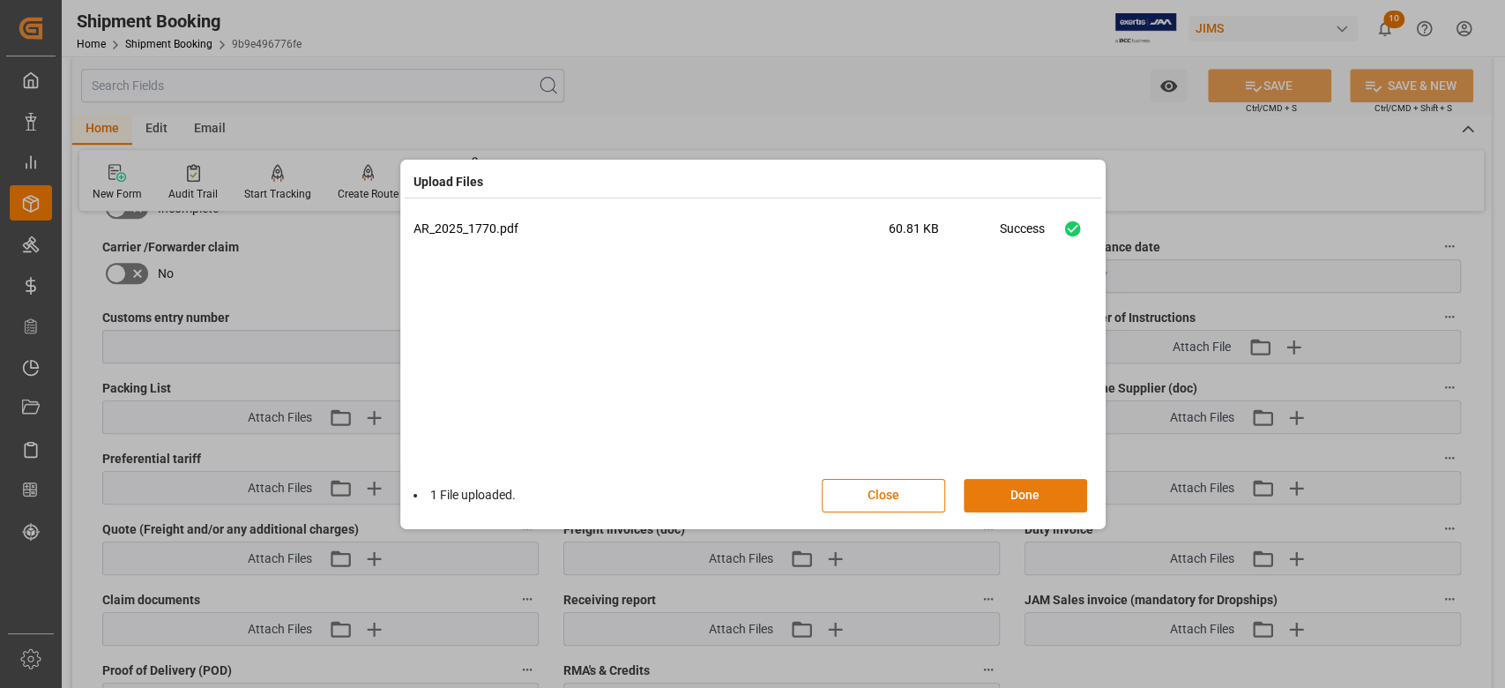
click at [1042, 500] on button "Done" at bounding box center [1025, 496] width 123 height 34
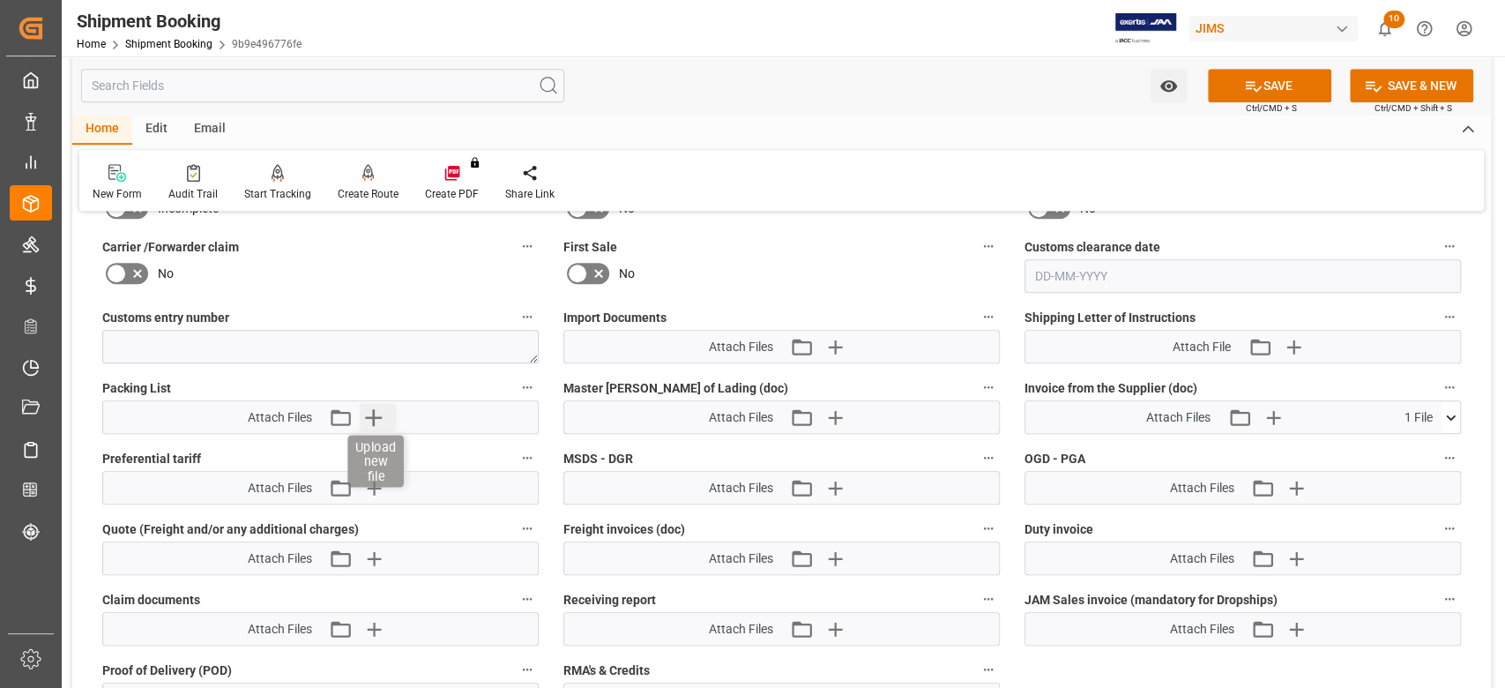
click at [377, 423] on icon "button" at bounding box center [374, 417] width 28 height 28
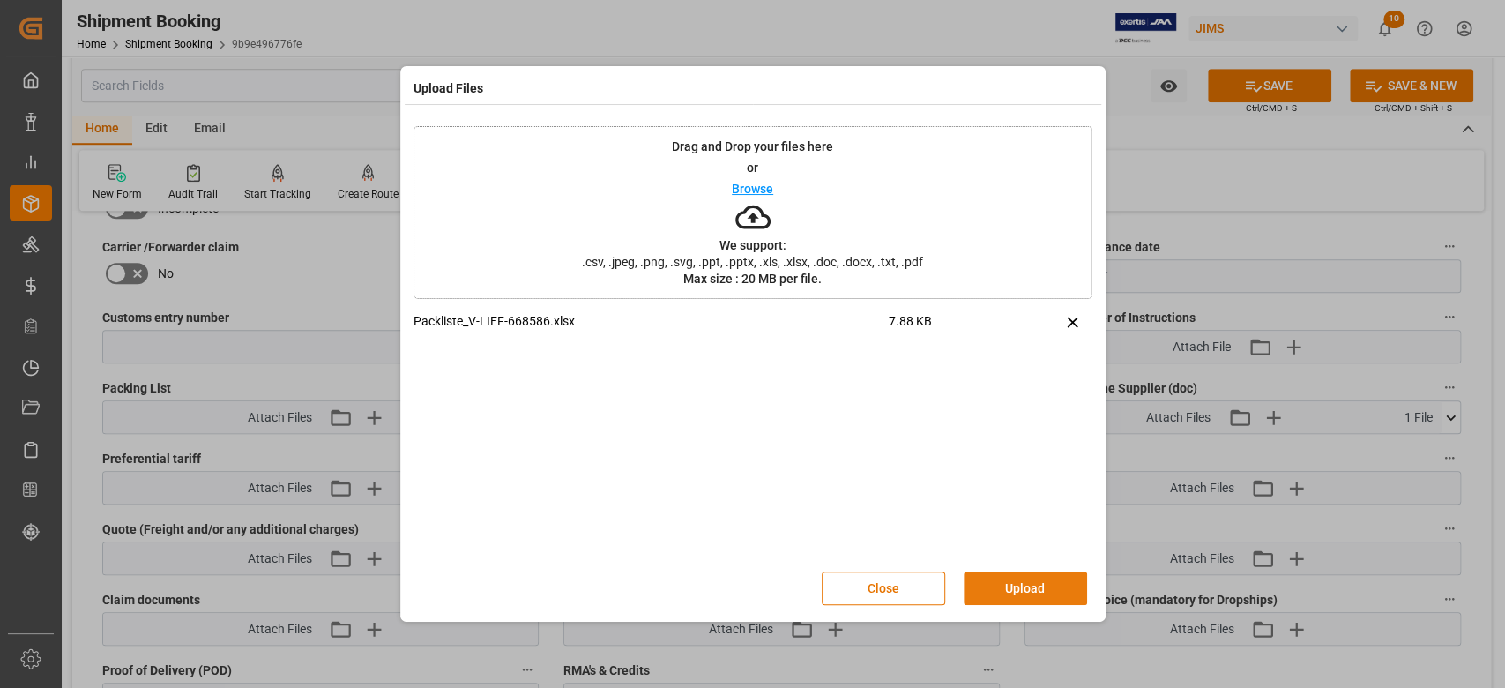
click at [1058, 579] on button "Upload" at bounding box center [1025, 588] width 123 height 34
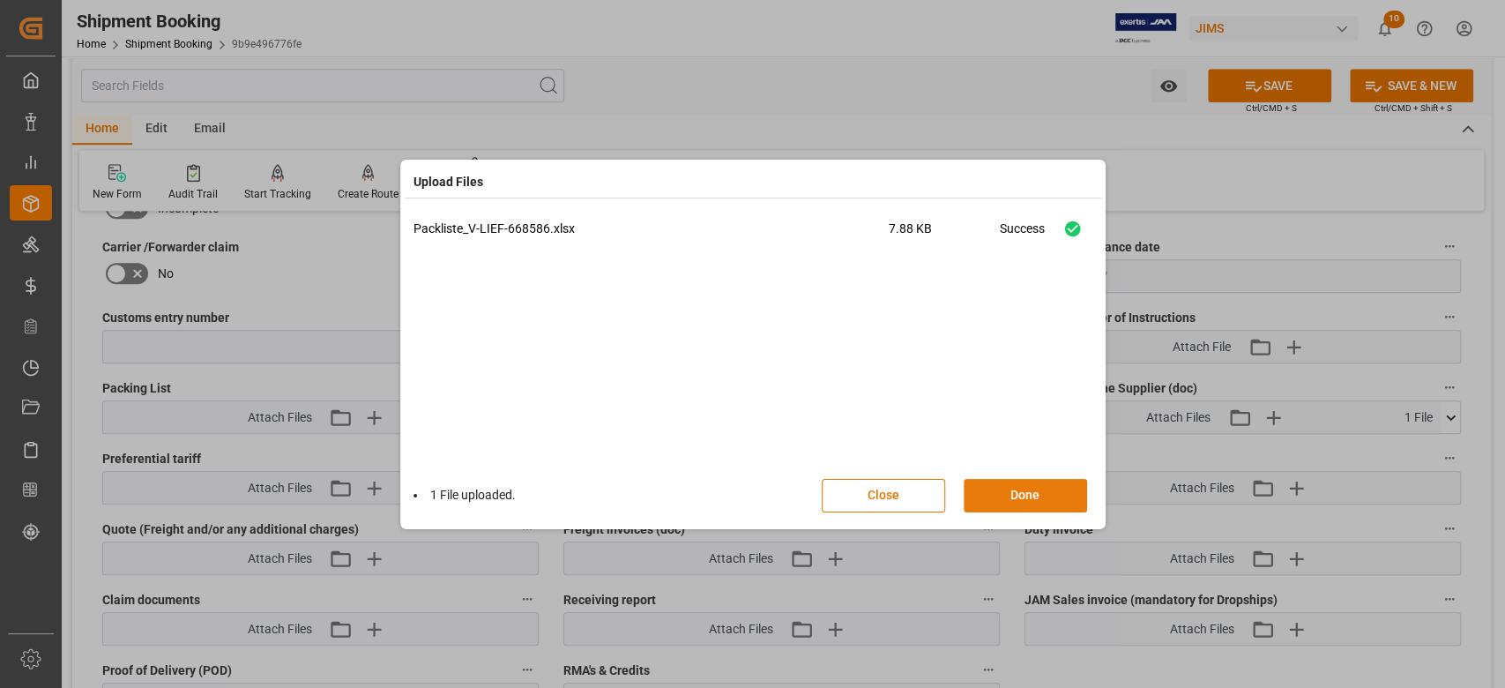
click at [1023, 493] on button "Done" at bounding box center [1025, 496] width 123 height 34
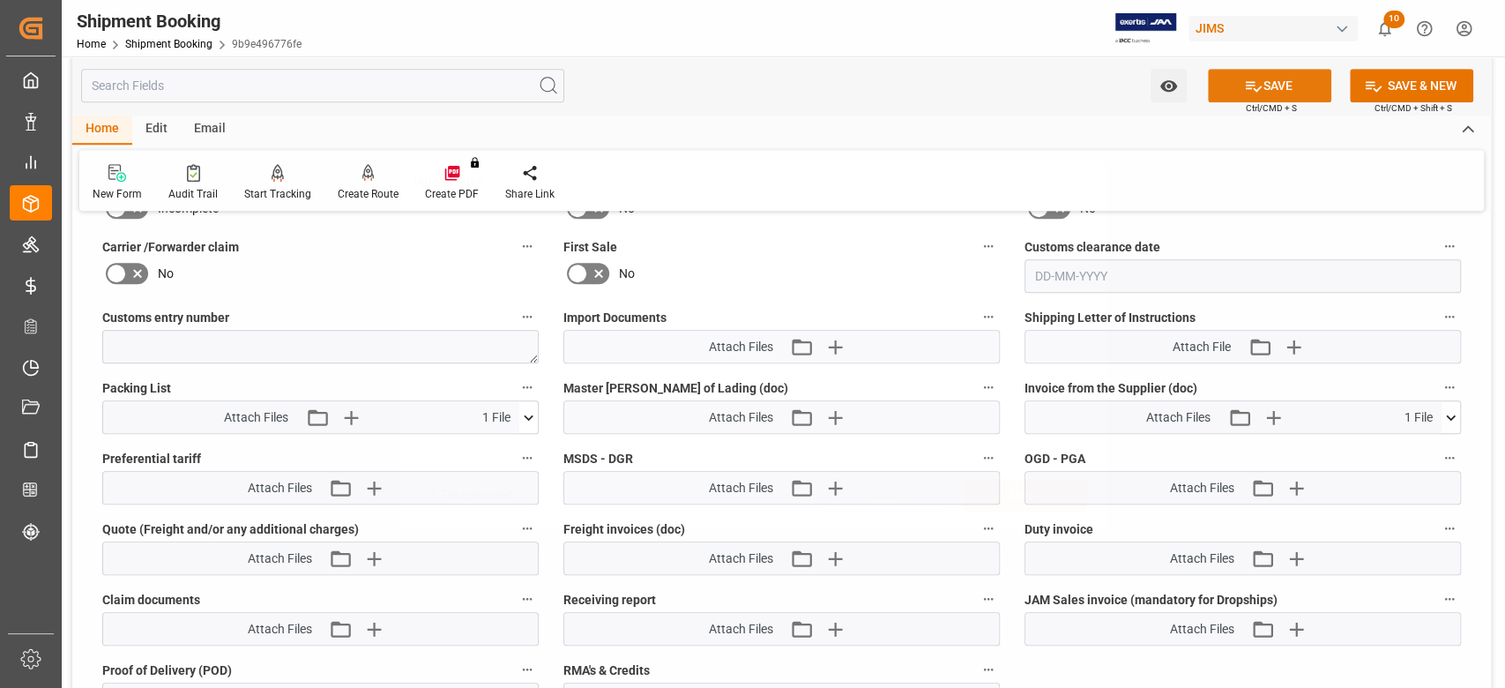
click at [1282, 91] on button "SAVE" at bounding box center [1269, 86] width 123 height 34
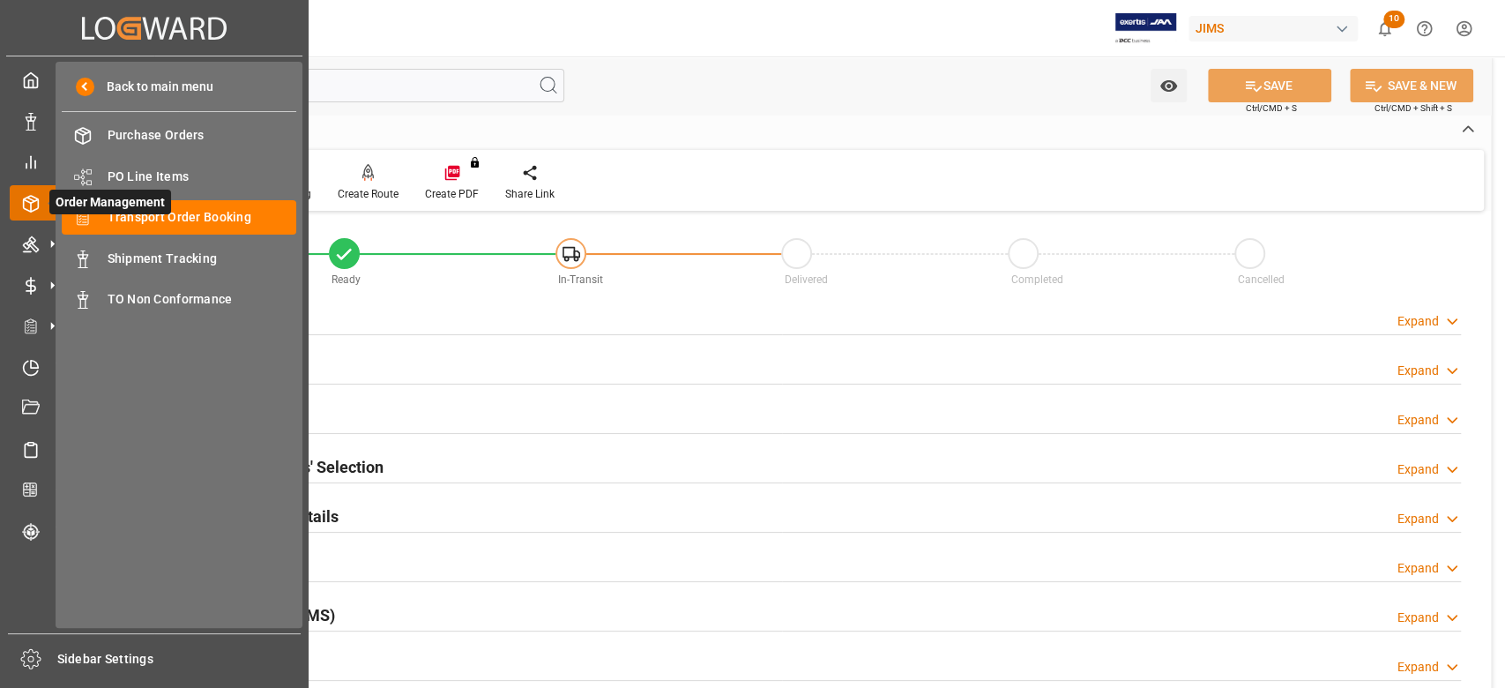
scroll to position [0, 0]
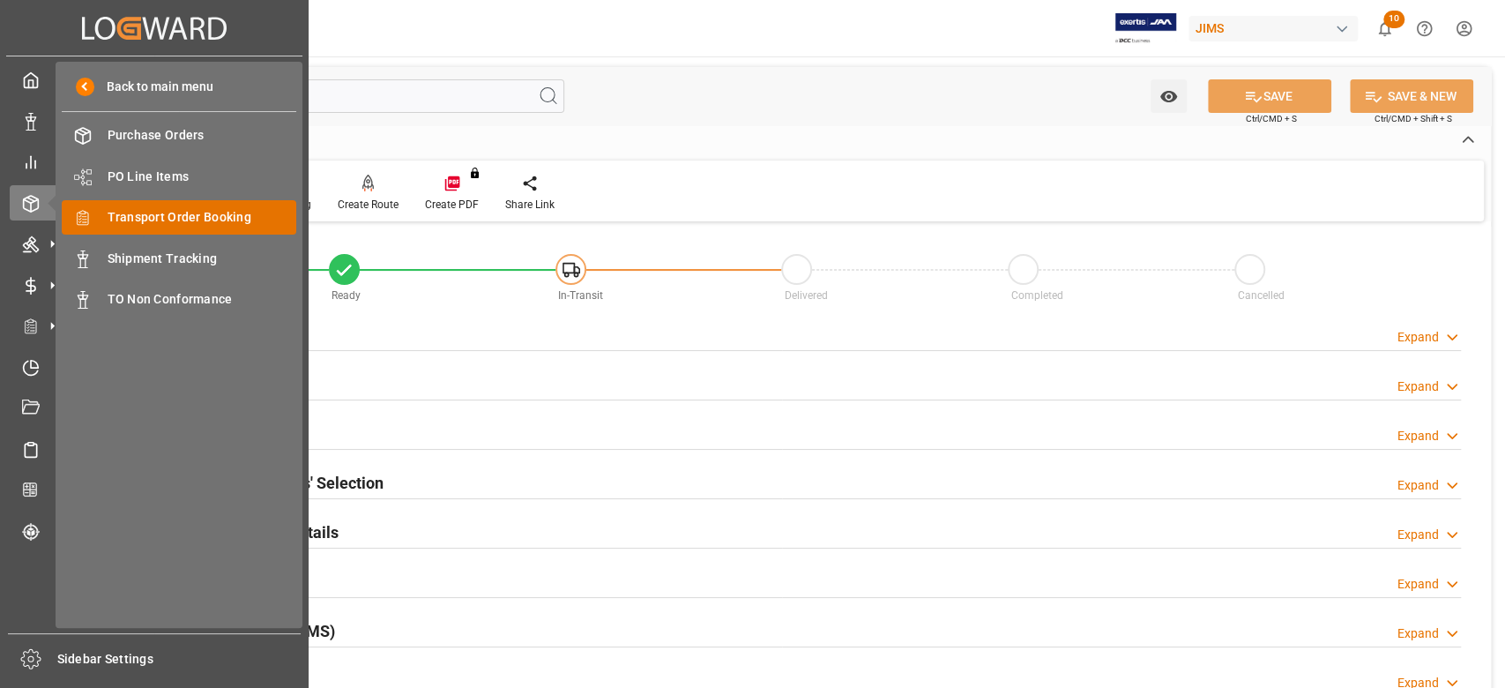
click at [183, 222] on span "Transport Order Booking" at bounding box center [203, 217] width 190 height 19
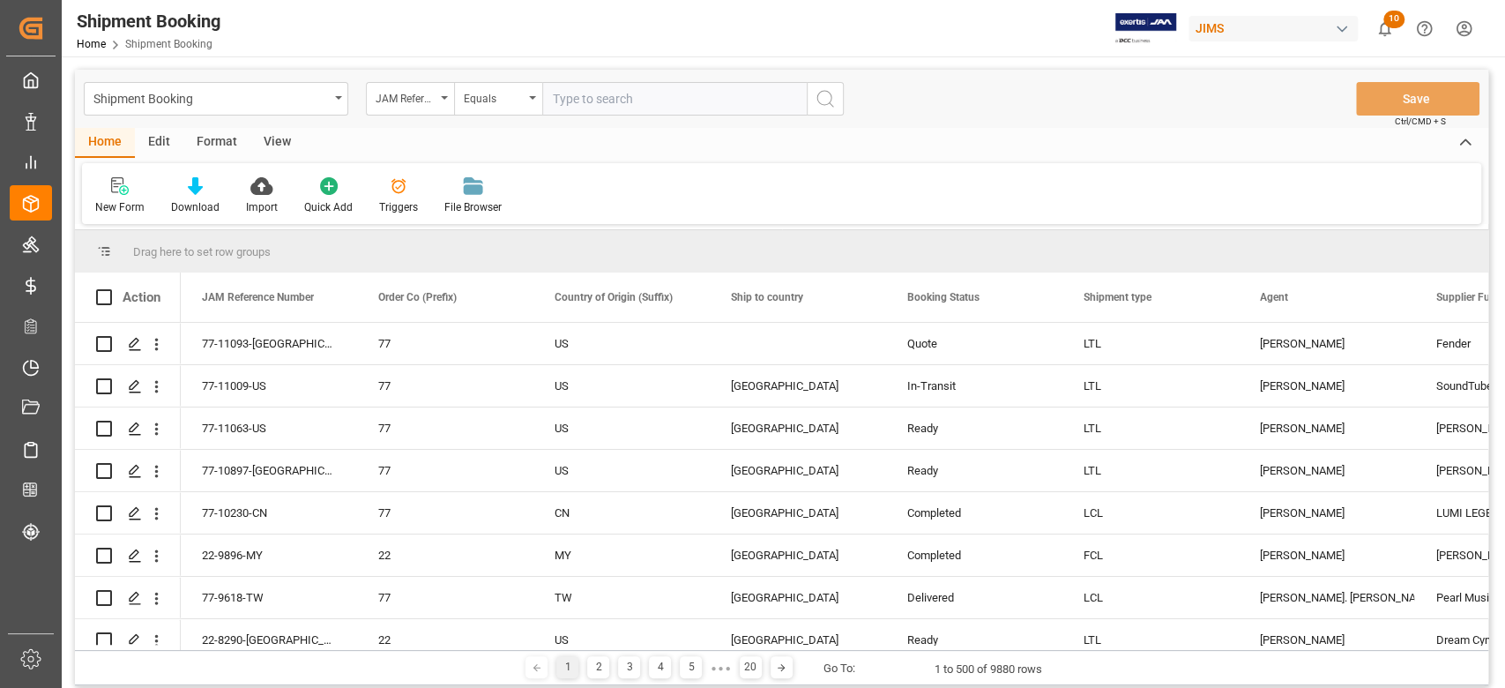
click at [672, 95] on input "text" at bounding box center [674, 99] width 264 height 34
type input "77- 9402-CN"
click at [813, 106] on button "search button" at bounding box center [825, 99] width 37 height 34
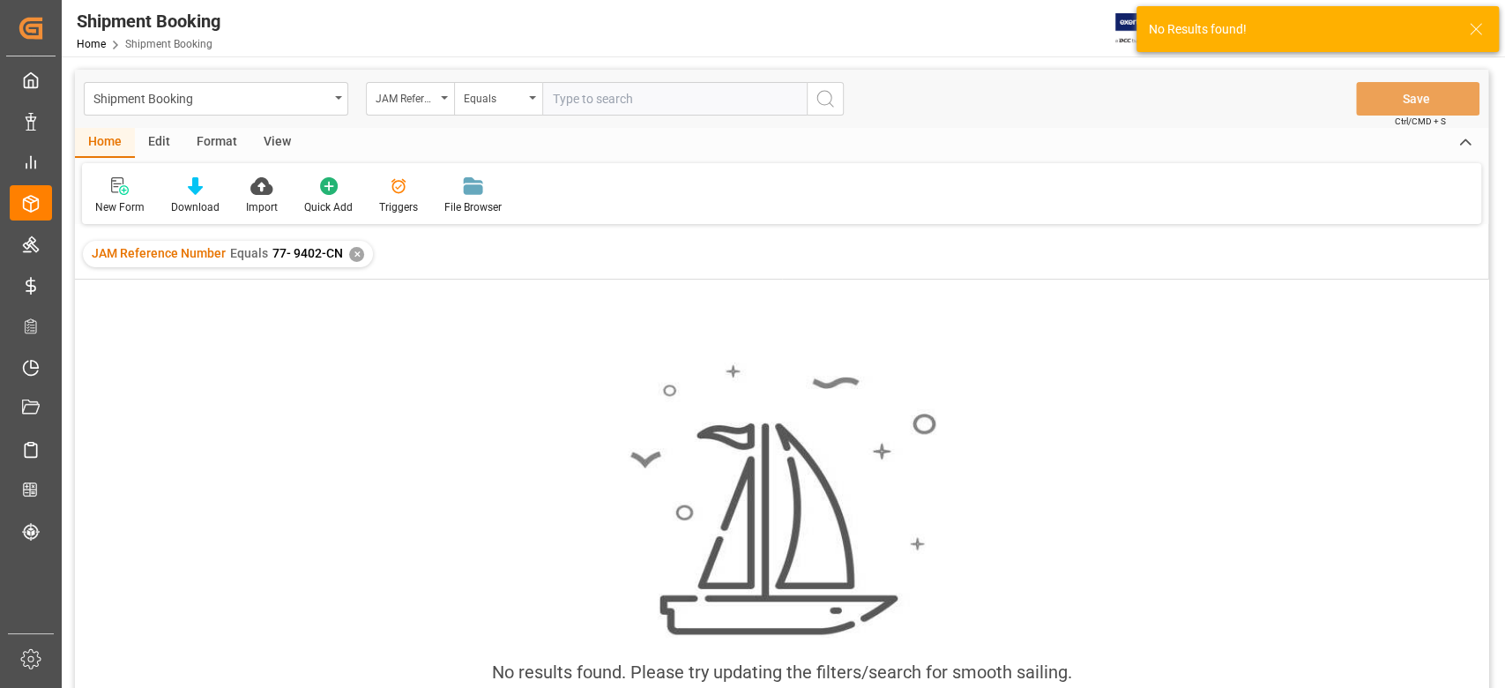
click at [615, 104] on input "text" at bounding box center [674, 99] width 264 height 34
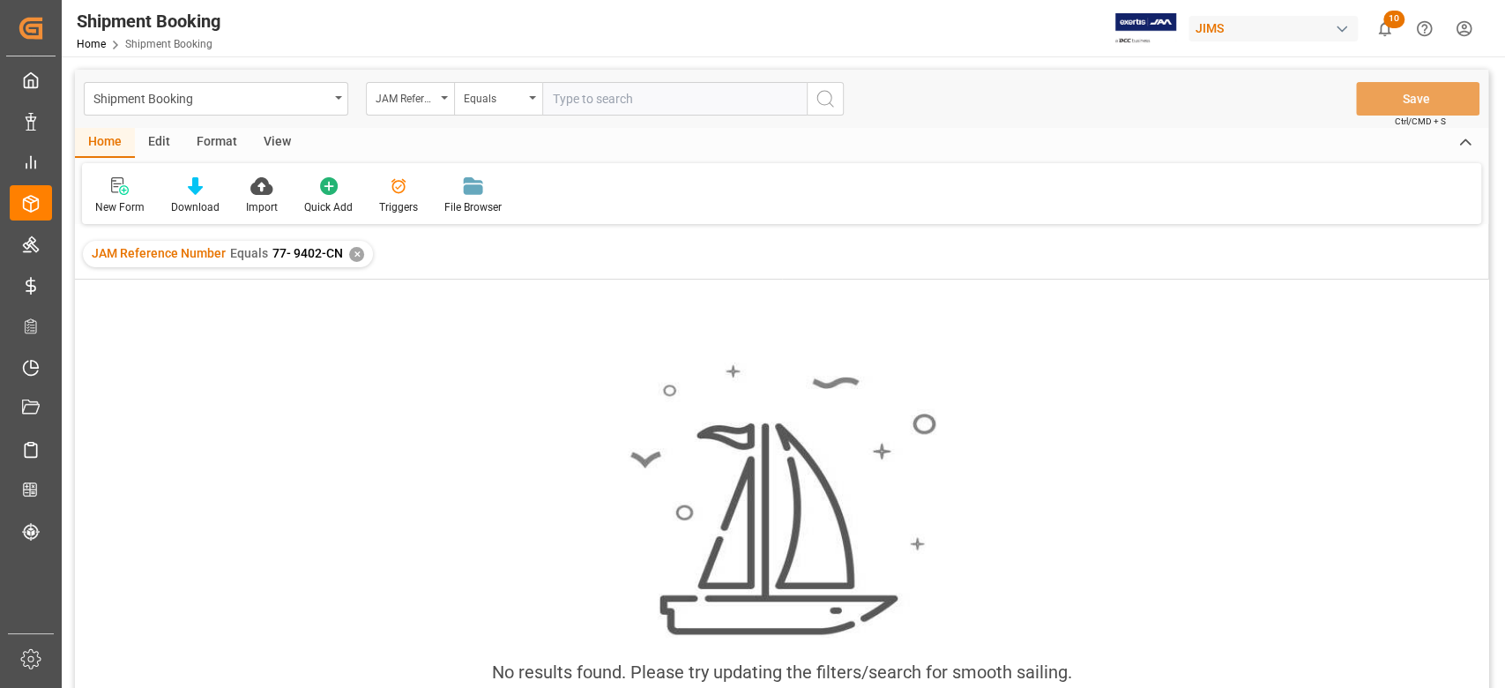
click at [346, 258] on div "JAM Reference Number Equals 77- 9402-CN ✕" at bounding box center [228, 254] width 290 height 26
click at [353, 257] on div "✕" at bounding box center [356, 254] width 15 height 15
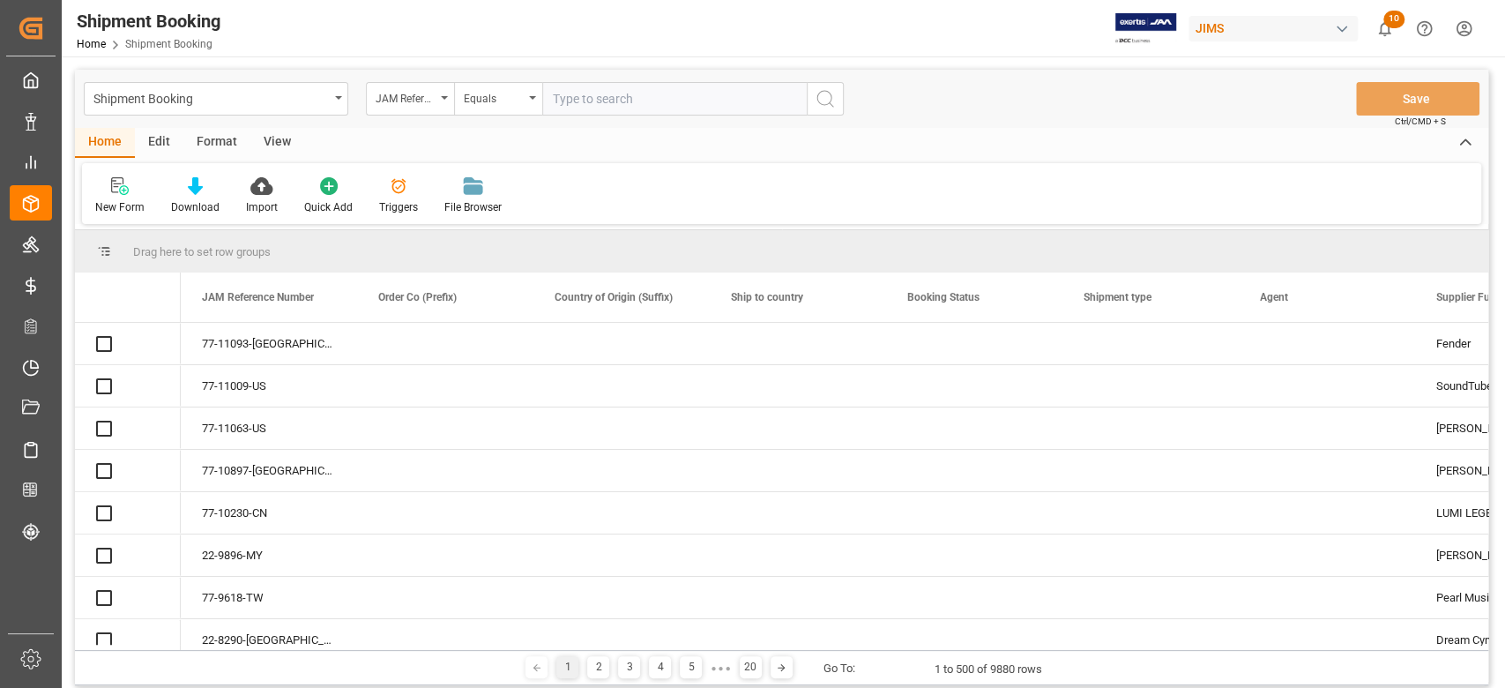
click at [656, 100] on input "text" at bounding box center [674, 99] width 264 height 34
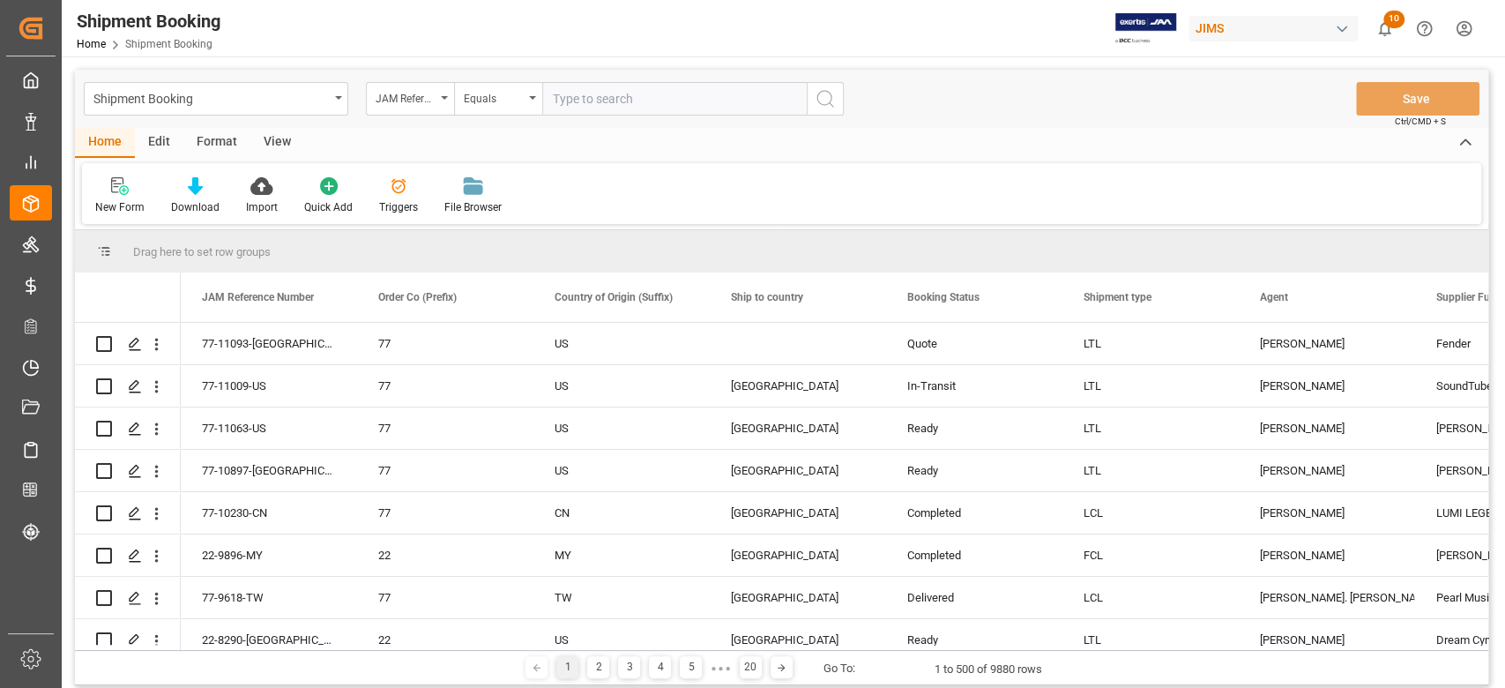
paste input "77- 9402-CN"
type input "77-9402-CN"
click at [823, 106] on icon "search button" at bounding box center [825, 98] width 21 height 21
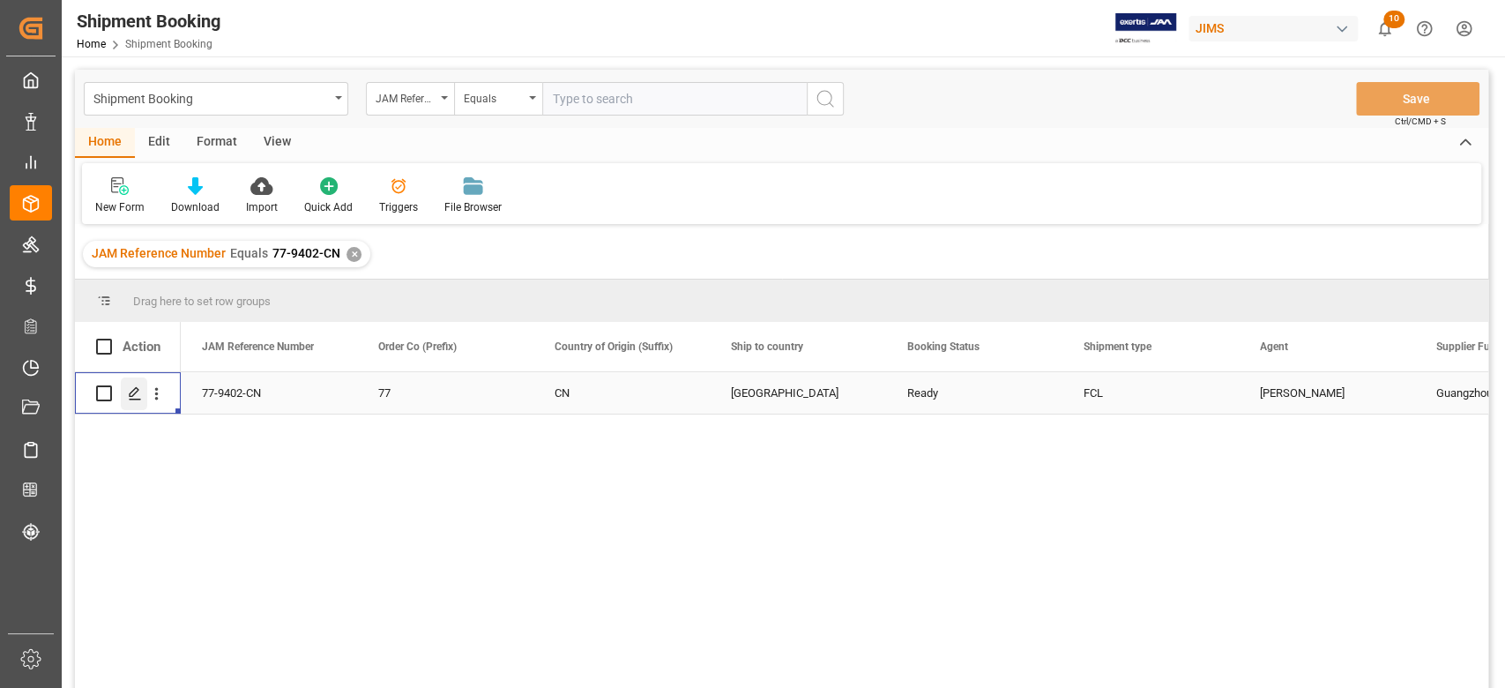
click at [136, 396] on icon "Press SPACE to select this row." at bounding box center [135, 393] width 14 height 14
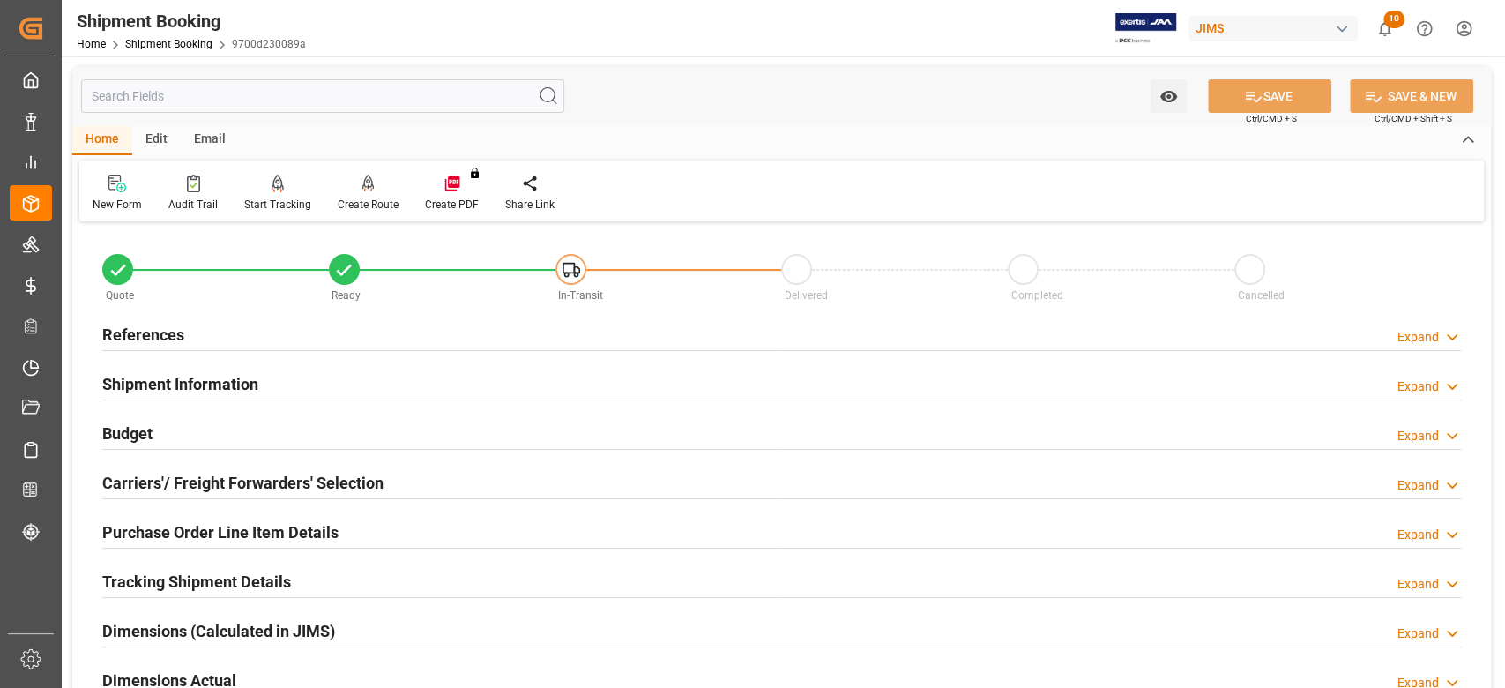
drag, startPoint x: 178, startPoint y: 328, endPoint x: 188, endPoint y: 330, distance: 9.9
click at [178, 328] on h2 "References" at bounding box center [143, 335] width 82 height 24
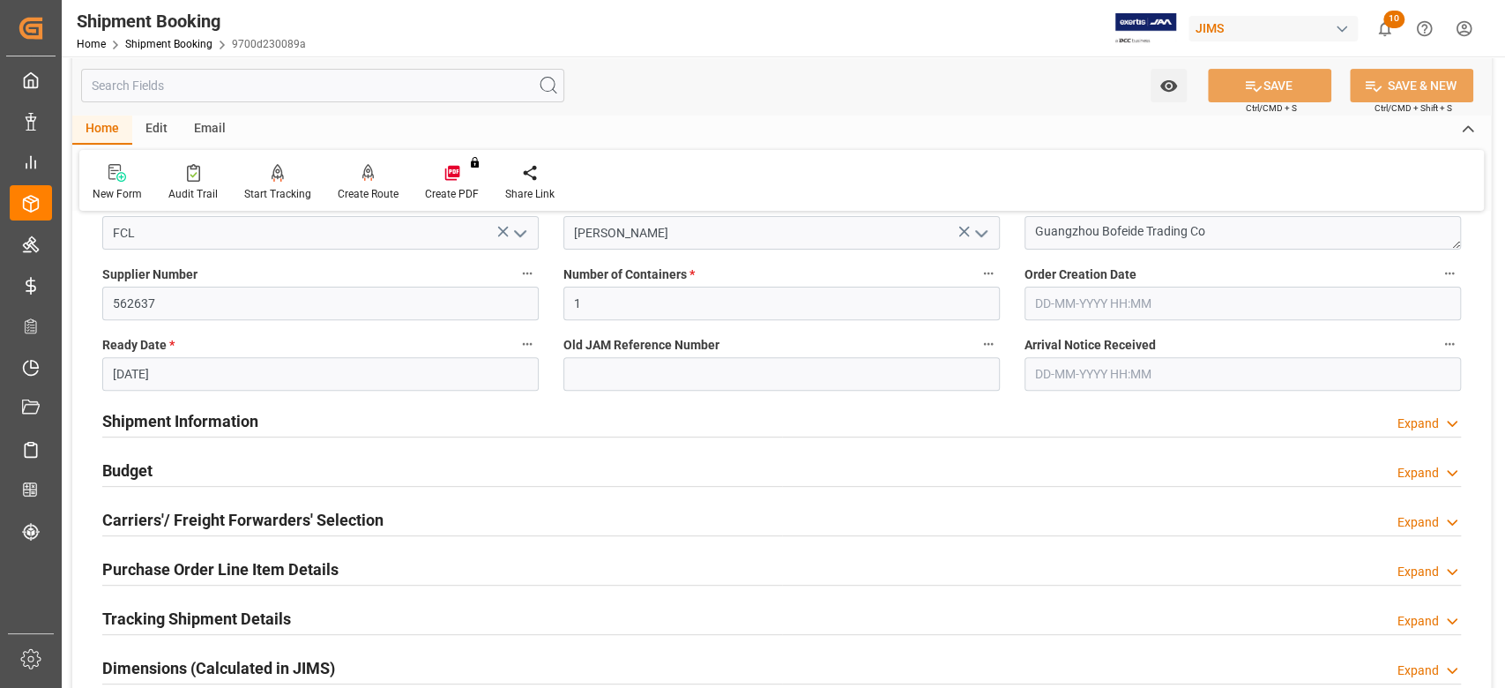
scroll to position [353, 0]
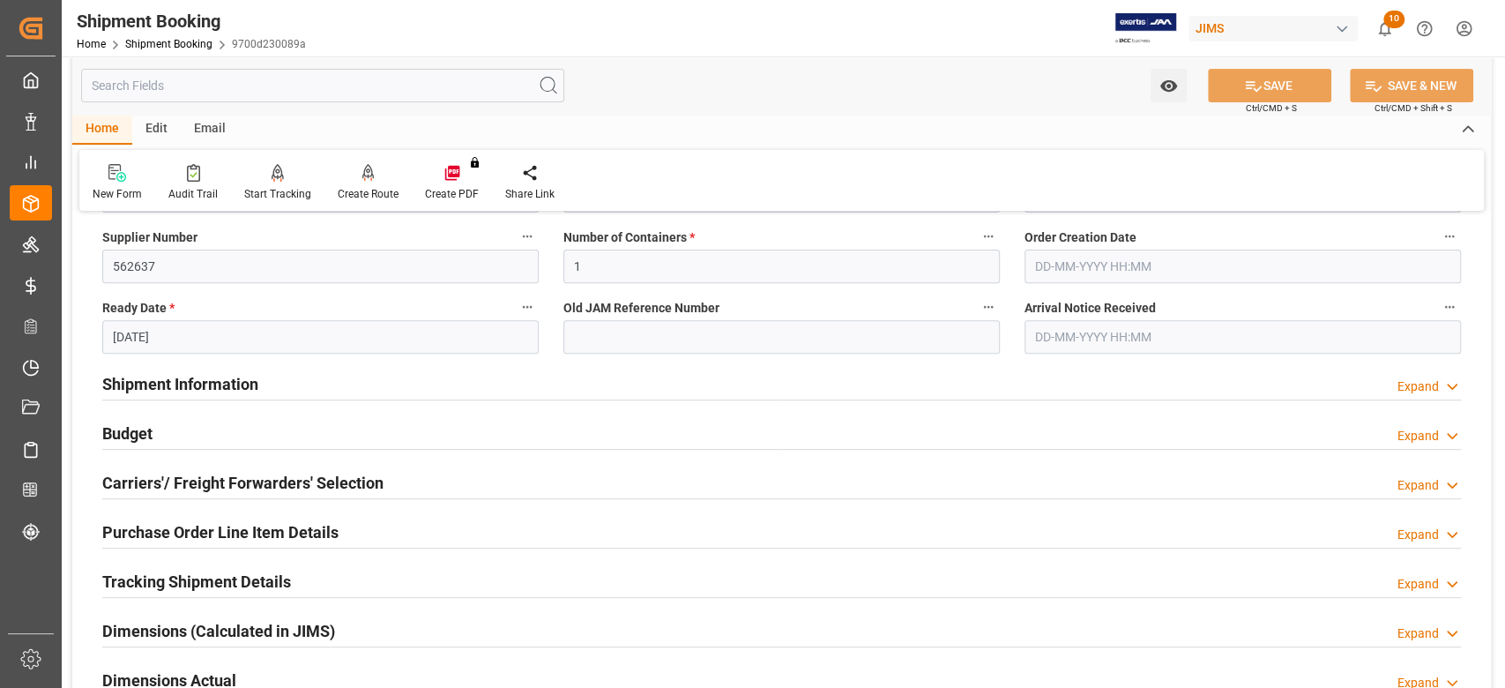
click at [213, 384] on h2 "Shipment Information" at bounding box center [180, 384] width 156 height 24
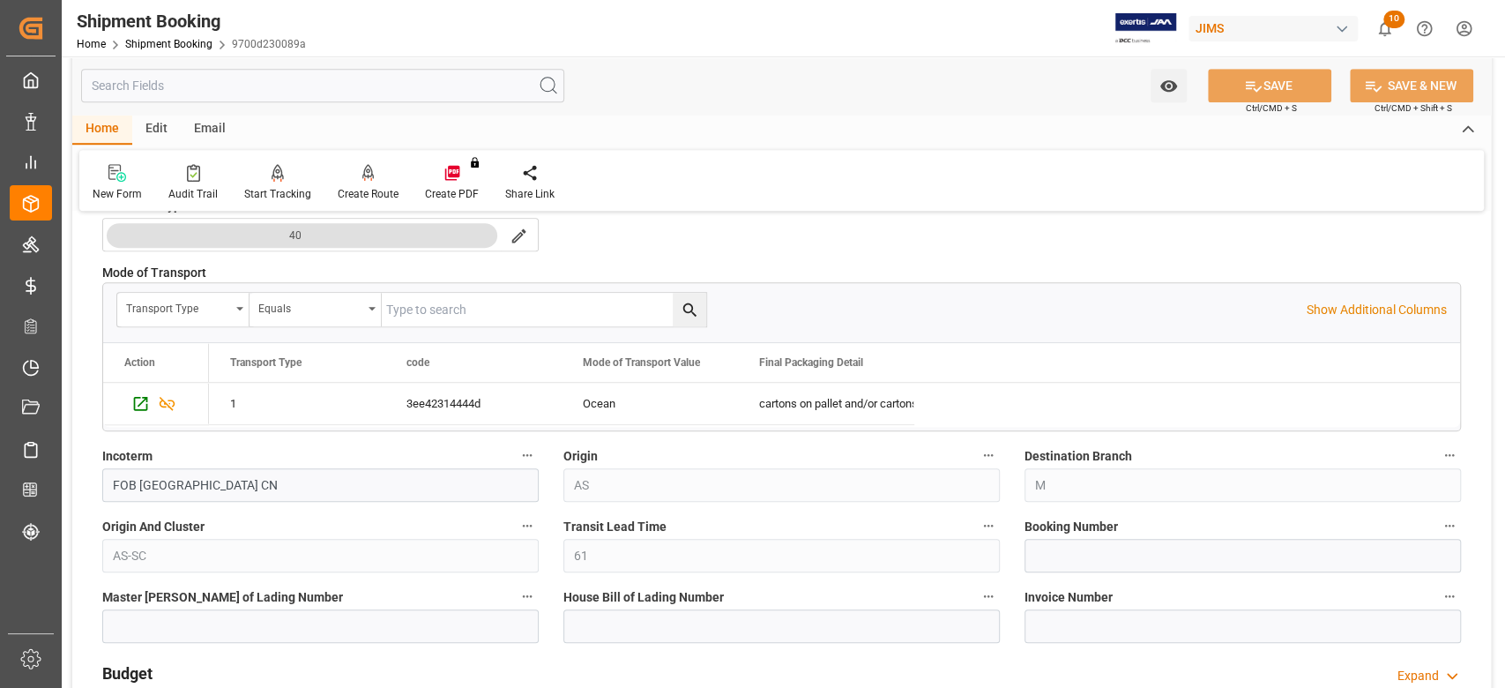
scroll to position [940, 0]
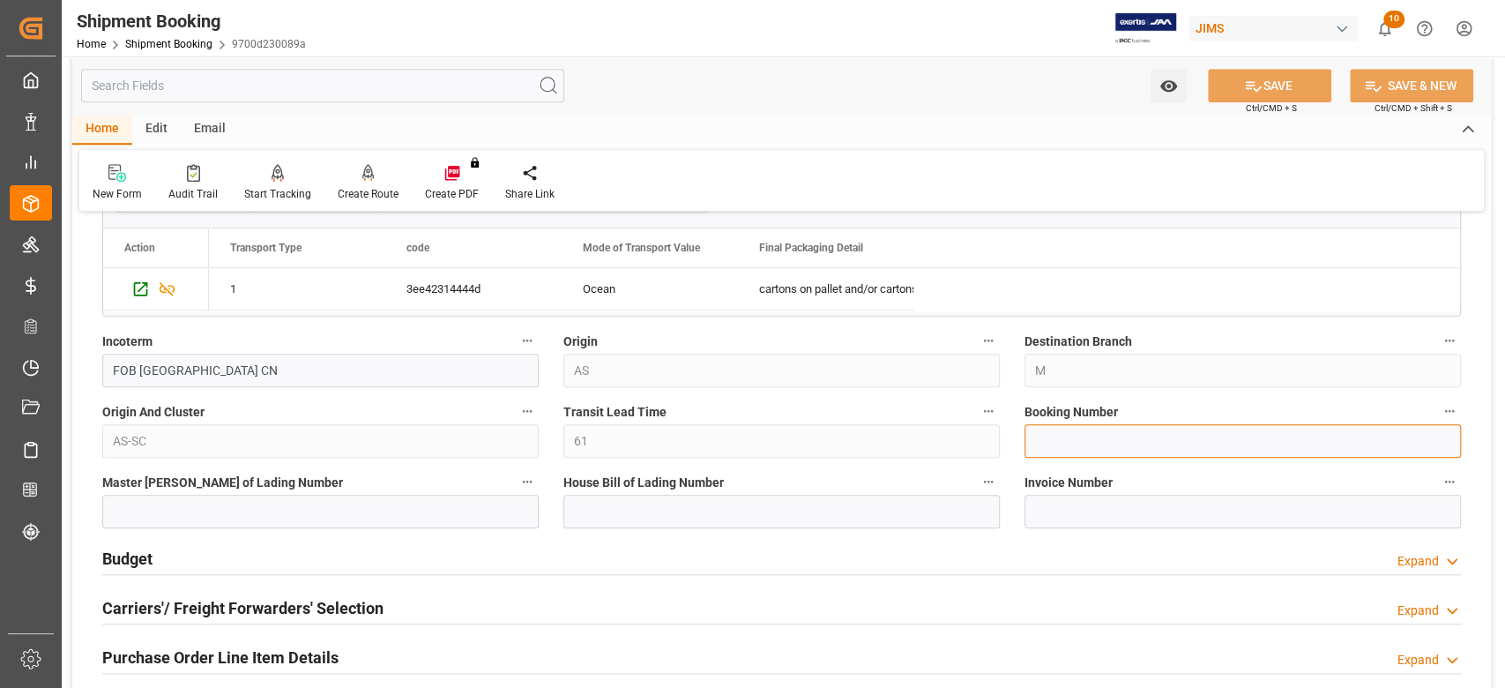
click at [1072, 446] on input at bounding box center [1242, 441] width 436 height 34
type input "147501462345"
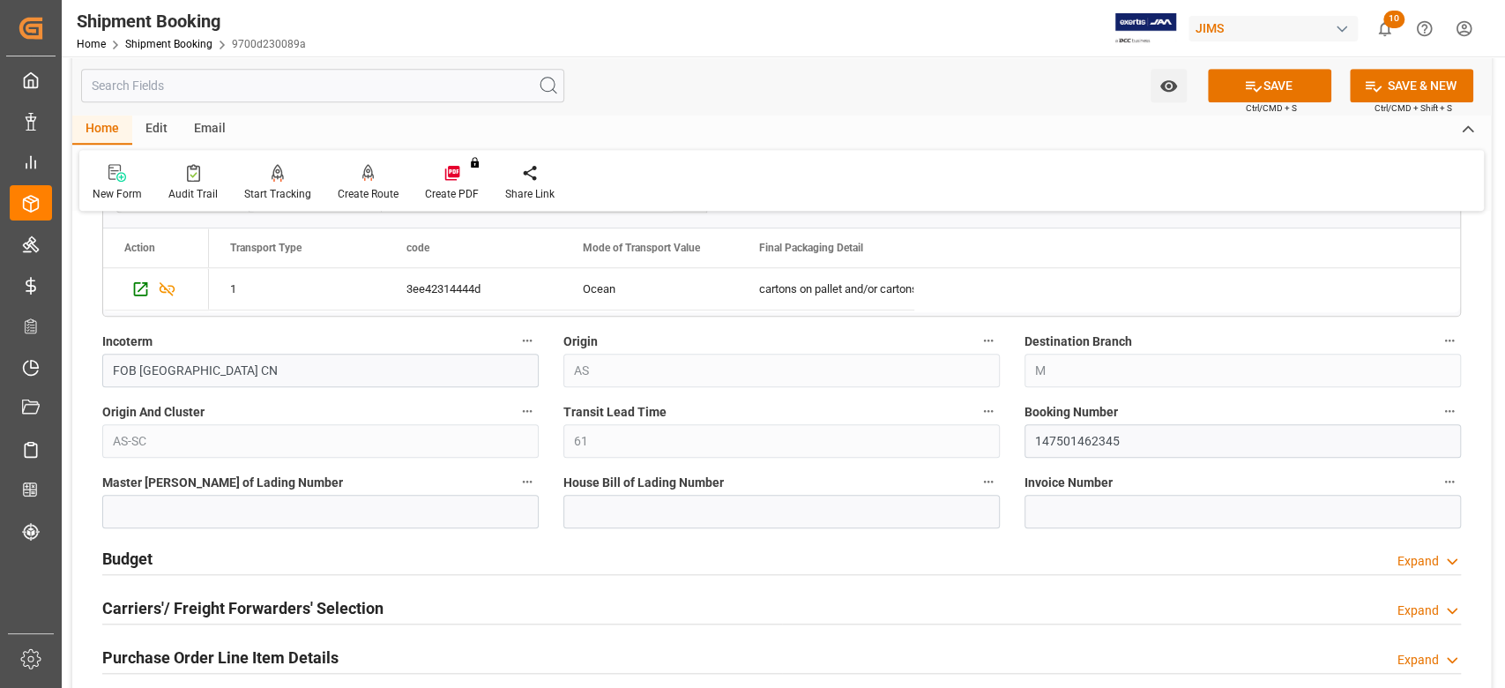
click at [1239, 90] on button "SAVE" at bounding box center [1269, 86] width 123 height 34
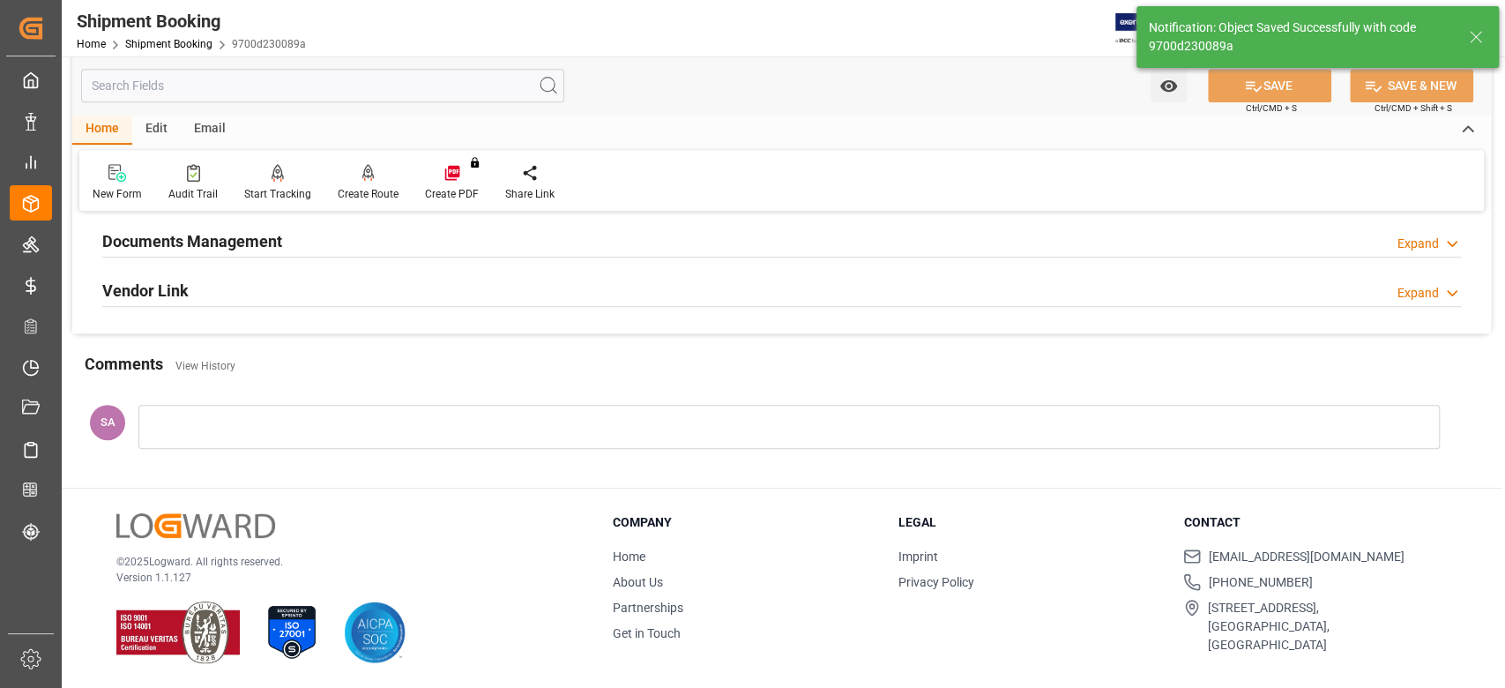
scroll to position [0, 0]
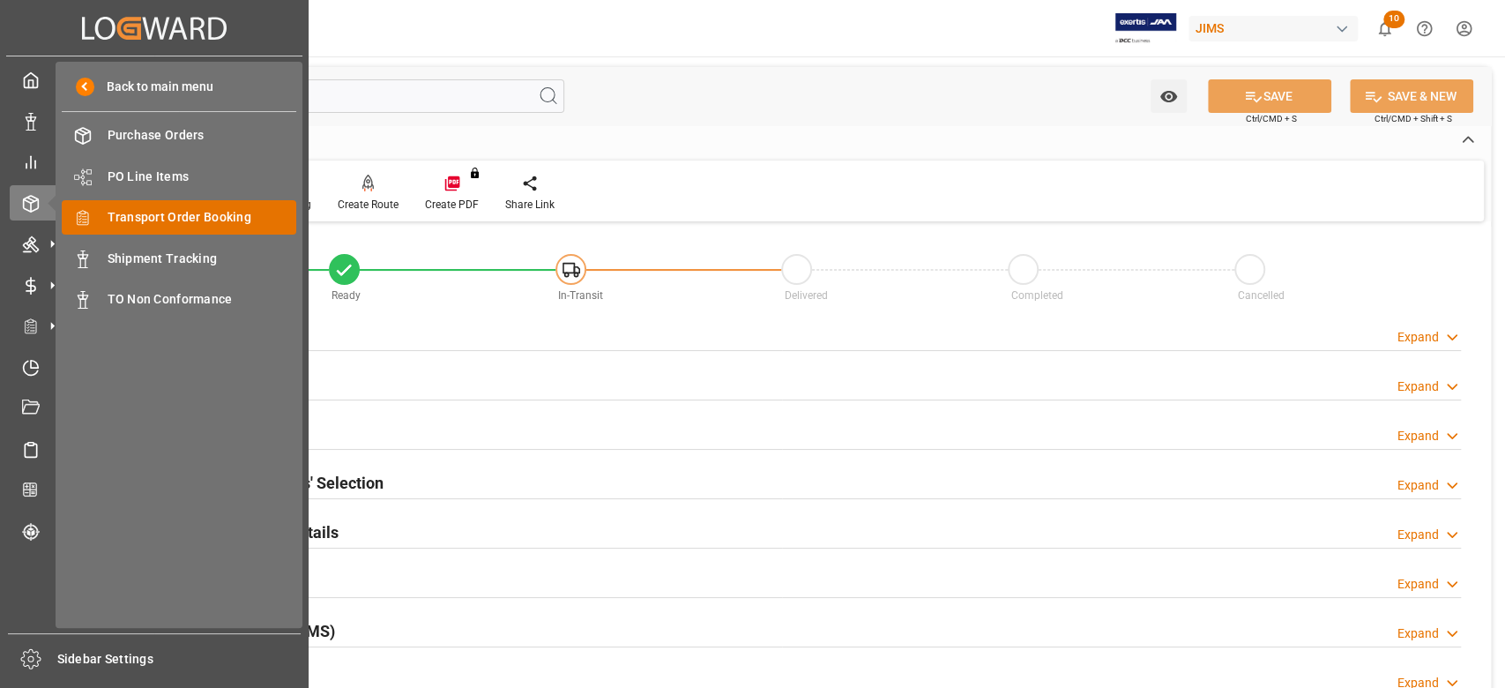
click at [223, 216] on span "Transport Order Booking" at bounding box center [203, 217] width 190 height 19
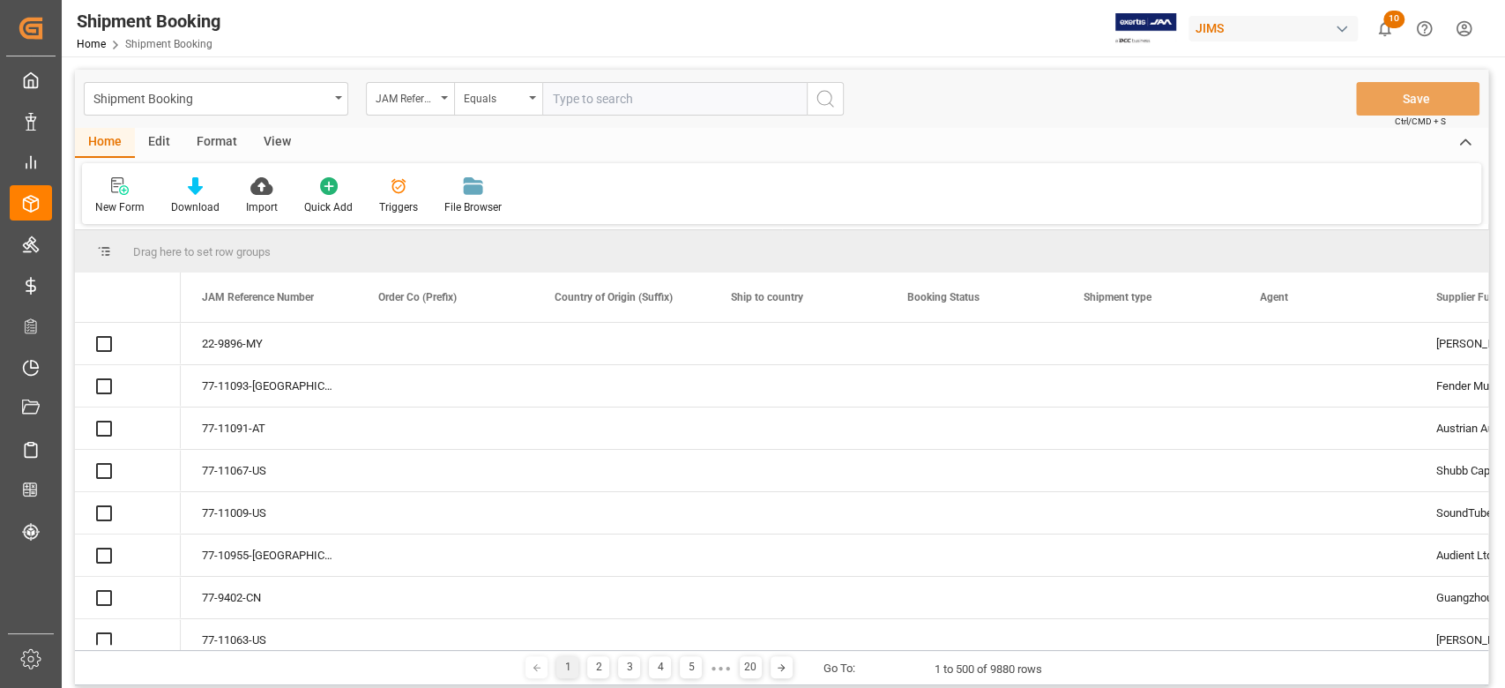
click at [677, 101] on input "text" at bounding box center [674, 99] width 264 height 34
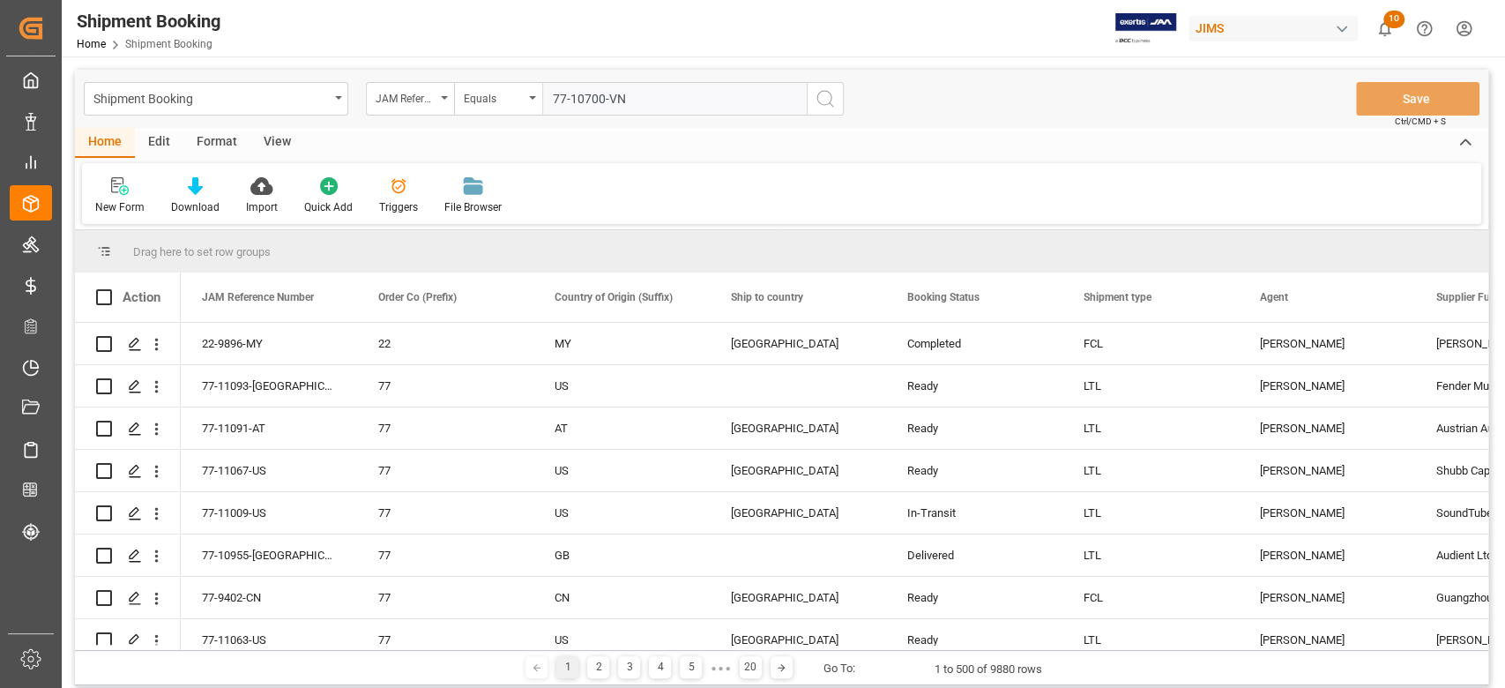
type input "77-10700-VN"
click at [838, 101] on button "search button" at bounding box center [825, 99] width 37 height 34
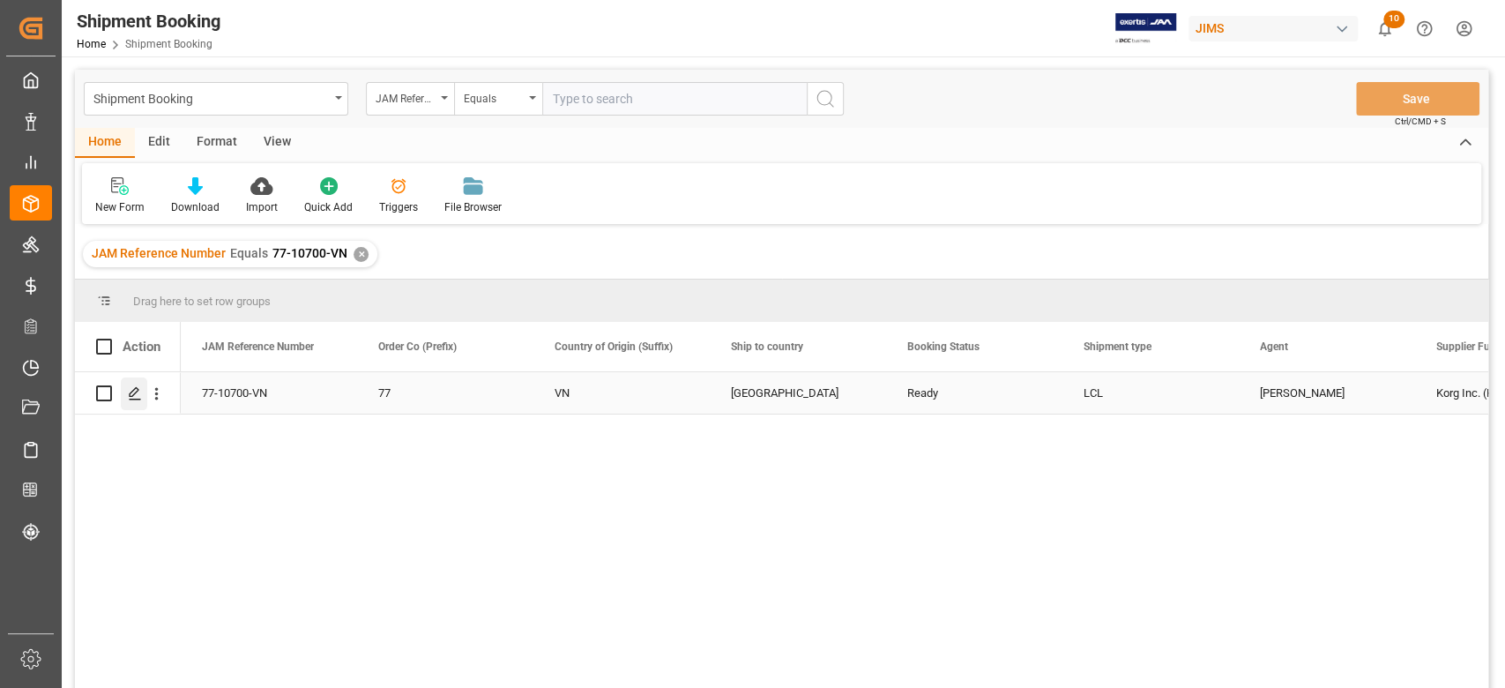
click at [129, 392] on icon "Press SPACE to select this row." at bounding box center [135, 393] width 14 height 14
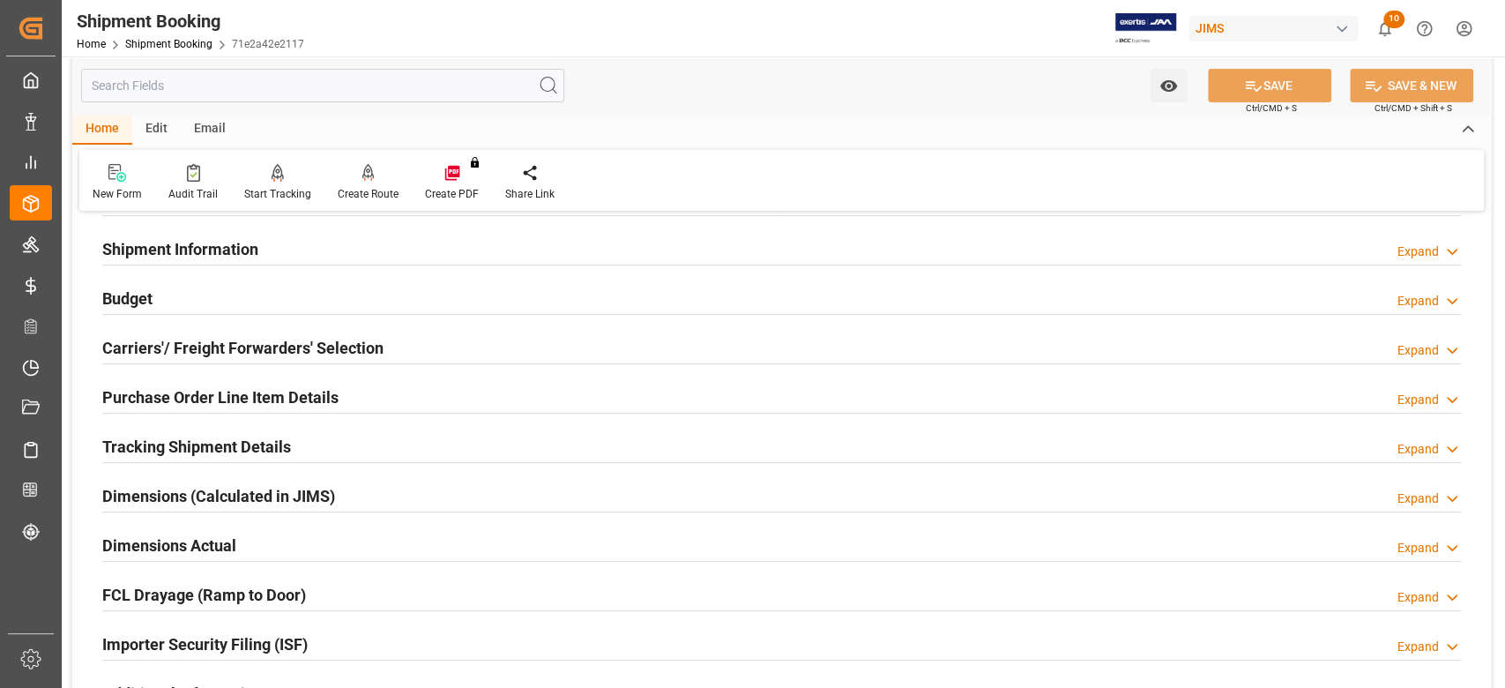
scroll to position [353, 0]
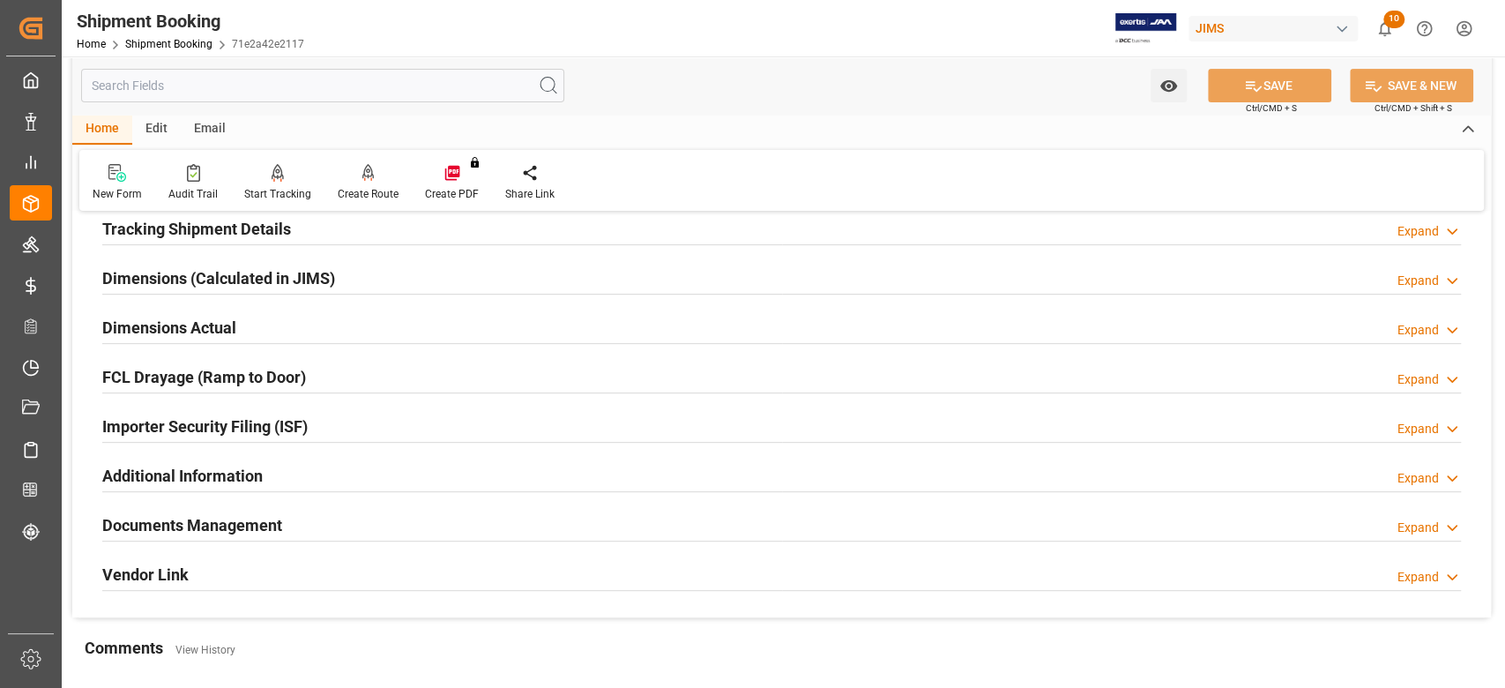
click at [243, 519] on h2 "Documents Management" at bounding box center [192, 525] width 180 height 24
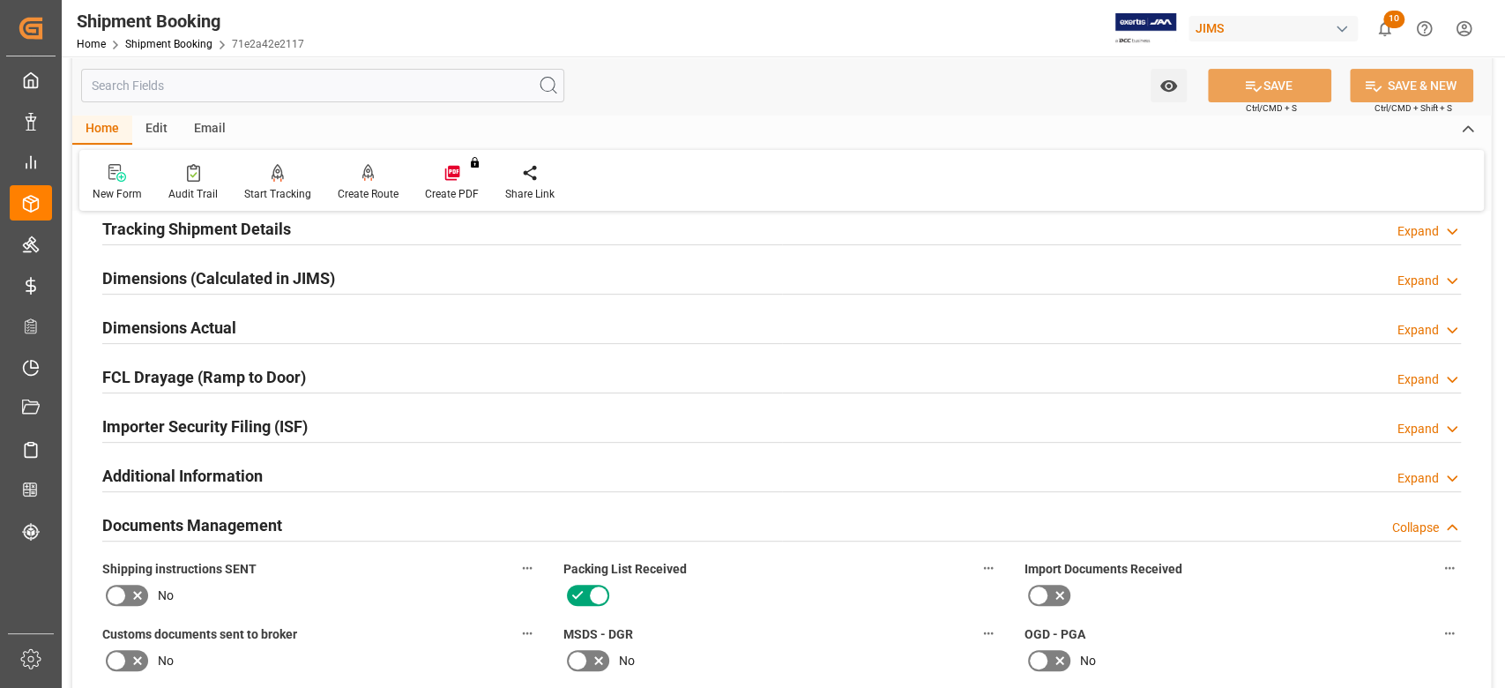
scroll to position [705, 0]
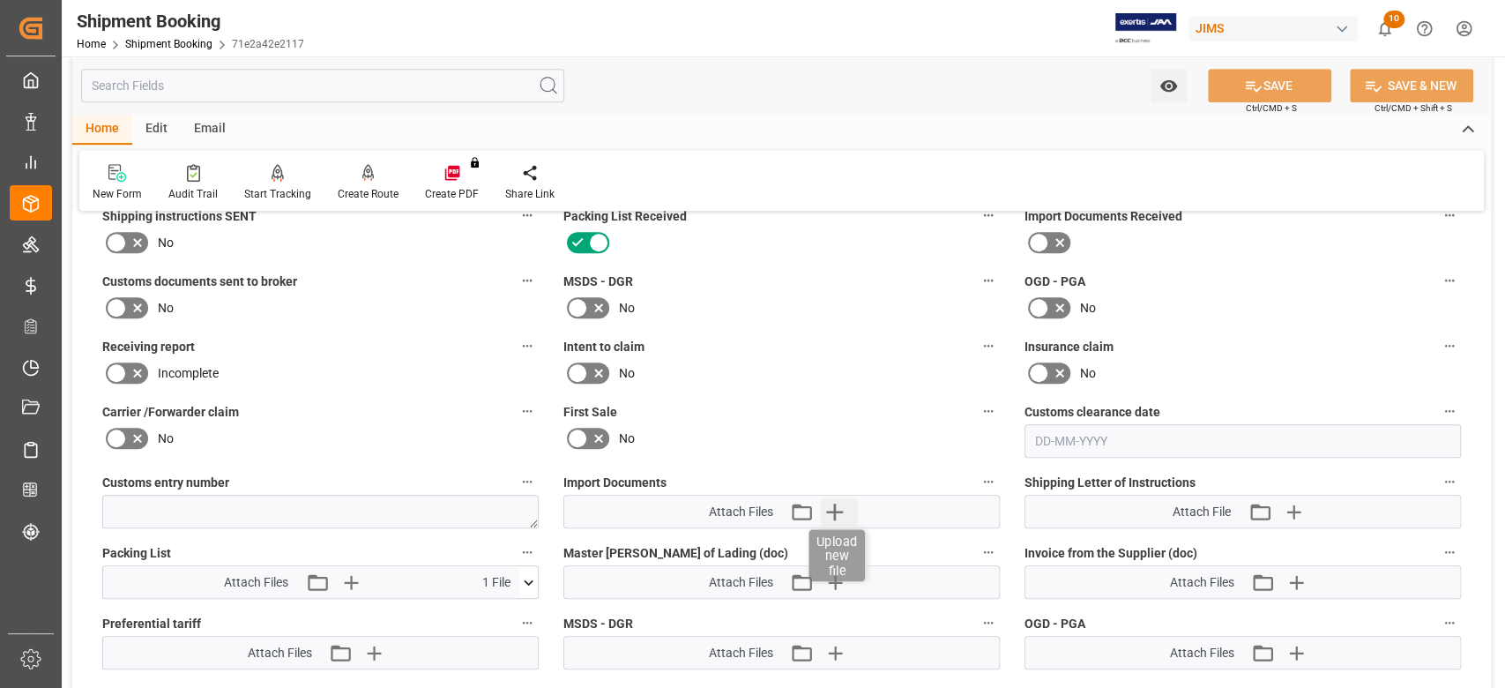
click at [835, 504] on icon "button" at bounding box center [835, 511] width 17 height 17
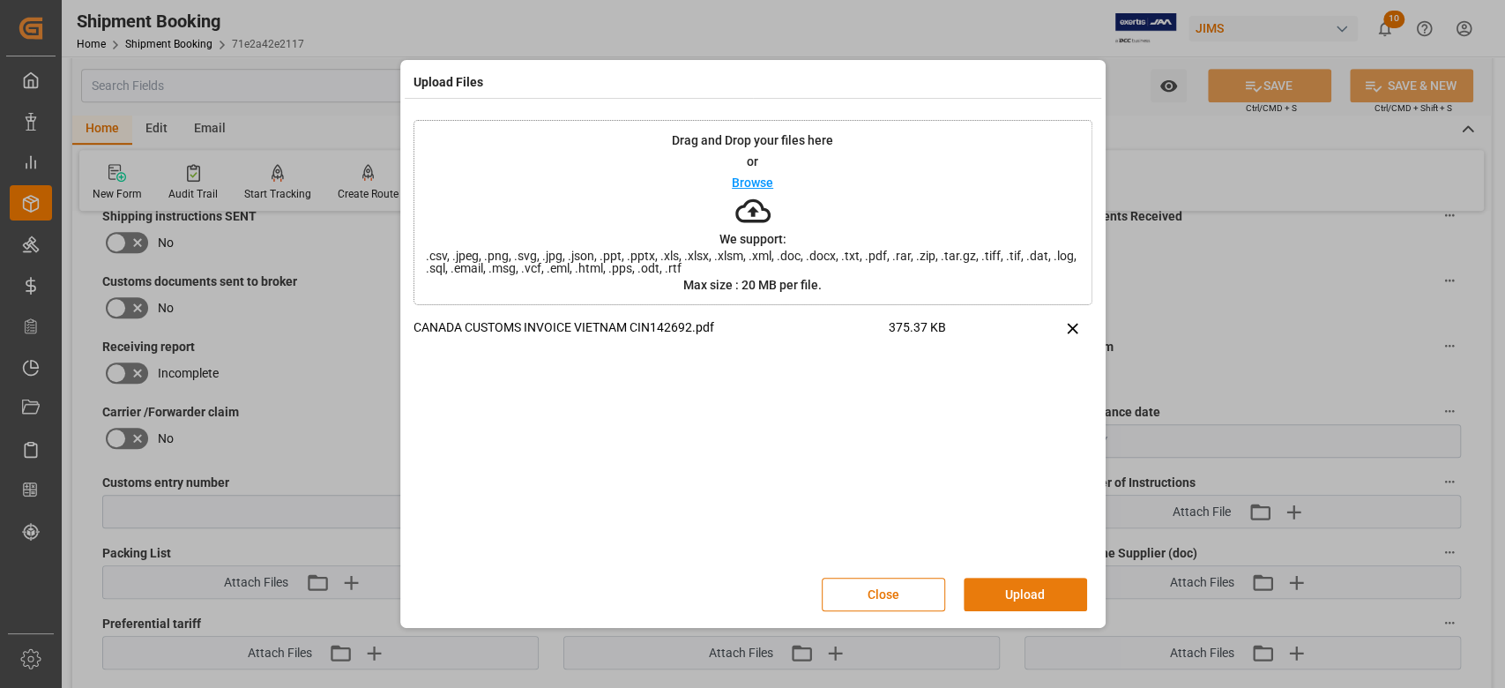
click at [1039, 603] on button "Upload" at bounding box center [1025, 594] width 123 height 34
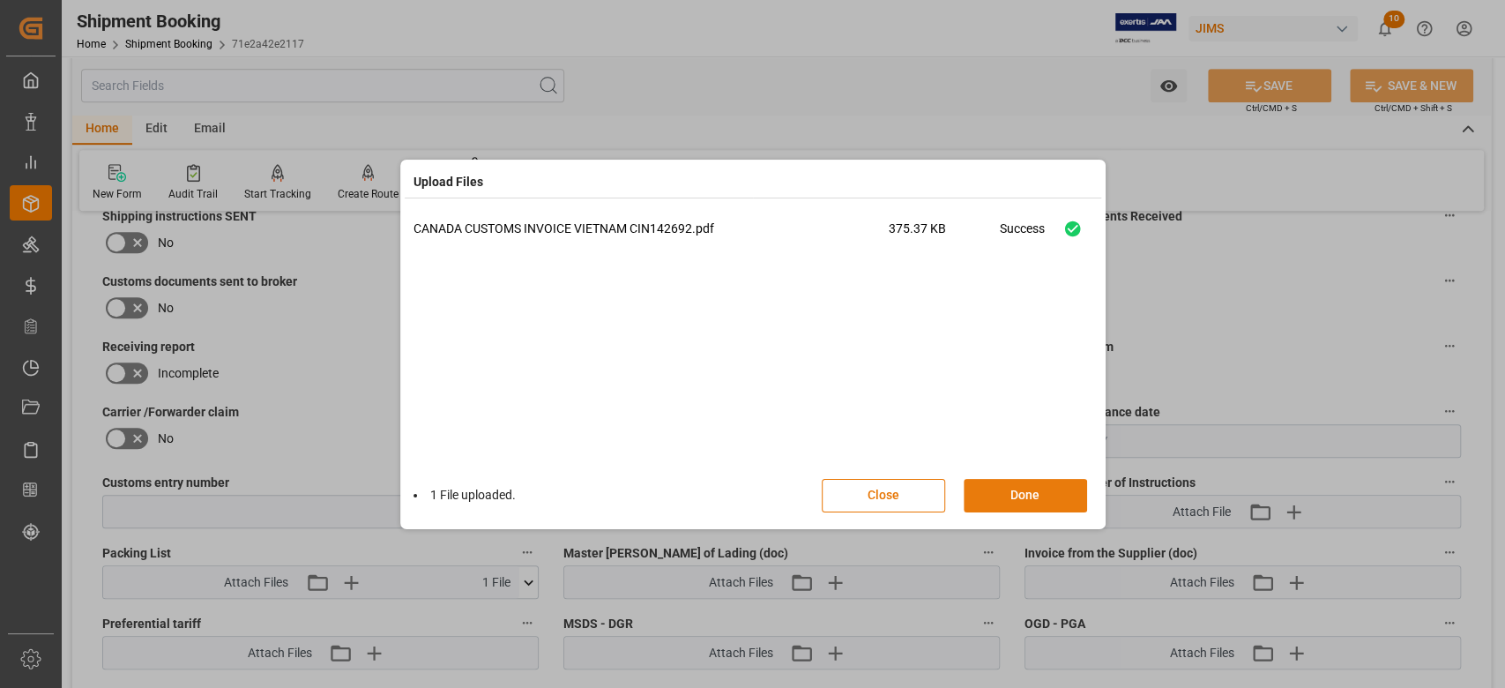
click at [1046, 494] on button "Done" at bounding box center [1025, 496] width 123 height 34
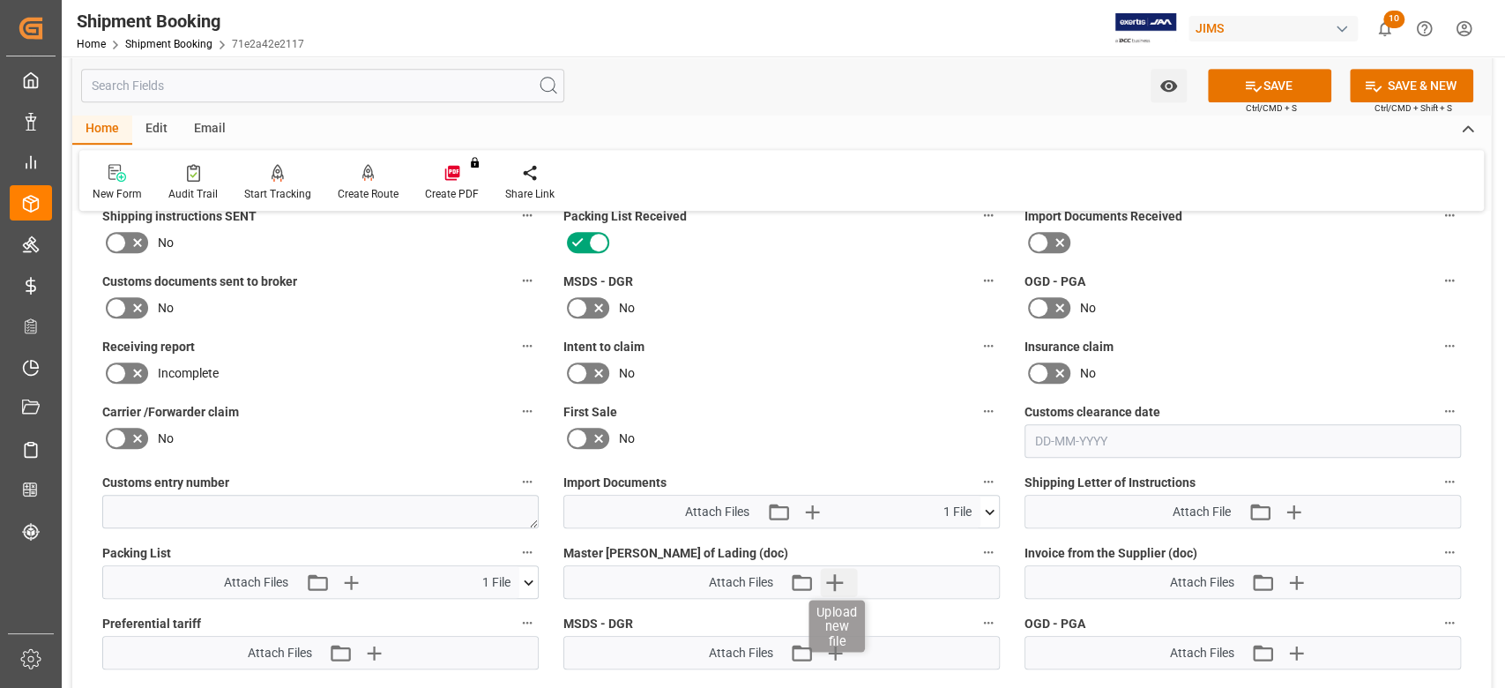
click at [848, 575] on icon "button" at bounding box center [835, 582] width 28 height 28
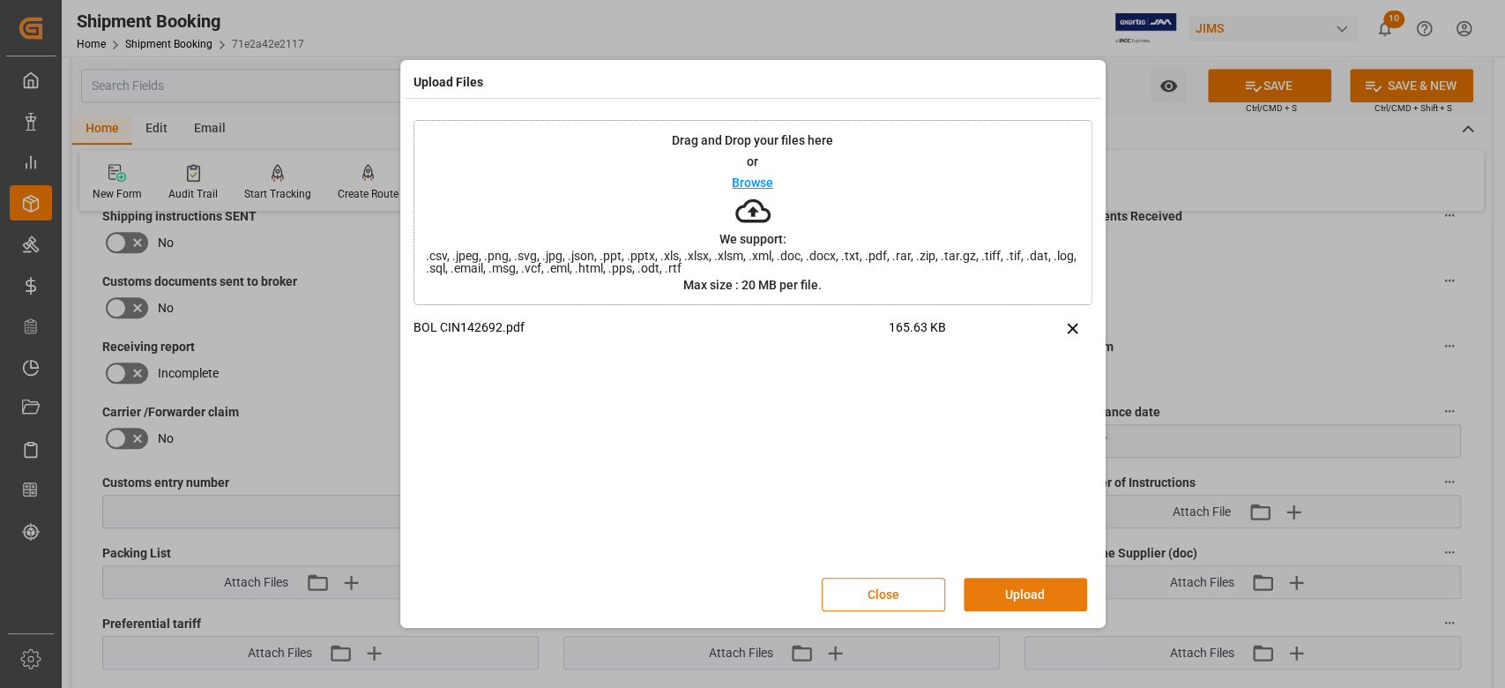
click at [1038, 607] on button "Upload" at bounding box center [1025, 594] width 123 height 34
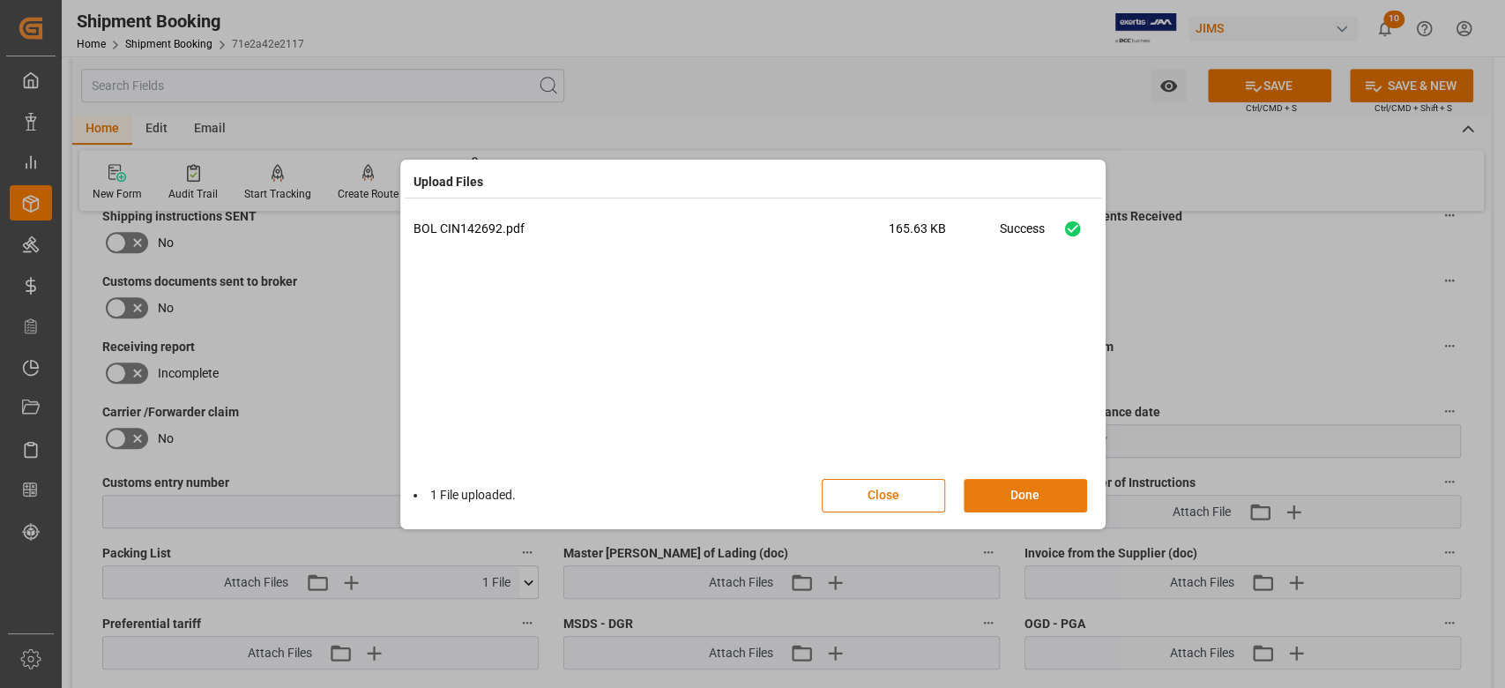
click at [1017, 489] on button "Done" at bounding box center [1025, 496] width 123 height 34
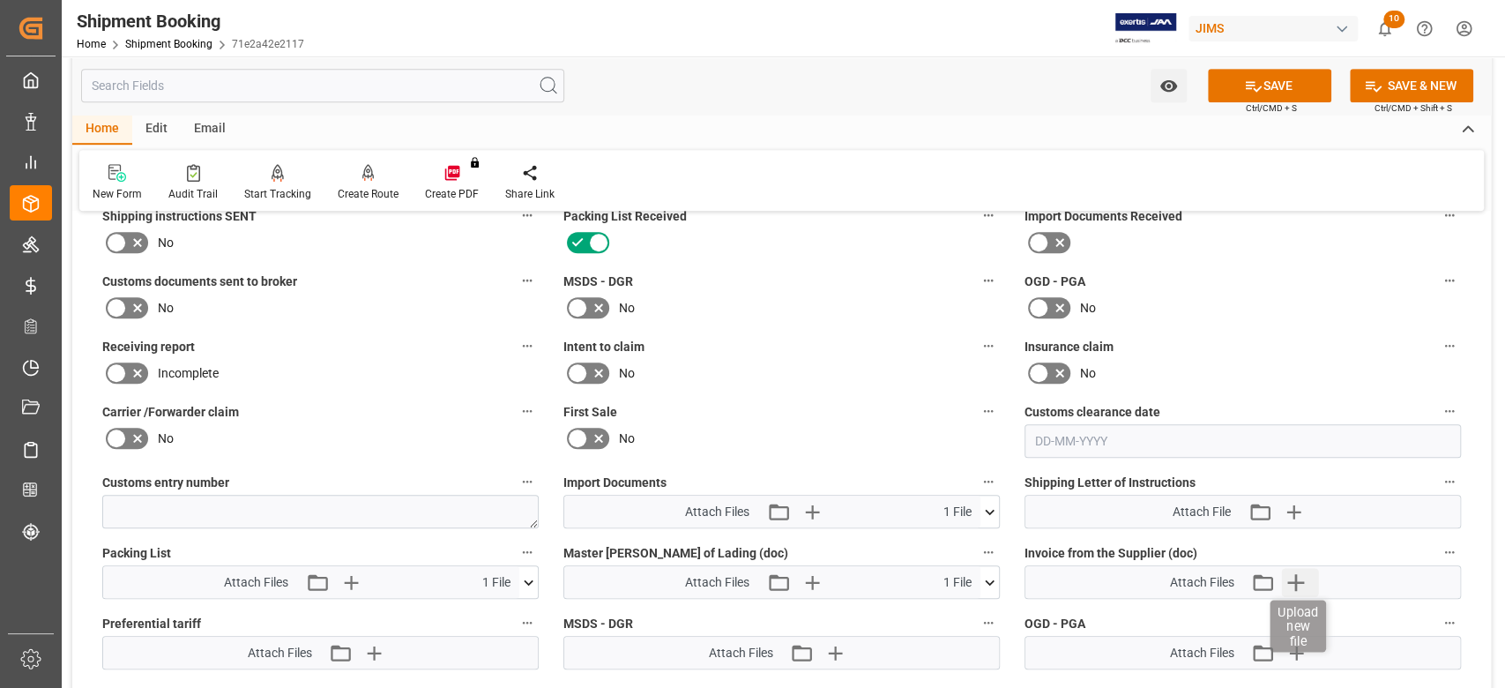
click at [1296, 582] on icon "button" at bounding box center [1296, 582] width 17 height 17
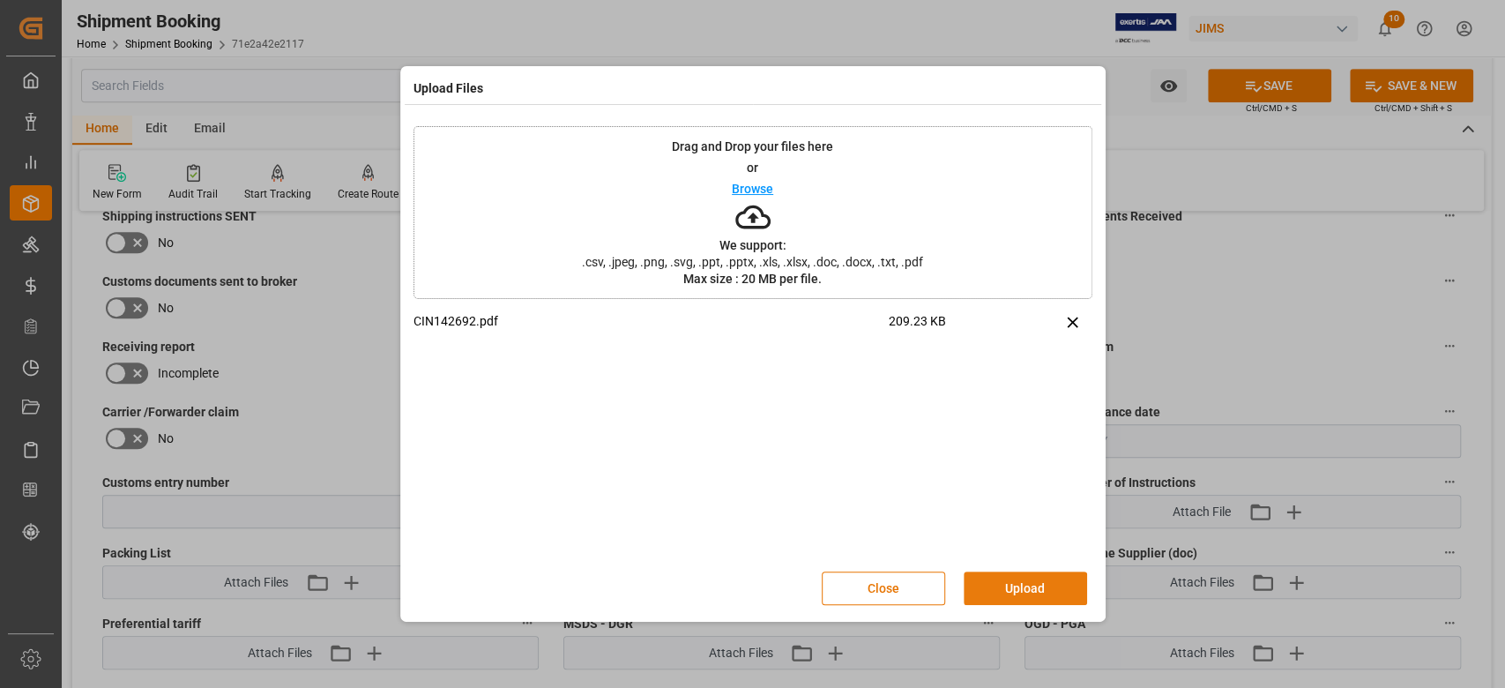
click at [1024, 582] on button "Upload" at bounding box center [1025, 588] width 123 height 34
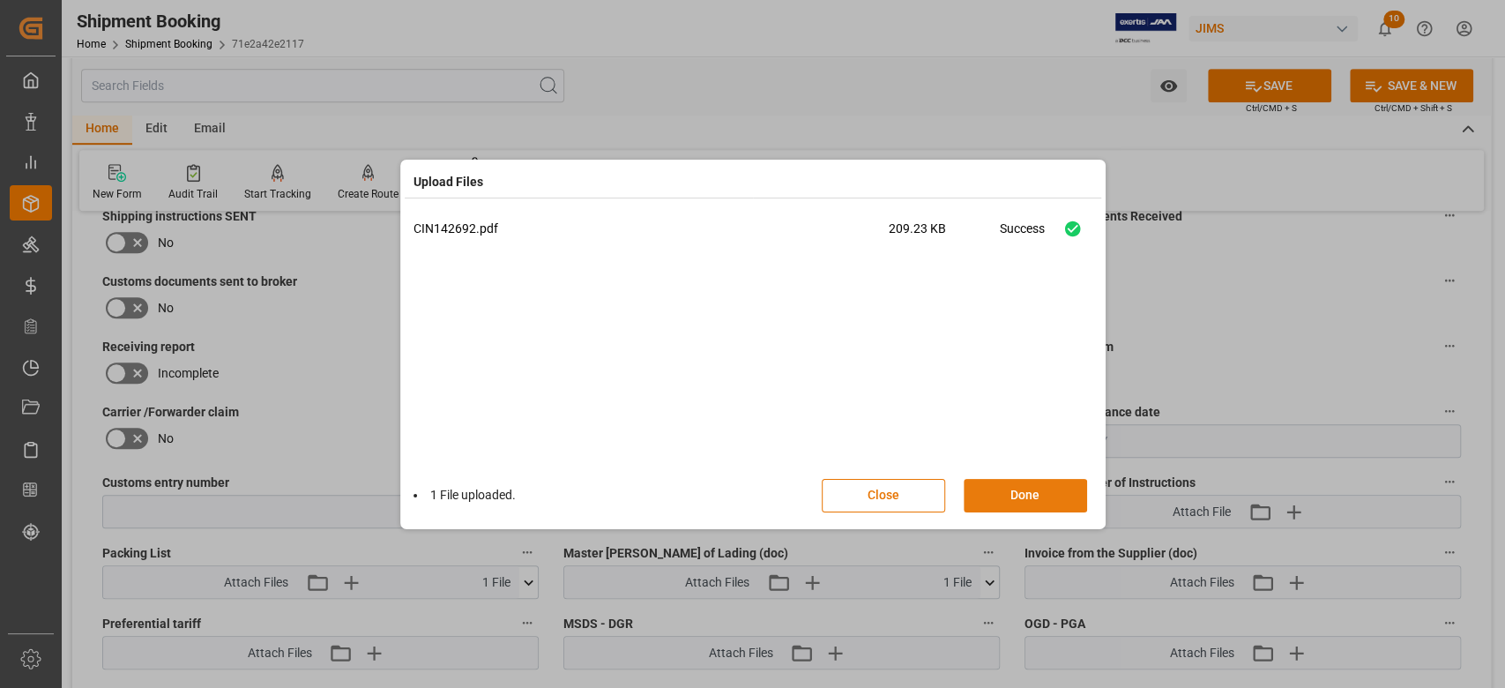
click at [1052, 498] on button "Done" at bounding box center [1025, 496] width 123 height 34
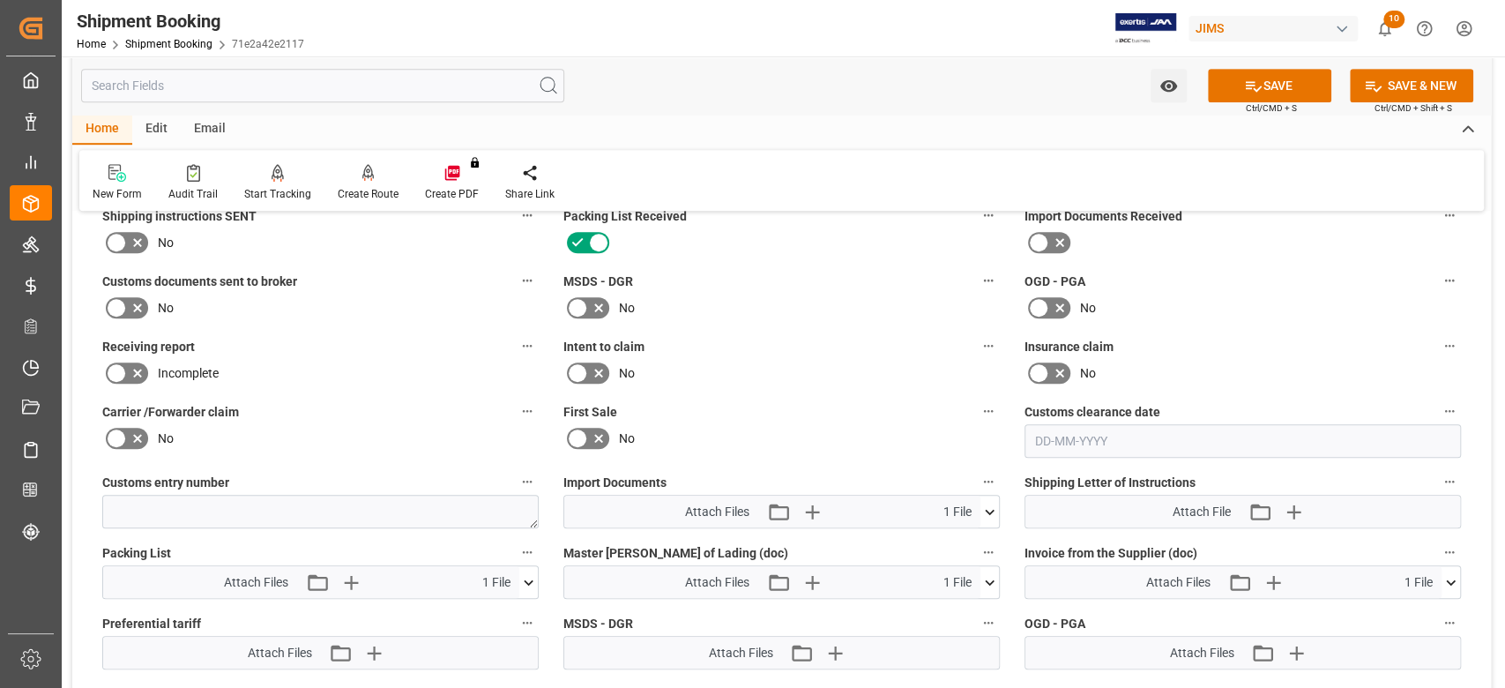
click at [533, 585] on icon at bounding box center [528, 582] width 19 height 19
click at [351, 578] on icon "button" at bounding box center [350, 582] width 17 height 17
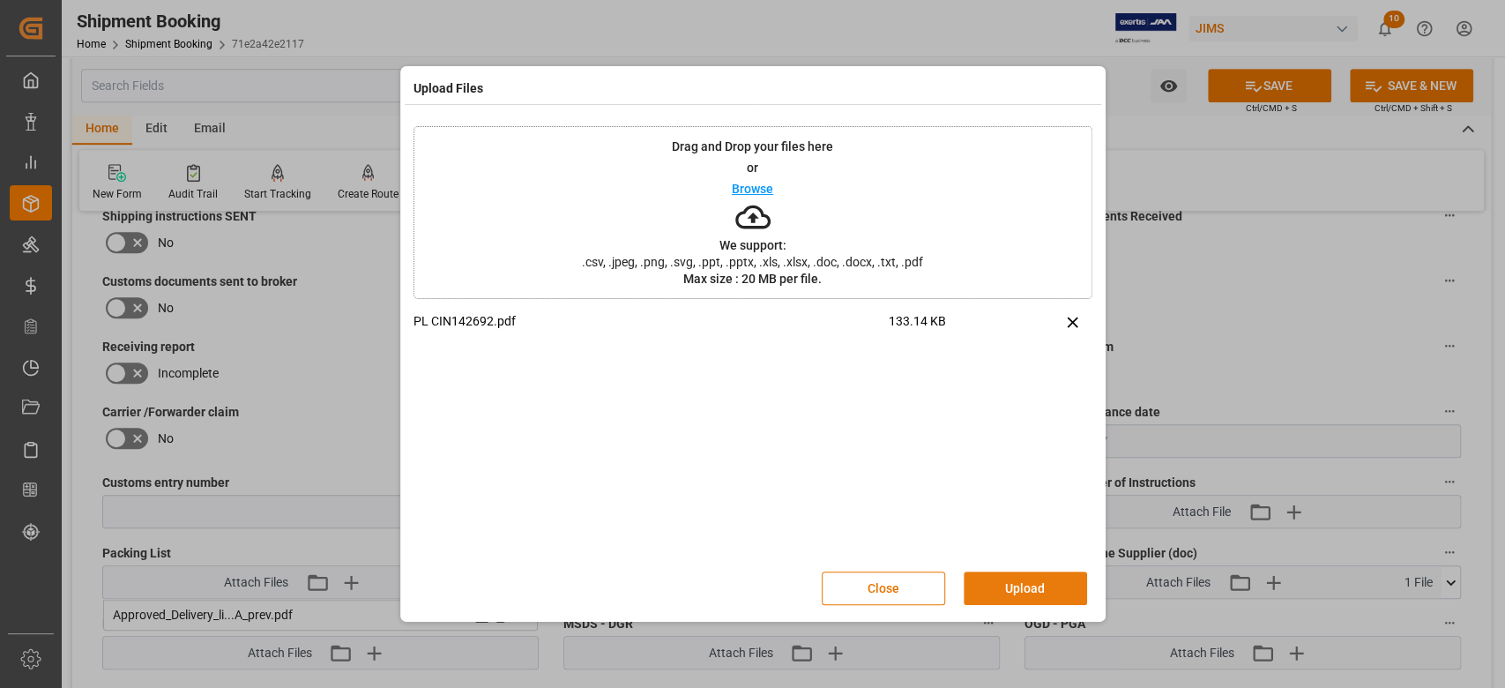
click at [1026, 581] on button "Upload" at bounding box center [1025, 588] width 123 height 34
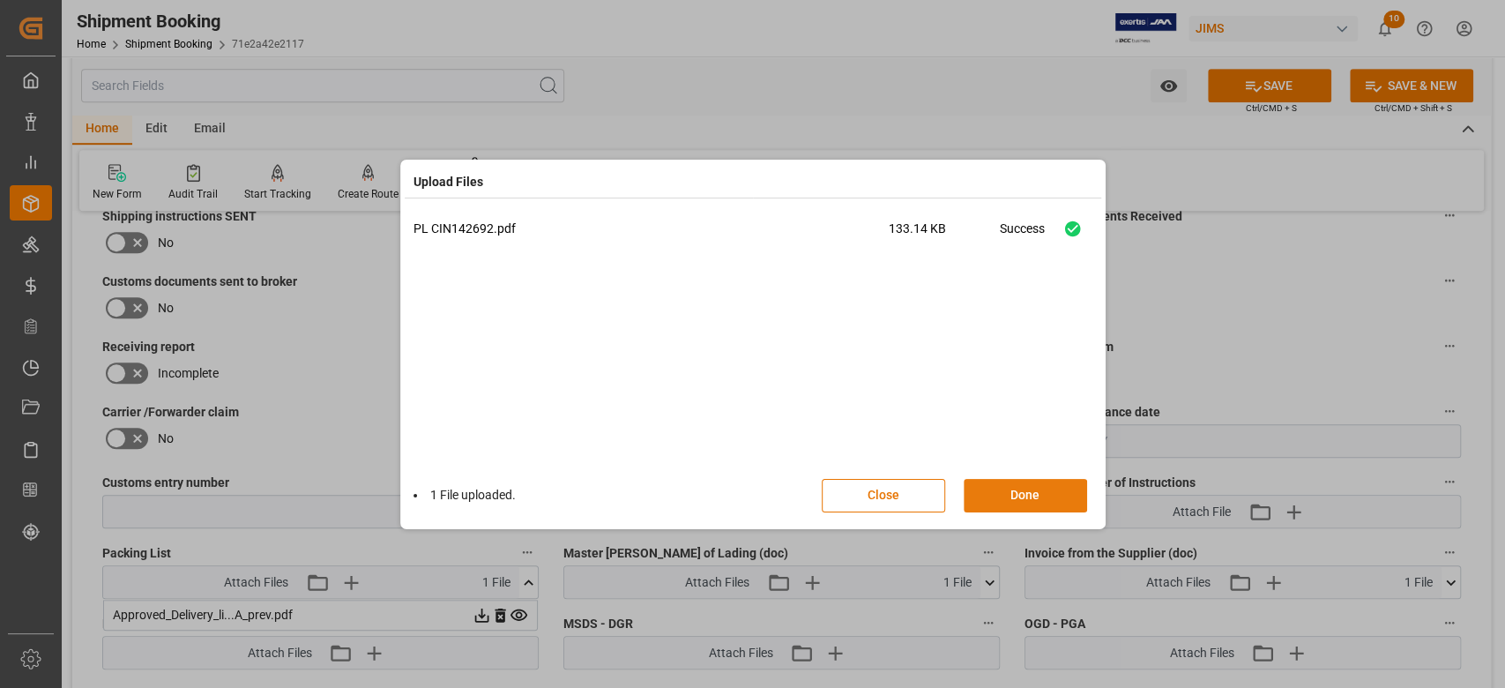
click at [989, 488] on button "Done" at bounding box center [1025, 496] width 123 height 34
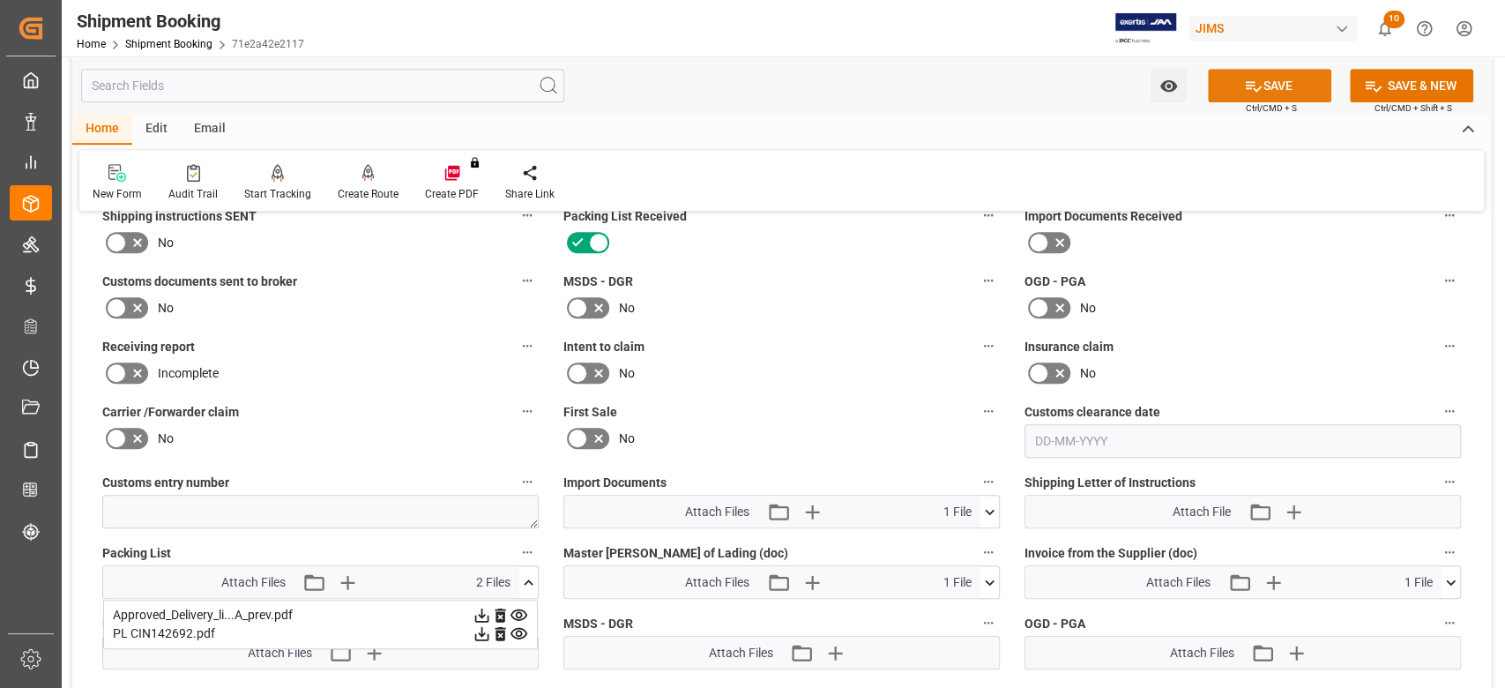
click at [1257, 75] on button "SAVE" at bounding box center [1269, 86] width 123 height 34
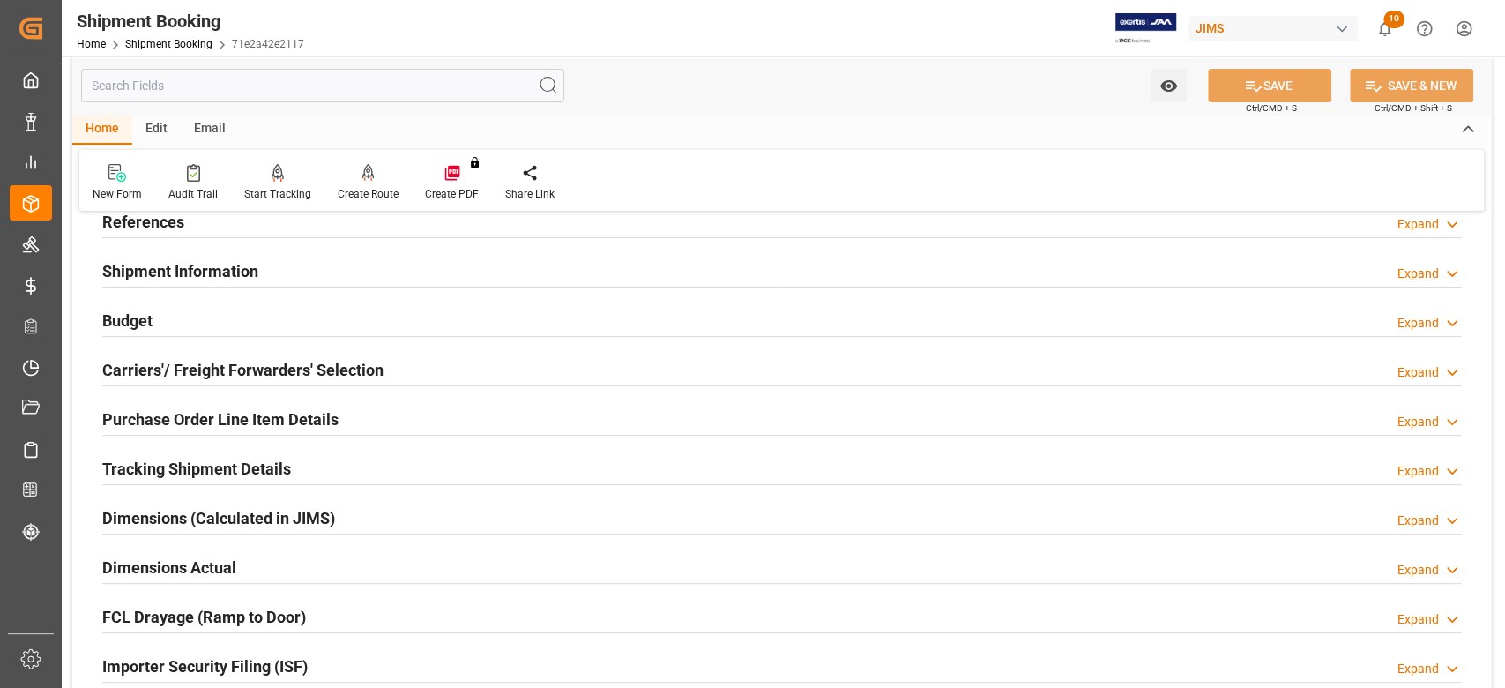
scroll to position [0, 0]
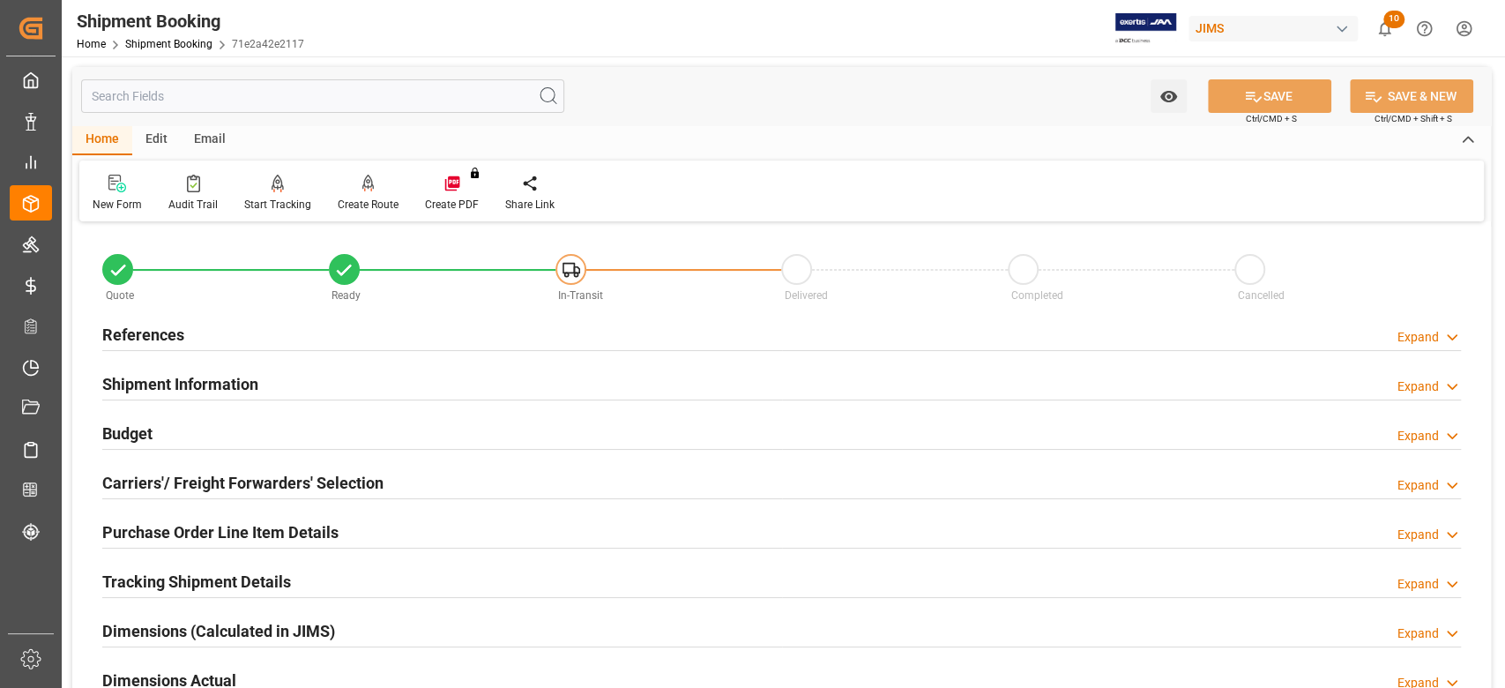
click at [135, 342] on h2 "References" at bounding box center [143, 335] width 82 height 24
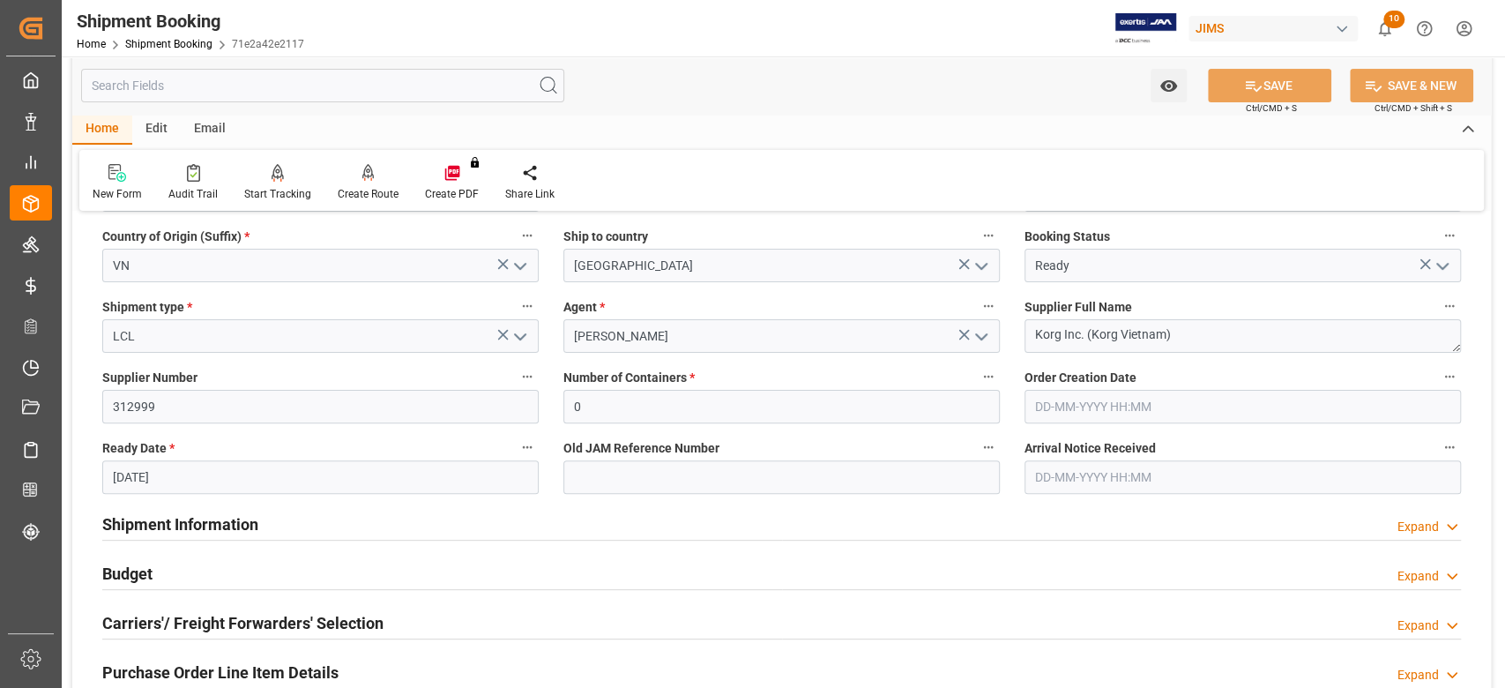
scroll to position [235, 0]
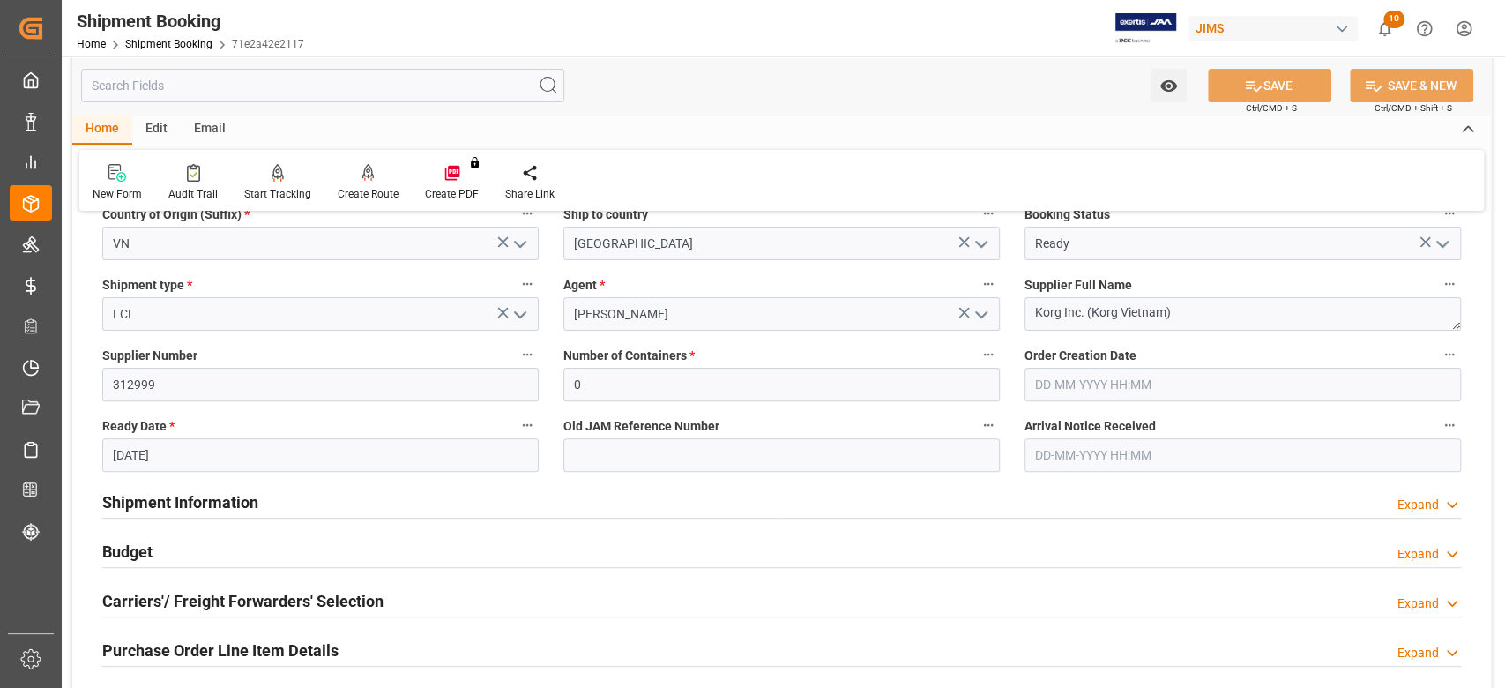
click at [230, 498] on h2 "Shipment Information" at bounding box center [180, 502] width 156 height 24
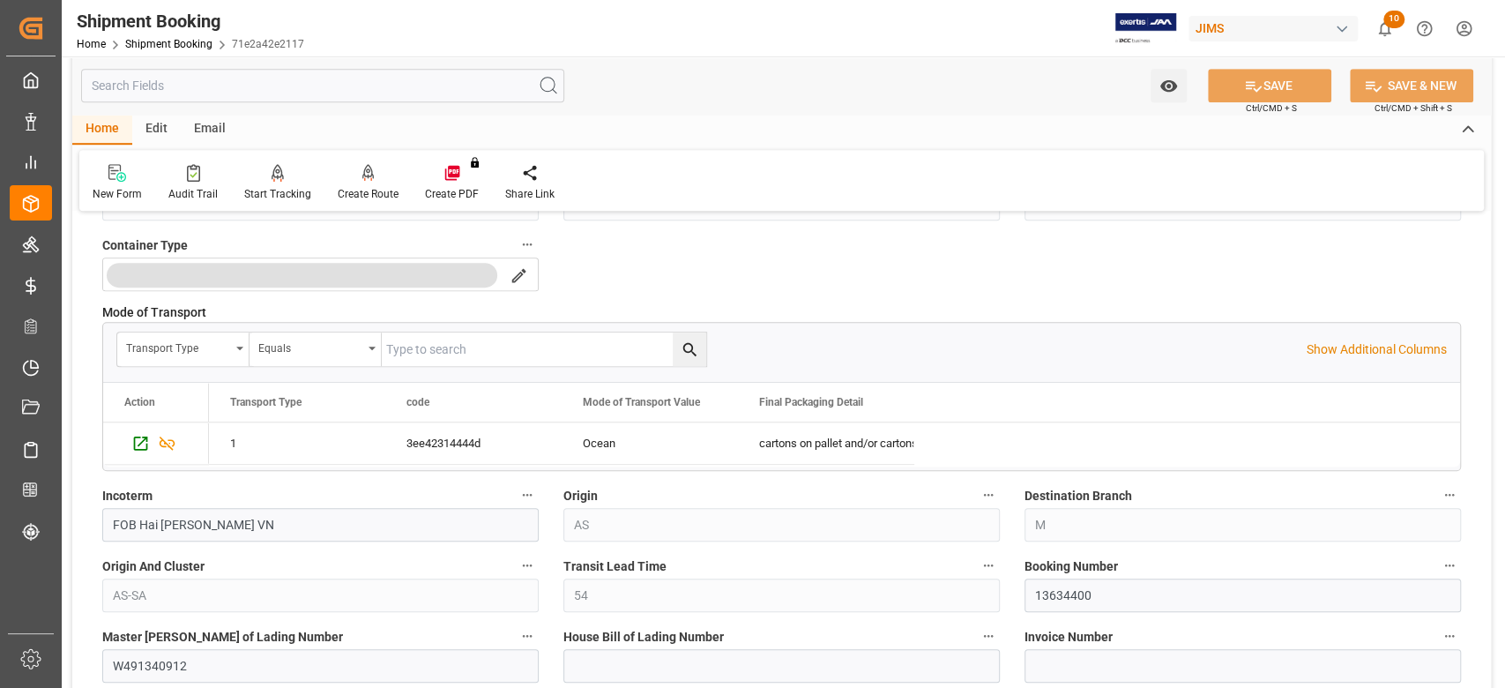
scroll to position [823, 0]
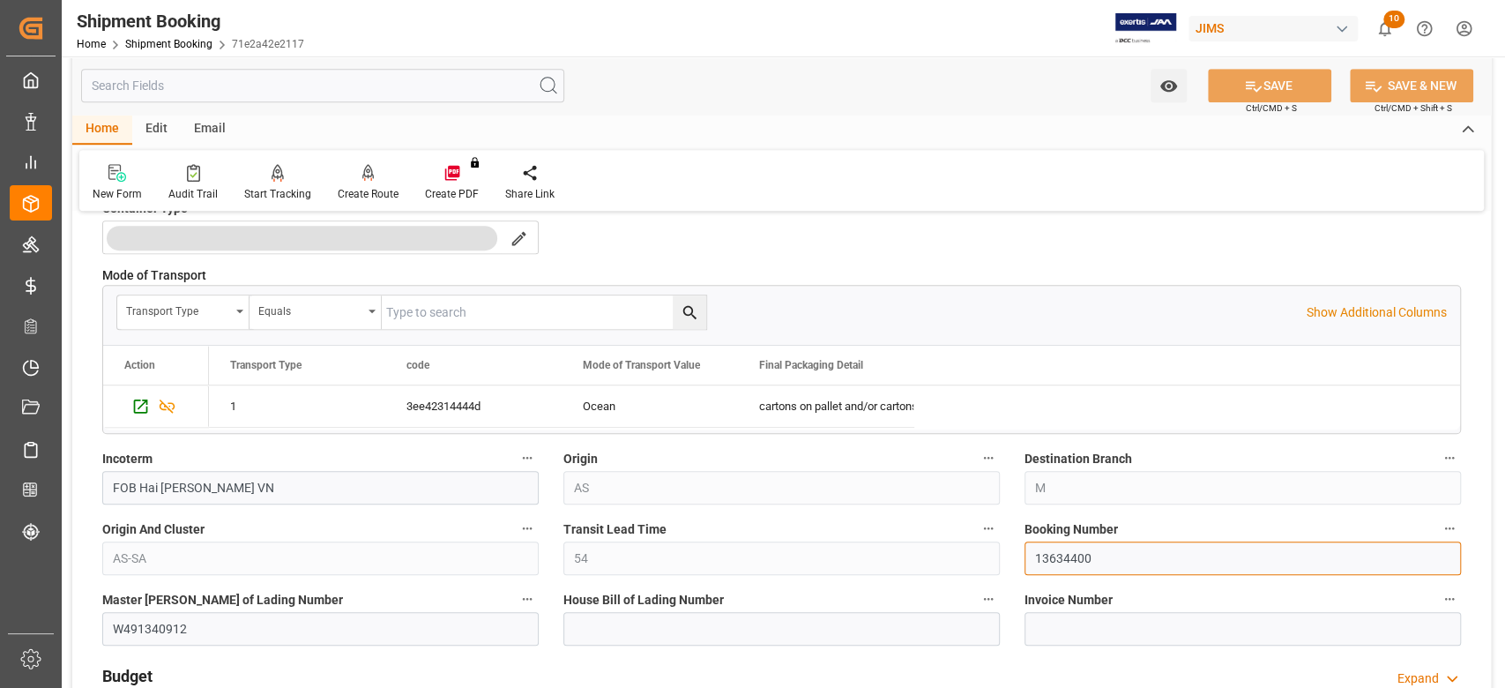
click at [1069, 549] on input "13634400" at bounding box center [1242, 558] width 436 height 34
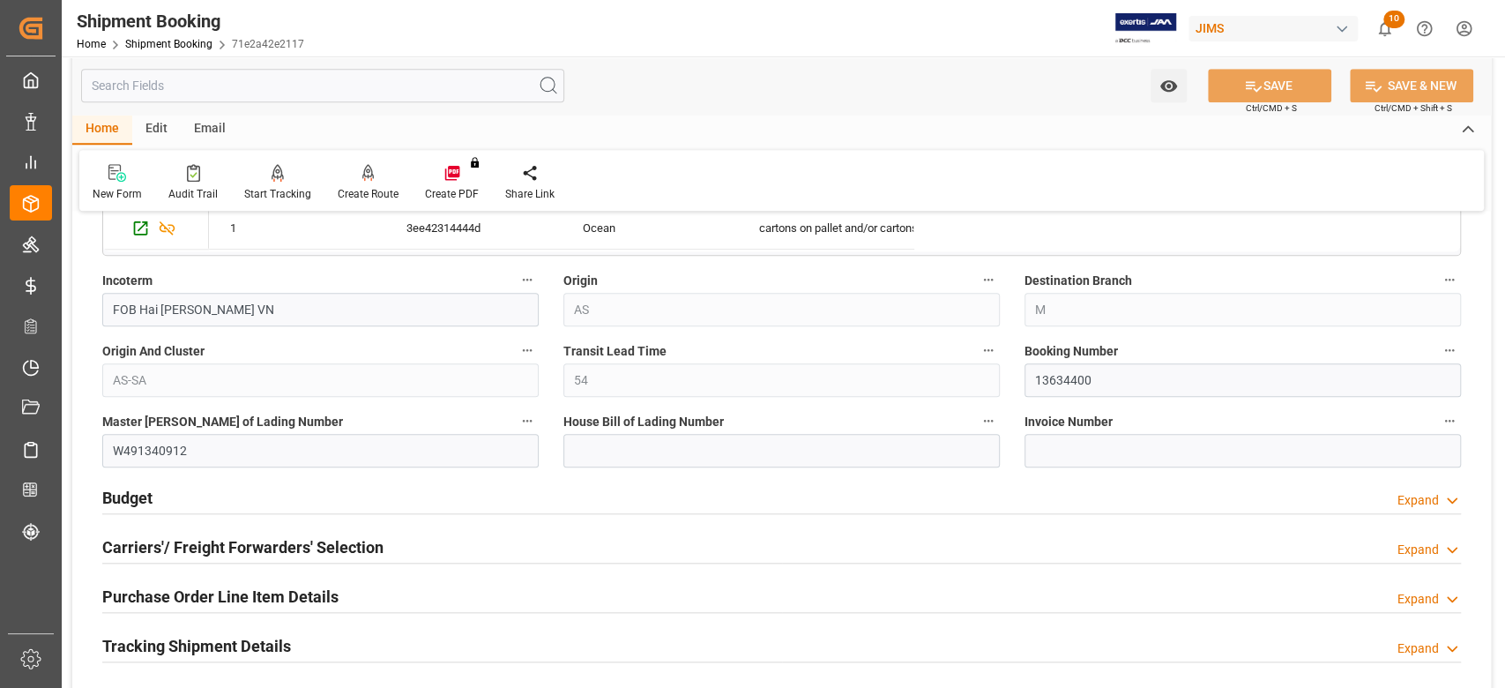
scroll to position [1175, 0]
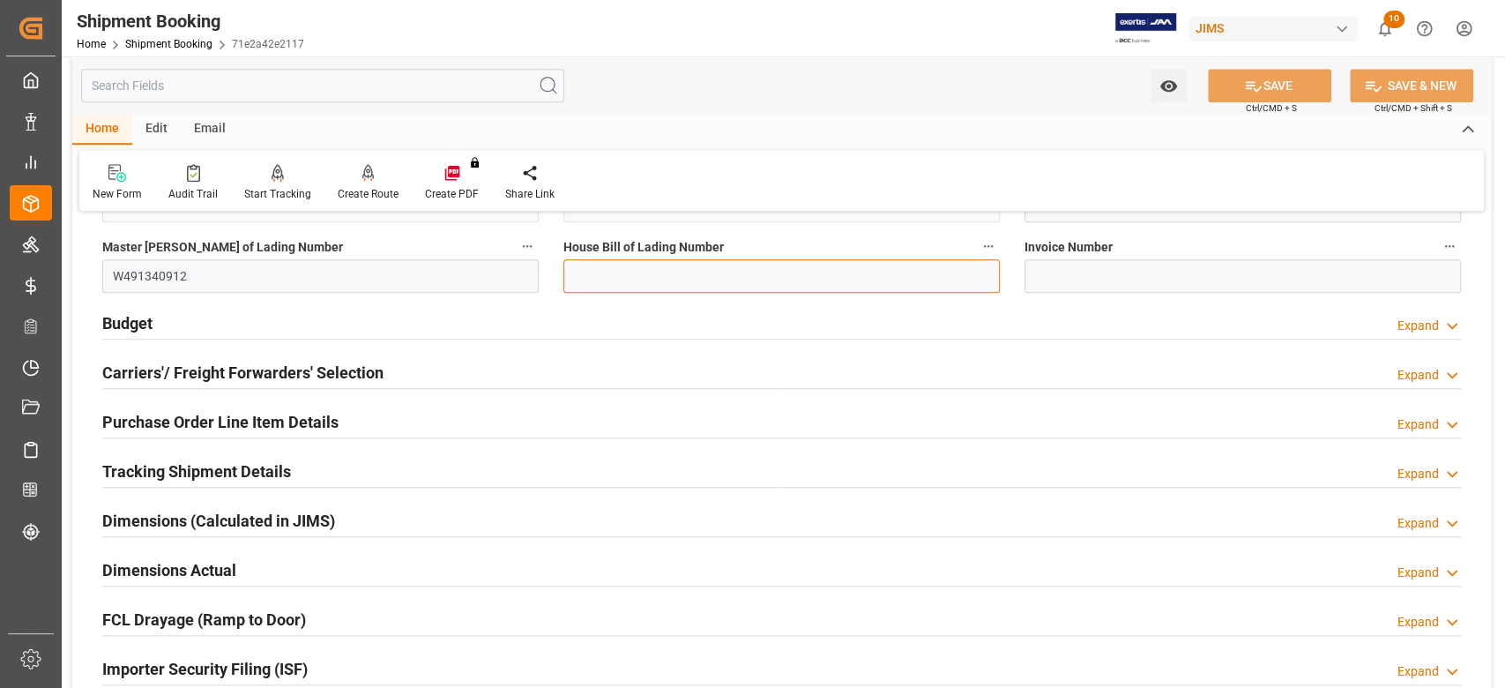
click at [746, 278] on input at bounding box center [781, 276] width 436 height 34
paste input "DHAN5251149"
type input "DHAN5251149"
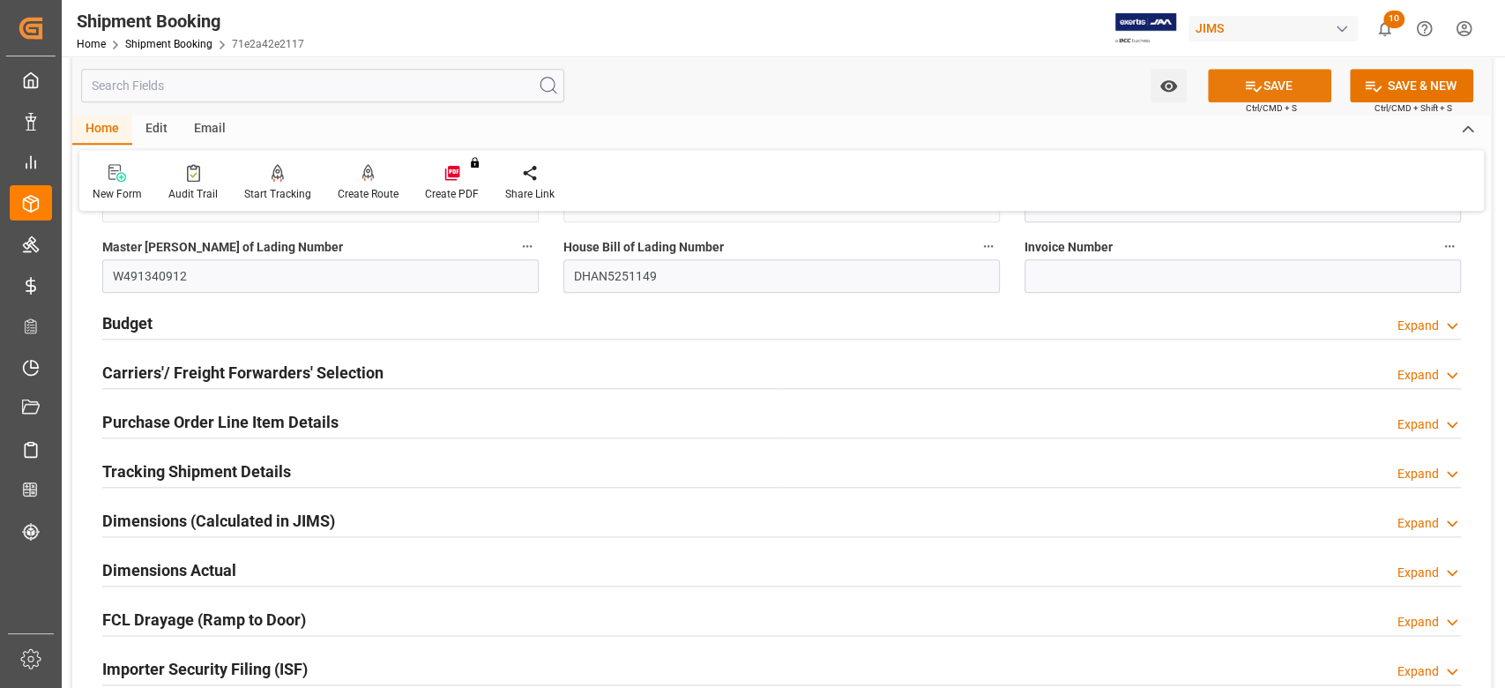
click at [1252, 91] on icon at bounding box center [1254, 86] width 16 height 11
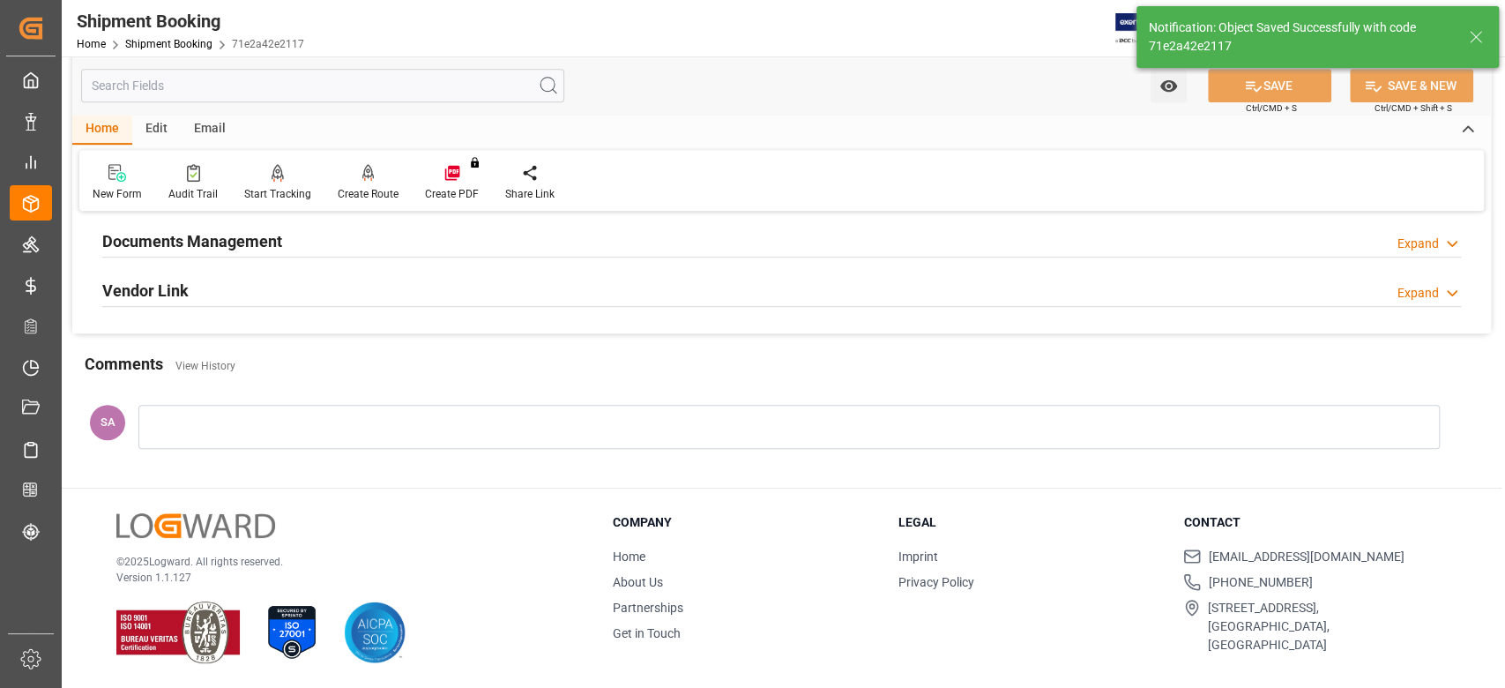
scroll to position [111, 0]
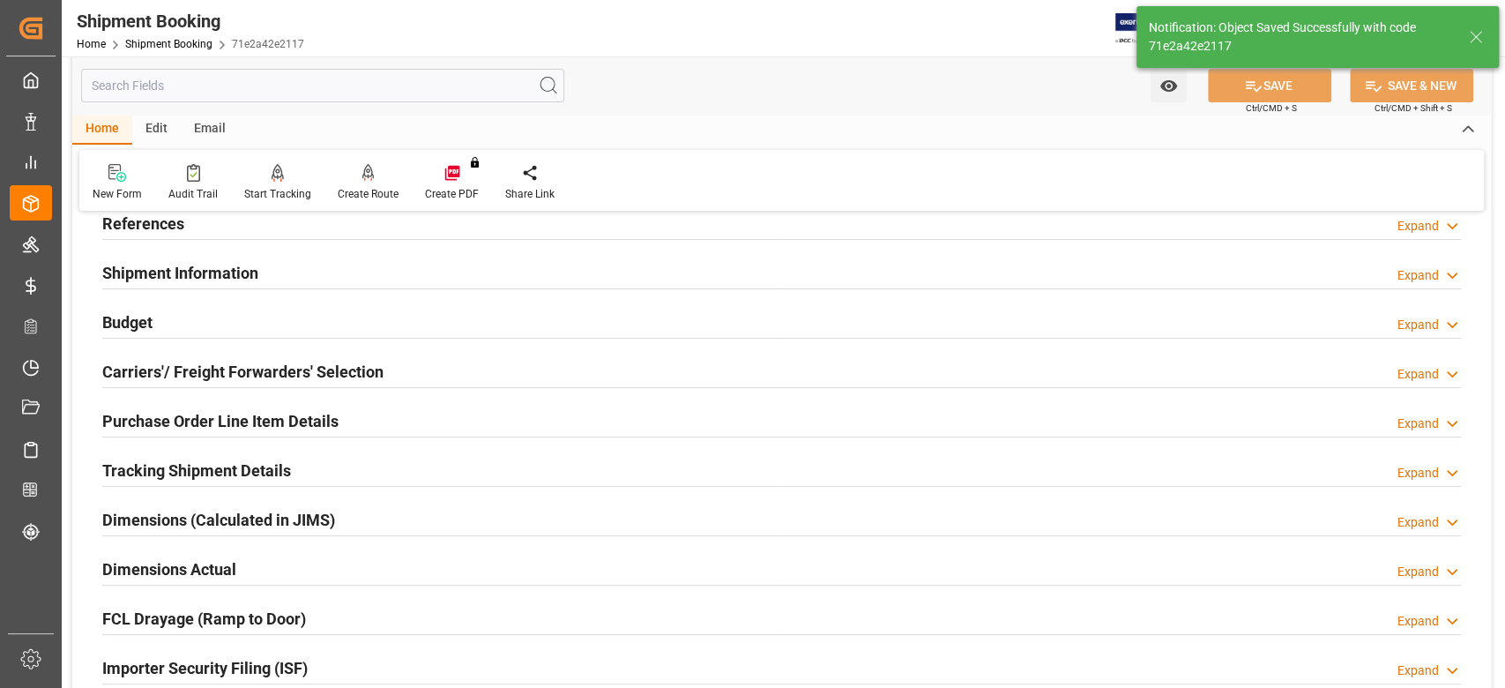
click at [252, 481] on h2 "Tracking Shipment Details" at bounding box center [196, 470] width 189 height 24
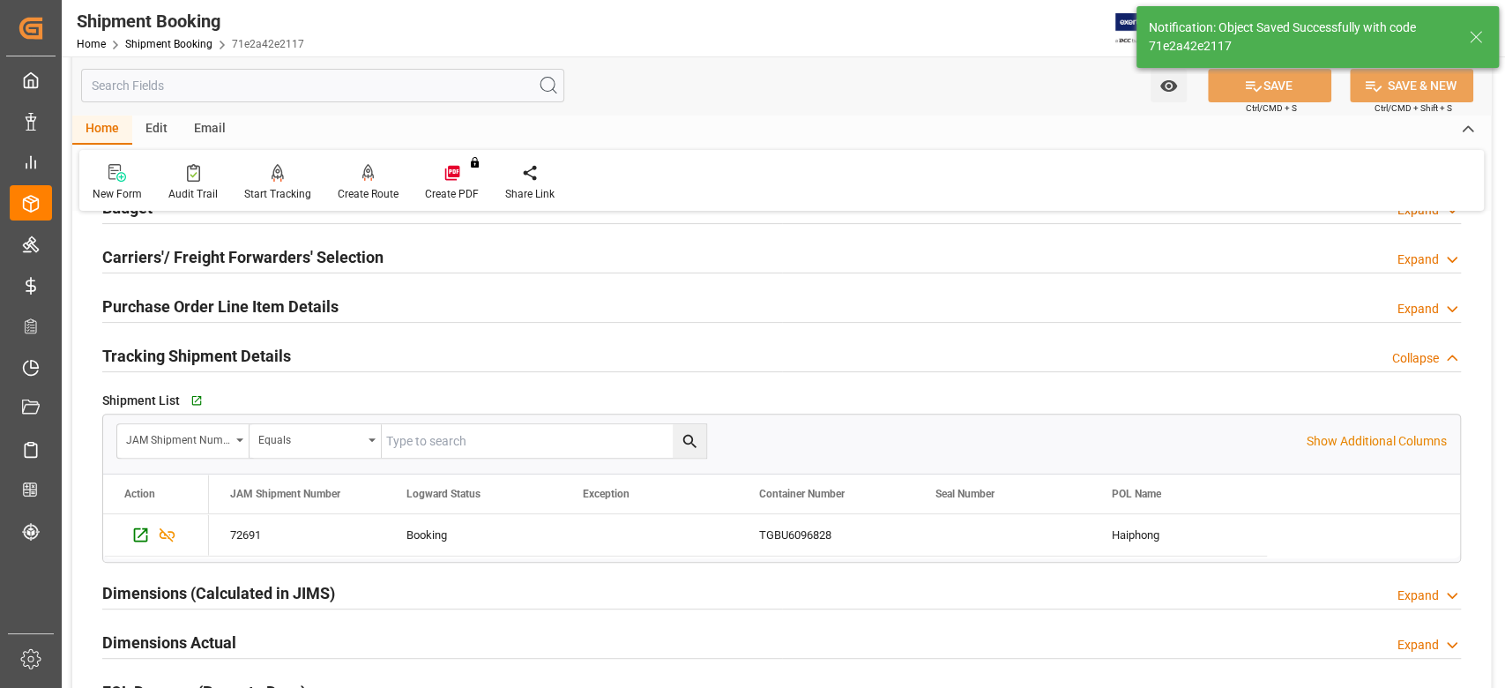
scroll to position [346, 0]
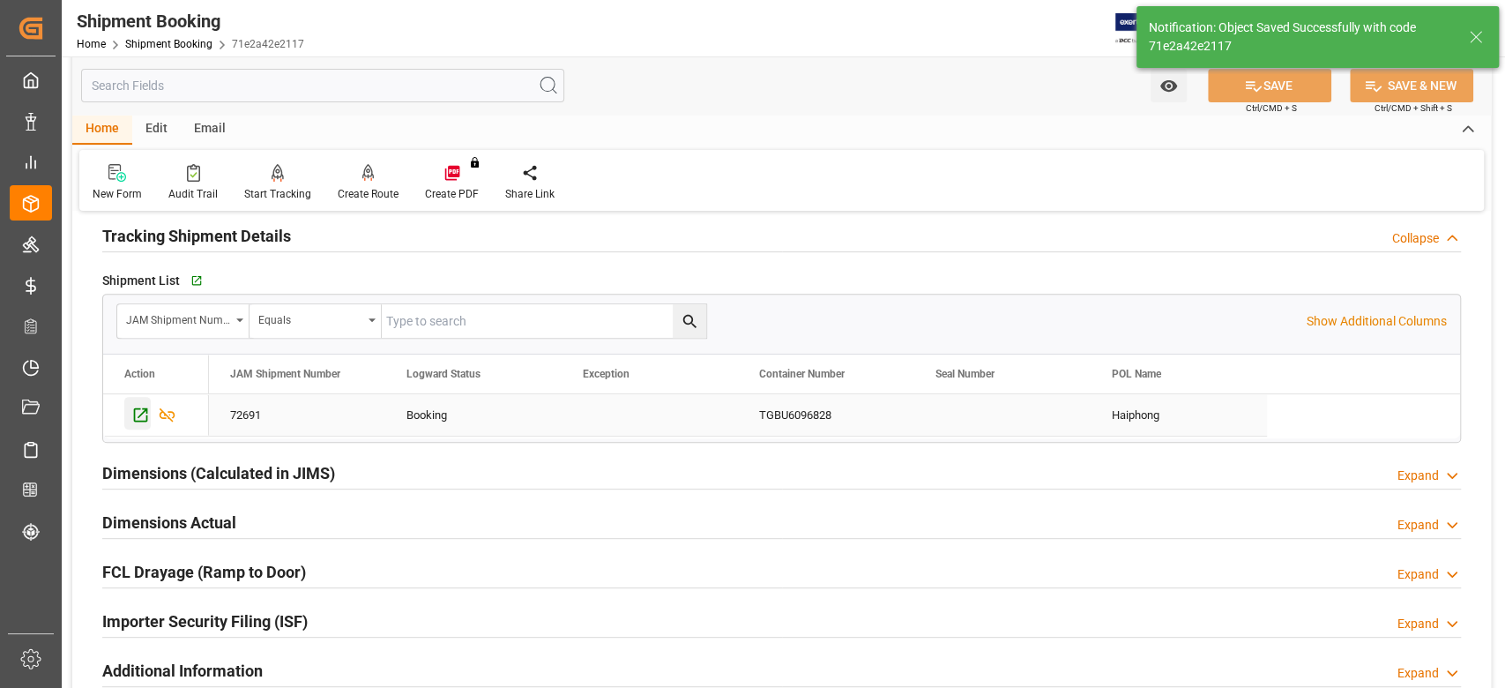
click at [132, 413] on icon "Press SPACE to select this row." at bounding box center [140, 415] width 19 height 19
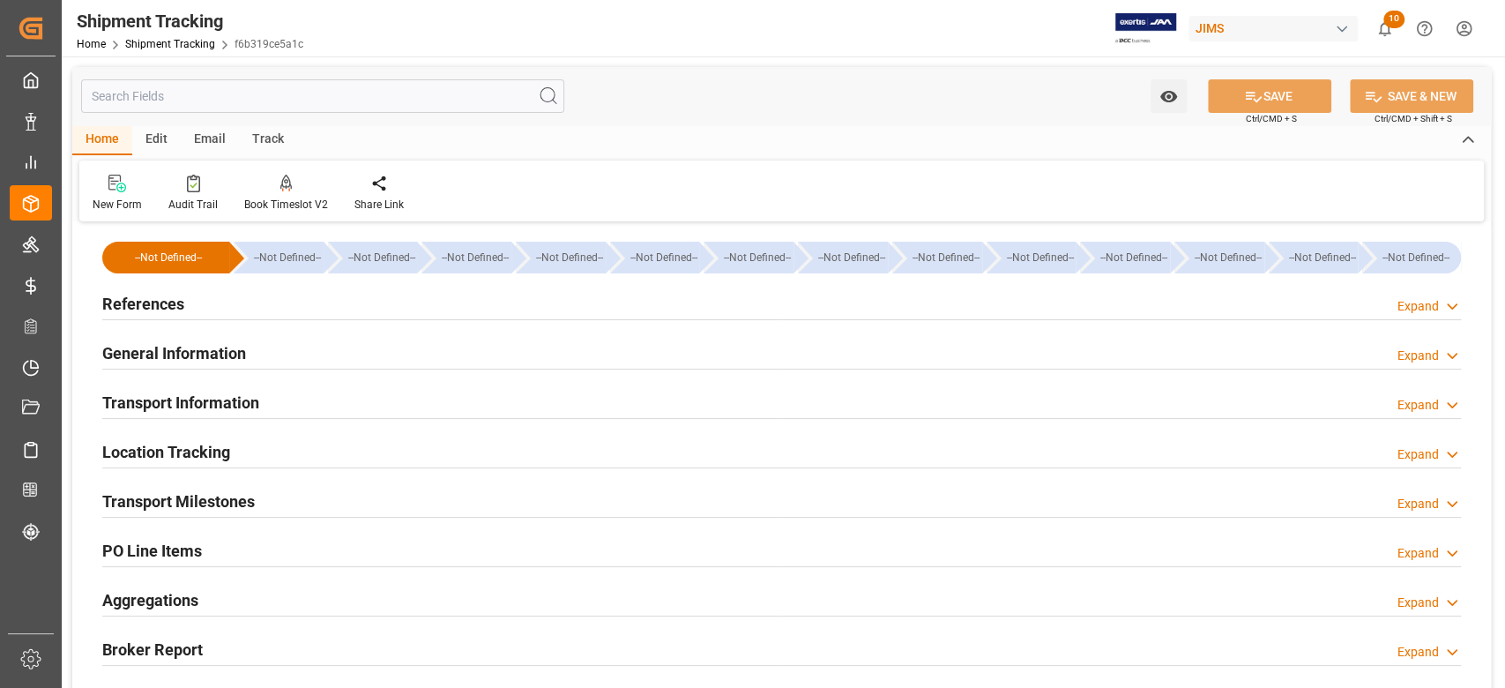
click at [190, 488] on div "Transport Milestones" at bounding box center [178, 500] width 153 height 34
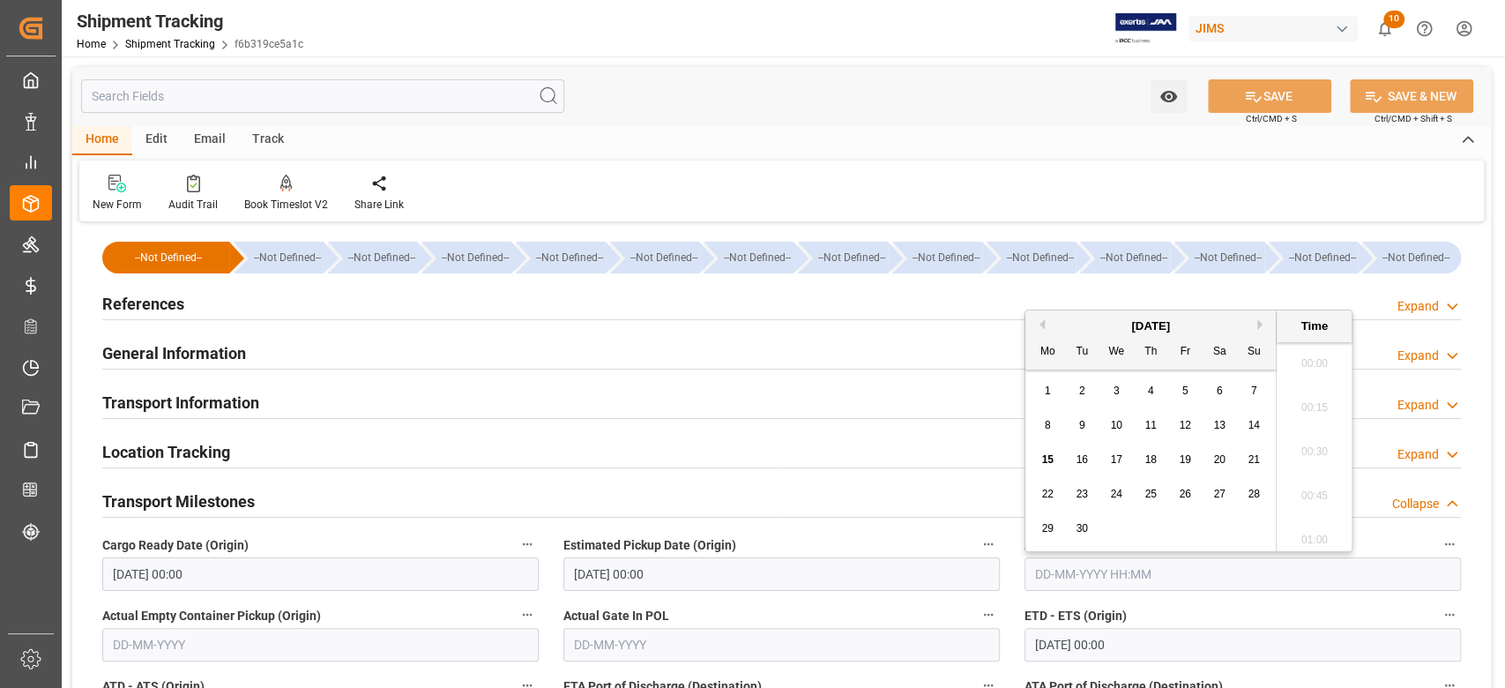
click at [1078, 570] on input "text" at bounding box center [1242, 574] width 436 height 34
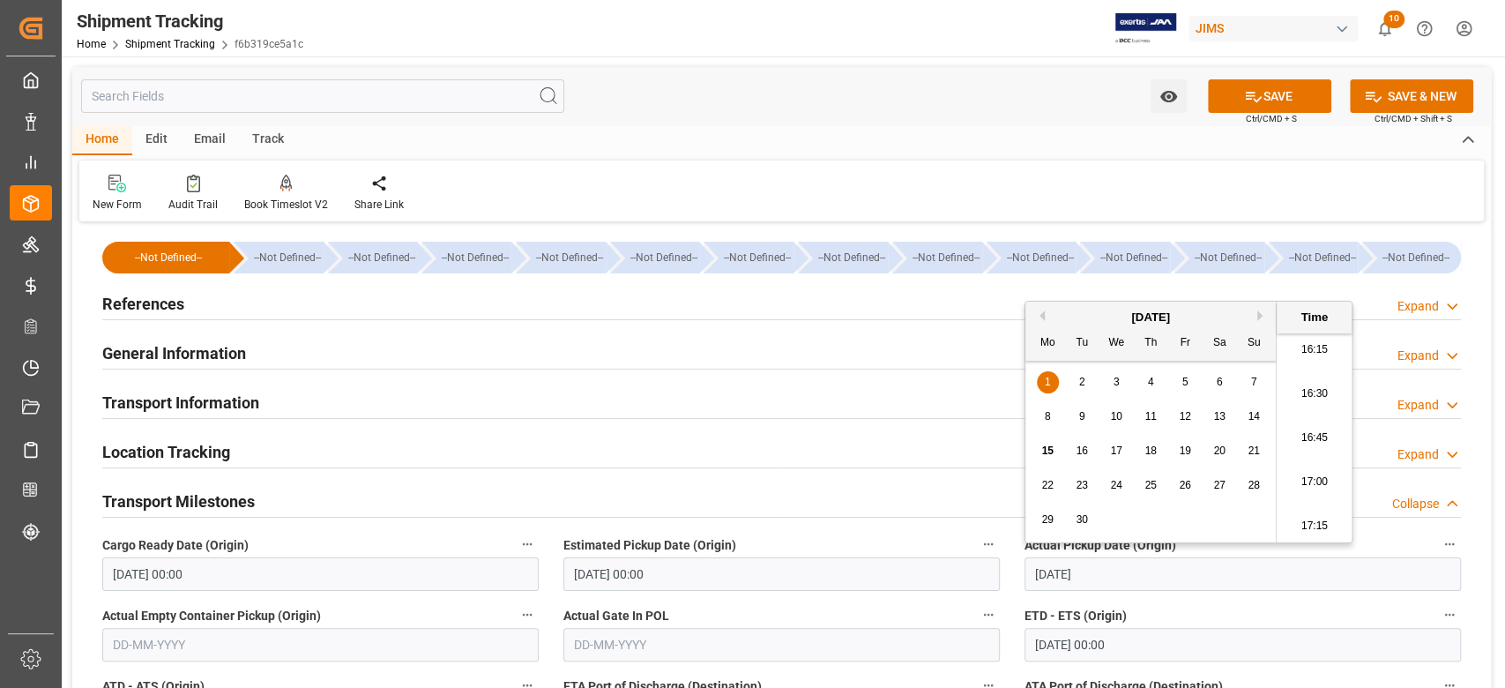
click at [1151, 630] on input "[DATE] 00:00" at bounding box center [1242, 645] width 436 height 34
type input "[DATE] 00:00"
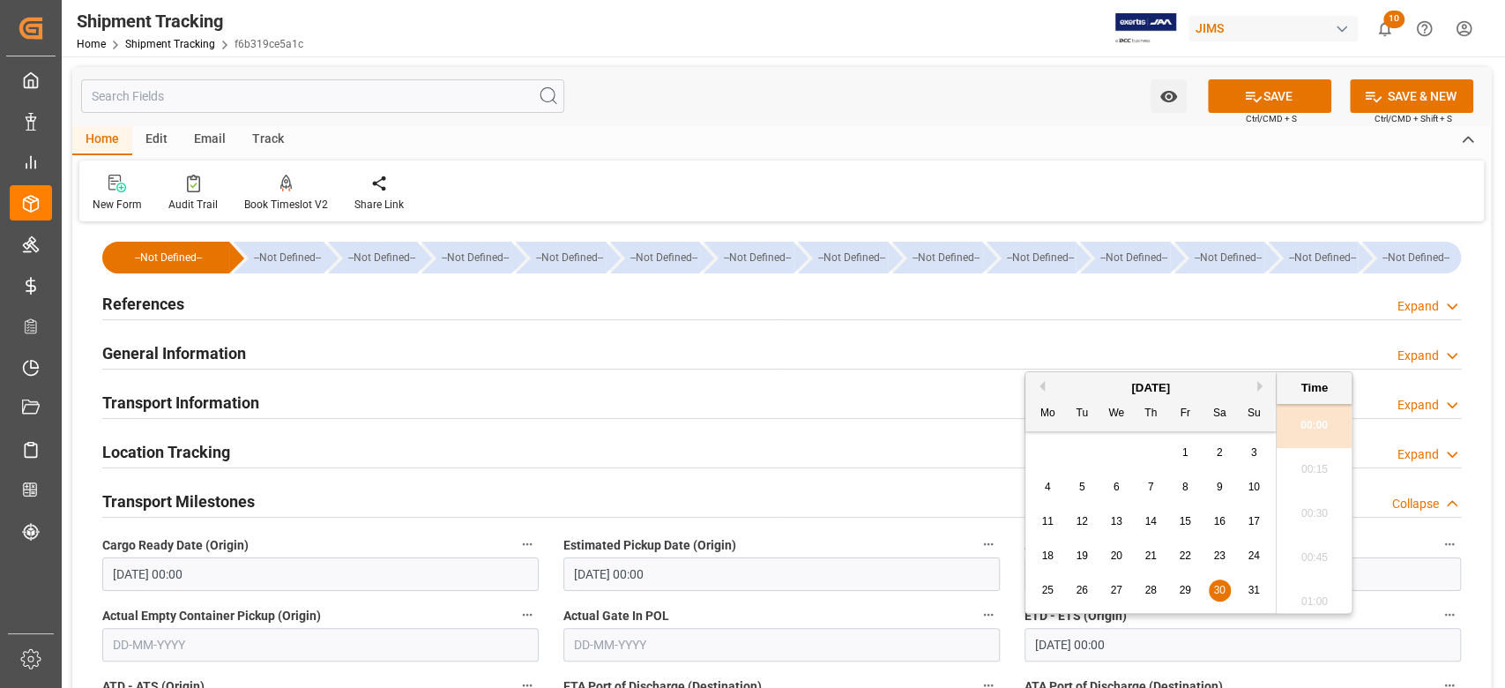
click at [1151, 630] on input "[DATE] 00:00" at bounding box center [1242, 645] width 436 height 34
click at [1072, 634] on input "09/010/25" at bounding box center [1242, 645] width 436 height 34
click at [898, 577] on input "[DATE] 00:00" at bounding box center [781, 574] width 436 height 34
type input "[DATE] 00:00"
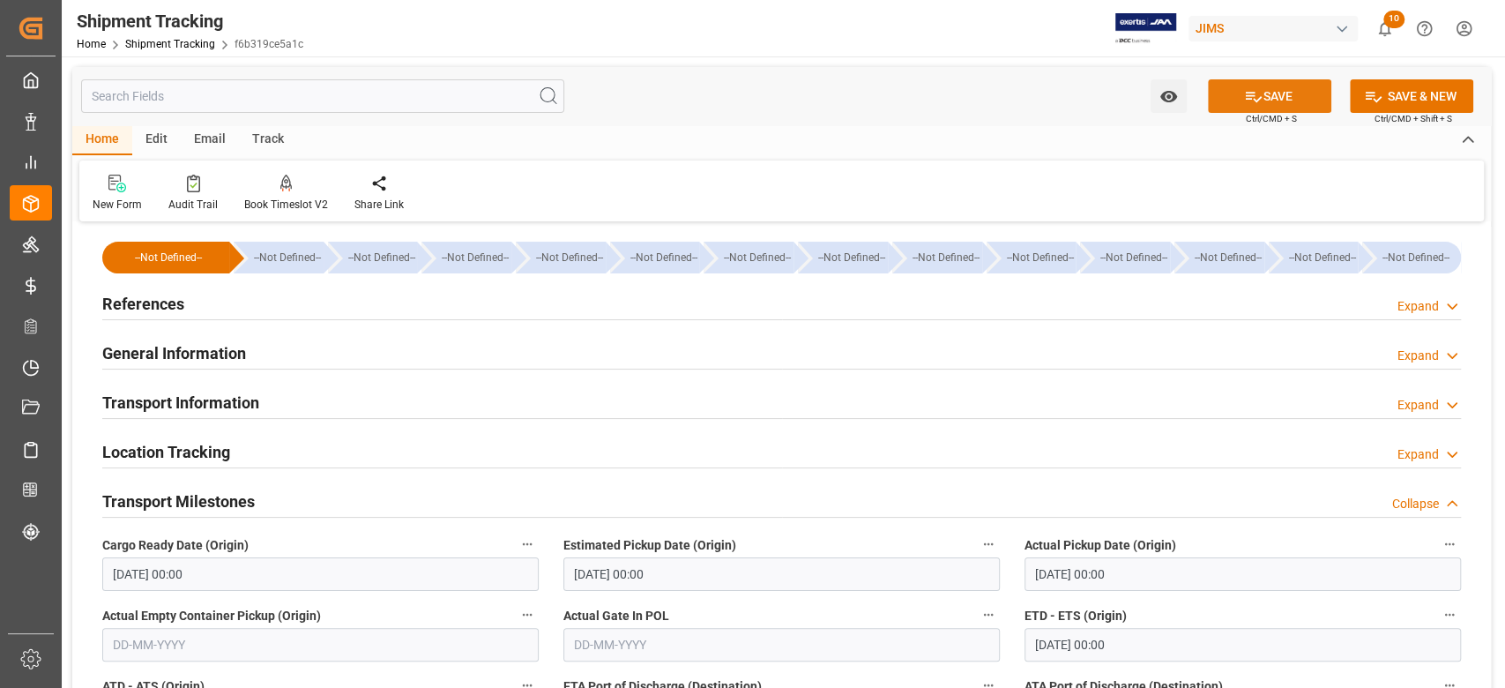
click at [1248, 101] on icon at bounding box center [1253, 96] width 19 height 19
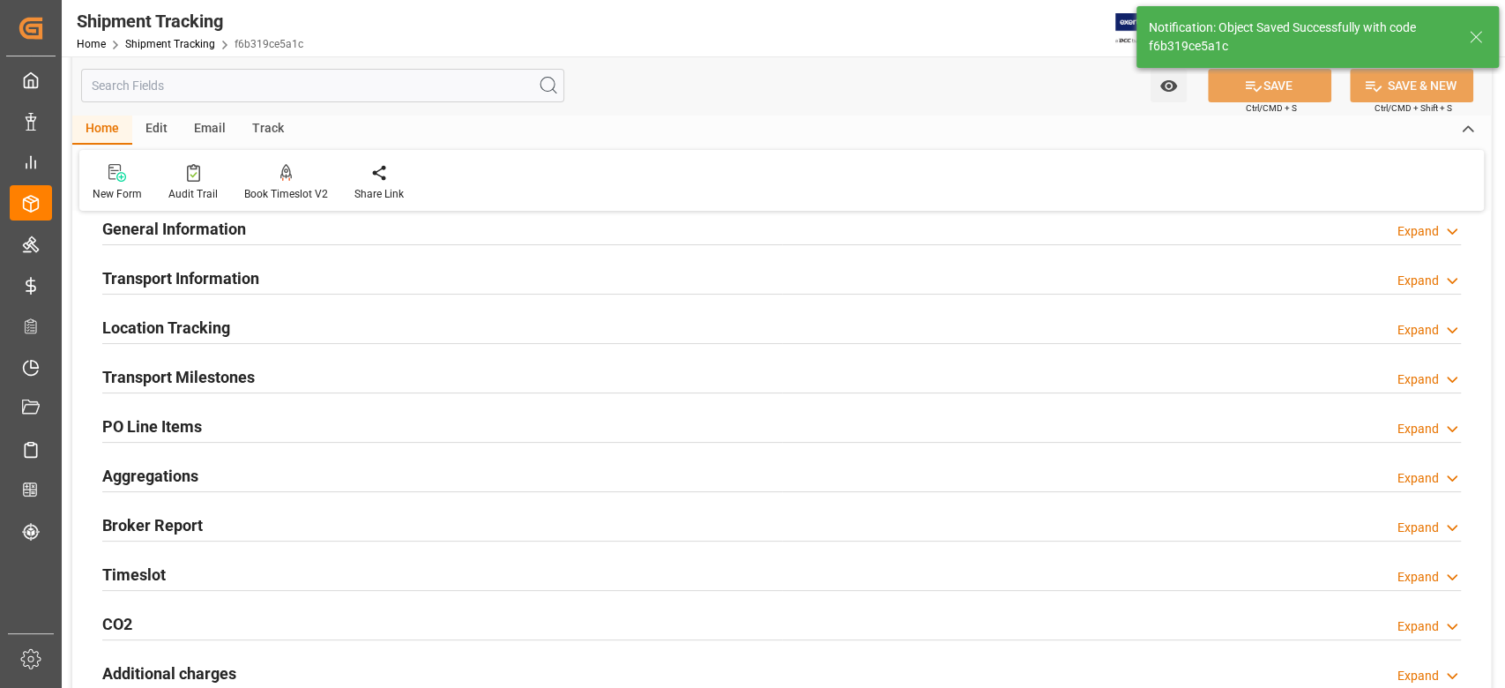
scroll to position [117, 0]
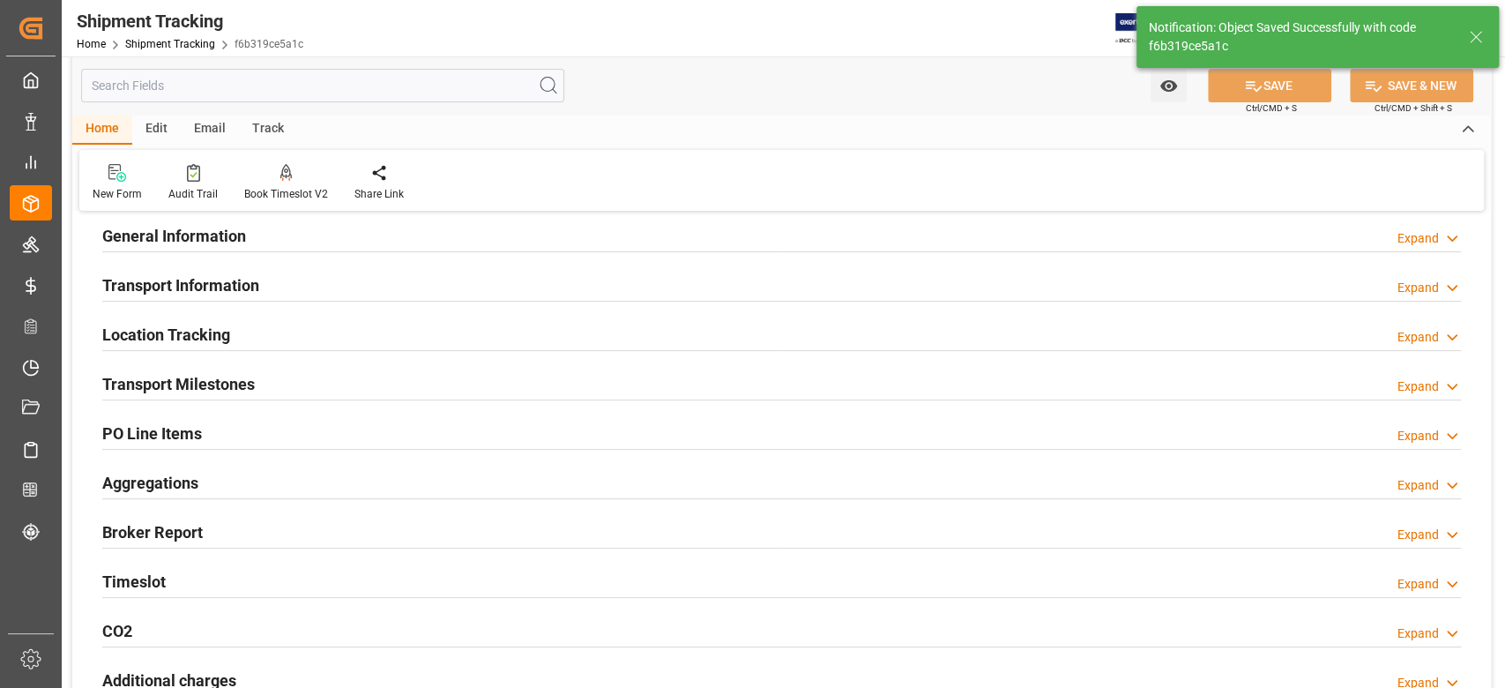
click at [244, 381] on h2 "Transport Milestones" at bounding box center [178, 384] width 153 height 24
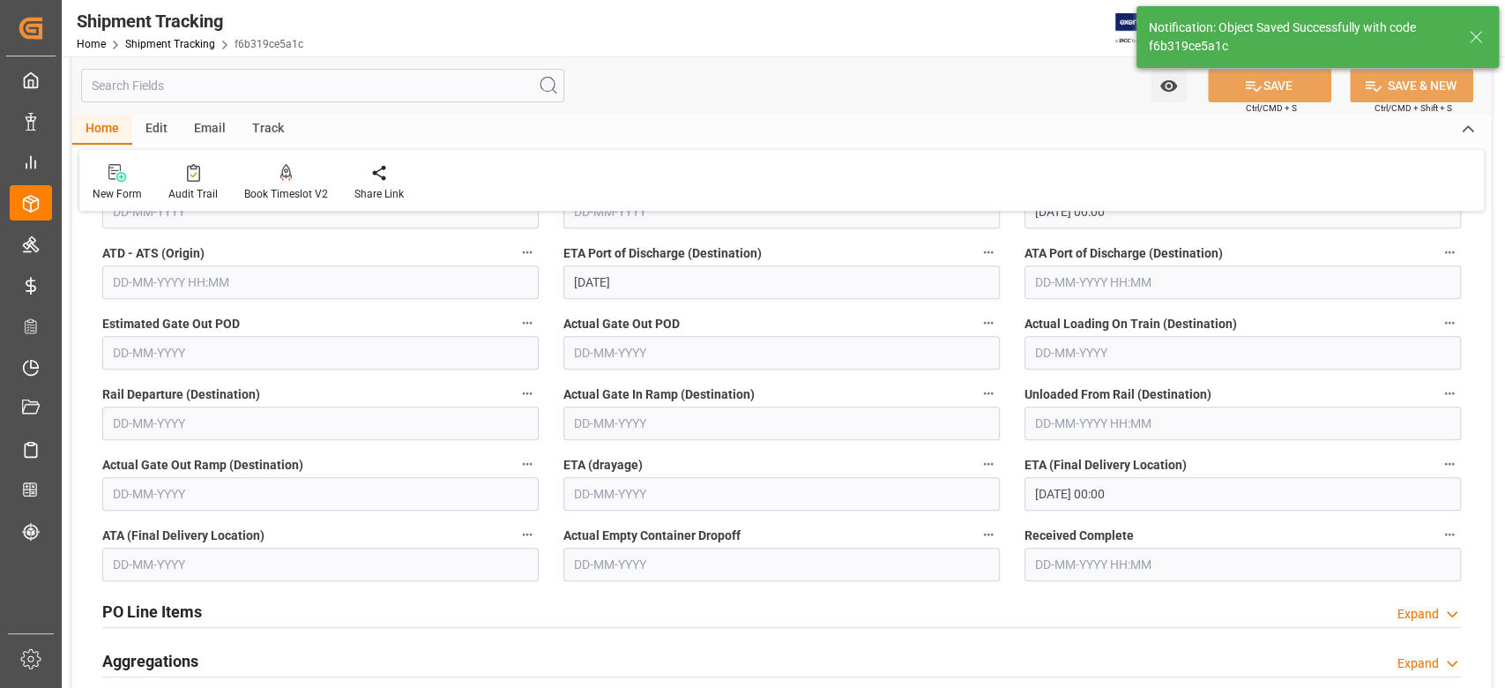
scroll to position [470, 0]
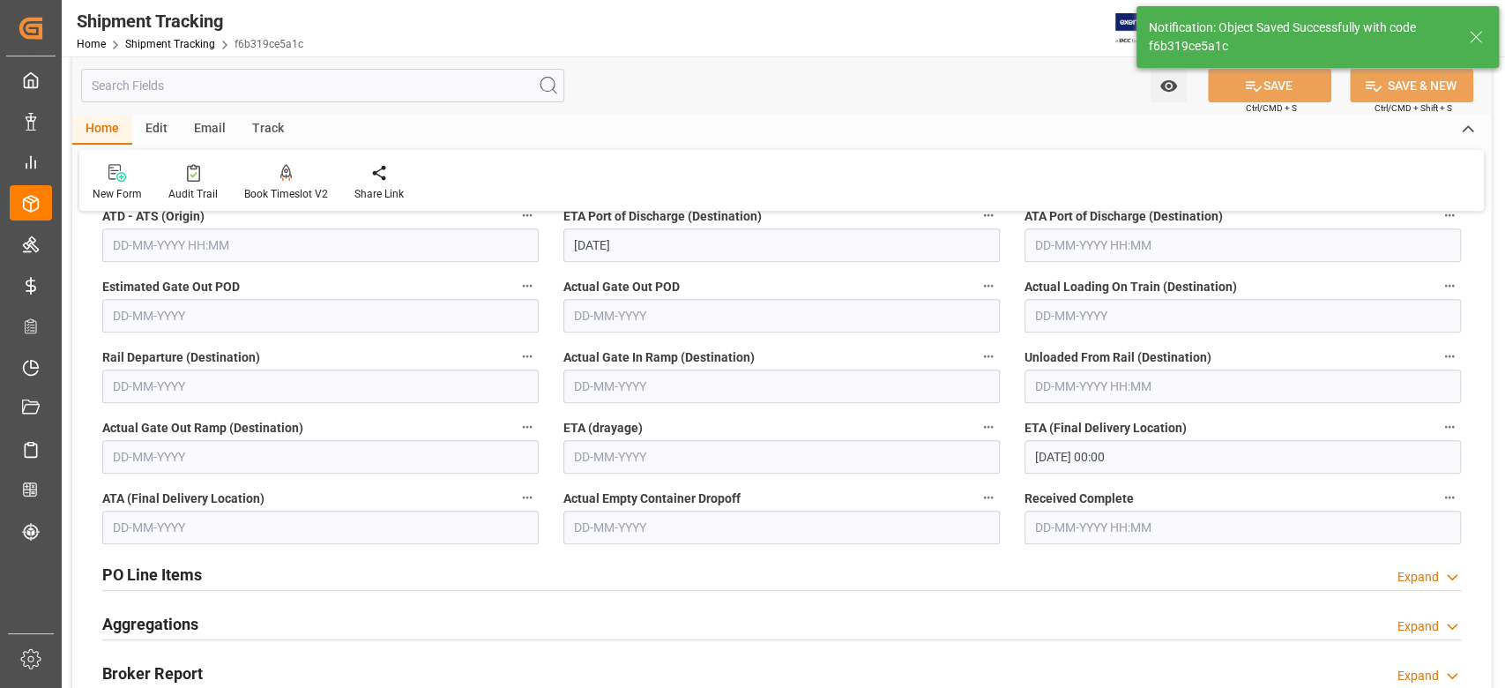
click at [1200, 455] on input "[DATE] 00:00" at bounding box center [1242, 457] width 436 height 34
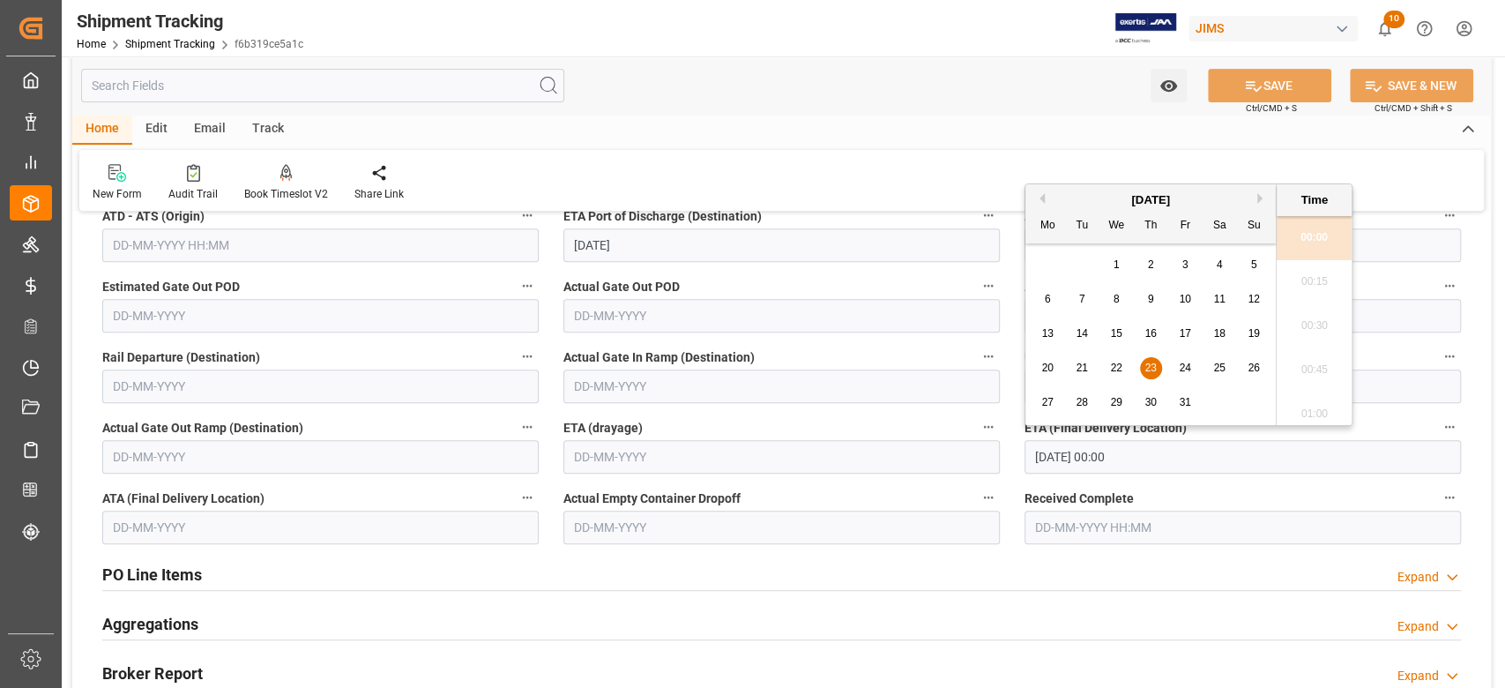
click at [1050, 334] on span "13" at bounding box center [1046, 333] width 11 height 12
type input "[DATE] 00:00"
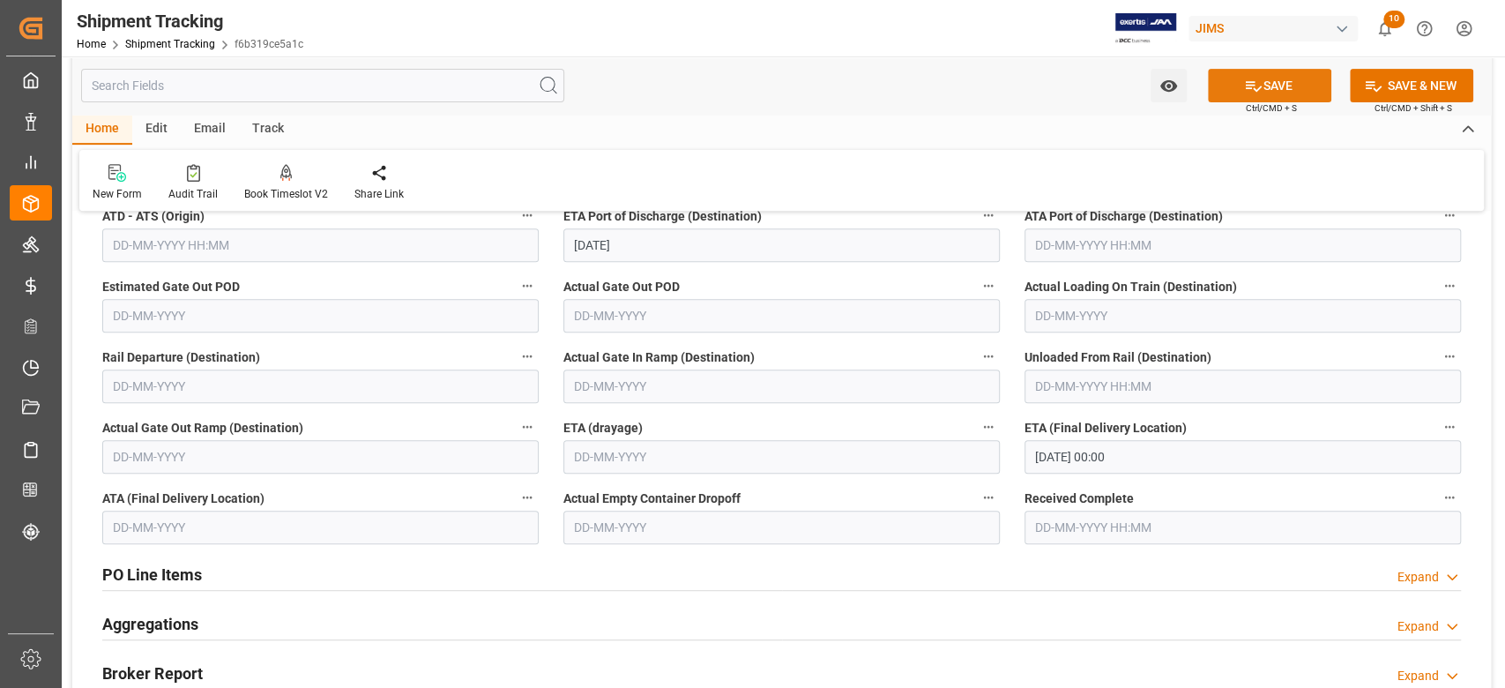
click at [1296, 74] on button "SAVE" at bounding box center [1269, 86] width 123 height 34
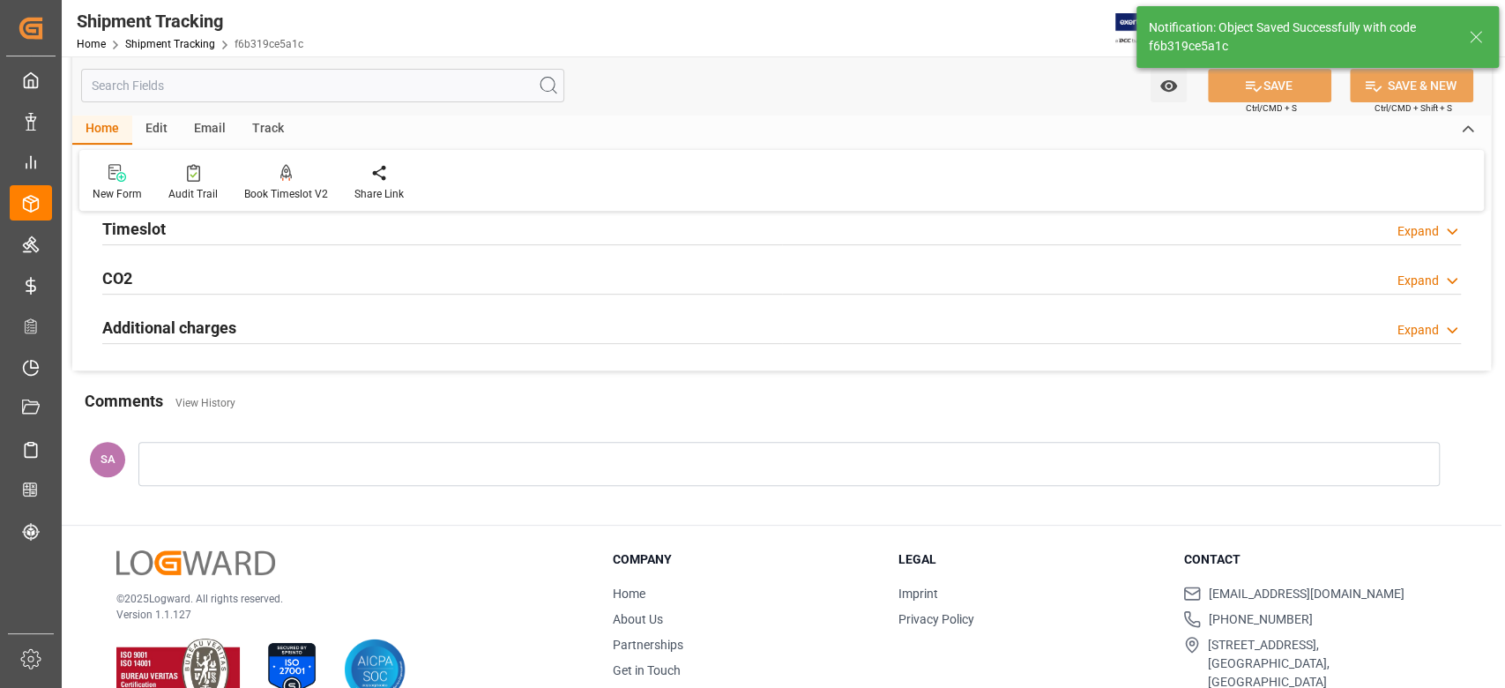
scroll to position [0, 0]
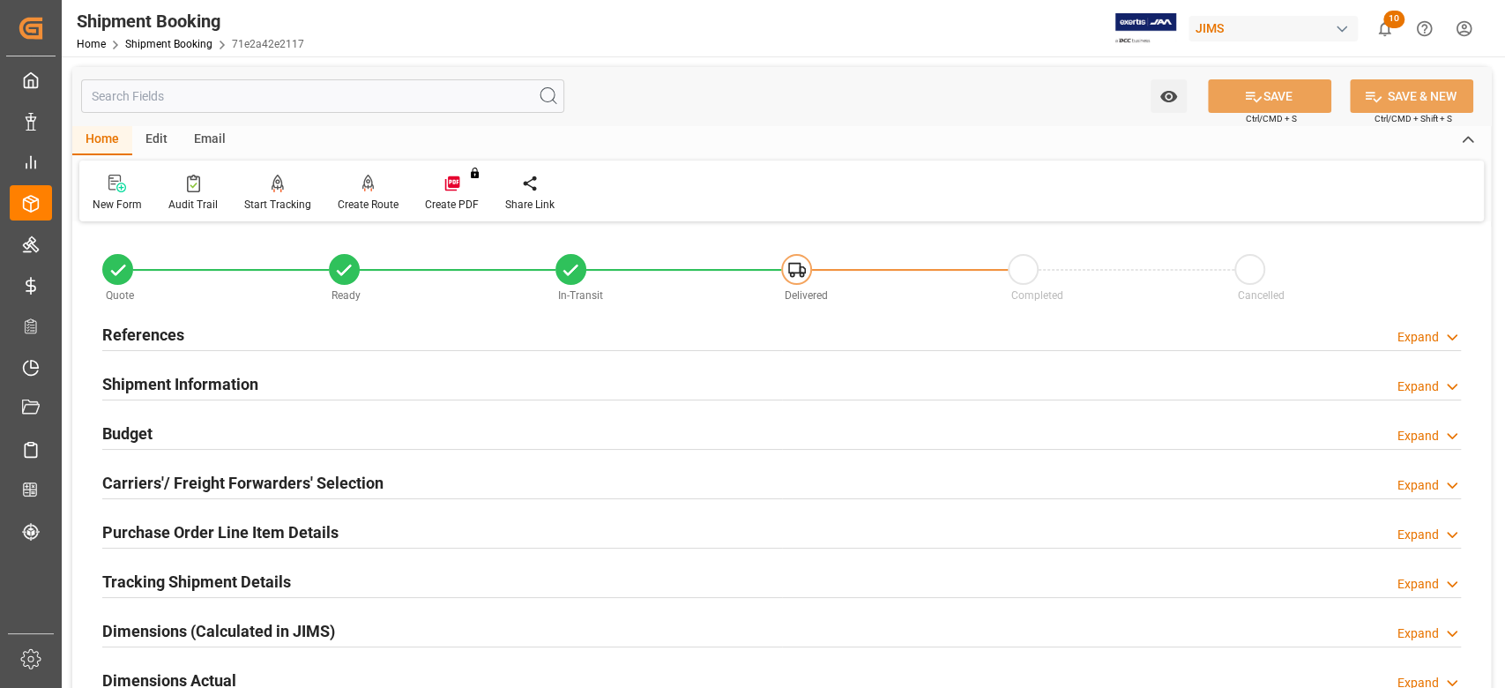
drag, startPoint x: 165, startPoint y: 325, endPoint x: 246, endPoint y: 360, distance: 88.1
click at [164, 325] on h2 "References" at bounding box center [143, 335] width 82 height 24
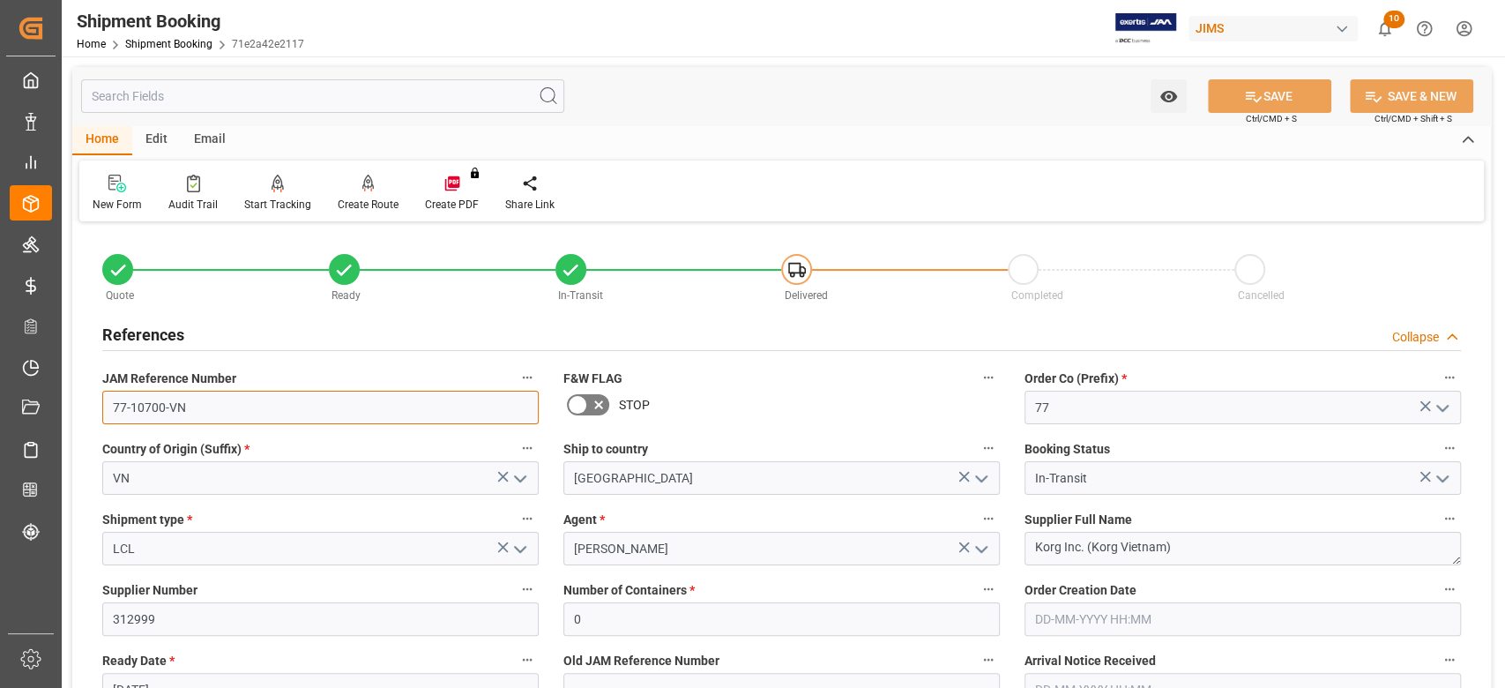
click at [271, 409] on input "77-10700-VN" at bounding box center [320, 408] width 436 height 34
click at [270, 408] on input "77-10700-VN" at bounding box center [320, 408] width 436 height 34
click at [270, 407] on input "77-10700-VN" at bounding box center [320, 408] width 436 height 34
click at [264, 403] on input "77-10700-VN" at bounding box center [320, 408] width 436 height 34
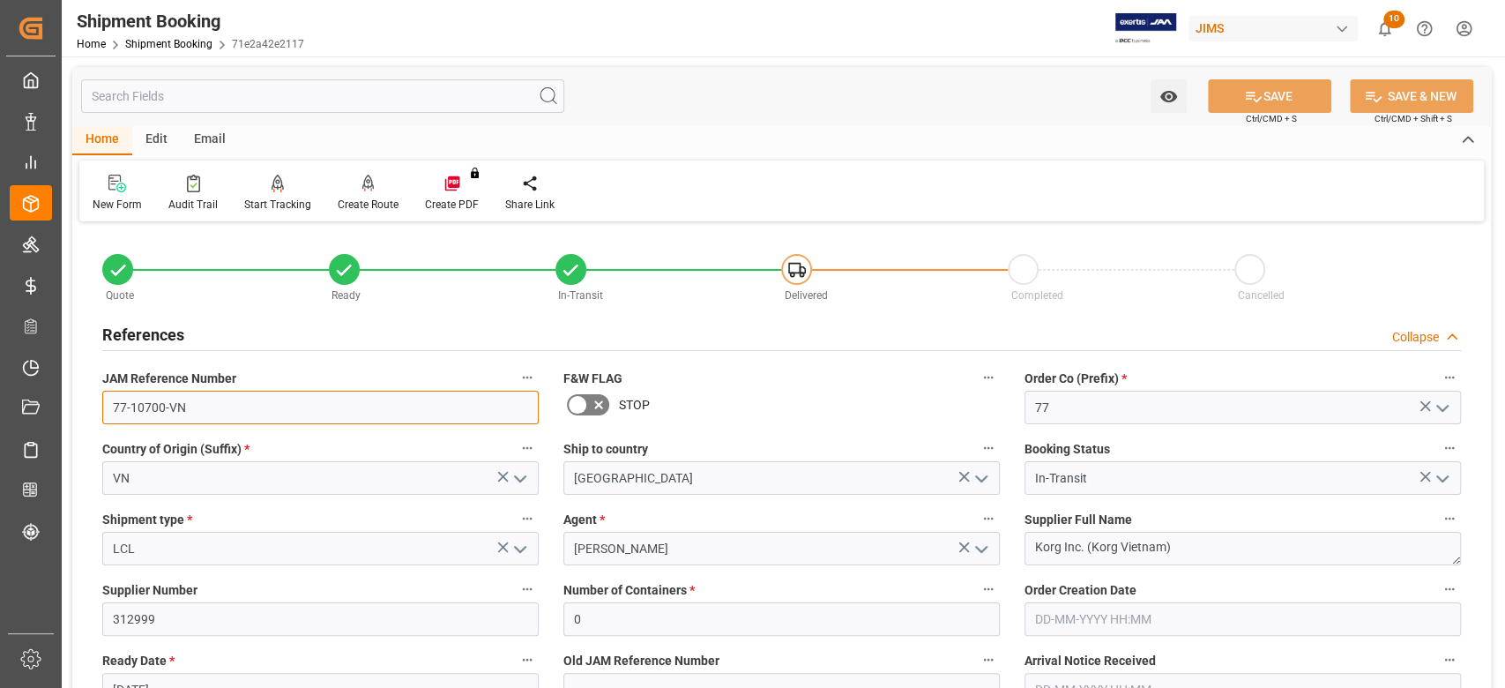
click at [264, 402] on input "77-10700-VN" at bounding box center [320, 408] width 436 height 34
click at [1187, 560] on textarea "Korg Inc. (Korg Vietnam)" at bounding box center [1242, 549] width 436 height 34
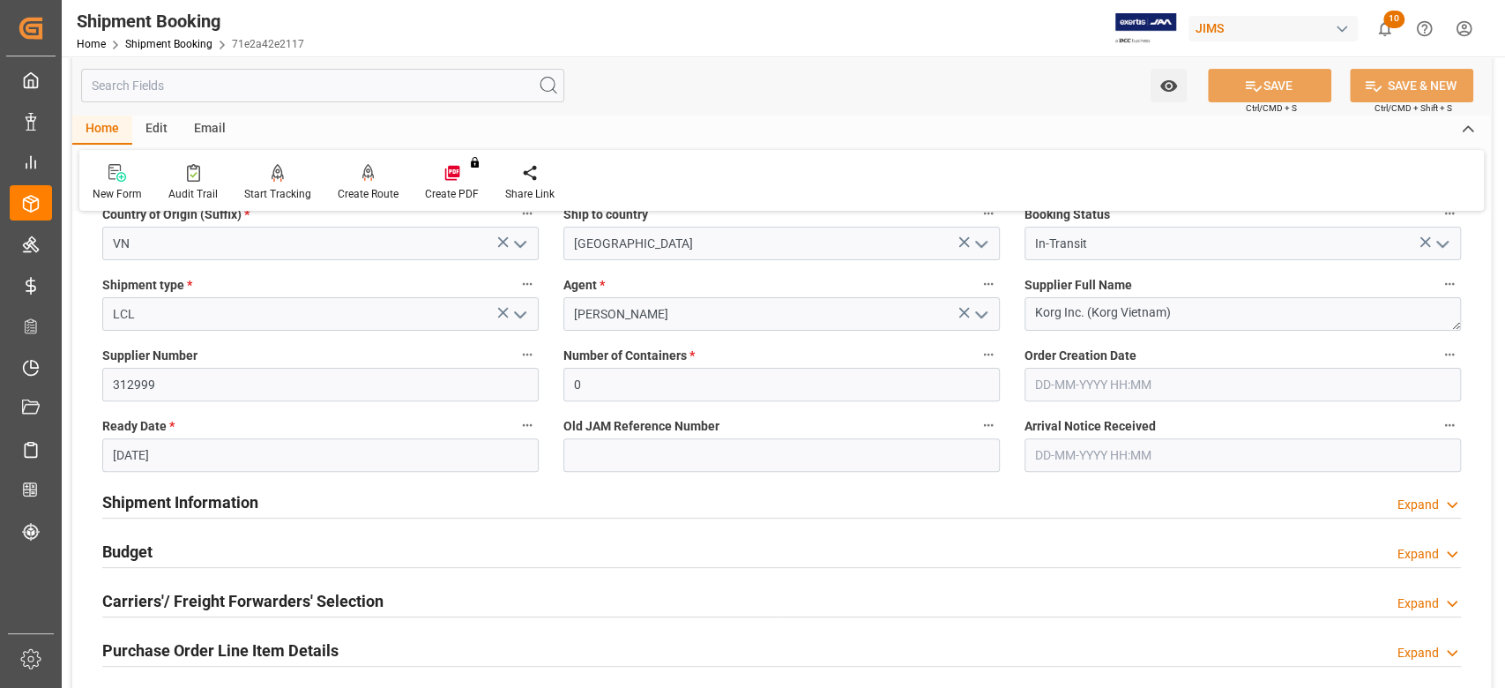
drag, startPoint x: 240, startPoint y: 504, endPoint x: 610, endPoint y: 441, distance: 375.7
click at [240, 504] on h2 "Shipment Information" at bounding box center [180, 502] width 156 height 24
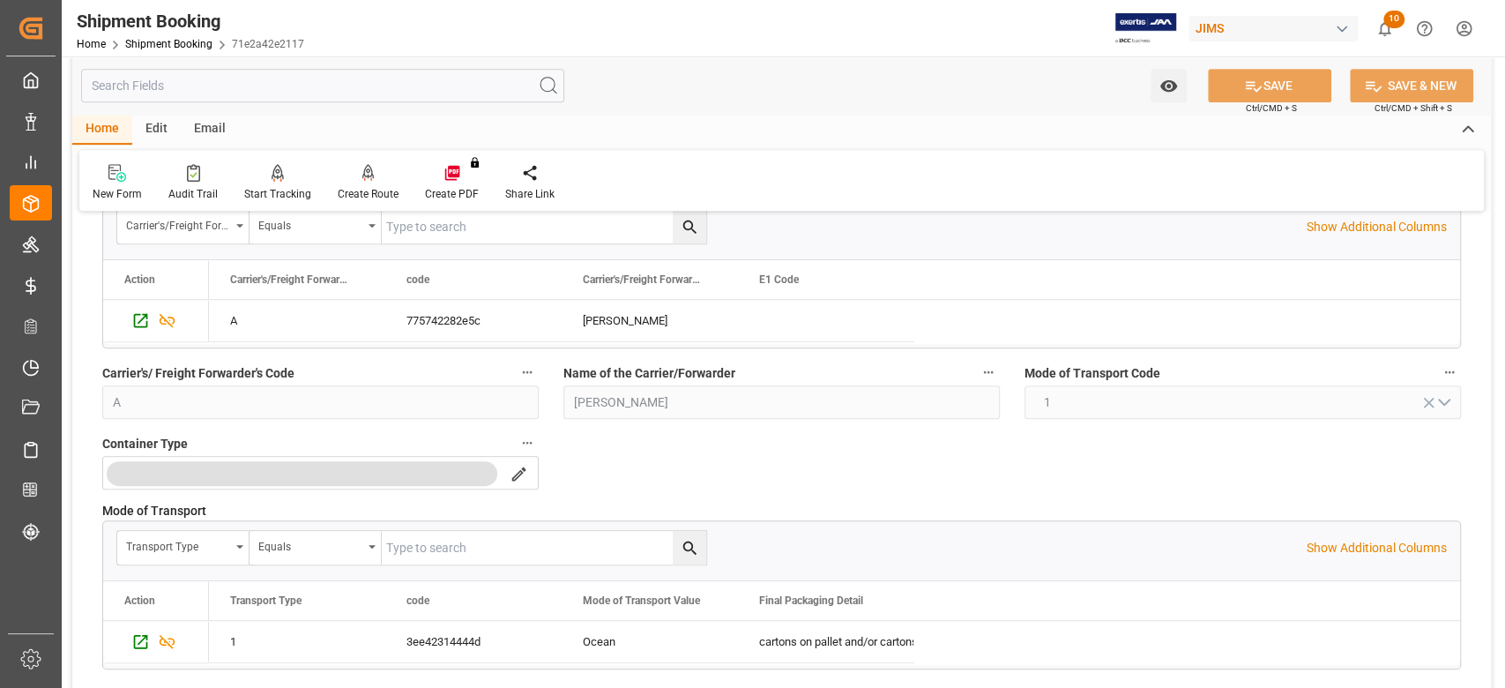
scroll to position [353, 0]
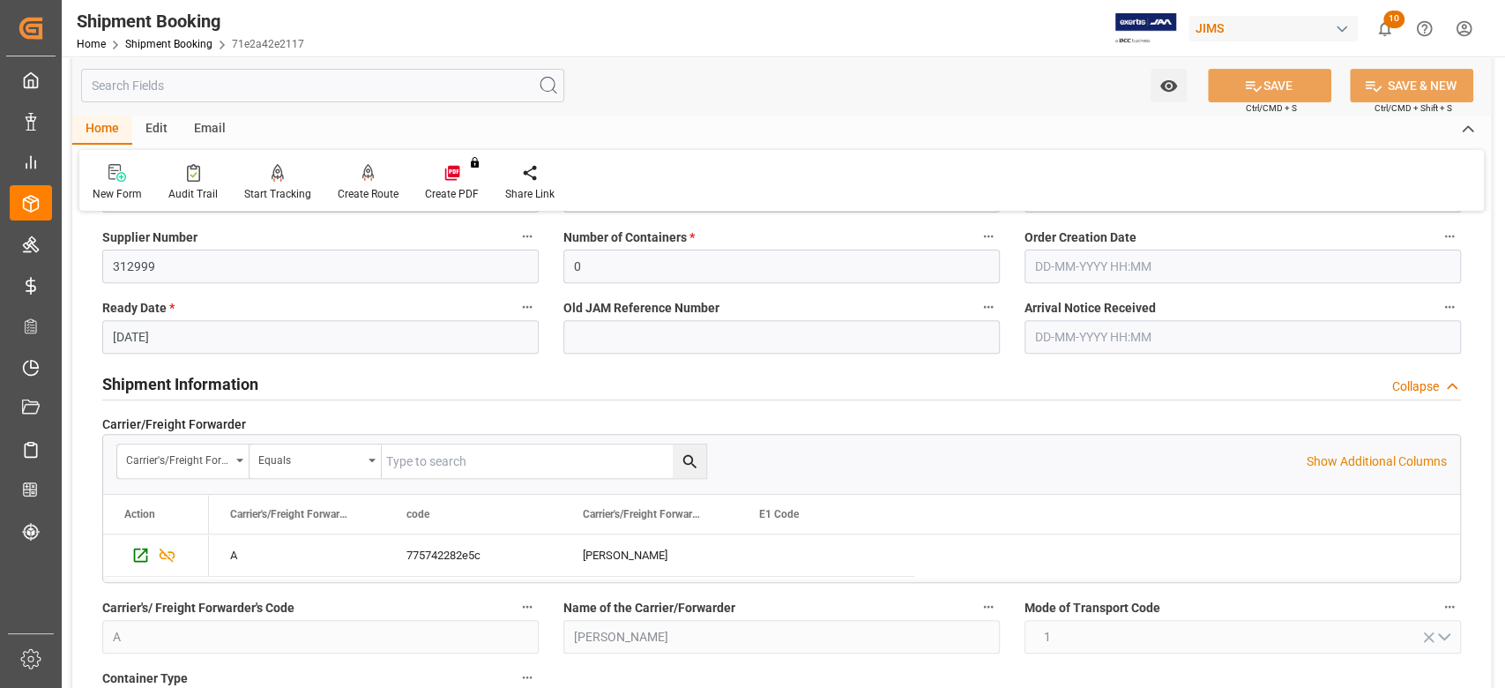
click at [227, 381] on h2 "Shipment Information" at bounding box center [180, 384] width 156 height 24
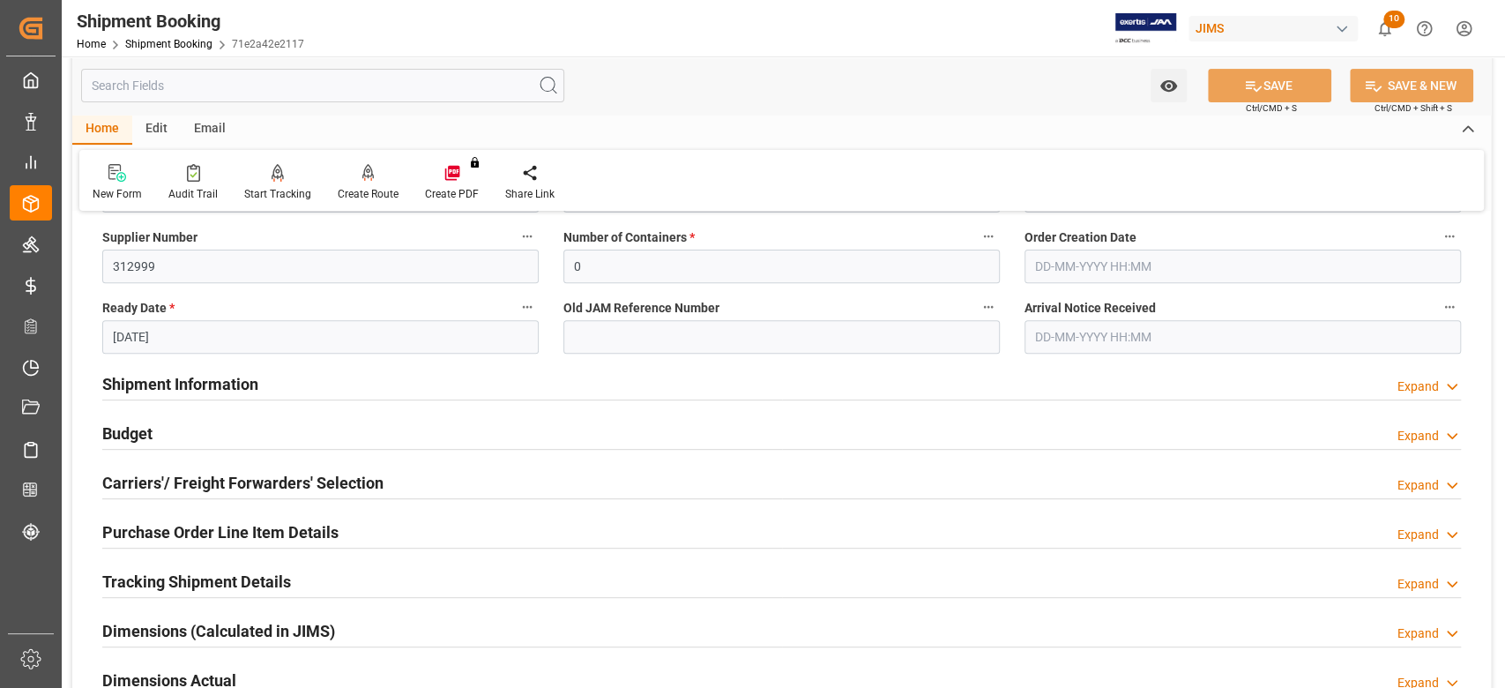
drag, startPoint x: 146, startPoint y: 436, endPoint x: 228, endPoint y: 428, distance: 82.4
click at [145, 436] on h2 "Budget" at bounding box center [127, 433] width 50 height 24
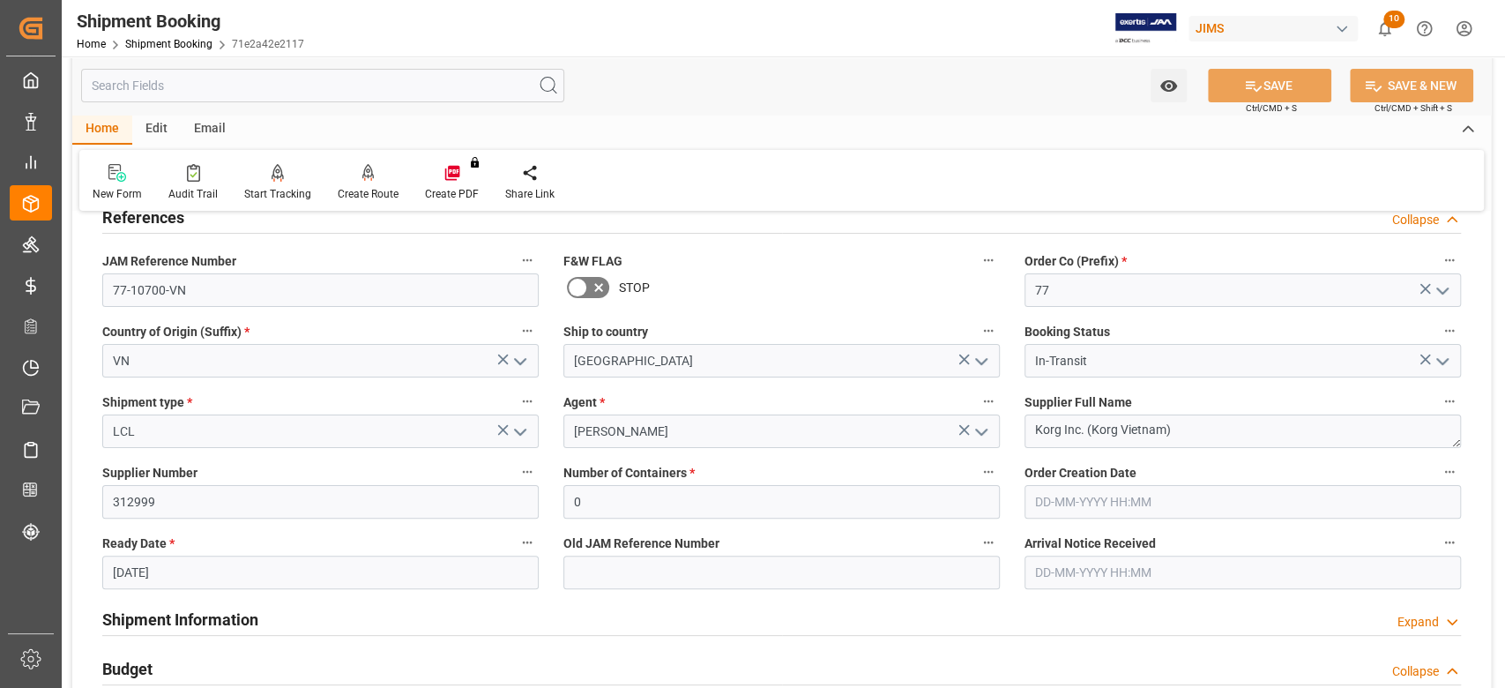
scroll to position [0, 0]
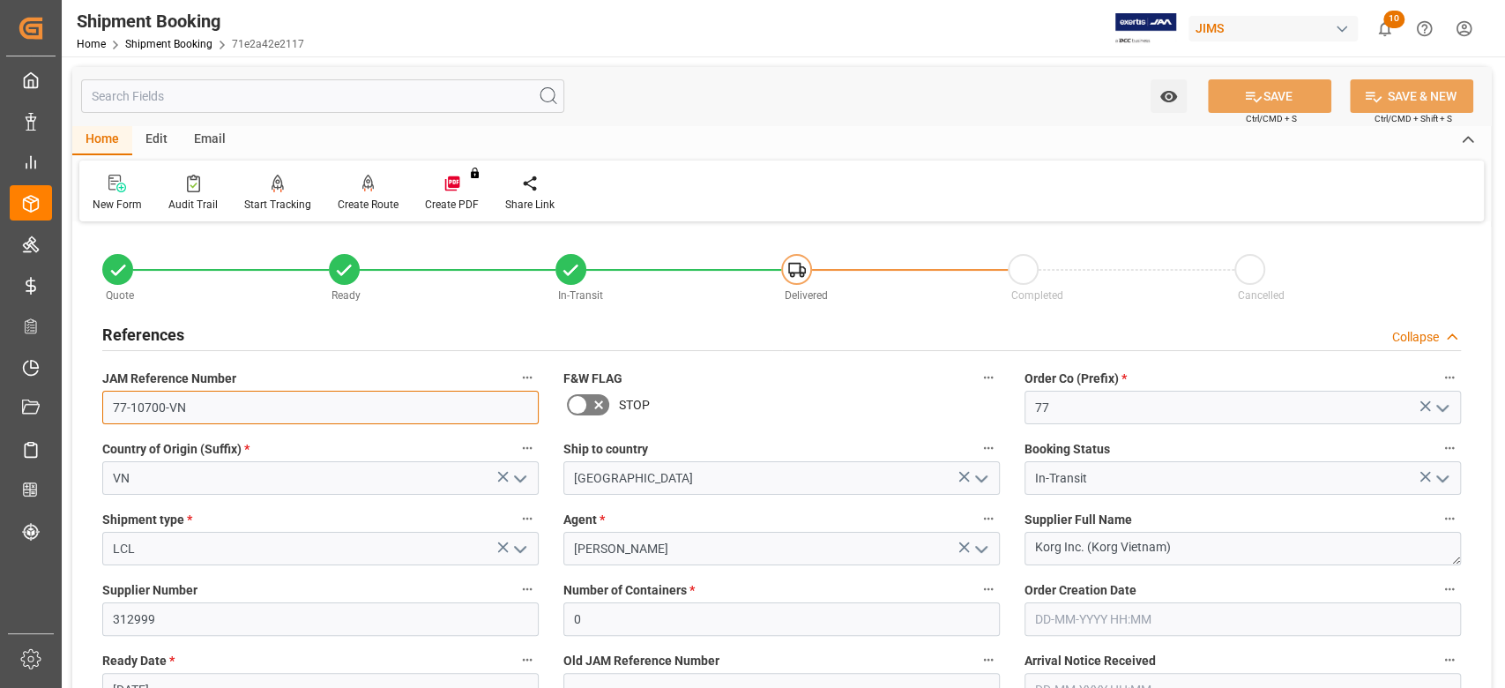
click at [206, 401] on input "77-10700-VN" at bounding box center [320, 408] width 436 height 34
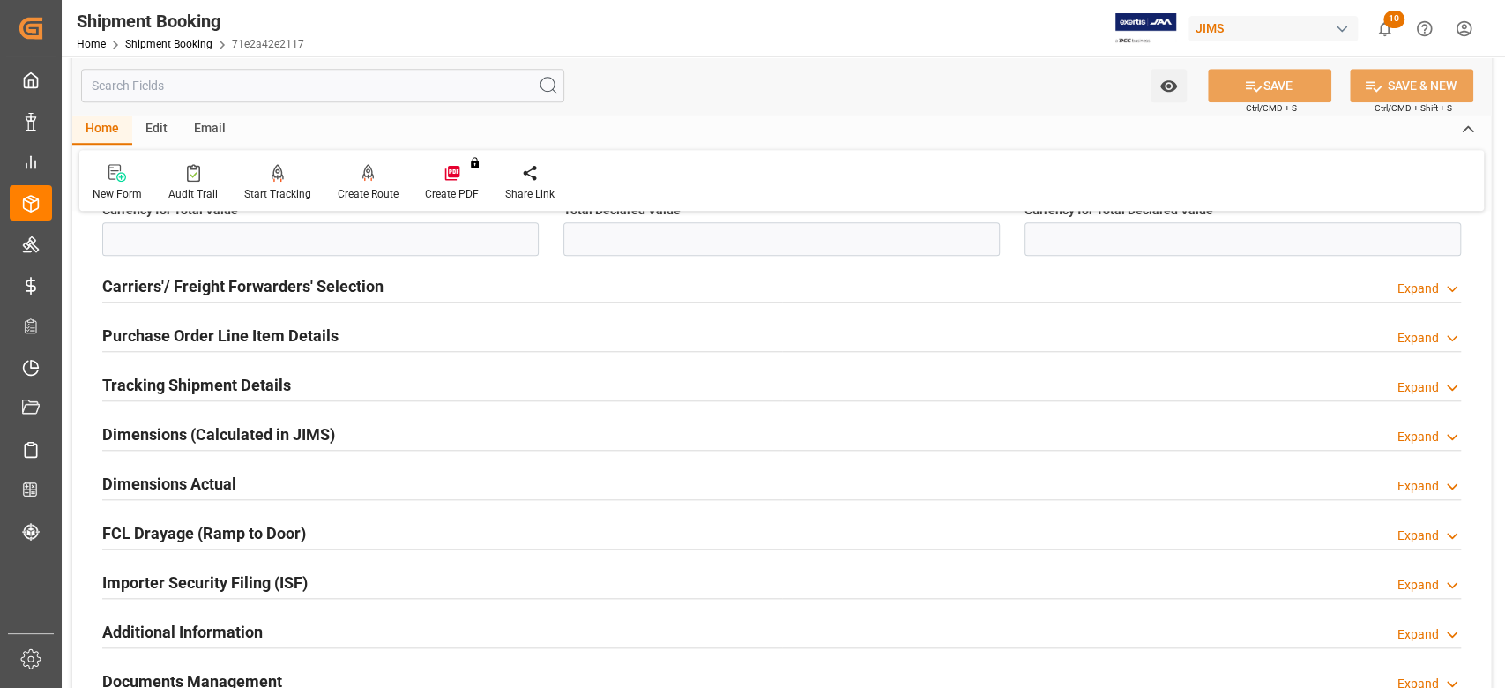
scroll to position [1058, 0]
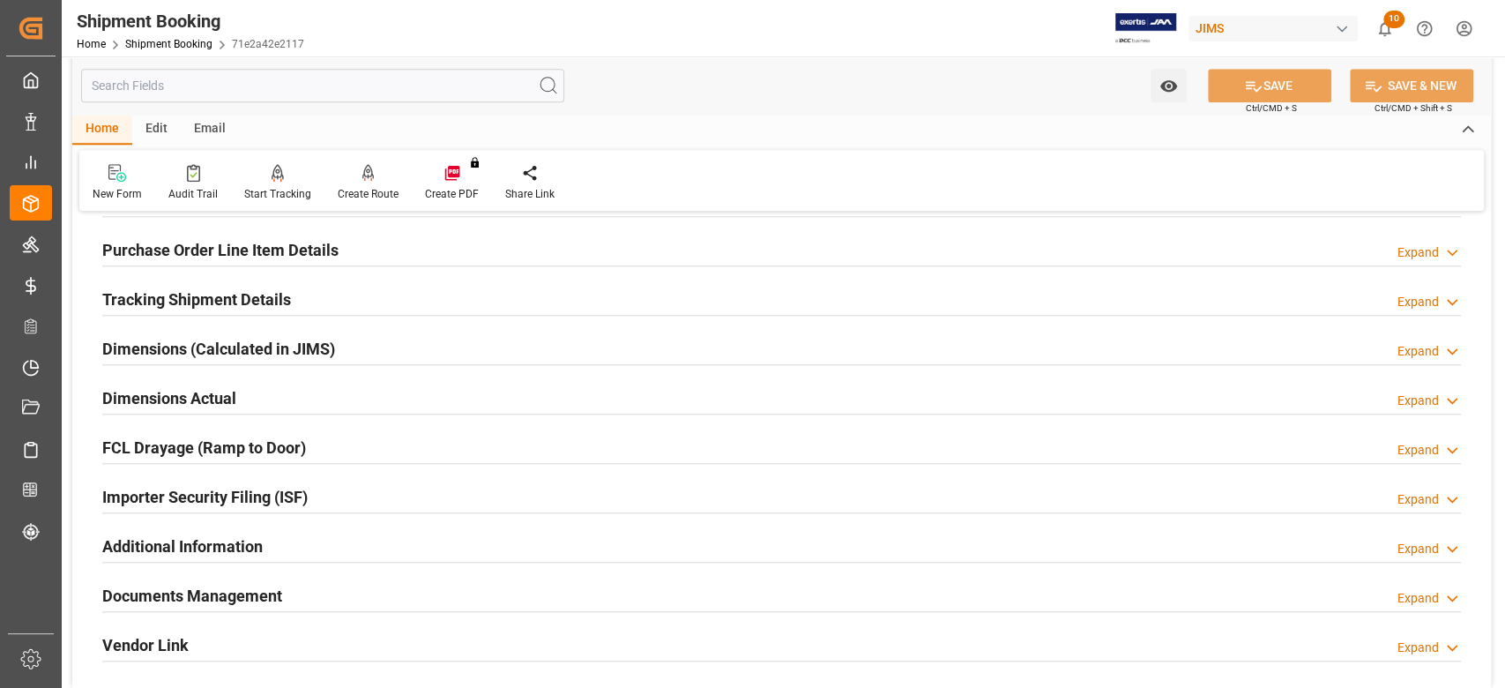
click at [135, 305] on h2 "Tracking Shipment Details" at bounding box center [196, 299] width 189 height 24
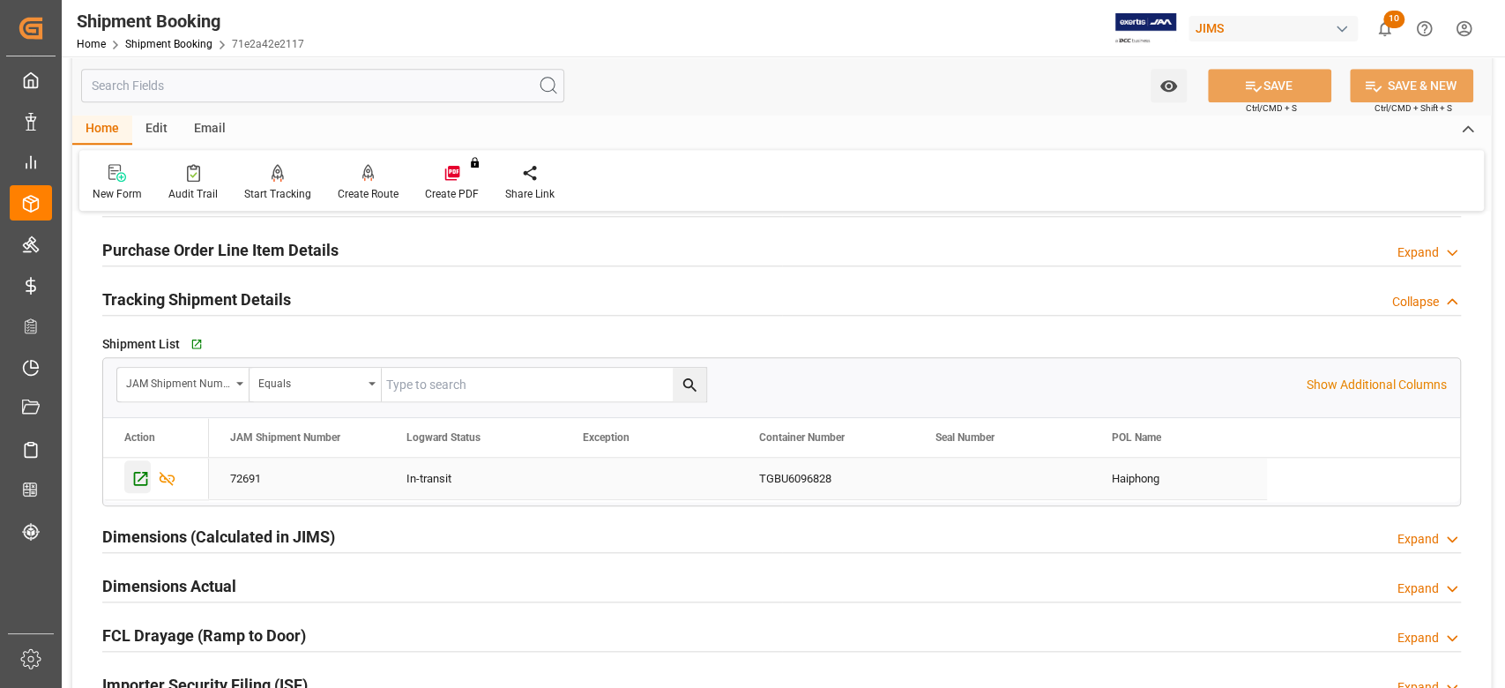
click at [142, 476] on icon "Press SPACE to select this row." at bounding box center [140, 478] width 19 height 19
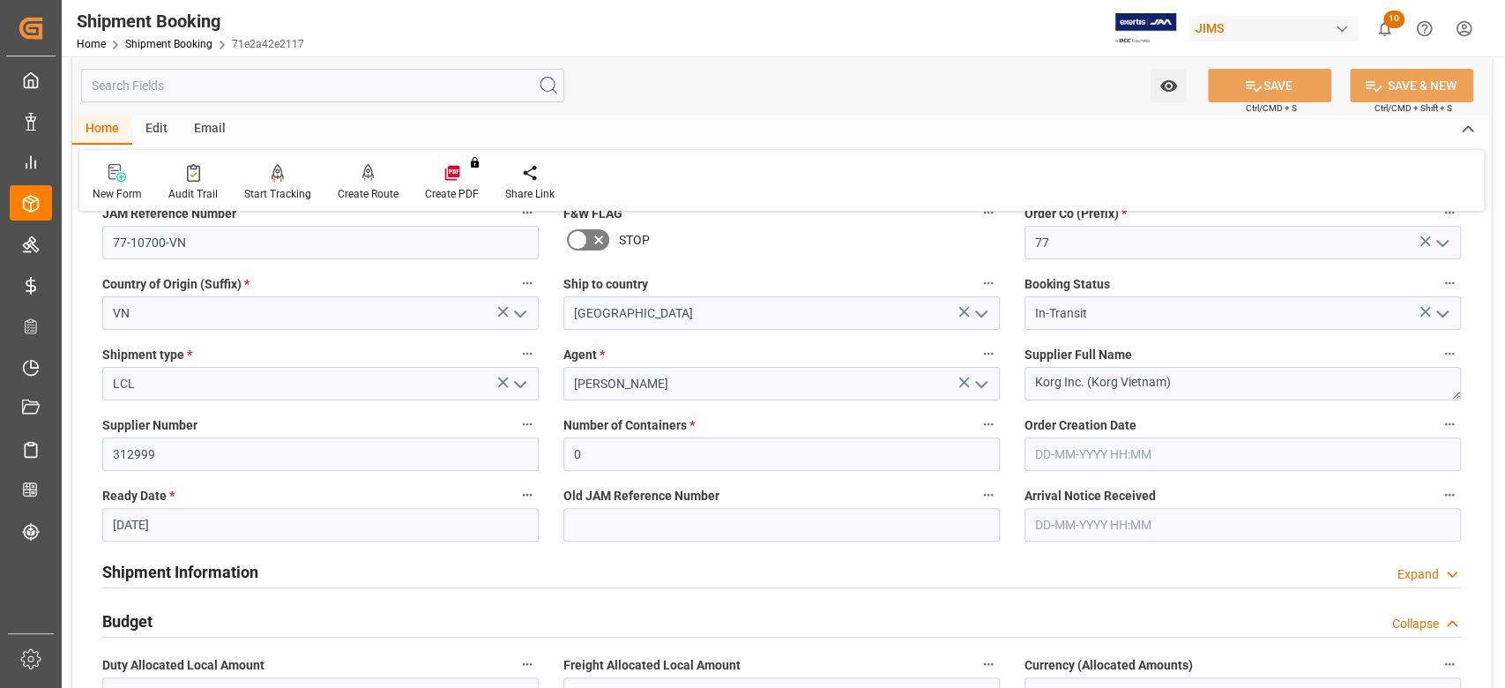
scroll to position [0, 0]
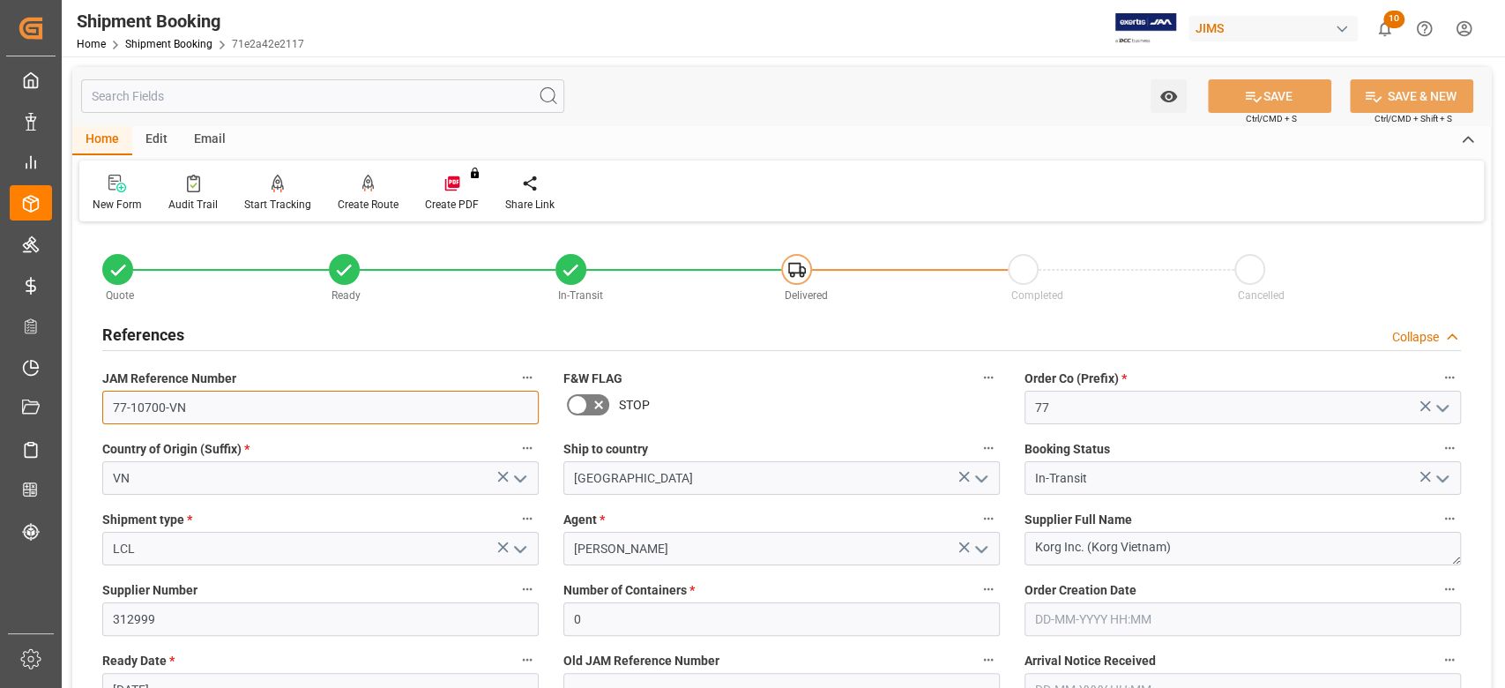
click at [243, 407] on input "77-10700-VN" at bounding box center [320, 408] width 436 height 34
click at [1178, 544] on textarea "Korg Inc. (Korg Vietnam)" at bounding box center [1242, 549] width 436 height 34
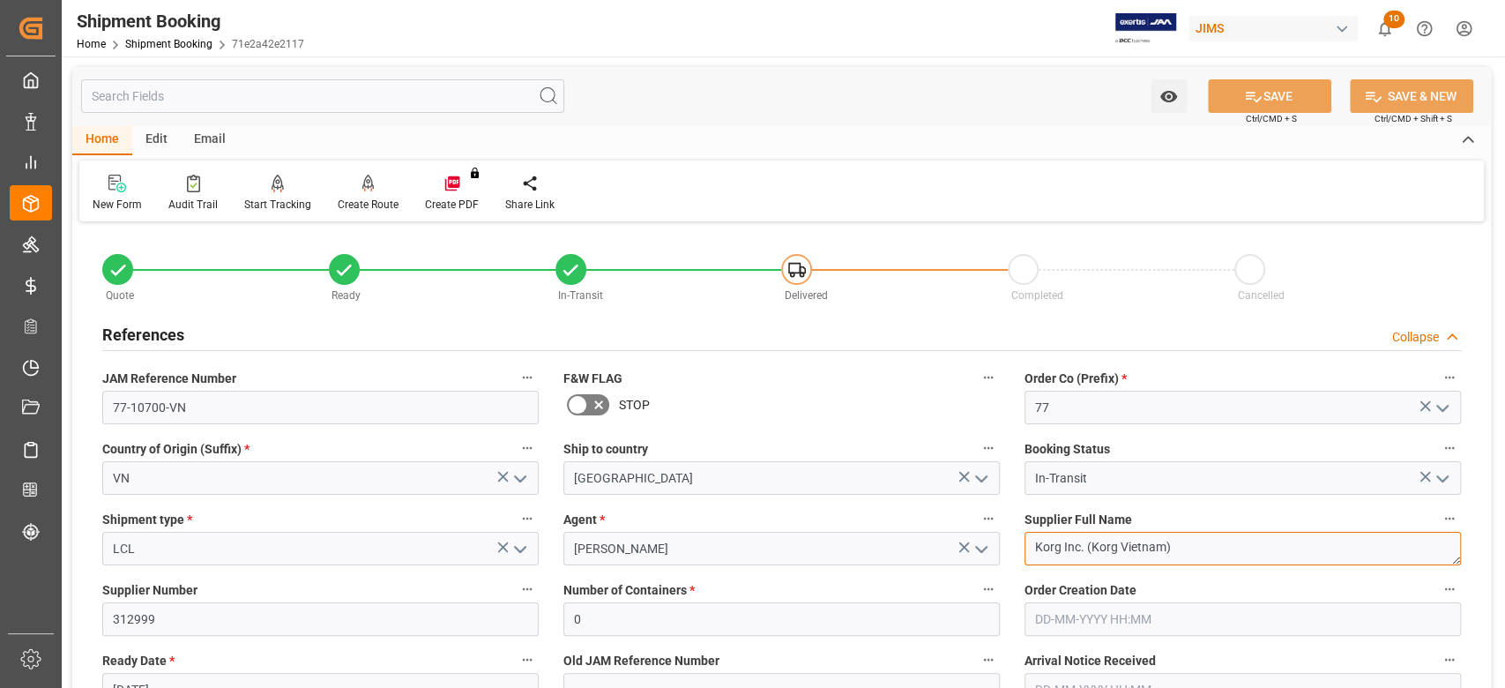
click at [1178, 544] on textarea "Korg Inc. (Korg Vietnam)" at bounding box center [1242, 549] width 436 height 34
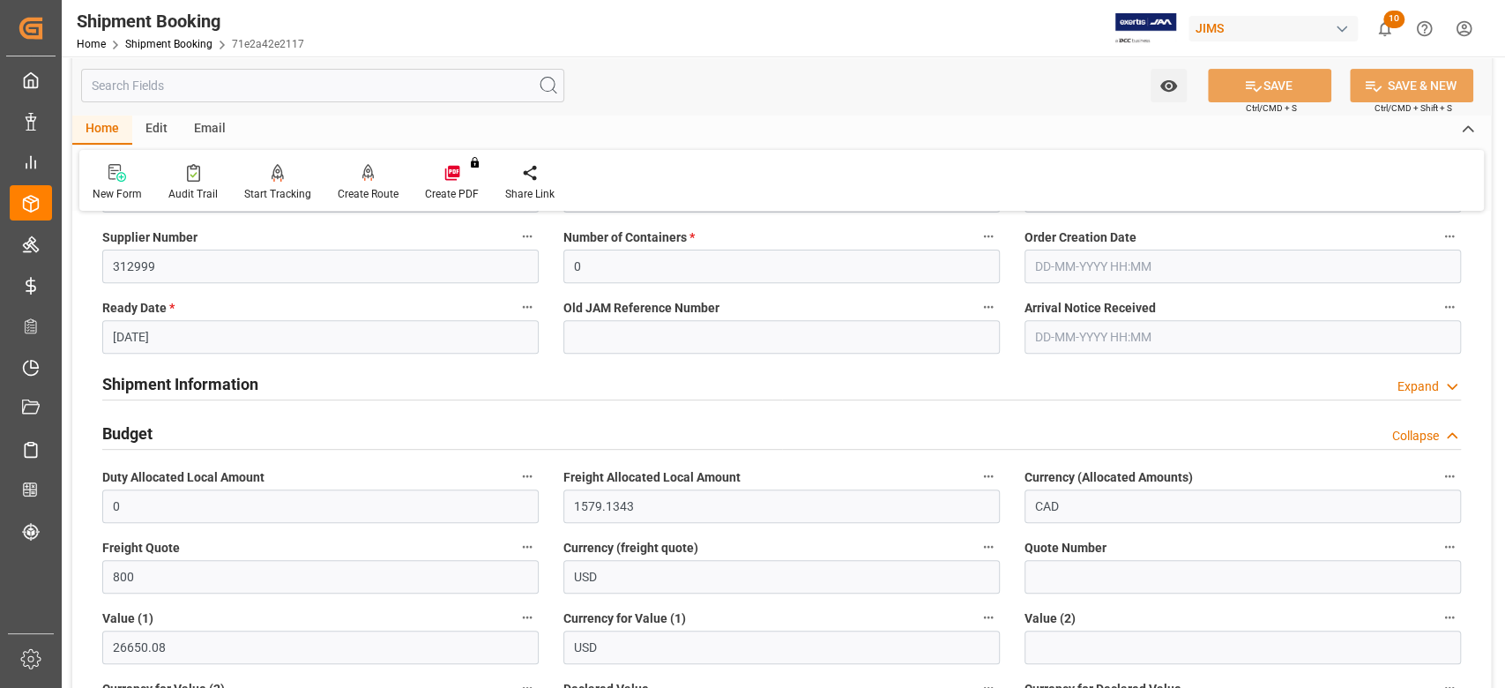
scroll to position [470, 0]
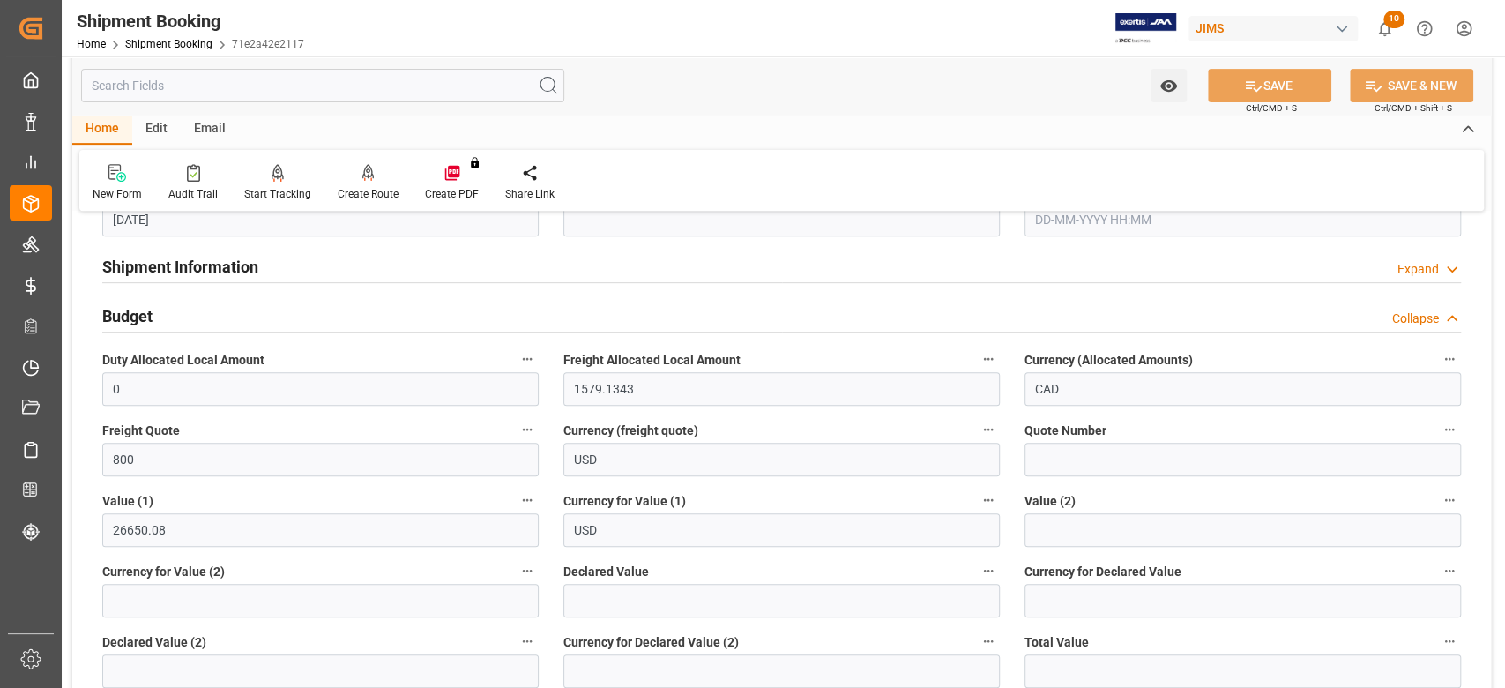
drag, startPoint x: 218, startPoint y: 264, endPoint x: 398, endPoint y: 315, distance: 186.7
click at [218, 264] on h2 "Shipment Information" at bounding box center [180, 267] width 156 height 24
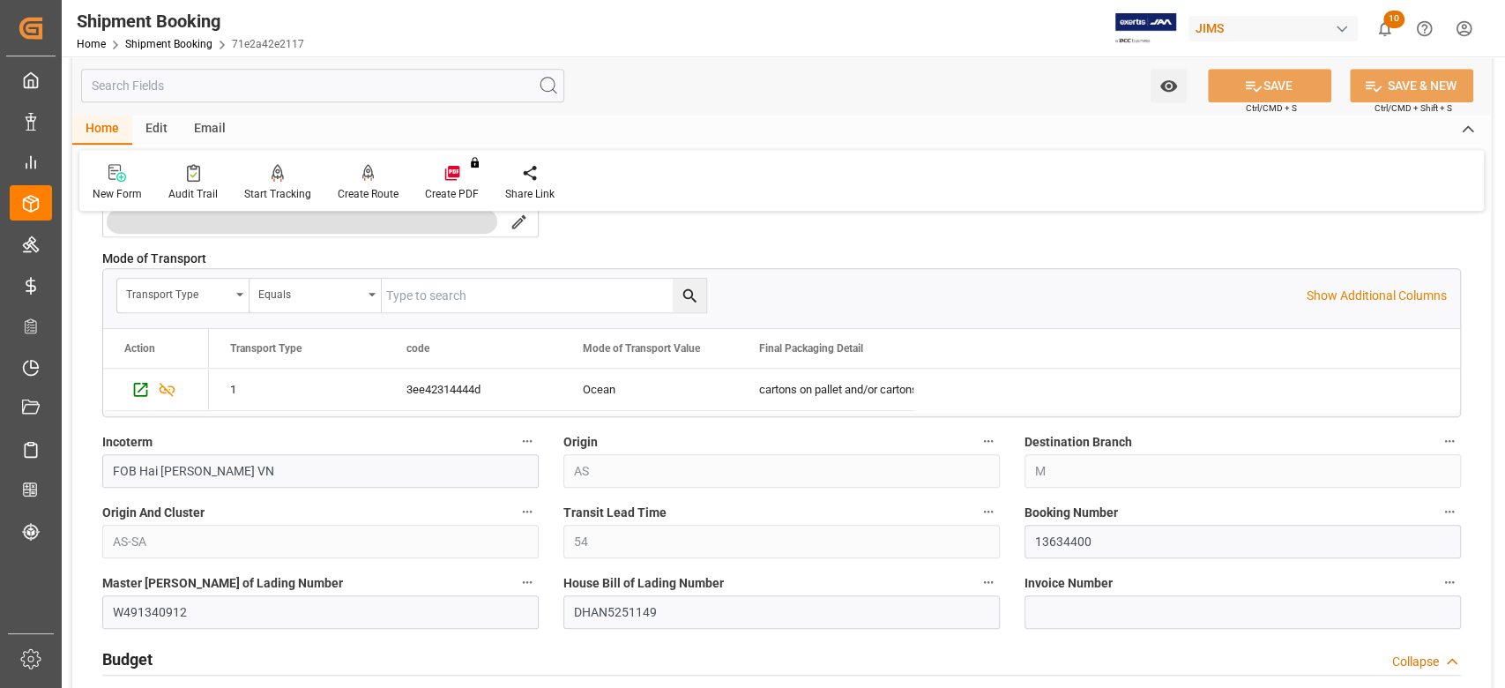
scroll to position [940, 0]
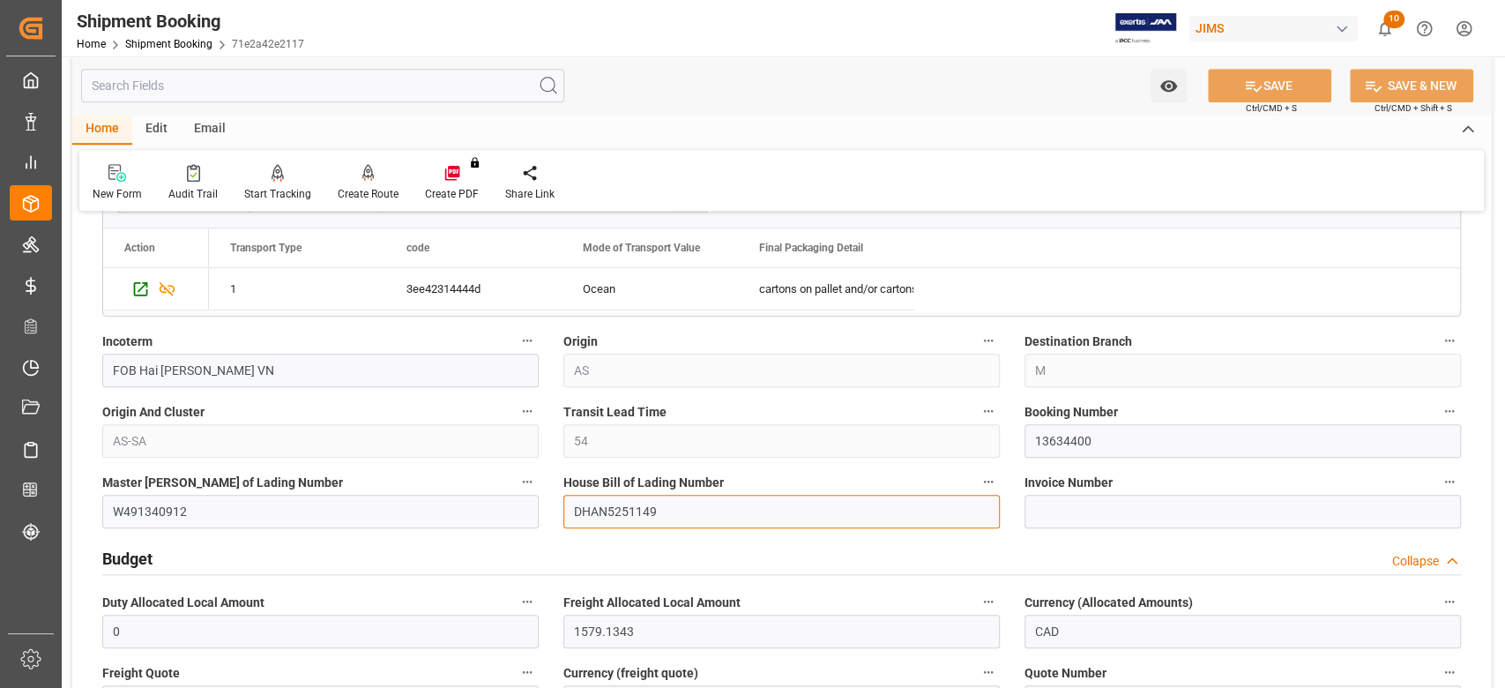
click at [600, 506] on input "DHAN5251149" at bounding box center [781, 512] width 436 height 34
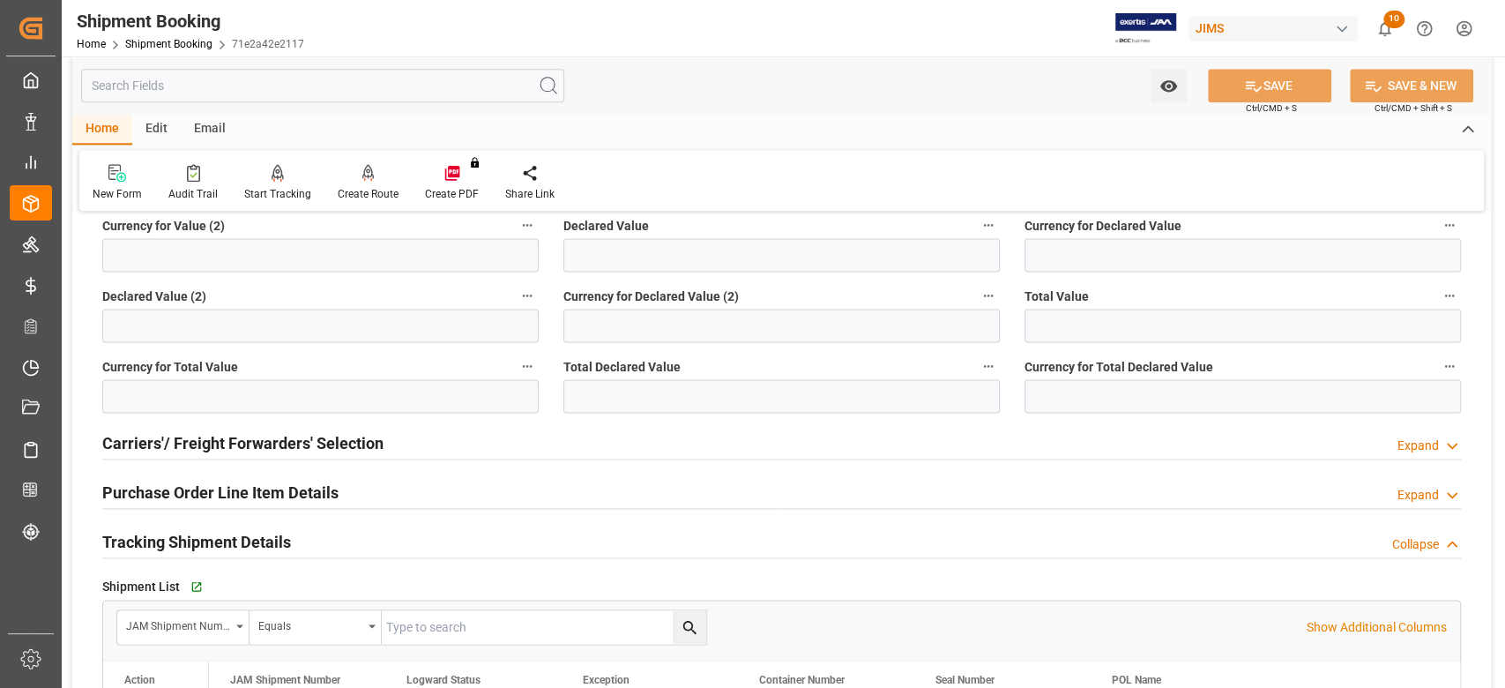
scroll to position [1763, 0]
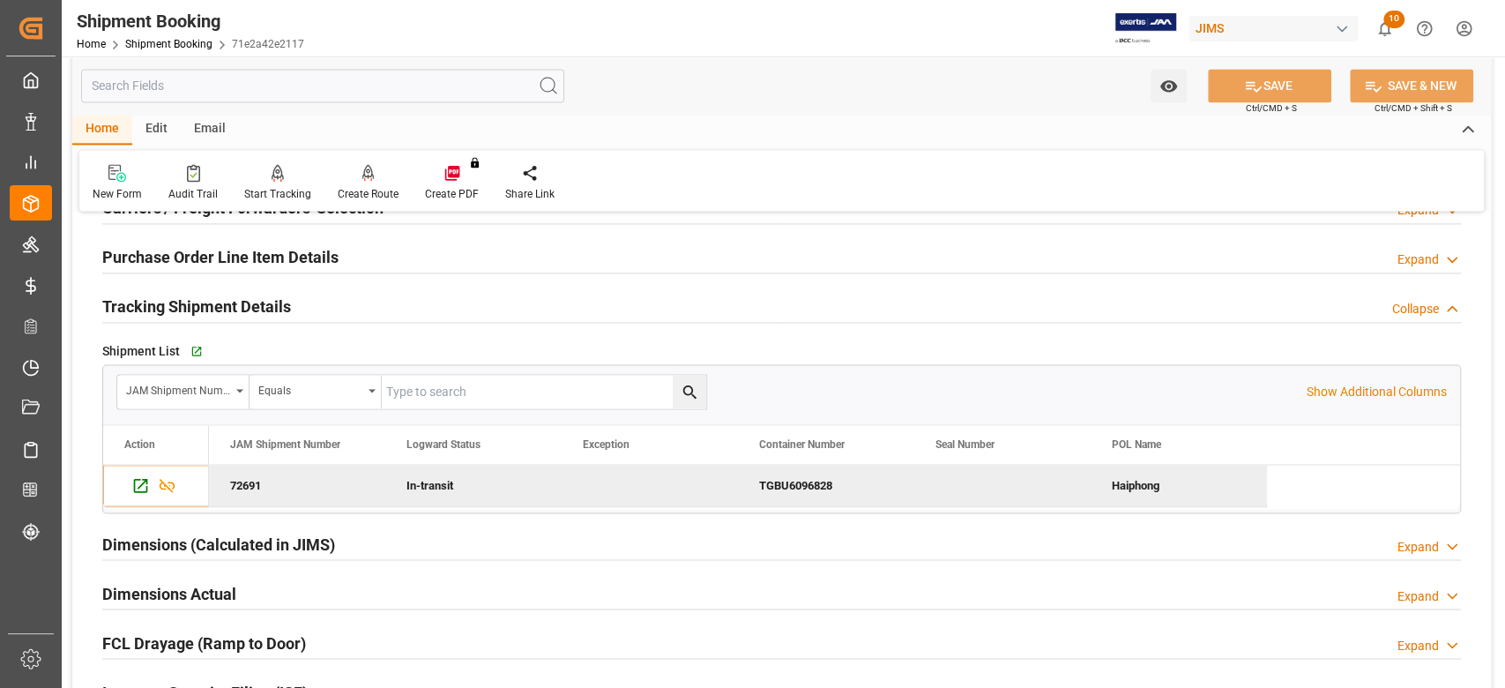
drag, startPoint x: 180, startPoint y: 258, endPoint x: 188, endPoint y: 263, distance: 9.1
click at [180, 257] on h2 "Purchase Order Line Item Details" at bounding box center [220, 257] width 236 height 24
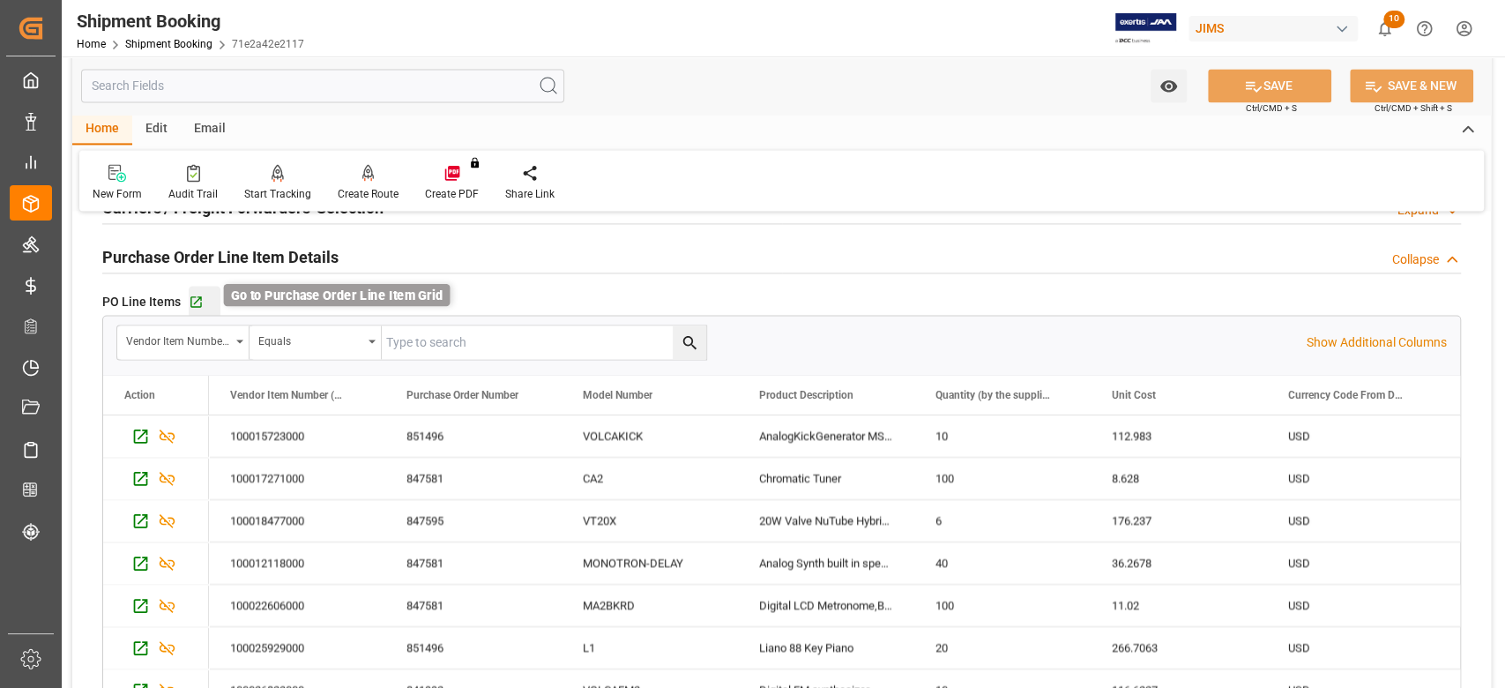
click at [202, 298] on icon "button" at bounding box center [196, 301] width 15 height 15
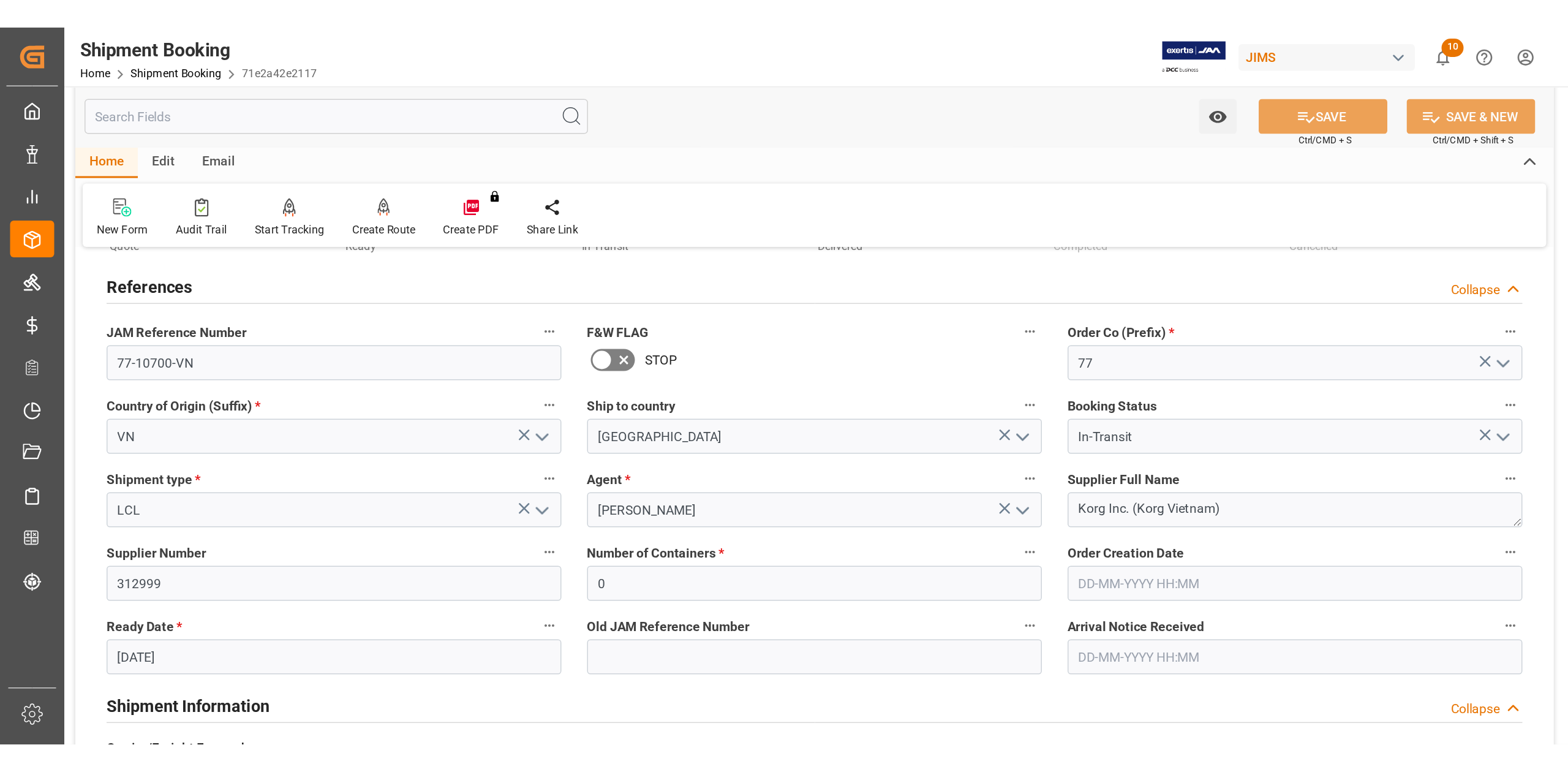
scroll to position [0, 0]
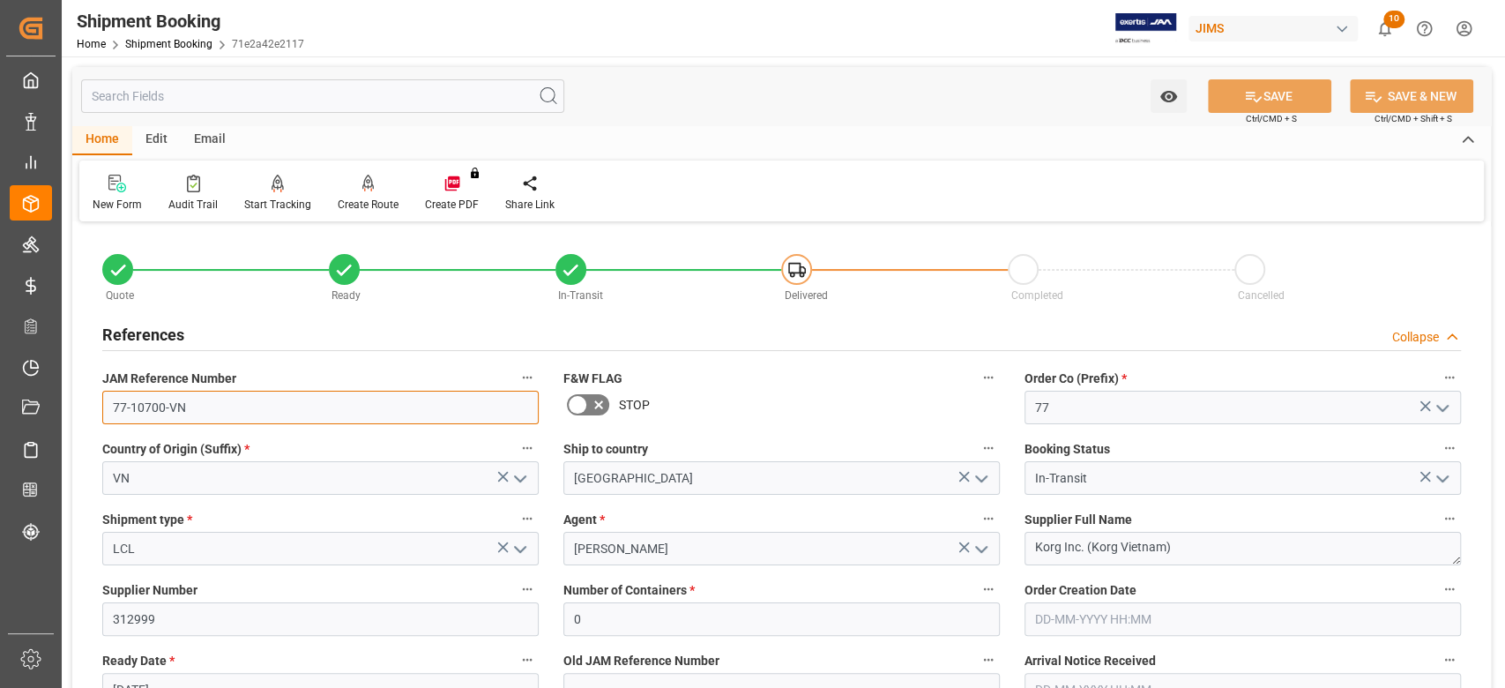
click at [205, 395] on input "77-10700-VN" at bounding box center [320, 408] width 436 height 34
click at [1199, 548] on textarea "Korg Inc. (Korg Vietnam)" at bounding box center [1242, 549] width 436 height 34
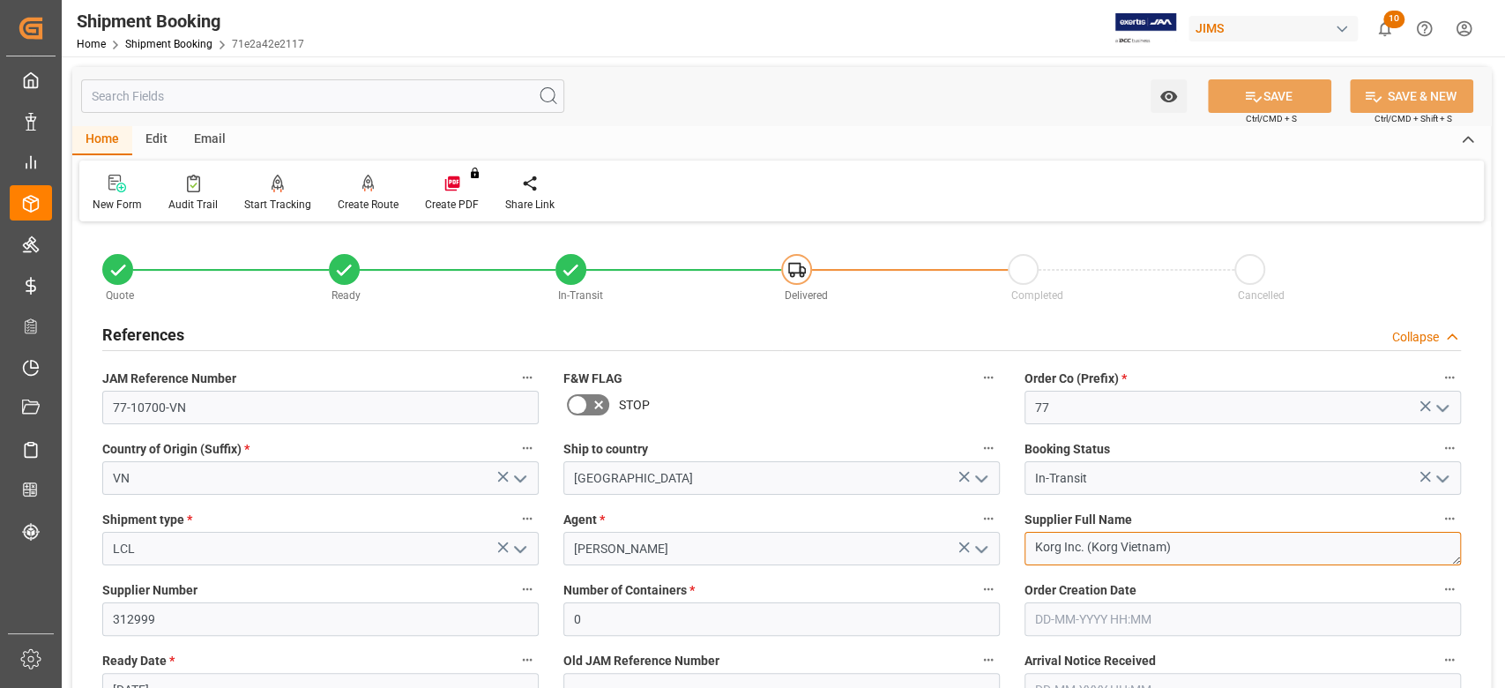
click at [1199, 548] on textarea "Korg Inc. (Korg Vietnam)" at bounding box center [1242, 549] width 436 height 34
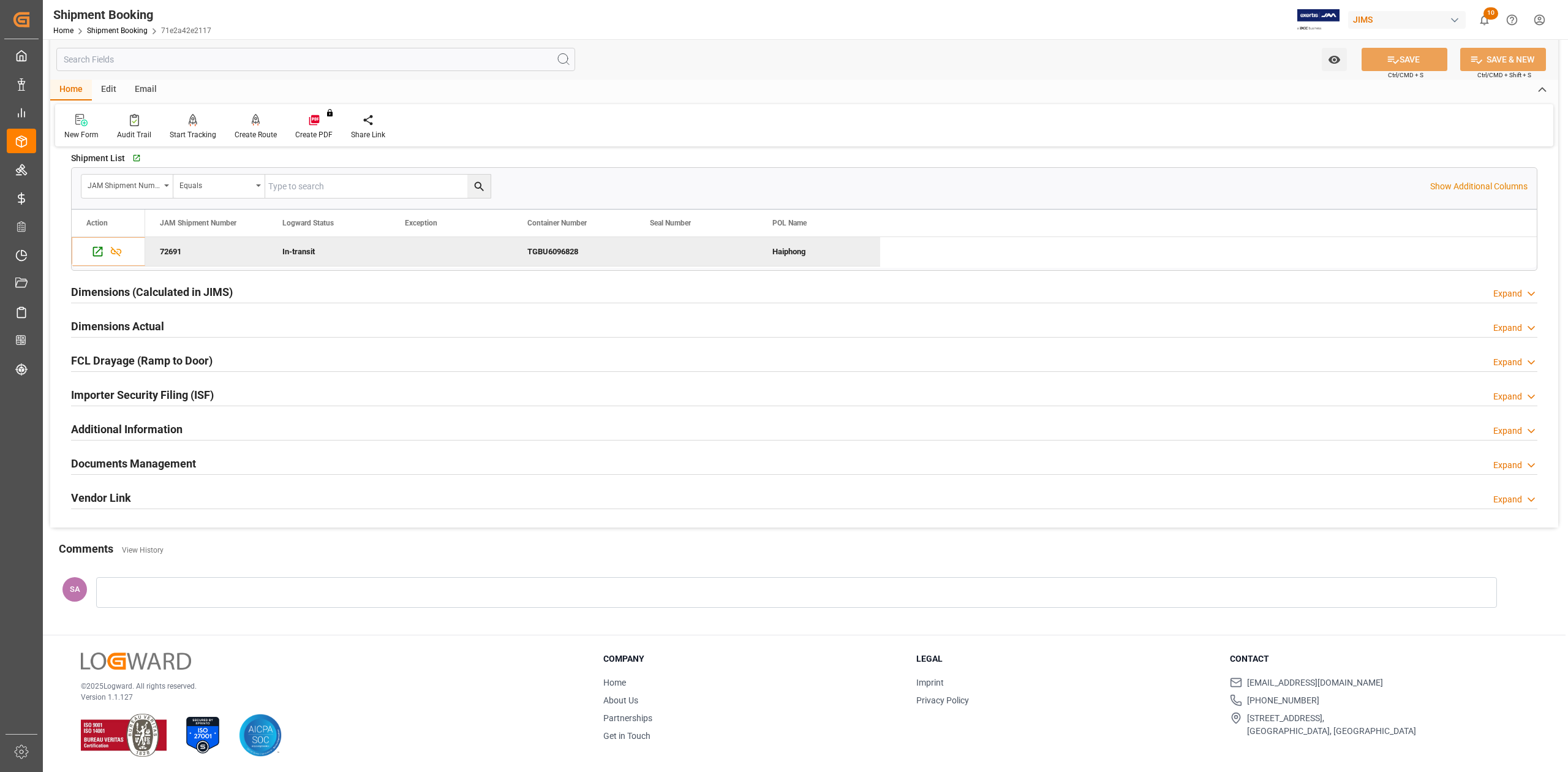
scroll to position [1823, 0]
click at [190, 457] on h2 "Documents Management" at bounding box center [133, 461] width 125 height 17
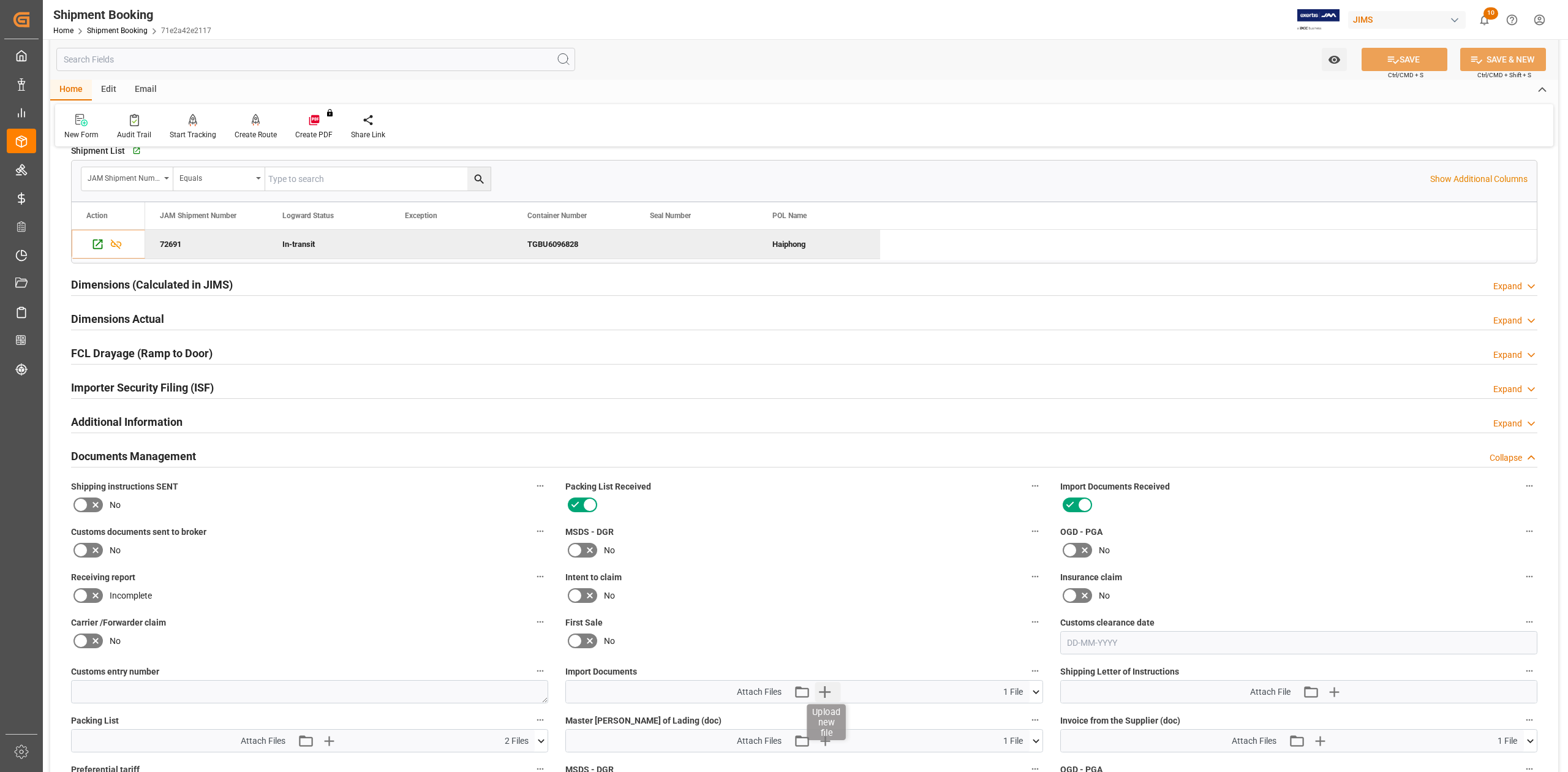
click at [830, 477] on icon "button" at bounding box center [825, 691] width 19 height 19
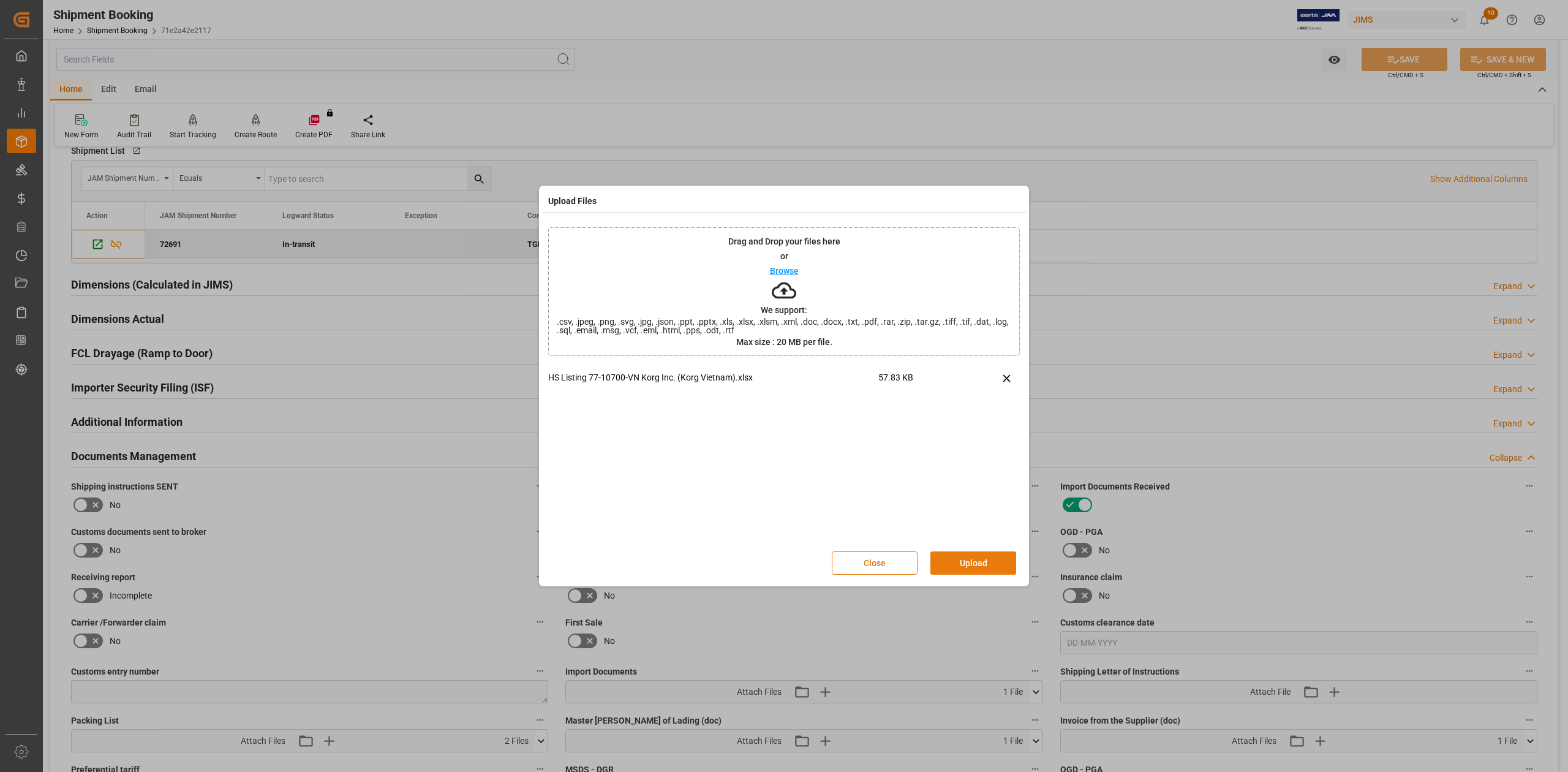
click at [981, 477] on button "Upload" at bounding box center [973, 563] width 85 height 24
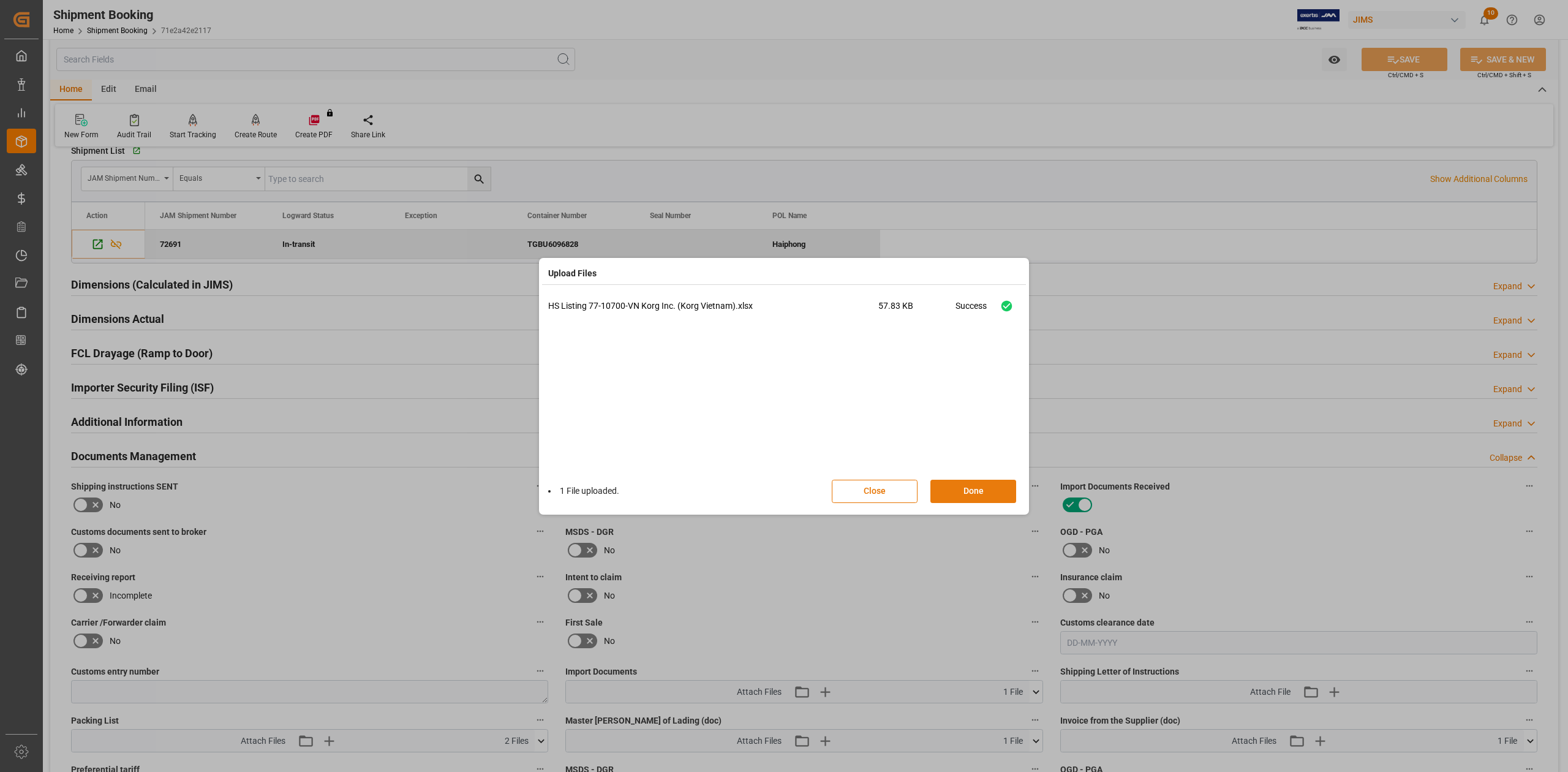
click at [960, 477] on button "Done" at bounding box center [973, 491] width 85 height 24
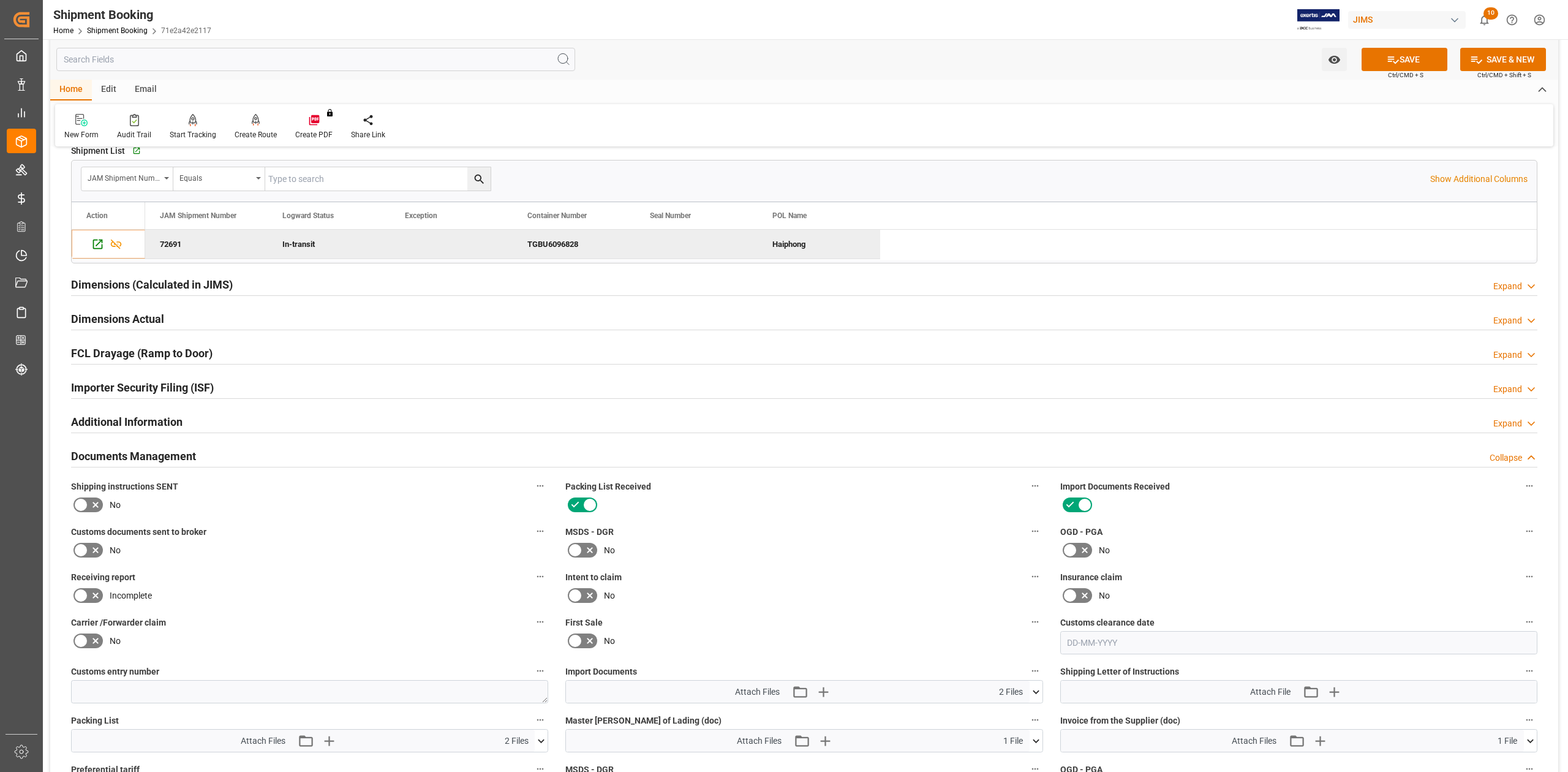
click at [85, 477] on icon at bounding box center [81, 550] width 15 height 15
click at [0, 0] on input "checkbox" at bounding box center [0, 0] width 0 height 0
click at [1045, 54] on icon at bounding box center [1393, 60] width 13 height 13
click at [826, 477] on icon "button" at bounding box center [823, 691] width 19 height 19
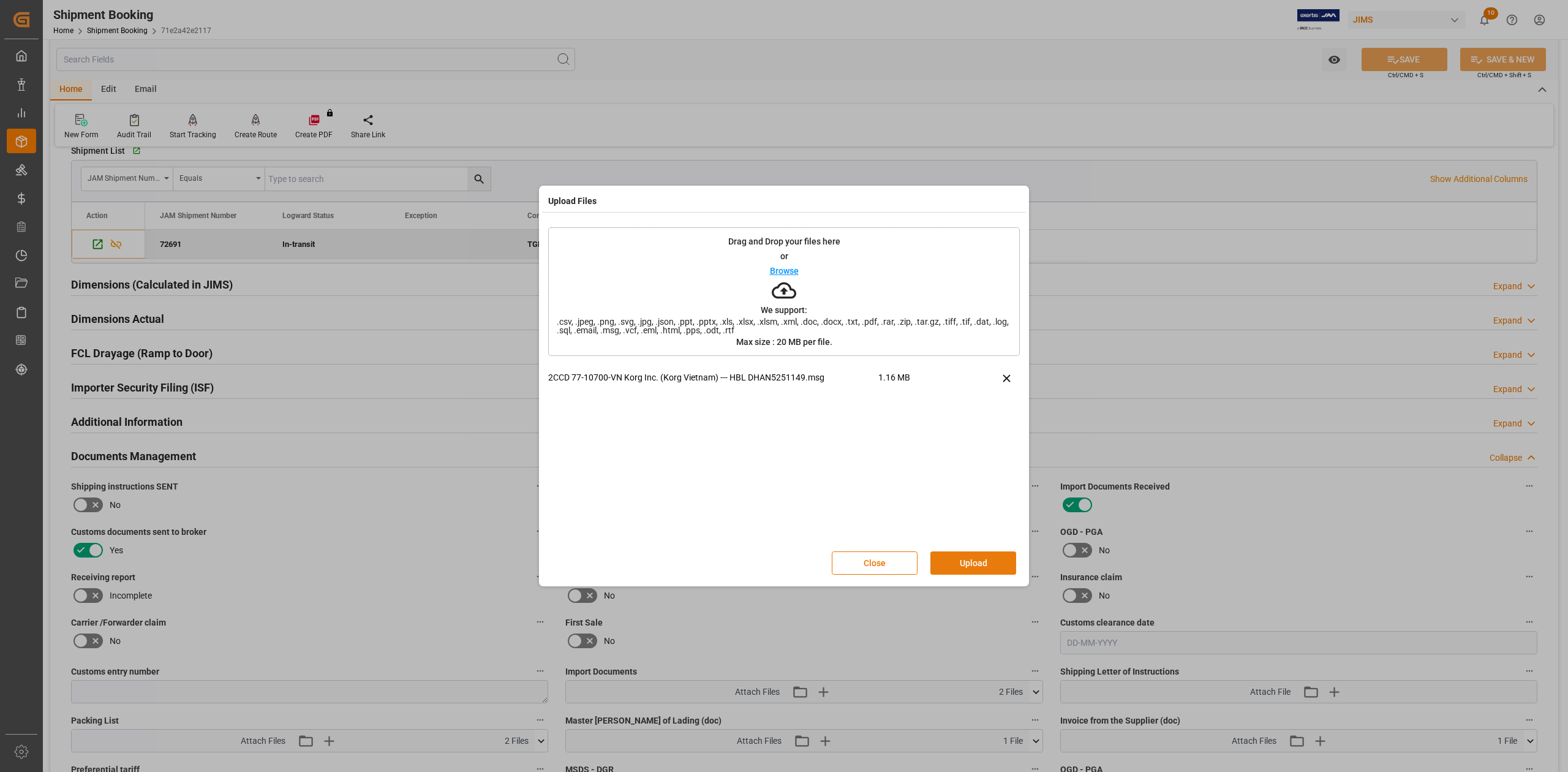
click at [986, 477] on button "Upload" at bounding box center [973, 563] width 85 height 24
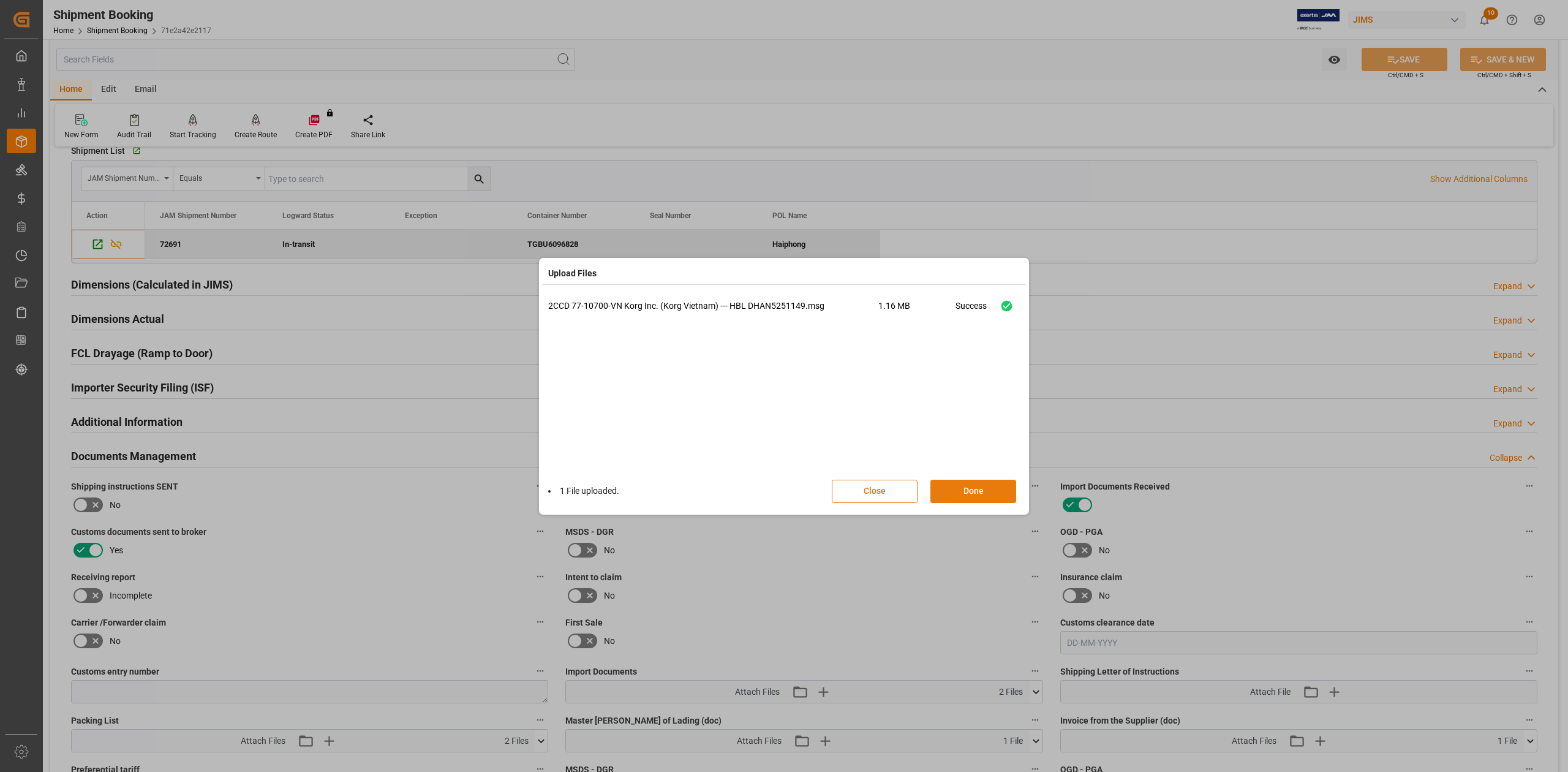
click at [978, 477] on button "Done" at bounding box center [973, 491] width 85 height 24
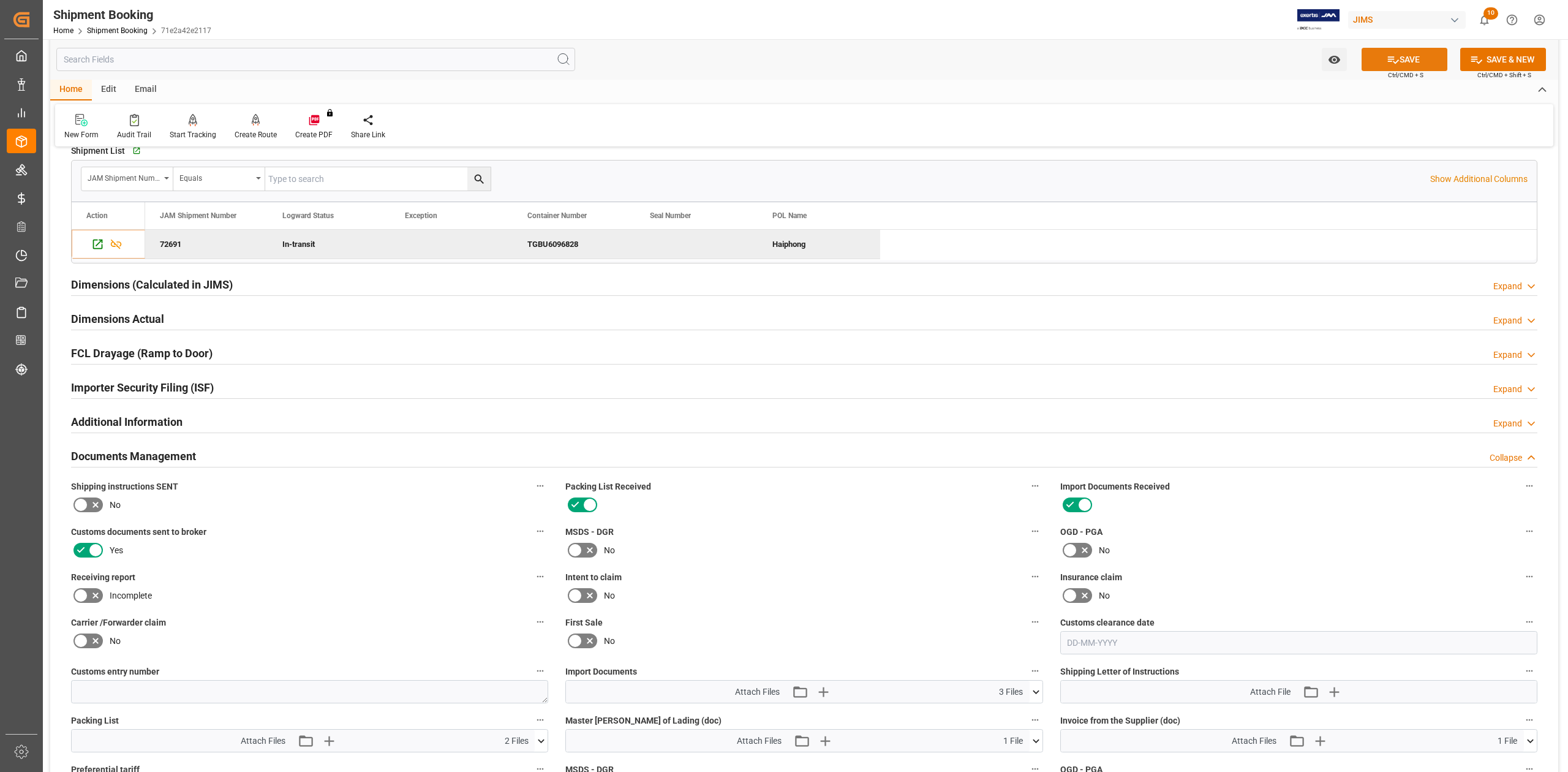
click at [1045, 55] on icon at bounding box center [1393, 60] width 13 height 13
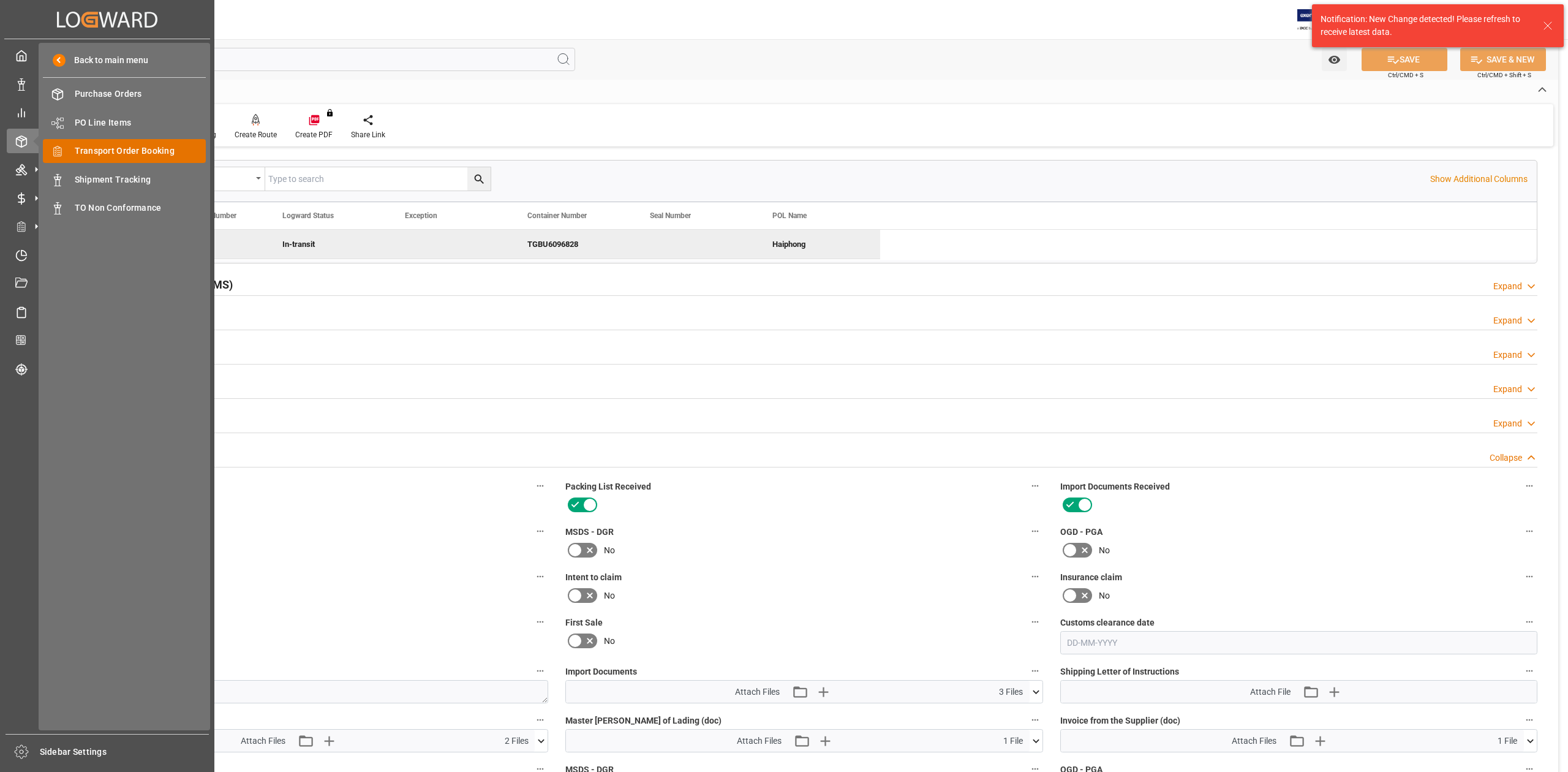
click at [106, 150] on span "Transport Order Booking" at bounding box center [141, 151] width 132 height 13
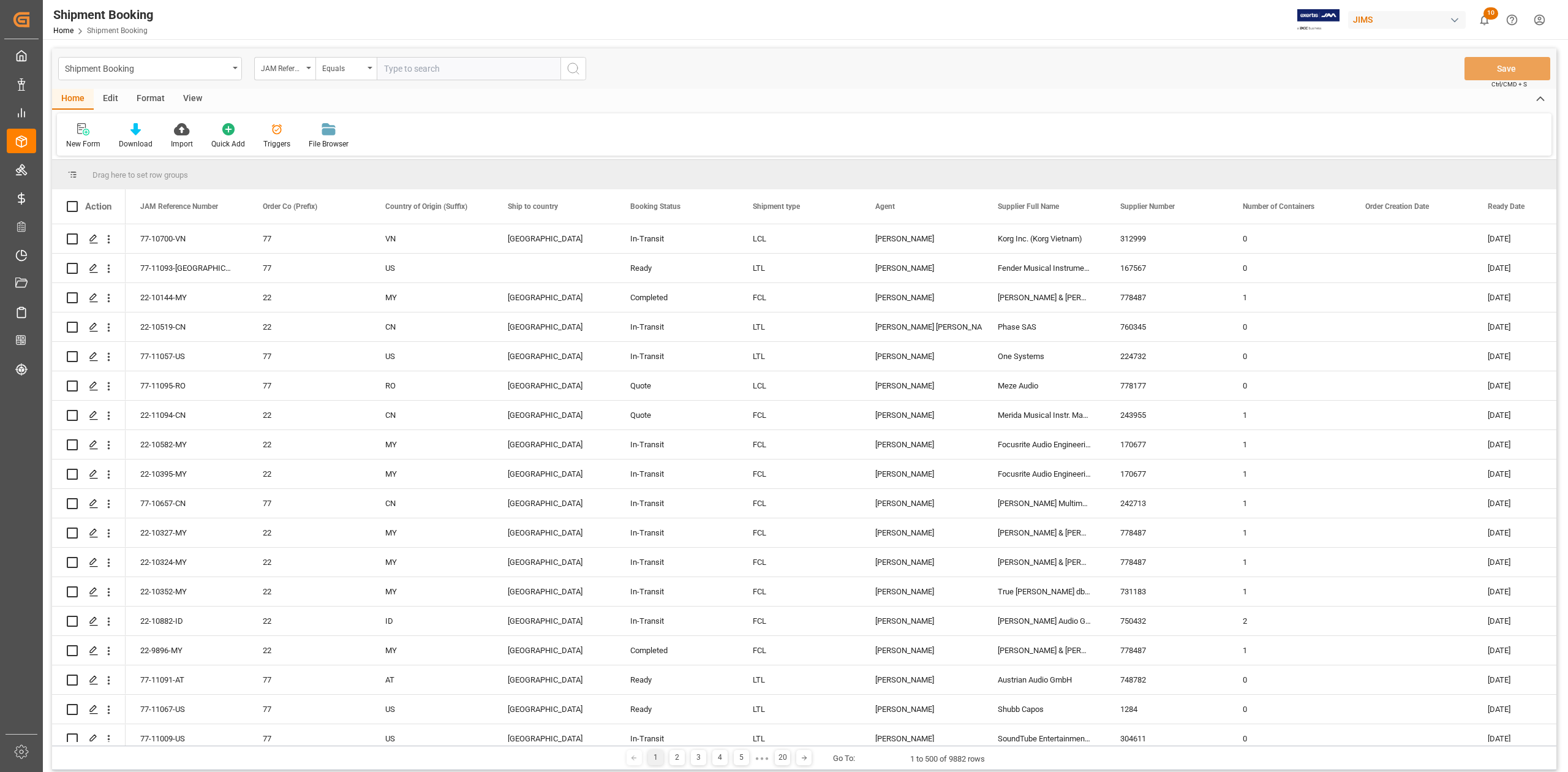
click at [401, 74] on input "text" at bounding box center [468, 69] width 183 height 24
paste input "77-10700-VN"
type input "77-10700-VN"
click at [575, 72] on icon "search button" at bounding box center [573, 68] width 15 height 15
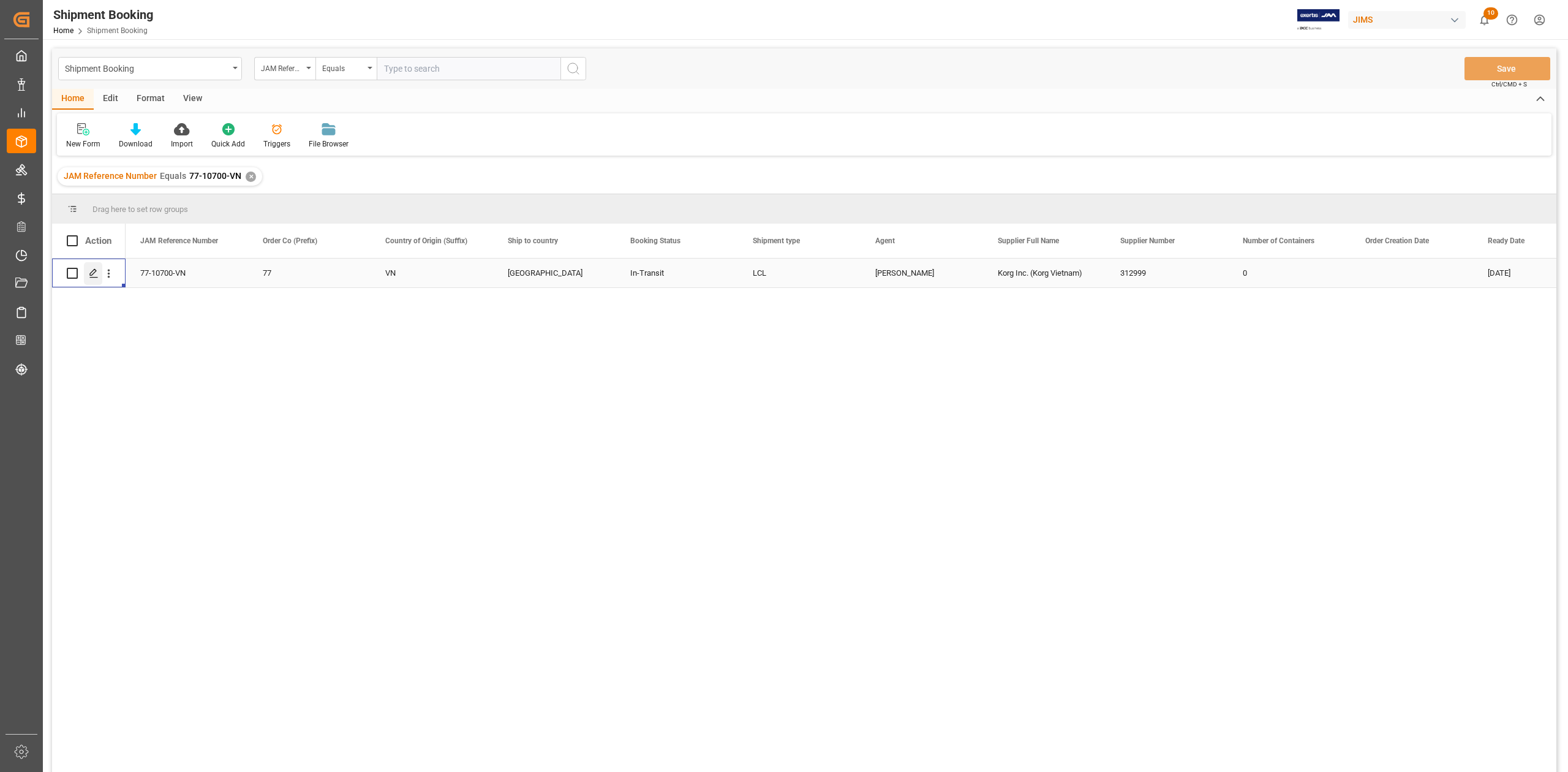
click at [87, 272] on div "Press SPACE to select this row." at bounding box center [93, 273] width 18 height 23
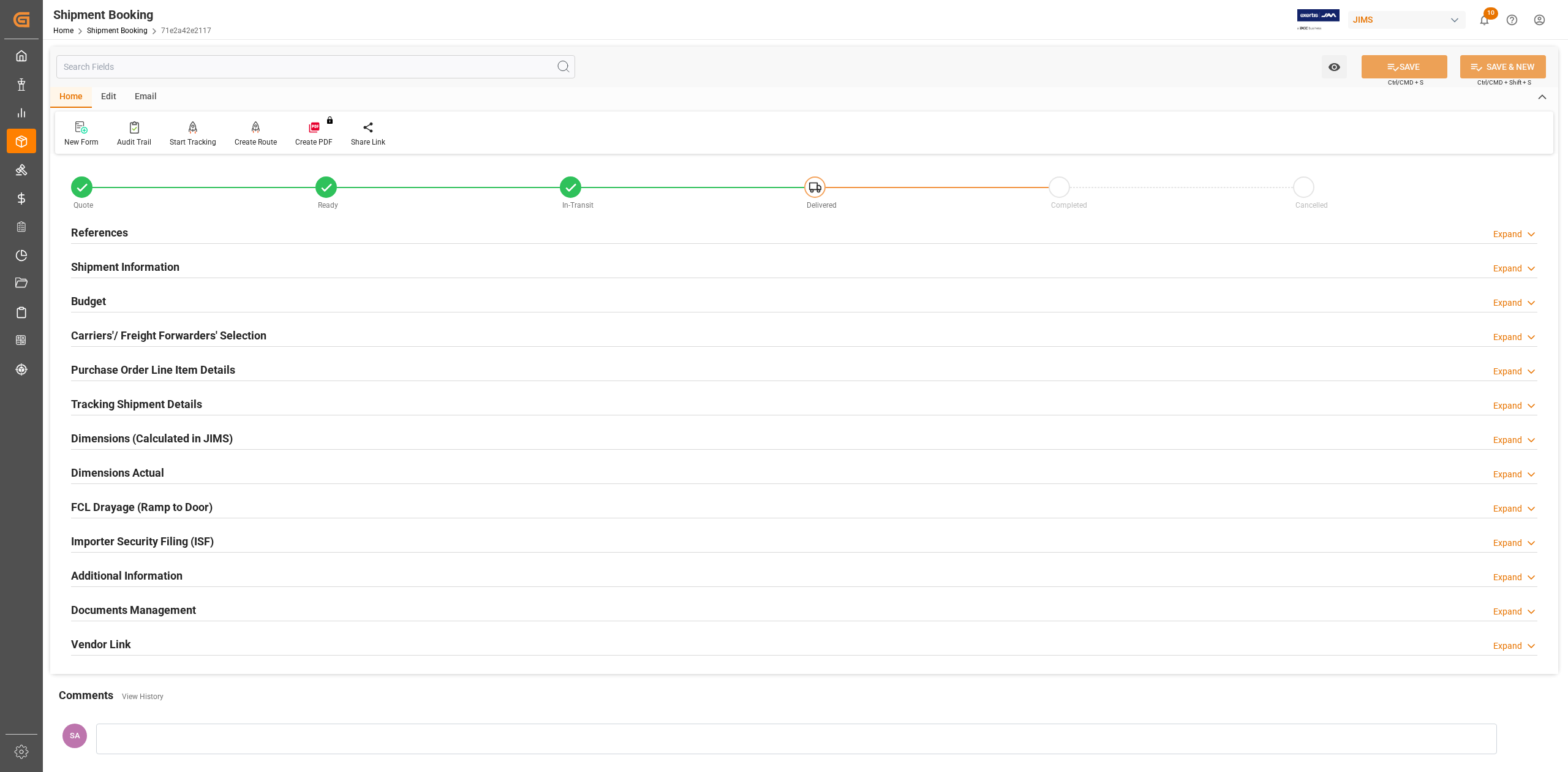
click at [168, 477] on h2 "Documents Management" at bounding box center [133, 610] width 125 height 17
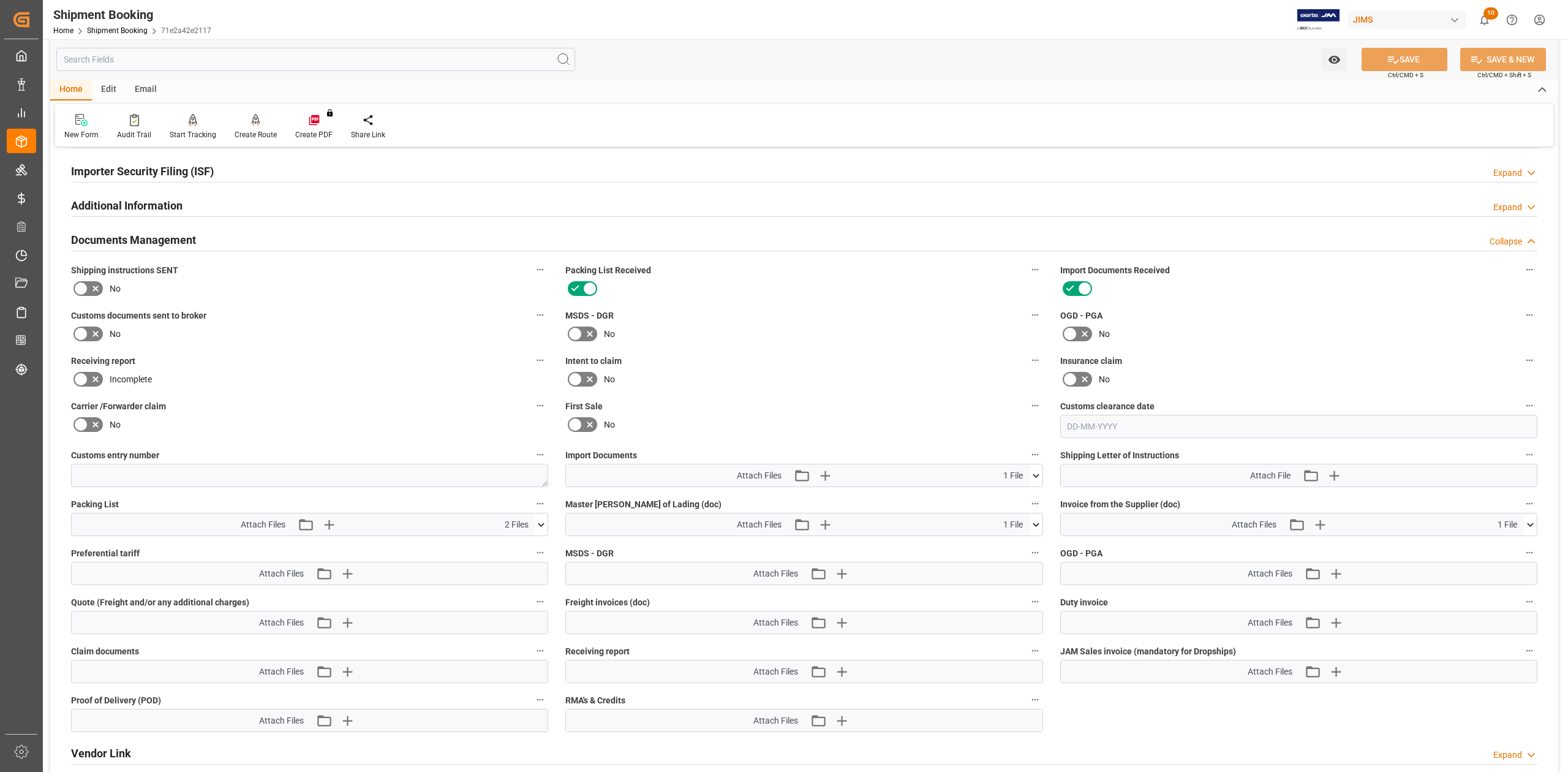
scroll to position [408, 0]
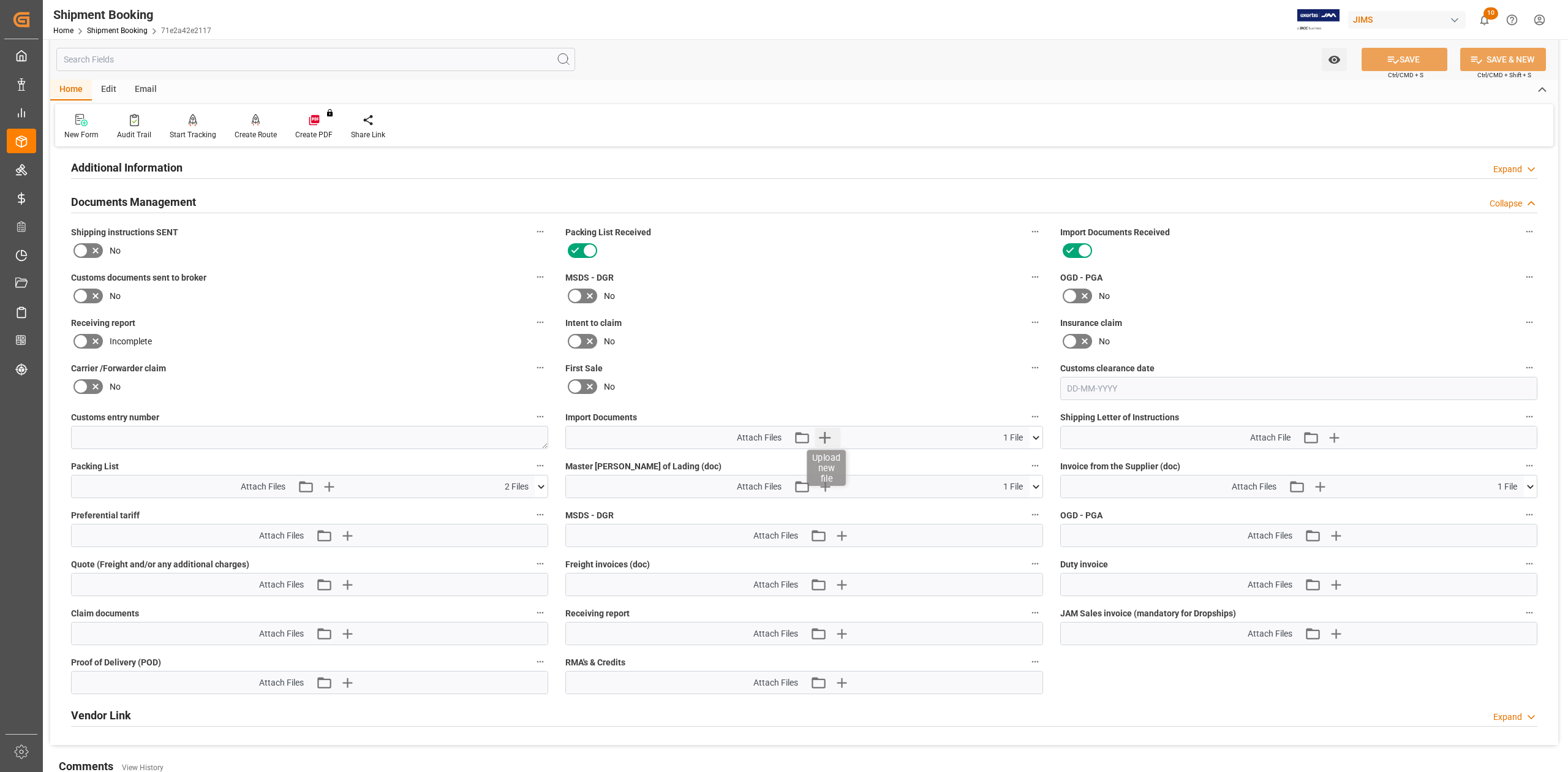
click at [824, 438] on icon "button" at bounding box center [825, 437] width 19 height 19
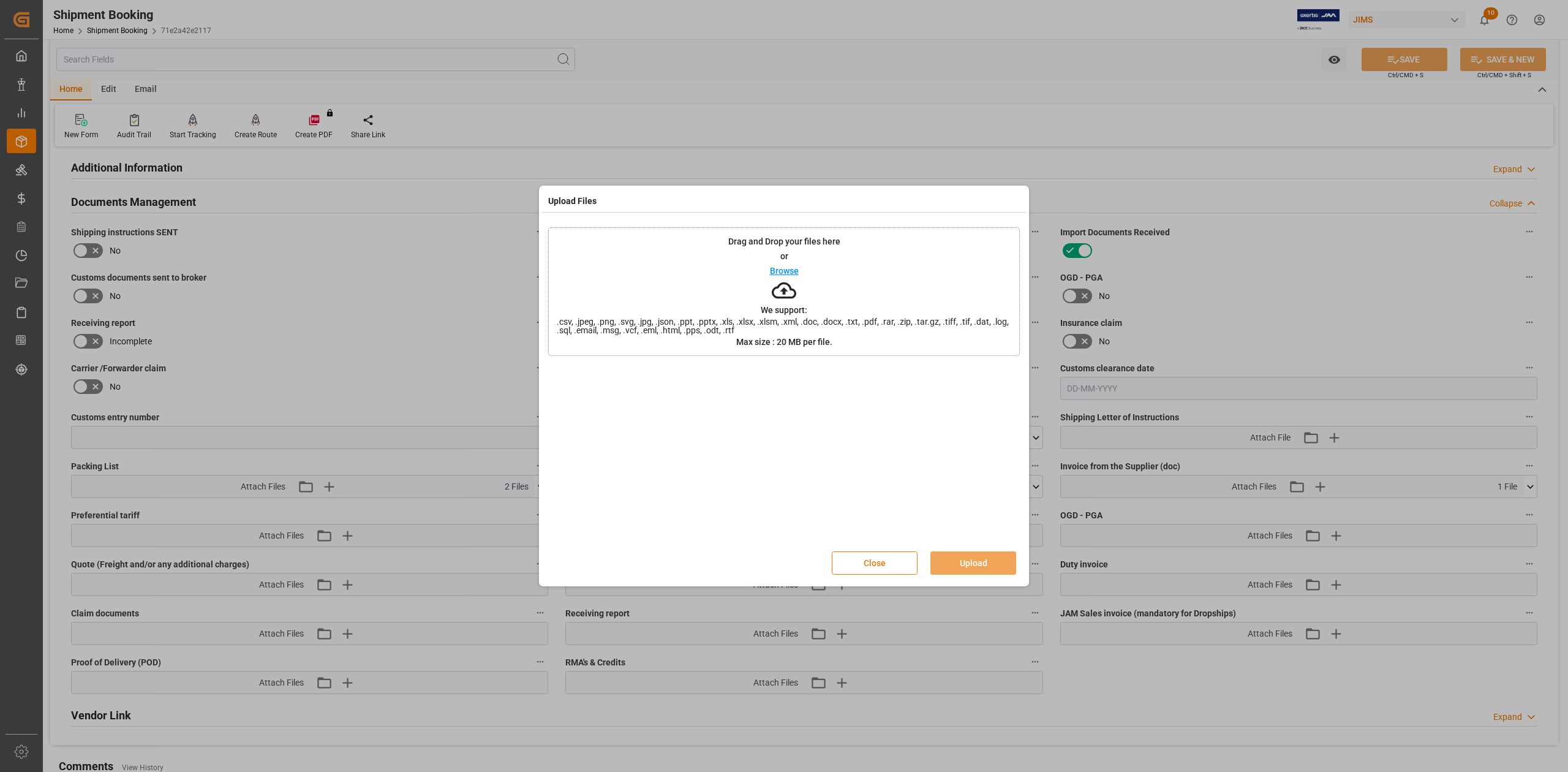
click at [882, 477] on button "Close" at bounding box center [874, 563] width 85 height 24
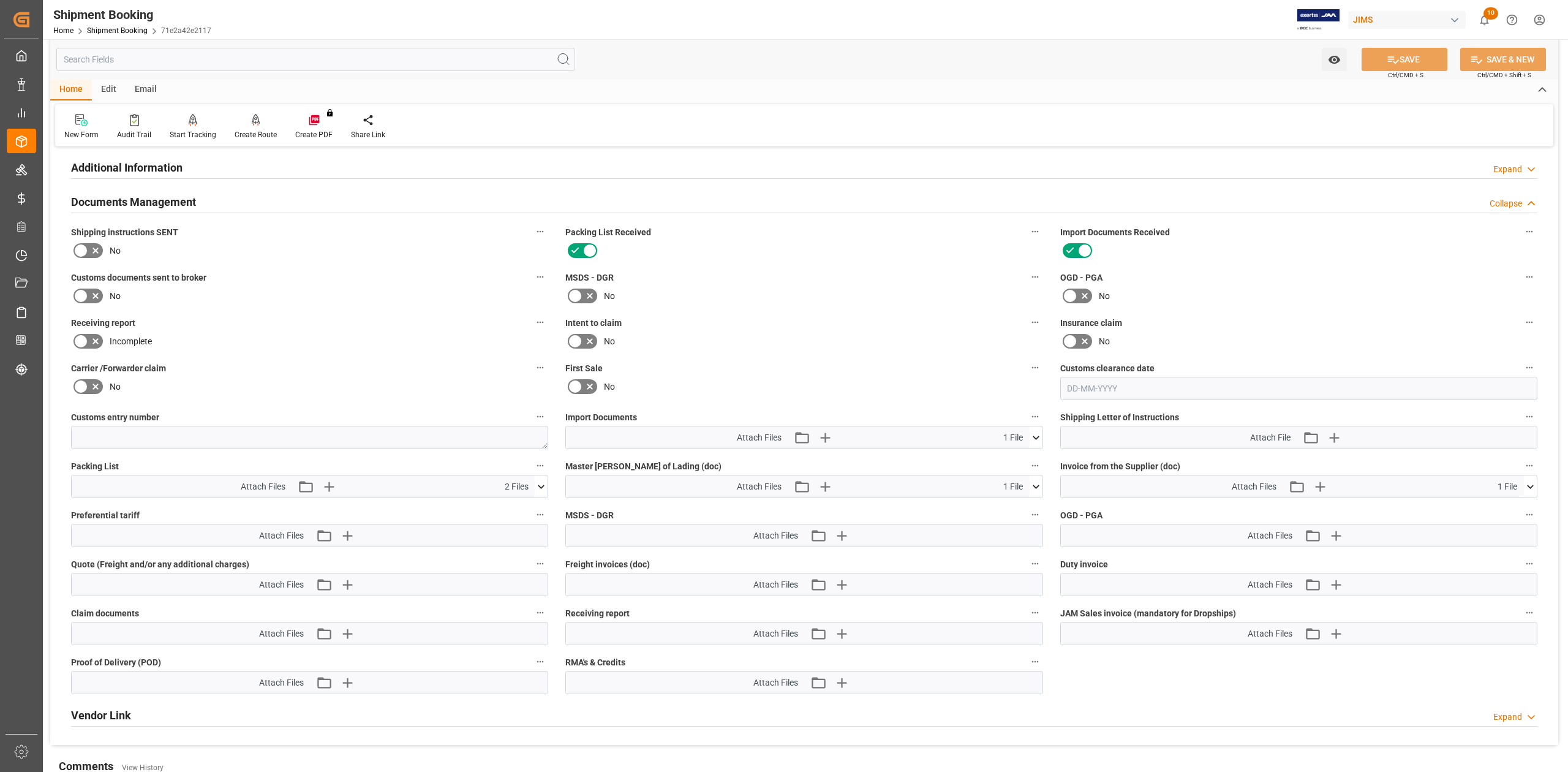
click at [1042, 439] on div "Attach Files Attach existing file Upload new file 1 File CANADA CUSTOMS INVOI..…" at bounding box center [804, 438] width 477 height 24
click at [1034, 442] on icon at bounding box center [1036, 438] width 13 height 13
click at [827, 436] on icon "button" at bounding box center [825, 437] width 19 height 19
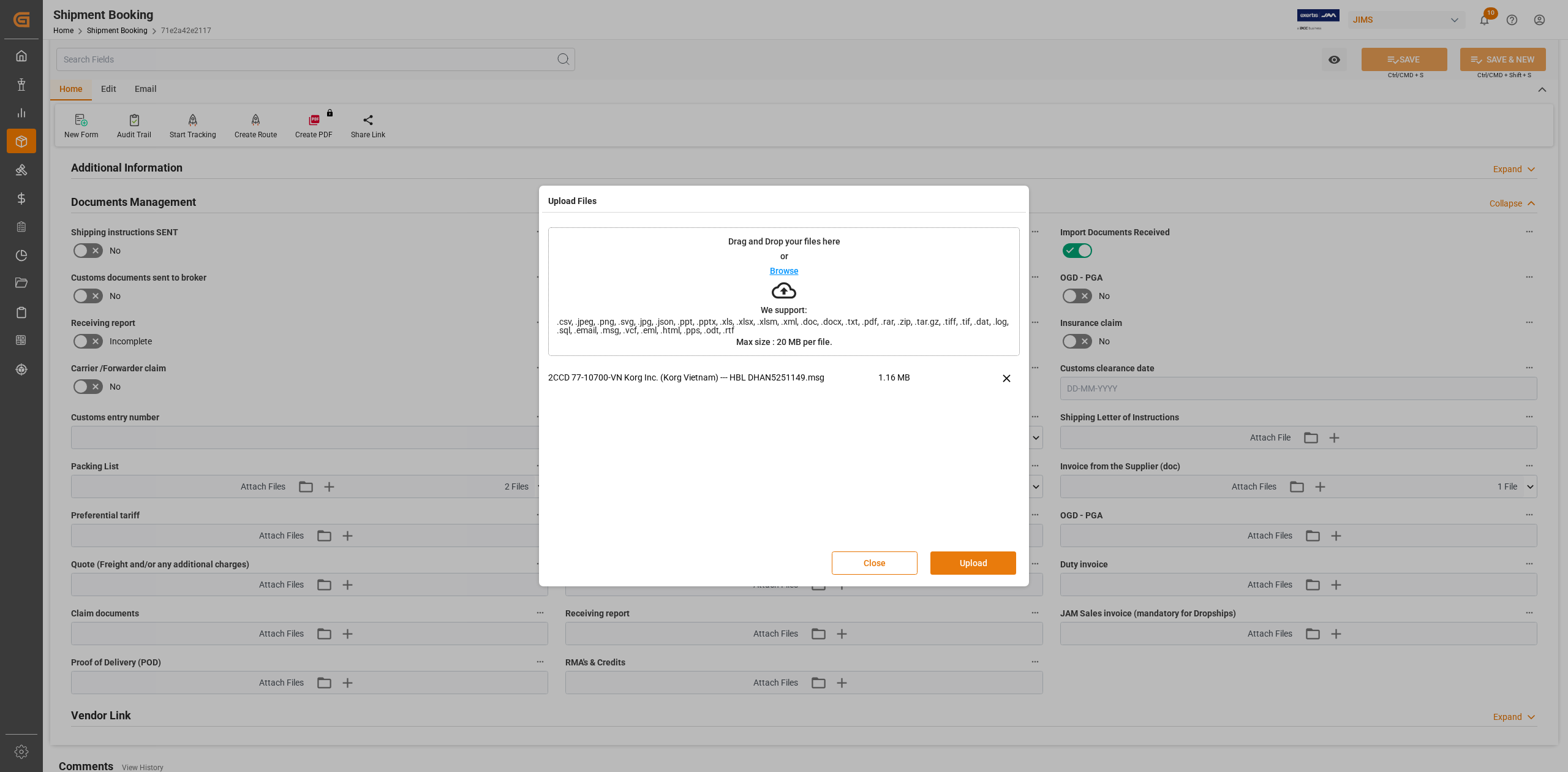
click at [980, 477] on button "Upload" at bounding box center [973, 563] width 85 height 24
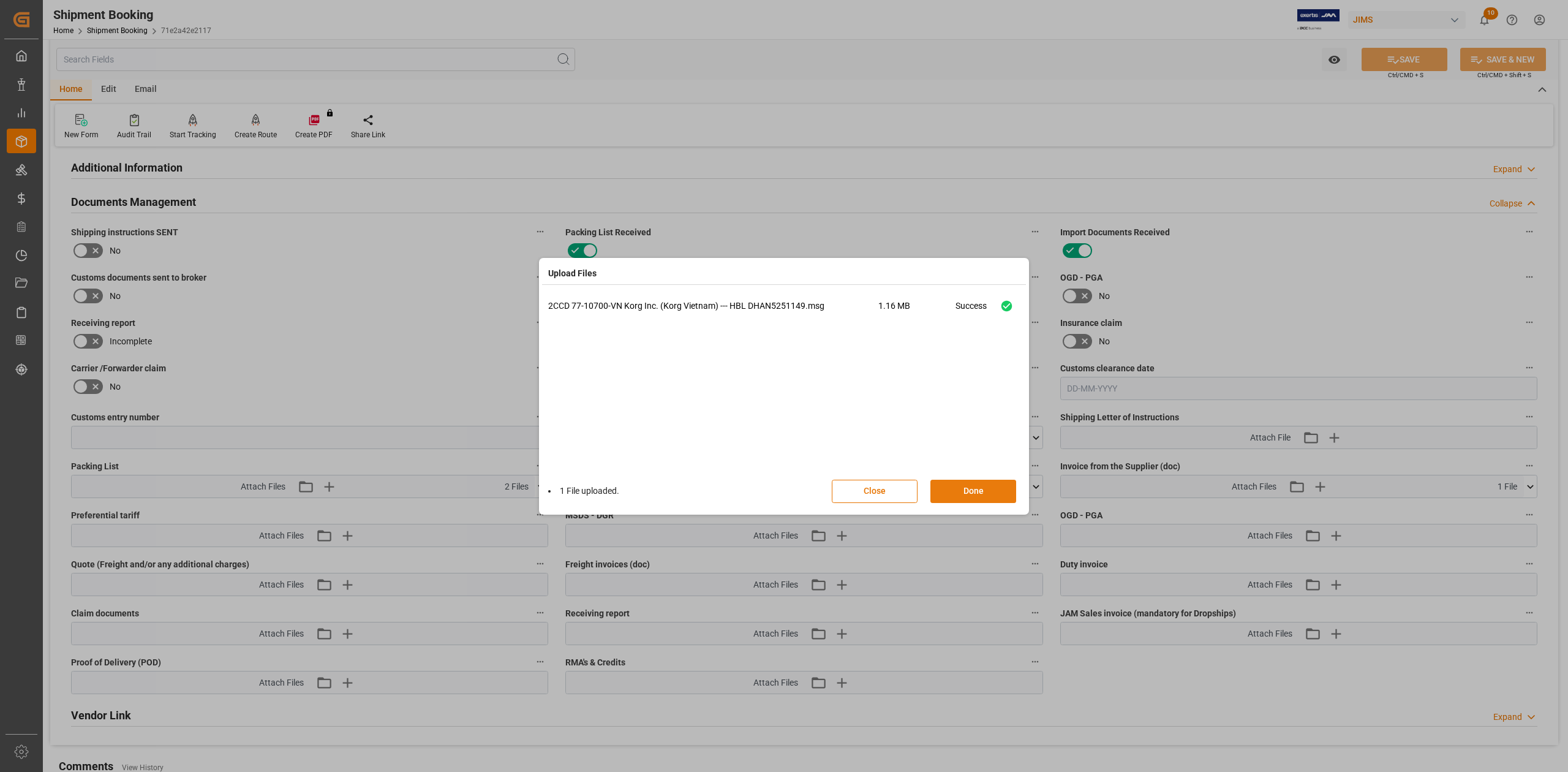
click at [963, 477] on button "Done" at bounding box center [973, 491] width 85 height 24
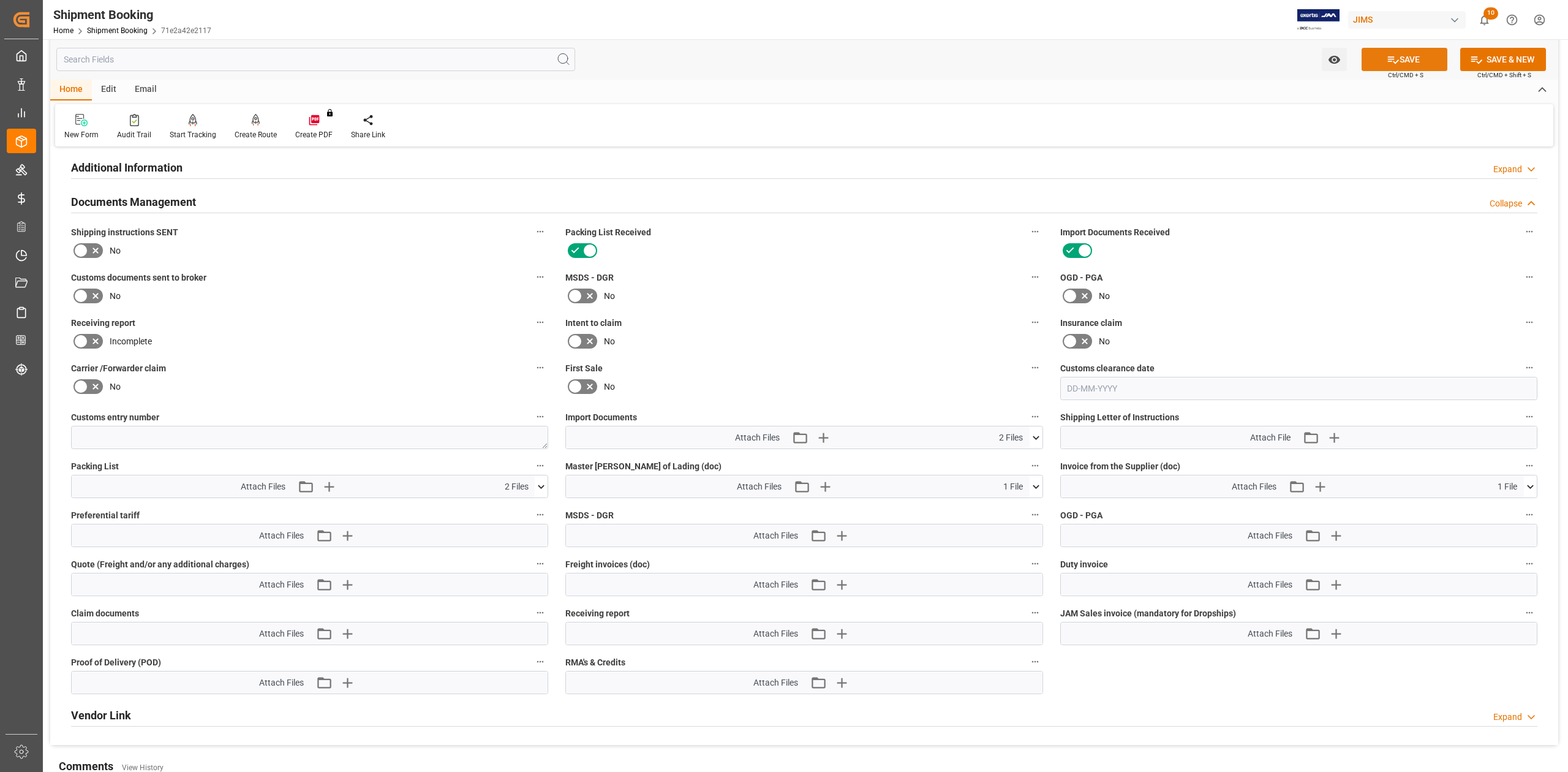
click at [1045, 53] on button "SAVE" at bounding box center [1404, 60] width 85 height 24
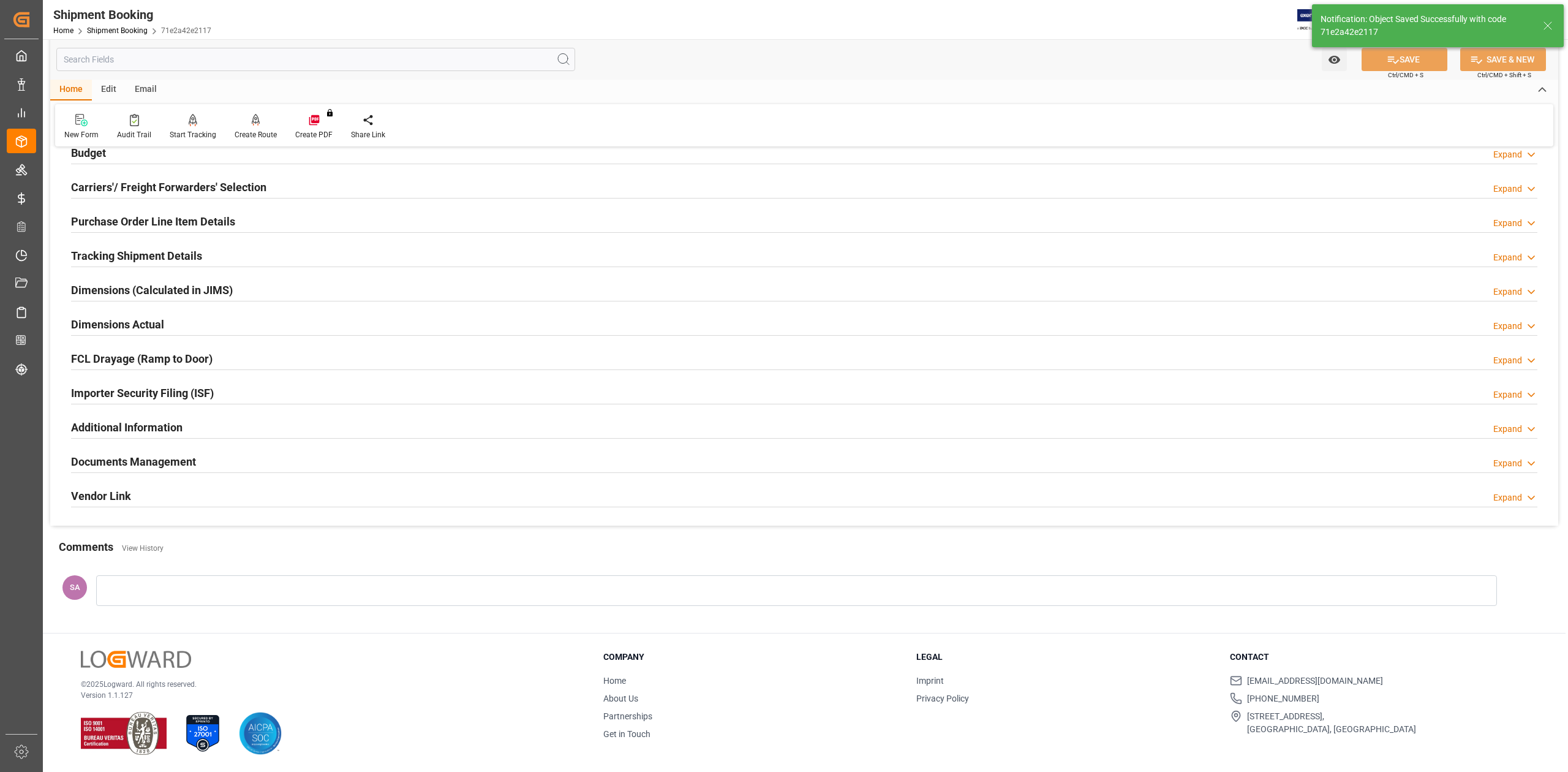
scroll to position [150, 0]
click at [106, 461] on h2 "Documents Management" at bounding box center [133, 461] width 125 height 17
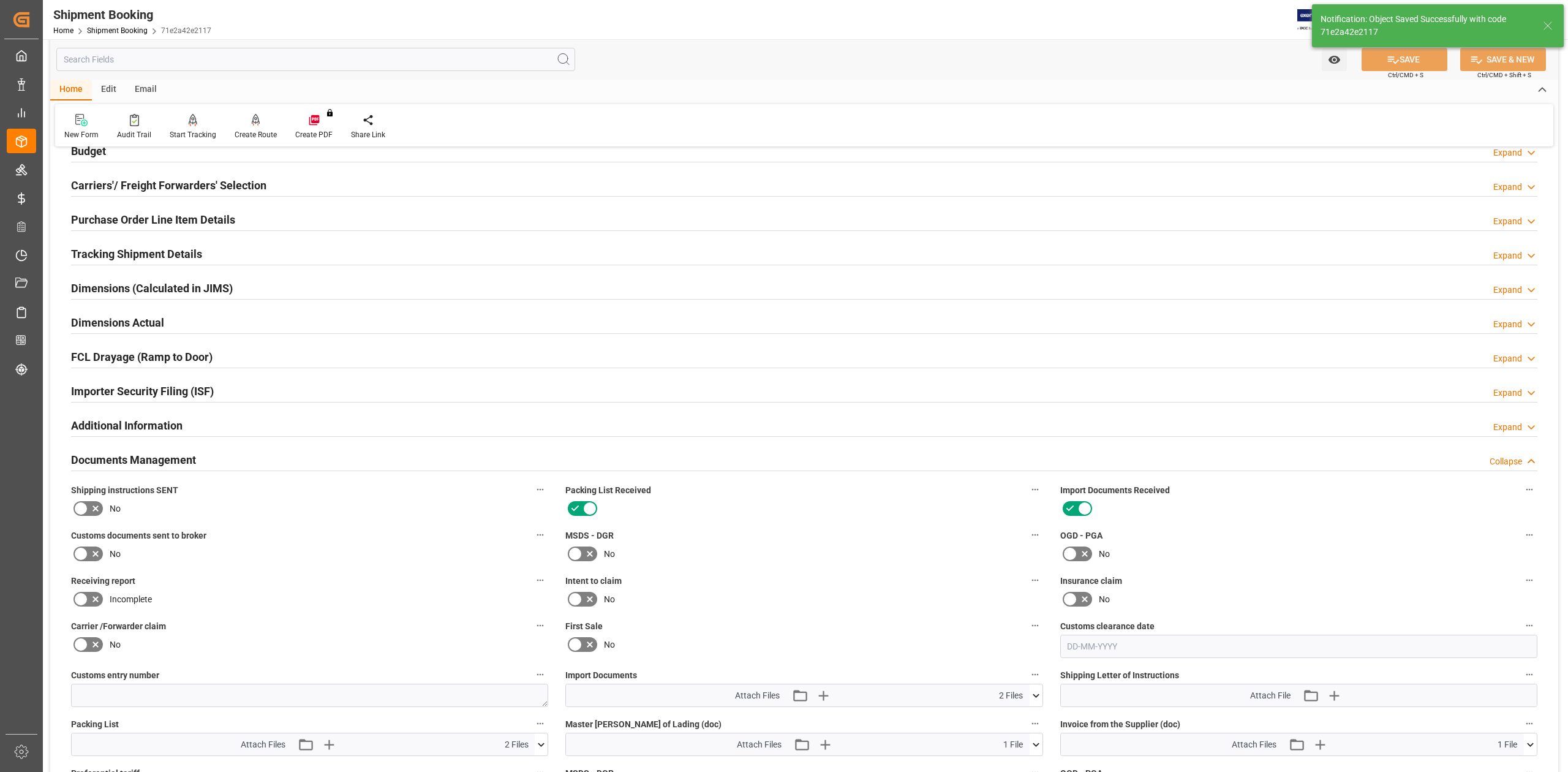
scroll to position [408, 0]
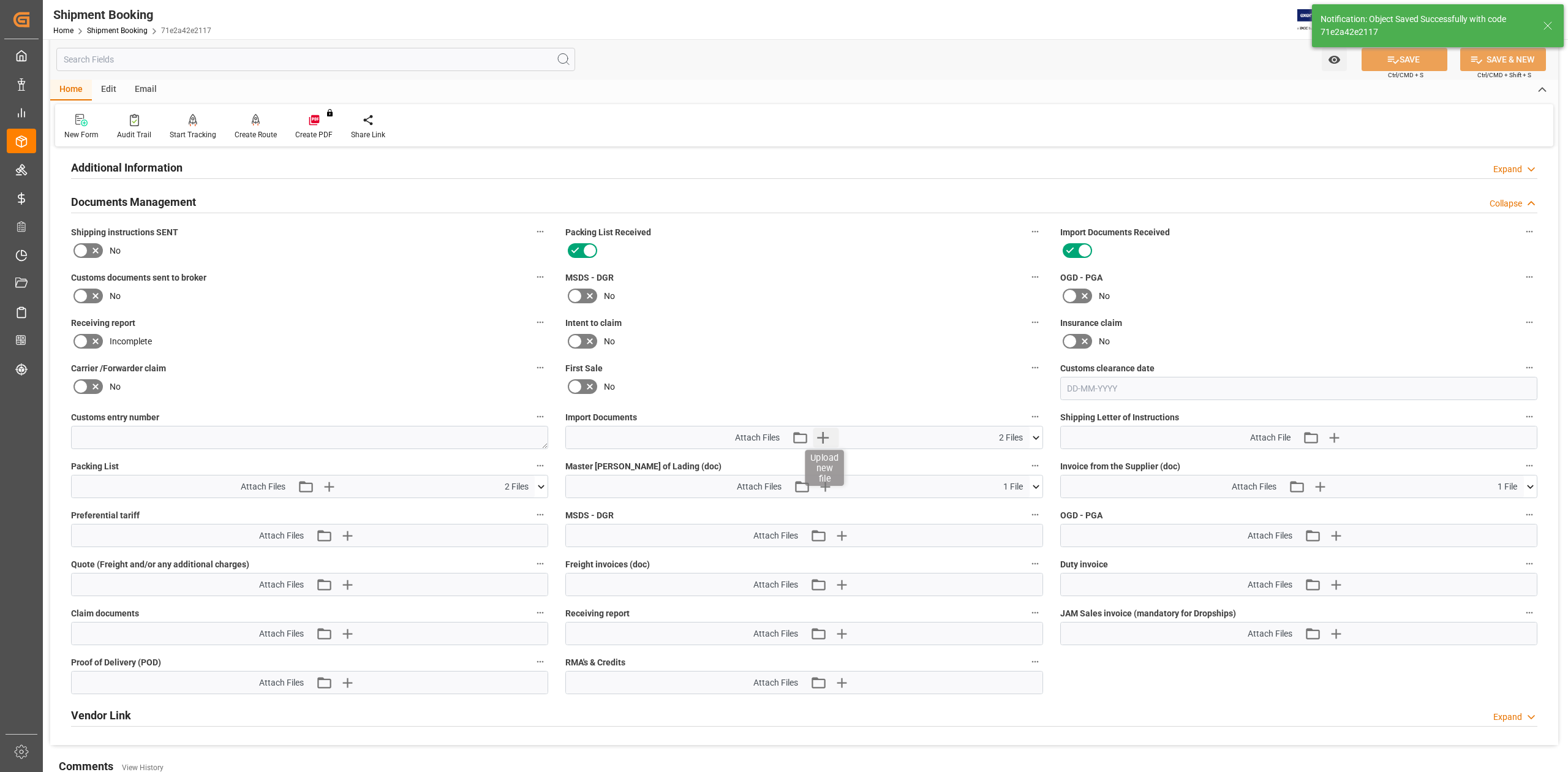
click at [829, 441] on icon "button" at bounding box center [823, 437] width 19 height 19
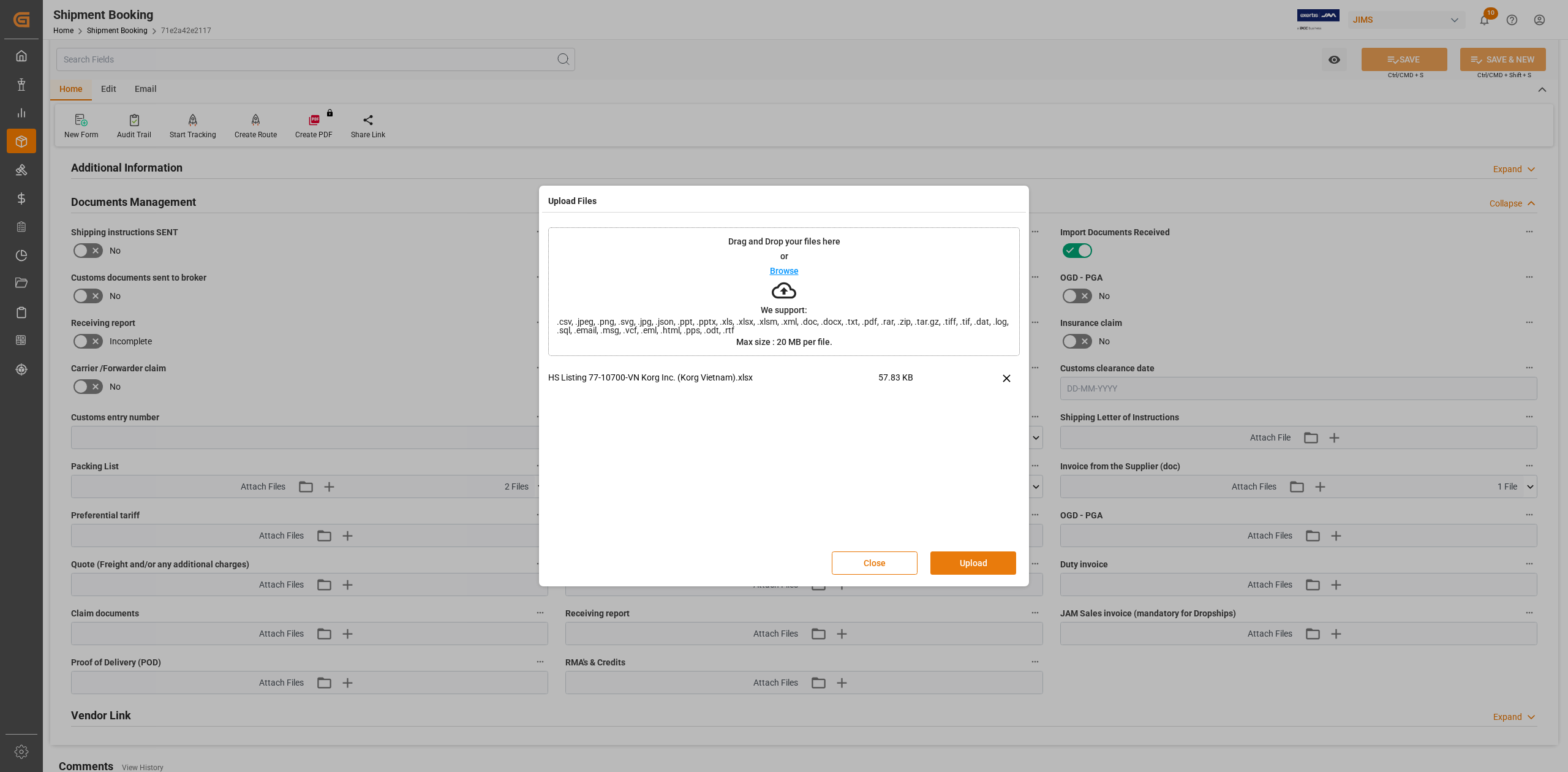
click at [991, 477] on button "Upload" at bounding box center [973, 563] width 85 height 24
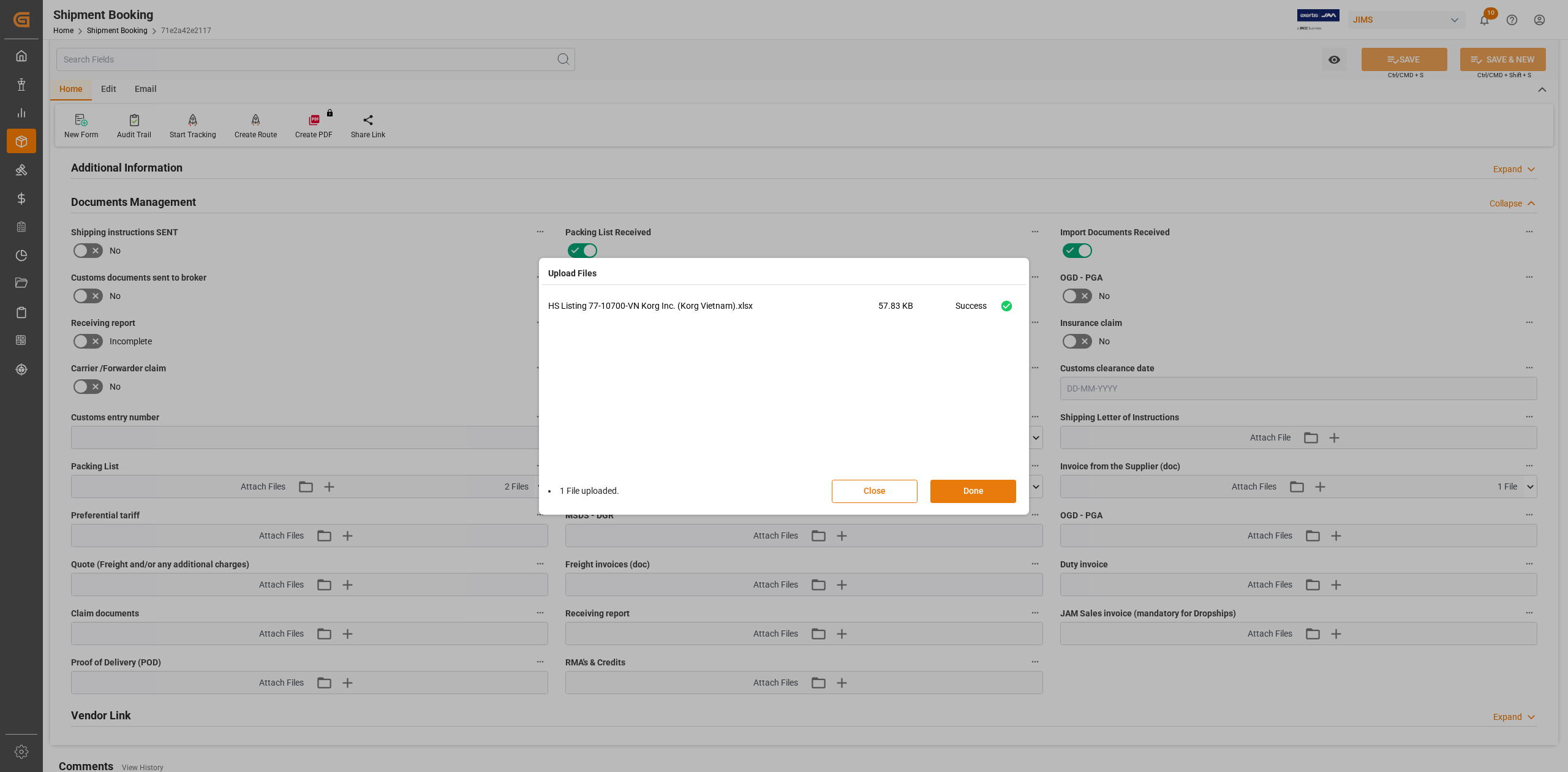
click at [959, 477] on button "Done" at bounding box center [973, 491] width 85 height 24
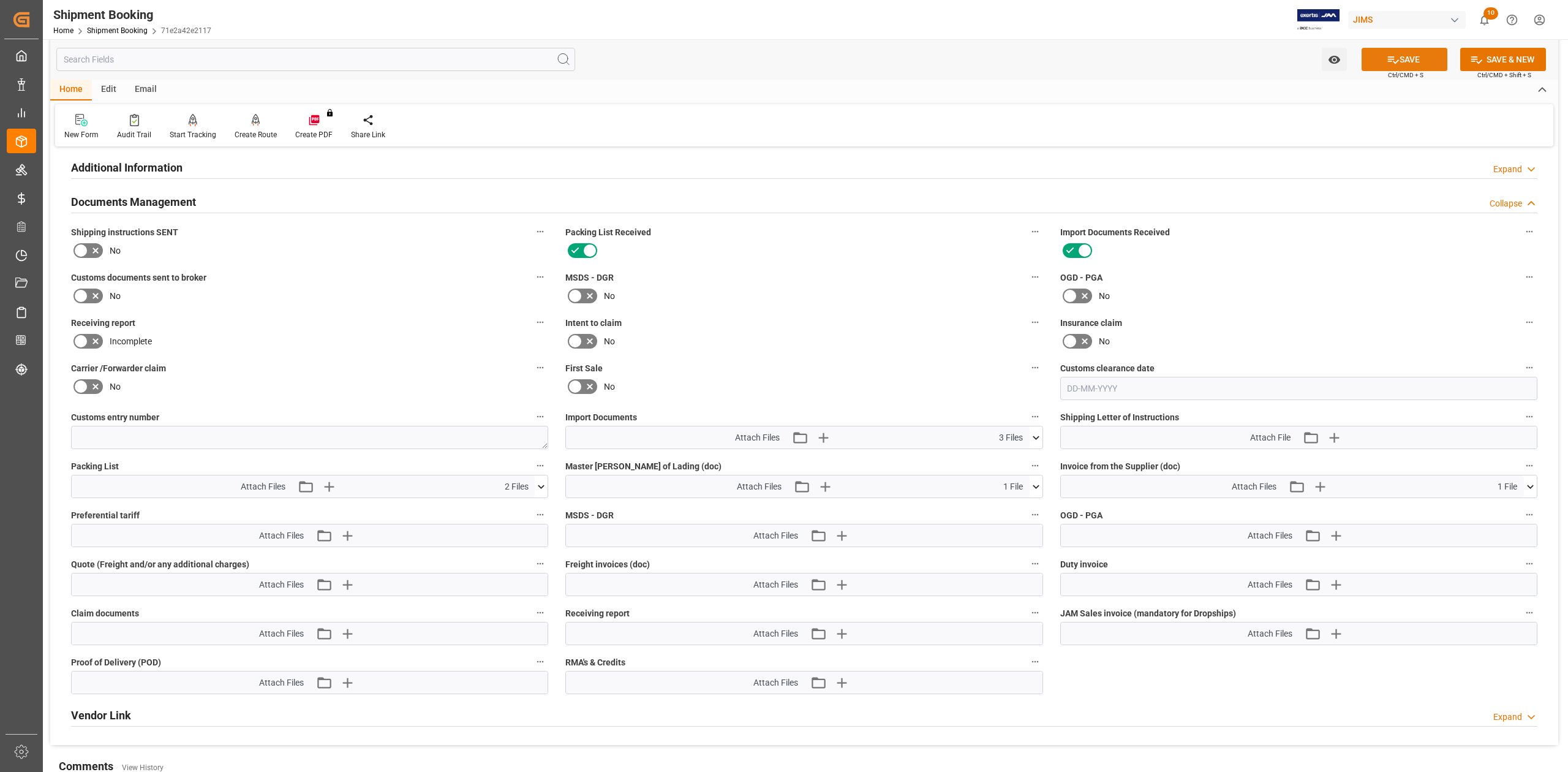
click at [1045, 53] on button "SAVE" at bounding box center [1404, 60] width 85 height 24
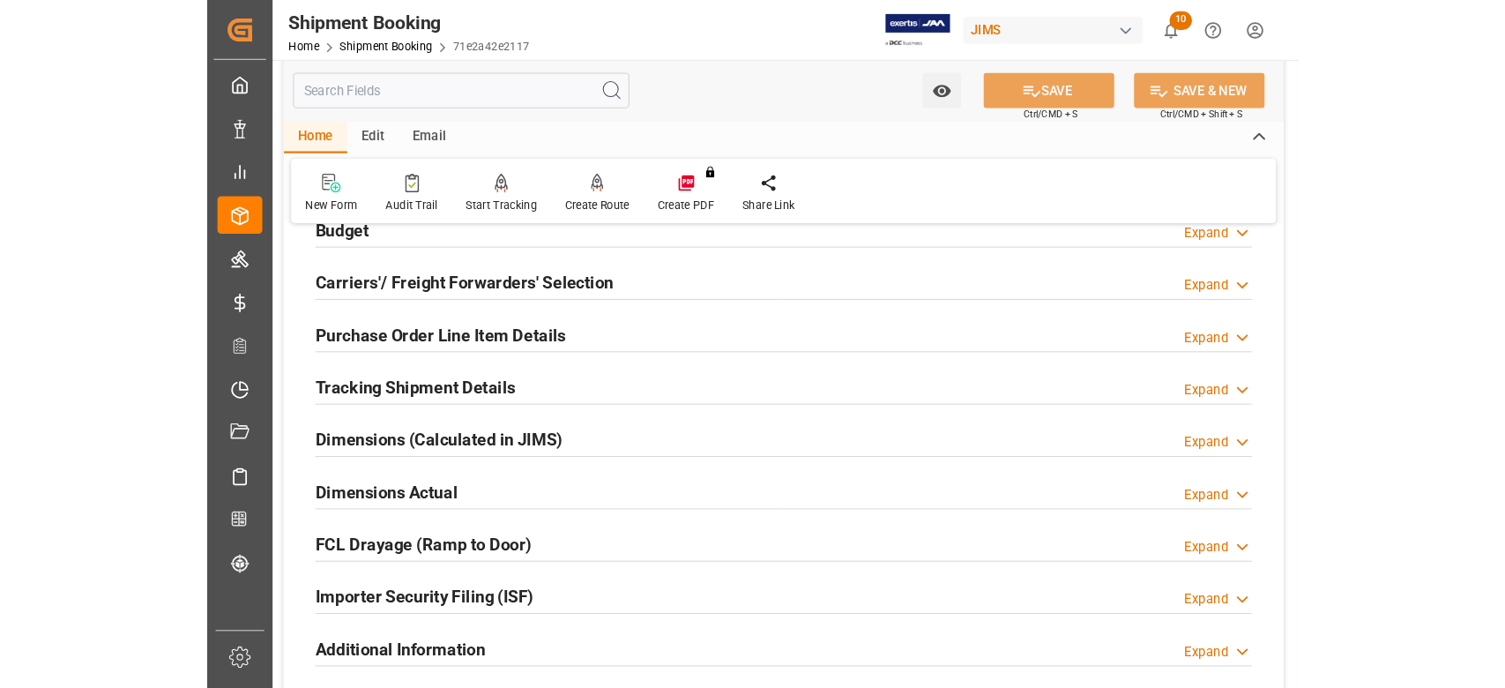
scroll to position [216, 0]
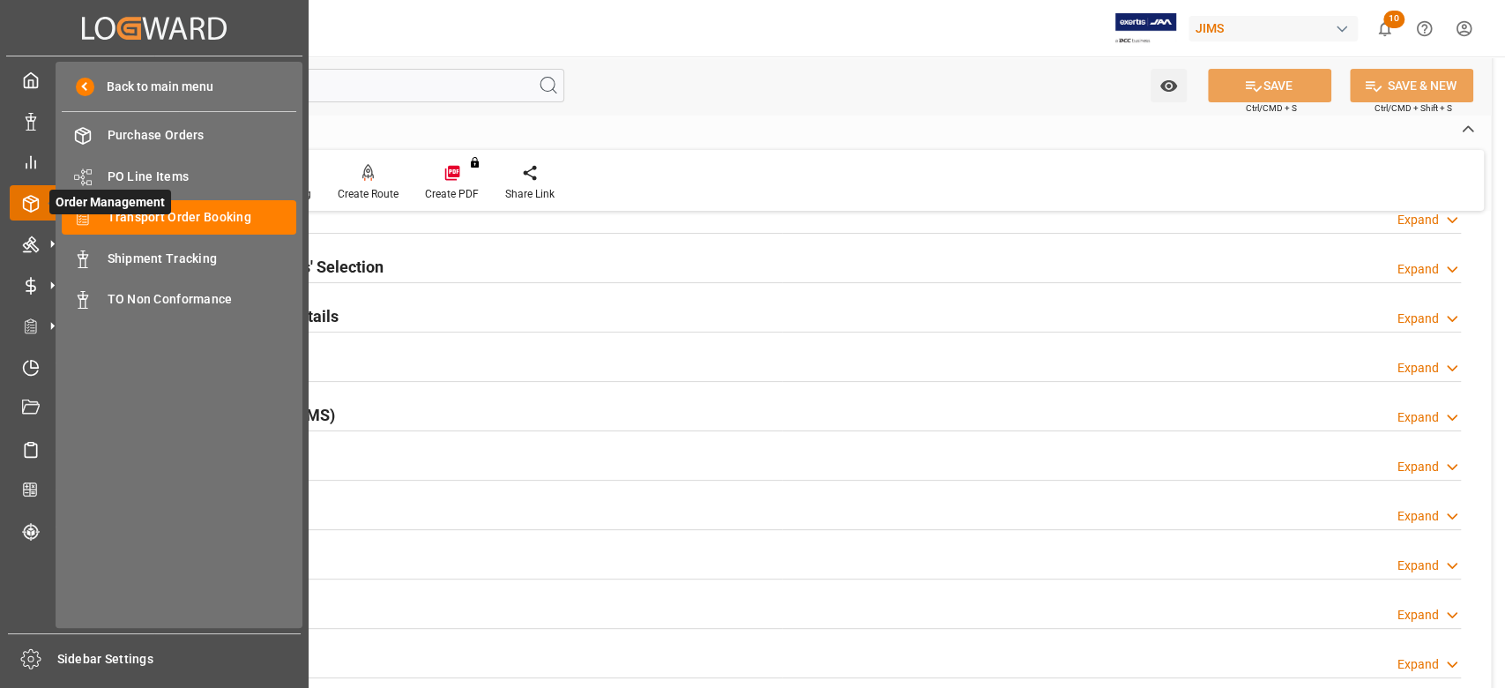
click at [142, 214] on span "Order Management" at bounding box center [110, 202] width 122 height 25
click at [244, 212] on span "Transport Order Booking" at bounding box center [203, 217] width 190 height 19
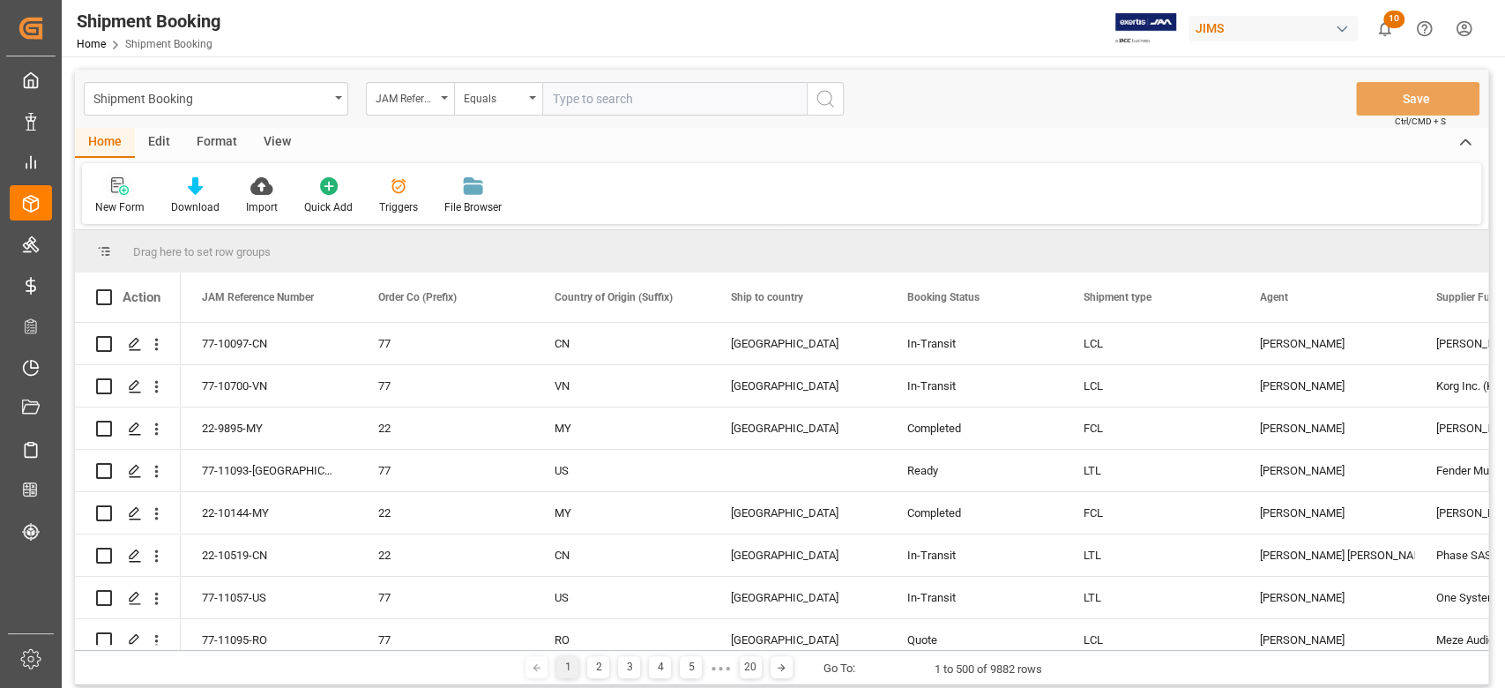
click at [106, 207] on div "New Form" at bounding box center [119, 207] width 49 height 16
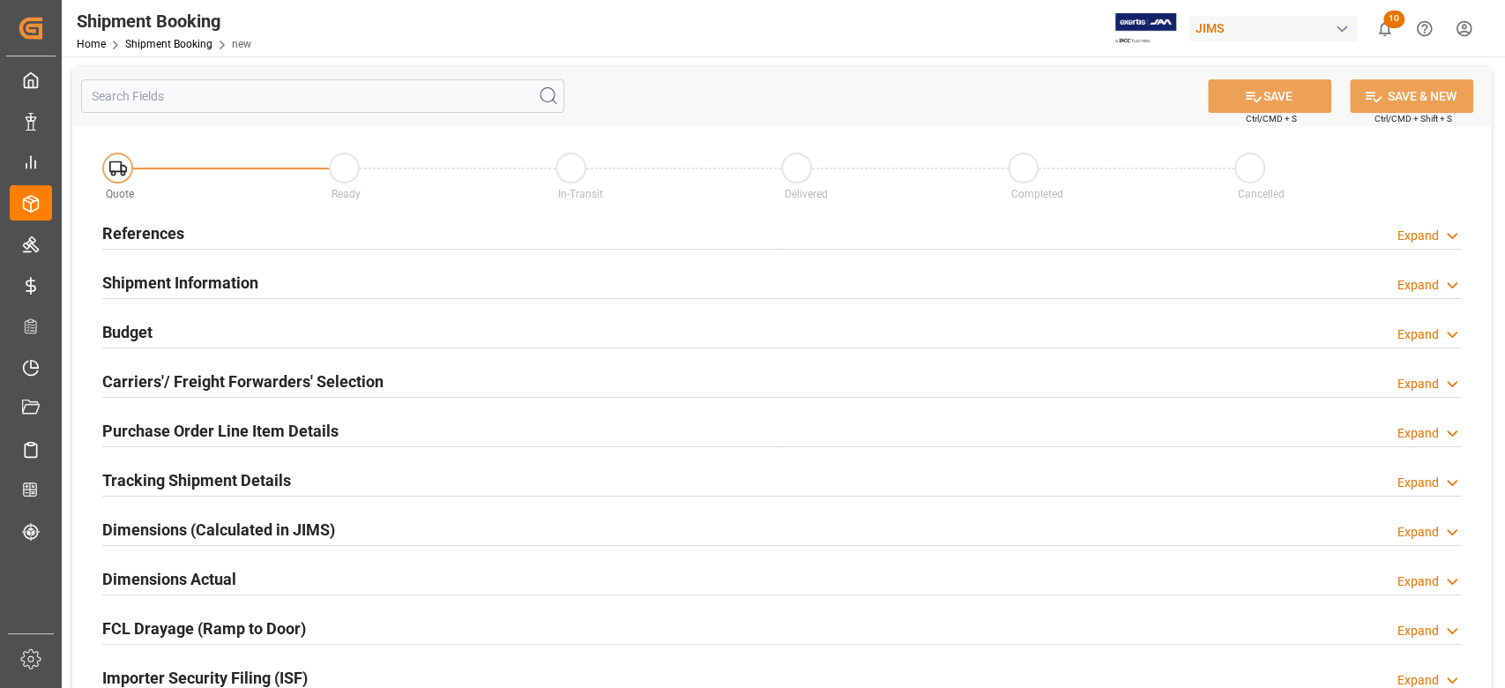
click at [180, 240] on h2 "References" at bounding box center [143, 233] width 82 height 24
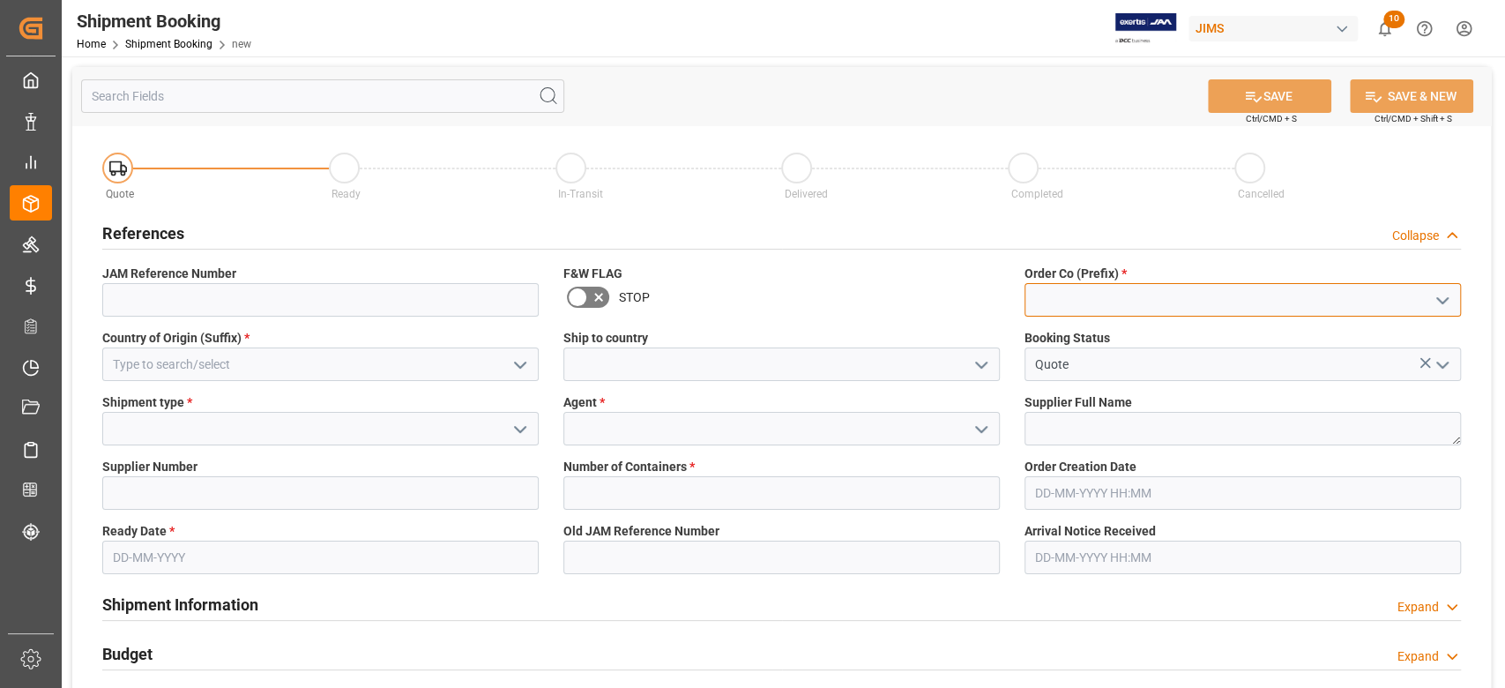
click at [1129, 293] on input at bounding box center [1242, 300] width 436 height 34
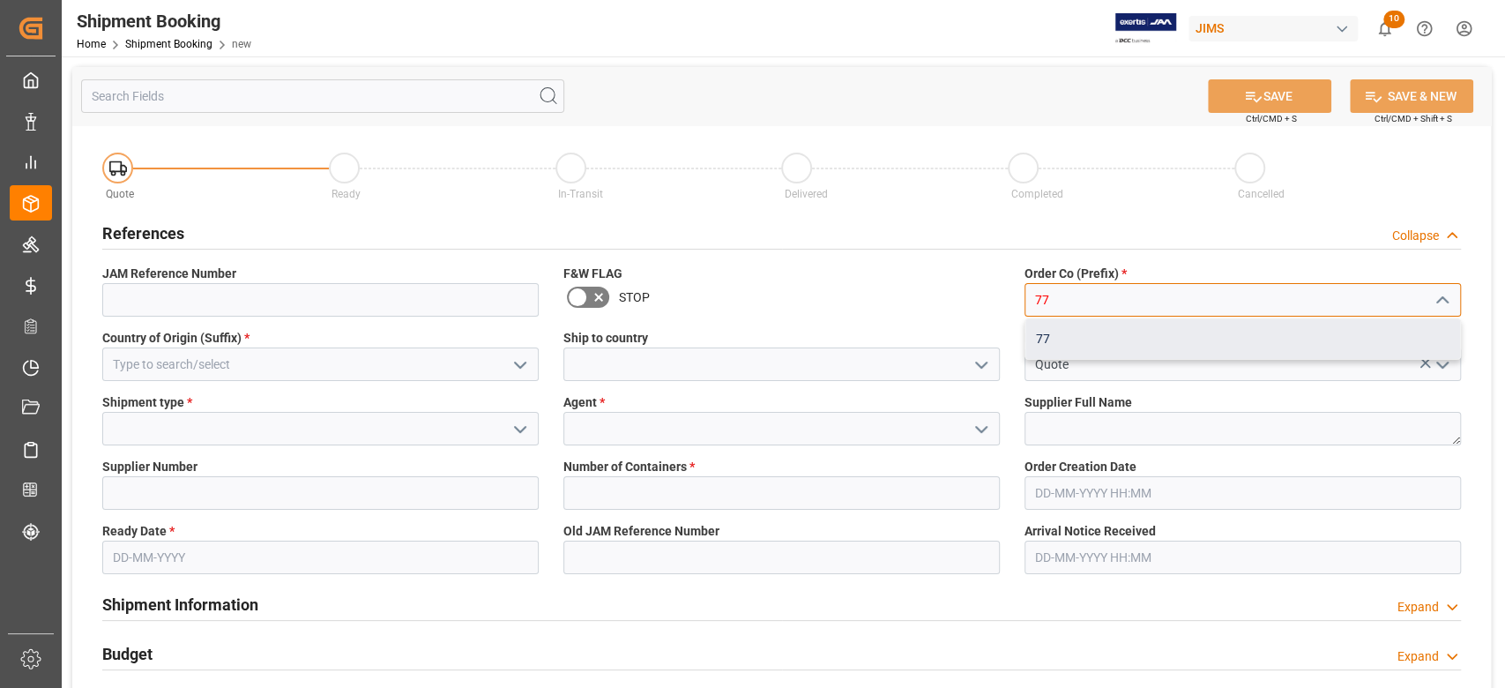
click at [1107, 336] on div "77" at bounding box center [1242, 339] width 435 height 40
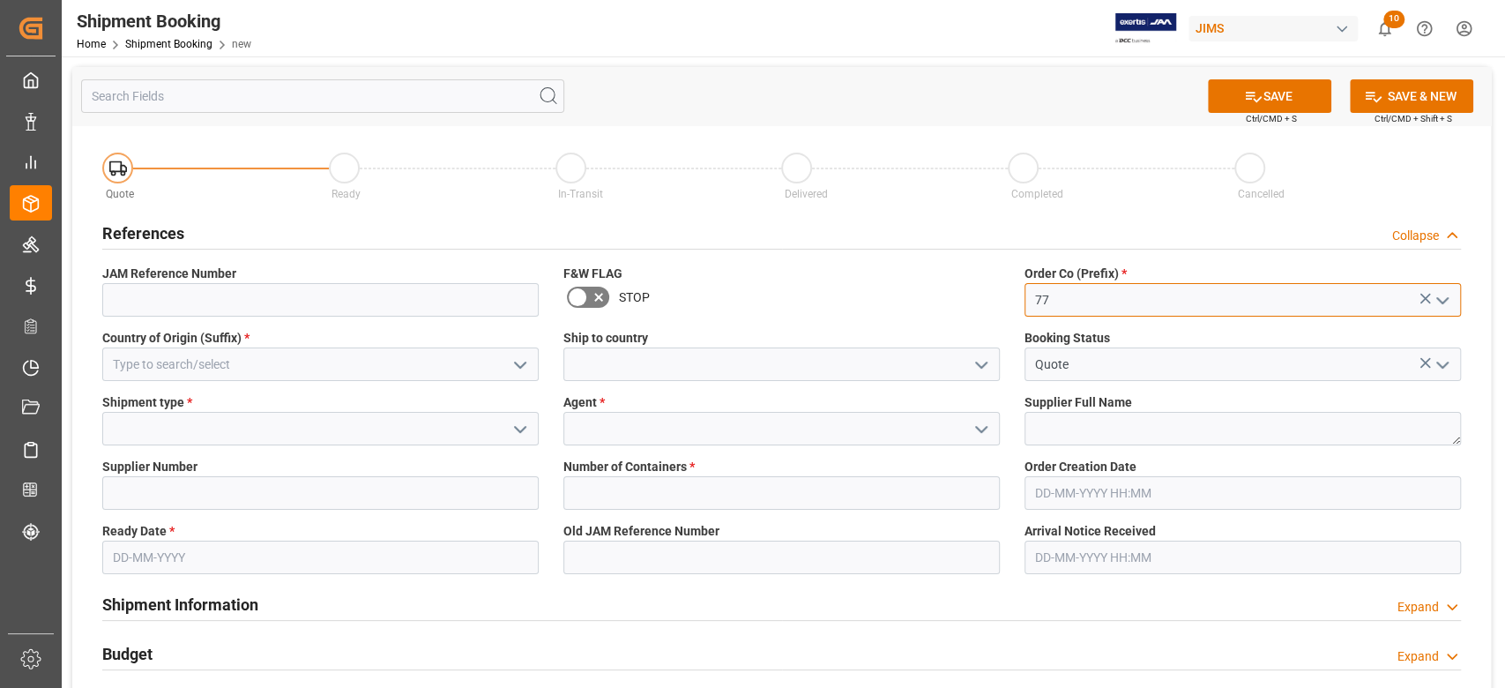
type input "77"
click at [254, 369] on input at bounding box center [320, 364] width 436 height 34
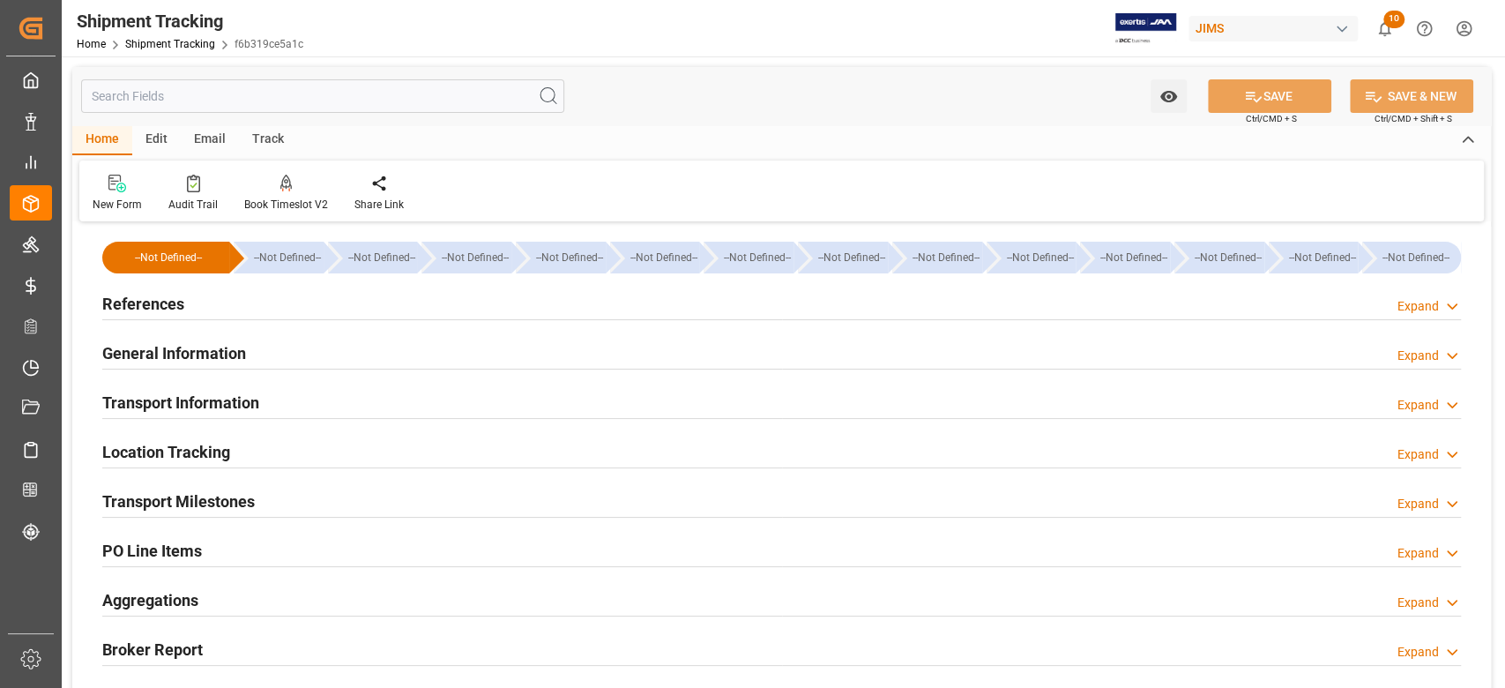
type input "[DATE] 00:00"
type input "[DATE]"
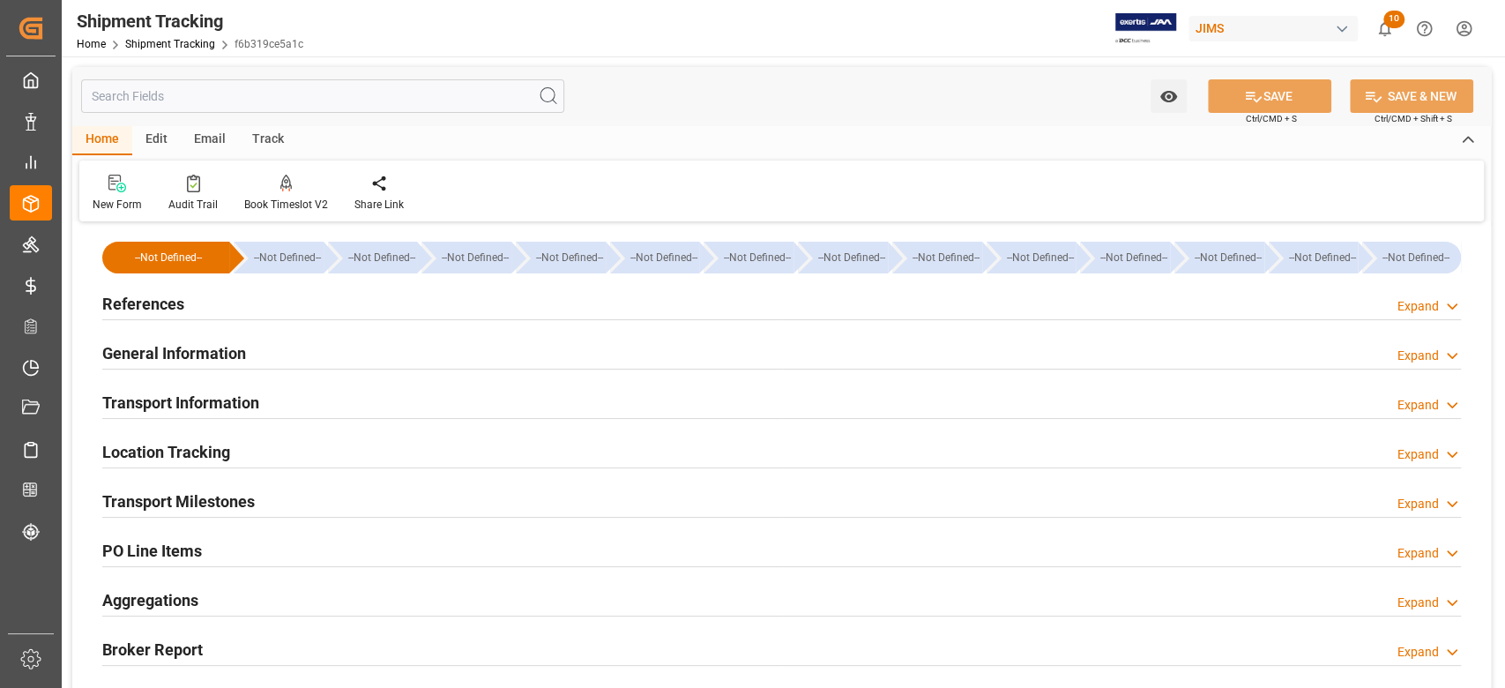
type input "[DATE] 00:00"
click at [190, 500] on h2 "Transport Milestones" at bounding box center [178, 501] width 153 height 24
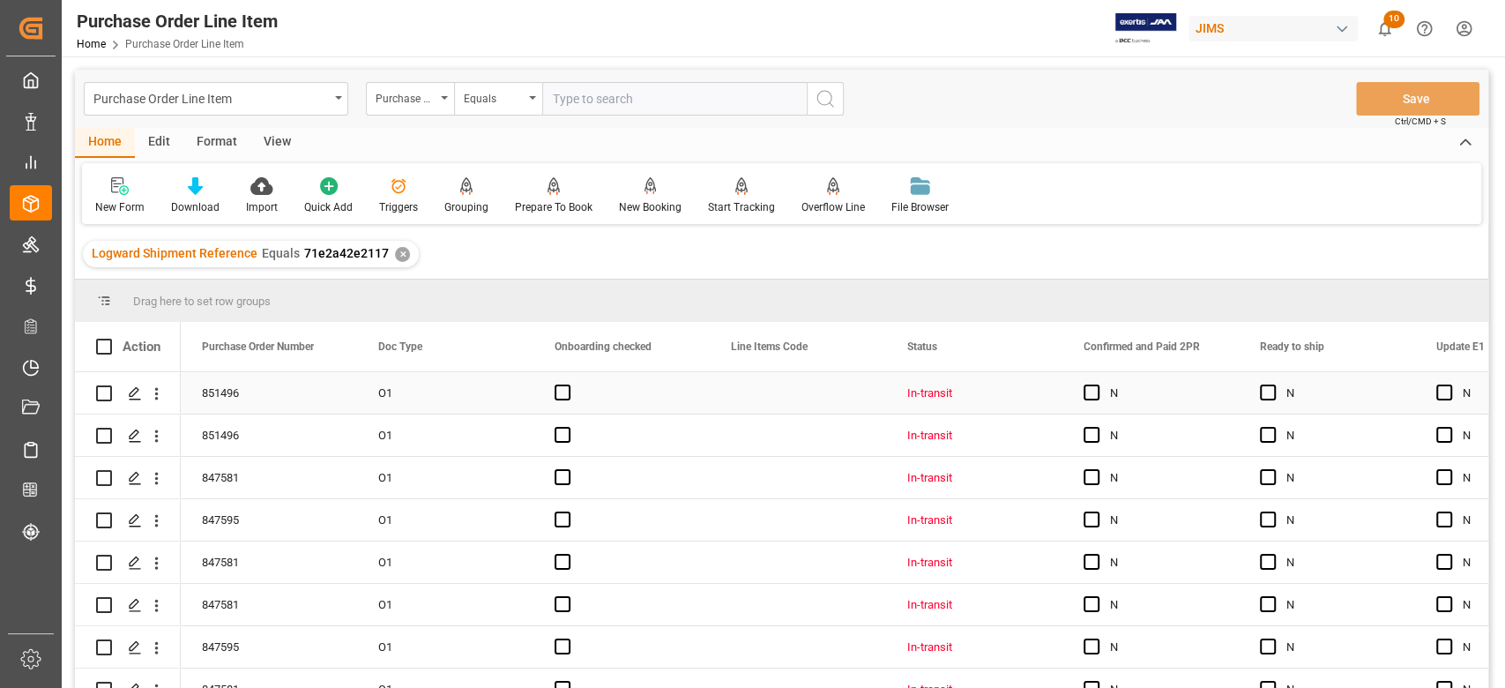
click at [1087, 401] on div "Press SPACE to select this row." at bounding box center [1097, 393] width 26 height 41
click at [1093, 391] on span "Press SPACE to select this row." at bounding box center [1092, 392] width 16 height 16
click at [1097, 384] on input "Press SPACE to select this row." at bounding box center [1097, 384] width 0 height 0
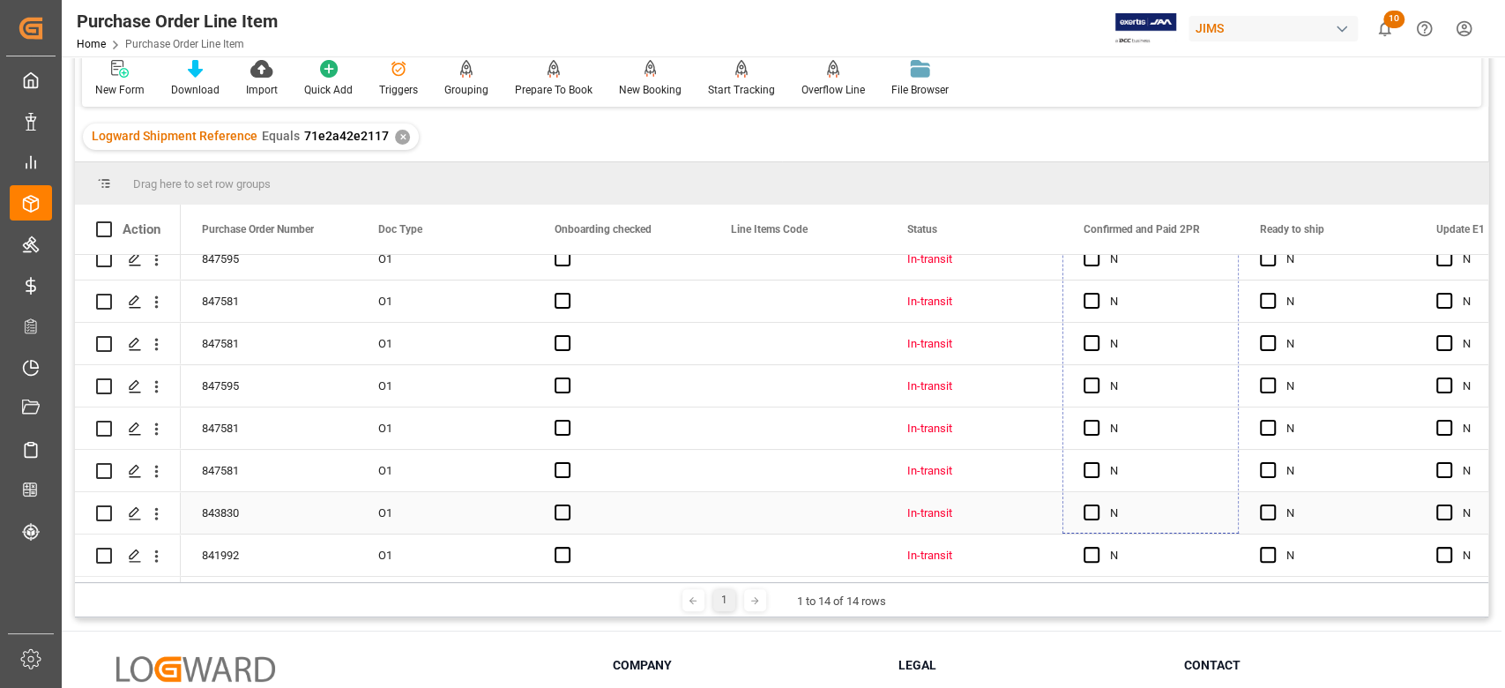
scroll to position [261, 0]
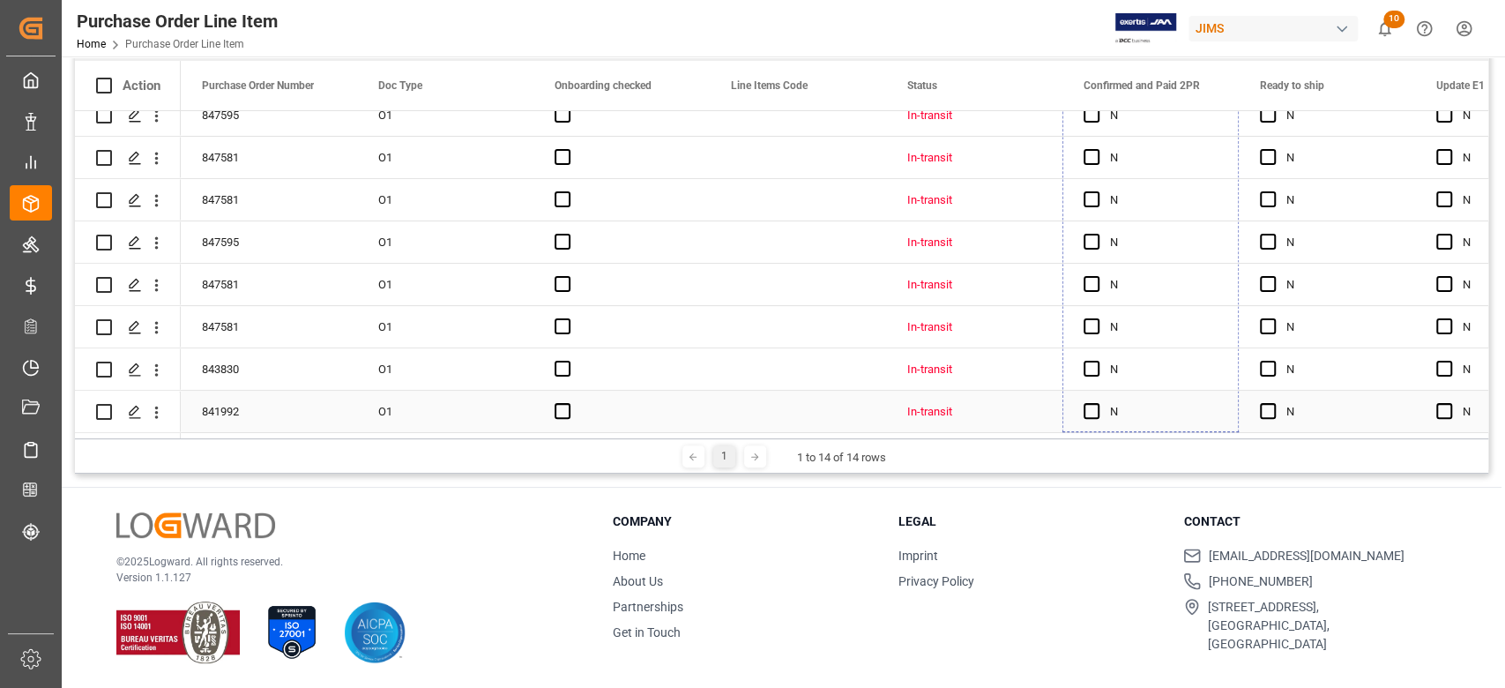
drag, startPoint x: 1233, startPoint y: 409, endPoint x: 1127, endPoint y: 404, distance: 106.8
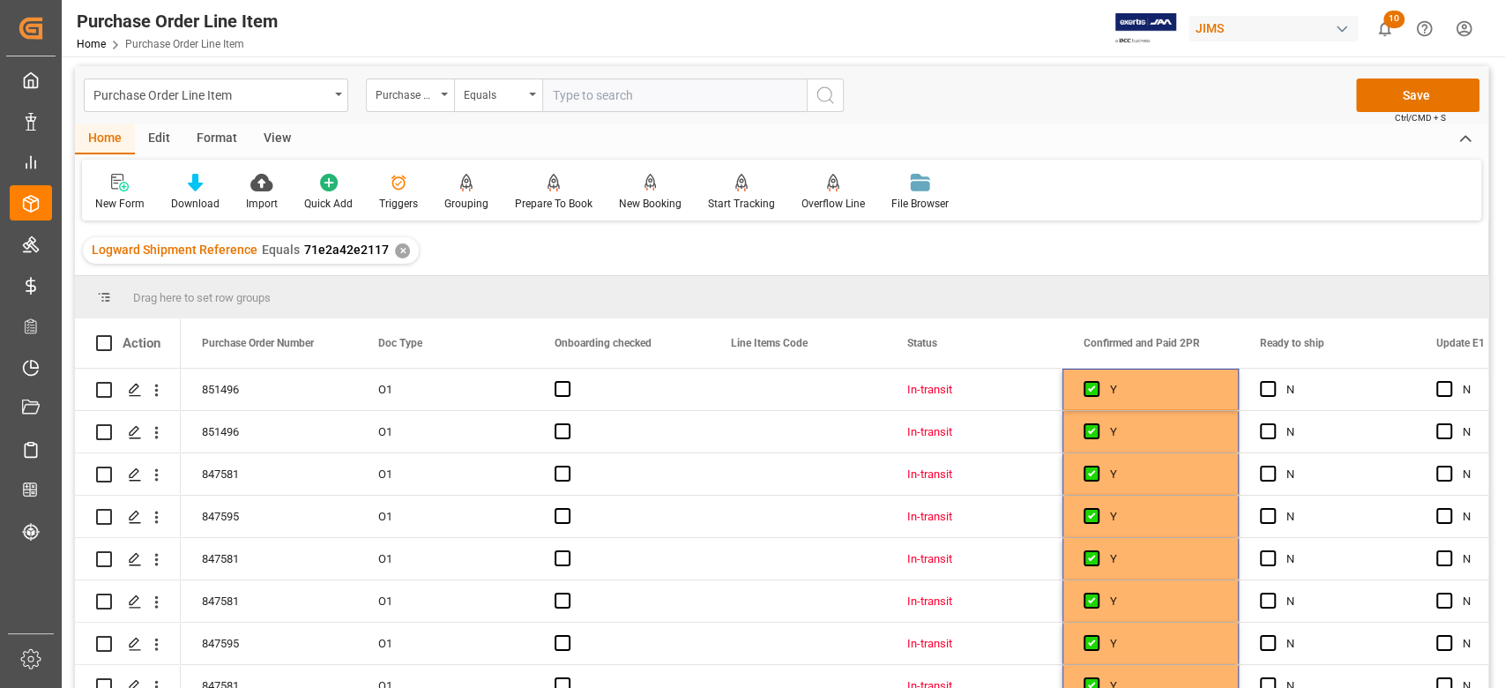
scroll to position [0, 0]
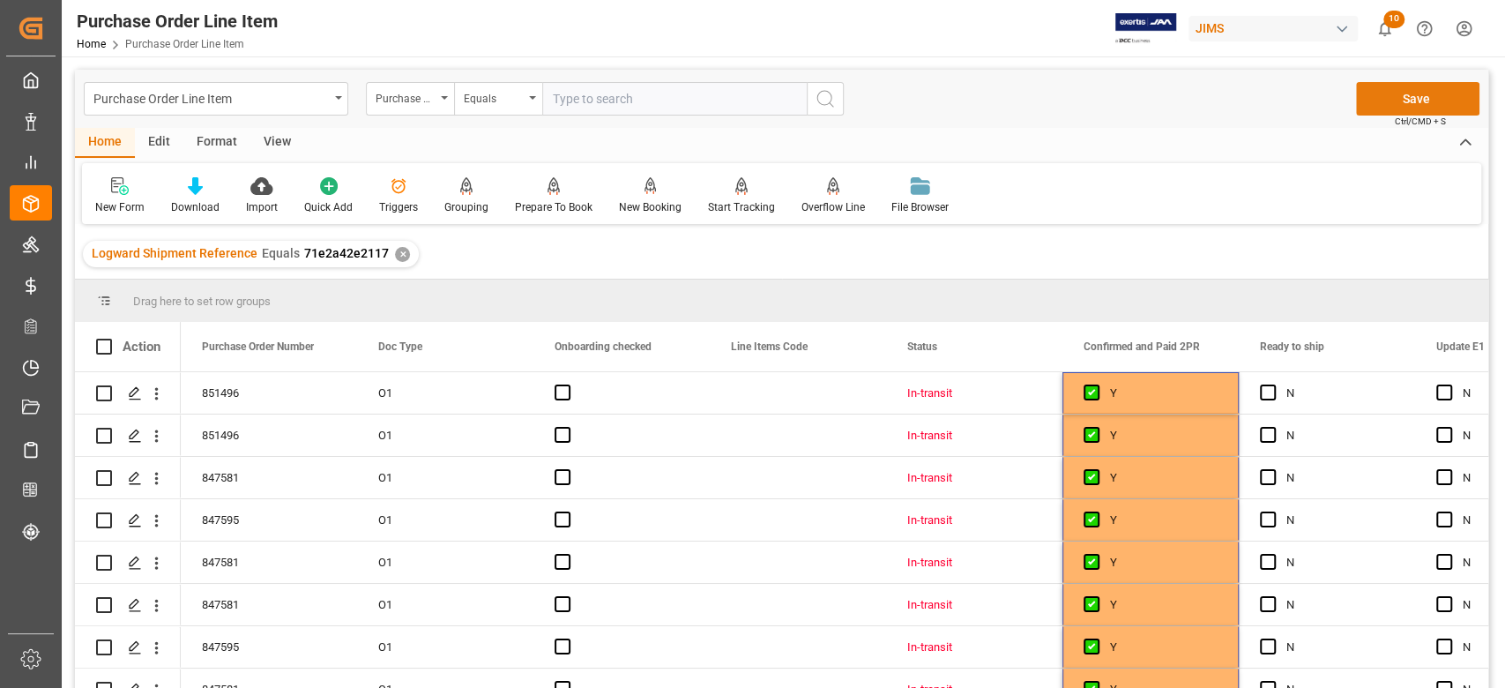
click at [1374, 100] on button "Save" at bounding box center [1417, 99] width 123 height 34
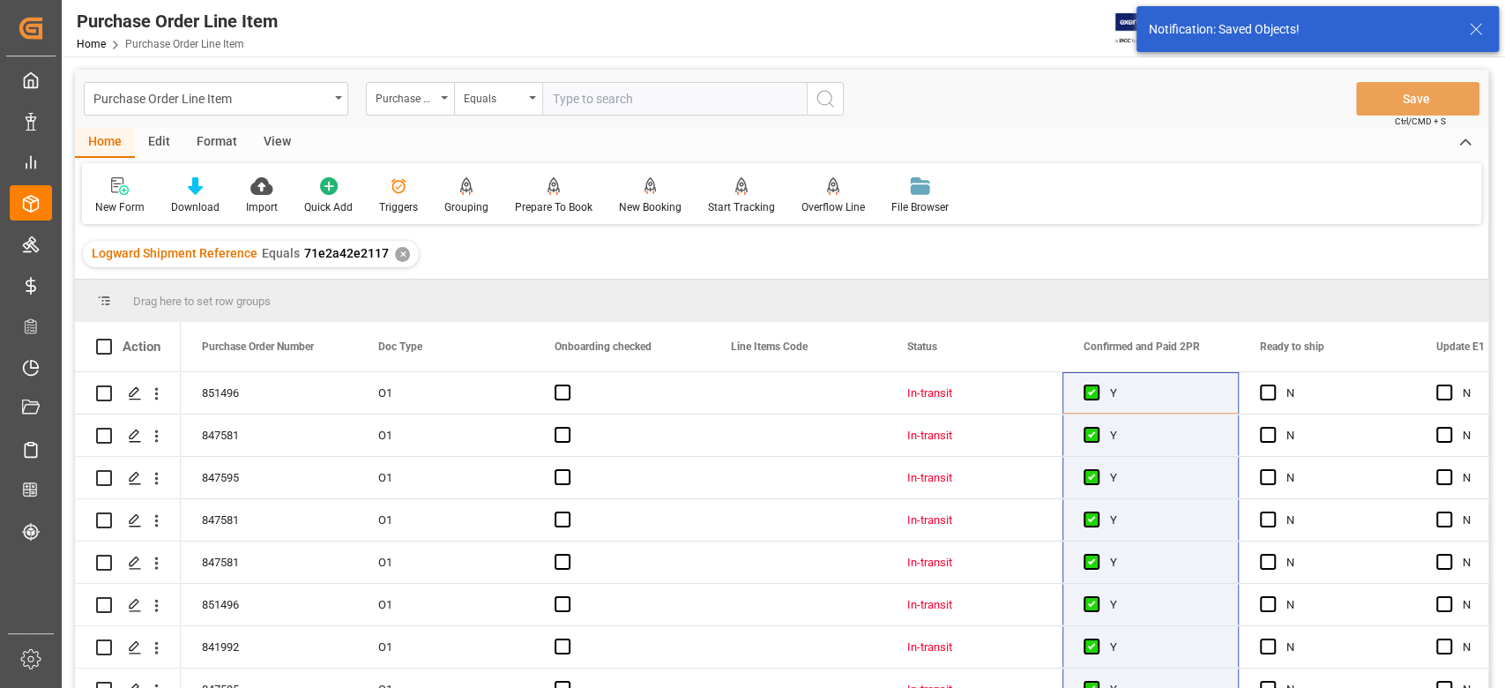
click at [271, 145] on div "View" at bounding box center [277, 143] width 54 height 30
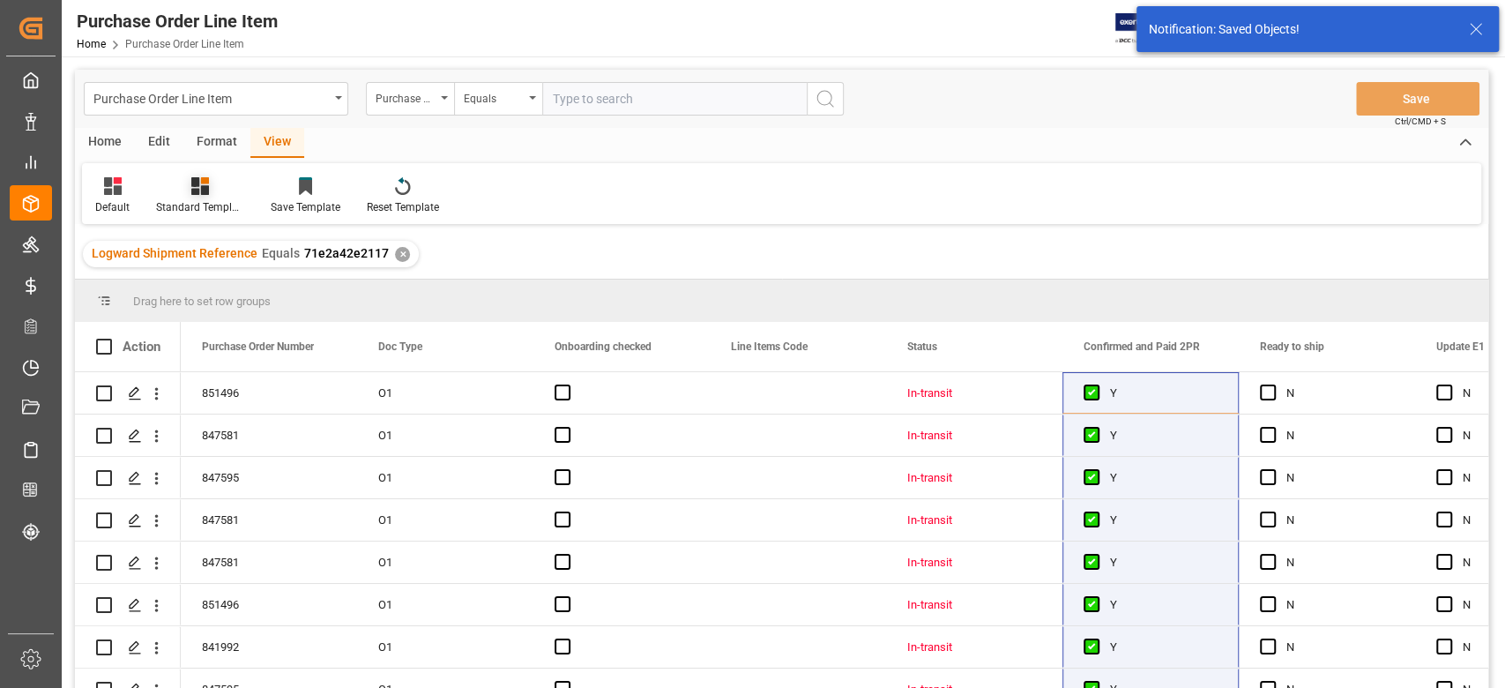
click at [208, 187] on div at bounding box center [200, 185] width 88 height 19
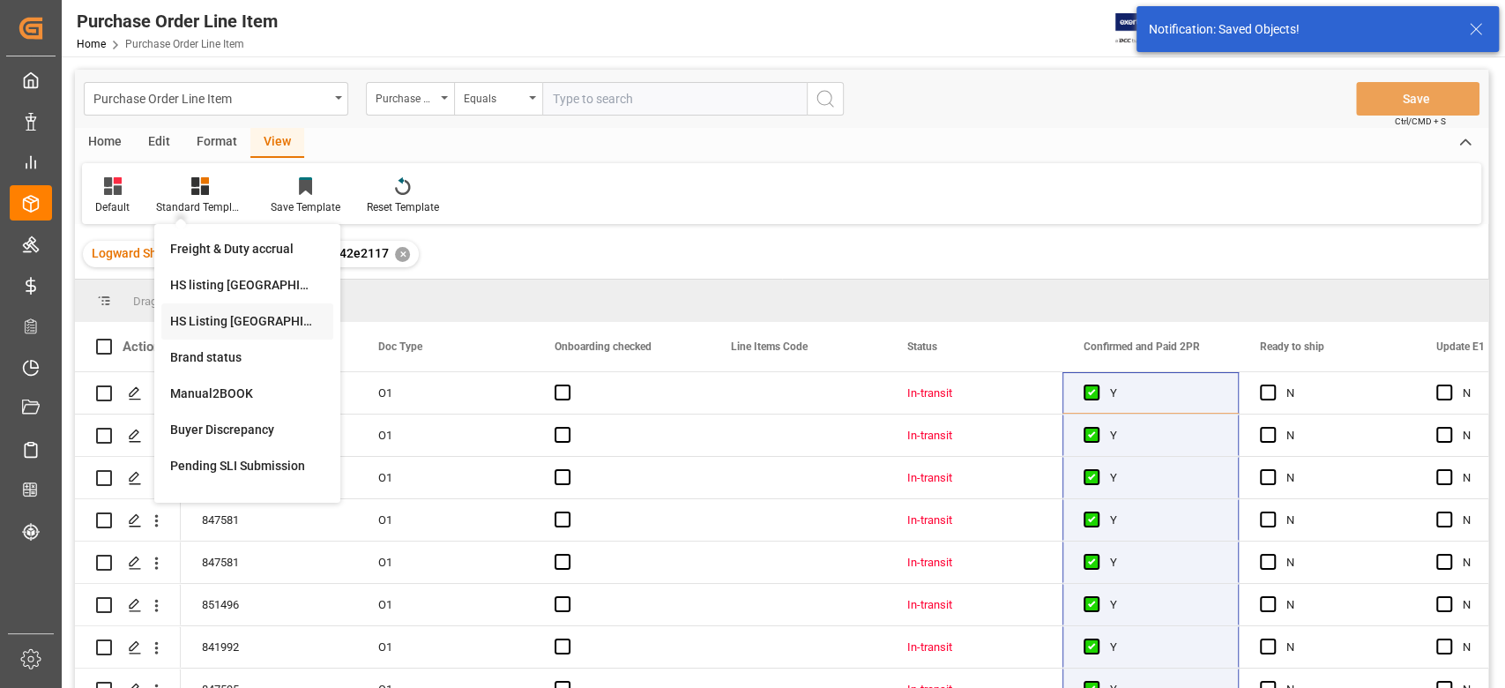
click at [250, 318] on div "HS Listing CANADA" at bounding box center [247, 321] width 154 height 19
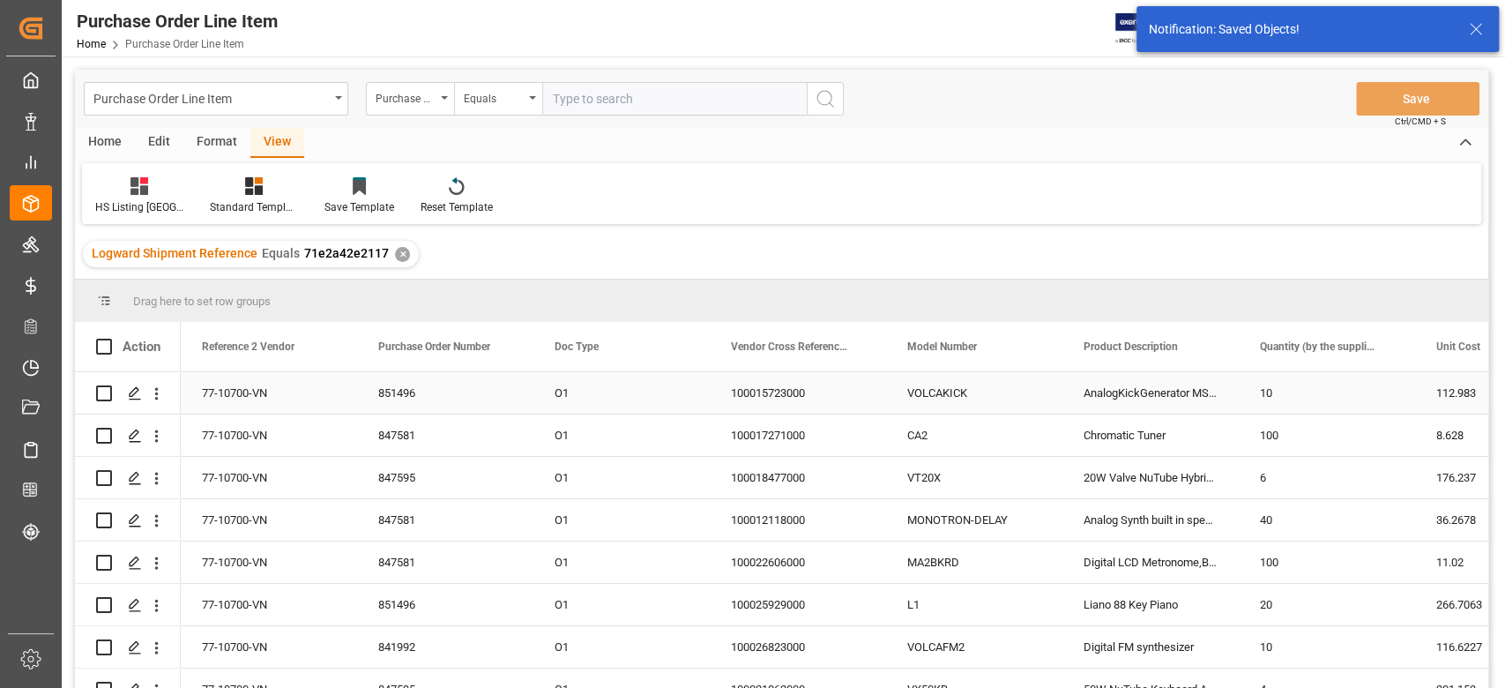
click at [275, 391] on div "77-10700-VN" at bounding box center [269, 392] width 176 height 41
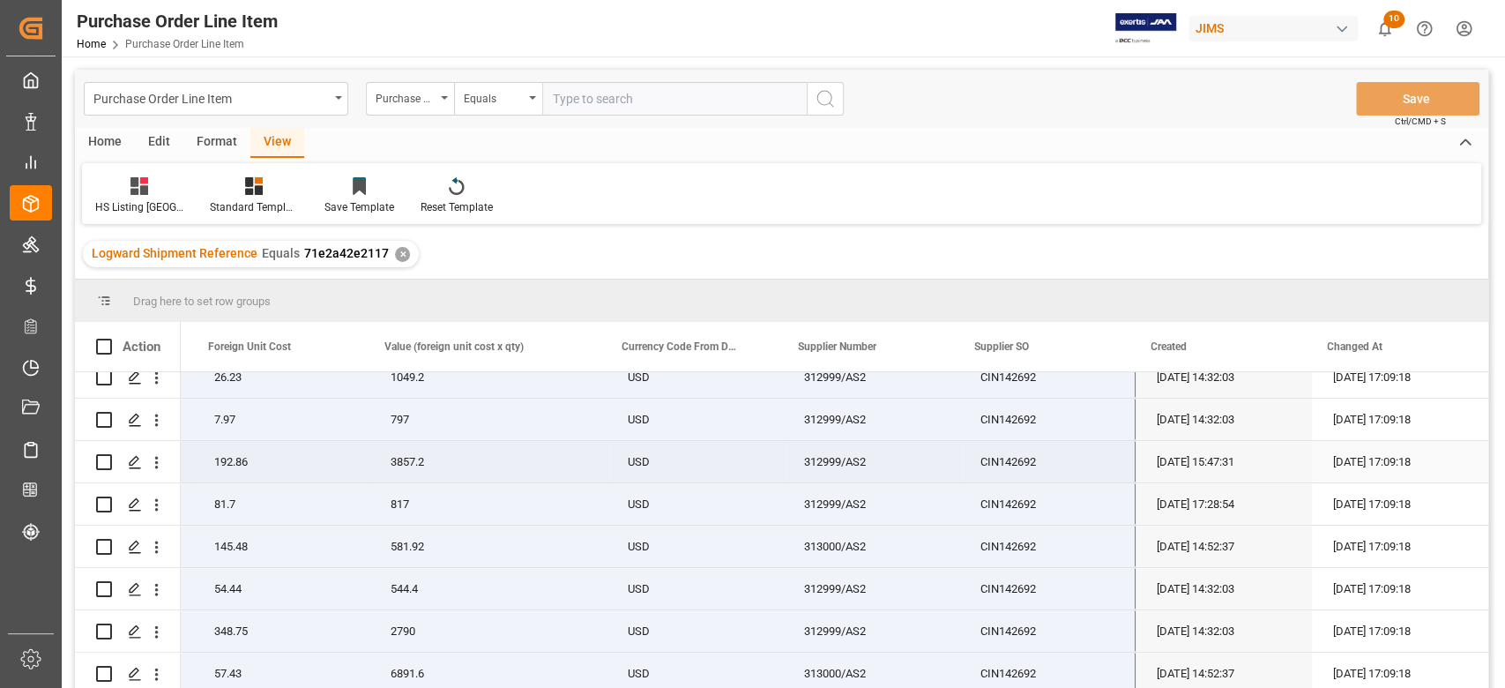
scroll to position [270, 0]
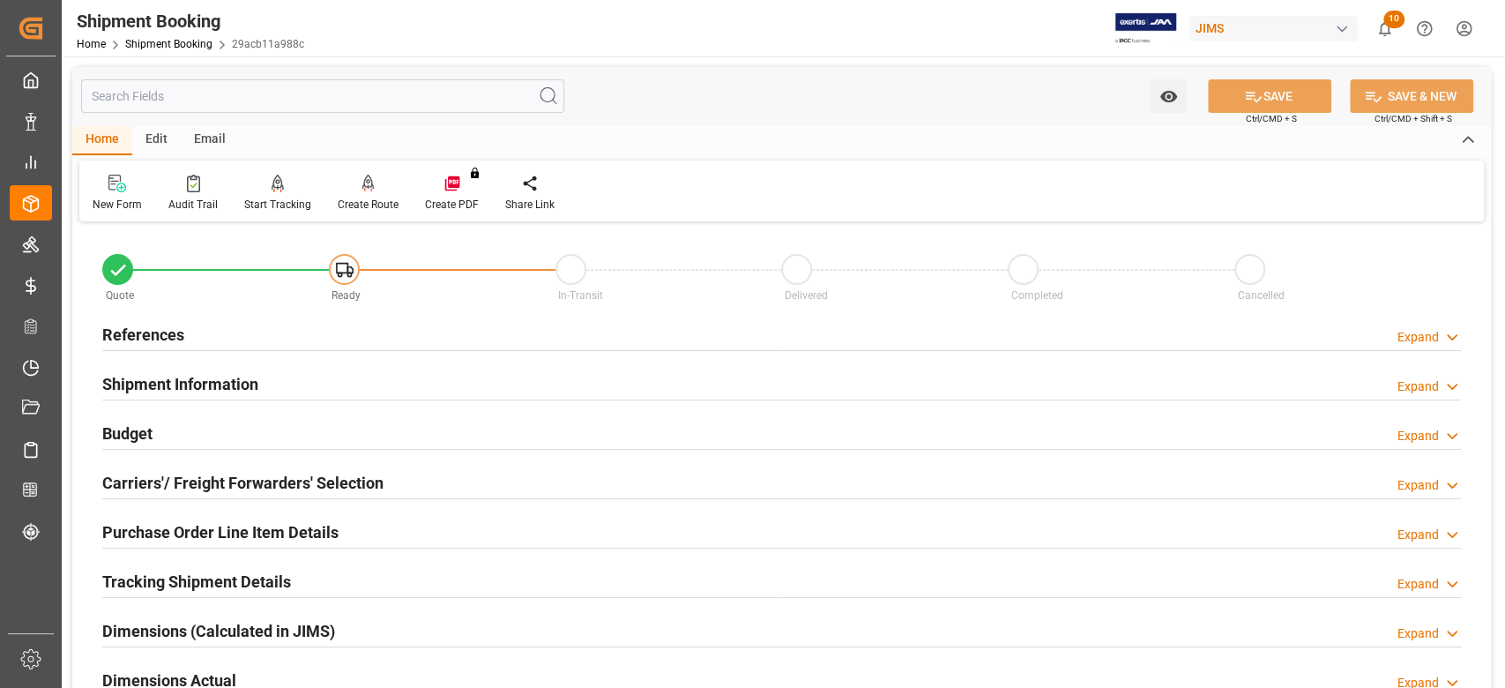
click at [172, 339] on h2 "References" at bounding box center [143, 335] width 82 height 24
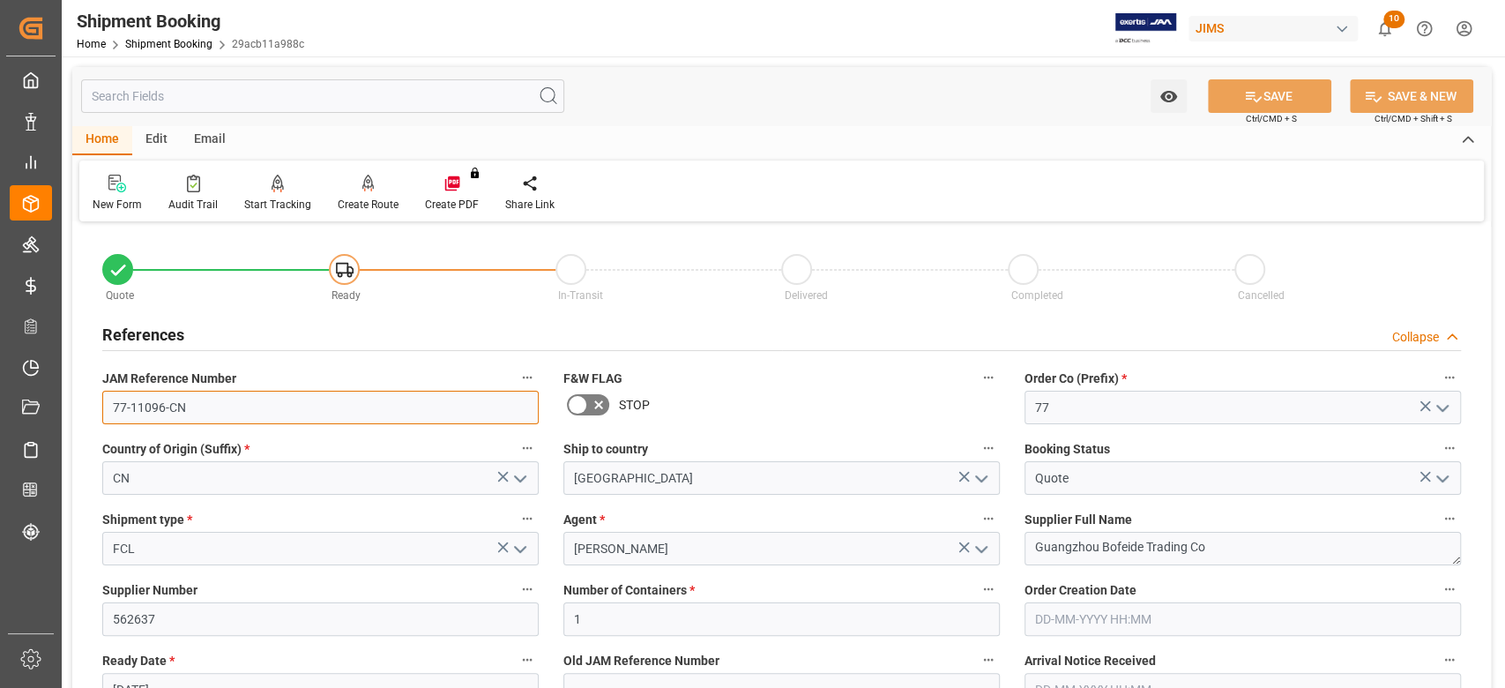
click at [204, 415] on input "77-11096-CN" at bounding box center [320, 408] width 436 height 34
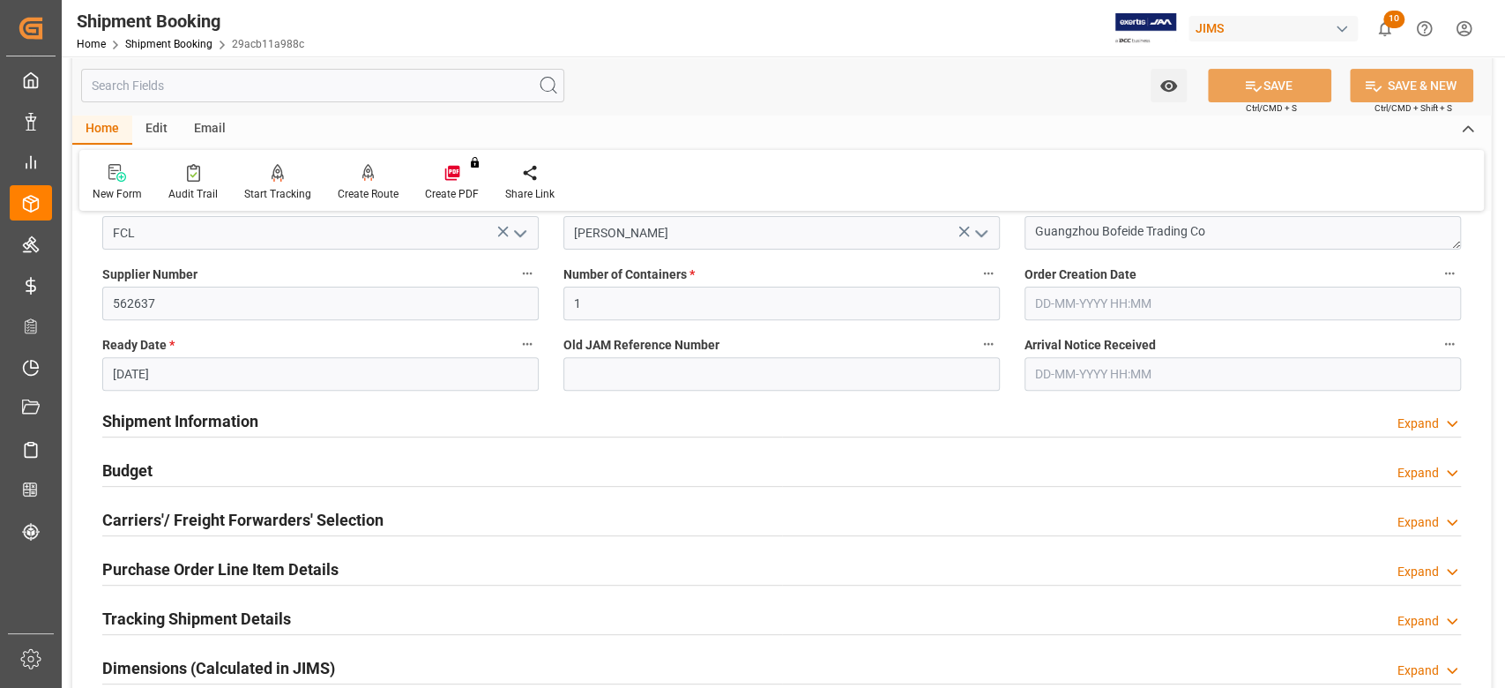
scroll to position [353, 0]
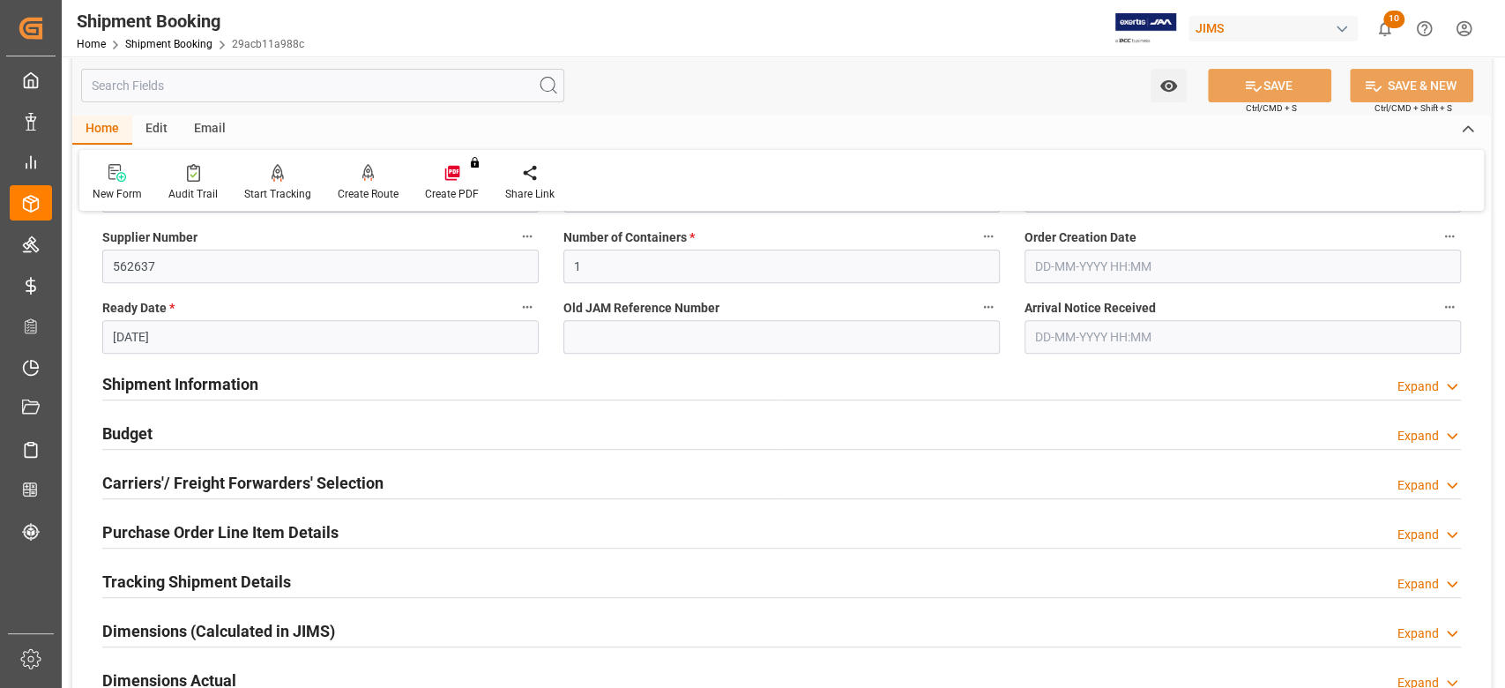
drag, startPoint x: 212, startPoint y: 383, endPoint x: 179, endPoint y: 533, distance: 153.4
click at [212, 382] on h2 "Shipment Information" at bounding box center [180, 384] width 156 height 24
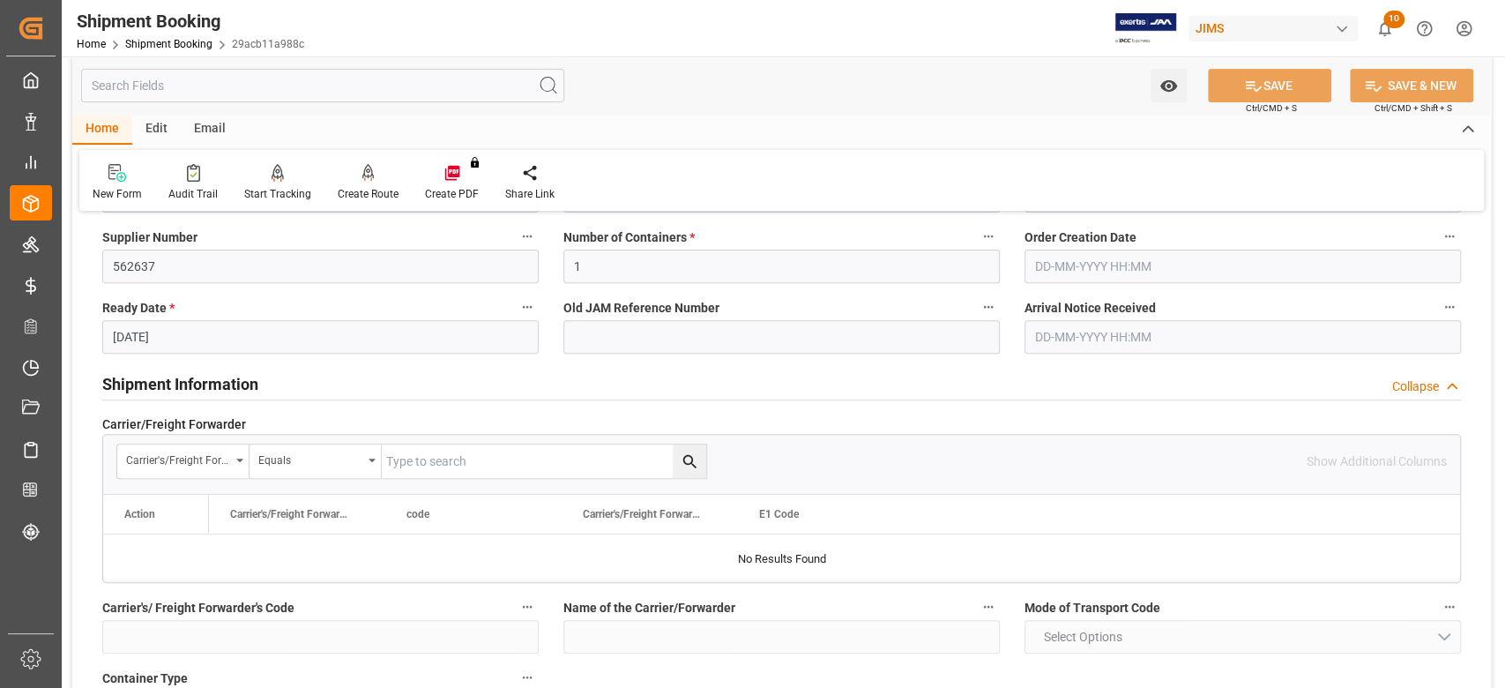
click at [223, 377] on h2 "Shipment Information" at bounding box center [180, 384] width 156 height 24
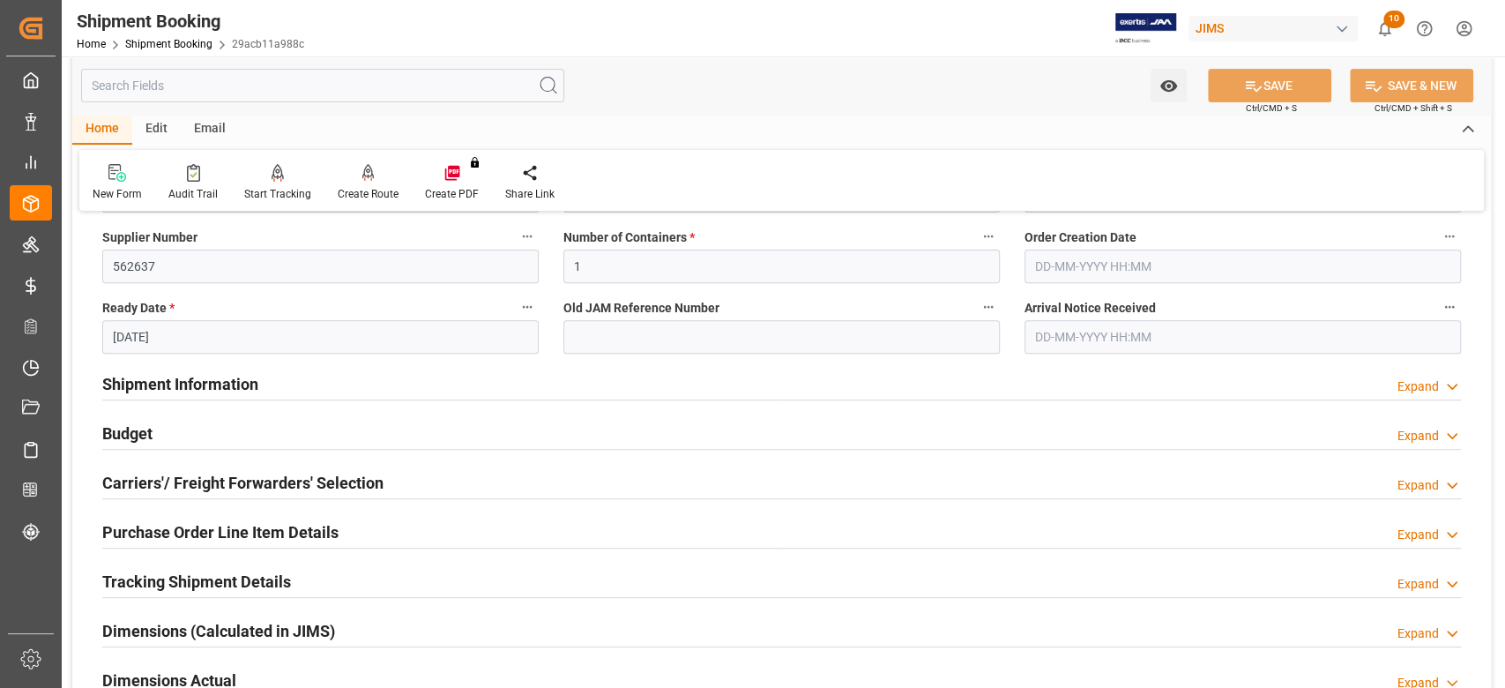
click at [201, 475] on h2 "Carriers'/ Freight Forwarders' Selection" at bounding box center [242, 483] width 281 height 24
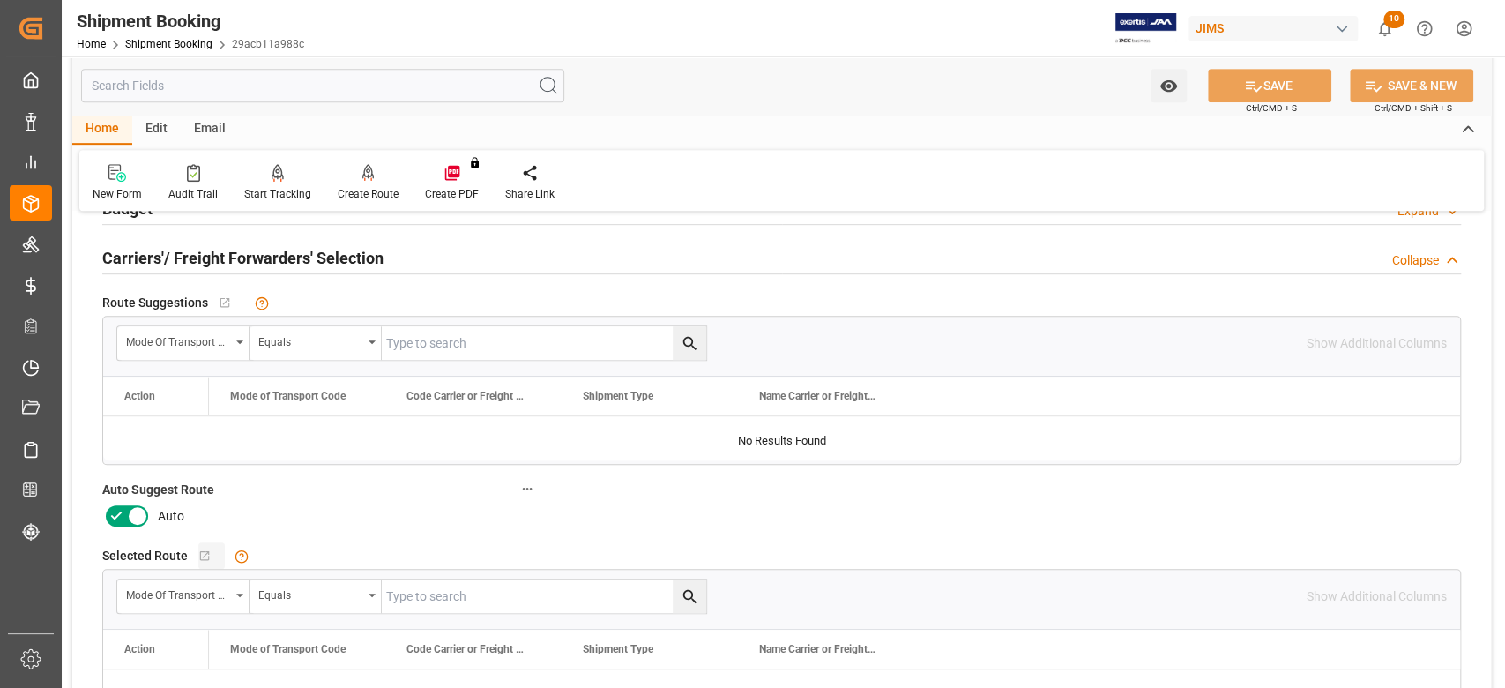
scroll to position [587, 0]
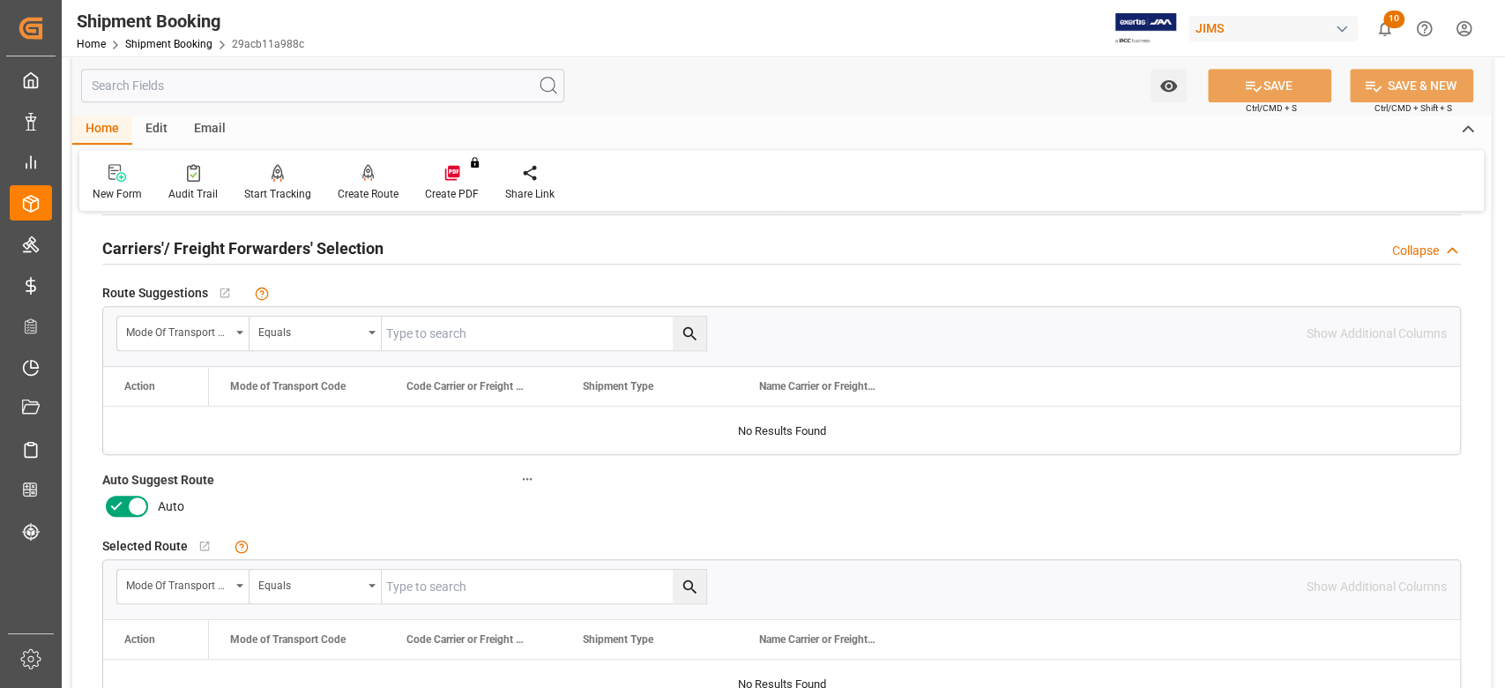
click at [138, 509] on icon at bounding box center [137, 505] width 21 height 21
click at [0, 0] on input "checkbox" at bounding box center [0, 0] width 0 height 0
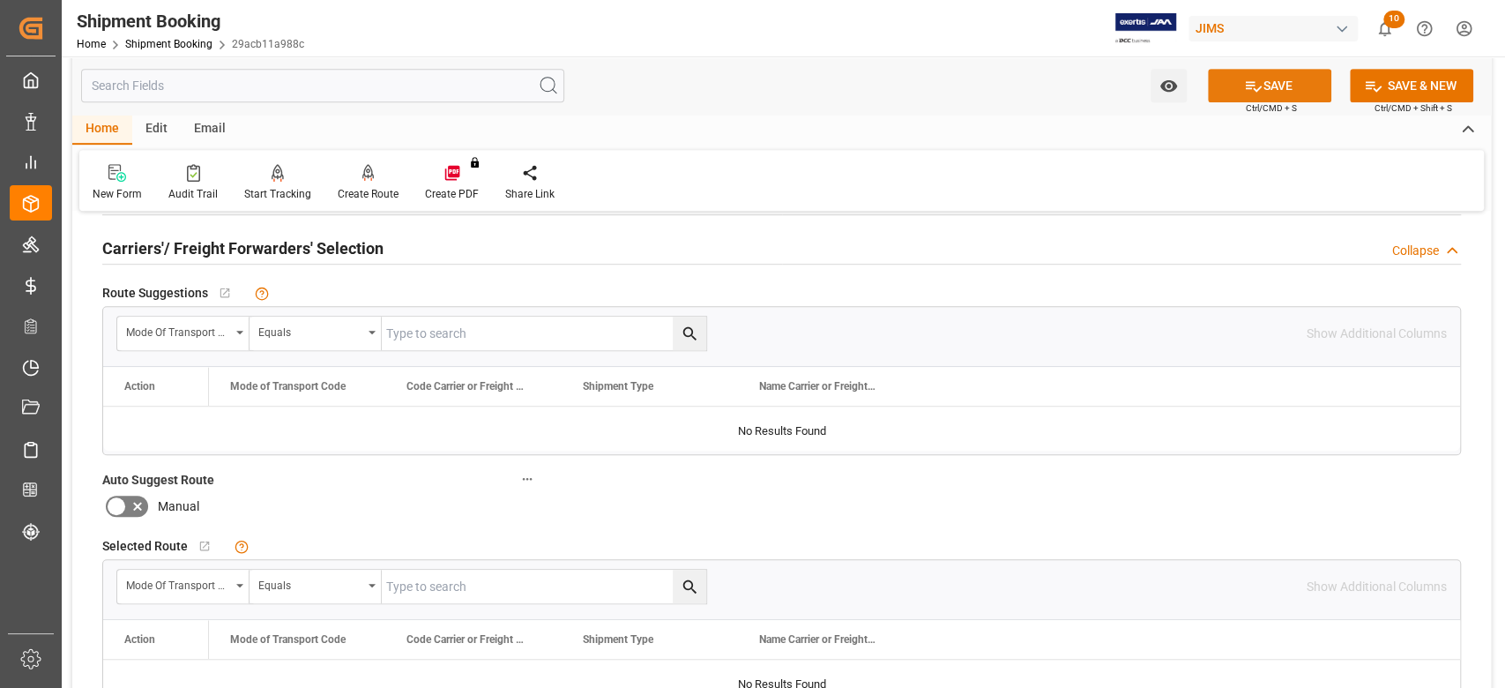
click at [1238, 84] on button "SAVE" at bounding box center [1269, 86] width 123 height 34
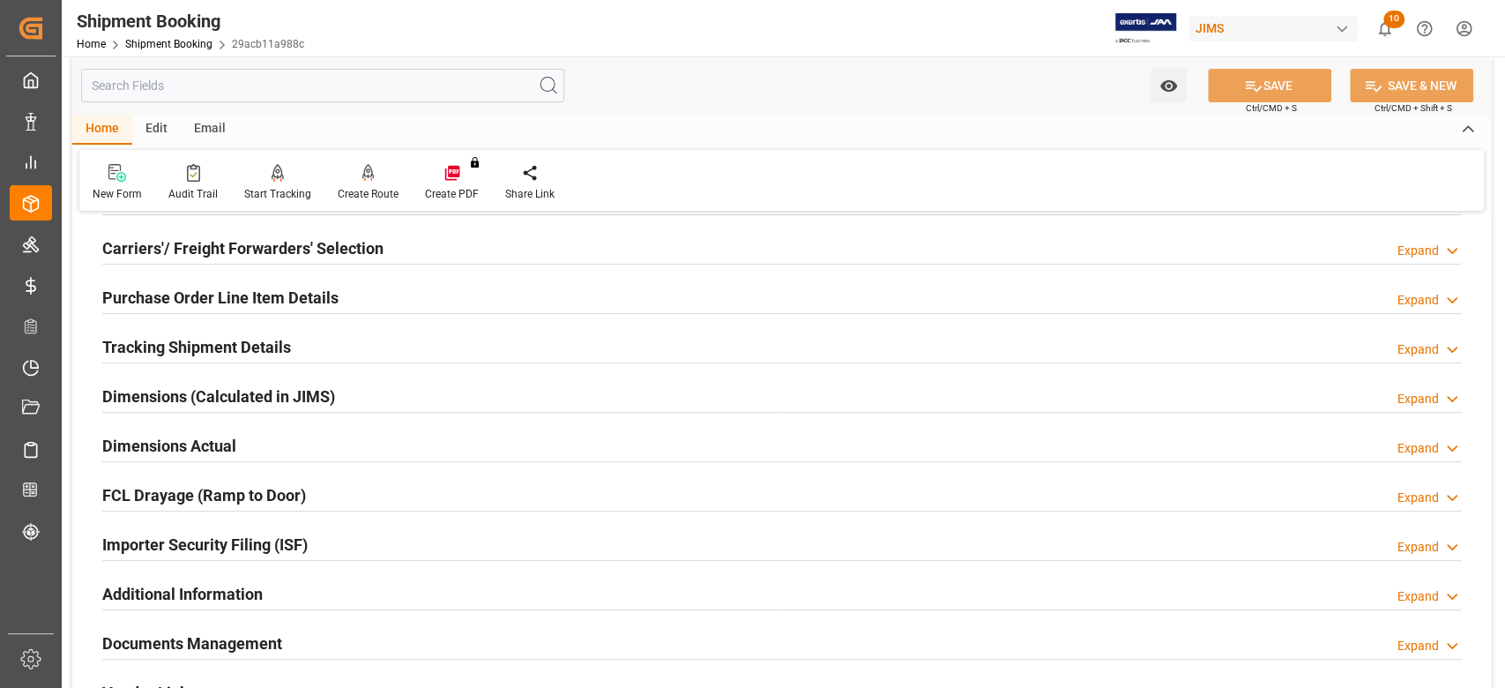
scroll to position [0, 0]
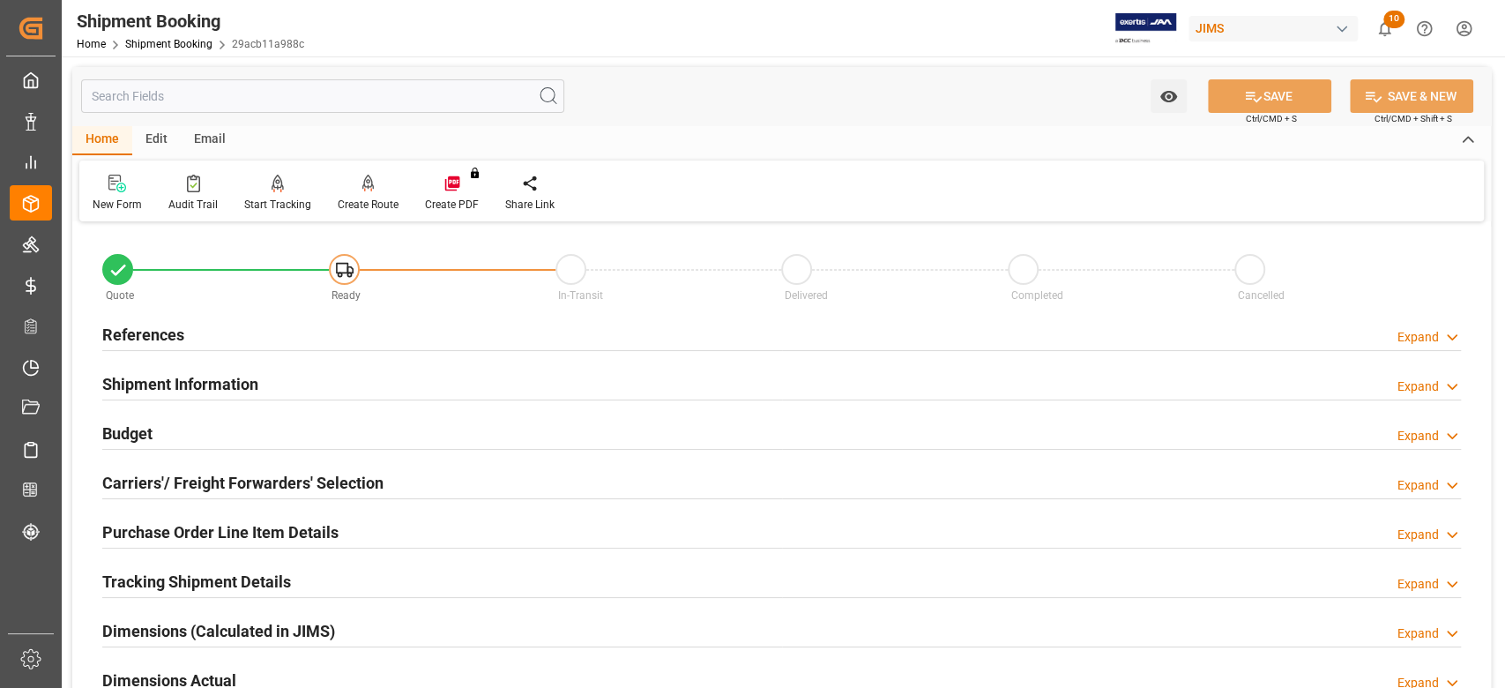
click at [155, 326] on h2 "References" at bounding box center [143, 335] width 82 height 24
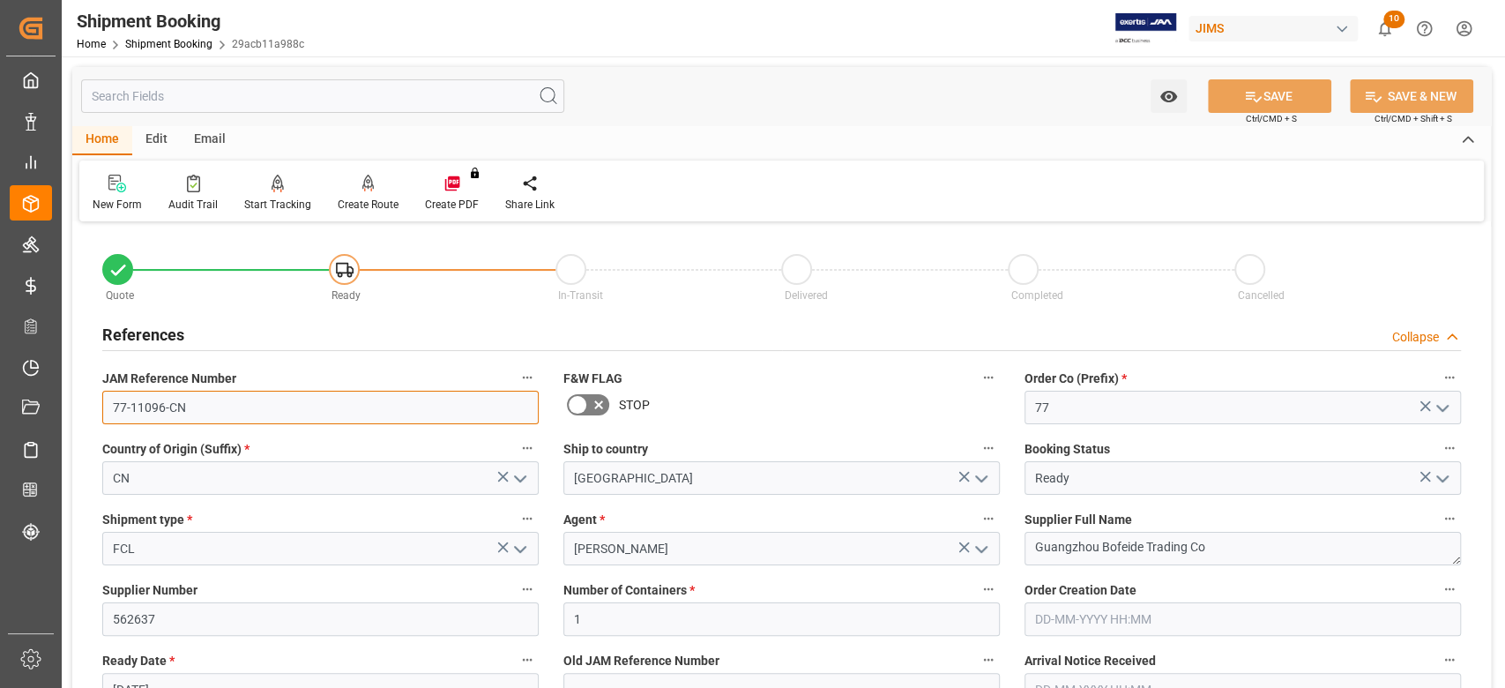
click at [205, 404] on input "77-11096-CN" at bounding box center [320, 408] width 436 height 34
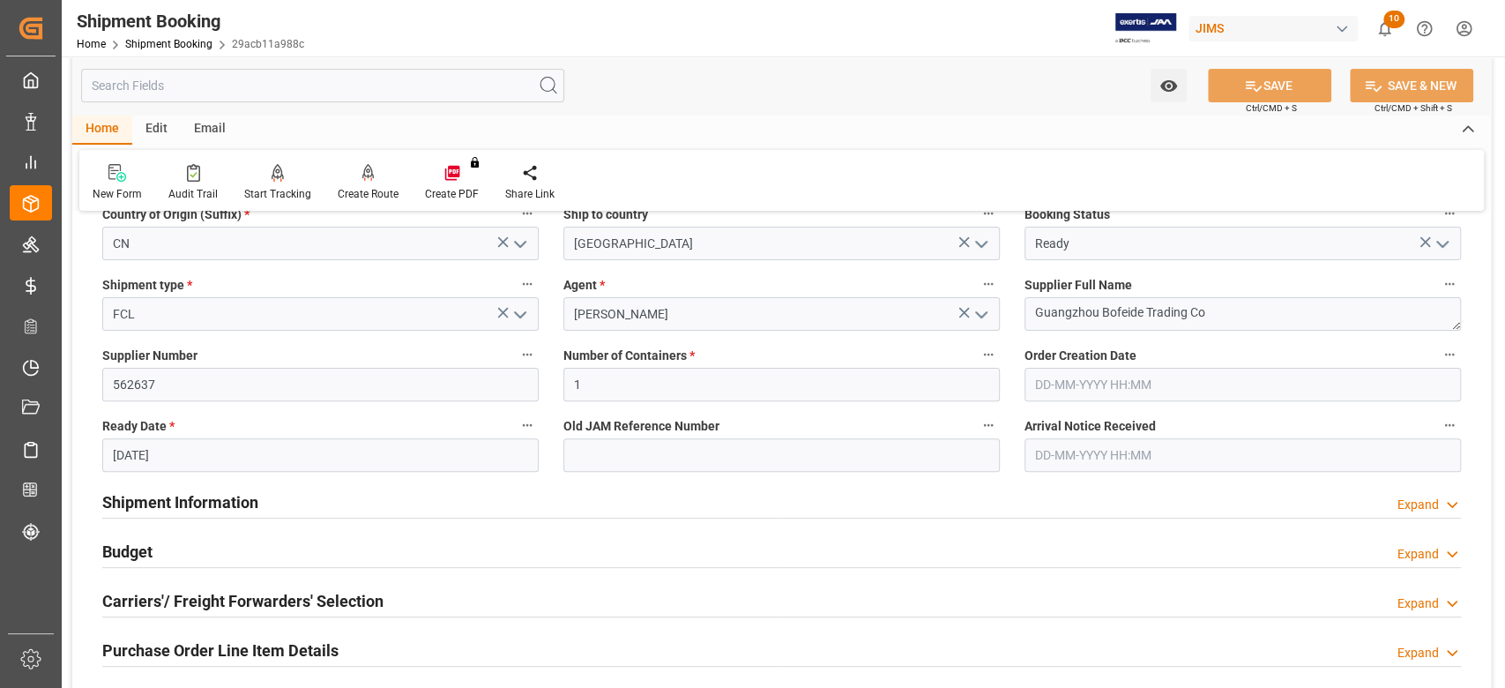
drag, startPoint x: 238, startPoint y: 502, endPoint x: 651, endPoint y: 516, distance: 412.9
click at [237, 502] on h2 "Shipment Information" at bounding box center [180, 502] width 156 height 24
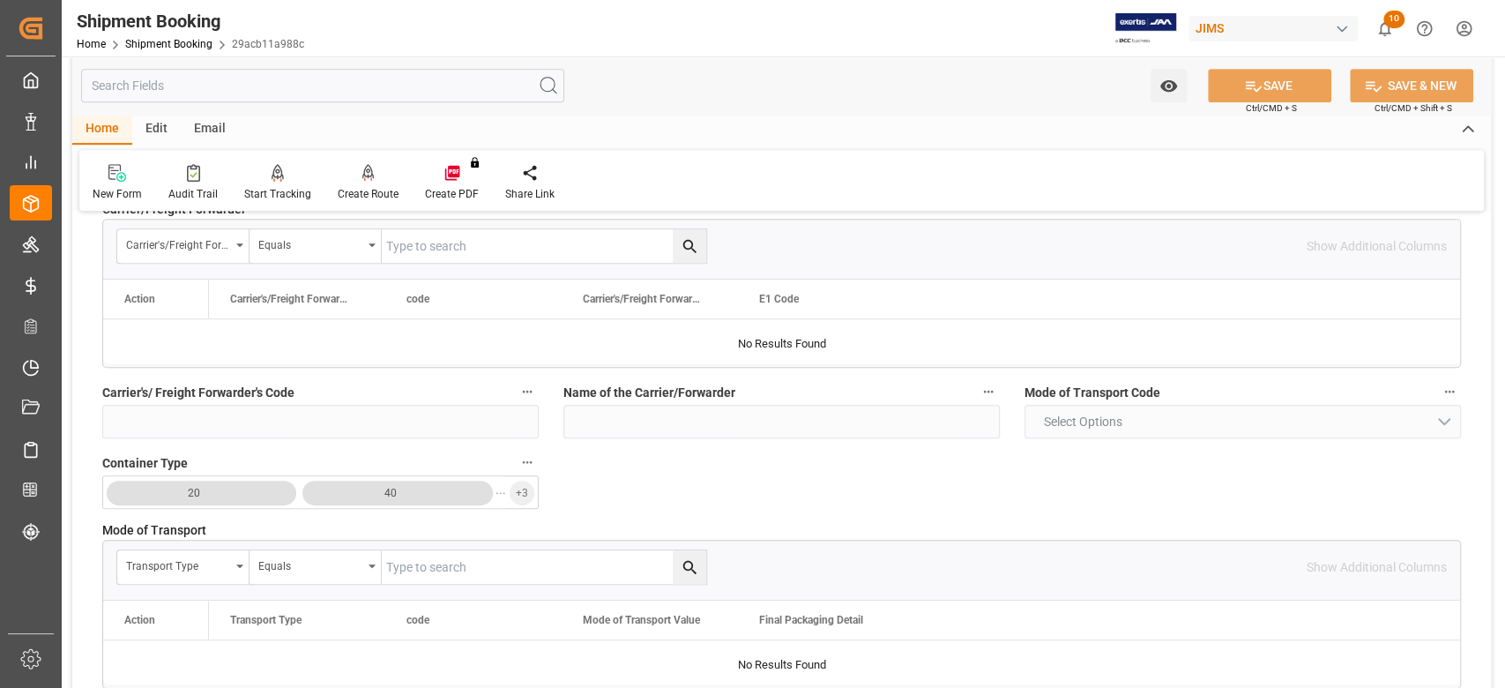
scroll to position [705, 0]
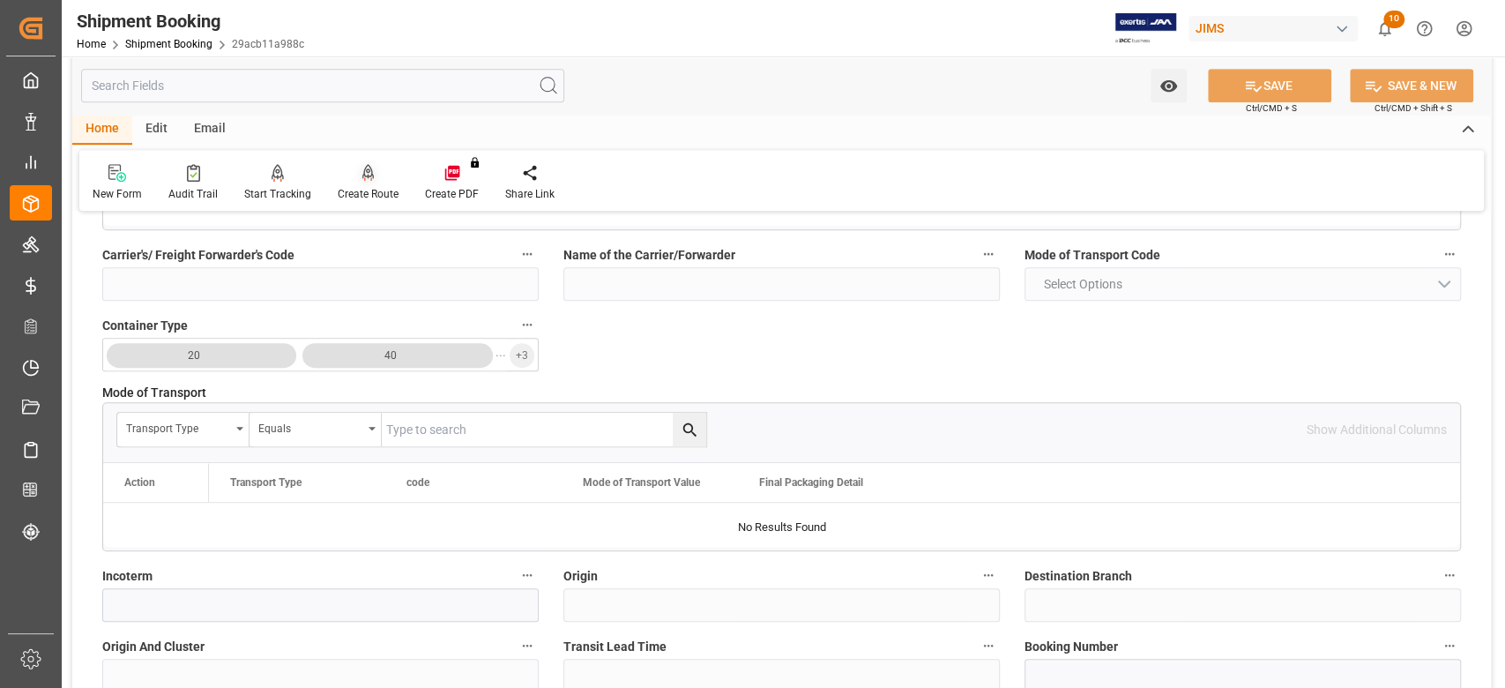
click at [372, 196] on div "Create Route" at bounding box center [368, 194] width 61 height 16
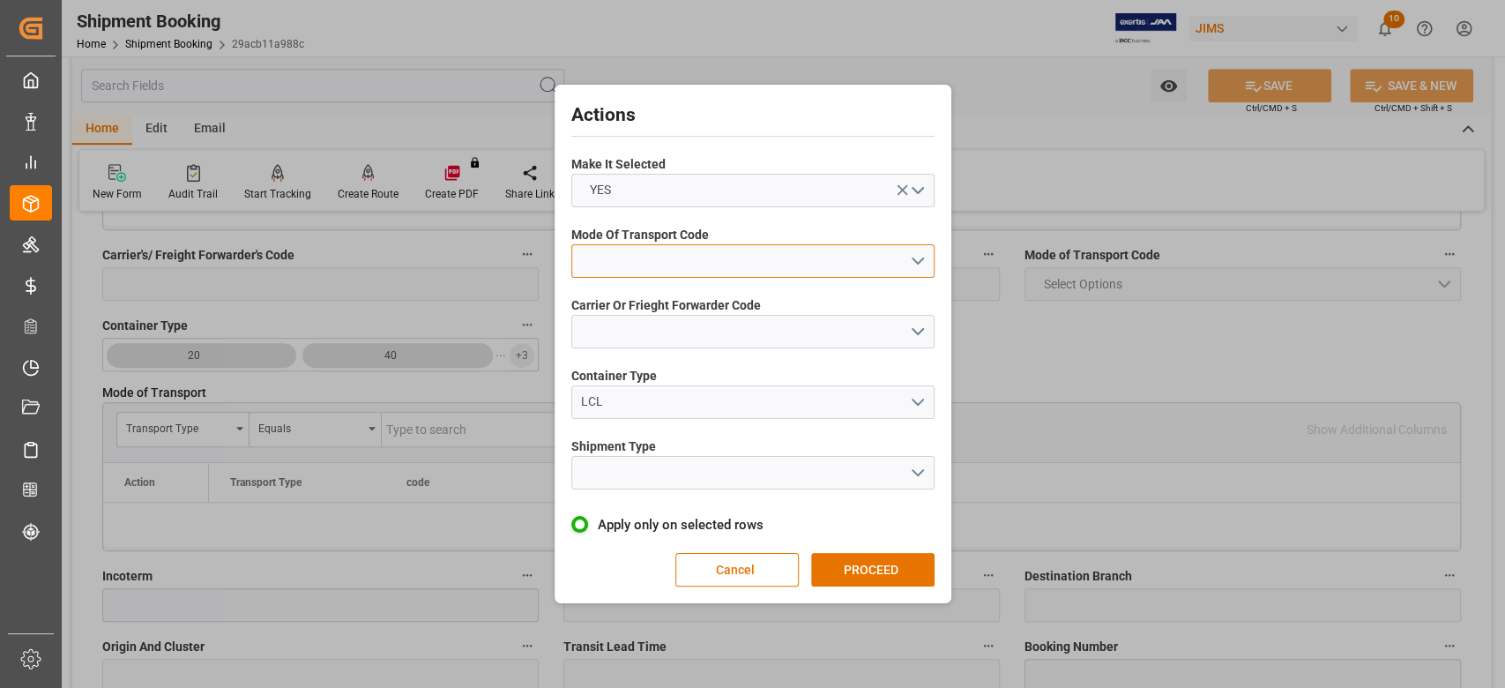
click at [637, 262] on button "open menu" at bounding box center [752, 261] width 363 height 34
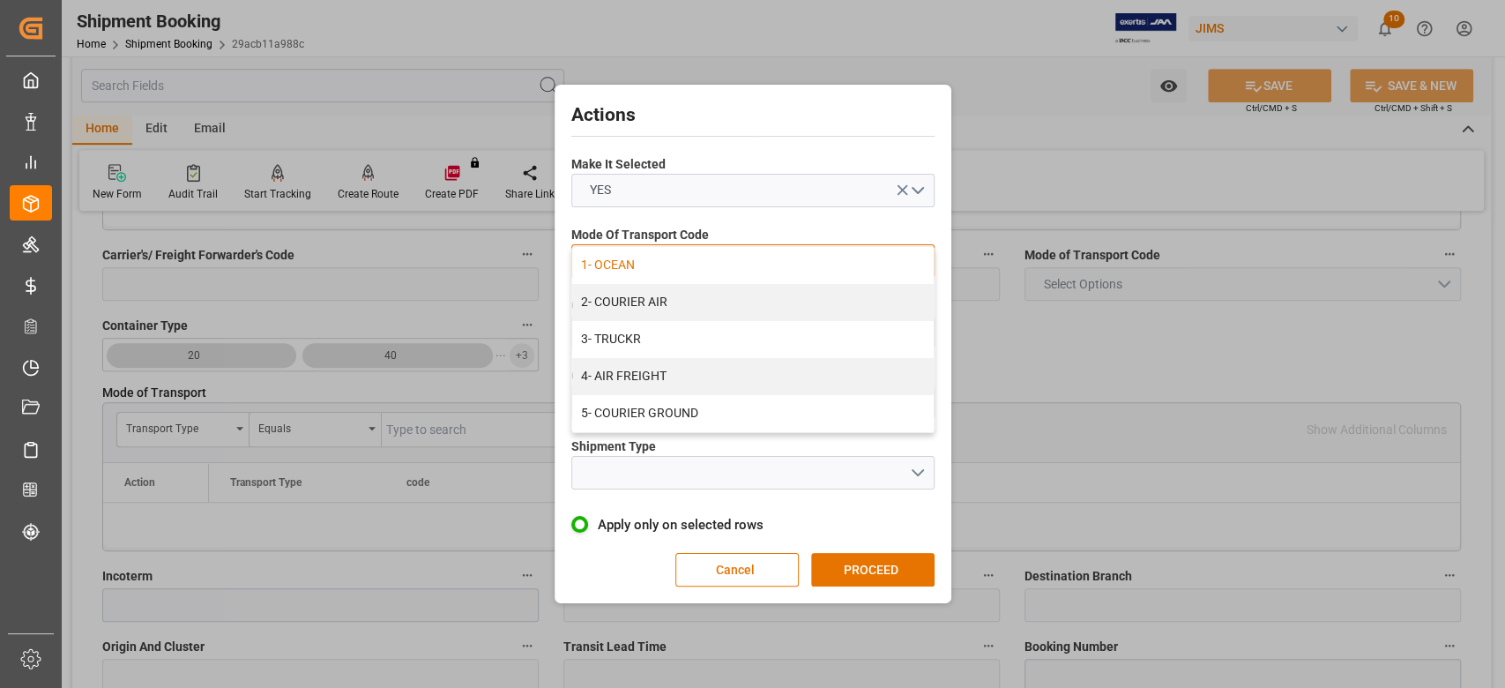
click at [638, 270] on div "1- OCEAN" at bounding box center [752, 265] width 361 height 37
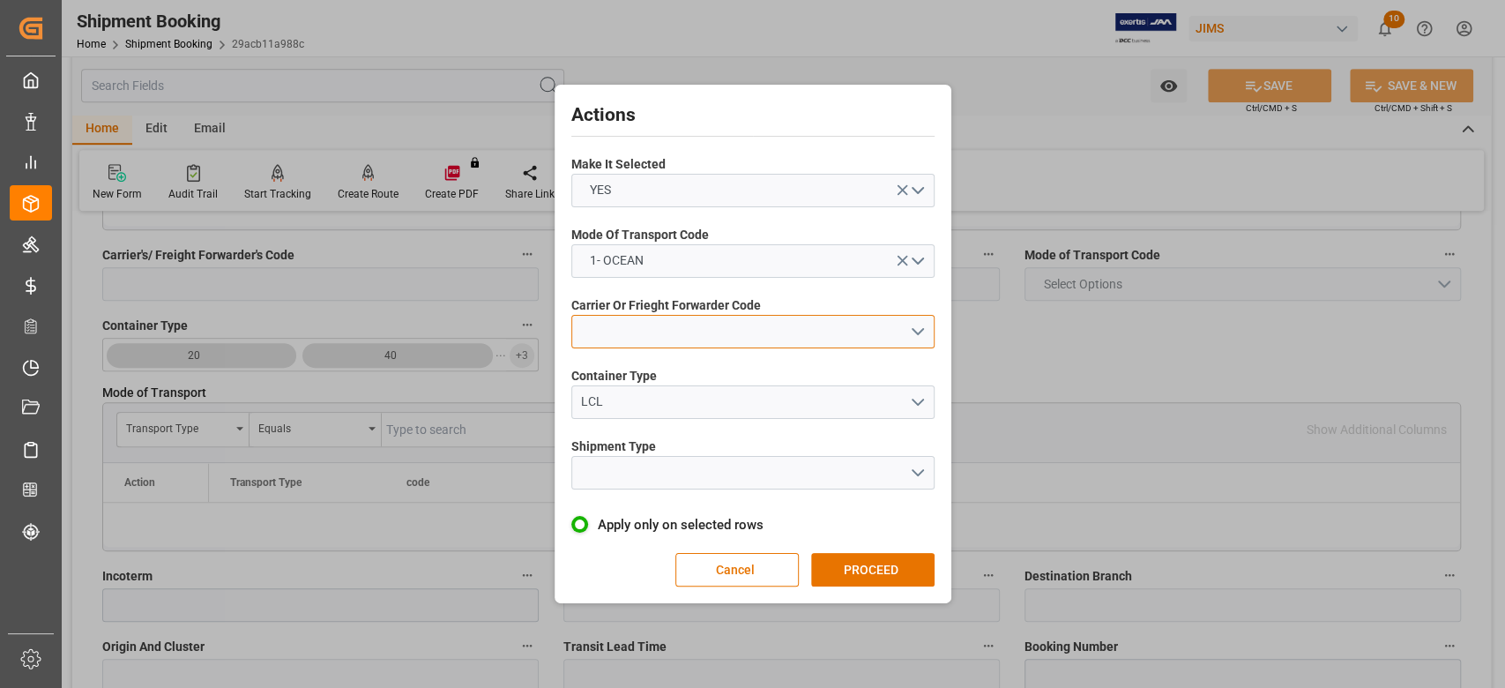
click at [638, 342] on button "open menu" at bounding box center [752, 332] width 363 height 34
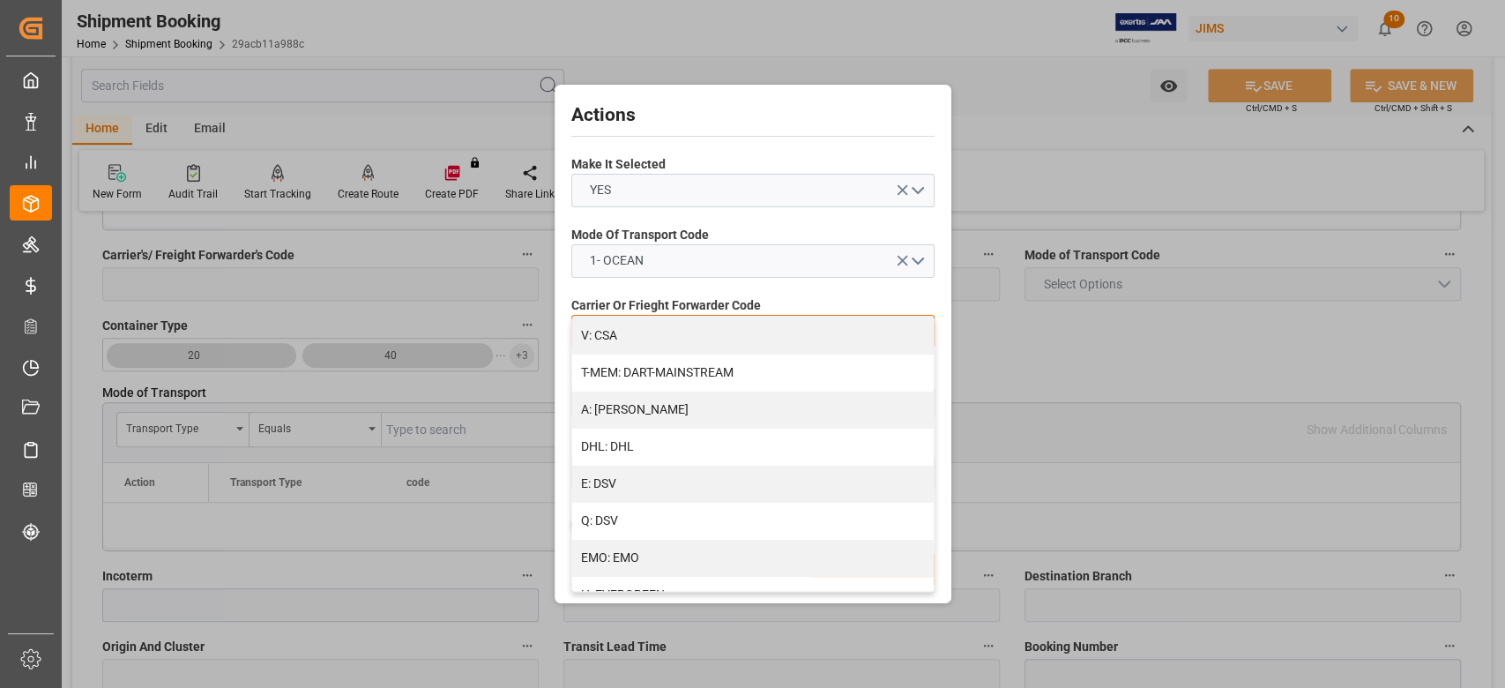
scroll to position [235, 0]
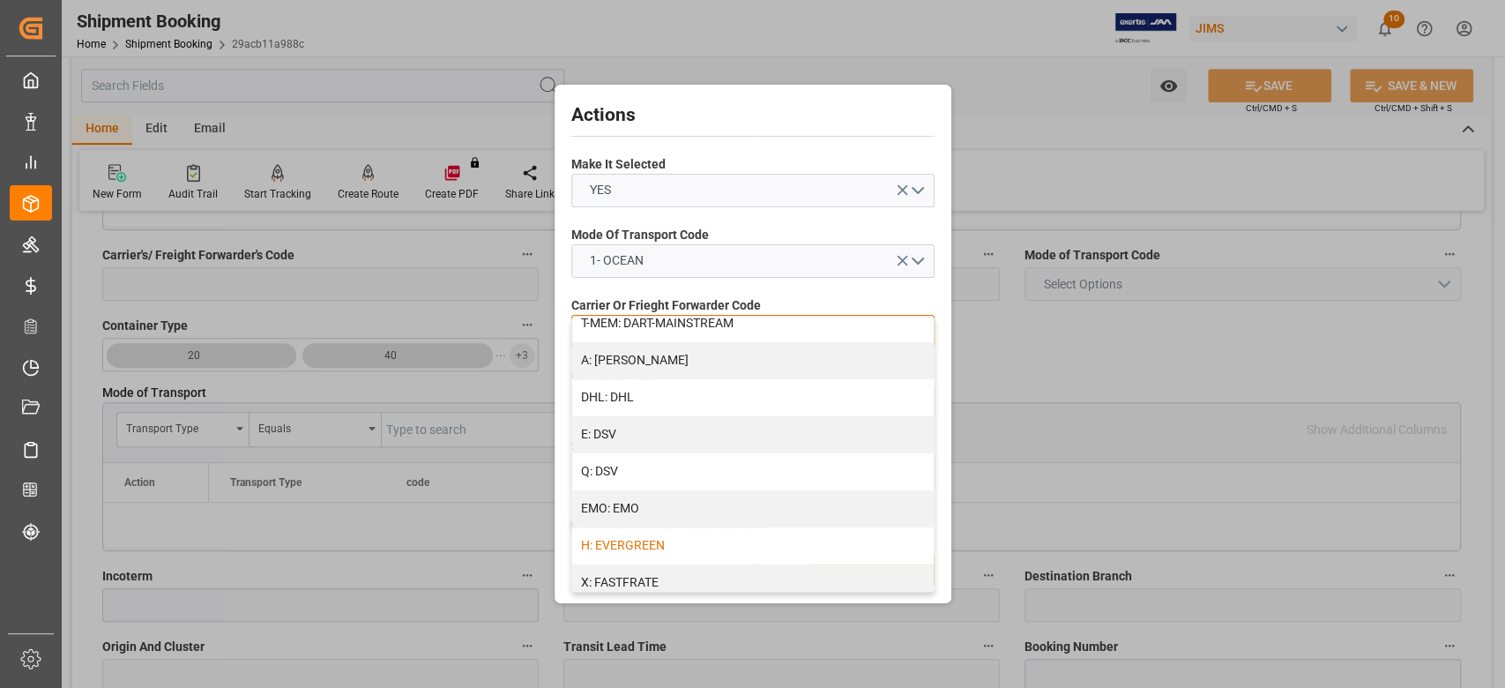
click at [679, 541] on div "H: EVERGREEN" at bounding box center [752, 545] width 361 height 37
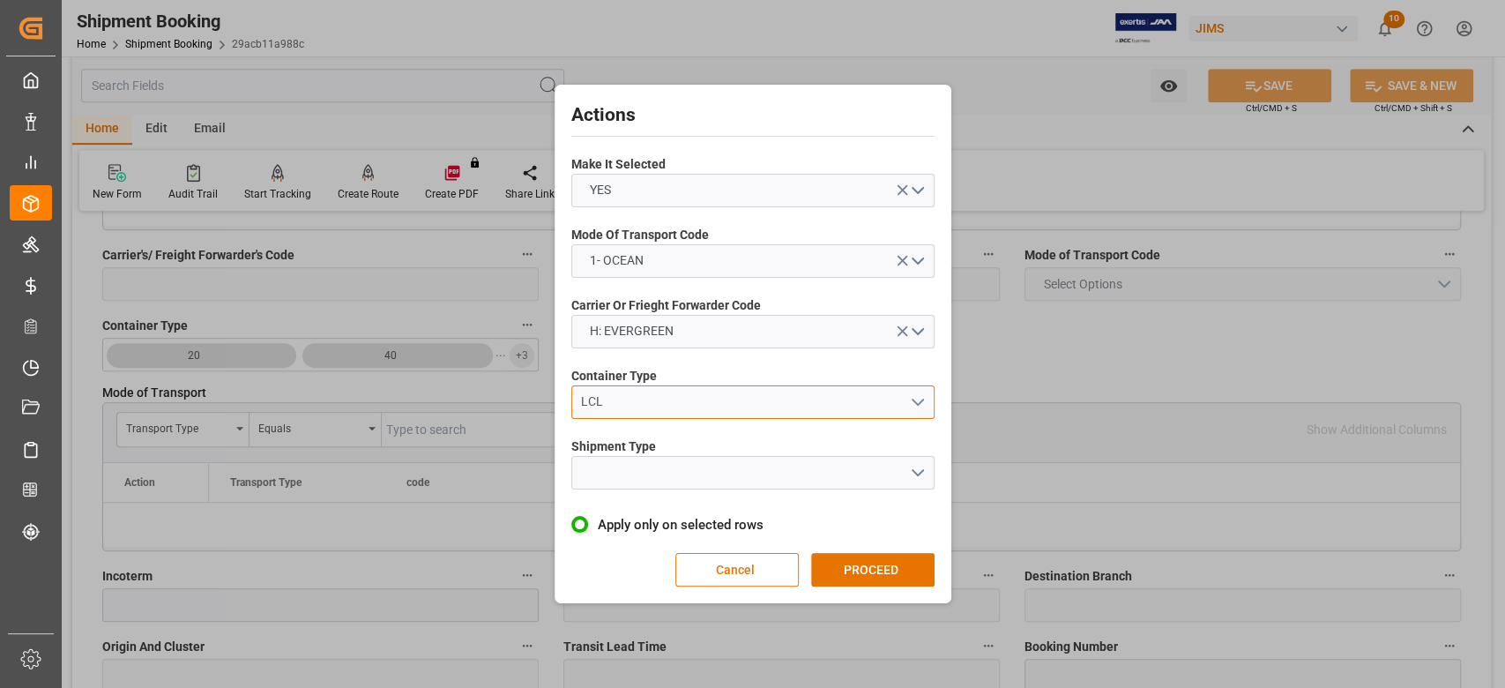
click at [640, 401] on div "LCL" at bounding box center [745, 401] width 328 height 19
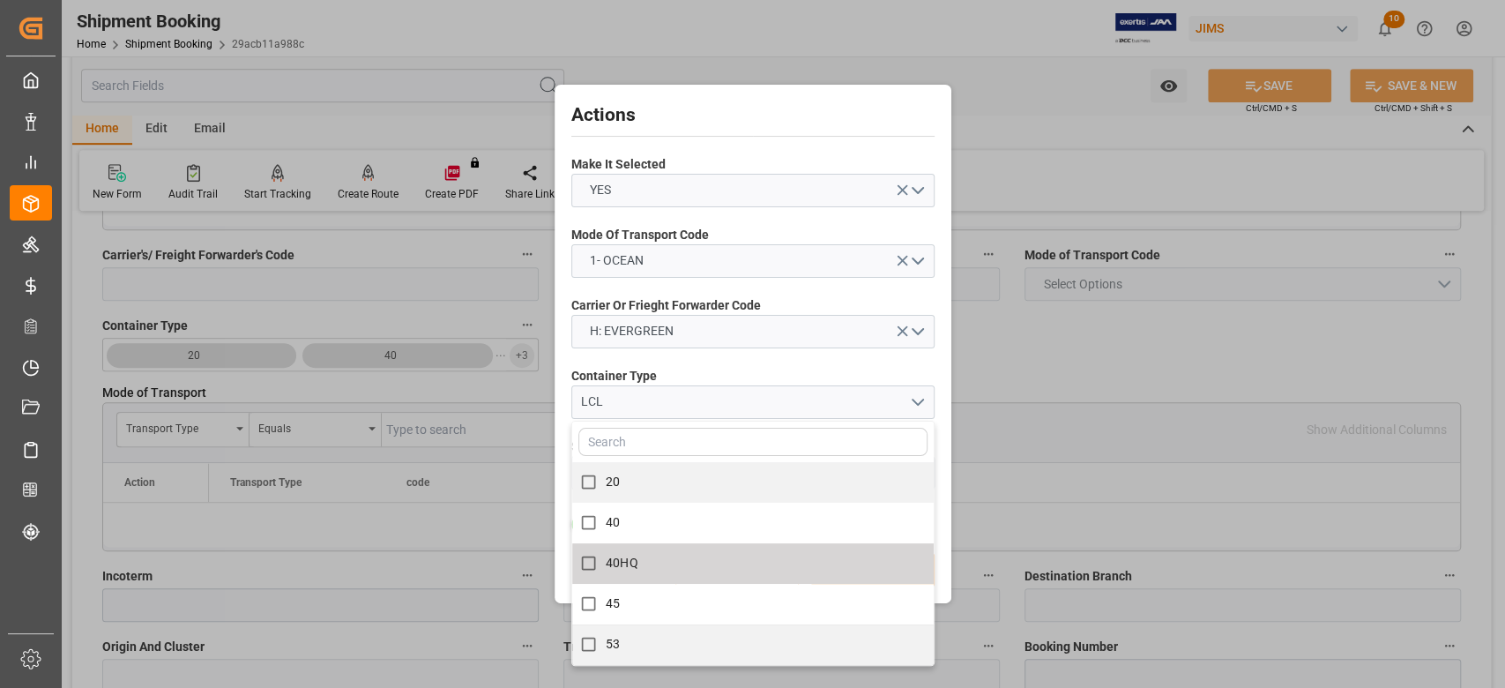
click at [640, 563] on label "40HQ" at bounding box center [742, 563] width 343 height 34
checkbox input "true"
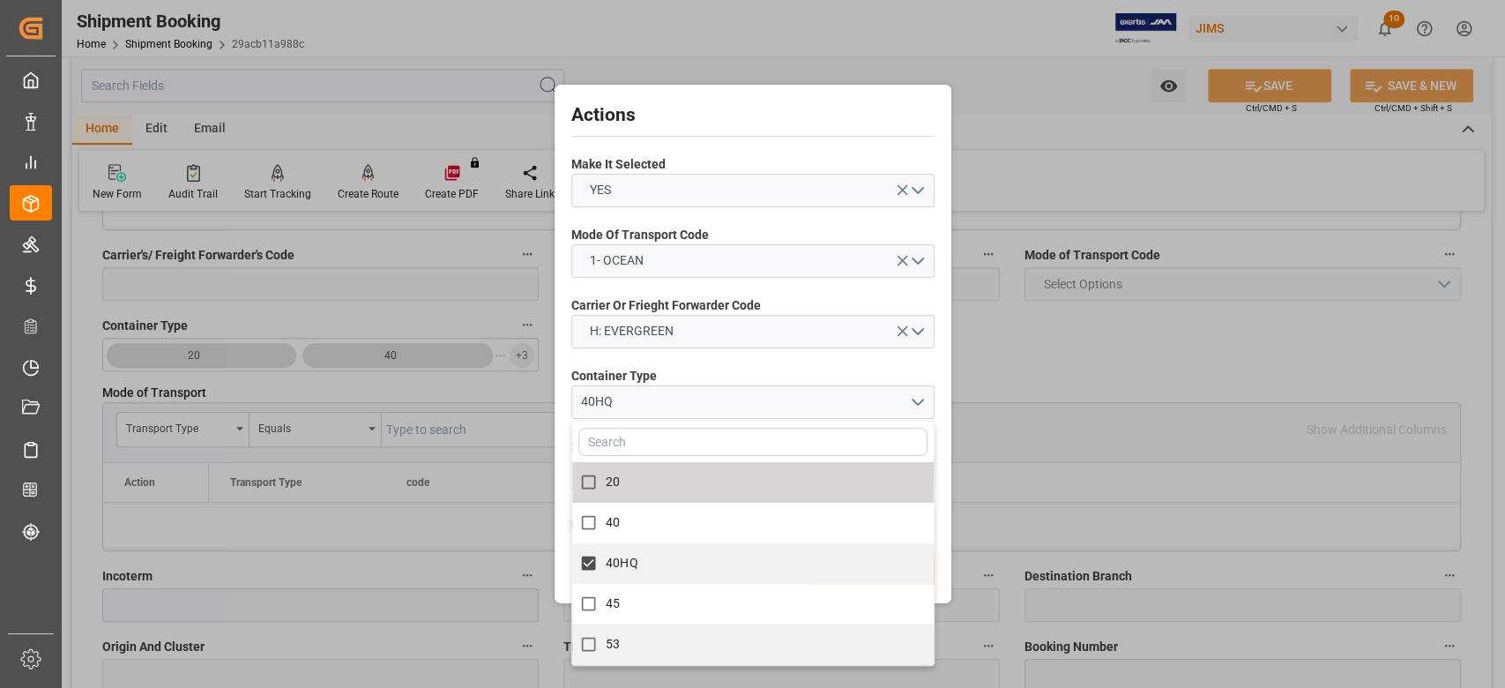
click at [875, 359] on div "Actions Make It Selected YES Mode Of Transport Code 1- OCEAN Carrier Or Frieght…" at bounding box center [753, 344] width 388 height 510
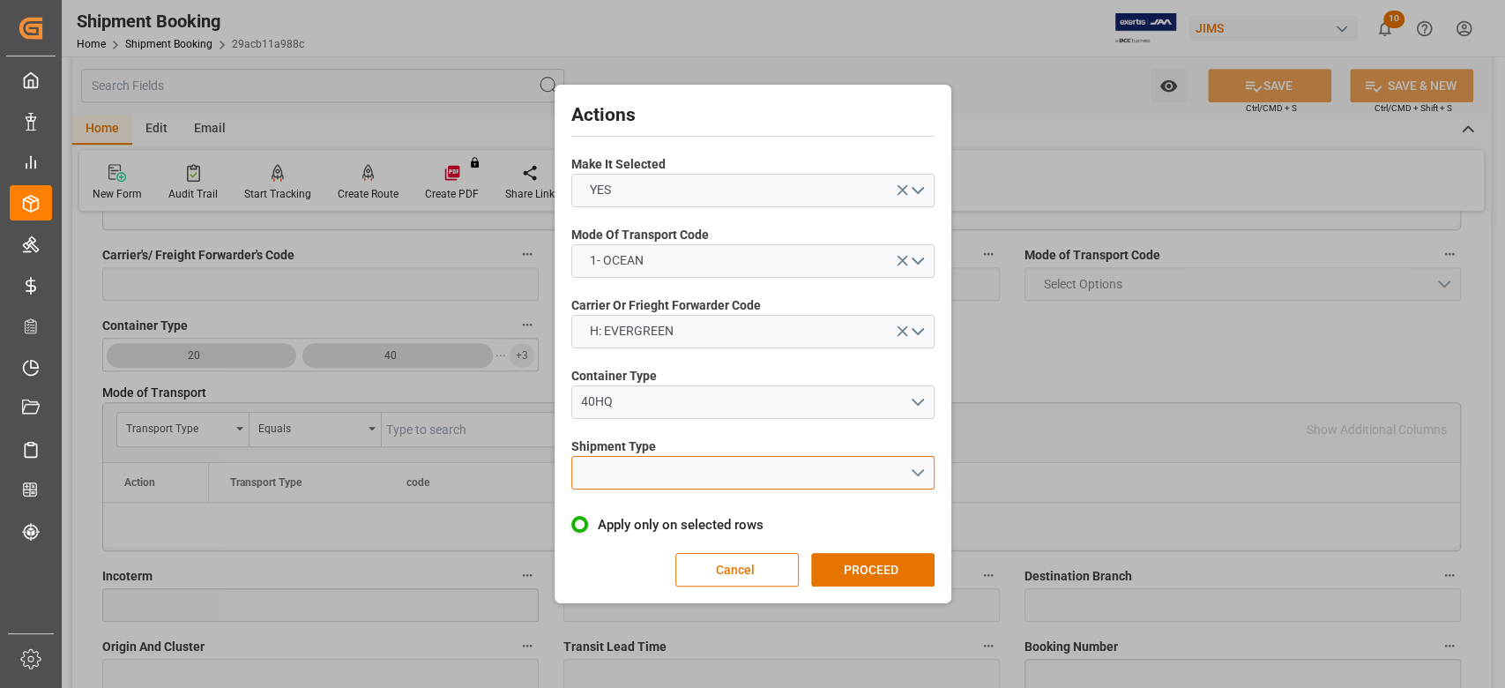
click at [637, 474] on button "open menu" at bounding box center [752, 473] width 363 height 34
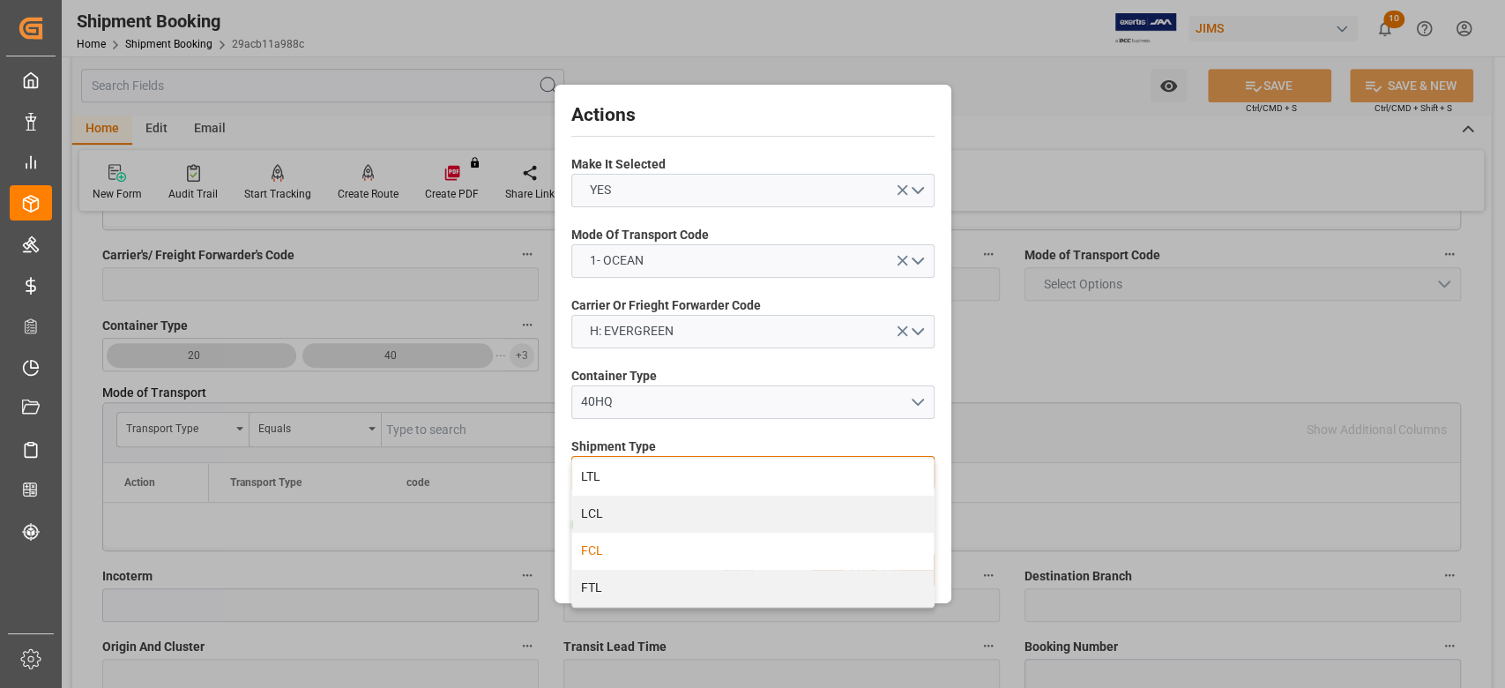
click at [622, 546] on div "FCL" at bounding box center [752, 551] width 361 height 37
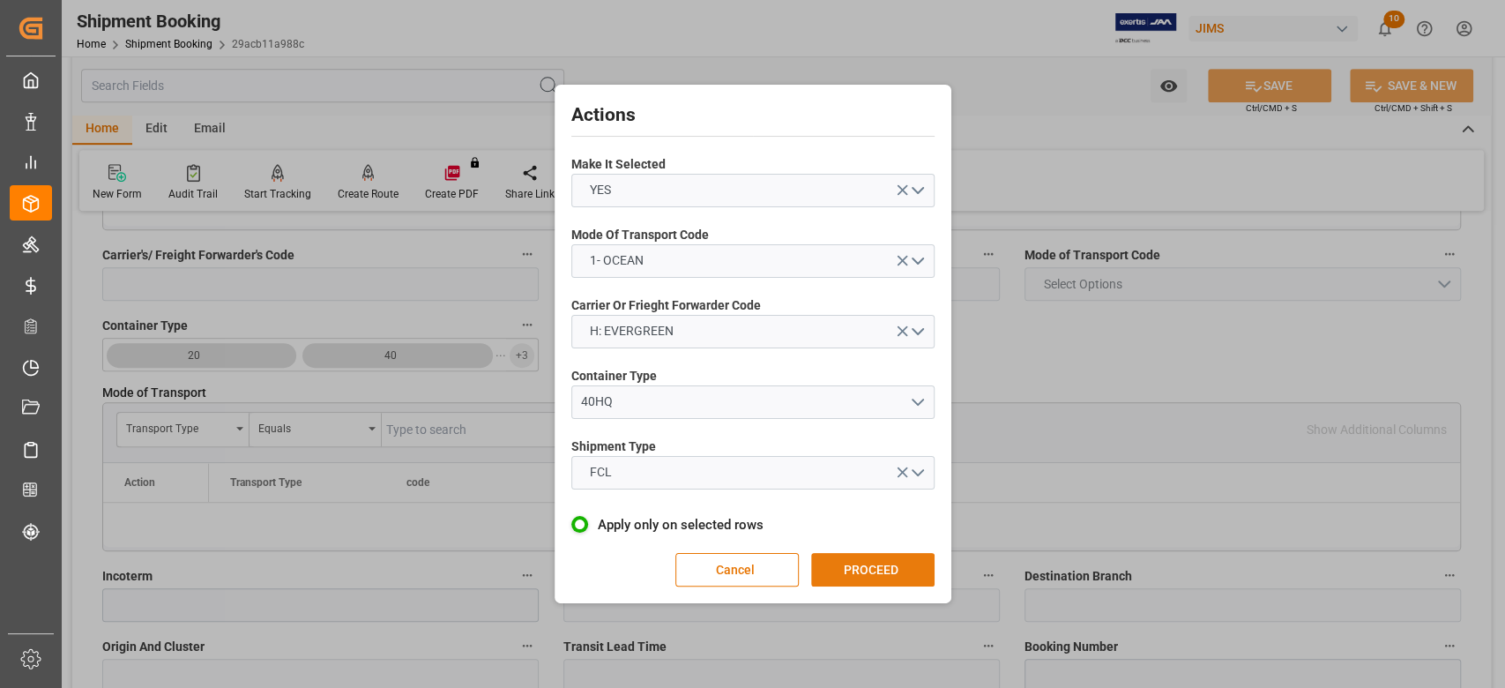
click at [897, 568] on button "PROCEED" at bounding box center [872, 570] width 123 height 34
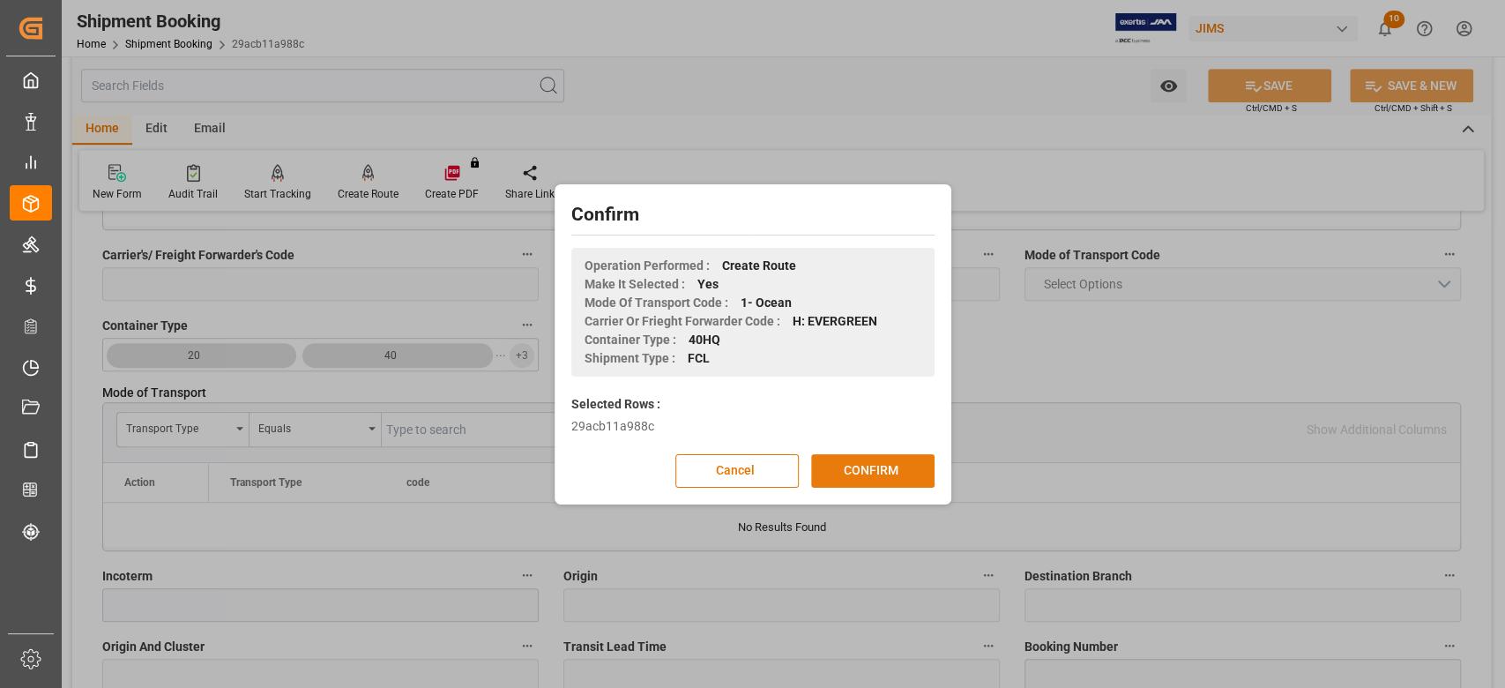
click at [874, 470] on button "CONFIRM" at bounding box center [872, 471] width 123 height 34
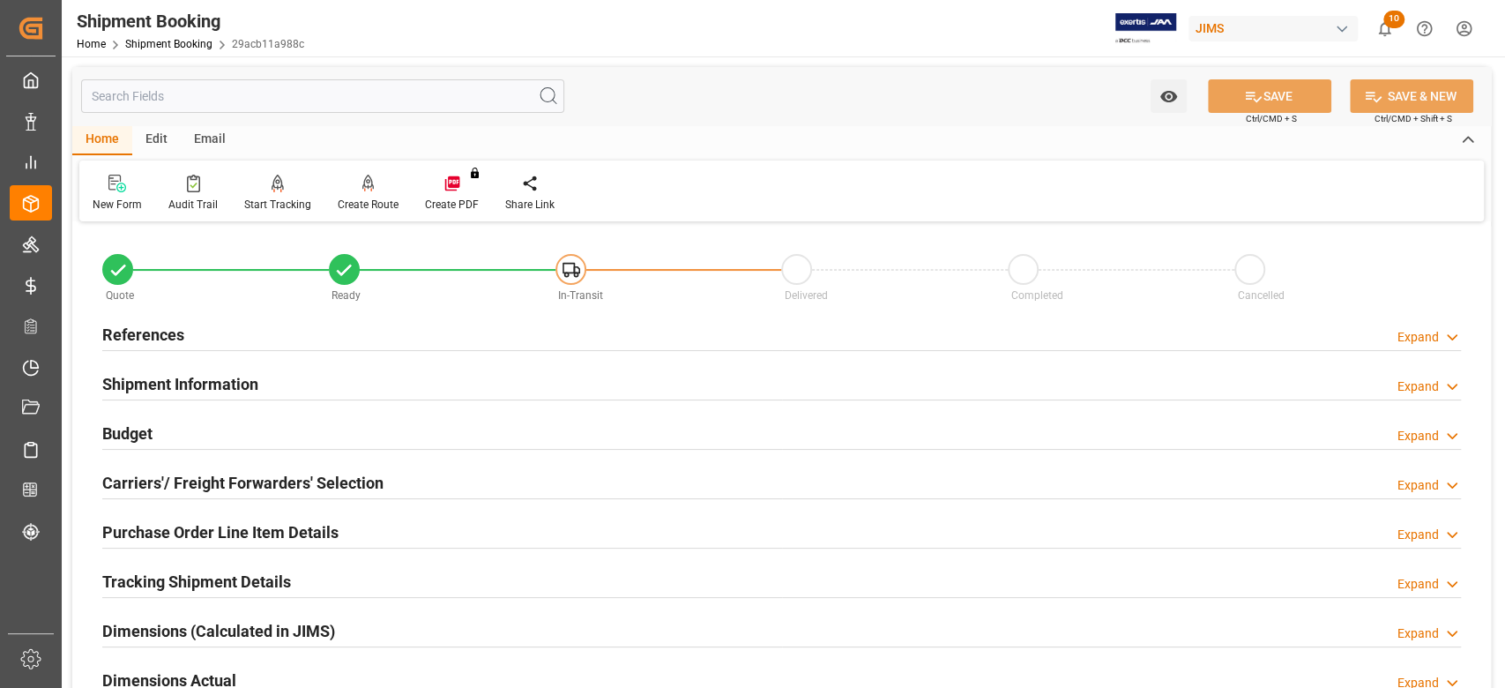
click at [124, 429] on h2 "Budget" at bounding box center [127, 433] width 50 height 24
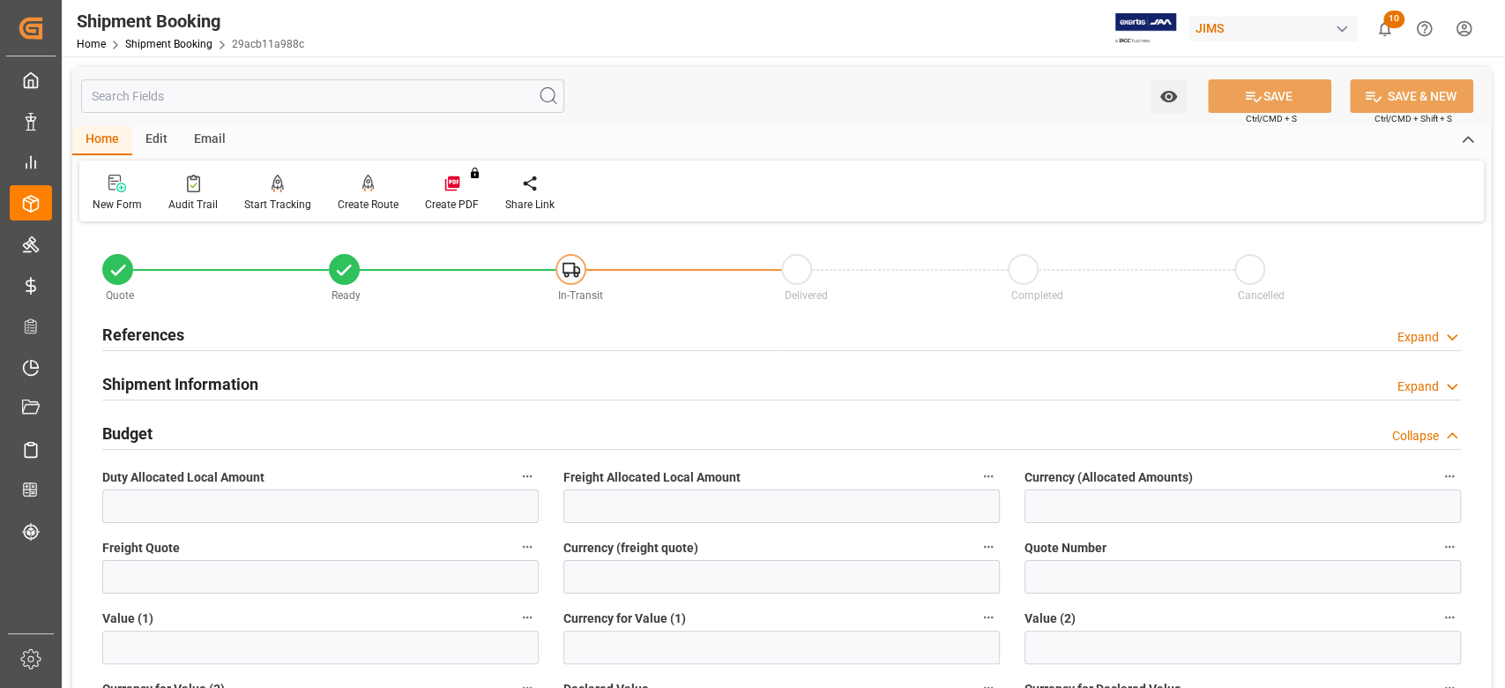
click at [124, 429] on h2 "Budget" at bounding box center [127, 433] width 50 height 24
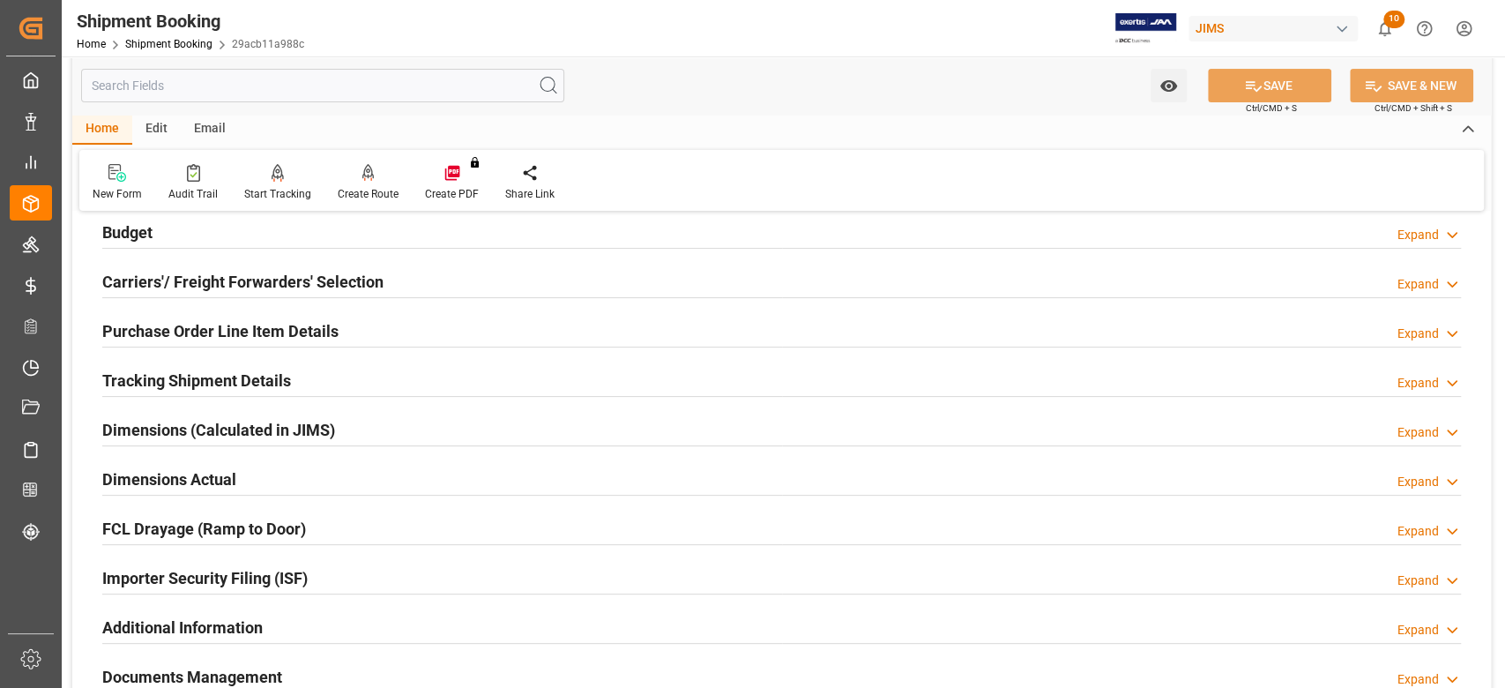
scroll to position [470, 0]
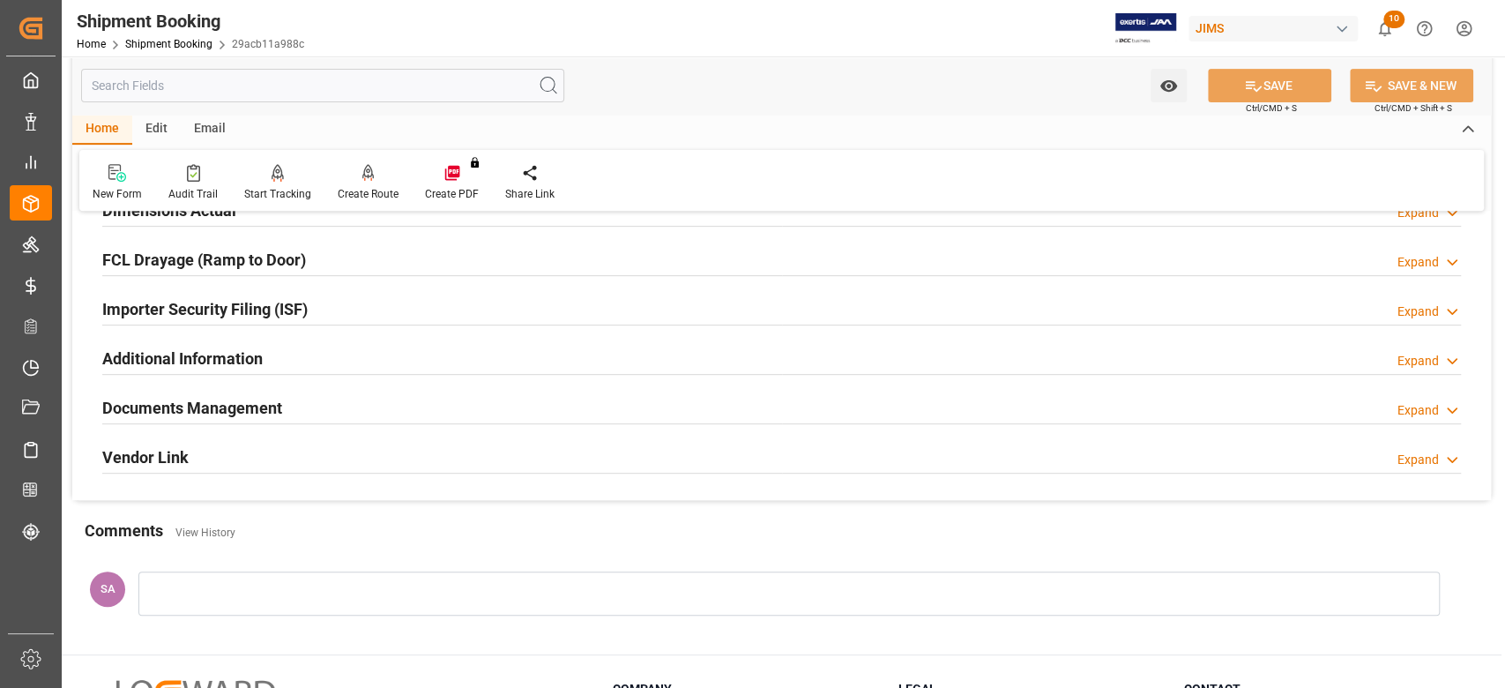
click at [262, 396] on h2 "Documents Management" at bounding box center [192, 408] width 180 height 24
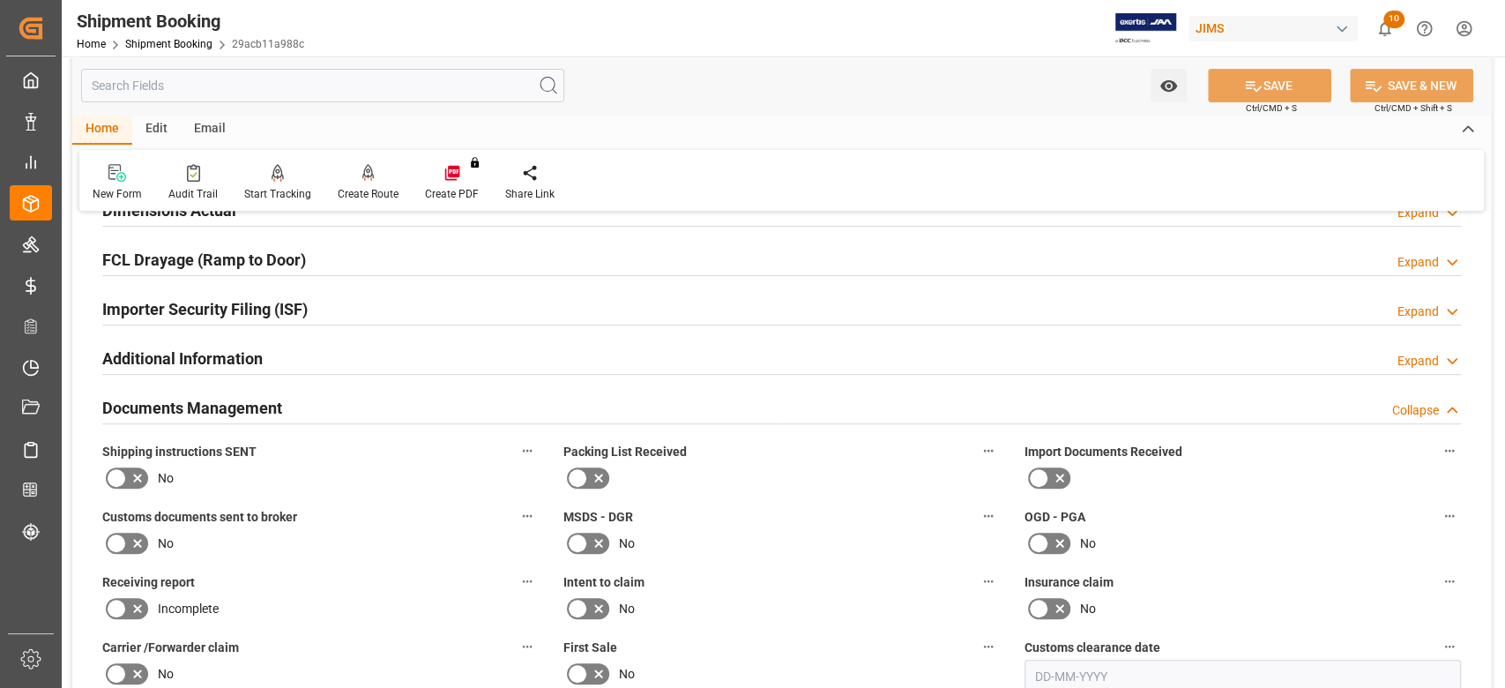
click at [262, 396] on h2 "Documents Management" at bounding box center [192, 408] width 180 height 24
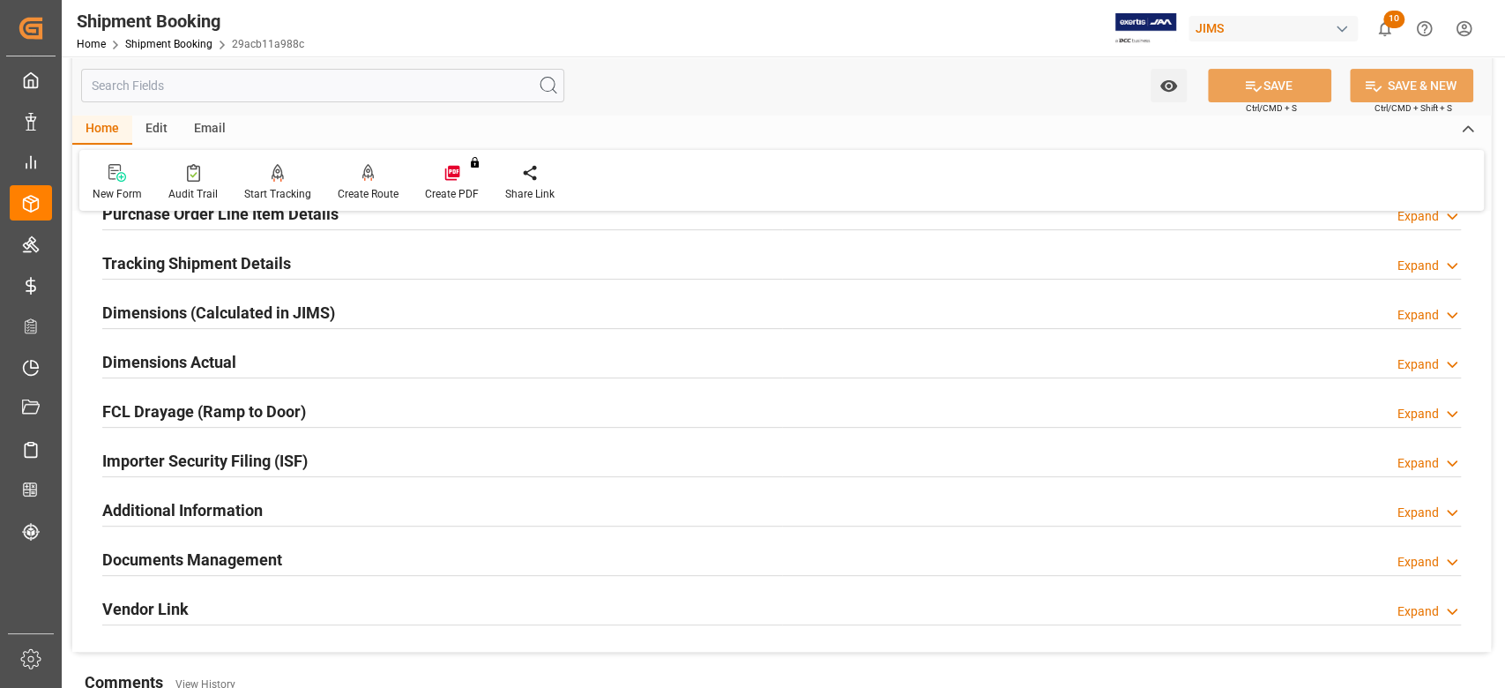
scroll to position [235, 0]
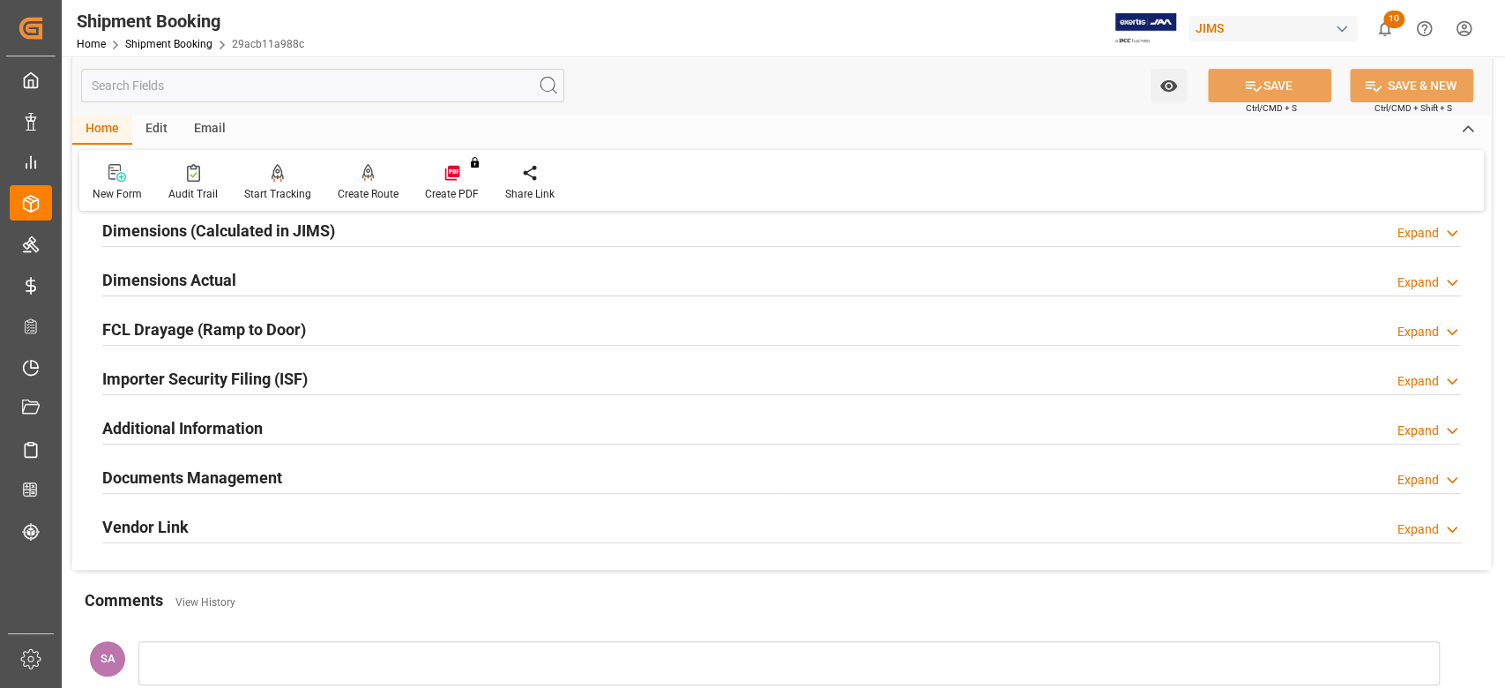
click at [261, 476] on h2 "Documents Management" at bounding box center [192, 478] width 180 height 24
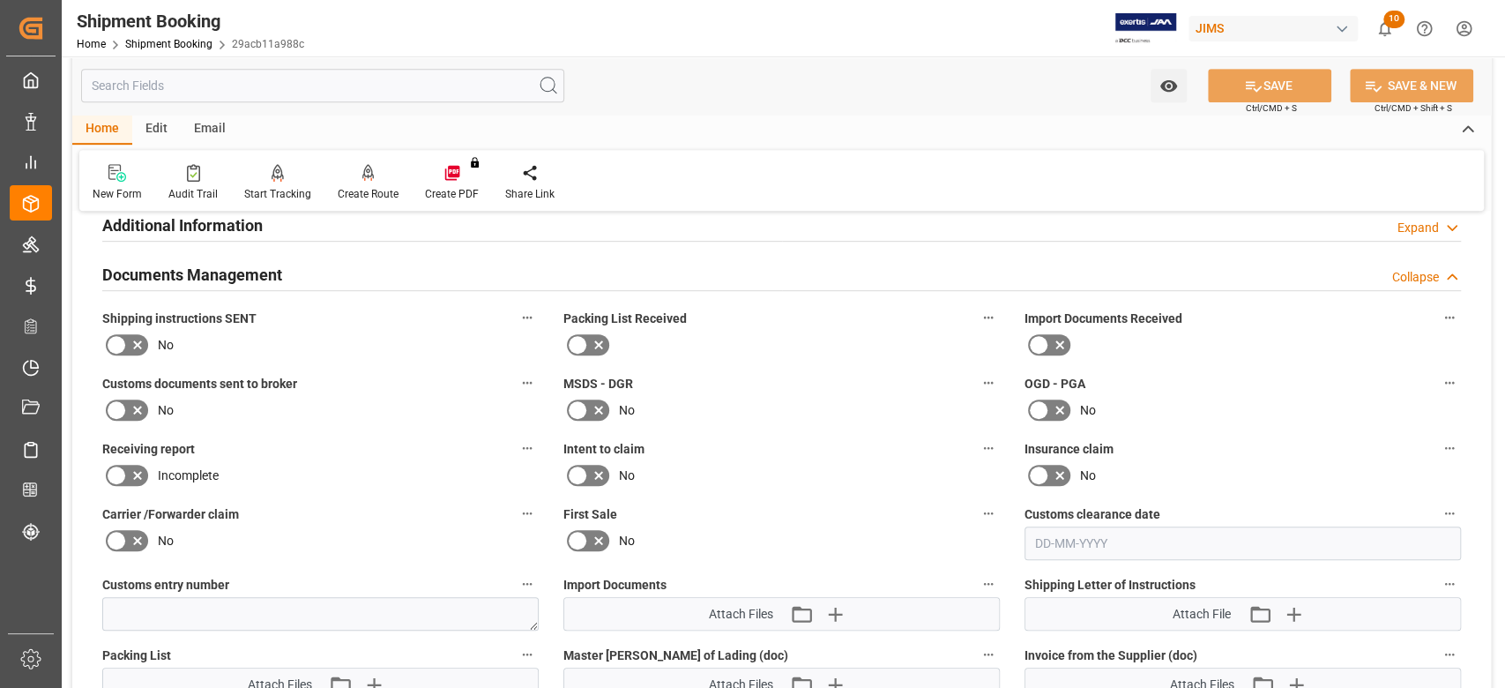
scroll to position [753, 0]
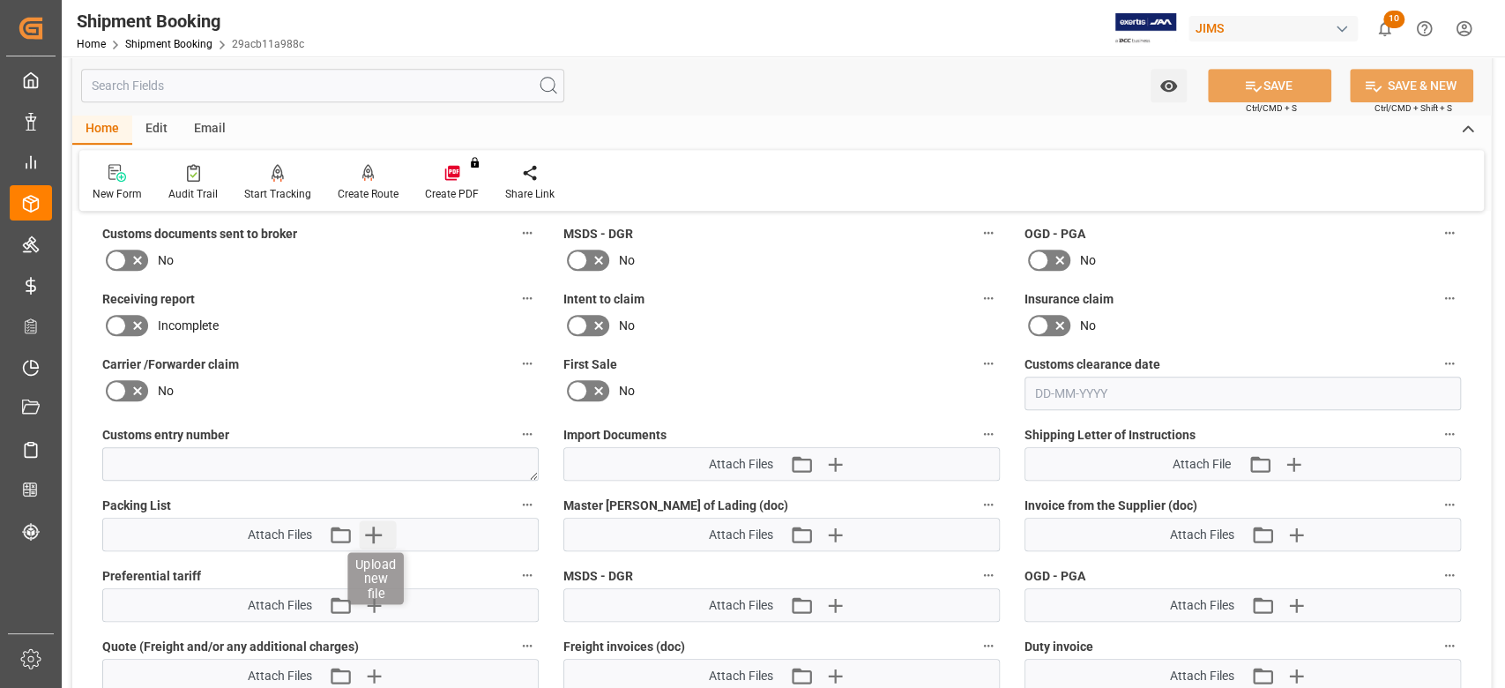
click at [379, 542] on icon "button" at bounding box center [374, 534] width 28 height 28
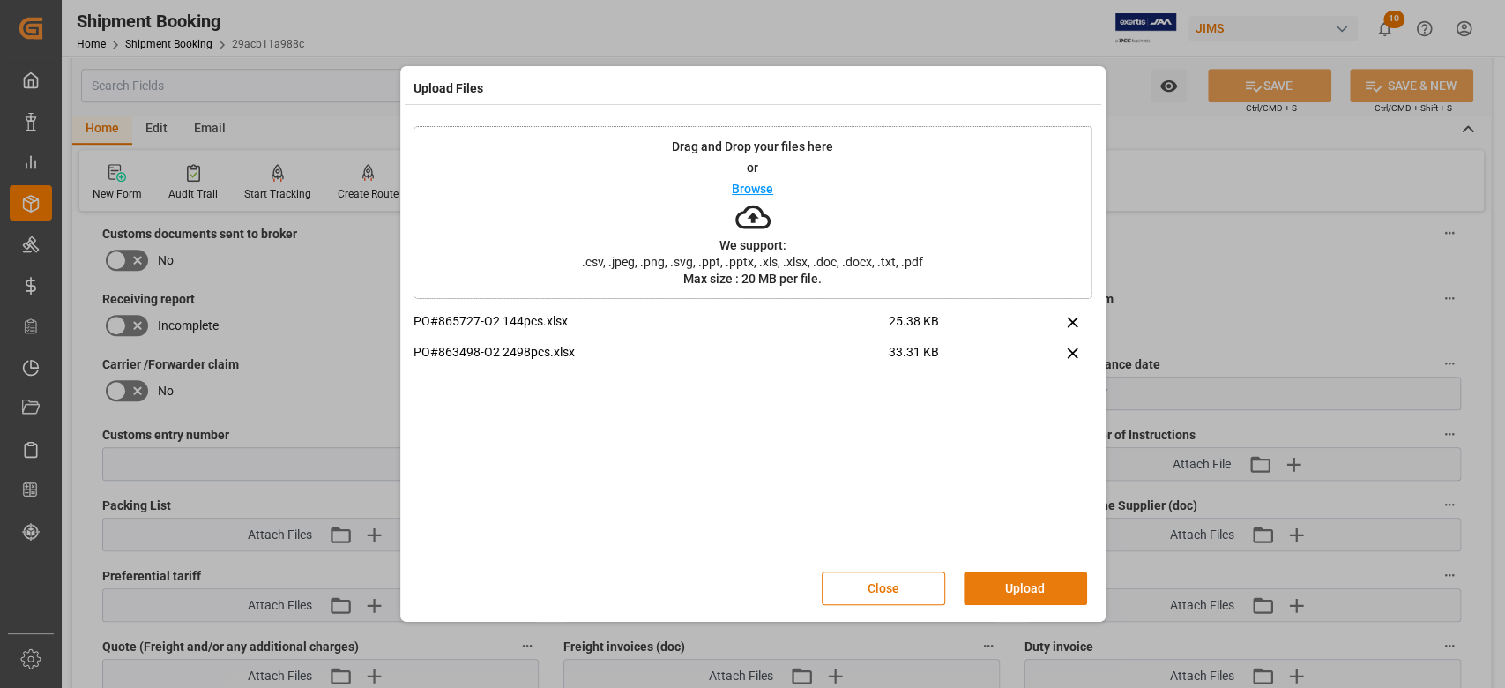
click at [1024, 582] on button "Upload" at bounding box center [1025, 588] width 123 height 34
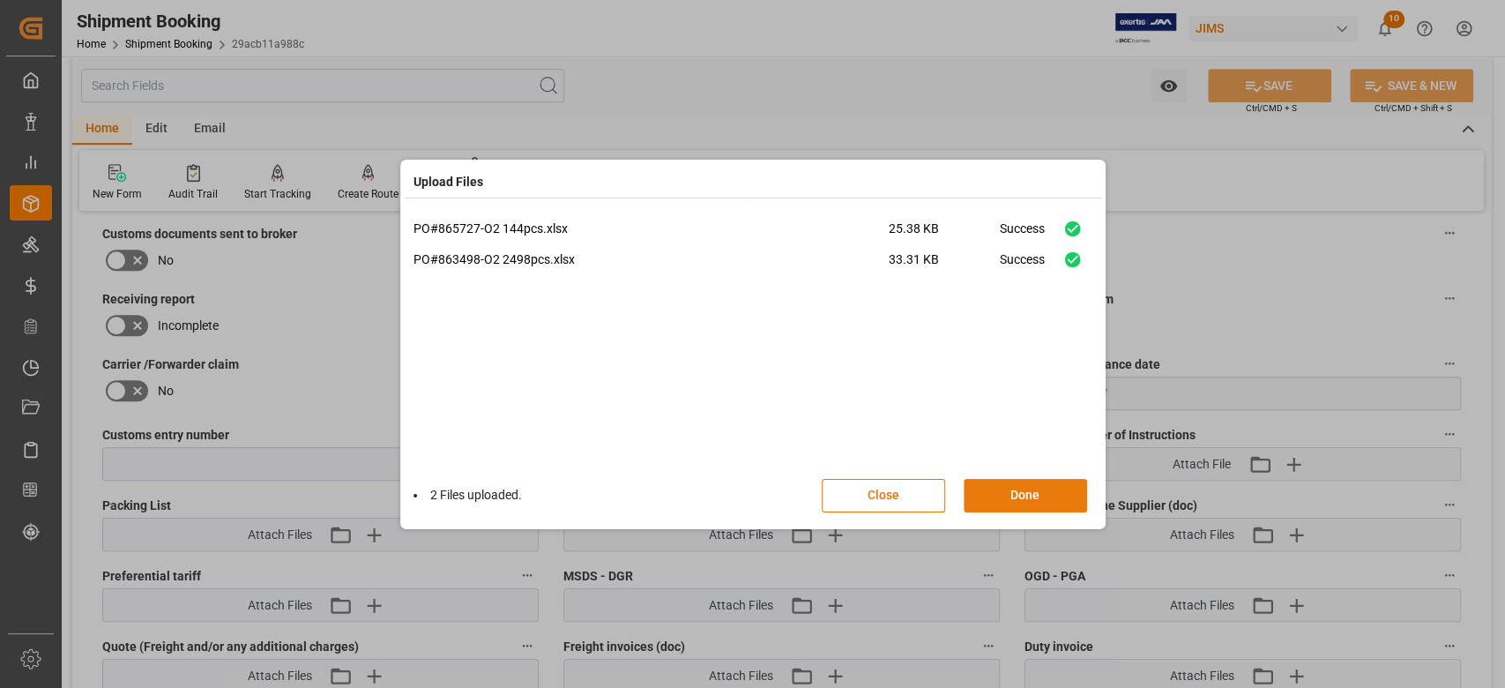
click at [1022, 497] on button "Done" at bounding box center [1025, 496] width 123 height 34
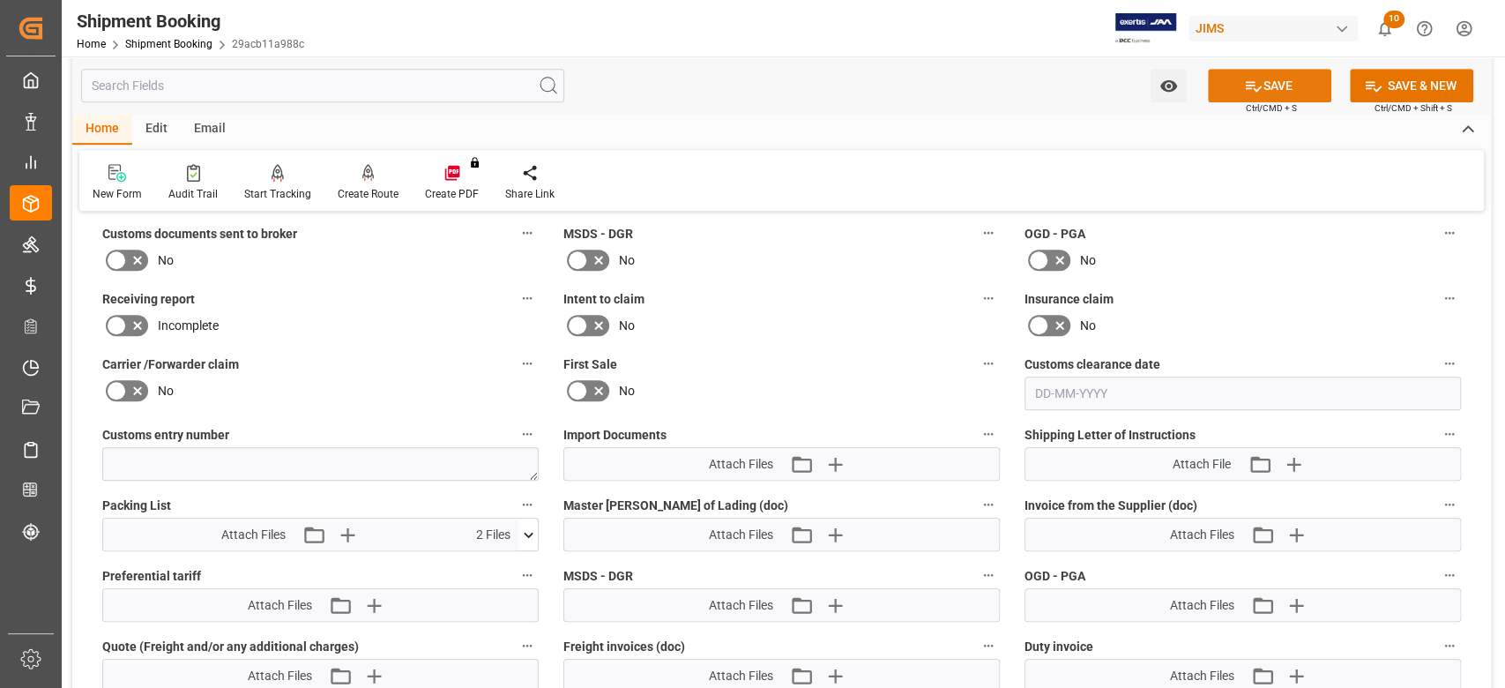
click at [1270, 94] on button "SAVE" at bounding box center [1269, 86] width 123 height 34
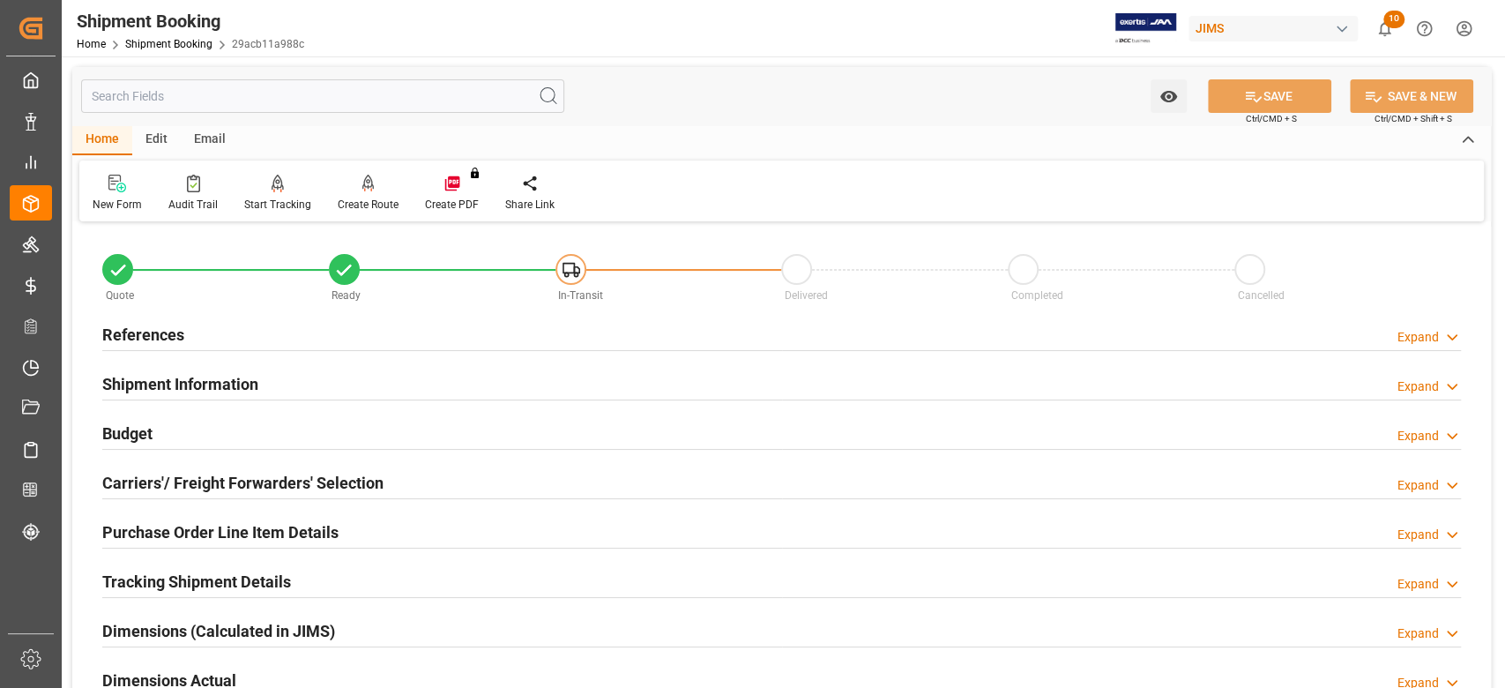
scroll to position [0, 0]
drag, startPoint x: 151, startPoint y: 332, endPoint x: 189, endPoint y: 377, distance: 58.8
click at [151, 333] on h2 "References" at bounding box center [143, 335] width 82 height 24
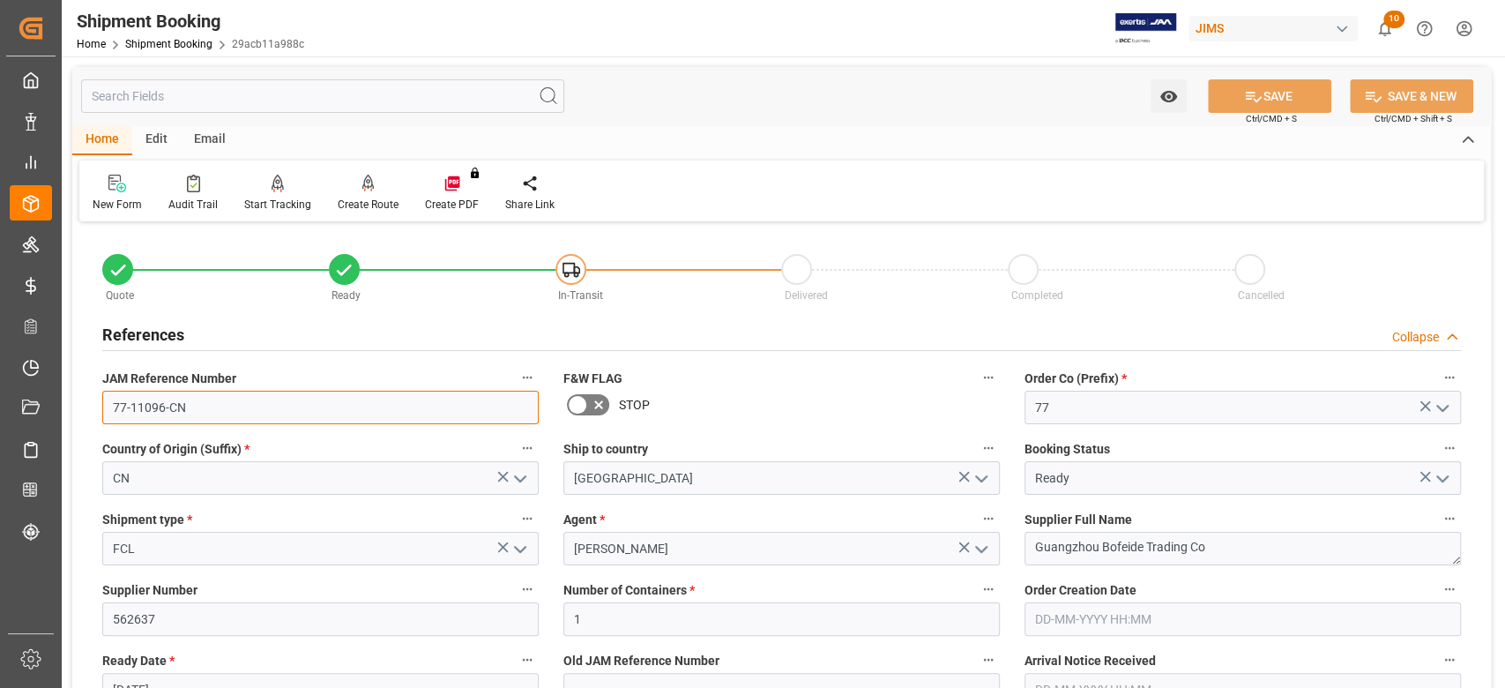
drag, startPoint x: 143, startPoint y: 388, endPoint x: 78, endPoint y: 388, distance: 64.4
drag, startPoint x: 1225, startPoint y: 553, endPoint x: 1030, endPoint y: 549, distance: 194.9
click at [1030, 549] on textarea "Guangzhou Bofeide Trading Co" at bounding box center [1242, 549] width 436 height 34
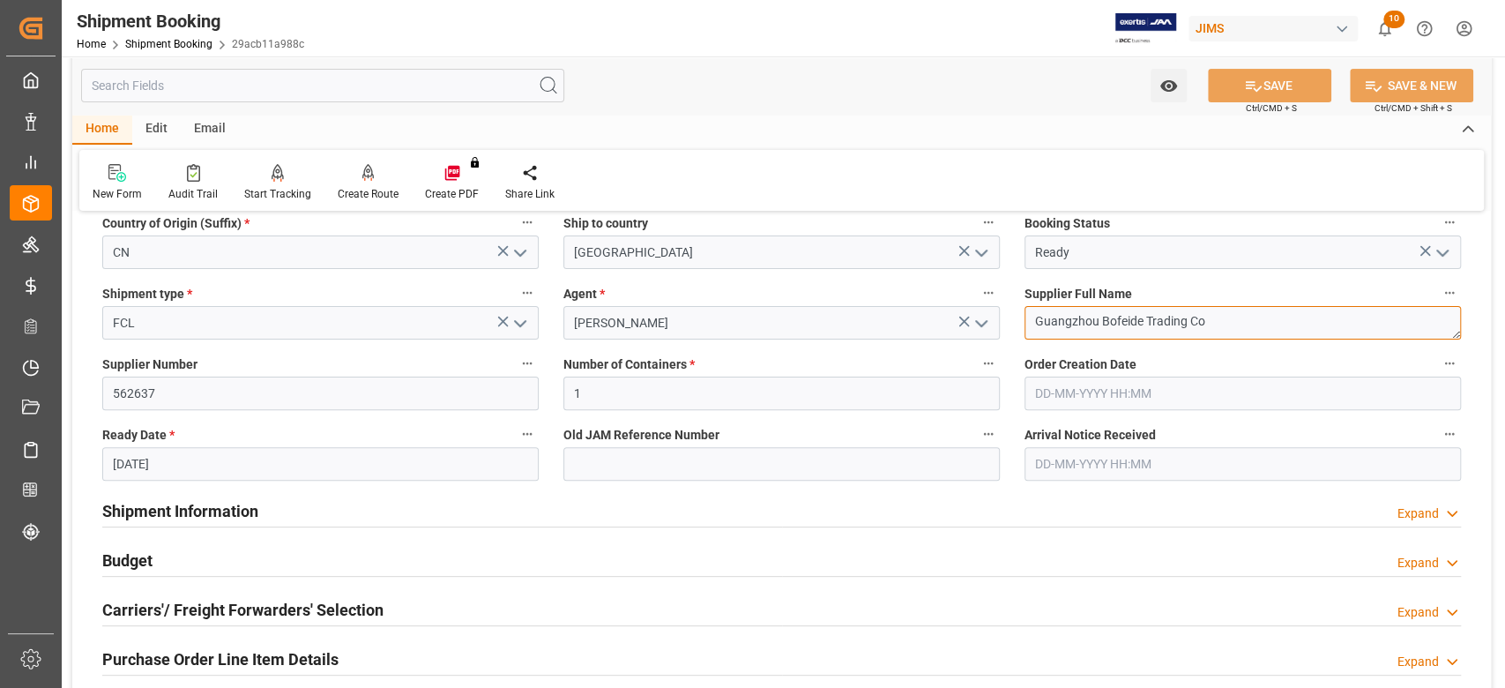
scroll to position [353, 0]
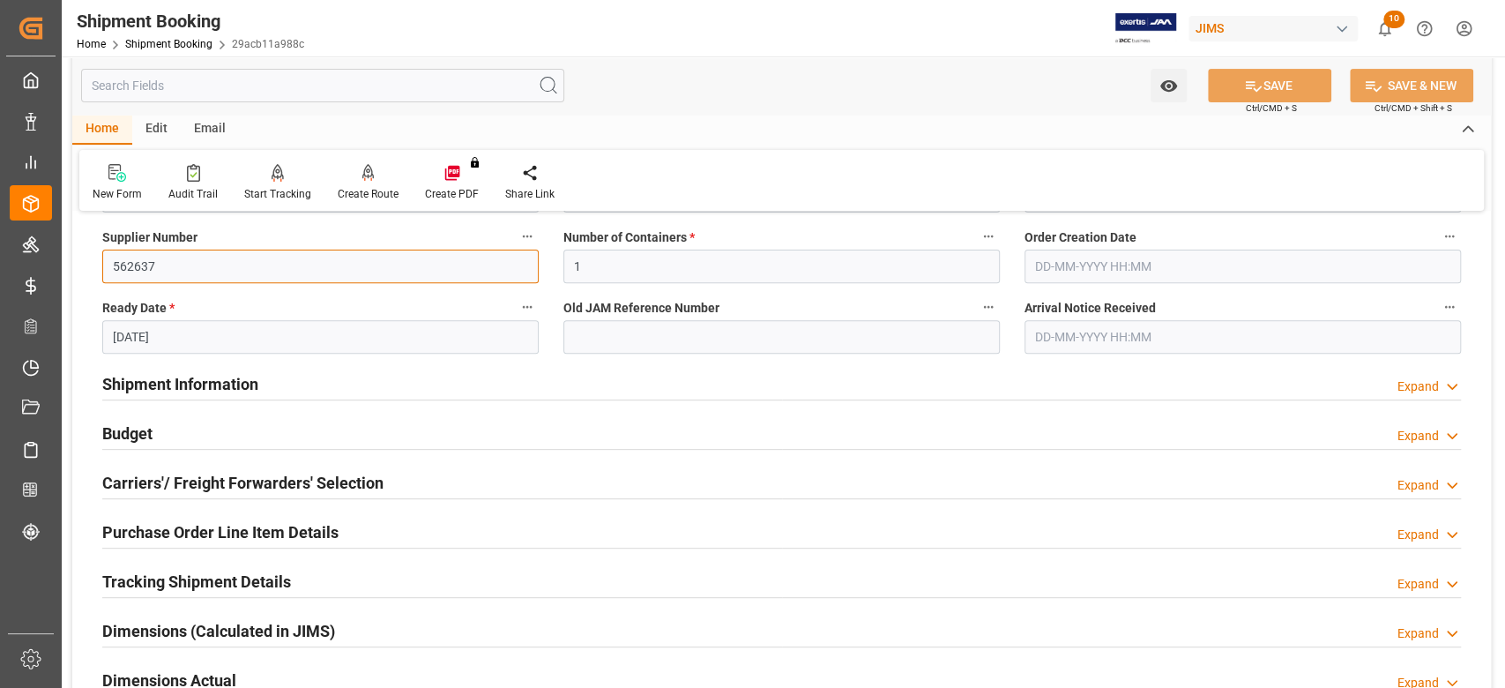
click at [140, 257] on input "562637" at bounding box center [320, 267] width 436 height 34
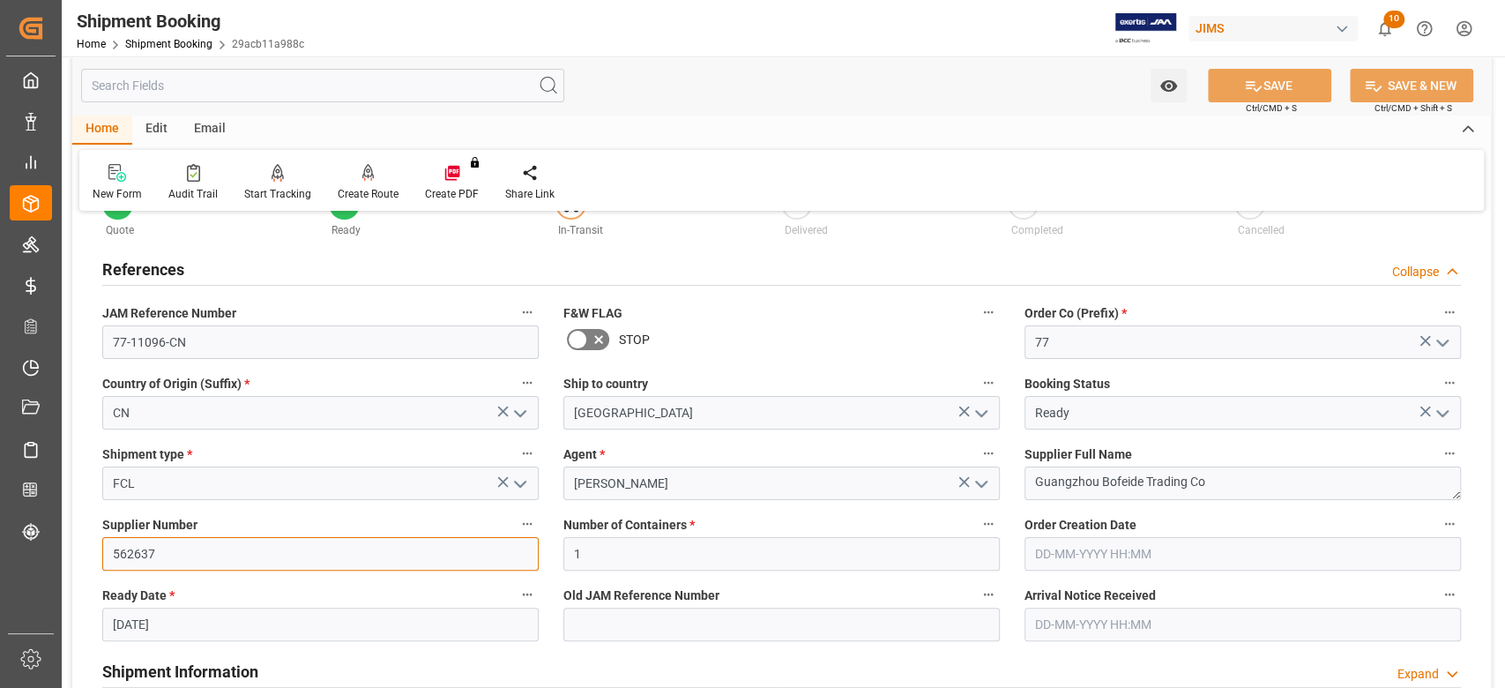
scroll to position [0, 0]
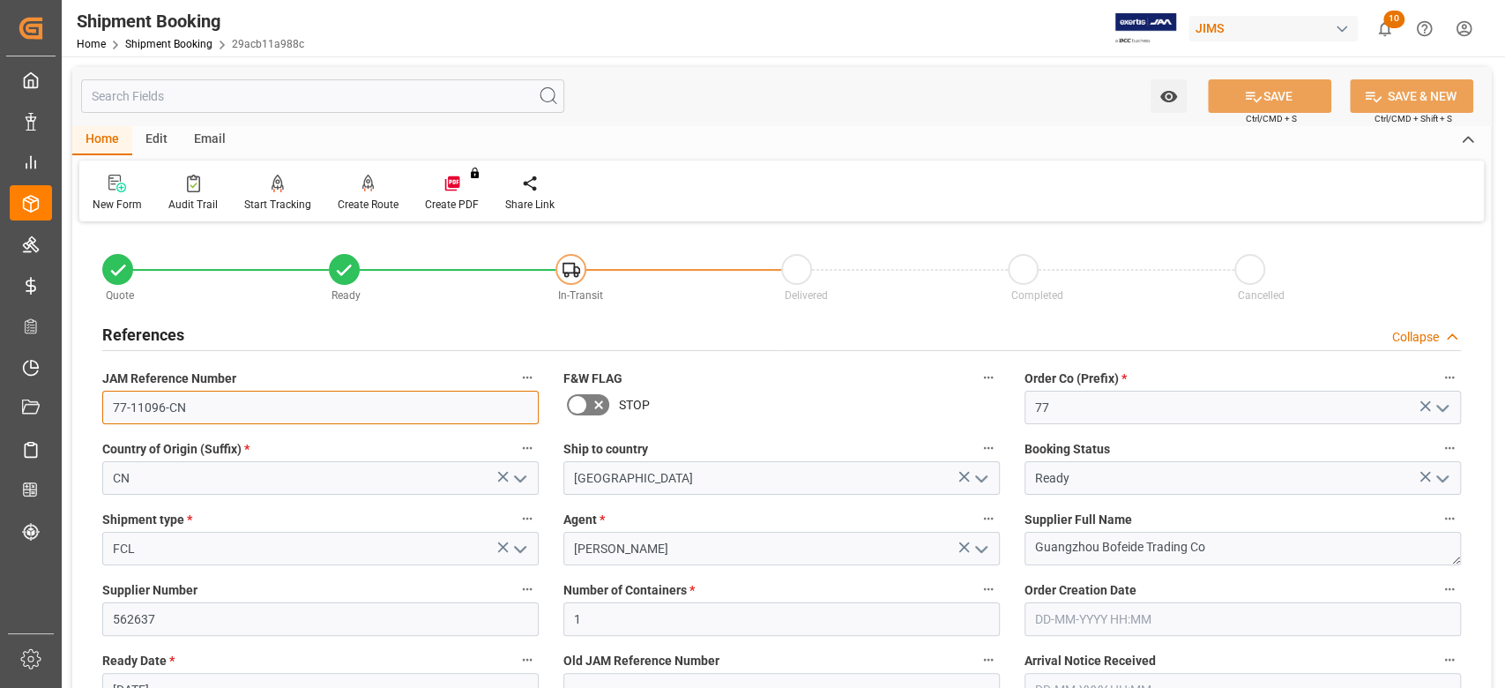
click at [155, 406] on input "77-11096-CN" at bounding box center [320, 408] width 436 height 34
click at [147, 408] on input "77-11096-CN" at bounding box center [320, 408] width 436 height 34
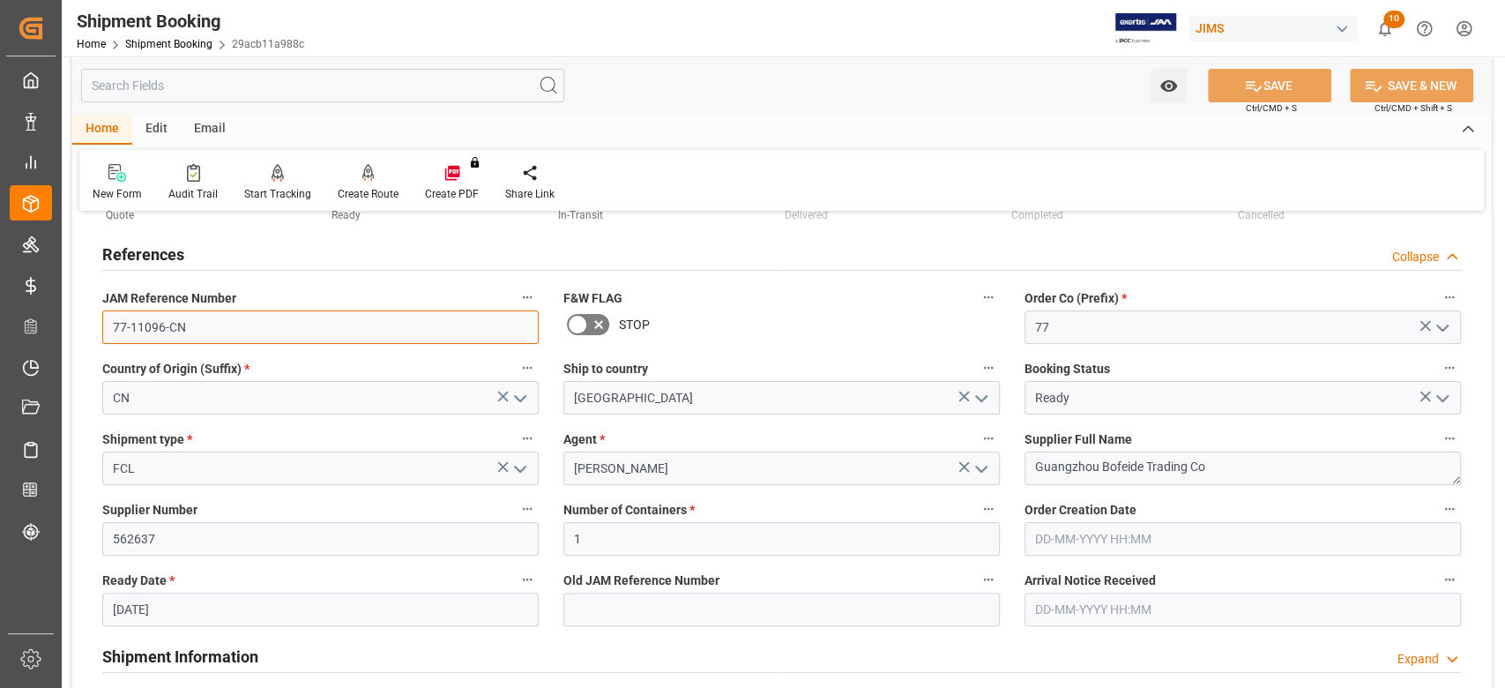
scroll to position [117, 0]
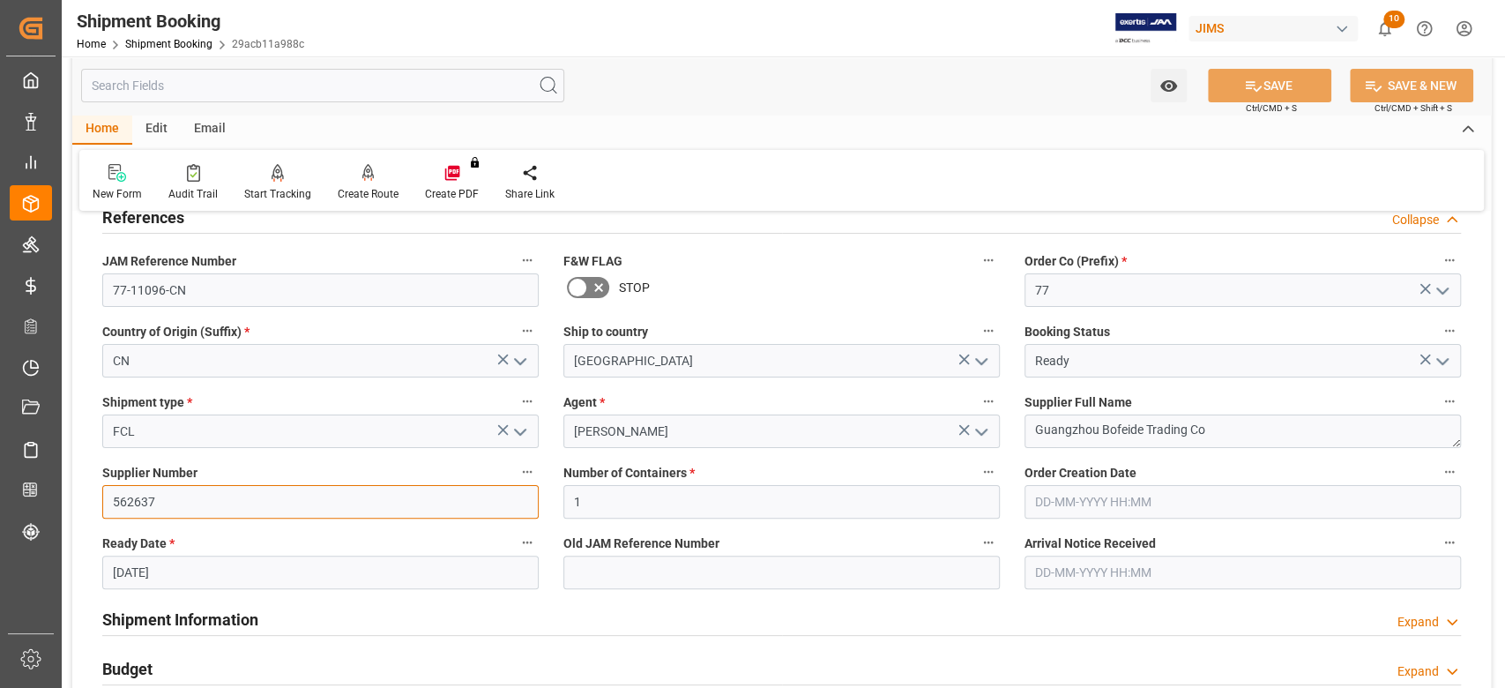
click at [127, 497] on input "562637" at bounding box center [320, 502] width 436 height 34
click at [128, 497] on input "562637" at bounding box center [320, 502] width 436 height 34
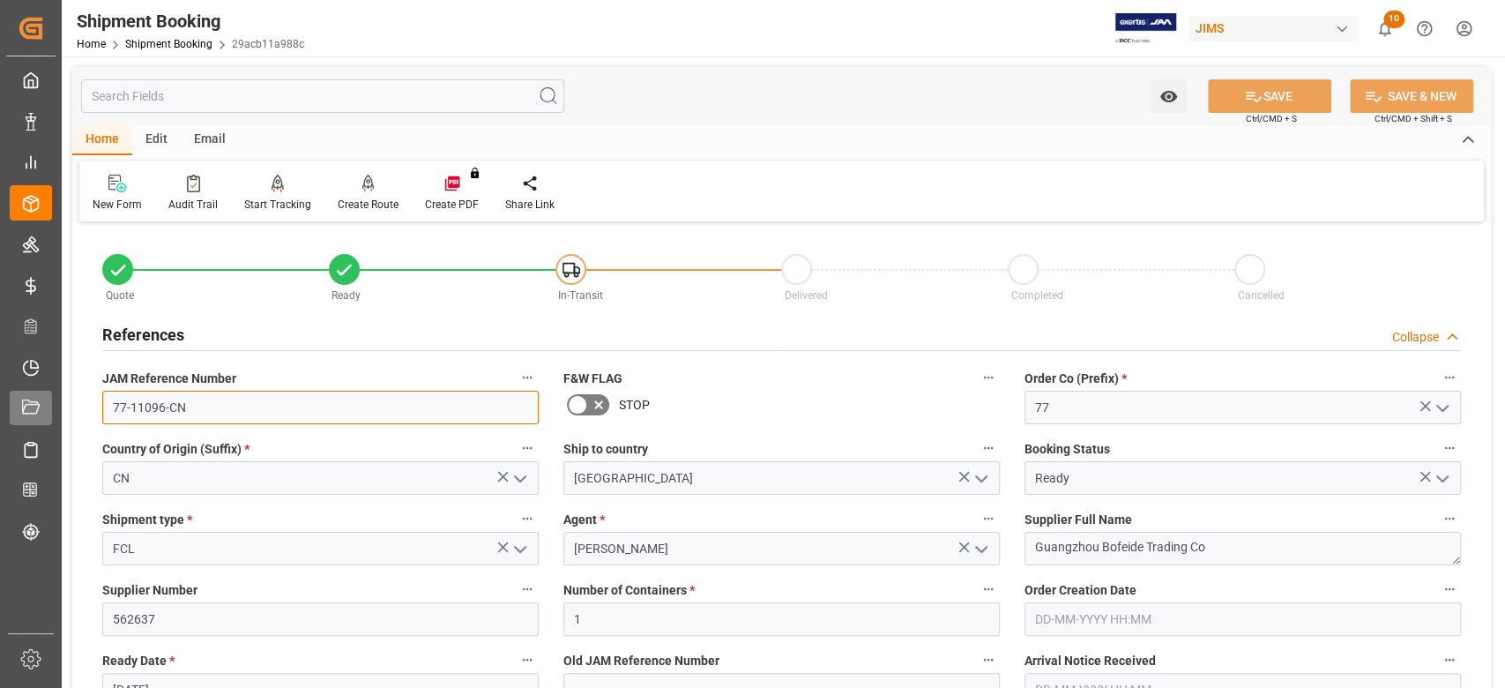
drag, startPoint x: 208, startPoint y: 418, endPoint x: 41, endPoint y: 391, distance: 169.6
click at [41, 391] on div "Created by potrace 1.15, written by [PERSON_NAME] [DATE]-[DATE] Created by potr…" at bounding box center [752, 344] width 1505 height 688
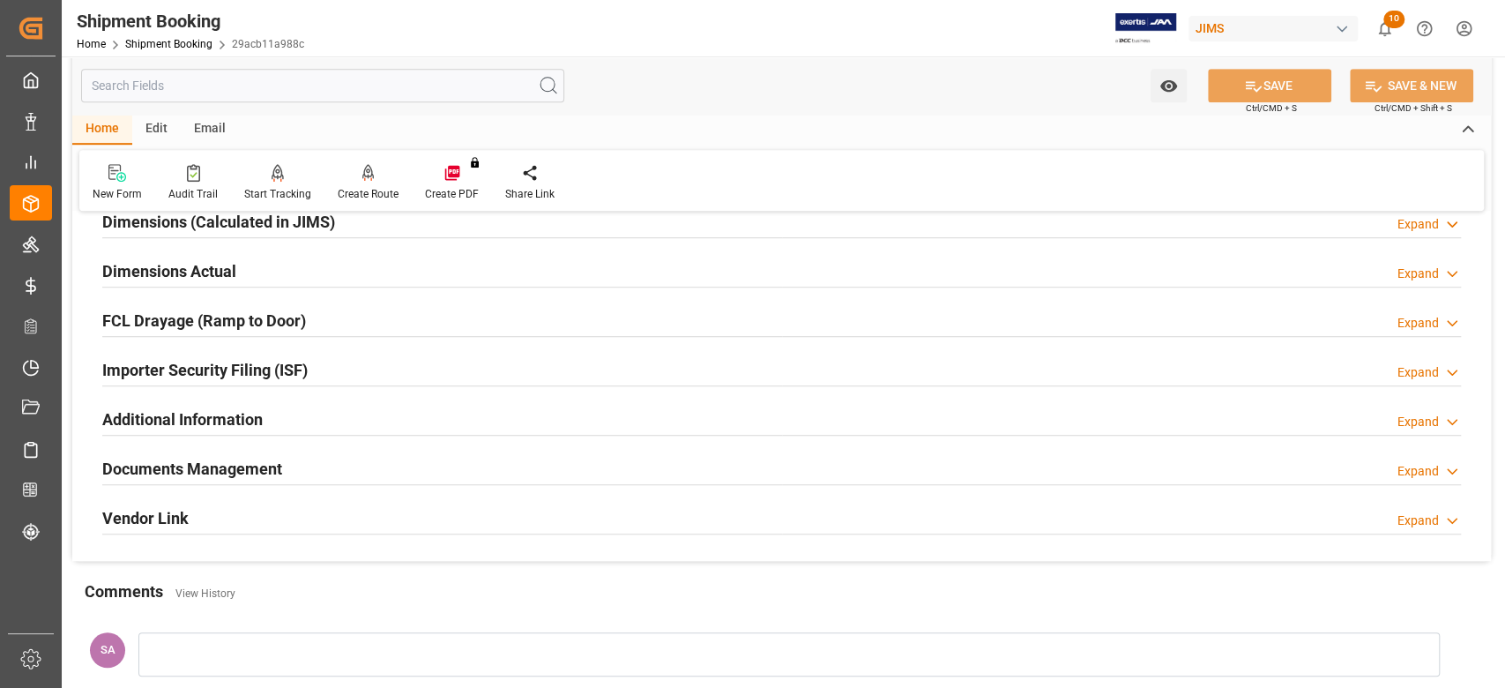
scroll to position [823, 0]
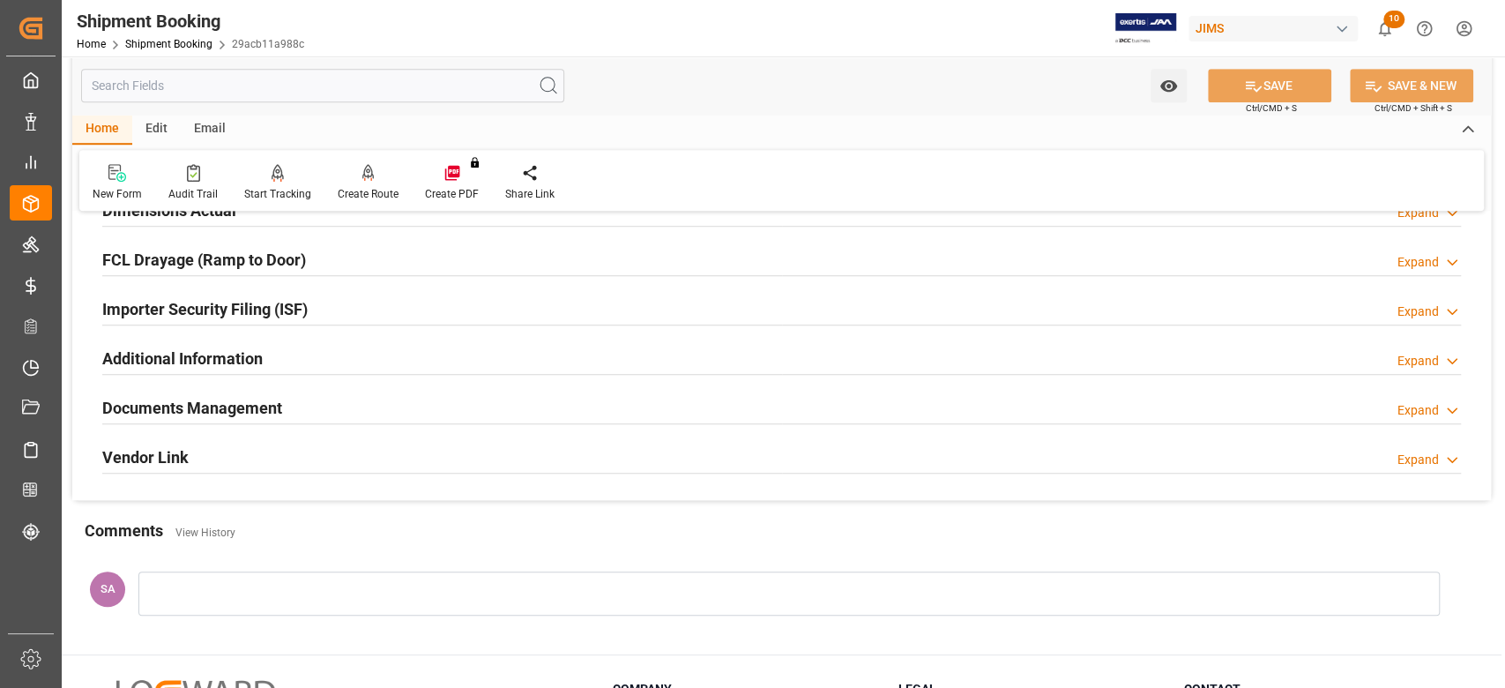
drag, startPoint x: 255, startPoint y: 408, endPoint x: 865, endPoint y: 483, distance: 614.7
click at [255, 407] on h2 "Documents Management" at bounding box center [192, 408] width 180 height 24
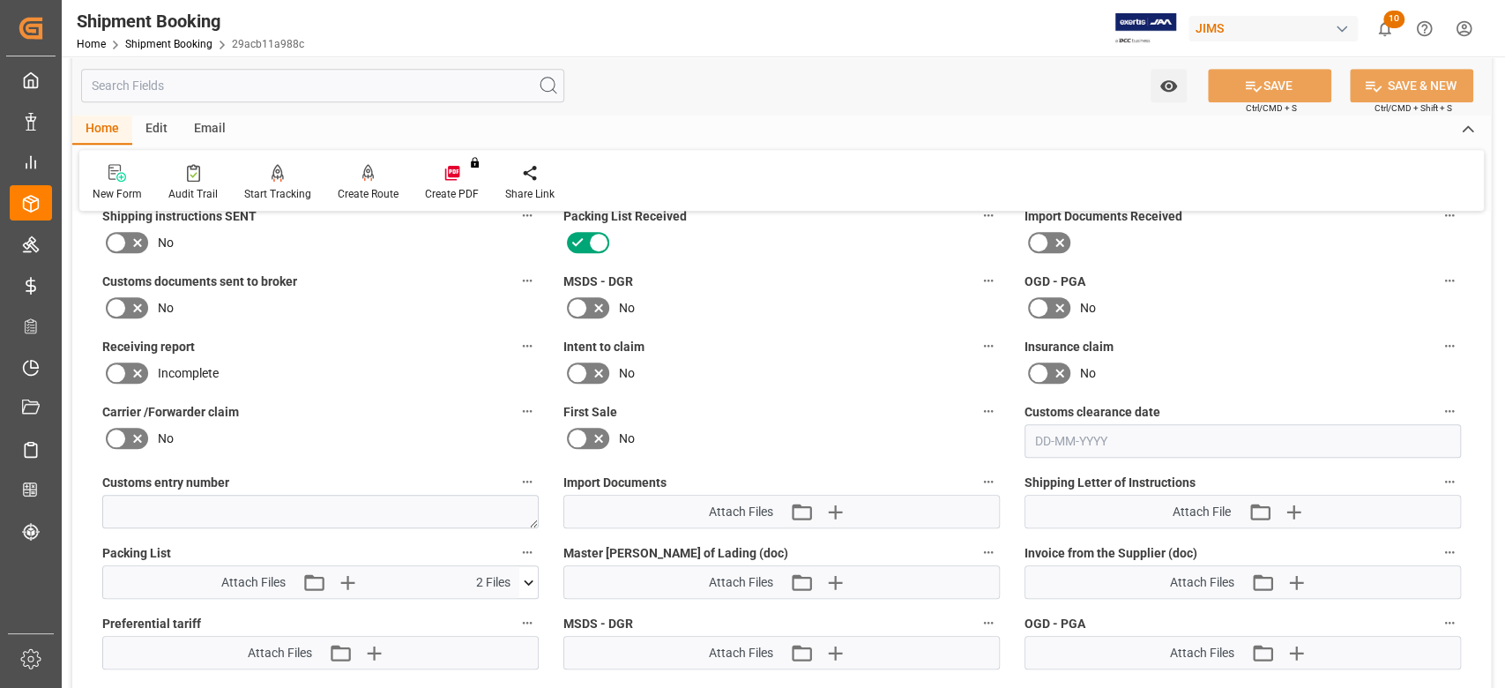
scroll to position [1175, 0]
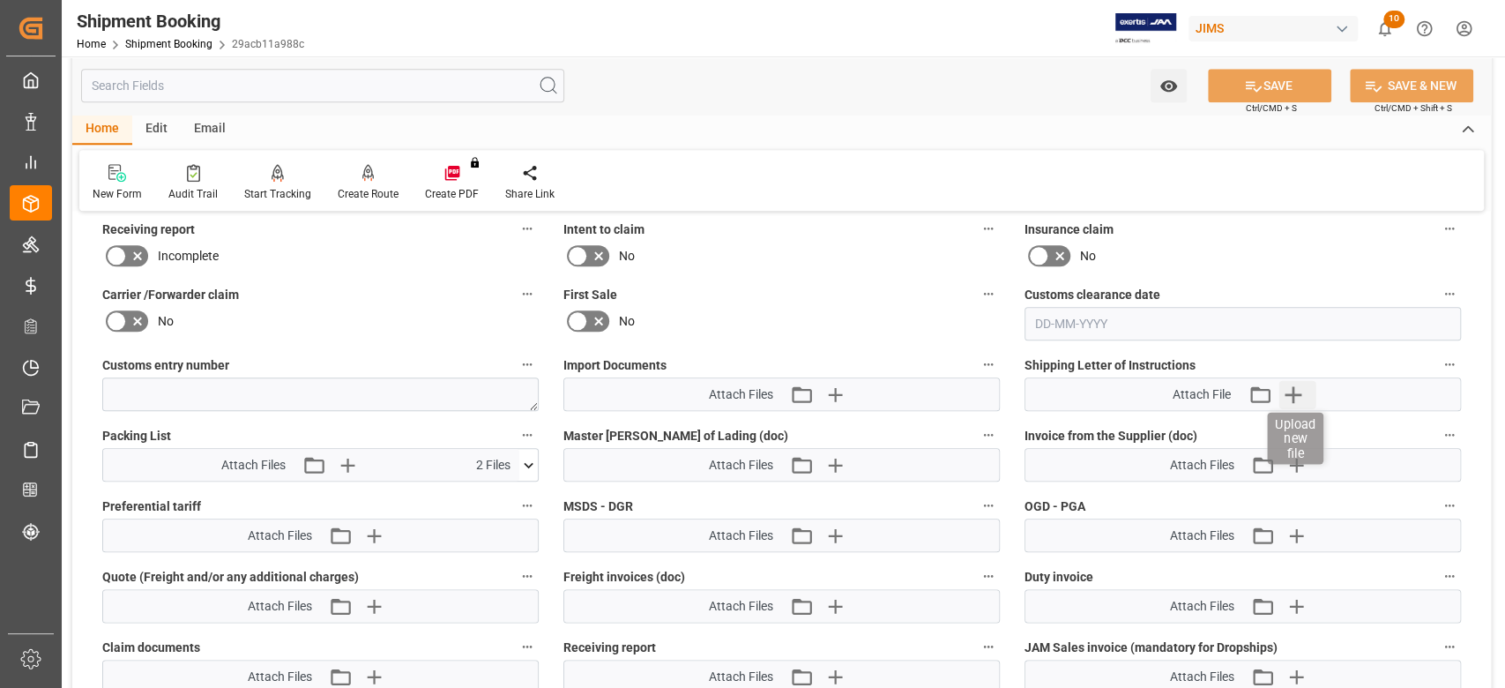
click at [1290, 389] on icon "button" at bounding box center [1292, 394] width 28 height 28
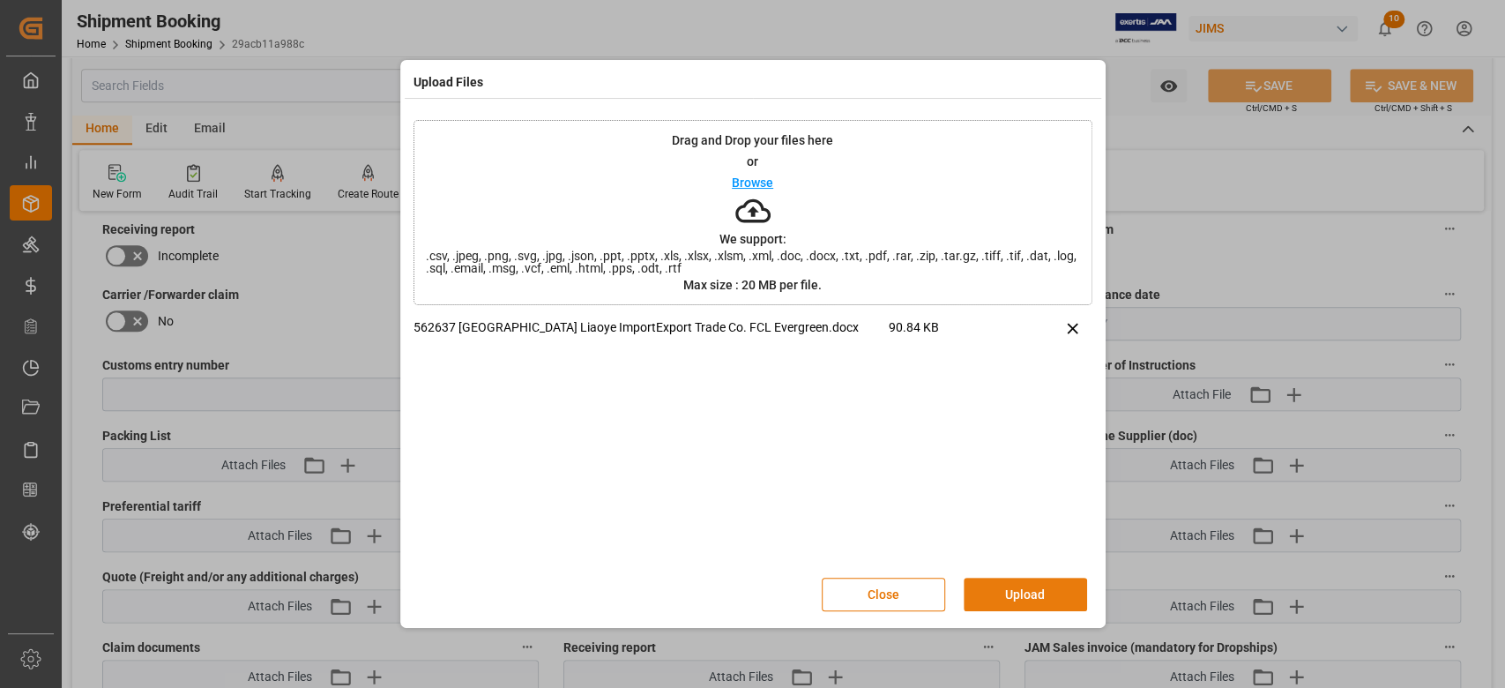
click at [1035, 589] on button "Upload" at bounding box center [1025, 594] width 123 height 34
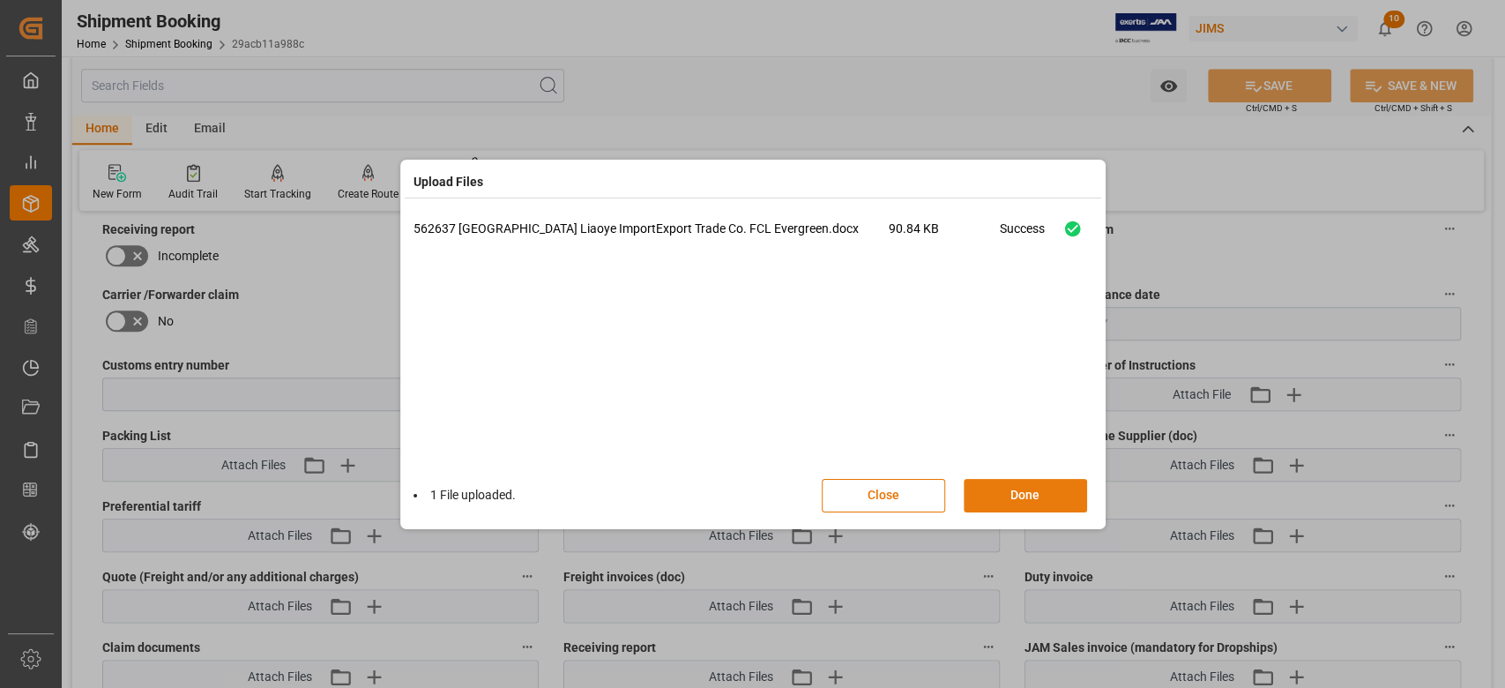
click at [1025, 498] on button "Done" at bounding box center [1025, 496] width 123 height 34
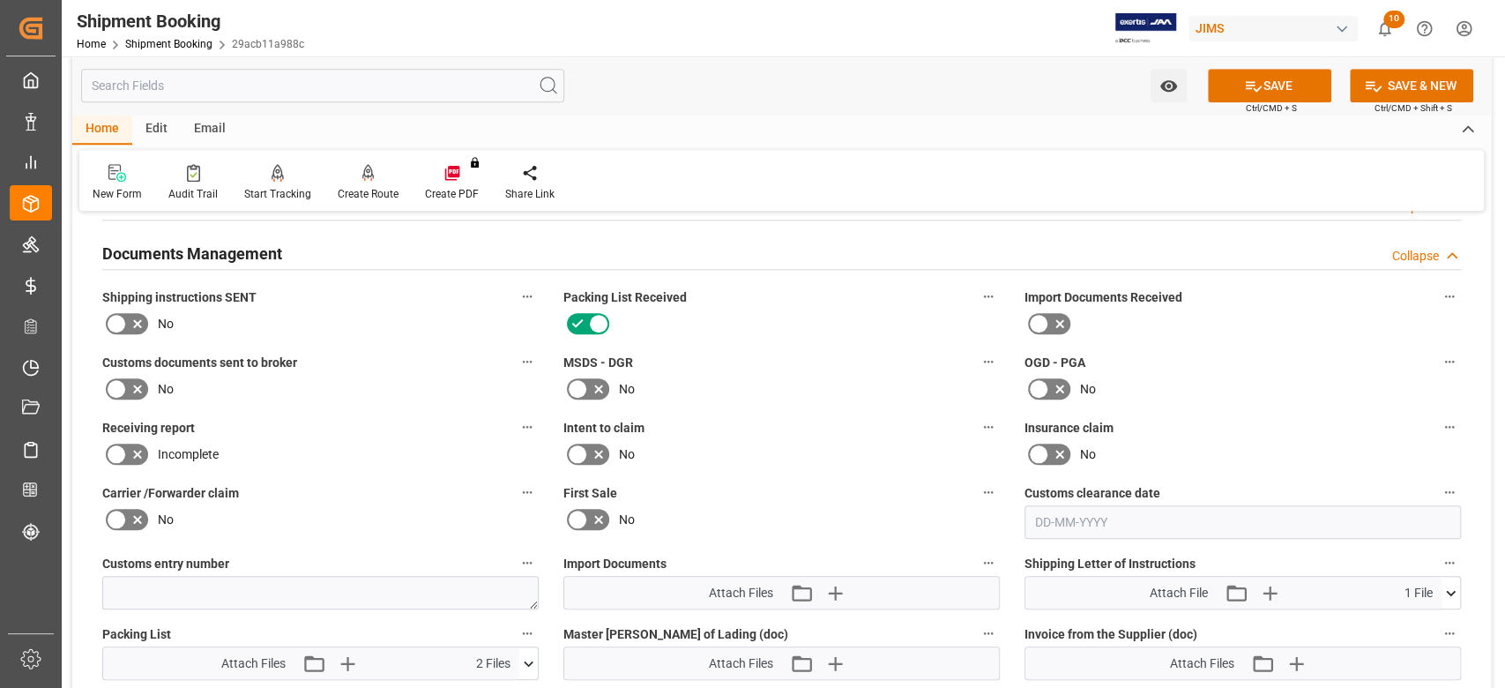
scroll to position [940, 0]
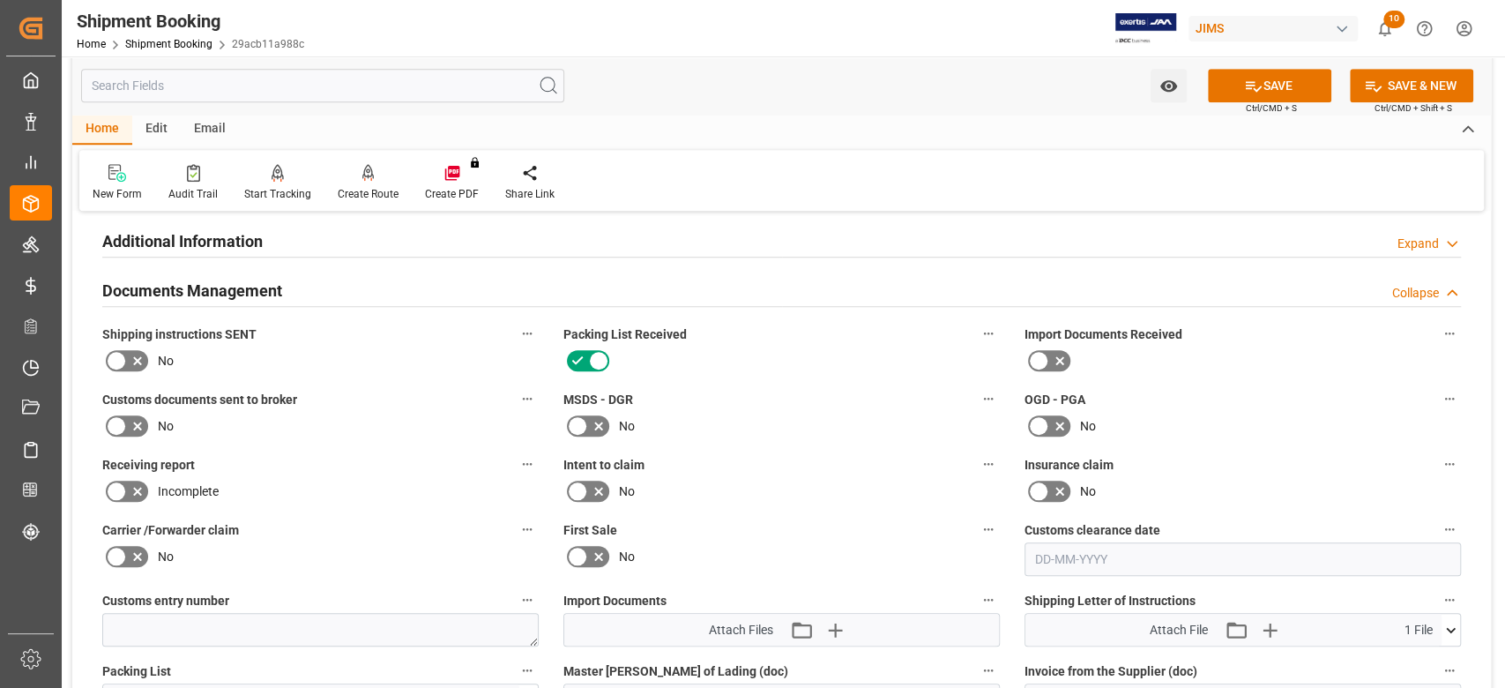
click at [112, 354] on icon at bounding box center [116, 360] width 21 height 21
click at [0, 0] on input "checkbox" at bounding box center [0, 0] width 0 height 0
click at [1270, 79] on button "SAVE" at bounding box center [1269, 86] width 123 height 34
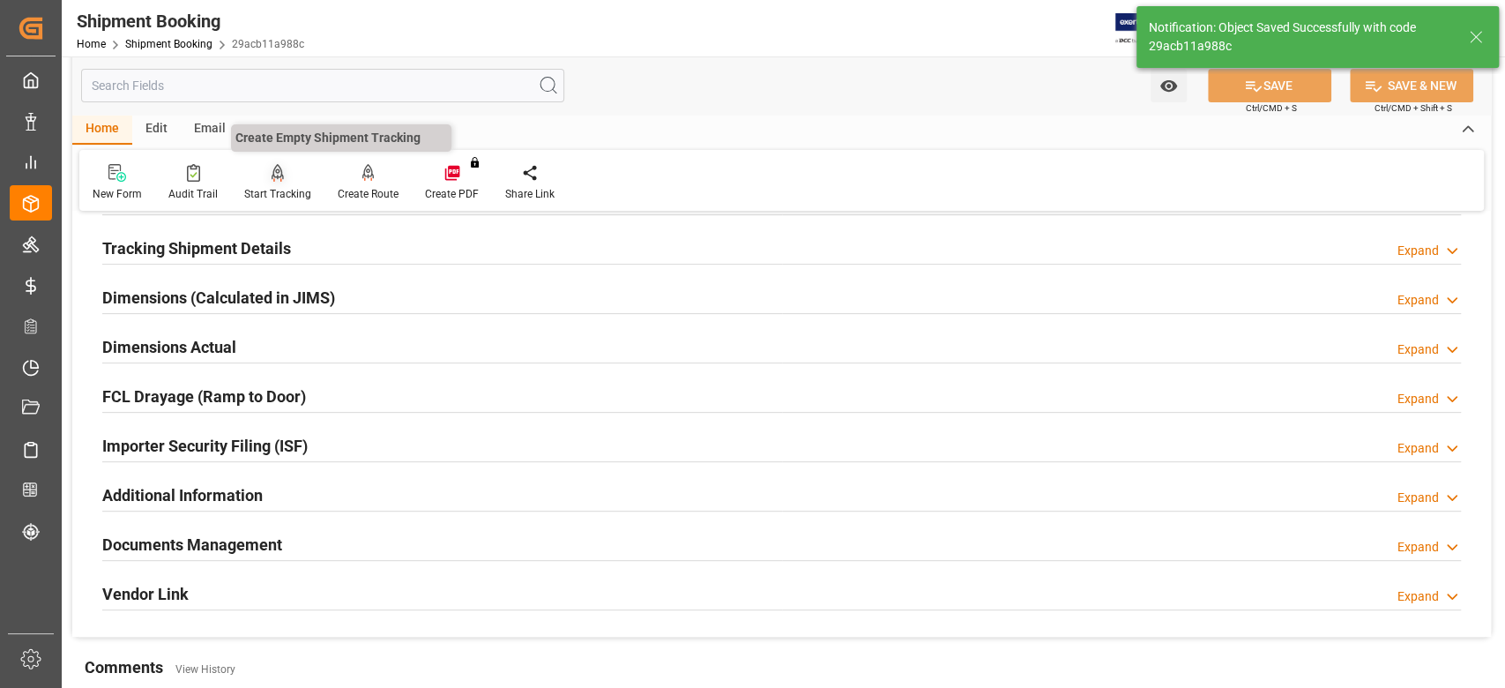
scroll to position [235, 0]
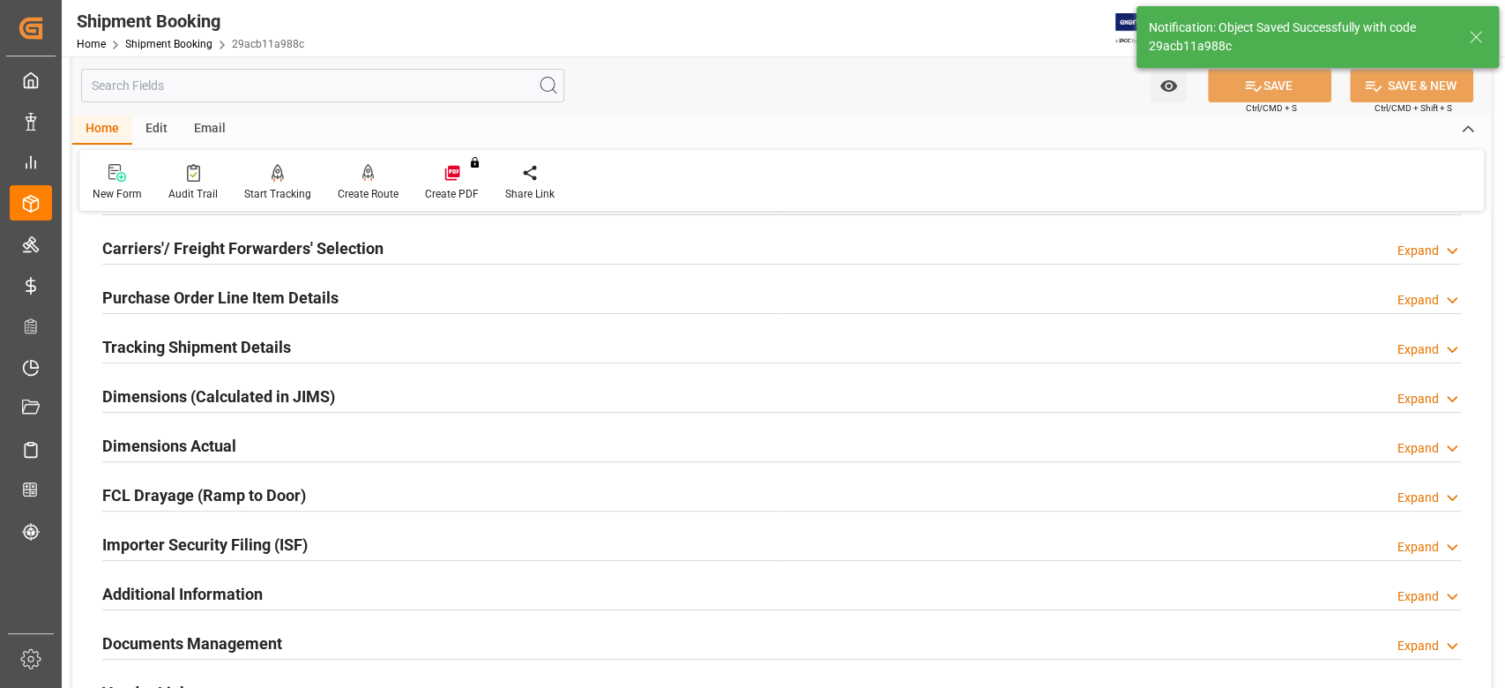
click at [206, 130] on div "Email" at bounding box center [210, 130] width 58 height 30
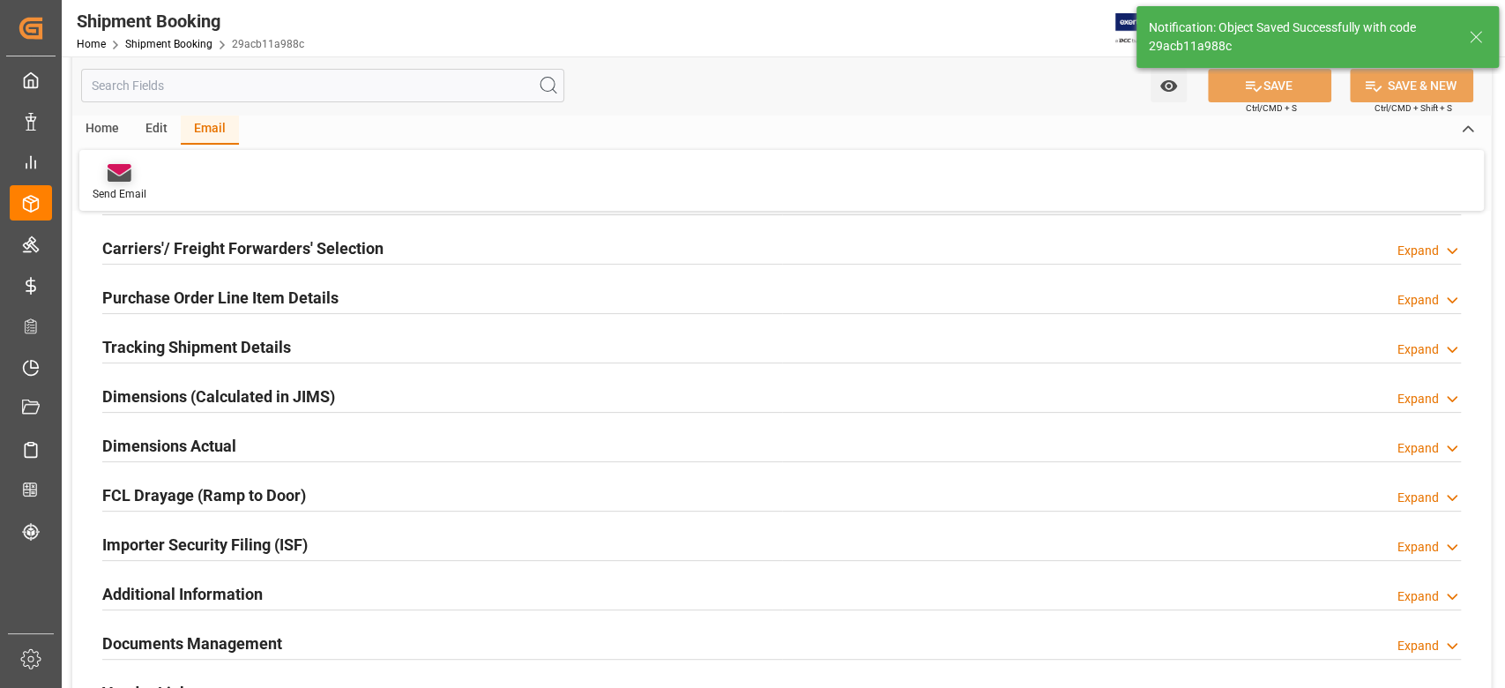
click at [115, 166] on icon at bounding box center [120, 169] width 24 height 11
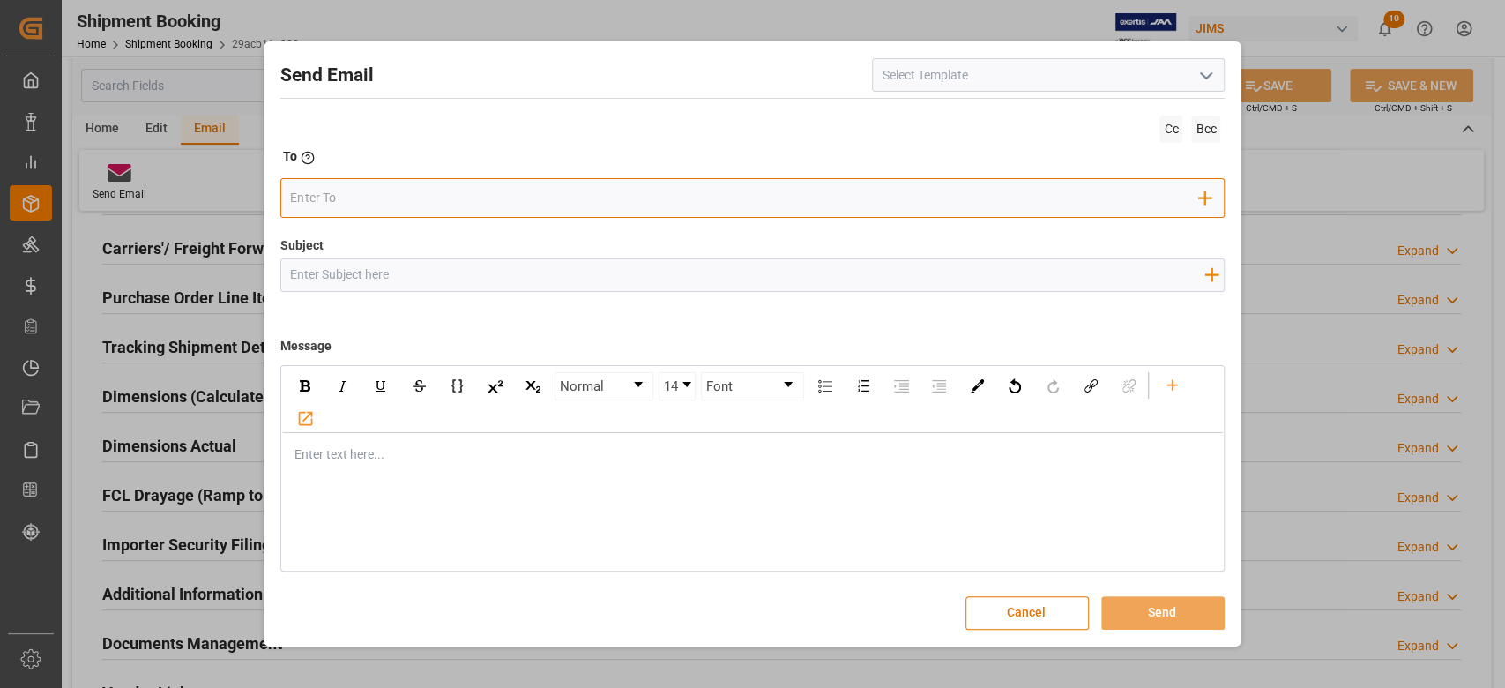
click at [344, 202] on input "email" at bounding box center [744, 198] width 909 height 26
click at [374, 206] on input "email" at bounding box center [744, 198] width 909 height 26
type input "nitin"
click at [369, 232] on span "[EMAIL_ADDRESS][DOMAIN_NAME]" at bounding box center [425, 233] width 196 height 19
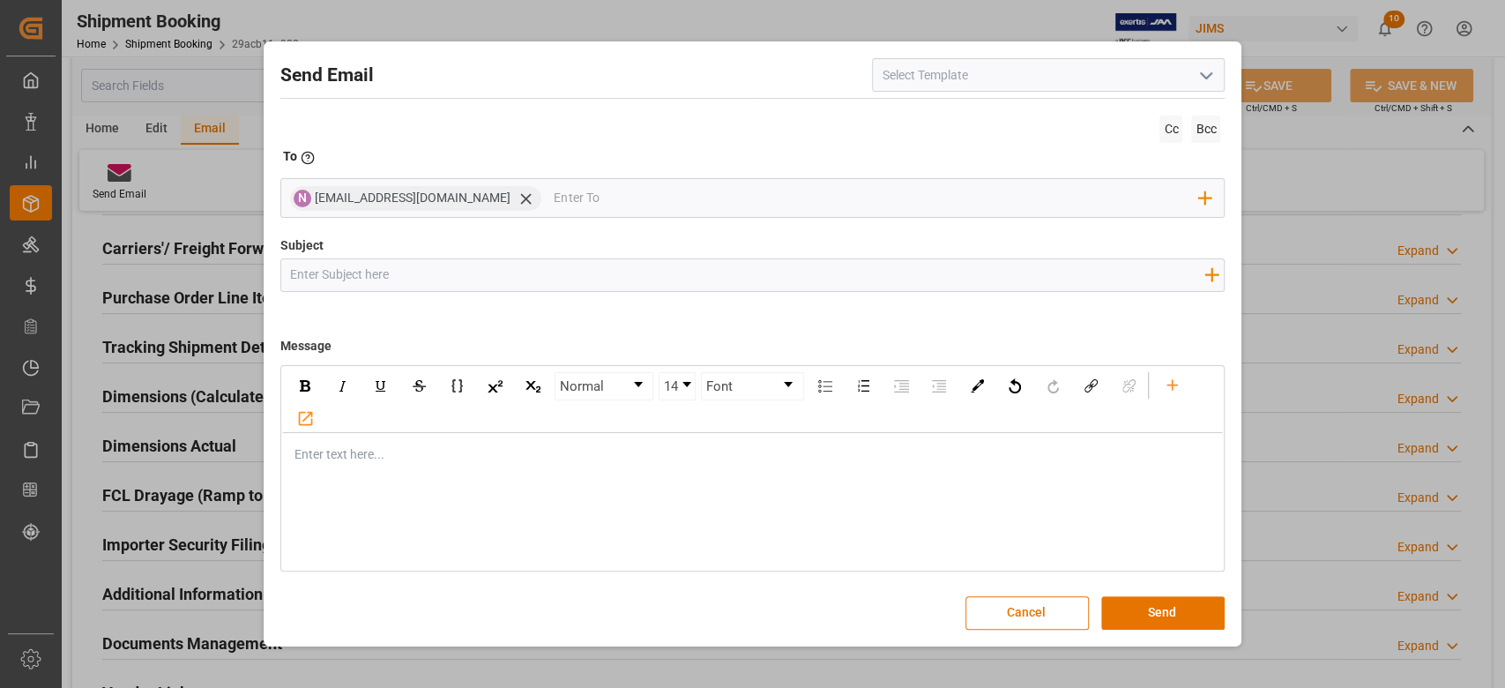
click at [370, 276] on input "Subject" at bounding box center [747, 274] width 933 height 31
click at [1135, 75] on input at bounding box center [1048, 75] width 353 height 34
click at [1209, 81] on icon "open menu" at bounding box center [1206, 75] width 21 height 21
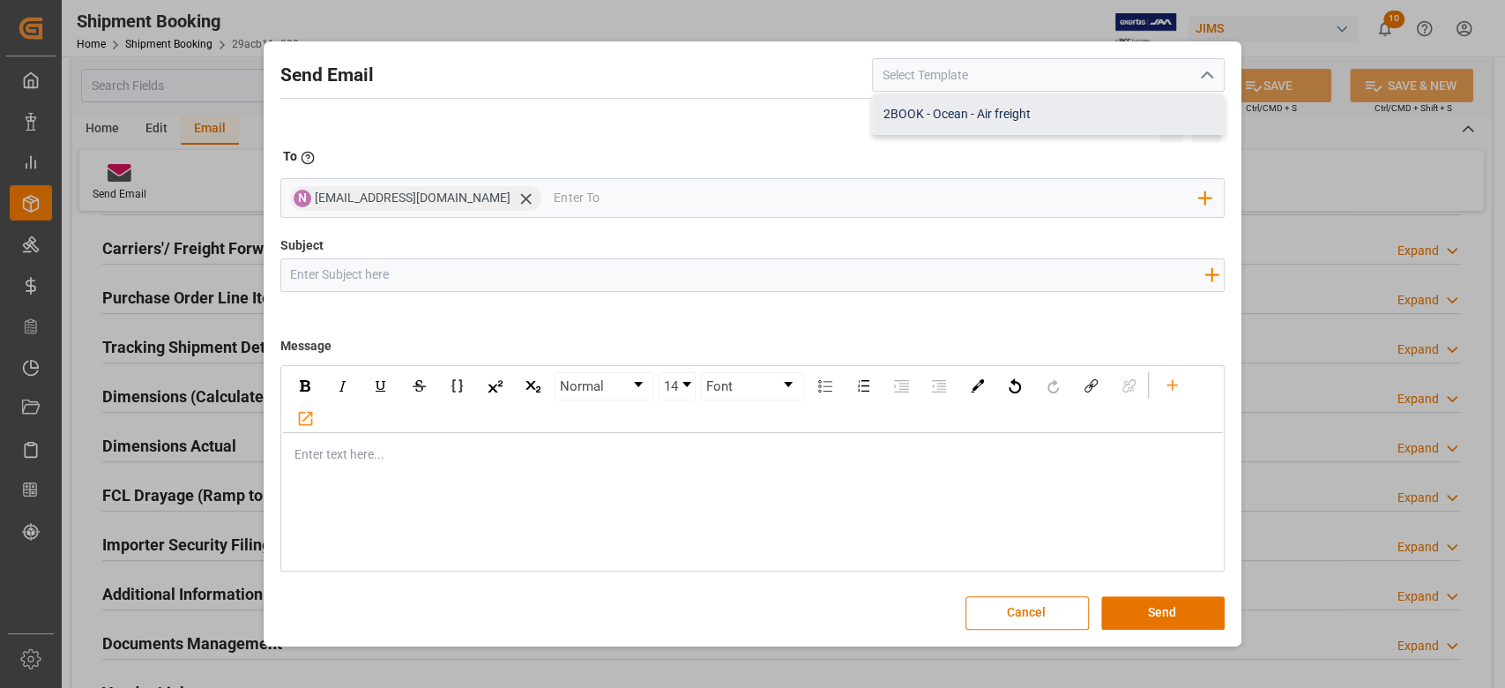
click at [1075, 117] on div "2BOOK - Ocean - Air freight" at bounding box center [1048, 114] width 351 height 40
type input "2BOOK - Ocean - Air freight"
type input "2BOOK {{jamReferenceNumber}} {{supplierFullName}} Ship from: {{country}} Ship t…"
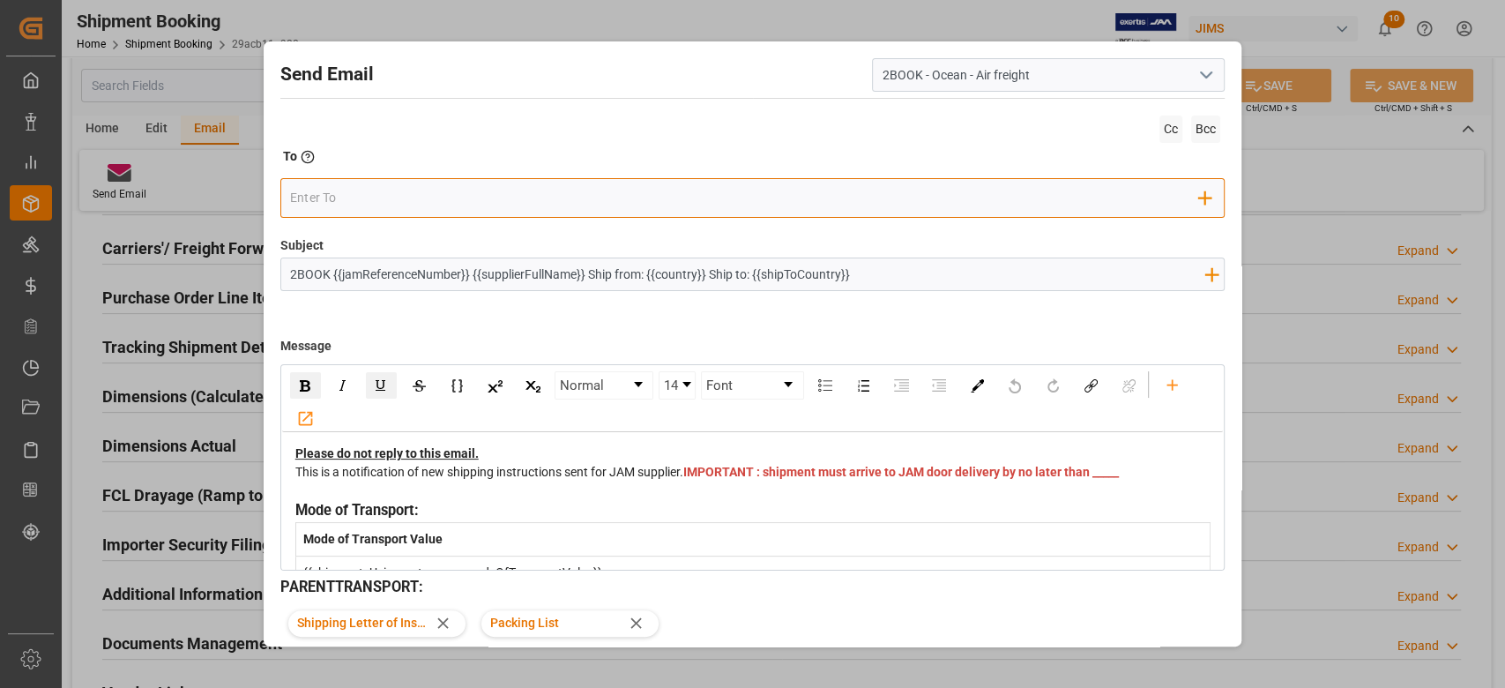
click at [594, 210] on input "email" at bounding box center [744, 197] width 909 height 26
type input "nitin"
click at [384, 229] on span "[EMAIL_ADDRESS][DOMAIN_NAME]" at bounding box center [425, 233] width 196 height 19
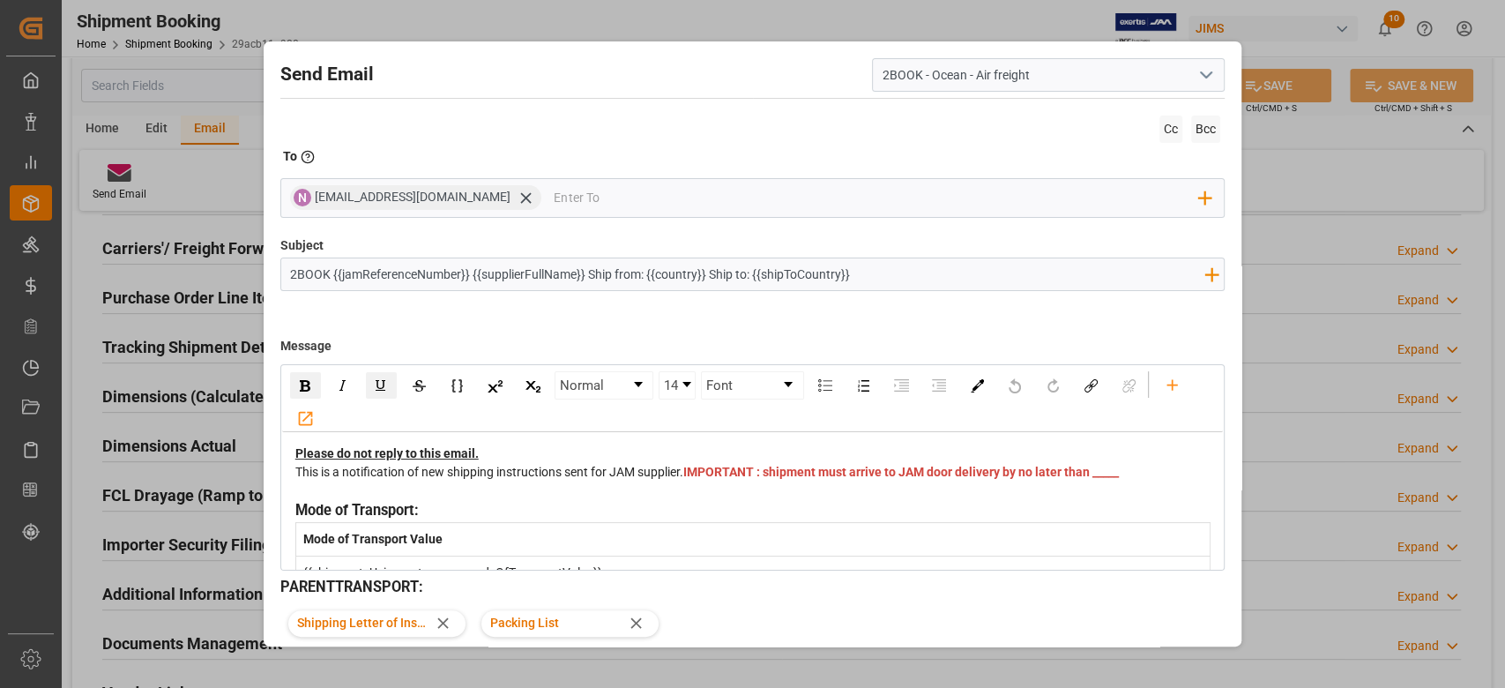
click at [726, 497] on div "This is a notification of new shipping instructions sent for JAM supplier. IMPO…" at bounding box center [753, 481] width 916 height 37
click at [714, 479] on span "IMPORTANT : shipment must arrive to JAM door delivery by no later than _____" at bounding box center [901, 472] width 436 height 14
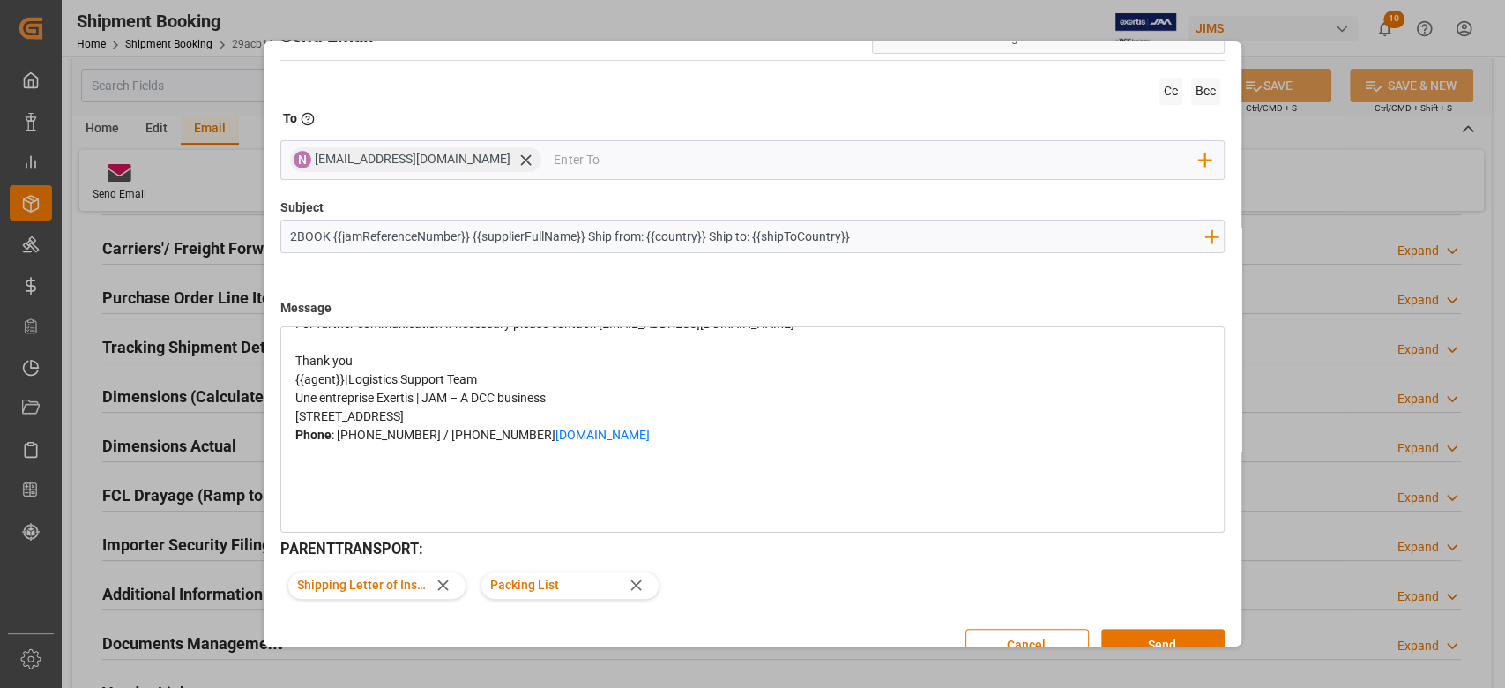
scroll to position [70, 0]
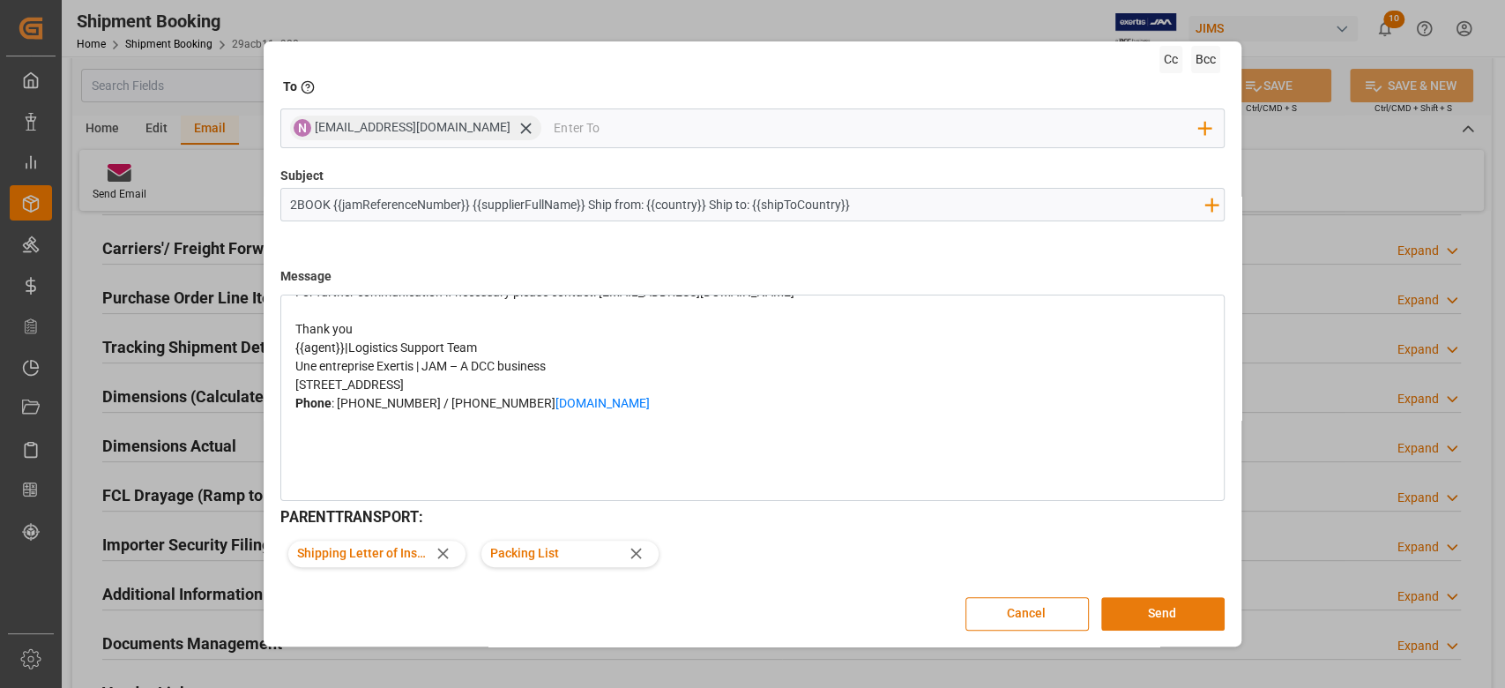
click at [1146, 613] on button "Send" at bounding box center [1162, 614] width 123 height 34
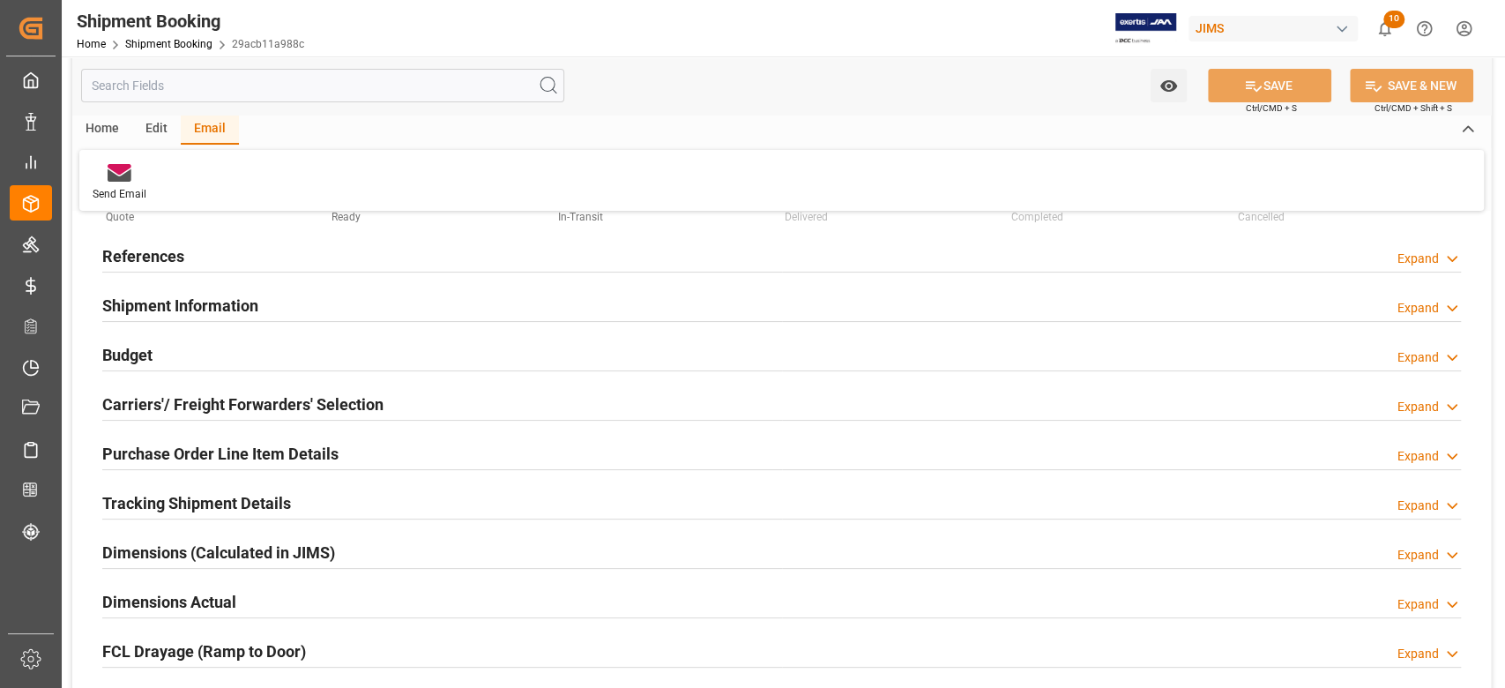
scroll to position [0, 0]
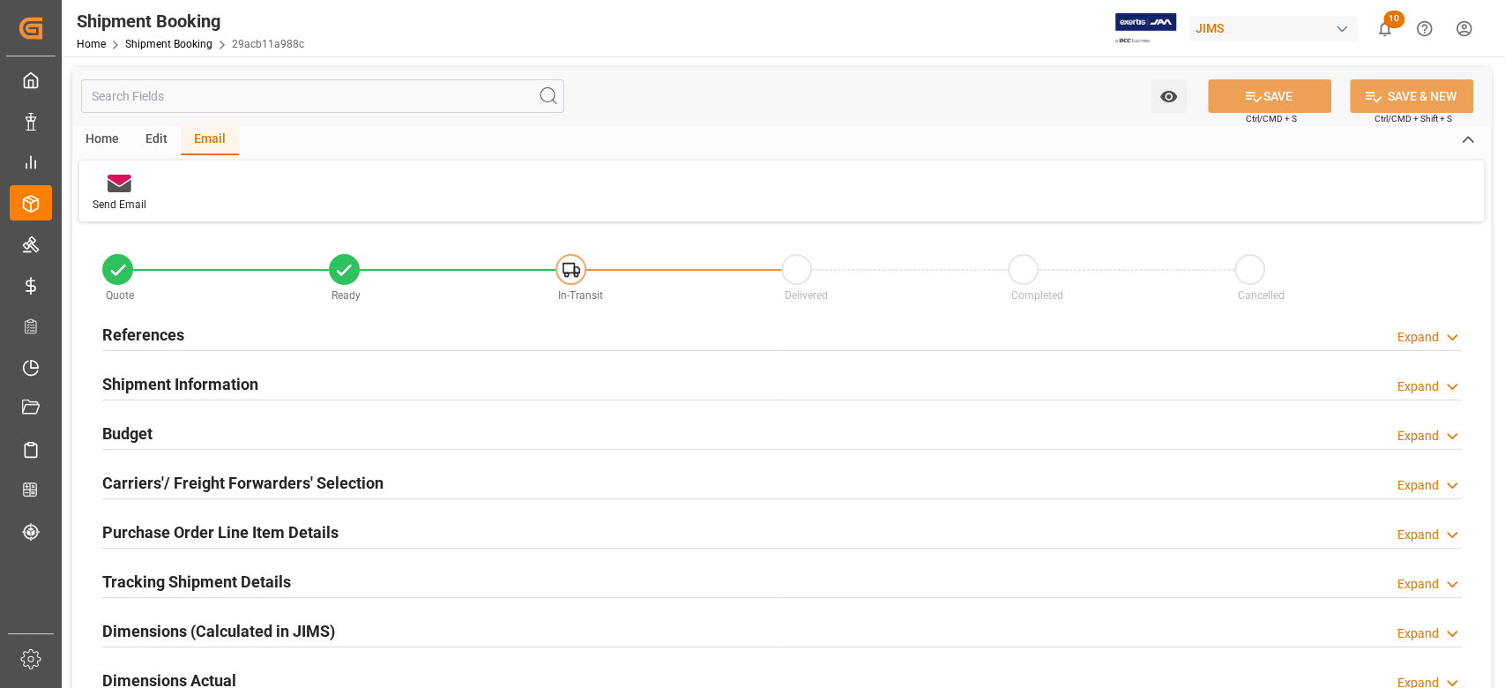
drag, startPoint x: 205, startPoint y: 387, endPoint x: 525, endPoint y: 436, distance: 323.8
click at [205, 387] on h2 "Shipment Information" at bounding box center [180, 384] width 156 height 24
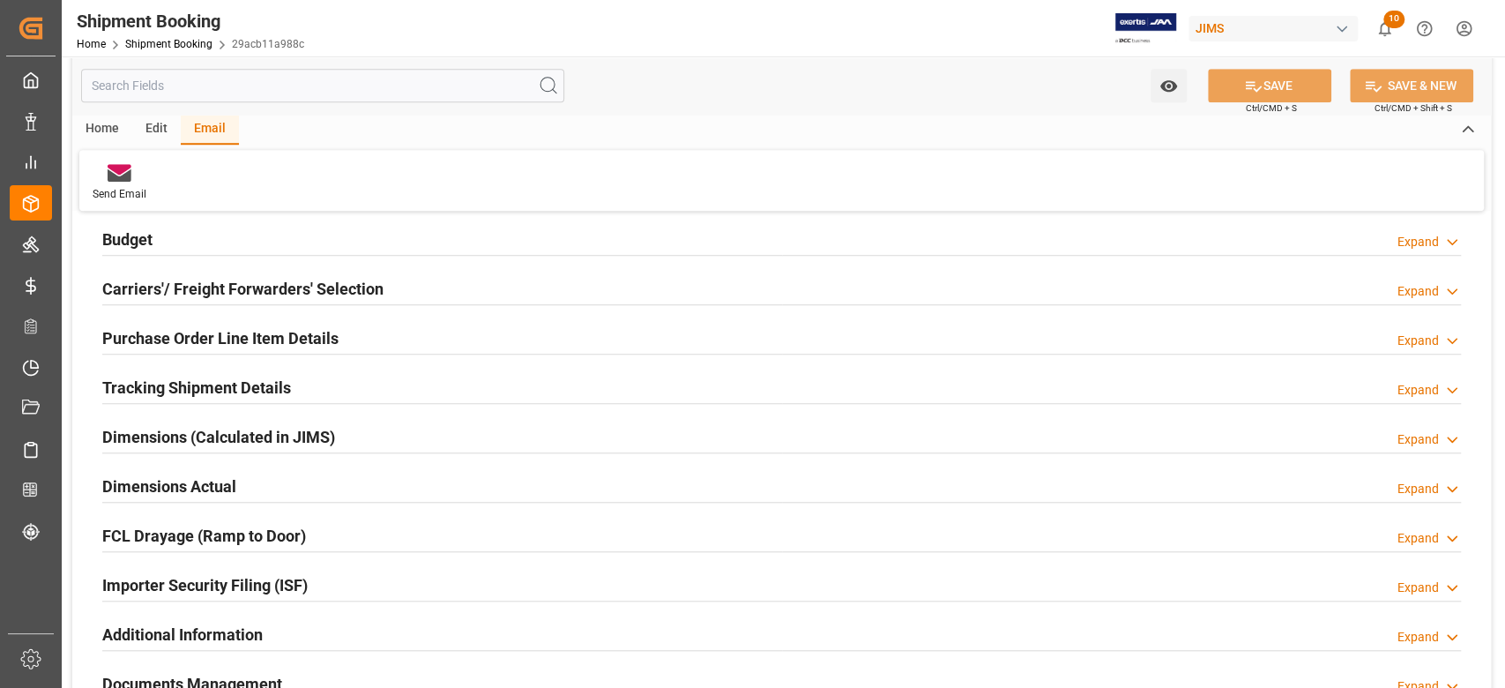
scroll to position [940, 0]
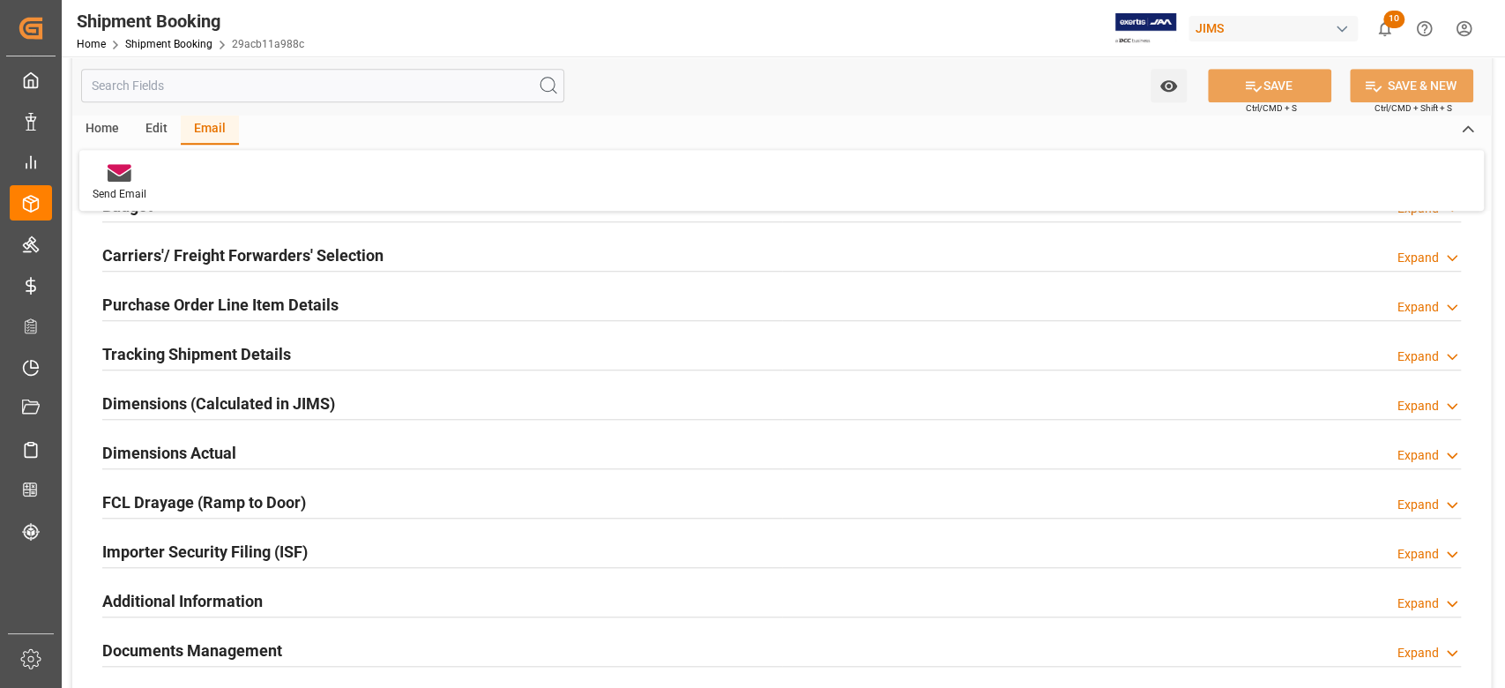
click at [191, 346] on h2 "Tracking Shipment Details" at bounding box center [196, 354] width 189 height 24
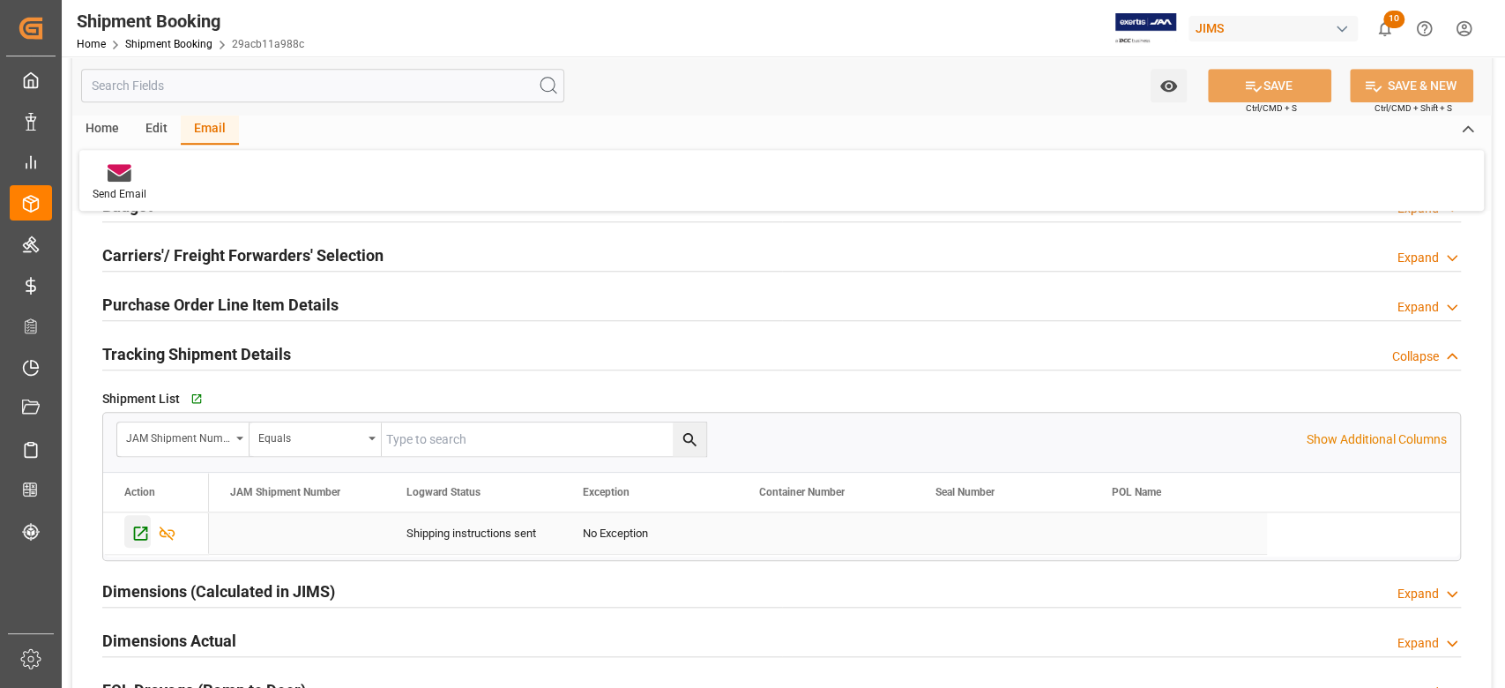
click at [141, 535] on icon "Press SPACE to select this row." at bounding box center [140, 533] width 19 height 19
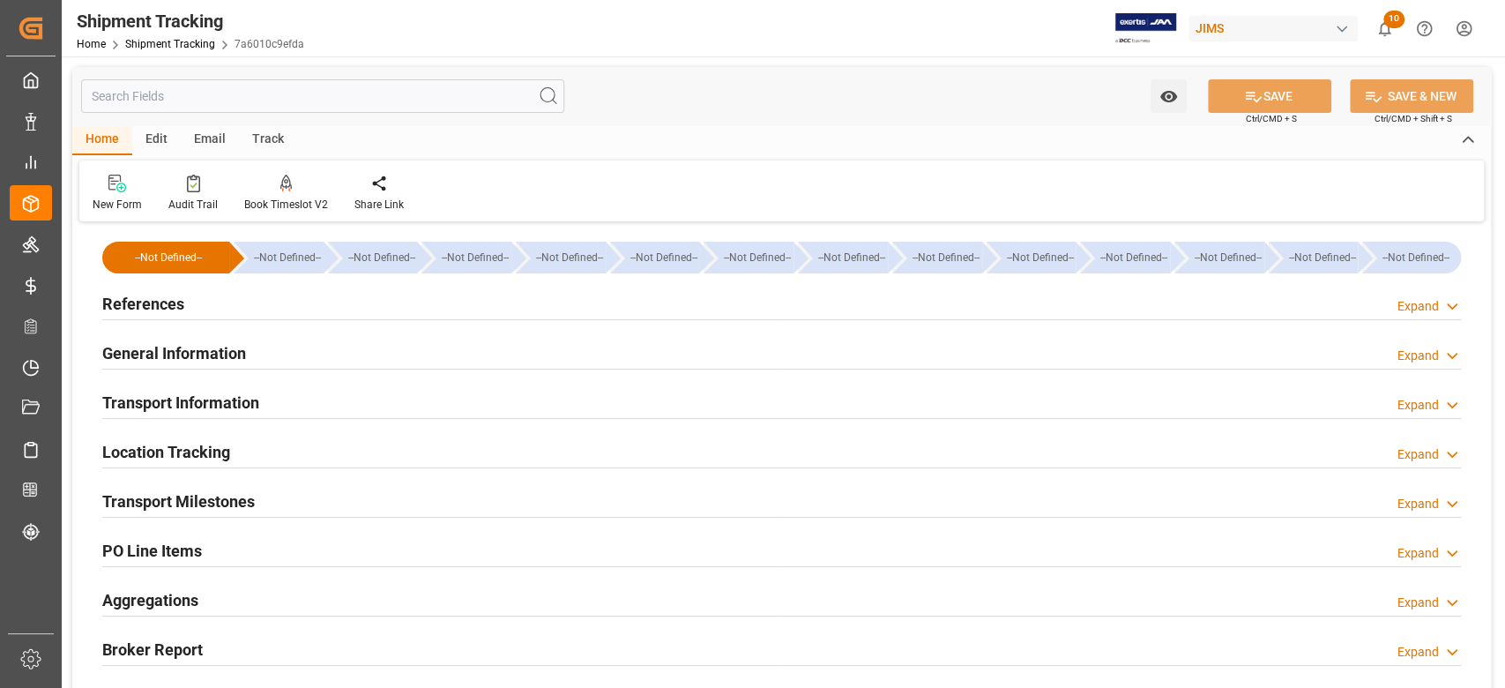
click at [222, 495] on h2 "Transport Milestones" at bounding box center [178, 501] width 153 height 24
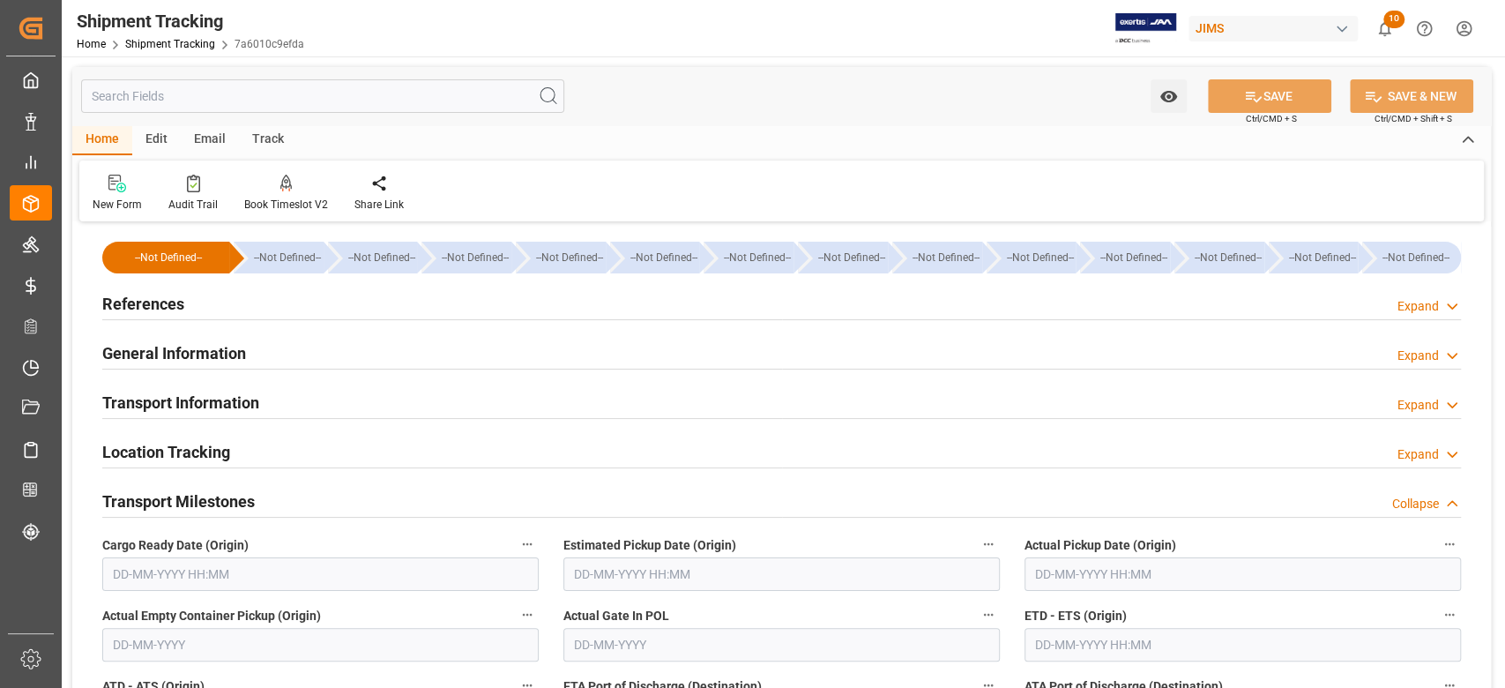
click at [242, 568] on input "text" at bounding box center [320, 574] width 436 height 34
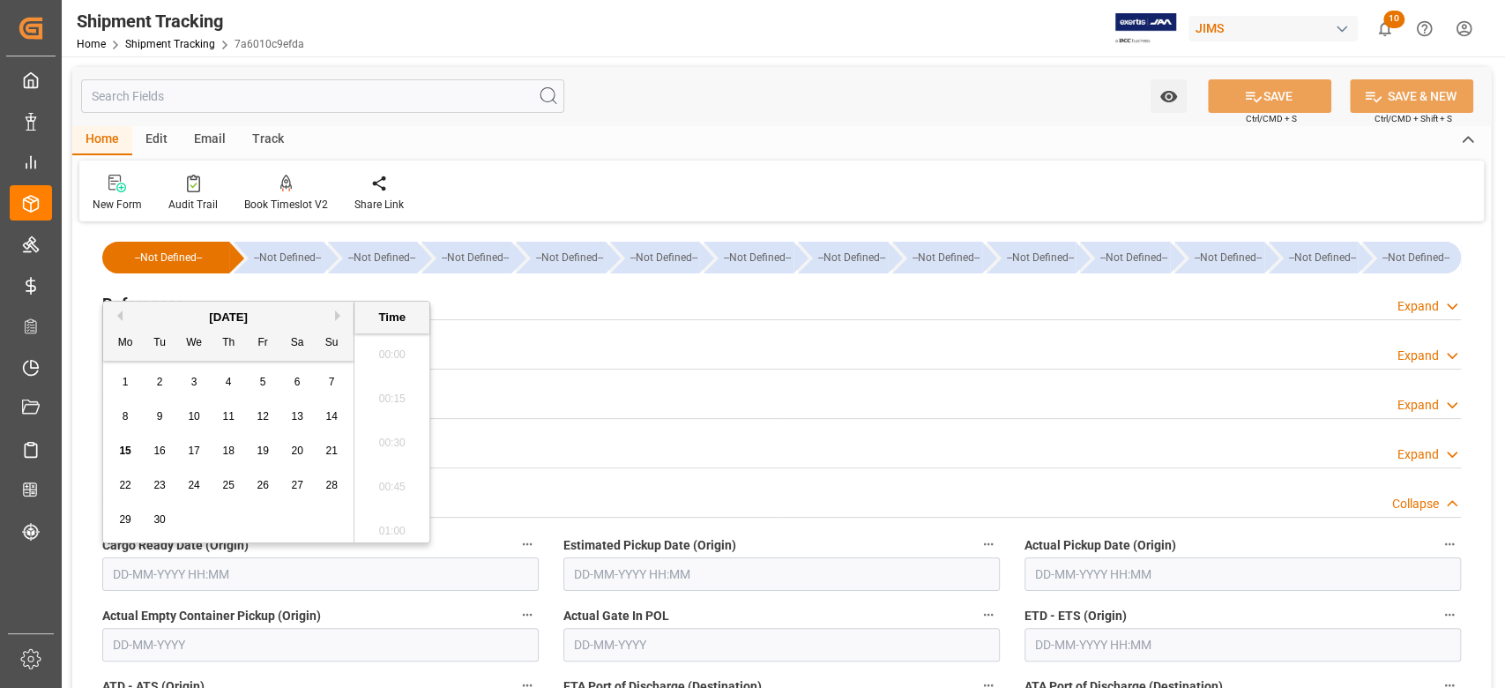
scroll to position [3047, 0]
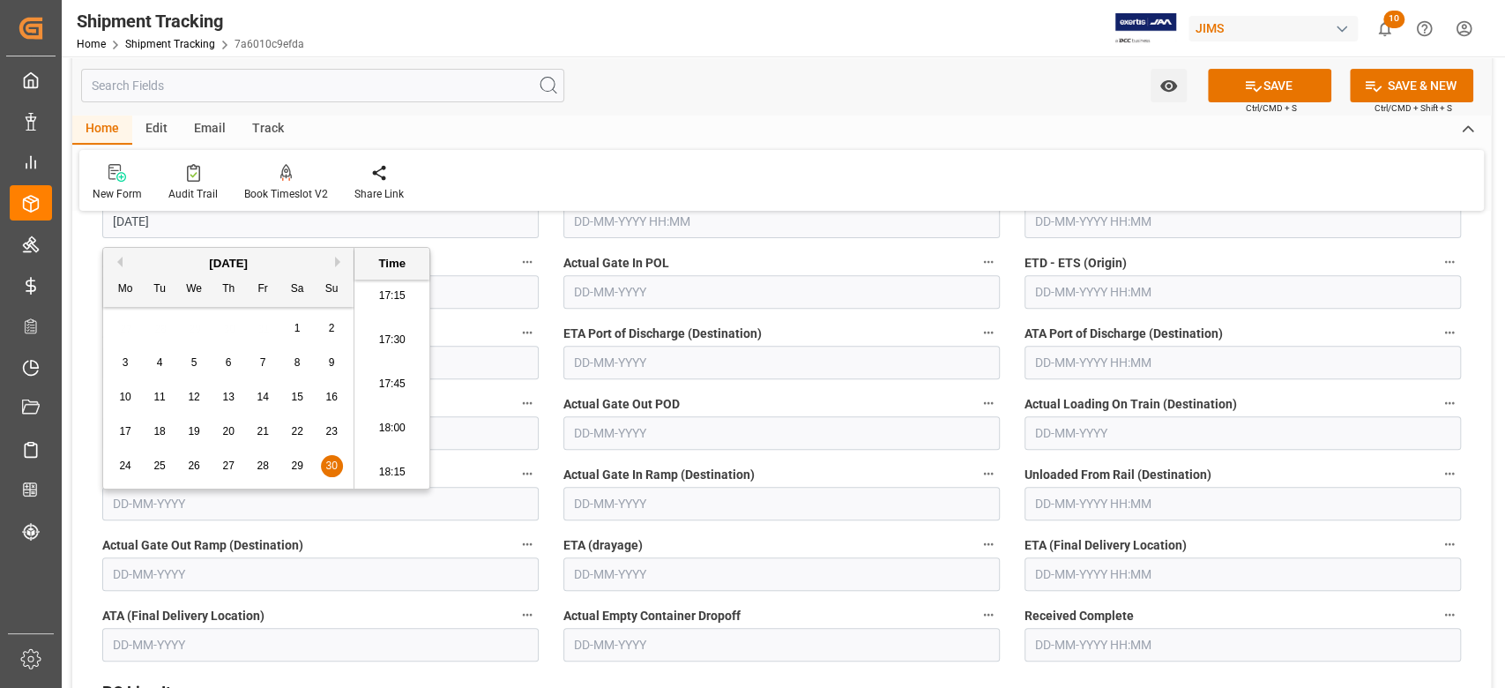
click at [1060, 566] on input "text" at bounding box center [1242, 574] width 436 height 34
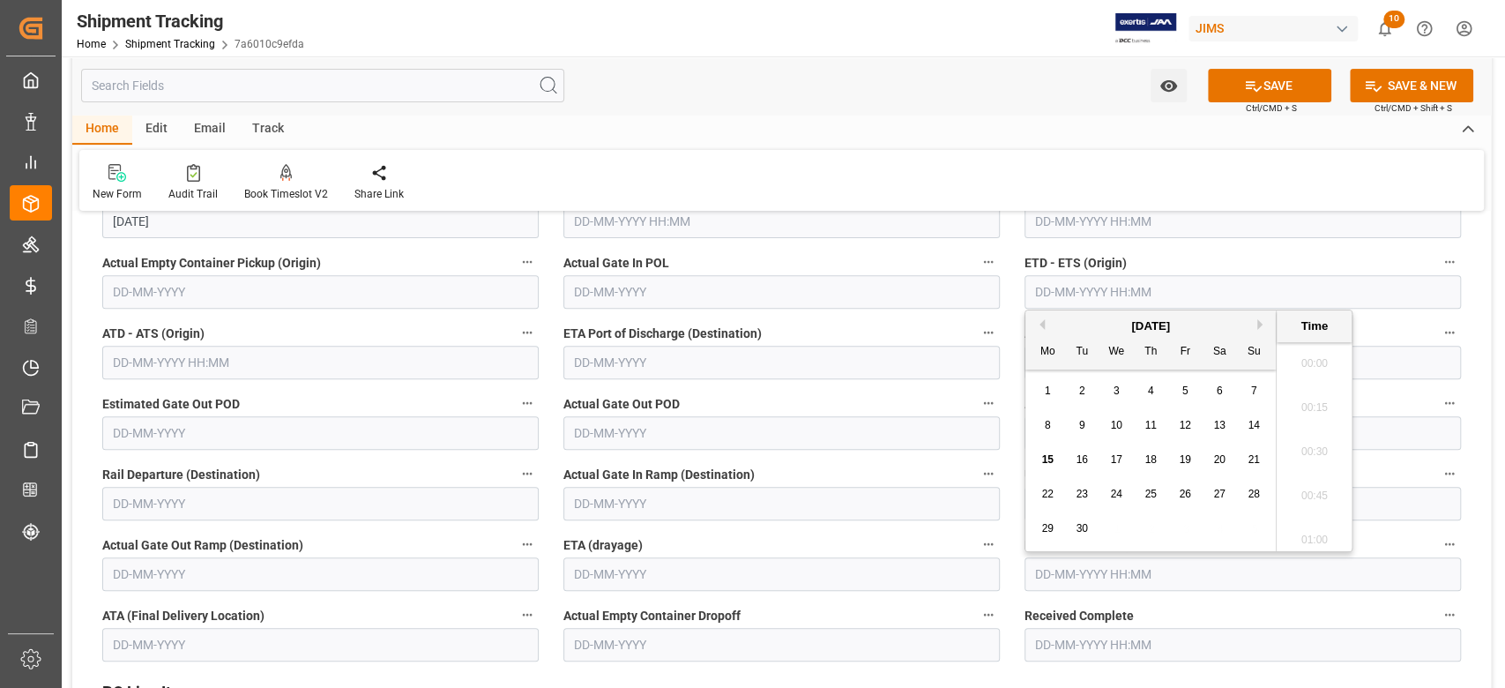
type input "[DATE] 00:00"
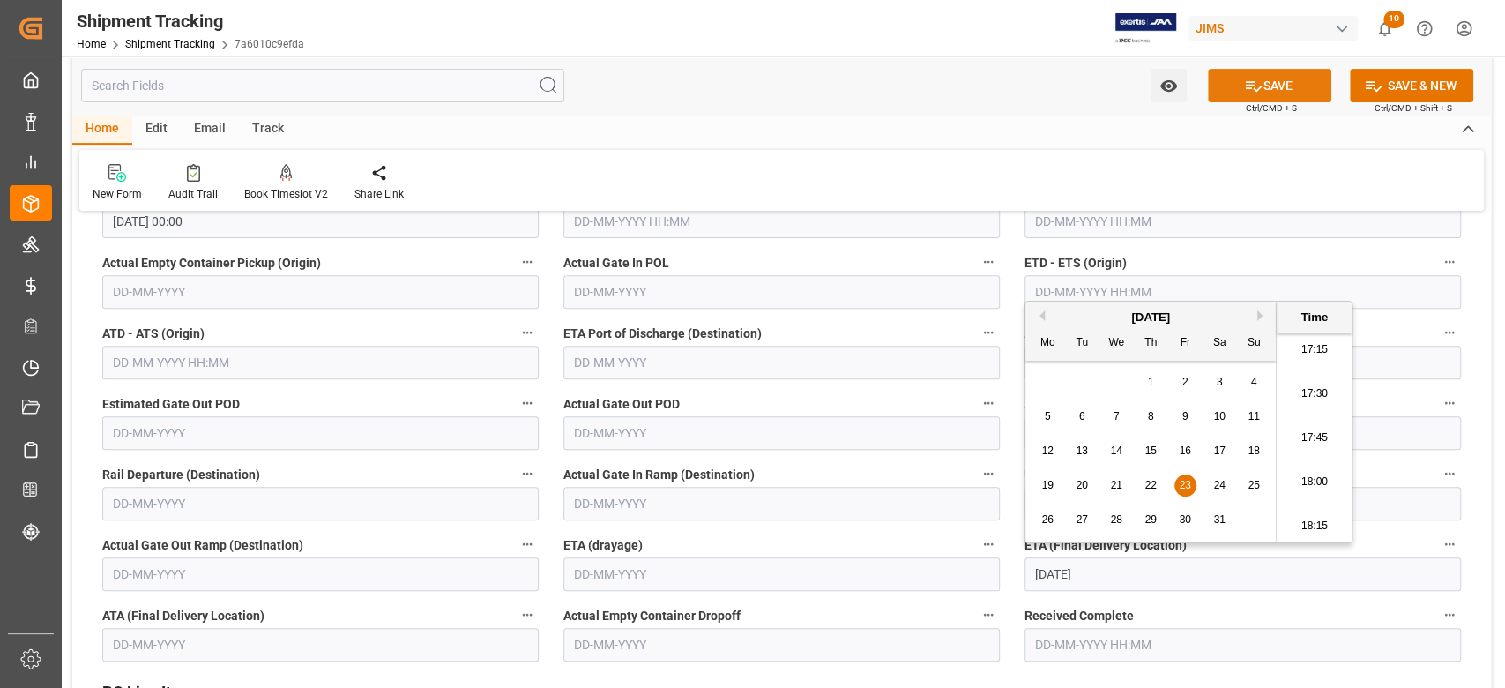
click at [1246, 78] on icon at bounding box center [1253, 86] width 19 height 19
type input "[DATE] 00:00"
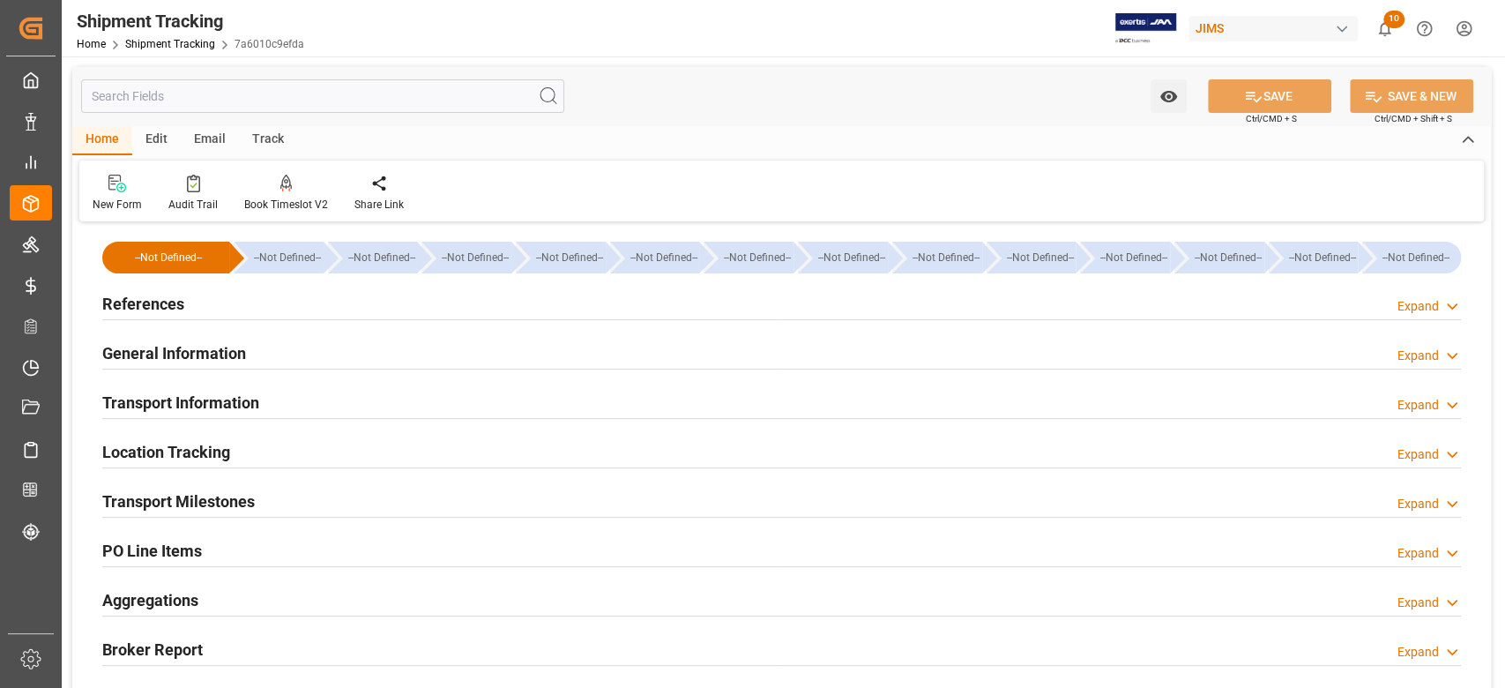
click at [202, 481] on div "Transport Milestones Expand" at bounding box center [781, 501] width 1383 height 49
click at [206, 507] on h2 "Transport Milestones" at bounding box center [178, 501] width 153 height 24
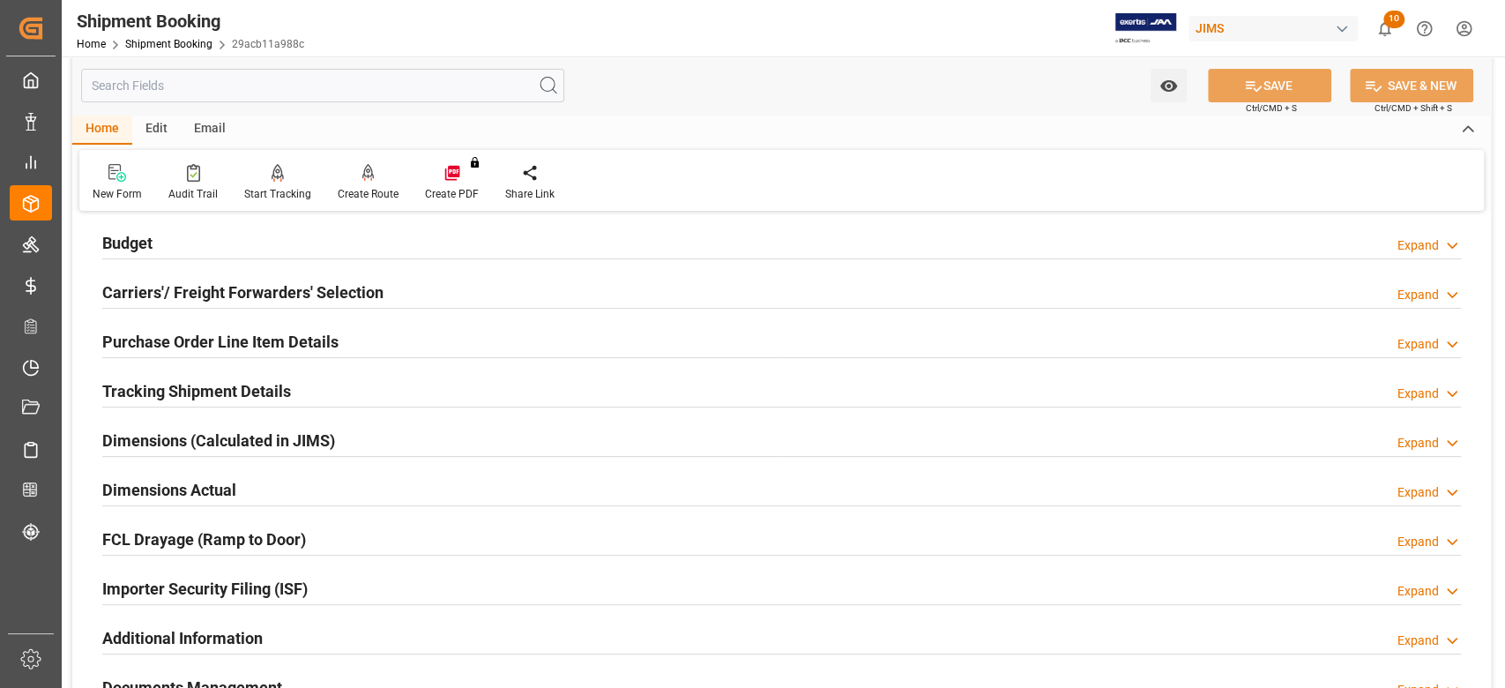
scroll to position [235, 0]
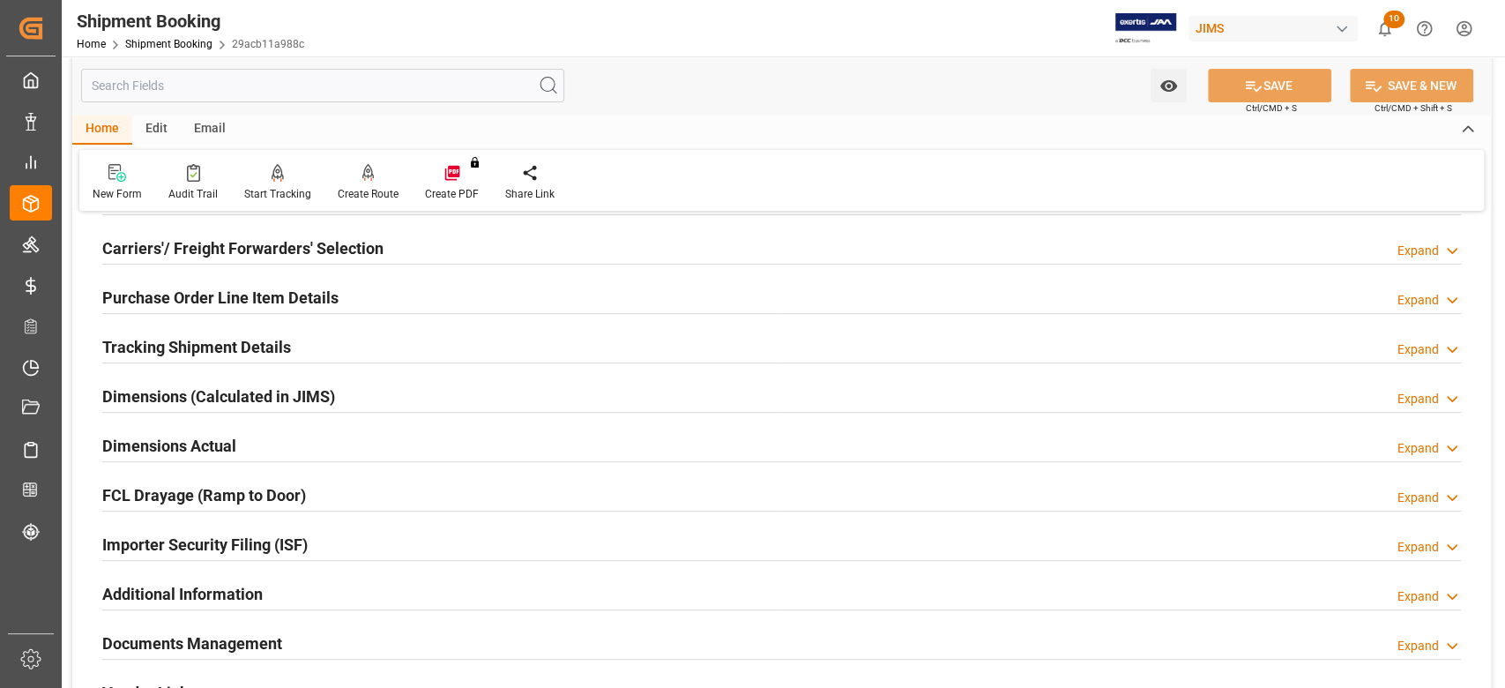
click at [148, 329] on div "Tracking Shipment Details" at bounding box center [196, 346] width 189 height 34
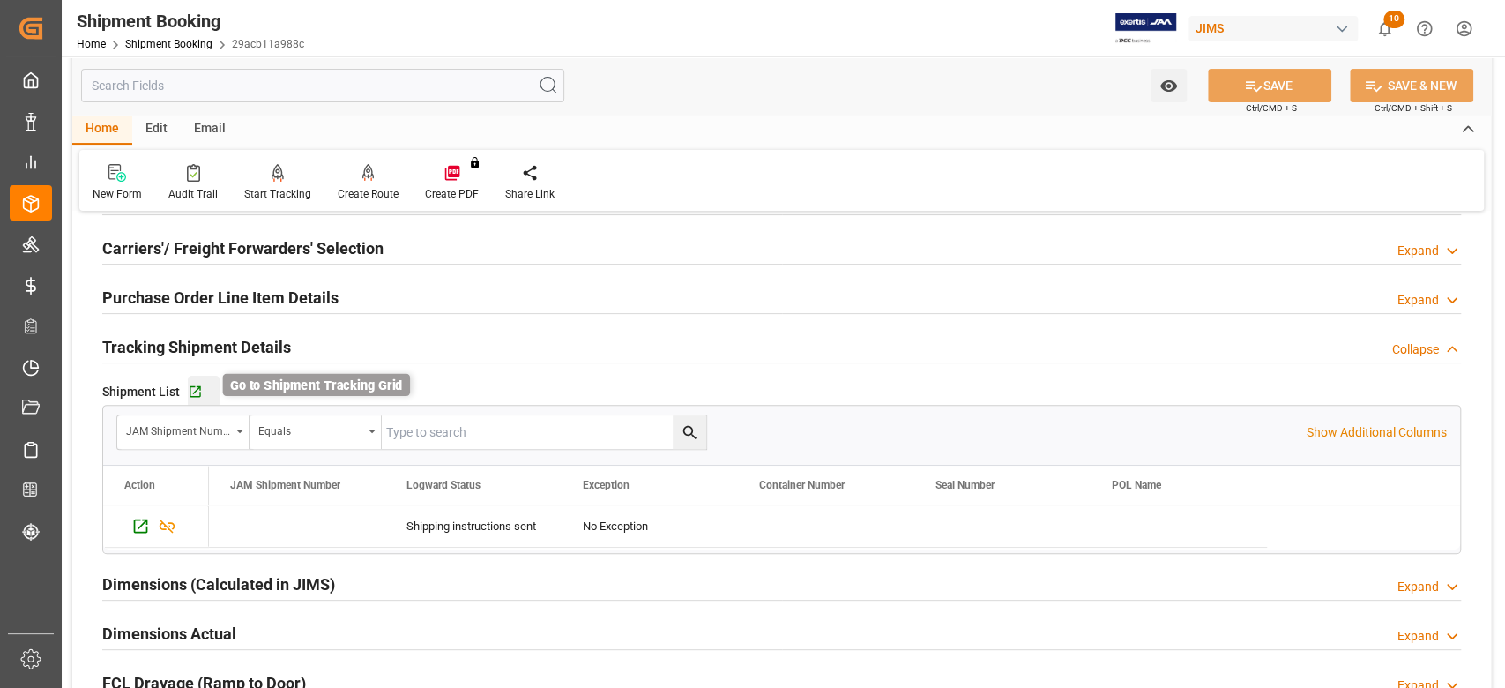
click at [190, 390] on icon "button" at bounding box center [195, 391] width 15 height 15
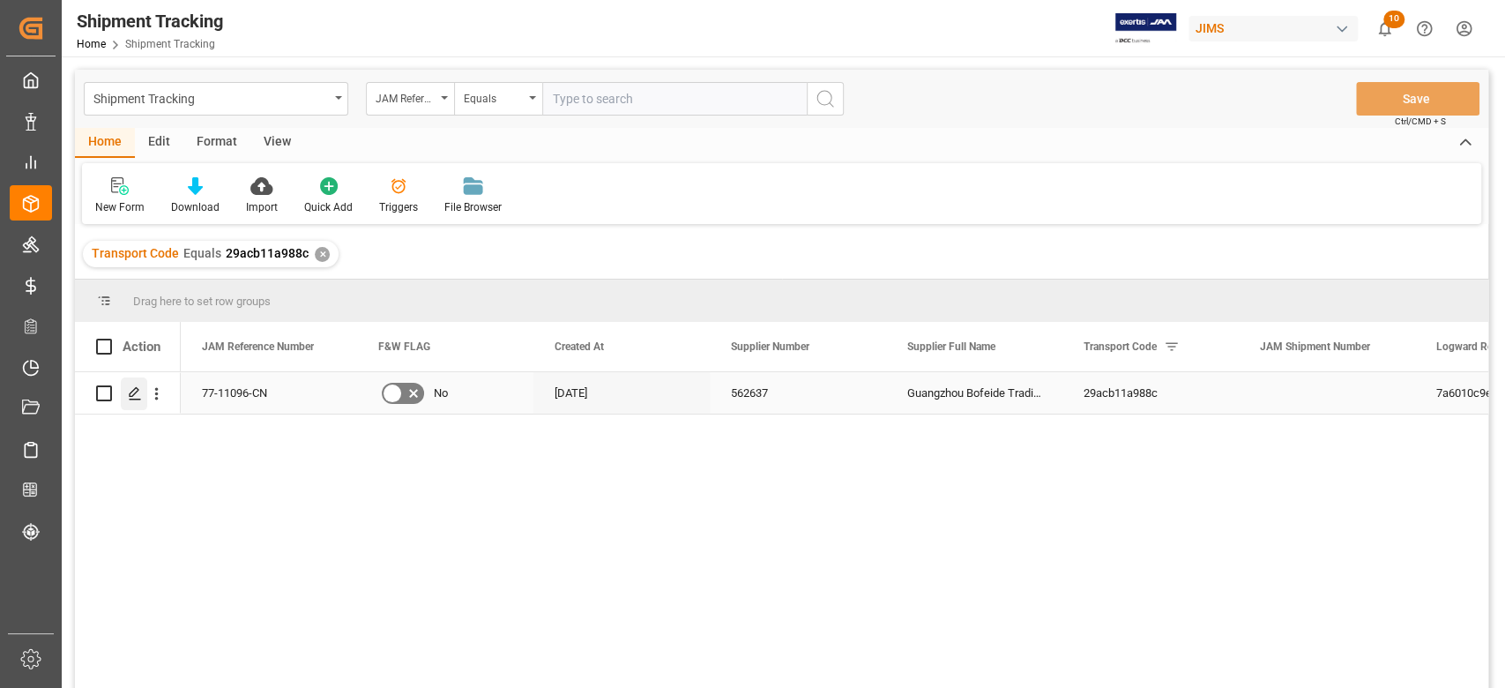
click at [139, 391] on icon "Press SPACE to select this row." at bounding box center [135, 393] width 14 height 14
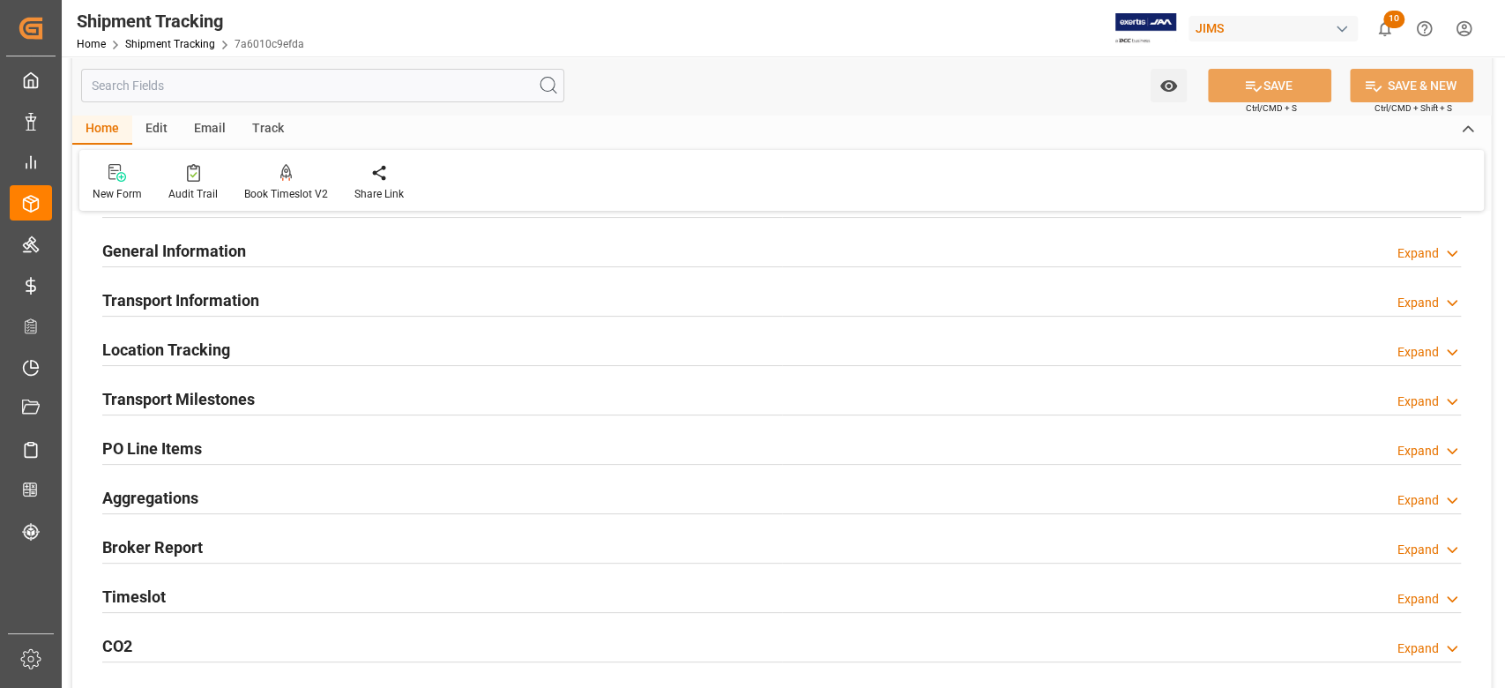
scroll to position [235, 0]
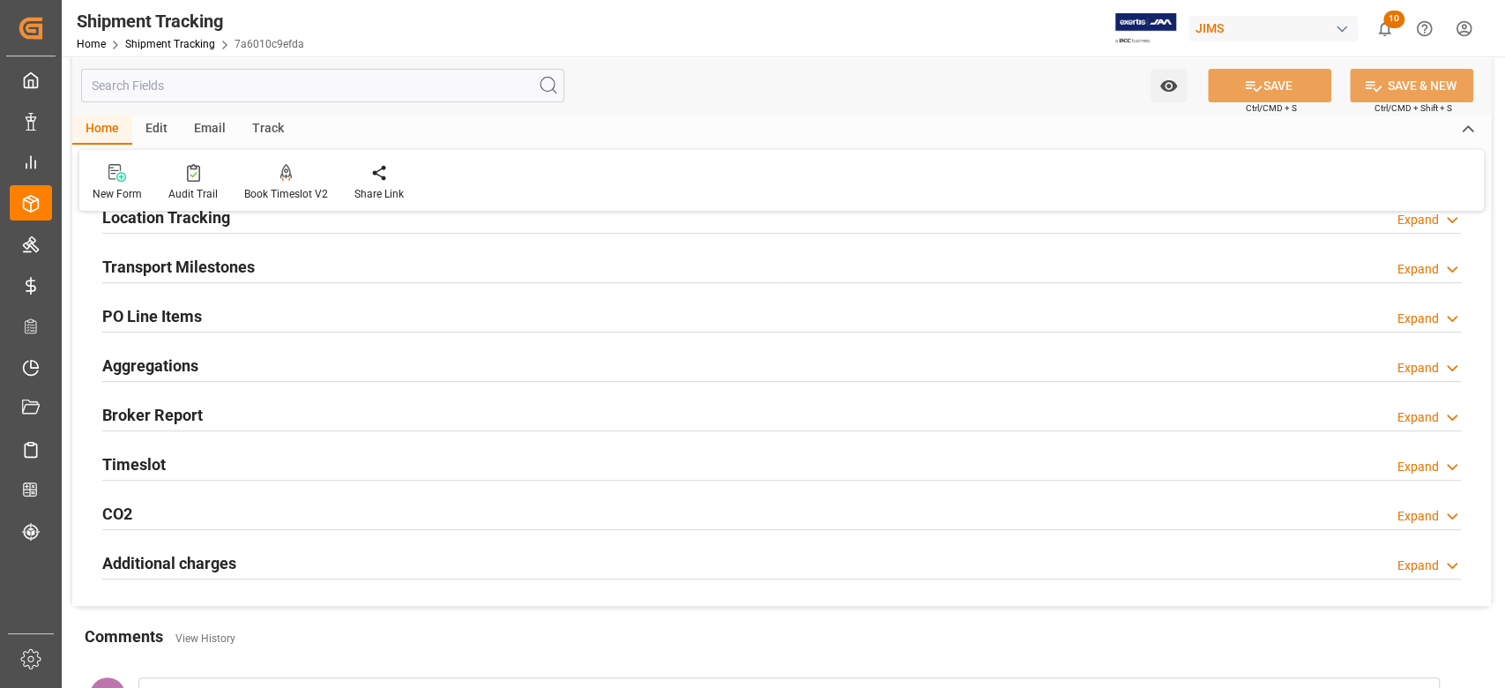
click at [198, 264] on h2 "Transport Milestones" at bounding box center [178, 267] width 153 height 24
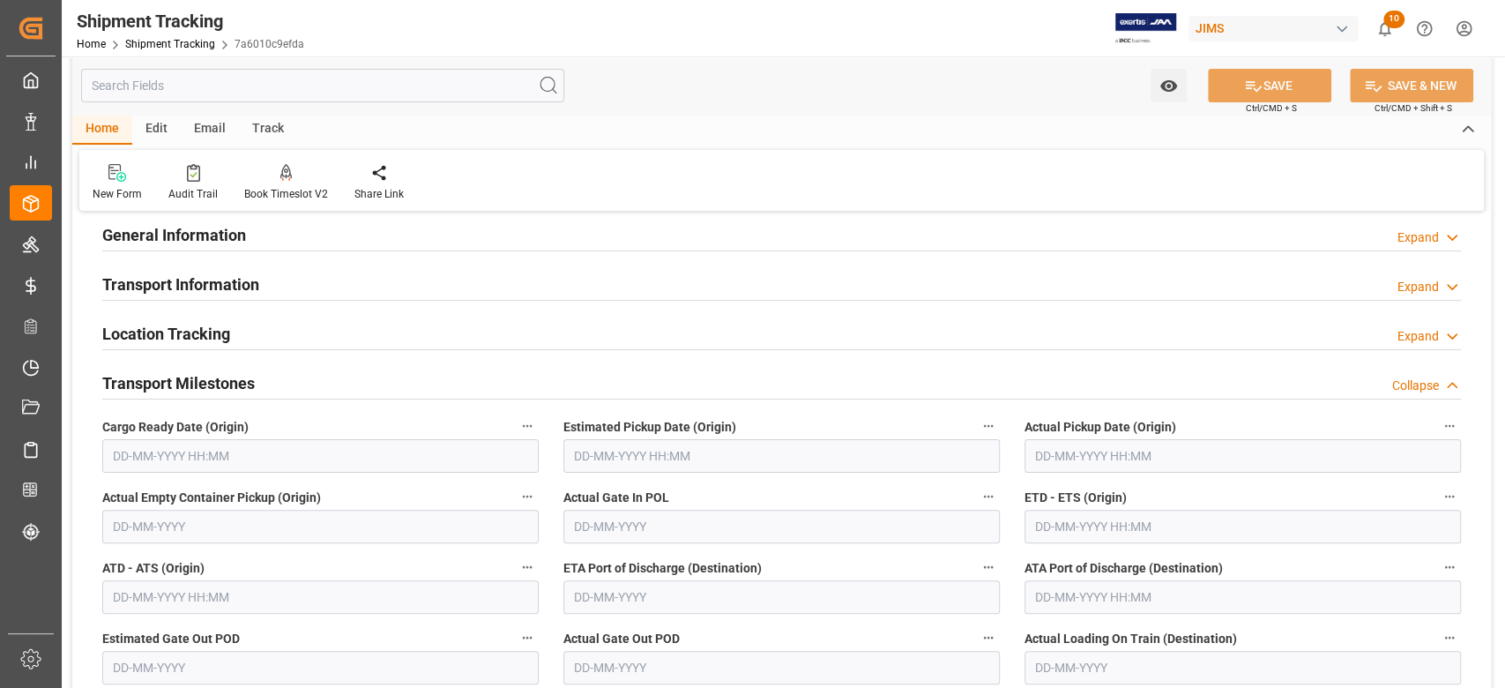
scroll to position [117, 0]
click at [188, 452] on input "text" at bounding box center [320, 457] width 436 height 34
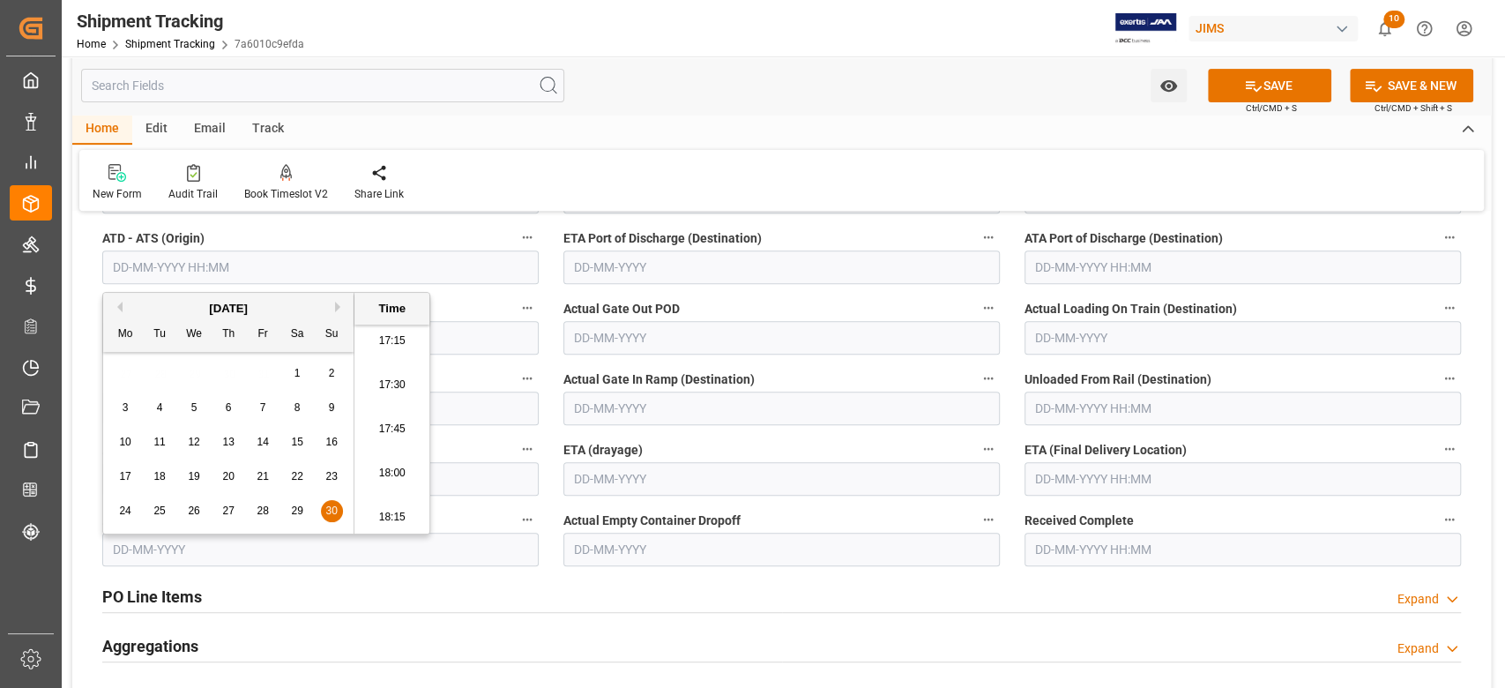
scroll to position [470, 0]
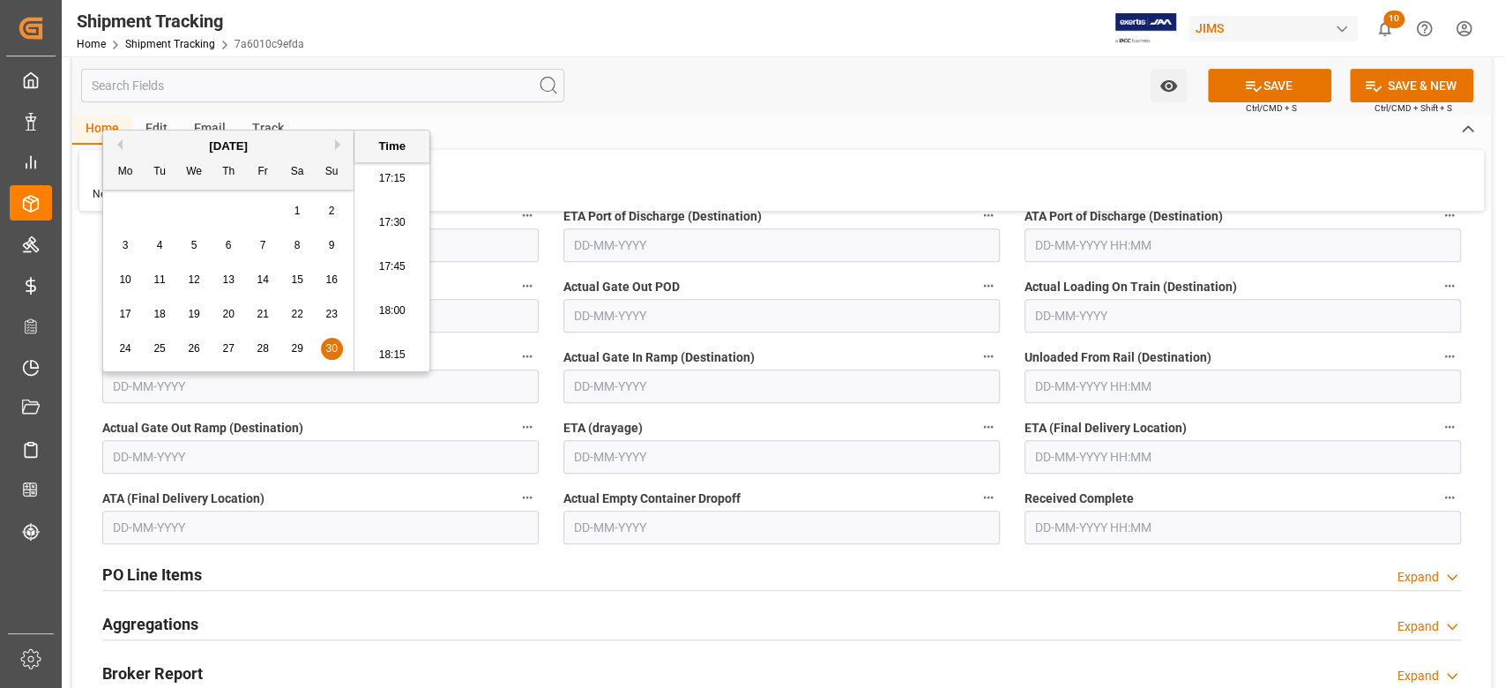
click at [1071, 458] on input "text" at bounding box center [1242, 457] width 436 height 34
type input "[DATE] 00:00"
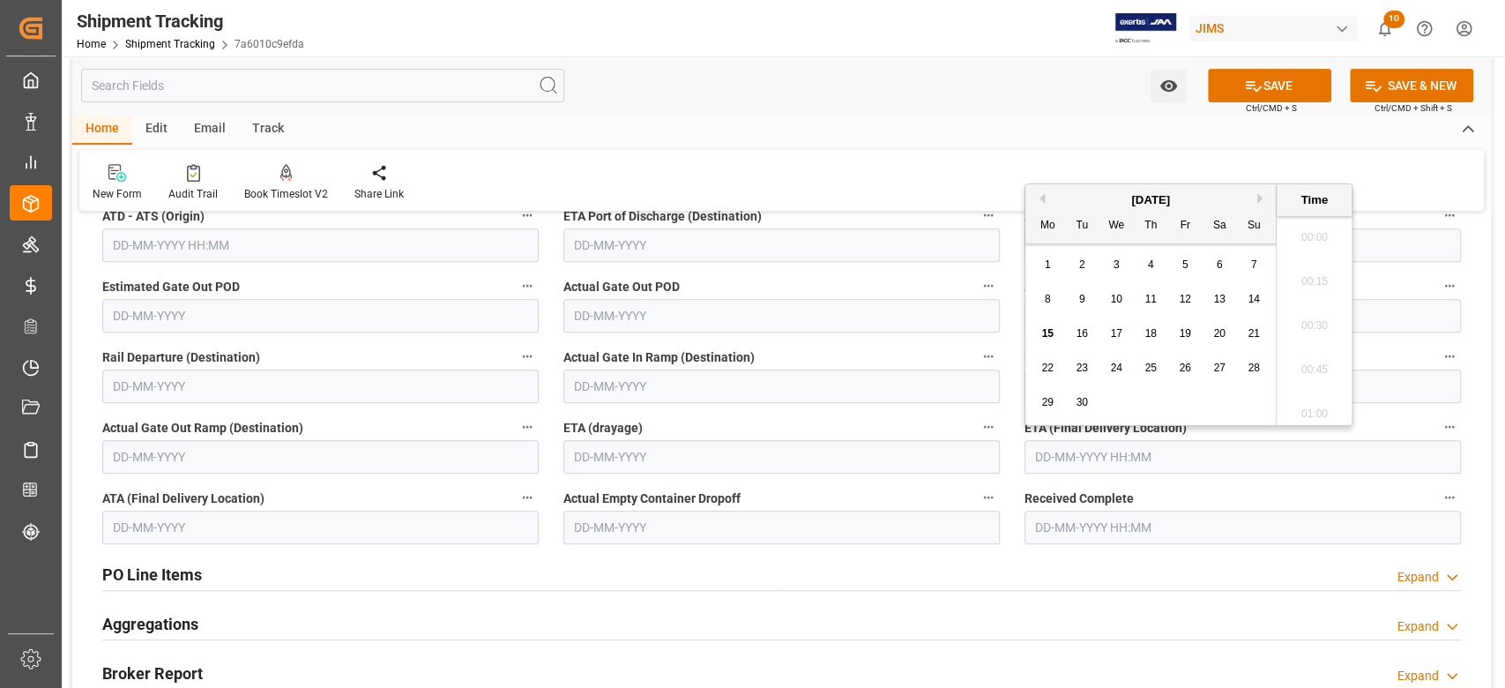
scroll to position [3047, 0]
click at [1250, 82] on icon at bounding box center [1253, 86] width 19 height 19
type input "[DATE] 00:00"
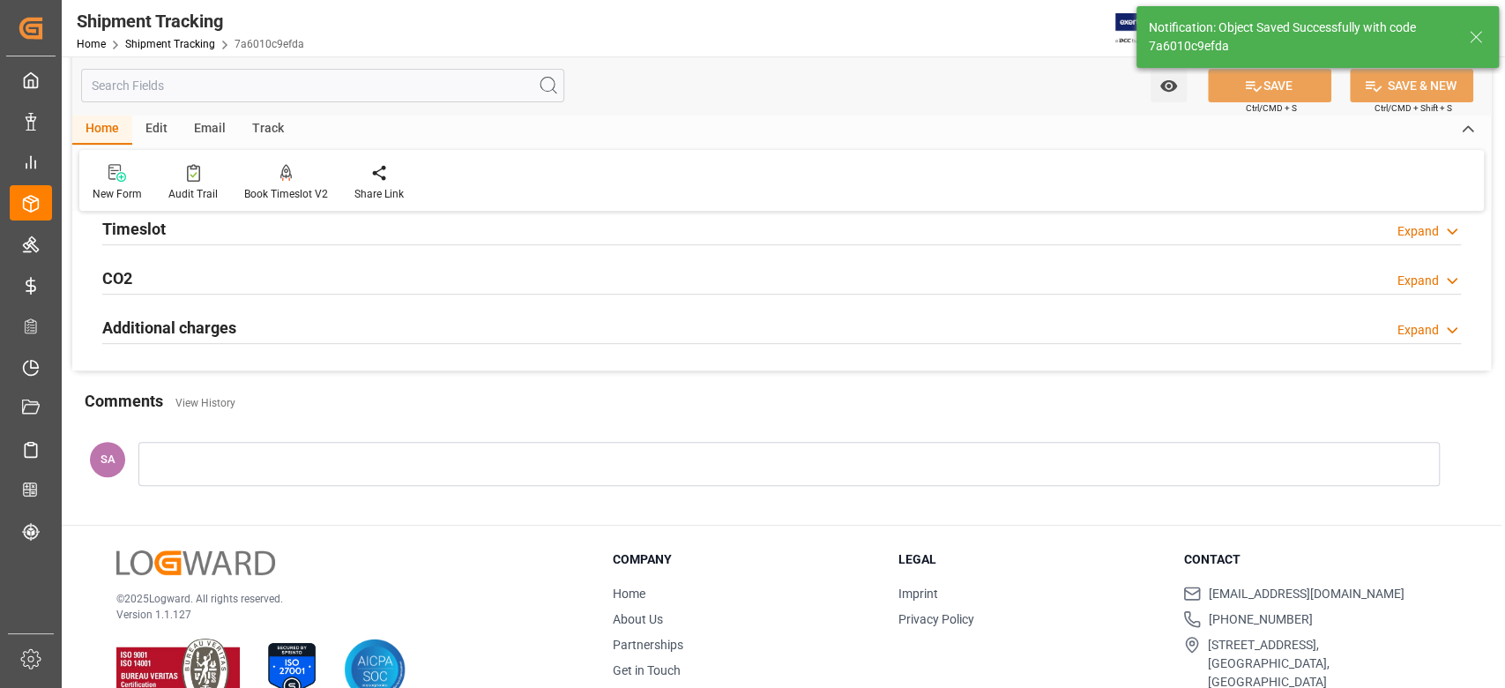
scroll to position [0, 0]
